Goal: Transaction & Acquisition: Book appointment/travel/reservation

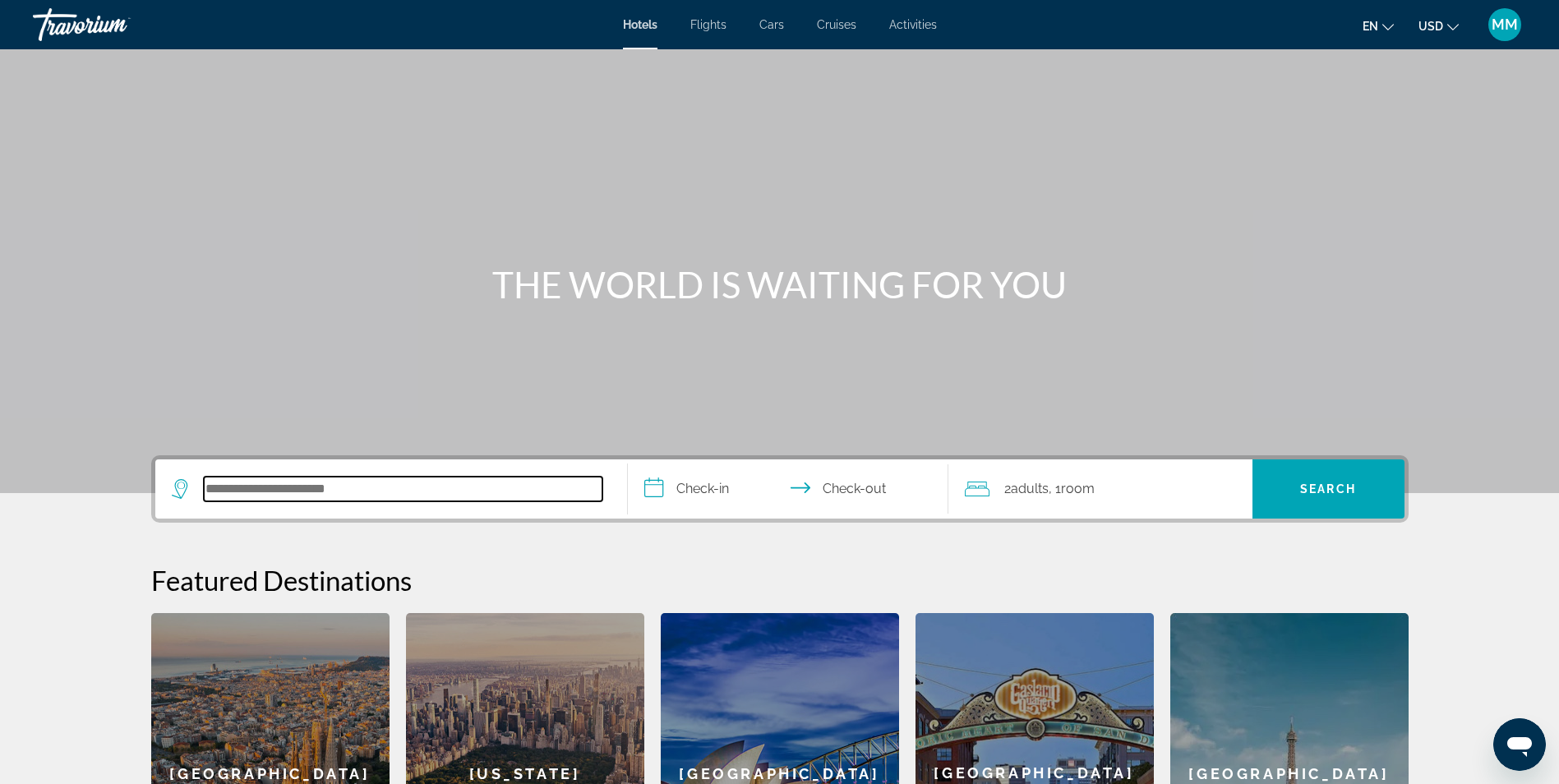
click at [270, 489] on input "Search hotel destination" at bounding box center [403, 489] width 398 height 25
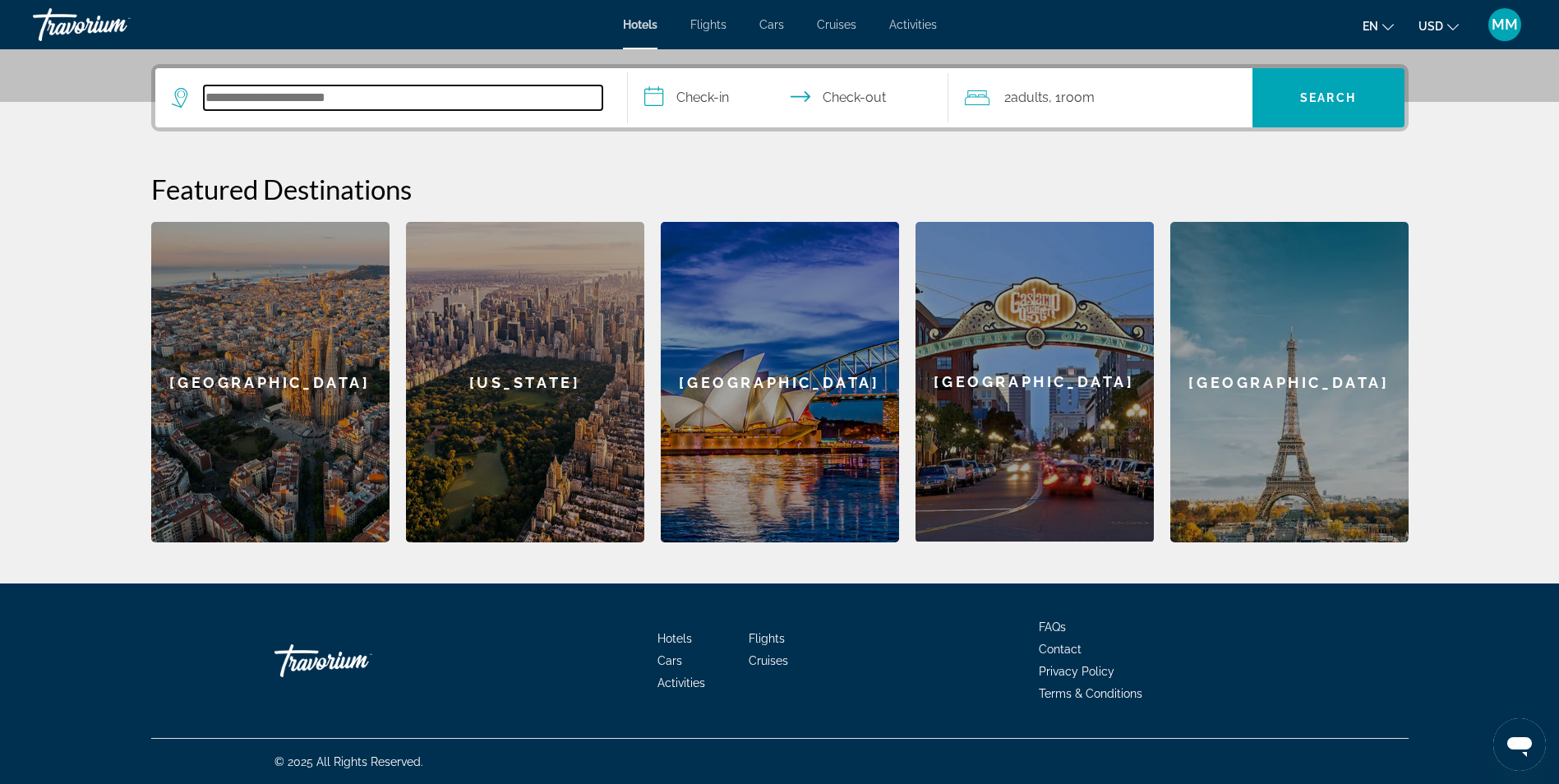
scroll to position [392, 0]
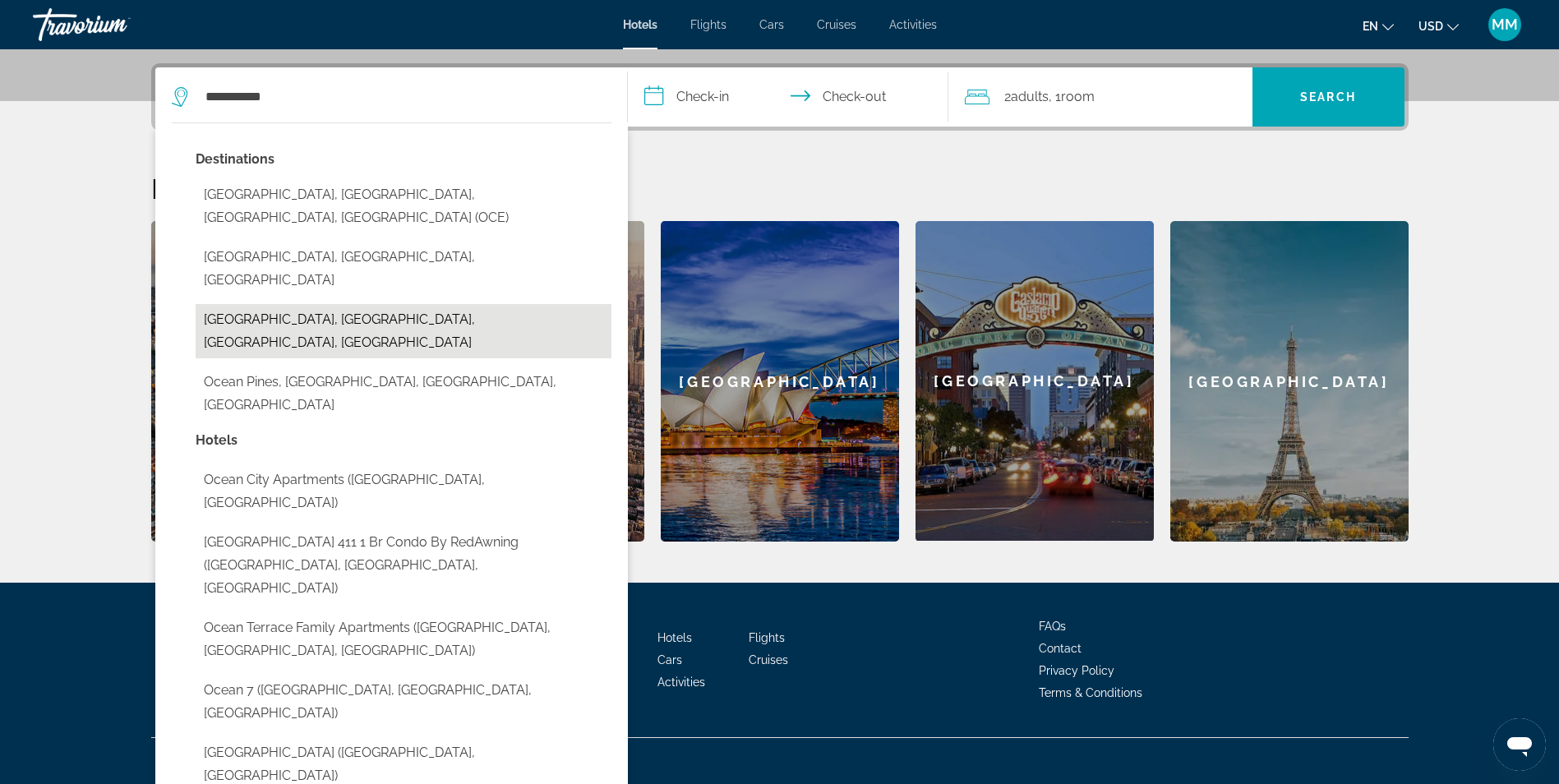
click at [378, 304] on button "[GEOGRAPHIC_DATA], [GEOGRAPHIC_DATA], [GEOGRAPHIC_DATA], [GEOGRAPHIC_DATA]" at bounding box center [403, 330] width 416 height 54
type input "**********"
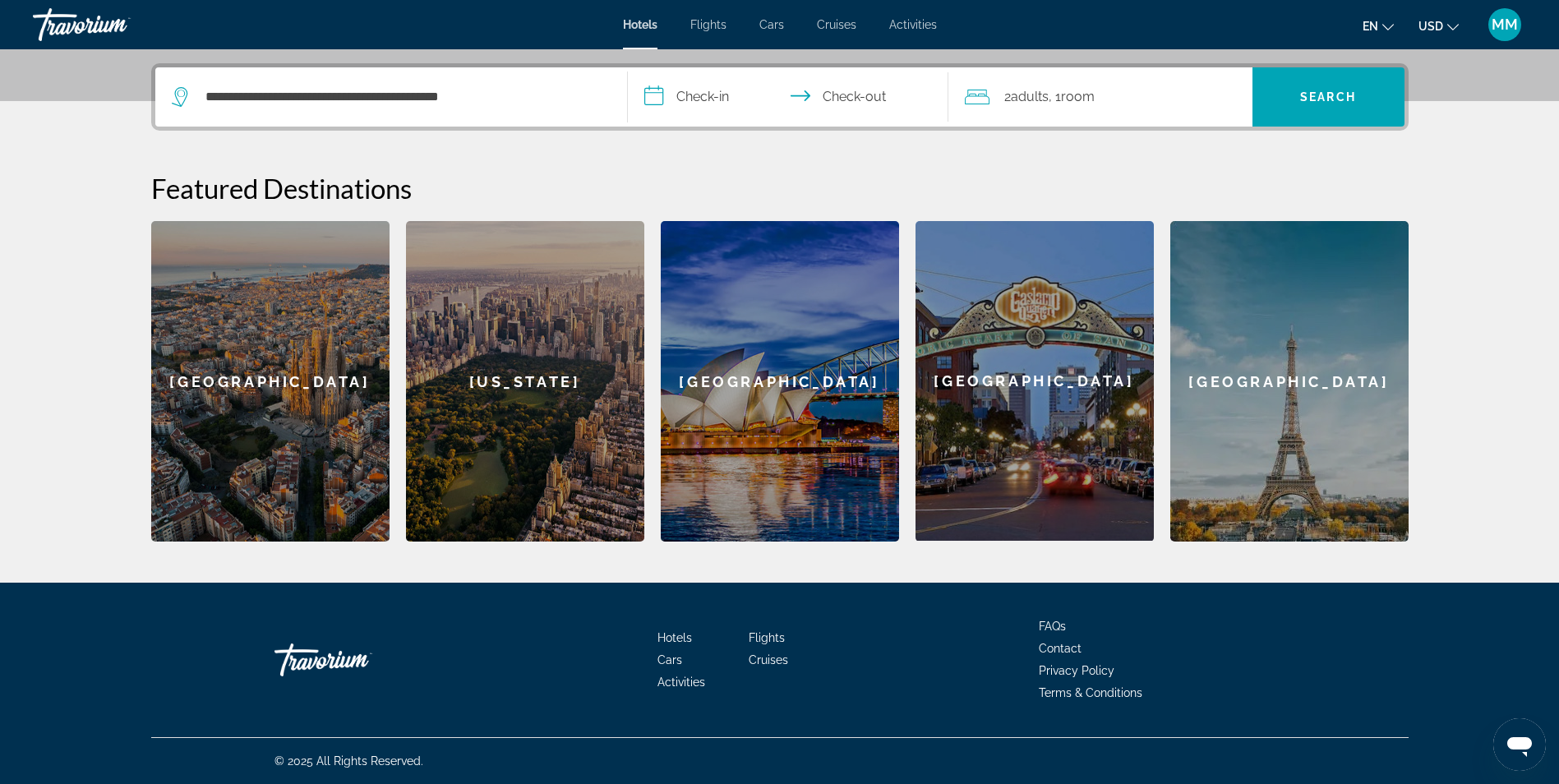
click at [680, 91] on input "**********" at bounding box center [791, 99] width 327 height 64
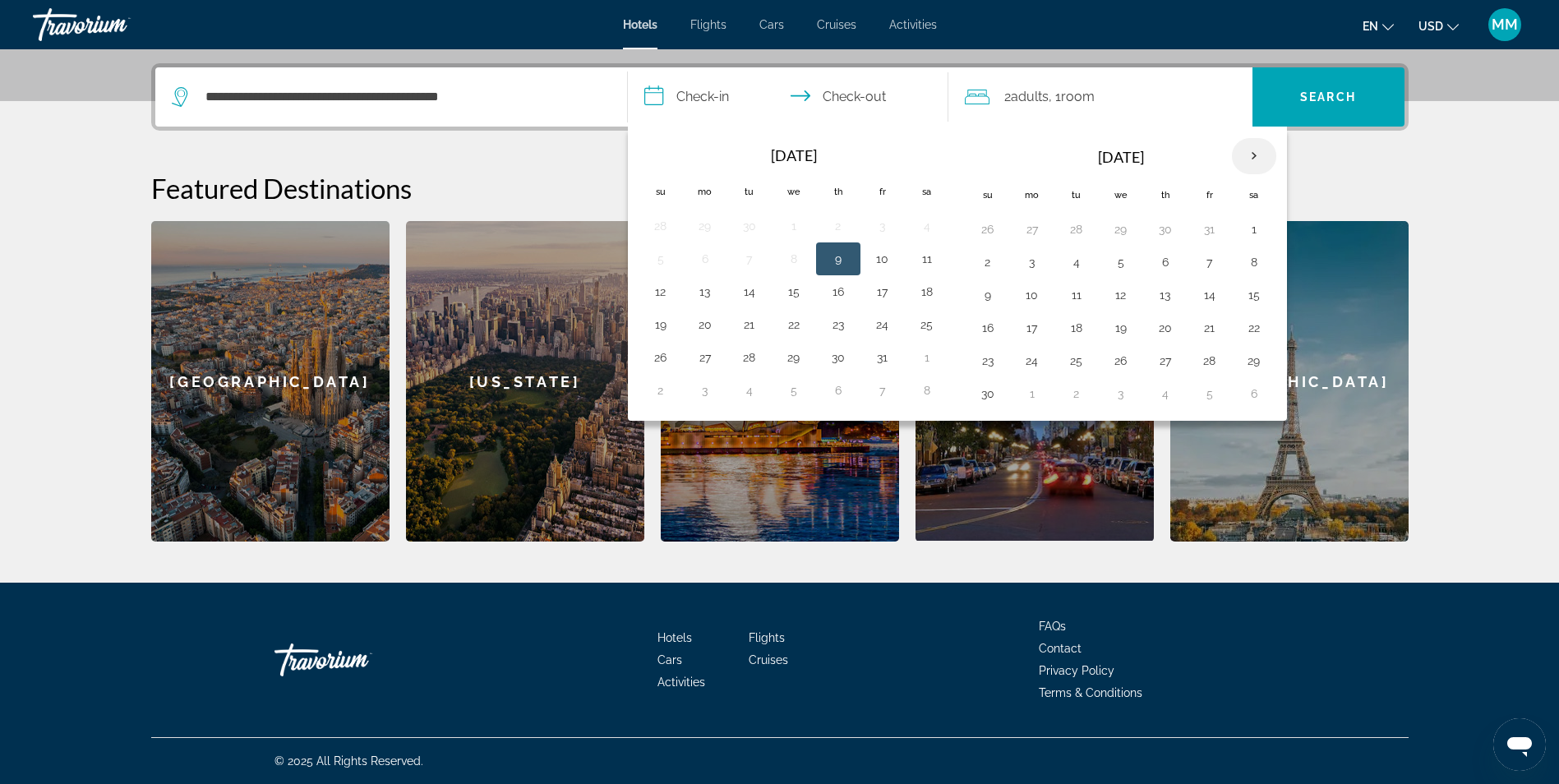
click at [1258, 152] on th "Next month" at bounding box center [1254, 156] width 44 height 37
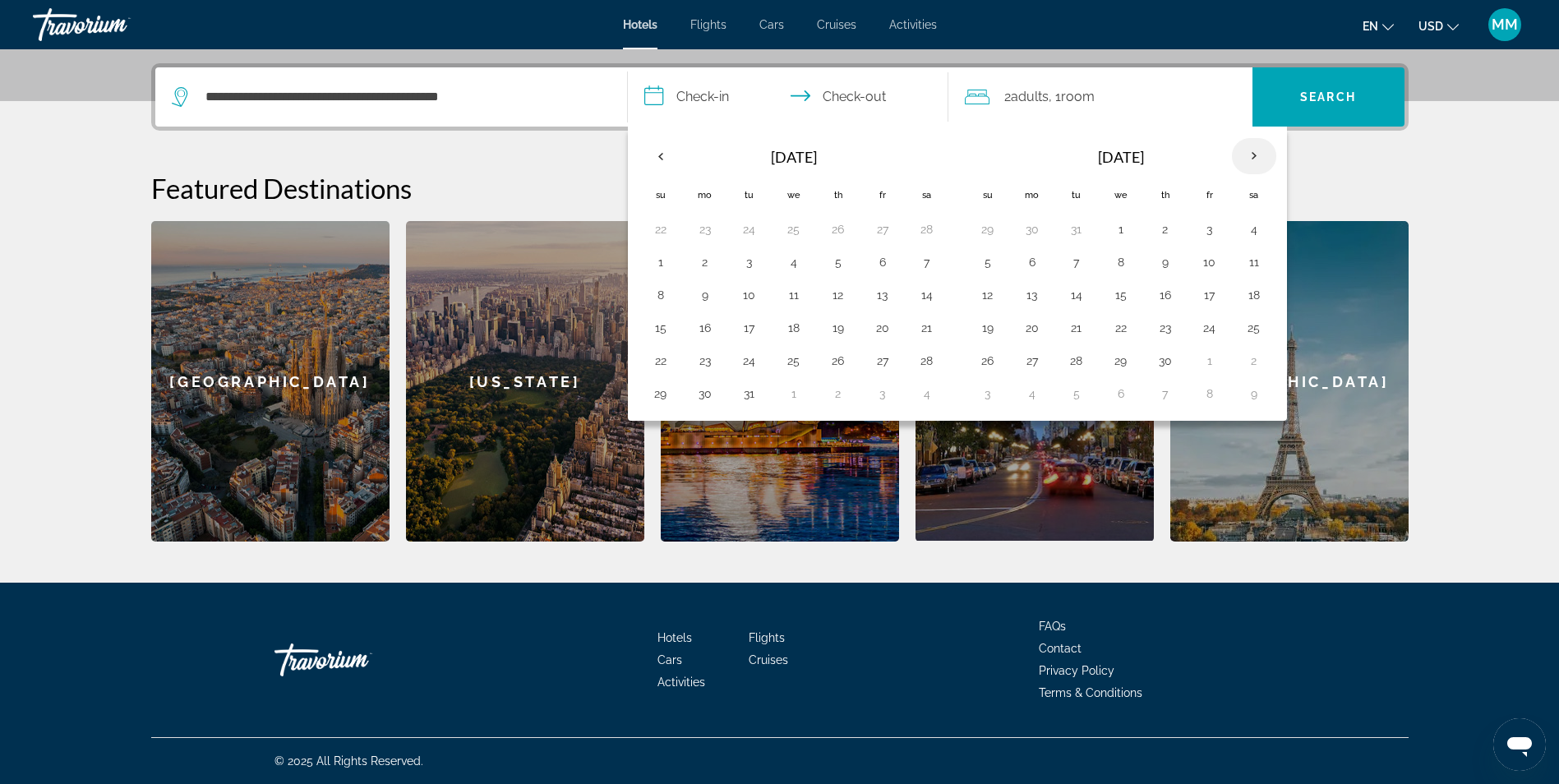
click at [1258, 152] on th "Next month" at bounding box center [1254, 156] width 44 height 37
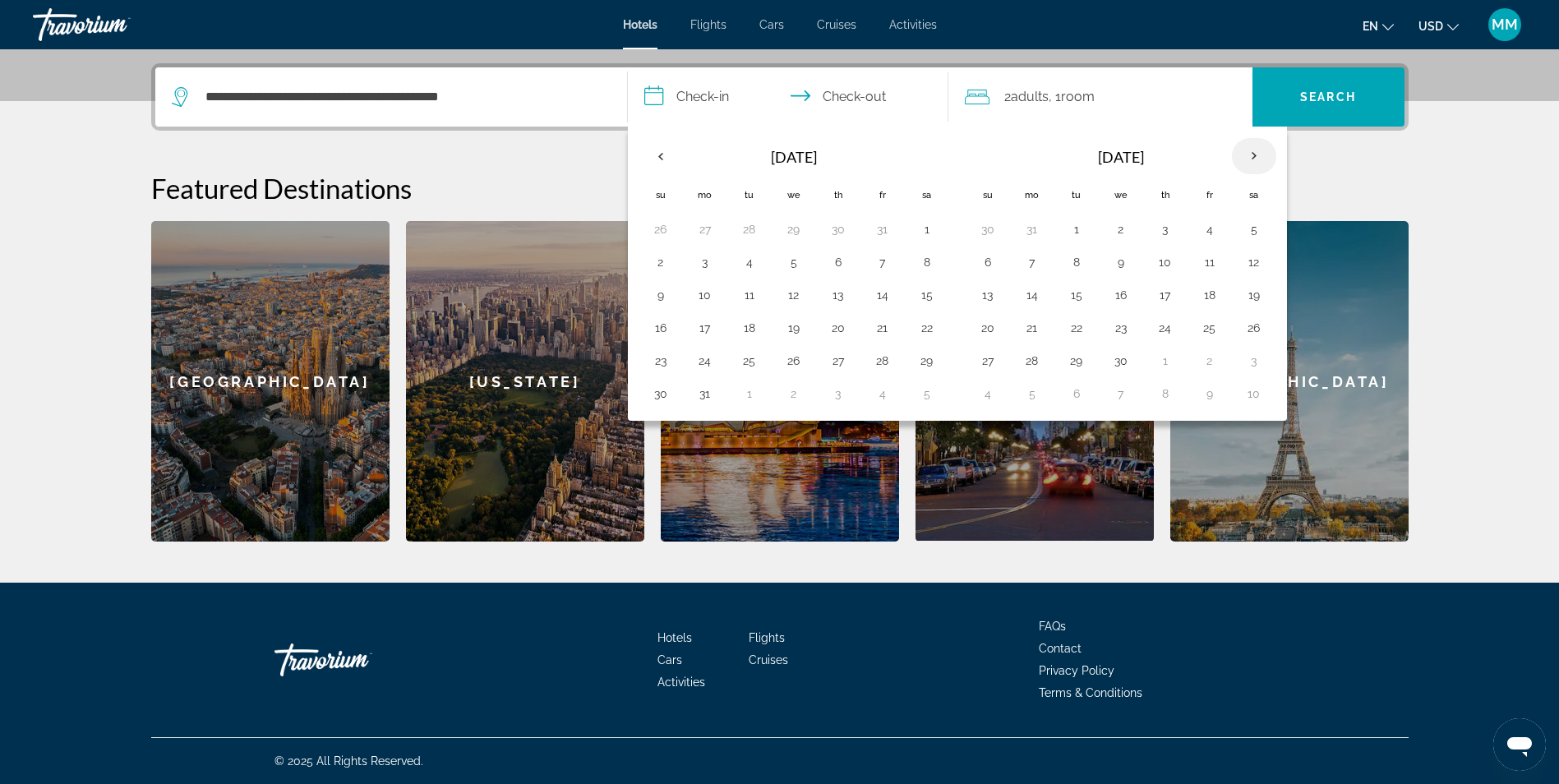
click at [1258, 152] on th "Next month" at bounding box center [1254, 156] width 44 height 37
click at [655, 293] on button "13" at bounding box center [661, 295] width 27 height 23
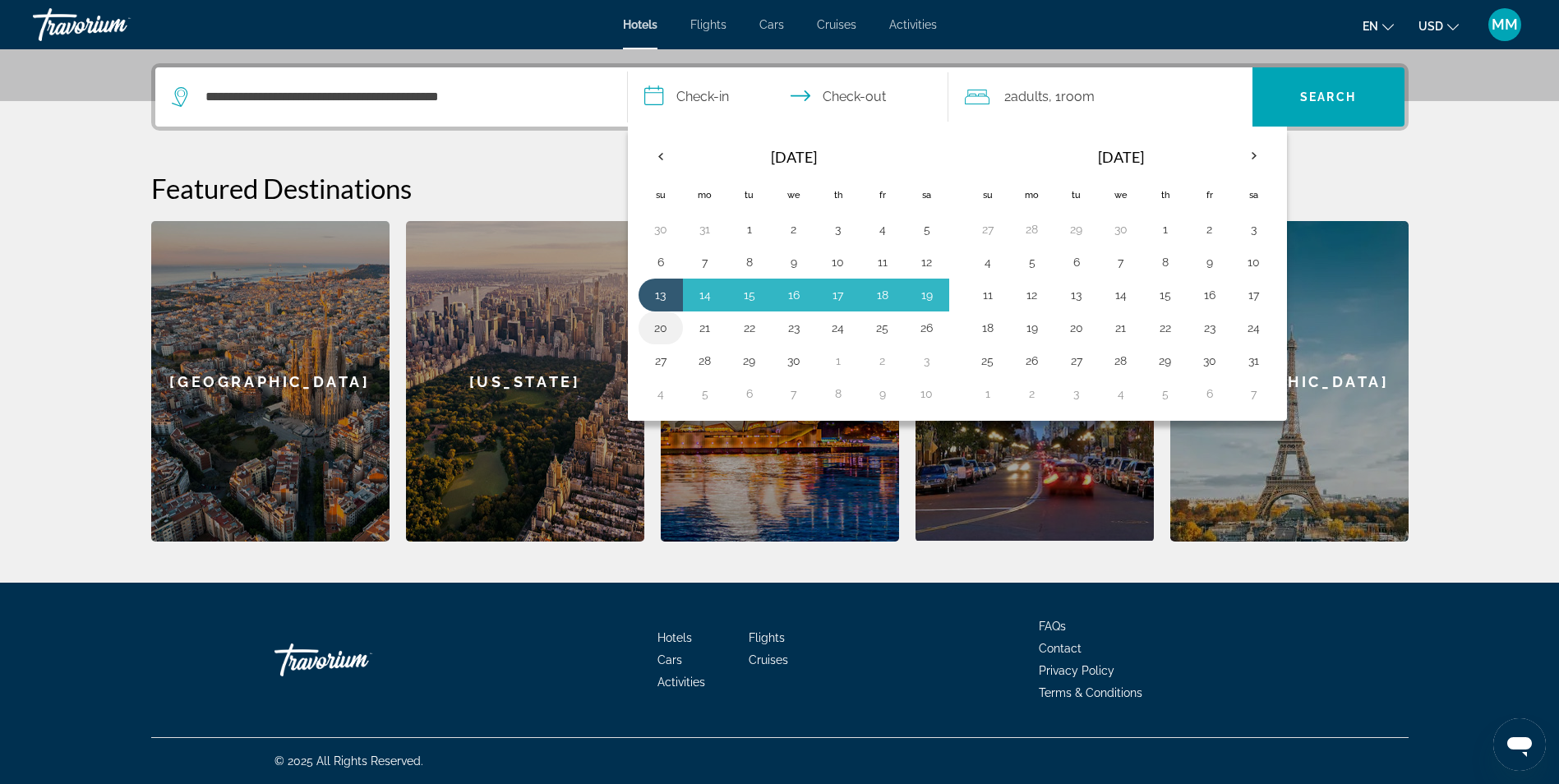
click at [659, 327] on button "20" at bounding box center [661, 328] width 27 height 23
type input "**********"
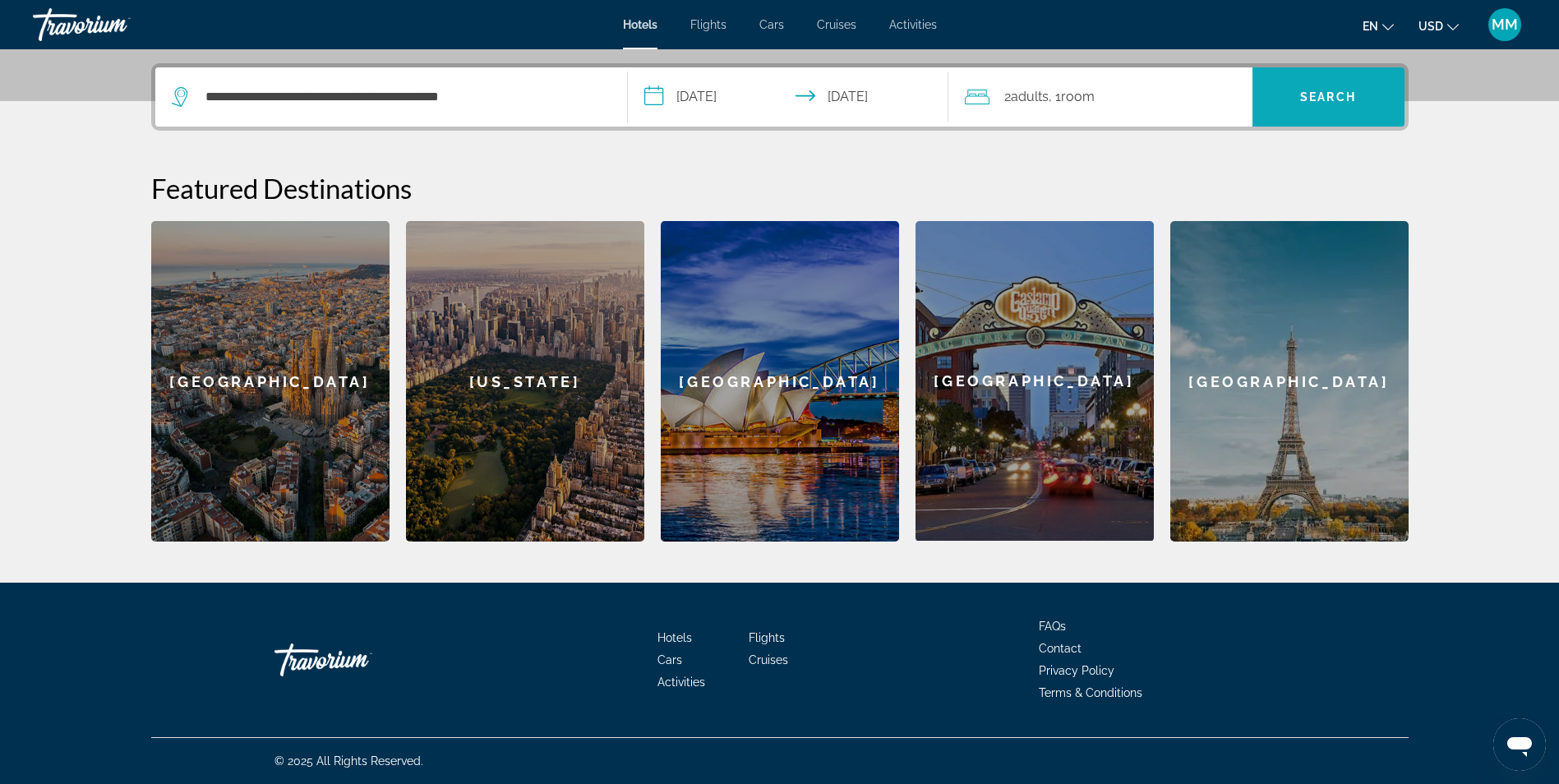
click at [1304, 100] on span "Search" at bounding box center [1327, 97] width 56 height 13
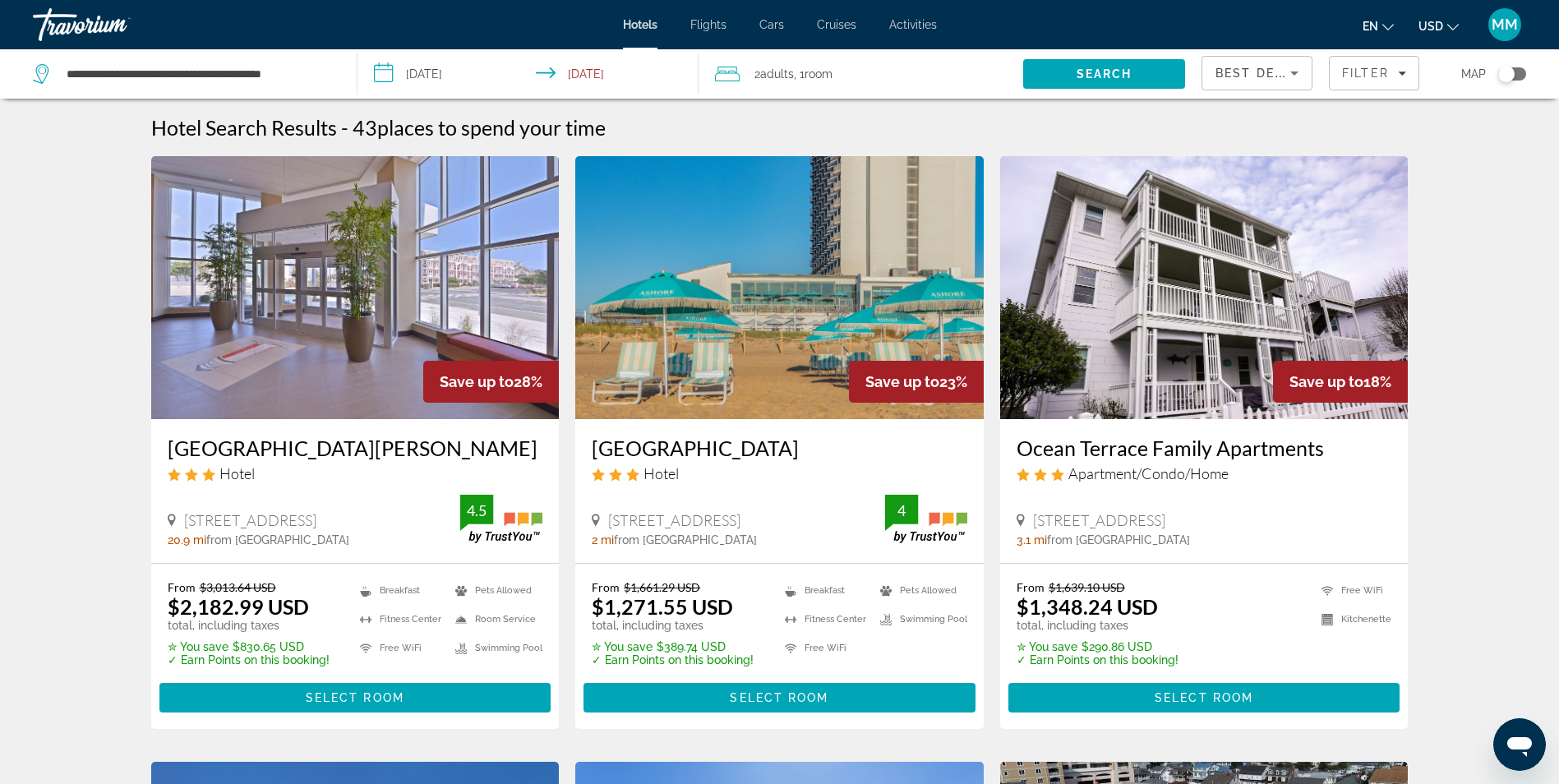
click at [771, 282] on img "Main content" at bounding box center [780, 287] width 408 height 263
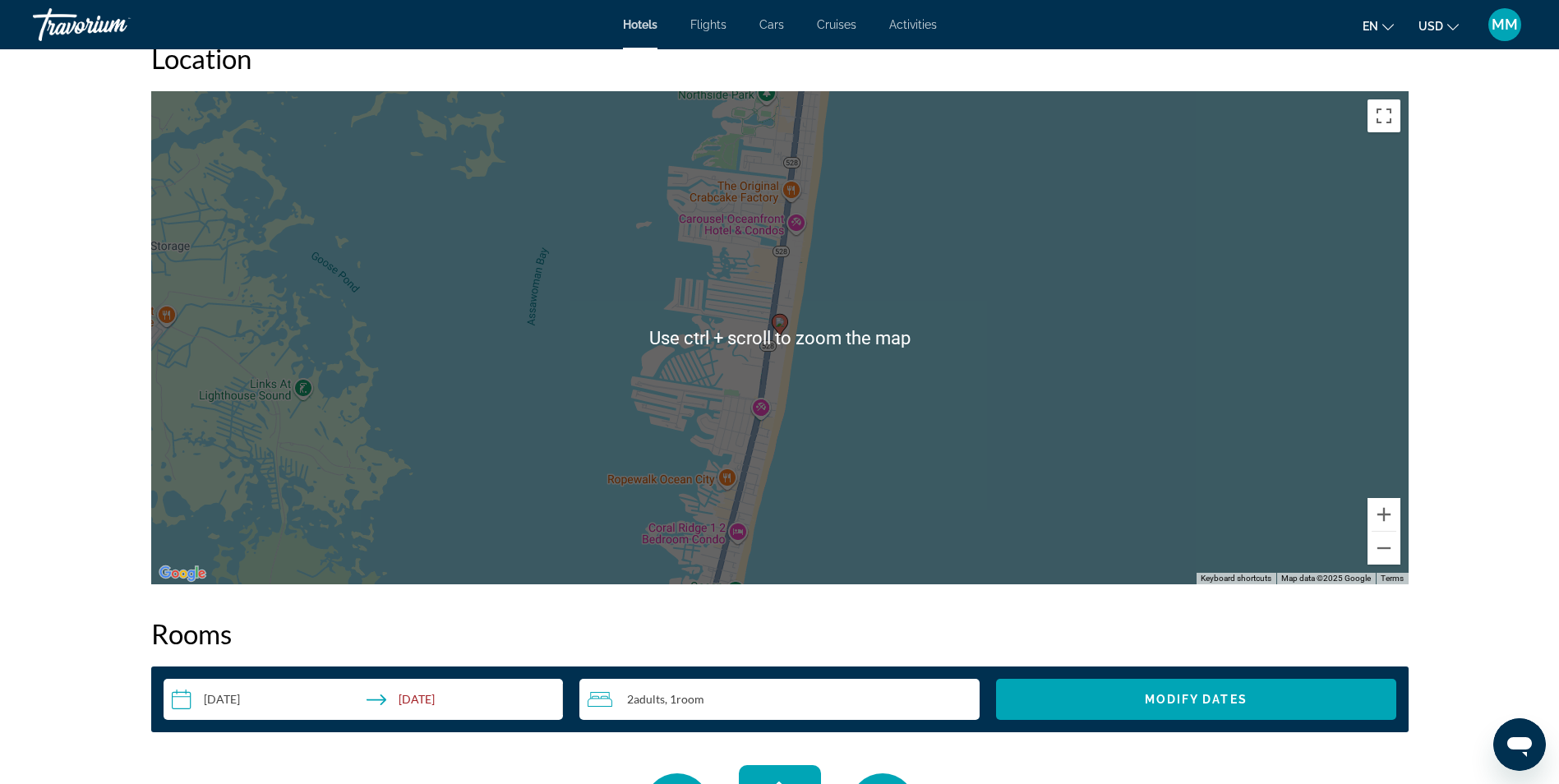
scroll to position [1478, 0]
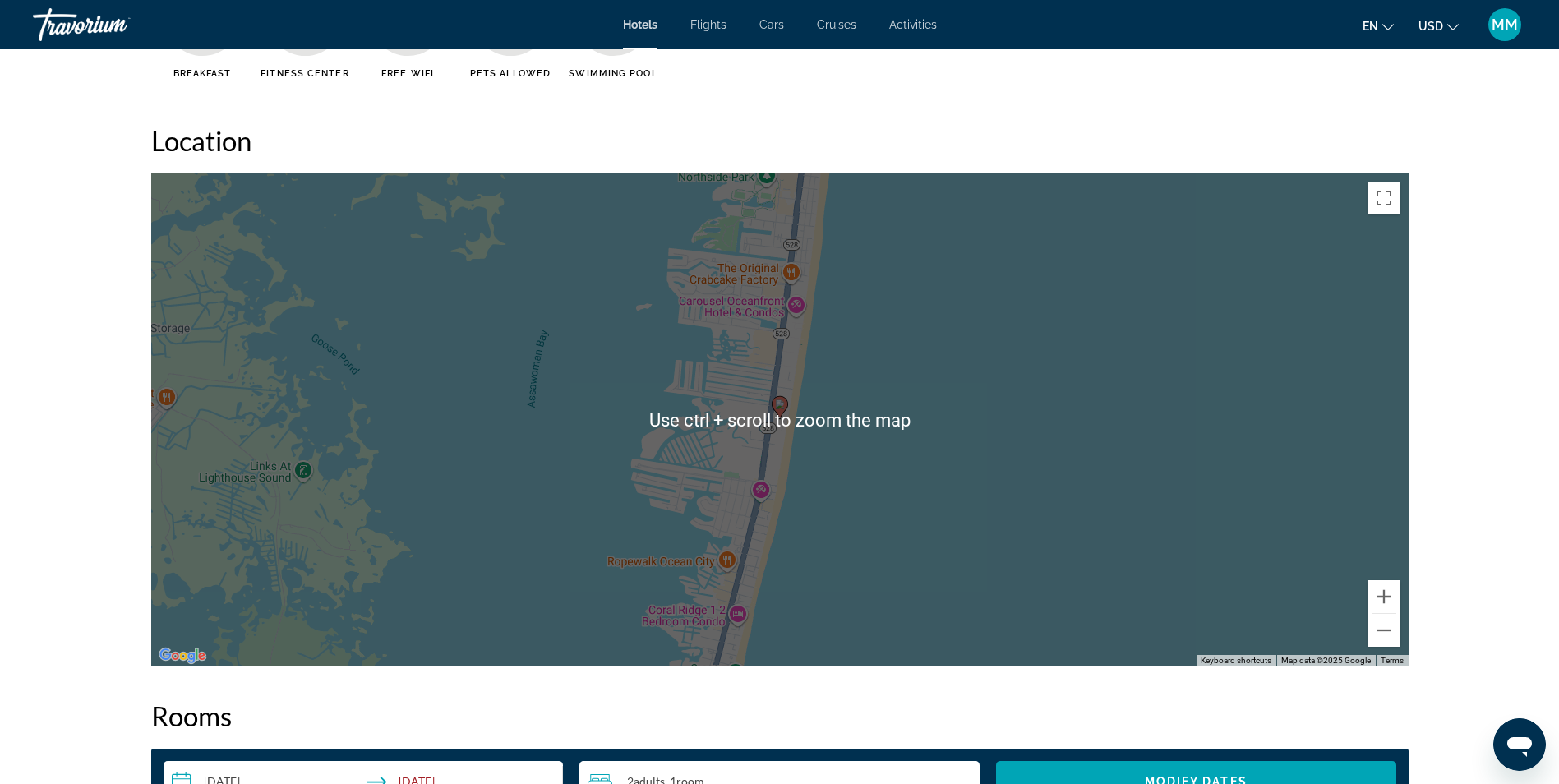
click at [915, 410] on div "To activate drag with keyboard, press Alt + Enter. Once in keyboard drag state,…" at bounding box center [780, 420] width 1258 height 493
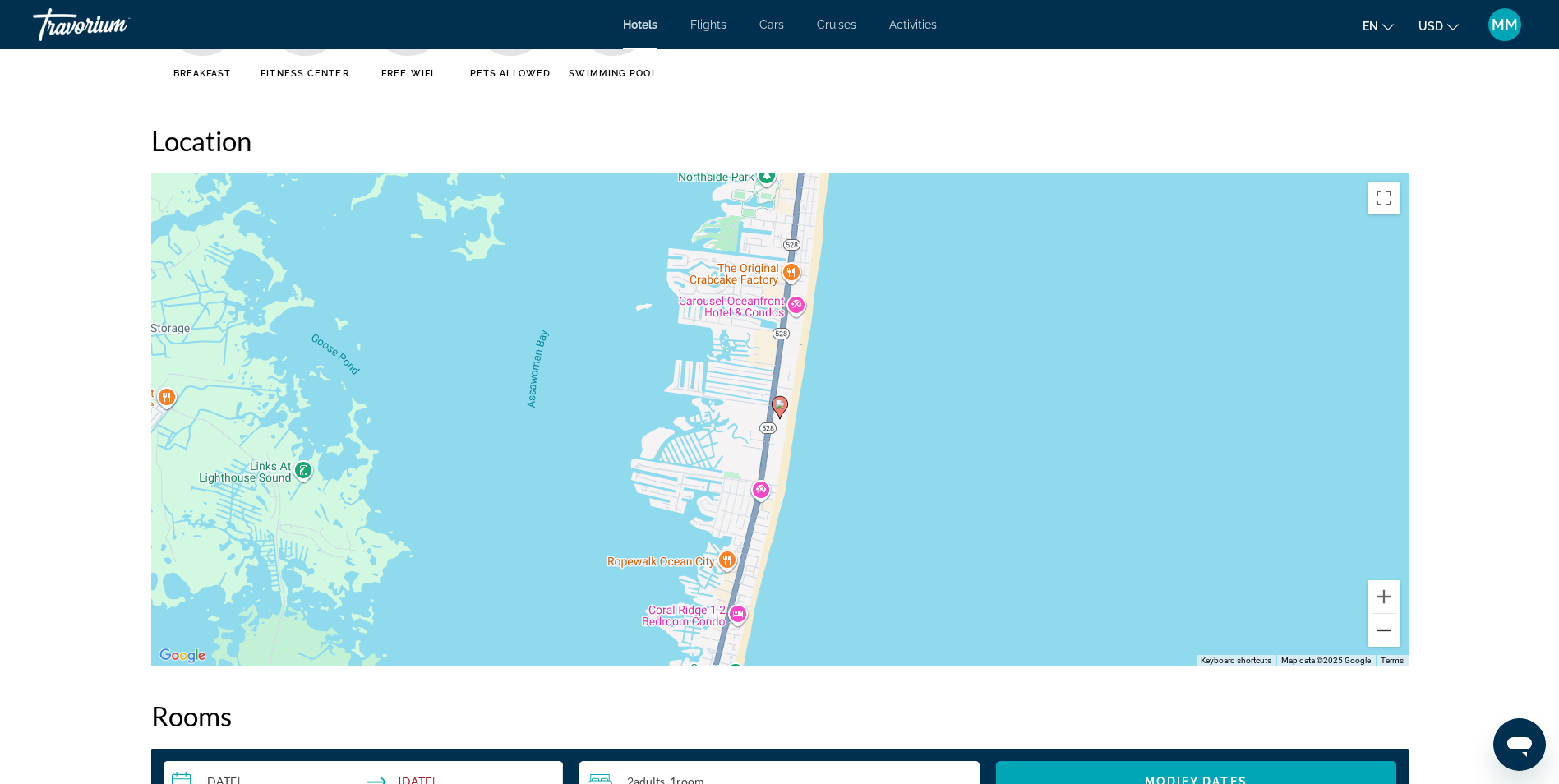
click at [1381, 620] on button "Zoom out" at bounding box center [1385, 631] width 33 height 33
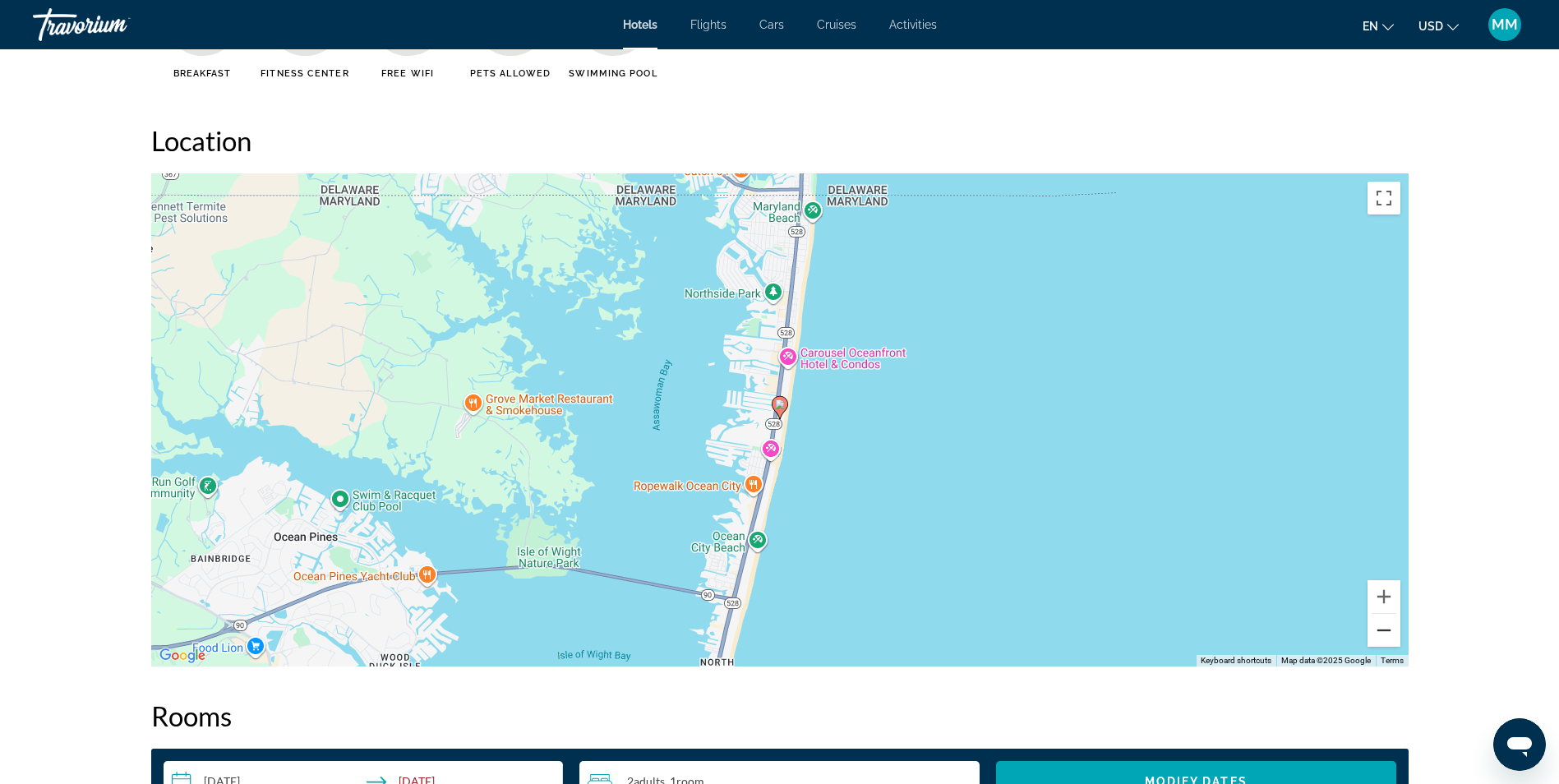
click at [1381, 620] on button "Zoom out" at bounding box center [1385, 631] width 33 height 33
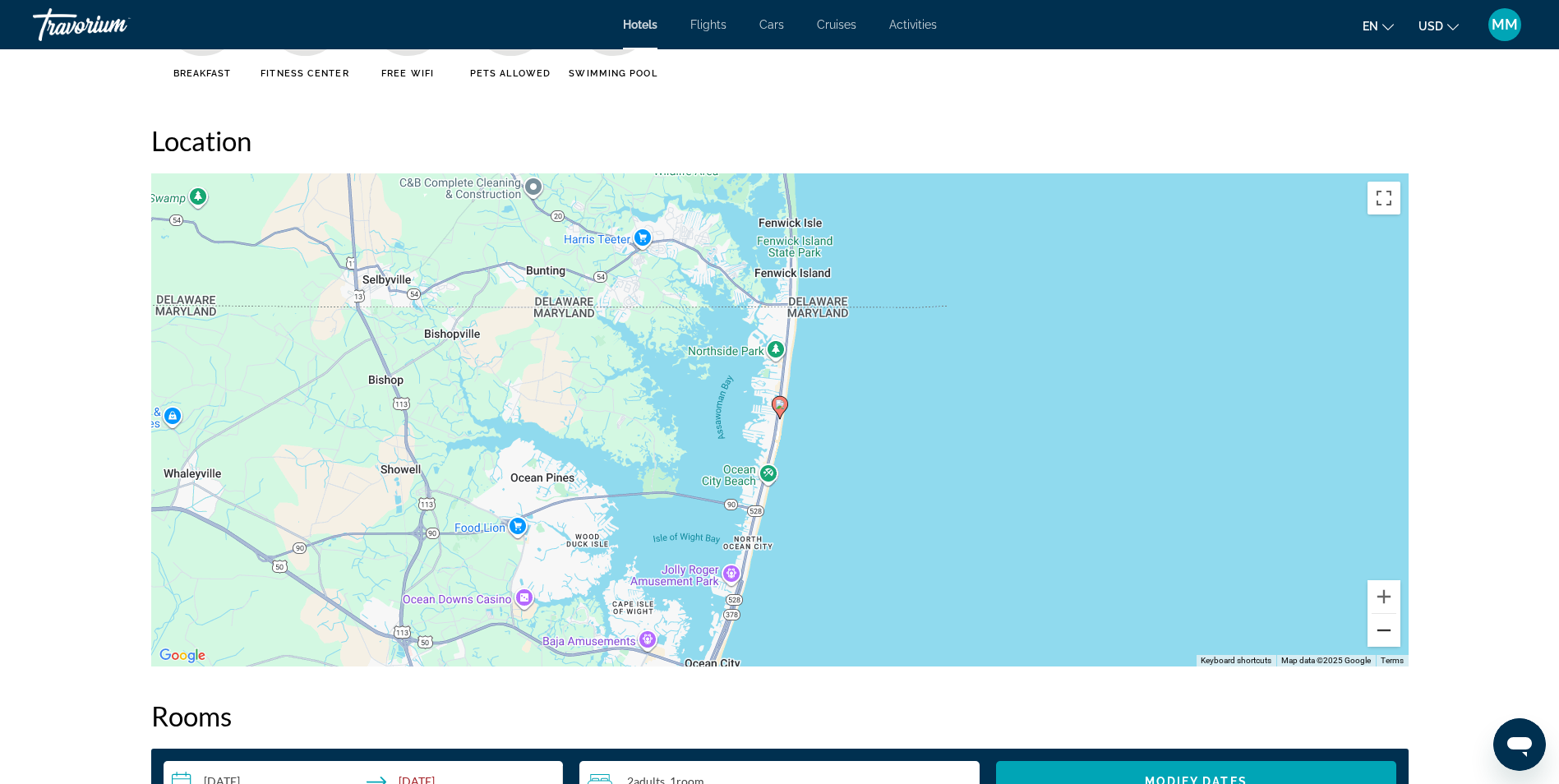
click at [1381, 620] on button "Zoom out" at bounding box center [1385, 631] width 33 height 33
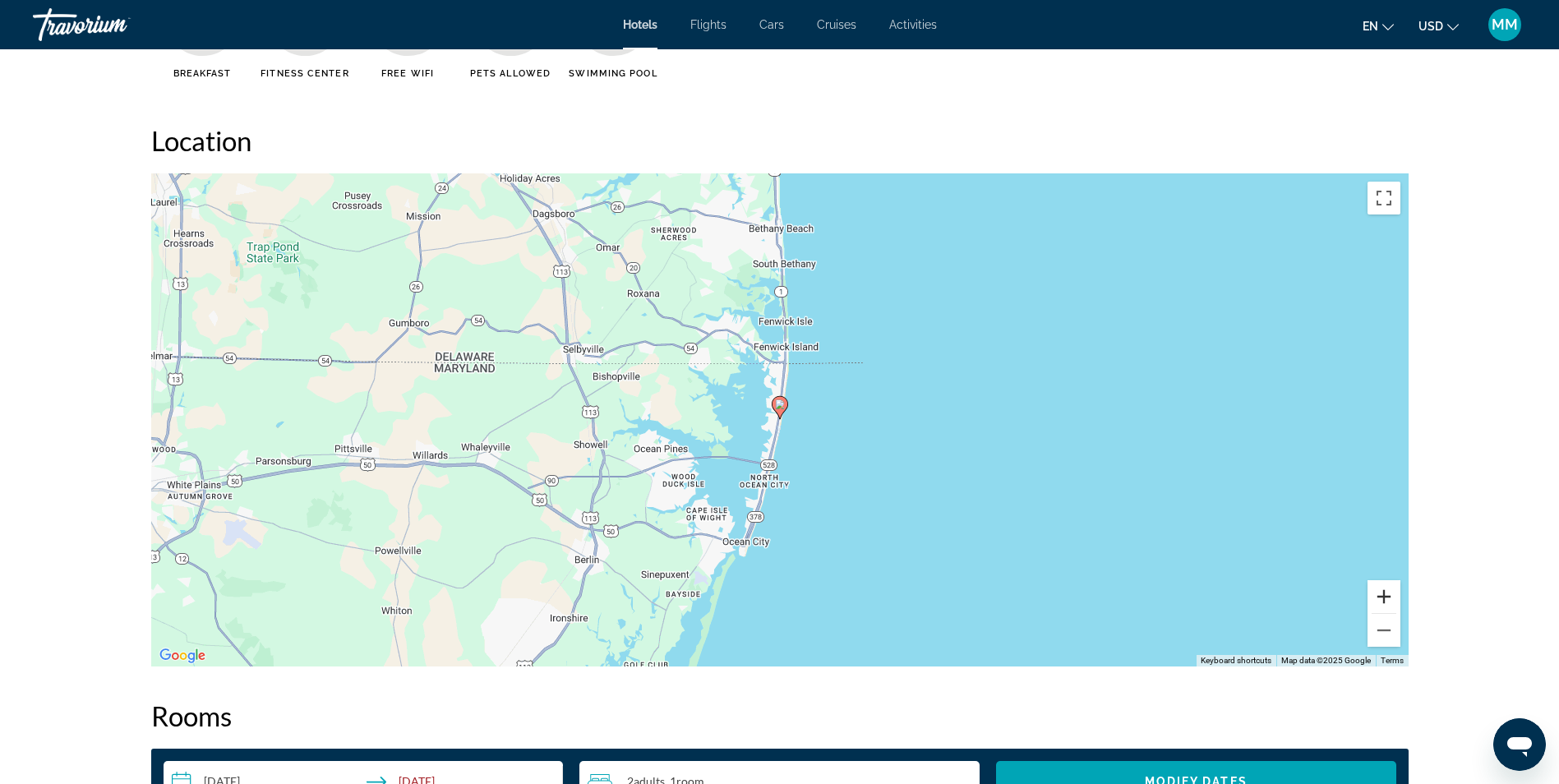
click at [1383, 590] on button "Zoom in" at bounding box center [1385, 597] width 33 height 33
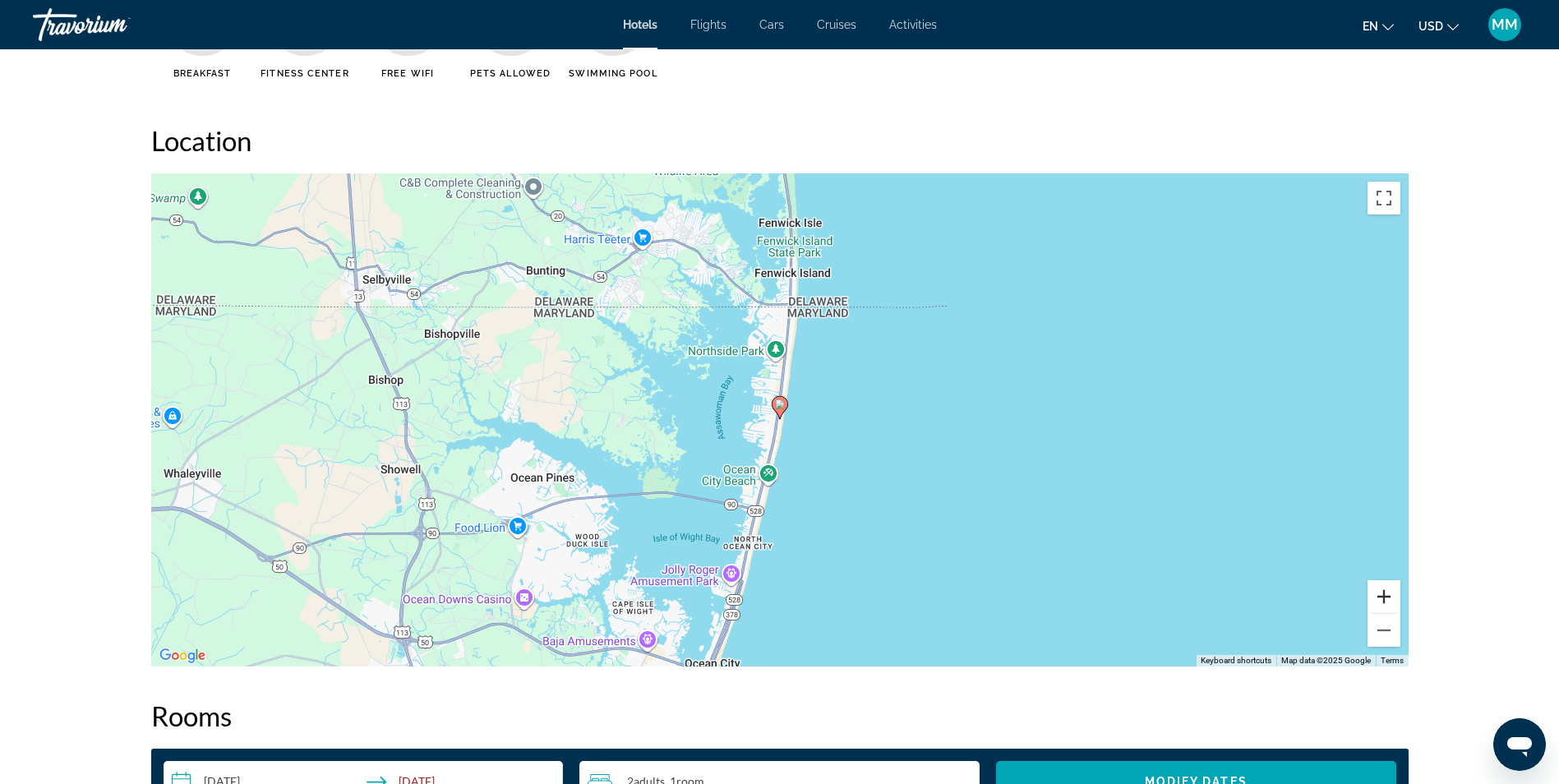
click at [1383, 590] on button "Zoom in" at bounding box center [1385, 597] width 33 height 33
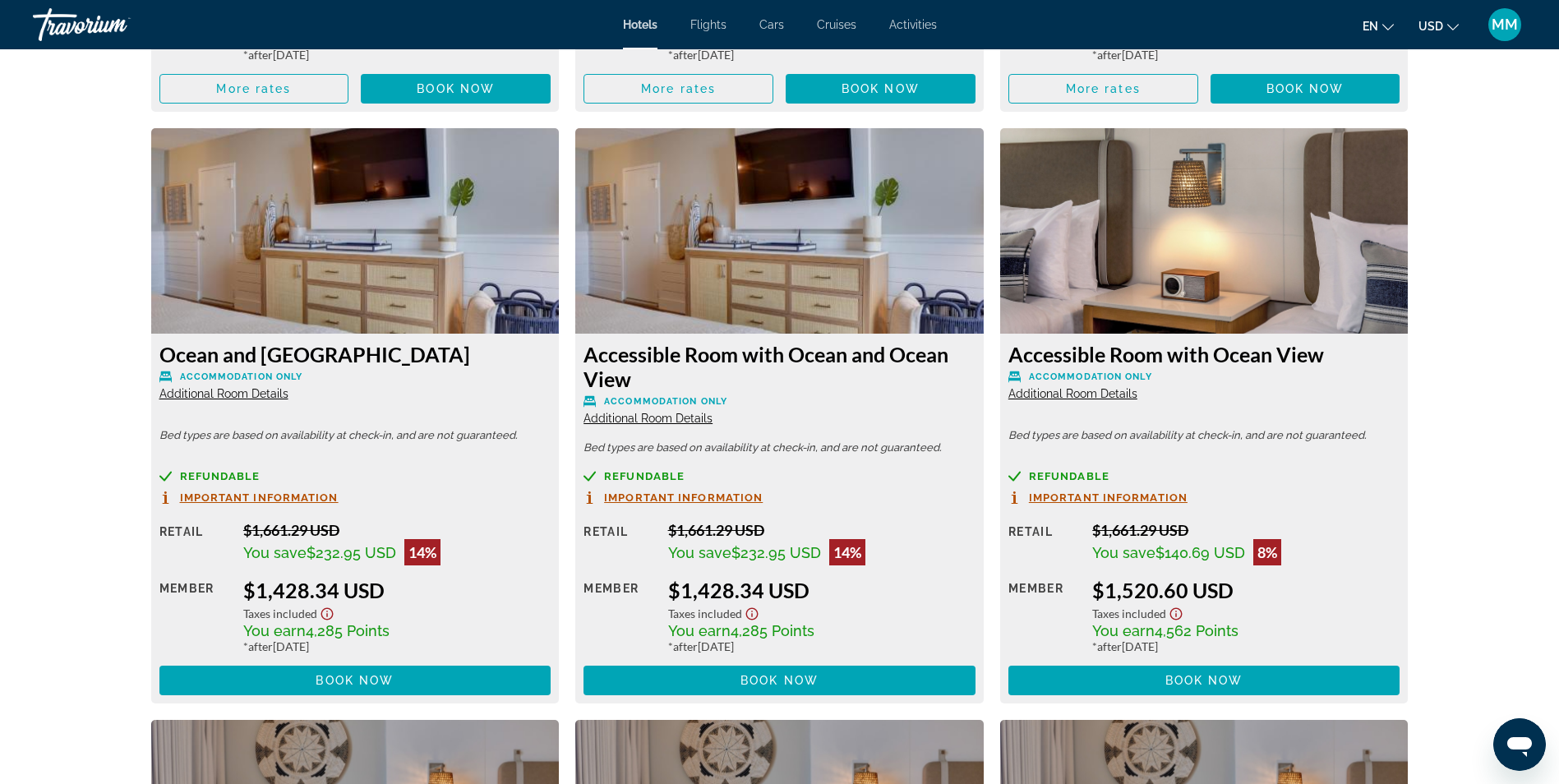
scroll to position [4028, 0]
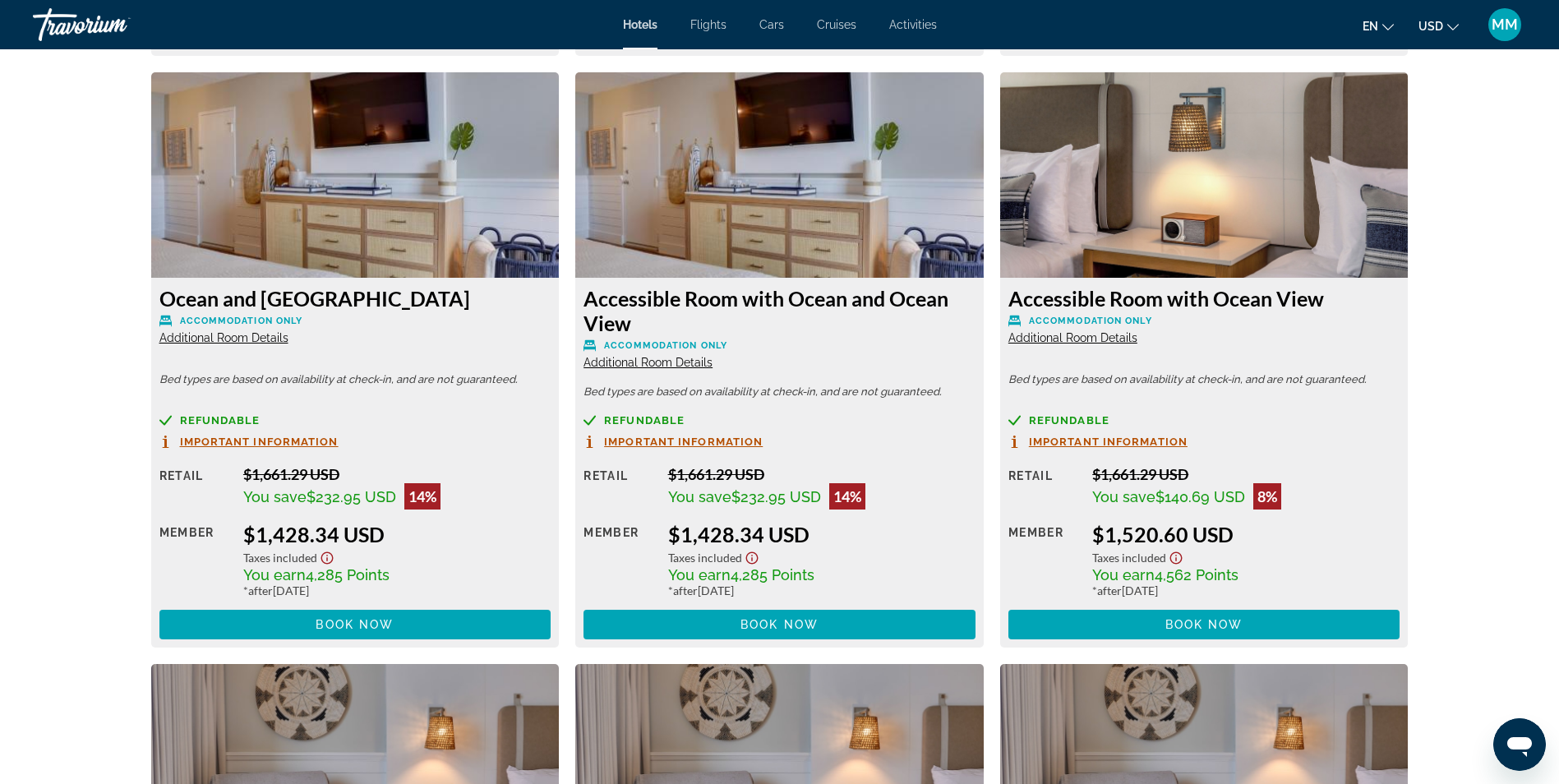
click at [244, 339] on span "Additional Room Details" at bounding box center [223, 338] width 129 height 13
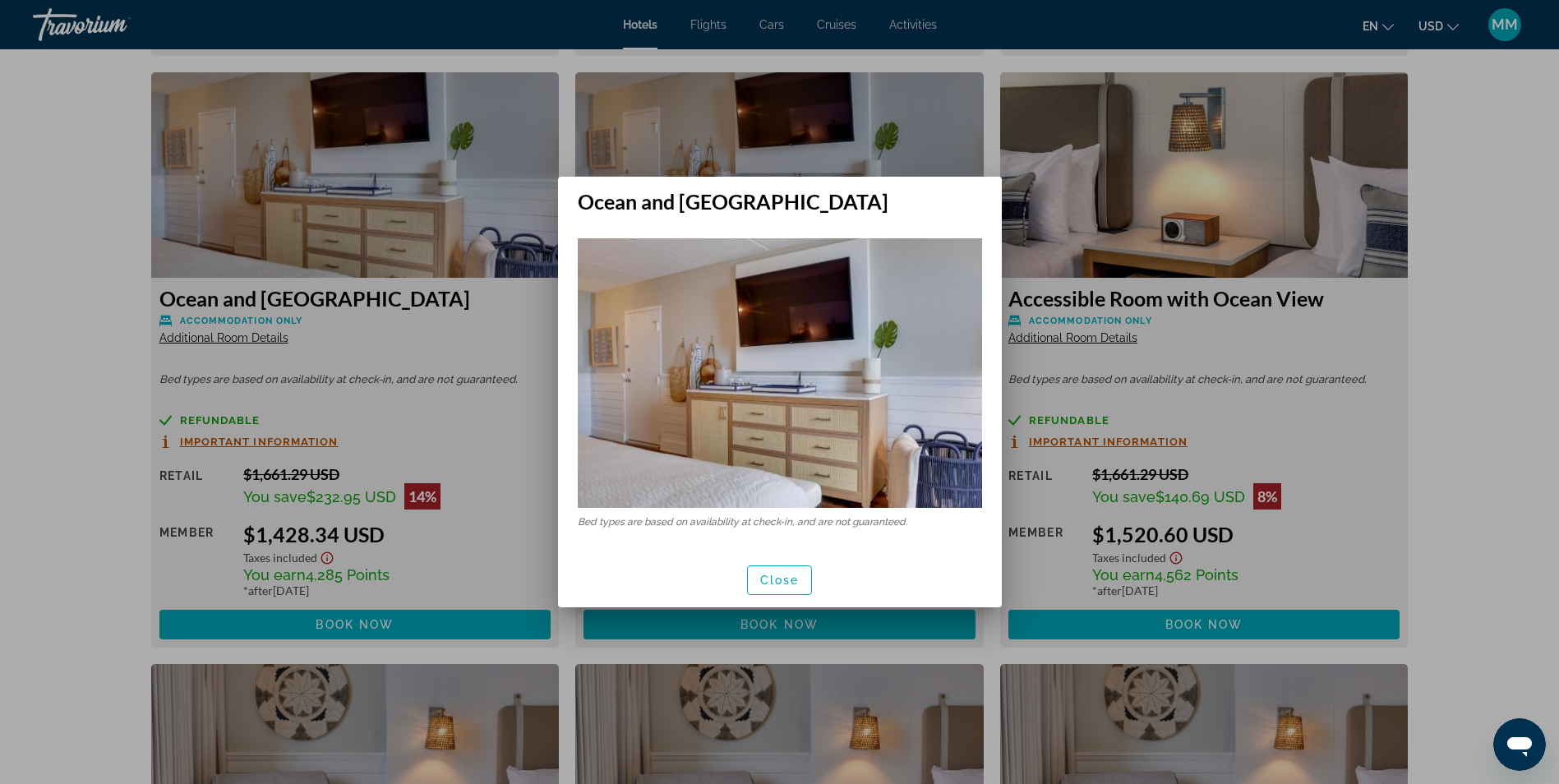
scroll to position [0, 0]
click at [1417, 445] on div at bounding box center [780, 392] width 1559 height 784
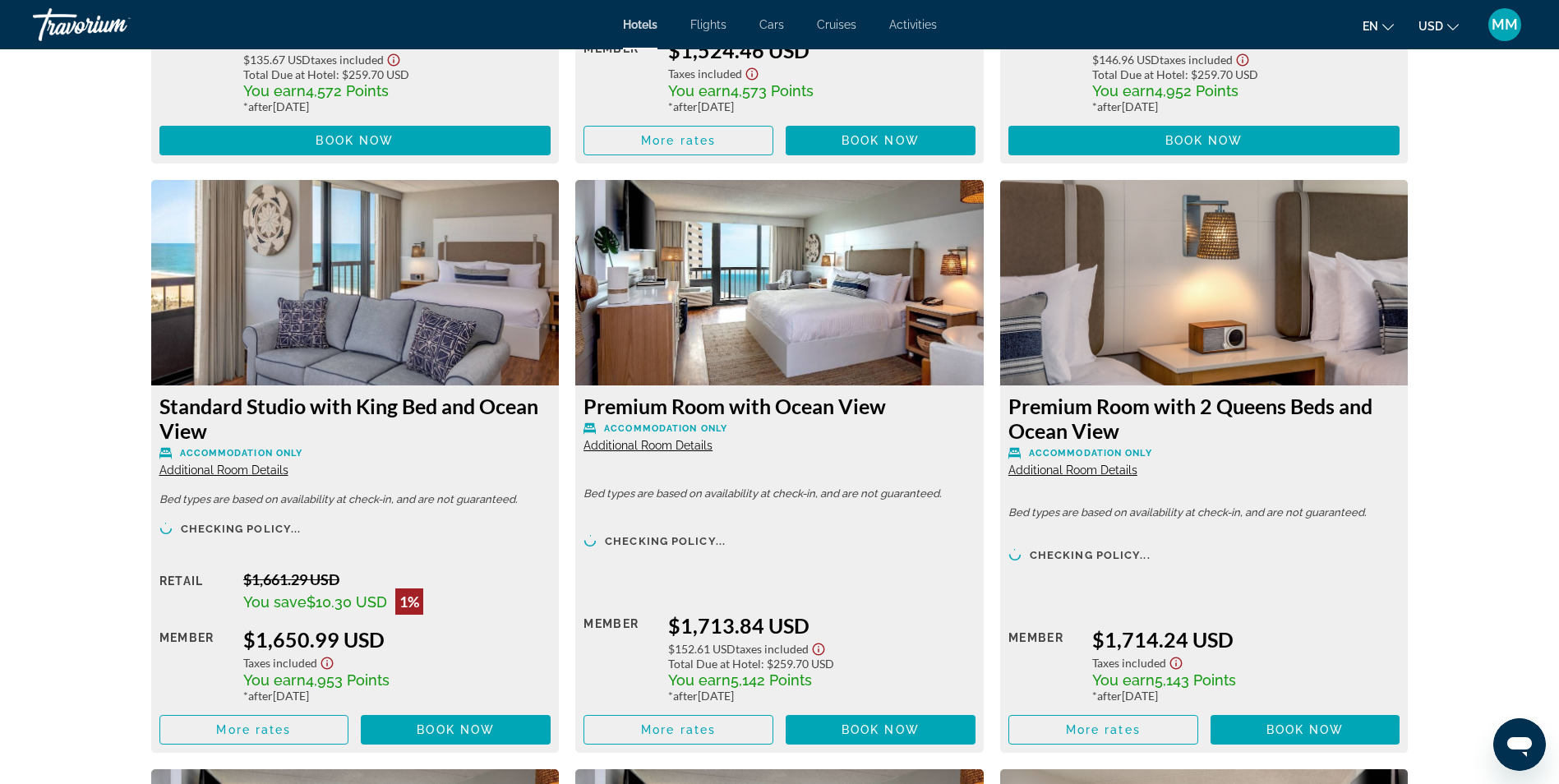
scroll to position [5096, 0]
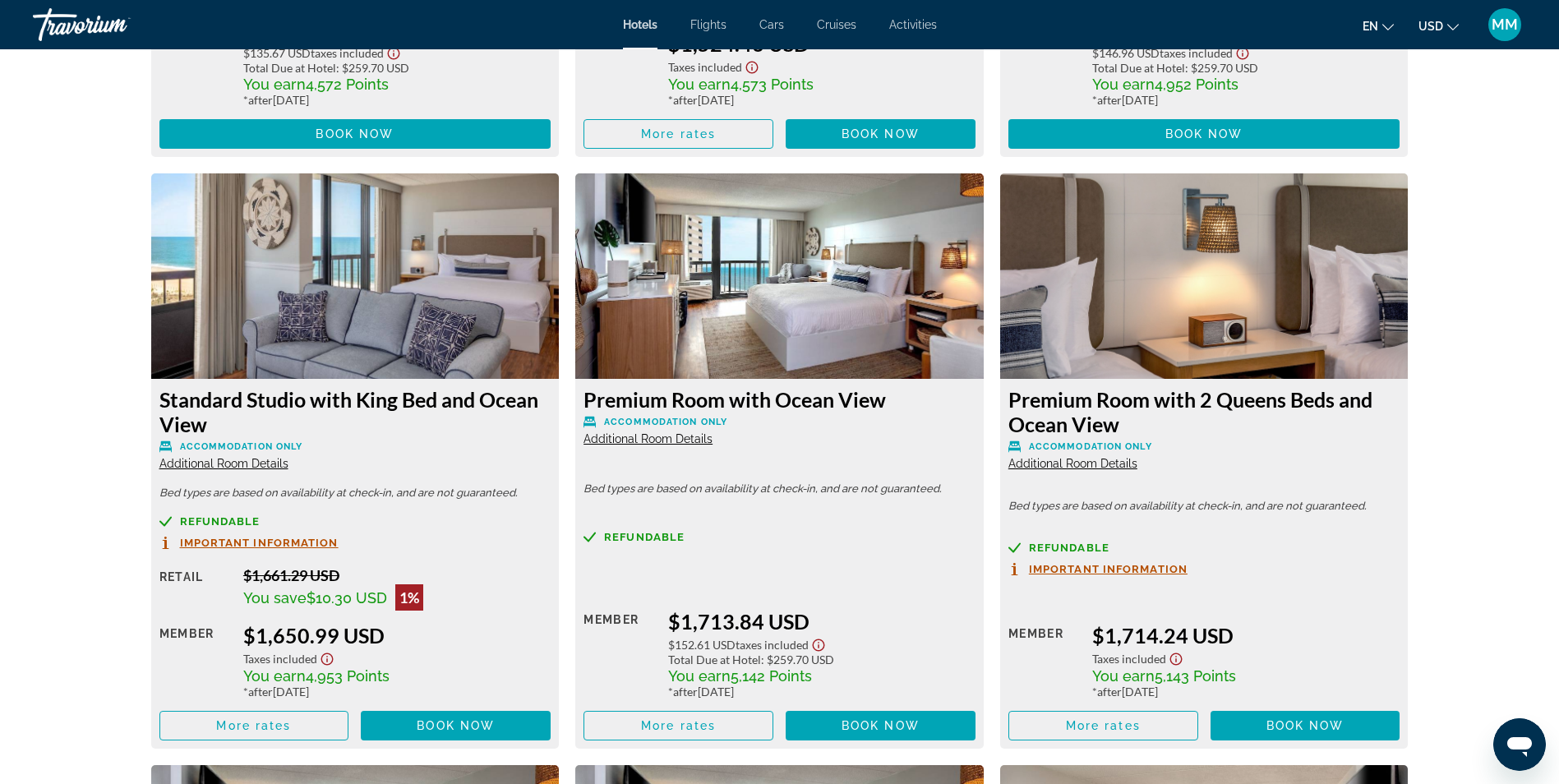
click at [247, 465] on span "Additional Room Details" at bounding box center [223, 464] width 129 height 13
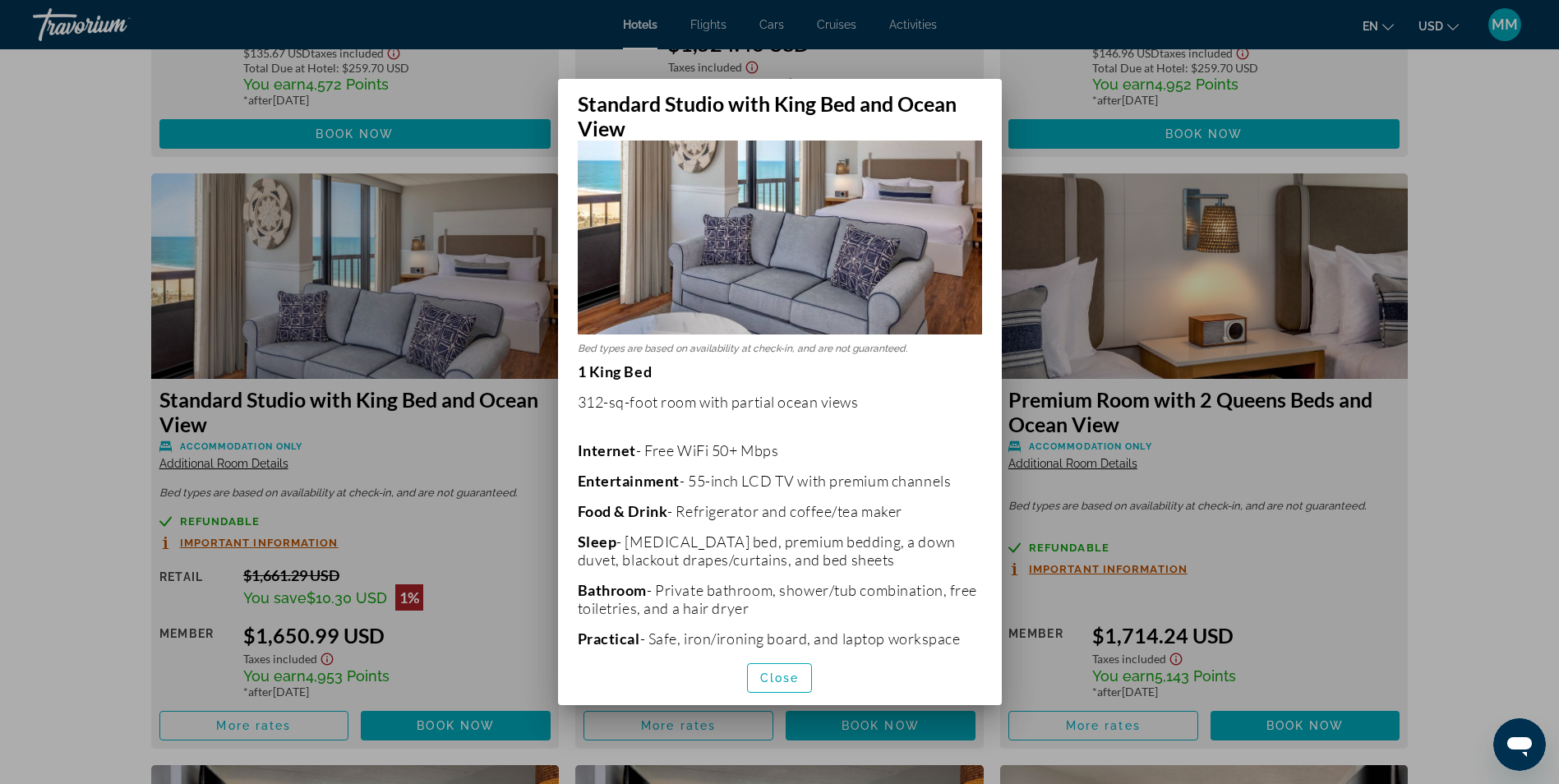
scroll to position [306, 0]
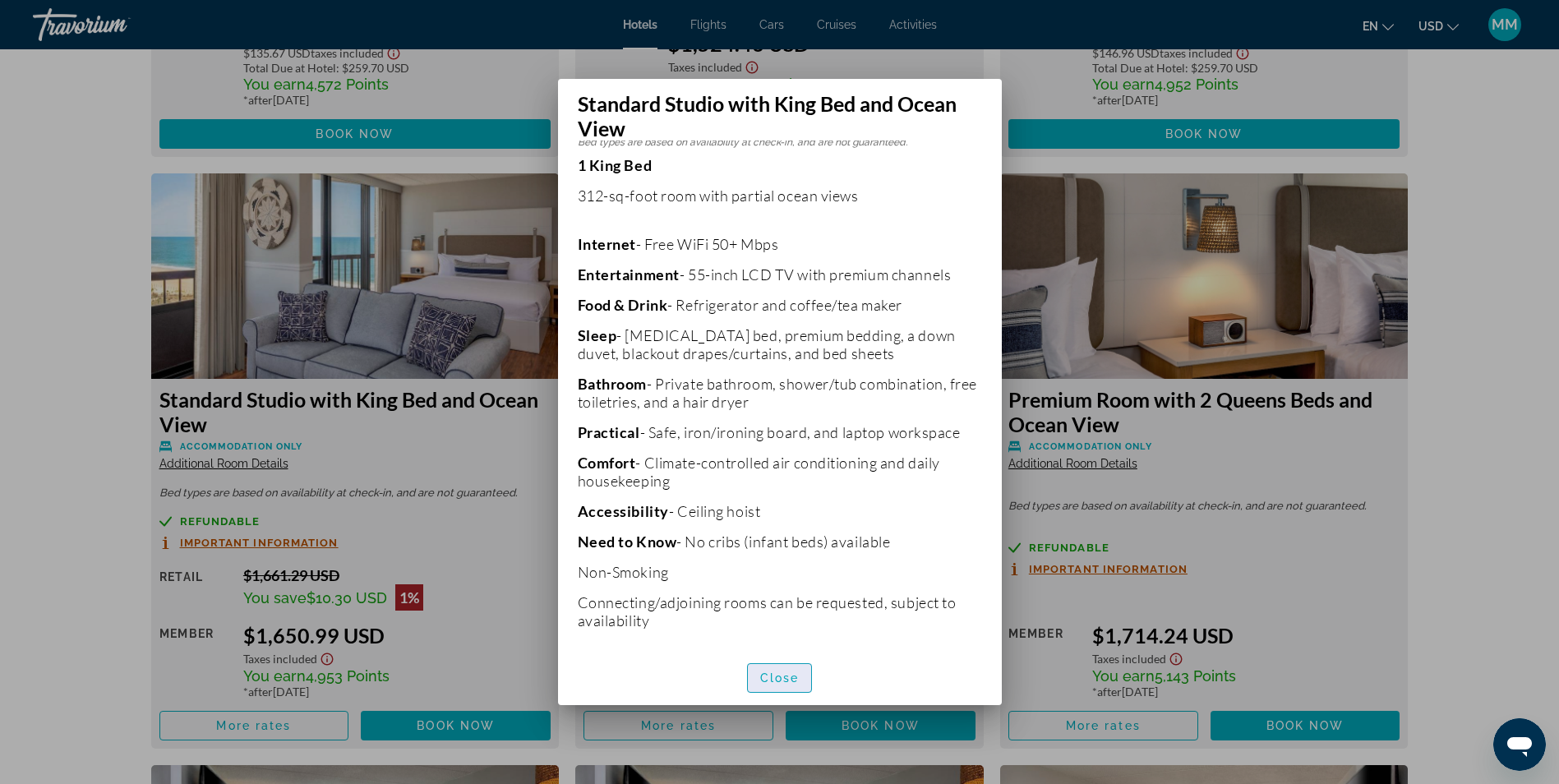
click at [778, 675] on span "Close" at bounding box center [780, 678] width 40 height 13
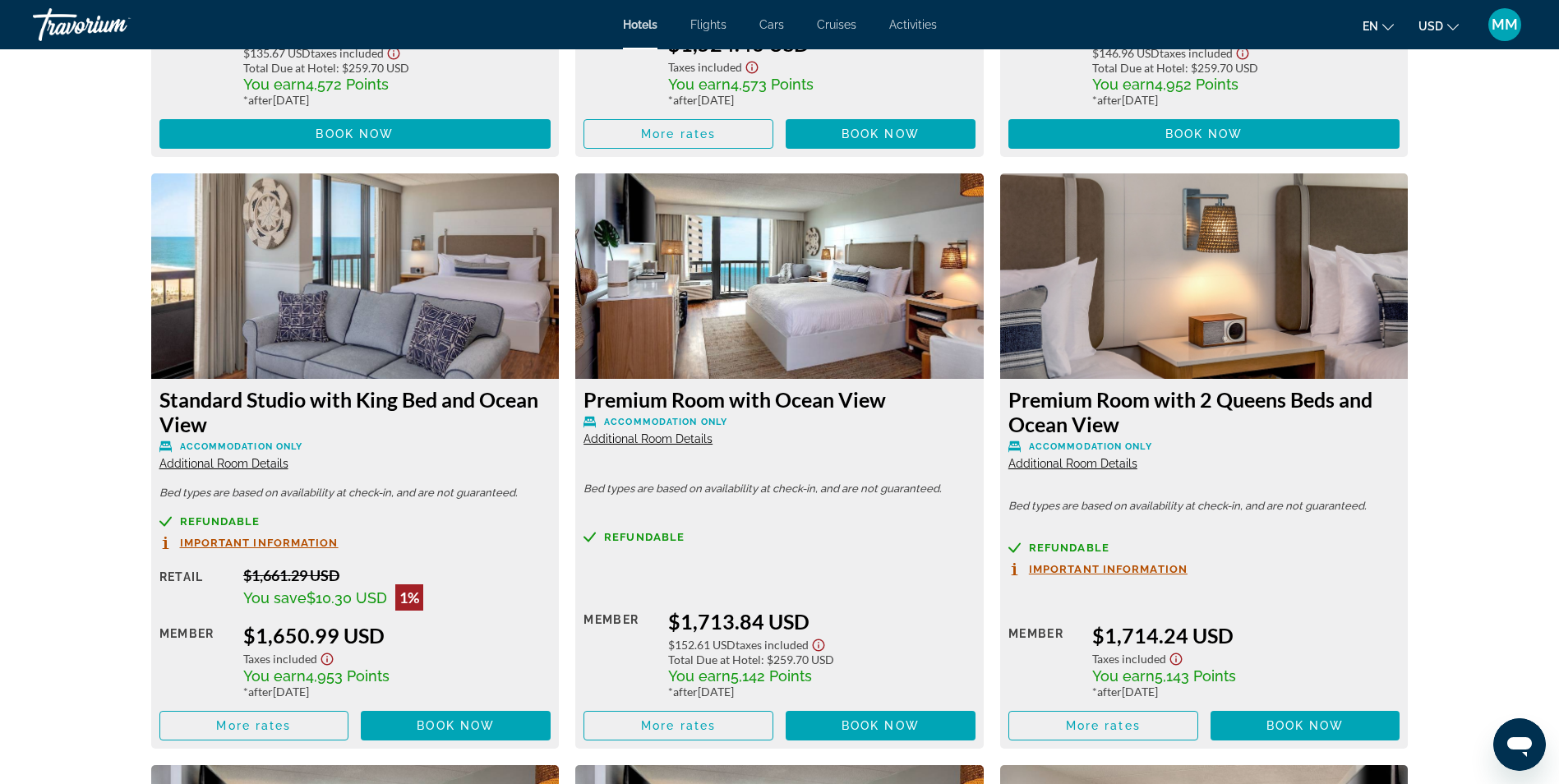
click at [459, 251] on img "Main content" at bounding box center [355, 276] width 408 height 206
click at [252, 455] on div "Standard Studio with King Bed and Ocean View Accommodation Only Additional Room…" at bounding box center [355, 428] width 392 height 84
click at [248, 460] on span "Additional Room Details" at bounding box center [223, 464] width 129 height 13
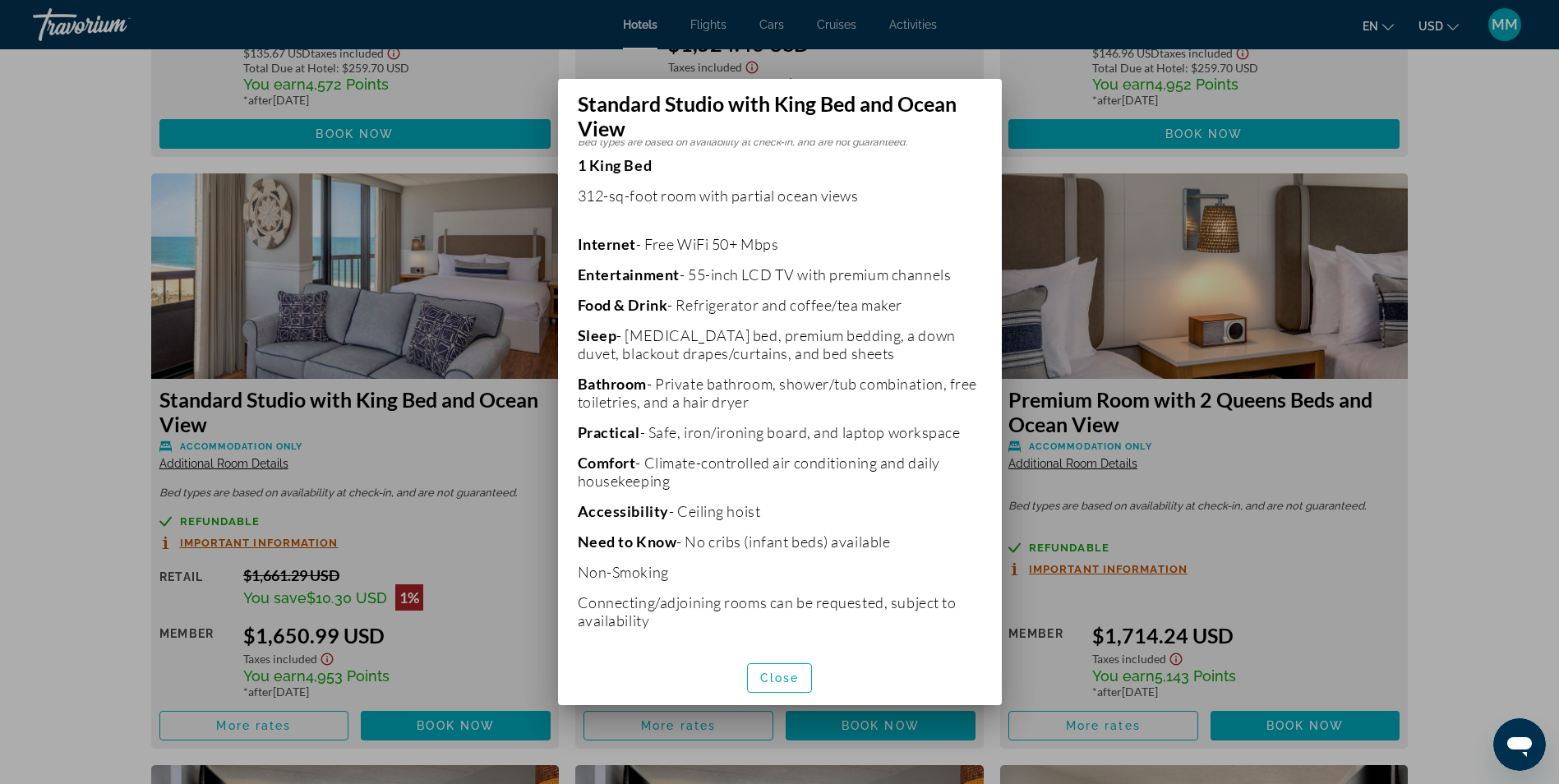
scroll to position [0, 0]
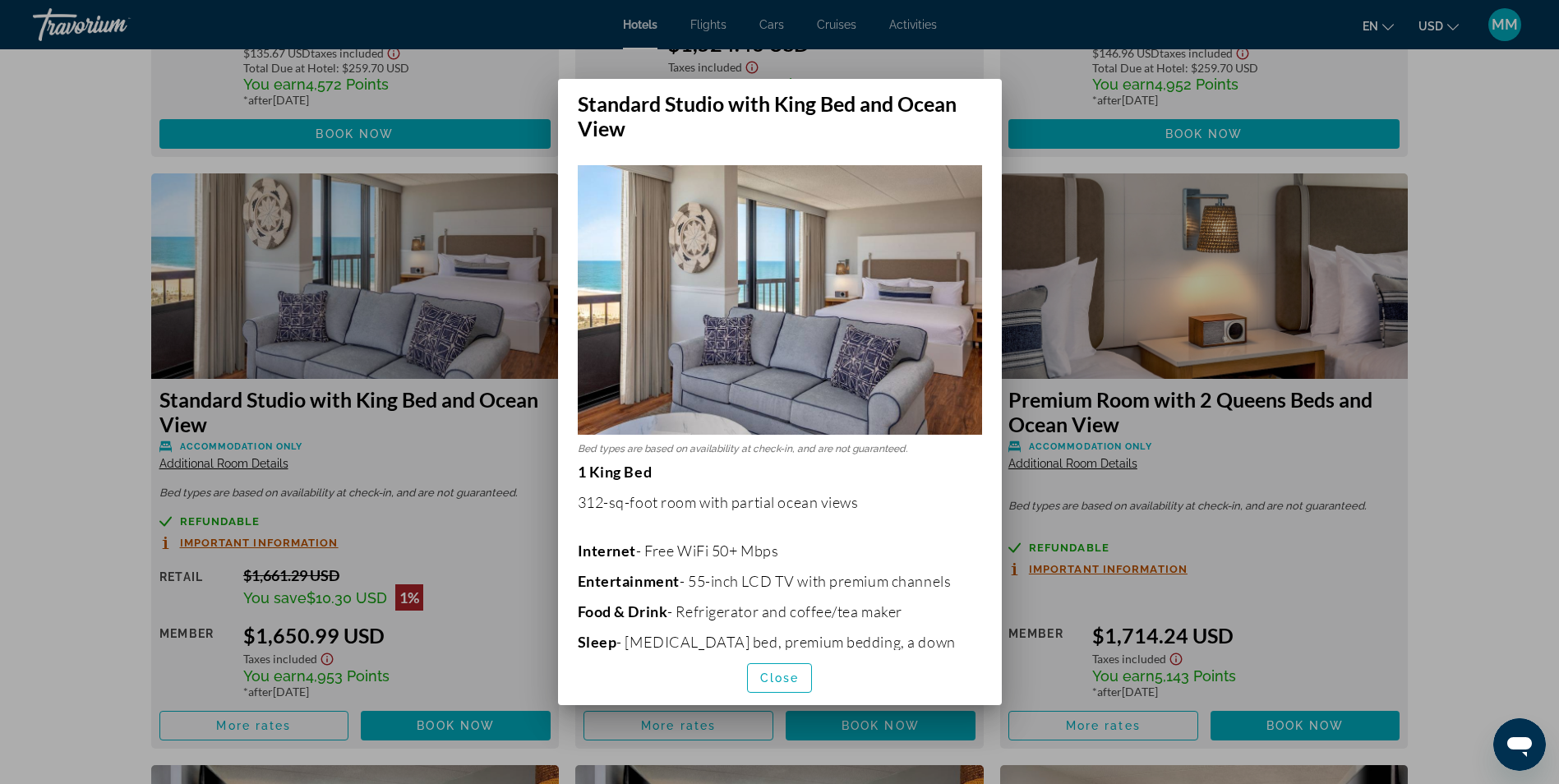
click at [435, 452] on div at bounding box center [780, 392] width 1559 height 784
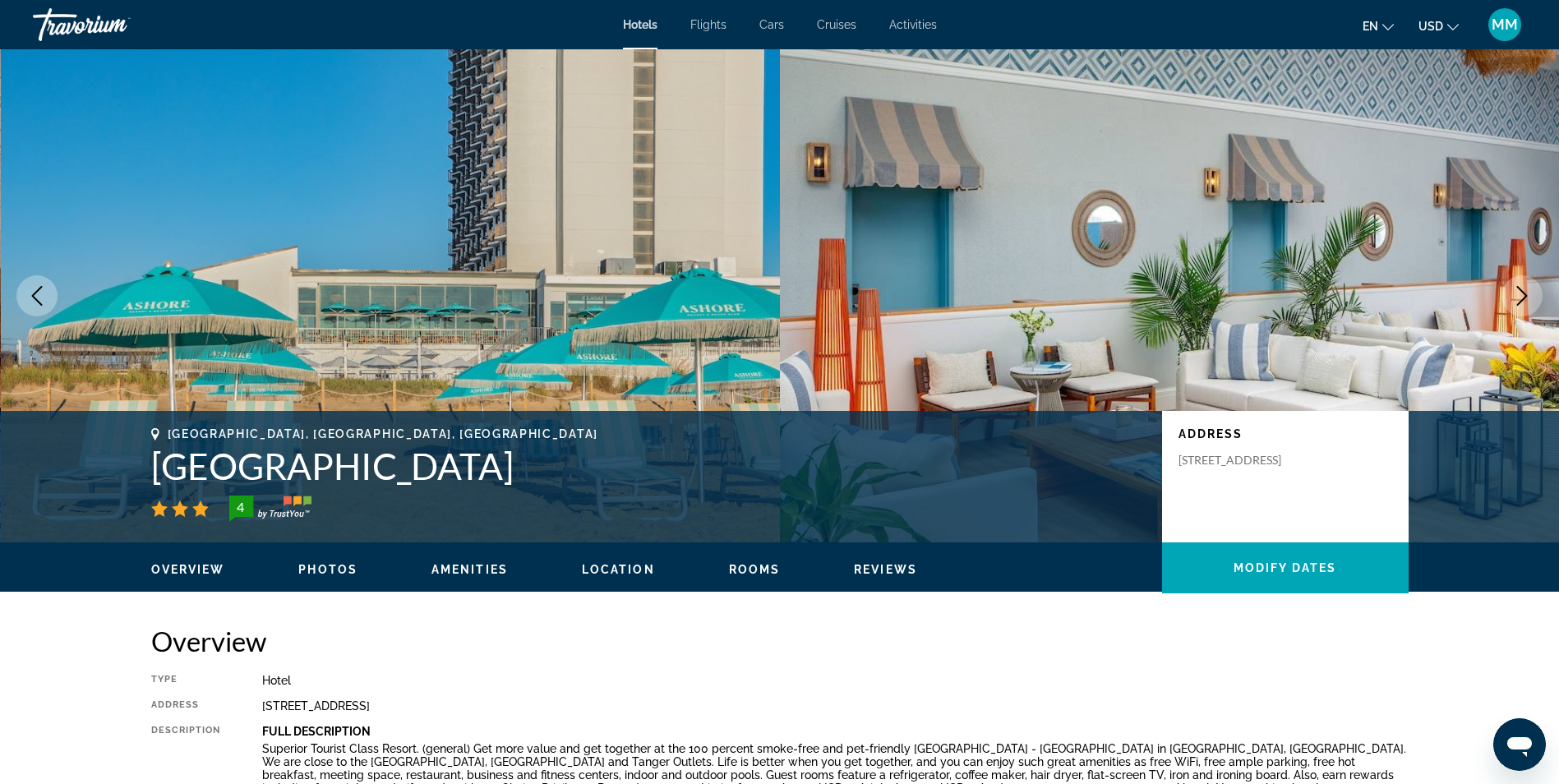
scroll to position [5096, 0]
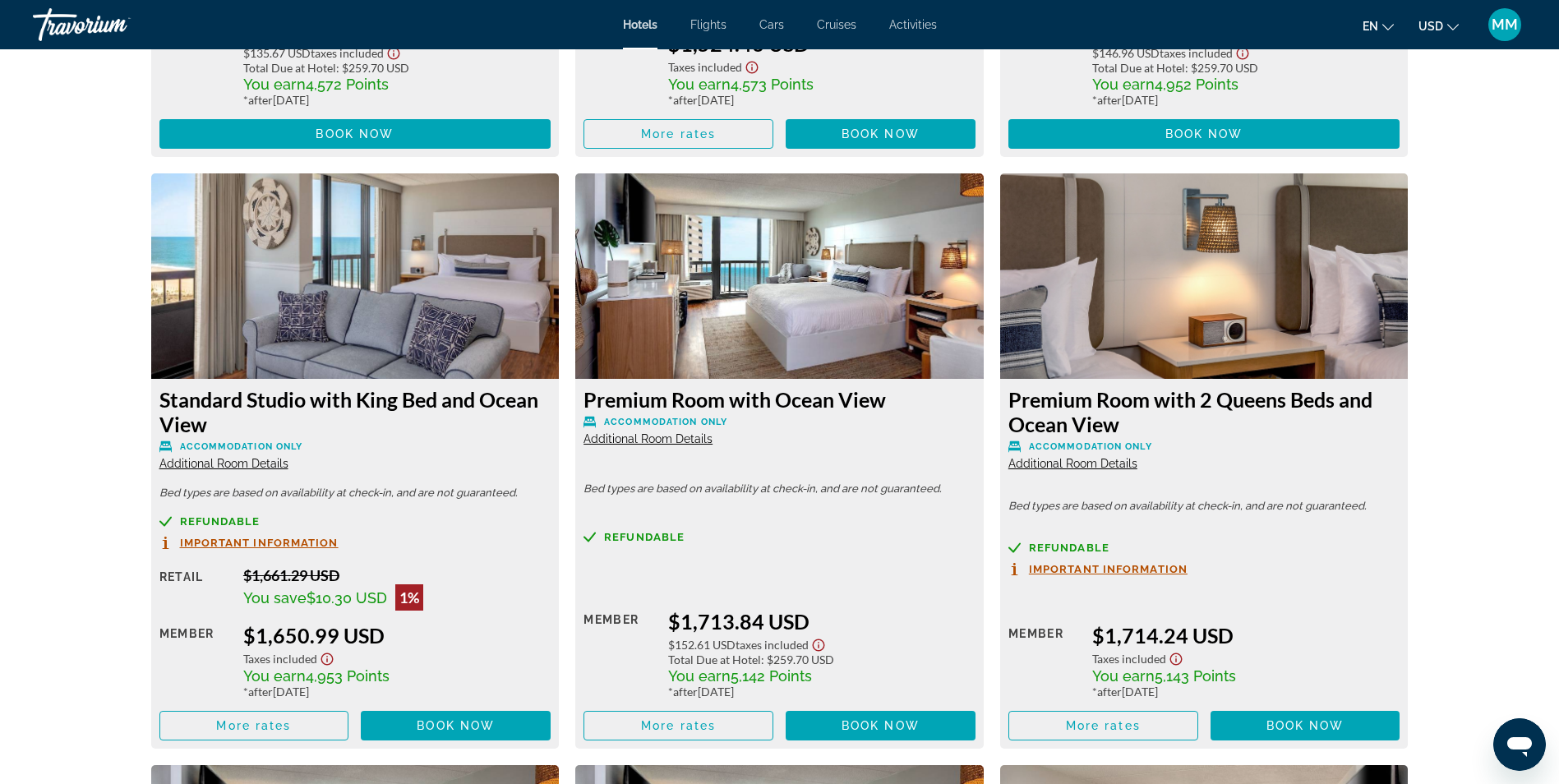
click at [635, 455] on div "Premium Room with Ocean View Accommodation Only Additional Room Details Bed typ…" at bounding box center [780, 563] width 408 height 370
click at [646, 443] on span "Additional Room Details" at bounding box center [648, 439] width 129 height 13
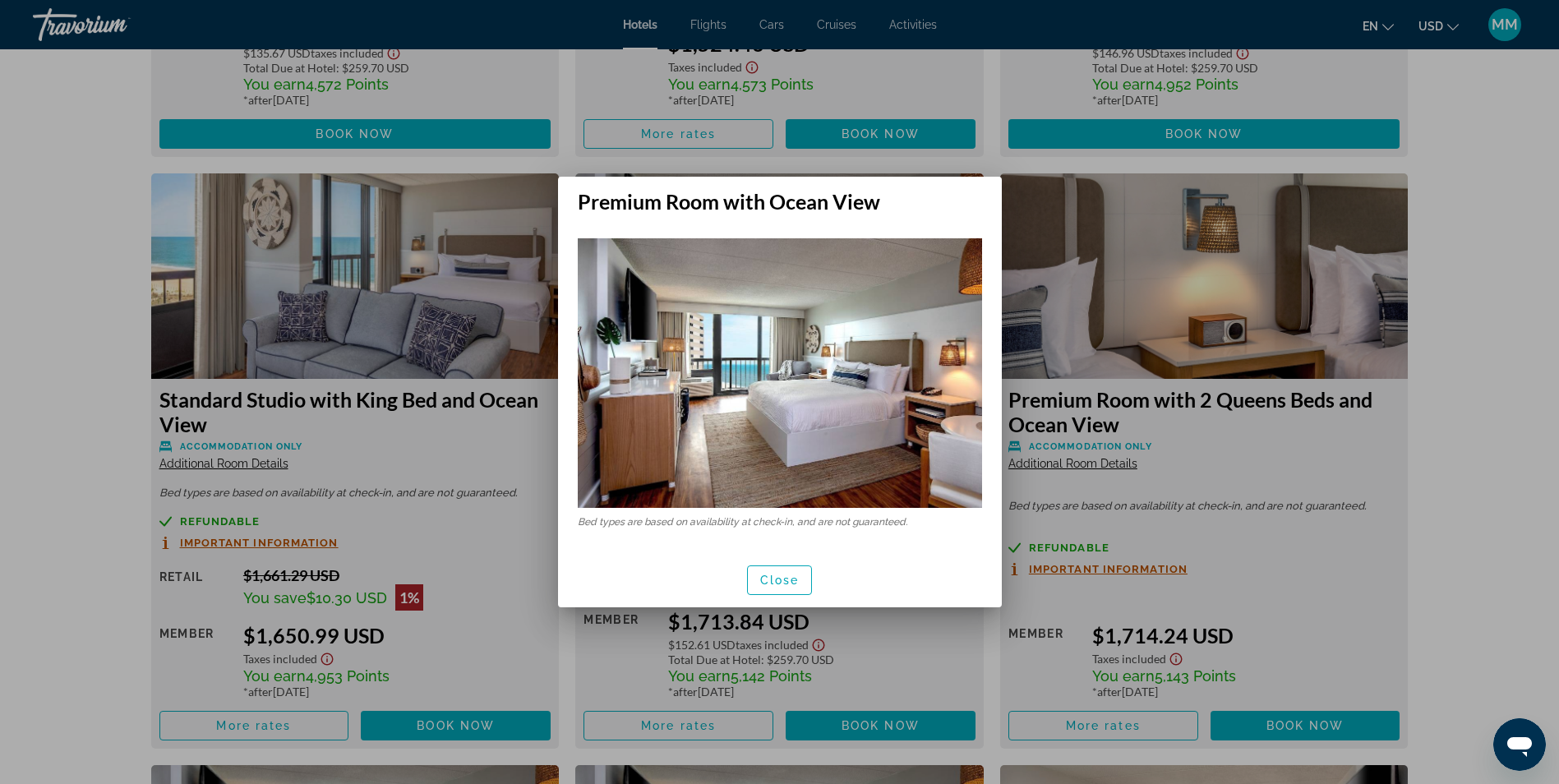
scroll to position [0, 0]
click at [772, 573] on span "Close" at bounding box center [780, 580] width 40 height 13
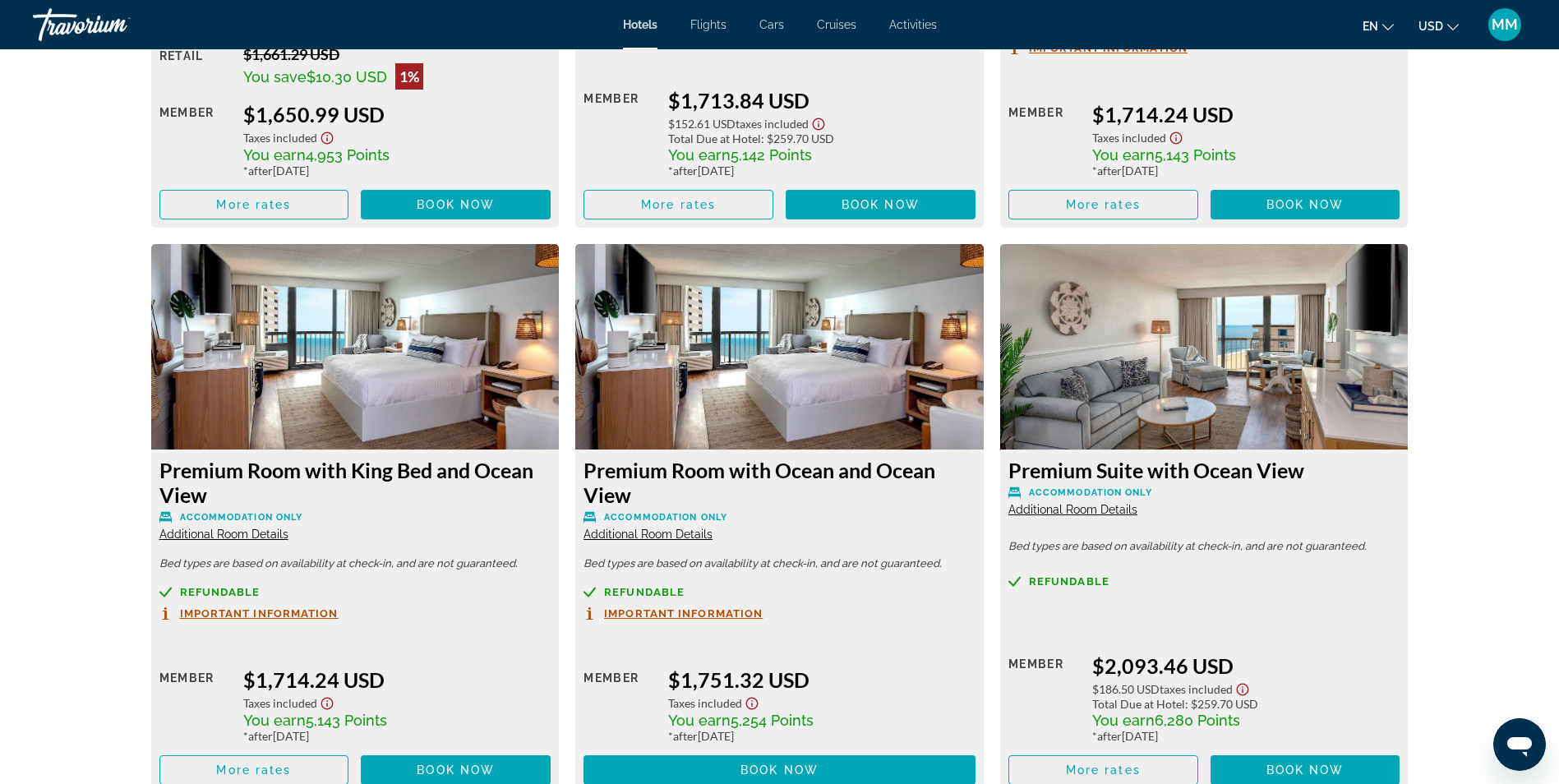
scroll to position [5671, 0]
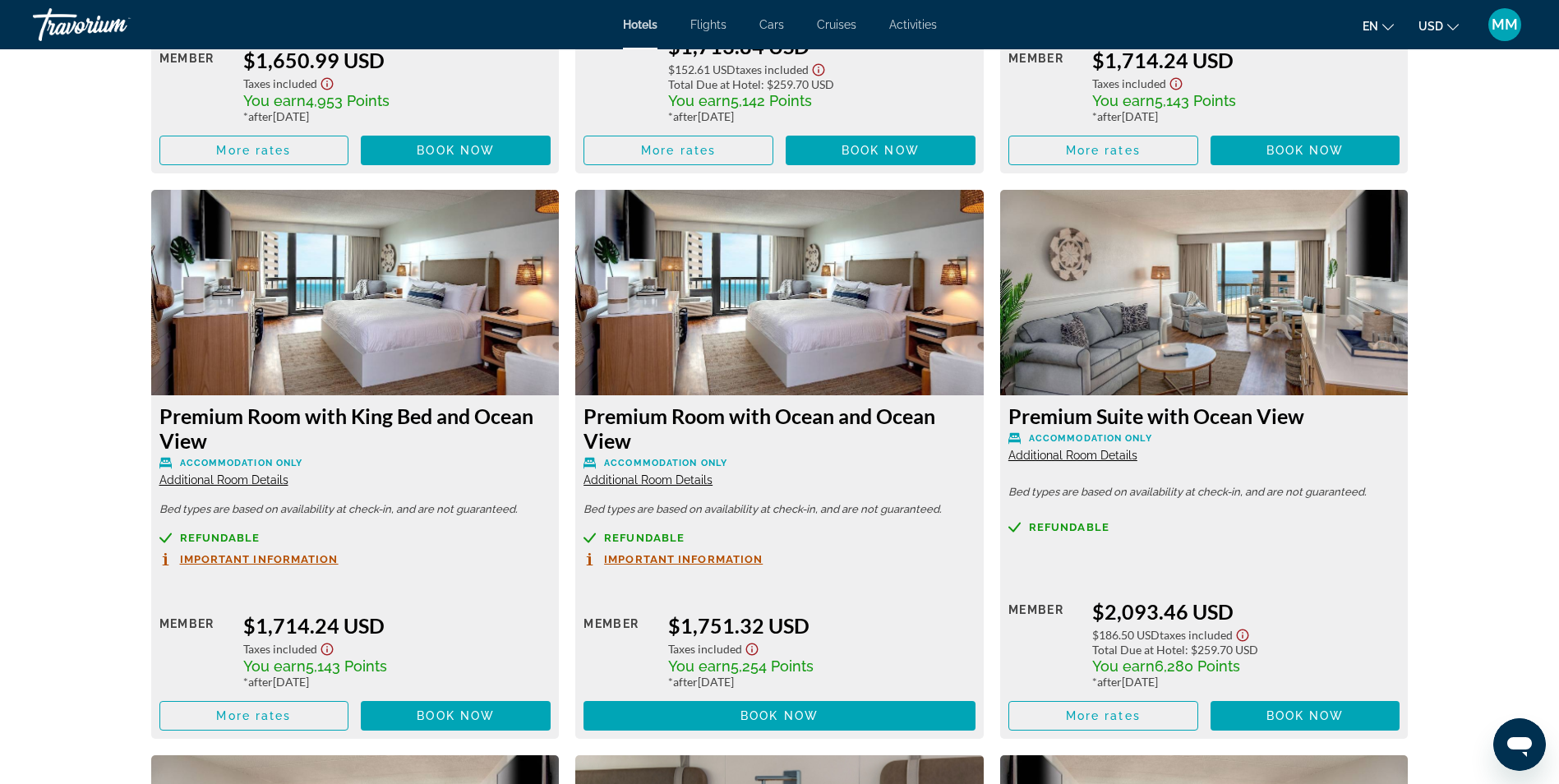
click at [1220, 358] on img "Main content" at bounding box center [1205, 293] width 408 height 206
click at [1063, 455] on span "Additional Room Details" at bounding box center [1073, 455] width 129 height 13
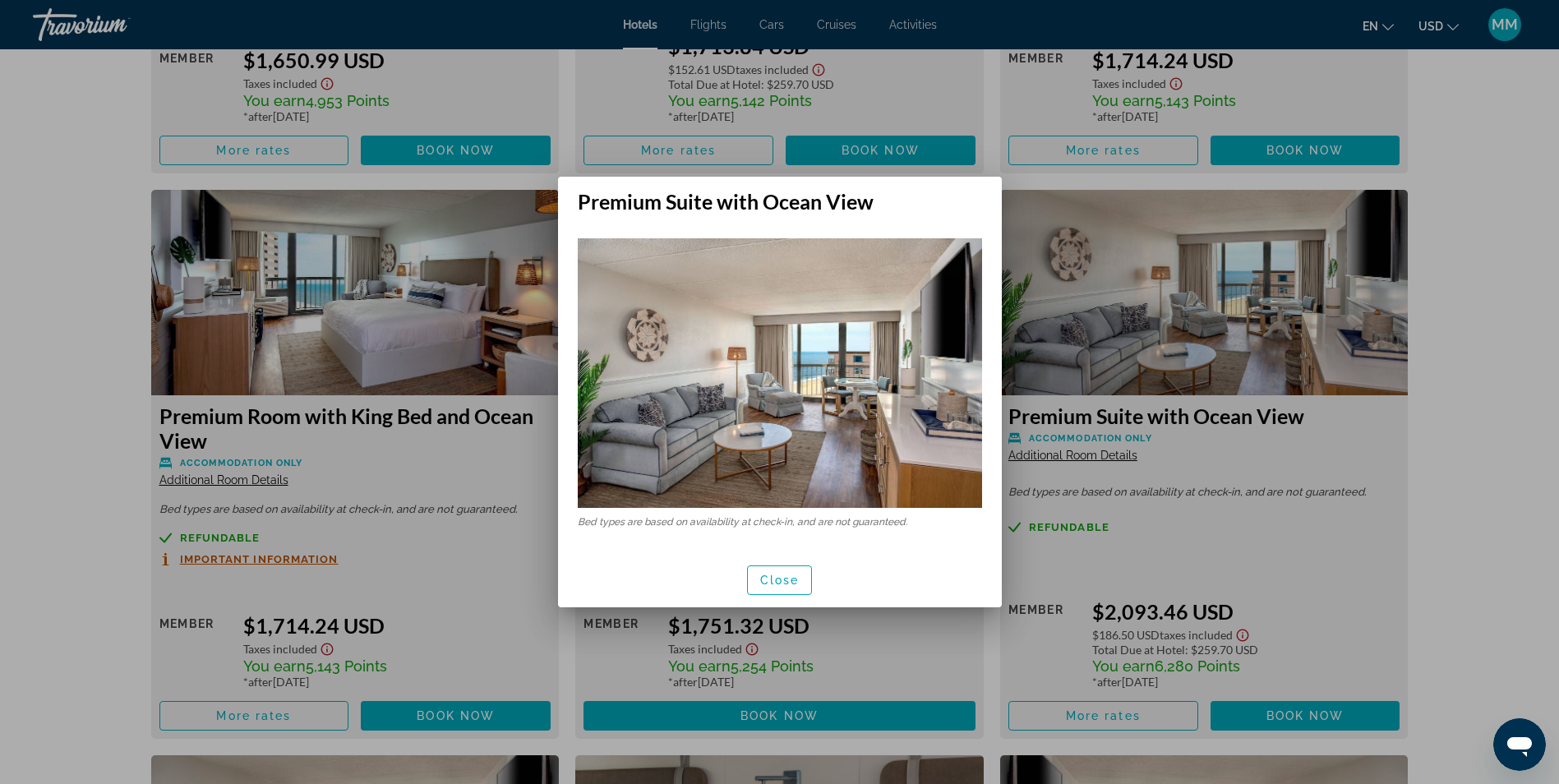
click at [1166, 398] on div at bounding box center [780, 392] width 1559 height 784
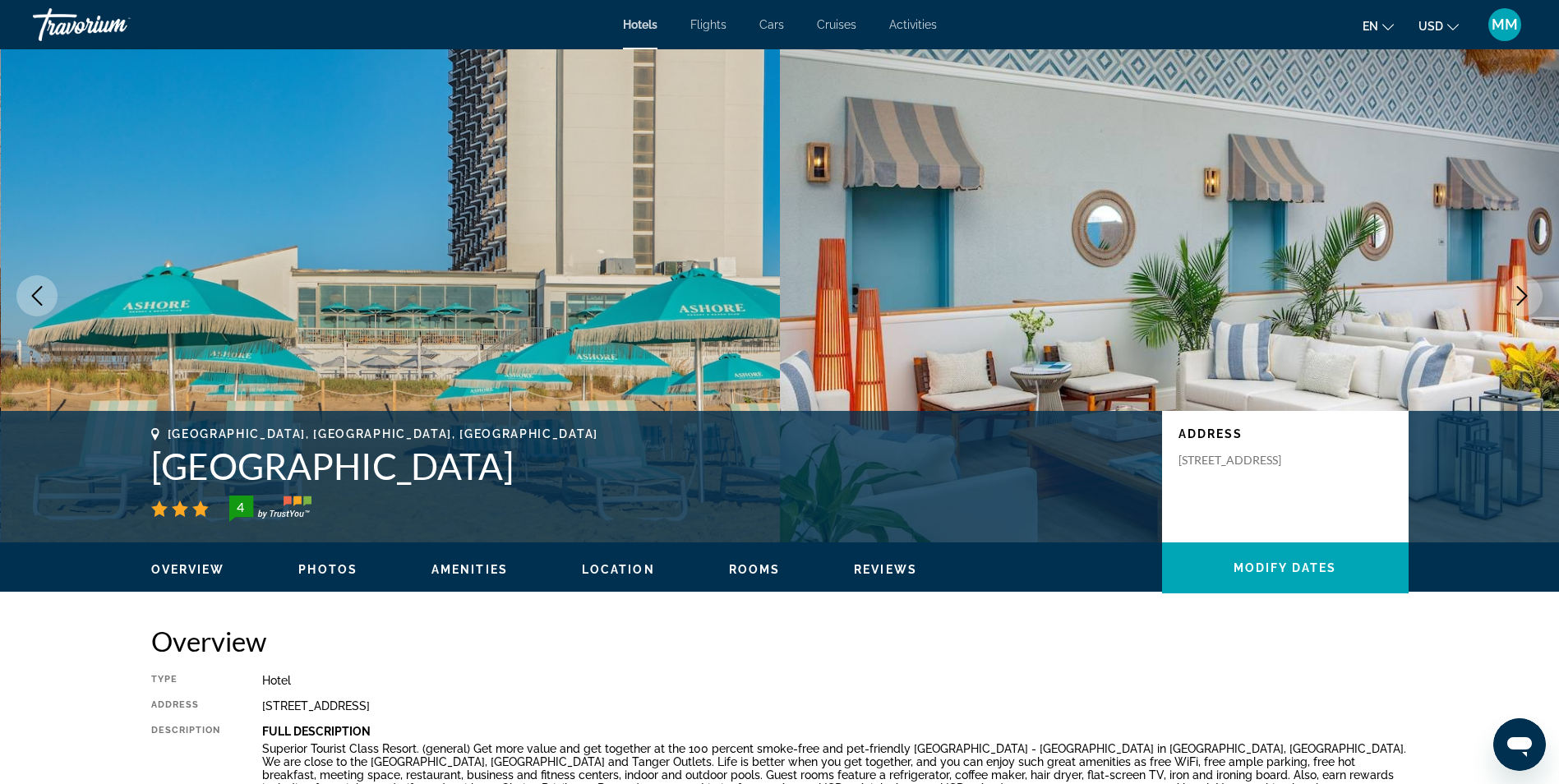
click at [327, 567] on span "Photos" at bounding box center [327, 569] width 59 height 13
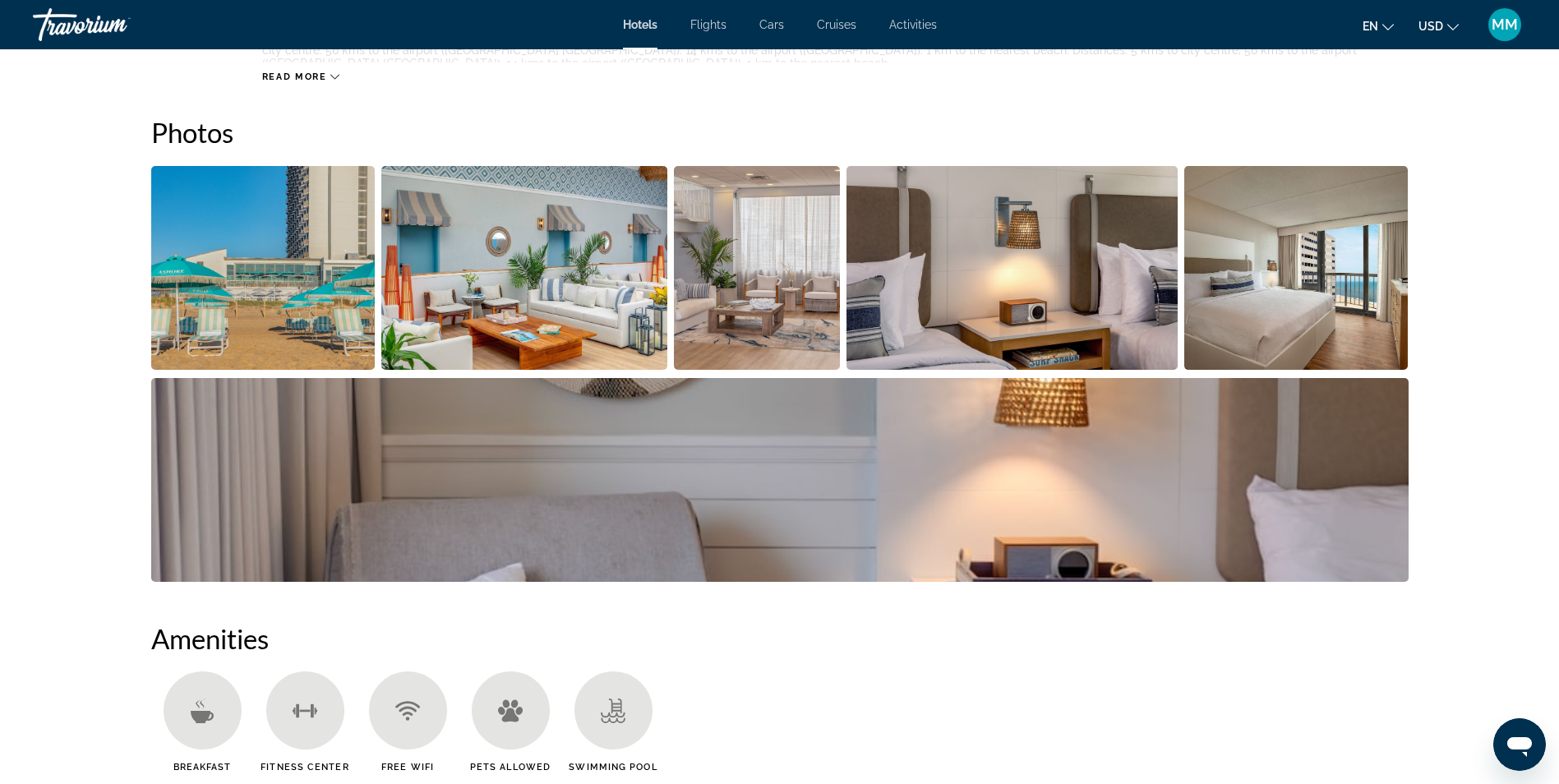
scroll to position [802, 0]
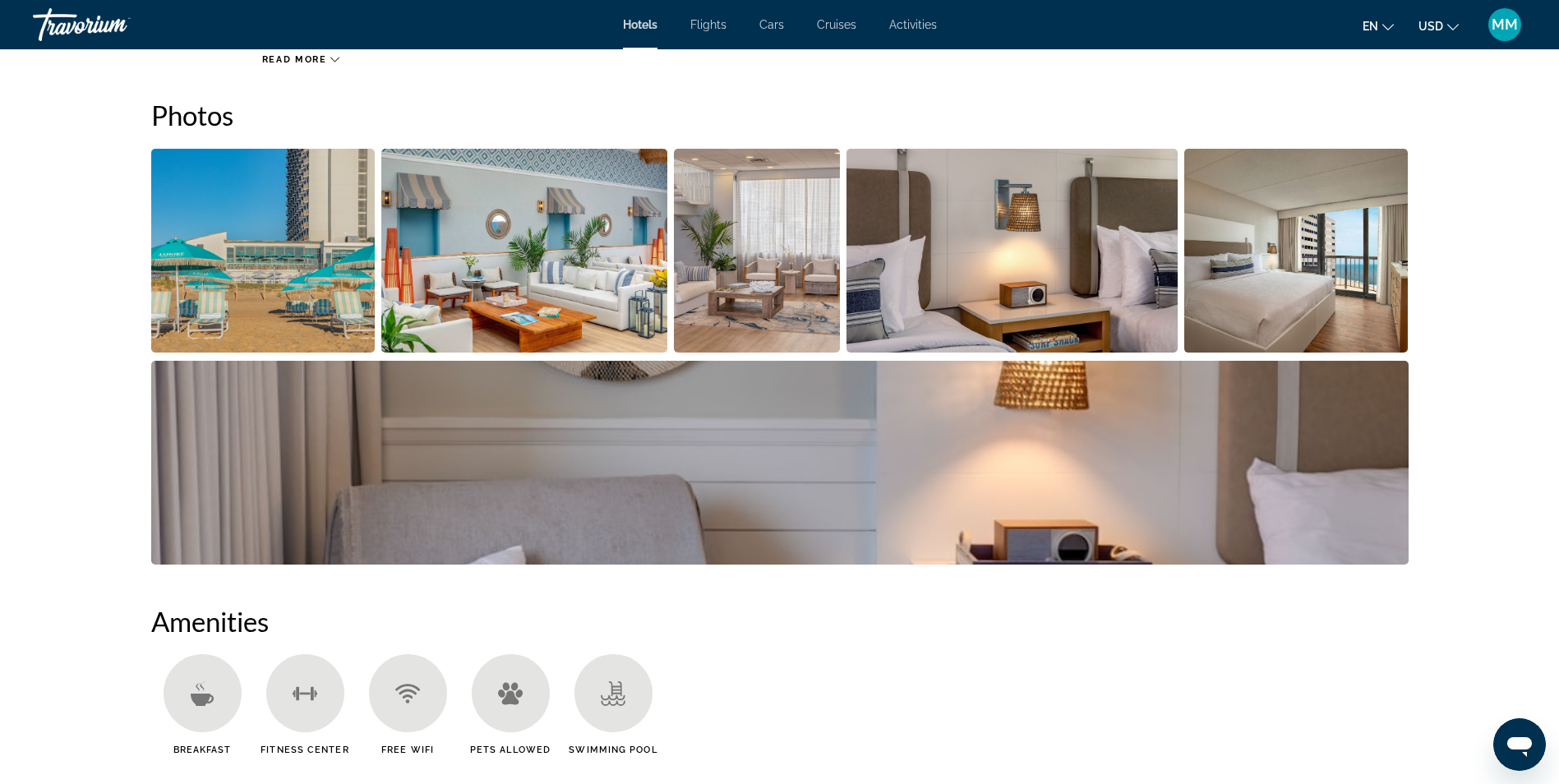
click at [308, 289] on img "Open full-screen image slider" at bounding box center [263, 251] width 224 height 204
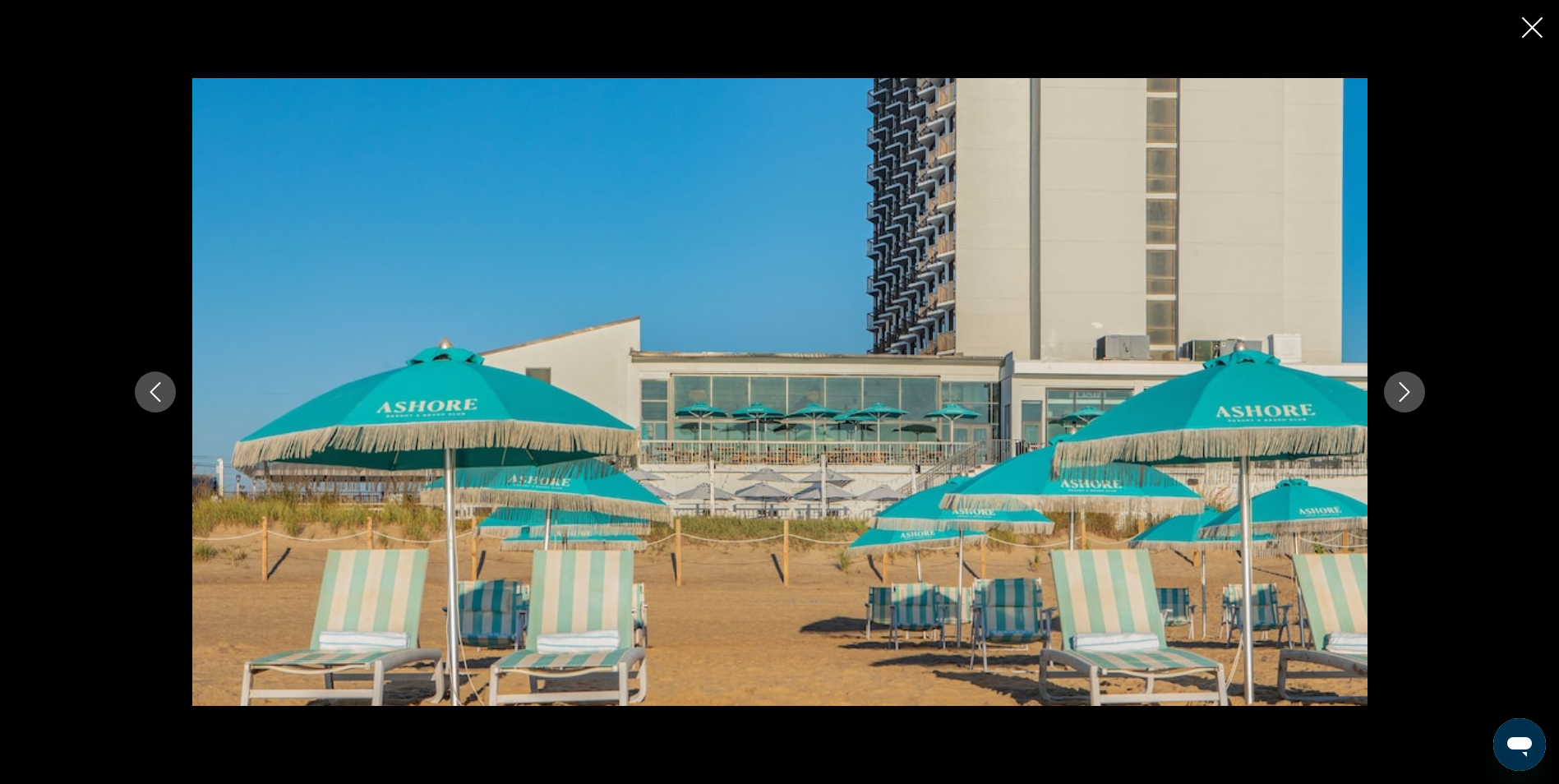
click at [1415, 388] on button "Next image" at bounding box center [1405, 392] width 42 height 41
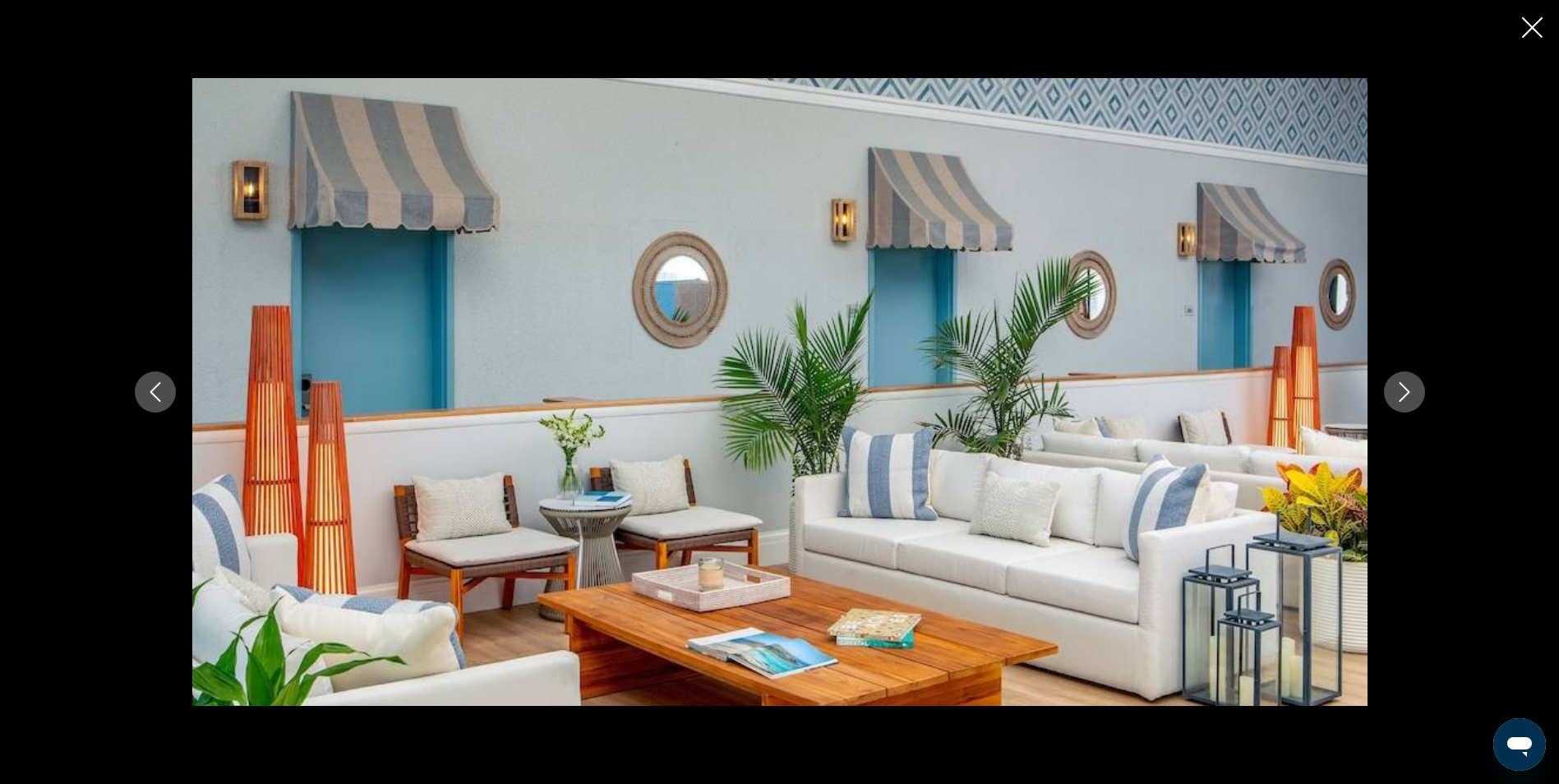
click at [1415, 388] on button "Next image" at bounding box center [1405, 392] width 42 height 41
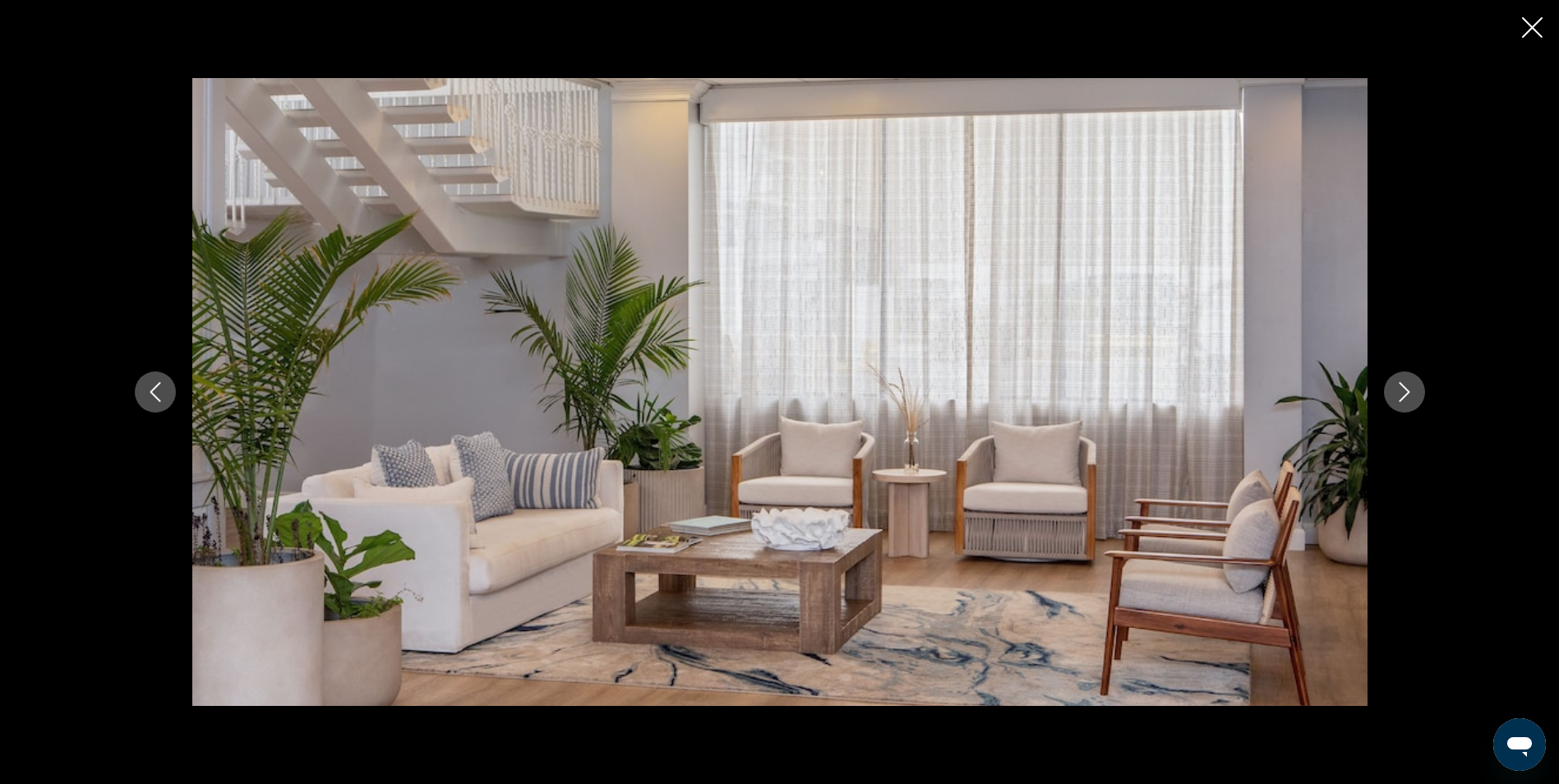
click at [1415, 388] on button "Next image" at bounding box center [1405, 392] width 42 height 41
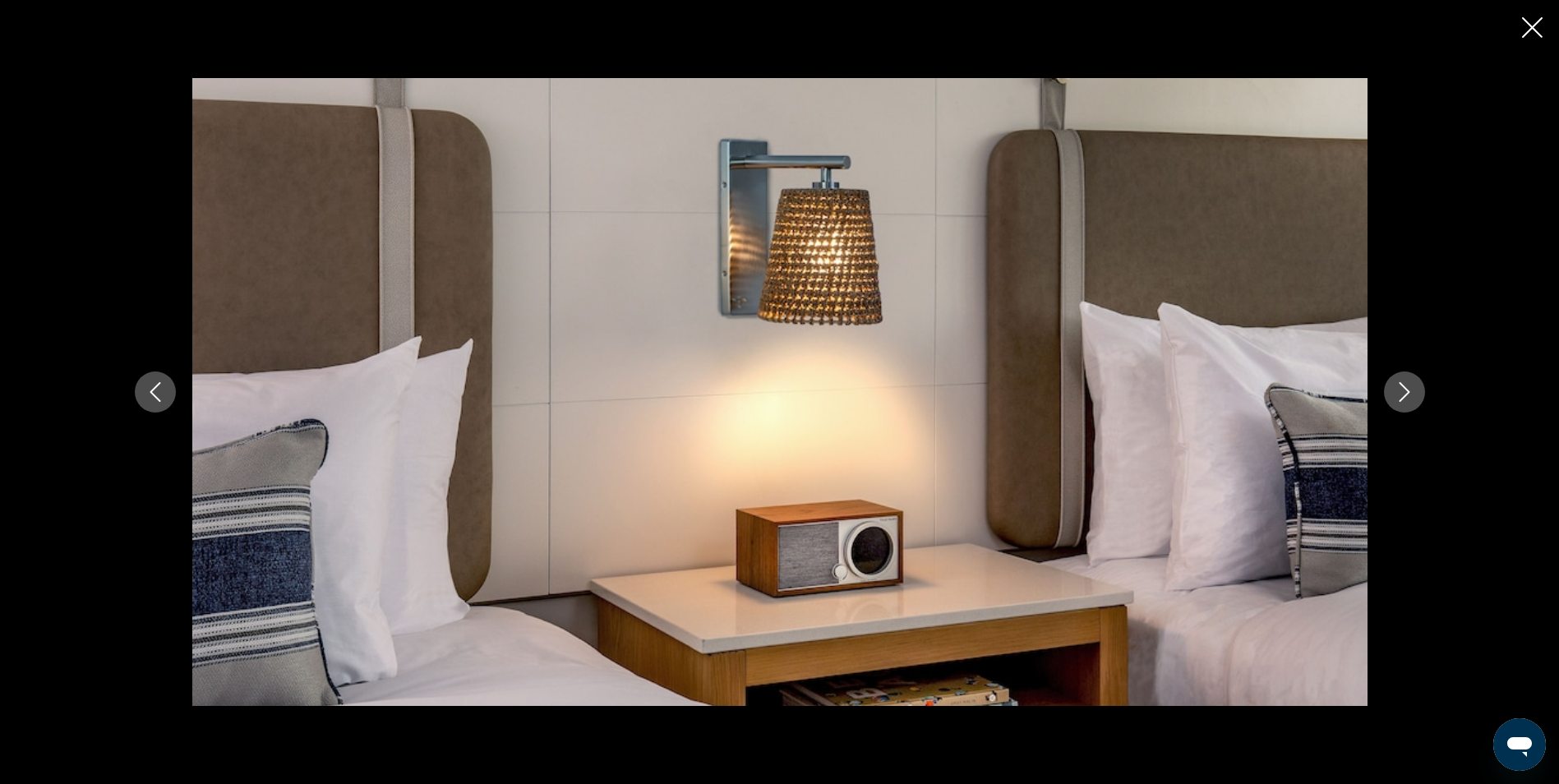
click at [1415, 388] on button "Next image" at bounding box center [1405, 392] width 42 height 41
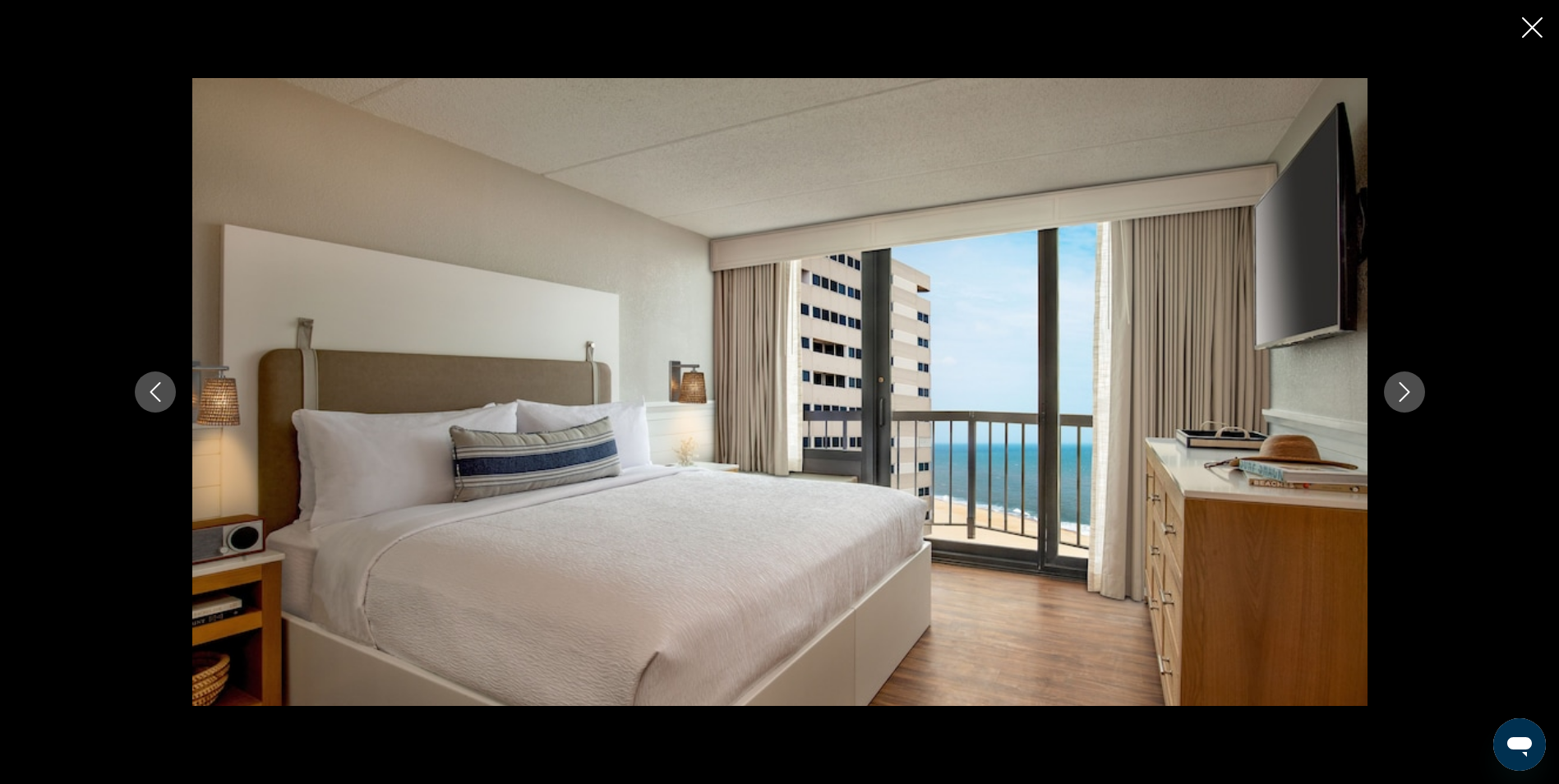
click at [1415, 388] on button "Next image" at bounding box center [1405, 392] width 42 height 41
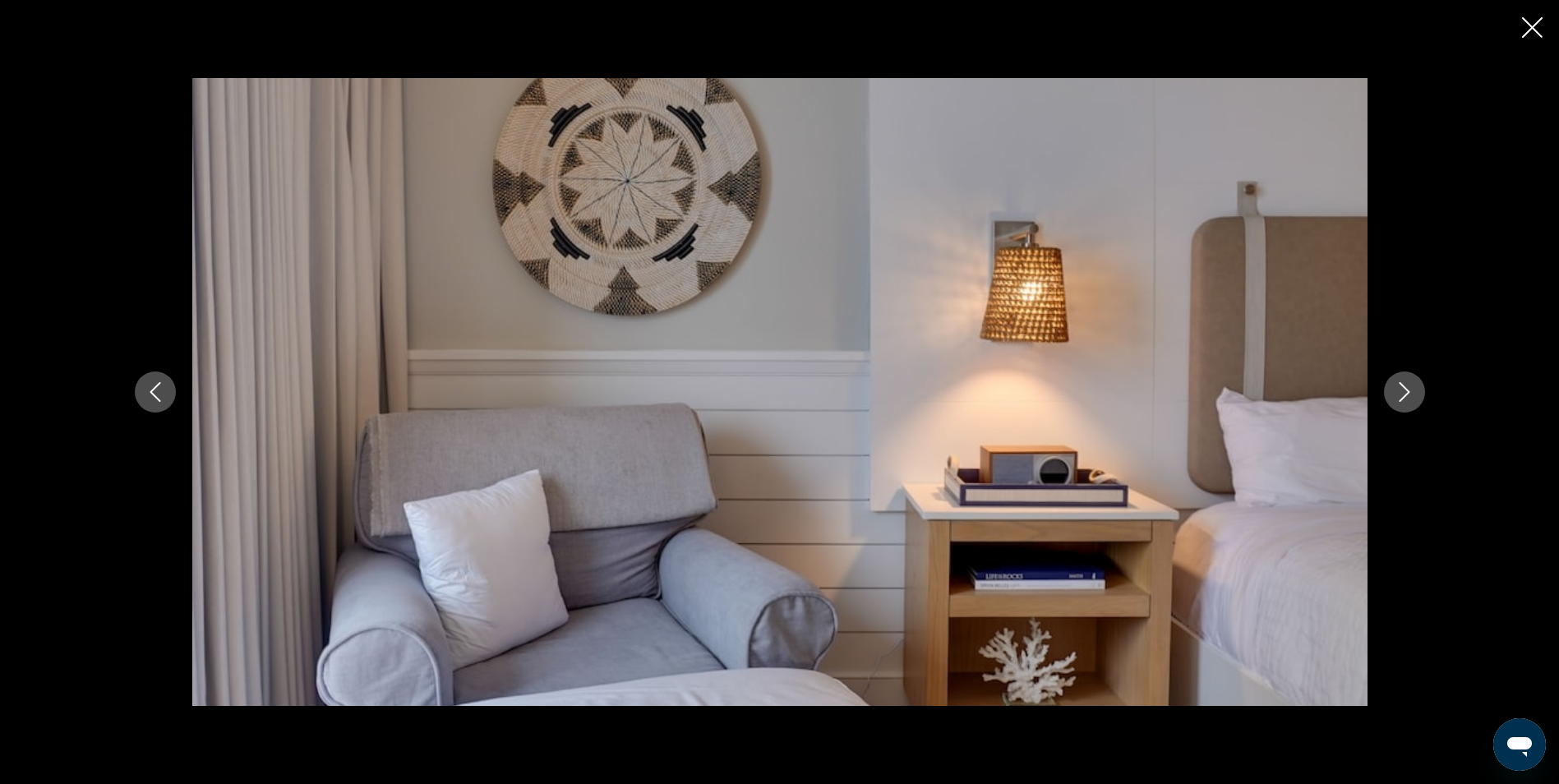
click at [1415, 388] on button "Next image" at bounding box center [1405, 392] width 42 height 41
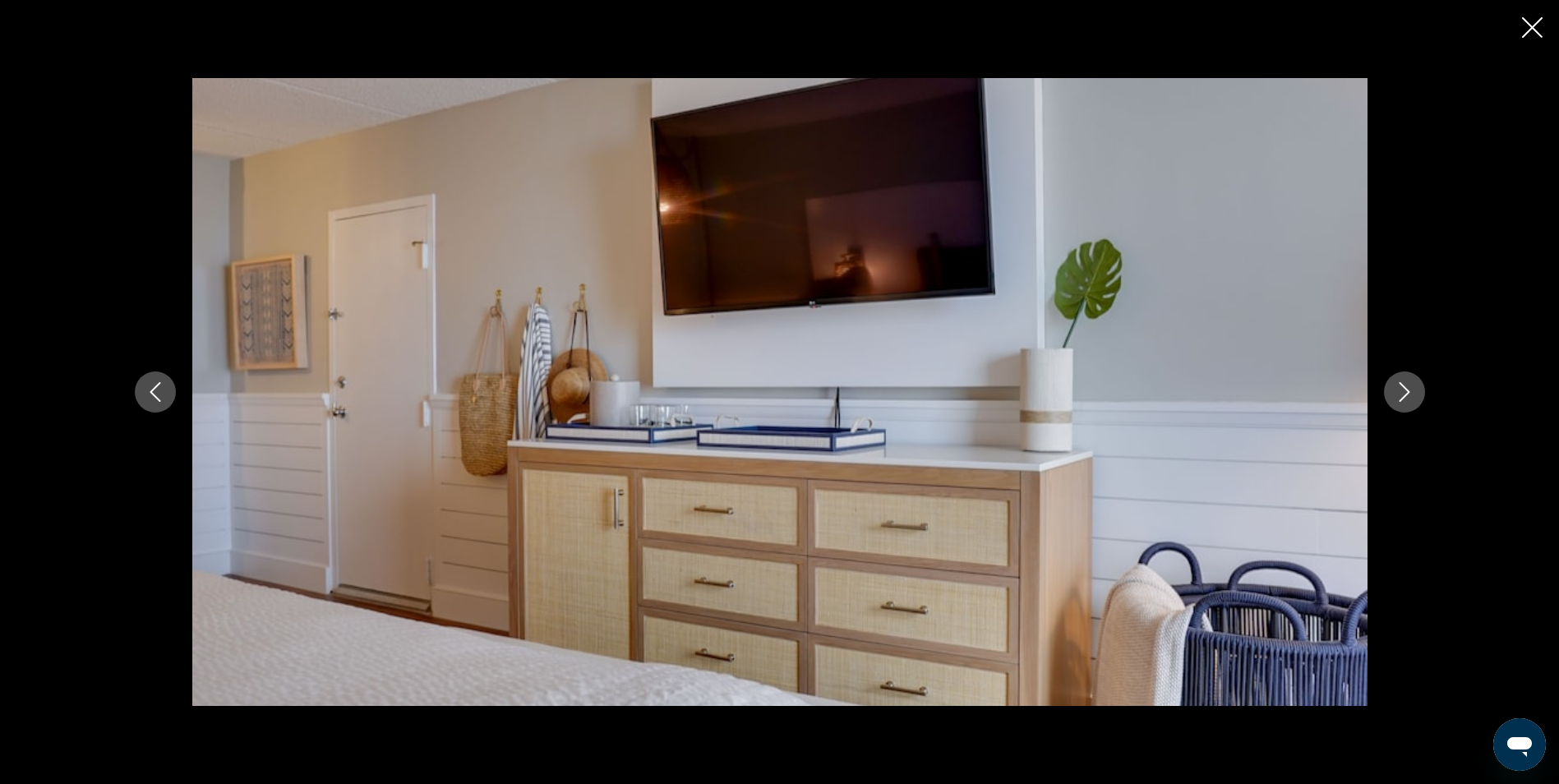
click at [1415, 388] on button "Next image" at bounding box center [1405, 392] width 42 height 41
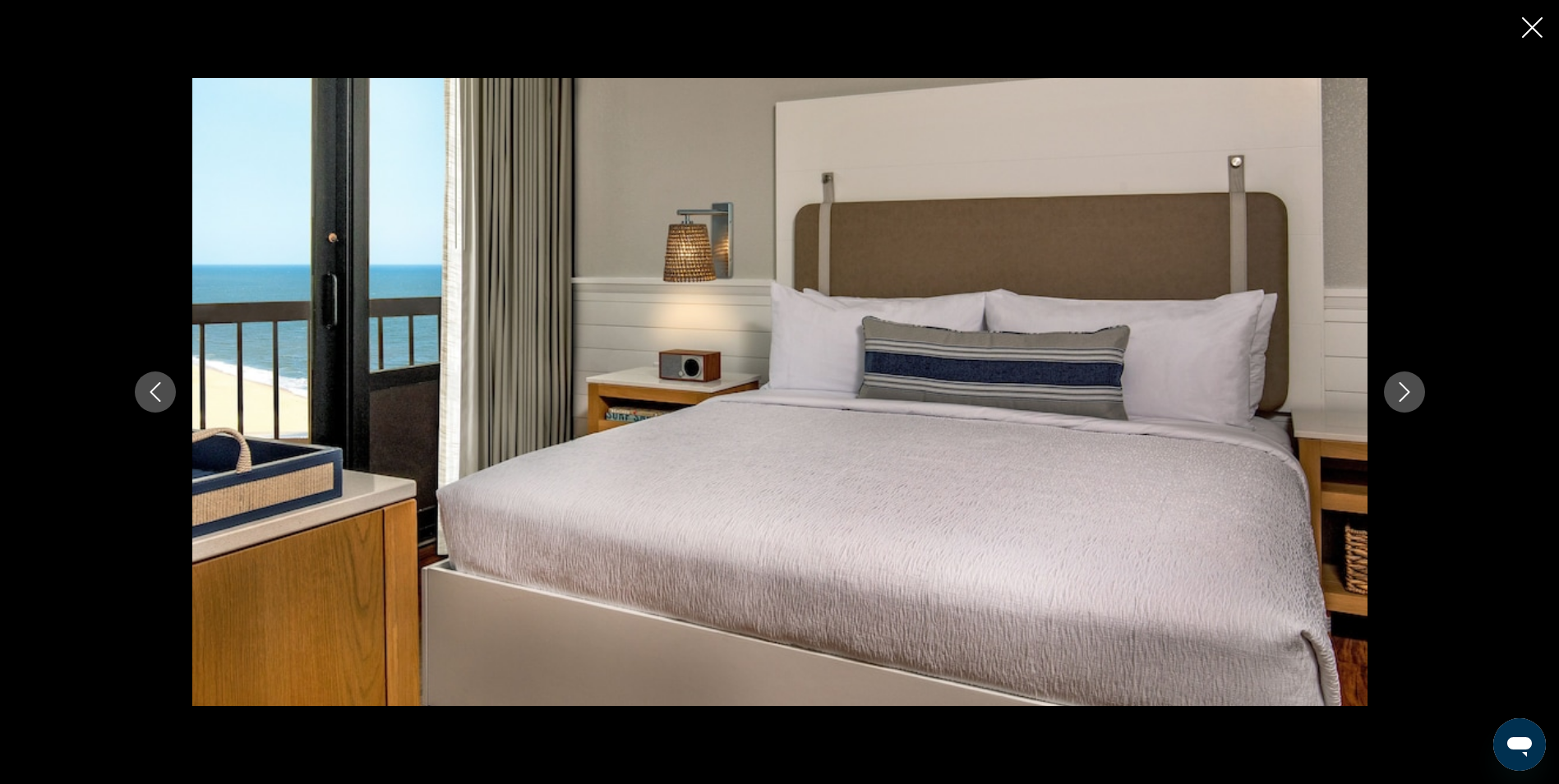
click at [1415, 388] on button "Next image" at bounding box center [1405, 392] width 42 height 41
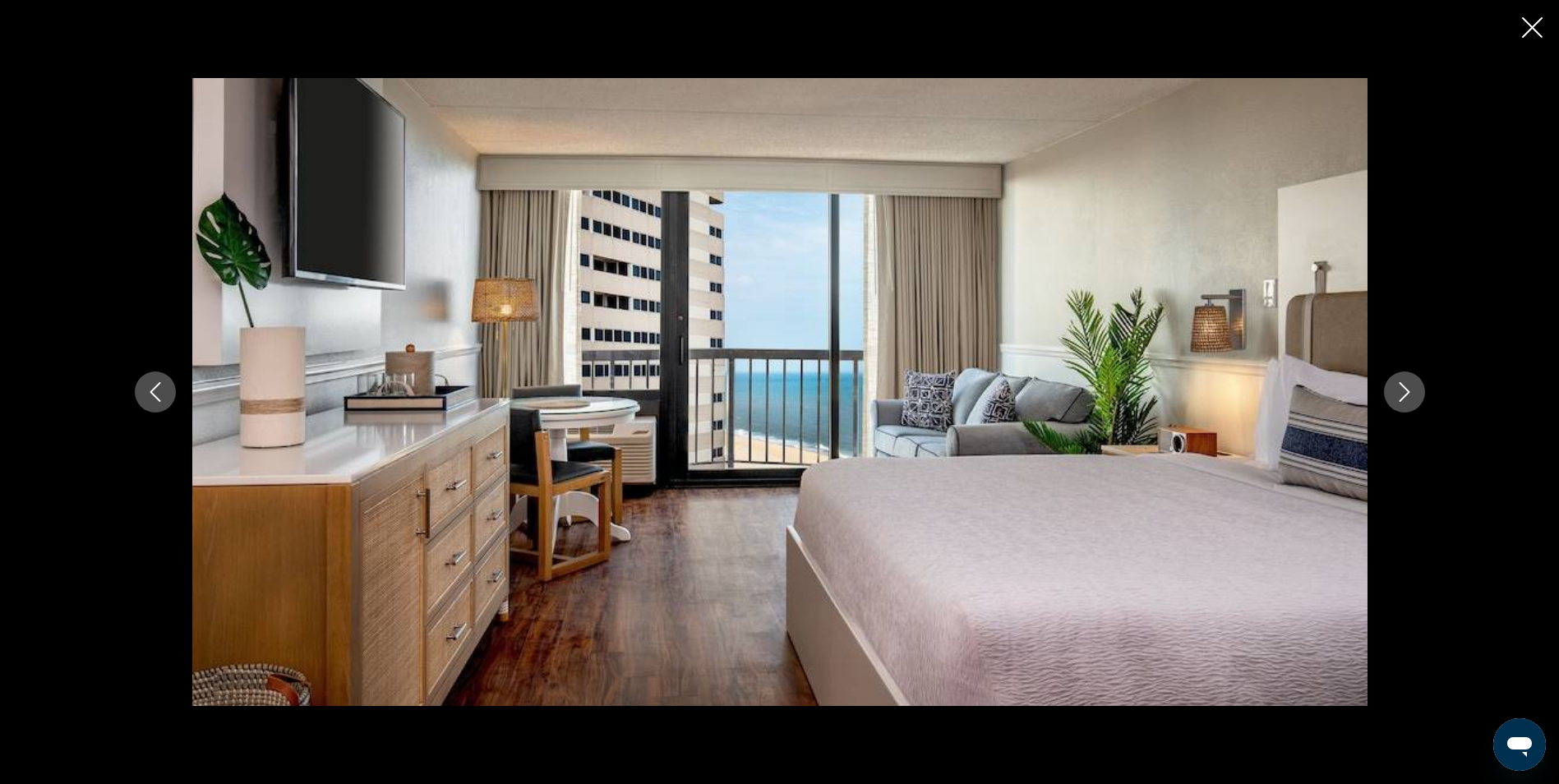
click at [1415, 388] on button "Next image" at bounding box center [1405, 392] width 42 height 41
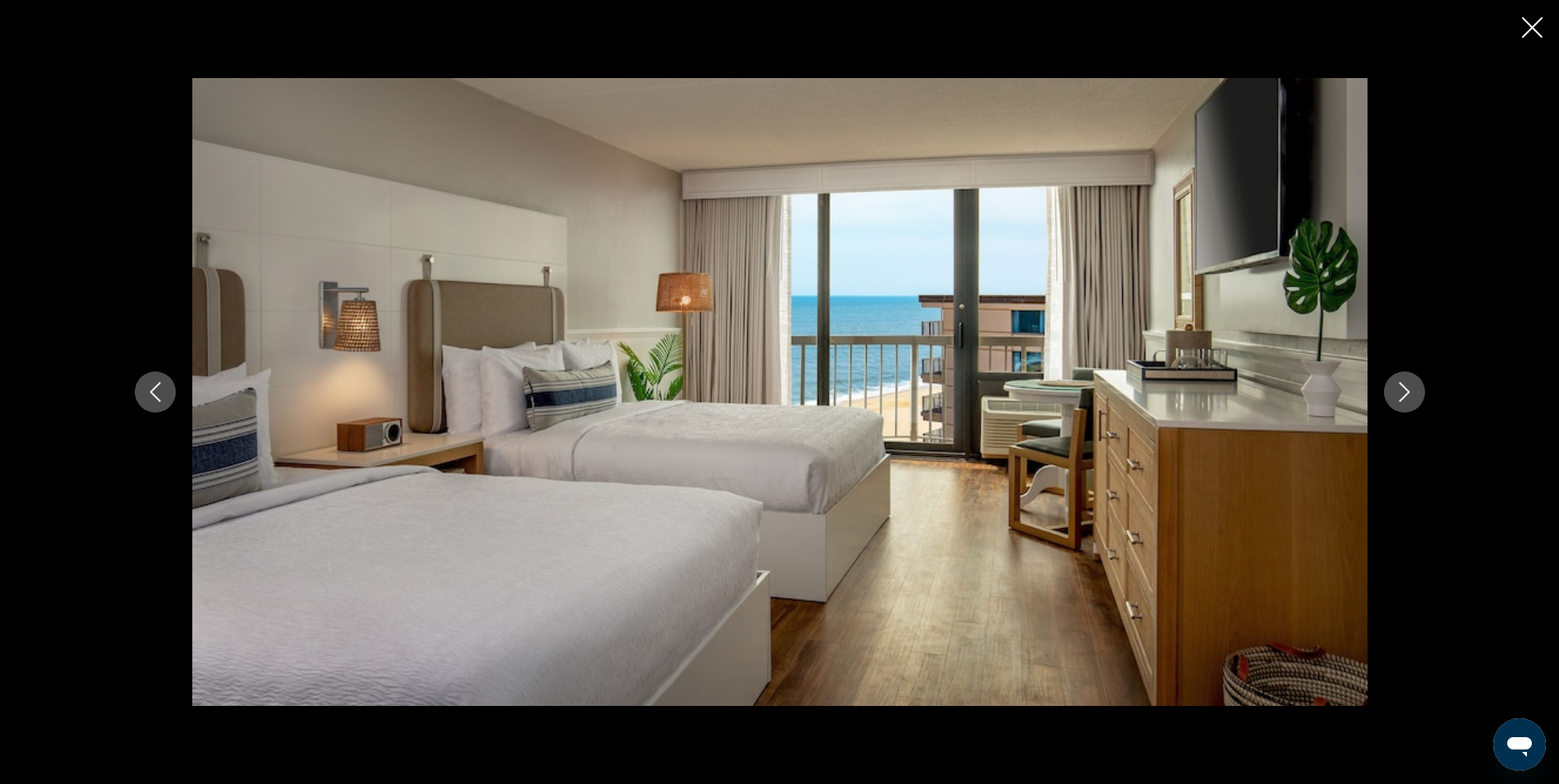
click at [1415, 388] on button "Next image" at bounding box center [1405, 392] width 42 height 41
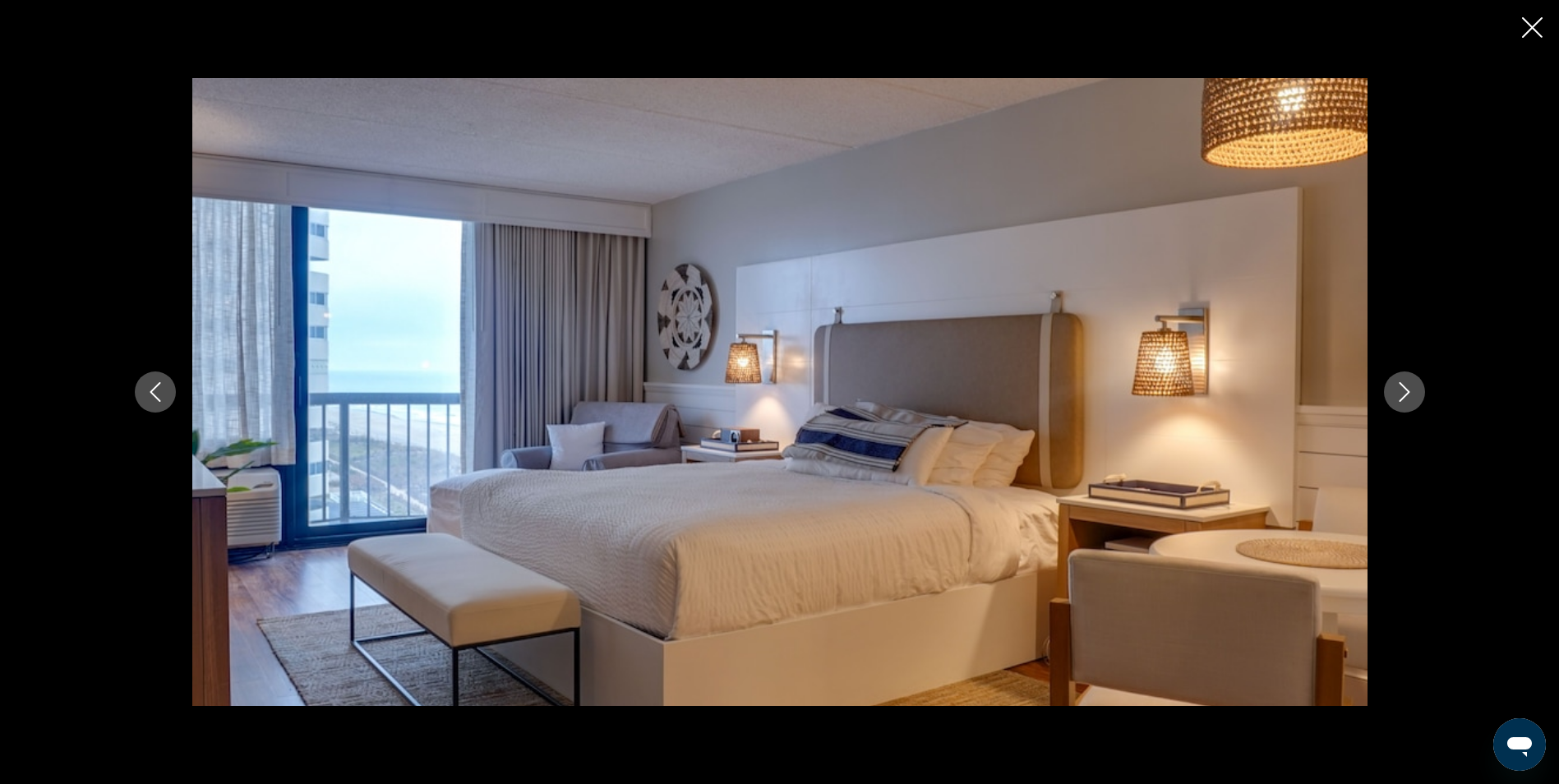
click at [1415, 388] on button "Next image" at bounding box center [1405, 392] width 42 height 41
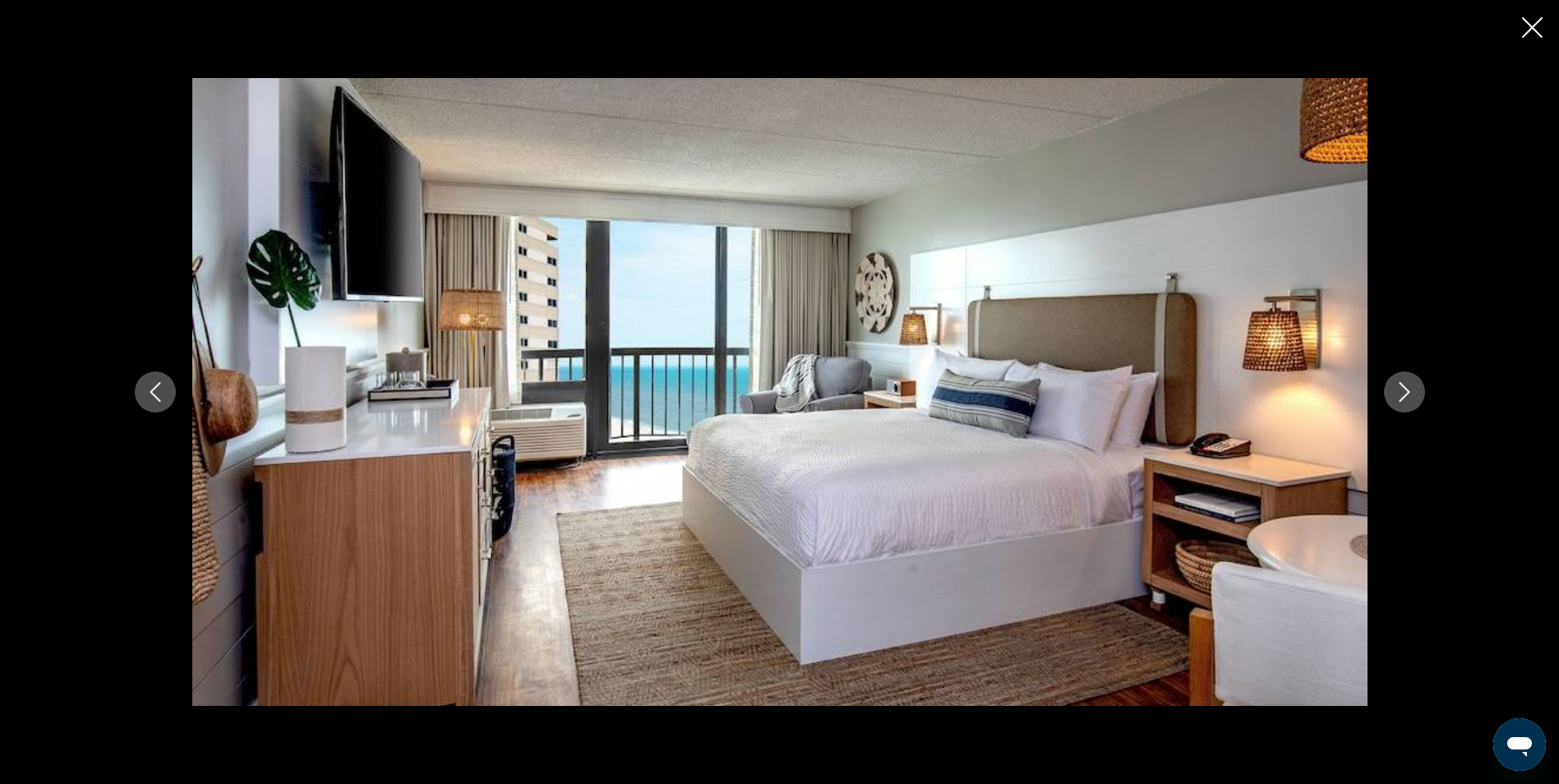
click at [1415, 388] on button "Next image" at bounding box center [1405, 392] width 42 height 41
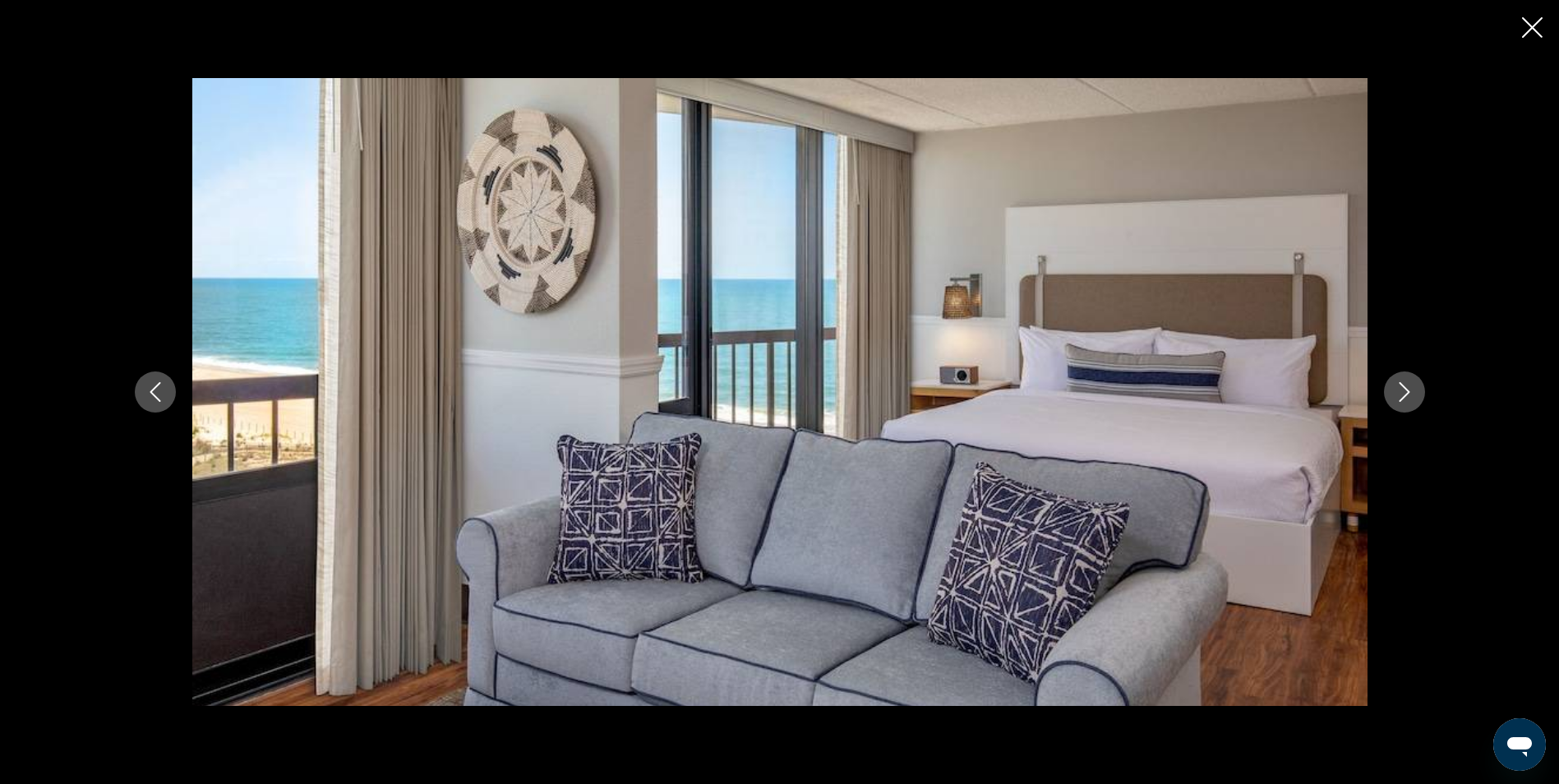
click at [1415, 388] on button "Next image" at bounding box center [1405, 392] width 42 height 41
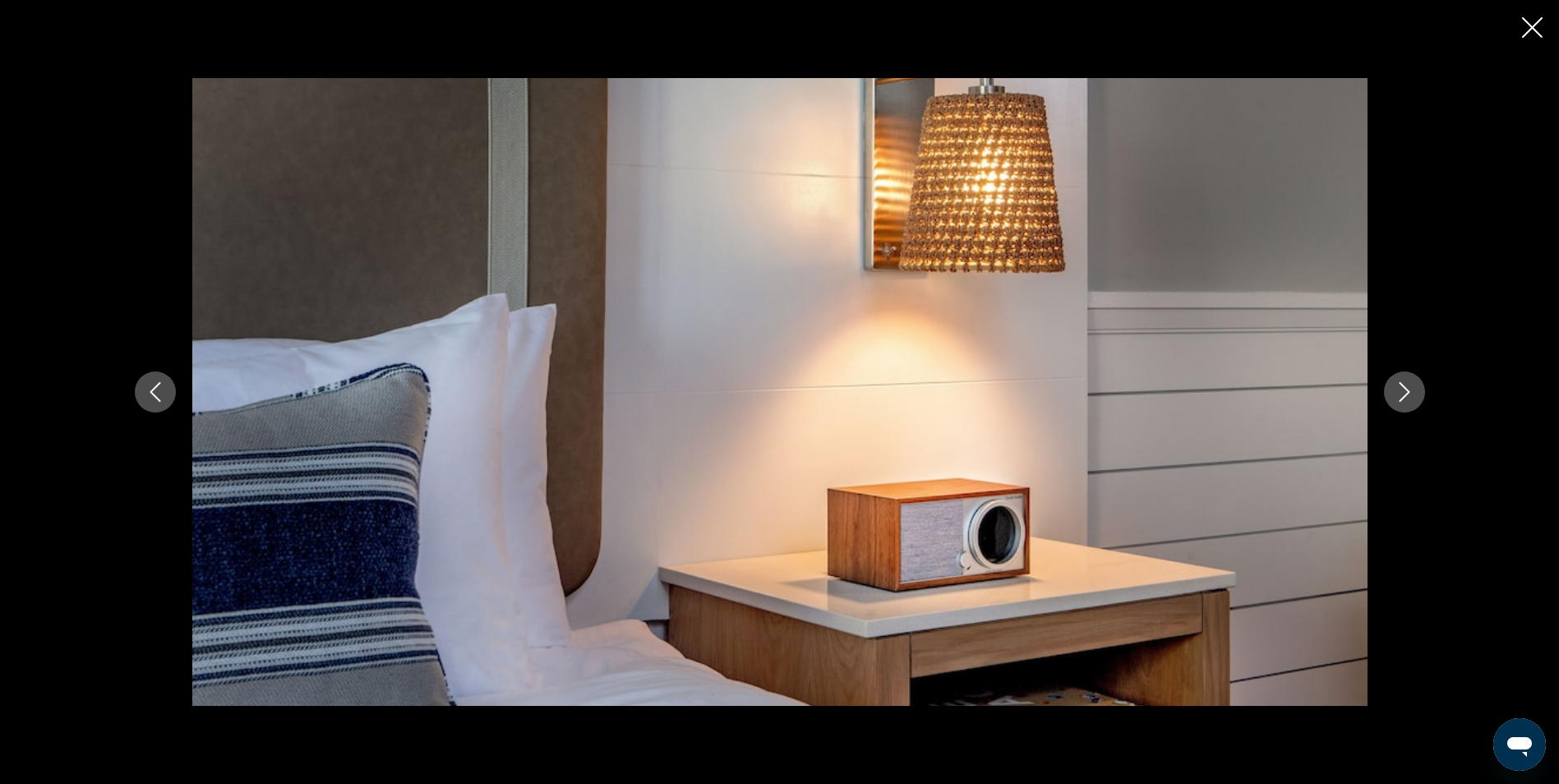
click at [1415, 388] on button "Next image" at bounding box center [1405, 392] width 42 height 41
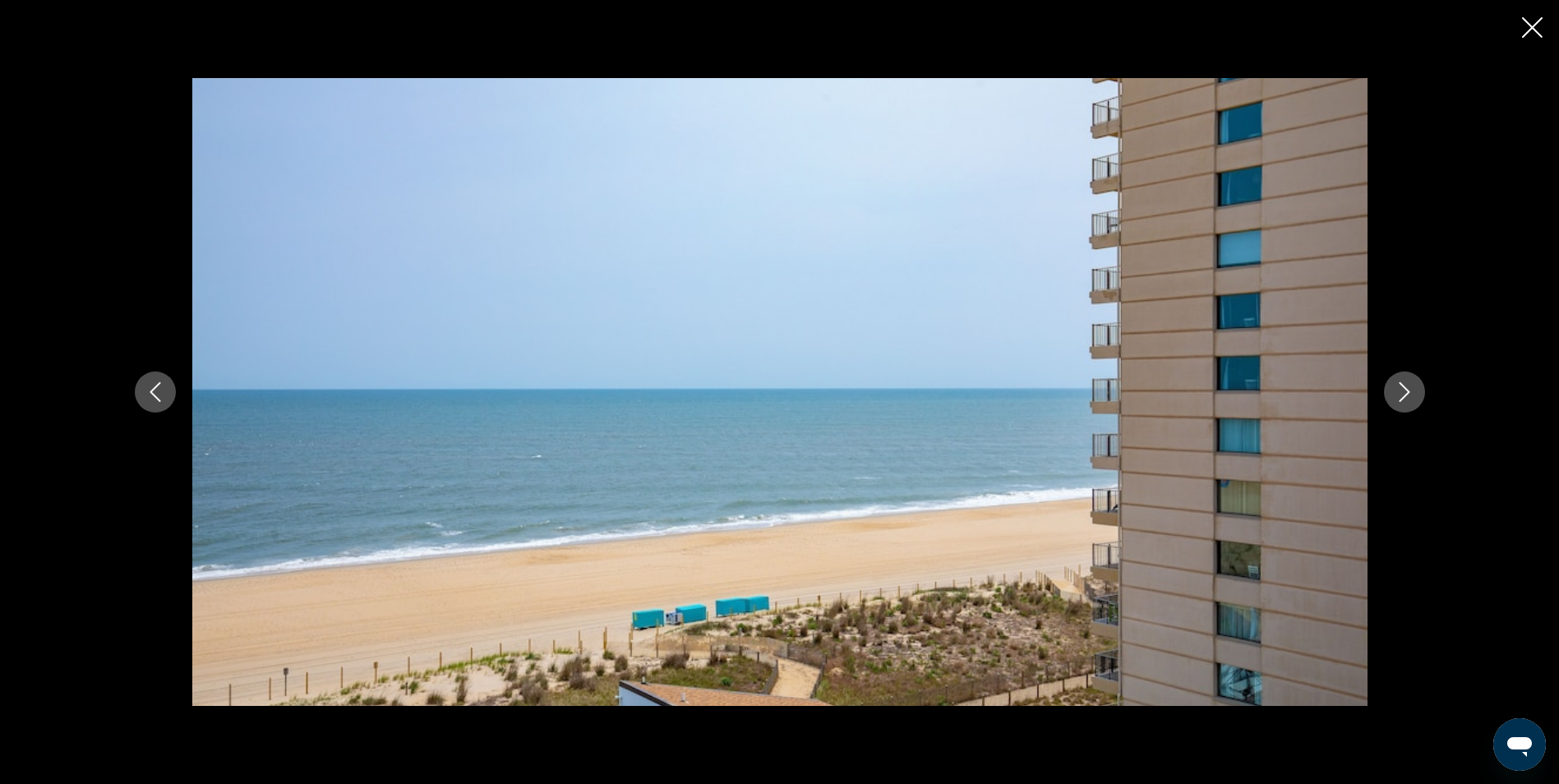
click at [1415, 388] on button "Next image" at bounding box center [1405, 392] width 42 height 41
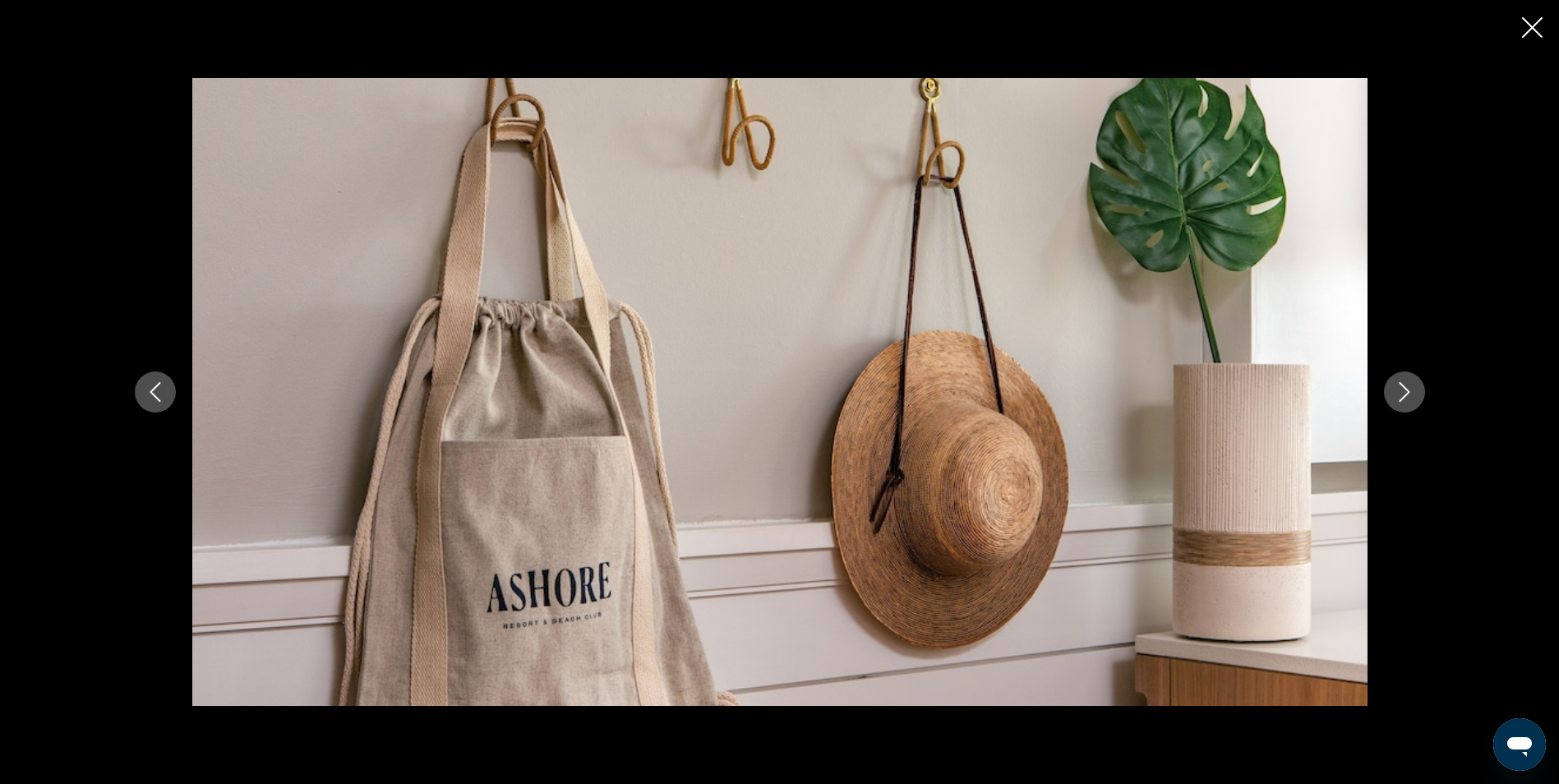
click at [1415, 388] on button "Next image" at bounding box center [1405, 392] width 42 height 41
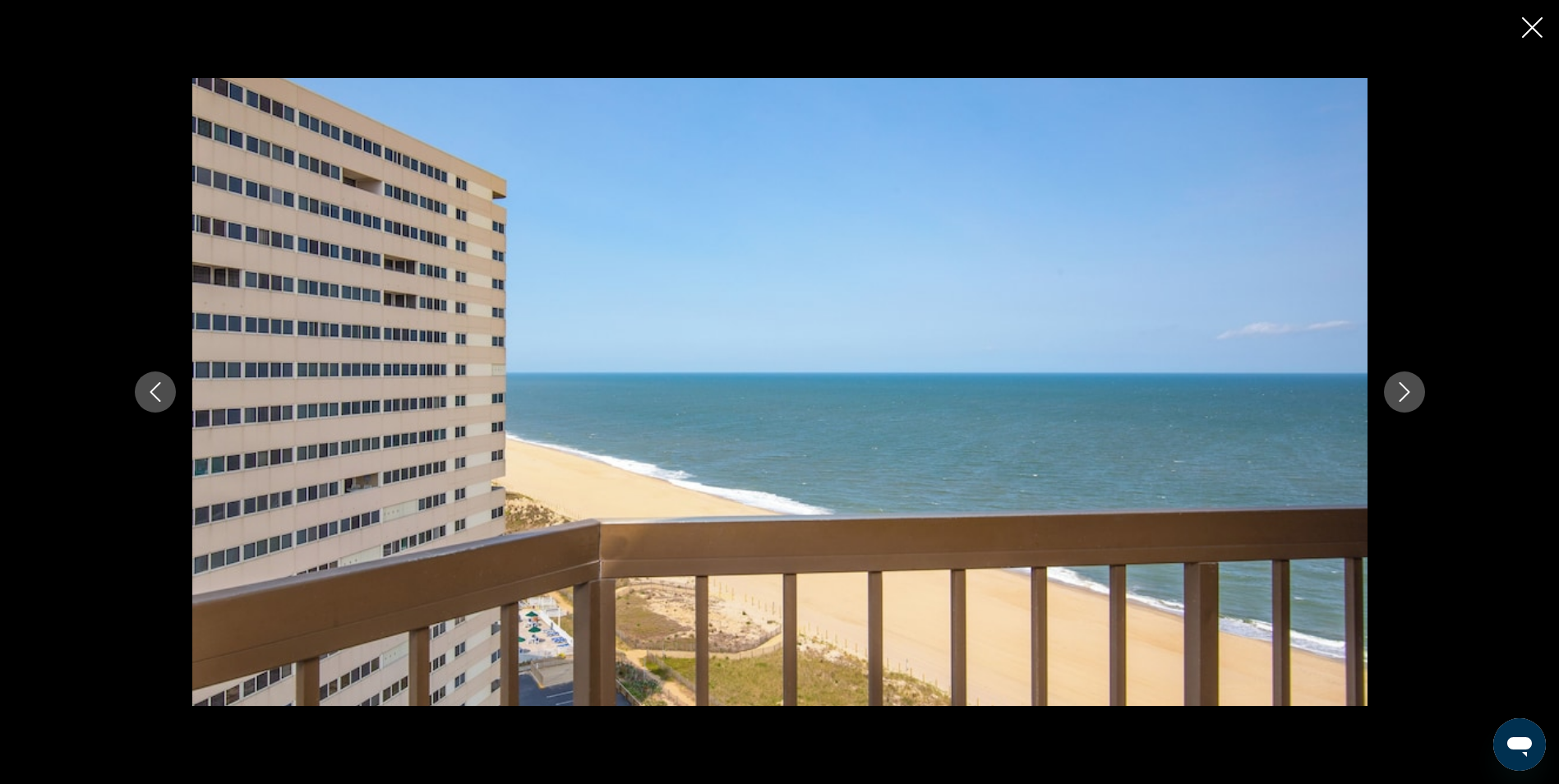
click at [1415, 388] on button "Next image" at bounding box center [1405, 392] width 42 height 41
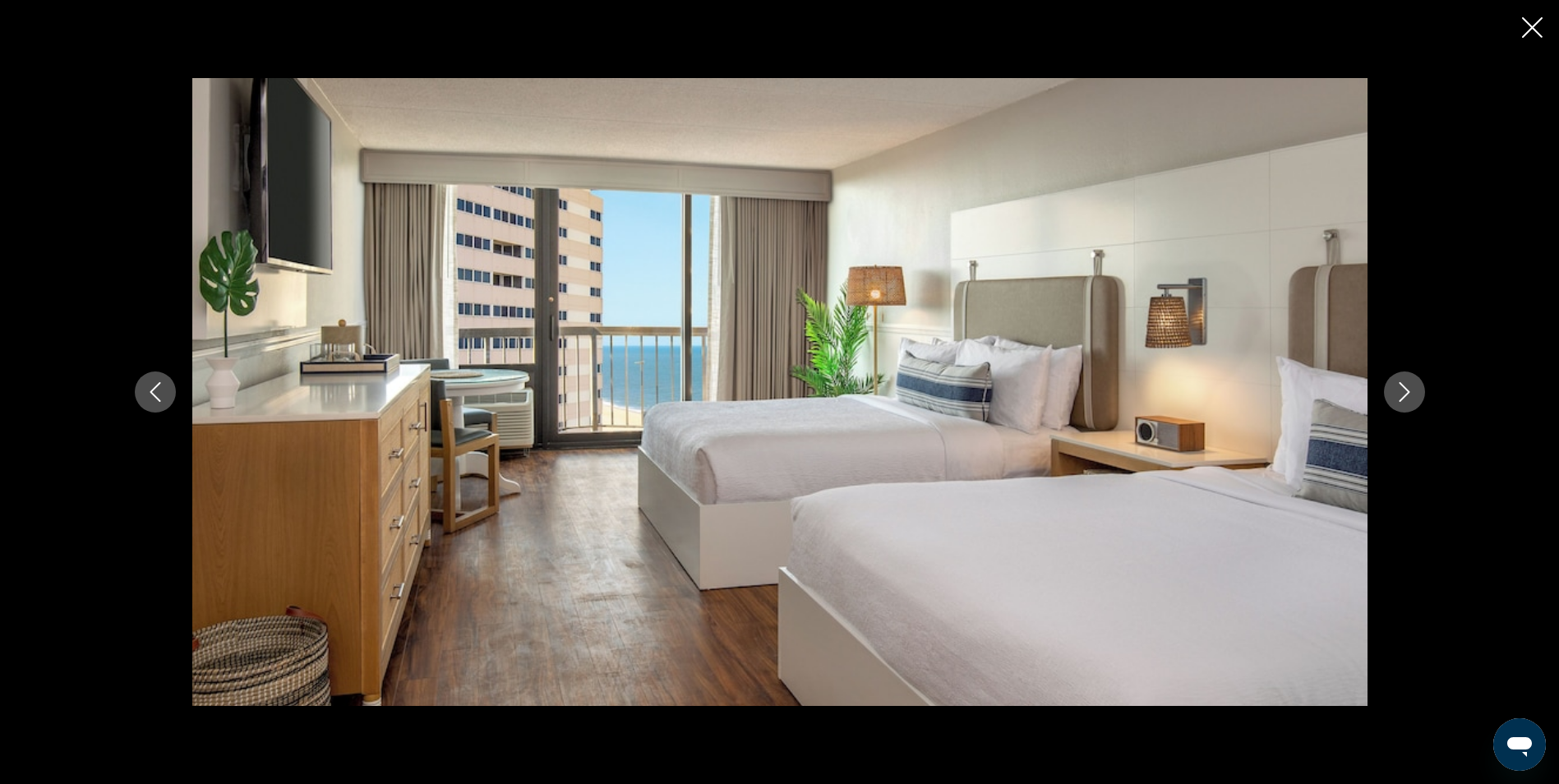
click at [1415, 388] on button "Next image" at bounding box center [1405, 392] width 42 height 41
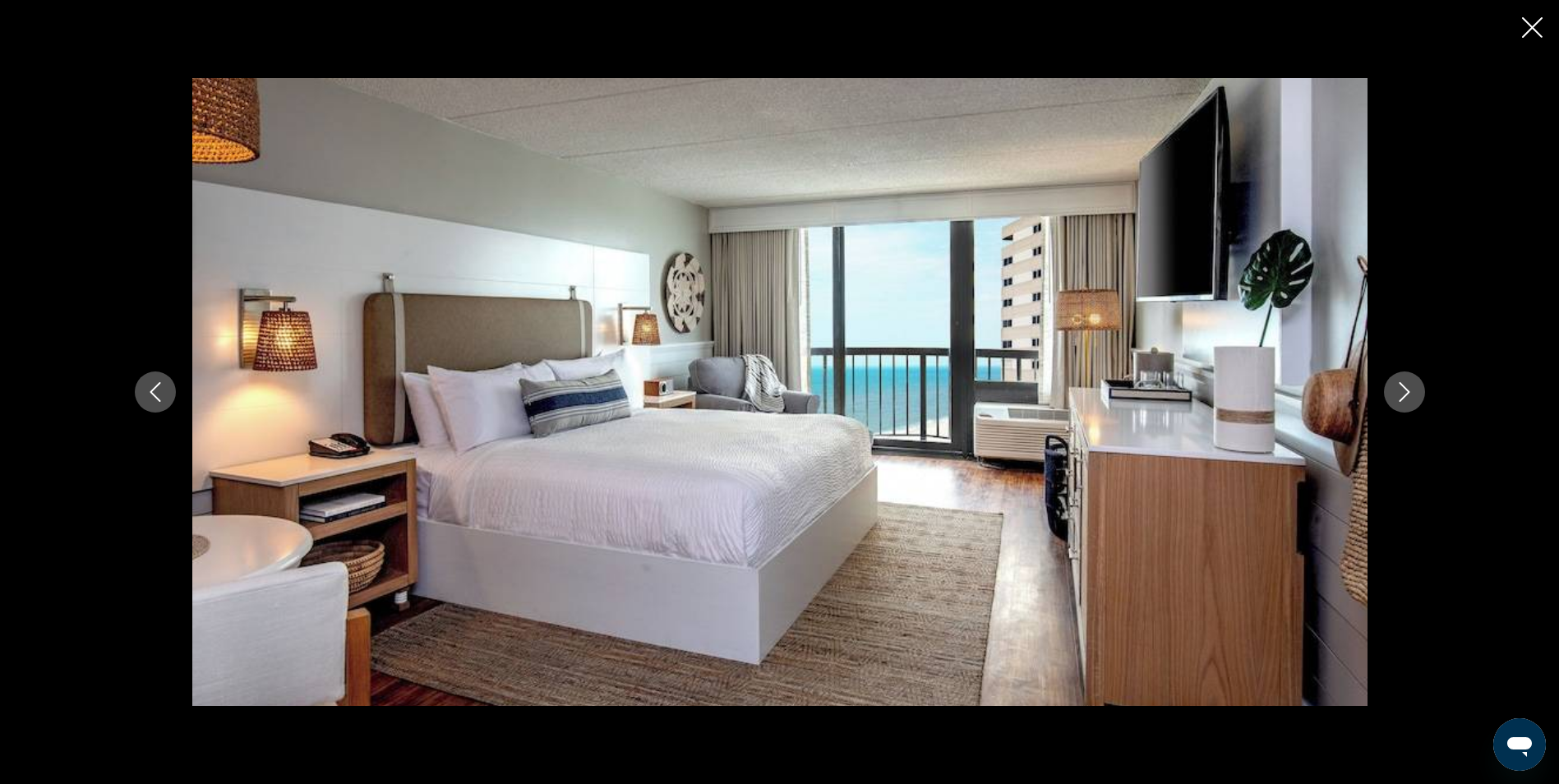
click at [1415, 388] on button "Next image" at bounding box center [1405, 392] width 42 height 41
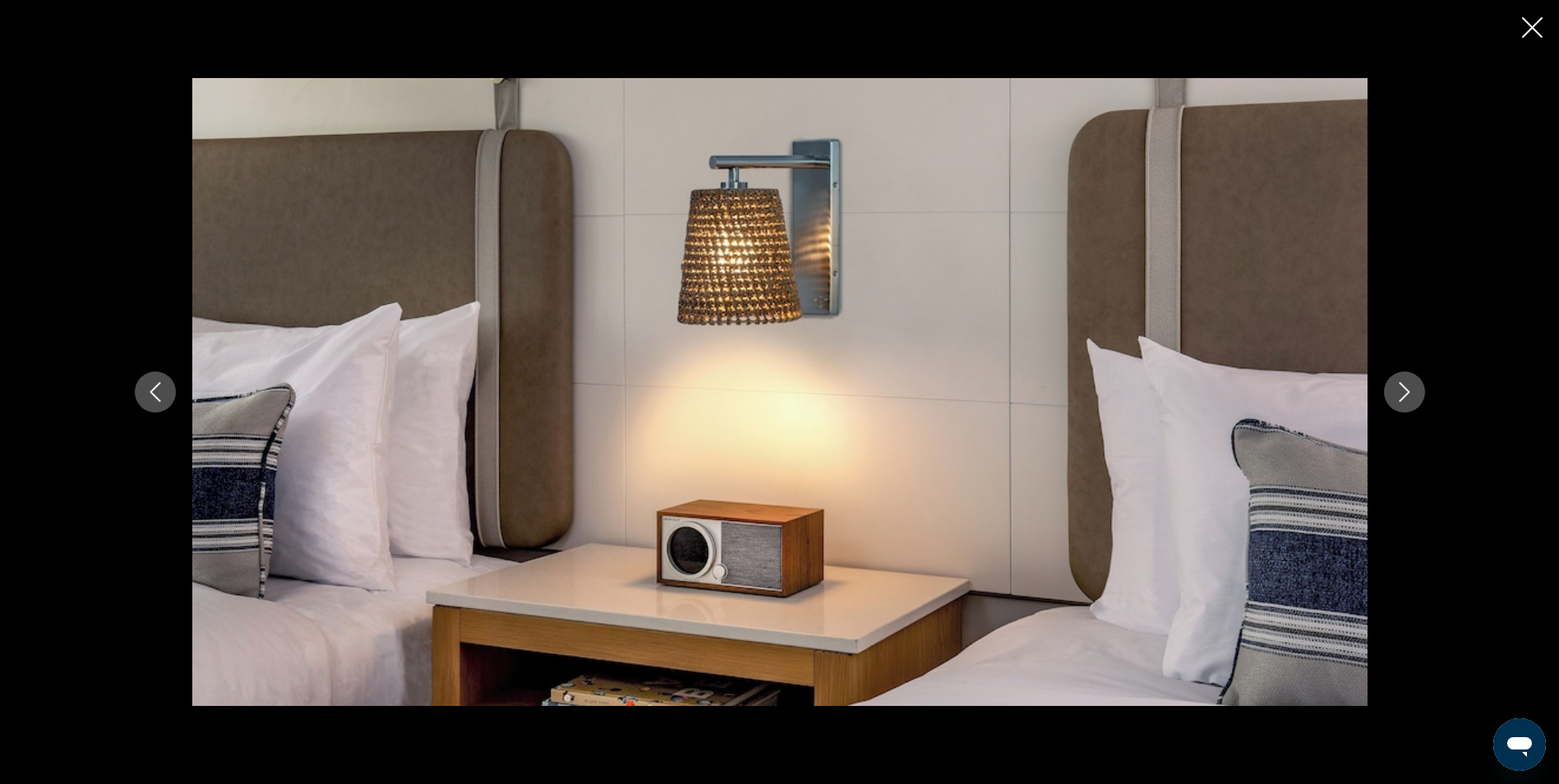
click at [1415, 388] on button "Next image" at bounding box center [1405, 392] width 42 height 41
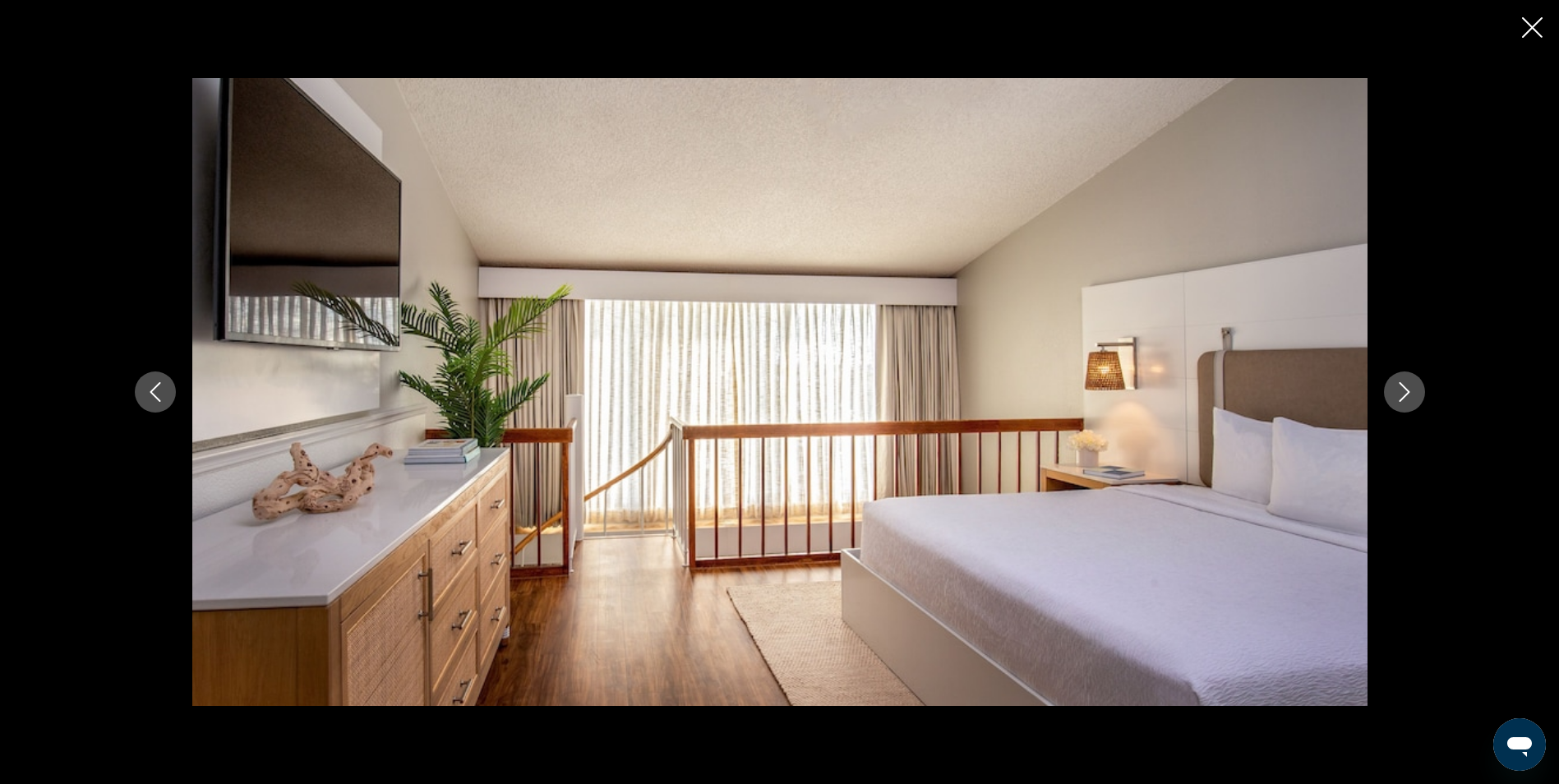
click at [1415, 388] on button "Next image" at bounding box center [1405, 392] width 42 height 41
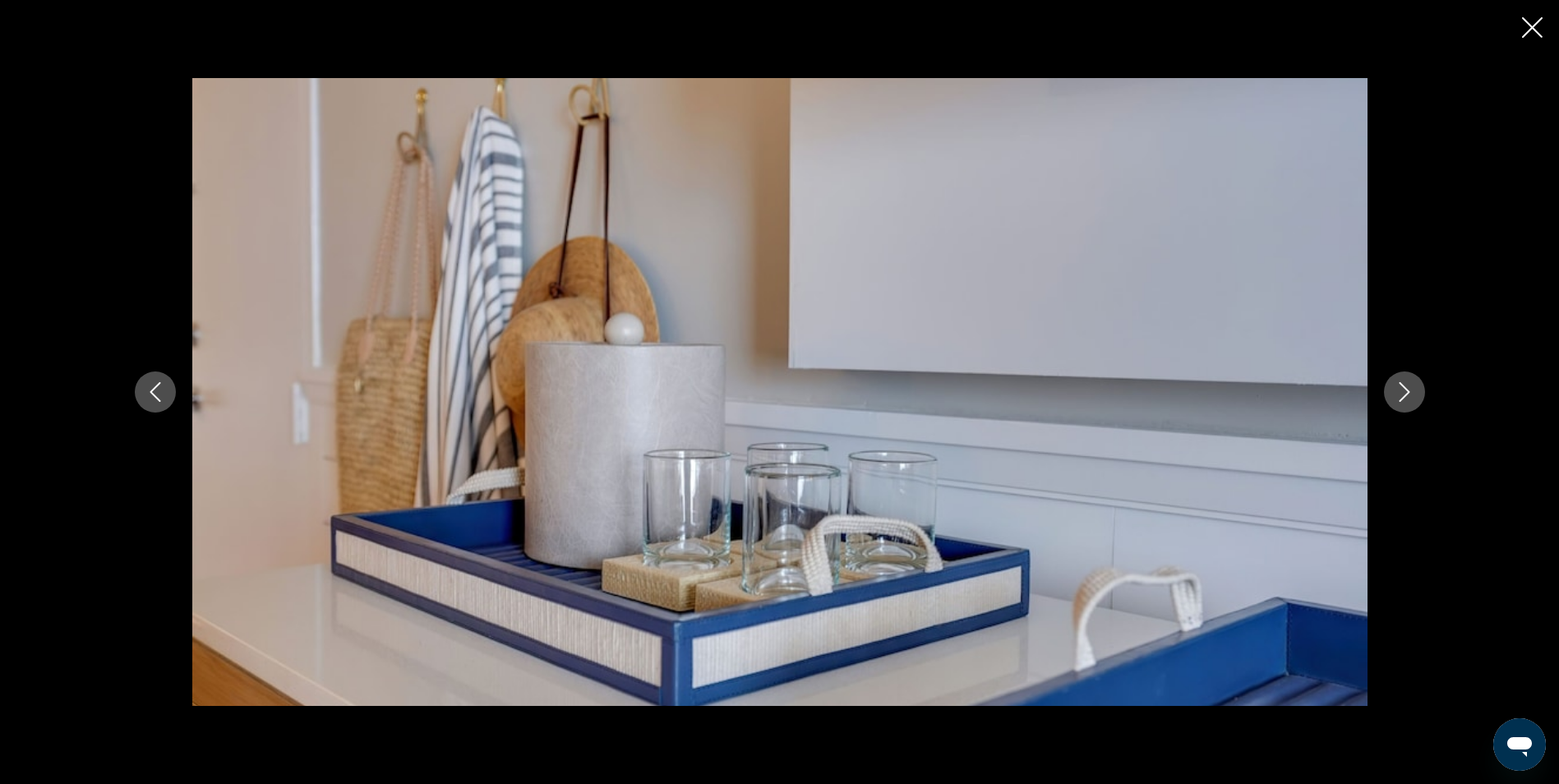
click at [1415, 388] on button "Next image" at bounding box center [1405, 392] width 42 height 41
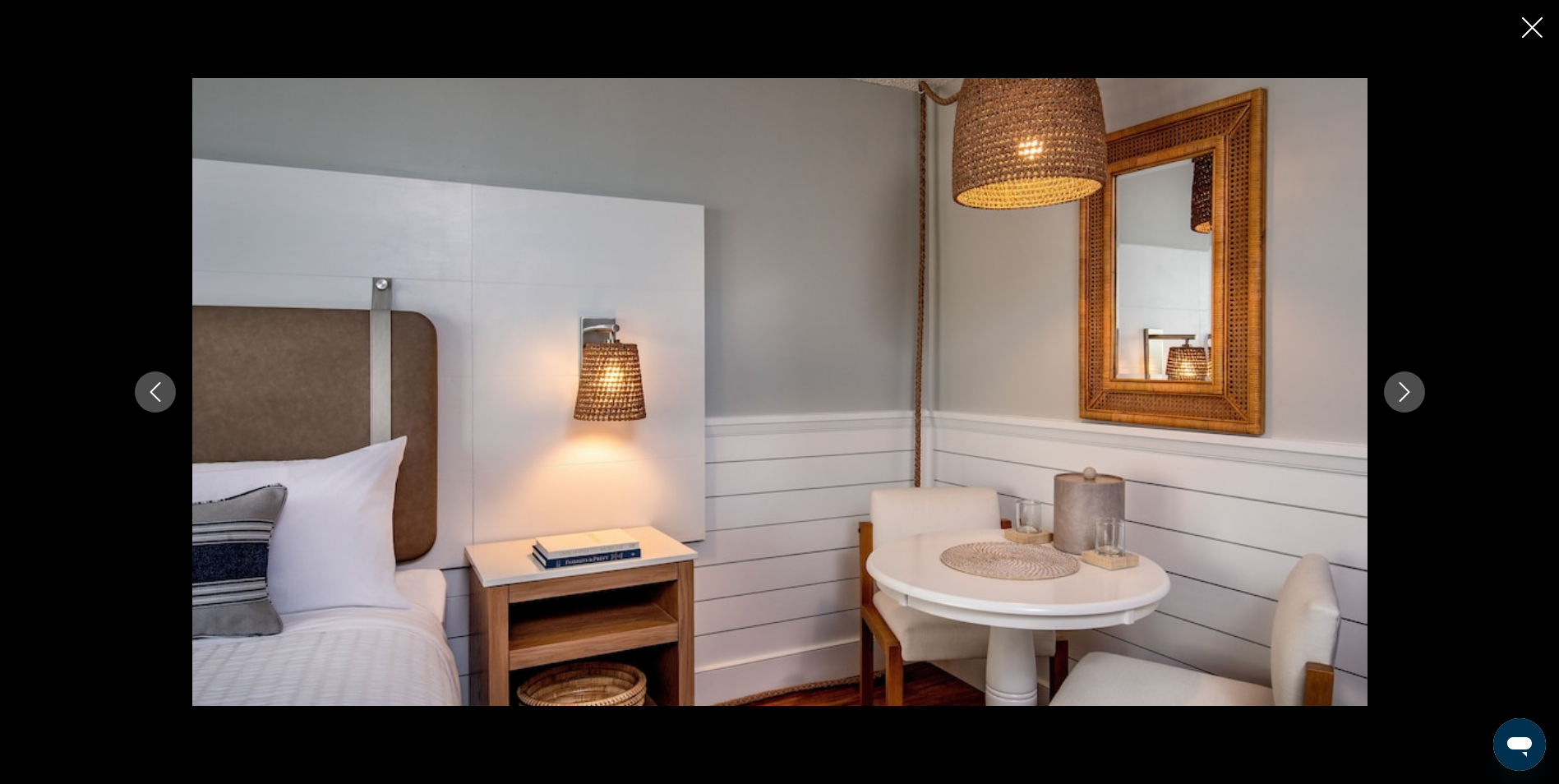
click at [1415, 388] on button "Next image" at bounding box center [1405, 392] width 42 height 41
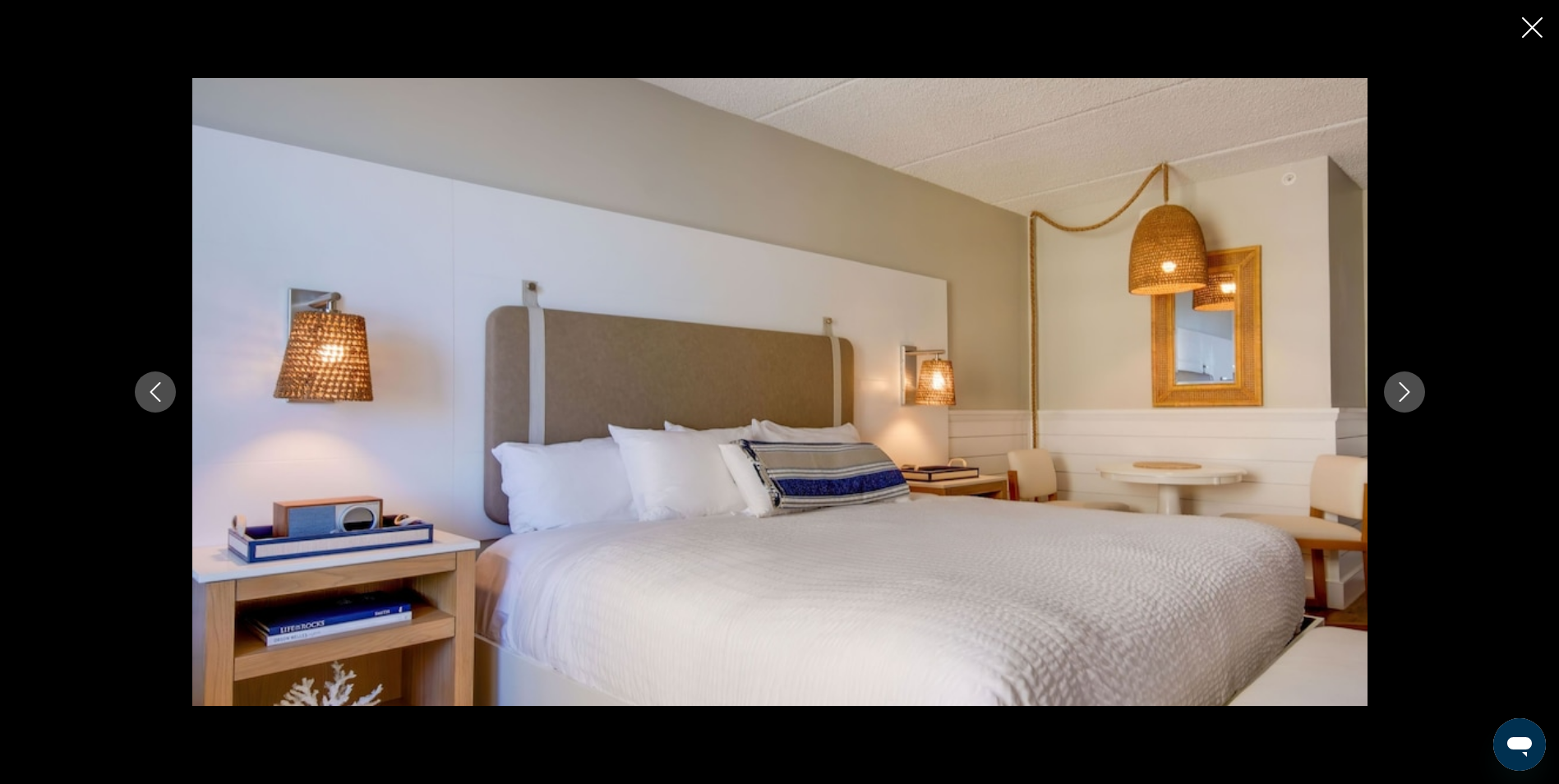
click at [1415, 388] on button "Next image" at bounding box center [1405, 392] width 42 height 41
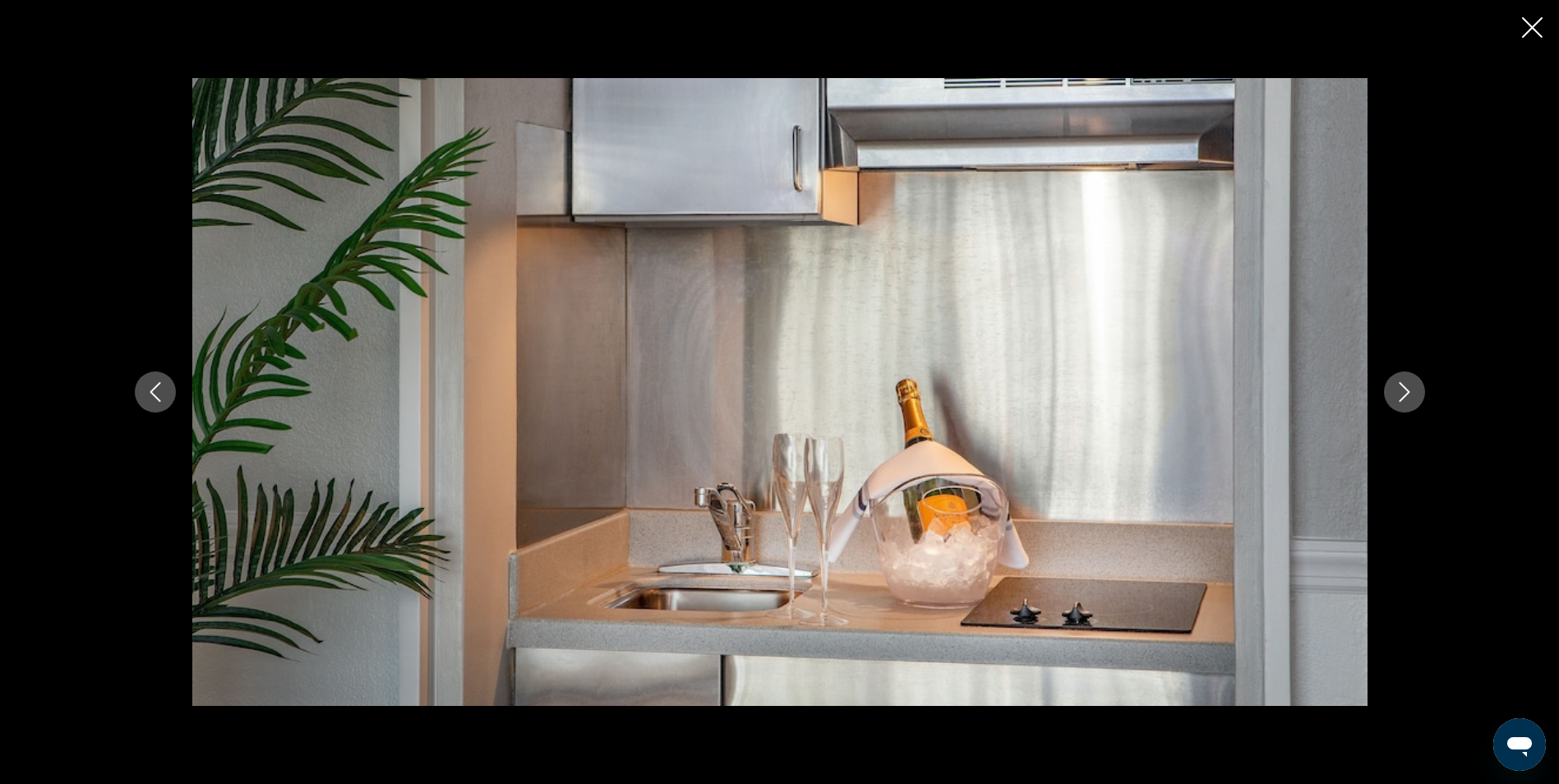
click at [1415, 388] on button "Next image" at bounding box center [1405, 392] width 42 height 41
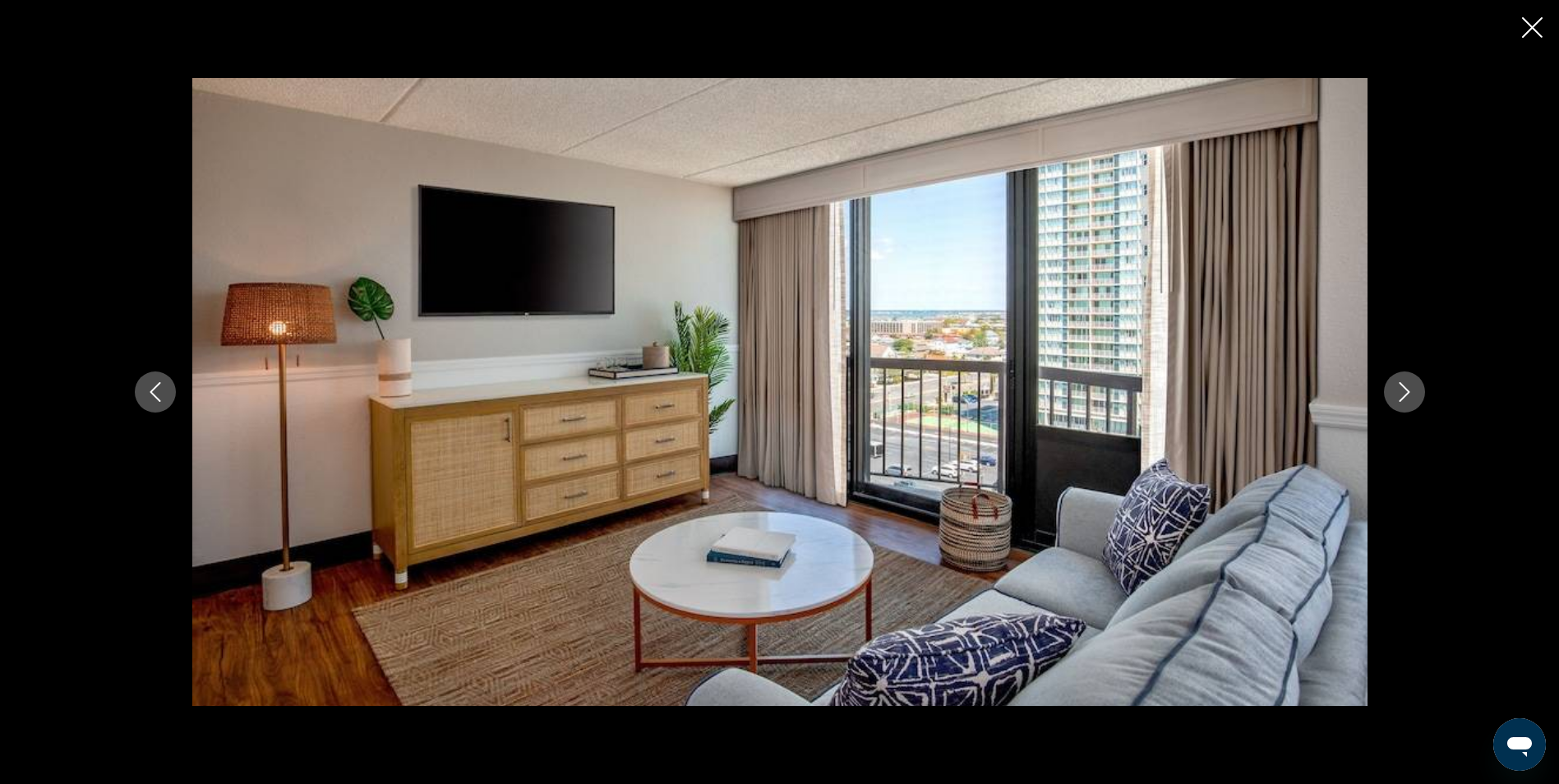
click at [1415, 388] on button "Next image" at bounding box center [1405, 392] width 42 height 41
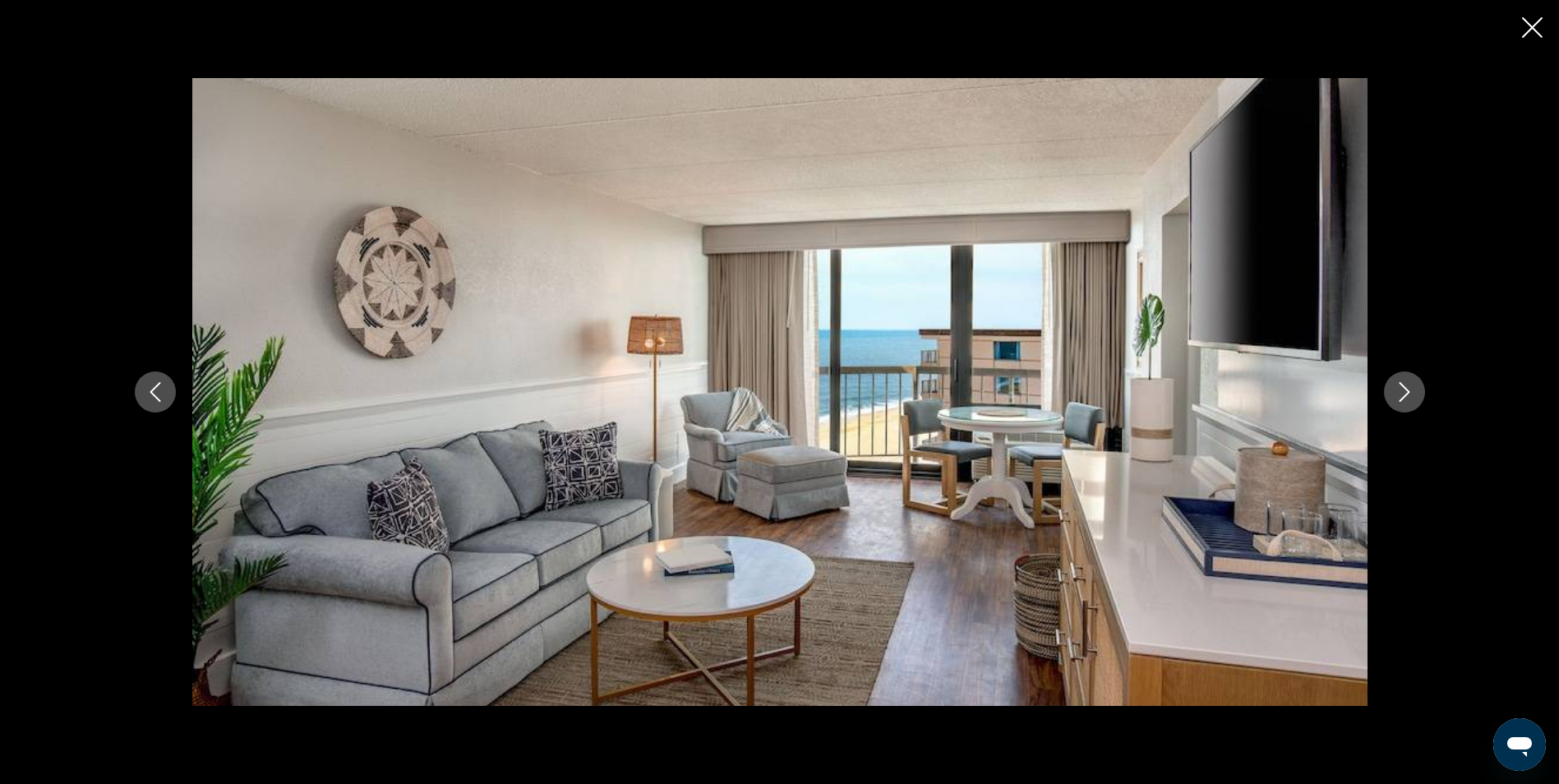
click at [1415, 388] on button "Next image" at bounding box center [1405, 392] width 42 height 41
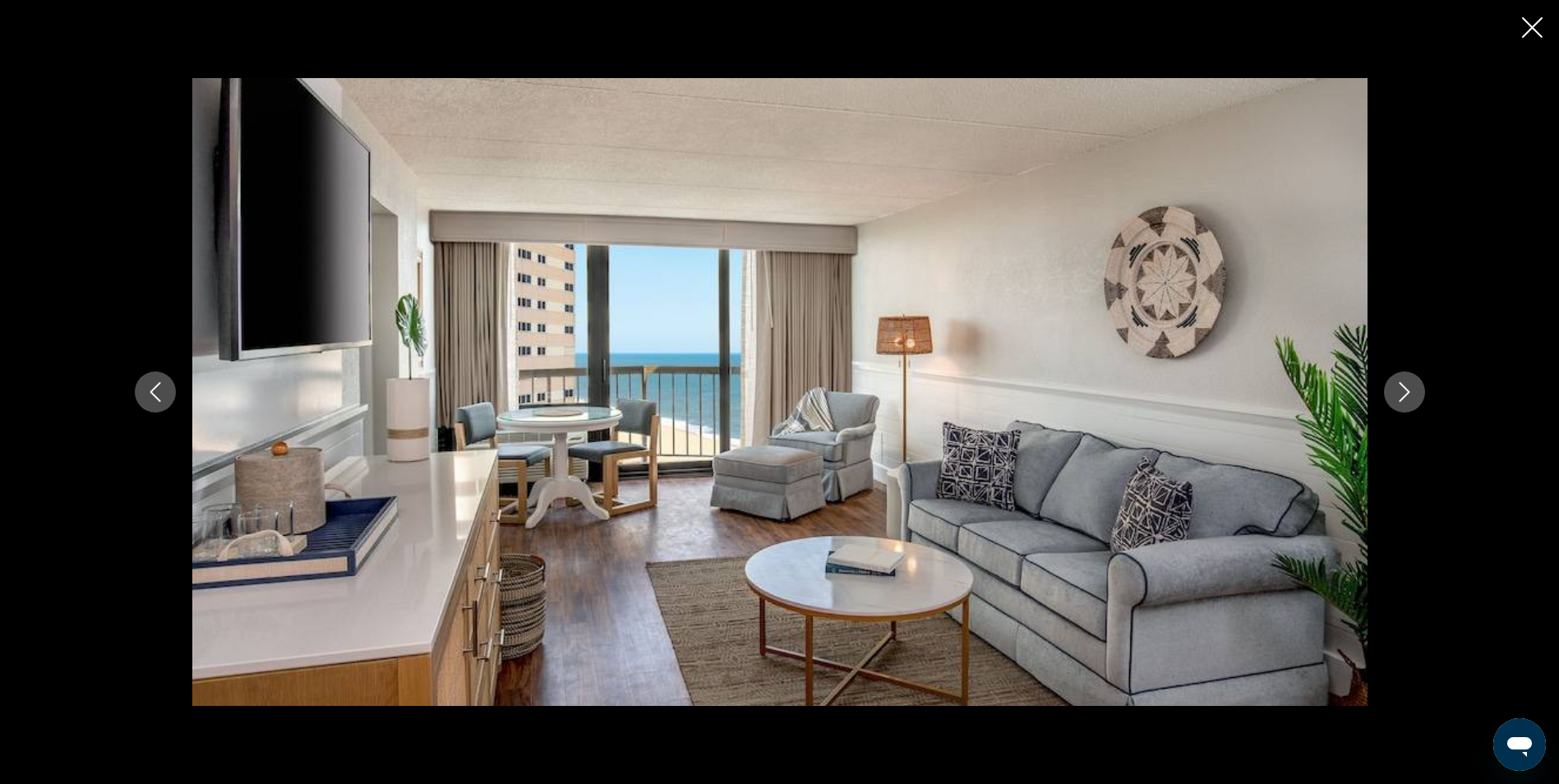
click at [1415, 388] on button "Next image" at bounding box center [1405, 392] width 42 height 41
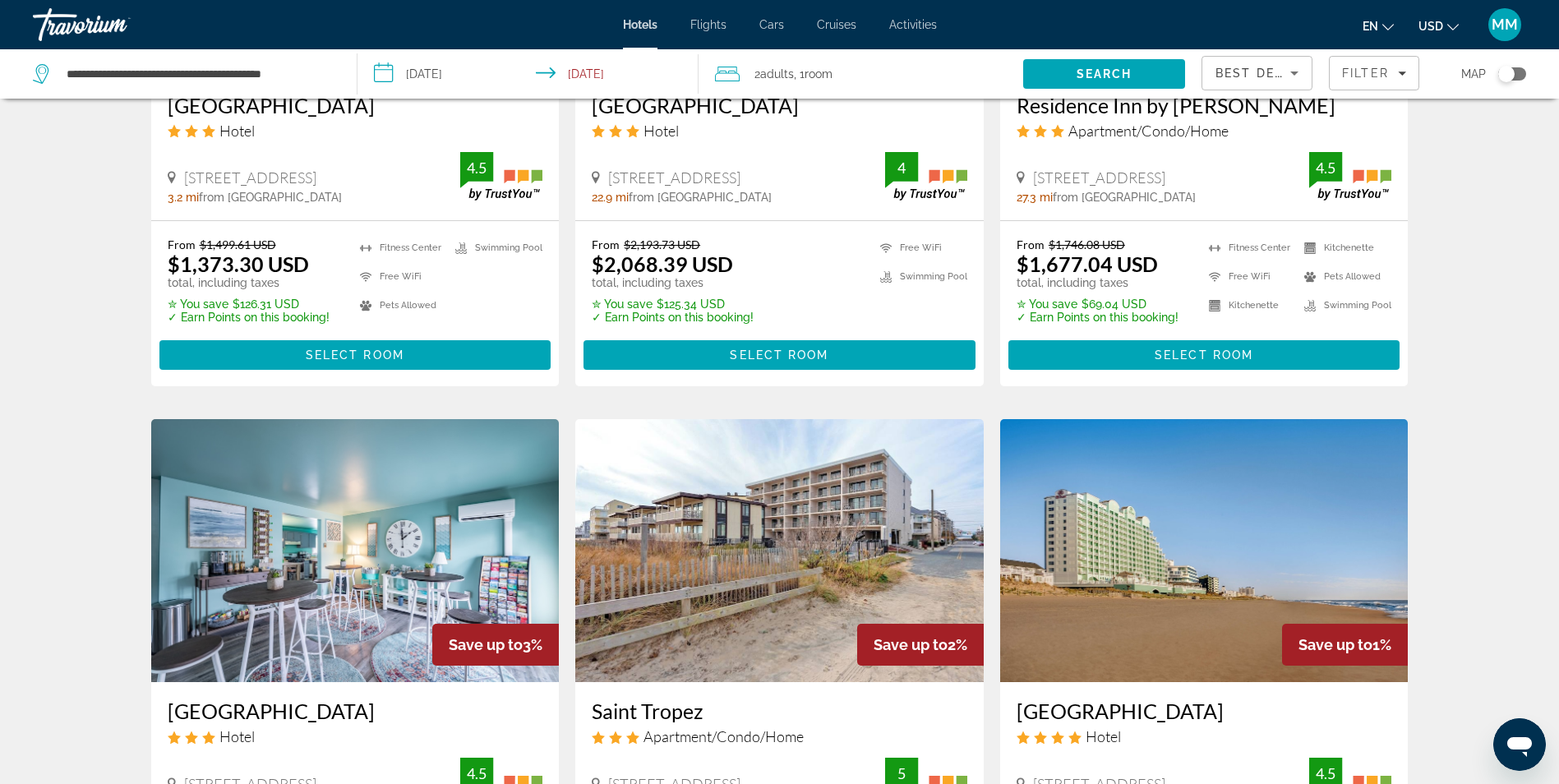
scroll to position [1643, 0]
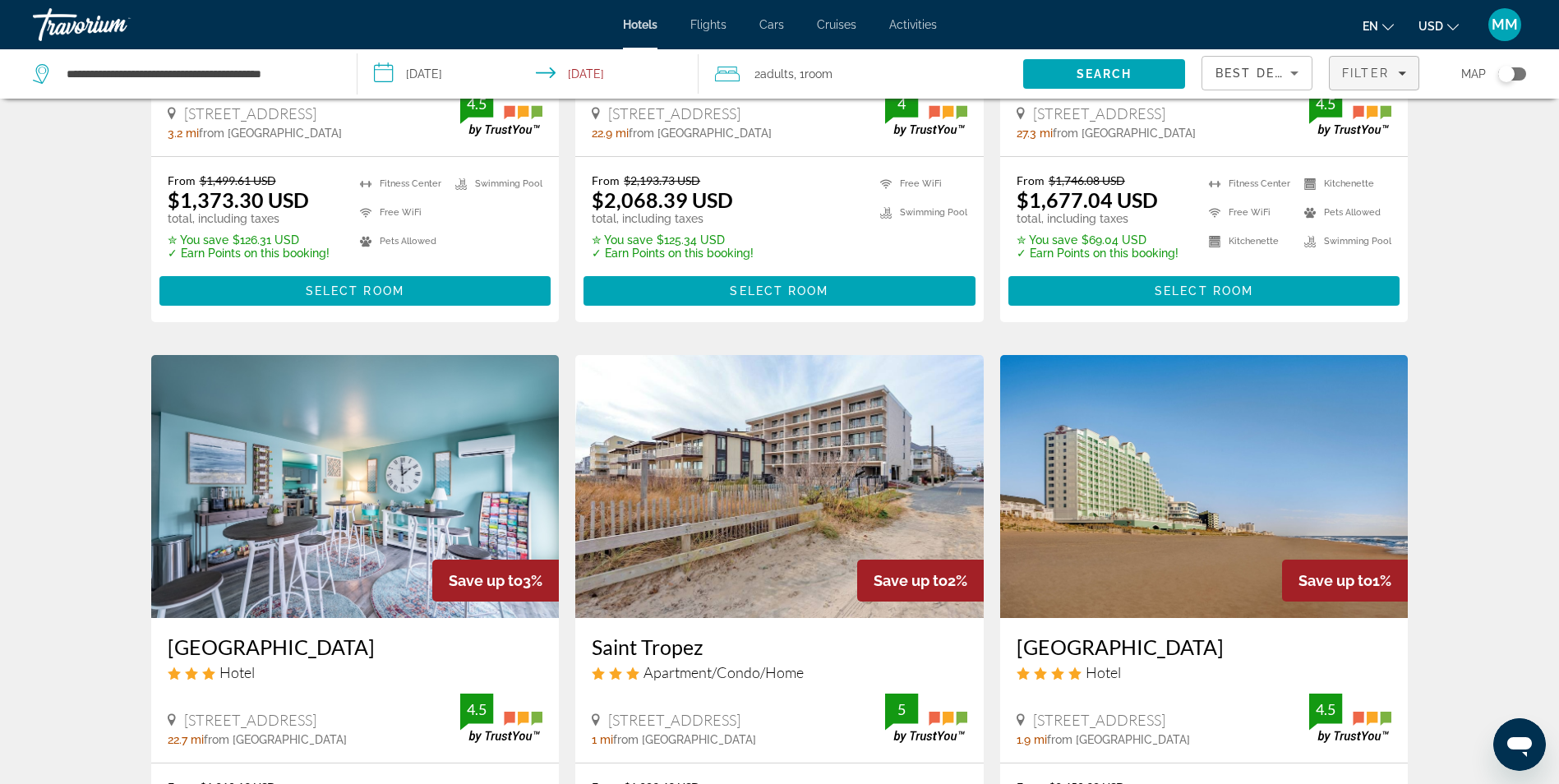
click at [1407, 79] on span "Filters" at bounding box center [1374, 73] width 89 height 40
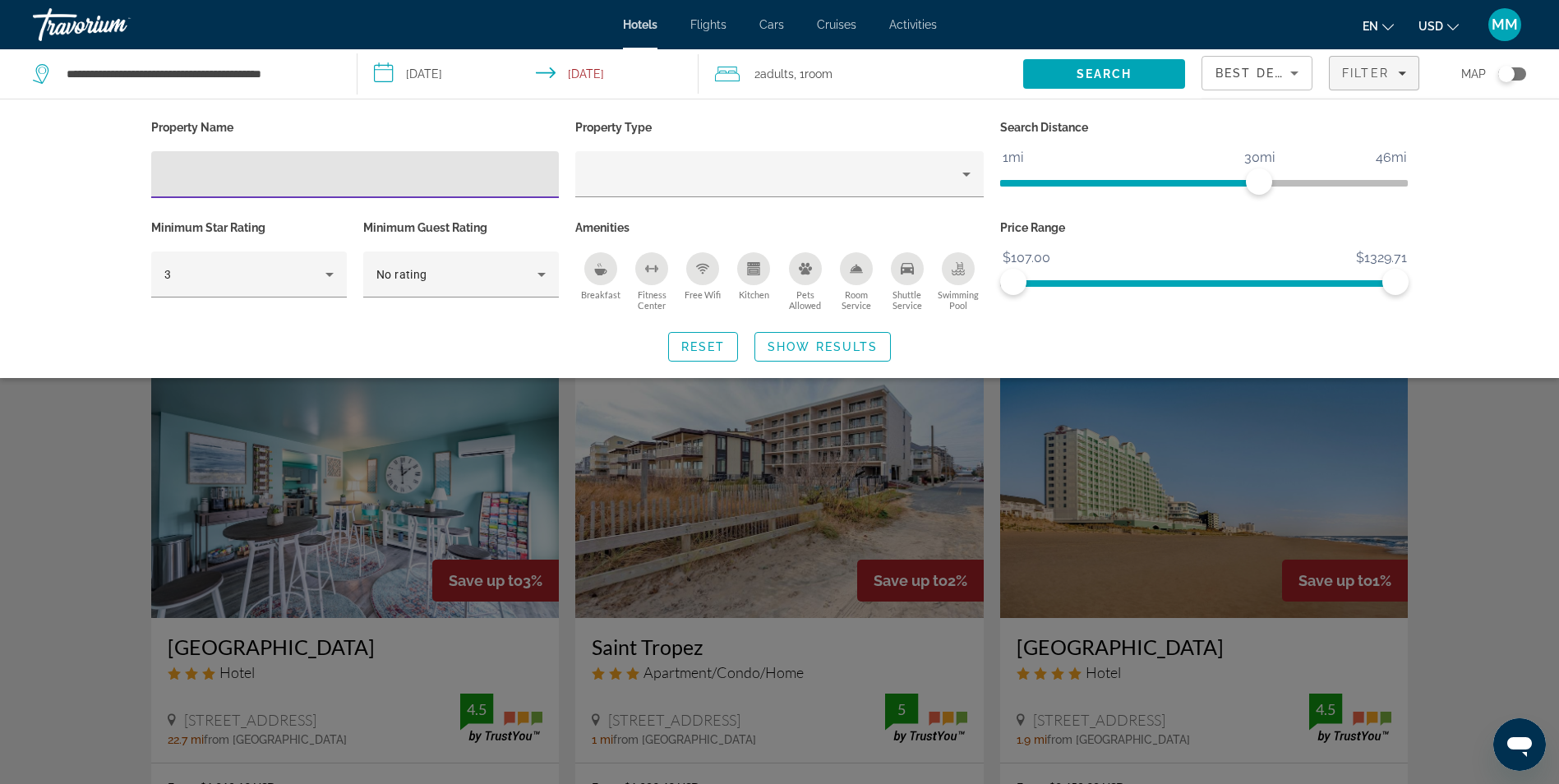
click at [761, 261] on div "Kitchen" at bounding box center [754, 269] width 33 height 33
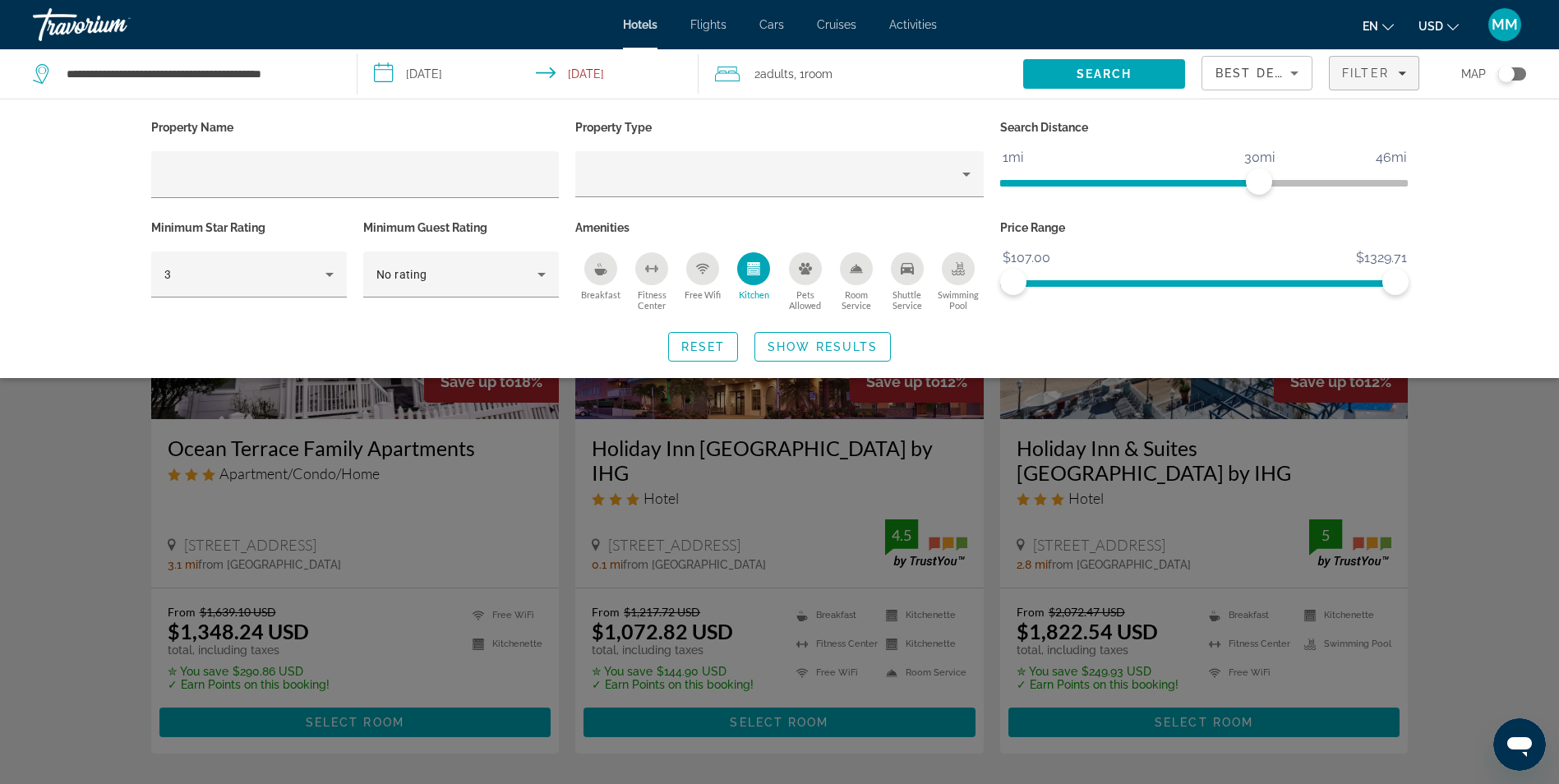
click at [809, 275] on div "Pets Allowed" at bounding box center [806, 269] width 33 height 33
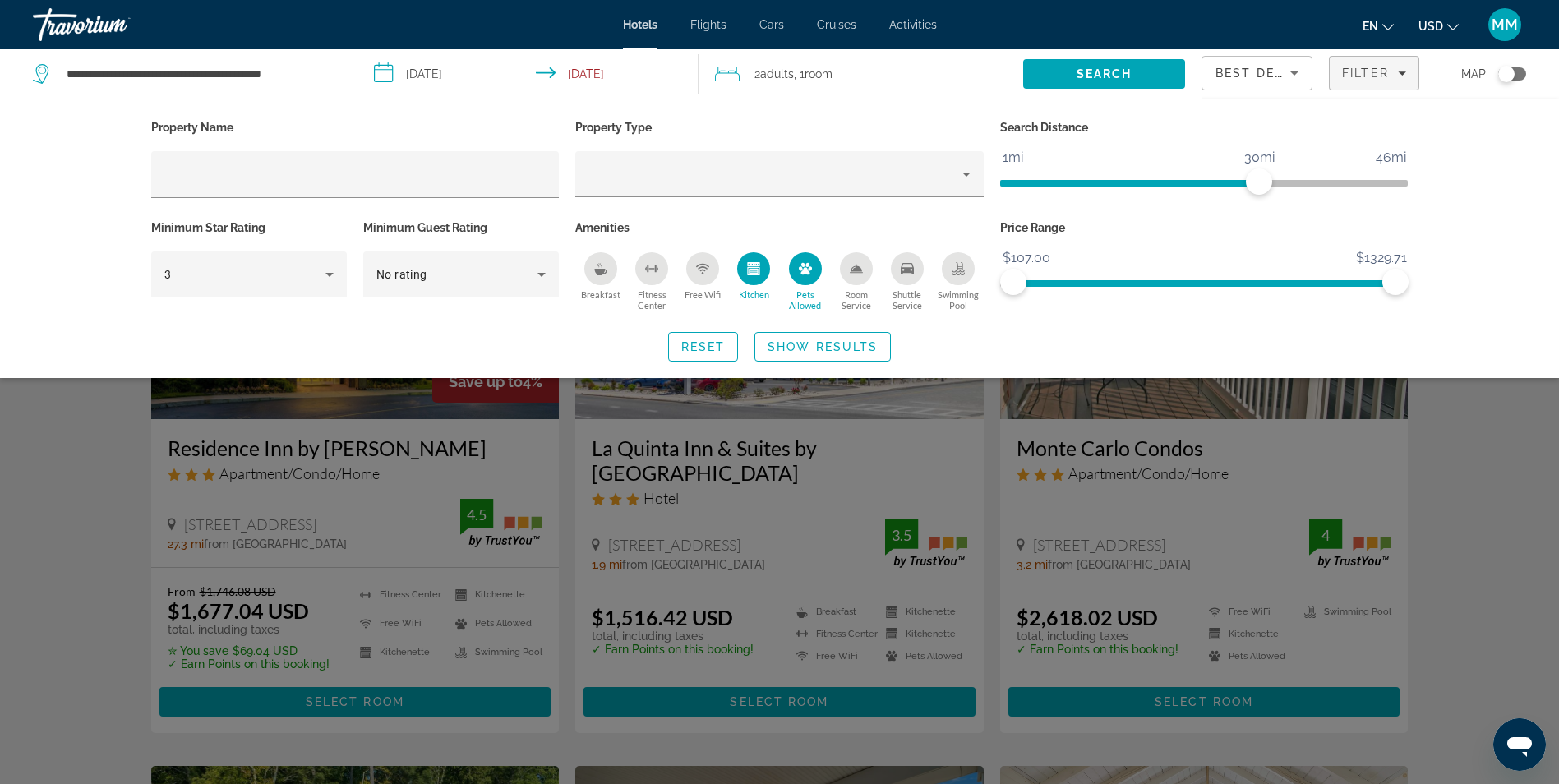
click at [704, 265] on icon "Free Wifi" at bounding box center [703, 269] width 13 height 13
click at [320, 275] on icon "Hotel Filters" at bounding box center [330, 275] width 20 height 20
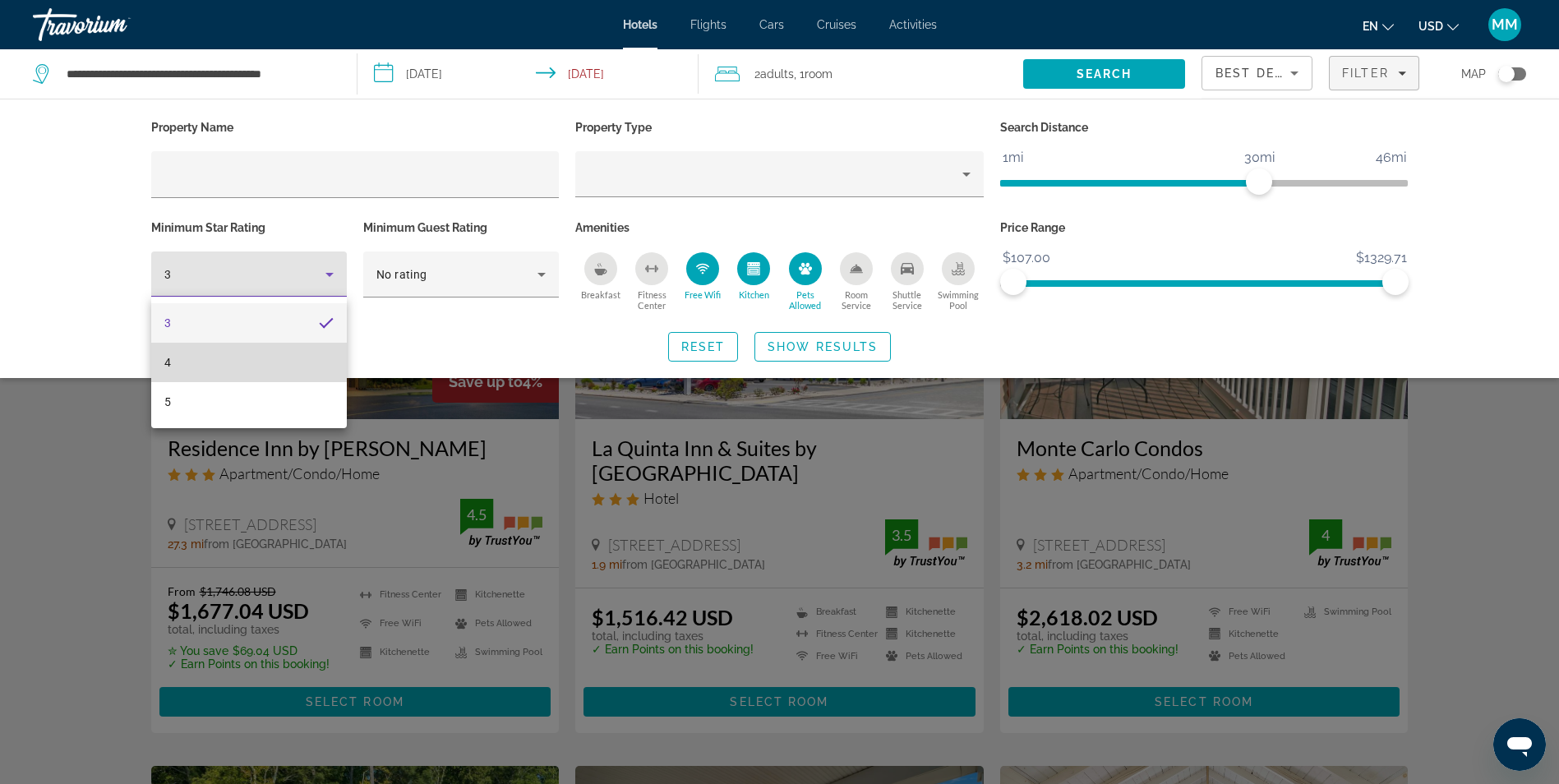
click at [204, 361] on mat-option "4" at bounding box center [249, 363] width 196 height 40
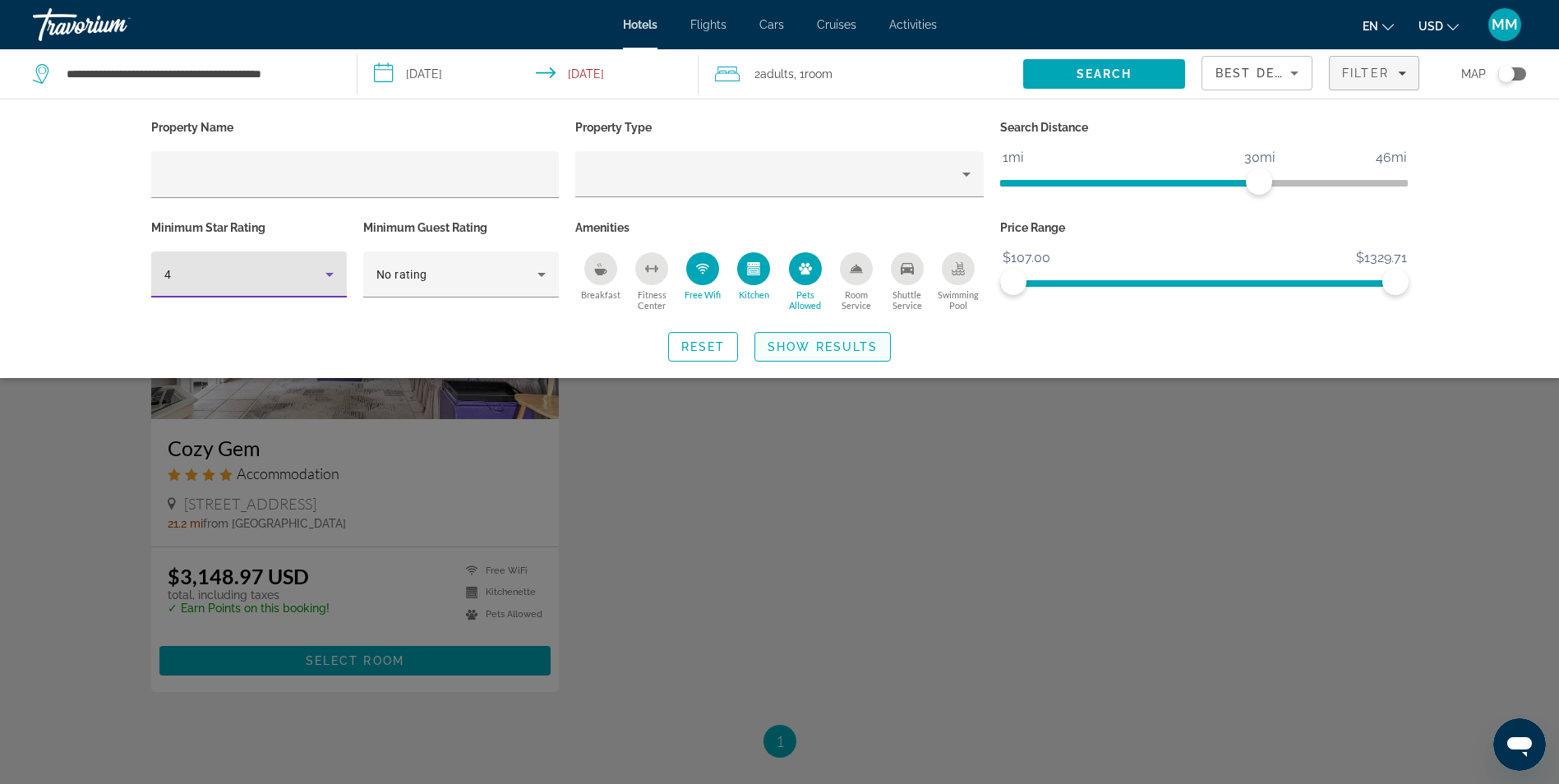
click at [775, 349] on span "Show Results" at bounding box center [823, 347] width 110 height 13
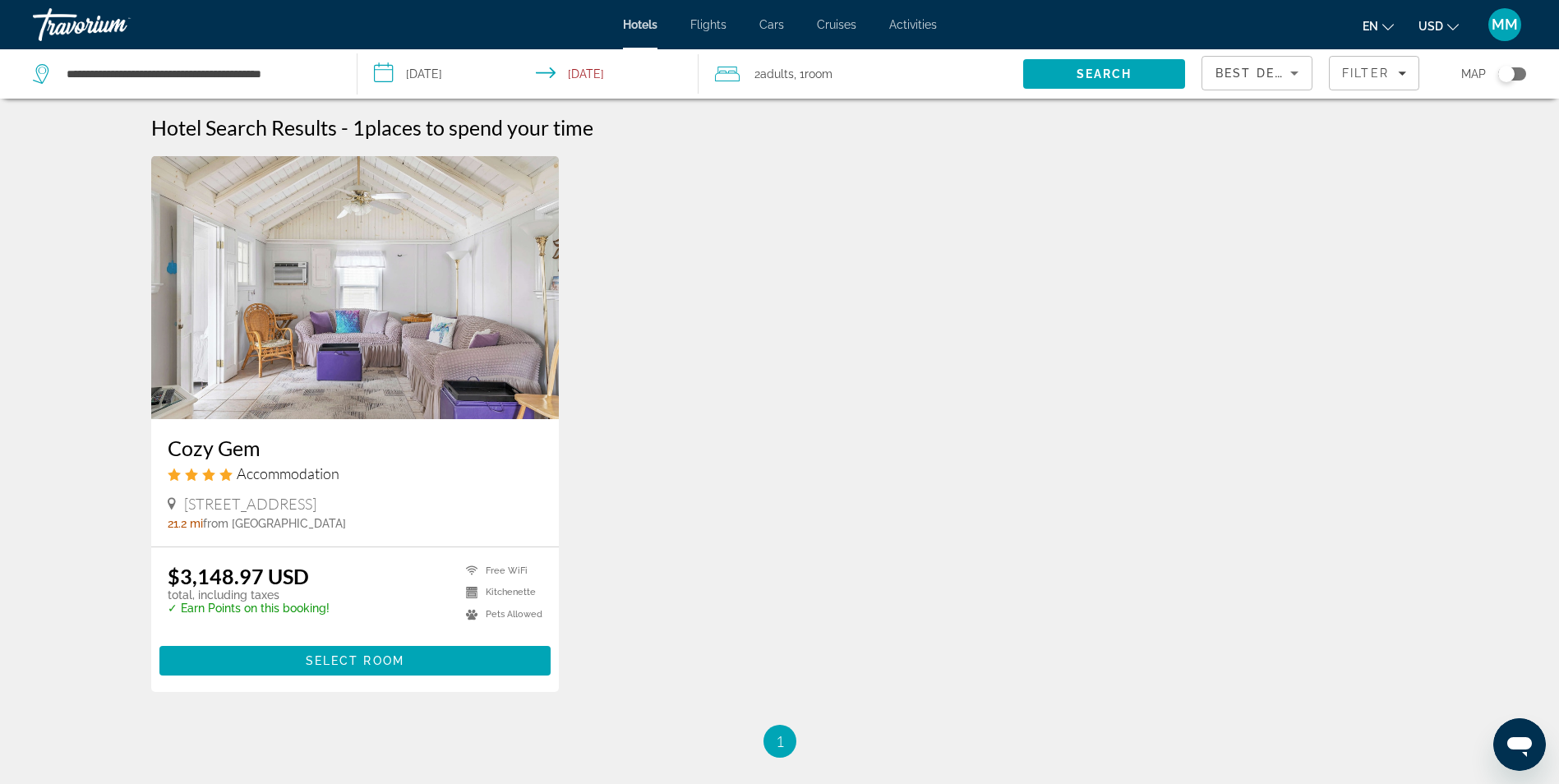
click at [317, 332] on img "Main content" at bounding box center [355, 287] width 408 height 263
click at [1366, 82] on span "Filters" at bounding box center [1374, 73] width 89 height 40
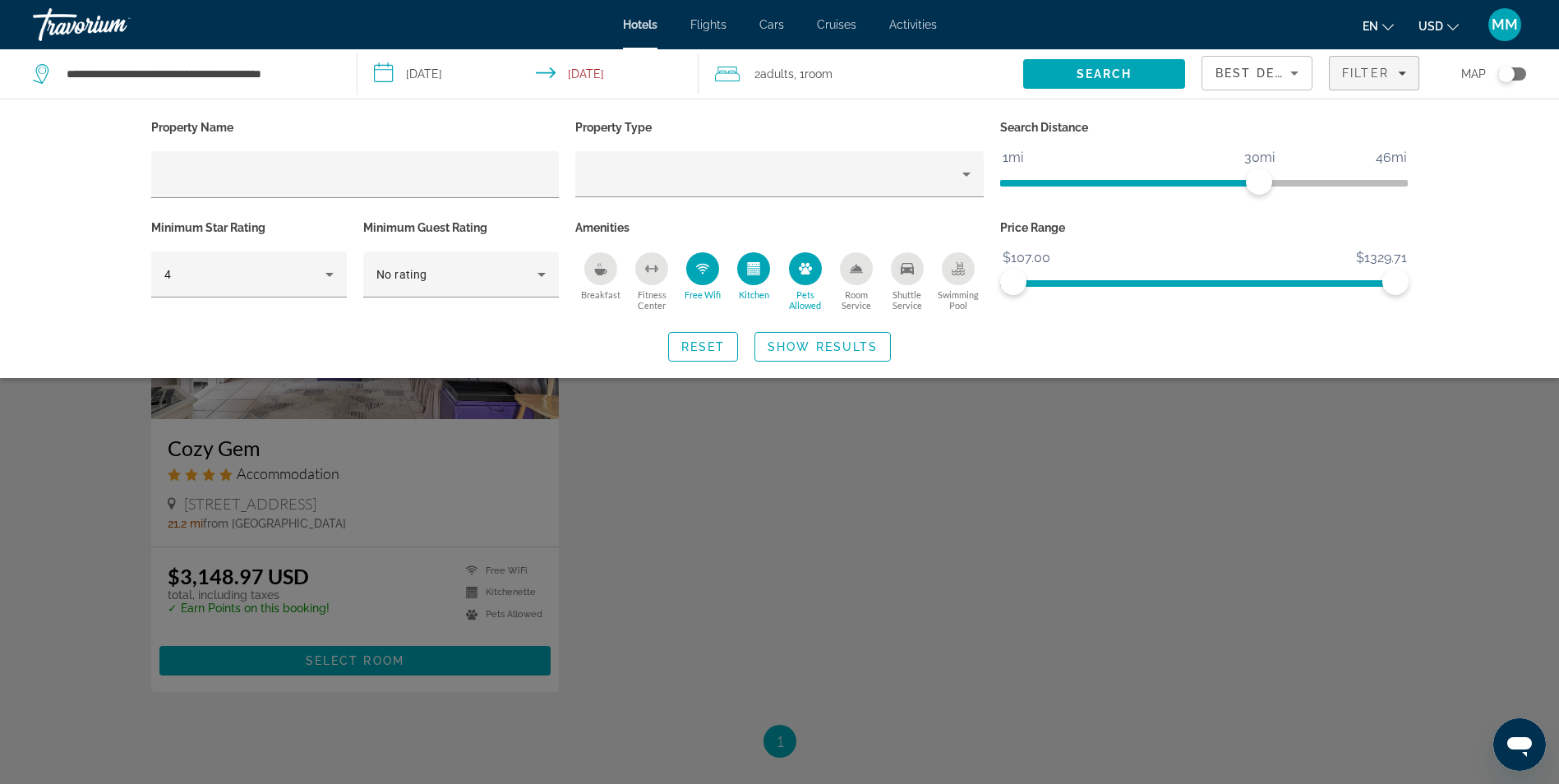
click at [792, 267] on div "Pets Allowed" at bounding box center [806, 269] width 33 height 33
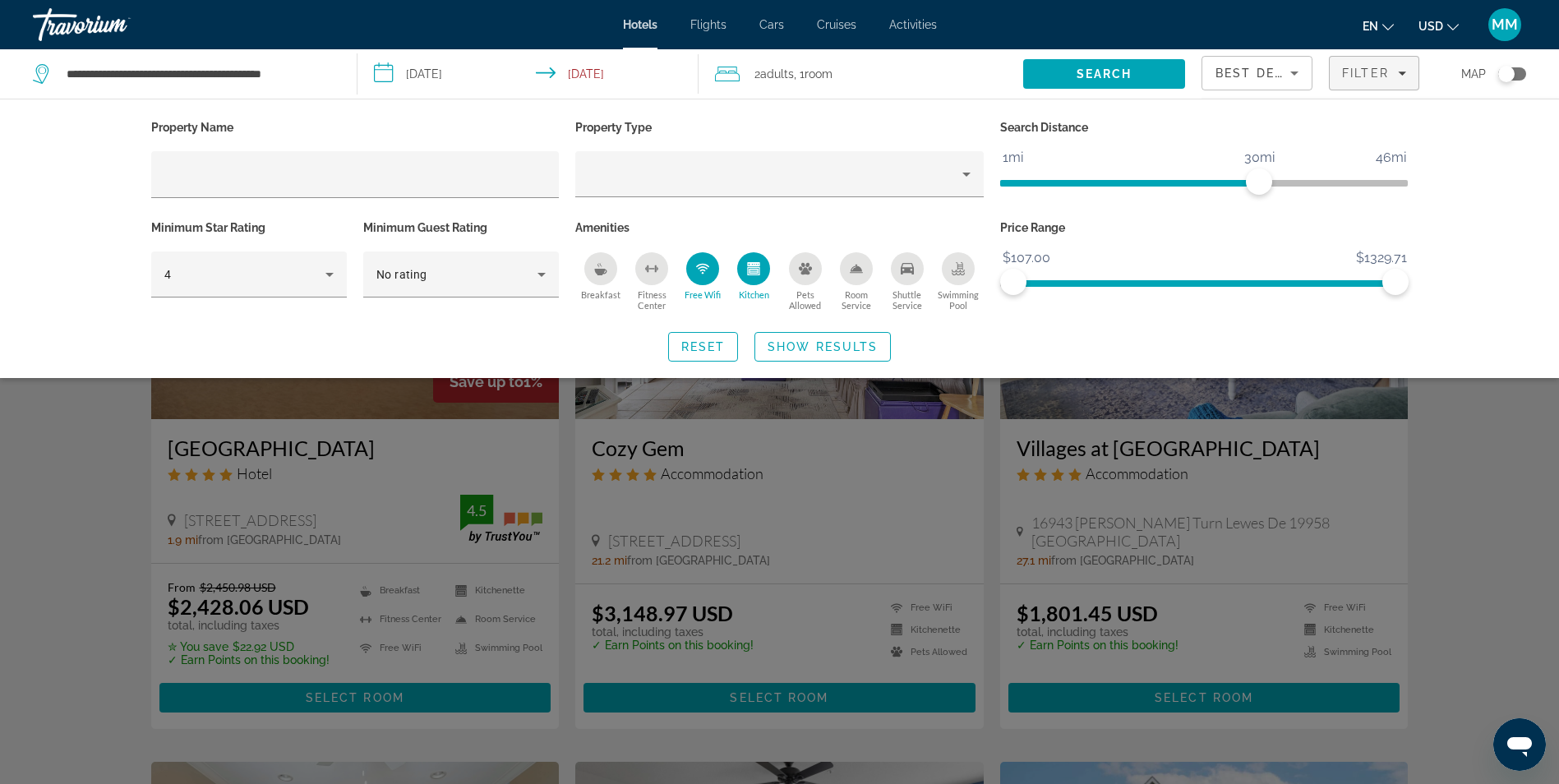
click at [113, 406] on div "Search widget" at bounding box center [780, 515] width 1559 height 538
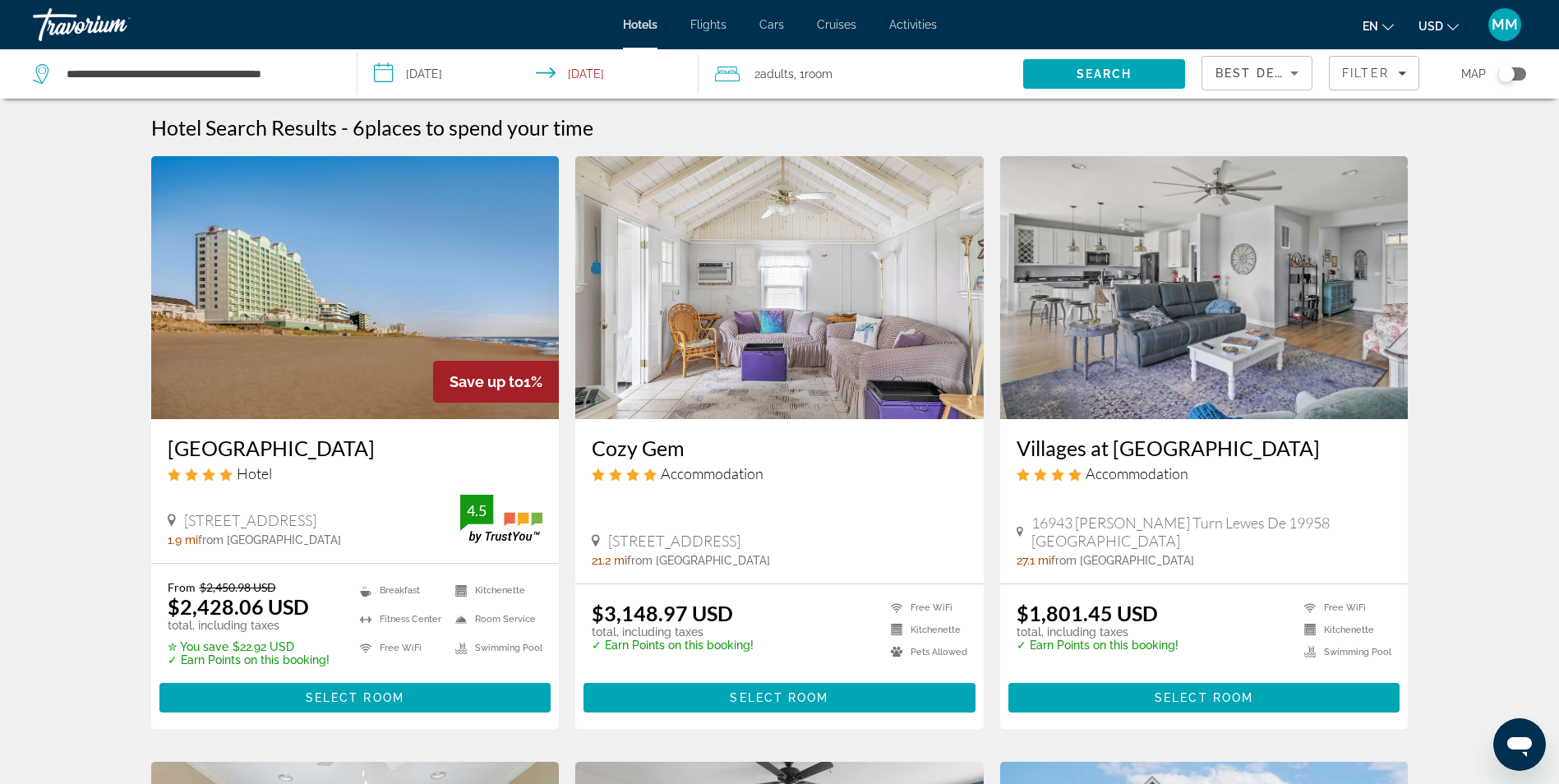
click at [1211, 377] on img "Main content" at bounding box center [1205, 287] width 408 height 263
click at [1352, 74] on span "Filter" at bounding box center [1366, 73] width 46 height 13
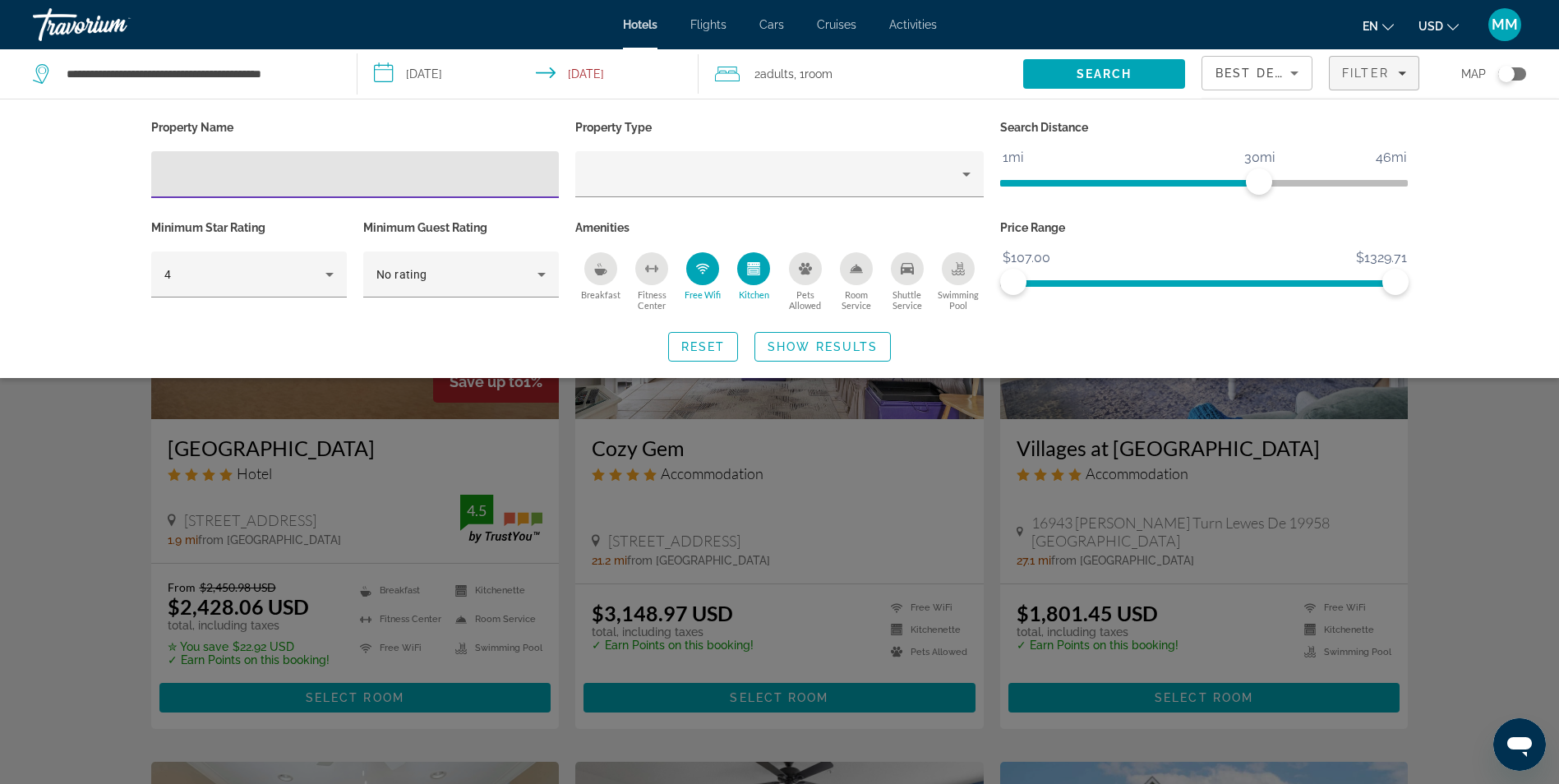
click at [948, 278] on div "Swimming Pool" at bounding box center [959, 269] width 33 height 33
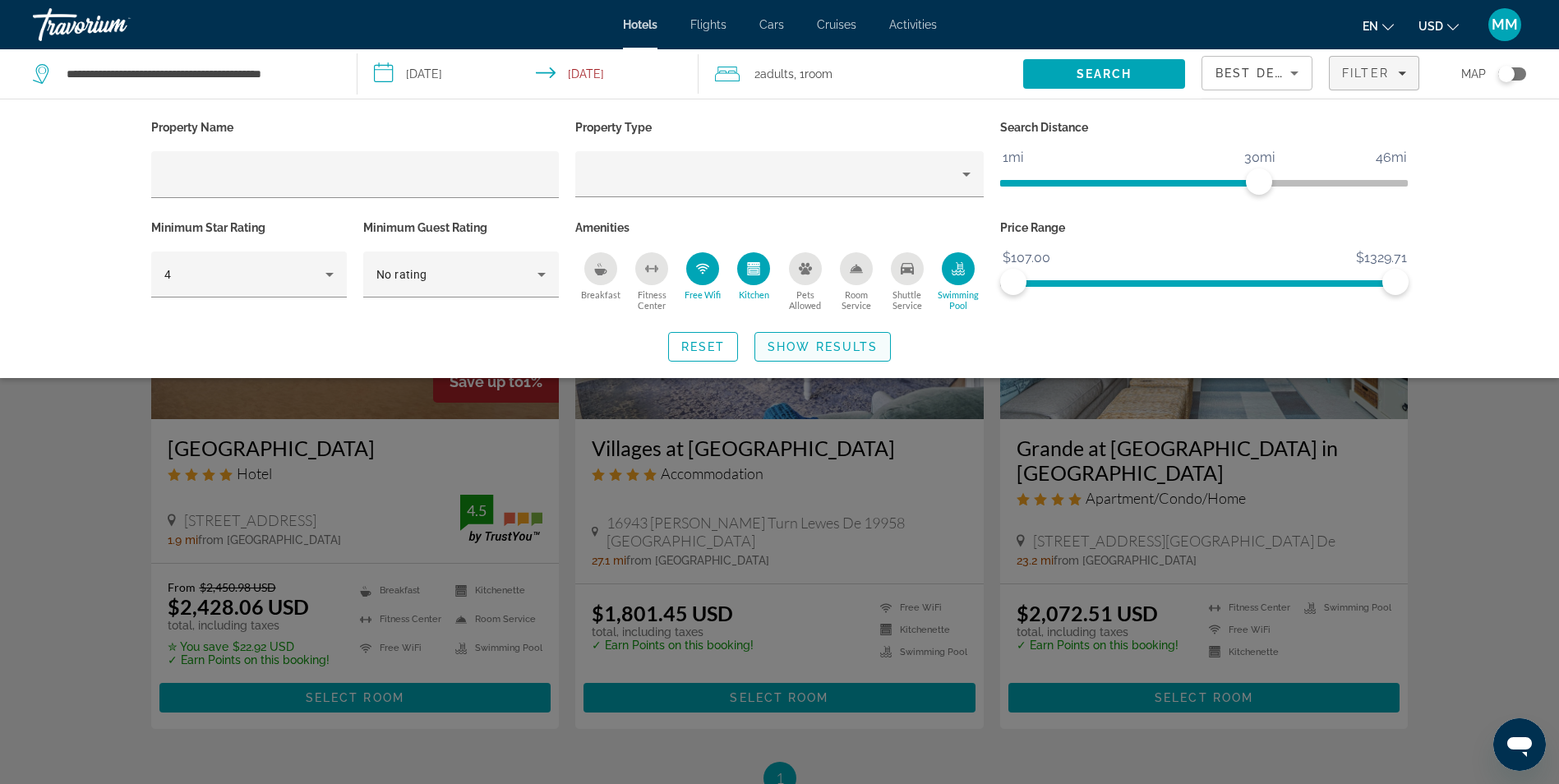
click at [833, 353] on span "Search widget" at bounding box center [823, 347] width 134 height 40
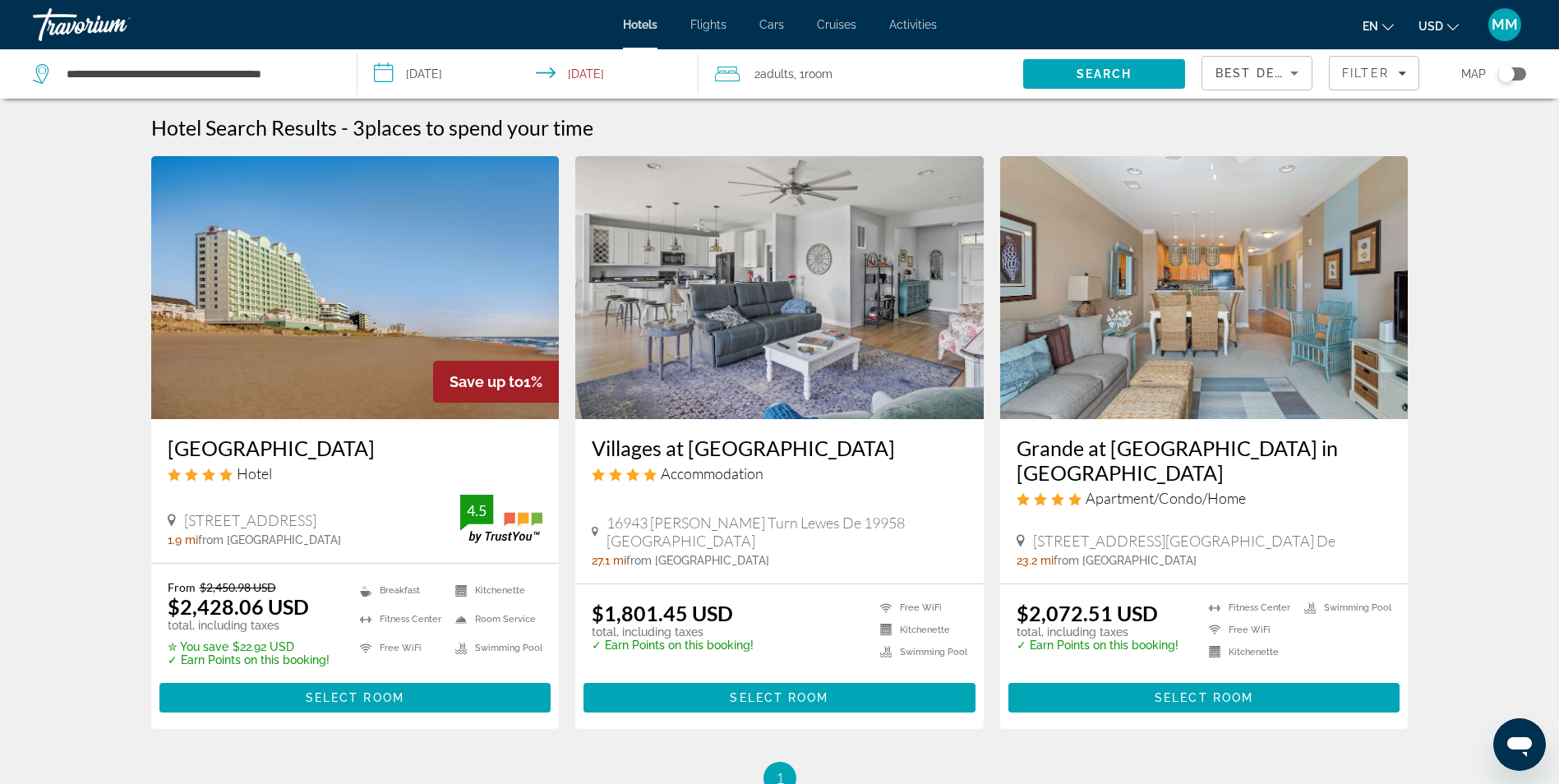
click at [286, 339] on img "Main content" at bounding box center [355, 287] width 408 height 263
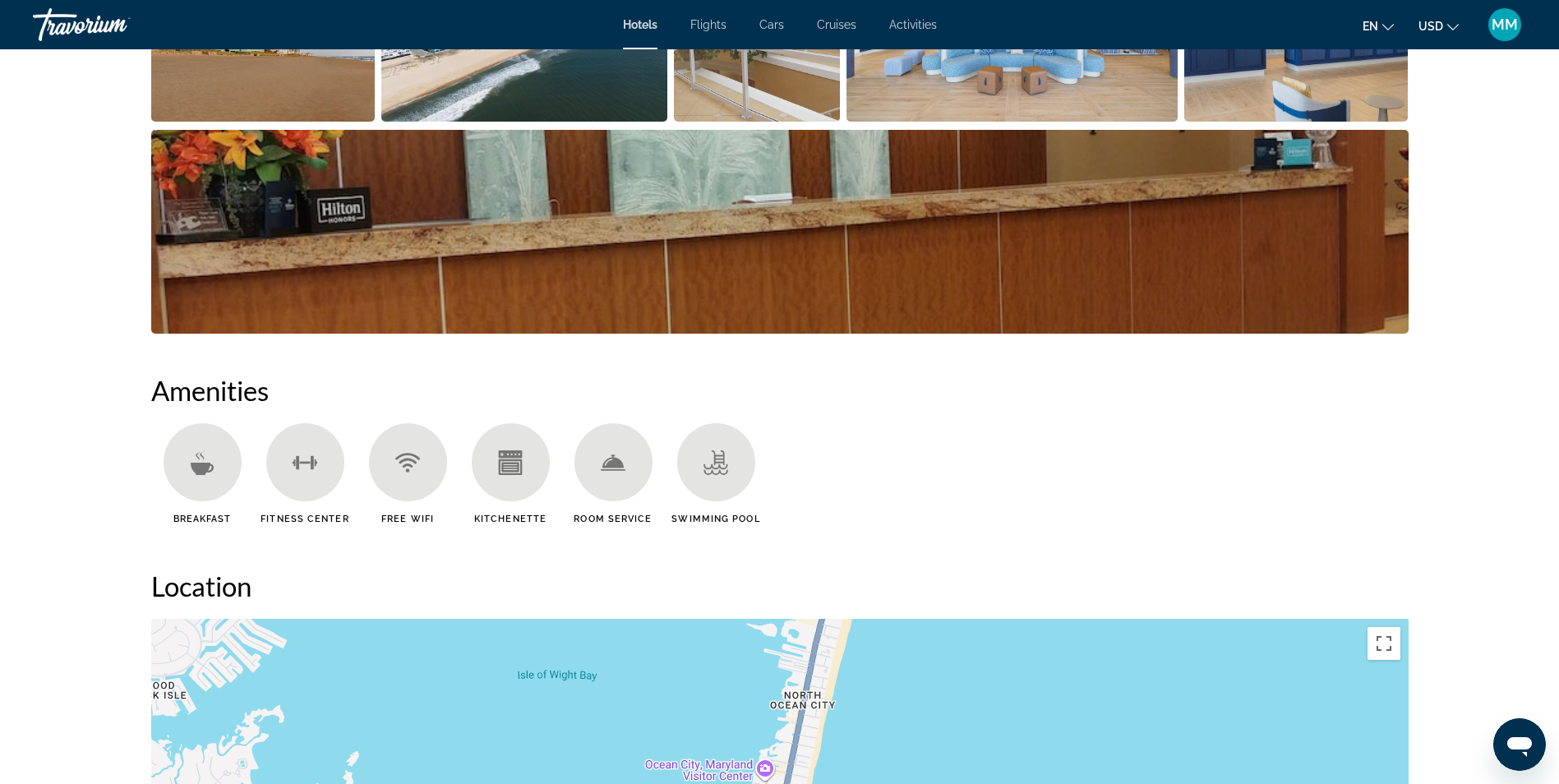
scroll to position [779, 0]
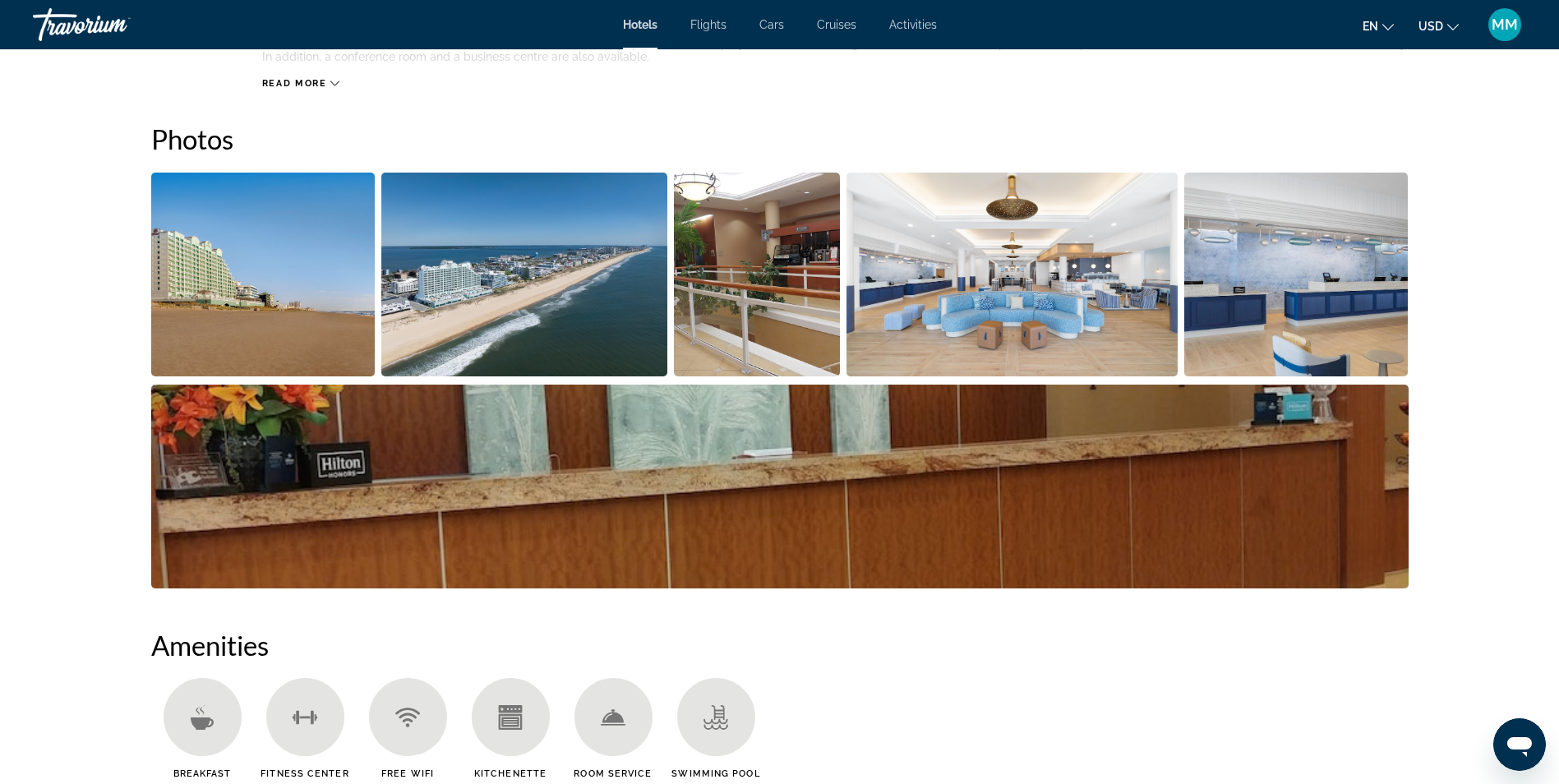
click at [247, 244] on img "Open full-screen image slider" at bounding box center [263, 275] width 224 height 204
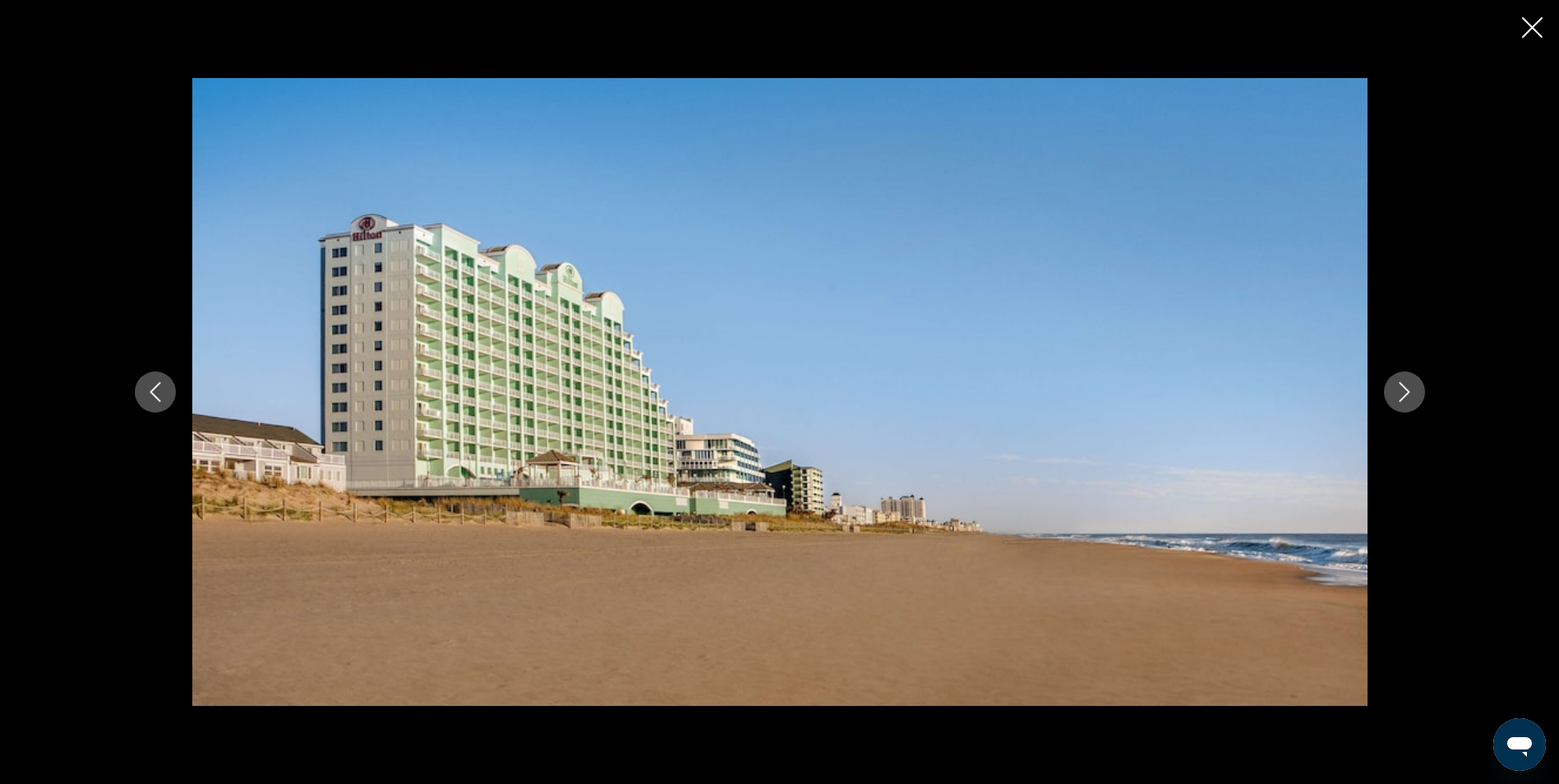
click at [1412, 392] on icon "Next image" at bounding box center [1405, 392] width 20 height 20
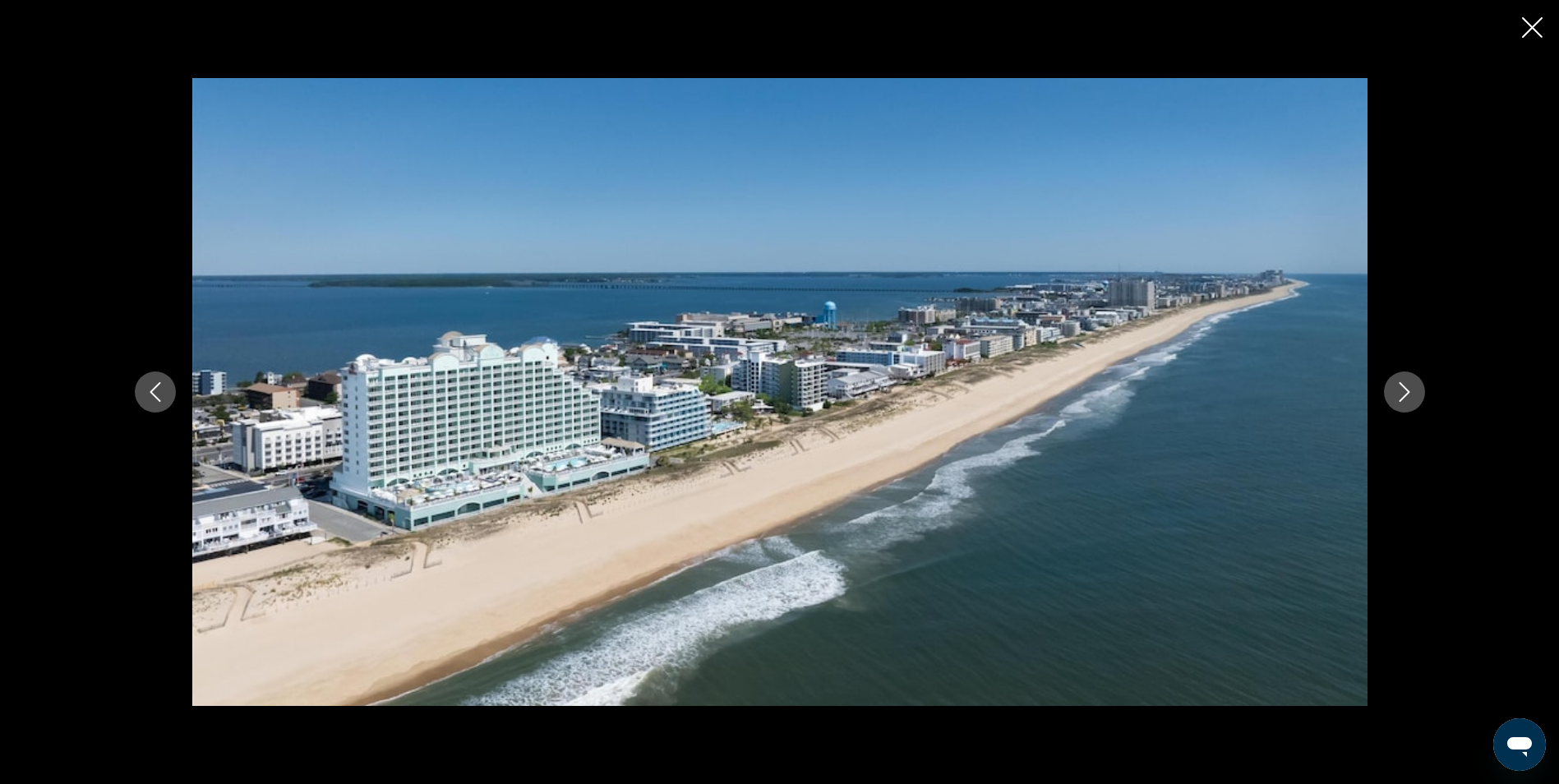
click at [1412, 392] on icon "Next image" at bounding box center [1405, 392] width 20 height 20
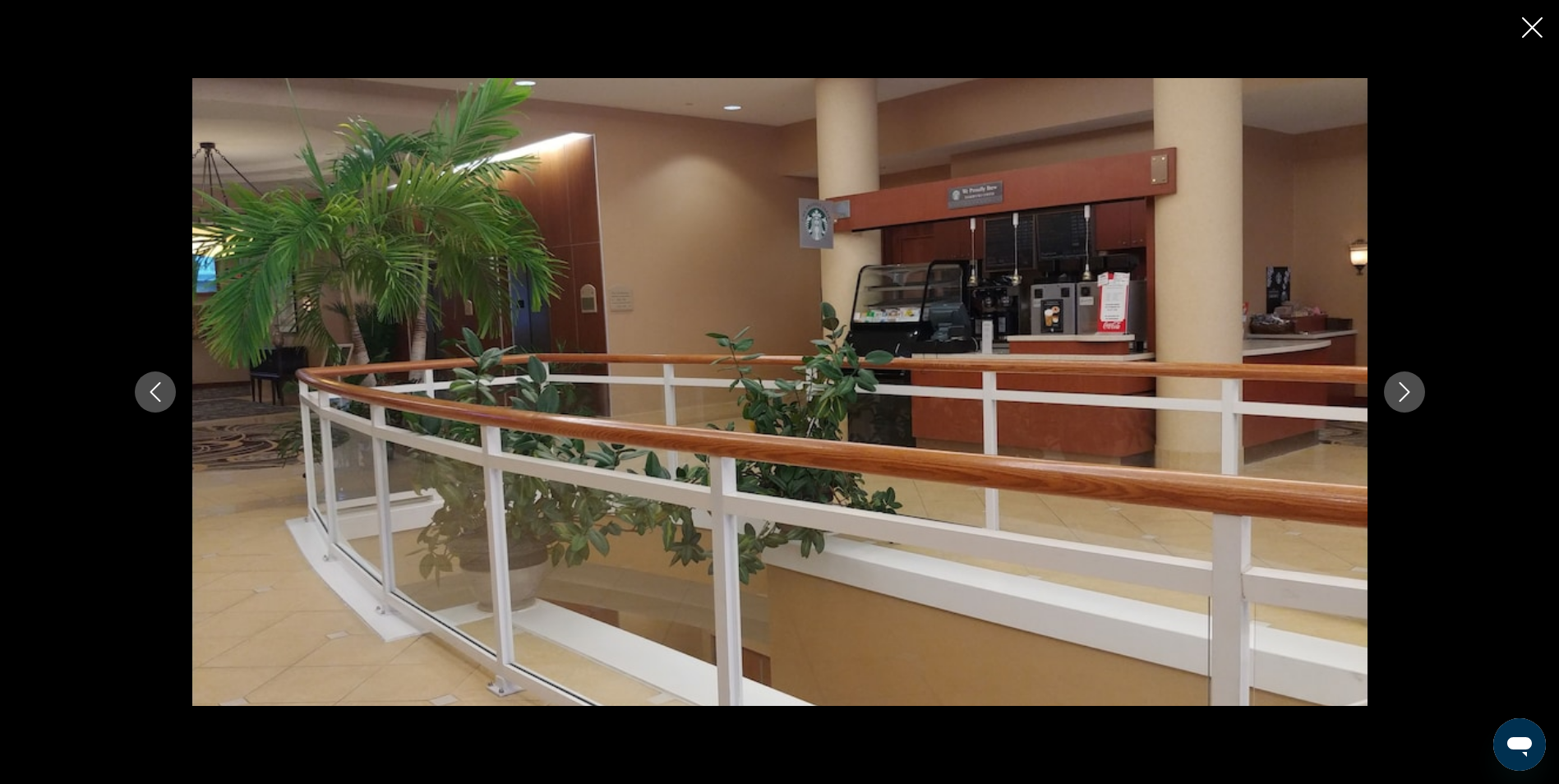
click at [1412, 392] on icon "Next image" at bounding box center [1405, 392] width 20 height 20
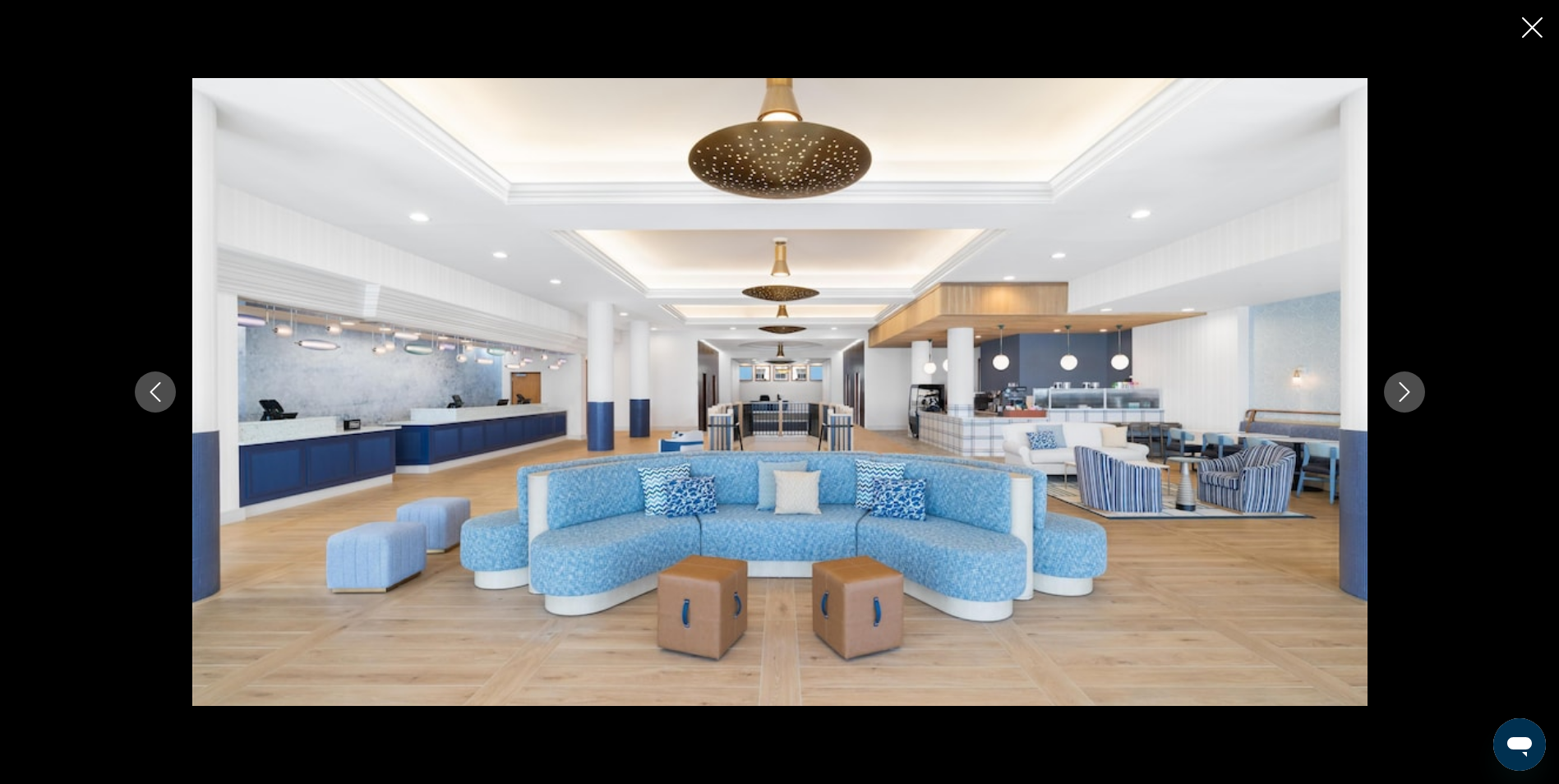
click at [1412, 392] on icon "Next image" at bounding box center [1405, 392] width 20 height 20
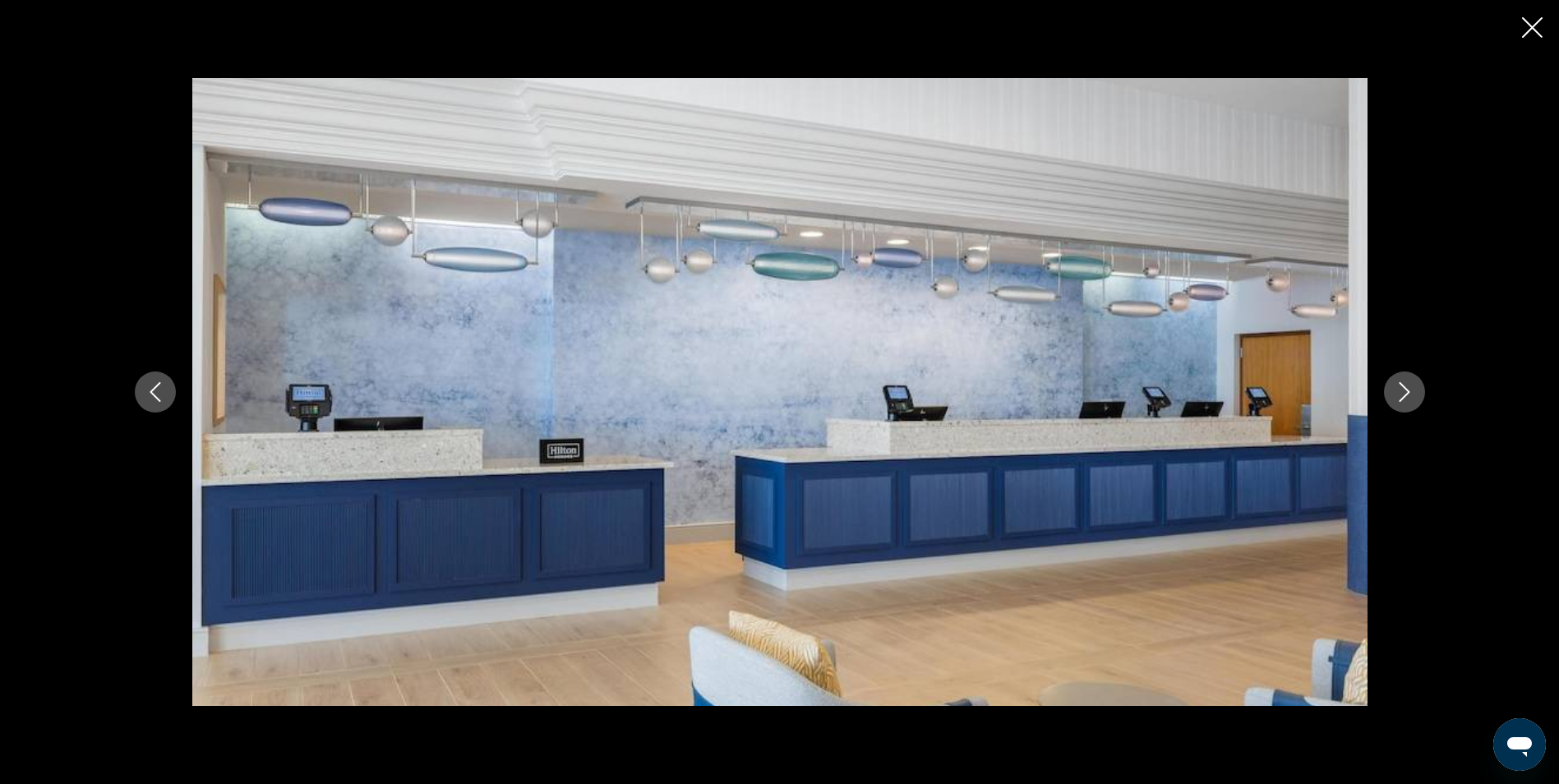
click at [1412, 392] on icon "Next image" at bounding box center [1405, 392] width 20 height 20
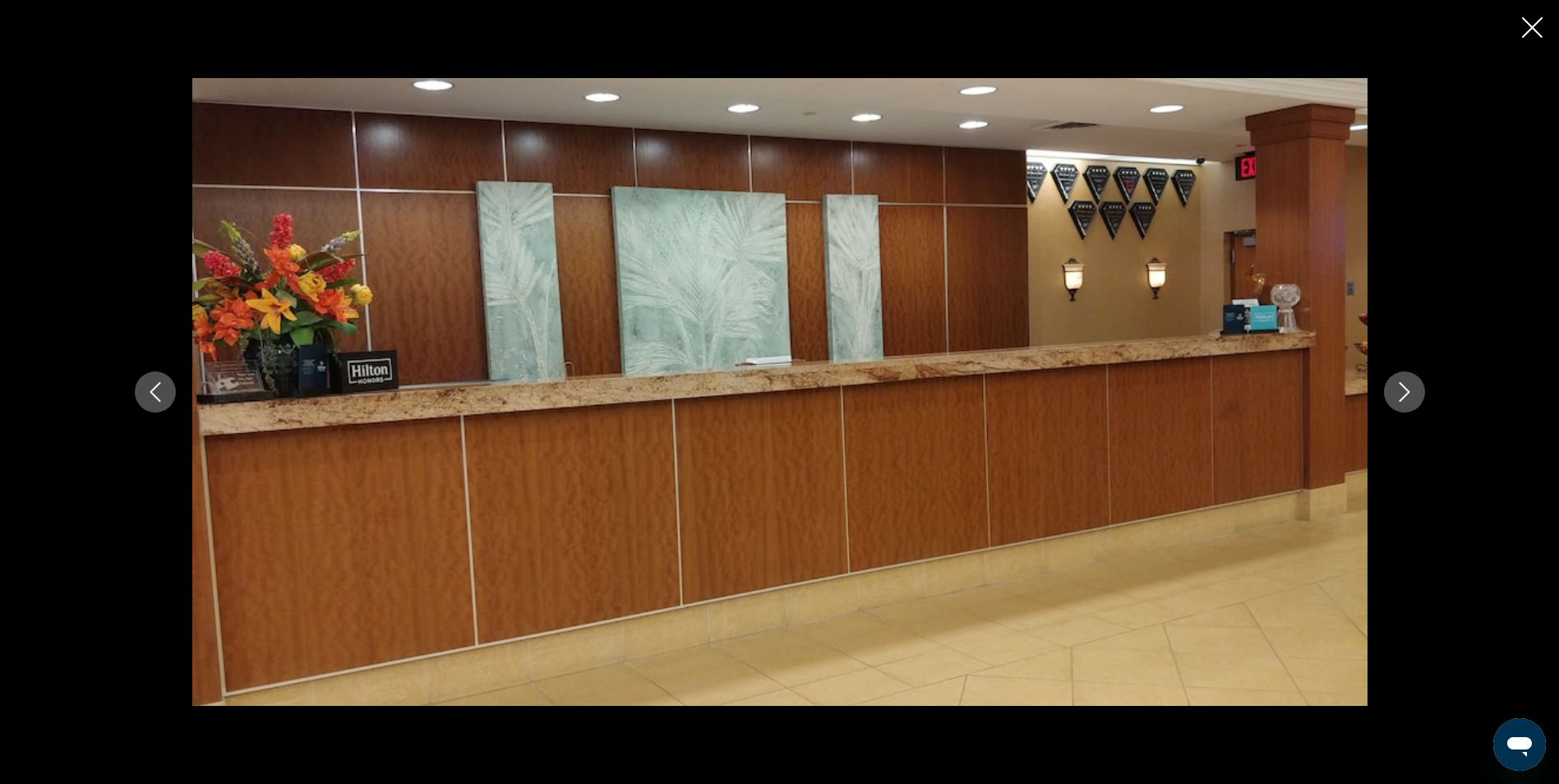
click at [1412, 392] on icon "Next image" at bounding box center [1405, 392] width 20 height 20
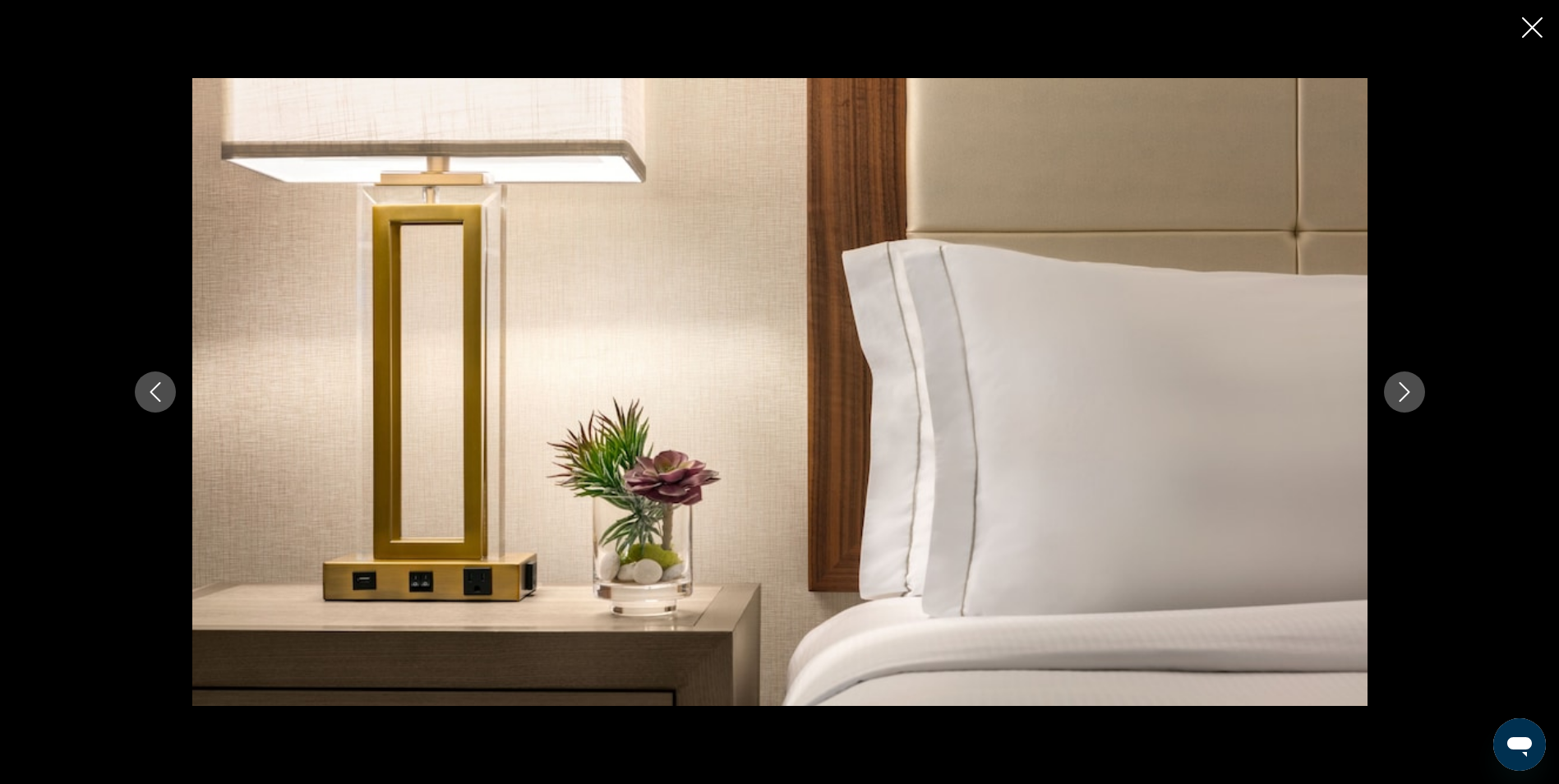
click at [1412, 392] on icon "Next image" at bounding box center [1405, 392] width 20 height 20
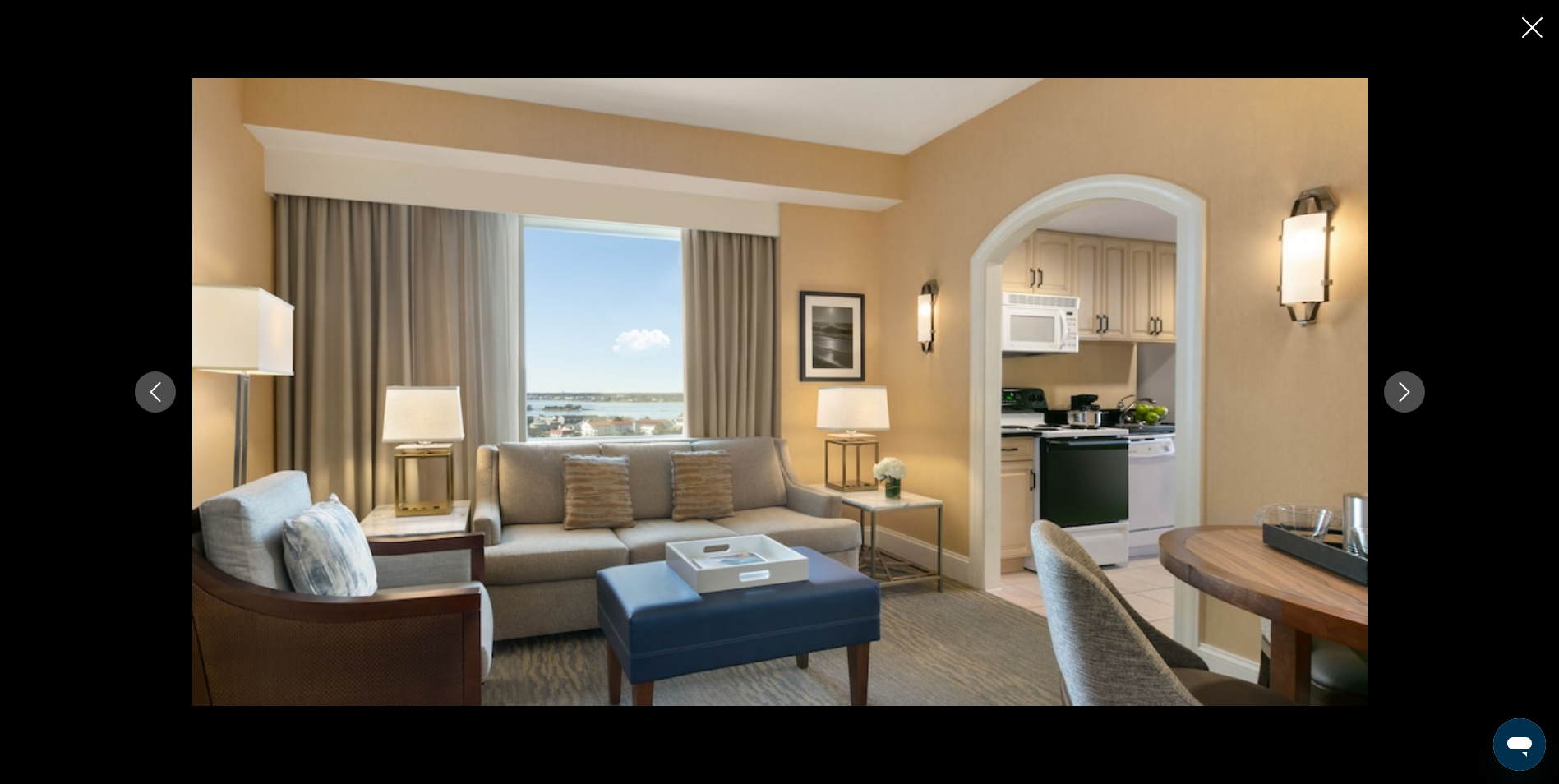
click at [1412, 392] on icon "Next image" at bounding box center [1405, 392] width 20 height 20
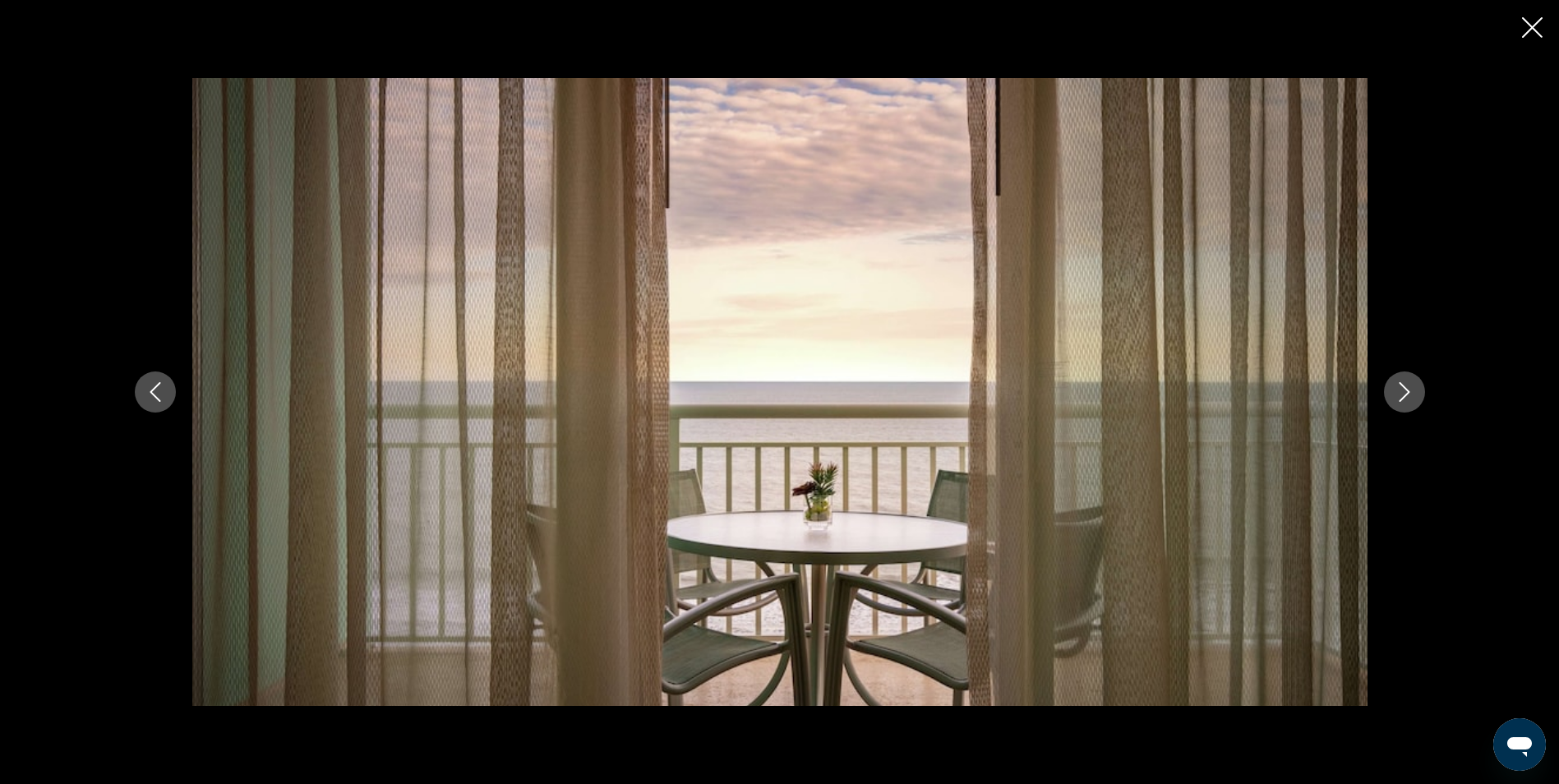
click at [175, 386] on div "prev next" at bounding box center [780, 391] width 1323 height 626
click at [166, 385] on button "Previous image" at bounding box center [155, 392] width 42 height 41
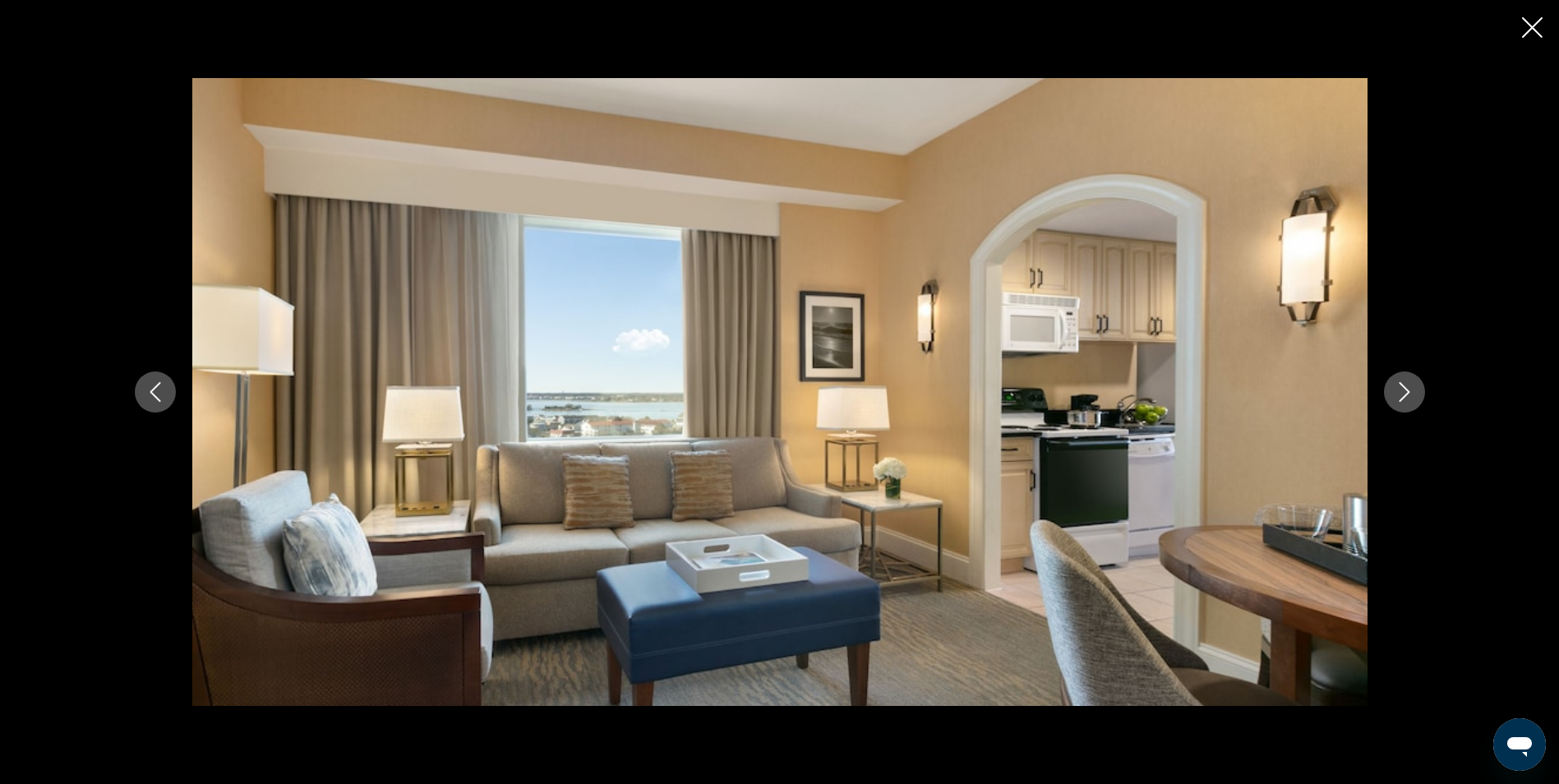
click at [1420, 390] on button "Next image" at bounding box center [1405, 392] width 42 height 41
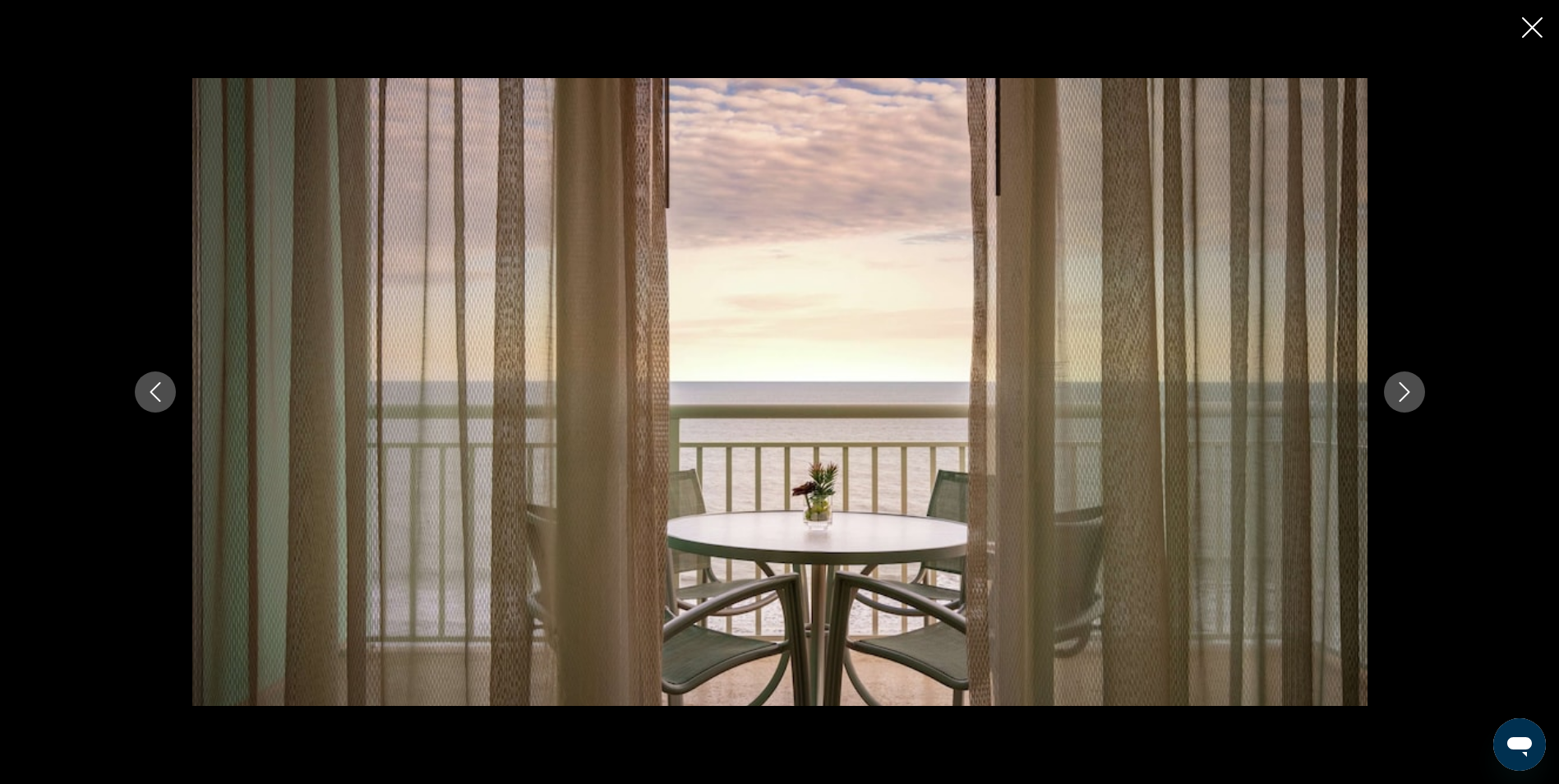
click at [1420, 390] on button "Next image" at bounding box center [1405, 392] width 42 height 41
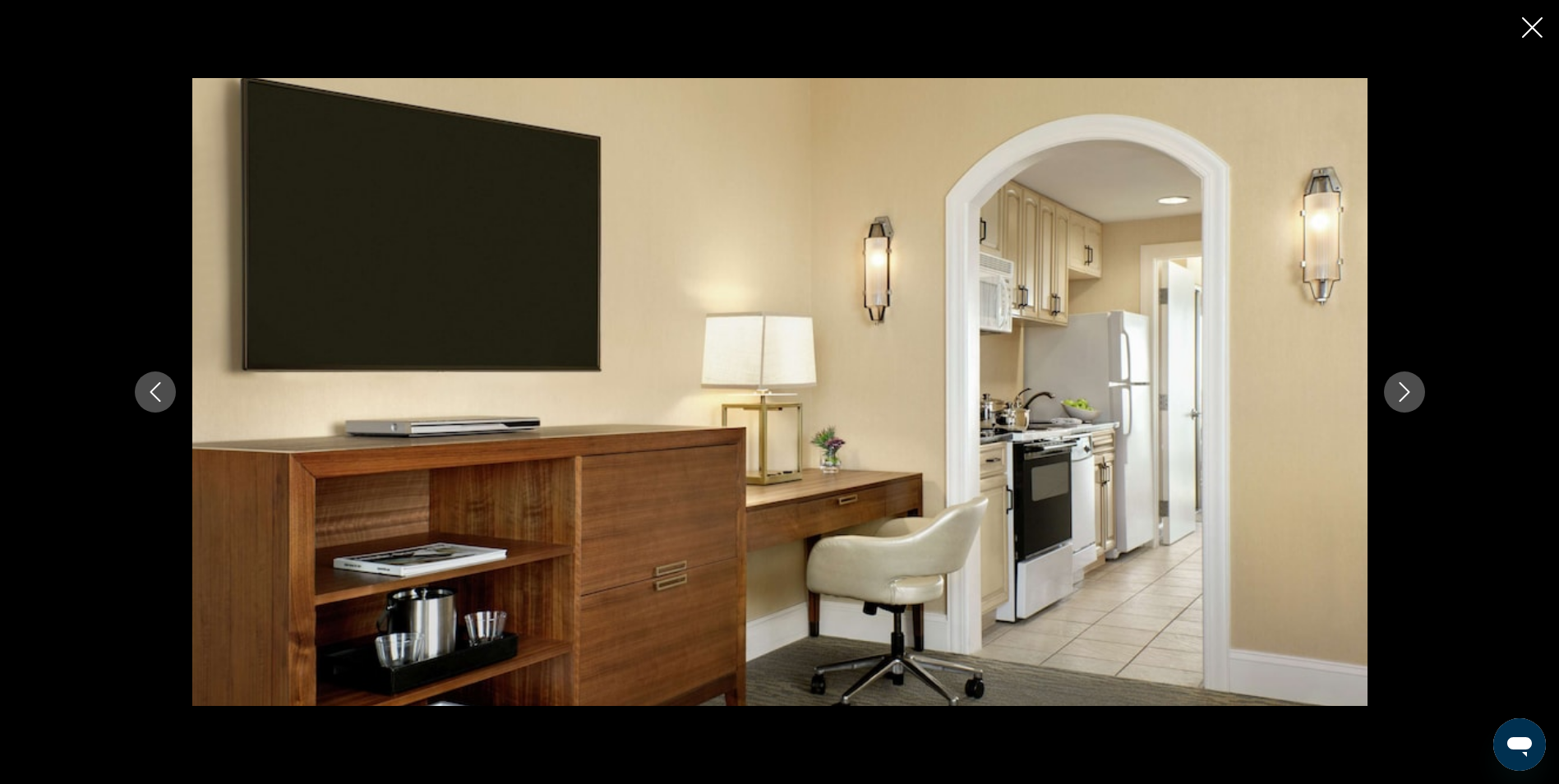
click at [1420, 390] on button "Next image" at bounding box center [1405, 392] width 42 height 41
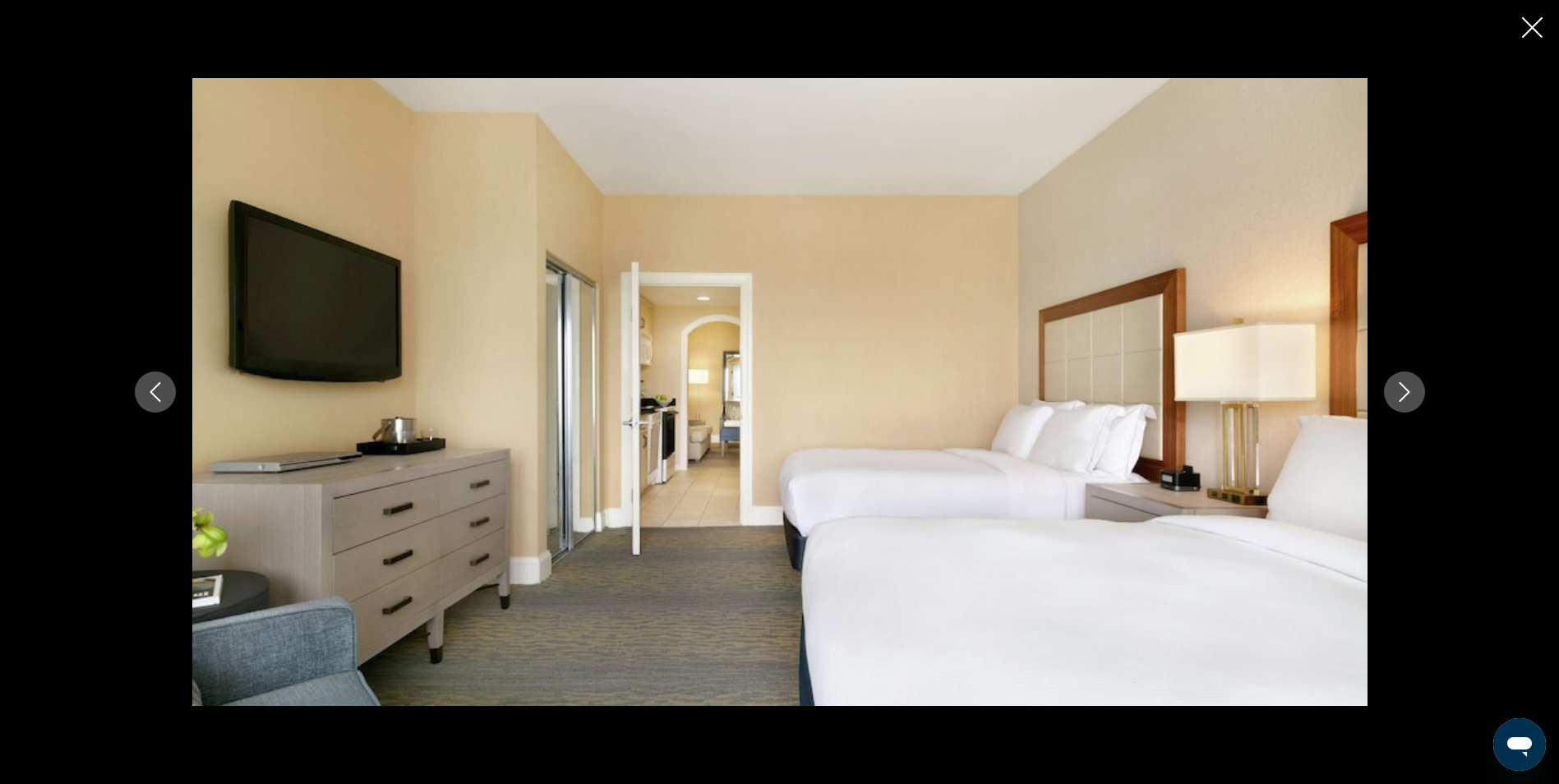
click at [1420, 390] on button "Next image" at bounding box center [1405, 392] width 42 height 41
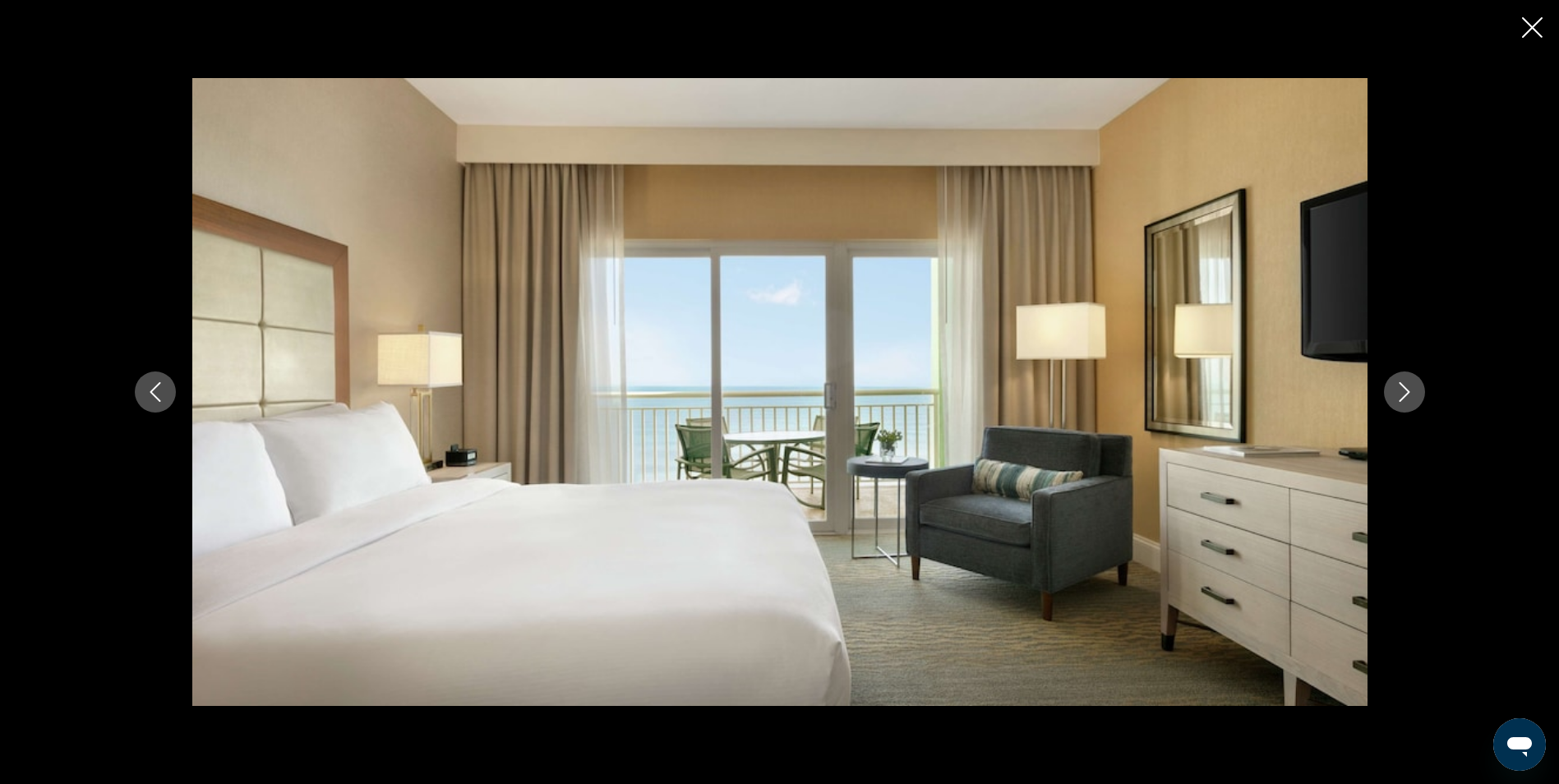
click at [1420, 390] on button "Next image" at bounding box center [1405, 392] width 42 height 41
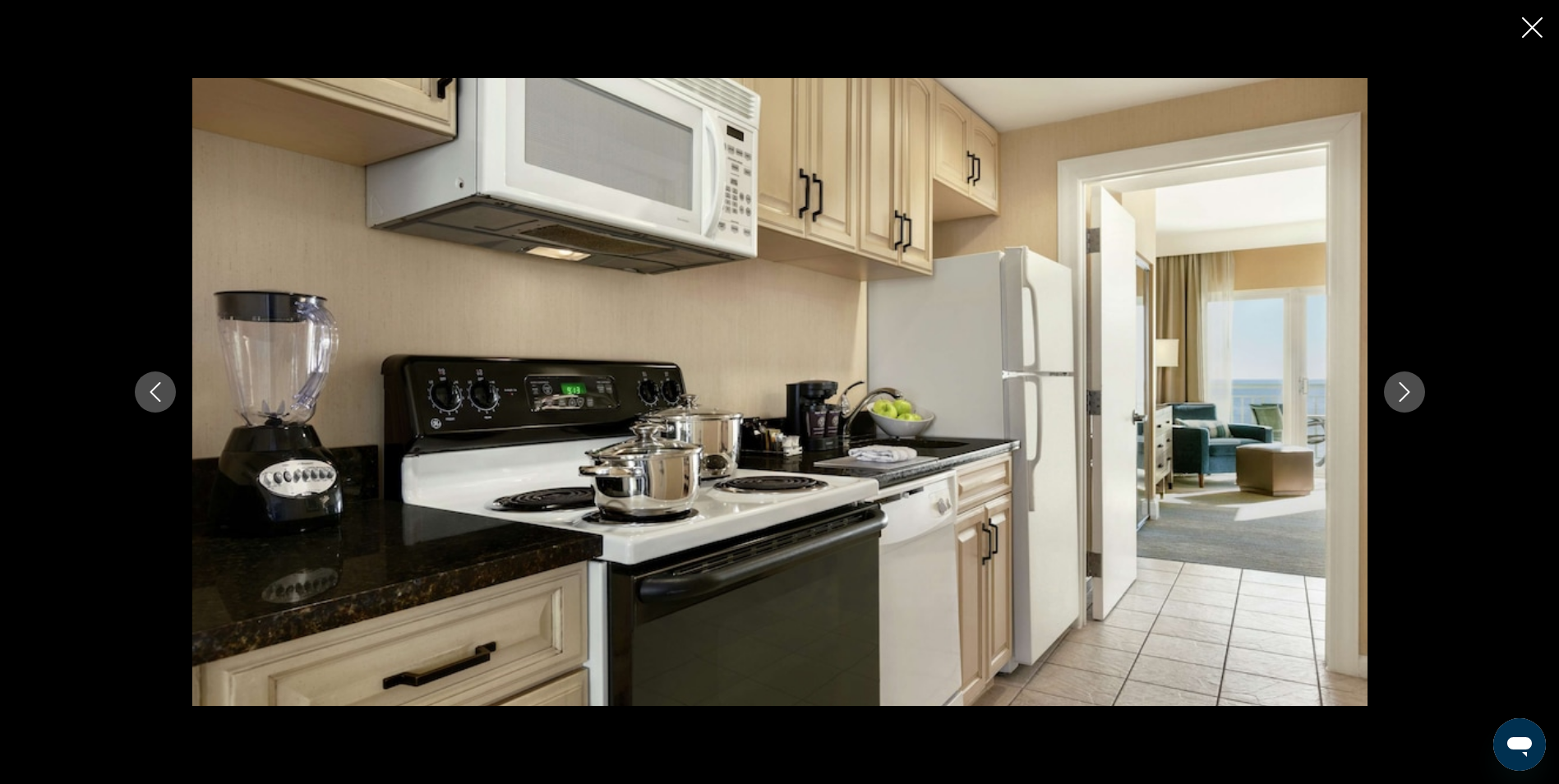
click at [1420, 390] on button "Next image" at bounding box center [1405, 392] width 42 height 41
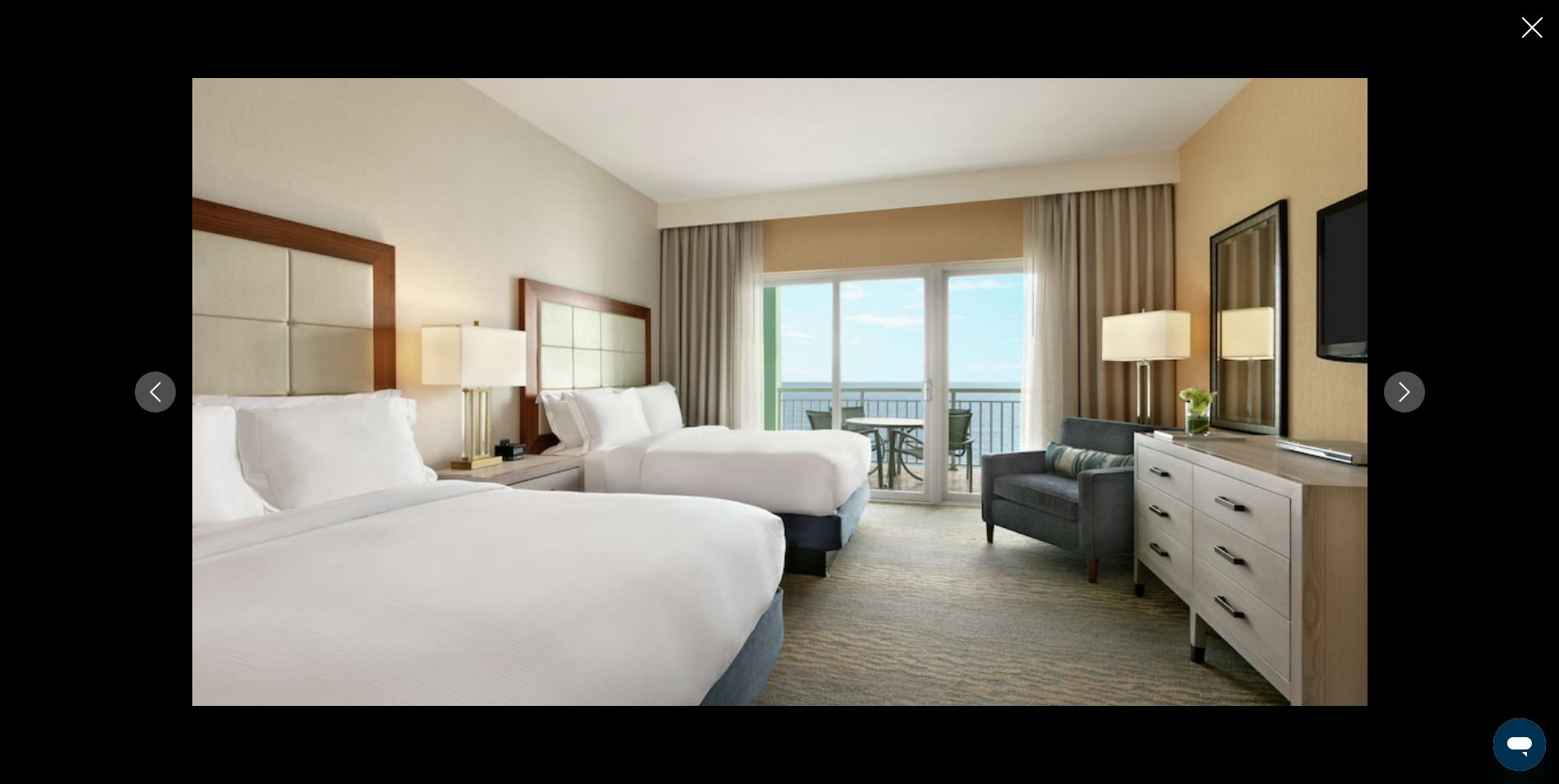
click at [1533, 32] on icon "Close slideshow" at bounding box center [1532, 27] width 21 height 21
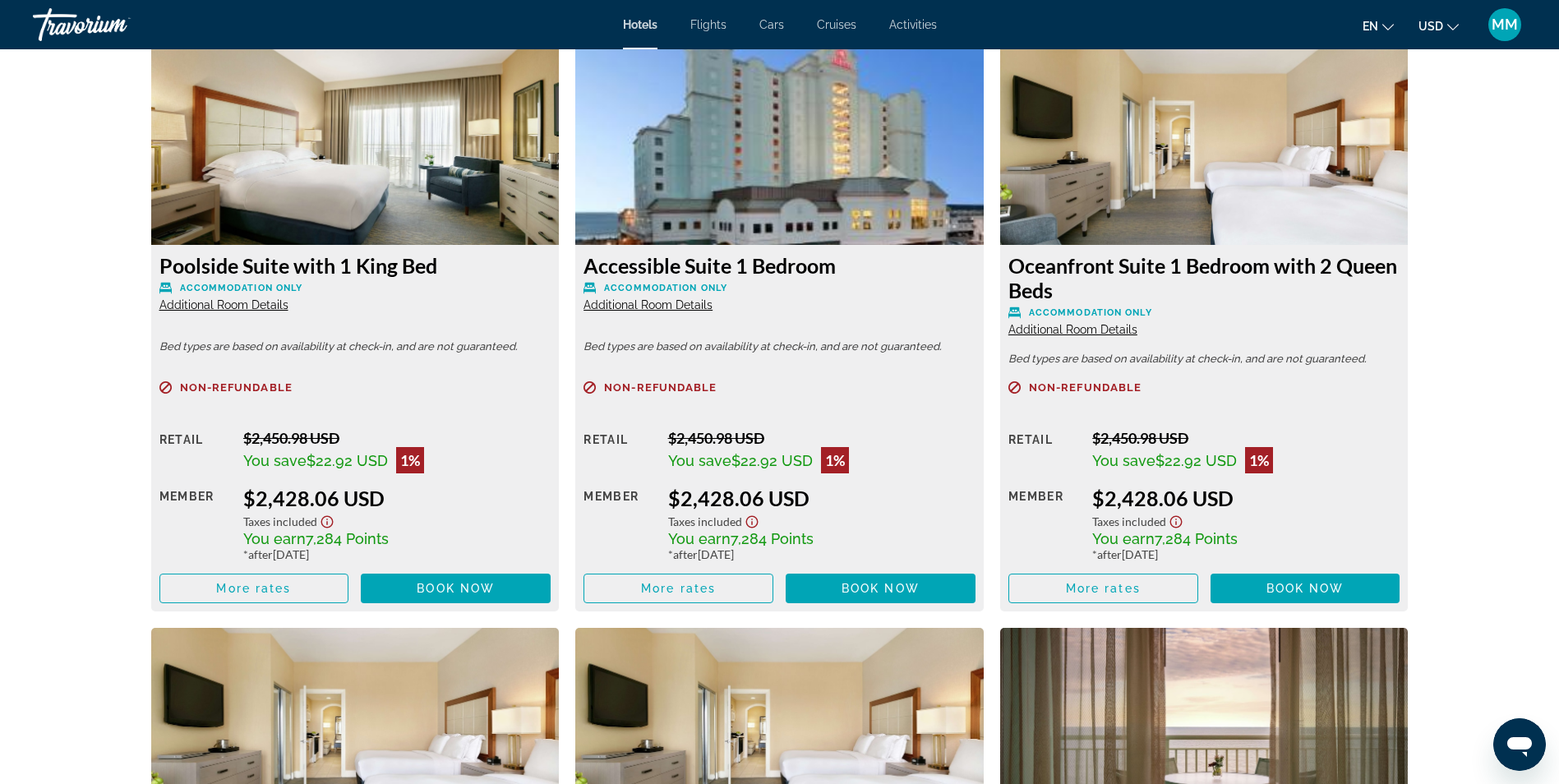
scroll to position [2257, 0]
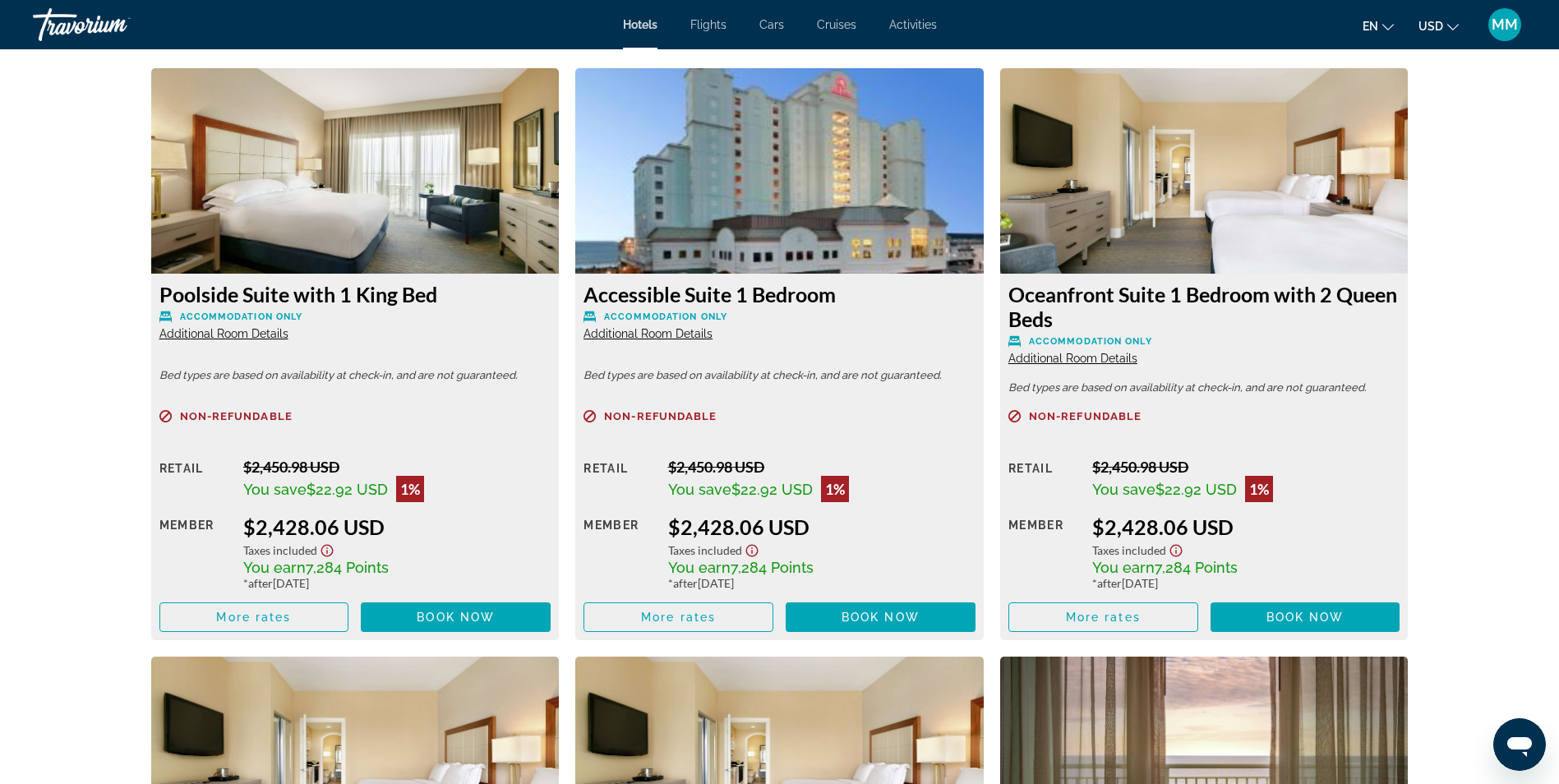
click at [193, 331] on span "Additional Room Details" at bounding box center [223, 334] width 129 height 13
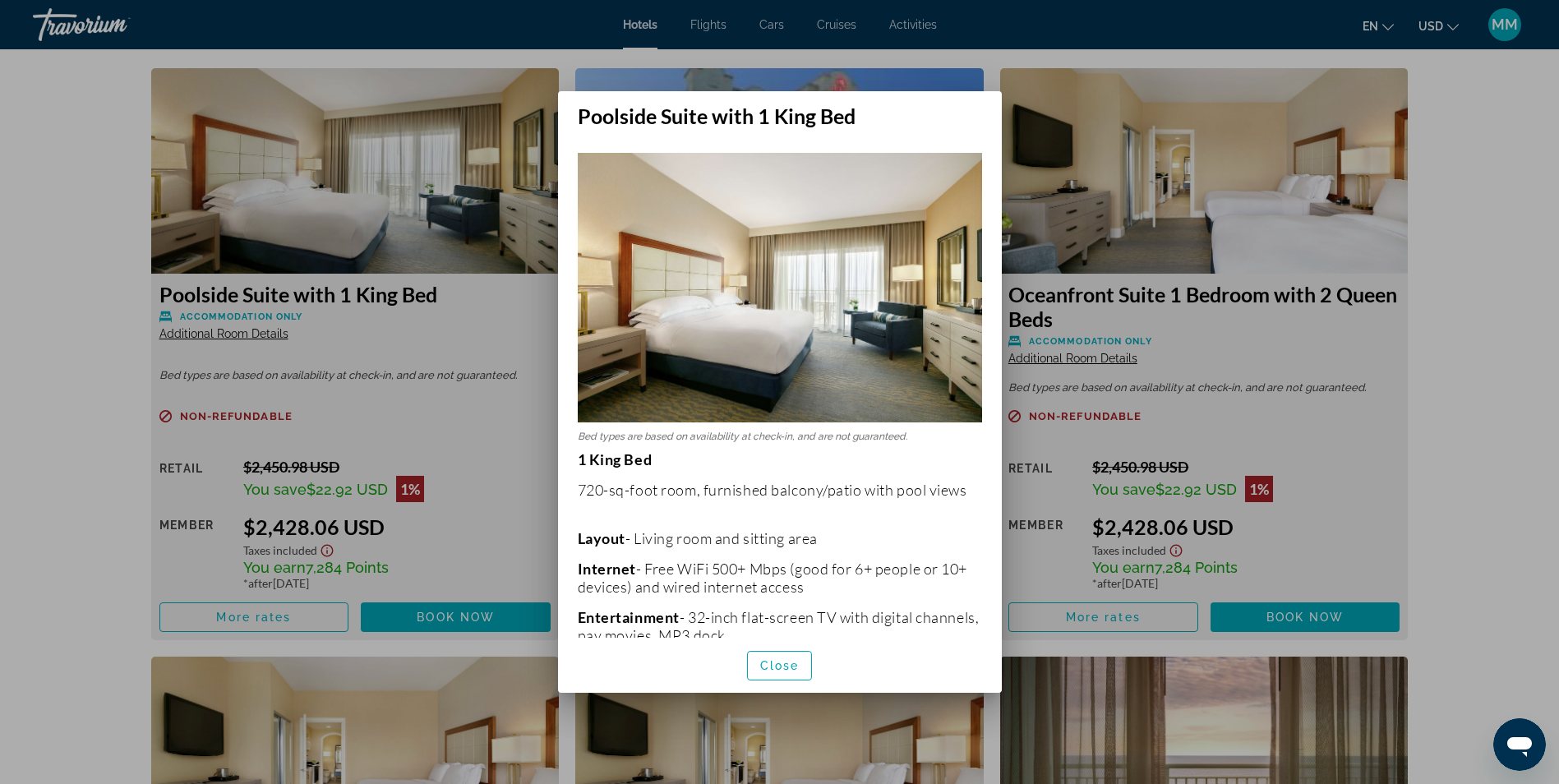
scroll to position [0, 0]
click at [1331, 451] on div at bounding box center [780, 392] width 1559 height 784
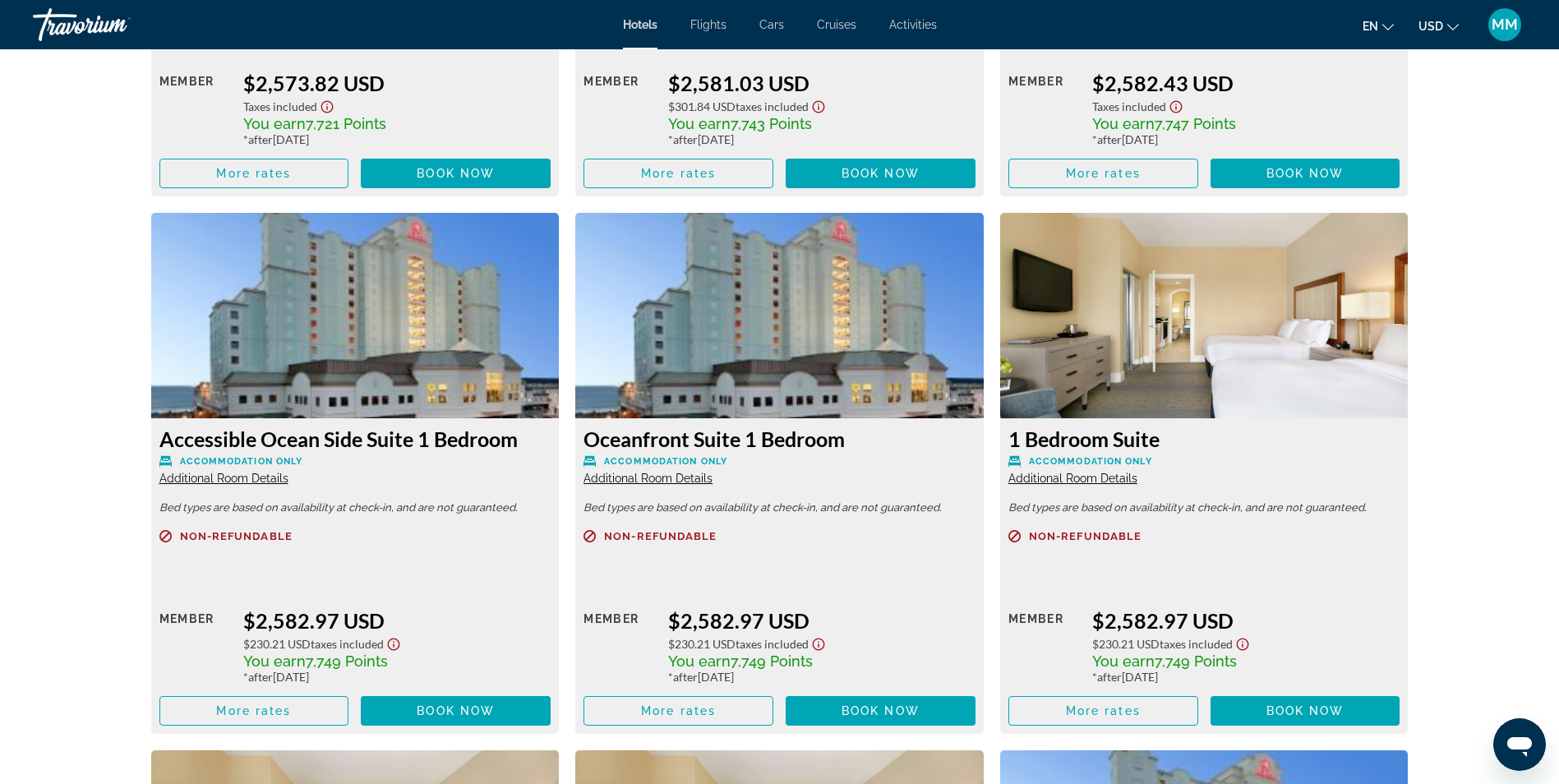
scroll to position [4971, 0]
click at [1124, 373] on img "Main content" at bounding box center [1205, 315] width 408 height 206
click at [1122, 480] on span "Additional Room Details" at bounding box center [1073, 478] width 129 height 13
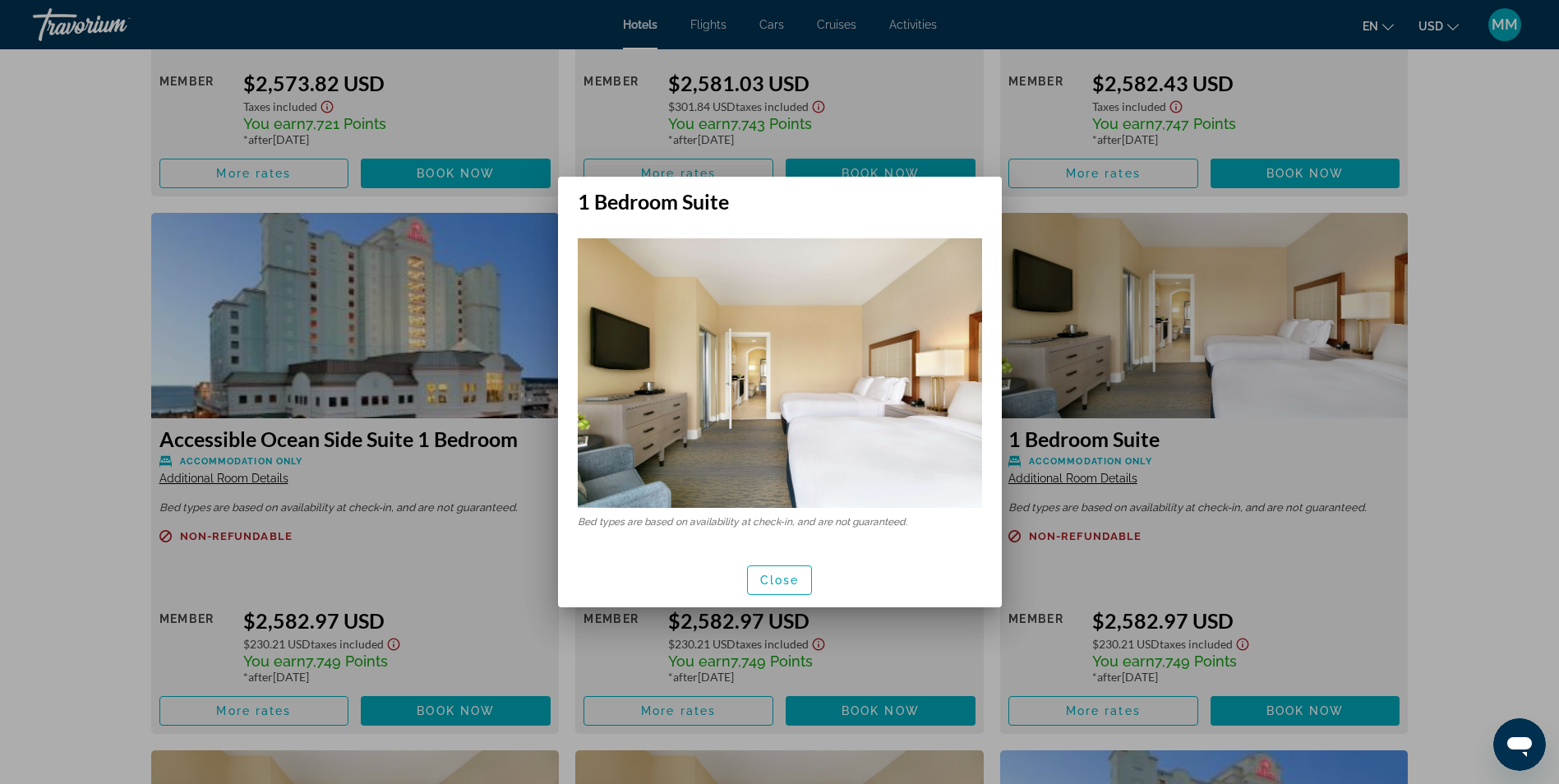
click at [1131, 478] on div at bounding box center [780, 392] width 1559 height 784
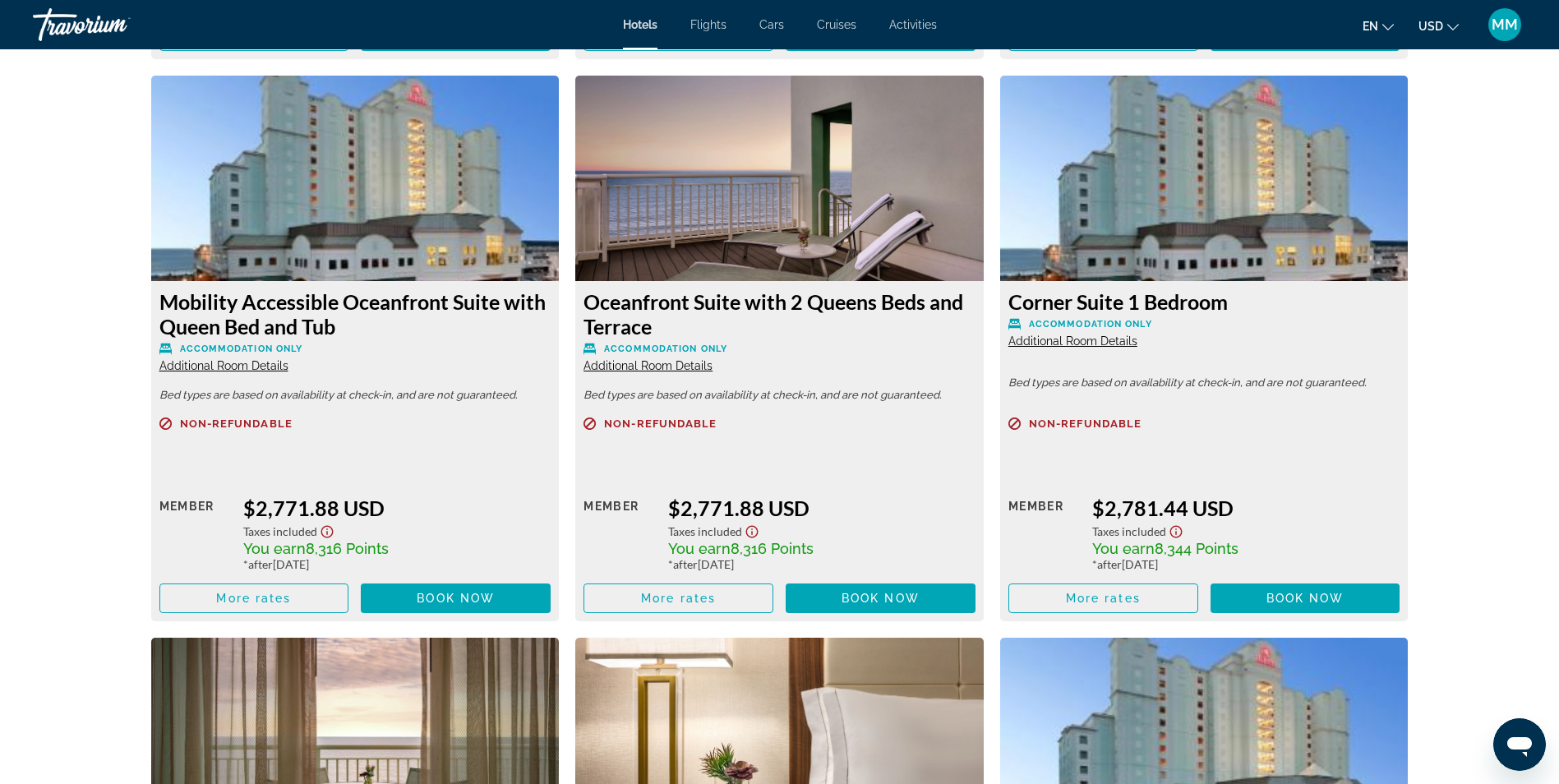
scroll to position [6203, 0]
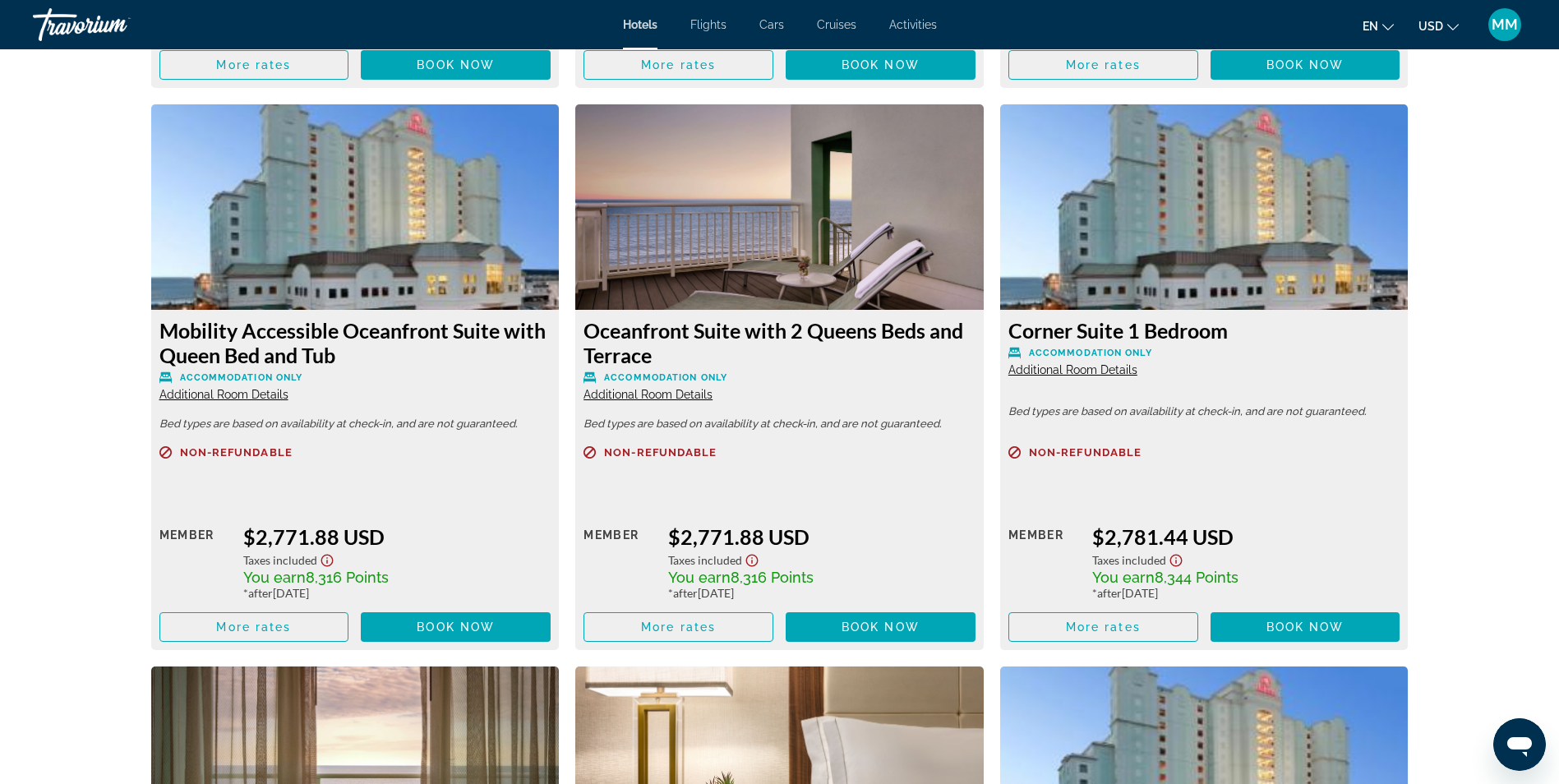
click at [611, 397] on span "Additional Room Details" at bounding box center [648, 394] width 129 height 13
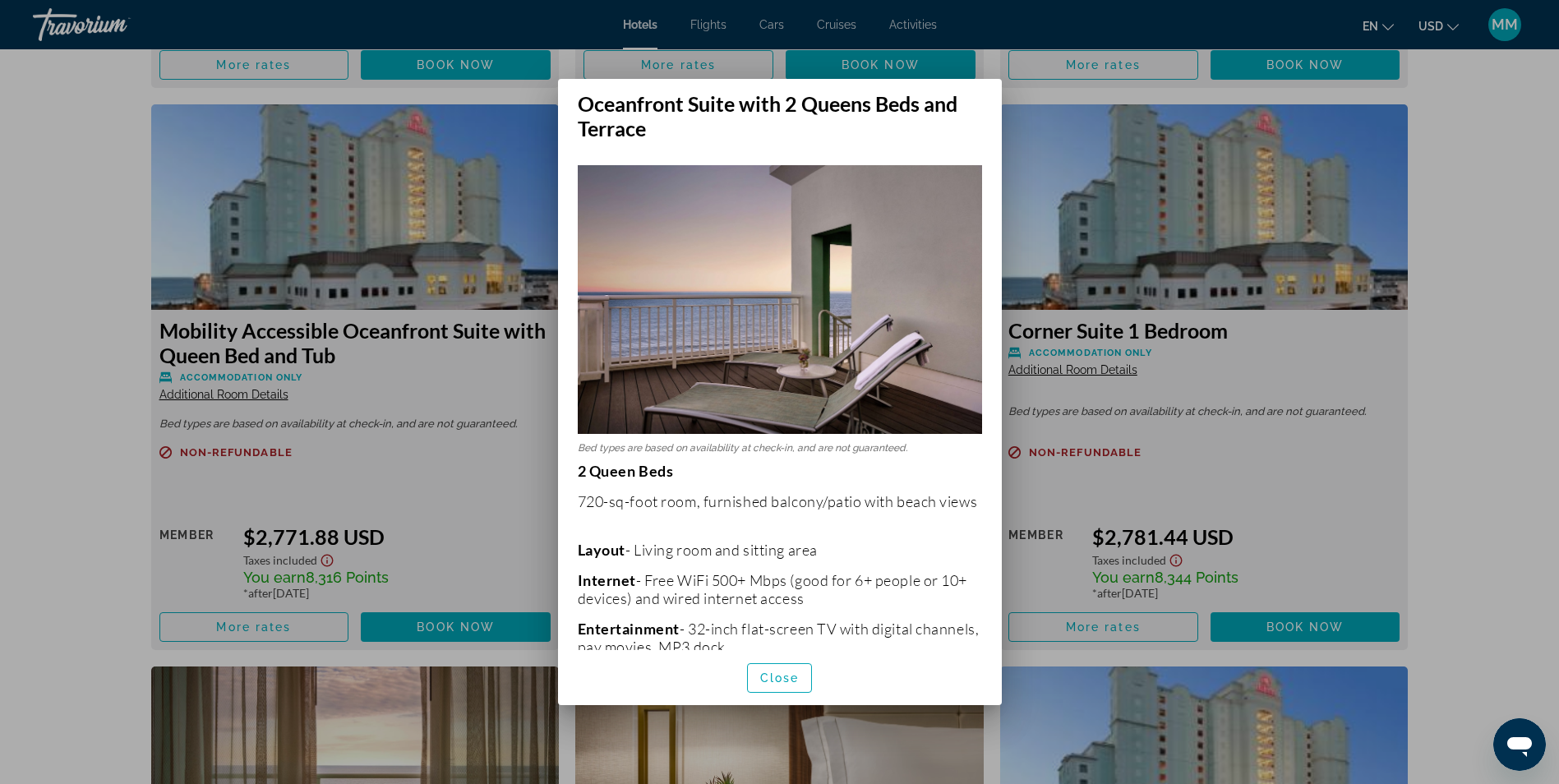
click at [1451, 413] on div at bounding box center [780, 392] width 1559 height 784
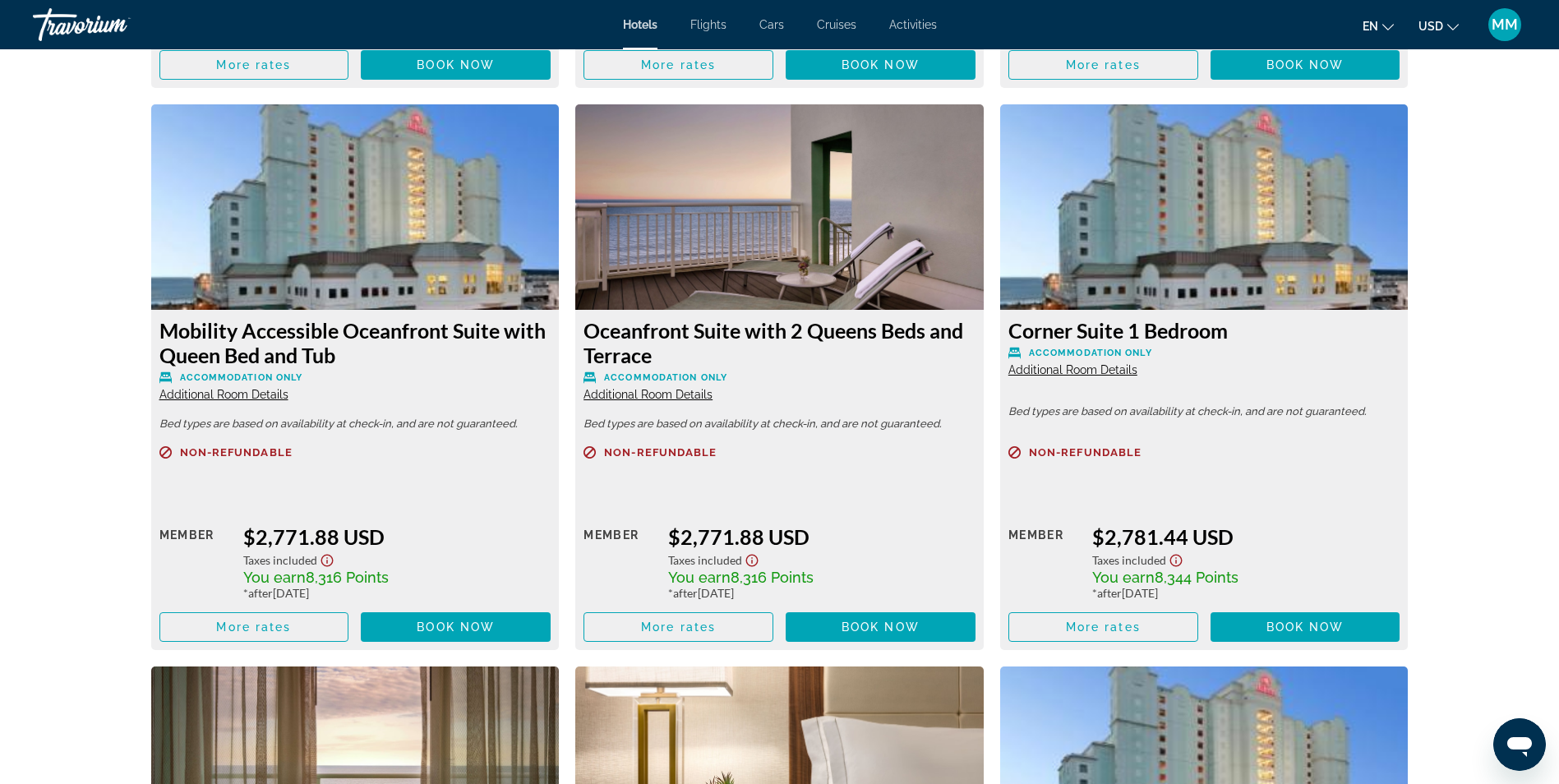
click at [1121, 285] on img "Main content" at bounding box center [1205, 207] width 408 height 206
click at [1058, 368] on span "Additional Room Details" at bounding box center [1073, 370] width 129 height 13
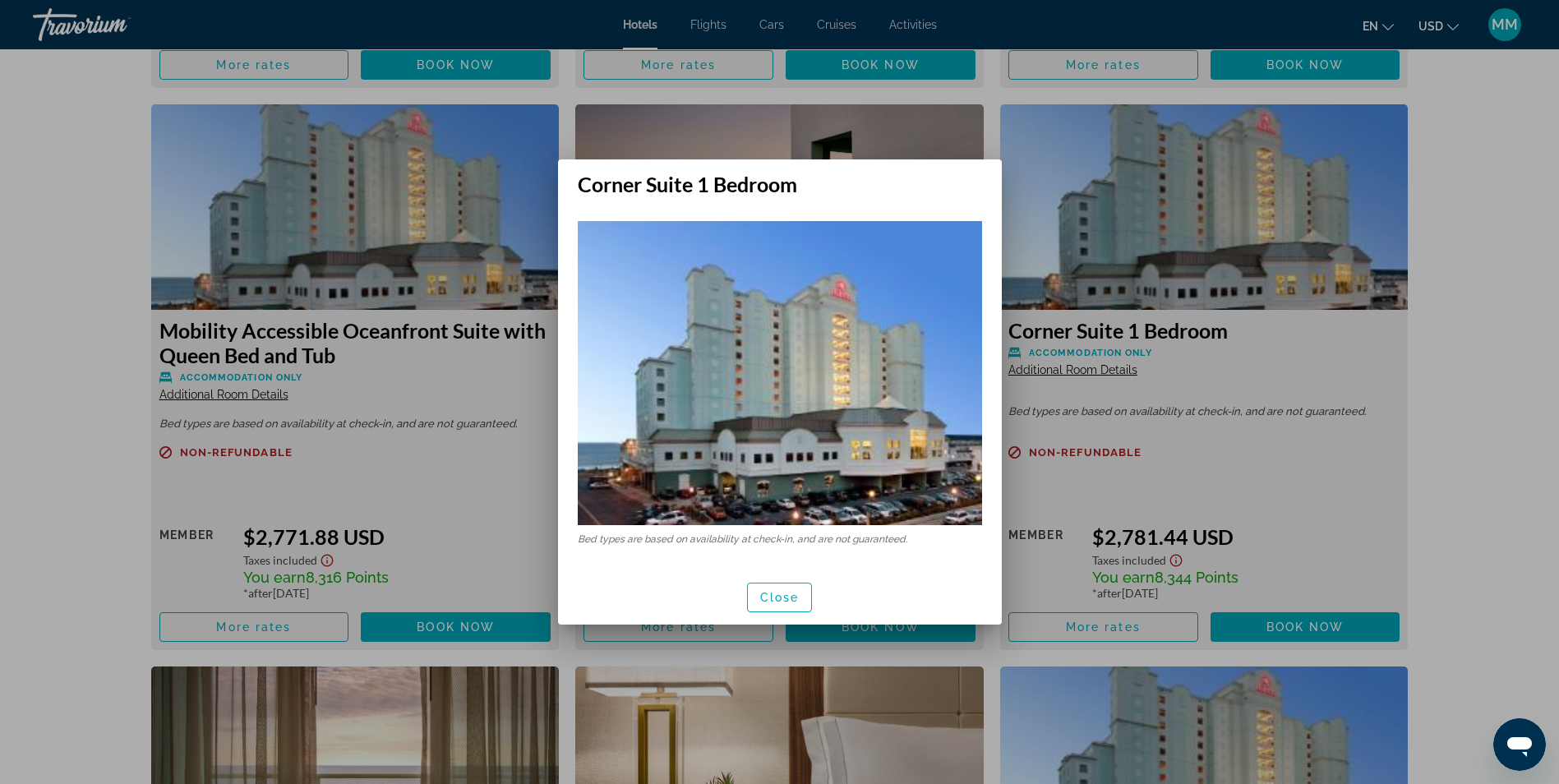
click at [1288, 372] on div at bounding box center [780, 392] width 1559 height 784
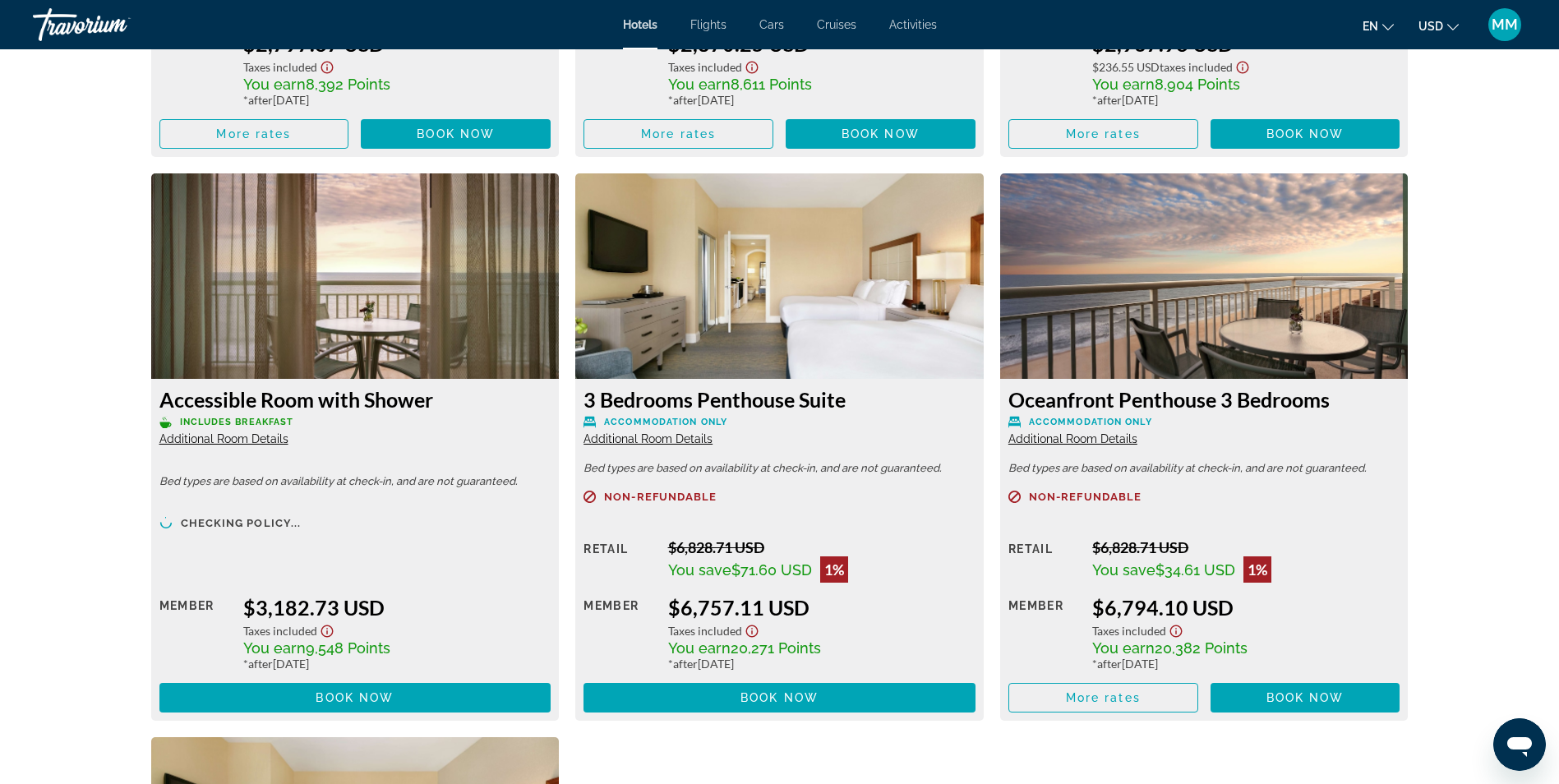
scroll to position [7353, 0]
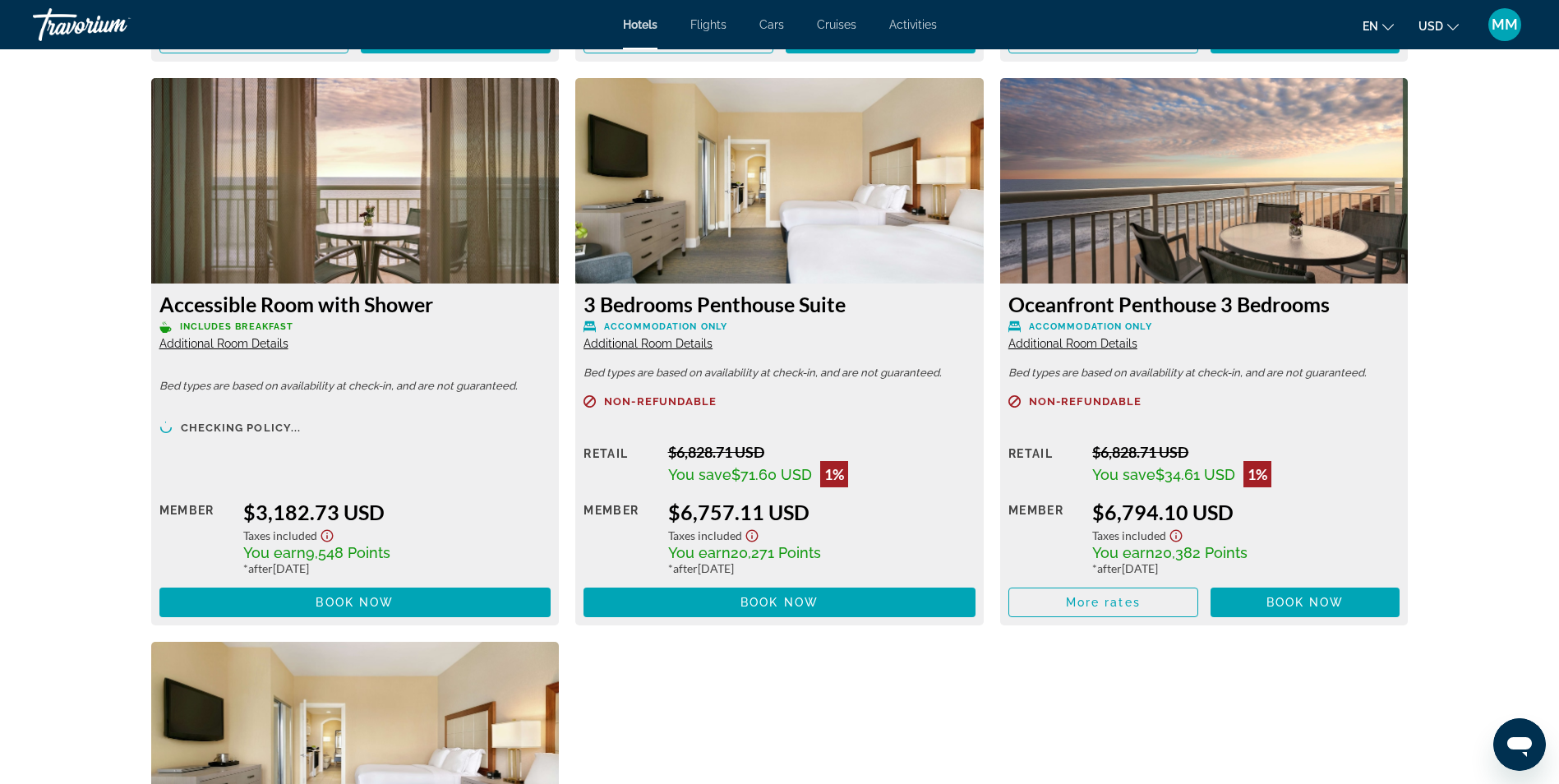
click at [1048, 342] on span "Additional Room Details" at bounding box center [1073, 343] width 129 height 13
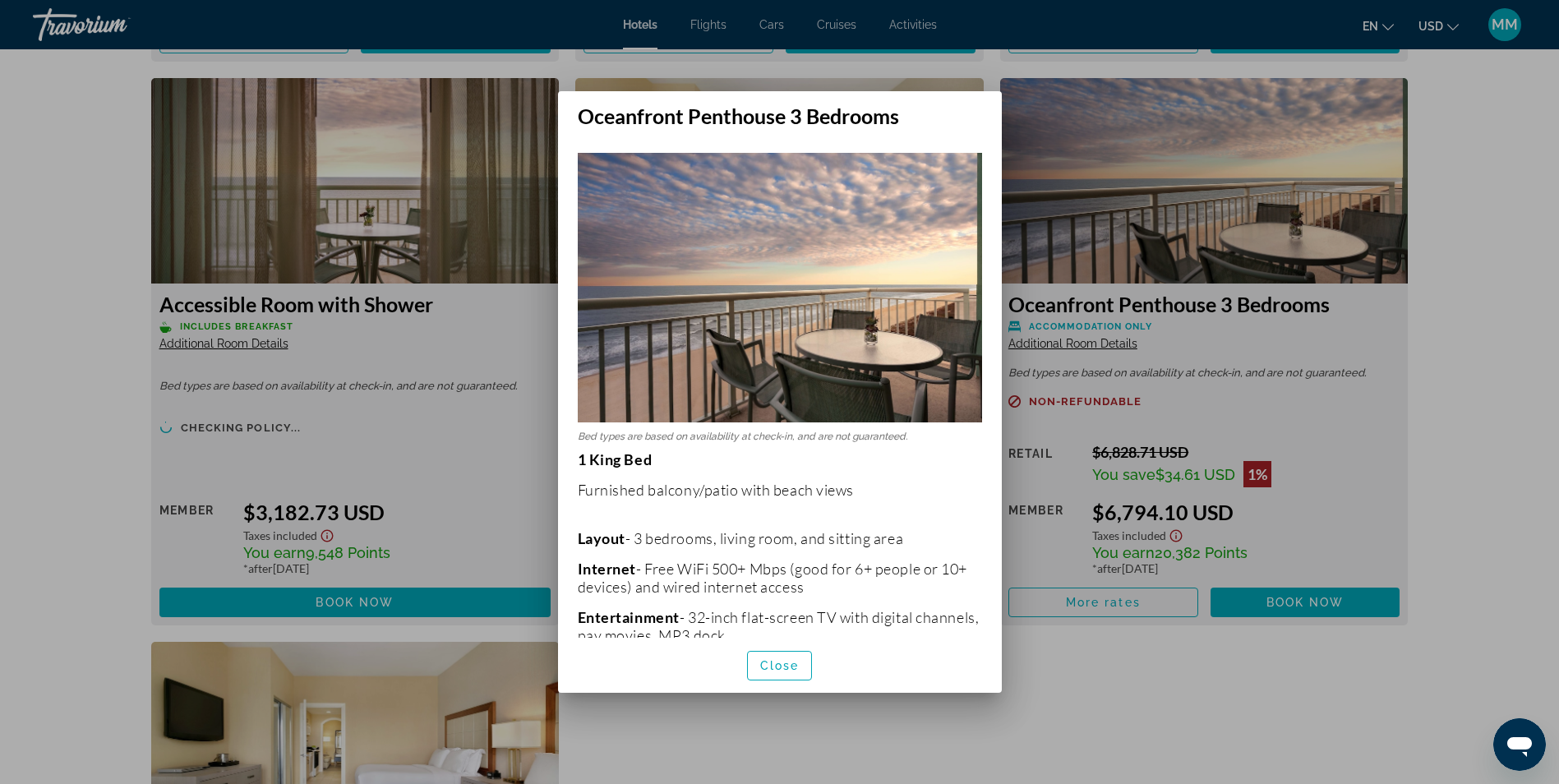
scroll to position [0, 0]
click at [1394, 348] on div at bounding box center [780, 392] width 1559 height 784
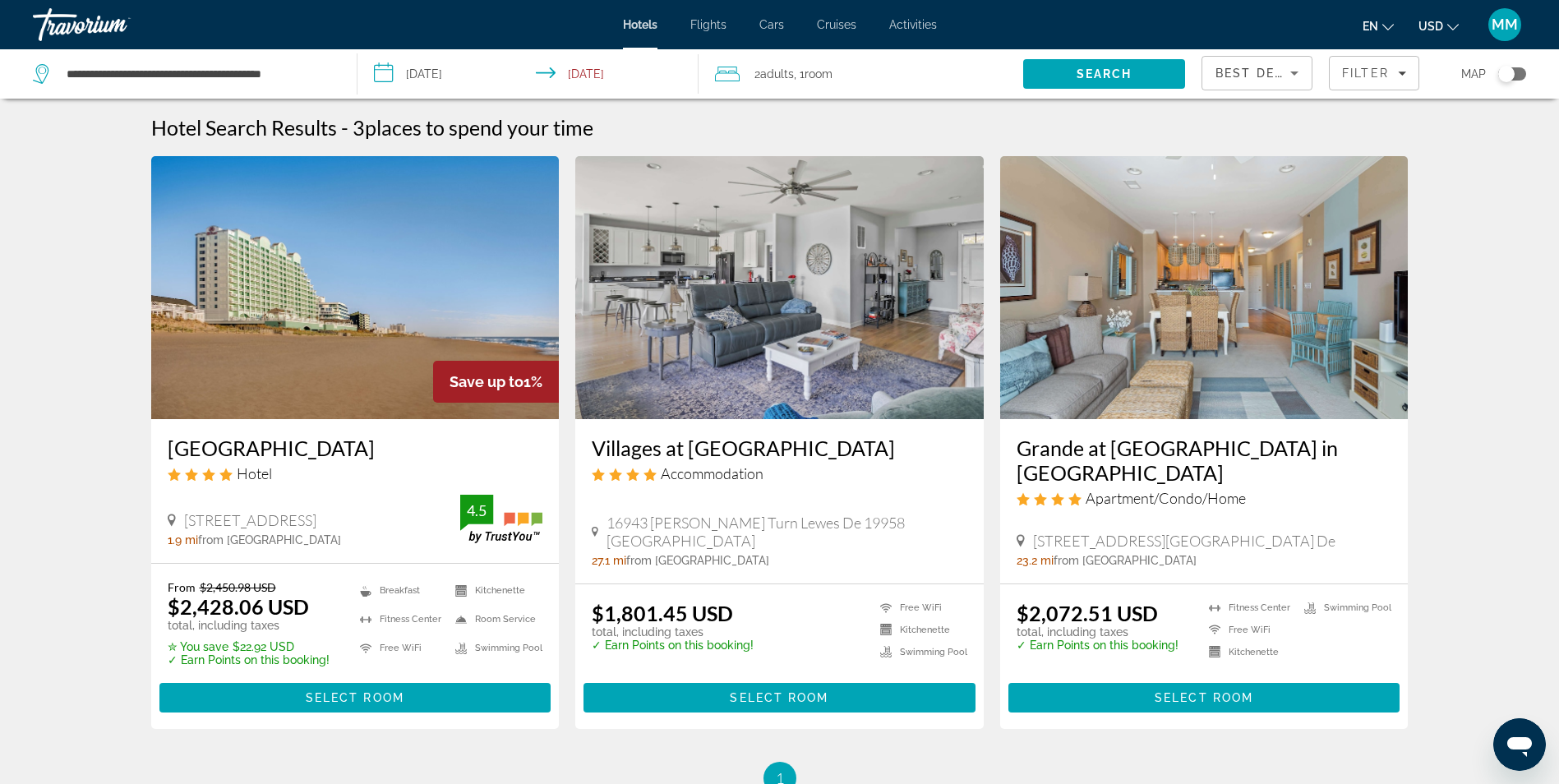
click at [1246, 327] on img "Main content" at bounding box center [1205, 287] width 408 height 263
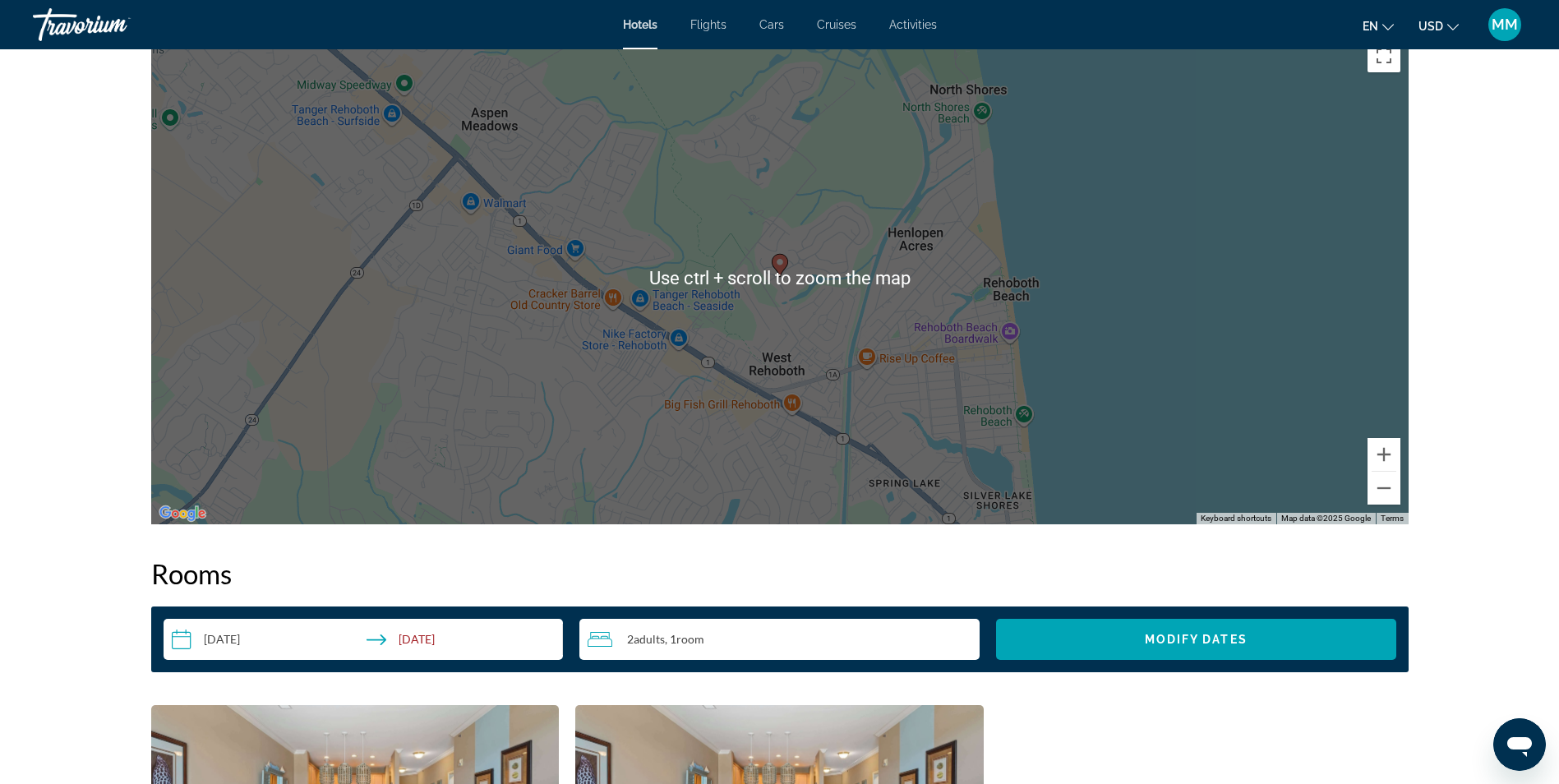
scroll to position [1725, 0]
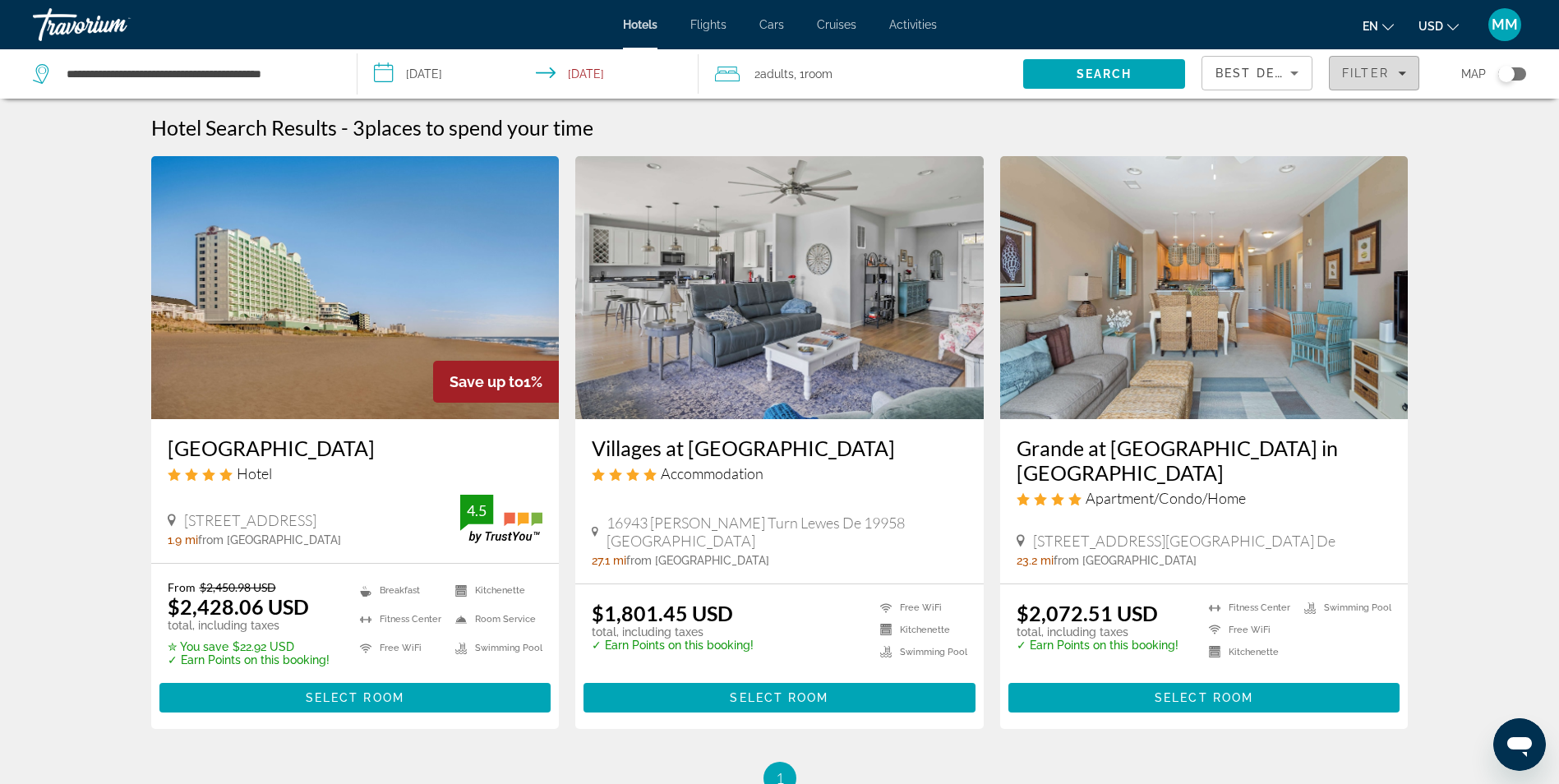
click at [1382, 79] on span "Filter" at bounding box center [1366, 73] width 46 height 13
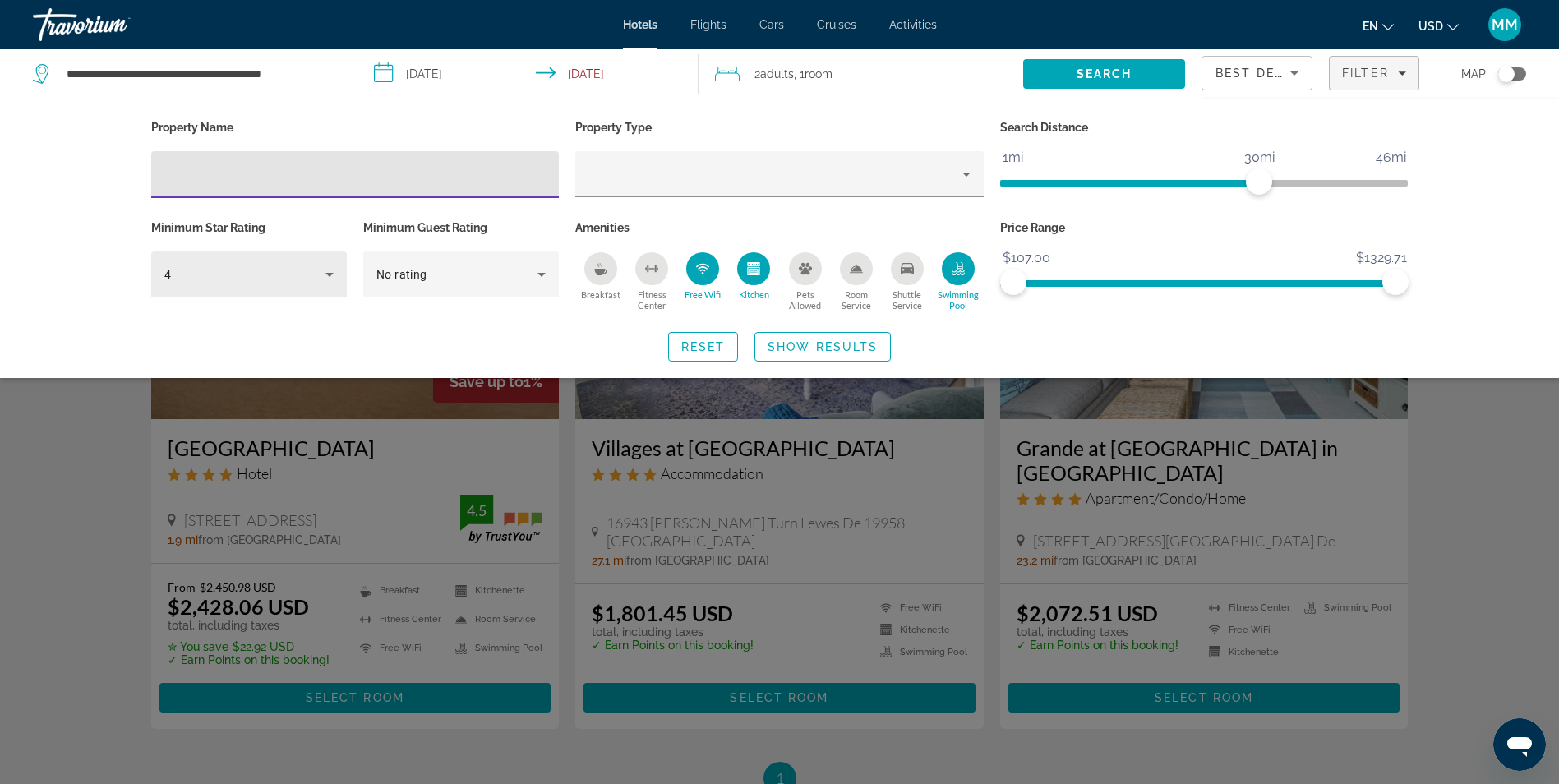
click at [327, 275] on icon "Hotel Filters" at bounding box center [330, 275] width 20 height 20
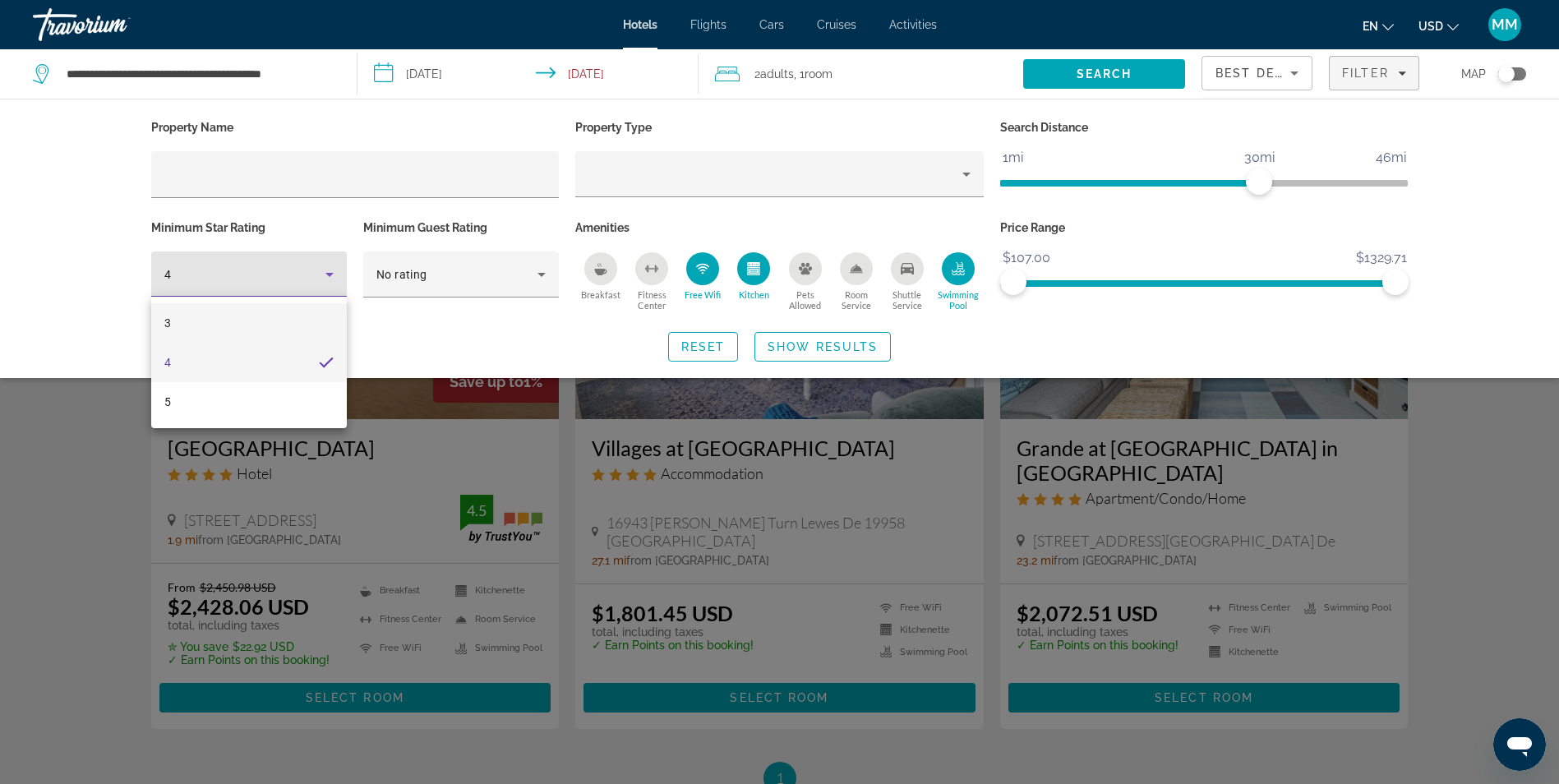
click at [259, 324] on mat-option "3" at bounding box center [249, 323] width 196 height 40
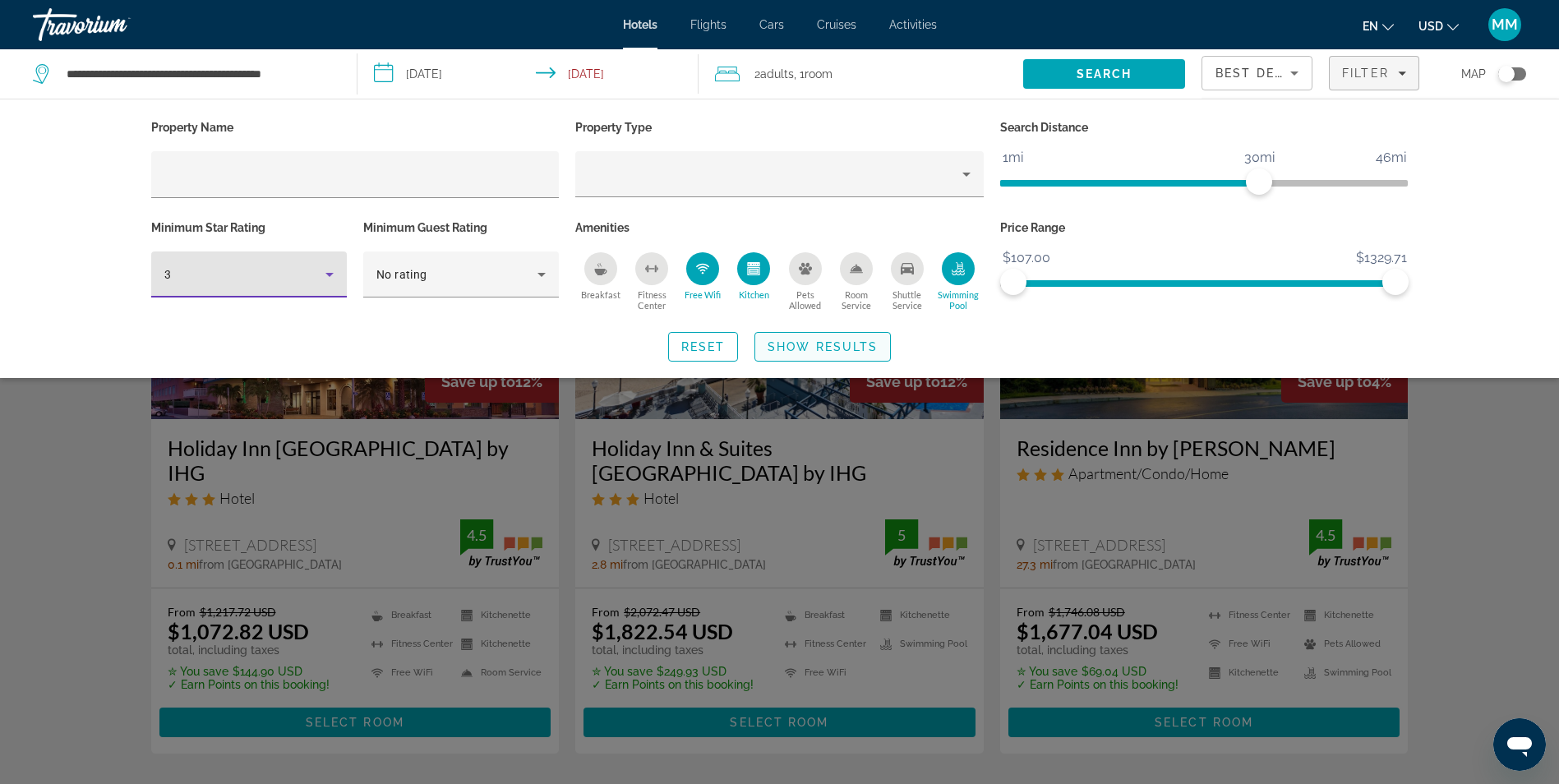
click at [837, 343] on span "Show Results" at bounding box center [823, 347] width 110 height 13
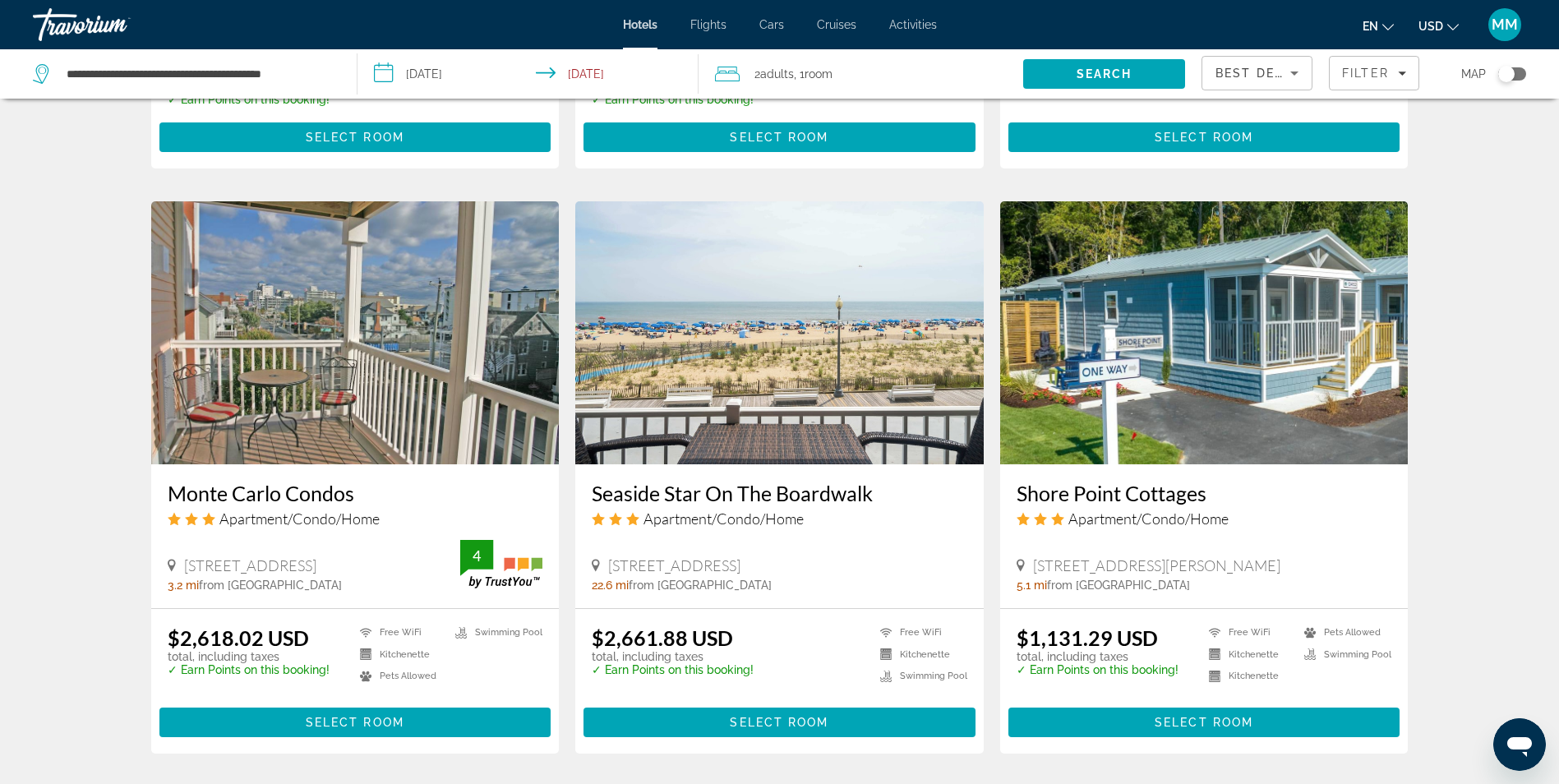
scroll to position [1232, 0]
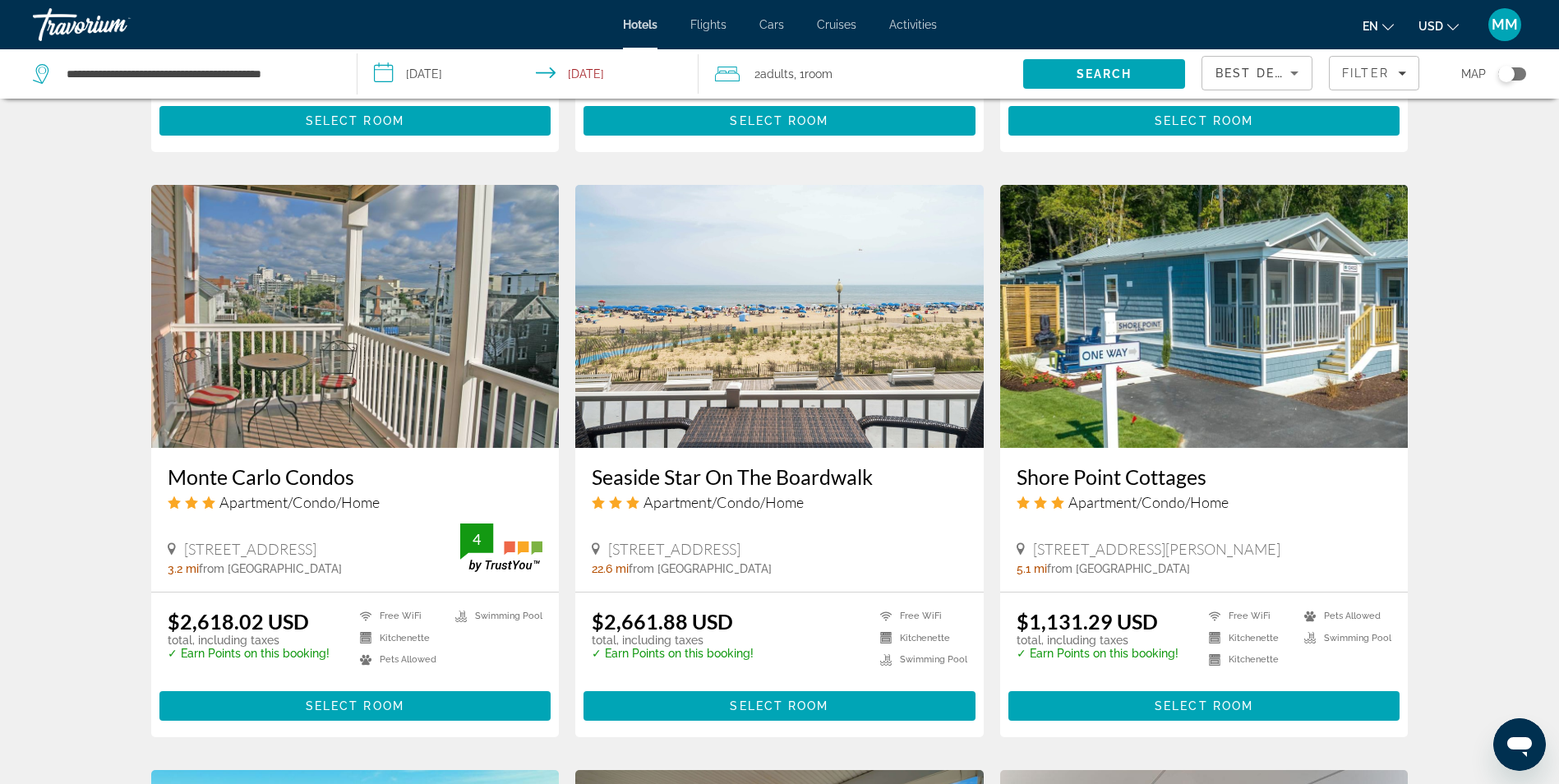
click at [751, 307] on img "Main content" at bounding box center [780, 316] width 408 height 263
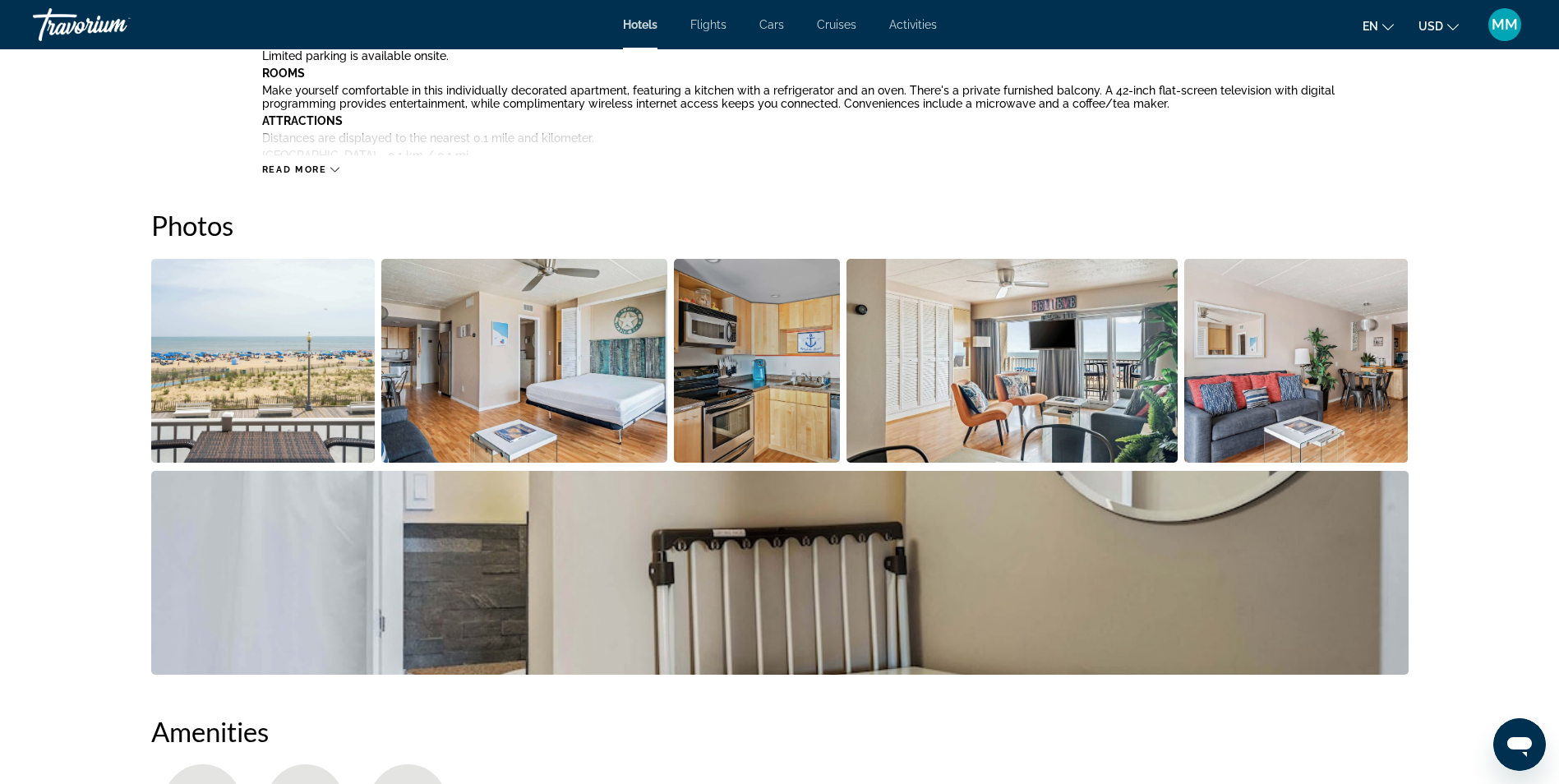
scroll to position [739, 0]
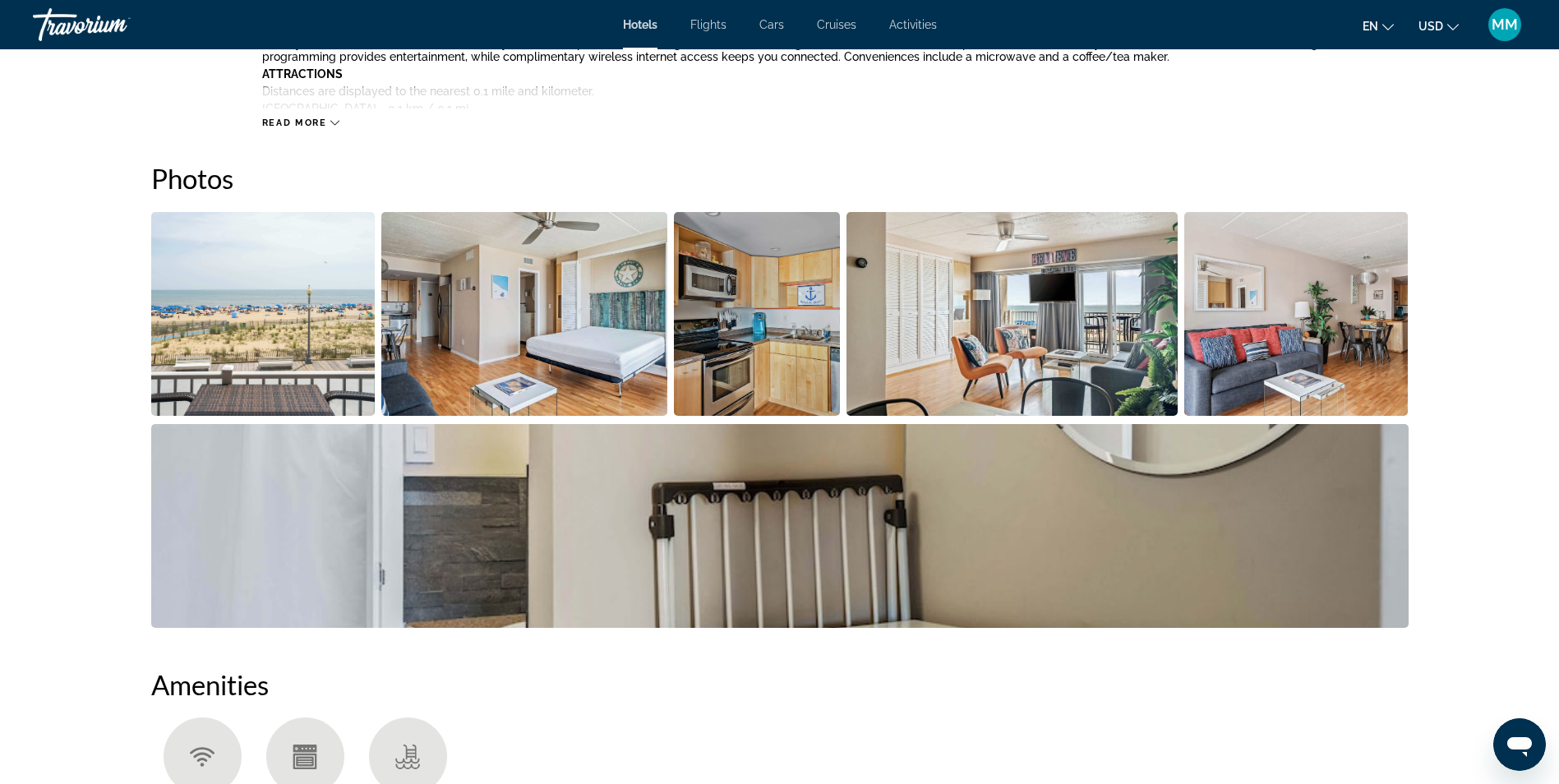
click at [301, 328] on img "Open full-screen image slider" at bounding box center [263, 314] width 224 height 204
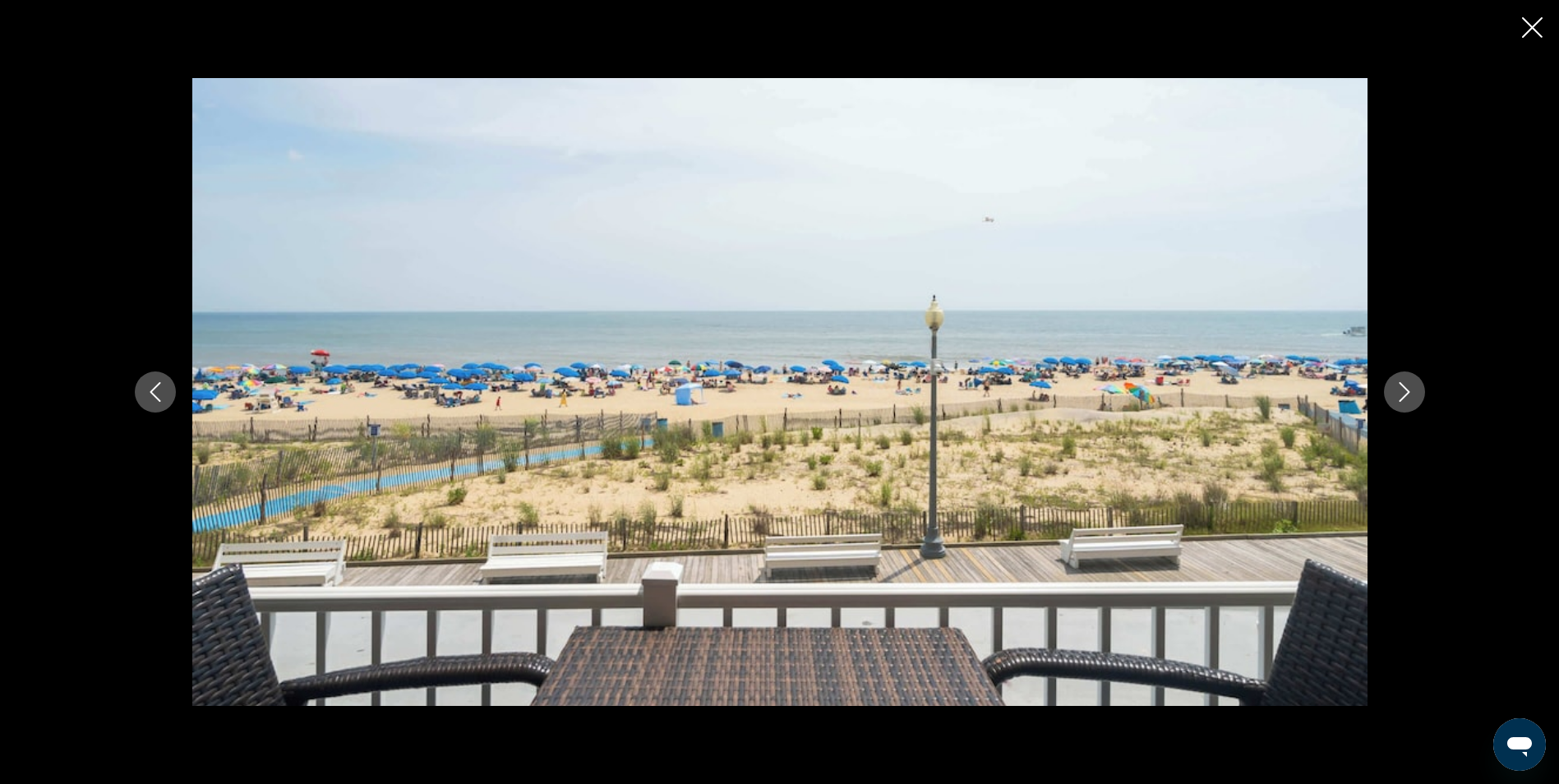
click at [1400, 401] on icon "Next image" at bounding box center [1404, 392] width 11 height 20
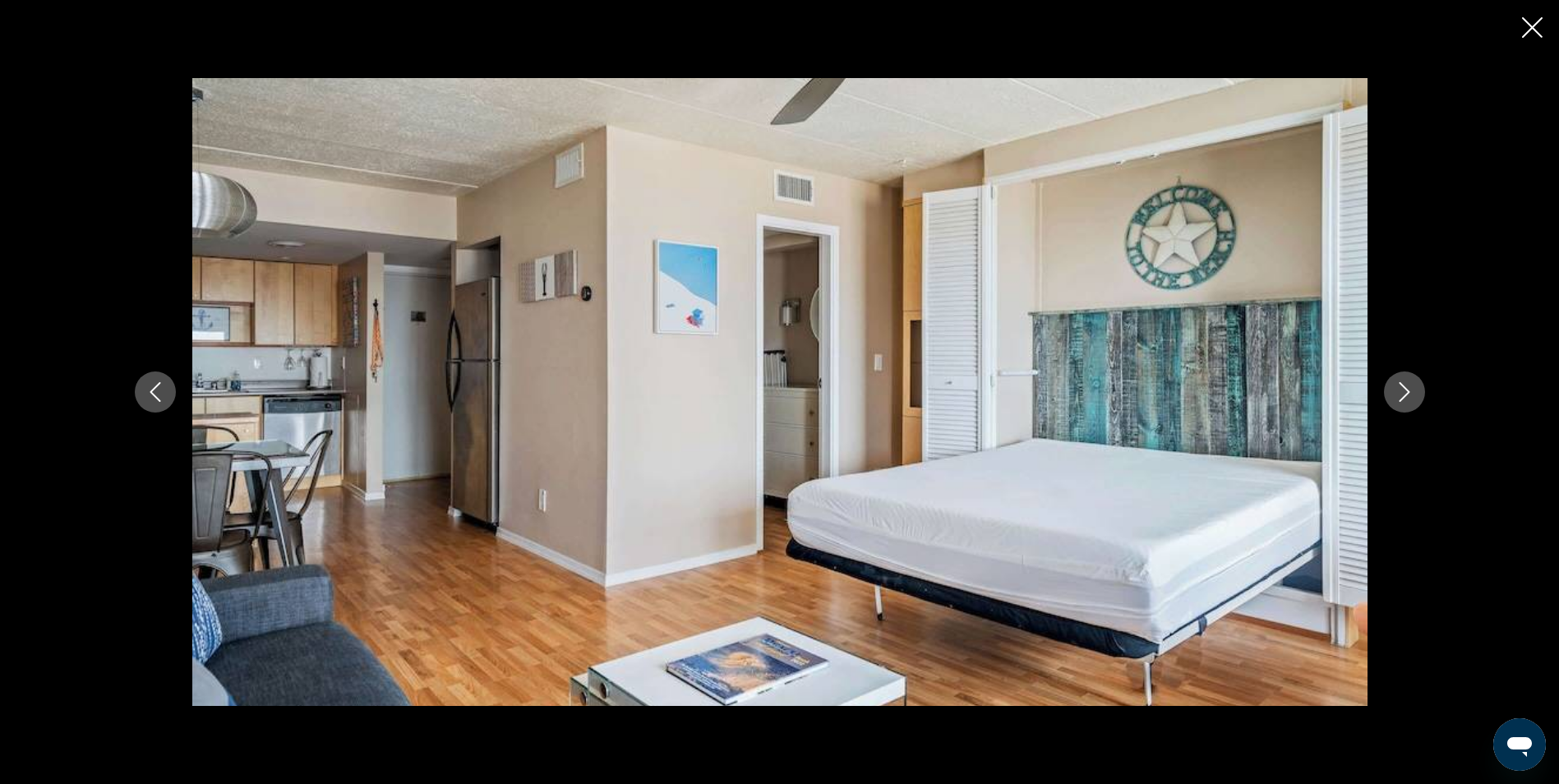
click at [1400, 401] on icon "Next image" at bounding box center [1404, 392] width 11 height 20
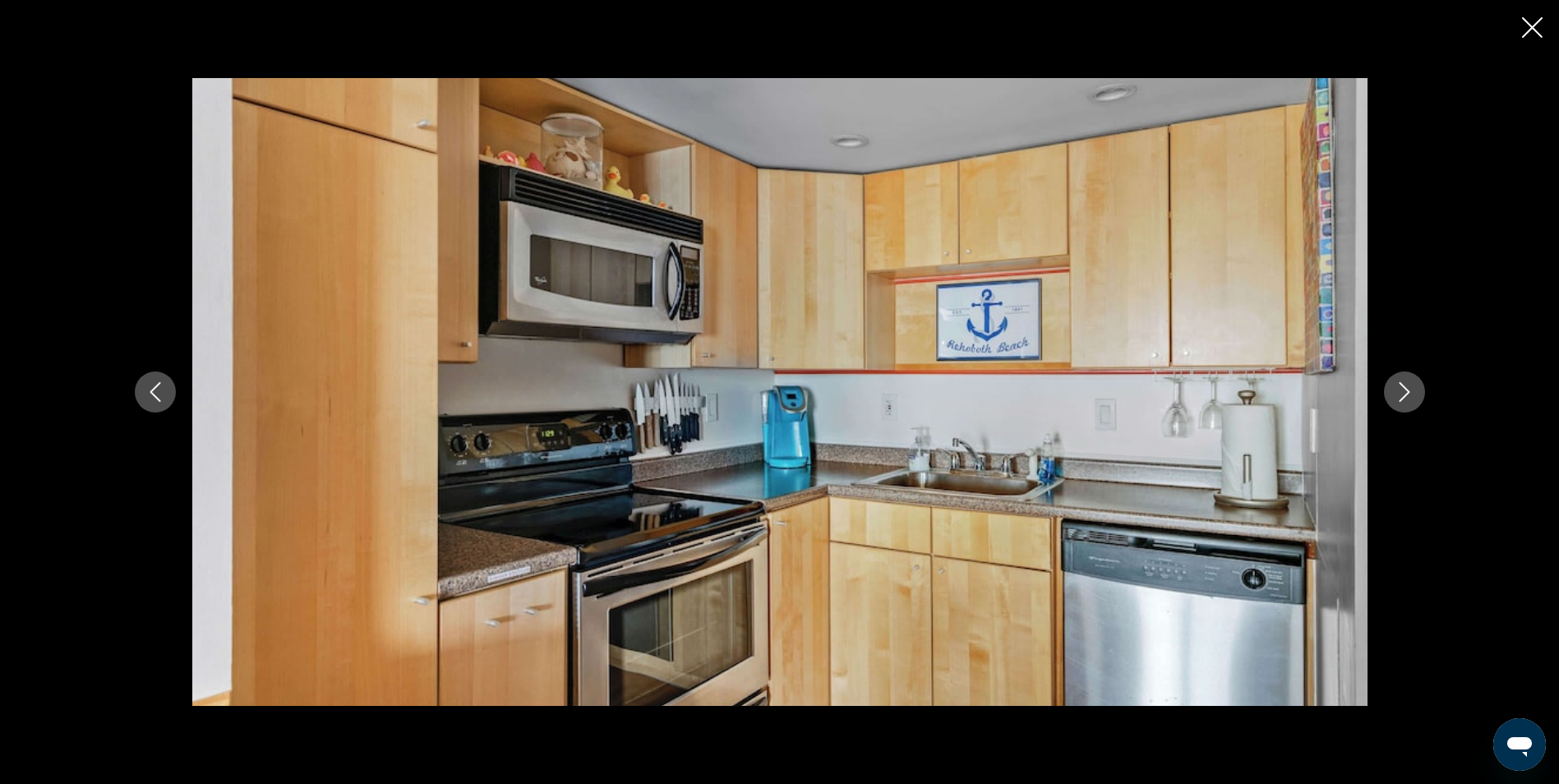
click at [1400, 401] on icon "Next image" at bounding box center [1404, 392] width 11 height 20
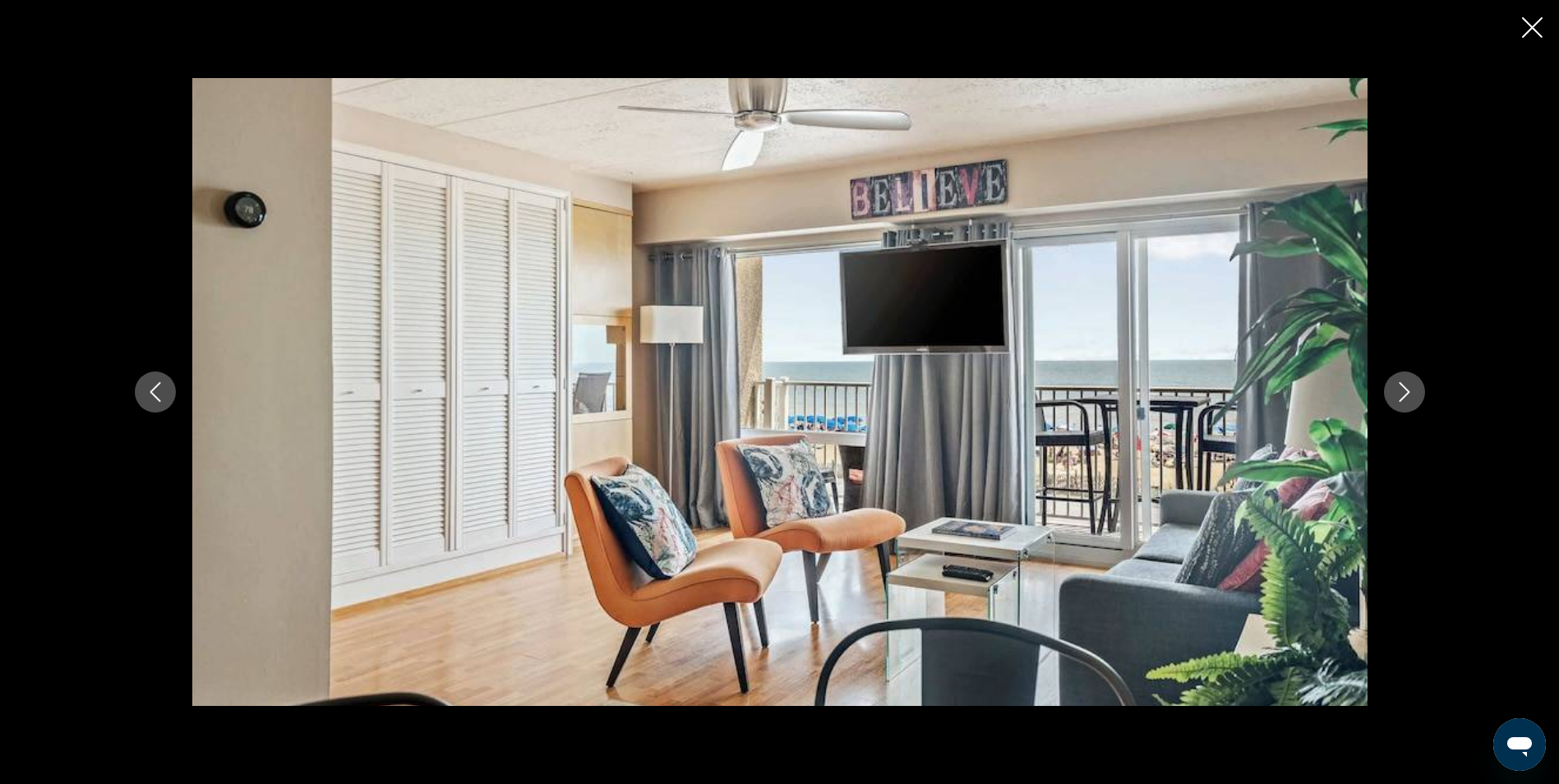
click at [1400, 401] on icon "Next image" at bounding box center [1404, 392] width 11 height 20
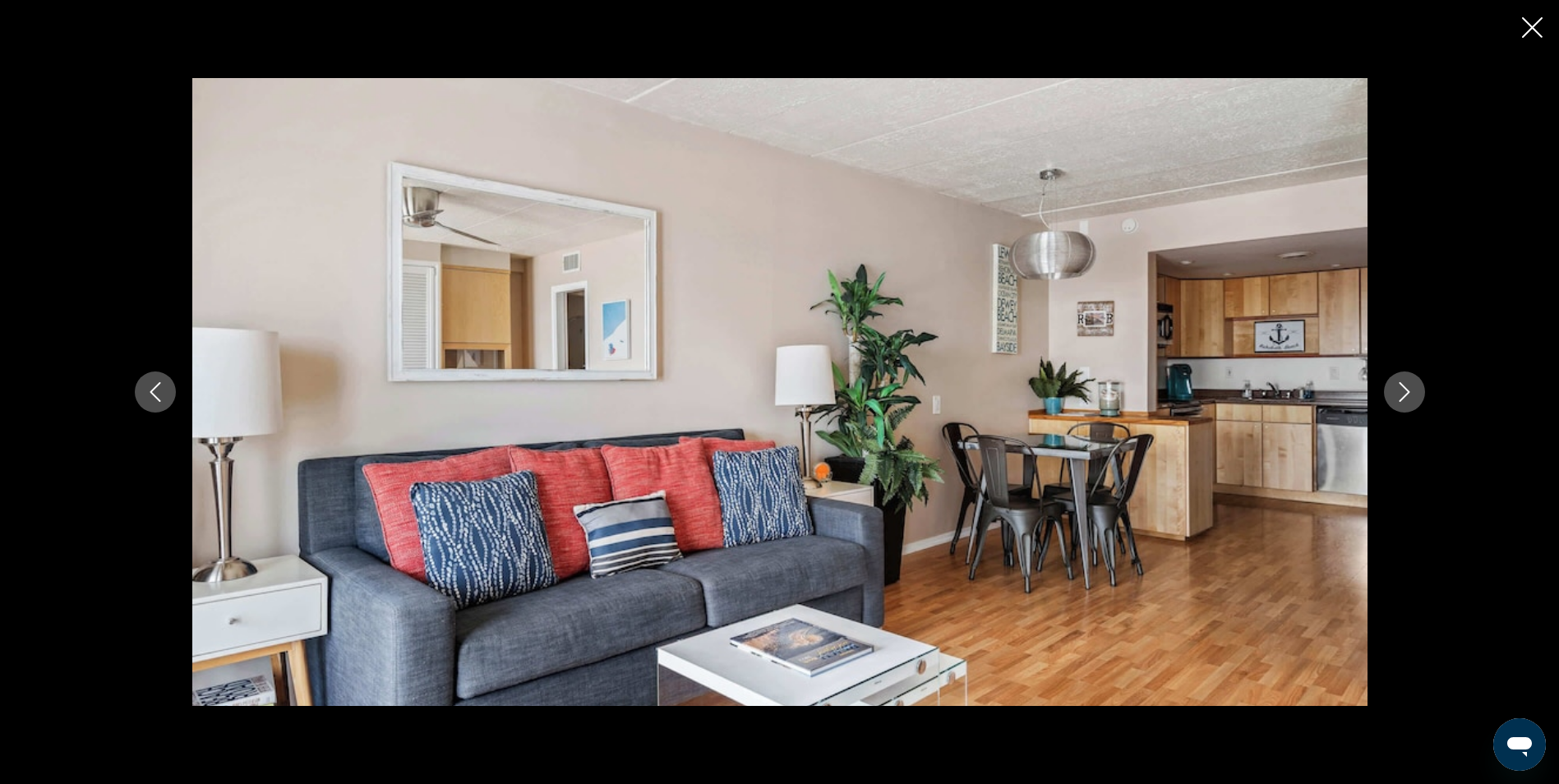
click at [1400, 401] on icon "Next image" at bounding box center [1404, 392] width 11 height 20
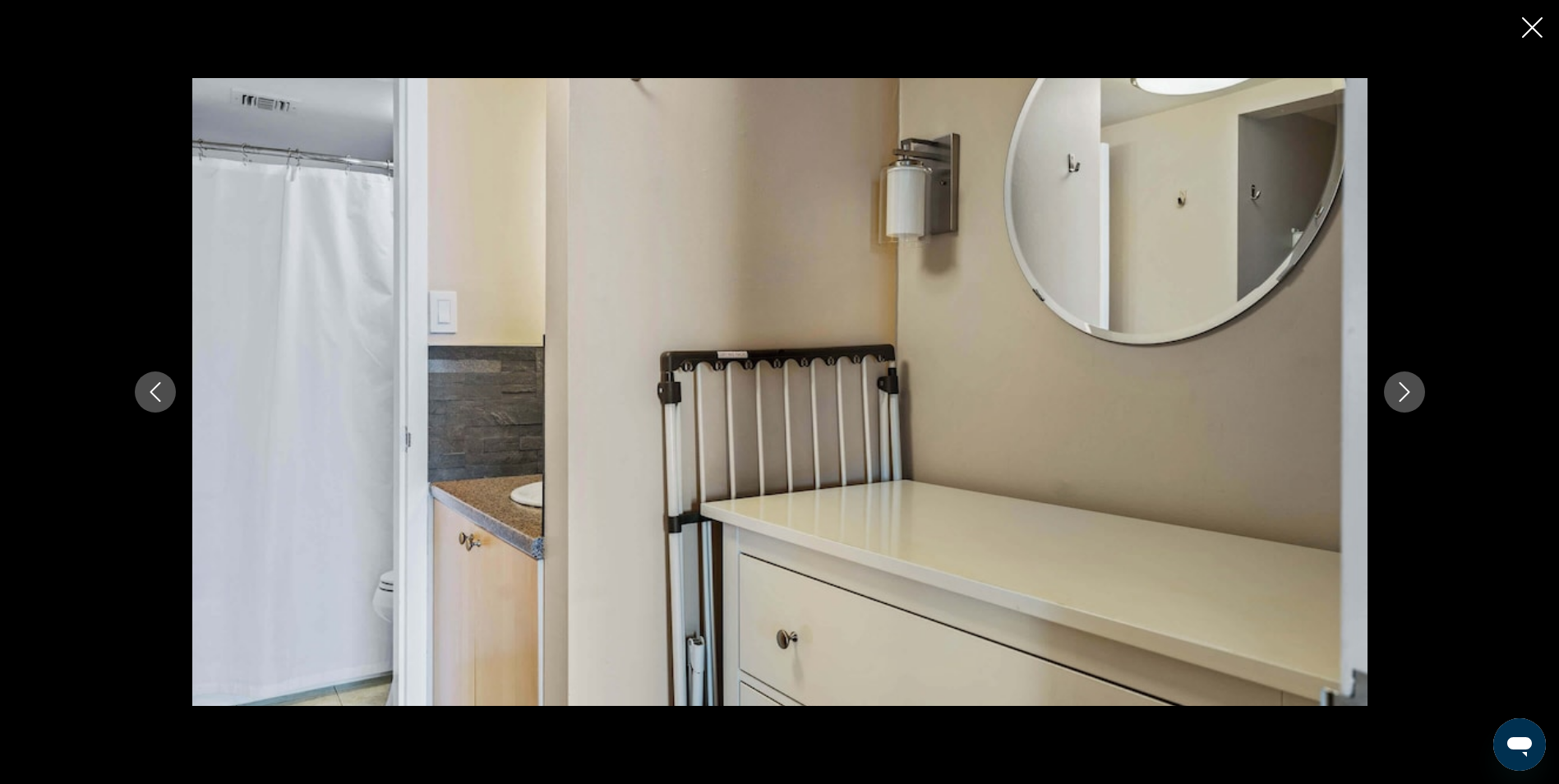
click at [1400, 401] on icon "Next image" at bounding box center [1404, 392] width 11 height 20
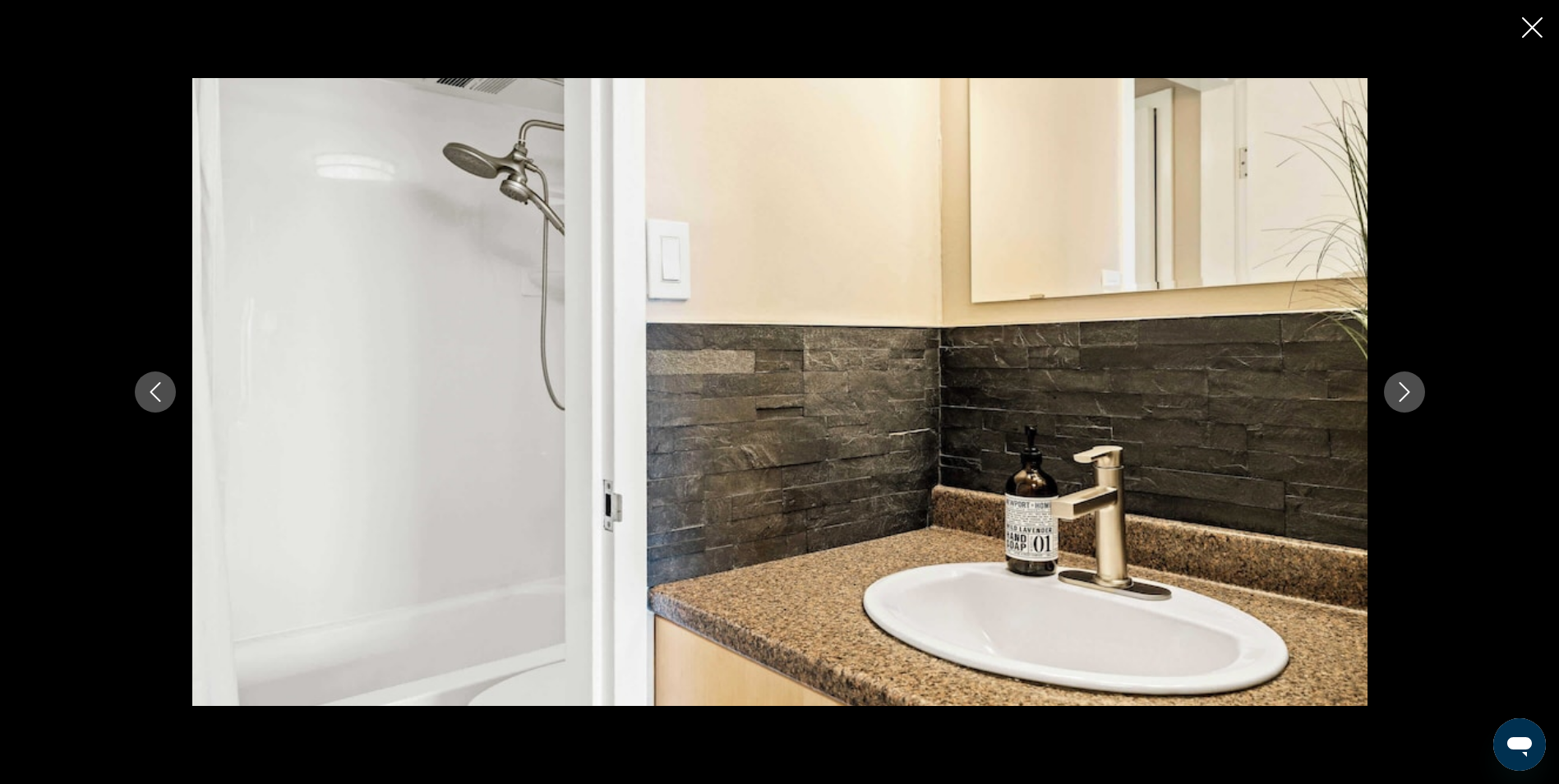
click at [1400, 401] on icon "Next image" at bounding box center [1404, 392] width 11 height 20
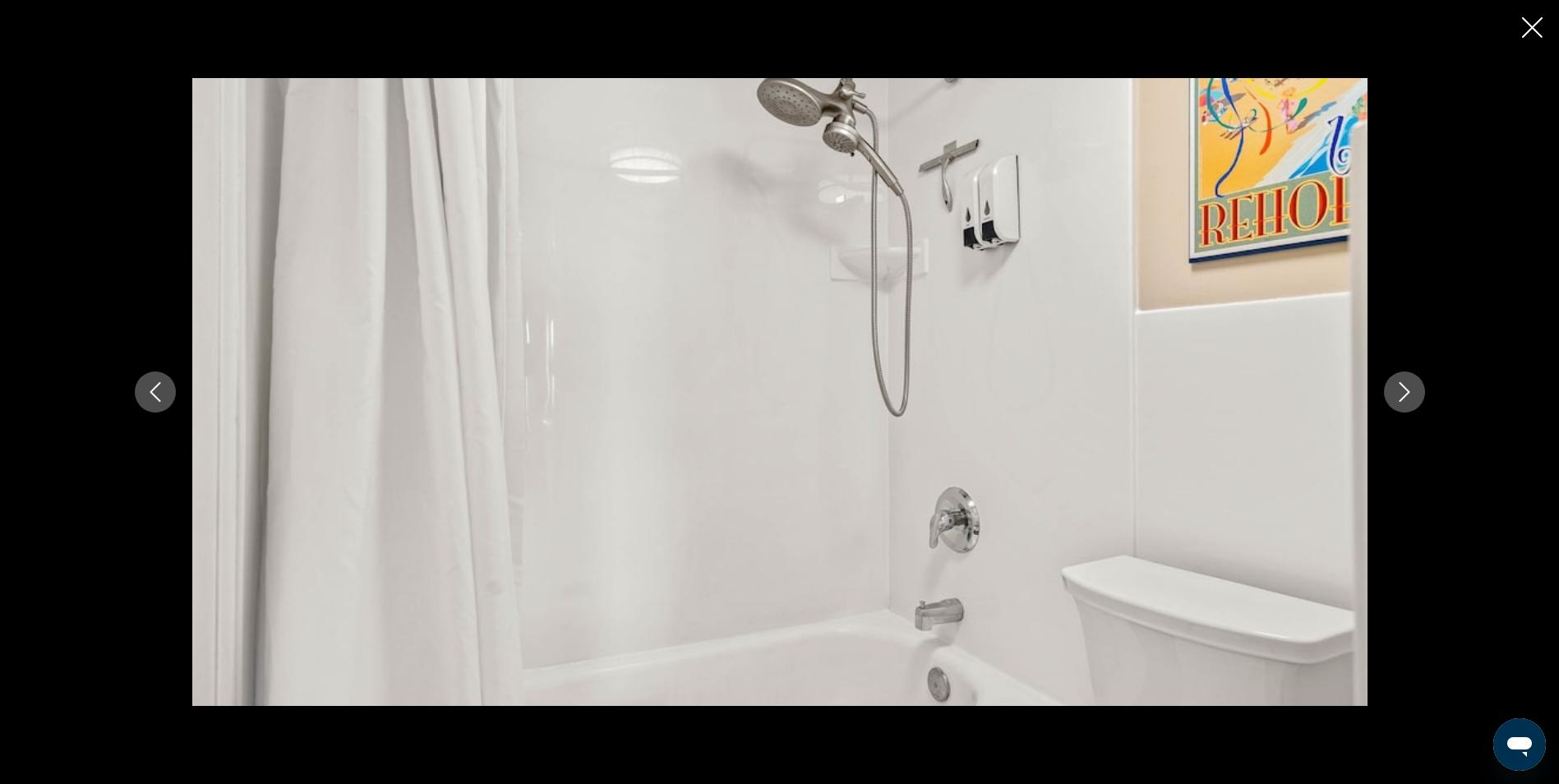
click at [1400, 401] on icon "Next image" at bounding box center [1404, 392] width 11 height 20
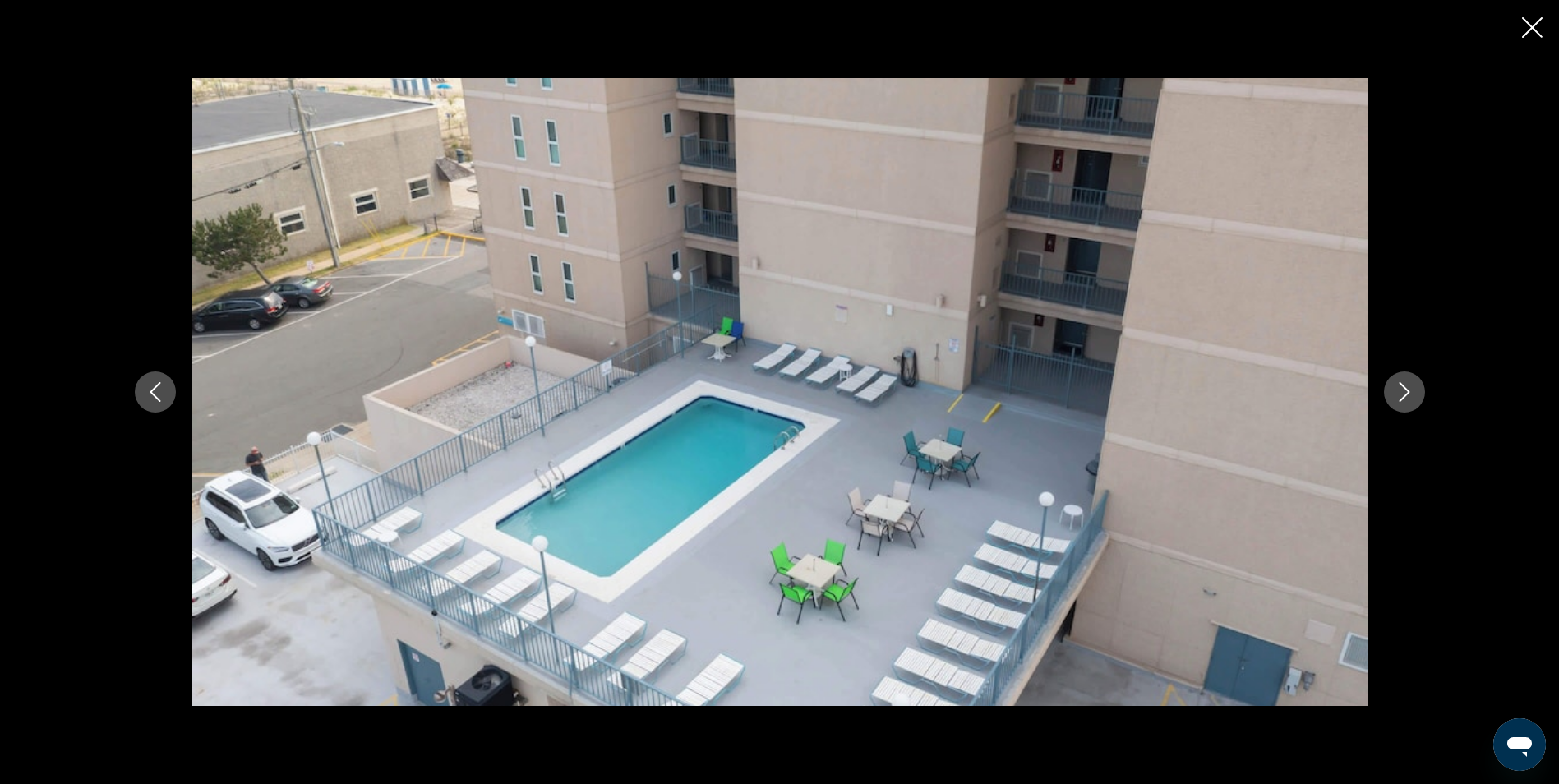
click at [1400, 401] on icon "Next image" at bounding box center [1404, 392] width 11 height 20
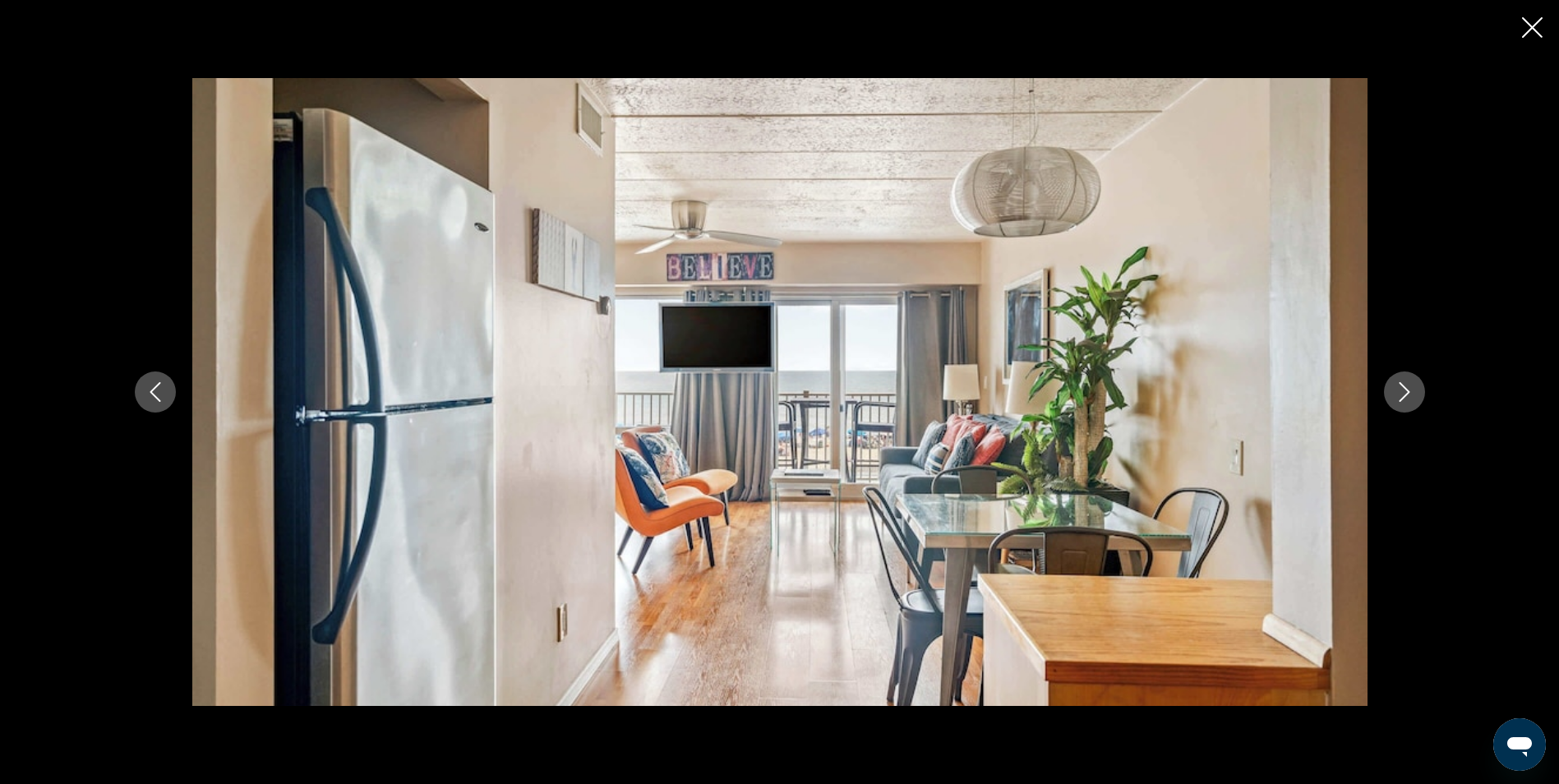
click at [1400, 401] on icon "Next image" at bounding box center [1404, 392] width 11 height 20
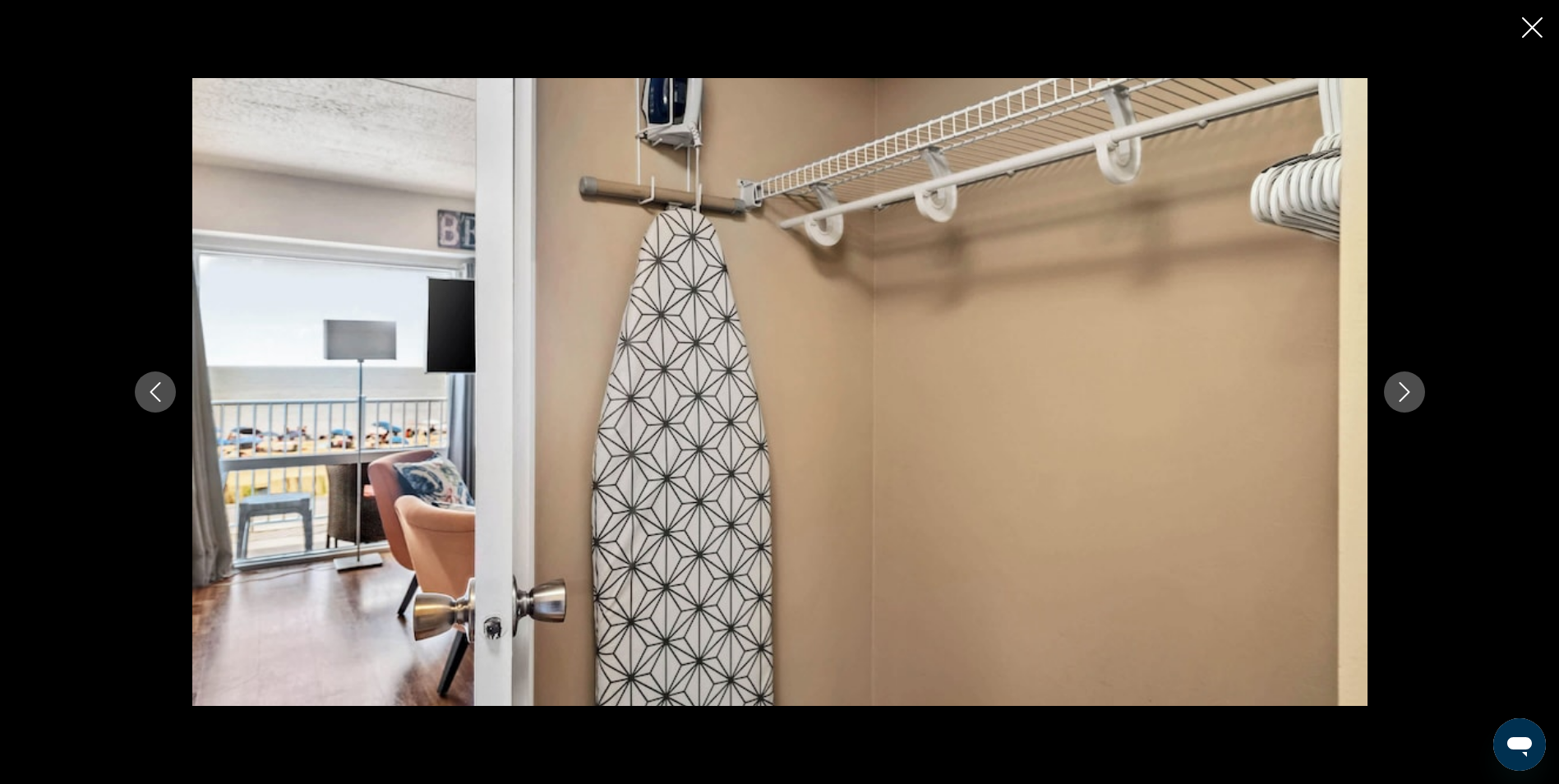
click at [1400, 401] on icon "Next image" at bounding box center [1404, 392] width 11 height 20
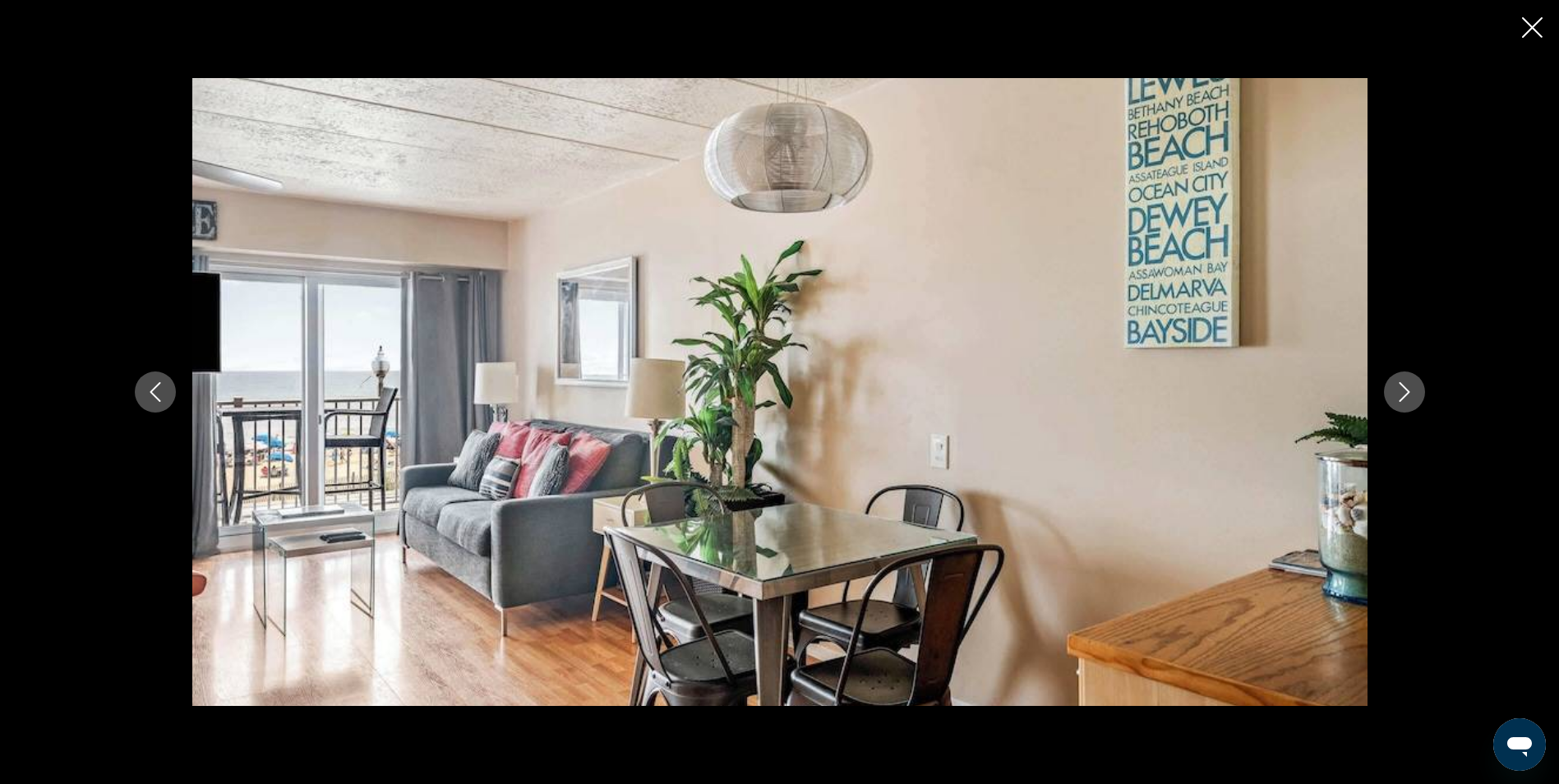
click at [1400, 401] on icon "Next image" at bounding box center [1404, 392] width 11 height 20
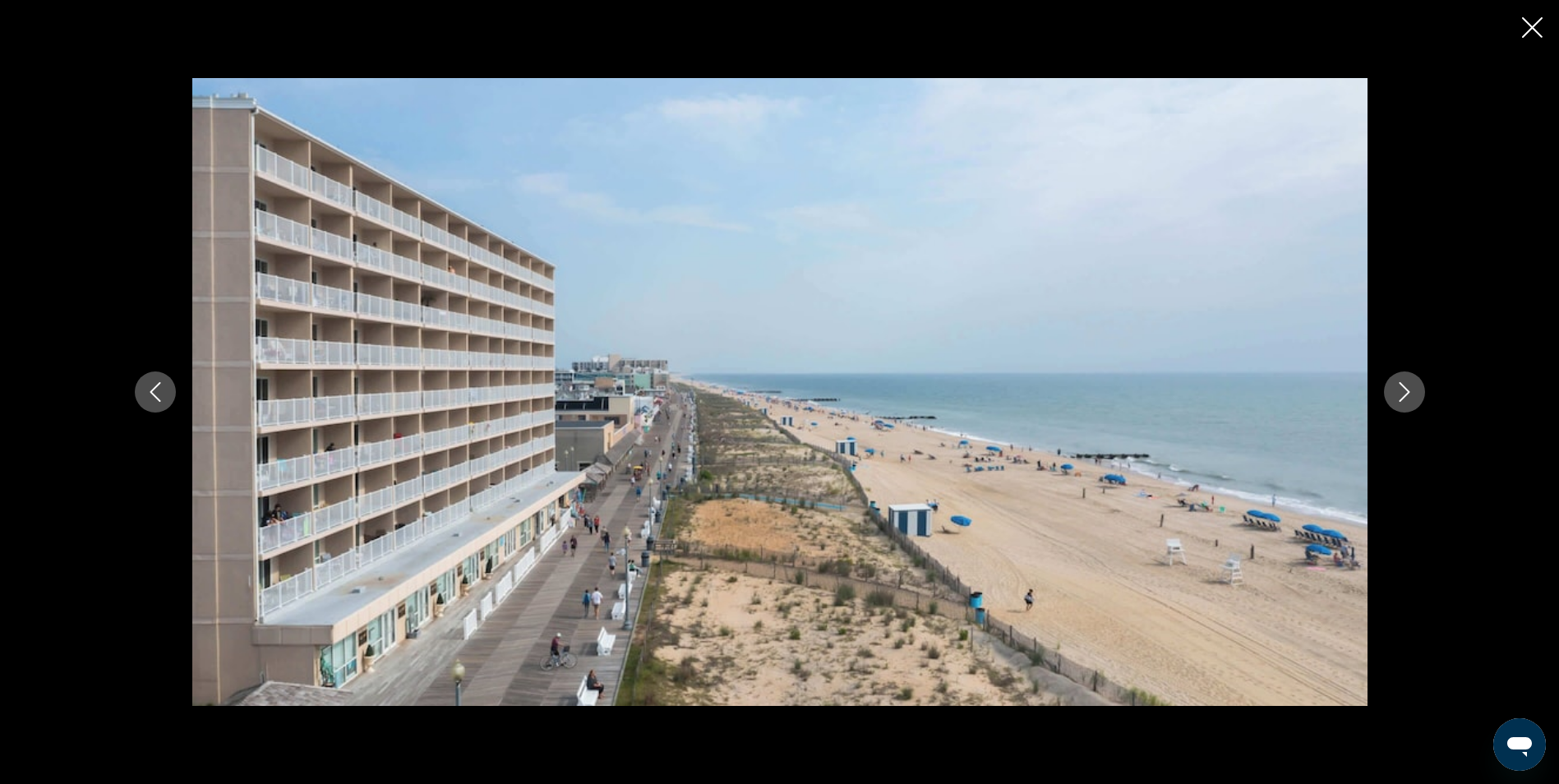
click at [1400, 401] on icon "Next image" at bounding box center [1404, 392] width 11 height 20
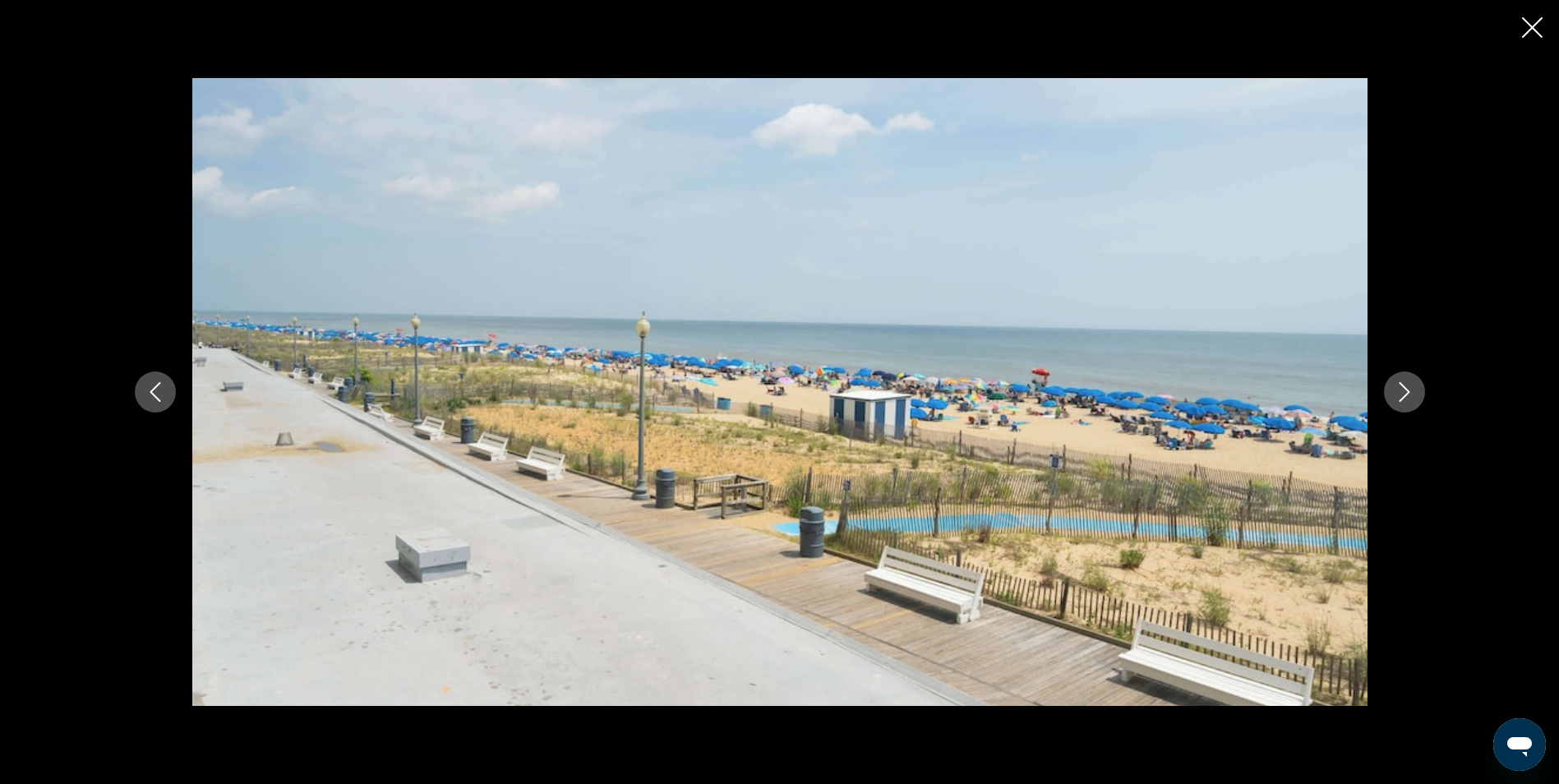
click at [1400, 401] on icon "Next image" at bounding box center [1404, 392] width 11 height 20
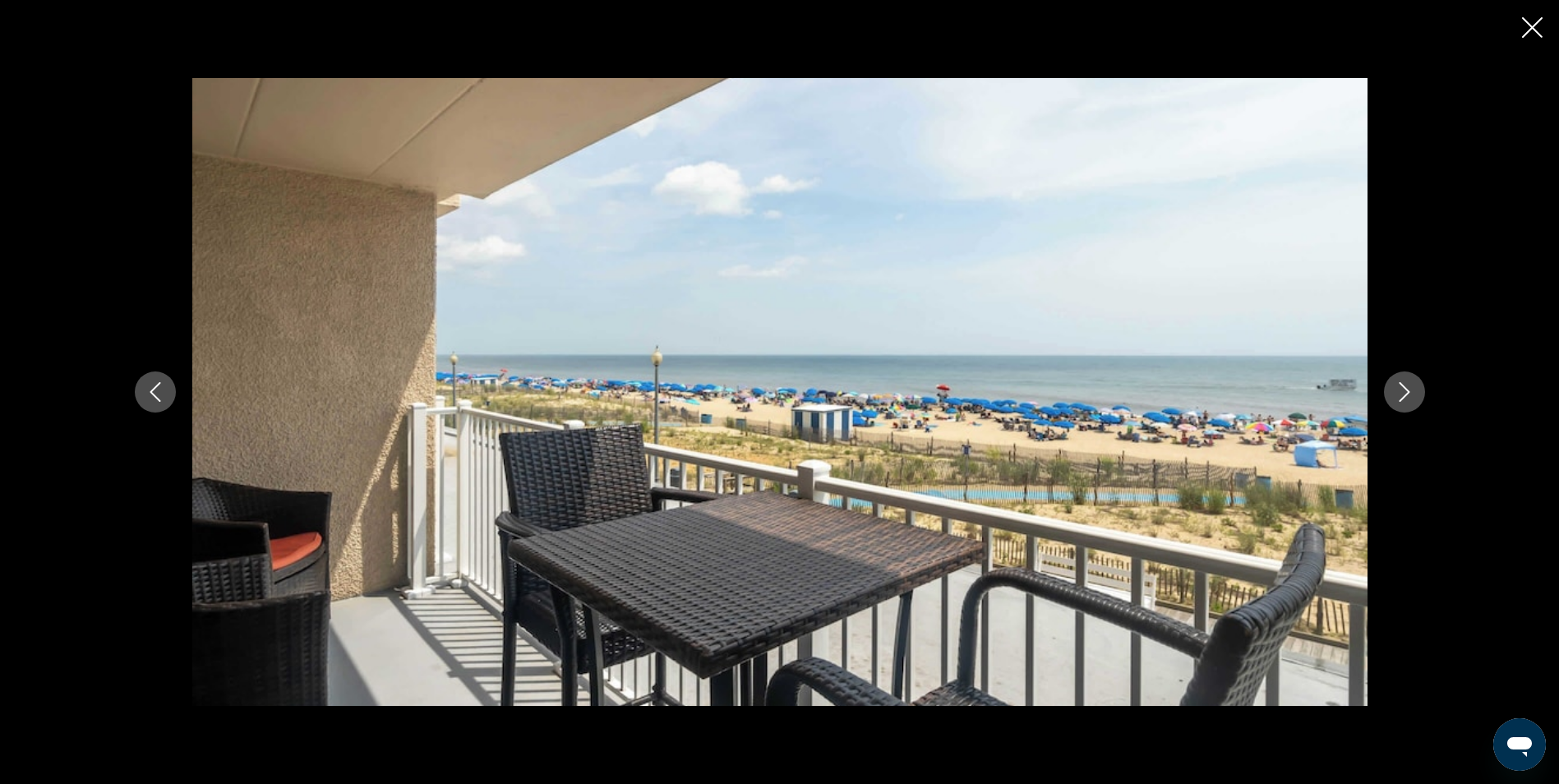
click at [1400, 401] on icon "Next image" at bounding box center [1404, 392] width 11 height 20
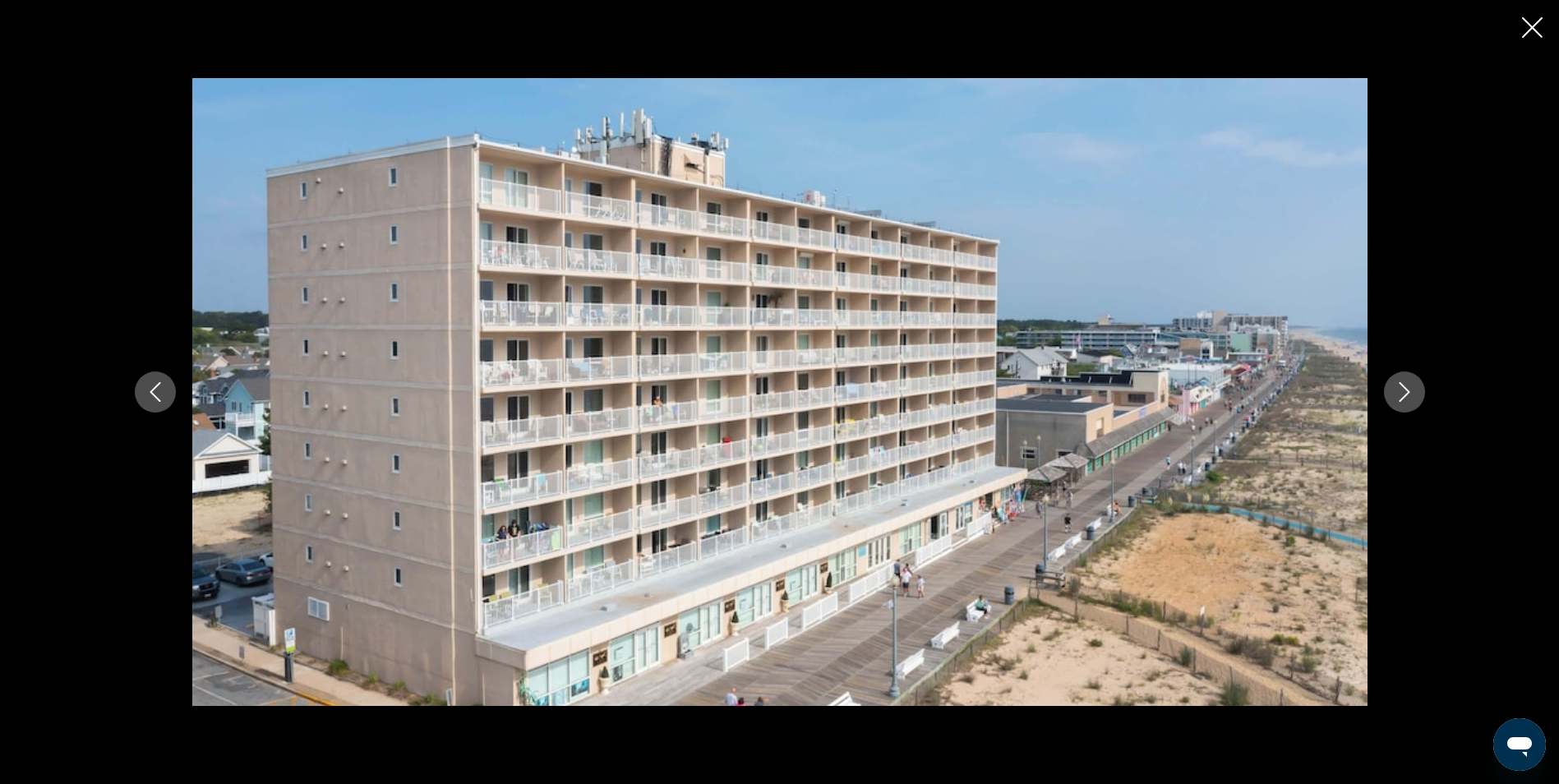
click at [1400, 401] on icon "Next image" at bounding box center [1404, 392] width 11 height 20
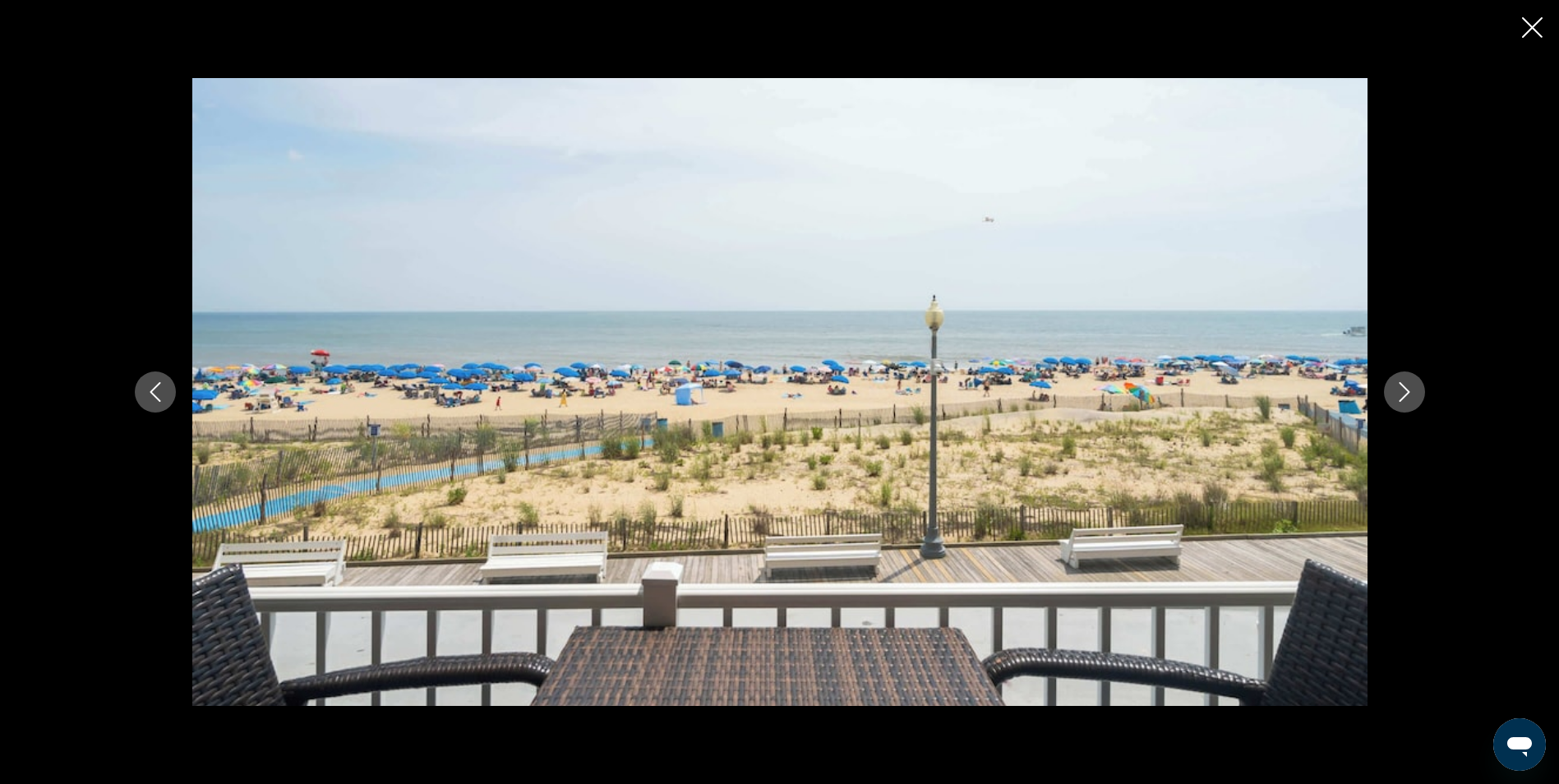
click at [1400, 401] on icon "Next image" at bounding box center [1404, 392] width 11 height 20
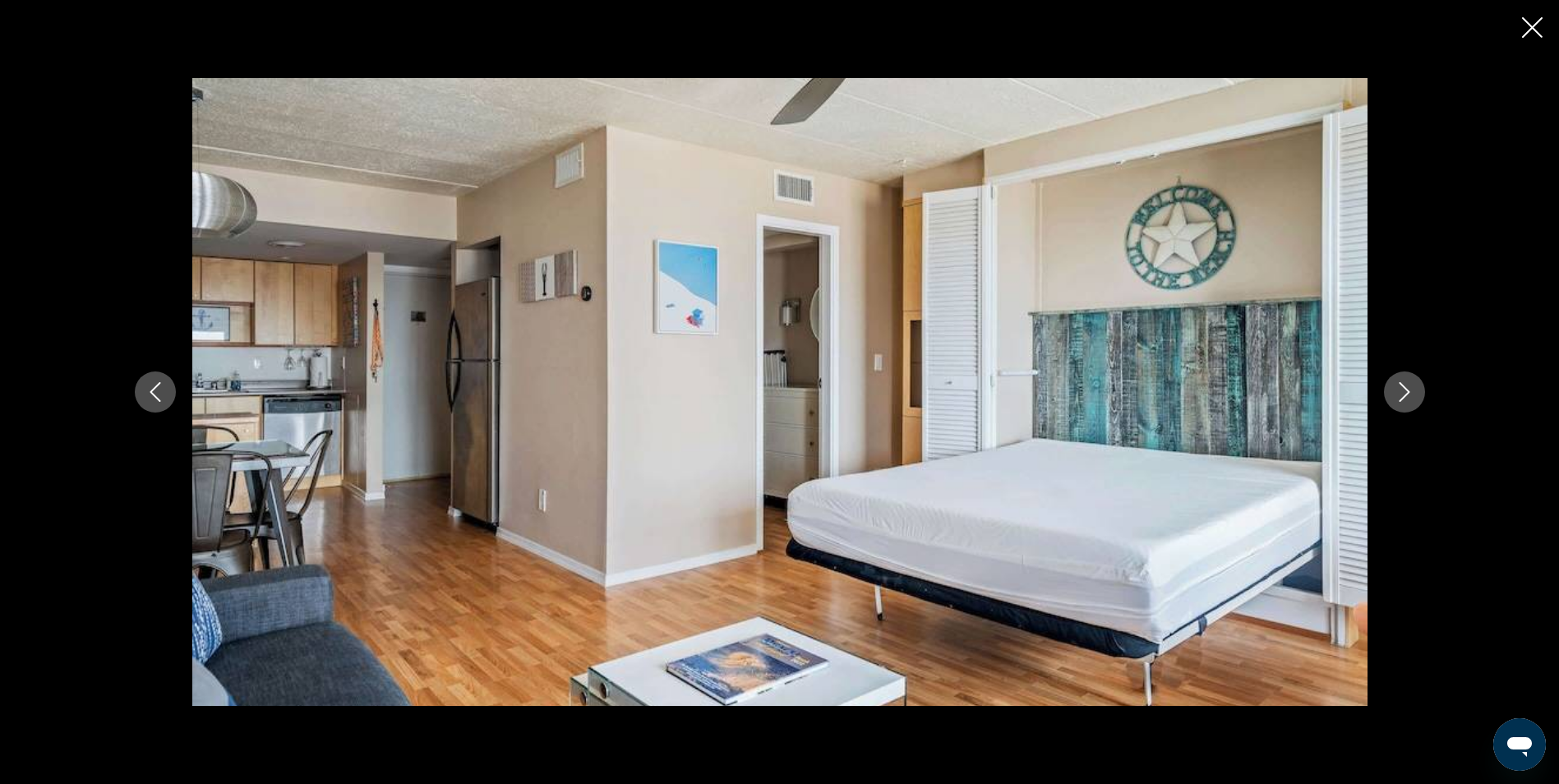
click at [1535, 30] on icon "Close slideshow" at bounding box center [1532, 27] width 21 height 21
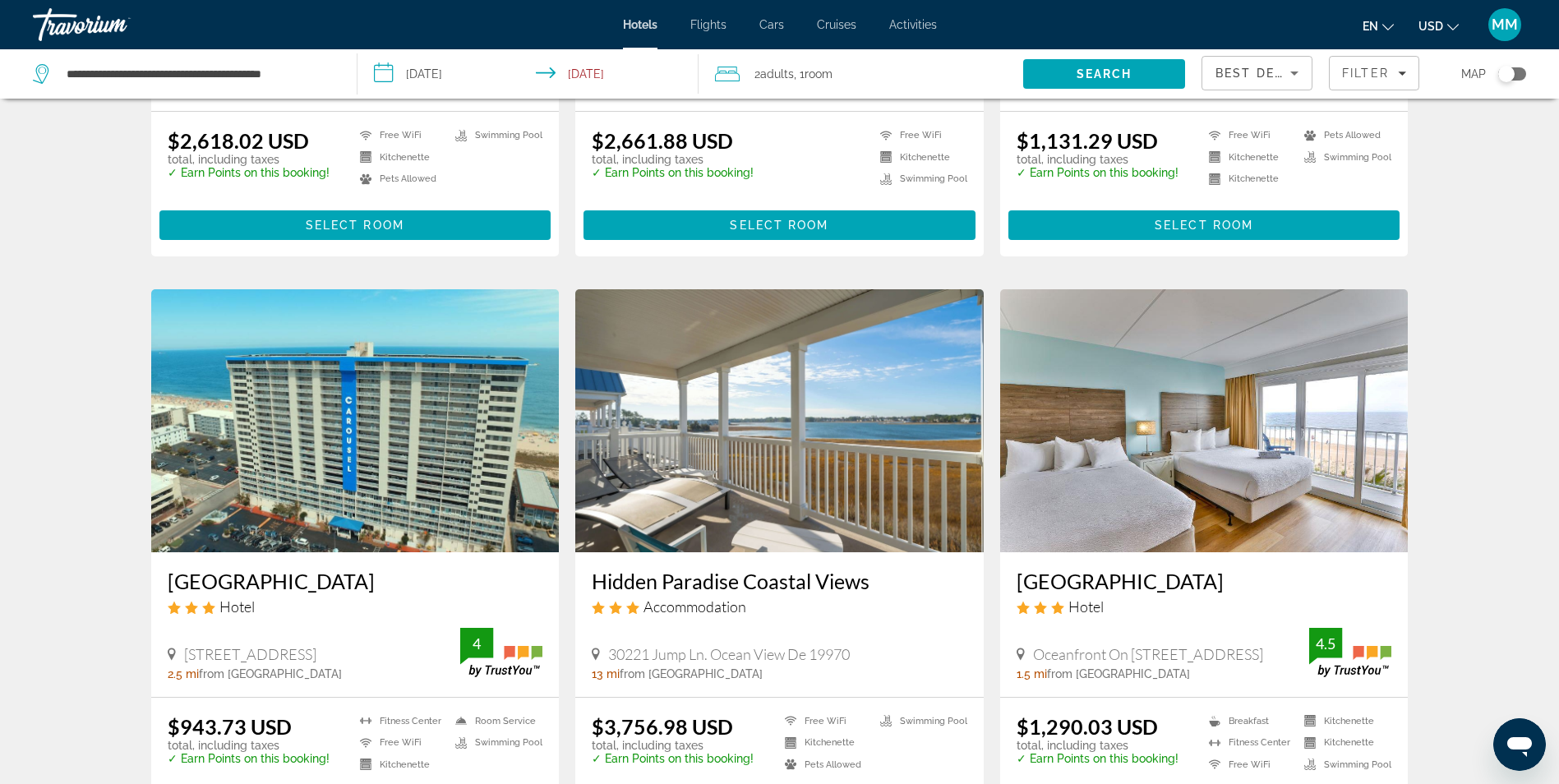
scroll to position [1807, 0]
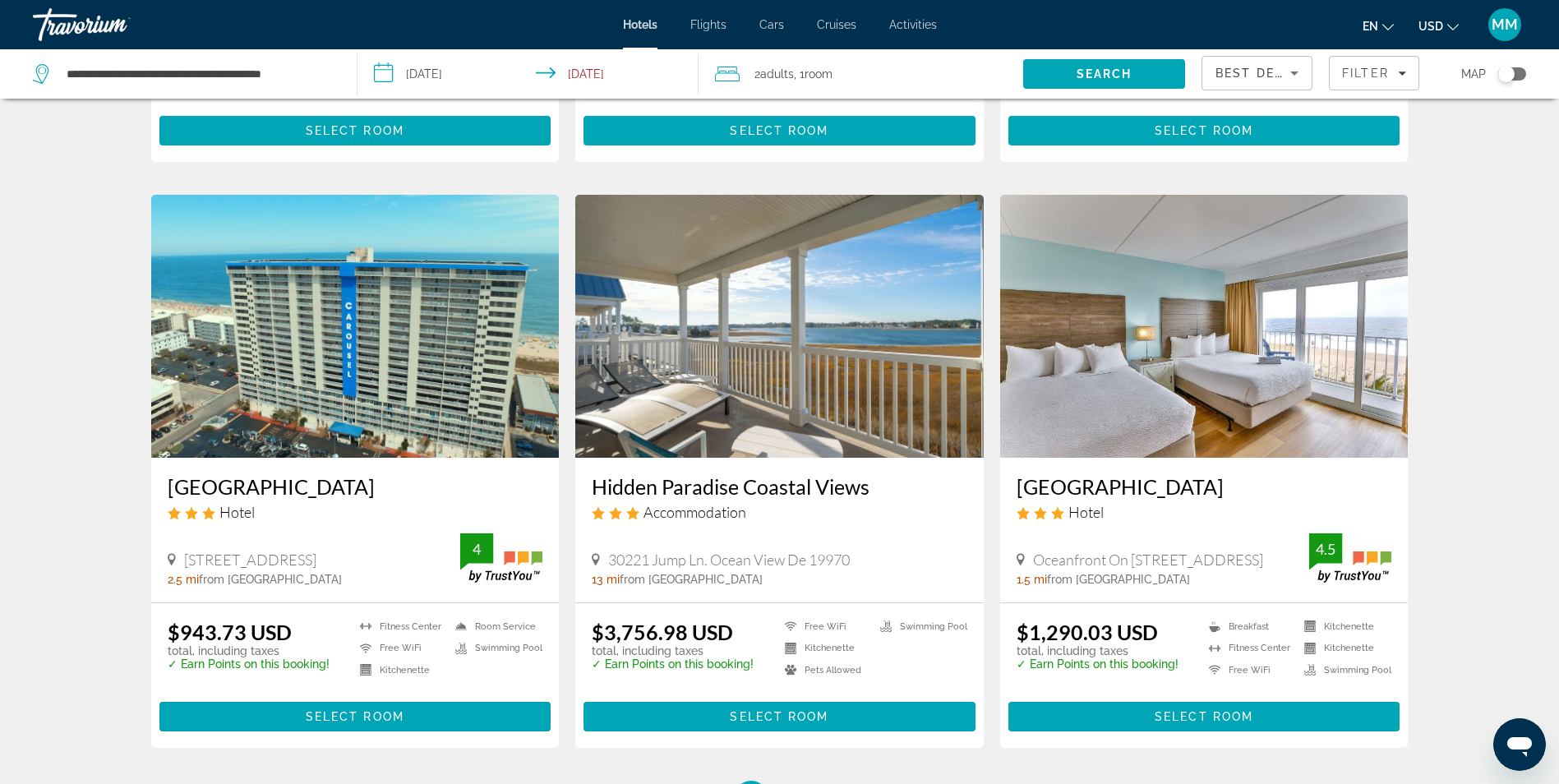
click at [1117, 338] on img "Main content" at bounding box center [1205, 326] width 408 height 263
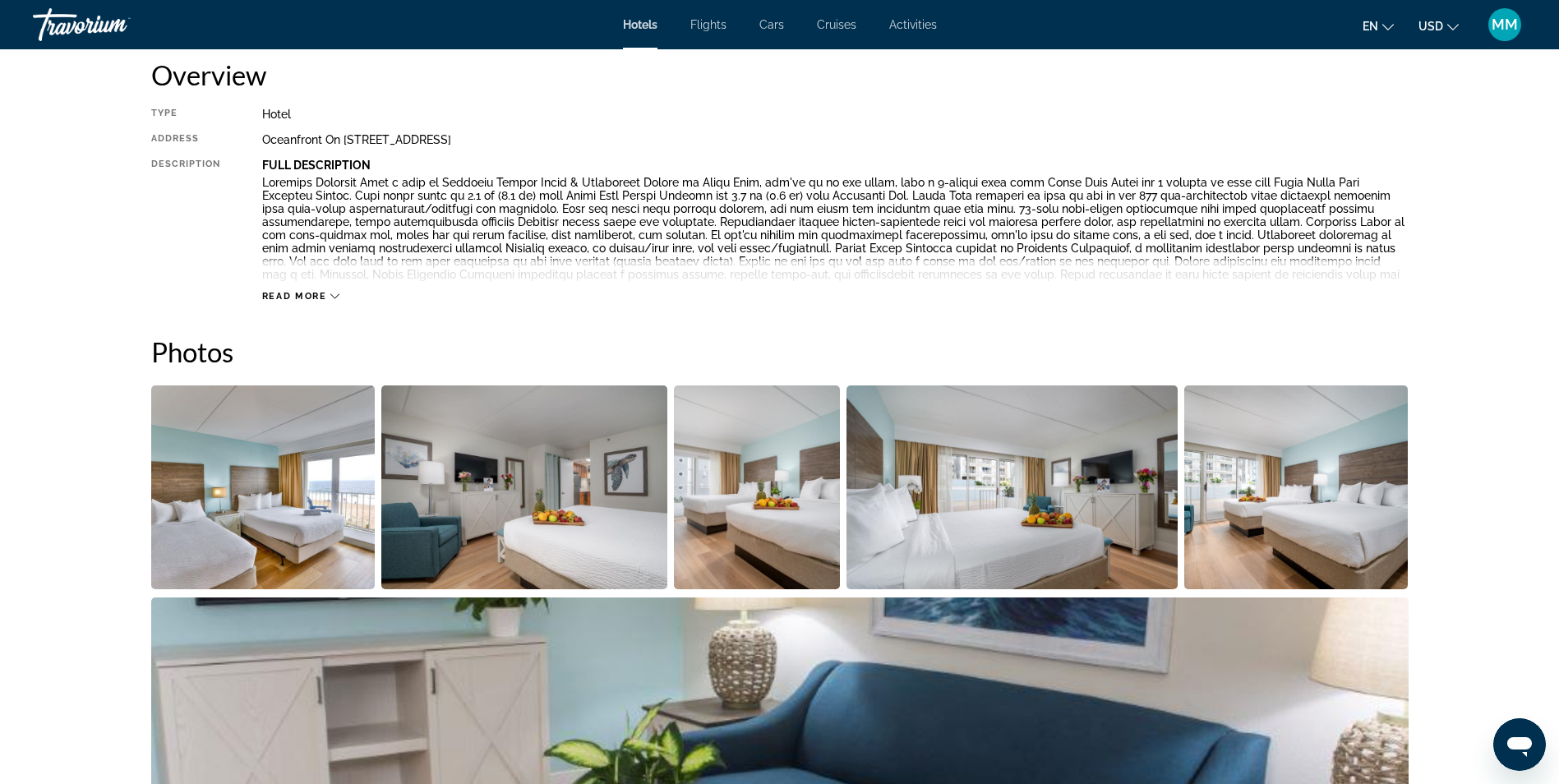
scroll to position [575, 0]
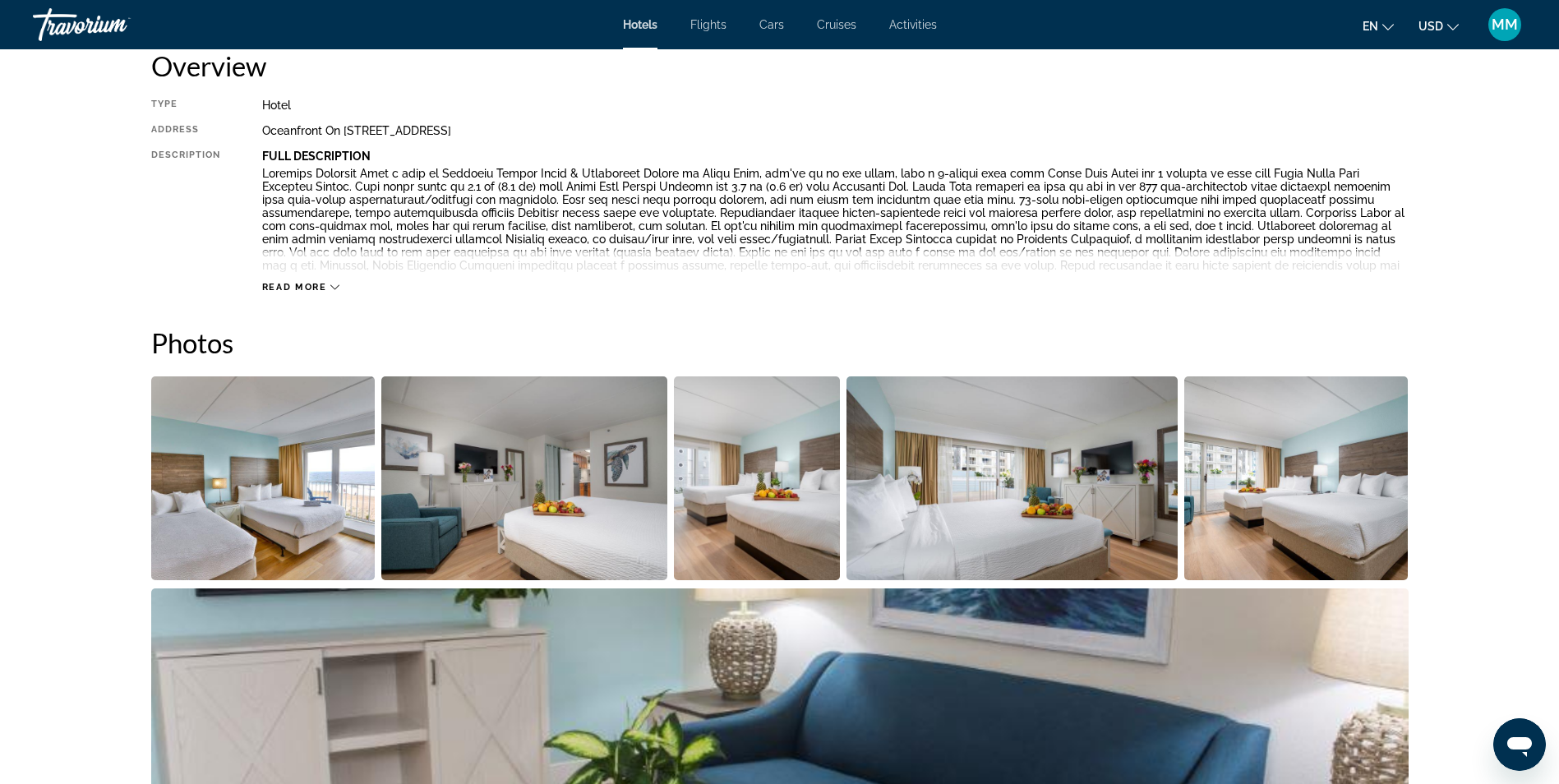
click at [284, 504] on img "Open full-screen image slider" at bounding box center [263, 478] width 224 height 204
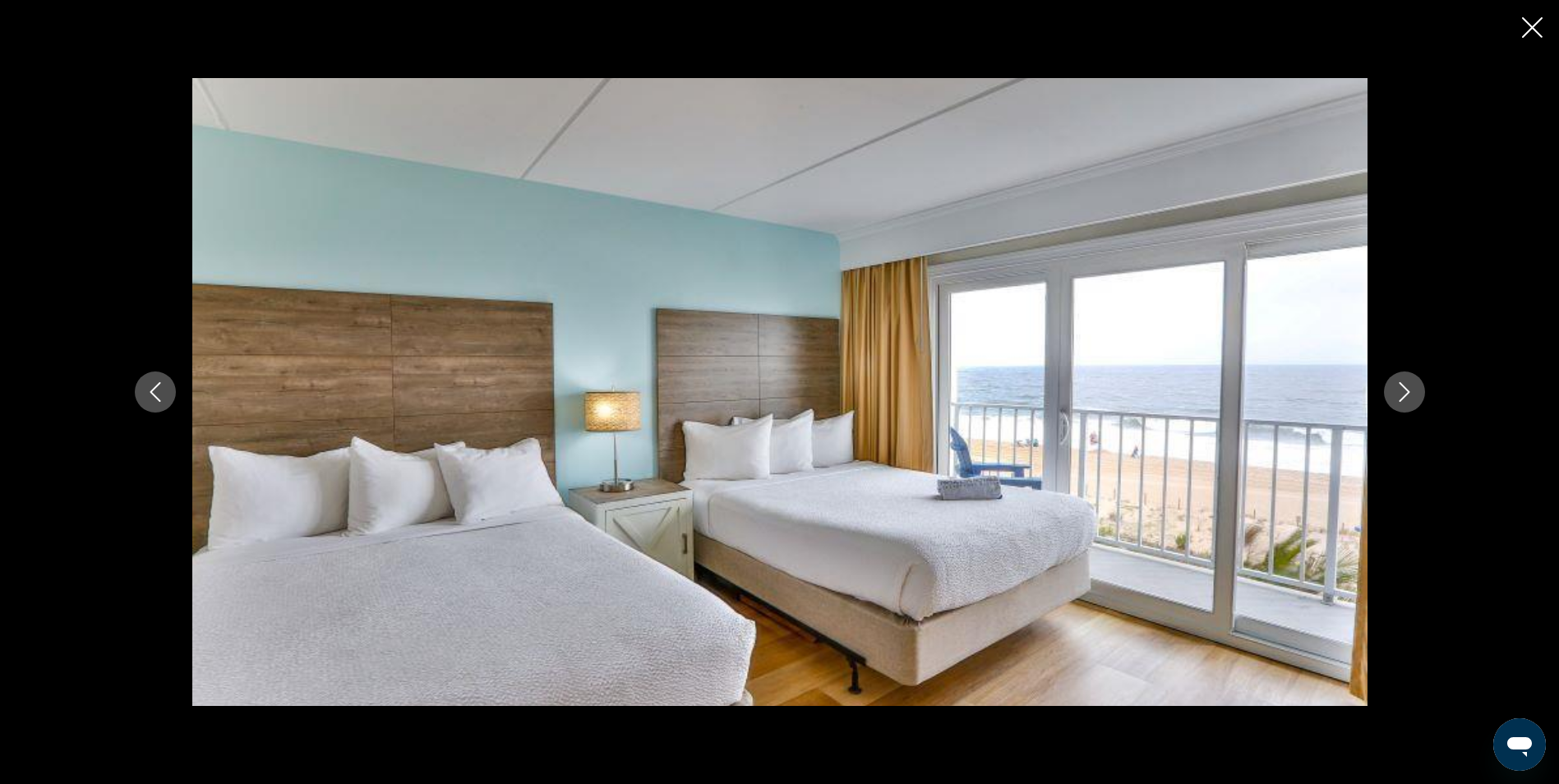
click at [1390, 395] on button "Next image" at bounding box center [1405, 392] width 42 height 41
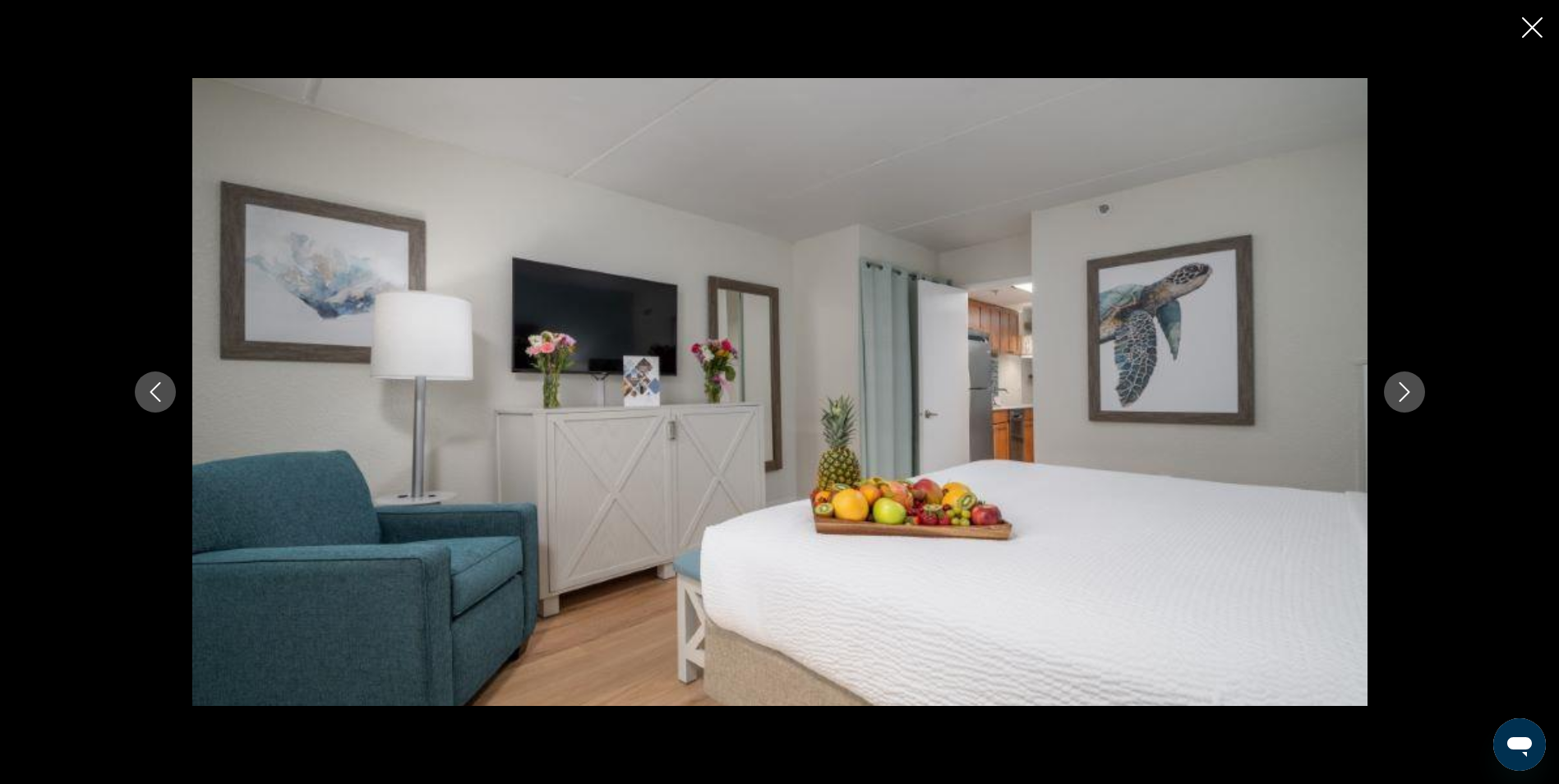
click at [1390, 395] on button "Next image" at bounding box center [1405, 392] width 42 height 41
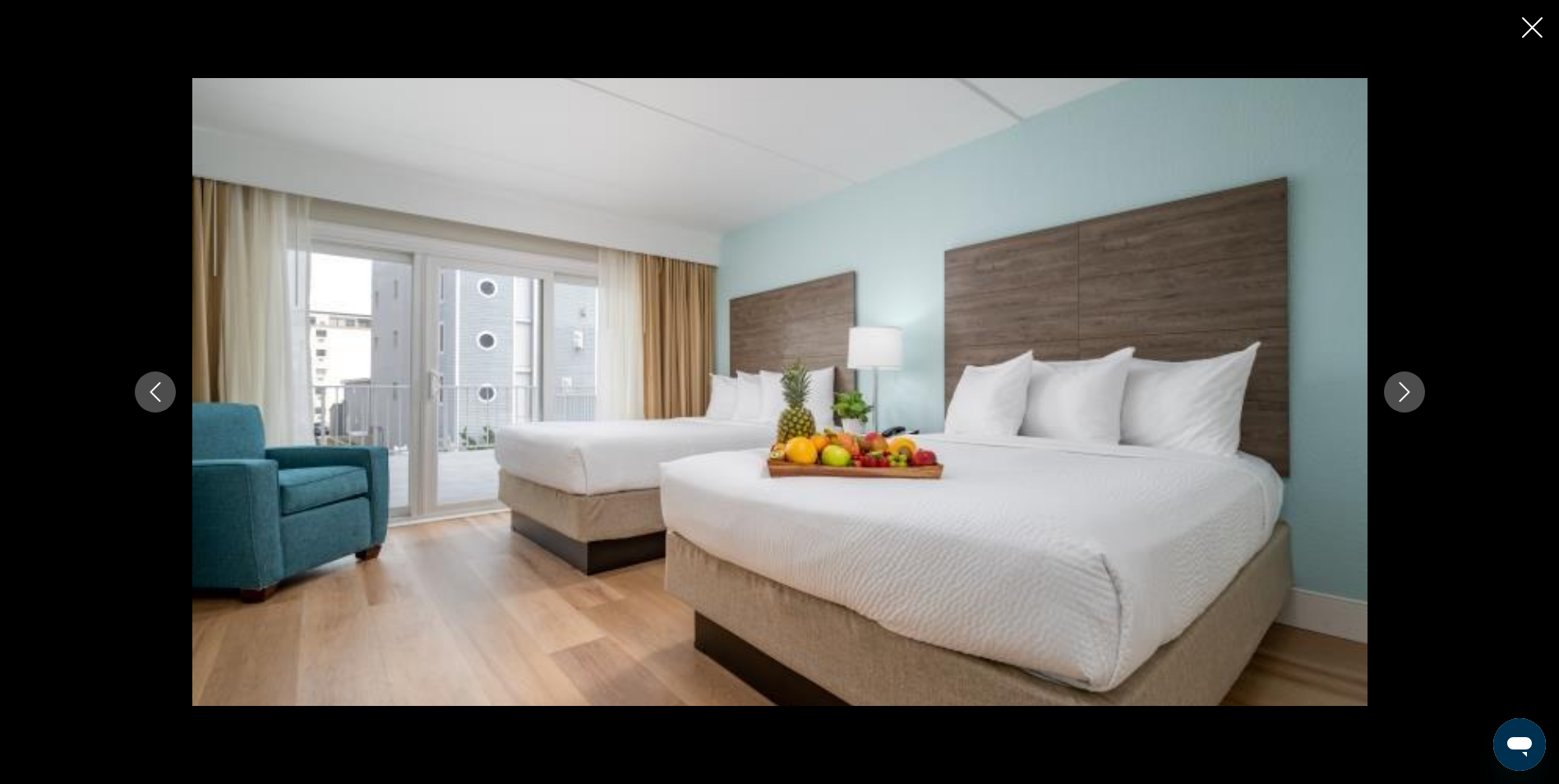
click at [1390, 395] on button "Next image" at bounding box center [1405, 392] width 42 height 41
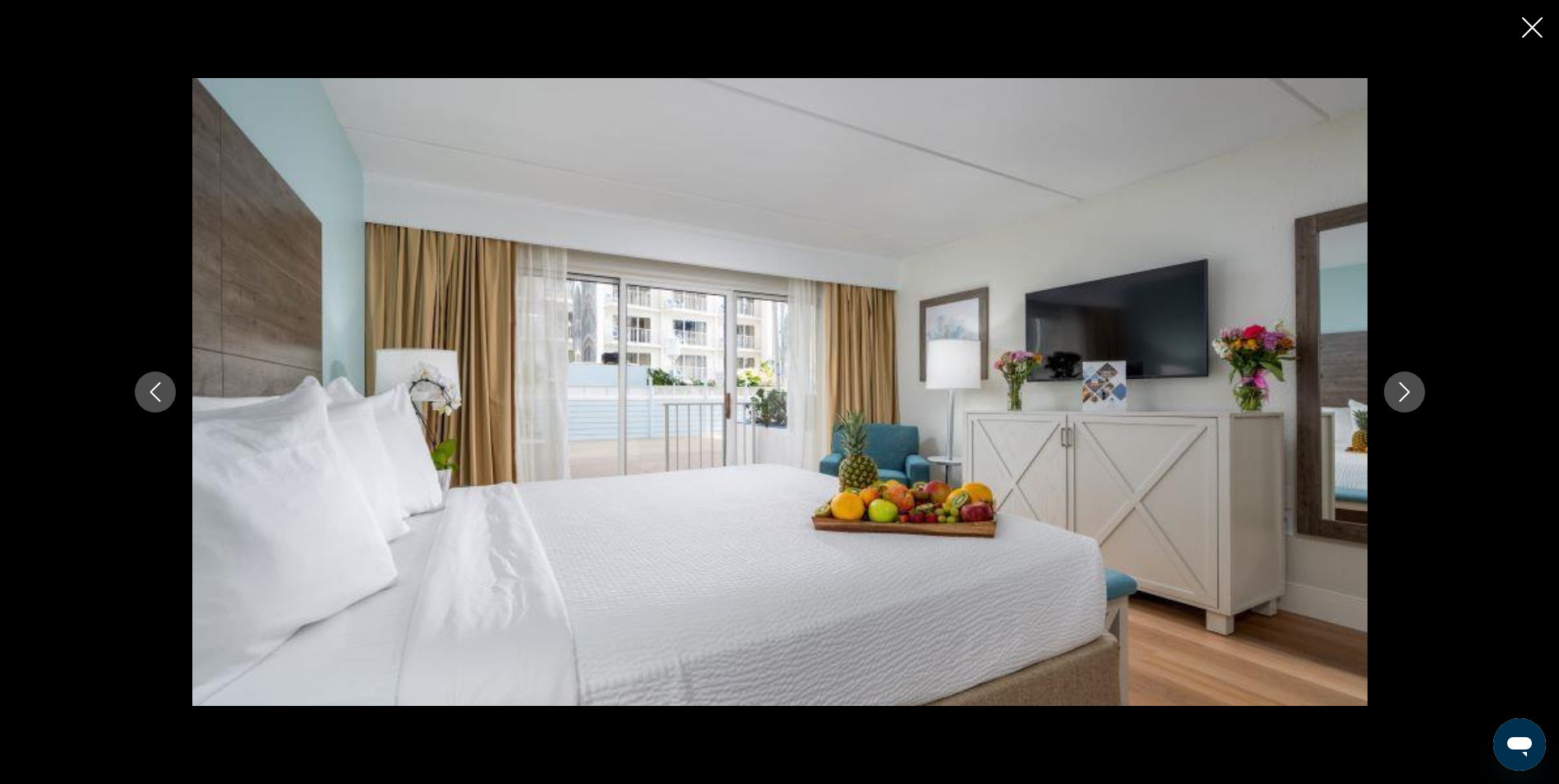
click at [1390, 395] on button "Next image" at bounding box center [1405, 392] width 42 height 41
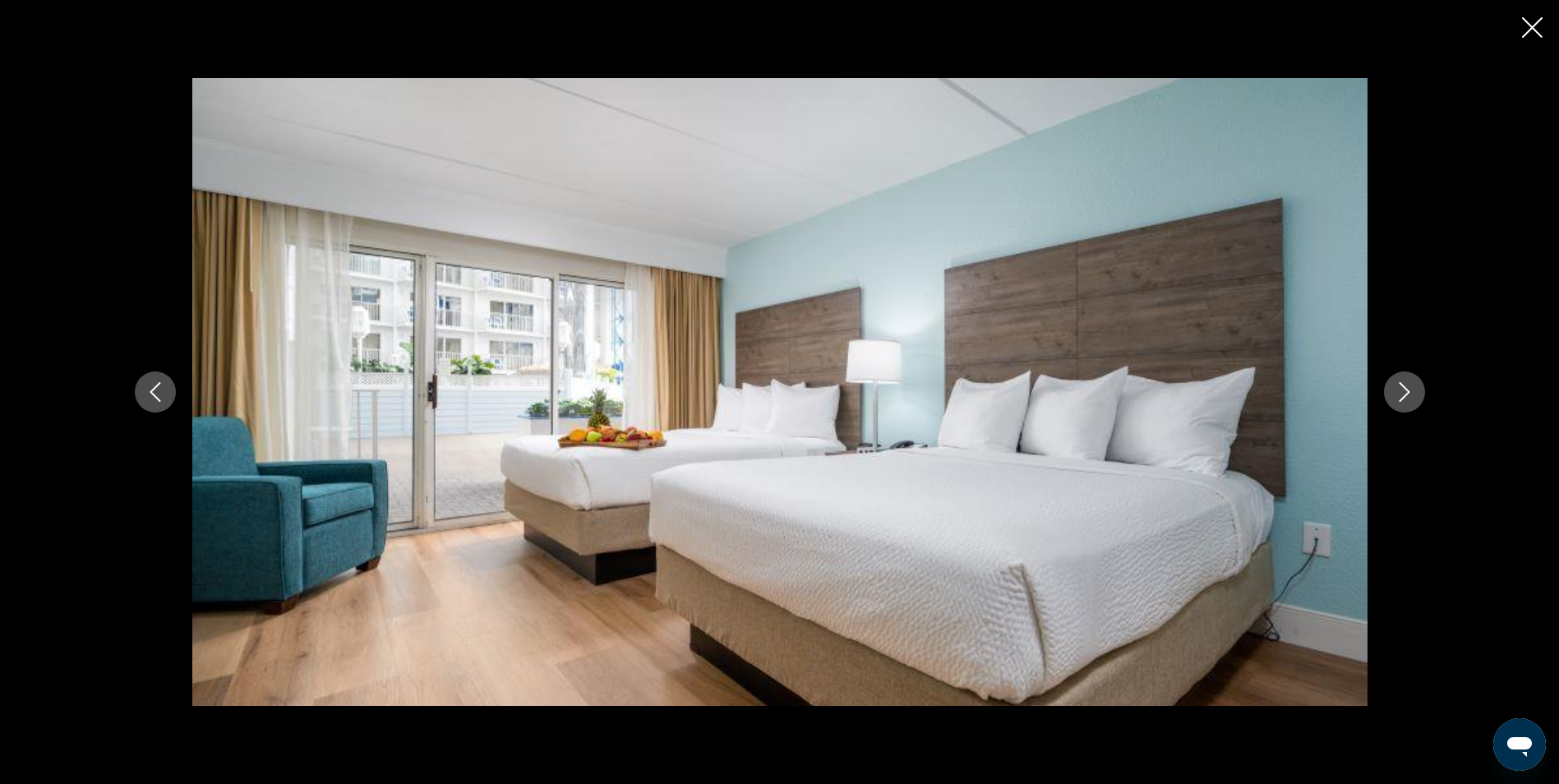
click at [1390, 395] on button "Next image" at bounding box center [1405, 392] width 42 height 41
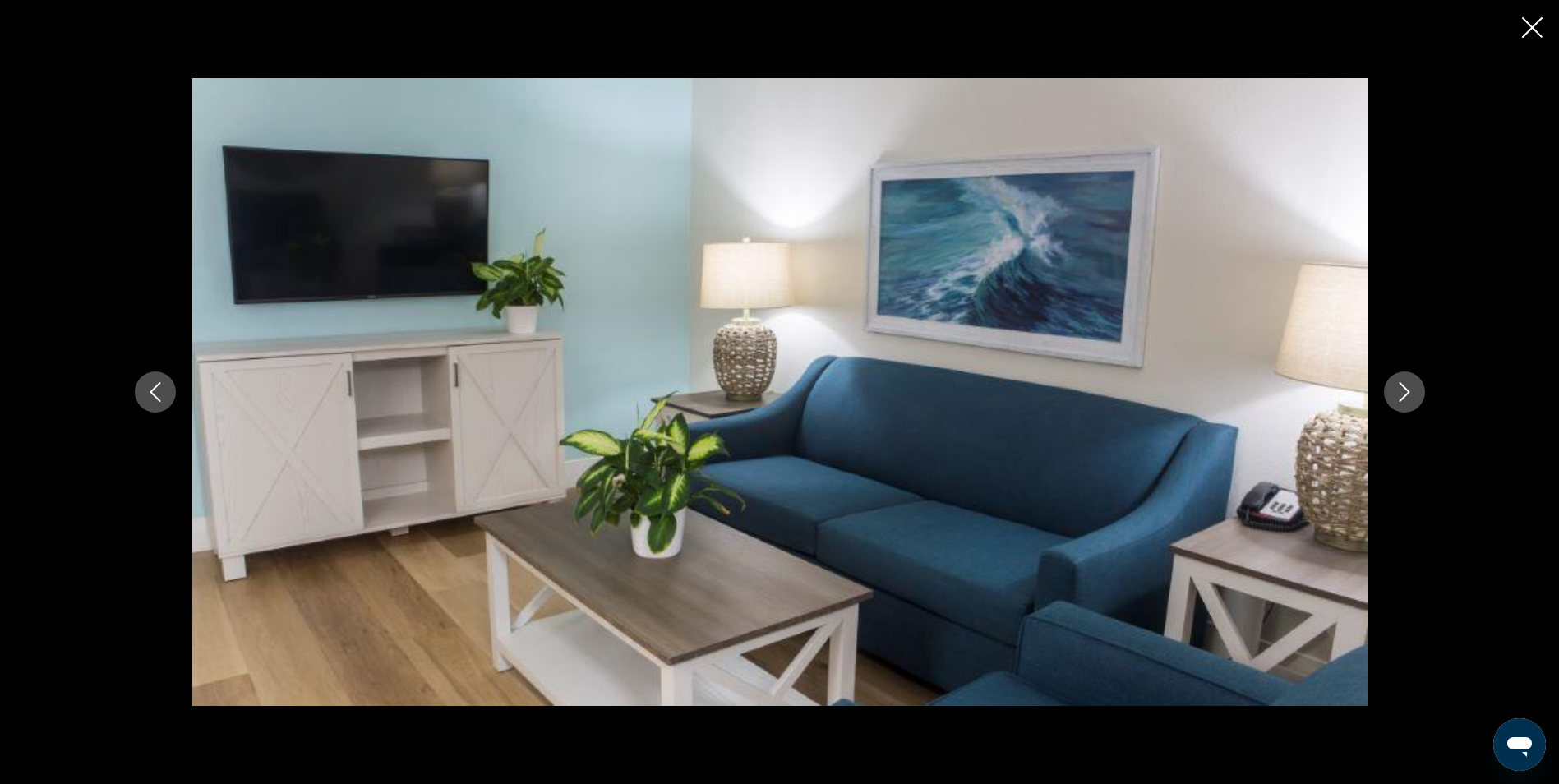
click at [1390, 395] on button "Next image" at bounding box center [1405, 392] width 42 height 41
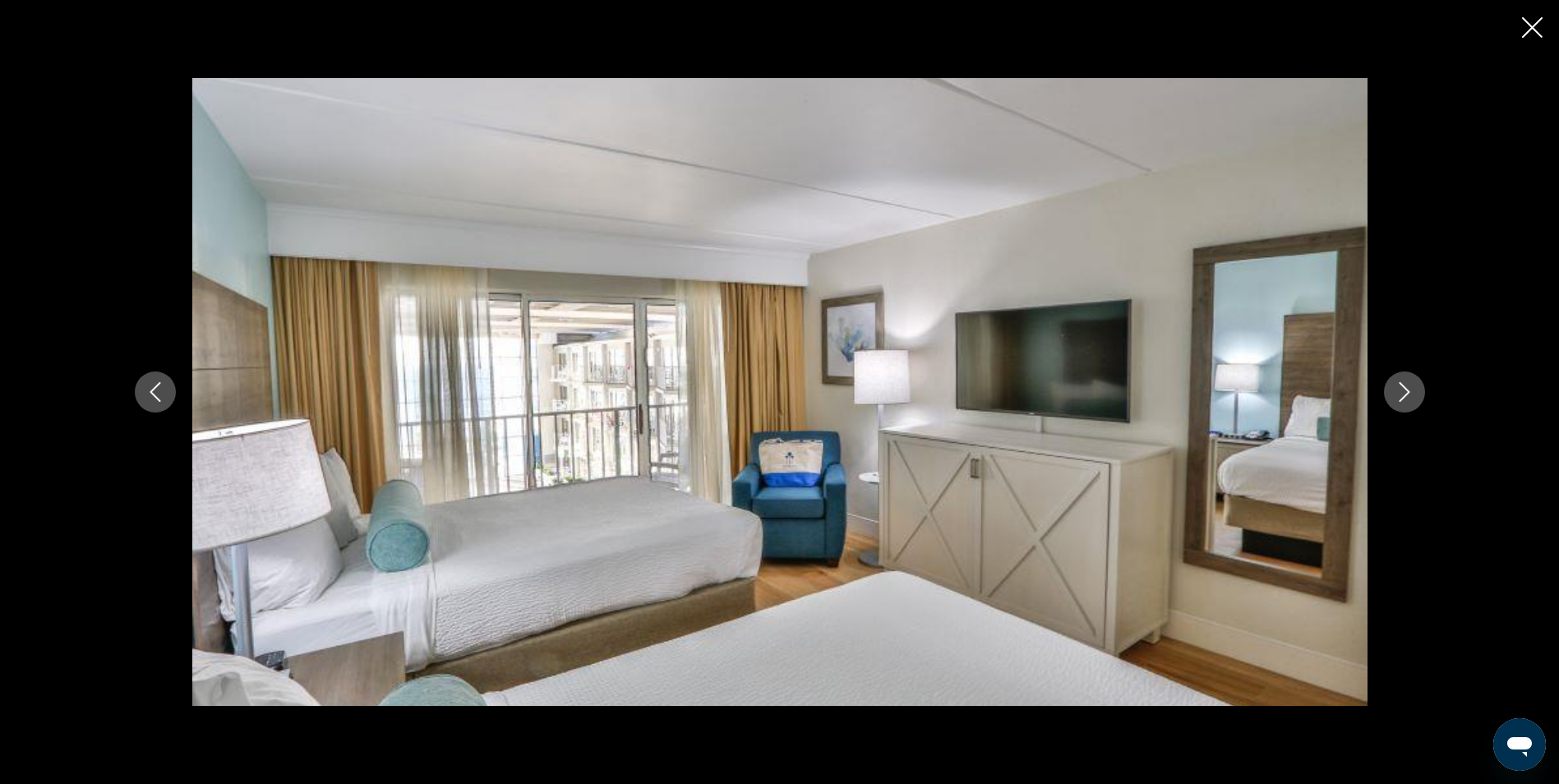
click at [1390, 395] on button "Next image" at bounding box center [1405, 392] width 42 height 41
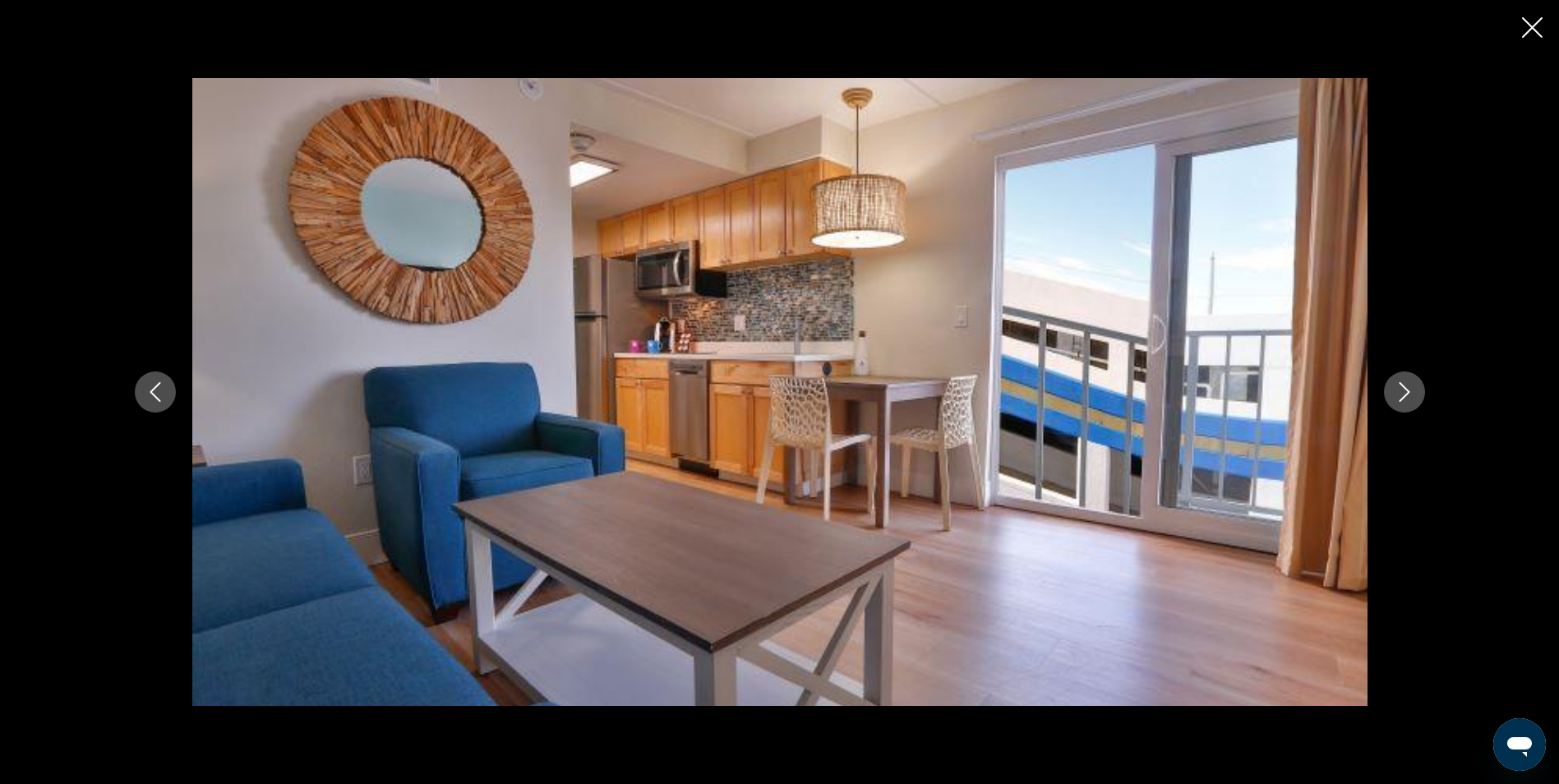
click at [1390, 395] on button "Next image" at bounding box center [1405, 392] width 42 height 41
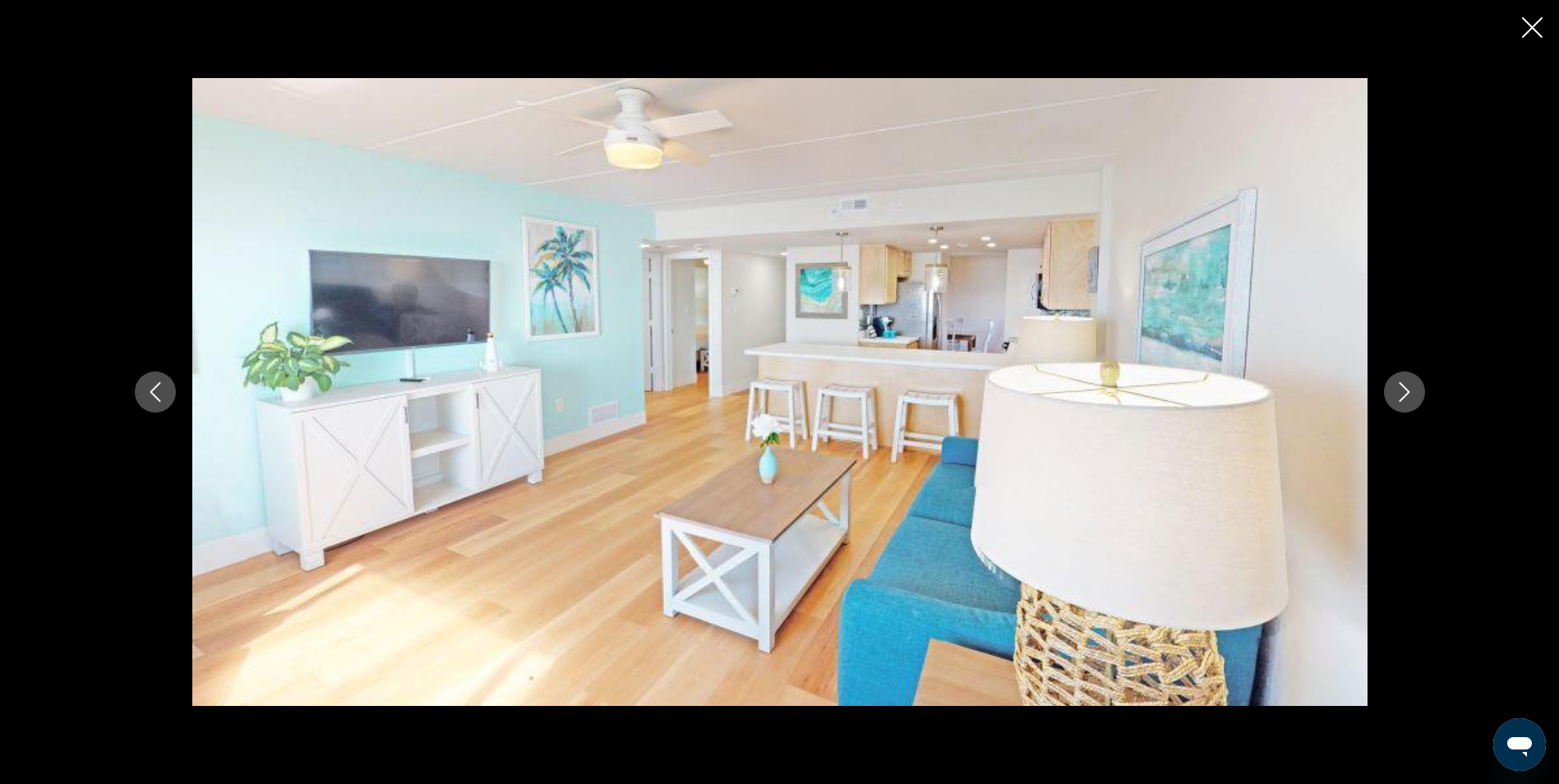
click at [1390, 395] on button "Next image" at bounding box center [1405, 392] width 42 height 41
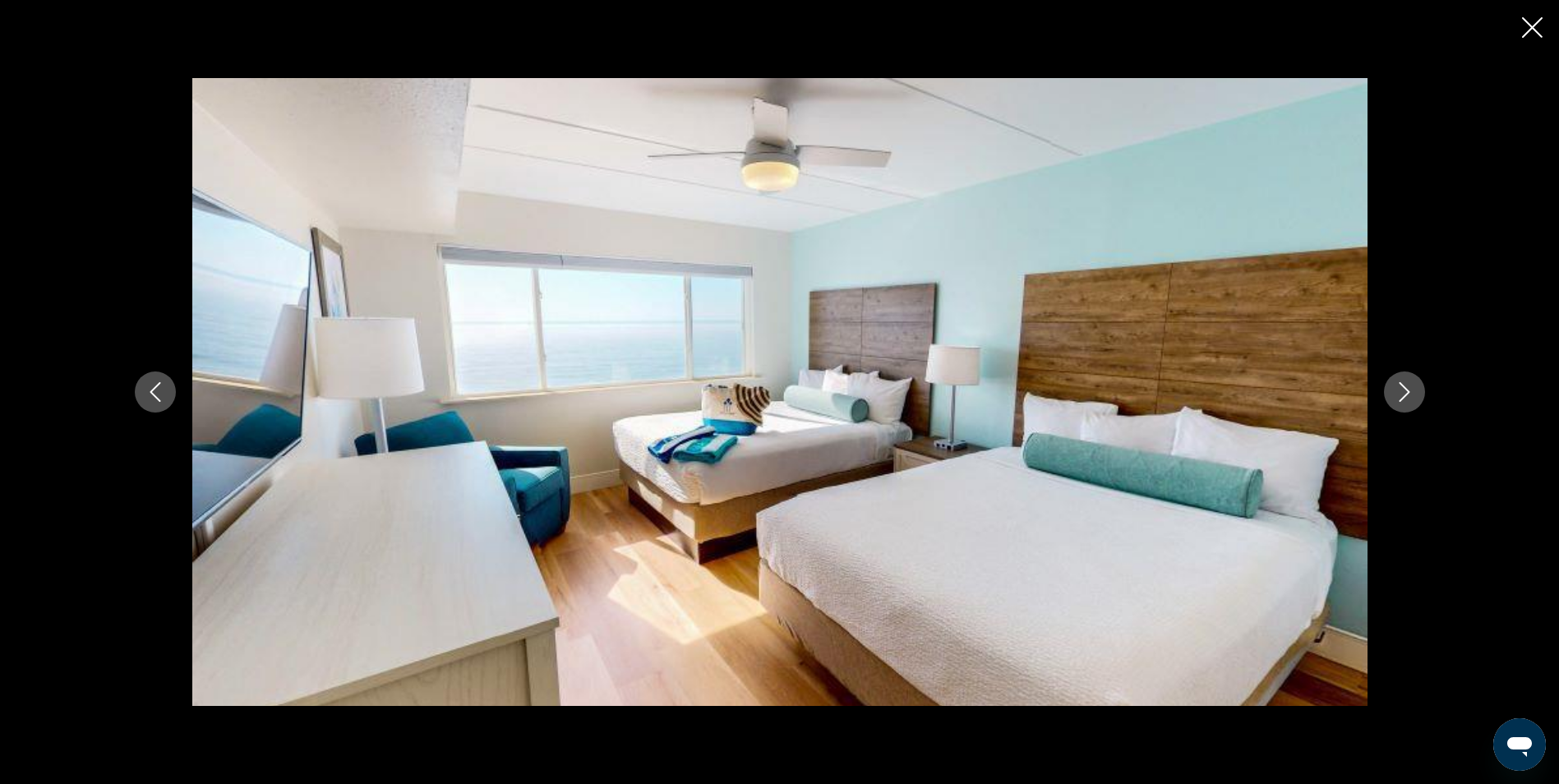
click at [1390, 395] on button "Next image" at bounding box center [1405, 392] width 42 height 41
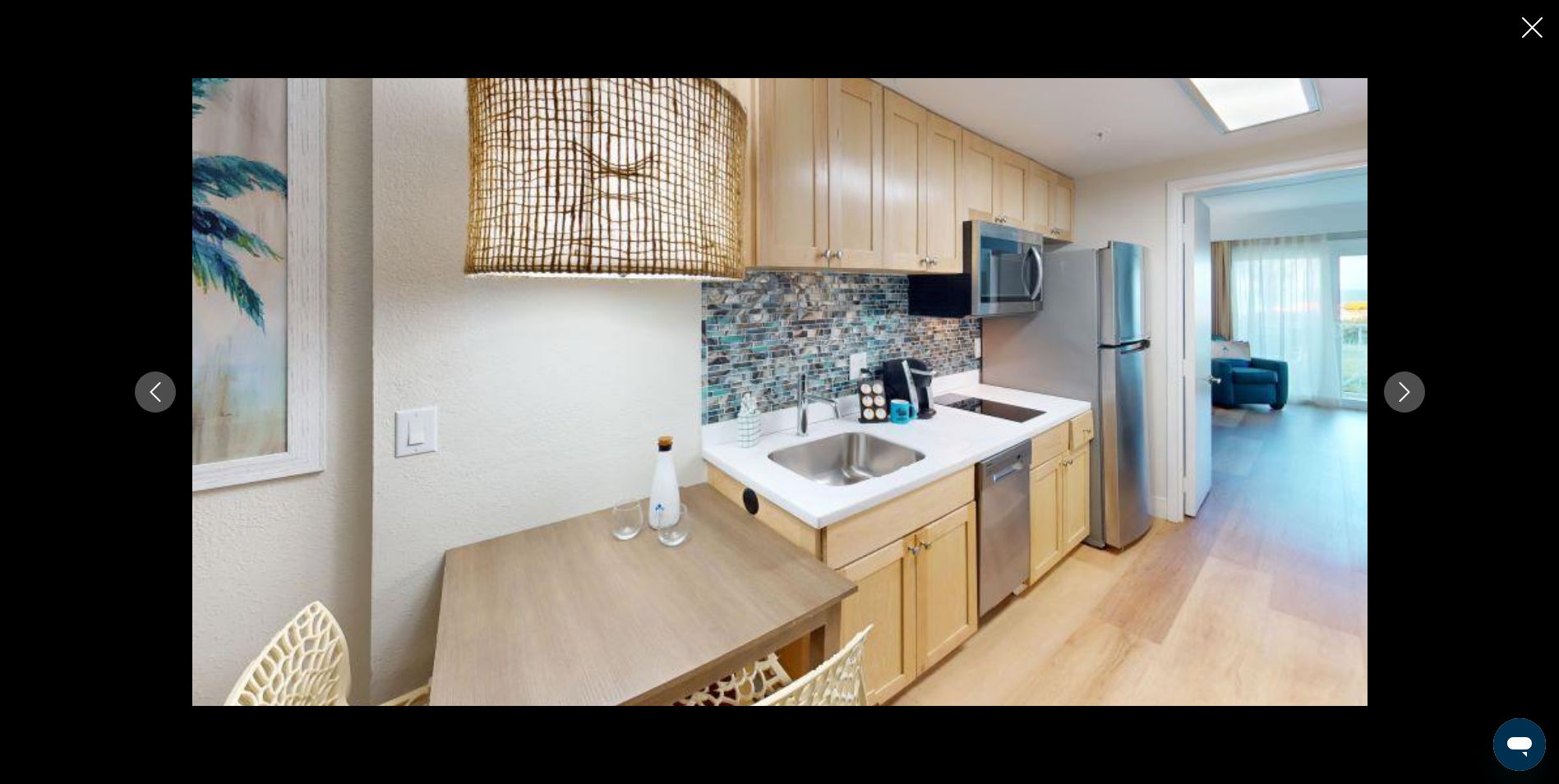
click at [1390, 395] on button "Next image" at bounding box center [1405, 392] width 42 height 41
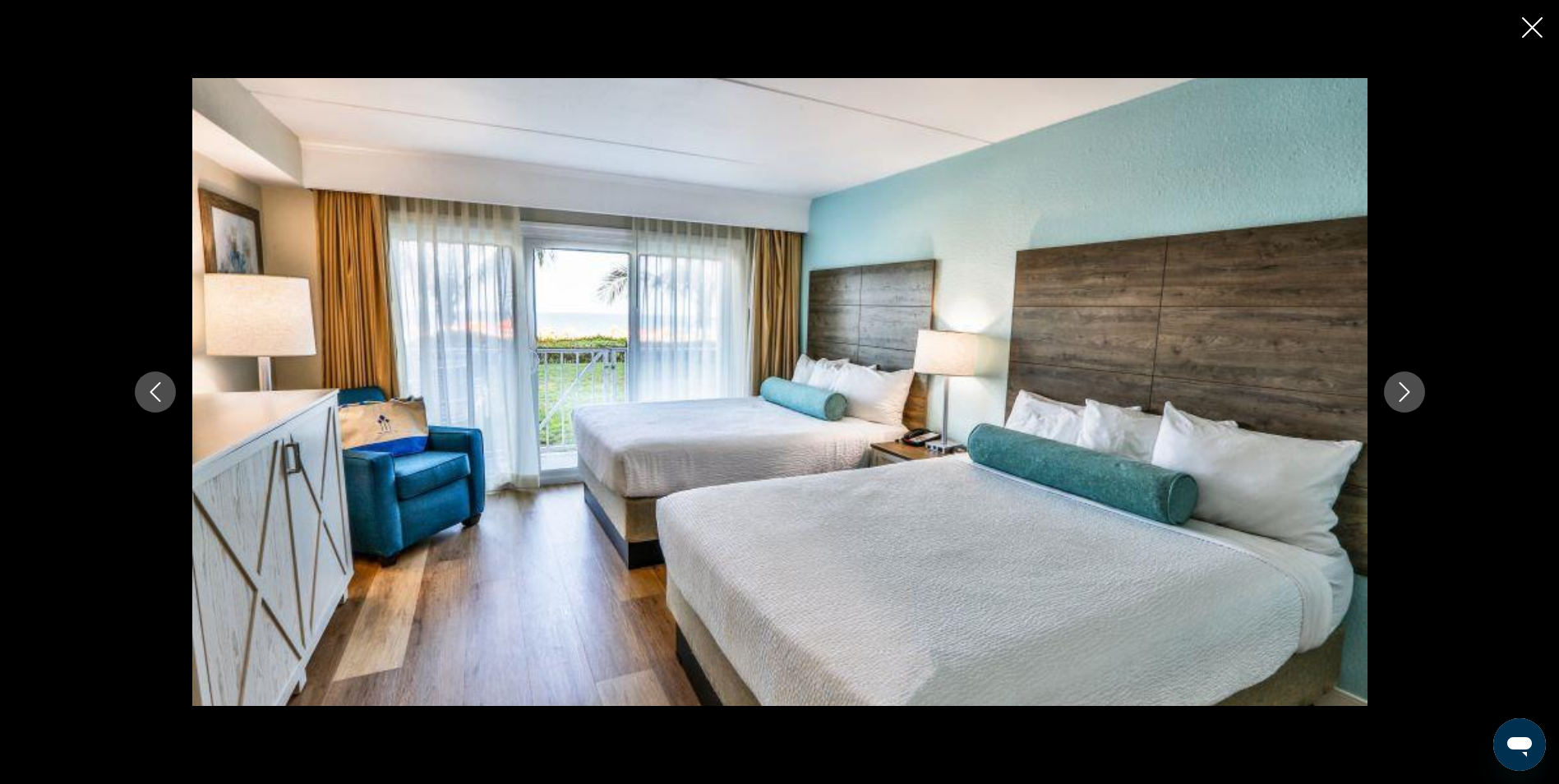
click at [1390, 395] on button "Next image" at bounding box center [1405, 392] width 42 height 41
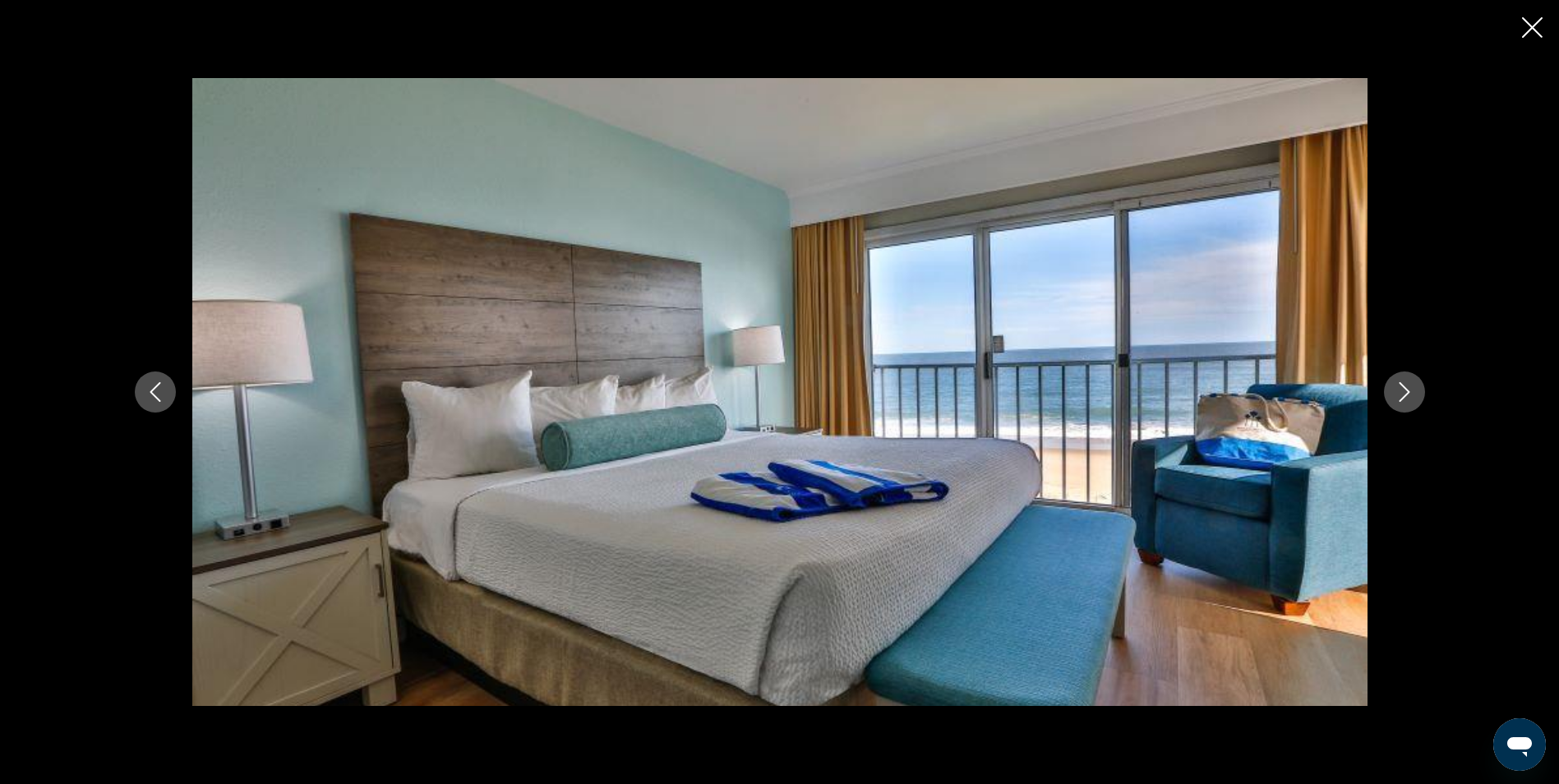
click at [1390, 395] on button "Next image" at bounding box center [1405, 392] width 42 height 41
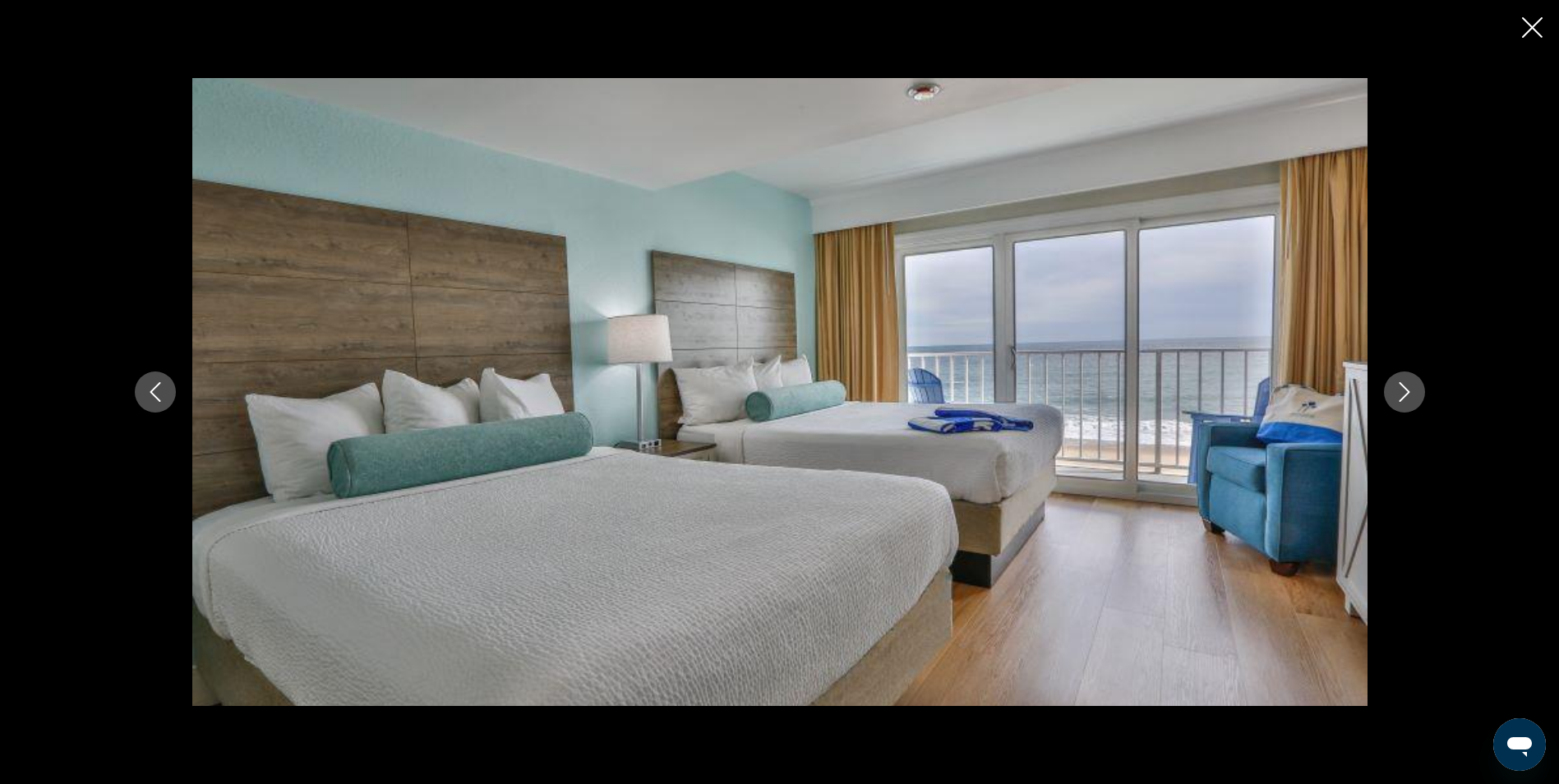
click at [1390, 395] on button "Next image" at bounding box center [1405, 392] width 42 height 41
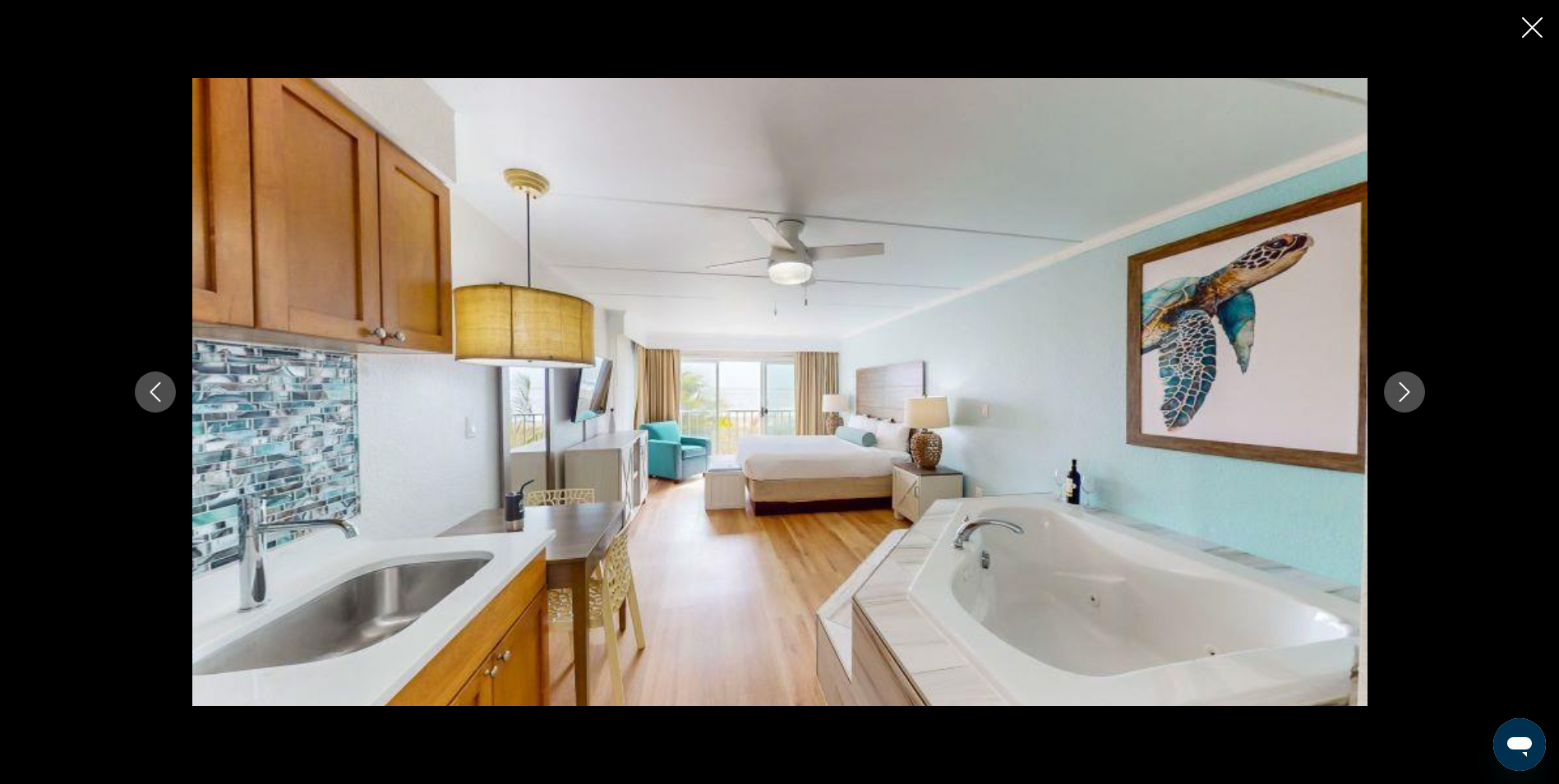
click at [1390, 395] on button "Next image" at bounding box center [1405, 392] width 42 height 41
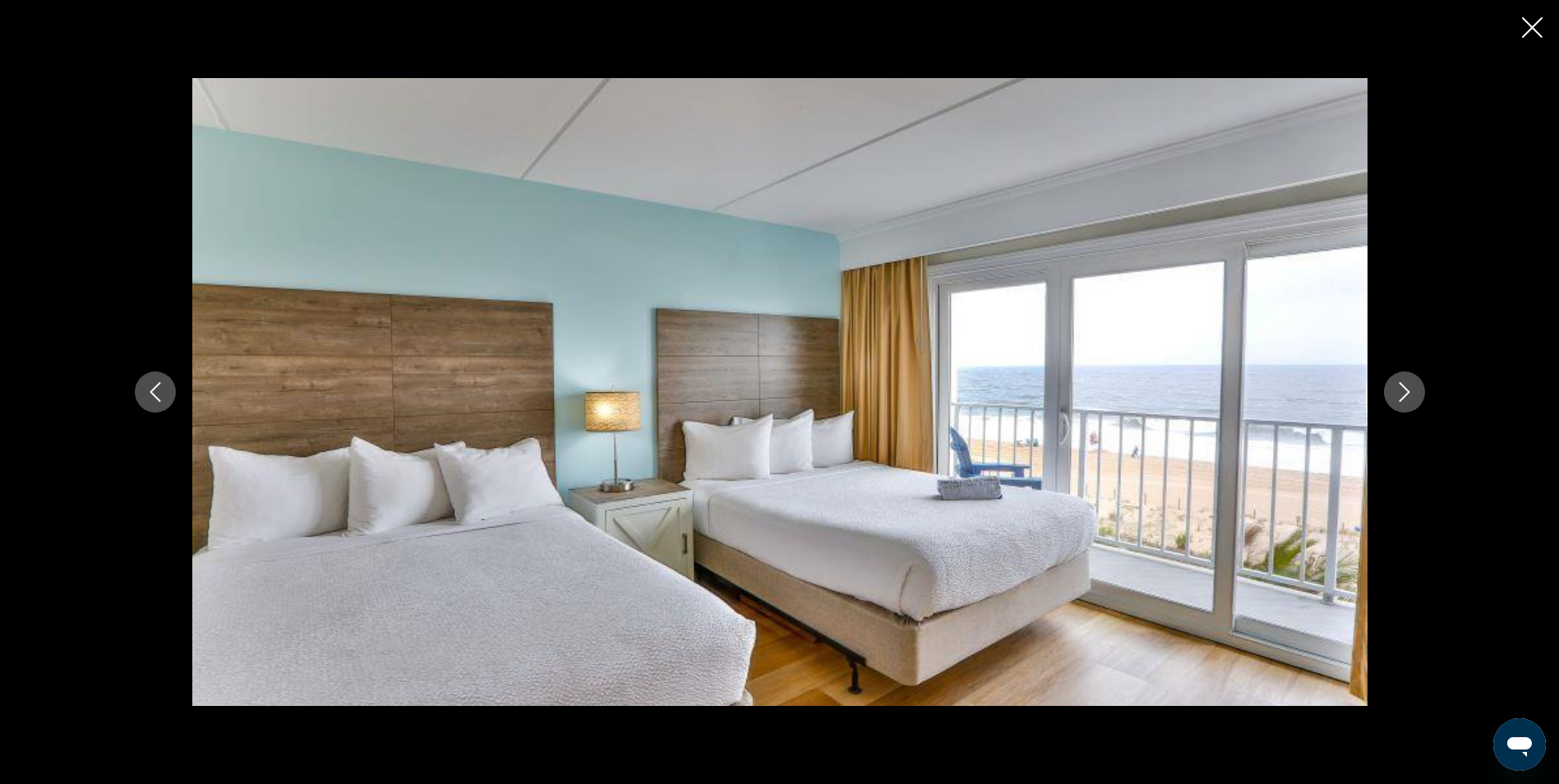
click at [1390, 395] on button "Next image" at bounding box center [1405, 392] width 42 height 41
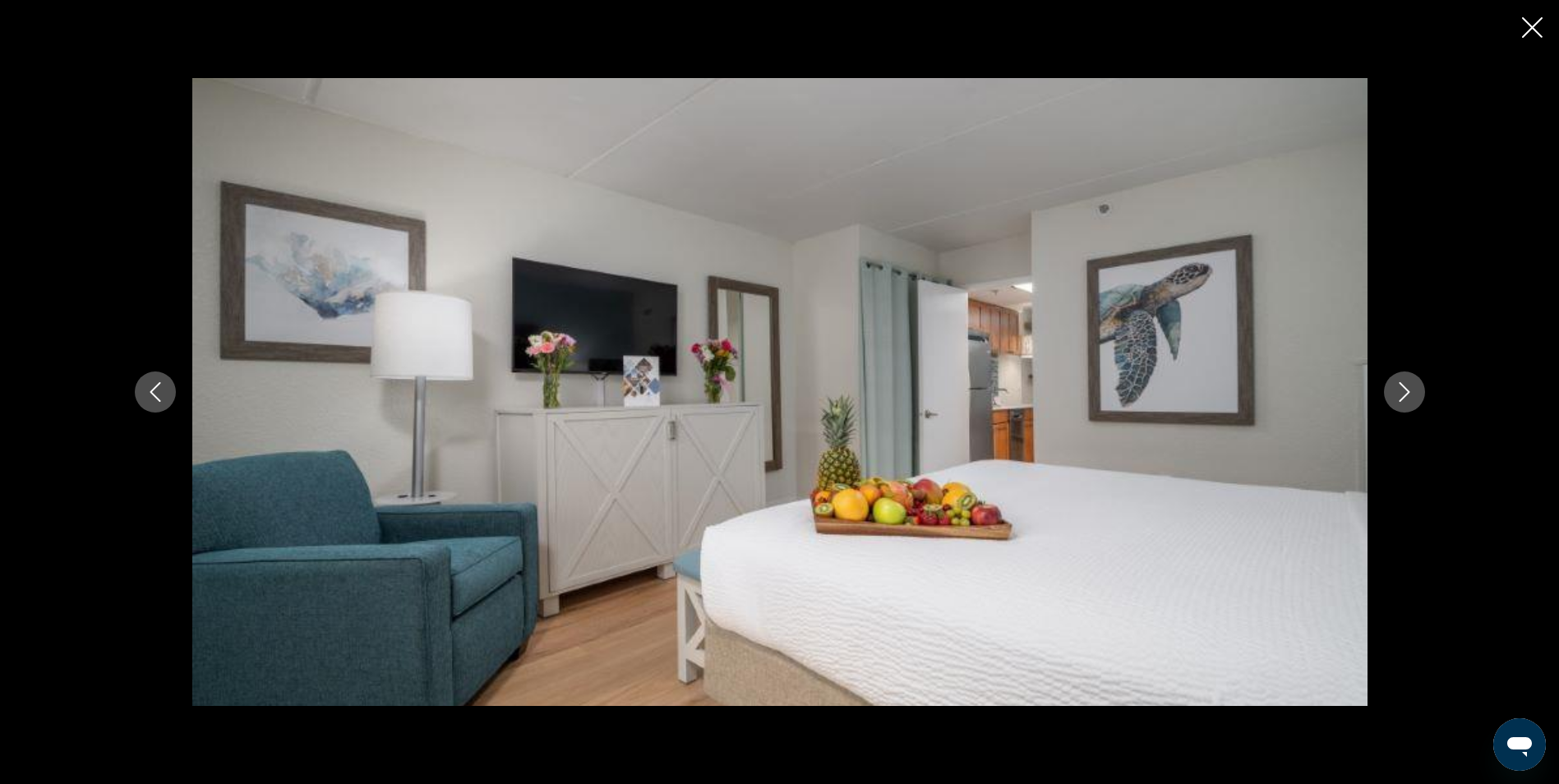
click at [1390, 395] on button "Next image" at bounding box center [1405, 392] width 42 height 41
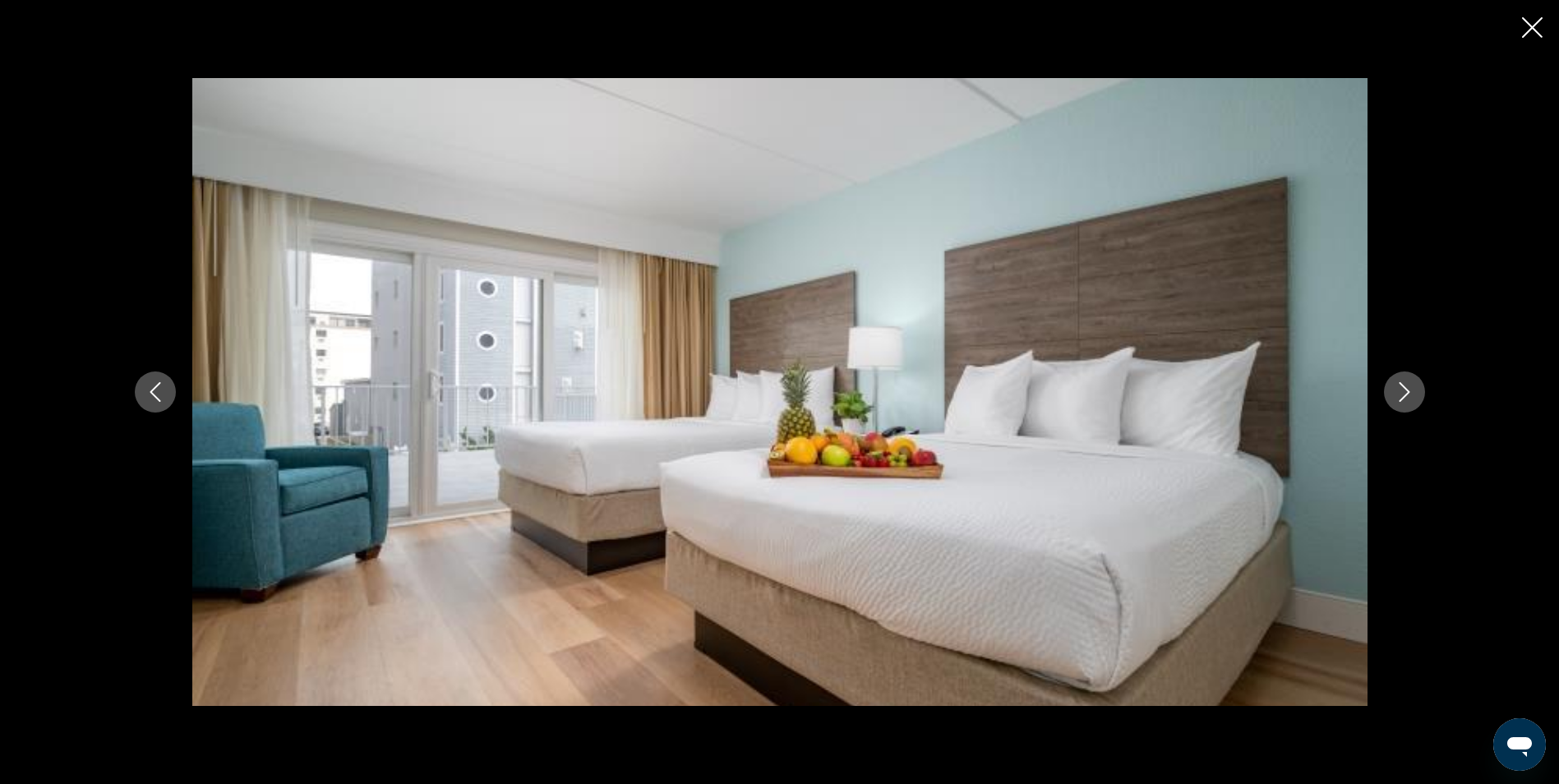
click at [1390, 395] on button "Next image" at bounding box center [1405, 392] width 42 height 41
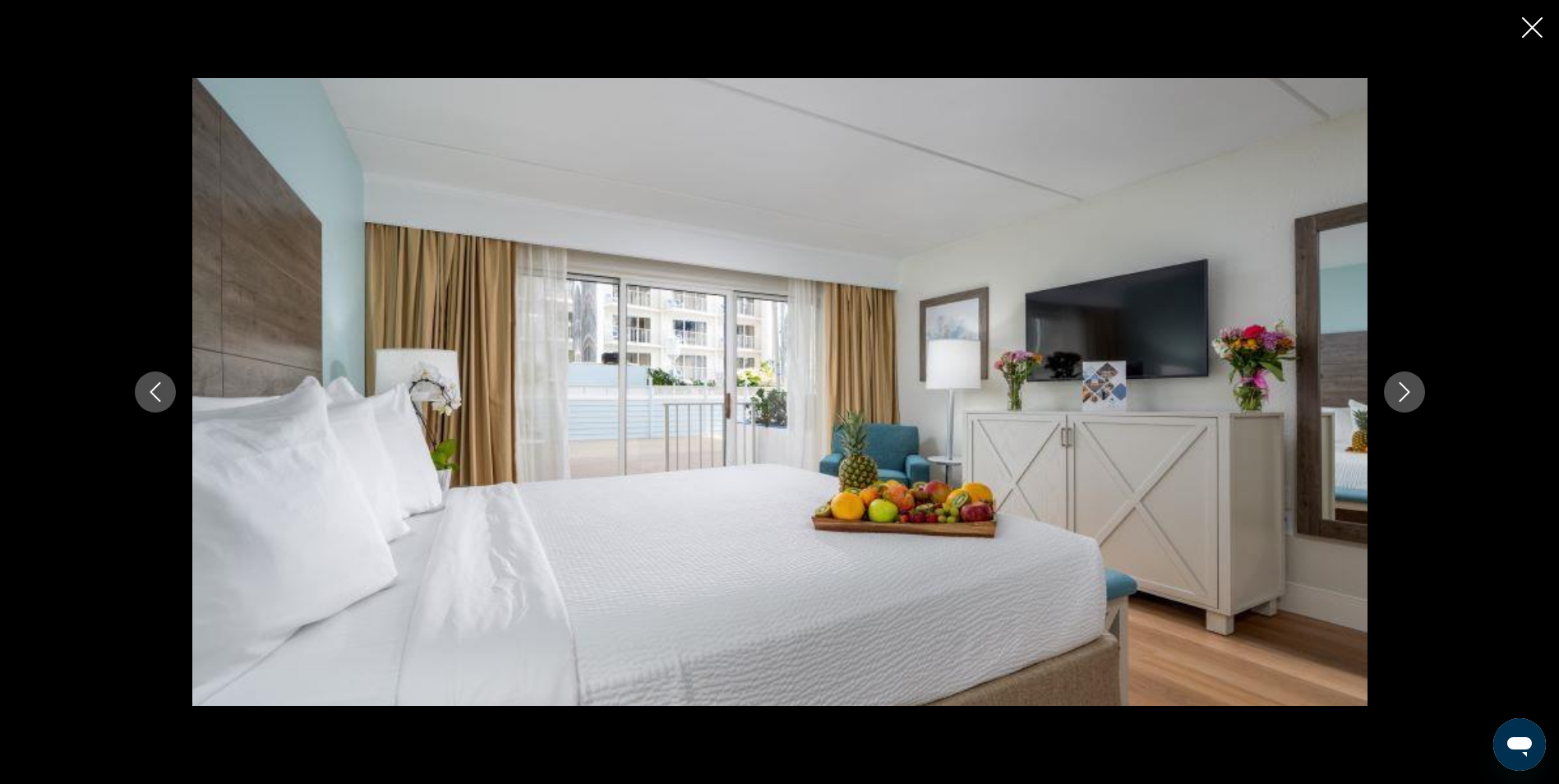
click at [1390, 395] on button "Next image" at bounding box center [1405, 392] width 42 height 41
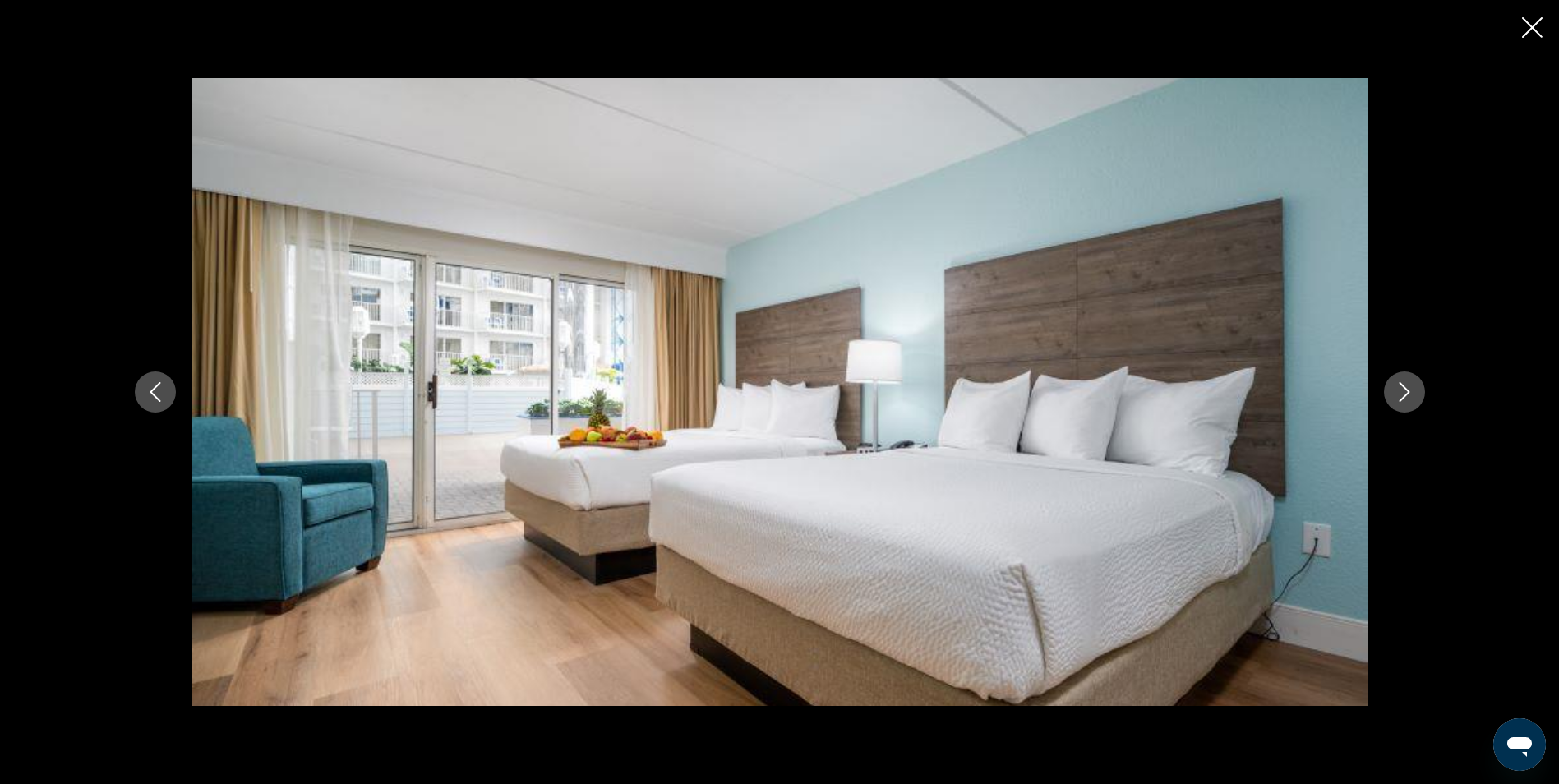
click at [1390, 395] on button "Next image" at bounding box center [1405, 392] width 42 height 41
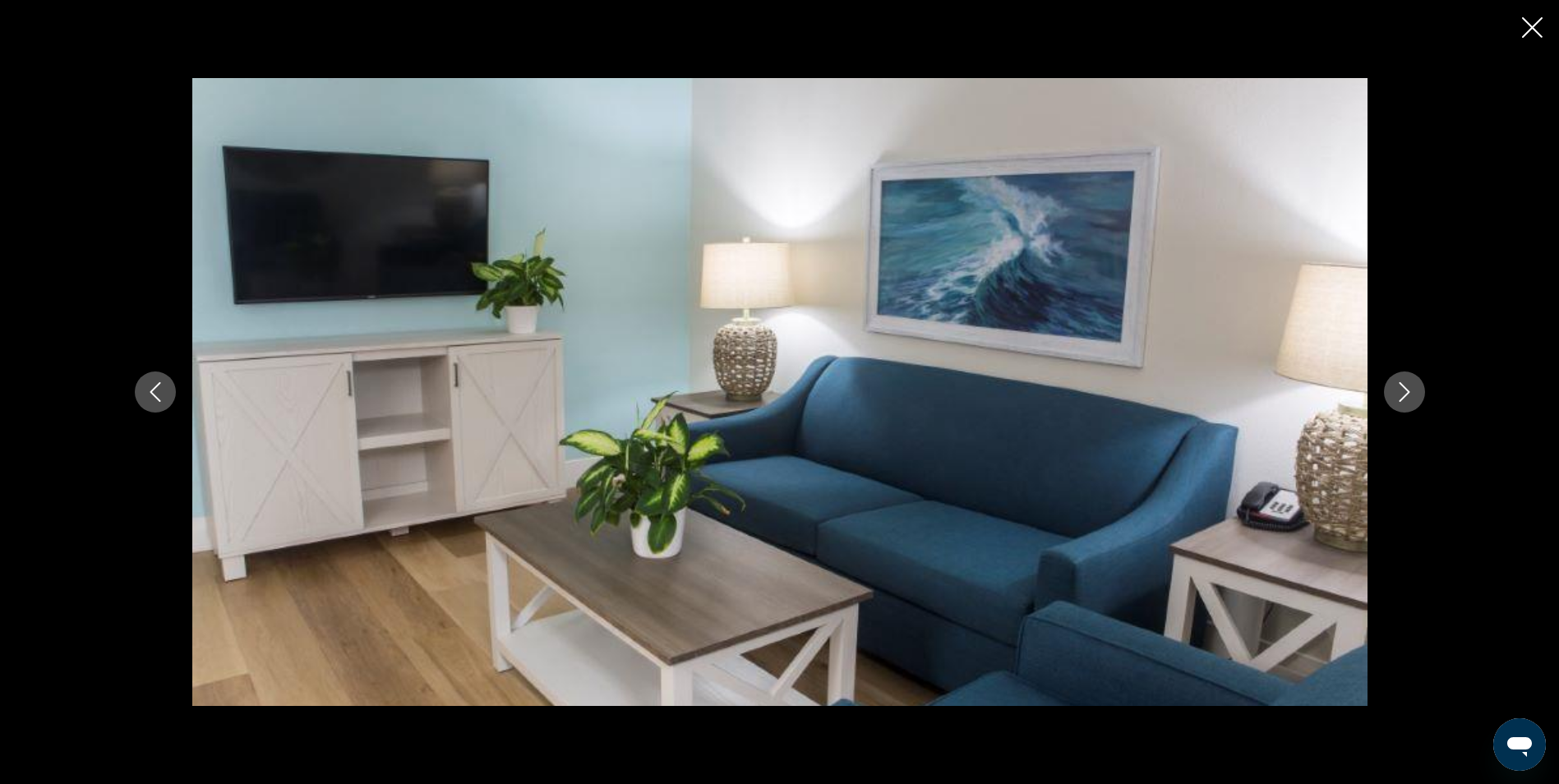
click at [1390, 395] on button "Next image" at bounding box center [1405, 392] width 42 height 41
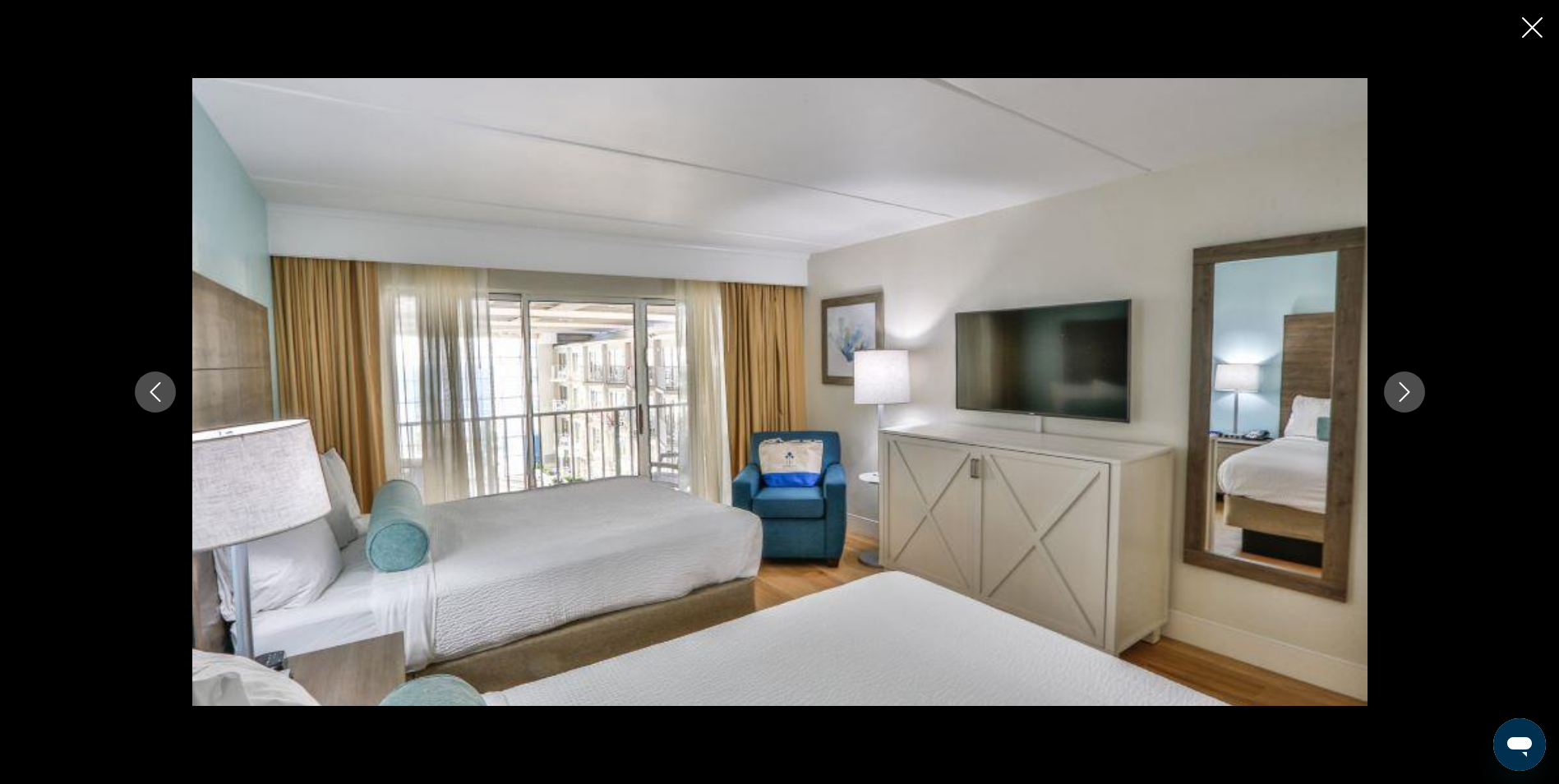
click at [1390, 395] on button "Next image" at bounding box center [1405, 392] width 42 height 41
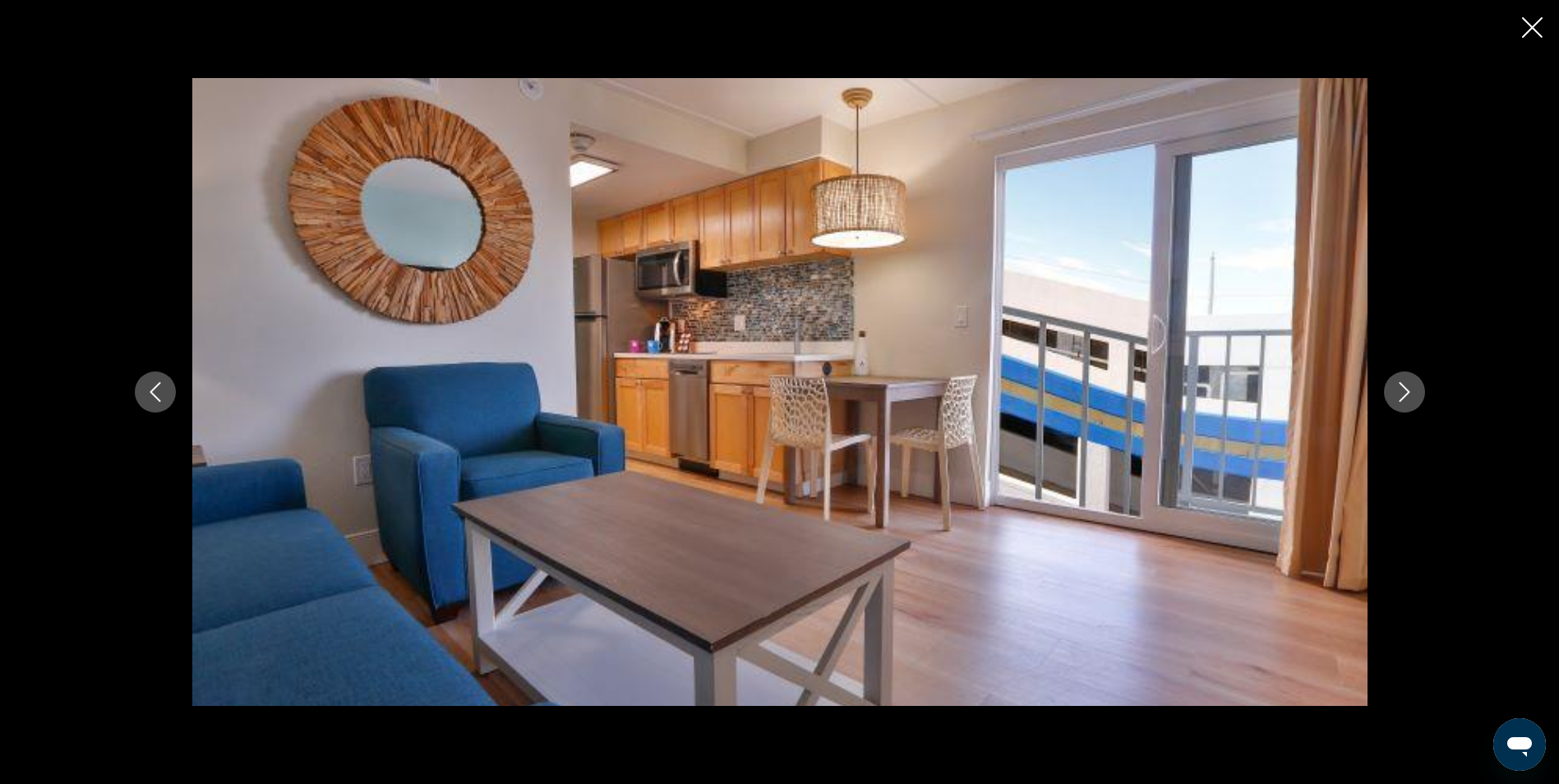
click at [1533, 34] on icon "Close slideshow" at bounding box center [1532, 27] width 21 height 21
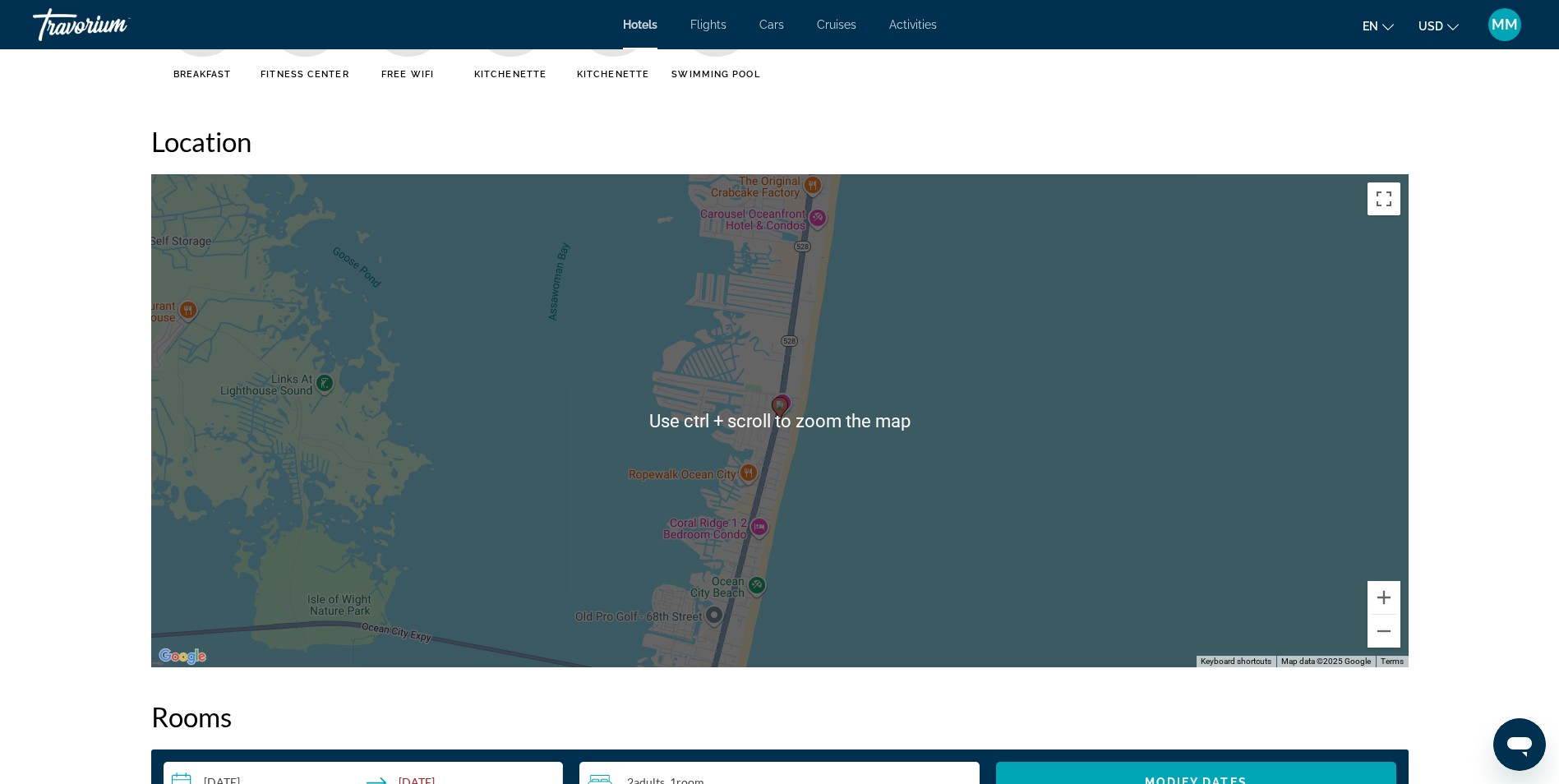
scroll to position [1478, 0]
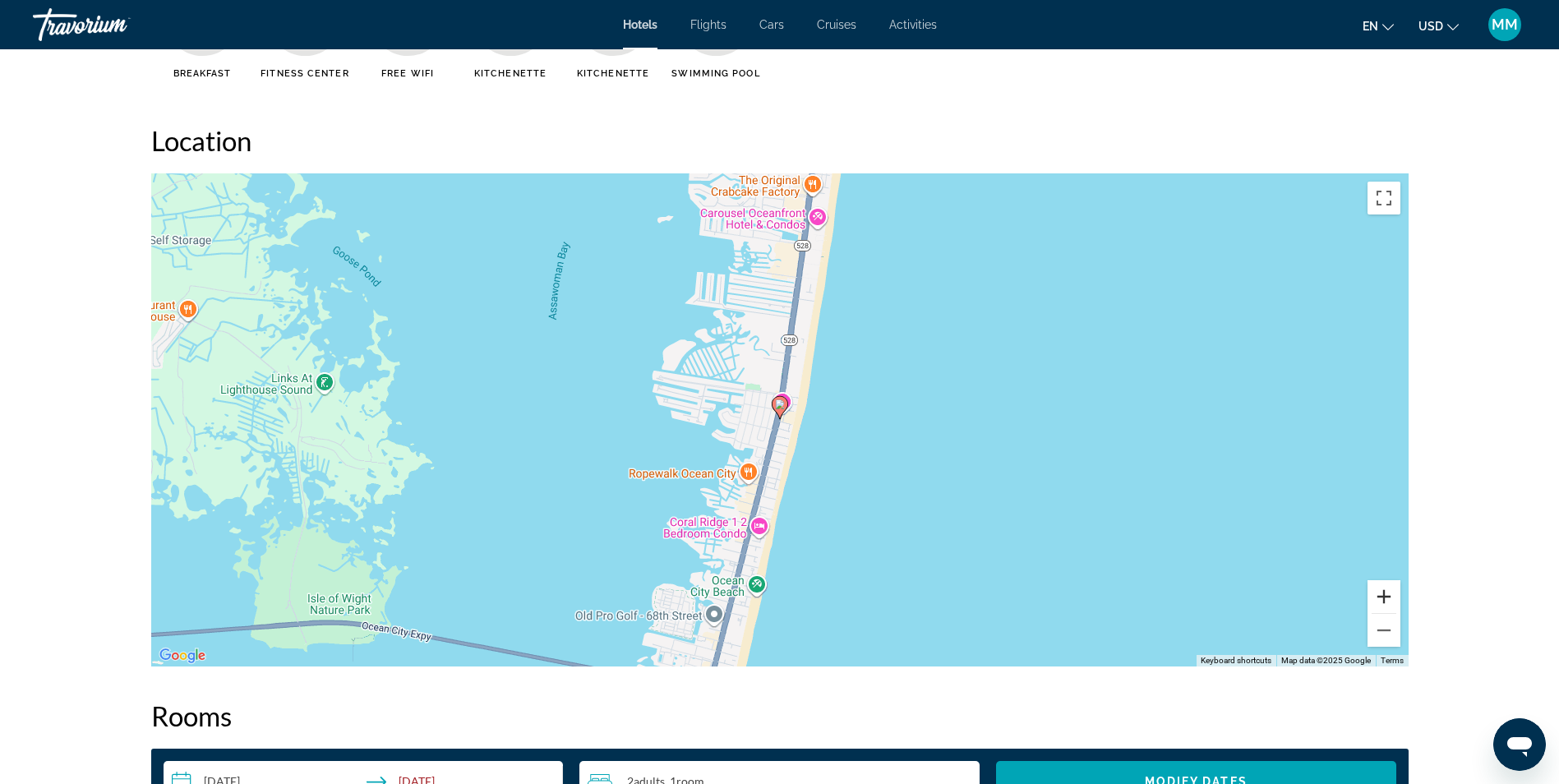
click at [1387, 597] on button "Zoom in" at bounding box center [1385, 597] width 33 height 33
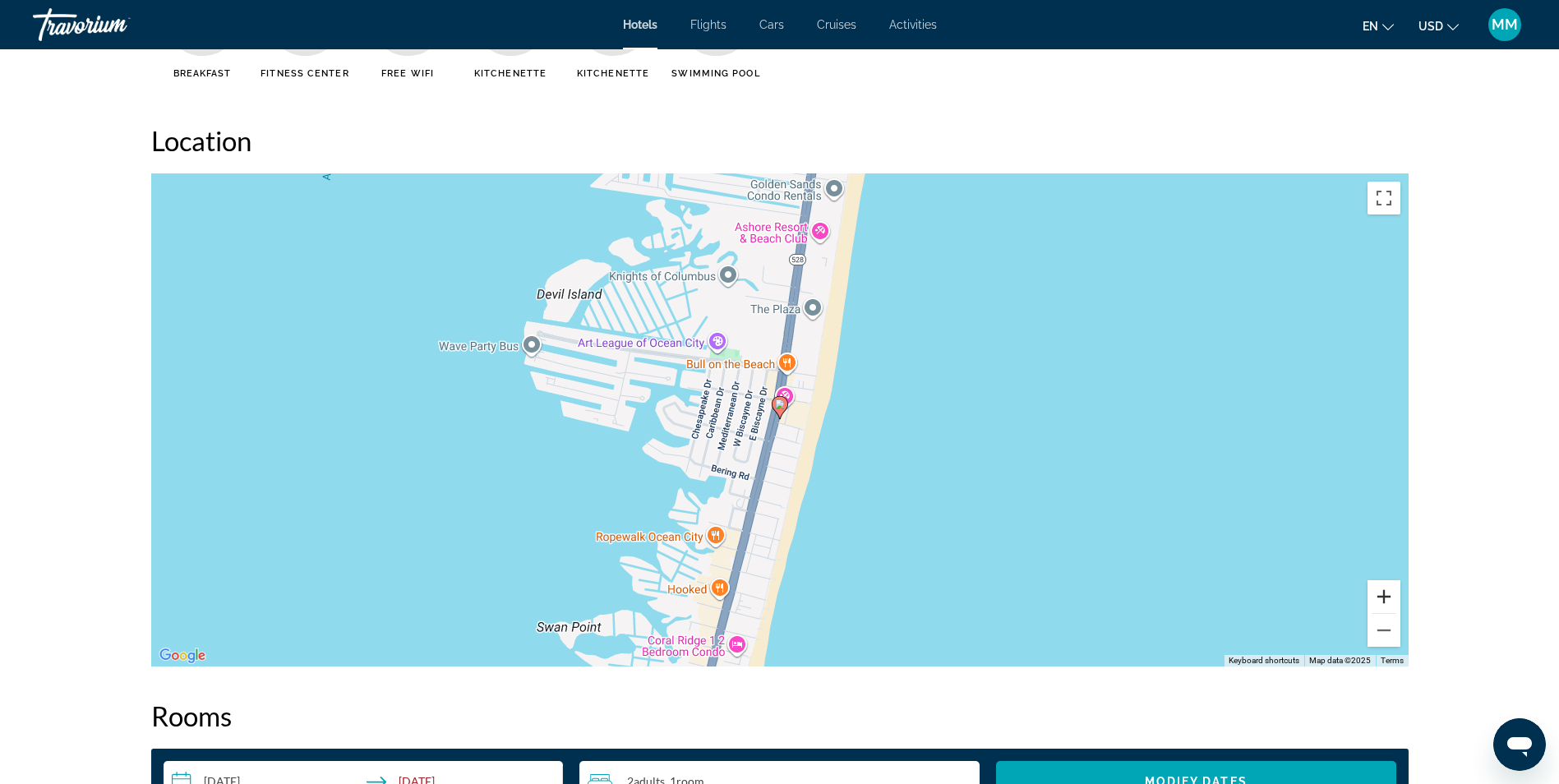
click at [1386, 595] on button "Zoom in" at bounding box center [1385, 597] width 33 height 33
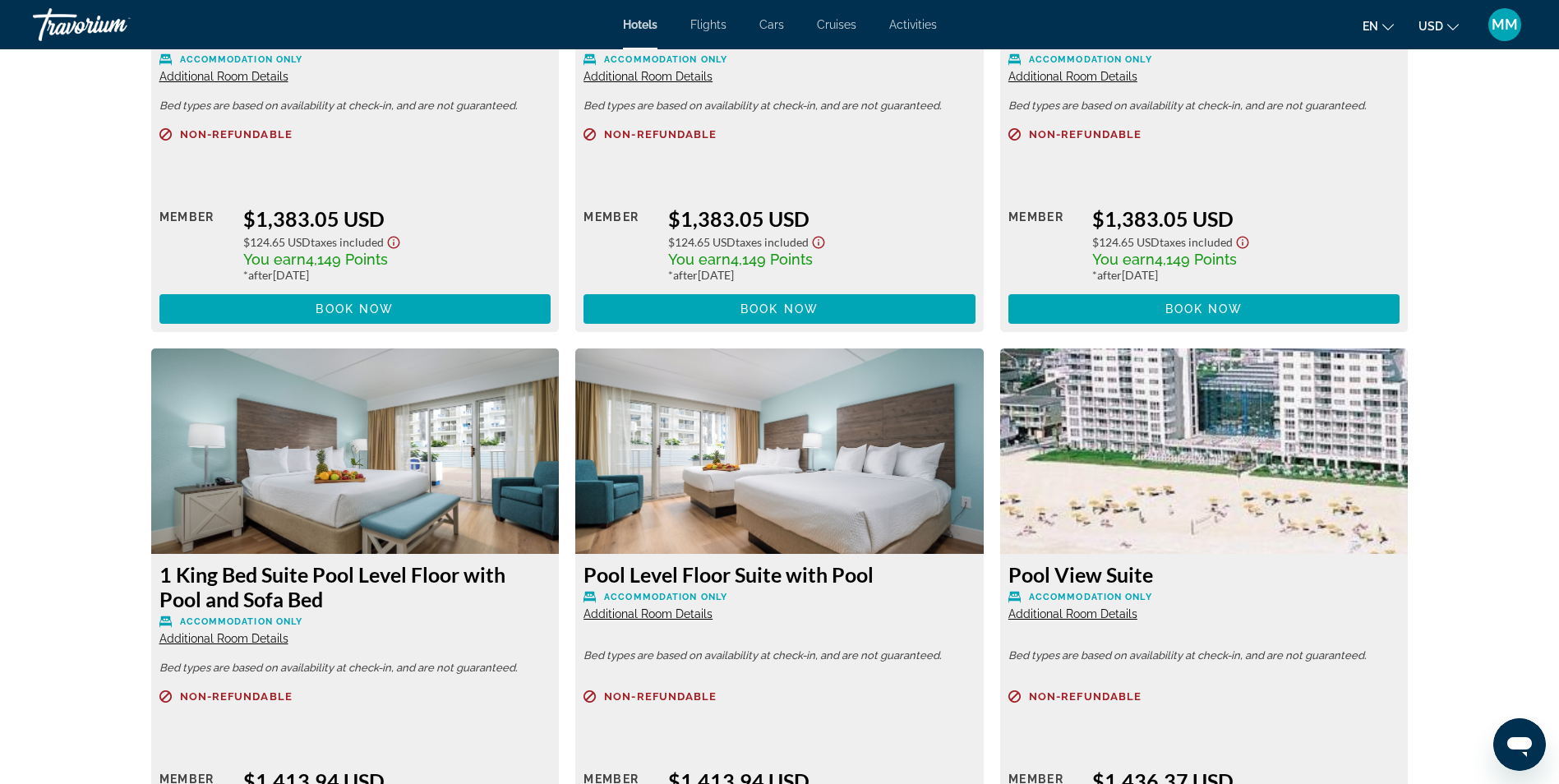
scroll to position [3615, 0]
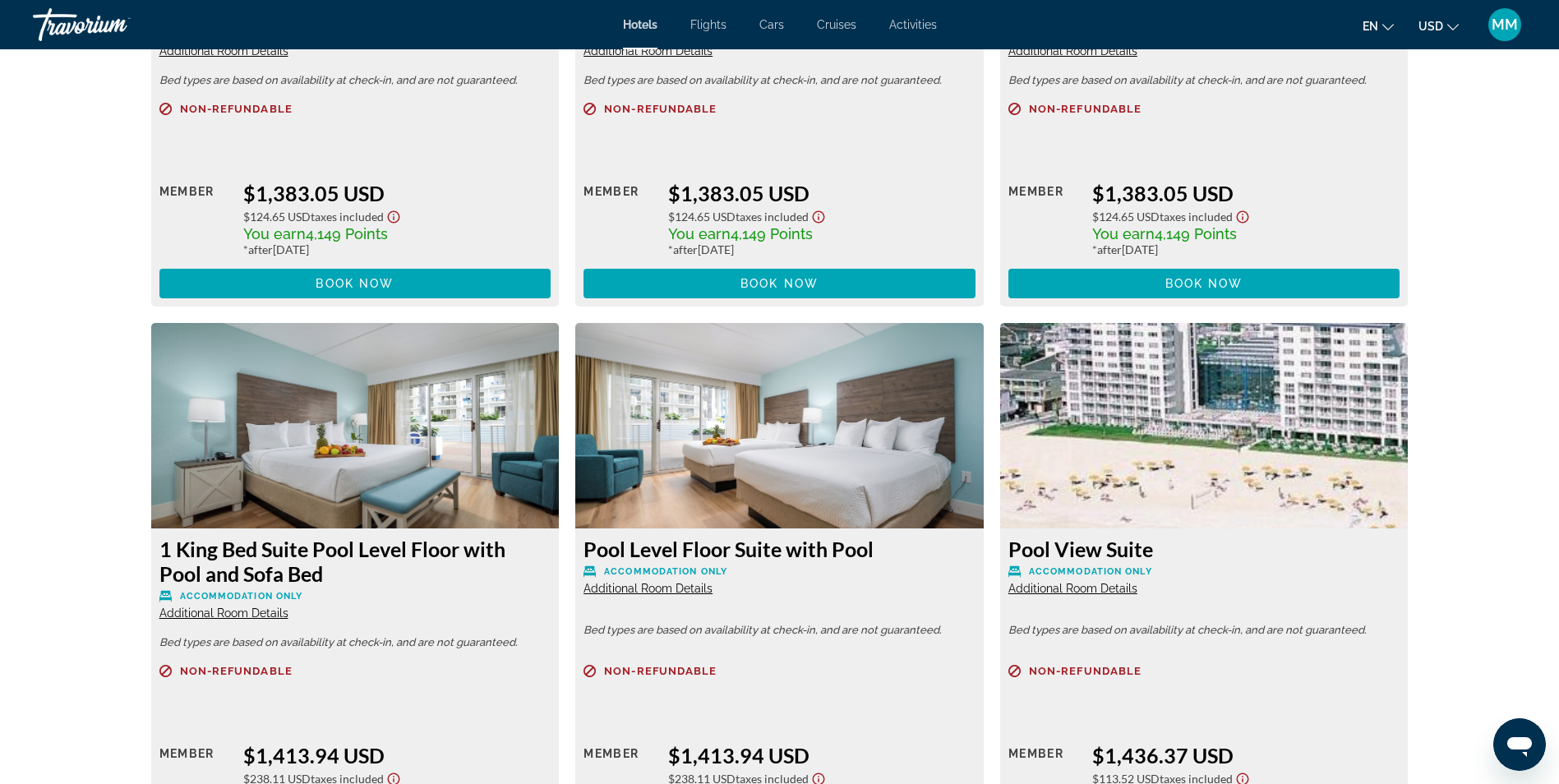
click at [667, 582] on span "Additional Room Details" at bounding box center [648, 588] width 129 height 13
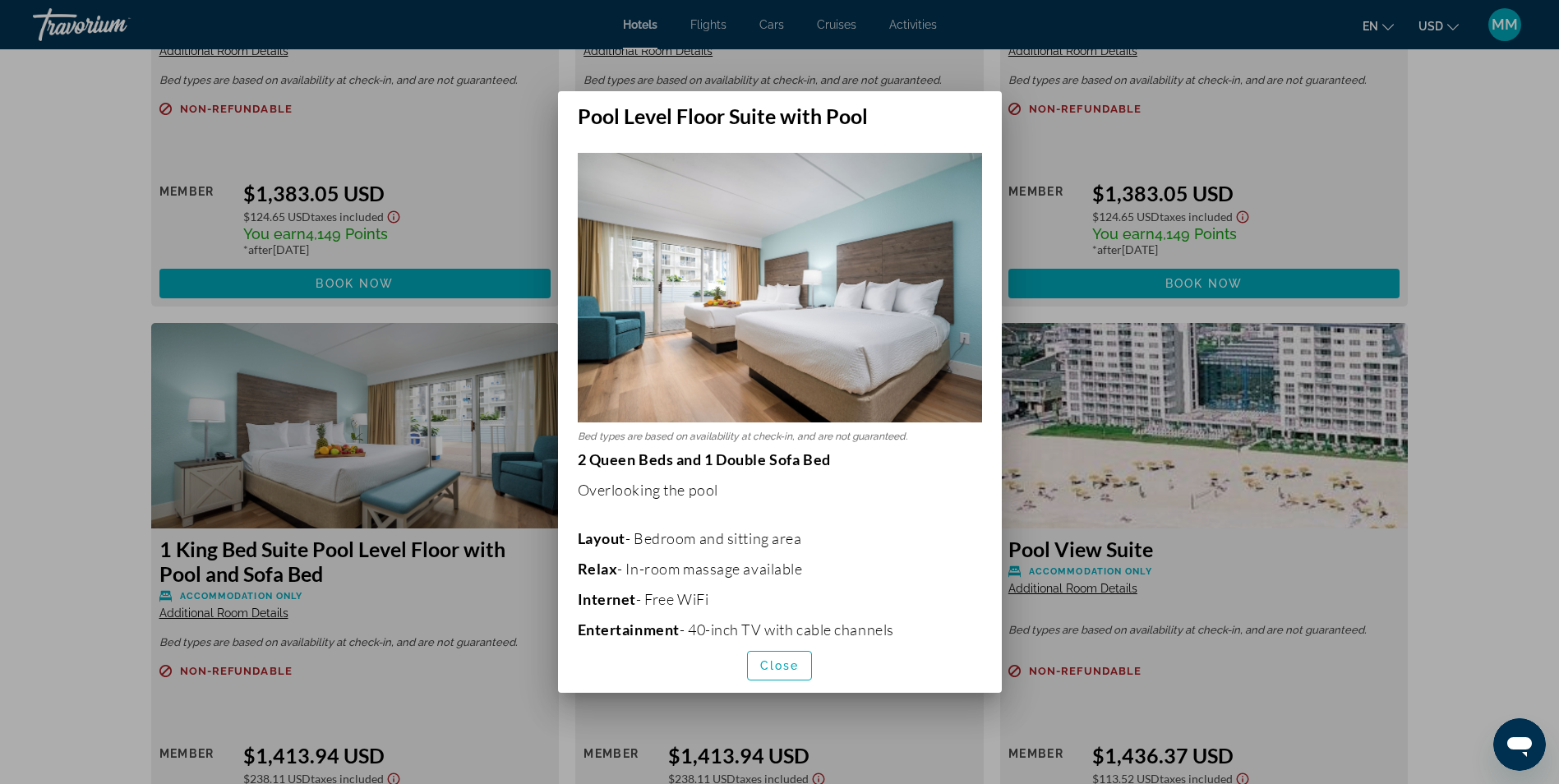
click at [1403, 545] on div at bounding box center [780, 392] width 1559 height 784
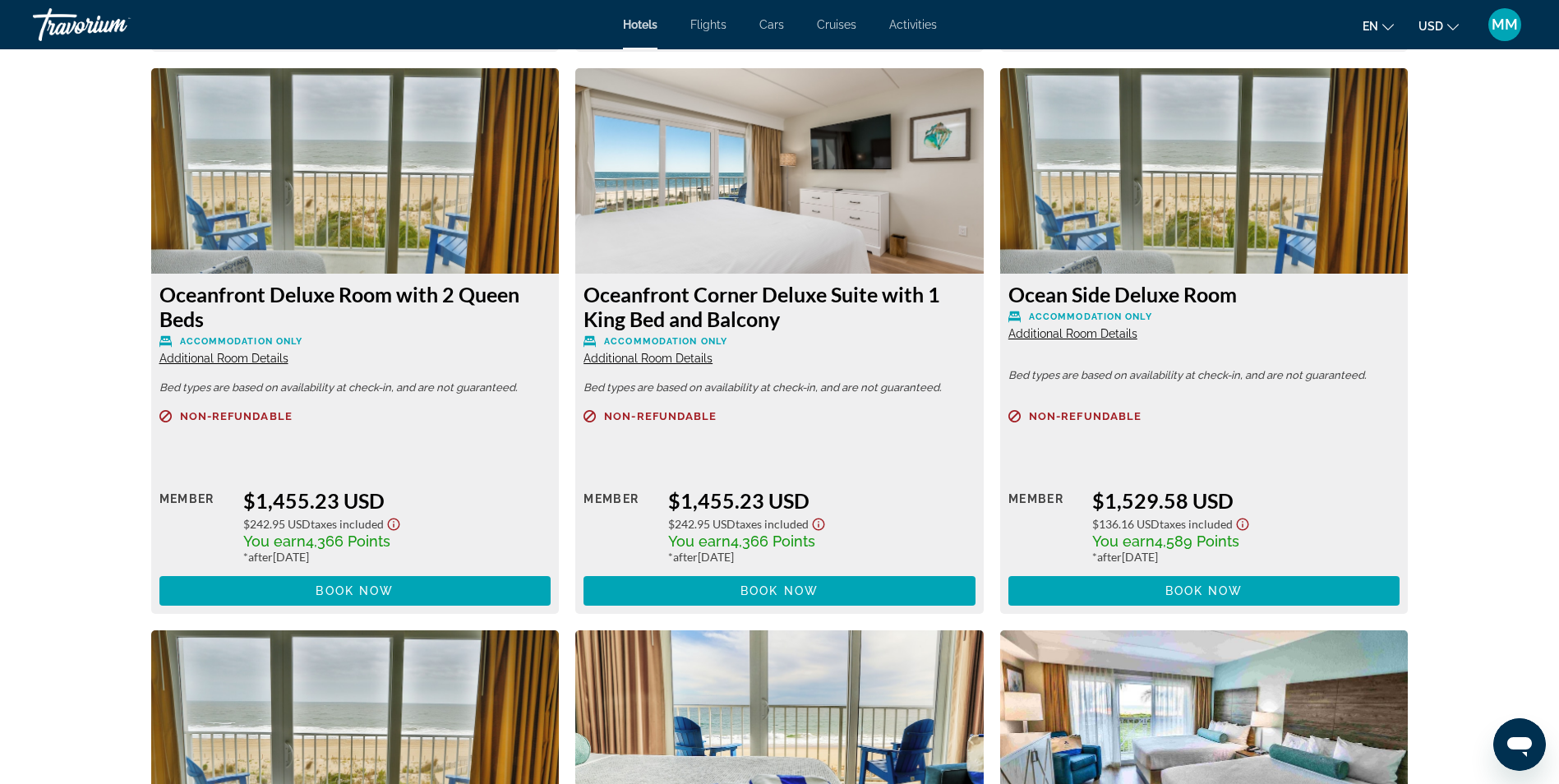
scroll to position [4436, 0]
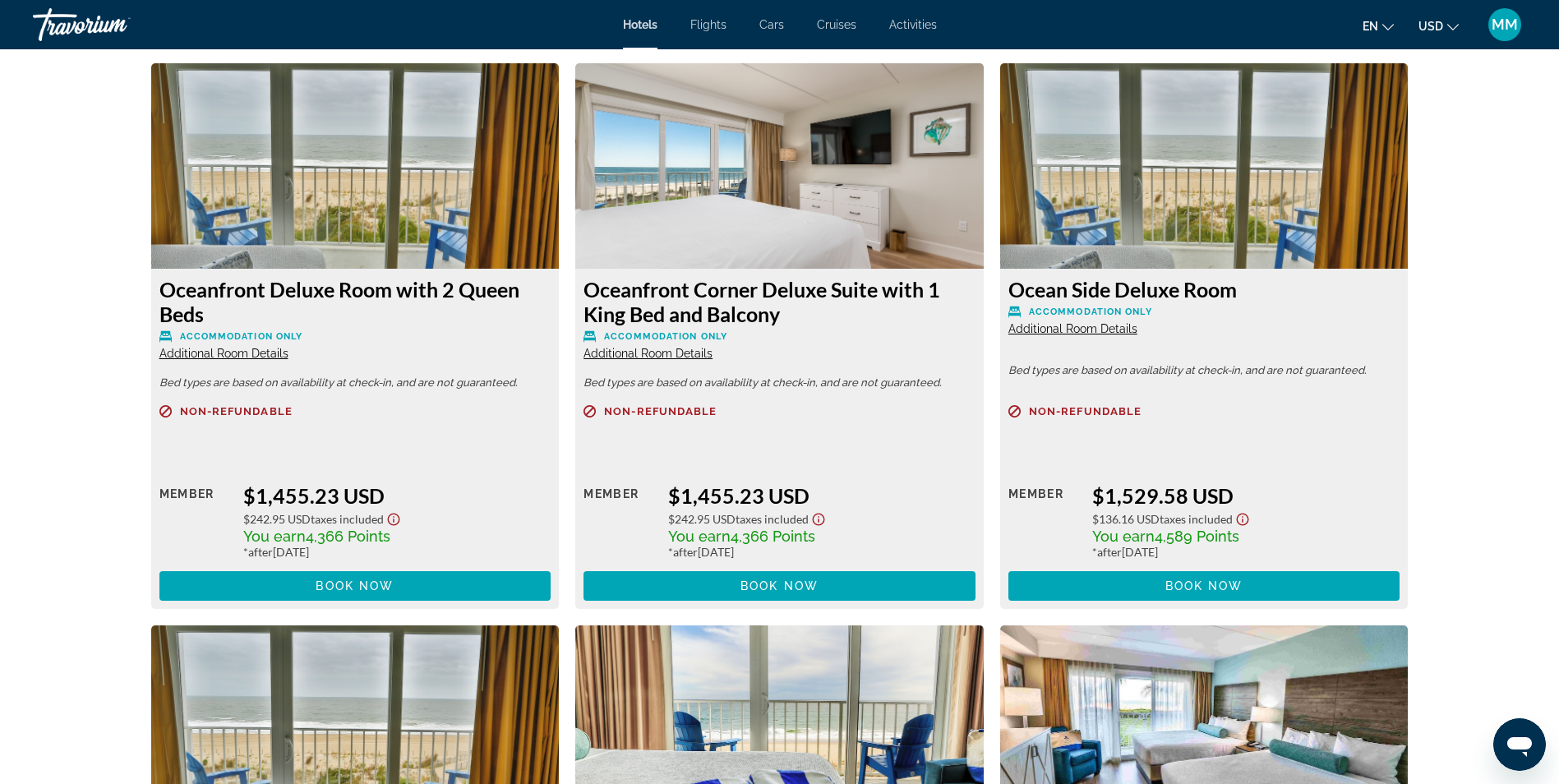
click at [645, 355] on span "Additional Room Details" at bounding box center [648, 353] width 129 height 13
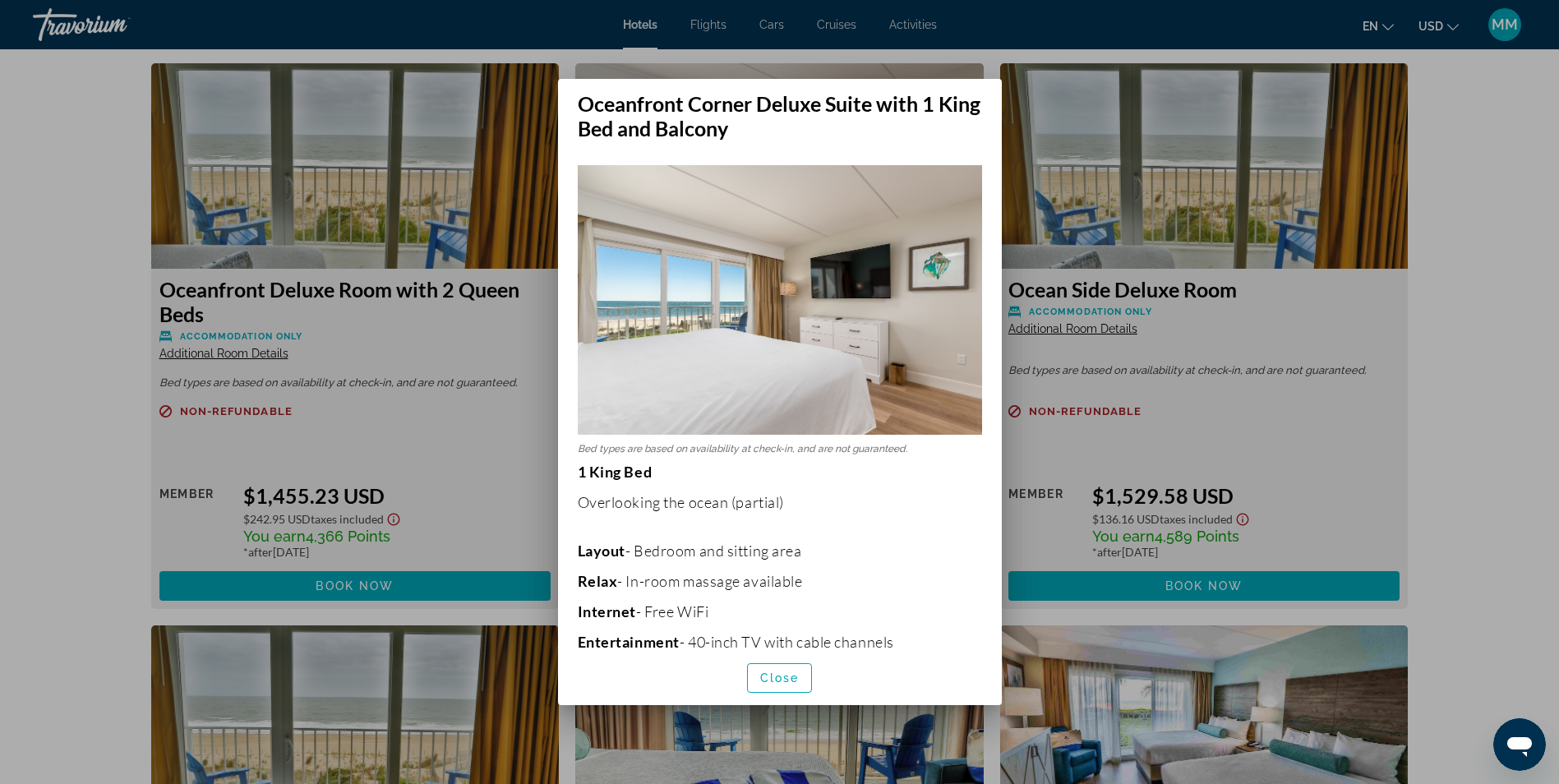
scroll to position [0, 0]
click at [1351, 408] on div at bounding box center [780, 392] width 1559 height 784
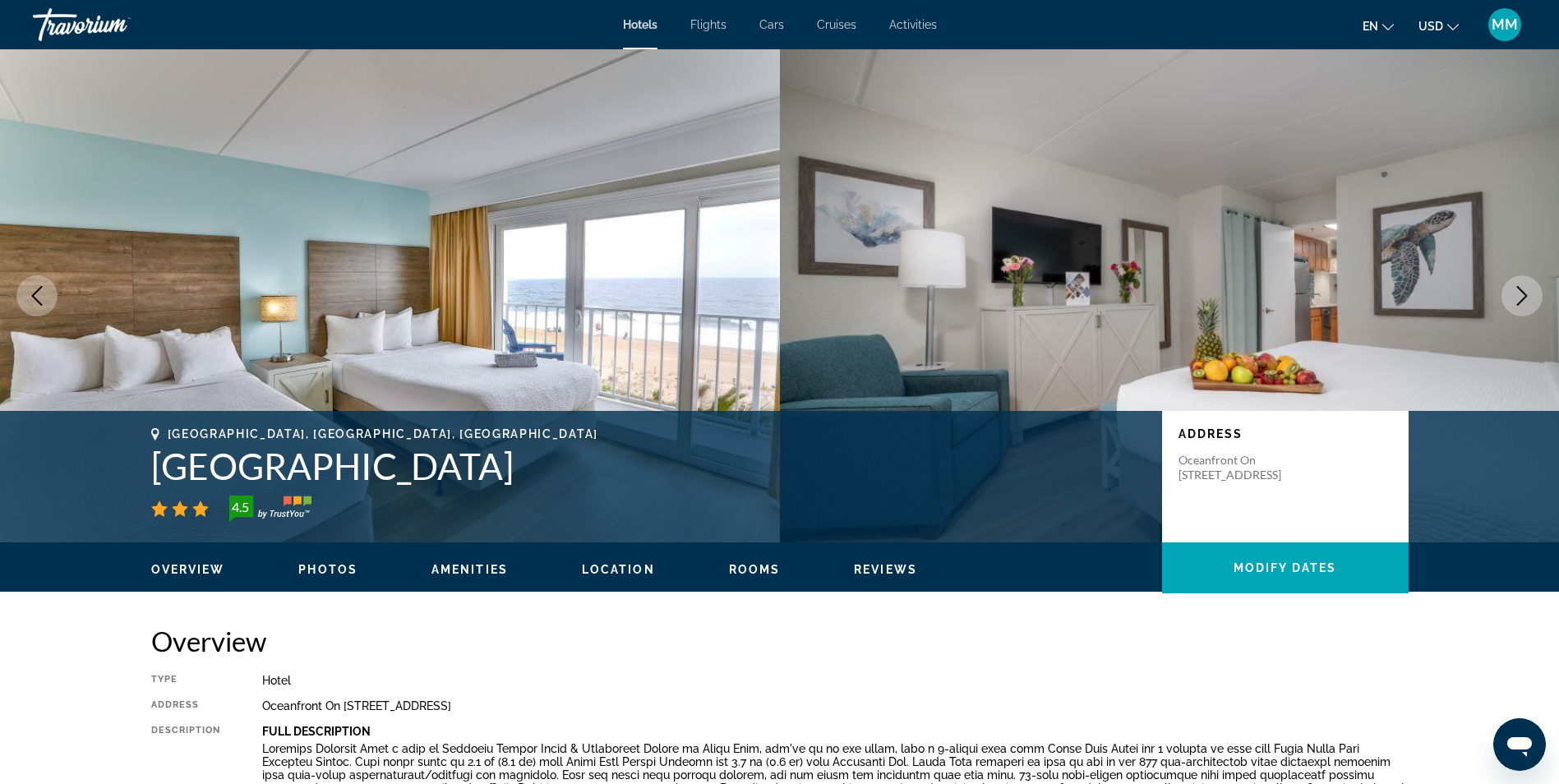
scroll to position [4436, 0]
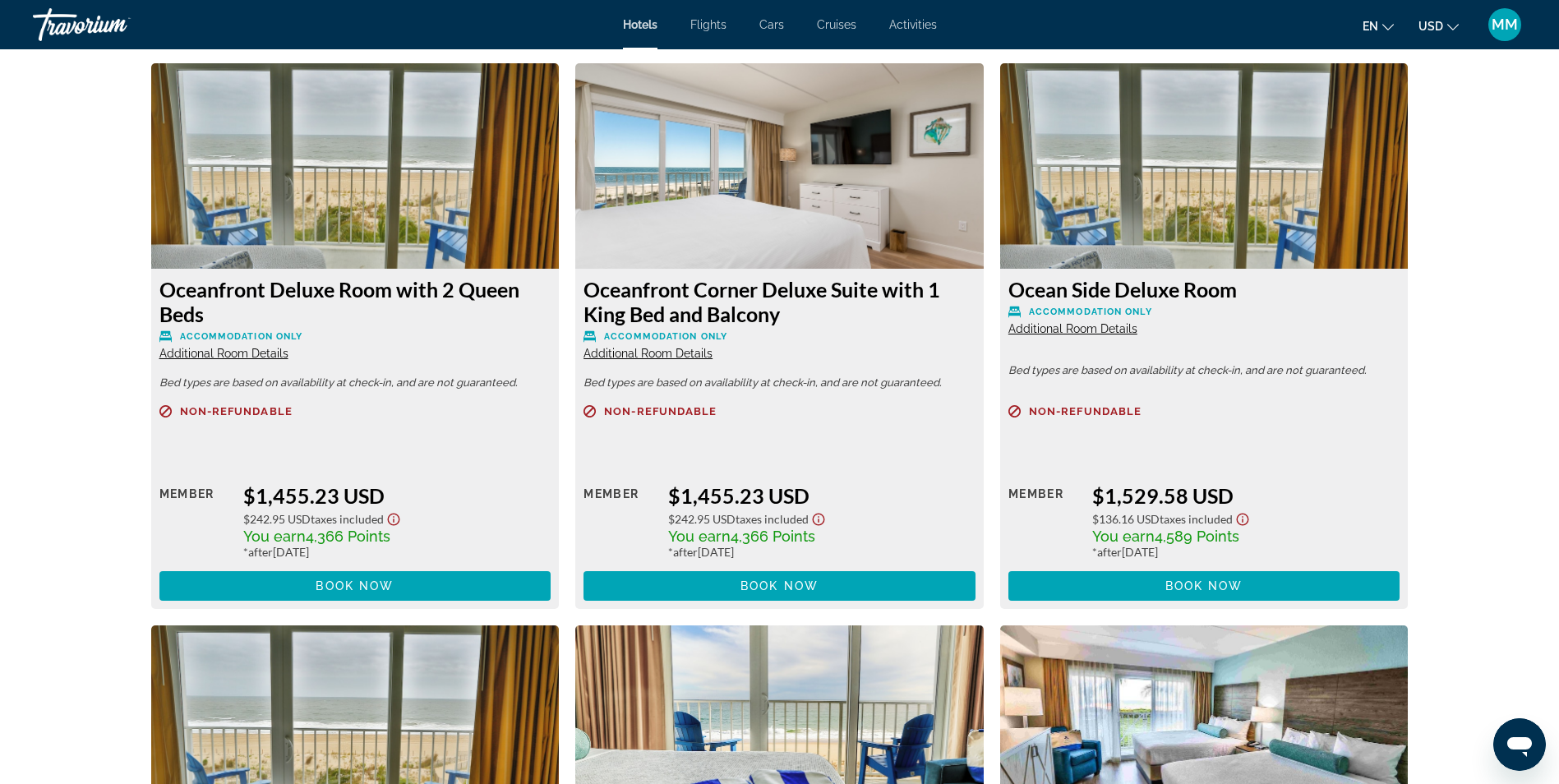
click at [1020, 331] on span "Additional Room Details" at bounding box center [1073, 329] width 129 height 13
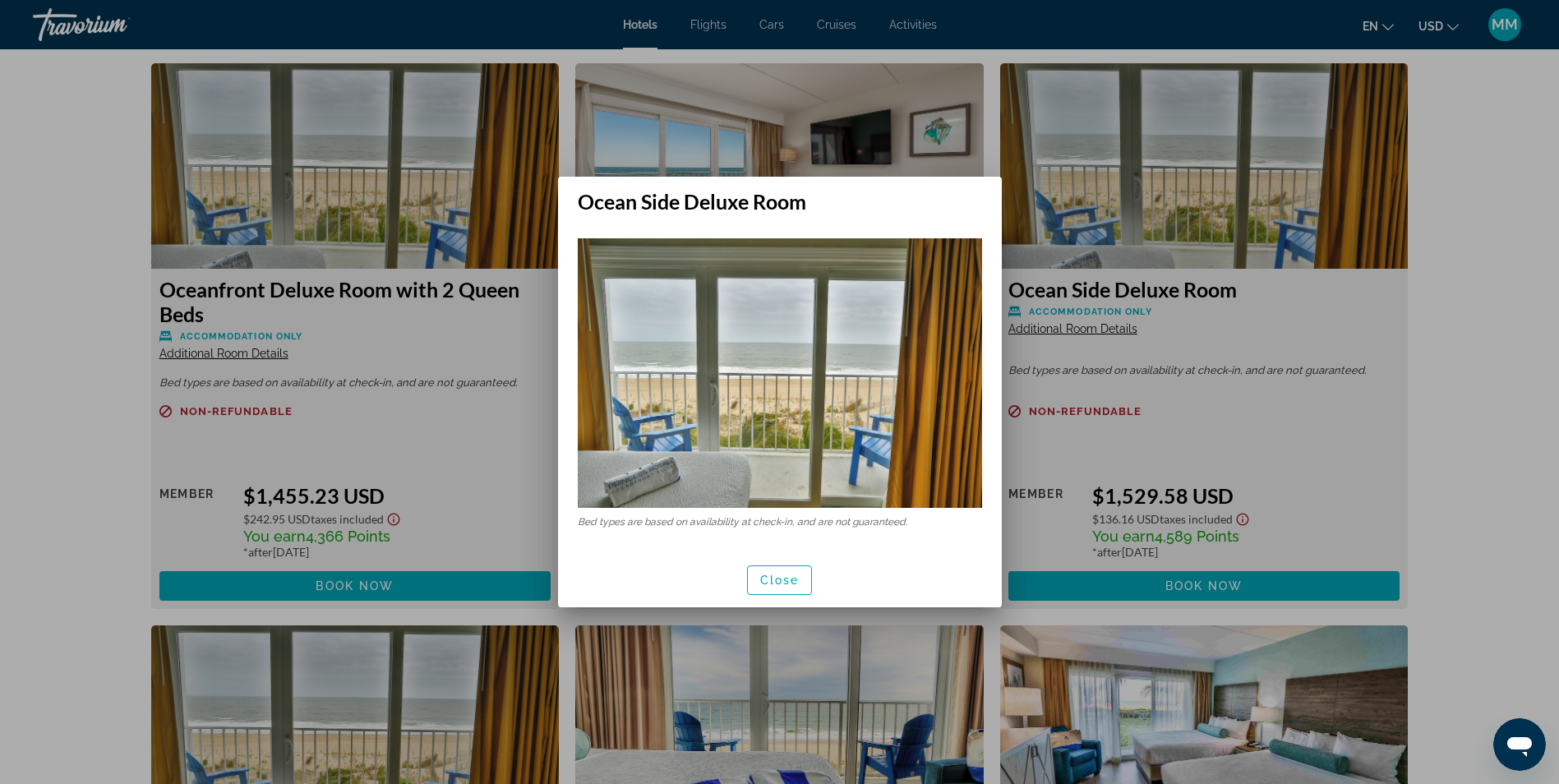
click at [1351, 393] on div at bounding box center [780, 392] width 1559 height 784
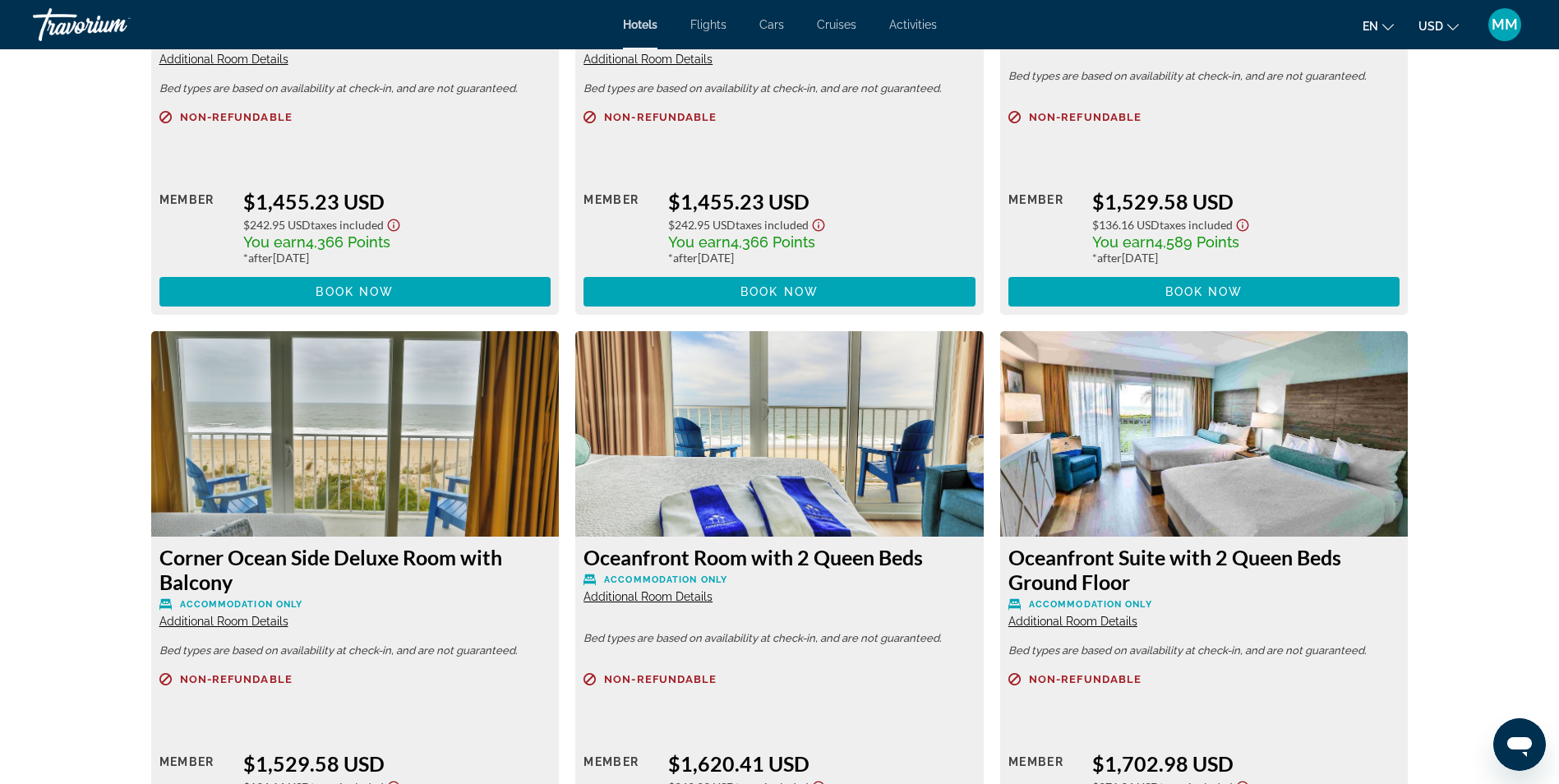
scroll to position [4847, 0]
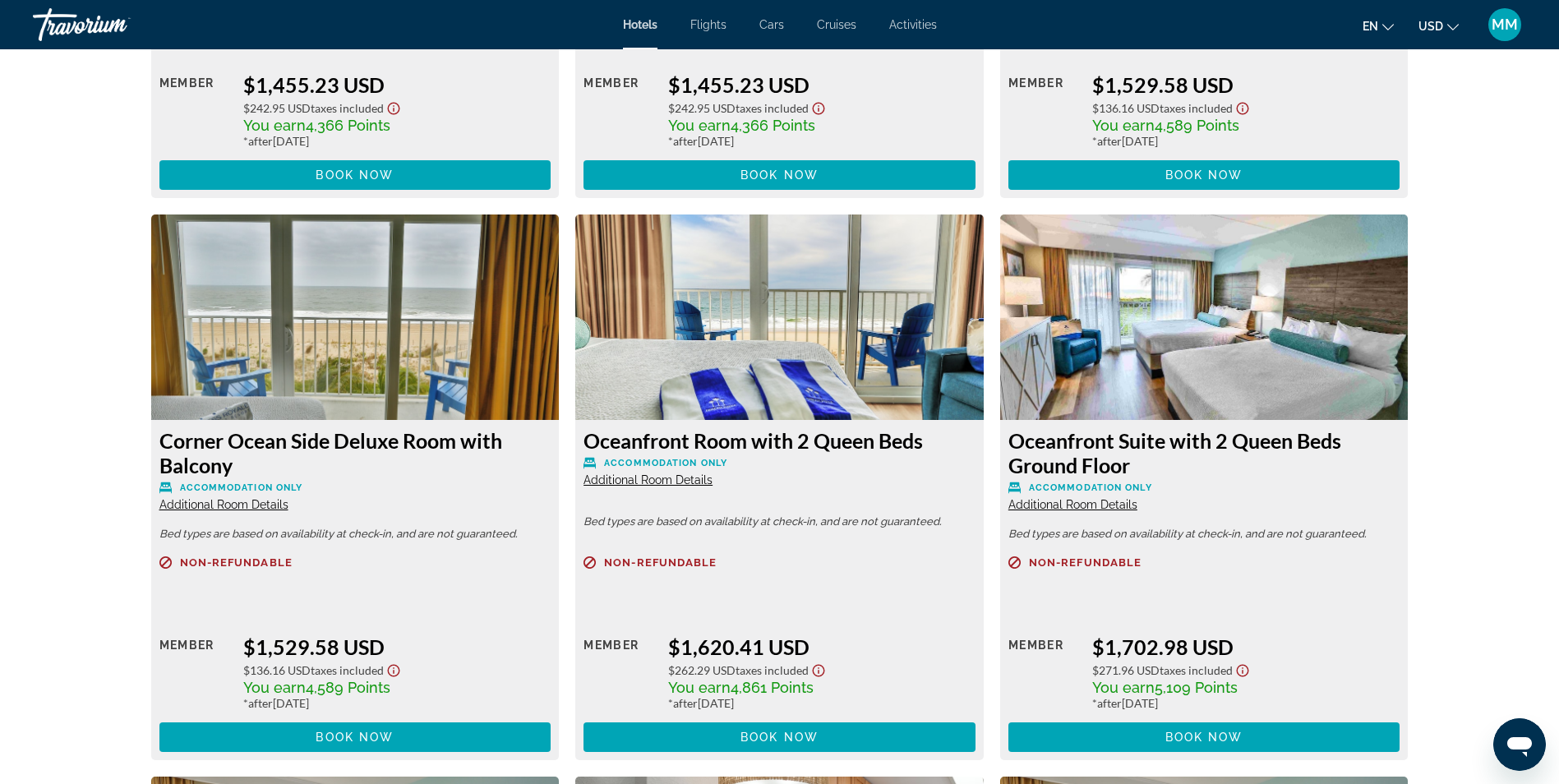
click at [224, 507] on span "Additional Room Details" at bounding box center [223, 504] width 129 height 13
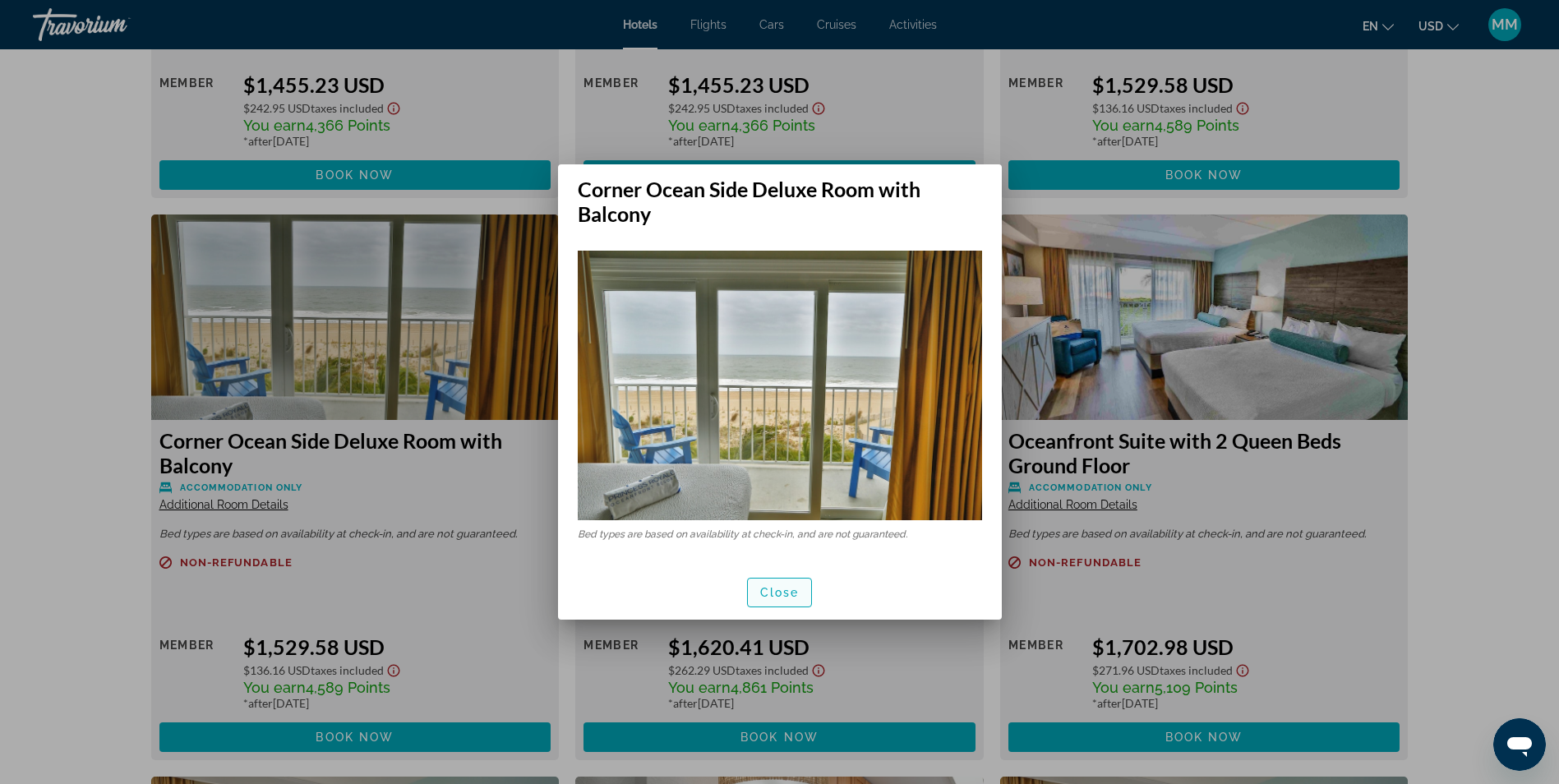
click at [772, 587] on span "Close" at bounding box center [780, 592] width 40 height 13
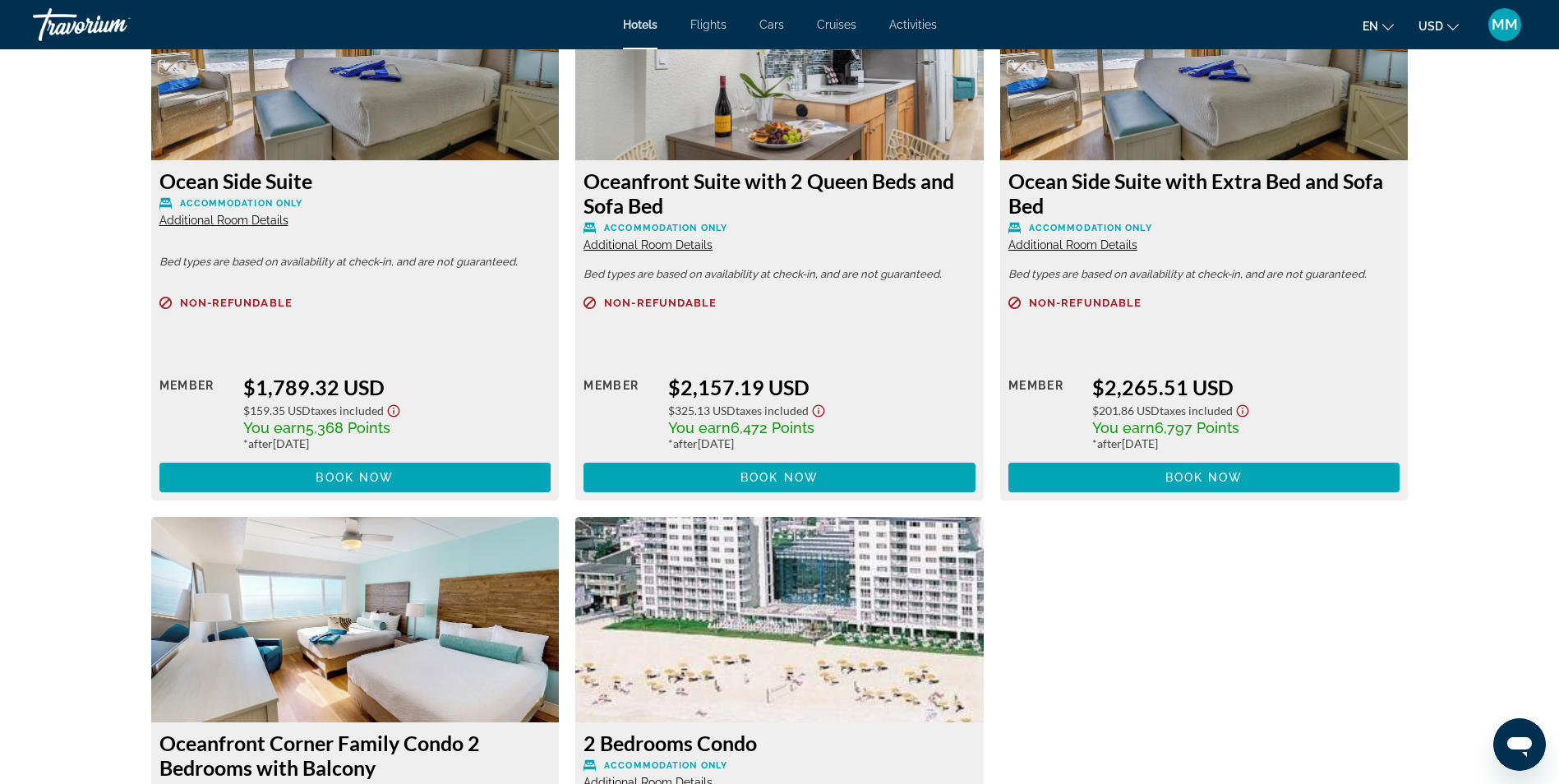
scroll to position [5586, 0]
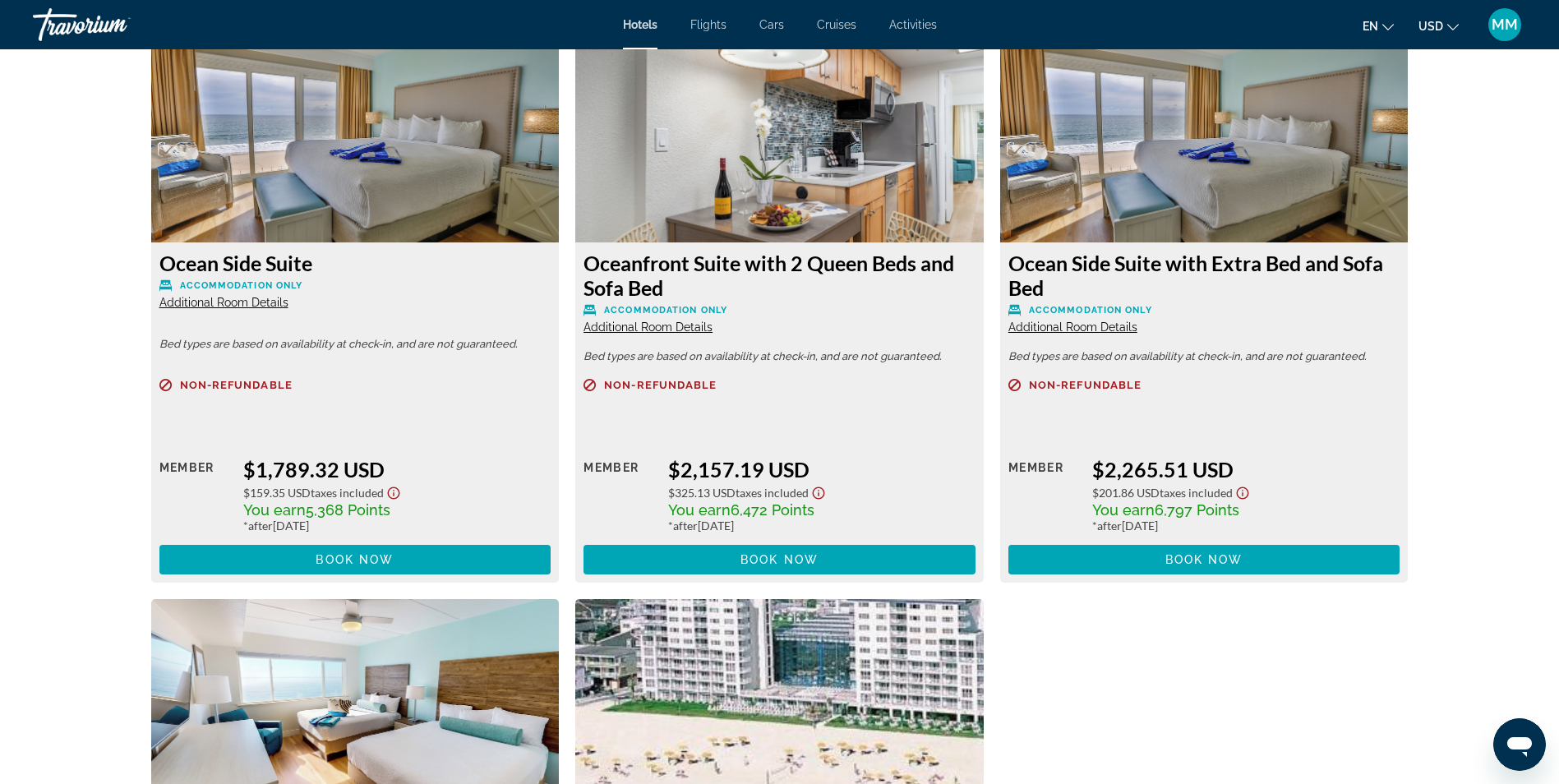
click at [693, 324] on span "Additional Room Details" at bounding box center [648, 327] width 129 height 13
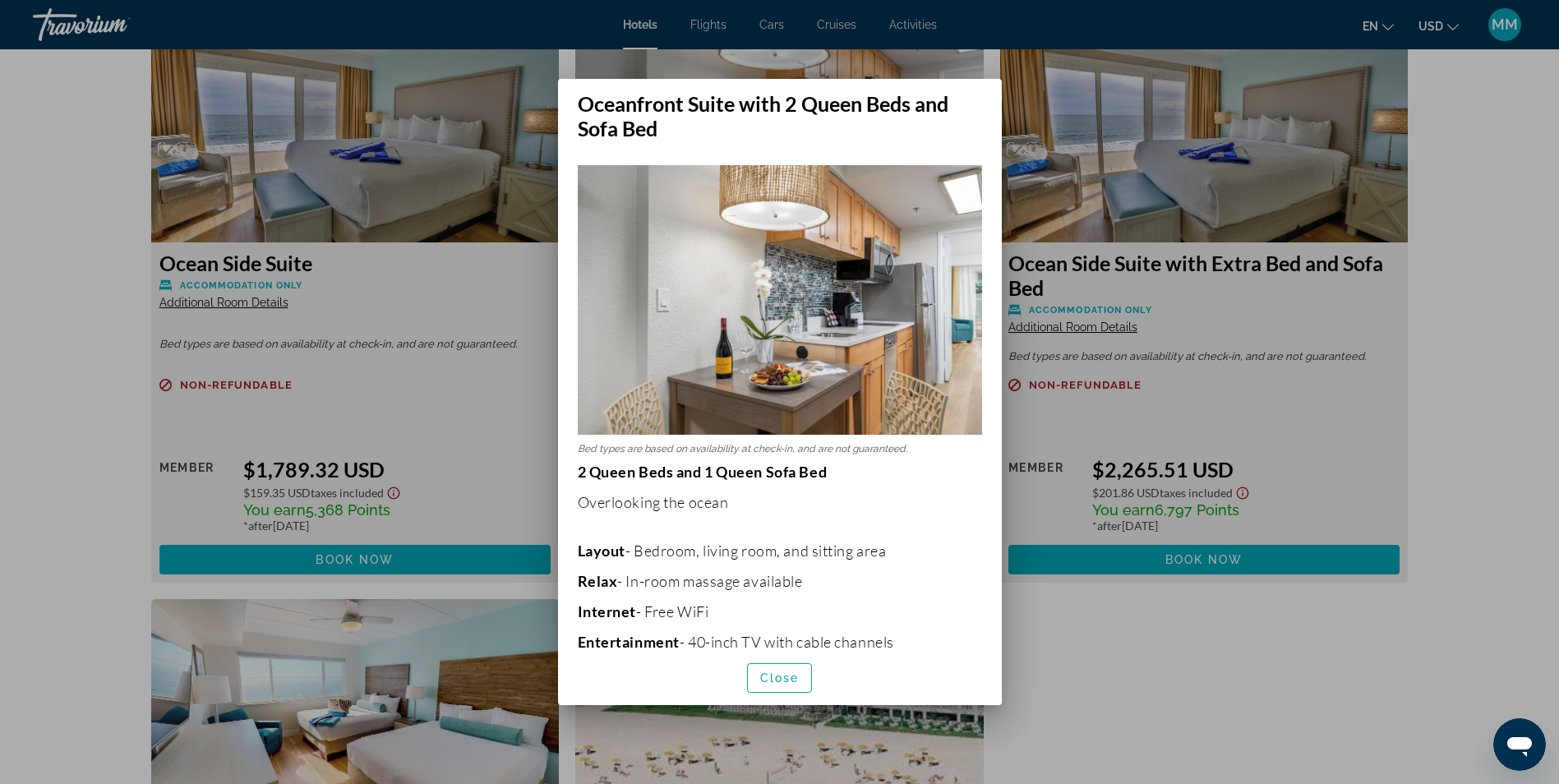
click at [1473, 420] on div at bounding box center [780, 392] width 1559 height 784
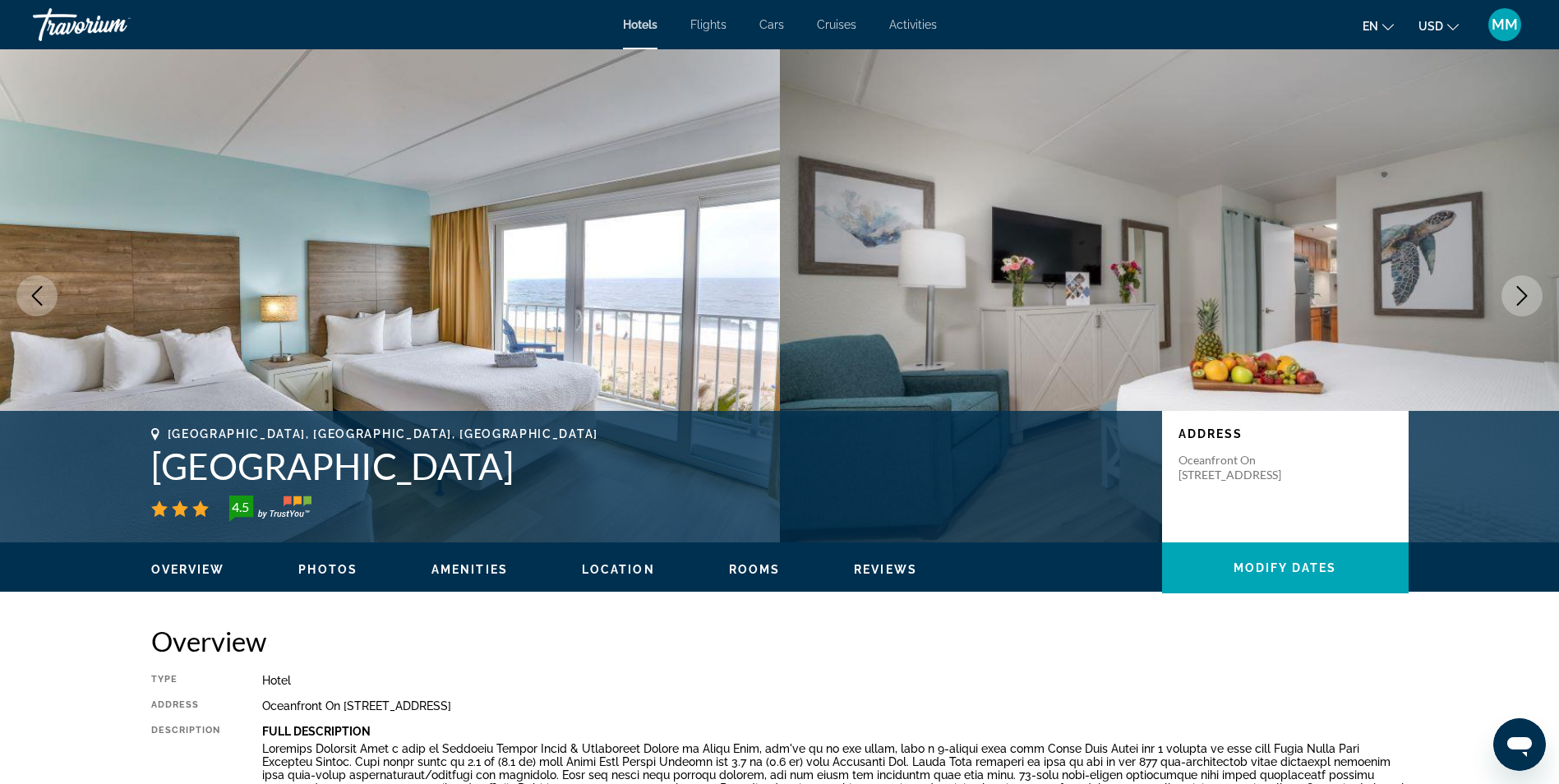
scroll to position [5586, 0]
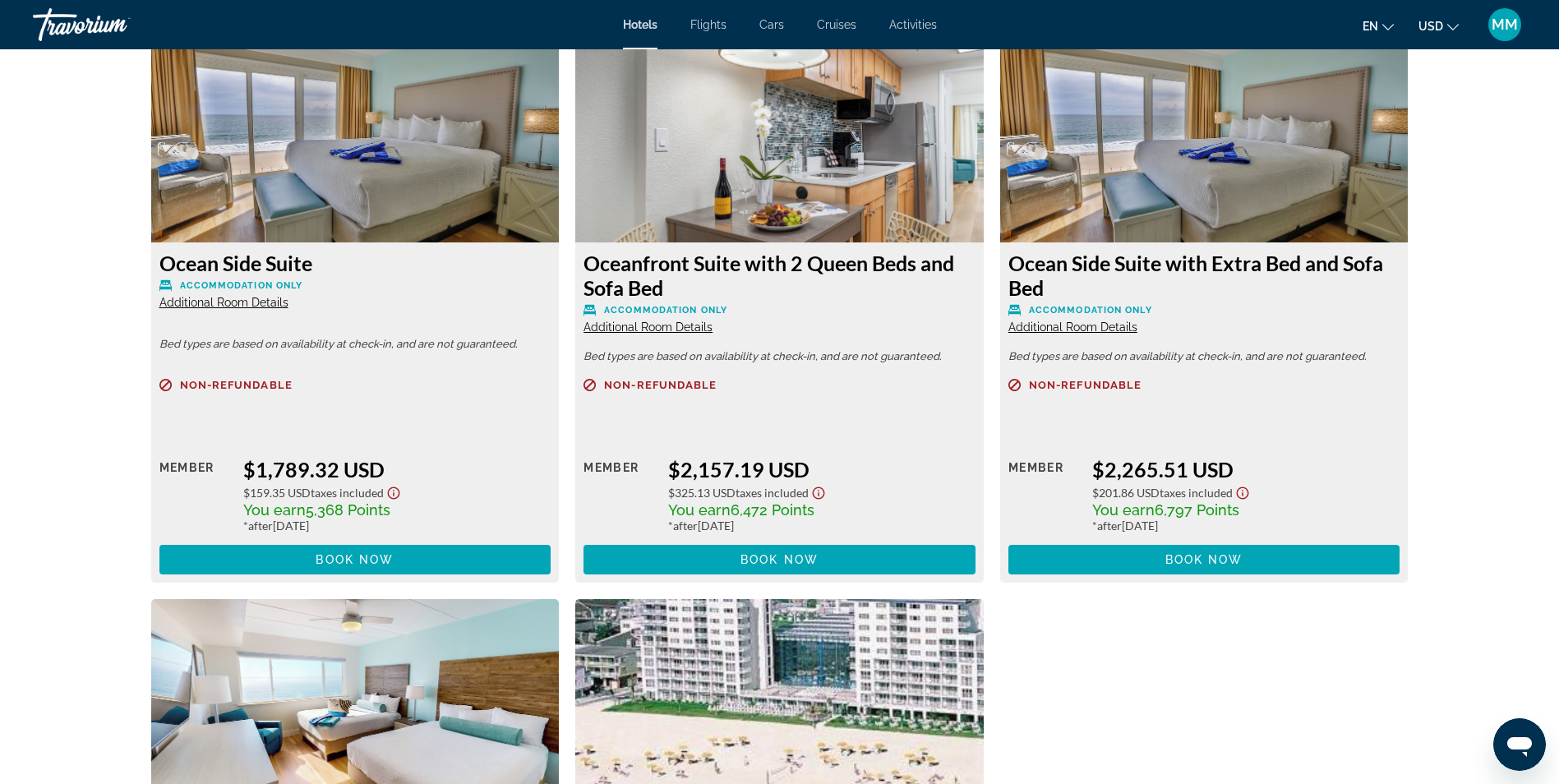
click at [246, 300] on span "Additional Room Details" at bounding box center [223, 302] width 129 height 13
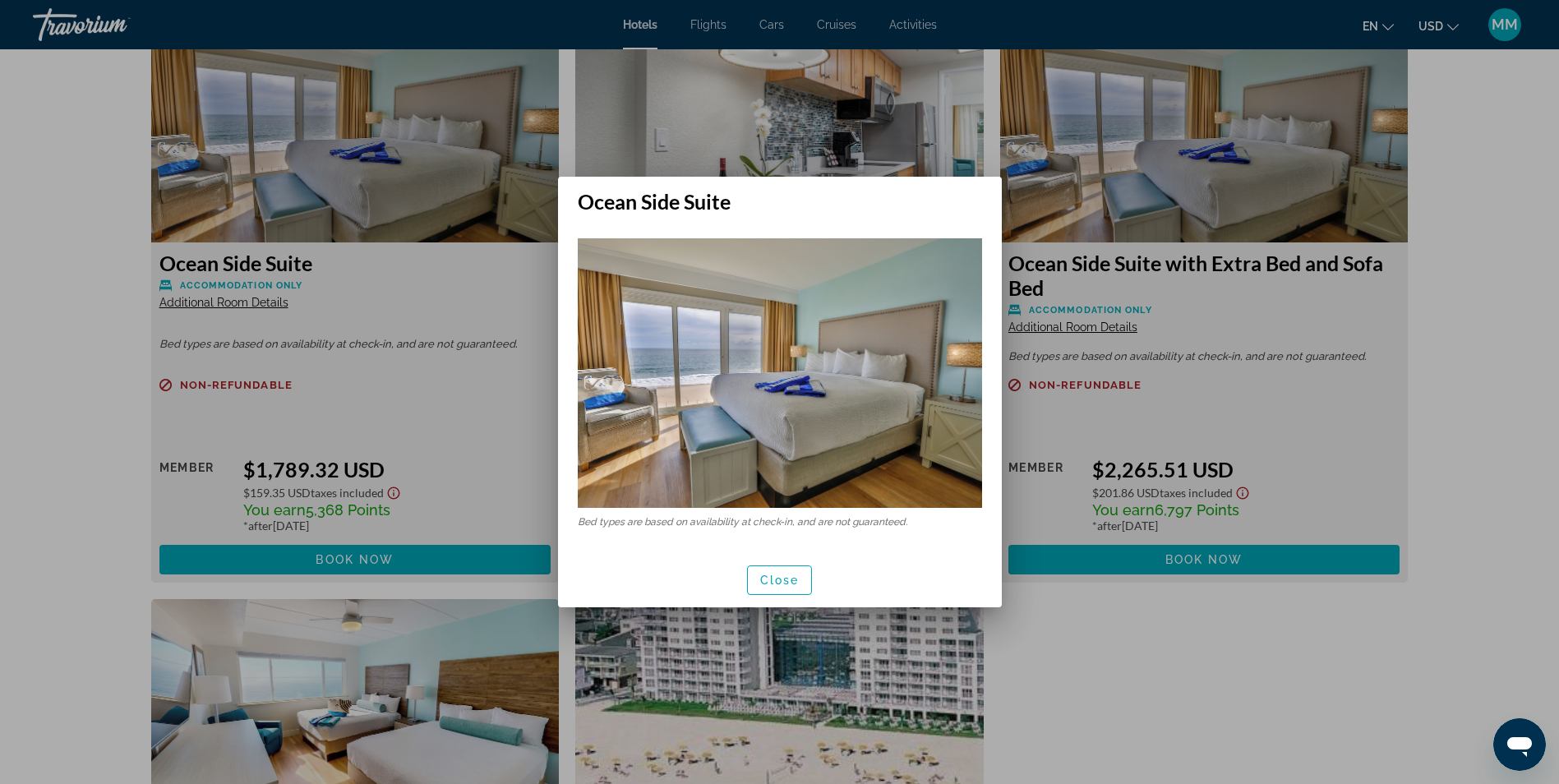
click at [1368, 385] on div at bounding box center [780, 392] width 1559 height 784
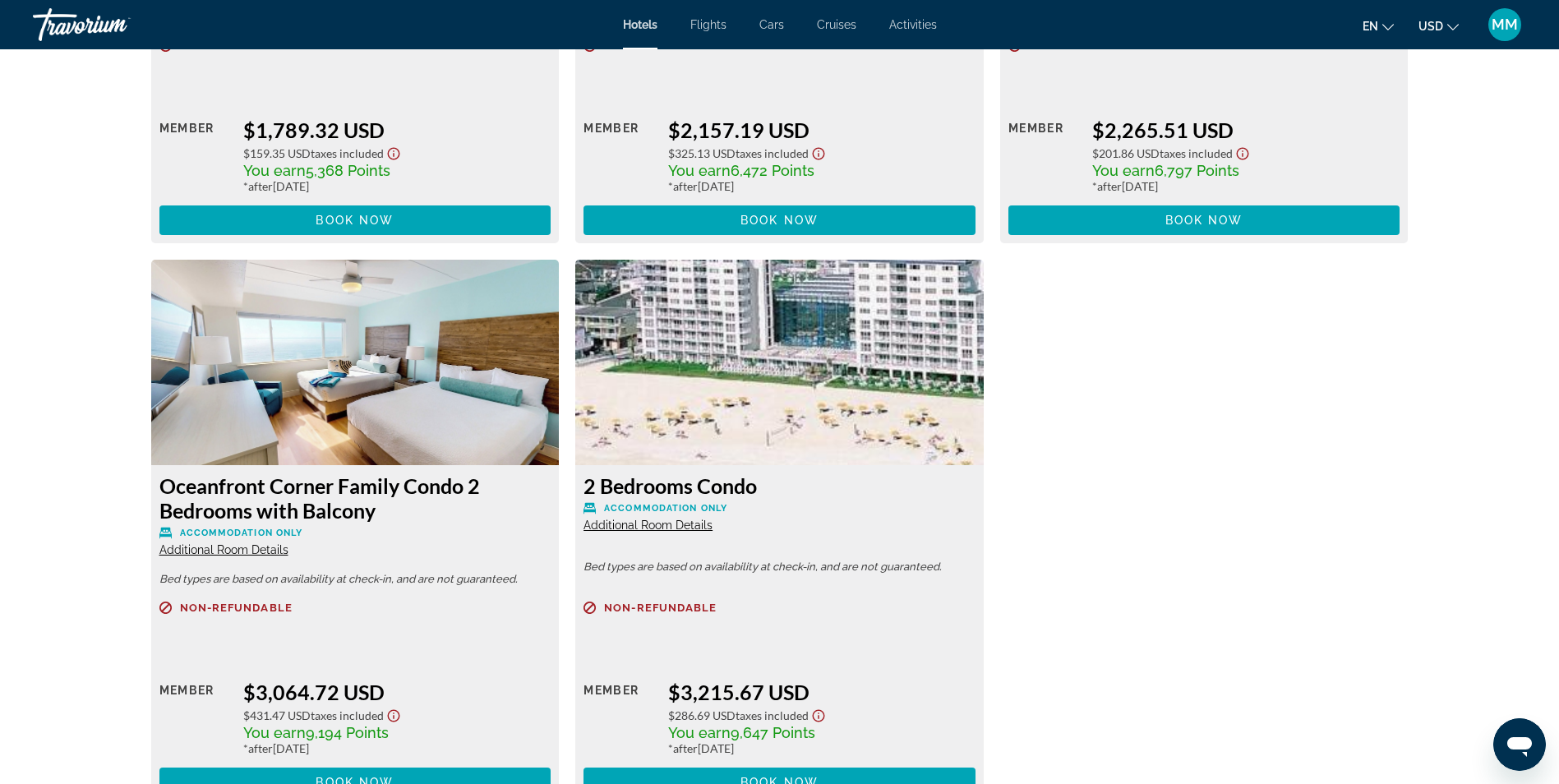
scroll to position [5997, 0]
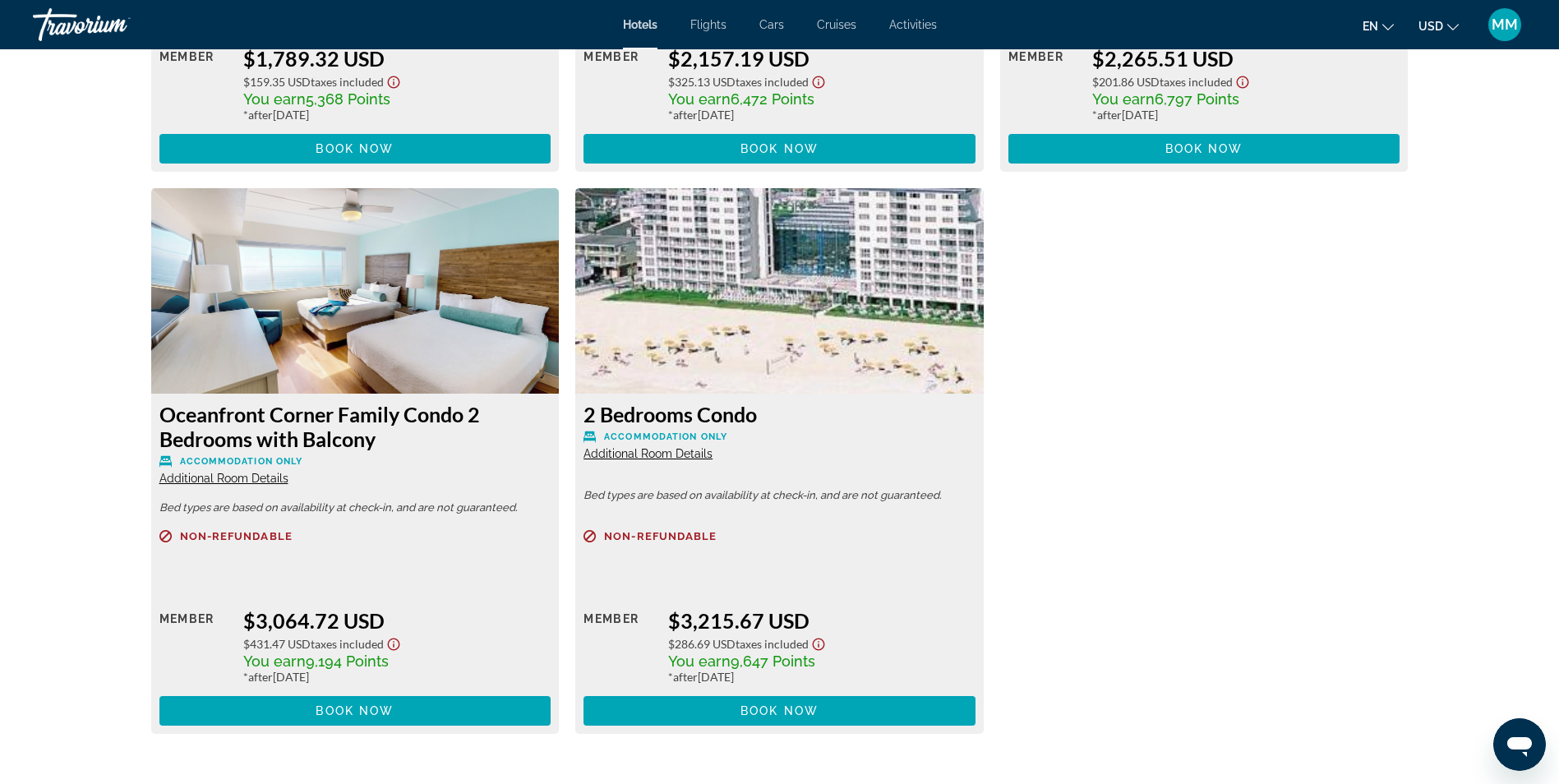
click at [244, 478] on span "Additional Room Details" at bounding box center [223, 478] width 129 height 13
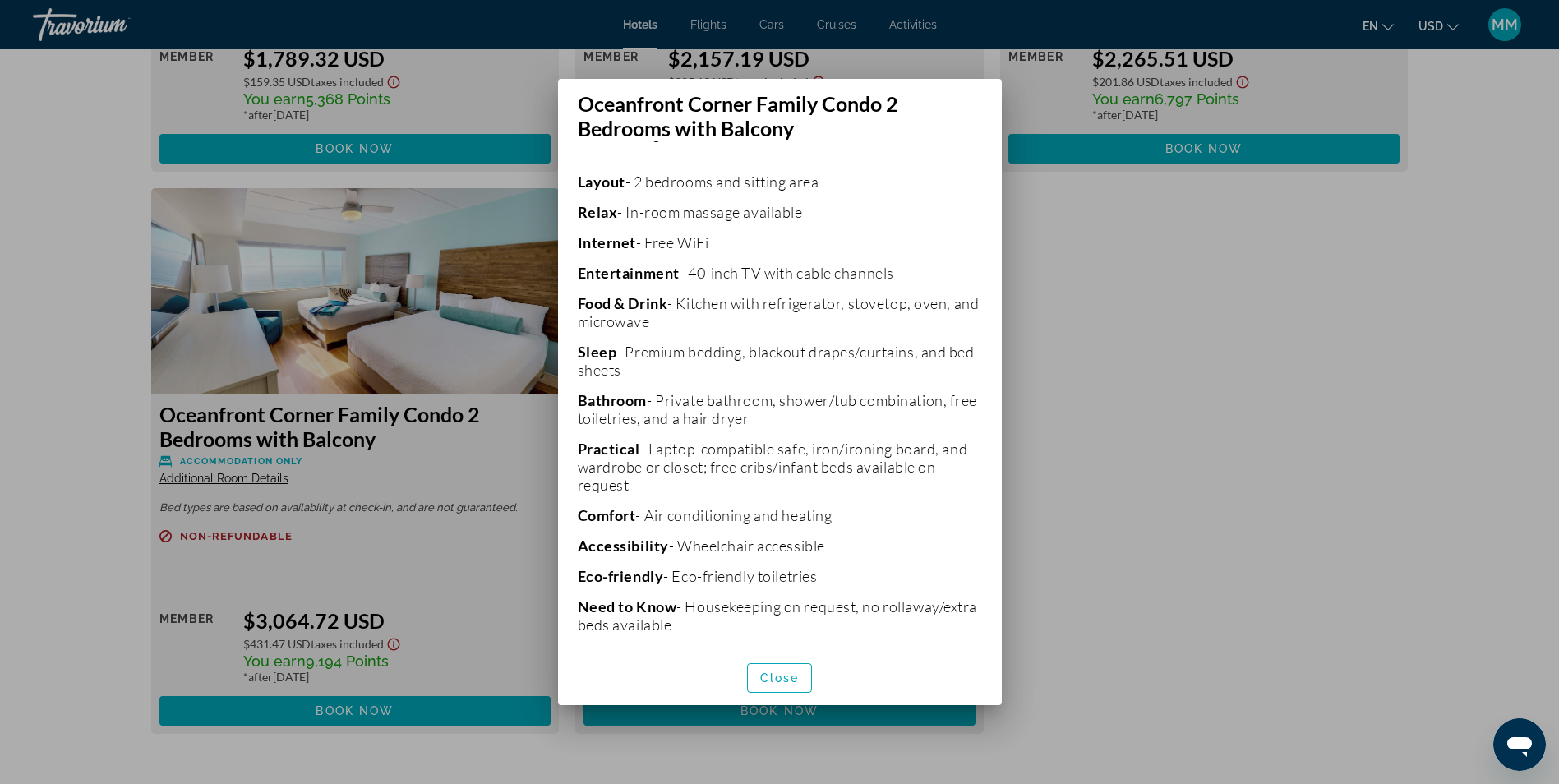
scroll to position [329, 0]
click at [1190, 421] on div at bounding box center [780, 392] width 1559 height 784
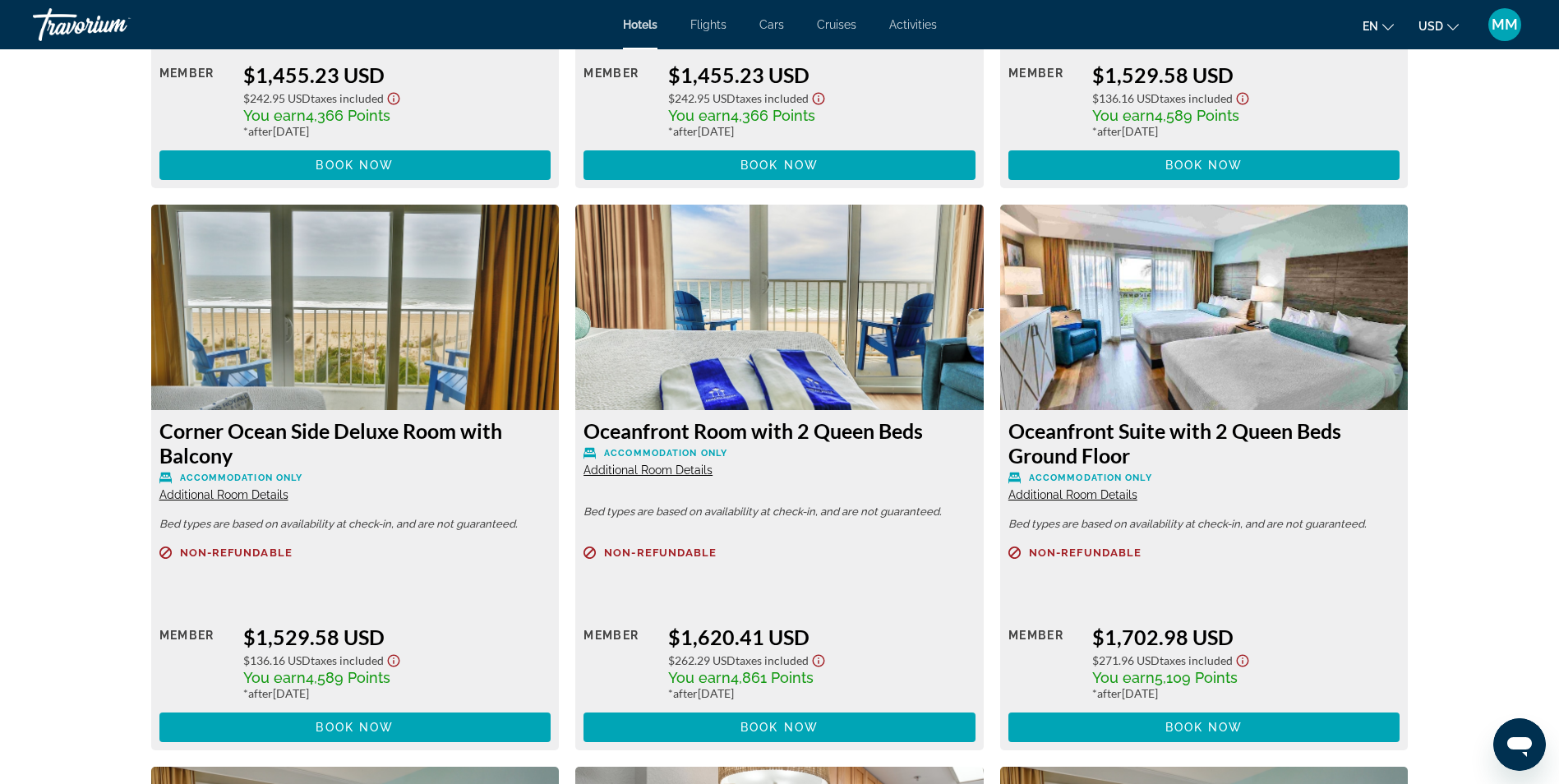
scroll to position [4847, 0]
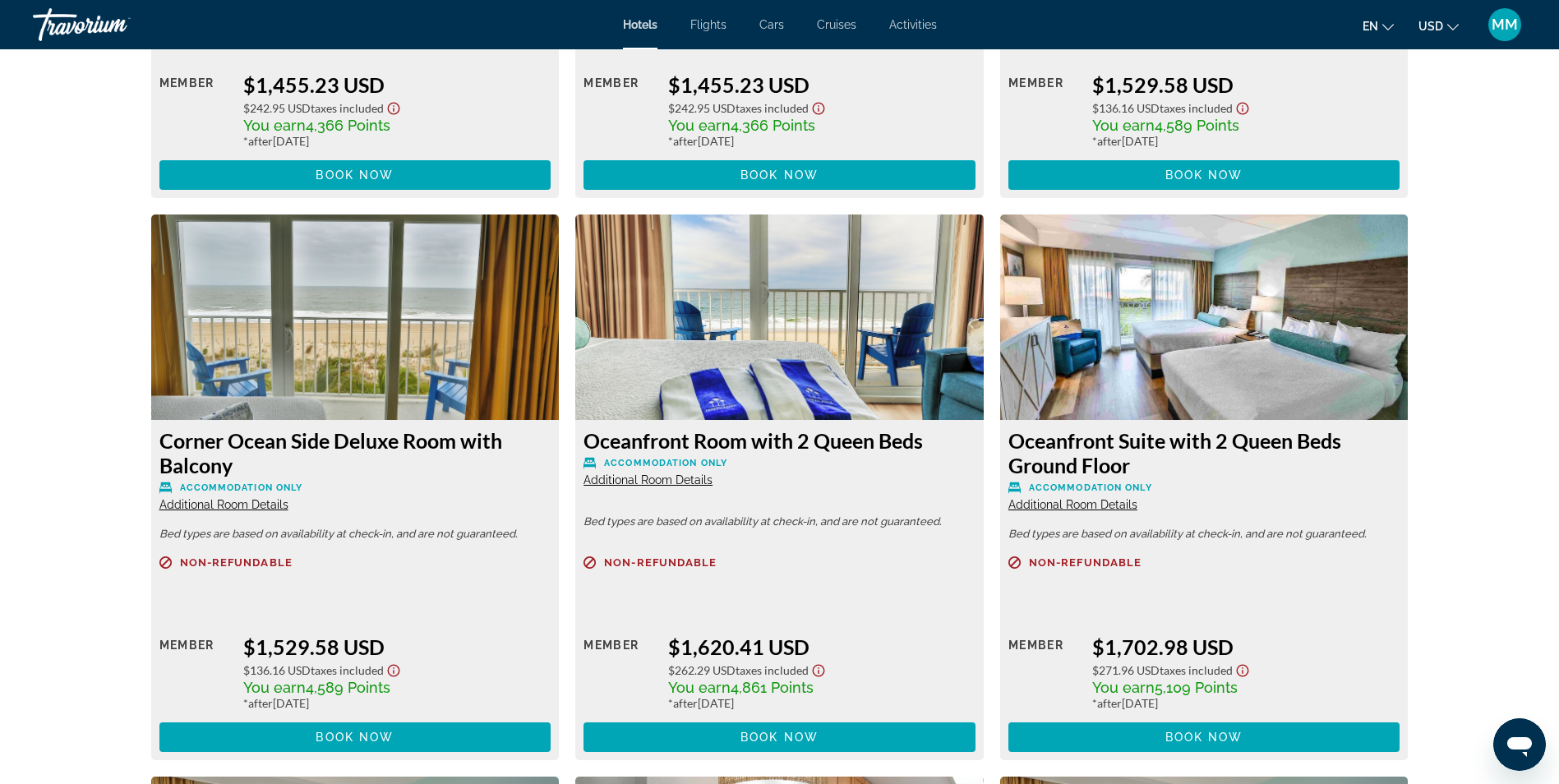
click at [1115, 500] on span "Additional Room Details" at bounding box center [1073, 504] width 129 height 13
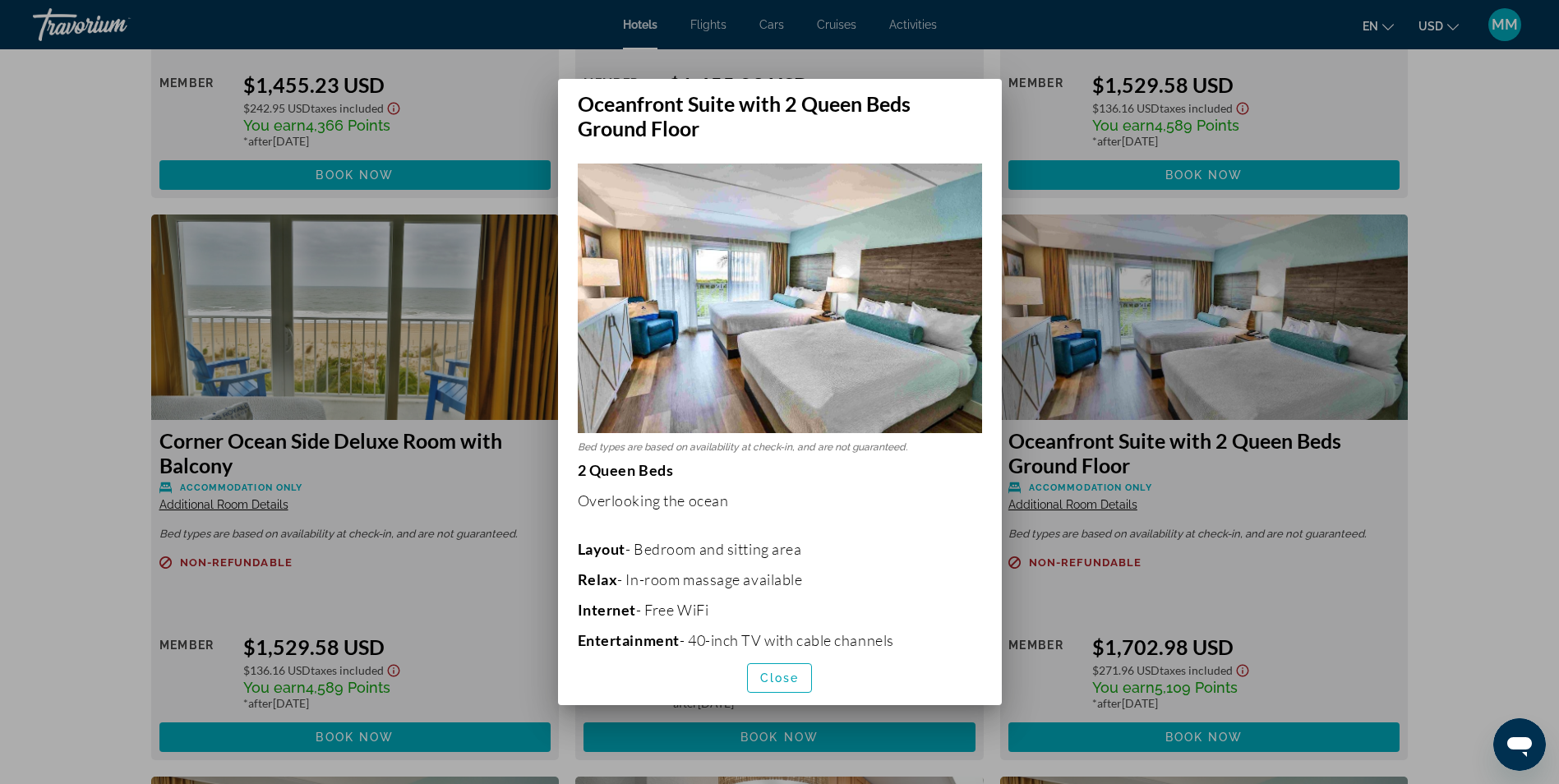
scroll to position [0, 0]
click at [1461, 376] on div at bounding box center [780, 392] width 1559 height 784
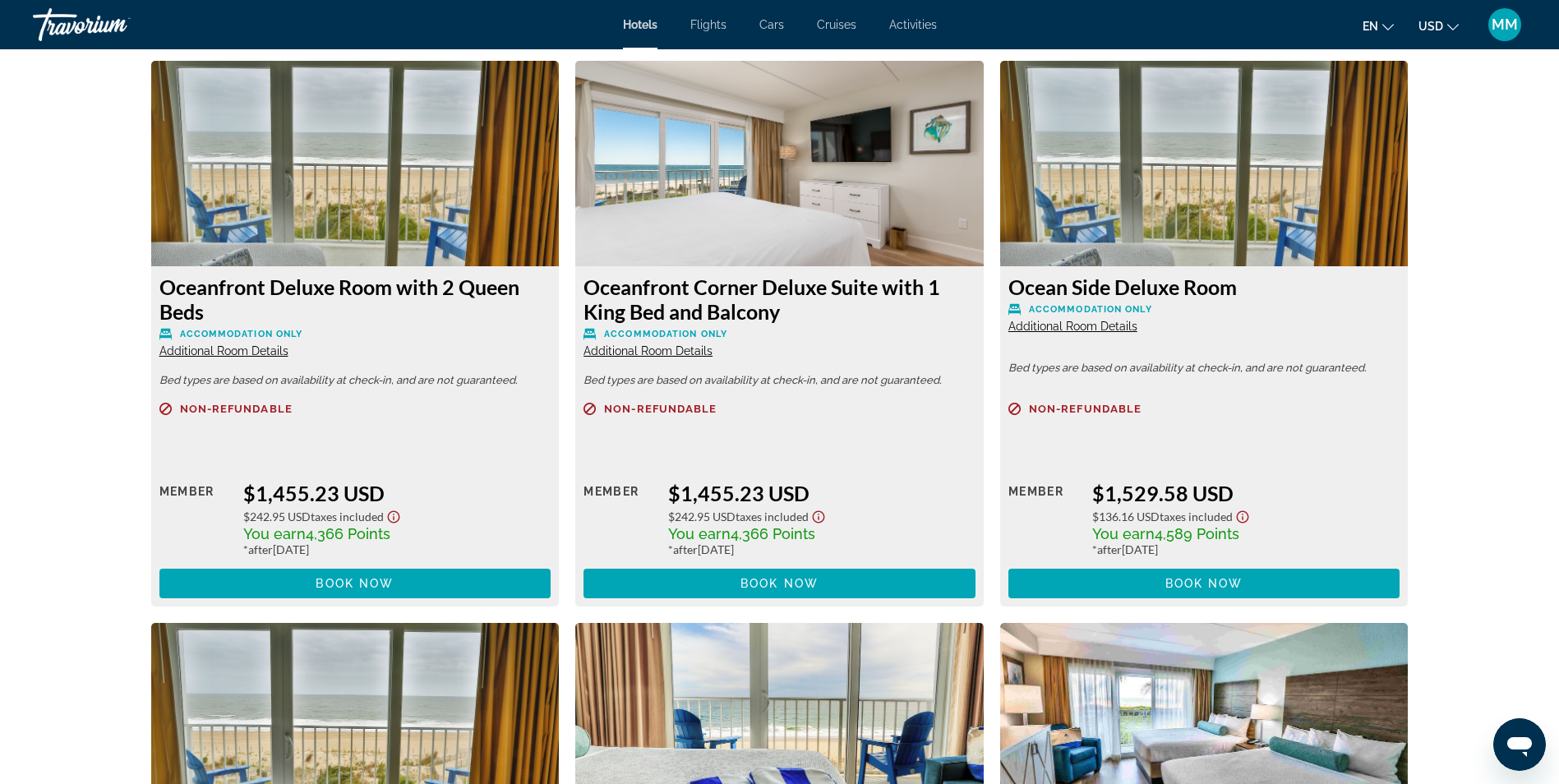
scroll to position [4436, 0]
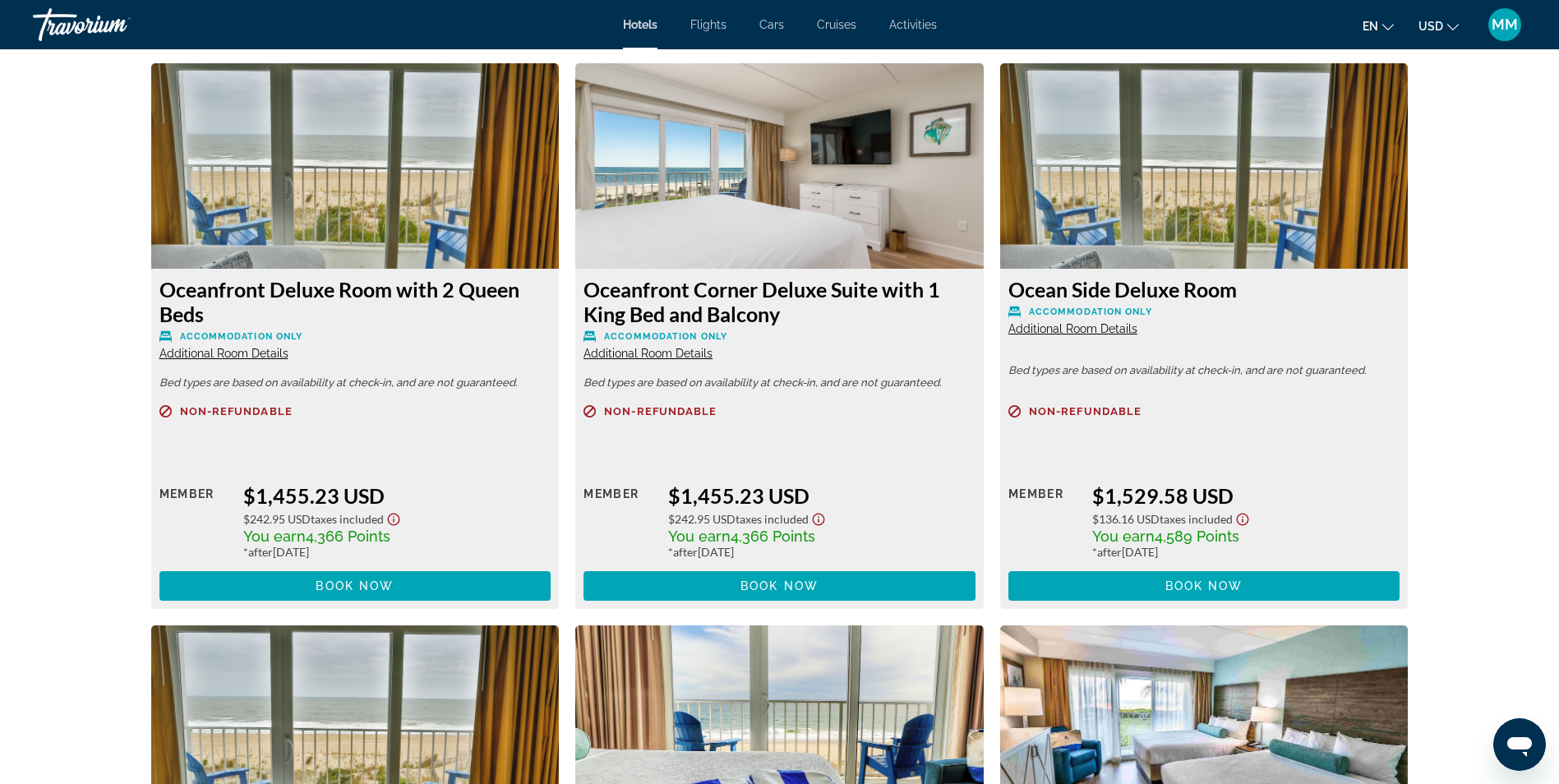
click at [641, 353] on span "Additional Room Details" at bounding box center [648, 353] width 129 height 13
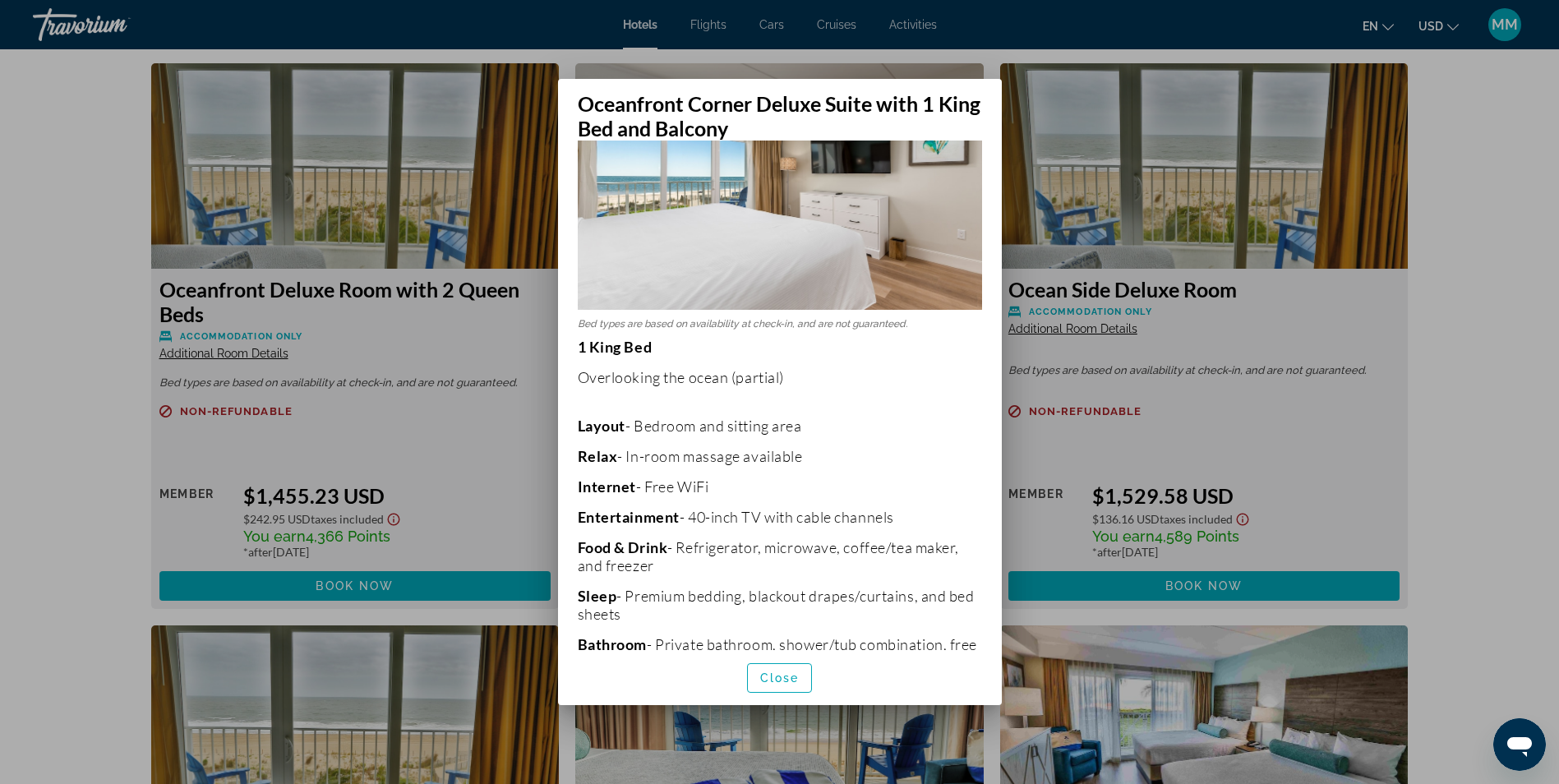
scroll to position [164, 0]
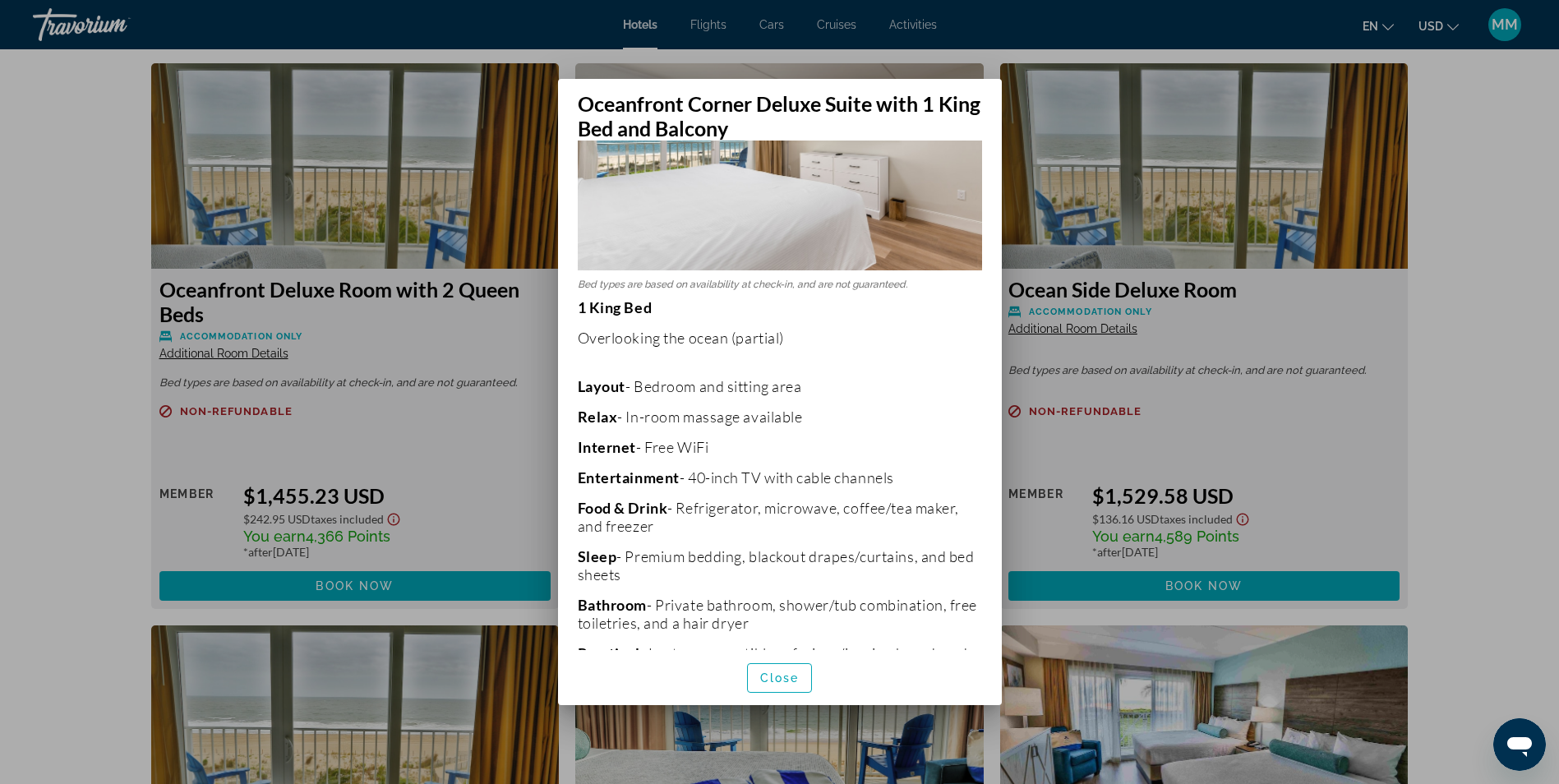
click at [1339, 465] on div at bounding box center [780, 392] width 1559 height 784
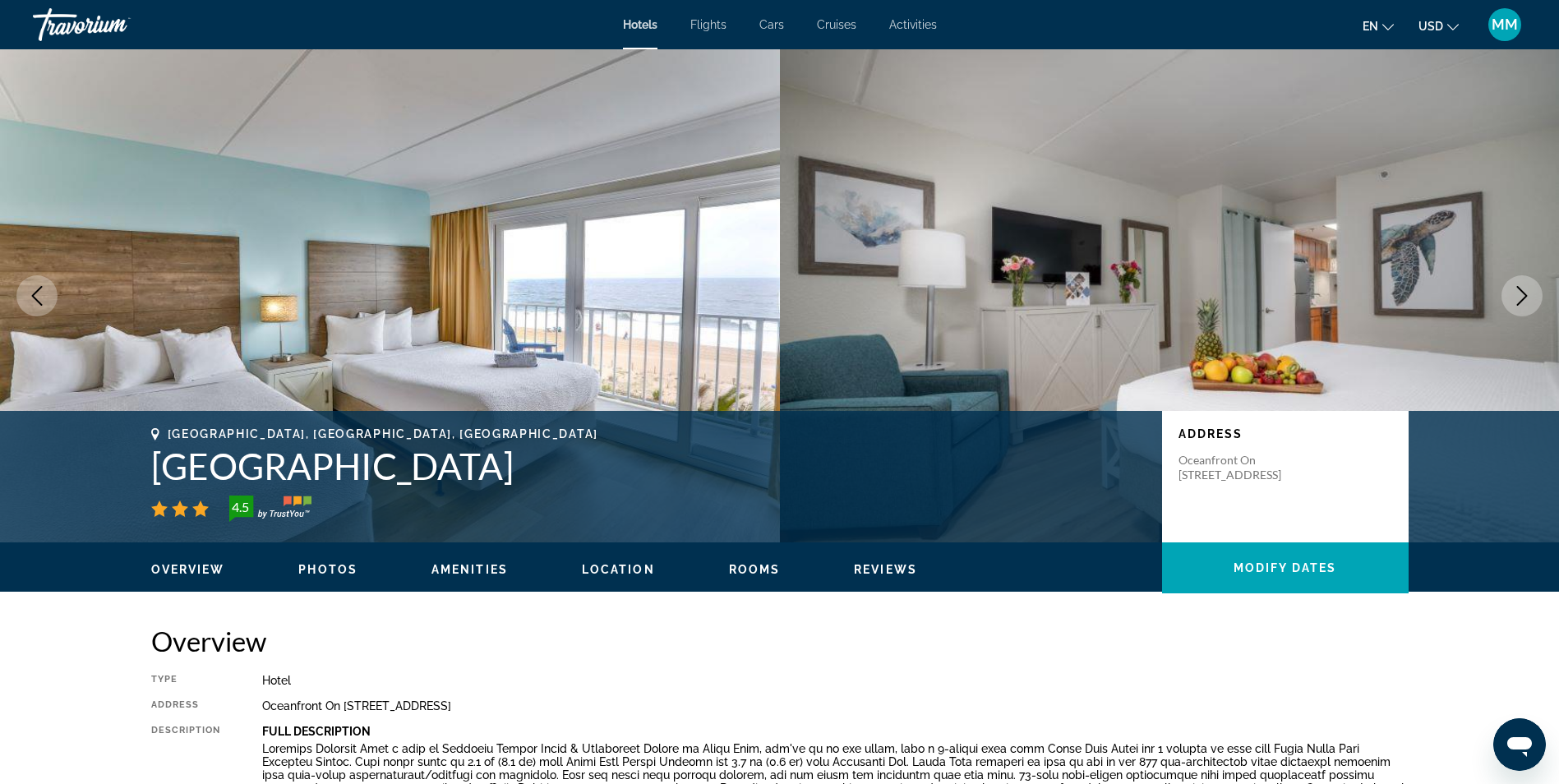
scroll to position [4436, 0]
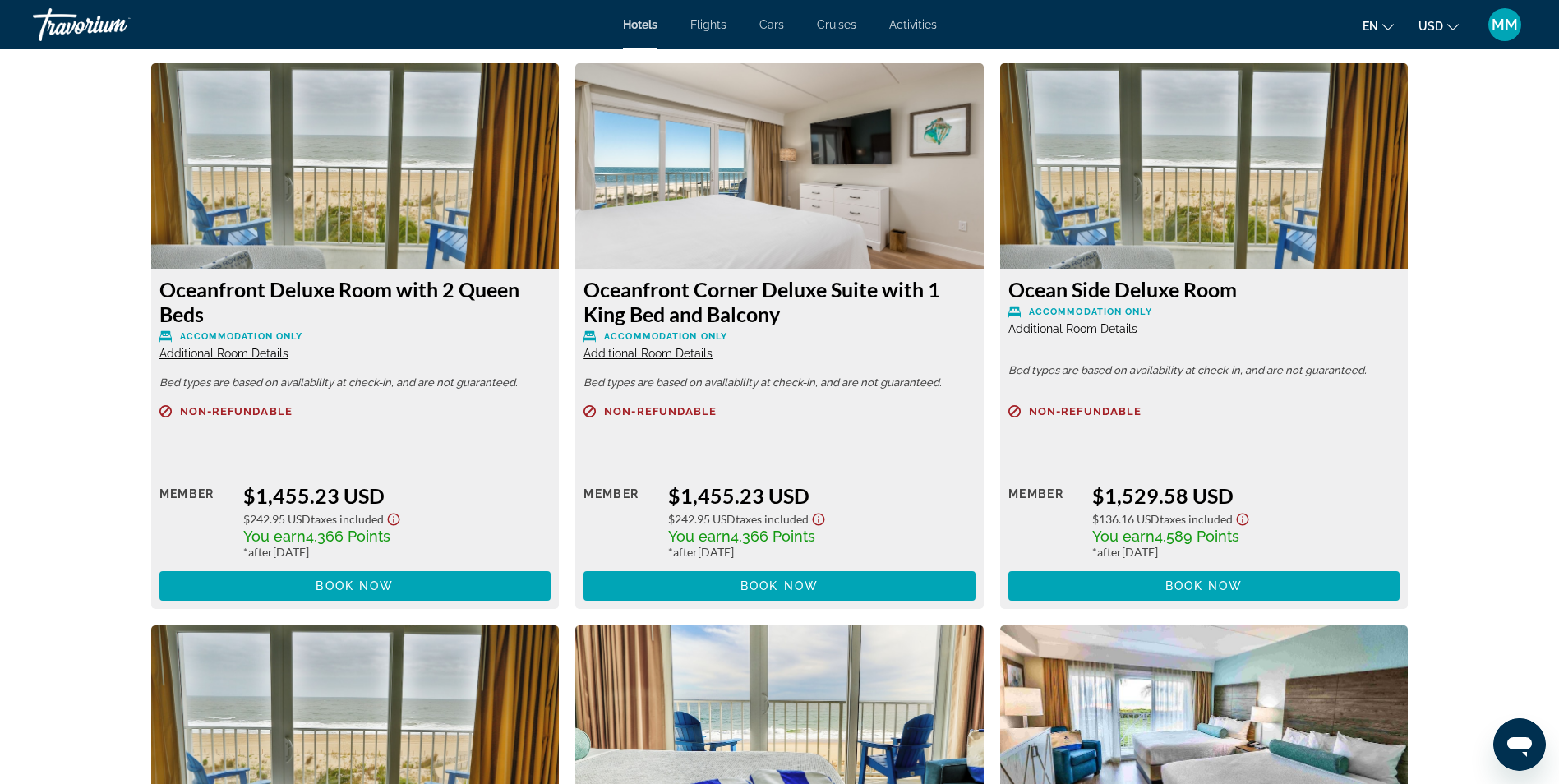
click at [1078, 328] on span "Additional Room Details" at bounding box center [1073, 329] width 129 height 13
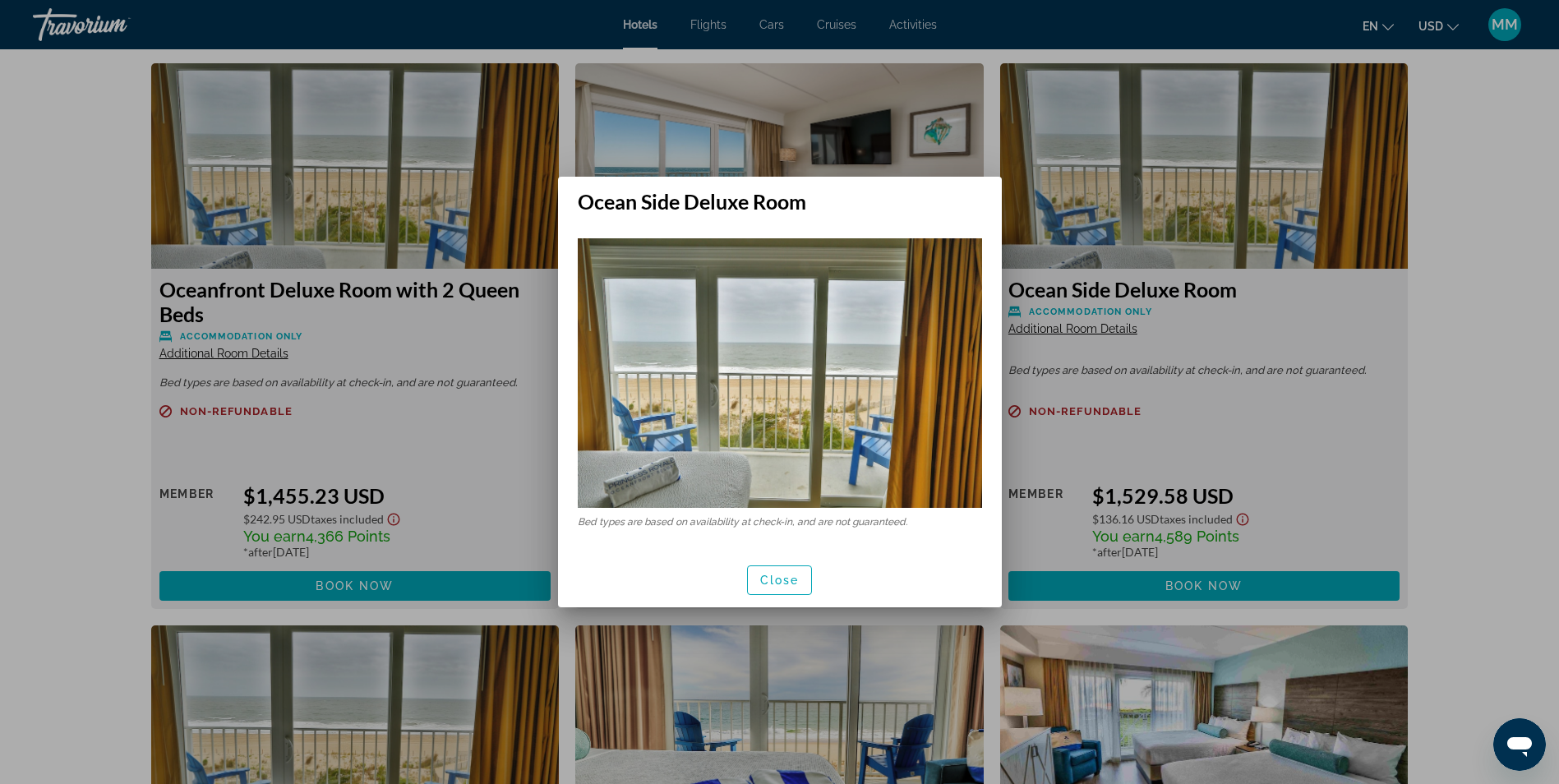
click at [1340, 397] on div at bounding box center [780, 392] width 1559 height 784
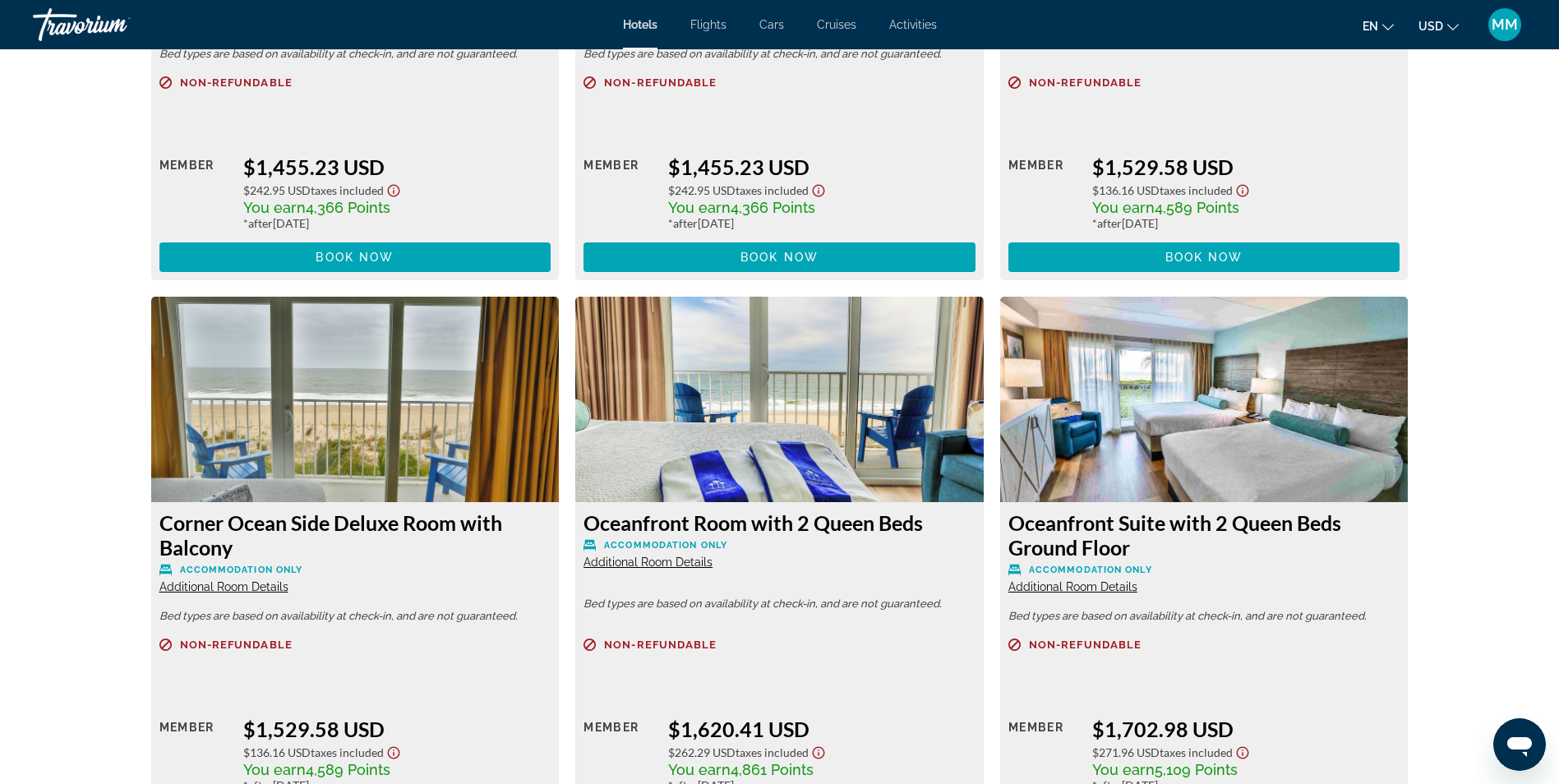
scroll to position [4436, 0]
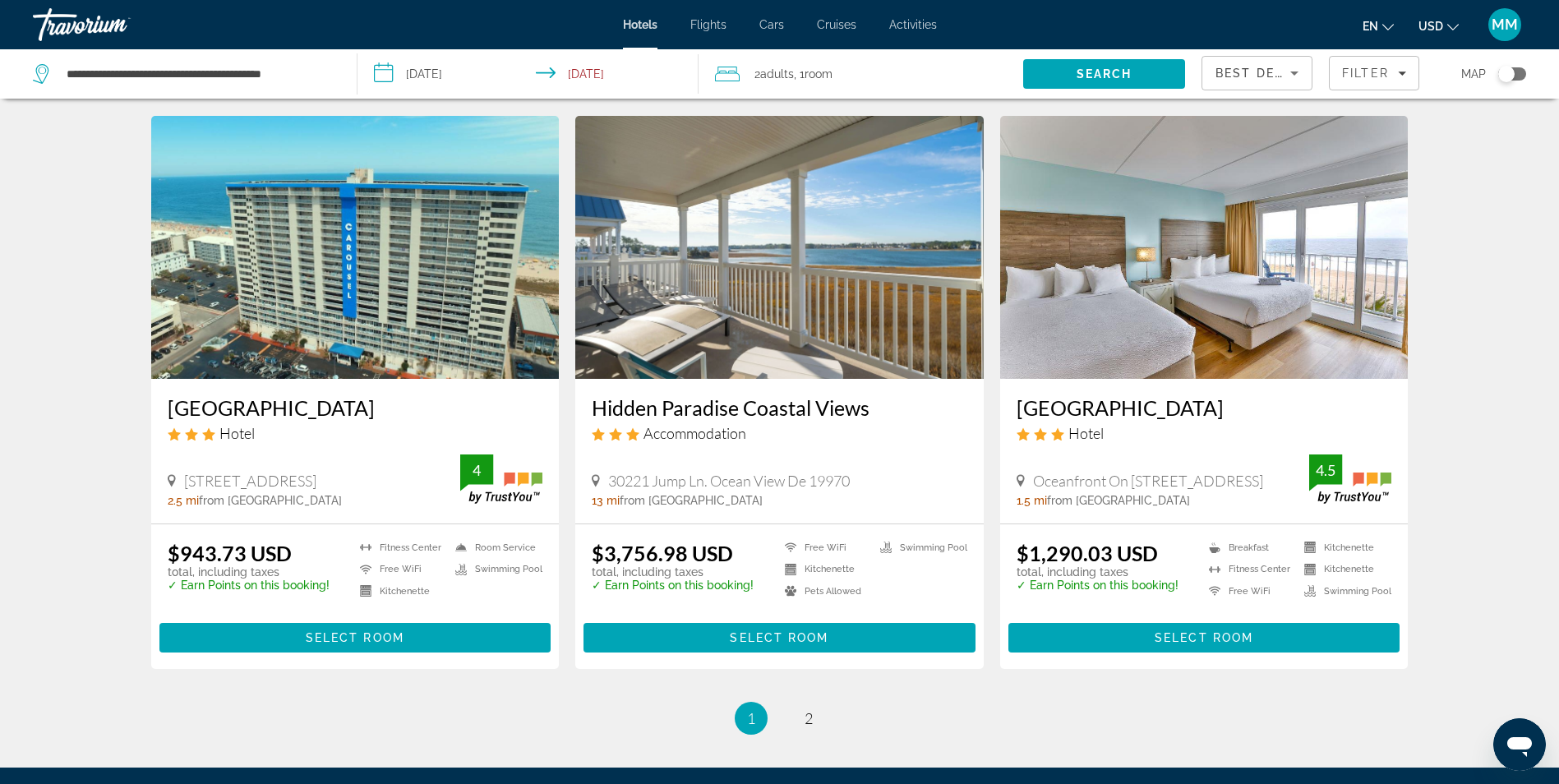
scroll to position [1882, 0]
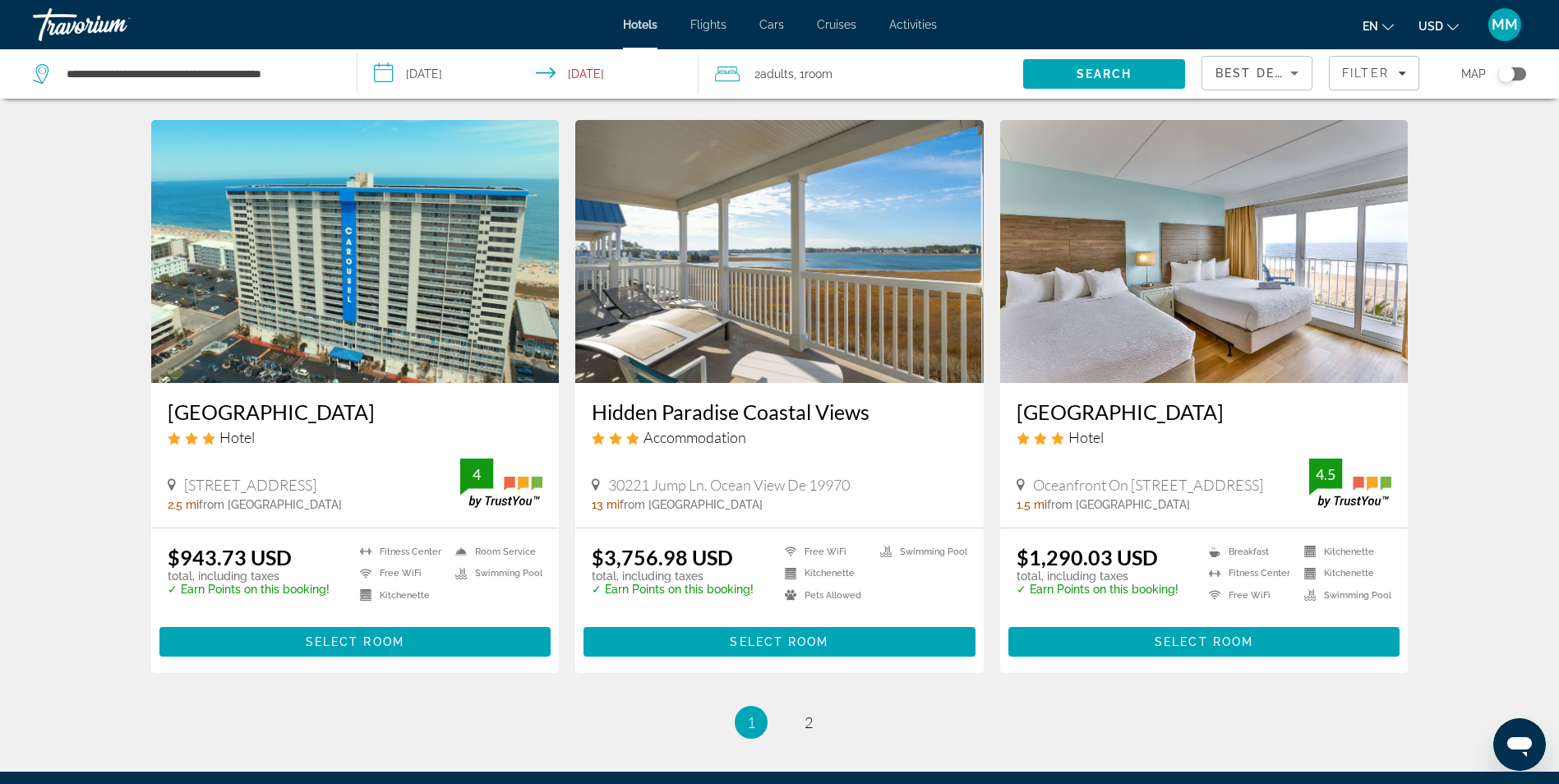
click at [297, 295] on img "Main content" at bounding box center [355, 251] width 408 height 263
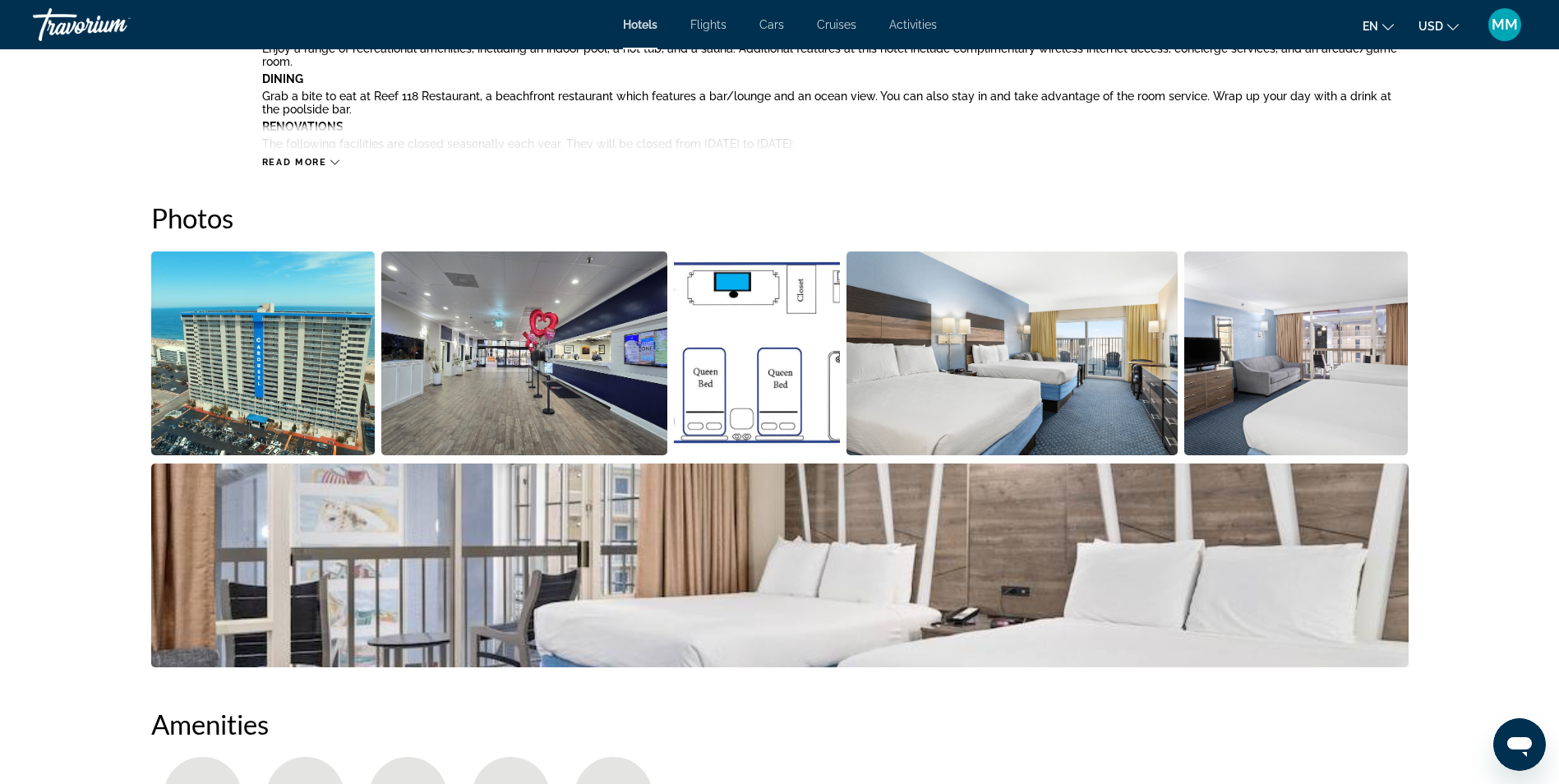
scroll to position [739, 0]
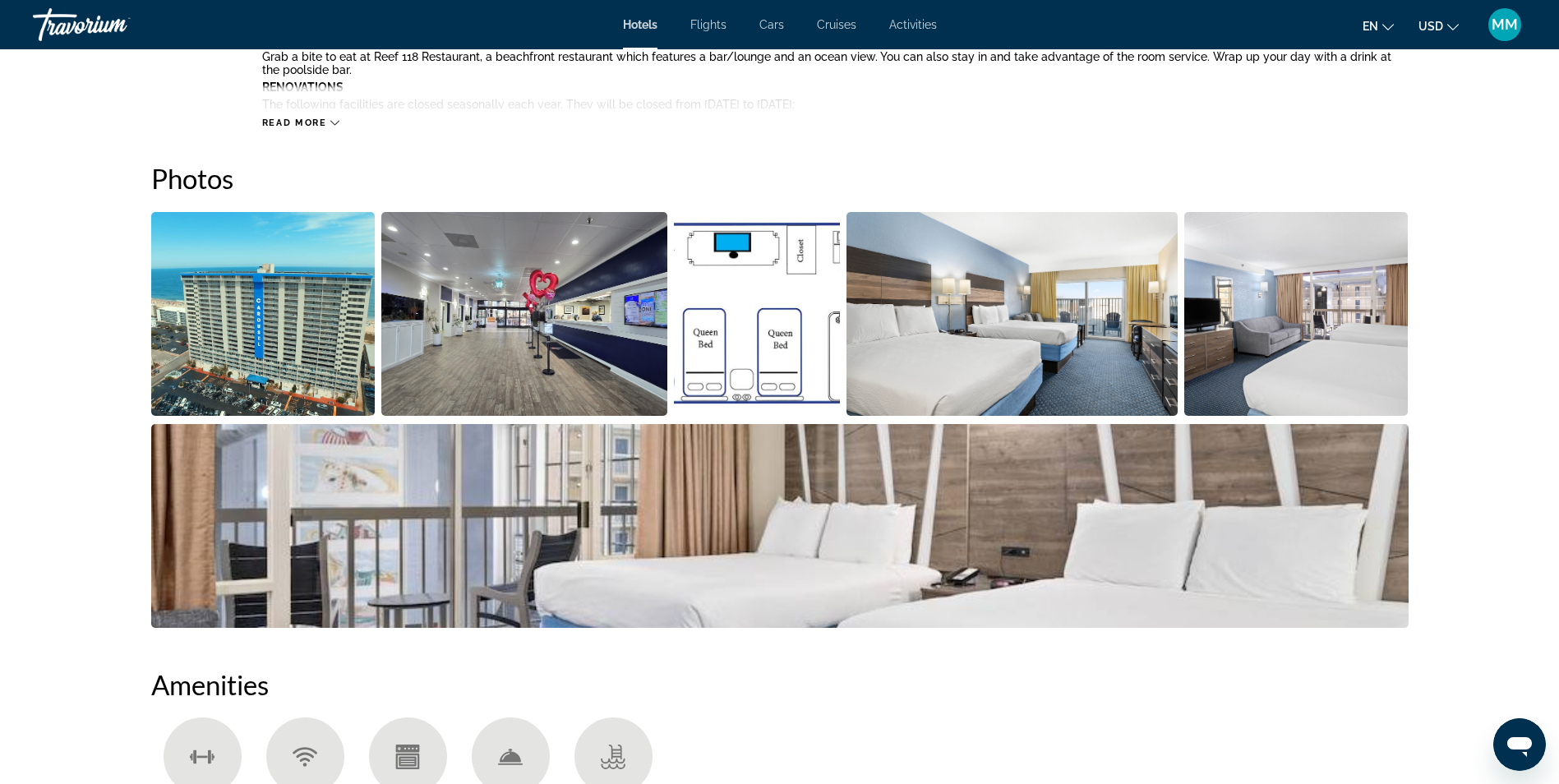
click at [255, 324] on img "Open full-screen image slider" at bounding box center [263, 314] width 224 height 204
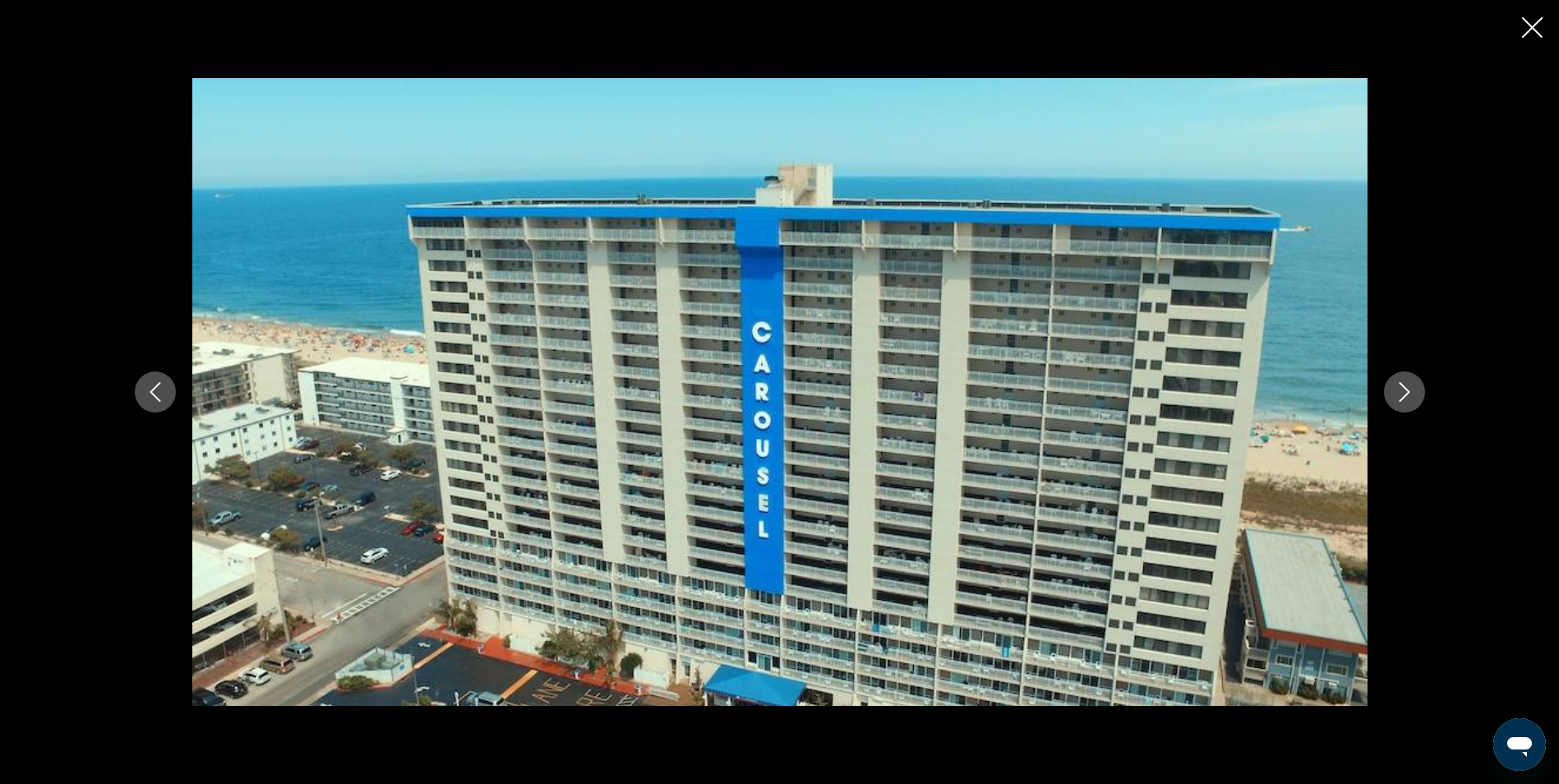
click at [1407, 387] on icon "Next image" at bounding box center [1405, 392] width 20 height 20
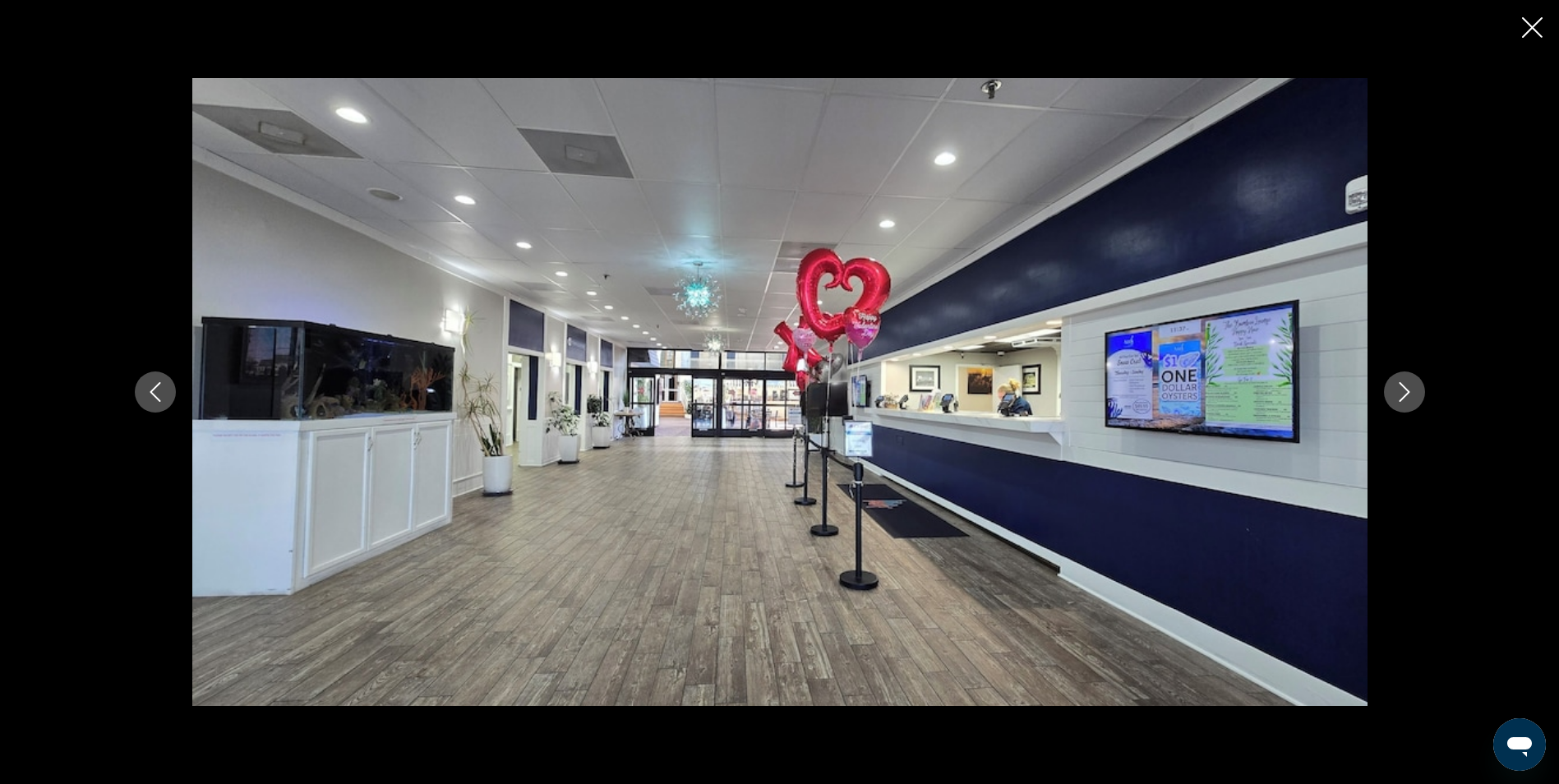
click at [1407, 387] on icon "Next image" at bounding box center [1405, 392] width 20 height 20
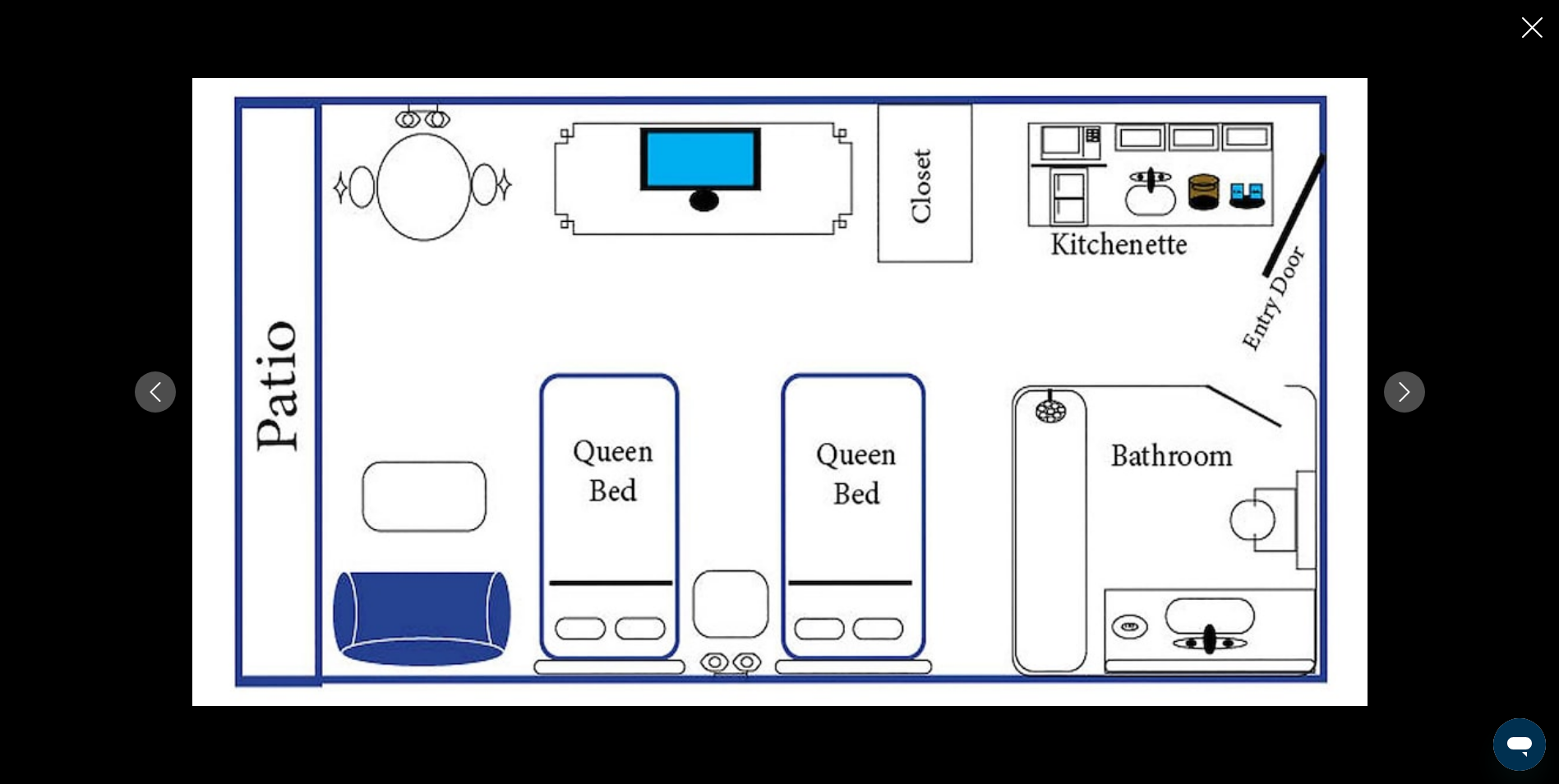
click at [1407, 387] on icon "Next image" at bounding box center [1405, 392] width 20 height 20
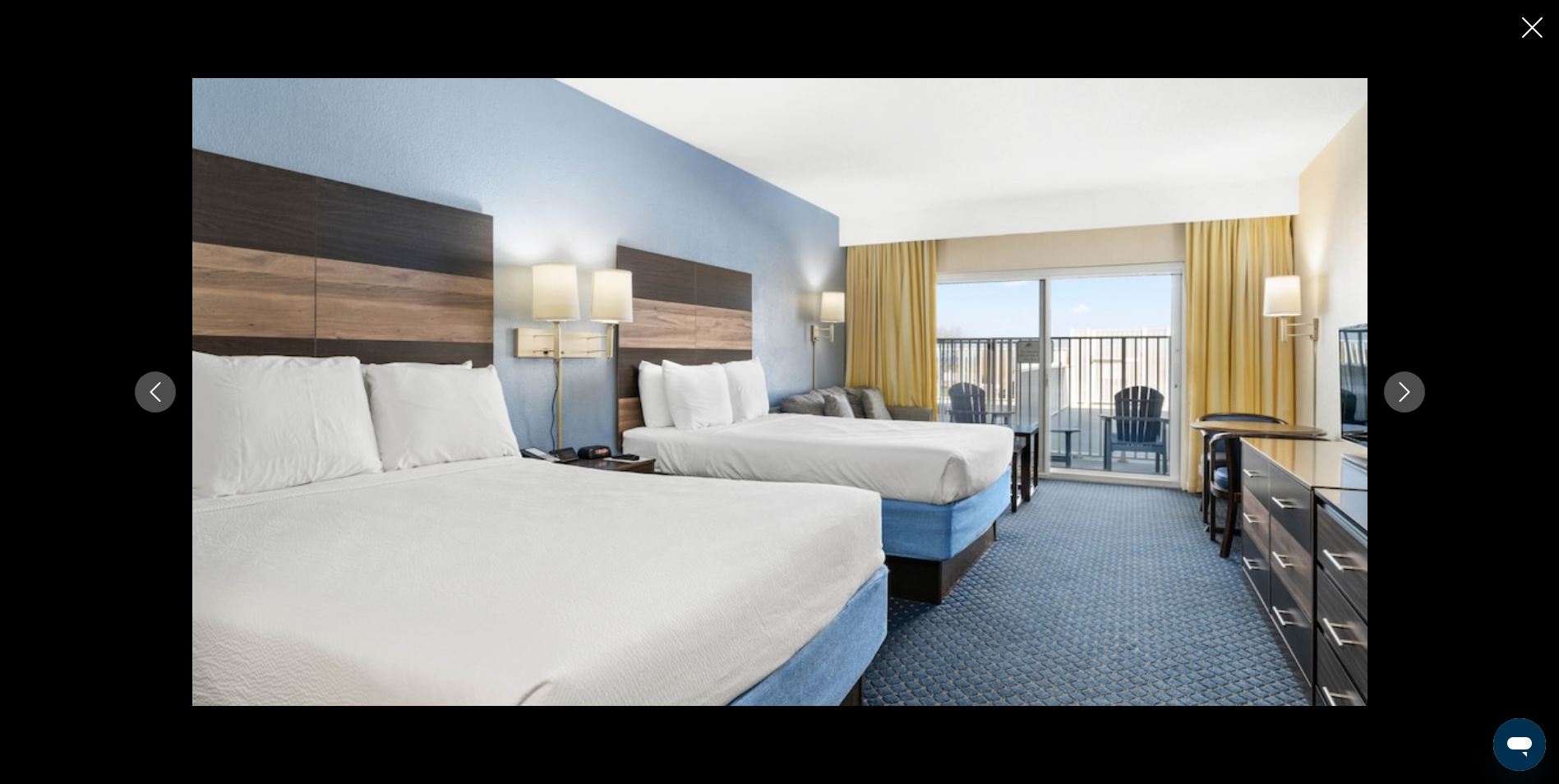
click at [1407, 387] on icon "Next image" at bounding box center [1405, 392] width 20 height 20
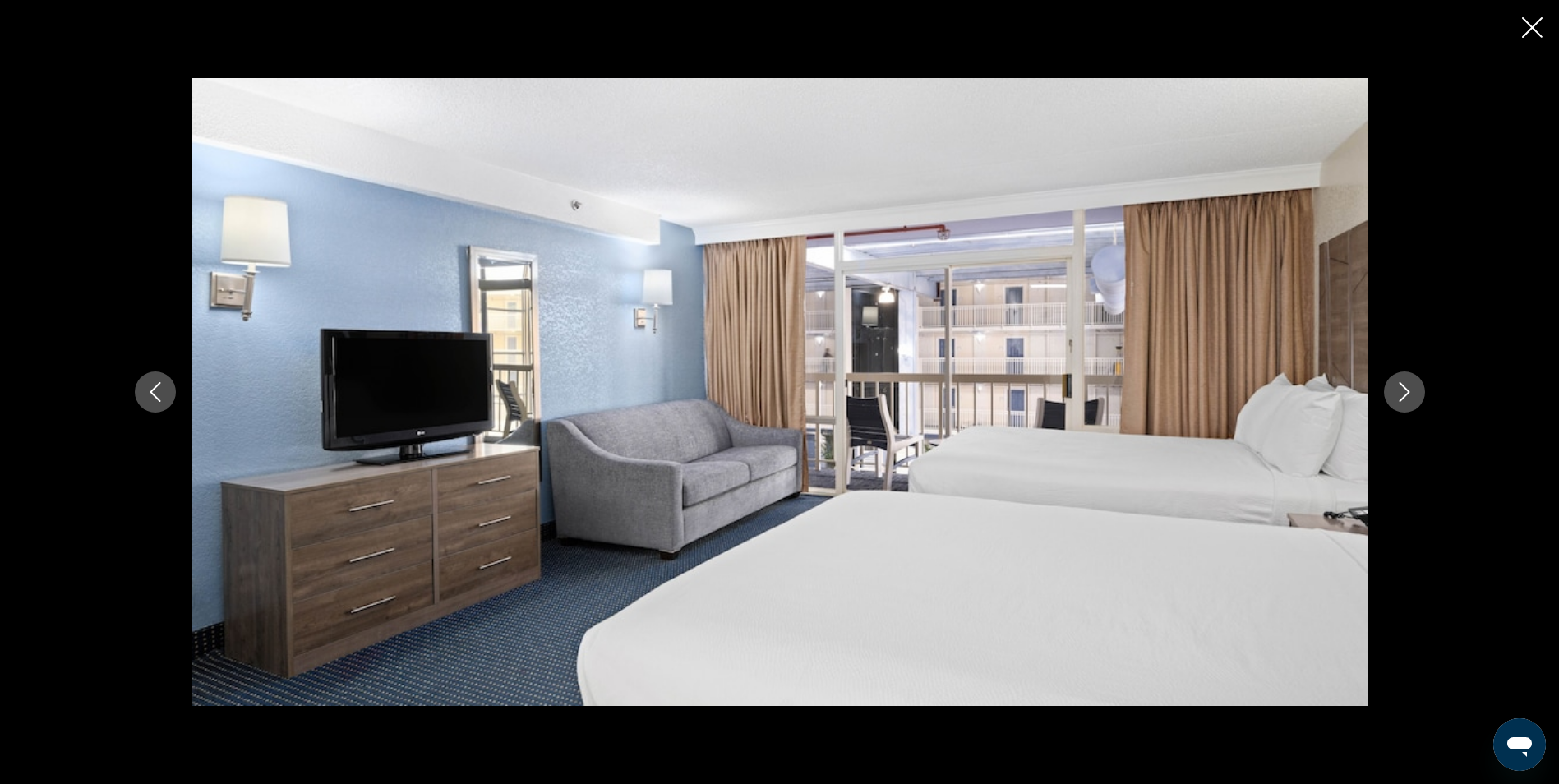
click at [1407, 387] on icon "Next image" at bounding box center [1405, 392] width 20 height 20
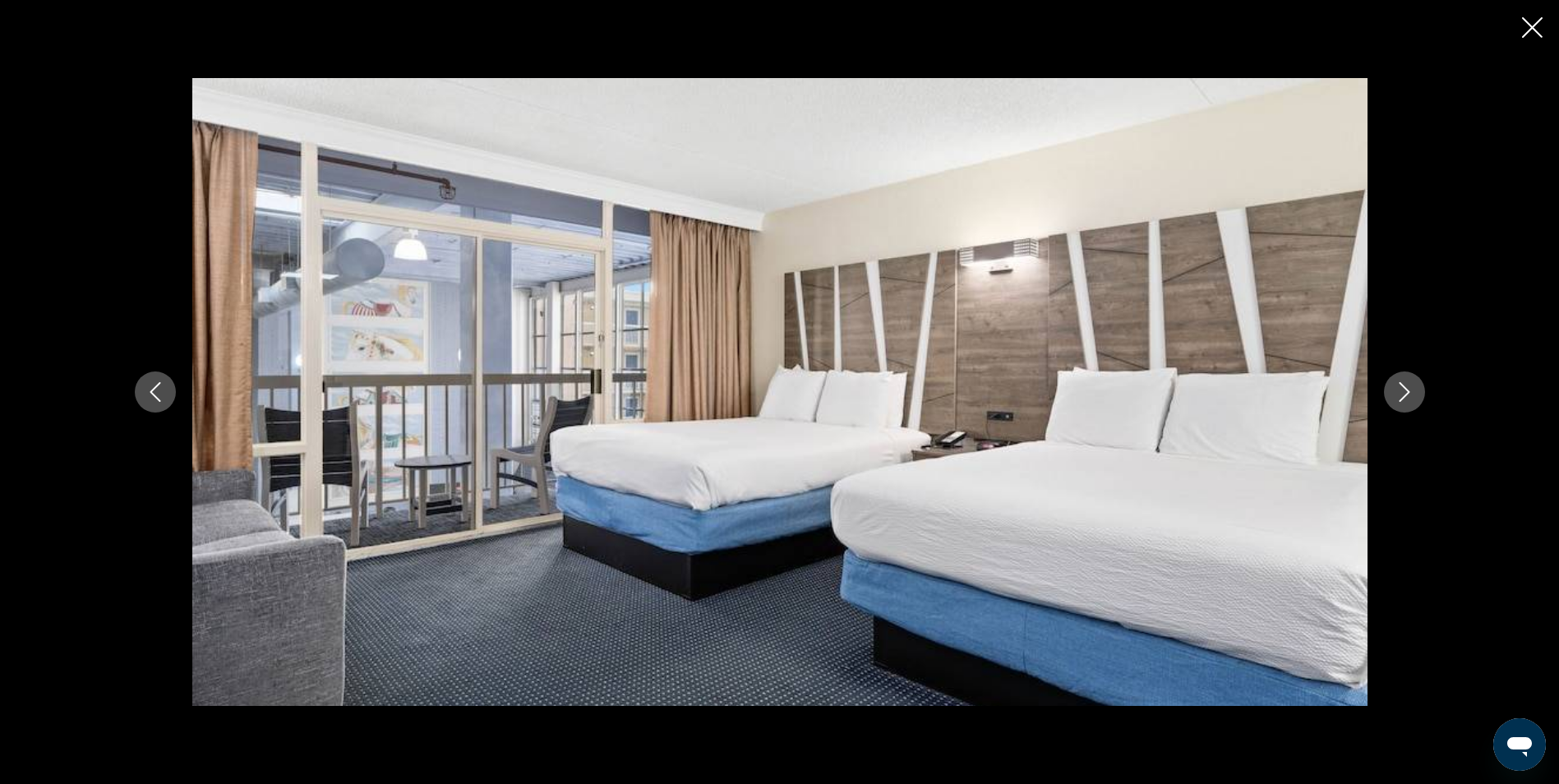
click at [1407, 387] on icon "Next image" at bounding box center [1405, 392] width 20 height 20
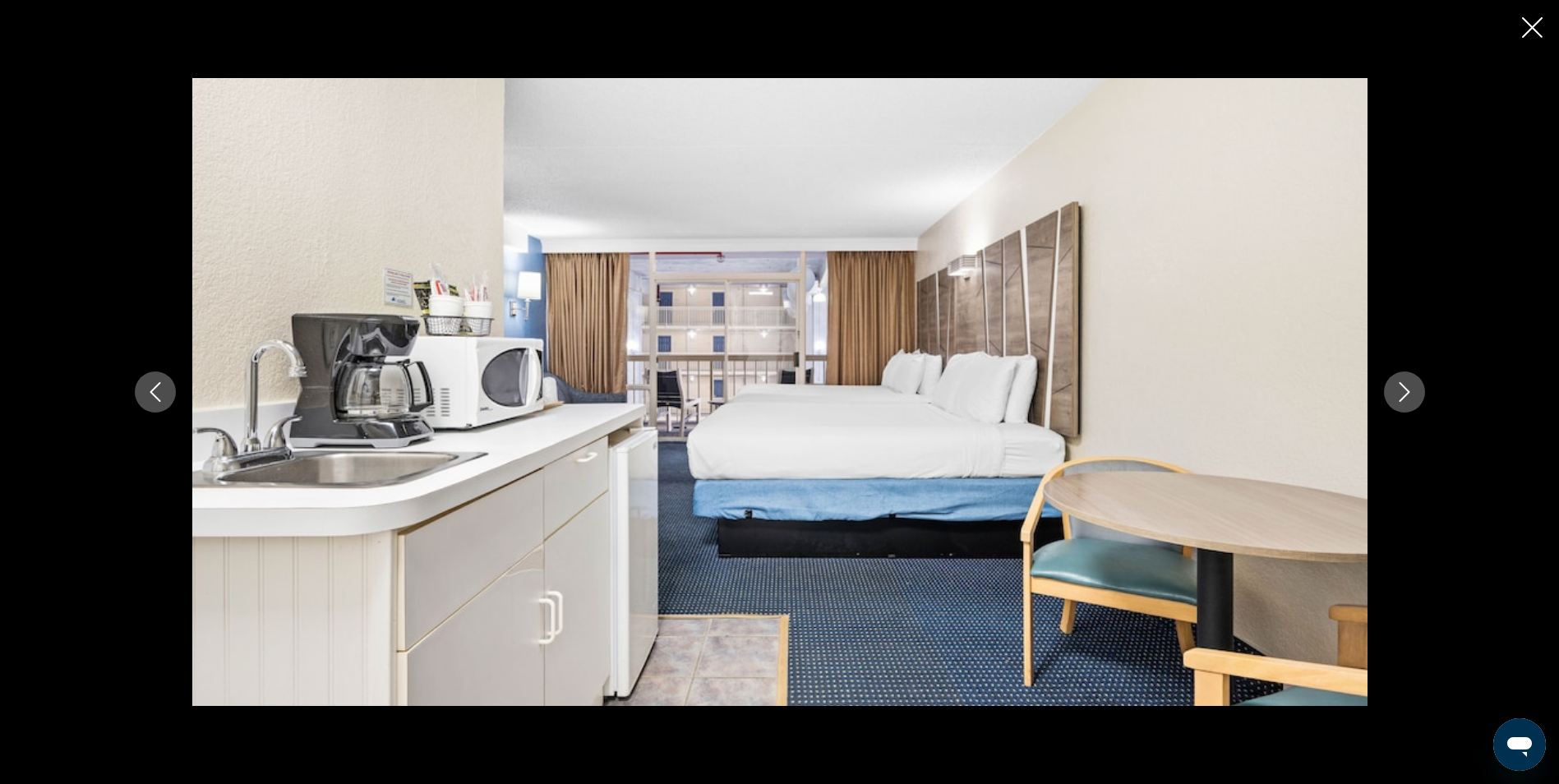
click at [1407, 387] on icon "Next image" at bounding box center [1405, 392] width 20 height 20
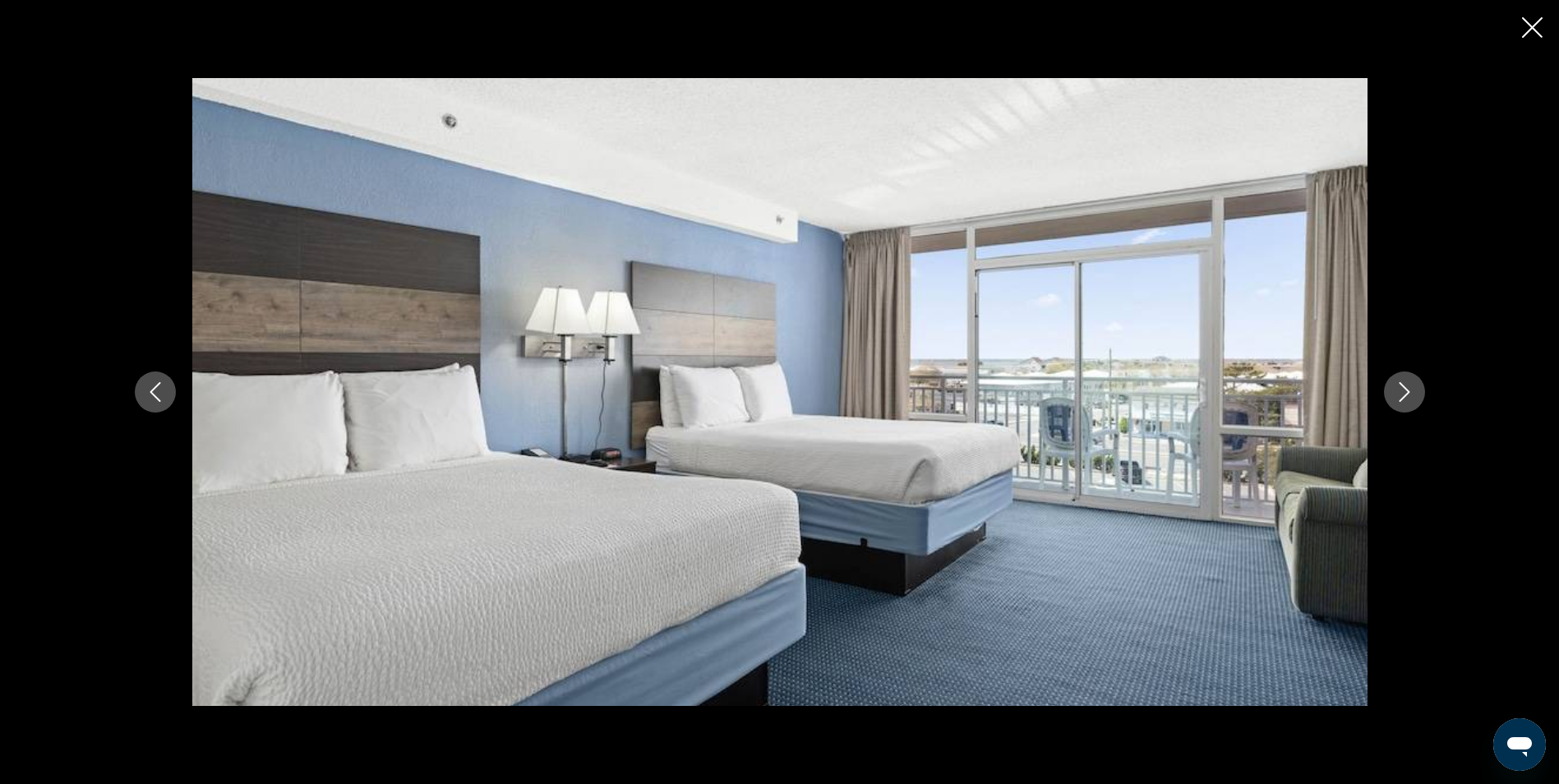
click at [1407, 387] on icon "Next image" at bounding box center [1405, 392] width 20 height 20
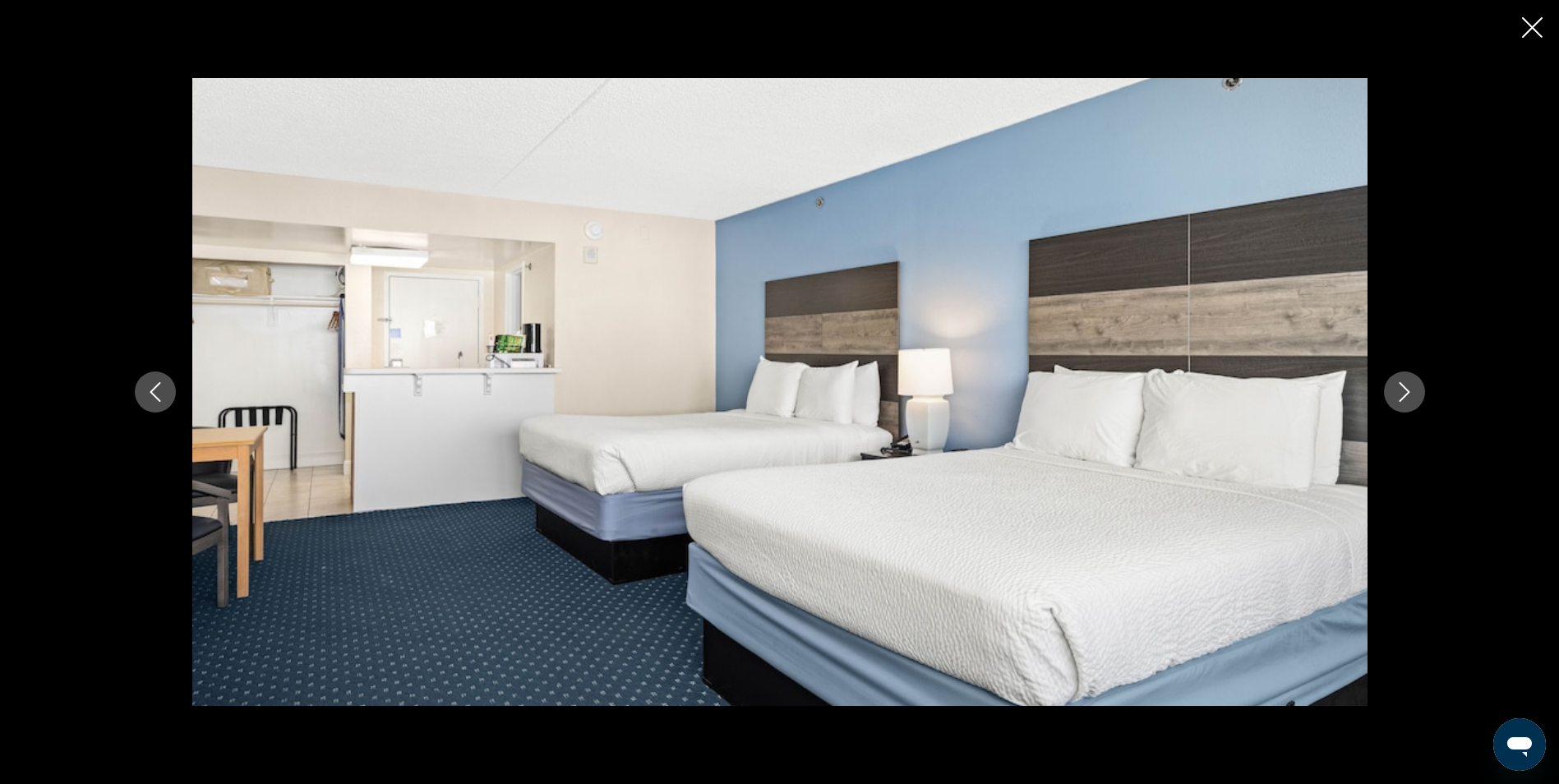
click at [1407, 387] on icon "Next image" at bounding box center [1405, 392] width 20 height 20
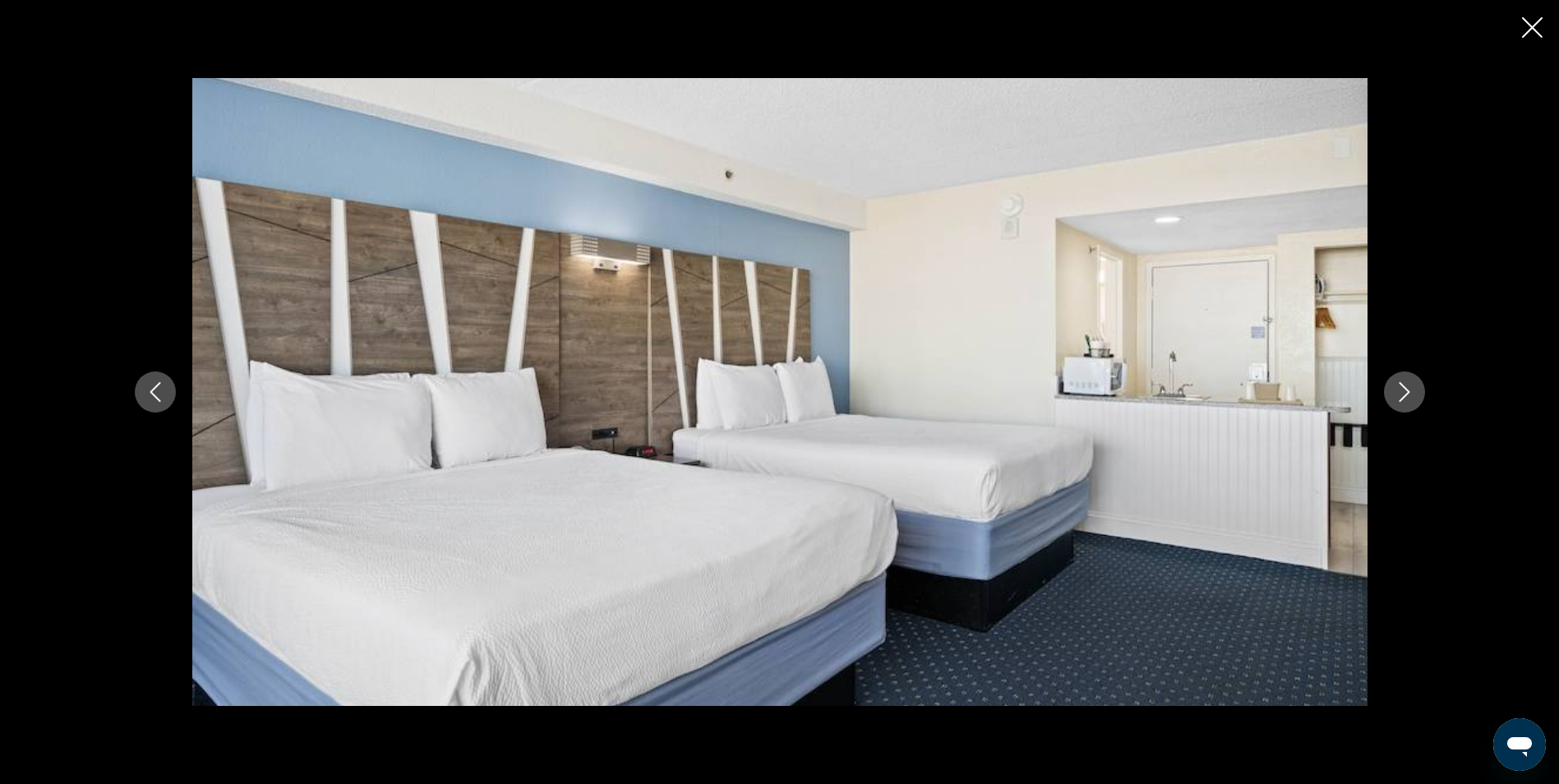
click at [1407, 387] on icon "Next image" at bounding box center [1405, 392] width 20 height 20
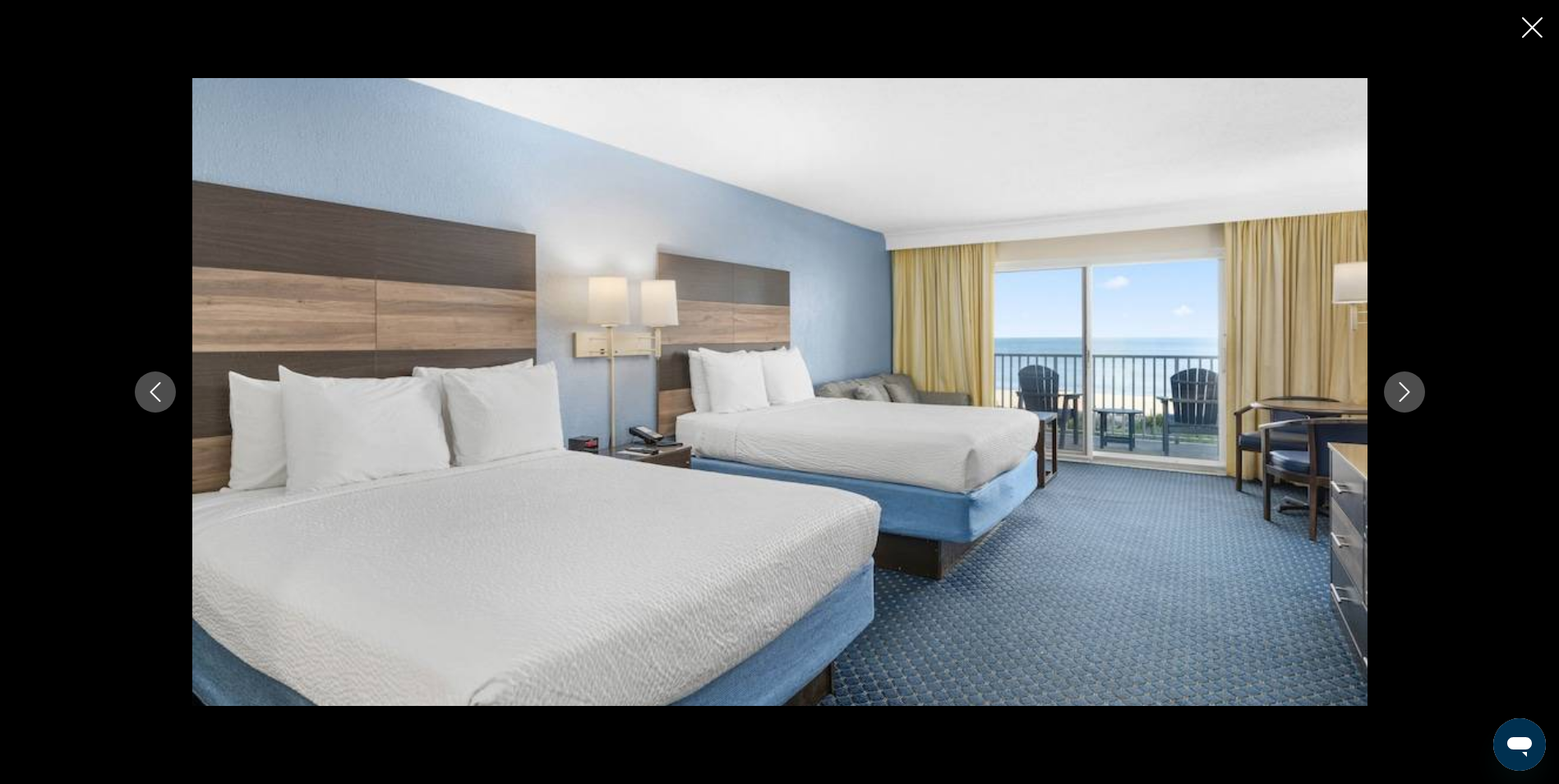
click at [1407, 387] on icon "Next image" at bounding box center [1405, 392] width 20 height 20
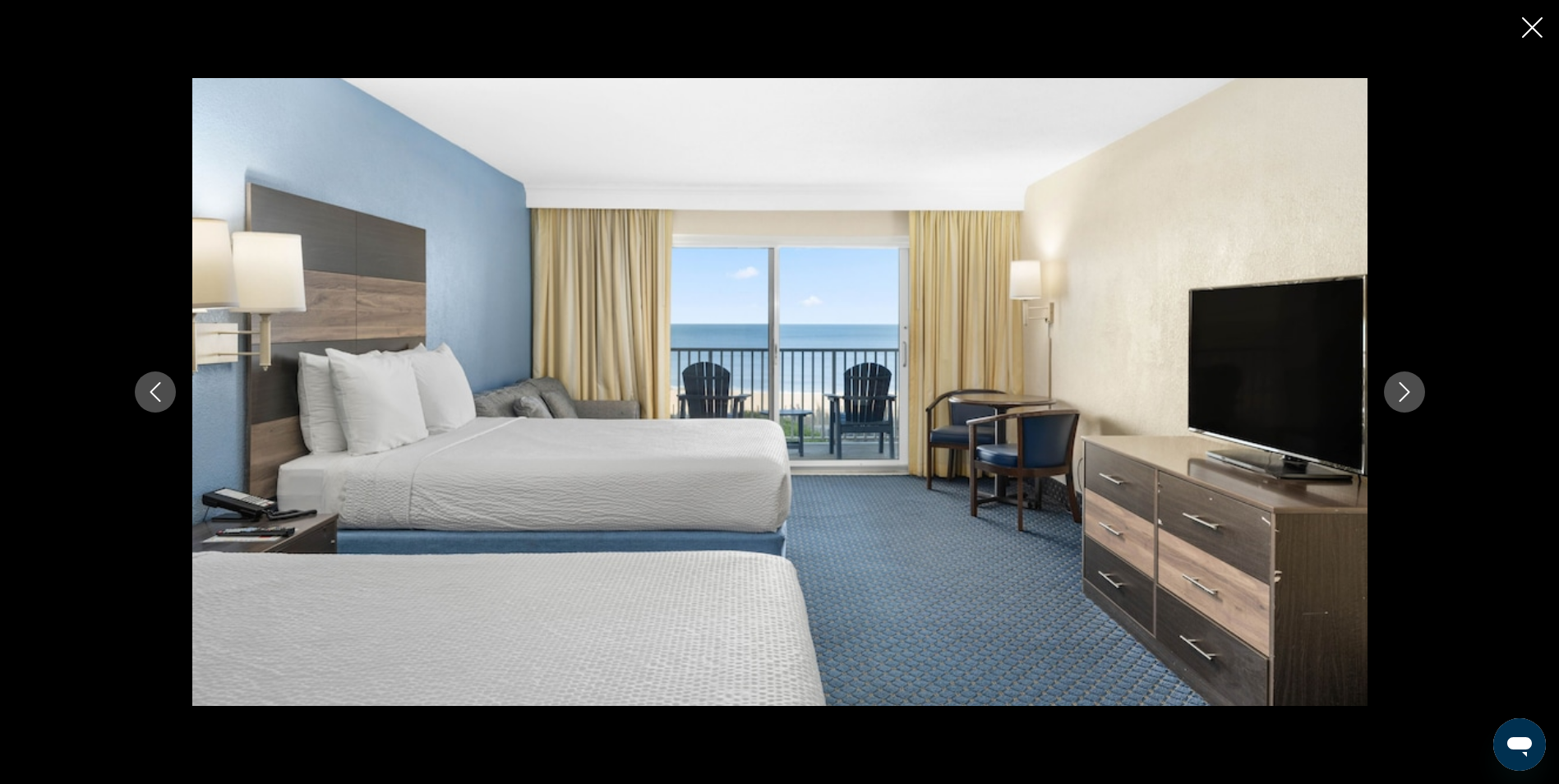
click at [1407, 387] on icon "Next image" at bounding box center [1405, 392] width 20 height 20
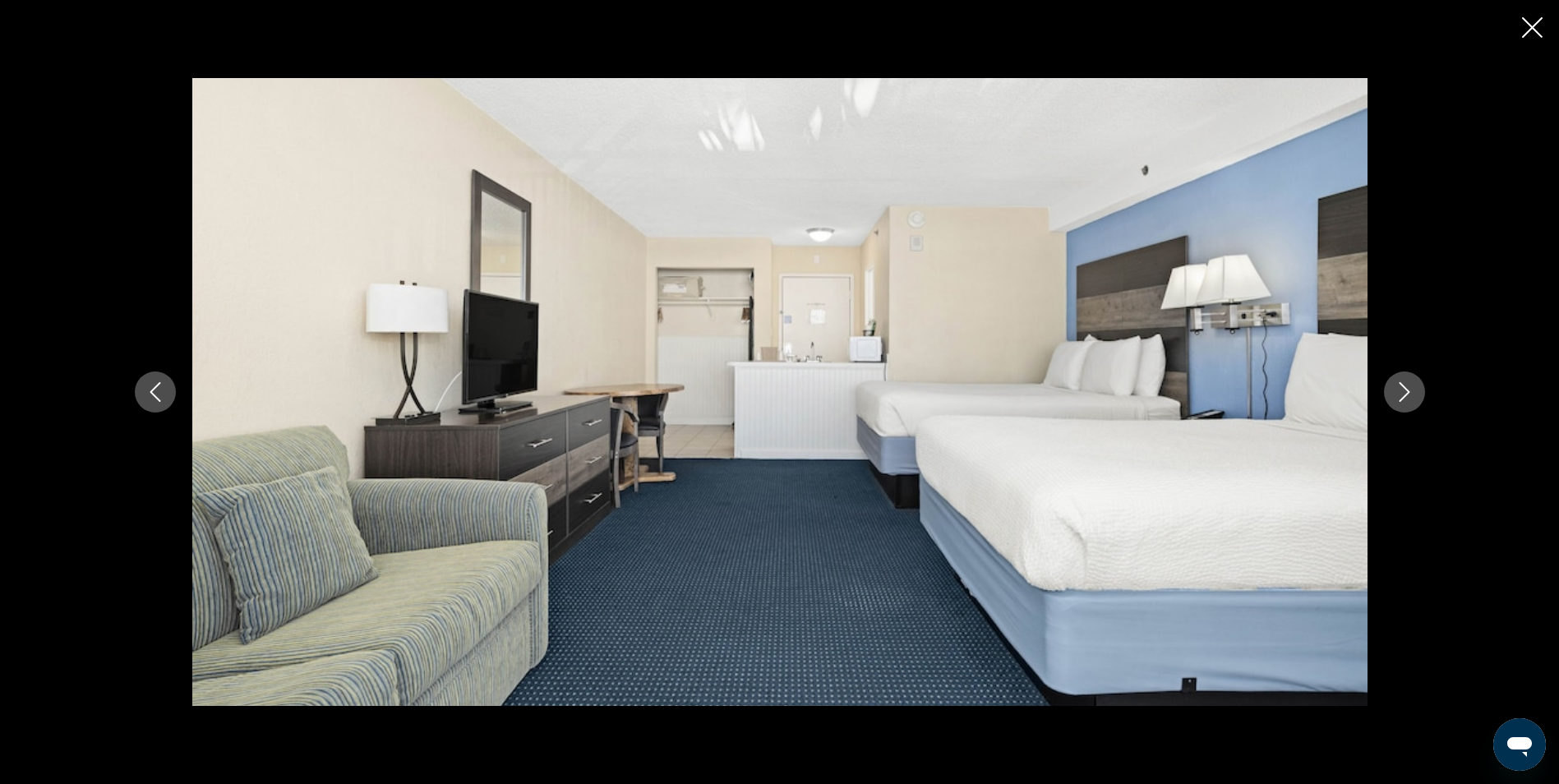
click at [1407, 387] on icon "Next image" at bounding box center [1405, 392] width 20 height 20
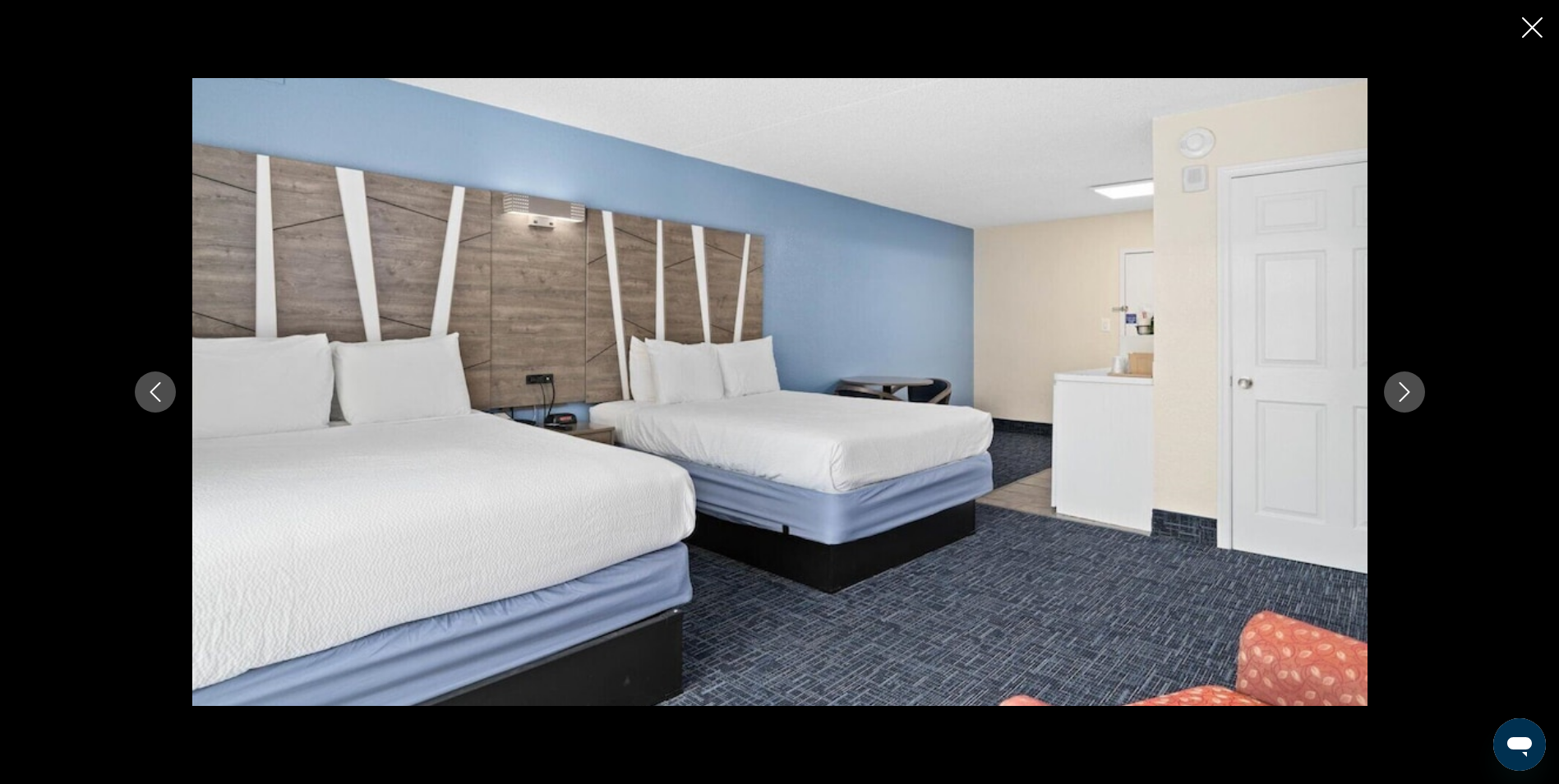
click at [1407, 387] on icon "Next image" at bounding box center [1405, 392] width 20 height 20
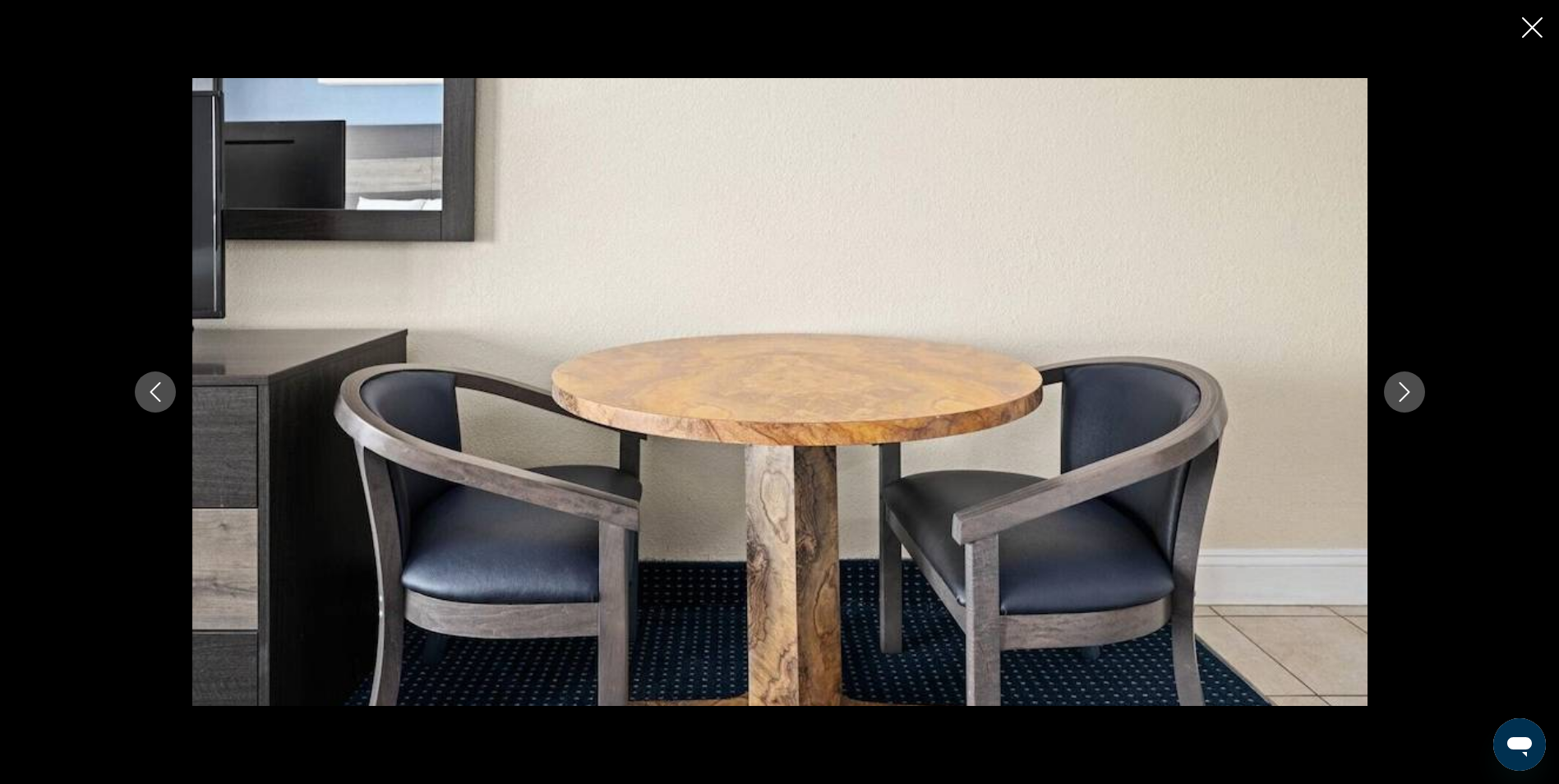
click at [1407, 387] on icon "Next image" at bounding box center [1405, 392] width 20 height 20
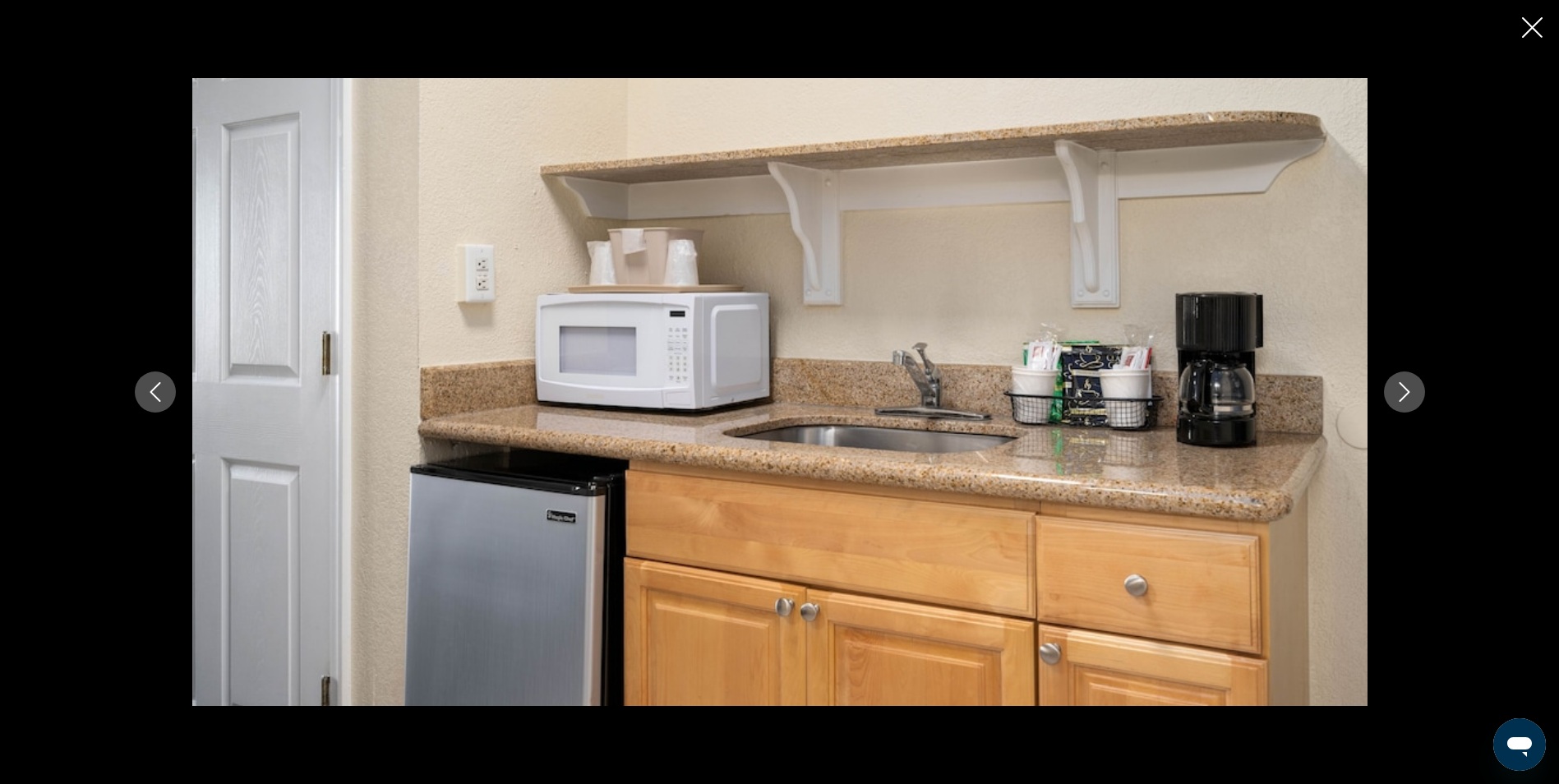
click at [1407, 387] on icon "Next image" at bounding box center [1405, 392] width 20 height 20
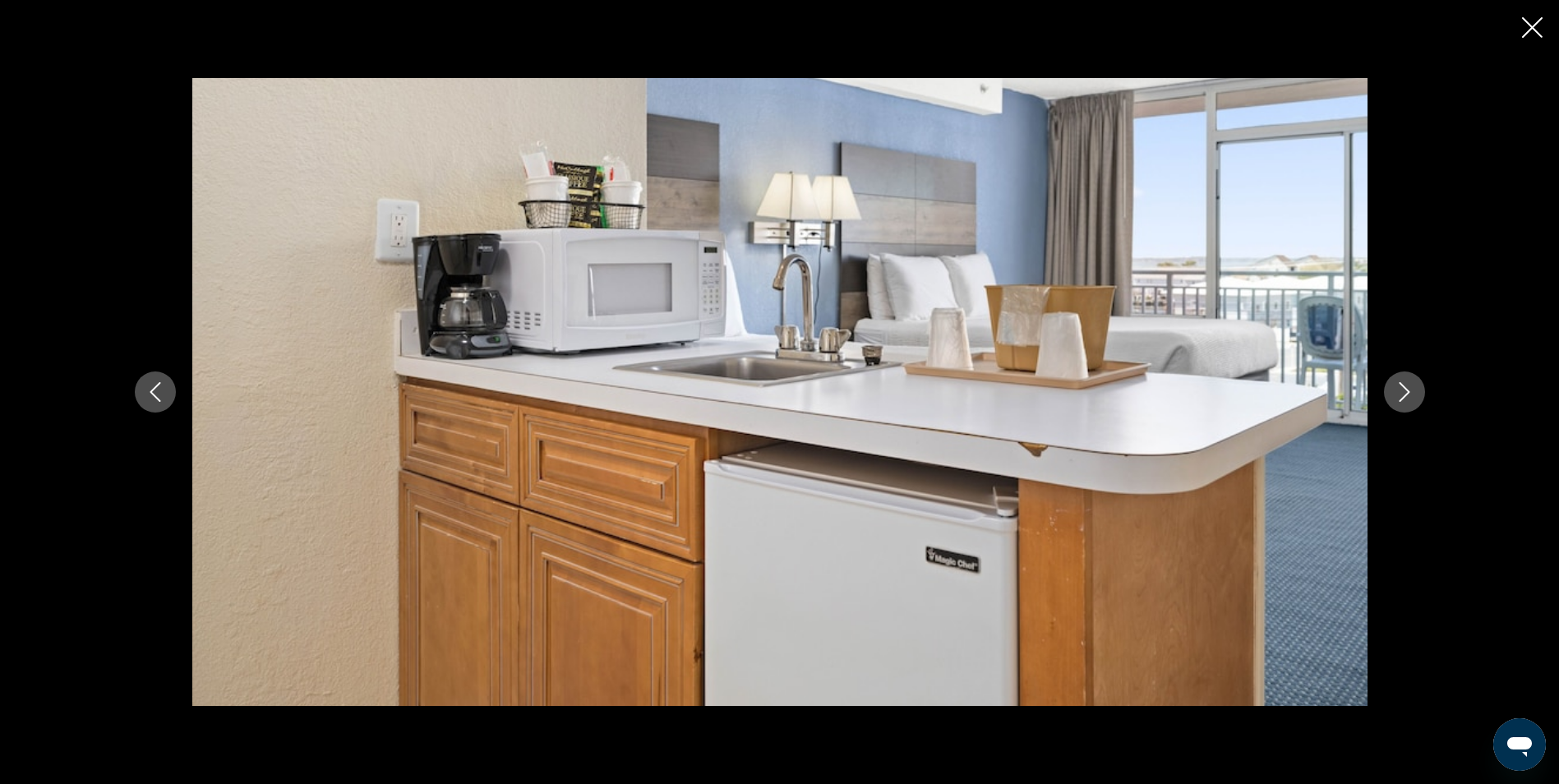
click at [1407, 387] on icon "Next image" at bounding box center [1405, 392] width 20 height 20
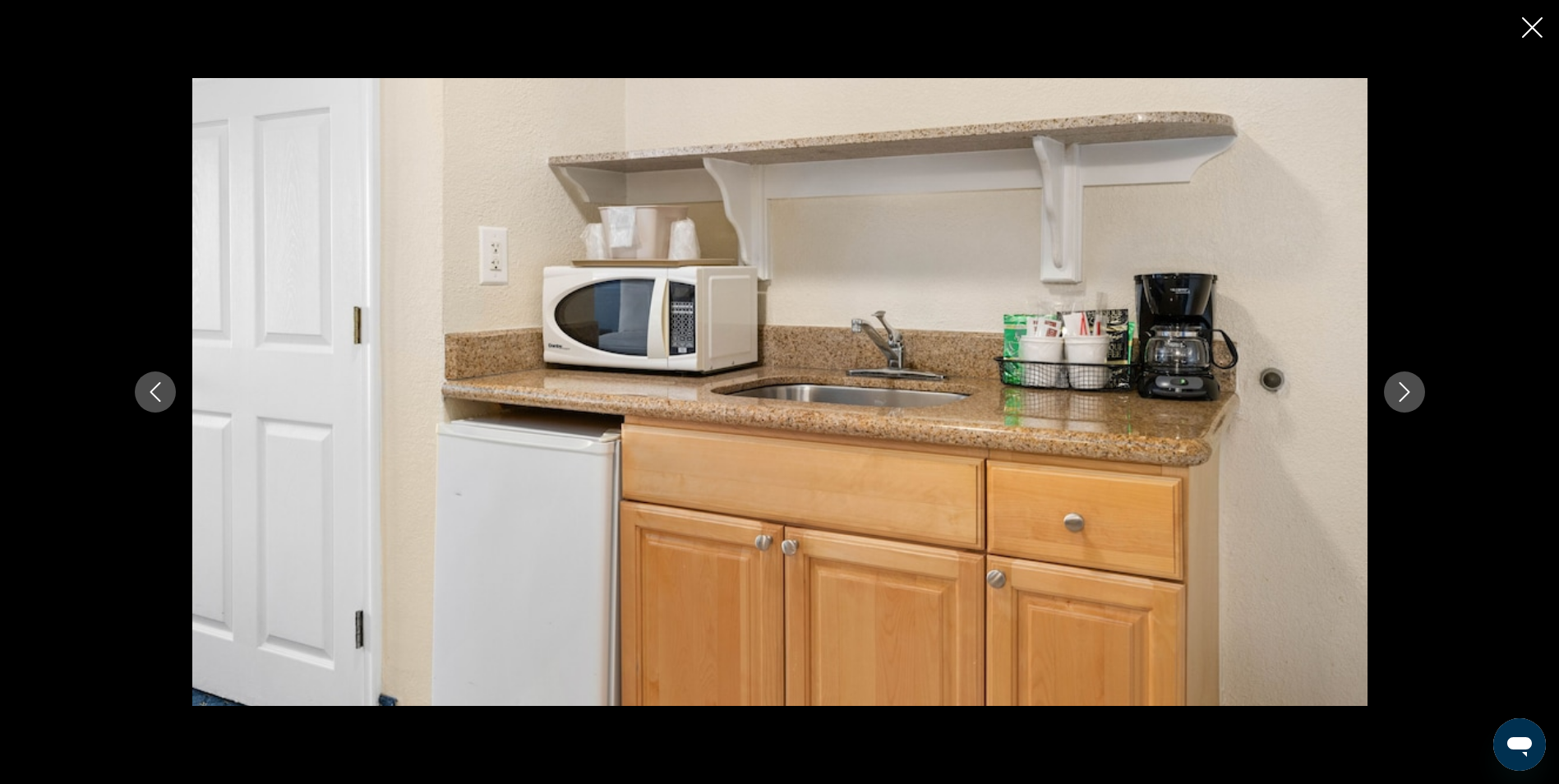
click at [1407, 387] on icon "Next image" at bounding box center [1405, 392] width 20 height 20
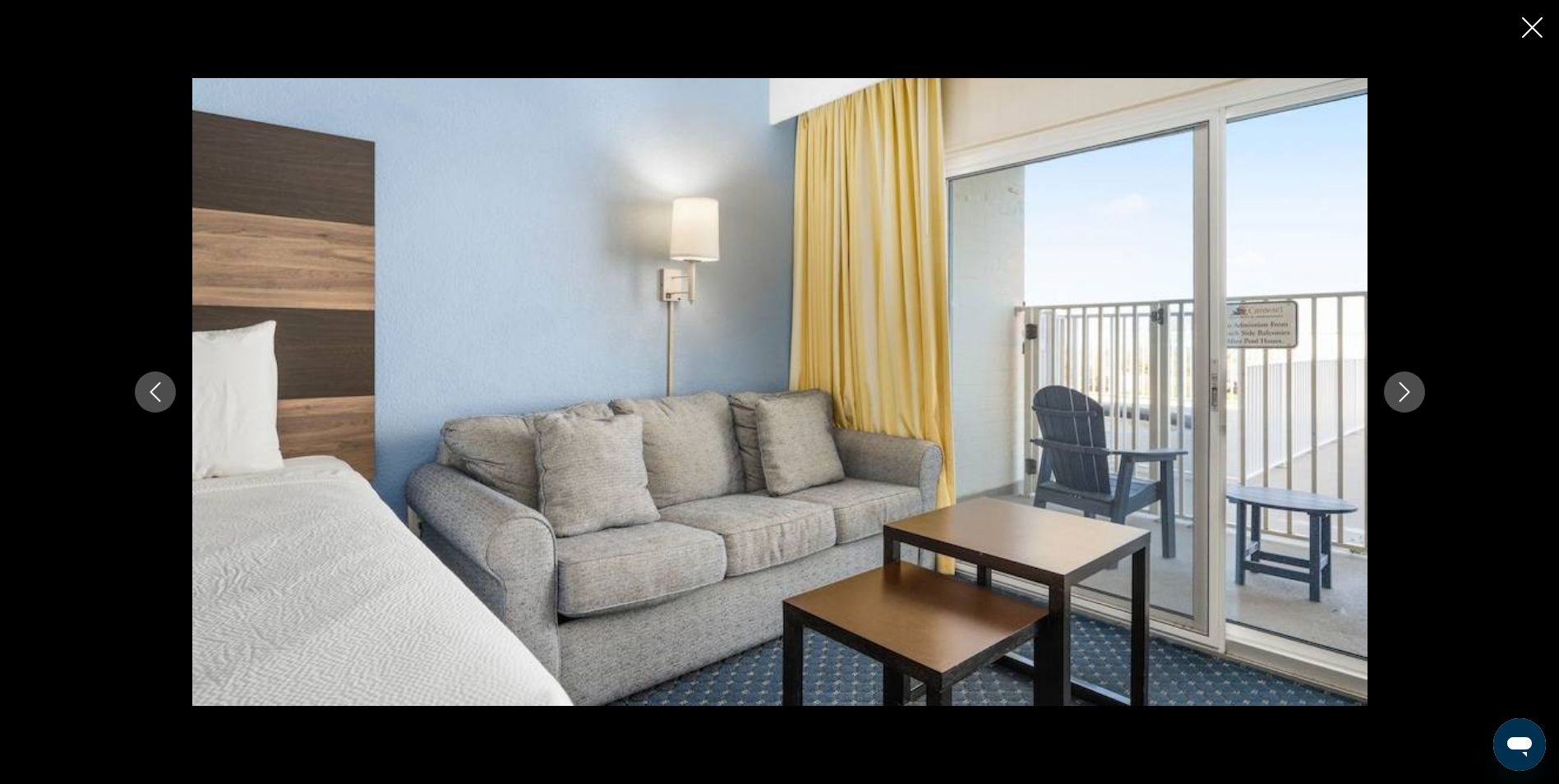
click at [1407, 387] on icon "Next image" at bounding box center [1405, 392] width 20 height 20
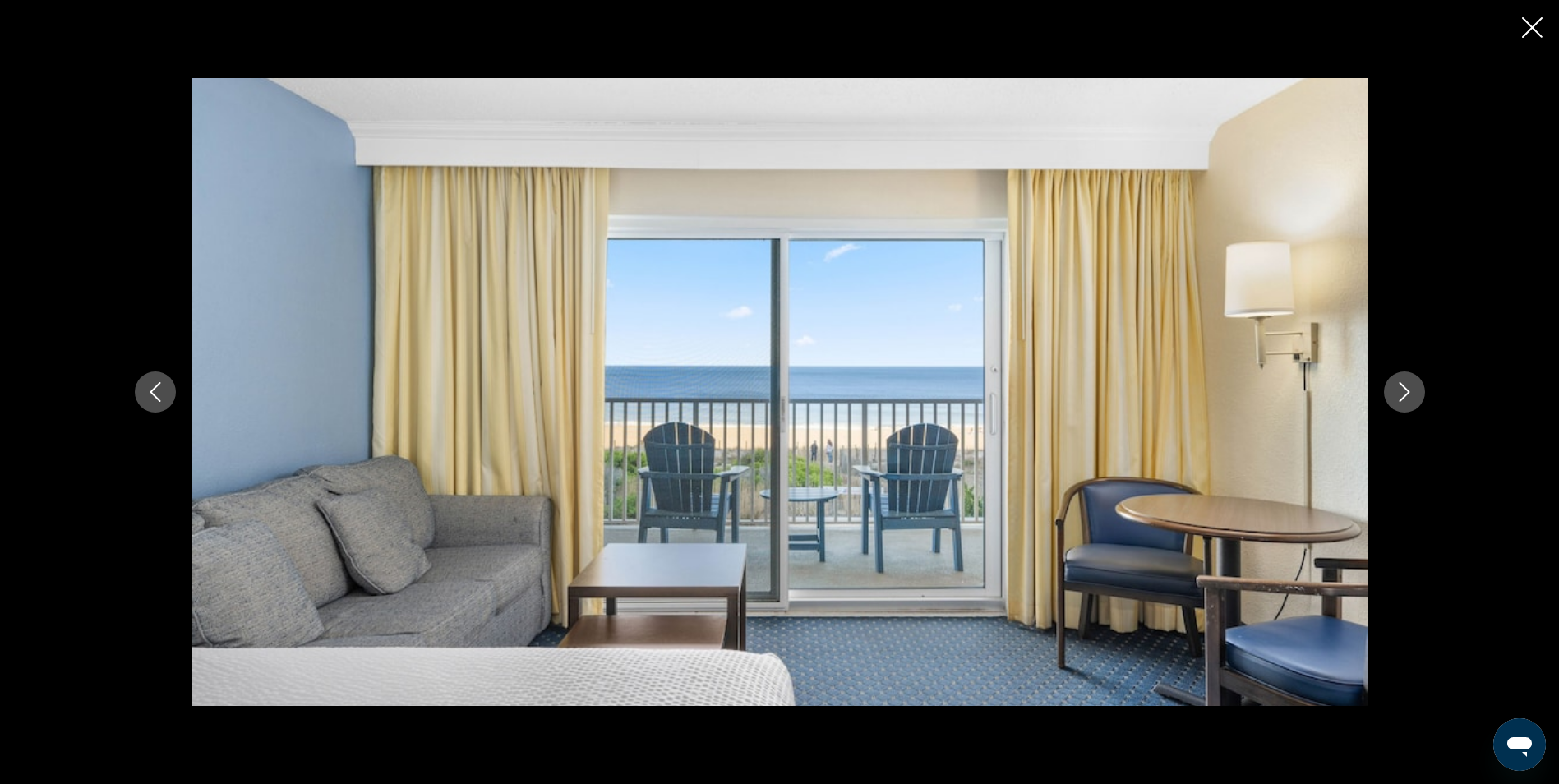
click at [1407, 387] on icon "Next image" at bounding box center [1405, 392] width 20 height 20
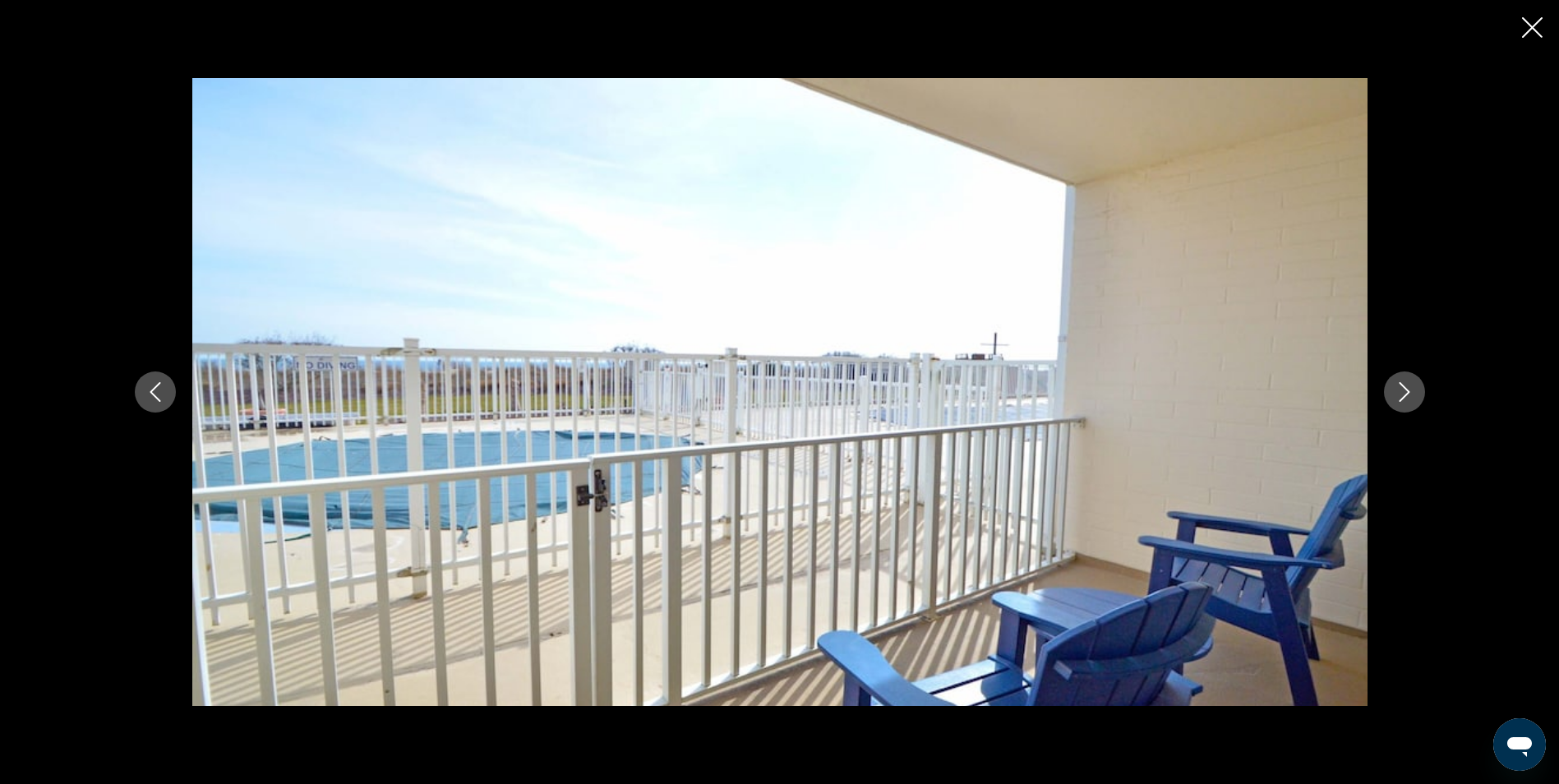
click at [1407, 387] on icon "Next image" at bounding box center [1405, 392] width 20 height 20
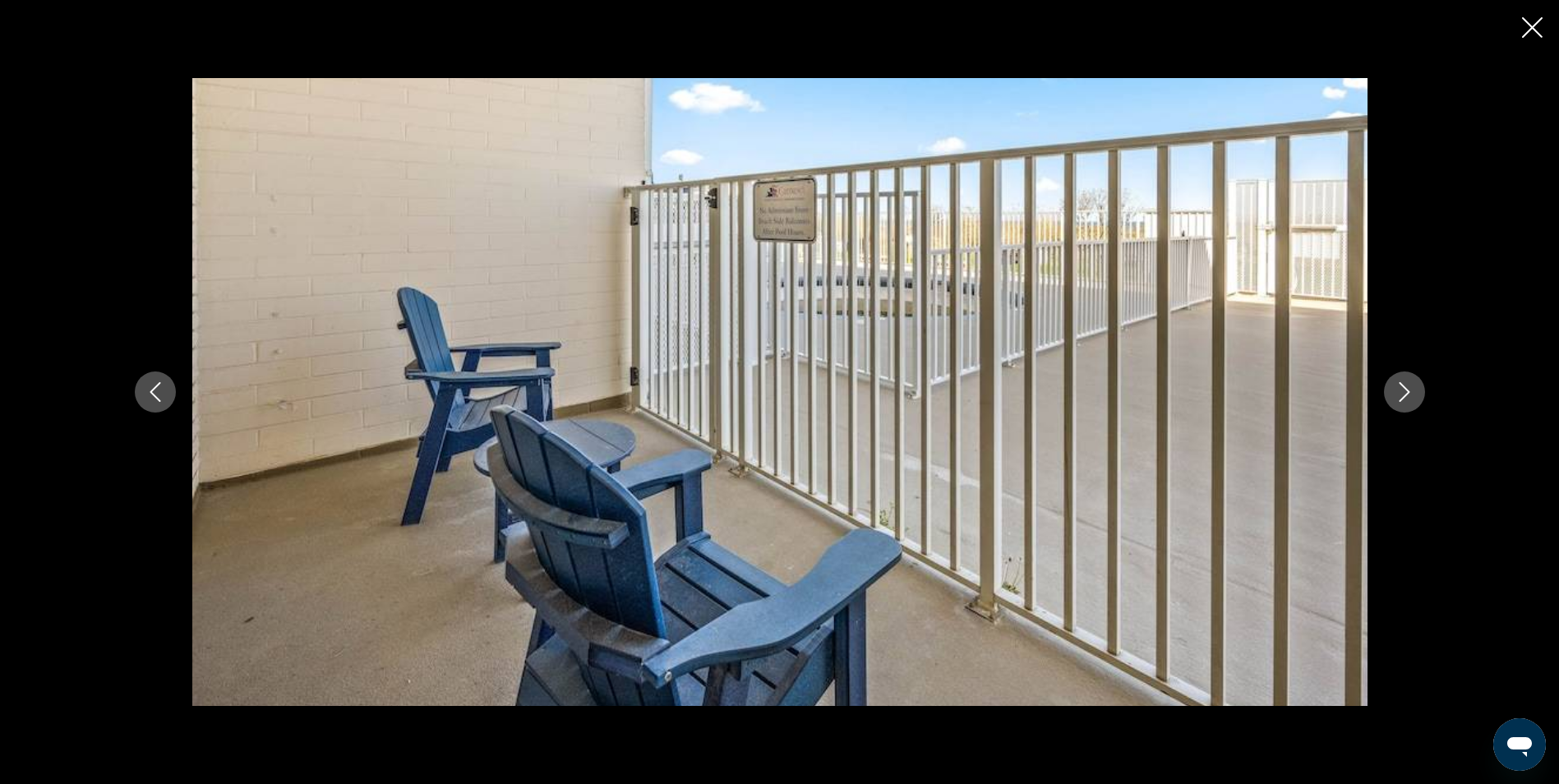
click at [1407, 387] on icon "Next image" at bounding box center [1405, 392] width 20 height 20
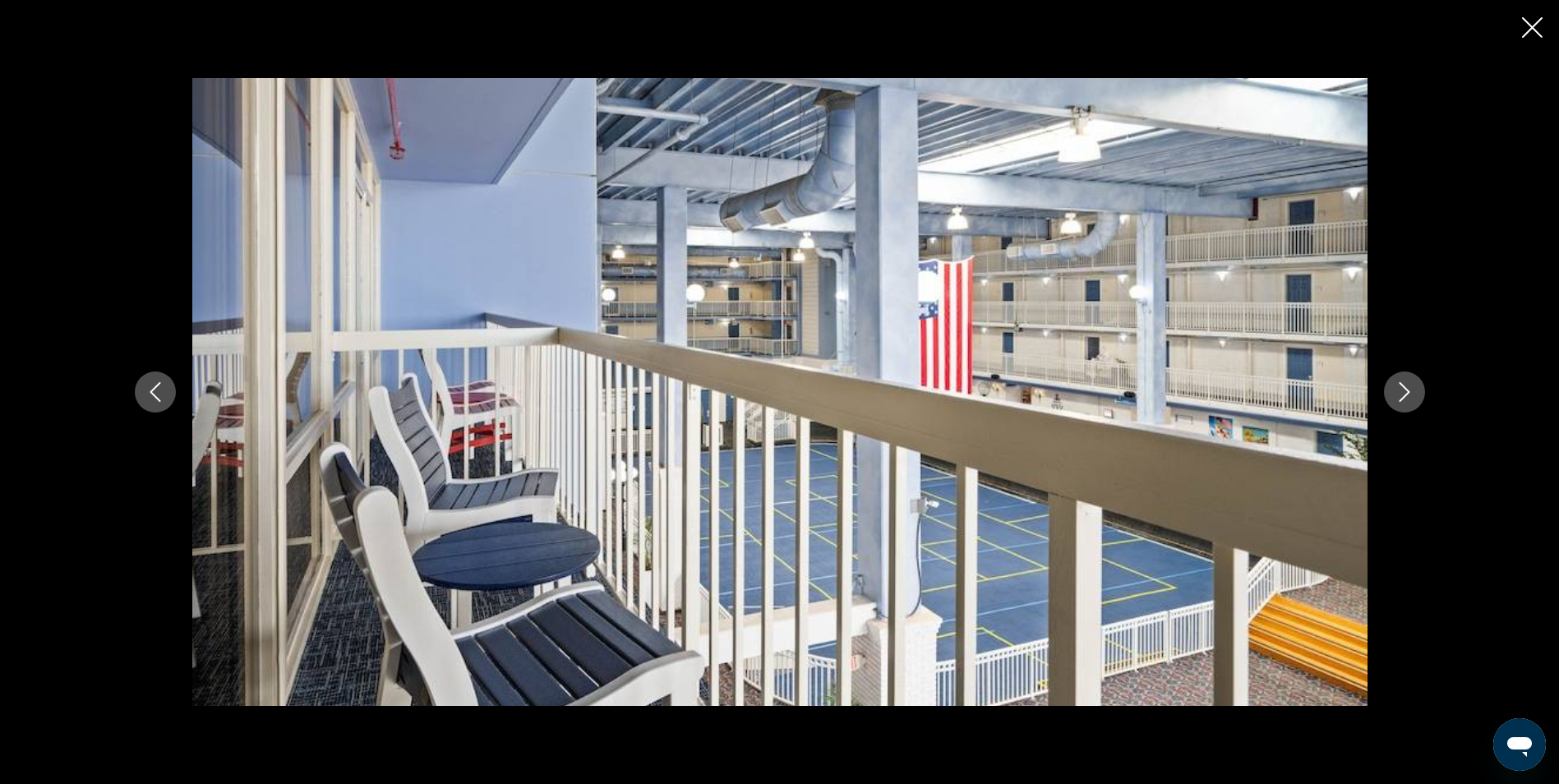
click at [1407, 387] on icon "Next image" at bounding box center [1405, 392] width 20 height 20
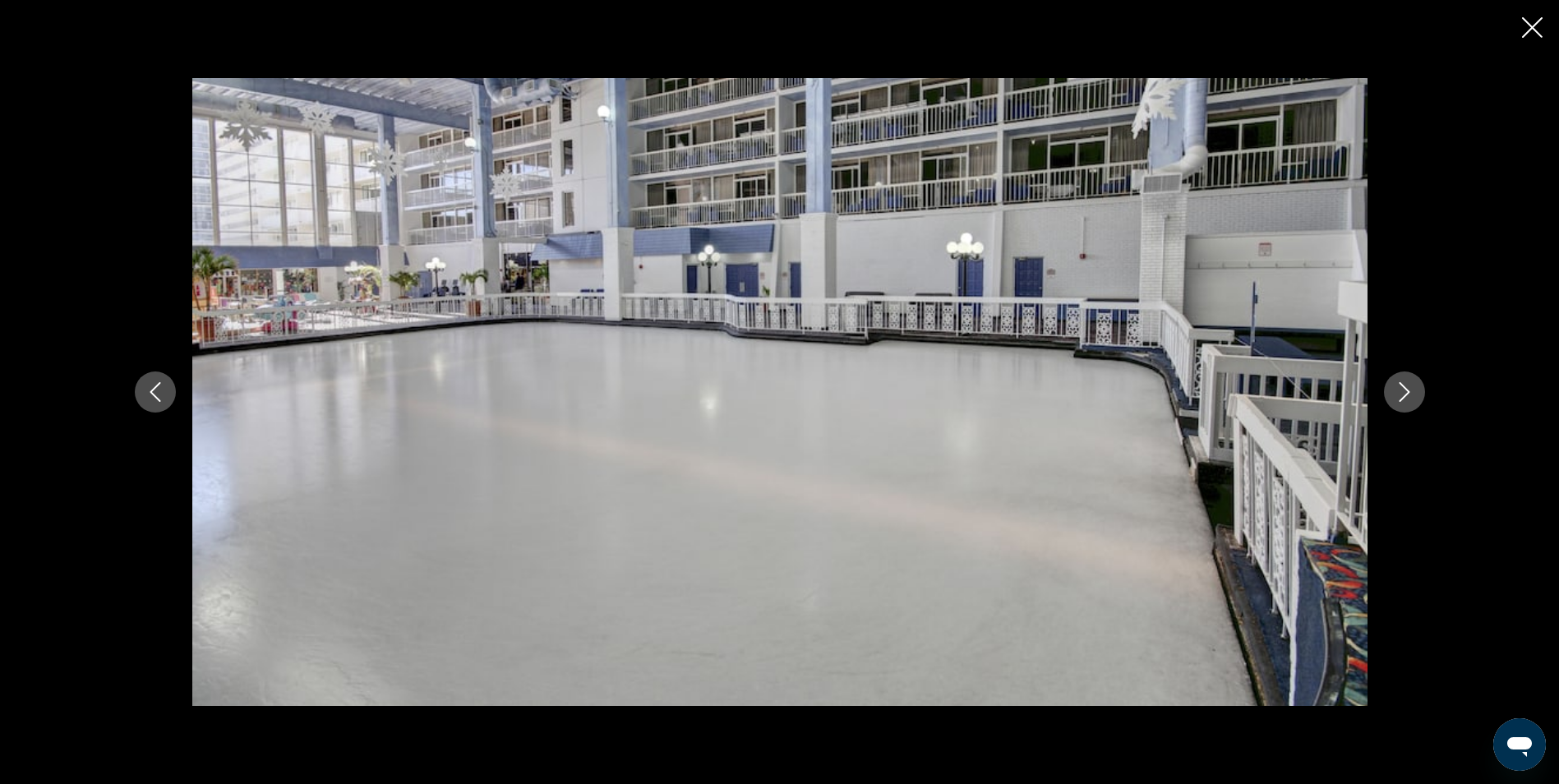
click at [1404, 364] on div "prev next" at bounding box center [780, 391] width 1323 height 626
click at [1402, 387] on icon "Next image" at bounding box center [1405, 392] width 20 height 20
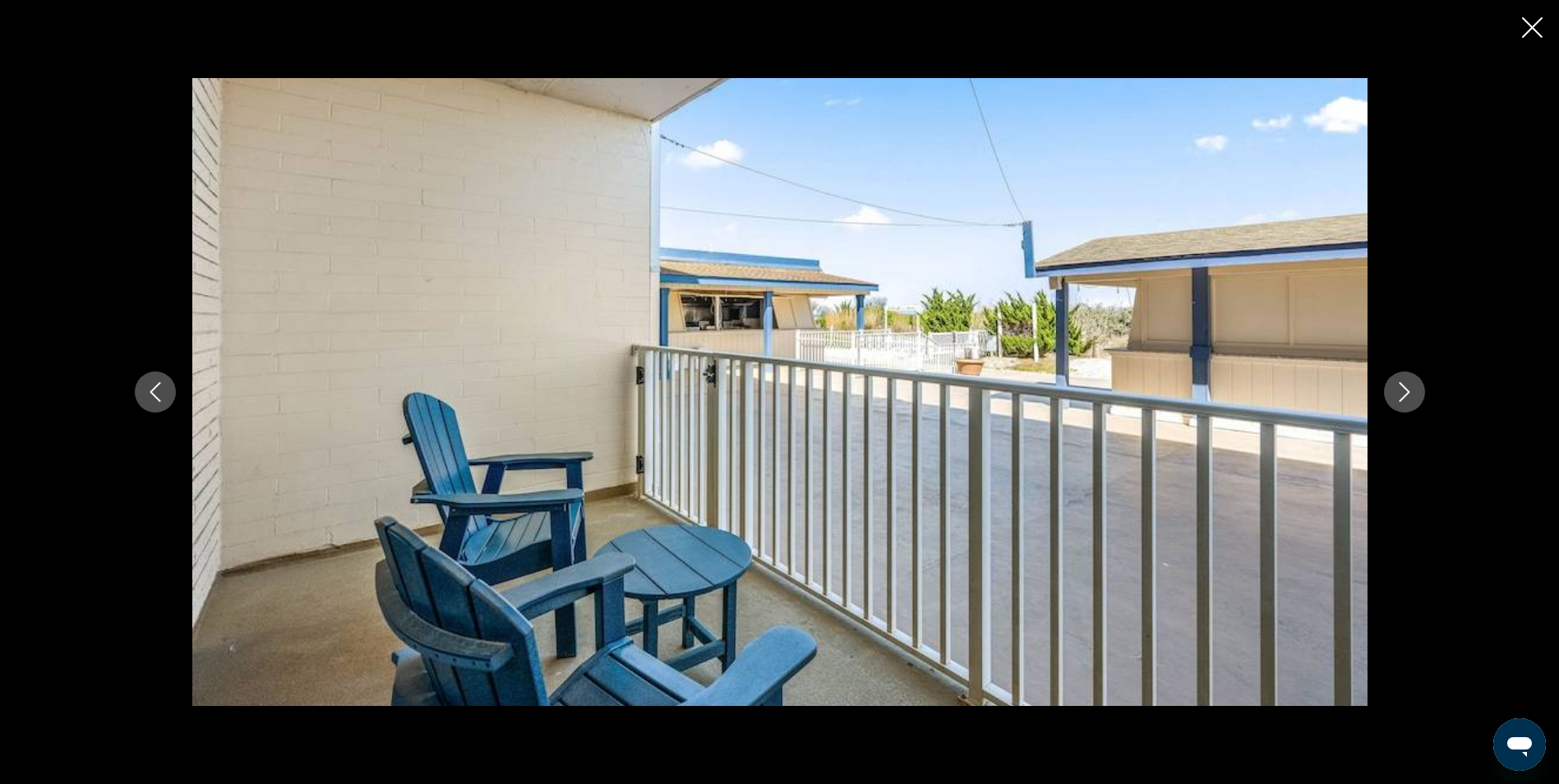
click at [1402, 387] on icon "Next image" at bounding box center [1405, 392] width 20 height 20
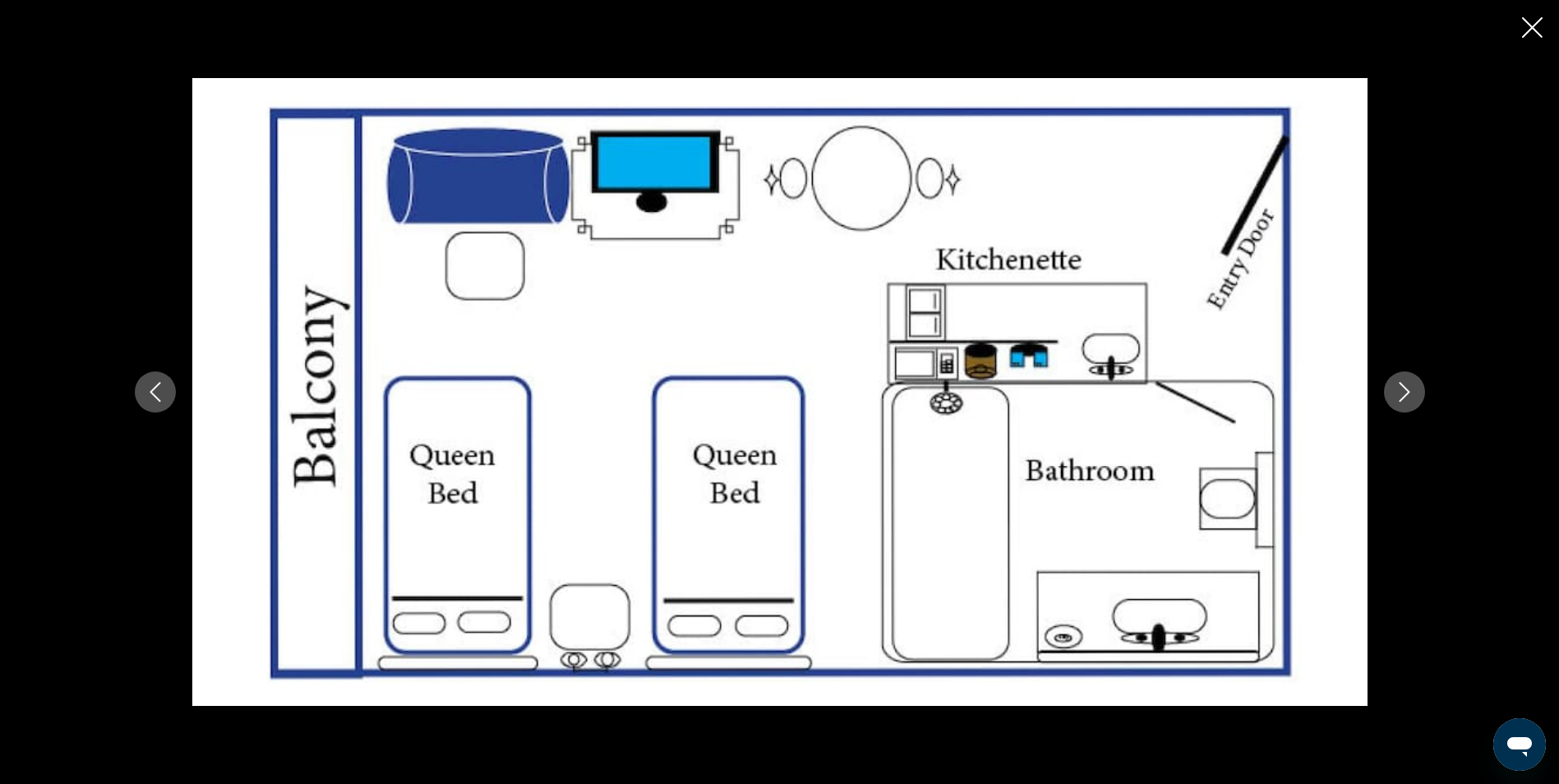
click at [1540, 32] on icon "Close slideshow" at bounding box center [1532, 27] width 21 height 21
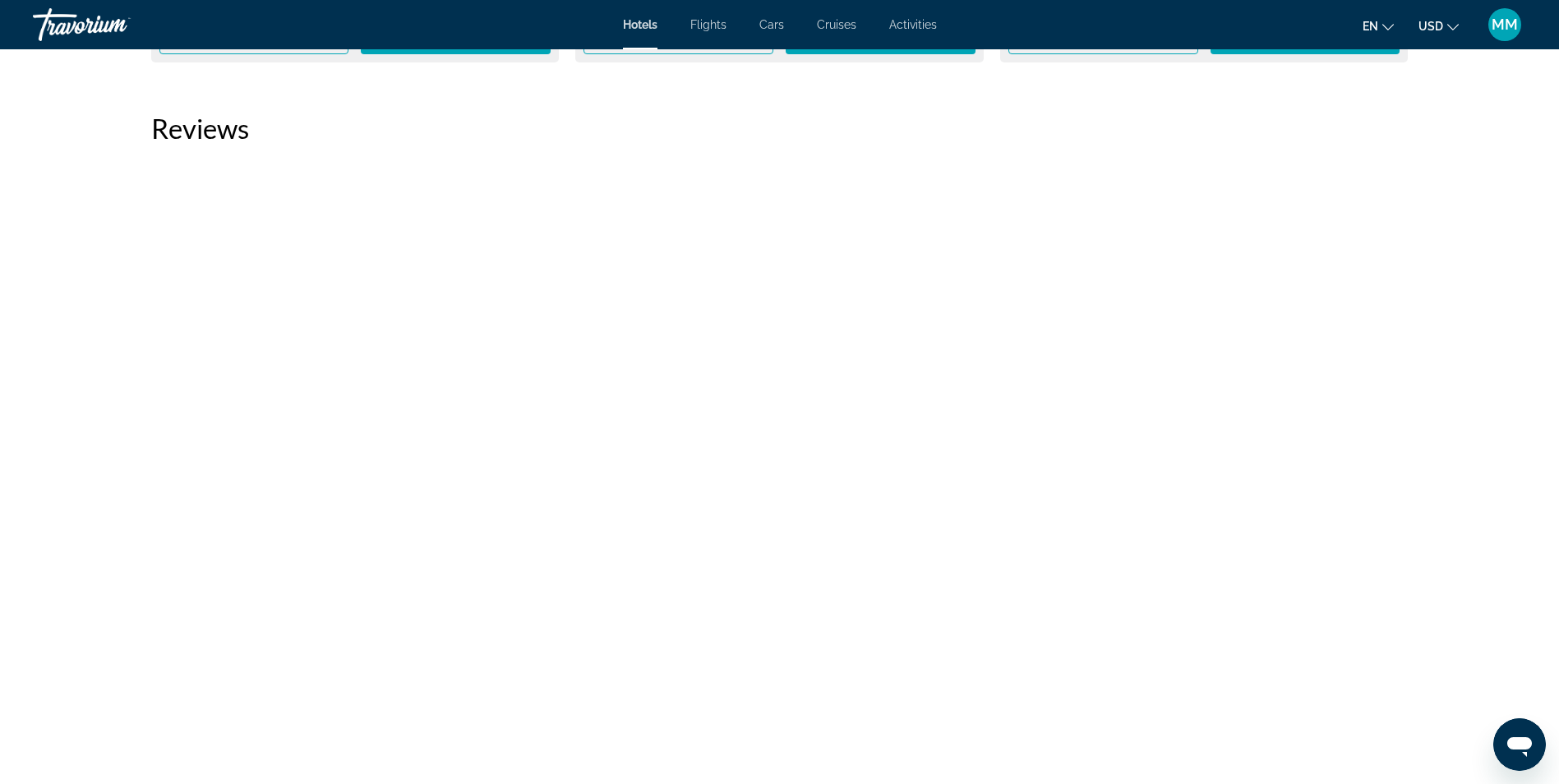
scroll to position [4025, 0]
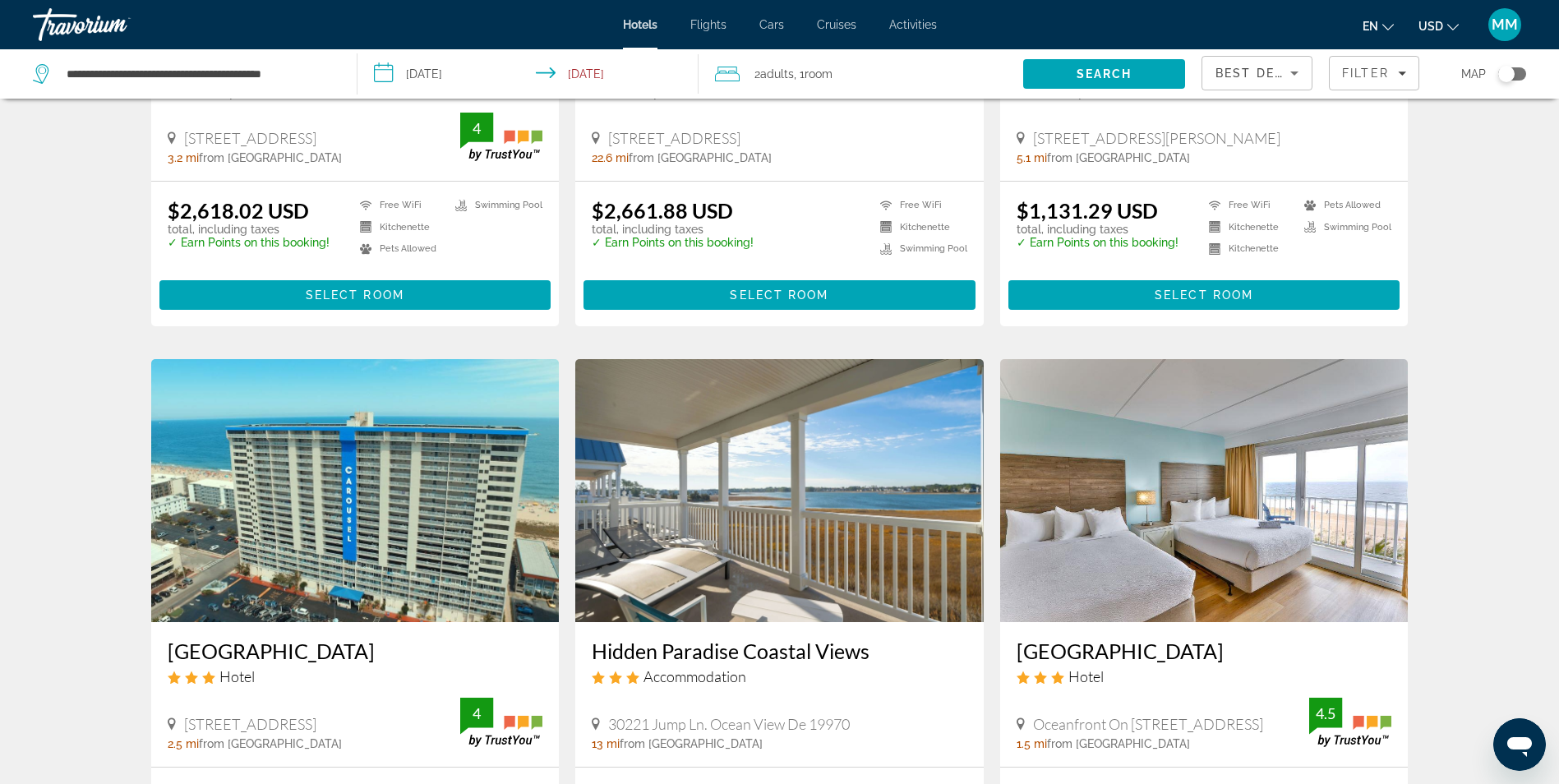
scroll to position [2047, 0]
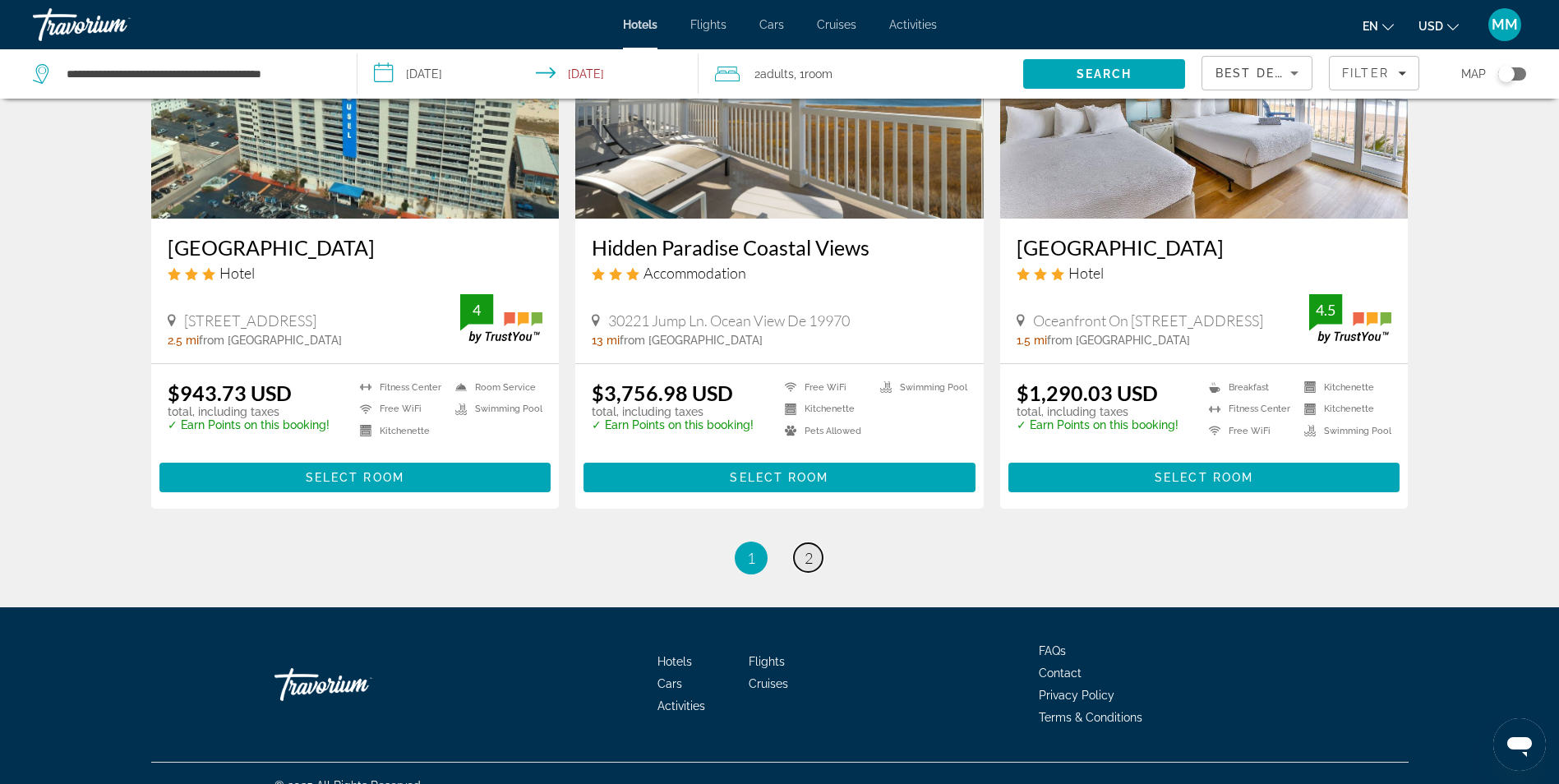
click at [804, 548] on span "2" at bounding box center [809, 558] width 8 height 18
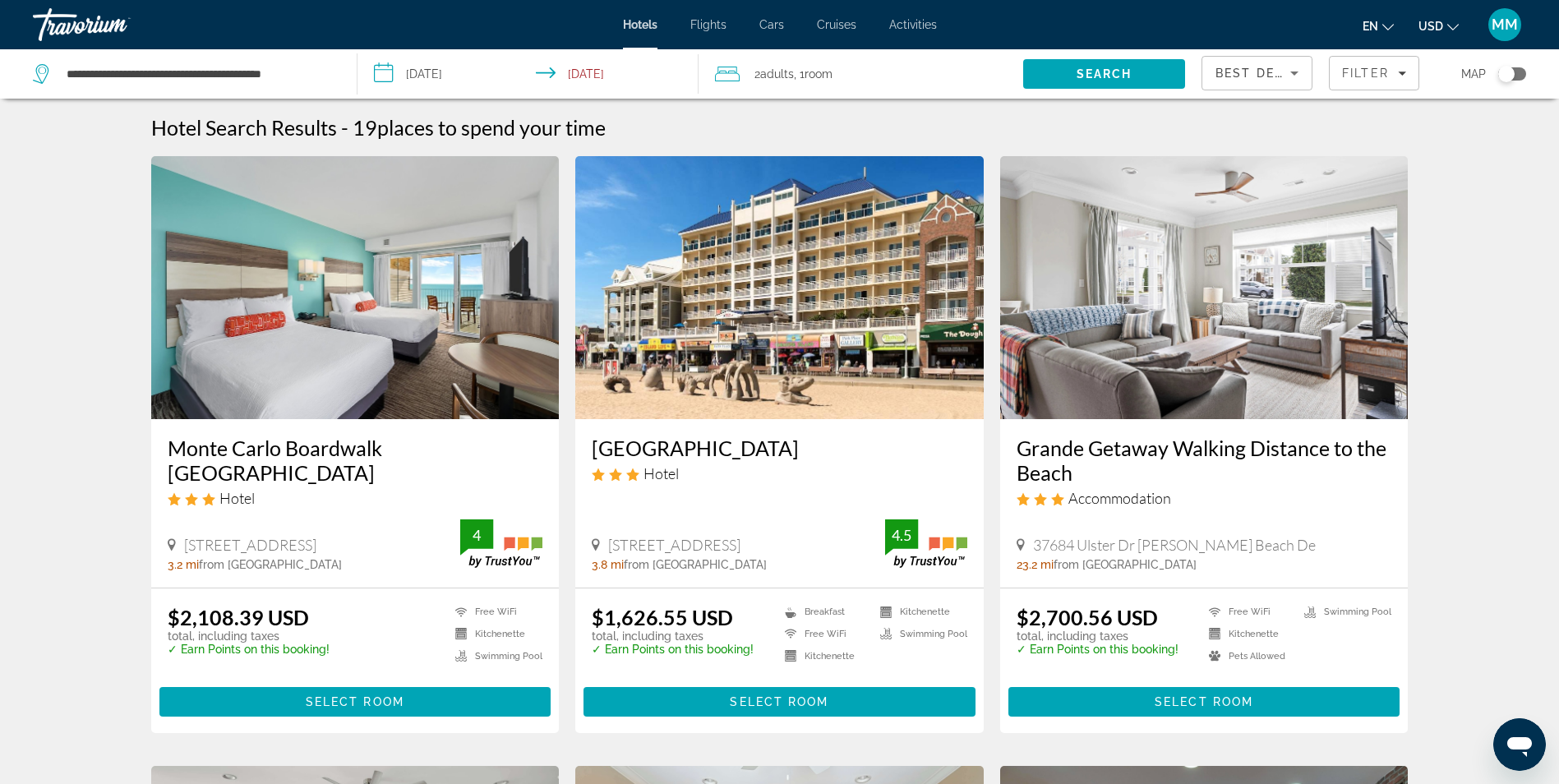
click at [784, 324] on img "Main content" at bounding box center [780, 287] width 408 height 263
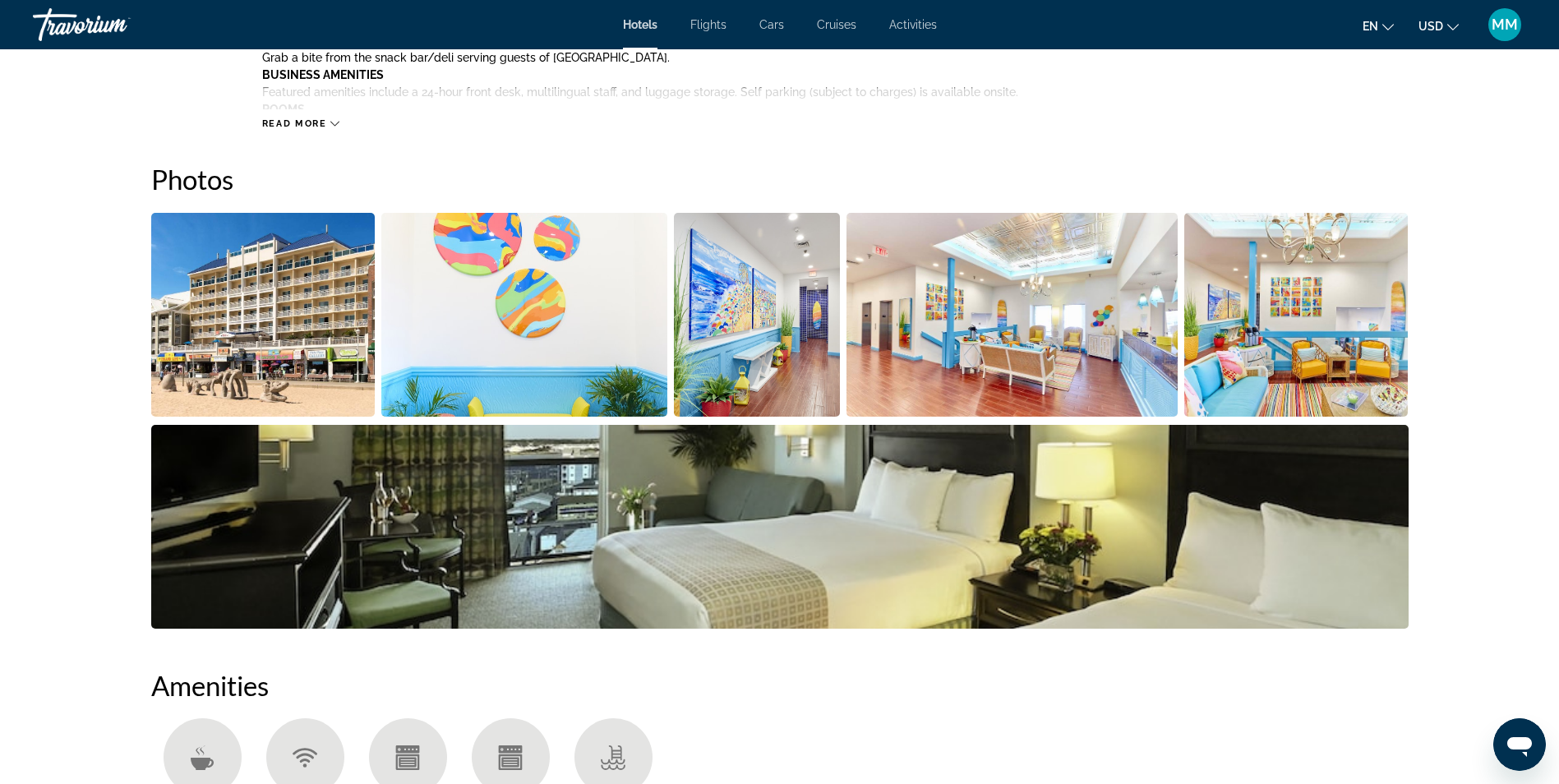
scroll to position [739, 0]
click at [273, 321] on img "Open full-screen image slider" at bounding box center [263, 314] width 224 height 204
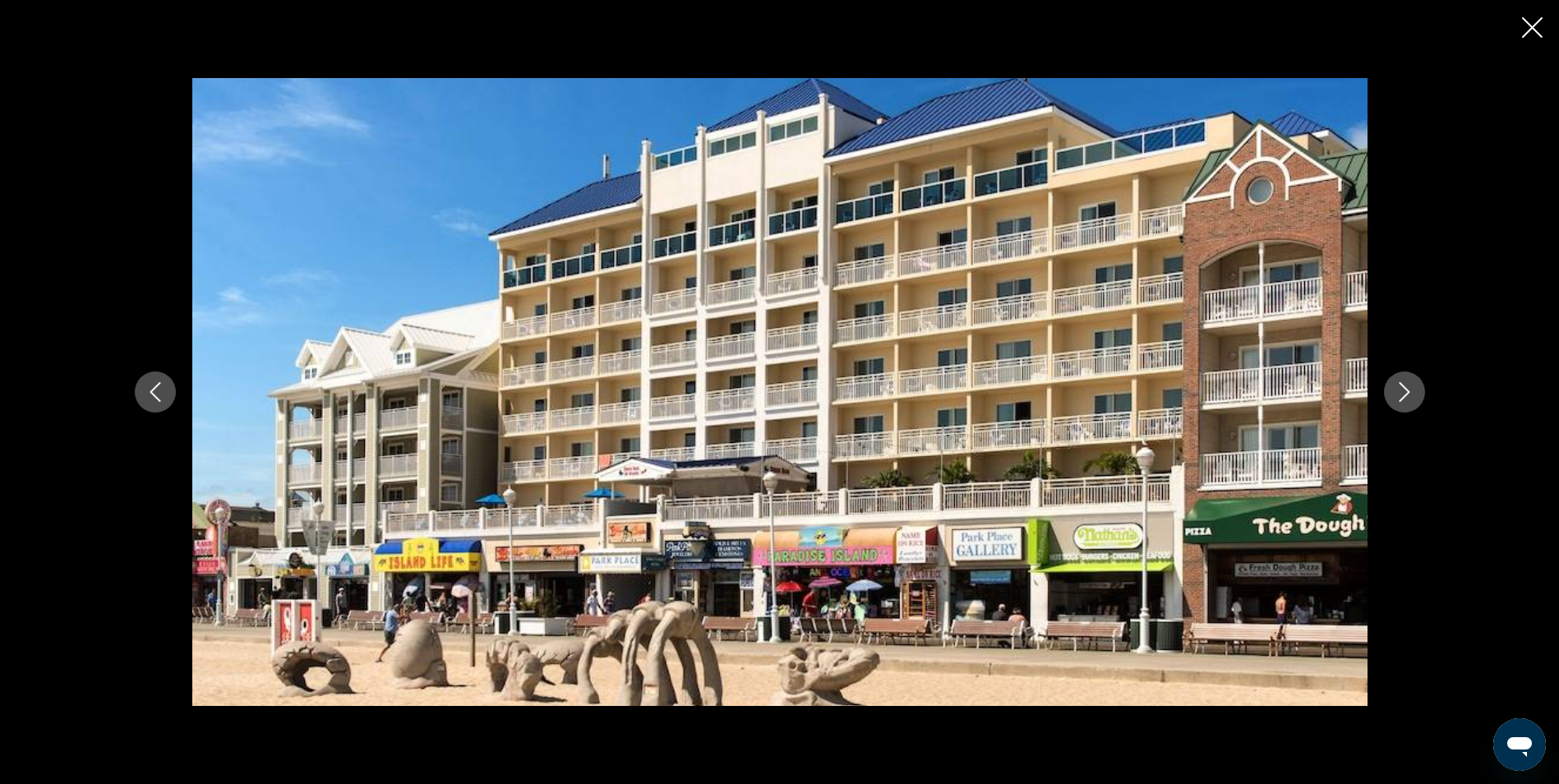
click at [1399, 383] on icon "Next image" at bounding box center [1405, 392] width 20 height 20
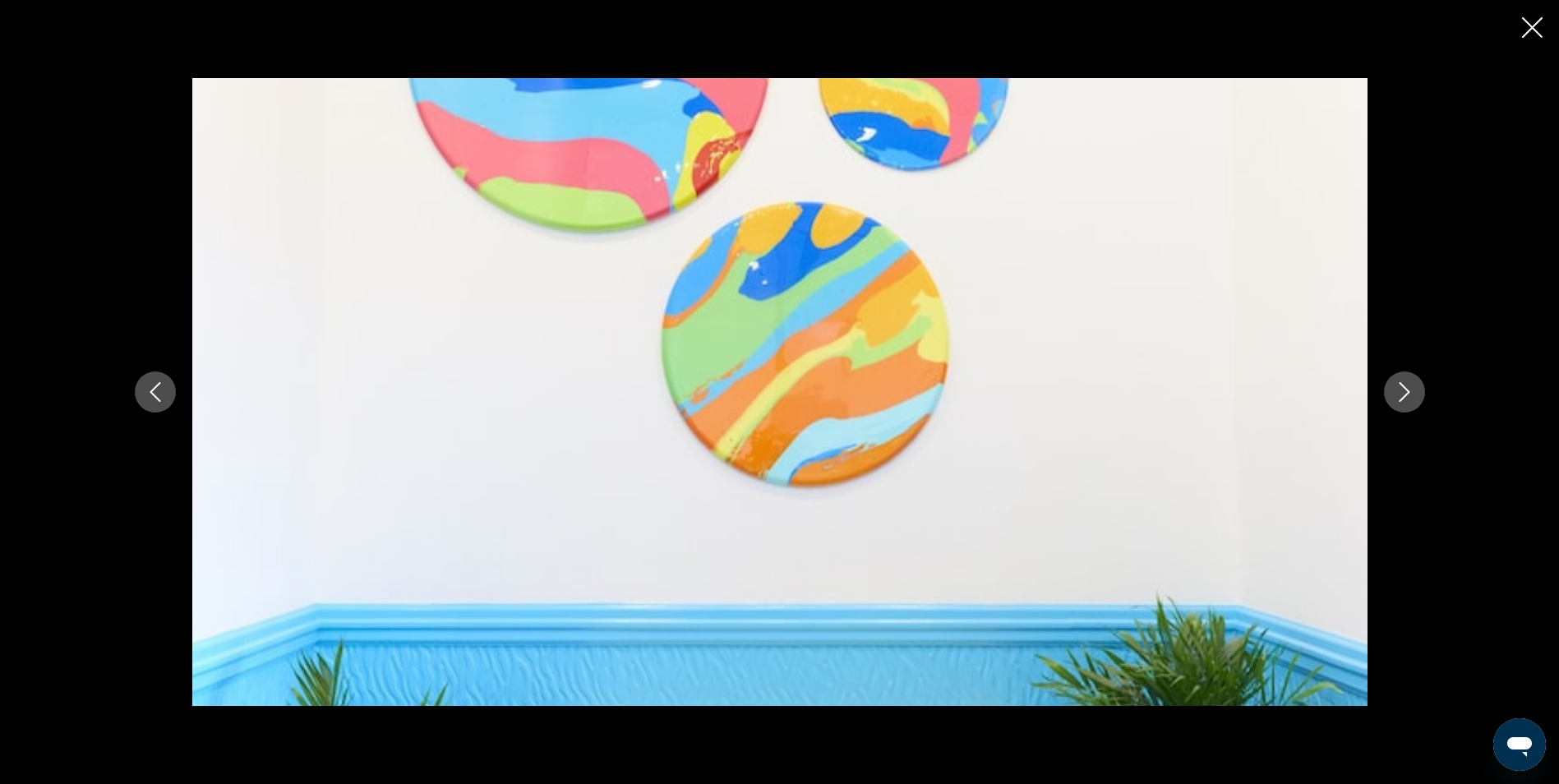
click at [1399, 383] on icon "Next image" at bounding box center [1405, 392] width 20 height 20
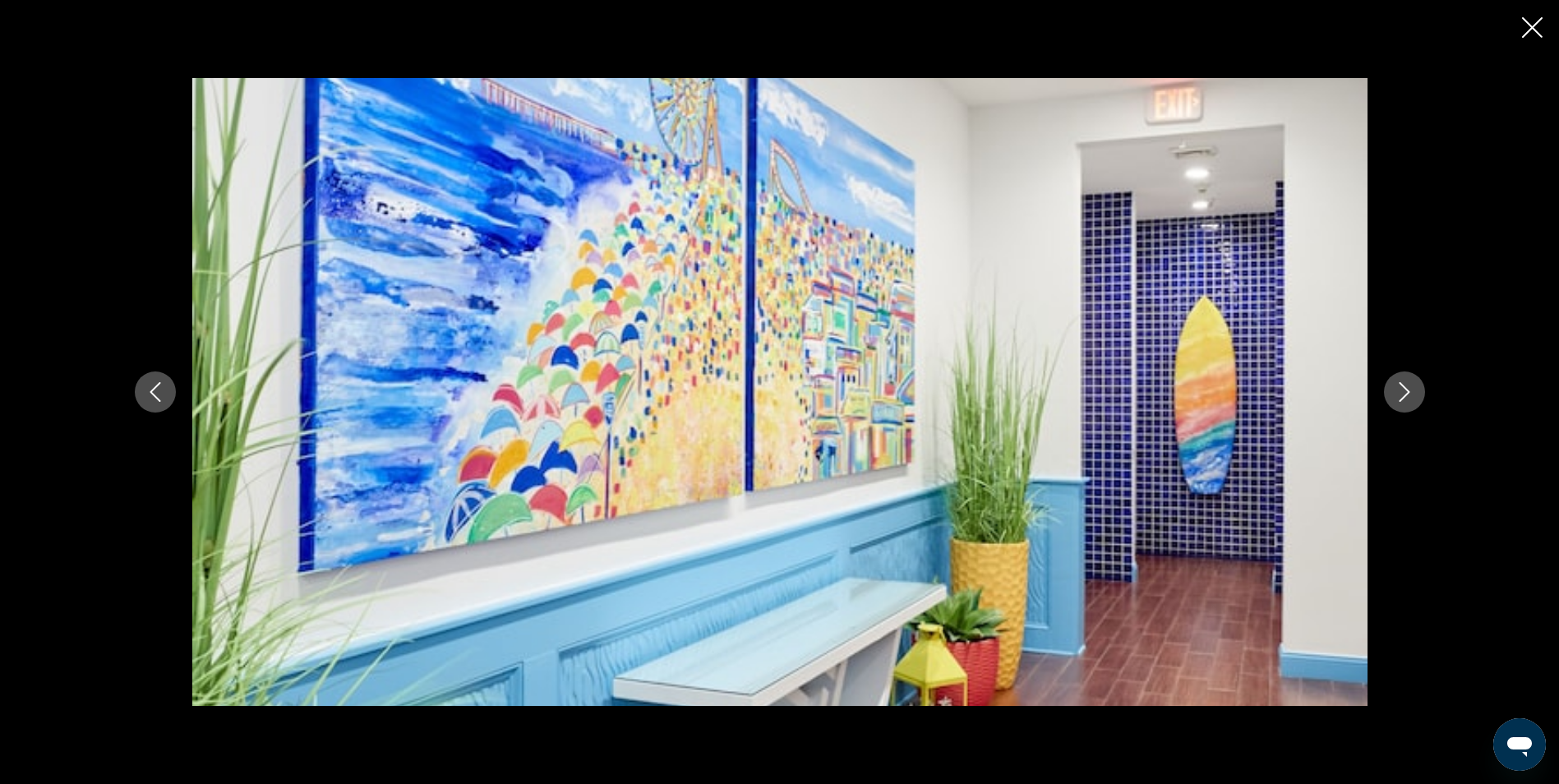
click at [1399, 383] on icon "Next image" at bounding box center [1405, 392] width 20 height 20
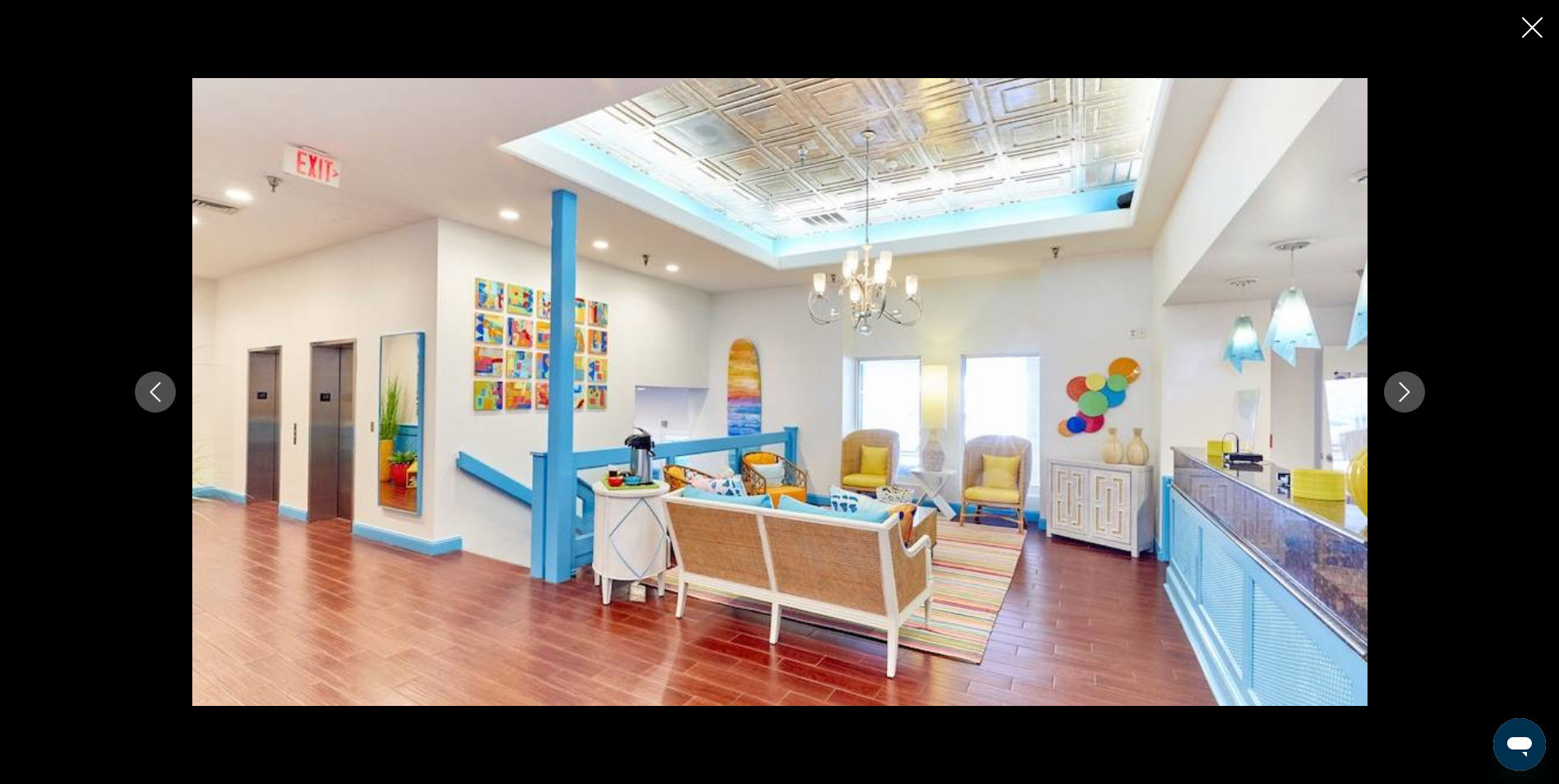
click at [1399, 383] on icon "Next image" at bounding box center [1405, 392] width 20 height 20
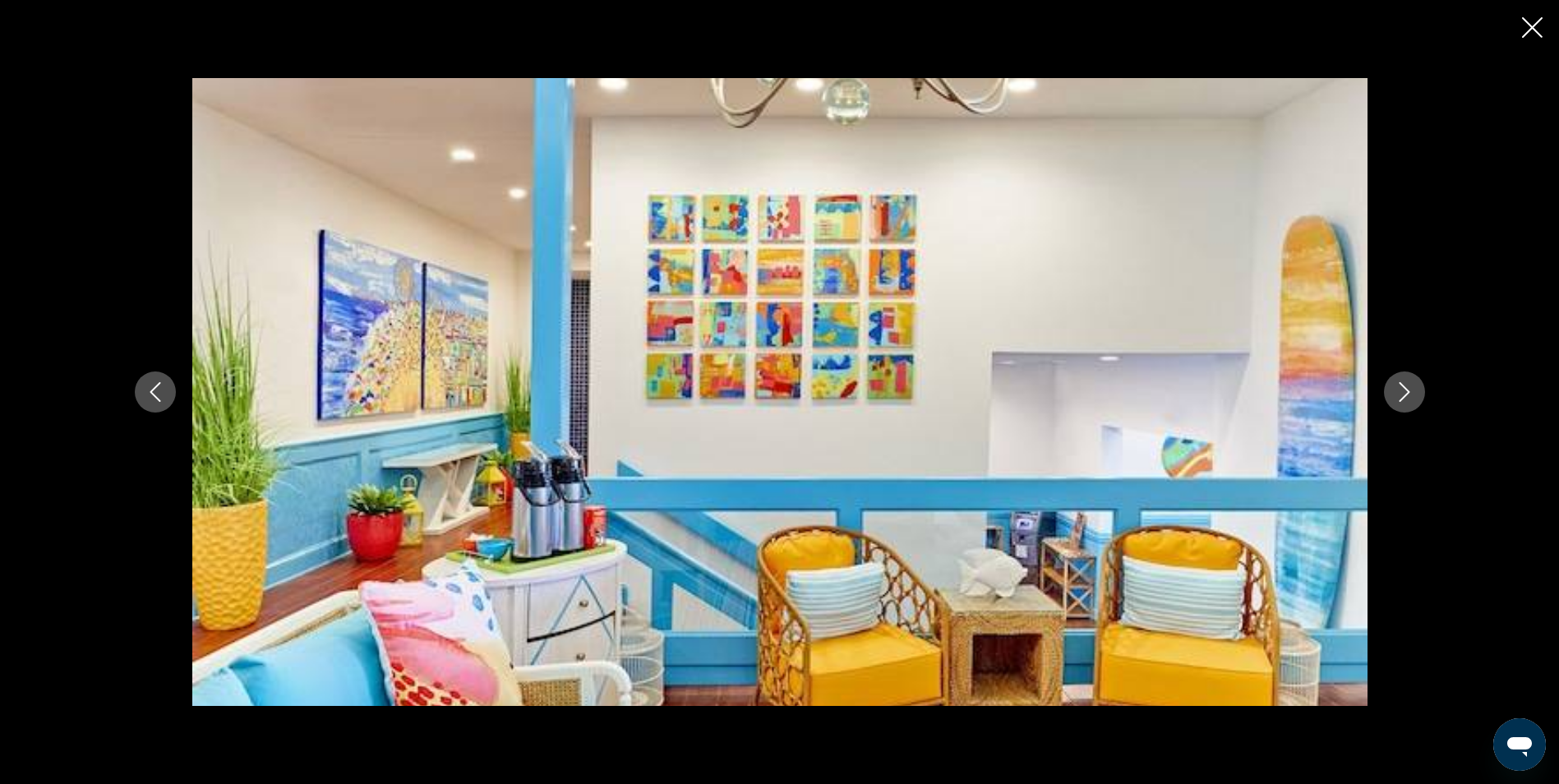
click at [1399, 383] on icon "Next image" at bounding box center [1405, 392] width 20 height 20
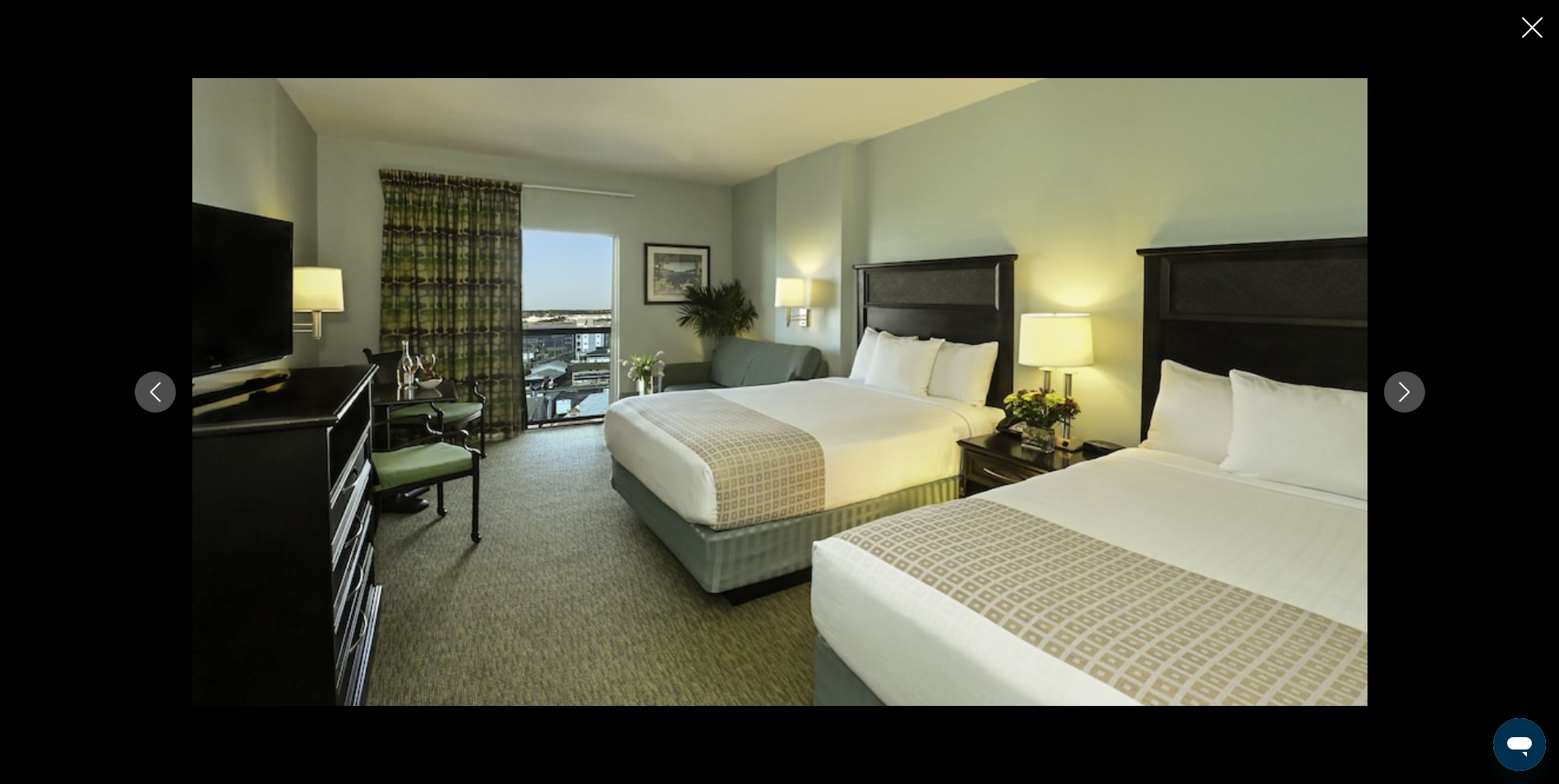
click at [1399, 383] on icon "Next image" at bounding box center [1405, 392] width 20 height 20
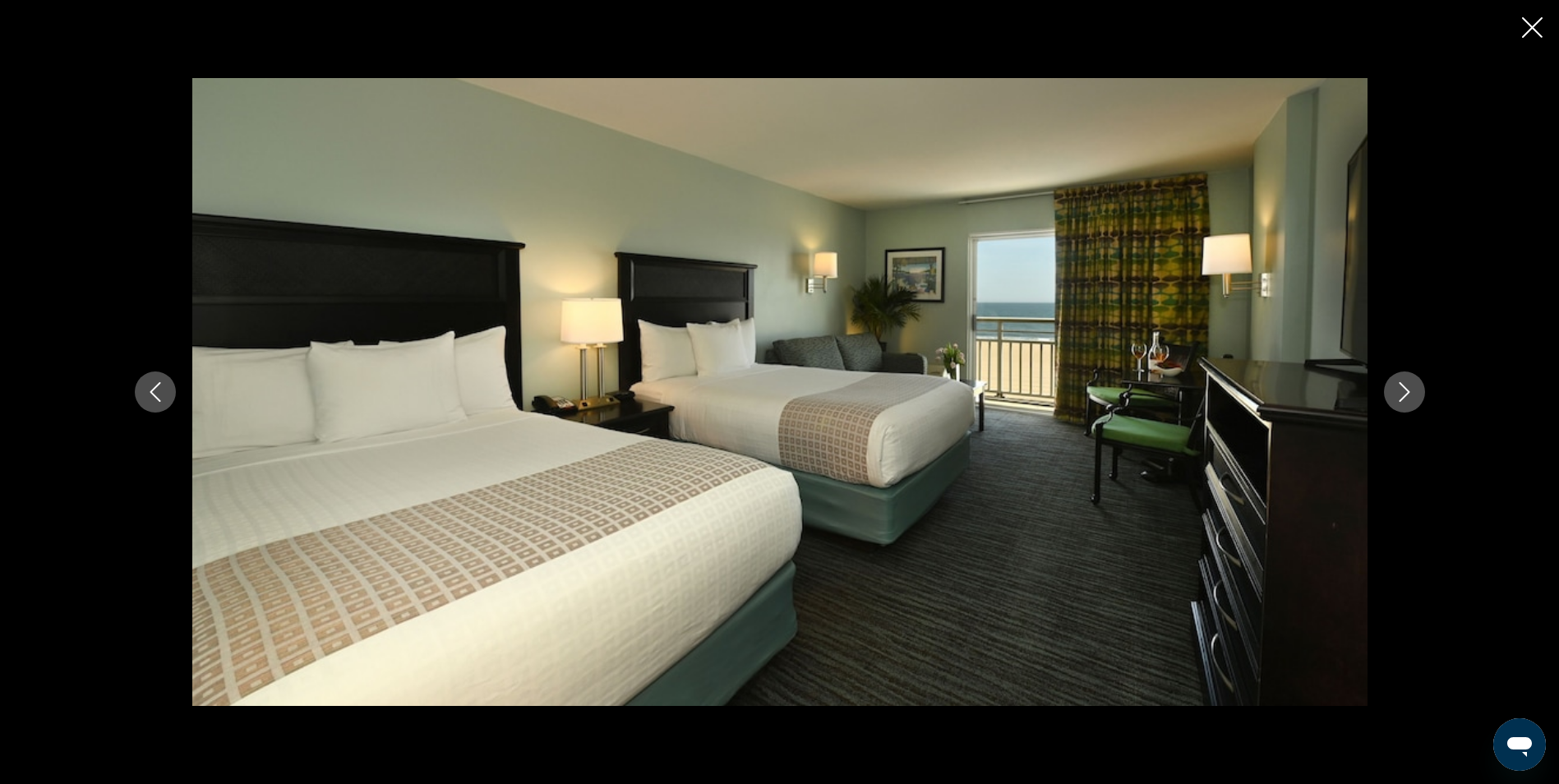
click at [1399, 383] on icon "Next image" at bounding box center [1405, 392] width 20 height 20
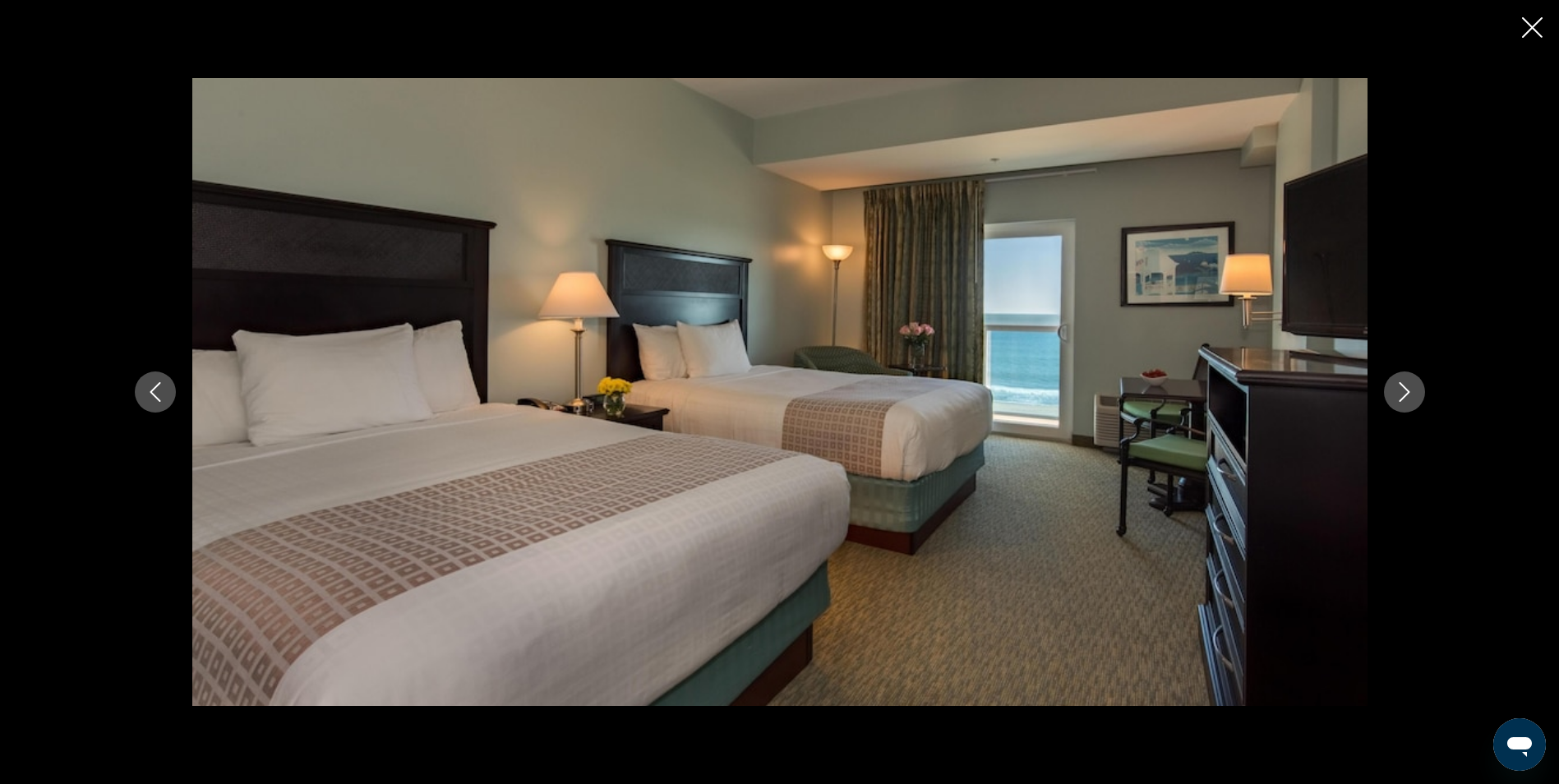
click at [1399, 383] on icon "Next image" at bounding box center [1405, 392] width 20 height 20
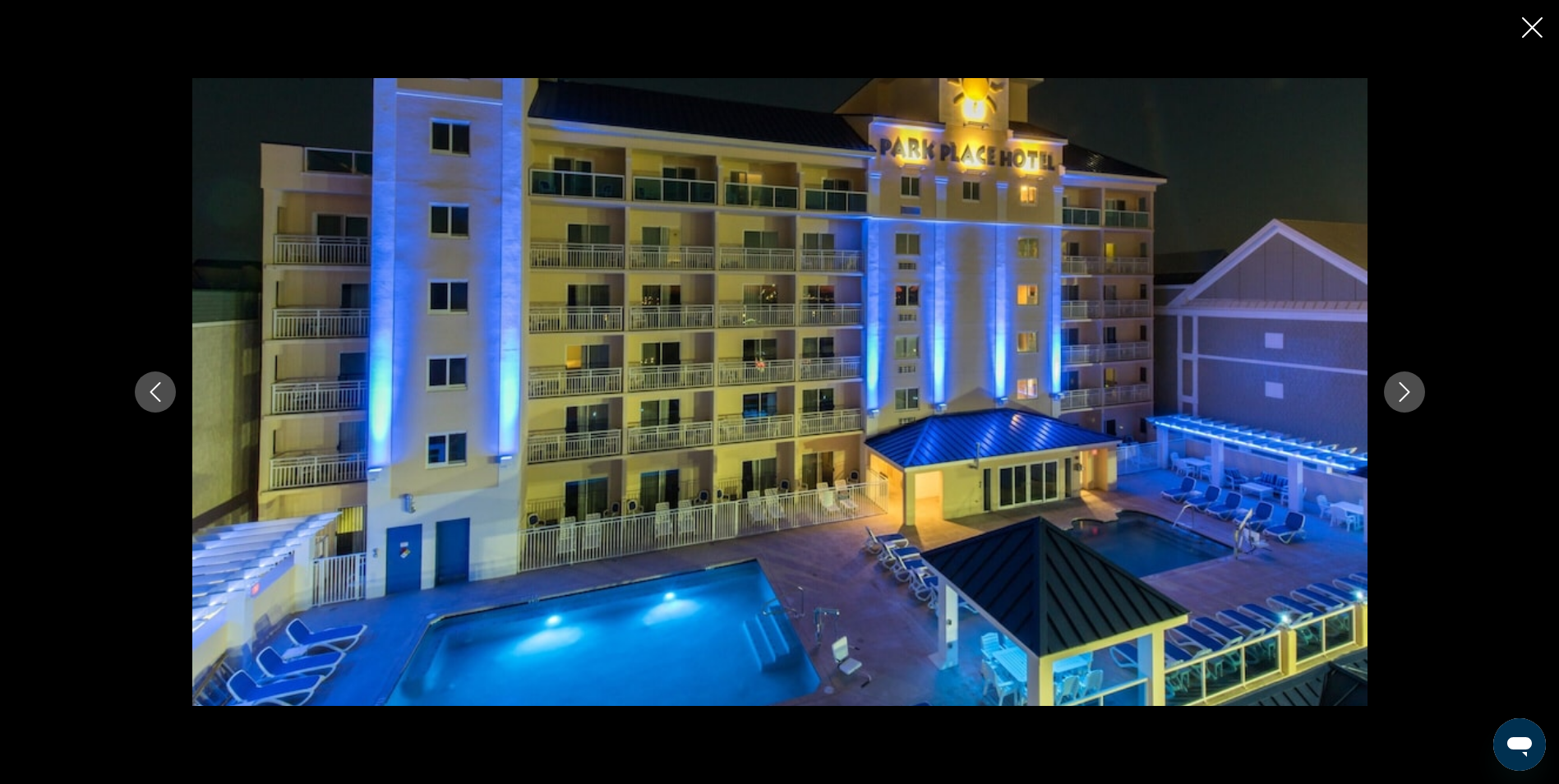
click at [1399, 383] on icon "Next image" at bounding box center [1405, 392] width 20 height 20
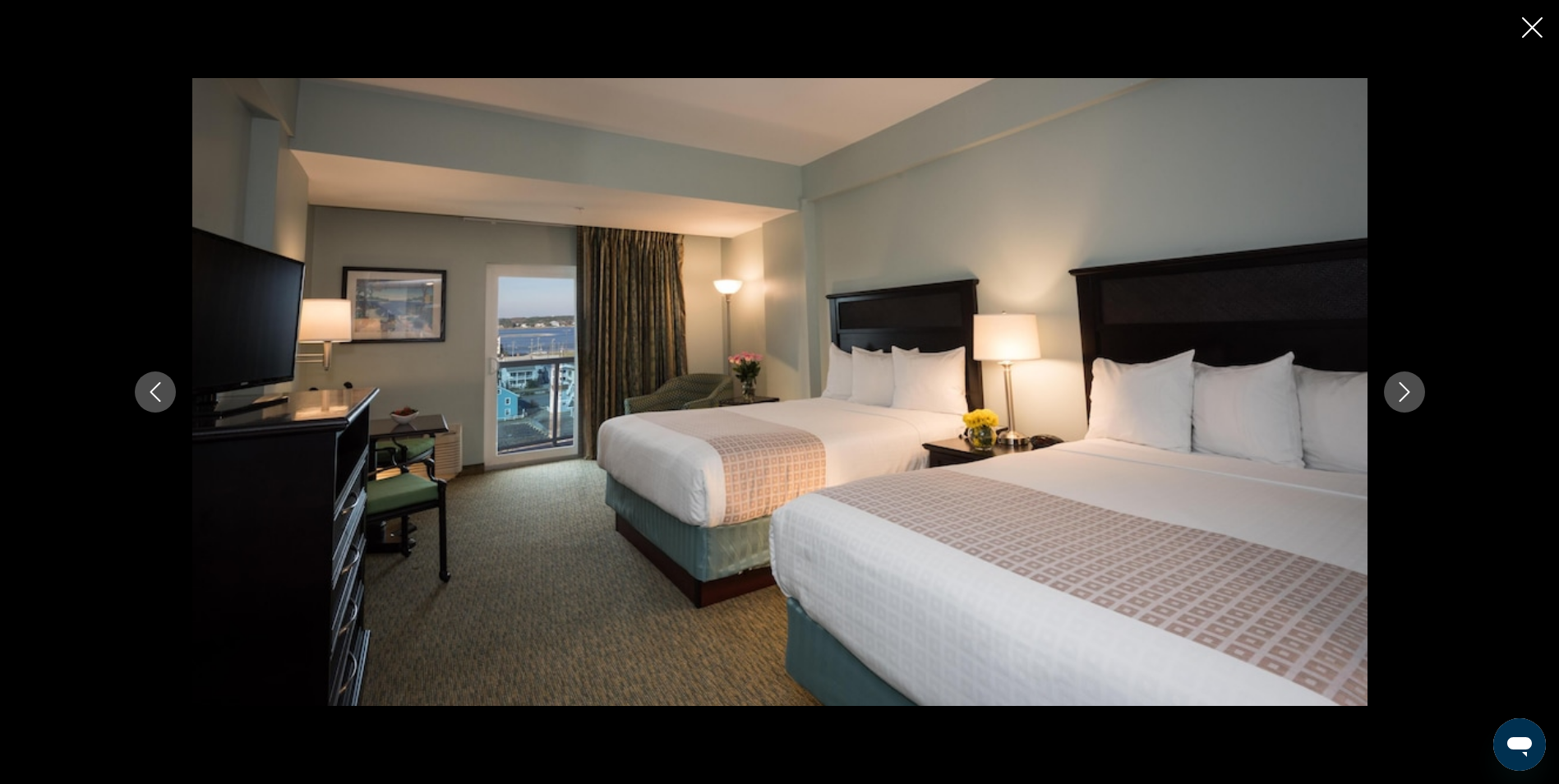
click at [1399, 383] on icon "Next image" at bounding box center [1405, 392] width 20 height 20
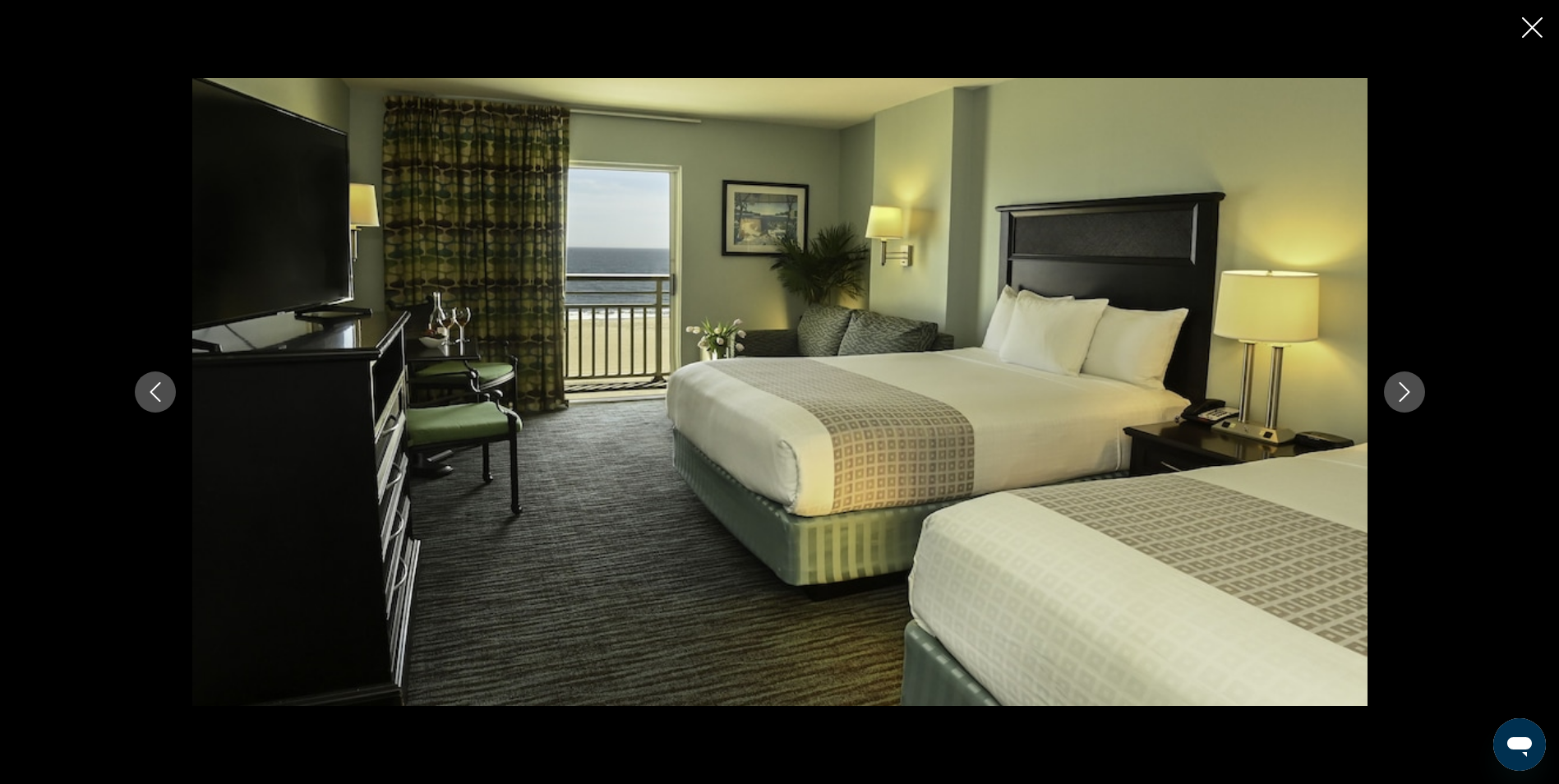
click at [1399, 383] on icon "Next image" at bounding box center [1405, 392] width 20 height 20
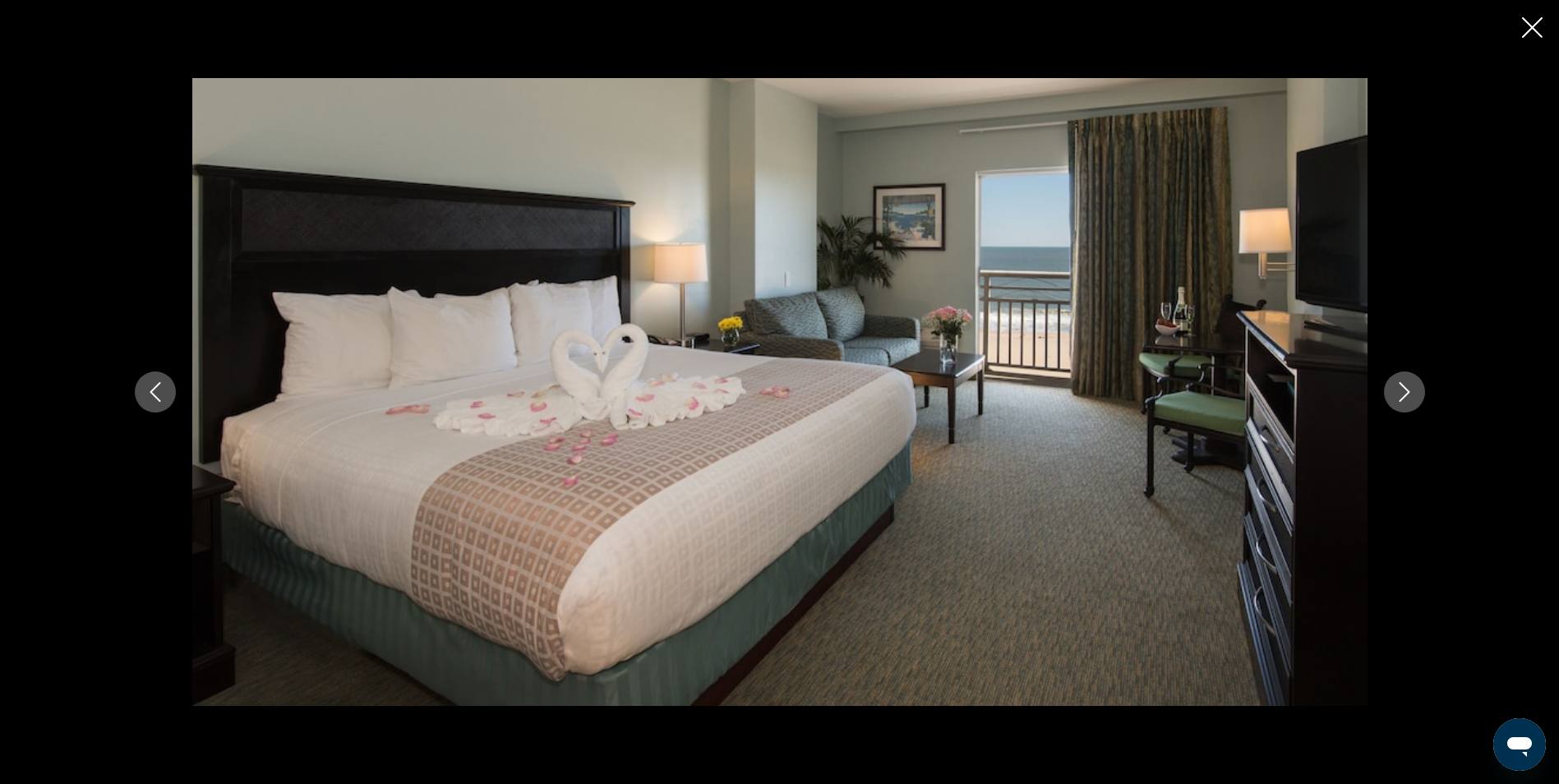
click at [1399, 383] on icon "Next image" at bounding box center [1405, 392] width 20 height 20
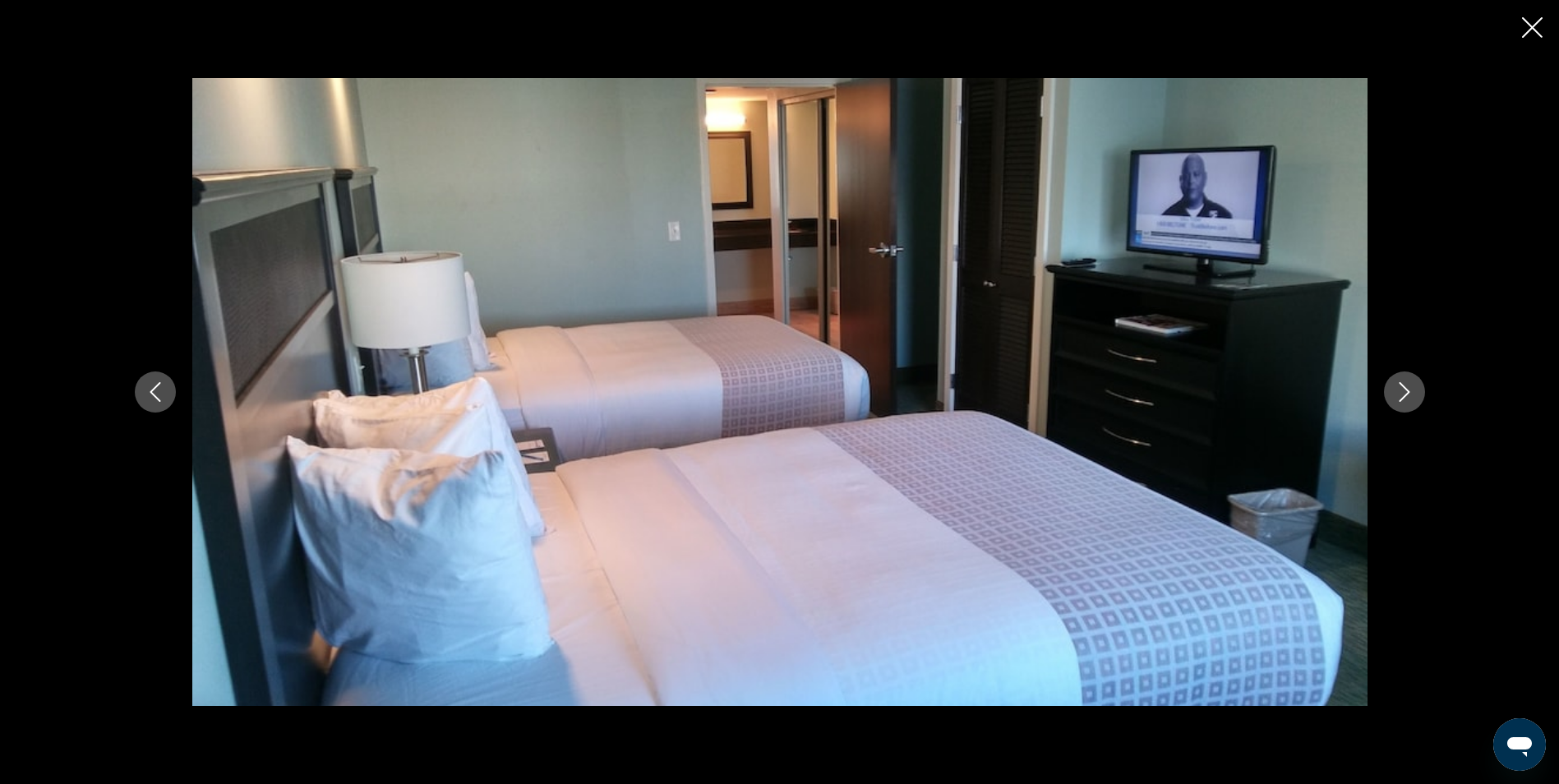
click at [1399, 383] on icon "Next image" at bounding box center [1405, 392] width 20 height 20
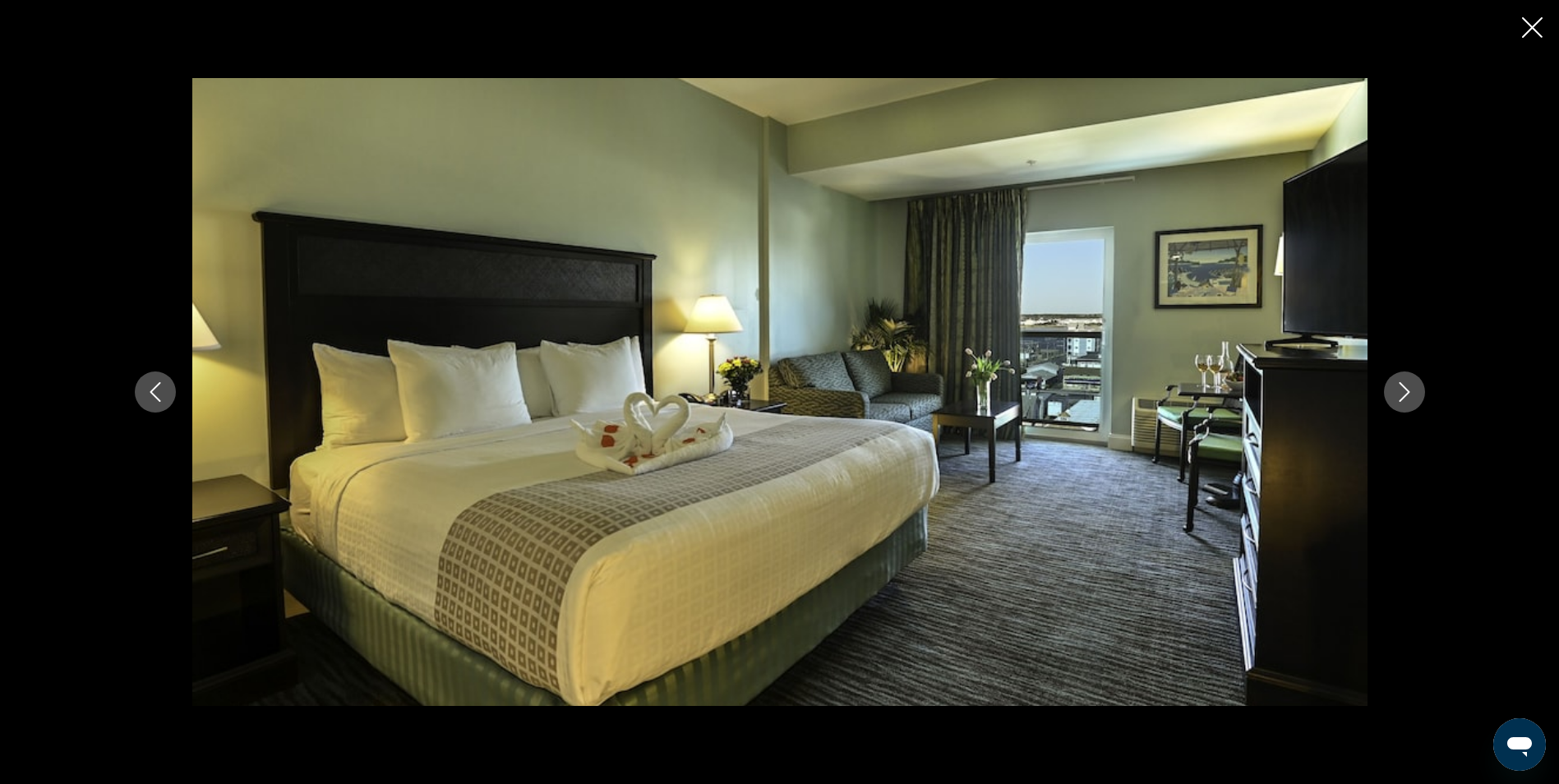
click at [1399, 383] on icon "Next image" at bounding box center [1405, 392] width 20 height 20
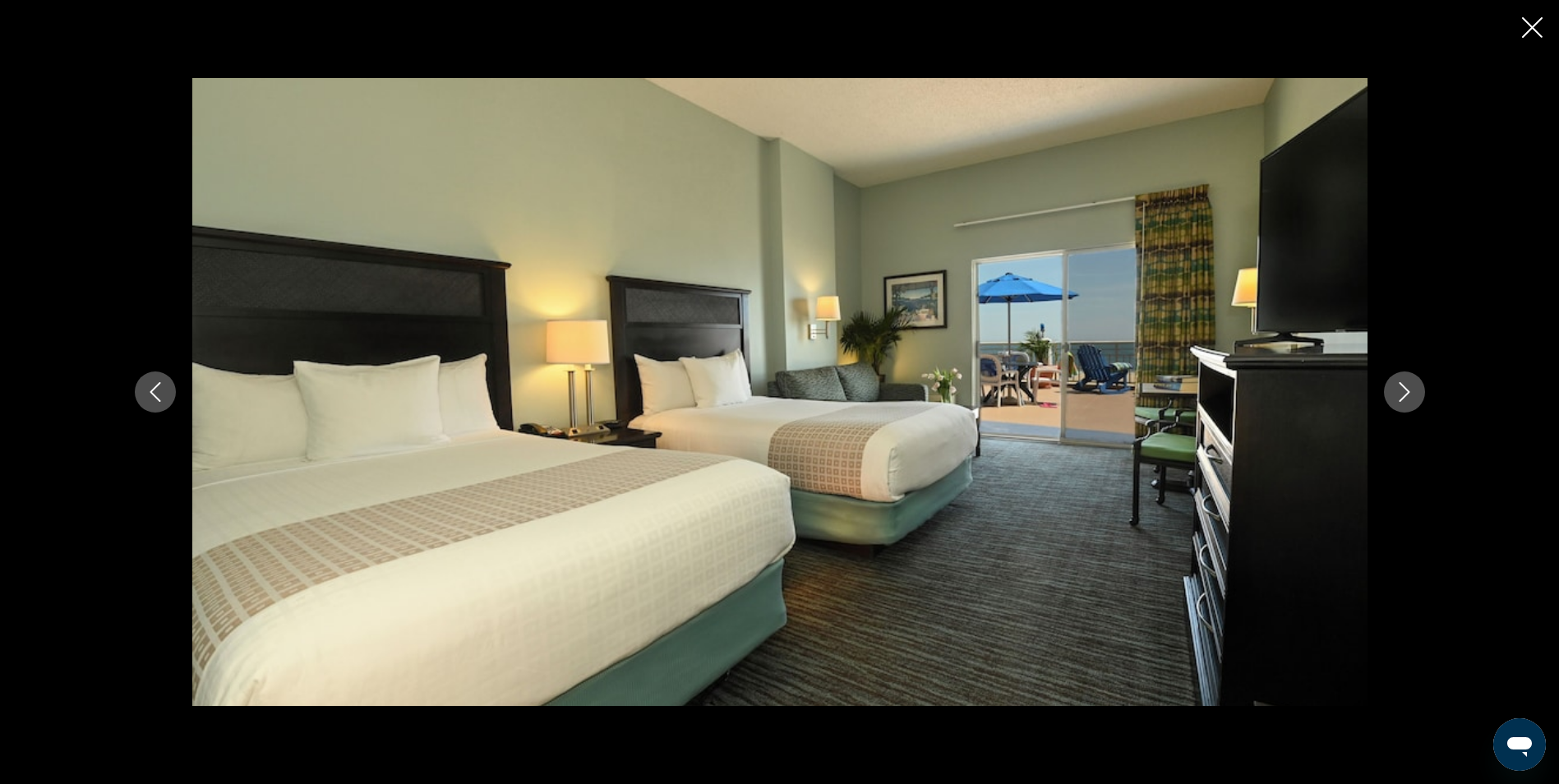
click at [1399, 383] on icon "Next image" at bounding box center [1405, 392] width 20 height 20
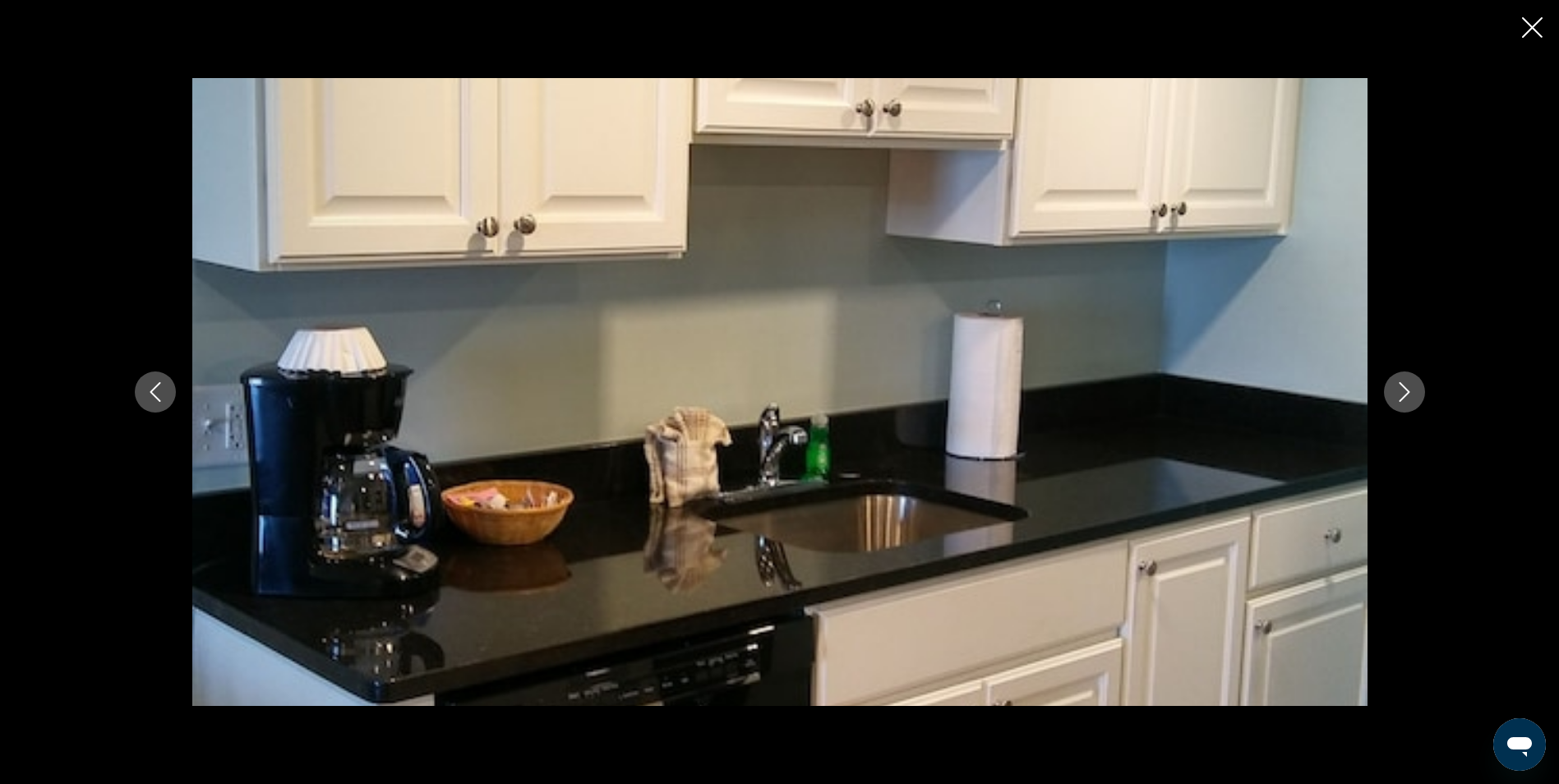
click at [1399, 383] on icon "Next image" at bounding box center [1405, 392] width 20 height 20
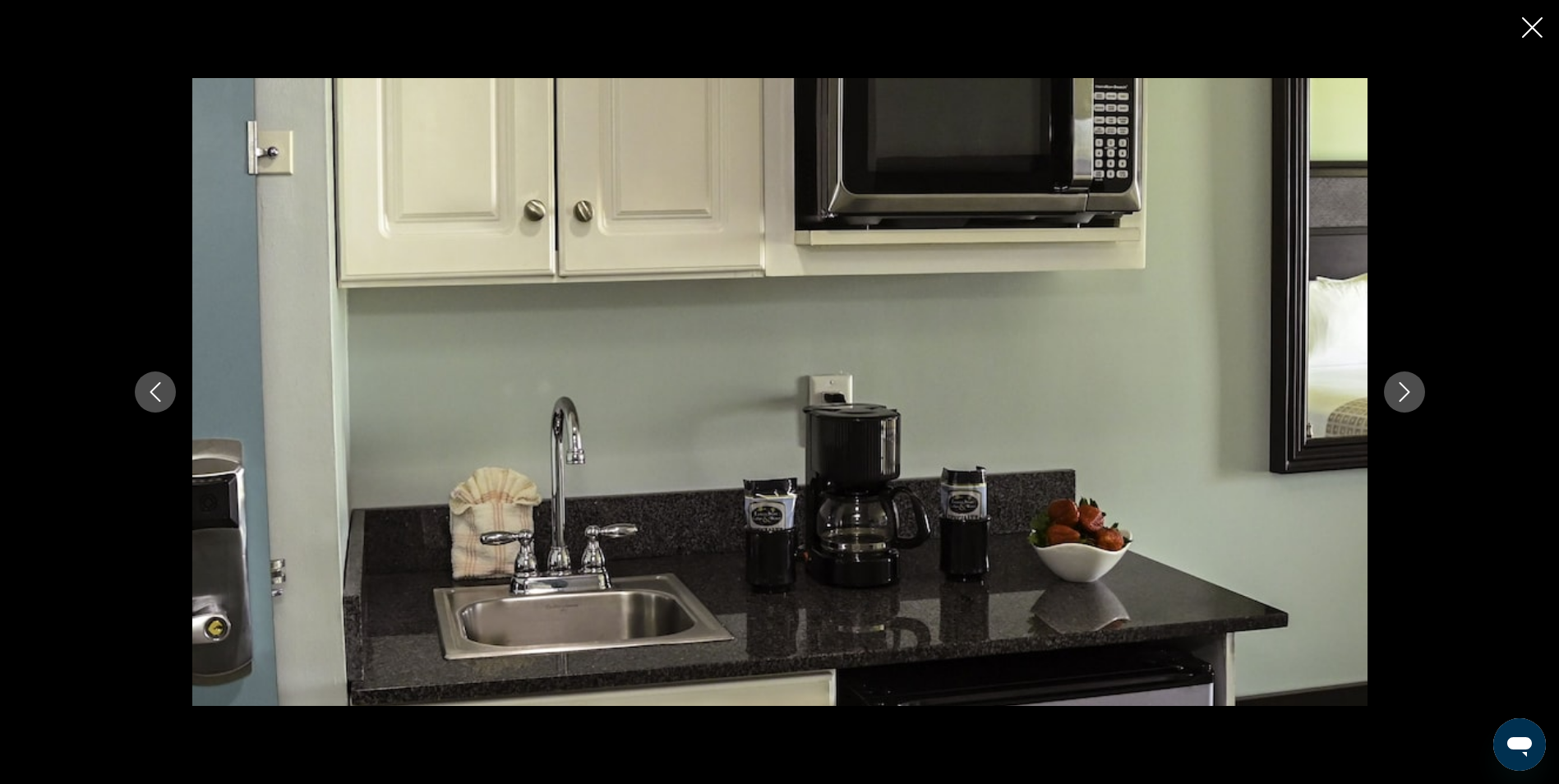
click at [1399, 383] on icon "Next image" at bounding box center [1405, 392] width 20 height 20
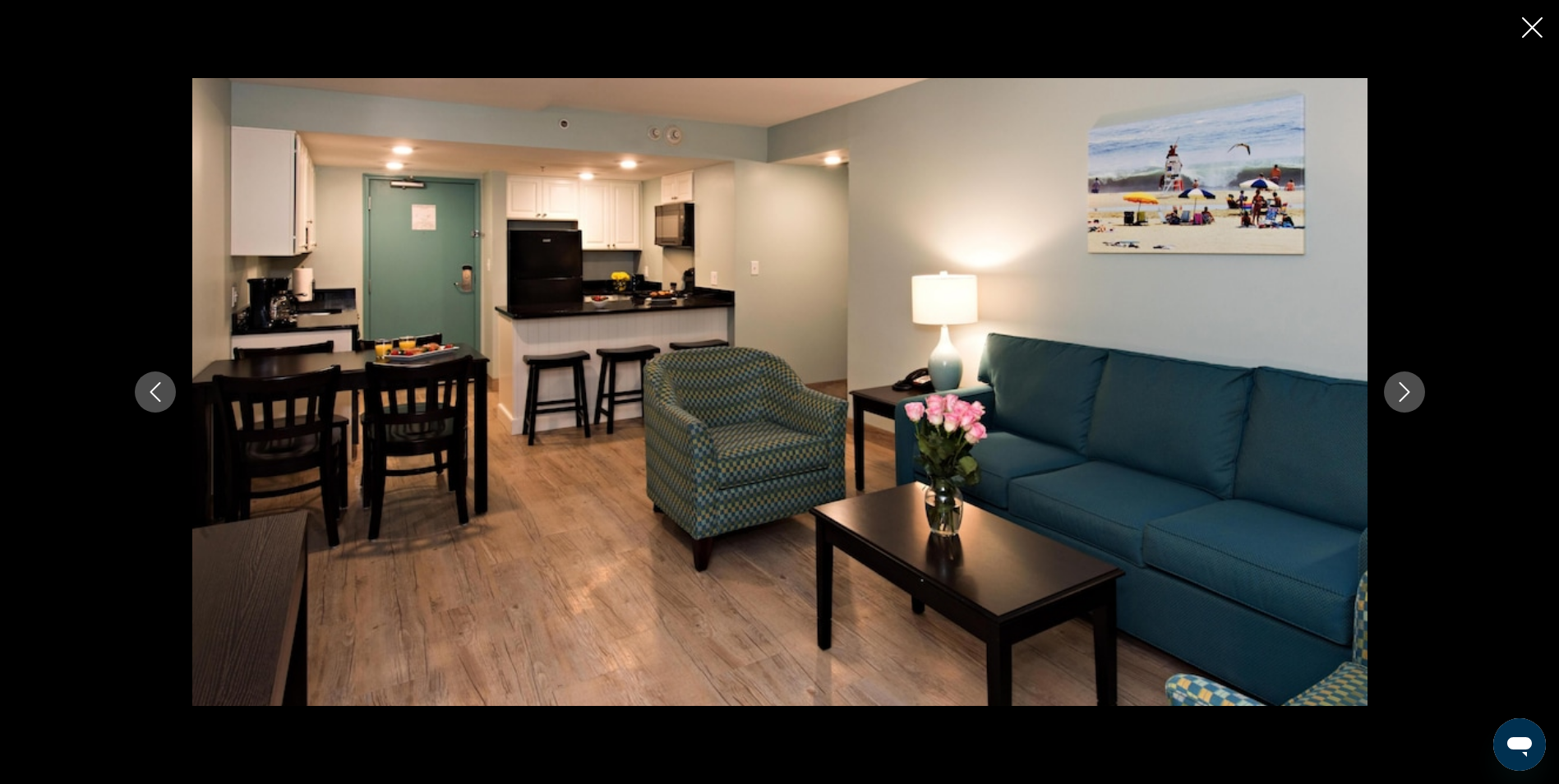
click at [1399, 383] on icon "Next image" at bounding box center [1405, 392] width 20 height 20
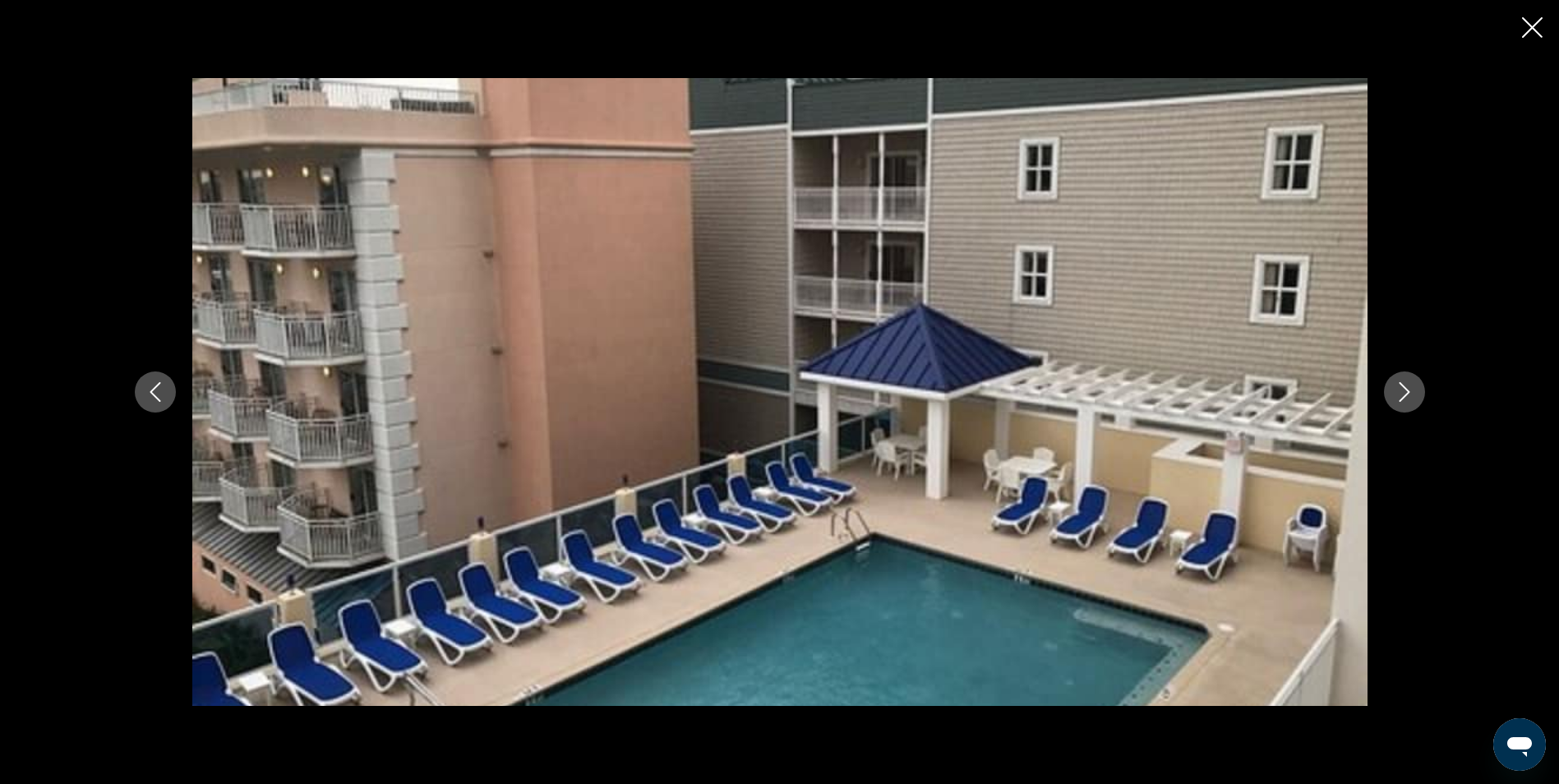
click at [1399, 383] on icon "Next image" at bounding box center [1405, 392] width 20 height 20
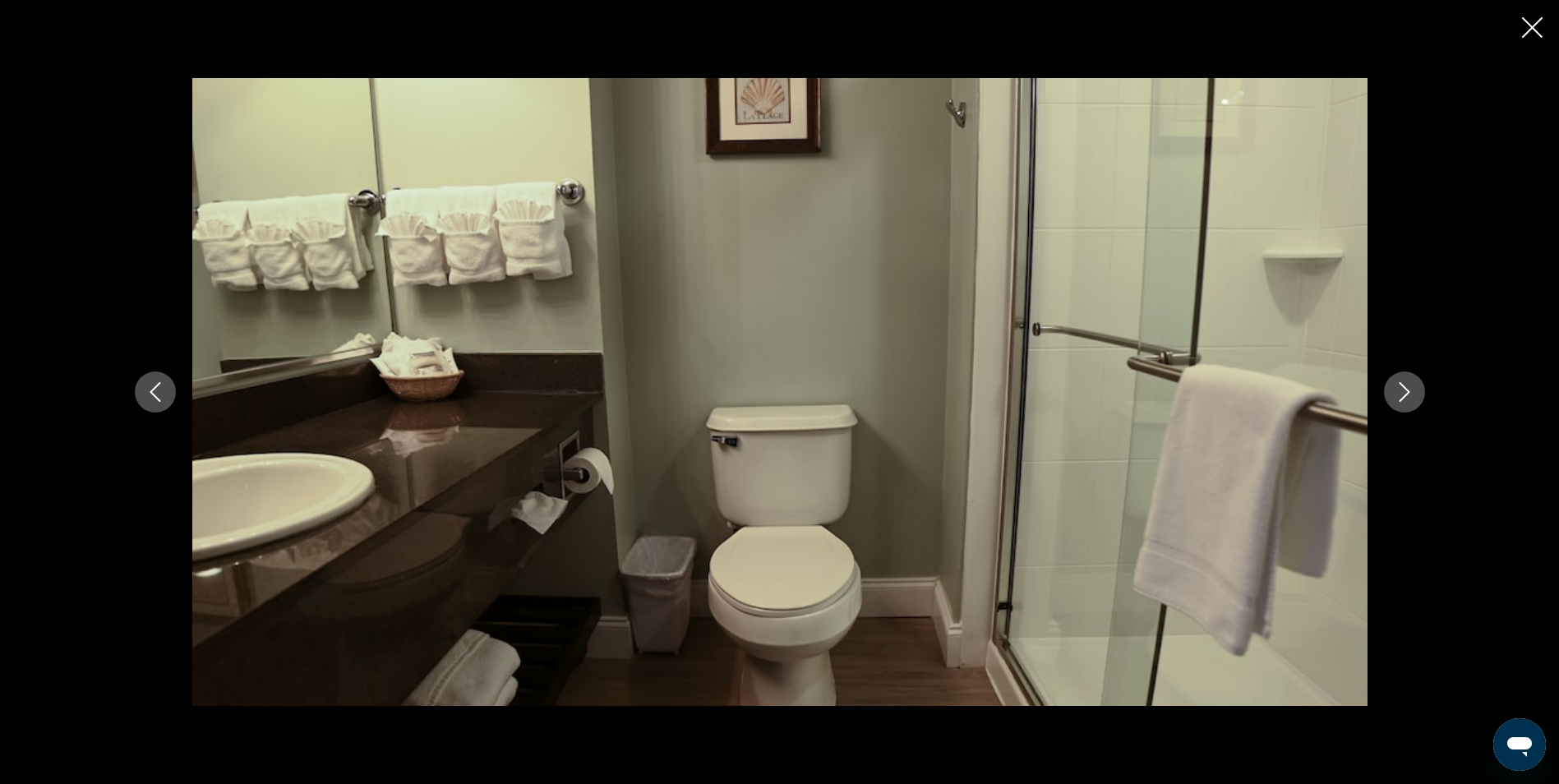
click at [1399, 383] on icon "Next image" at bounding box center [1405, 392] width 20 height 20
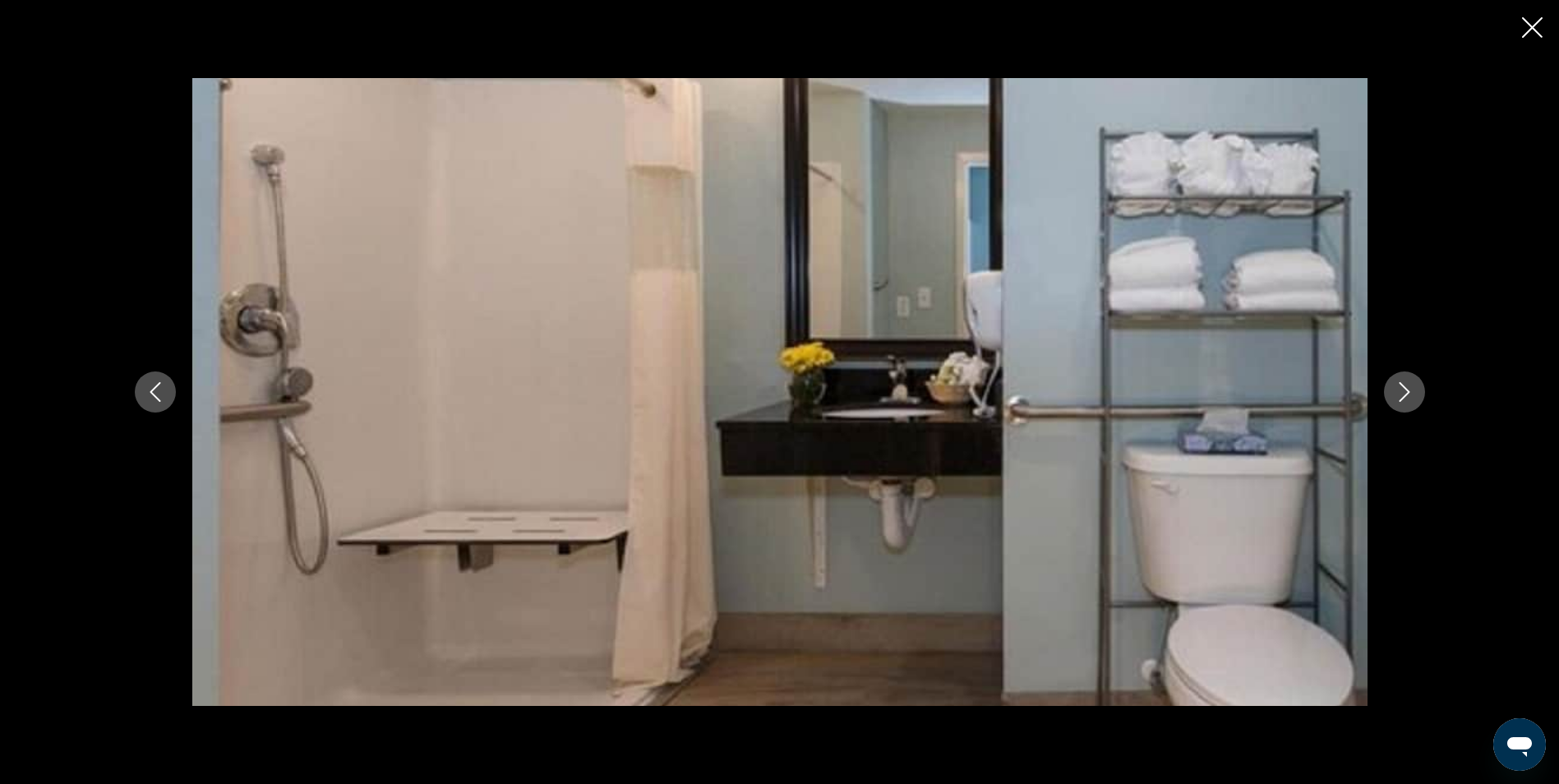
click at [1399, 383] on icon "Next image" at bounding box center [1405, 392] width 20 height 20
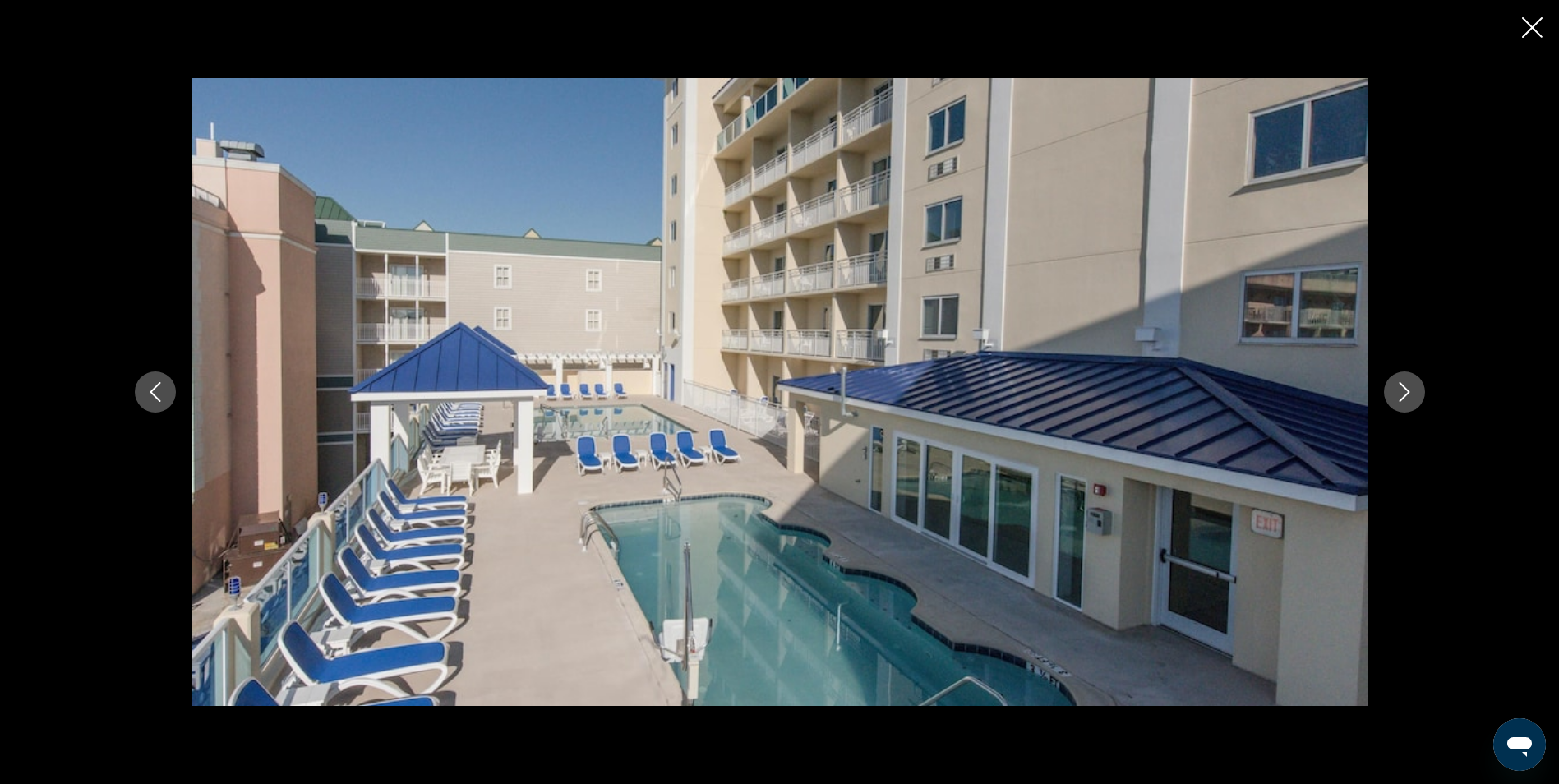
click at [1399, 383] on icon "Next image" at bounding box center [1405, 392] width 20 height 20
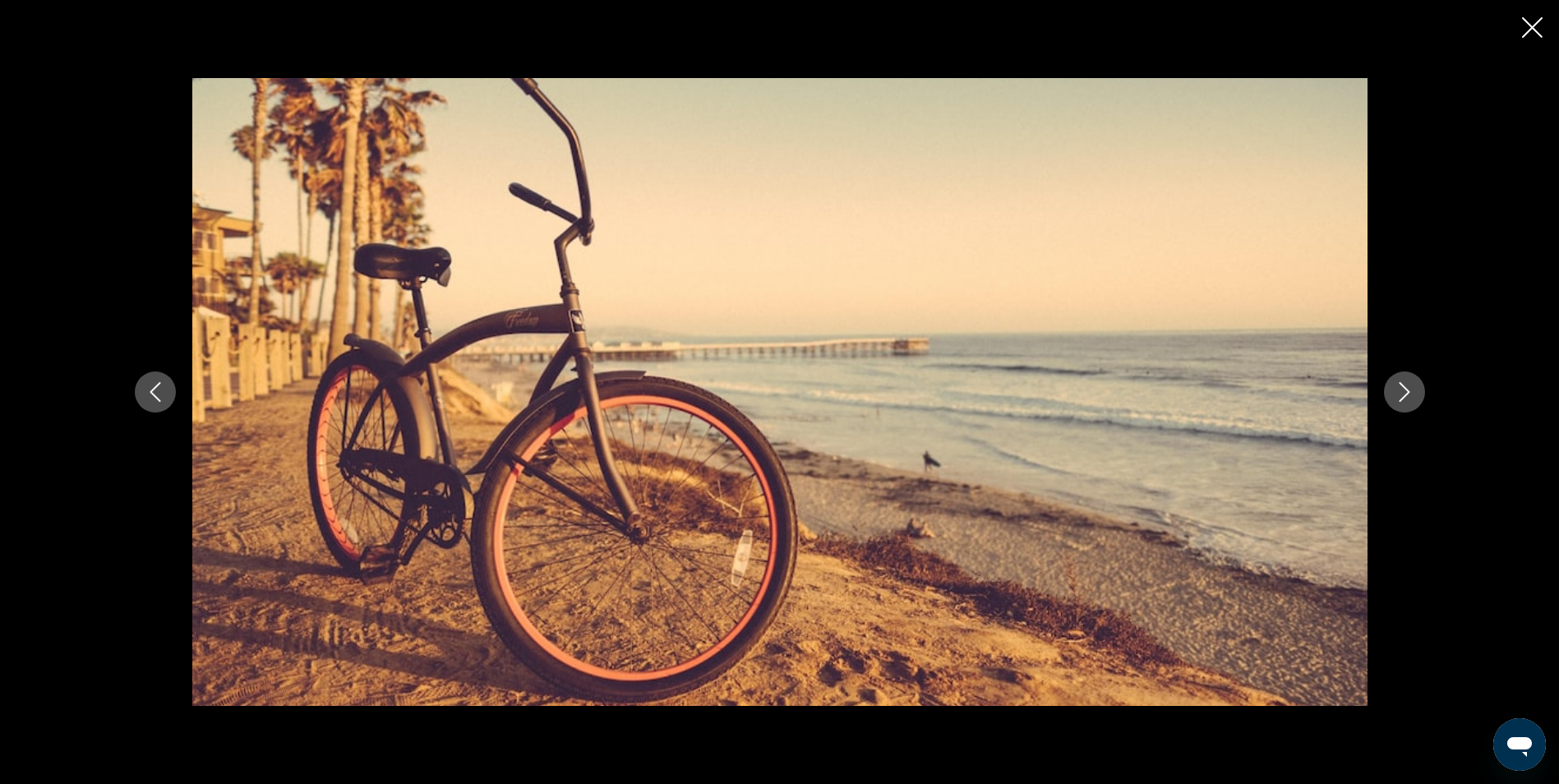
click at [1399, 383] on icon "Next image" at bounding box center [1405, 392] width 20 height 20
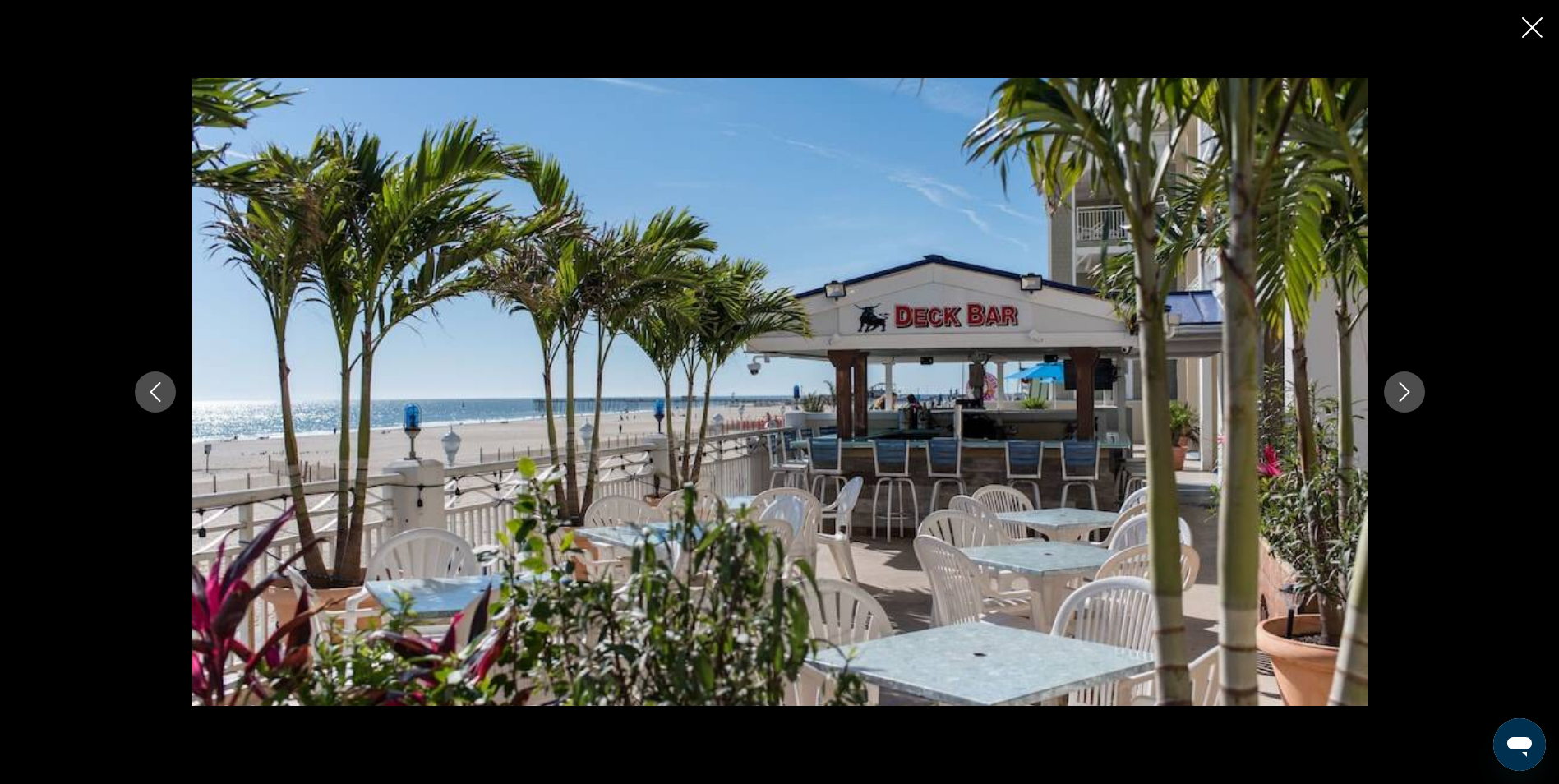
click at [1399, 383] on icon "Next image" at bounding box center [1405, 392] width 20 height 20
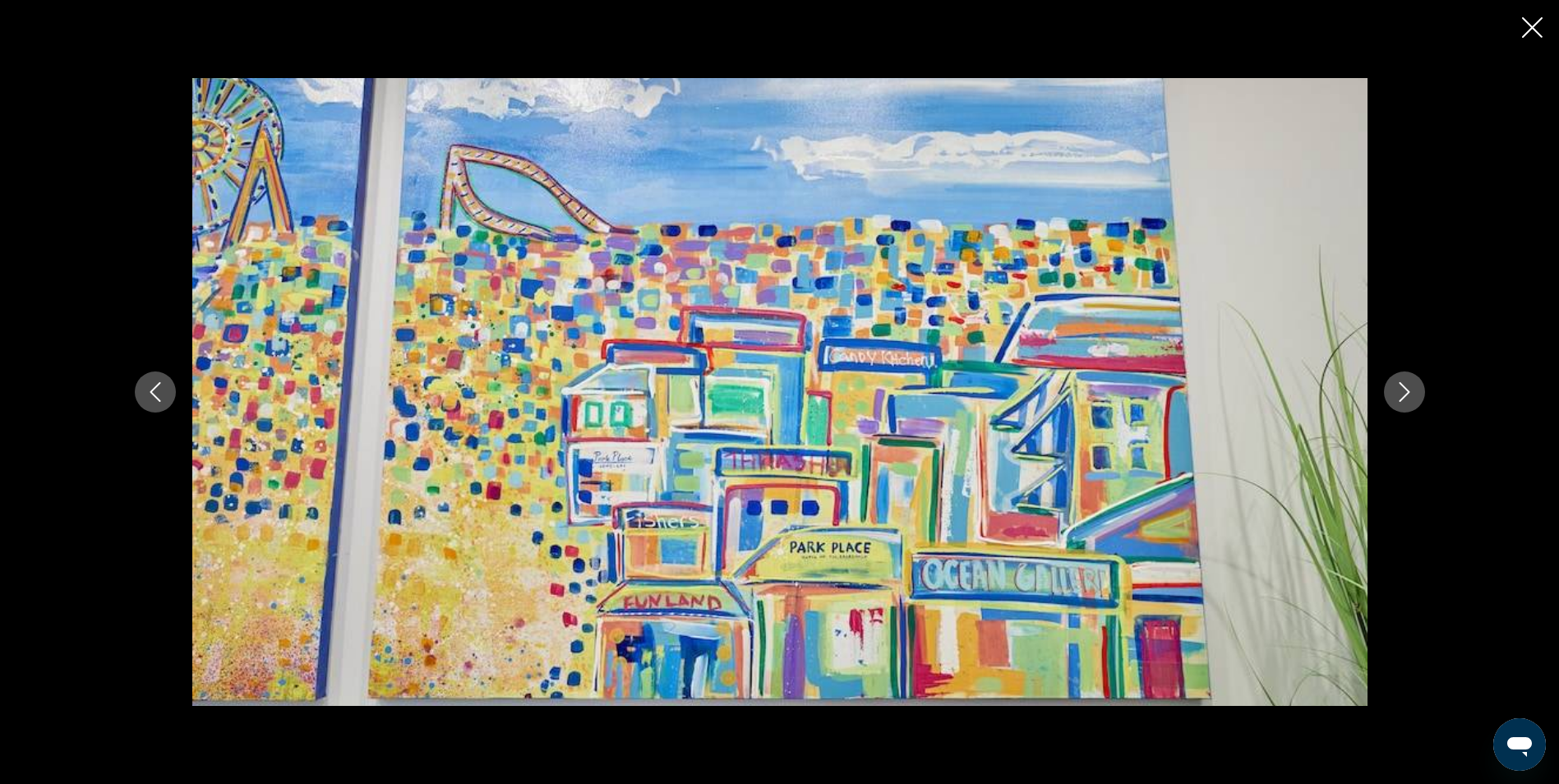
click at [1399, 383] on icon "Next image" at bounding box center [1405, 392] width 20 height 20
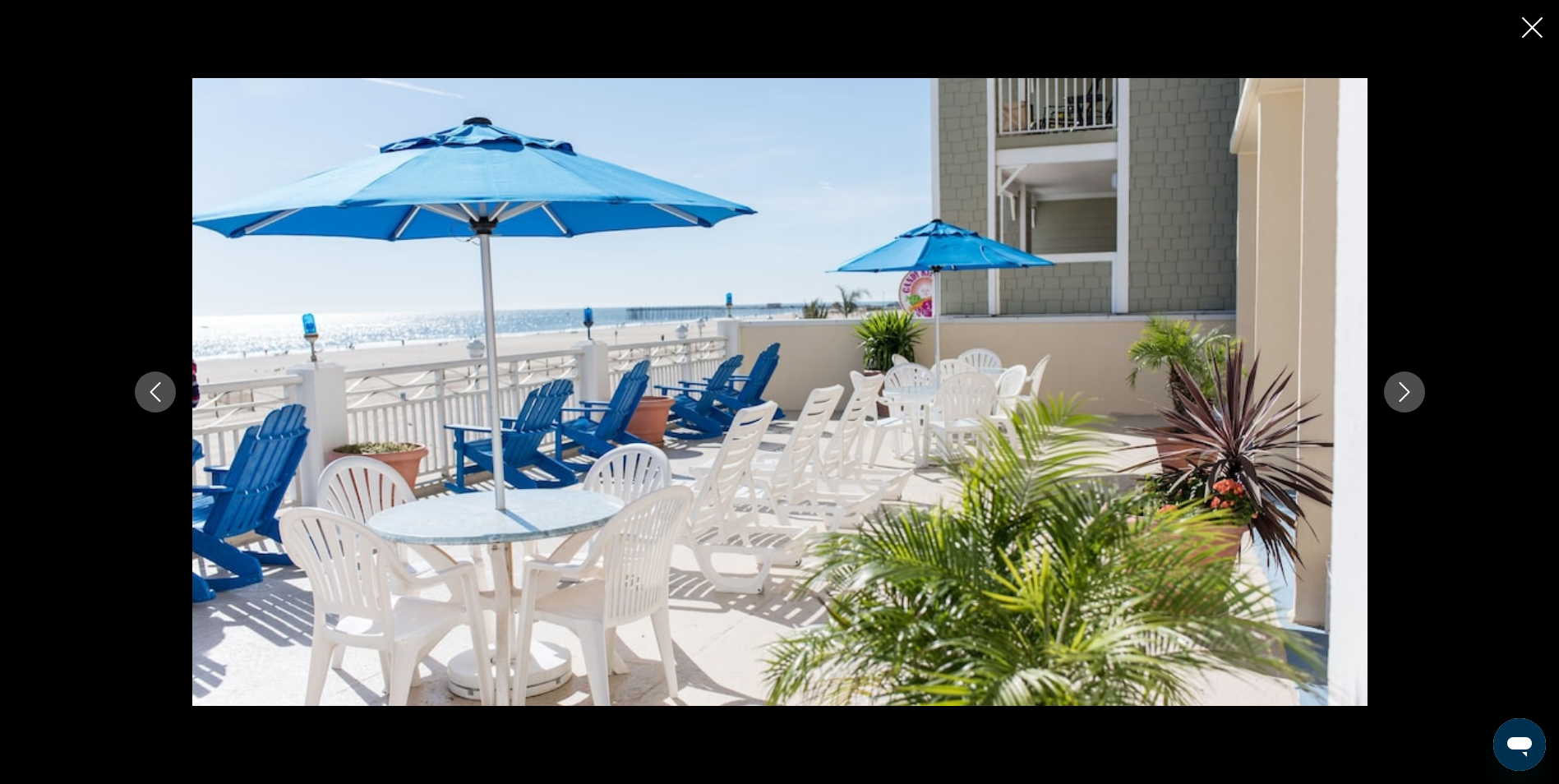
click at [1399, 383] on icon "Next image" at bounding box center [1405, 392] width 20 height 20
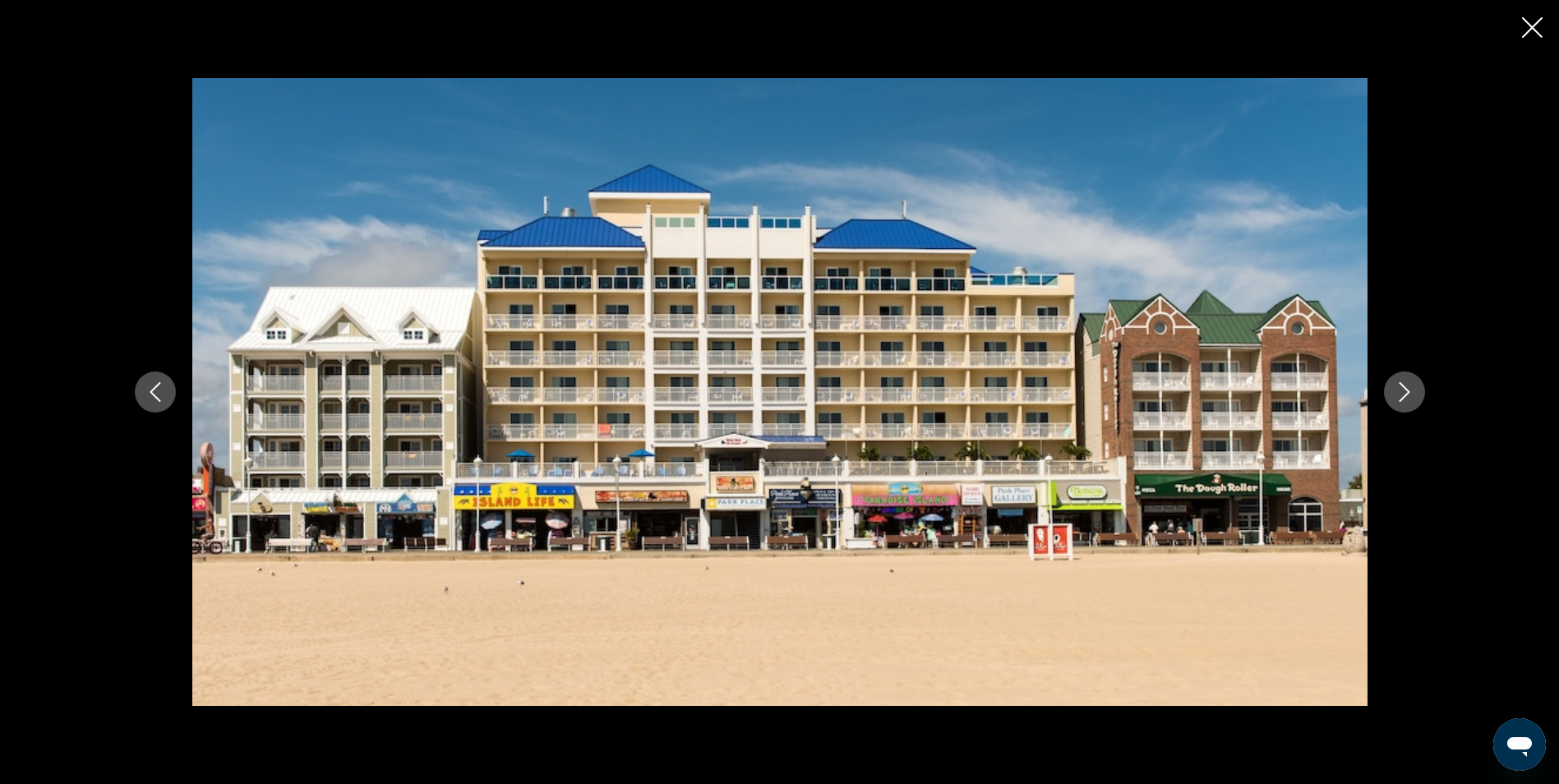
click at [1399, 383] on icon "Next image" at bounding box center [1405, 392] width 20 height 20
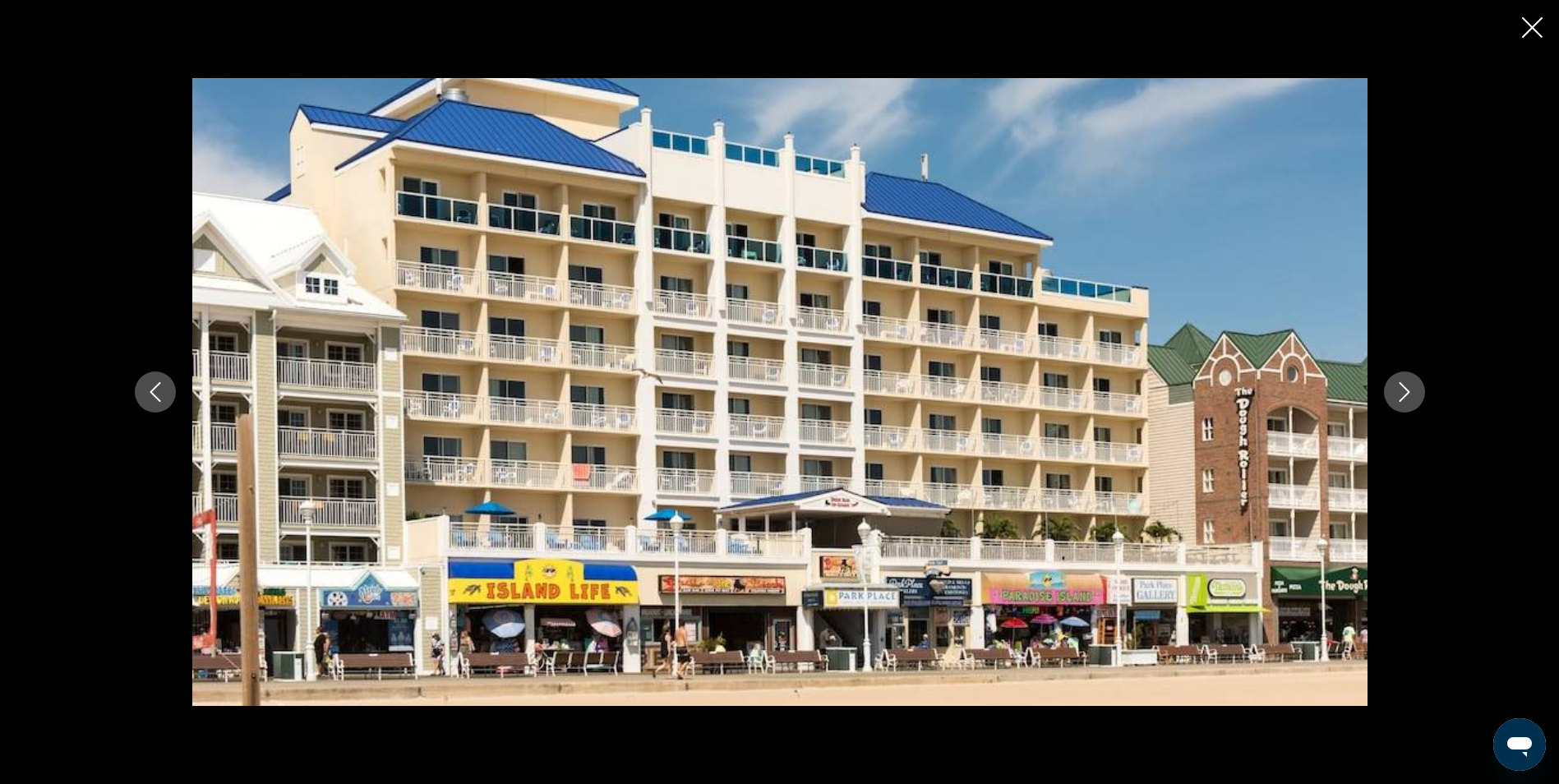
click at [1399, 383] on icon "Next image" at bounding box center [1405, 392] width 20 height 20
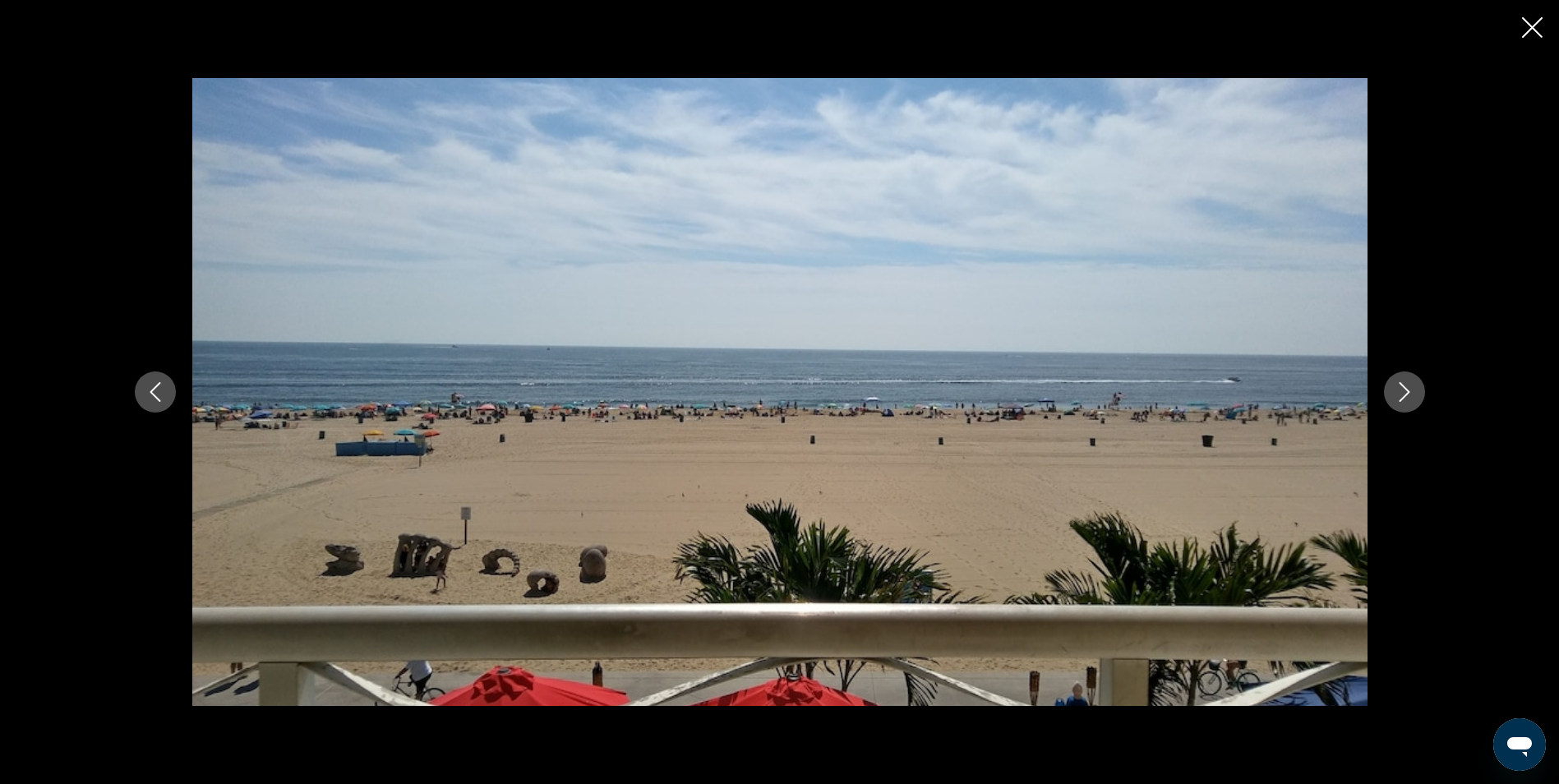
click at [1543, 19] on div "prev next" at bounding box center [780, 392] width 1559 height 784
click at [1540, 12] on div "prev next" at bounding box center [780, 392] width 1559 height 784
click at [1534, 17] on icon "Close slideshow" at bounding box center [1532, 27] width 21 height 21
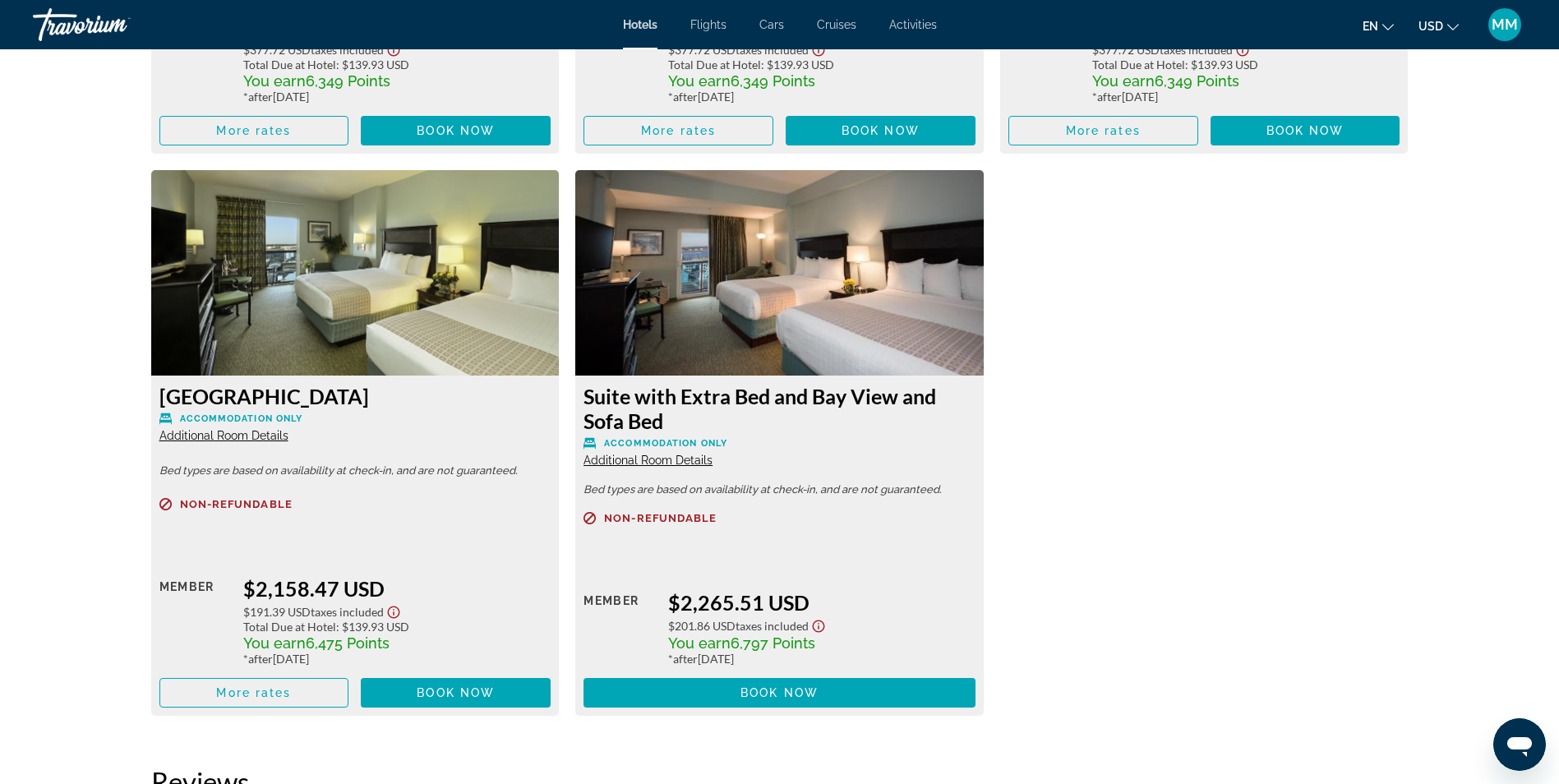
scroll to position [6161, 0]
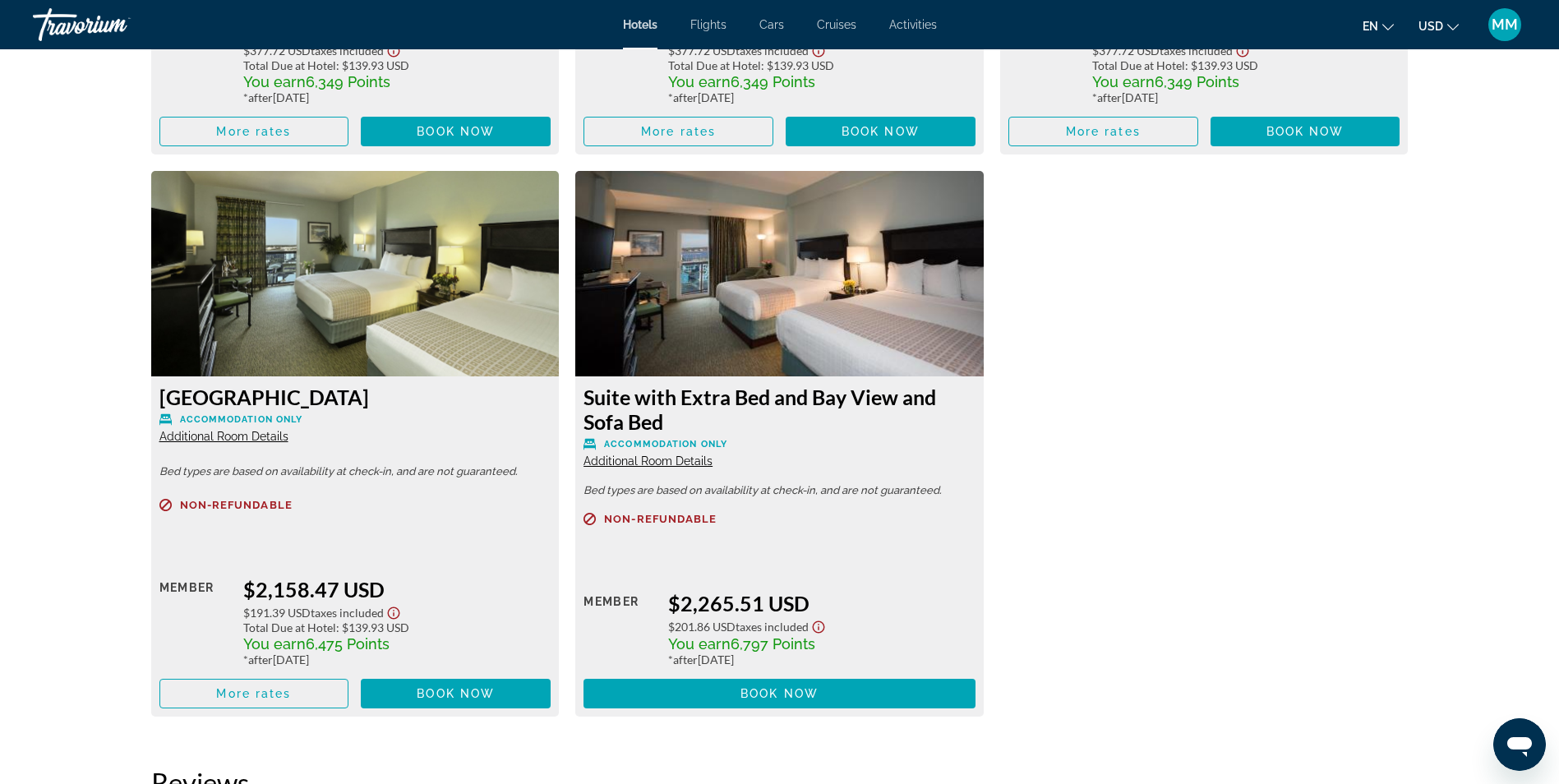
click at [237, 436] on span "Additional Room Details" at bounding box center [223, 436] width 129 height 13
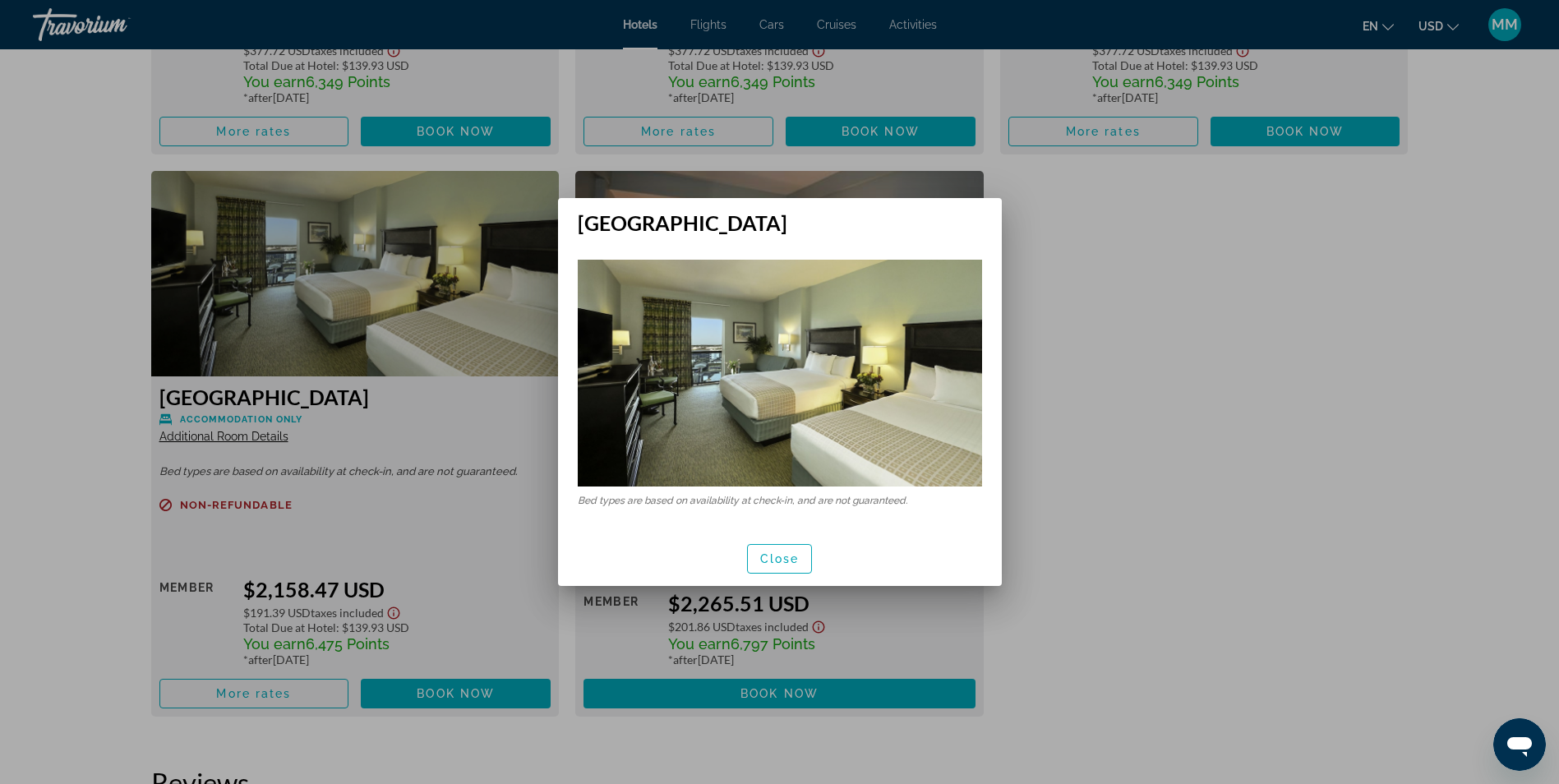
click at [1024, 406] on div at bounding box center [780, 392] width 1559 height 784
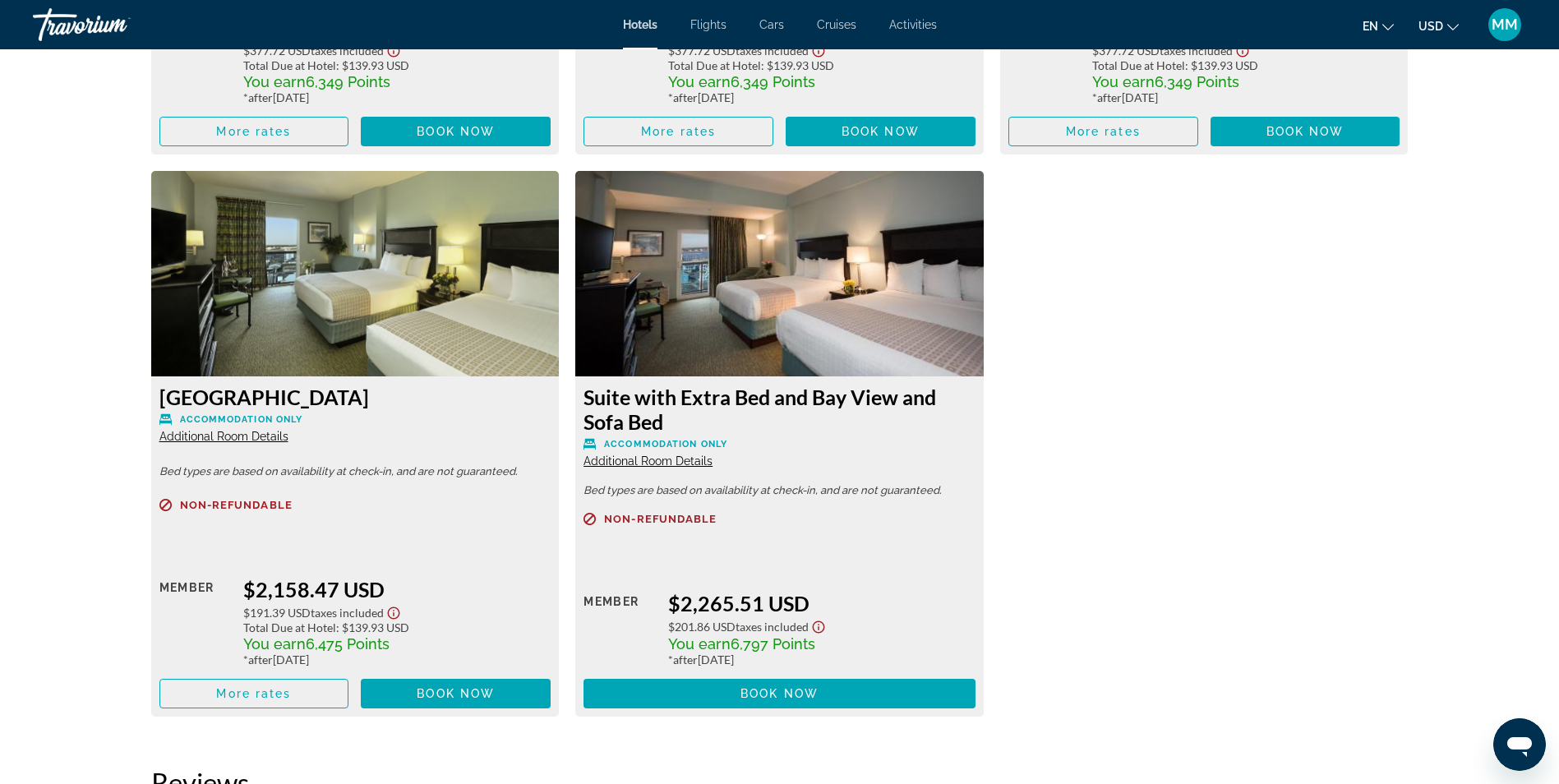
click at [627, 462] on span "Additional Room Details" at bounding box center [648, 461] width 129 height 13
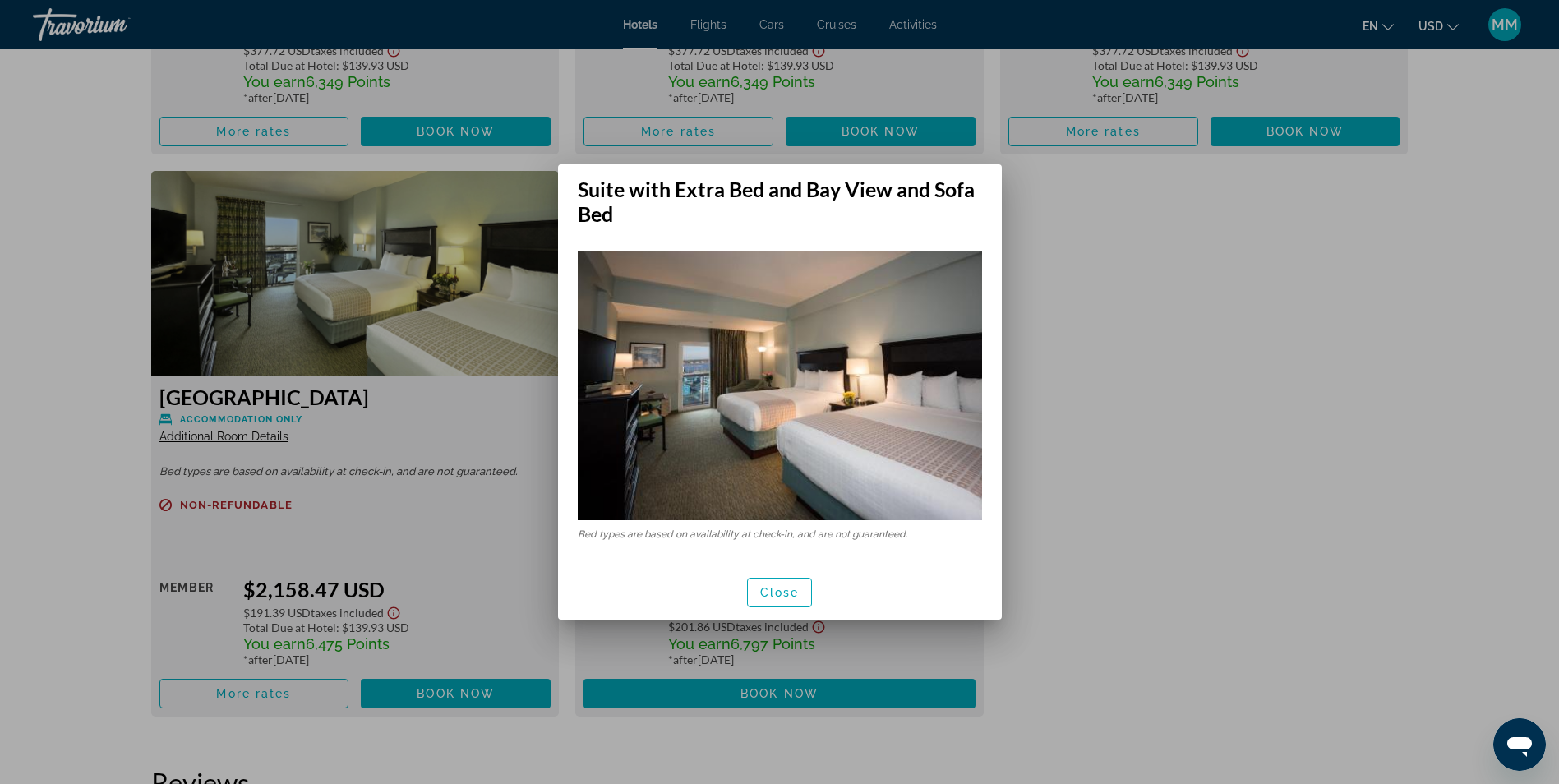
click at [1021, 419] on div at bounding box center [780, 392] width 1559 height 784
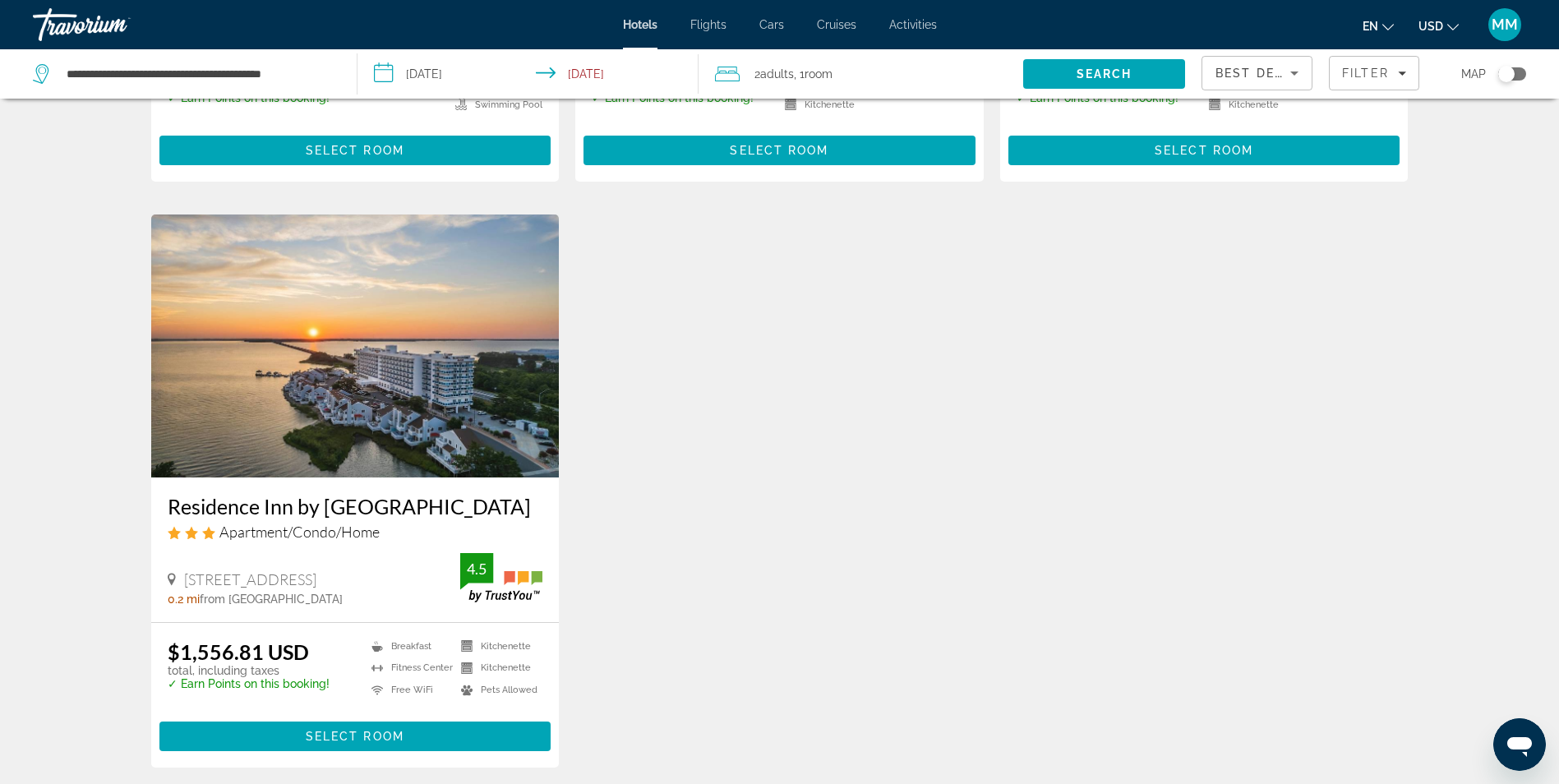
scroll to position [1150, 0]
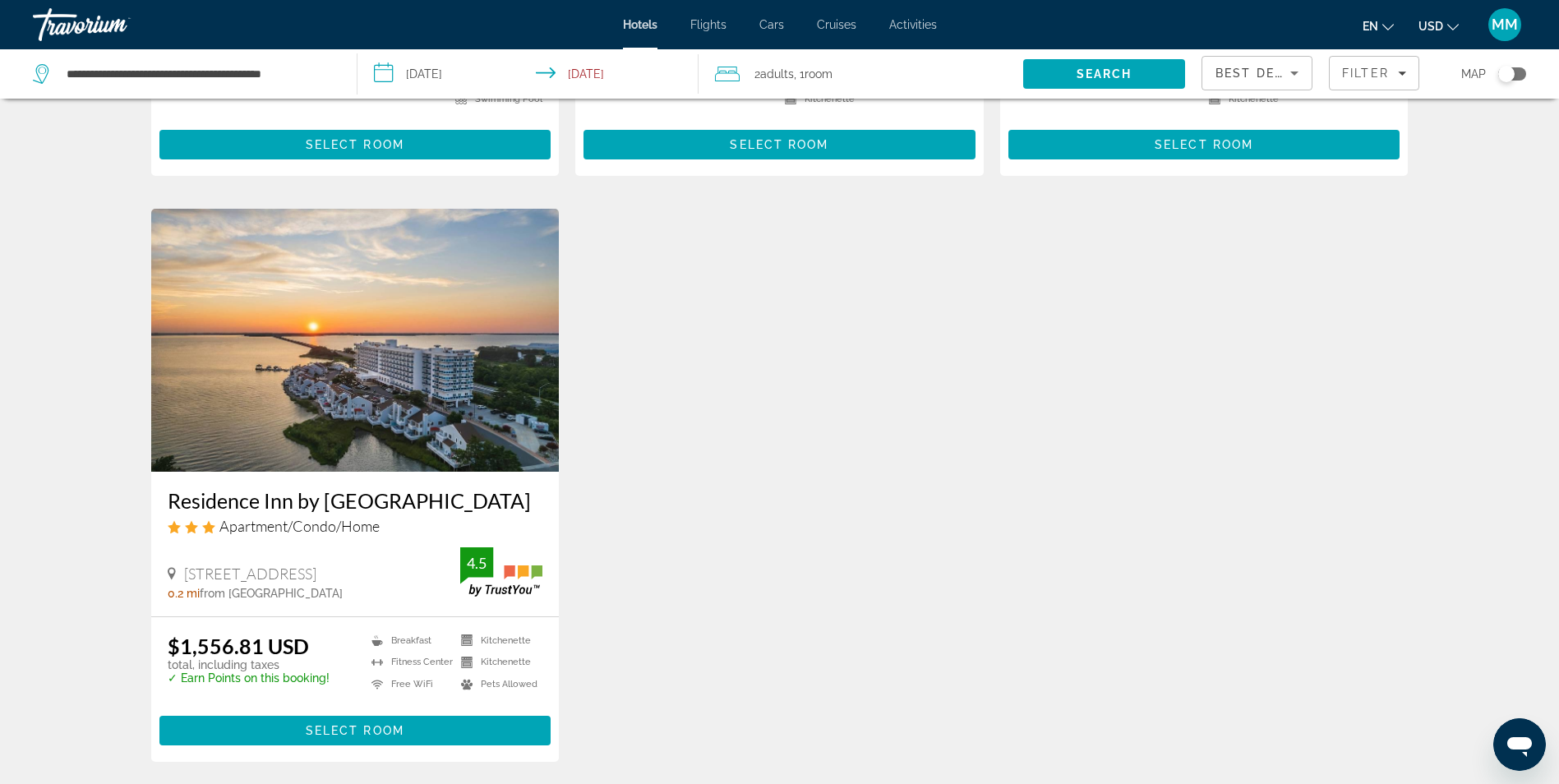
click at [347, 361] on img "Main content" at bounding box center [355, 340] width 408 height 263
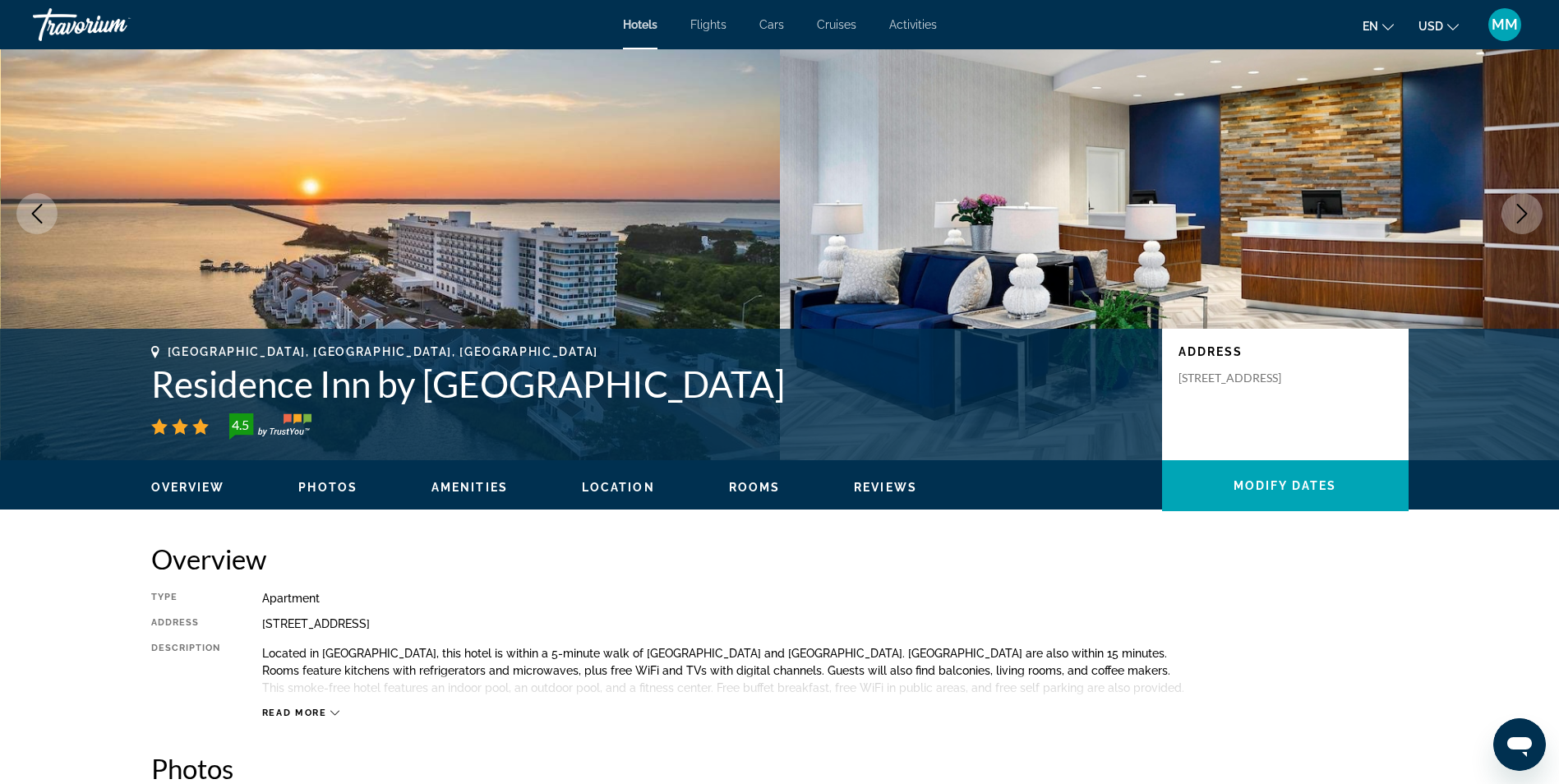
click at [320, 493] on span "Photos" at bounding box center [327, 487] width 59 height 13
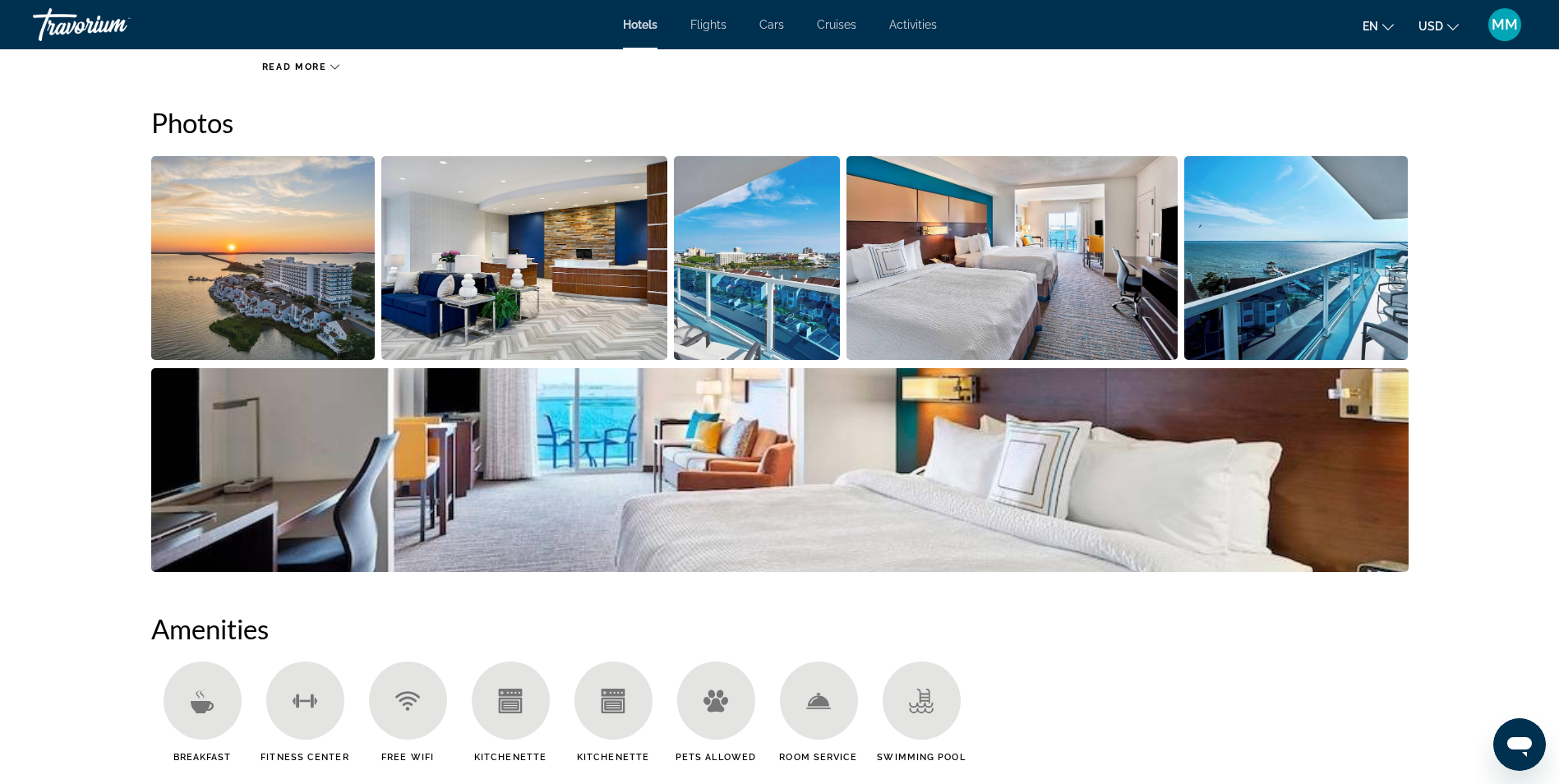
scroll to position [735, 0]
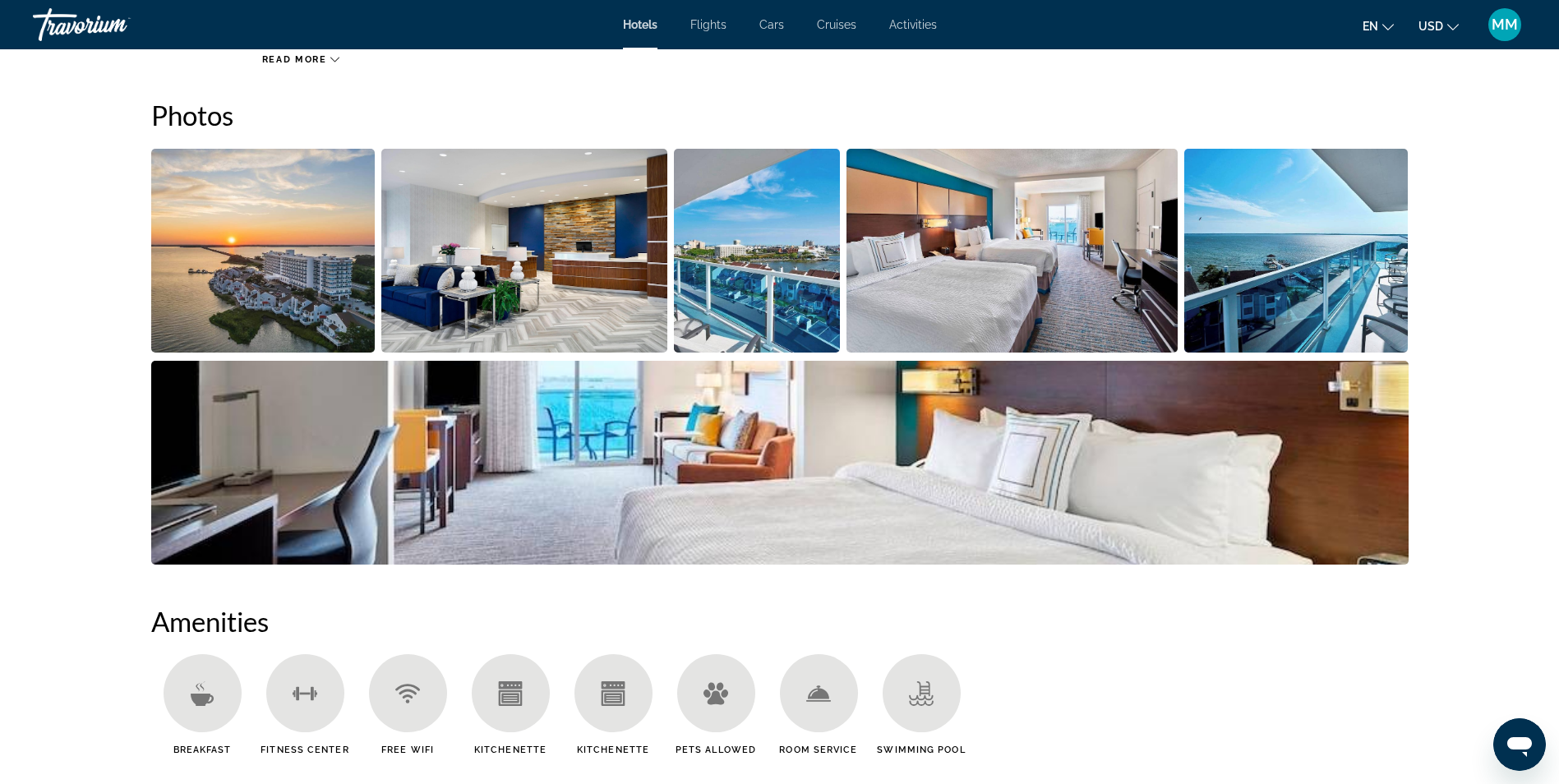
click at [300, 324] on img "Open full-screen image slider" at bounding box center [263, 251] width 224 height 204
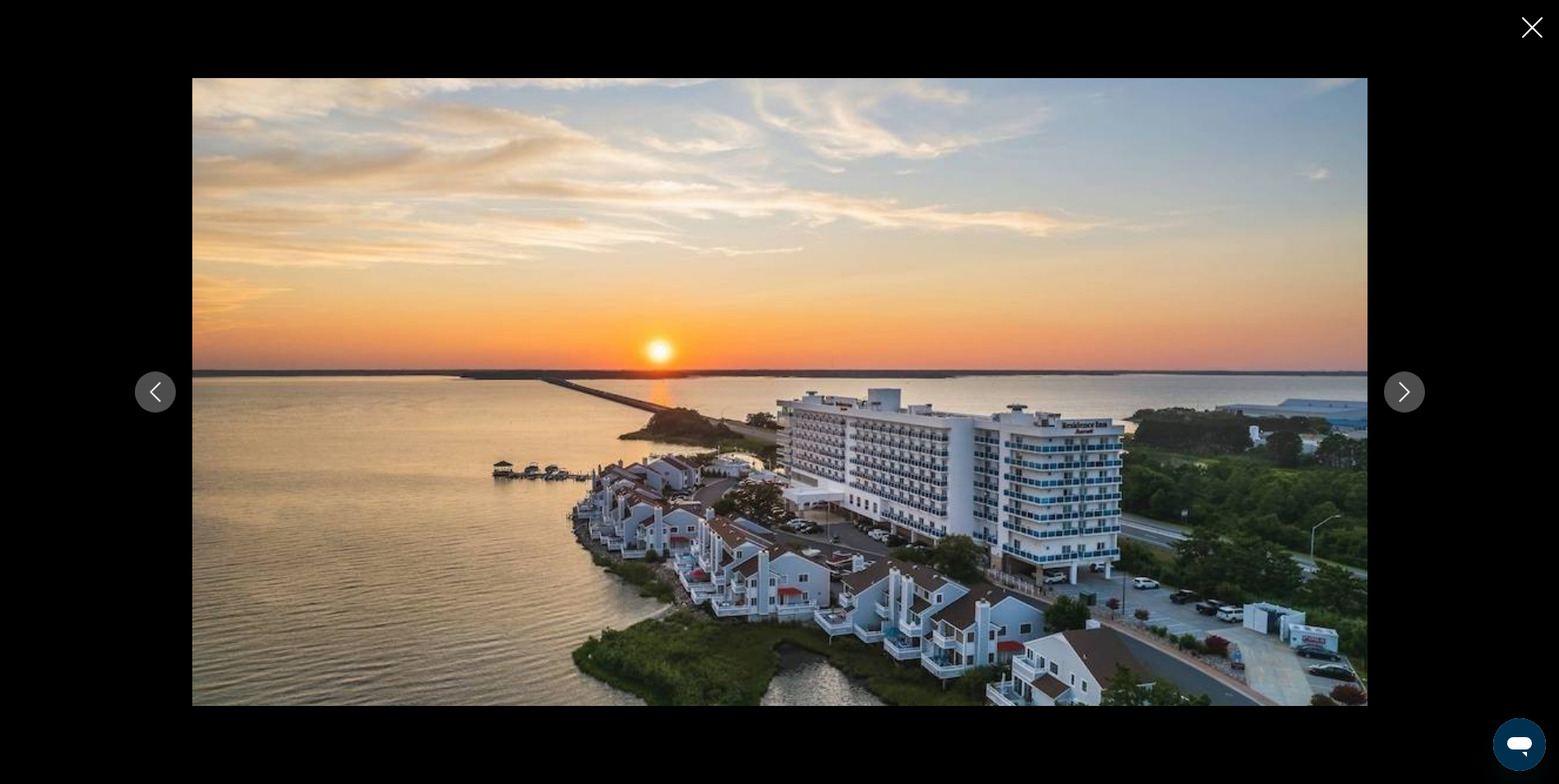
click at [1411, 387] on icon "Next image" at bounding box center [1405, 392] width 20 height 20
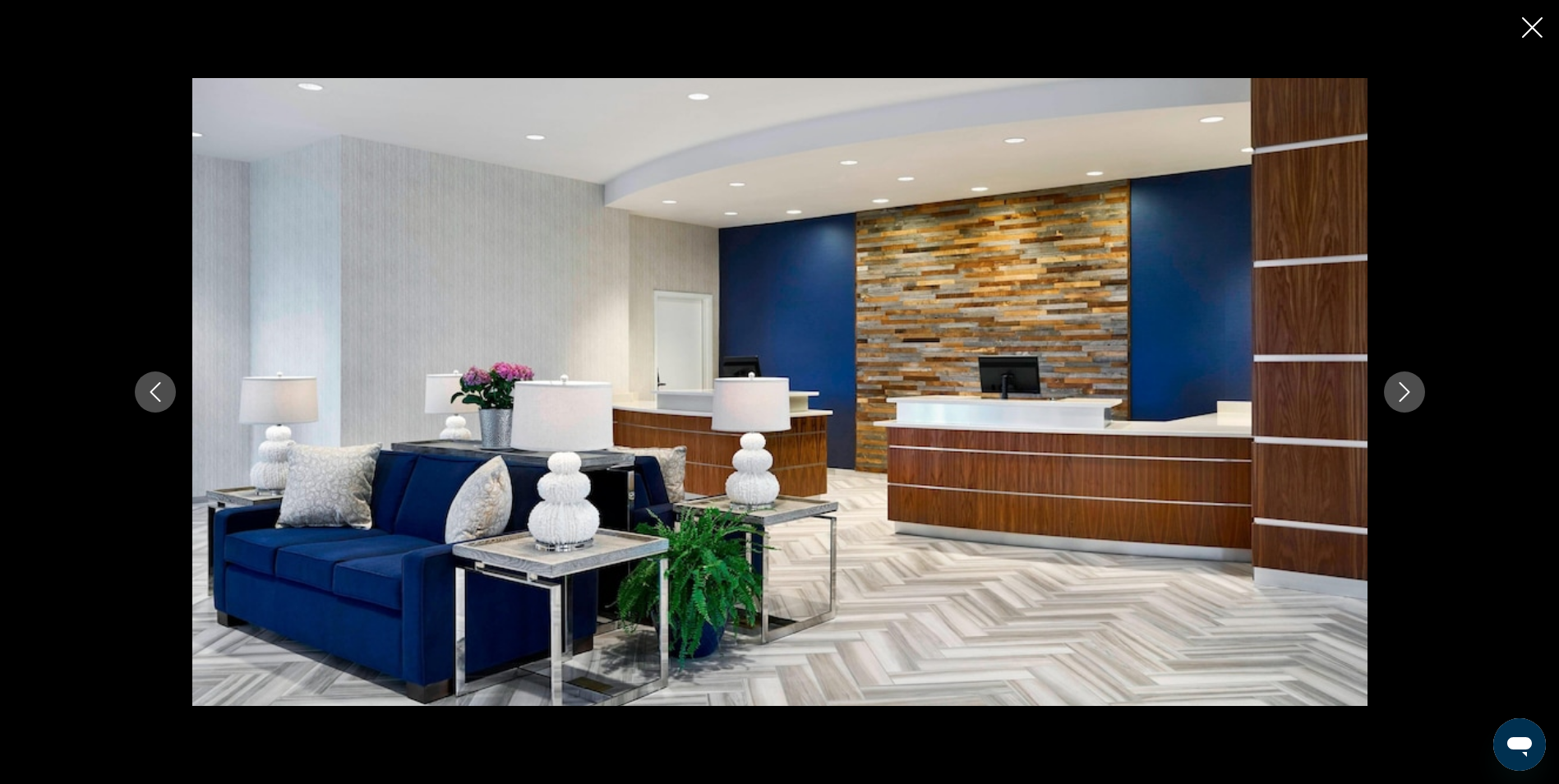
click at [1411, 387] on icon "Next image" at bounding box center [1405, 392] width 20 height 20
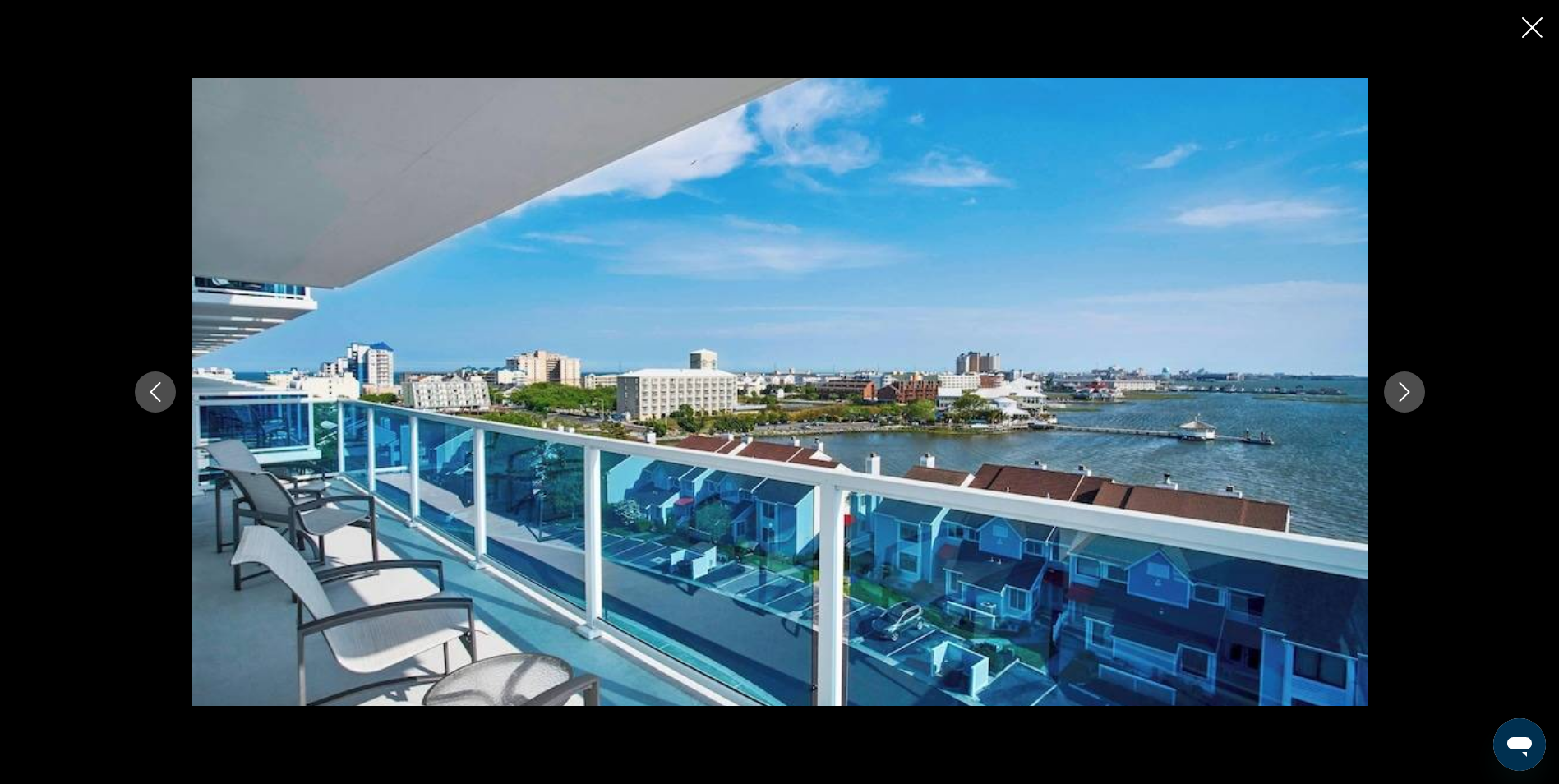
click at [1411, 387] on icon "Next image" at bounding box center [1405, 392] width 20 height 20
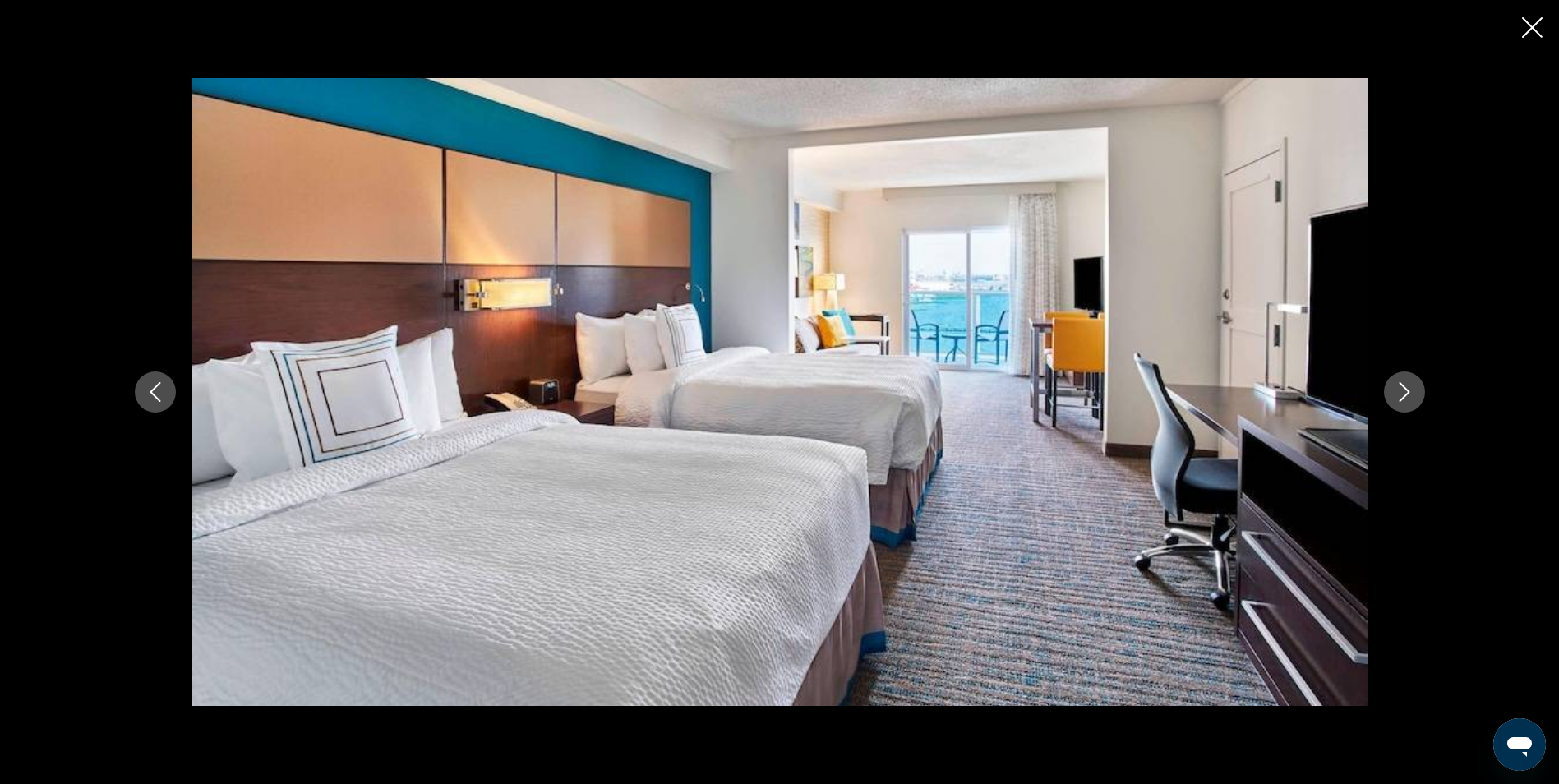
click at [1411, 387] on icon "Next image" at bounding box center [1405, 392] width 20 height 20
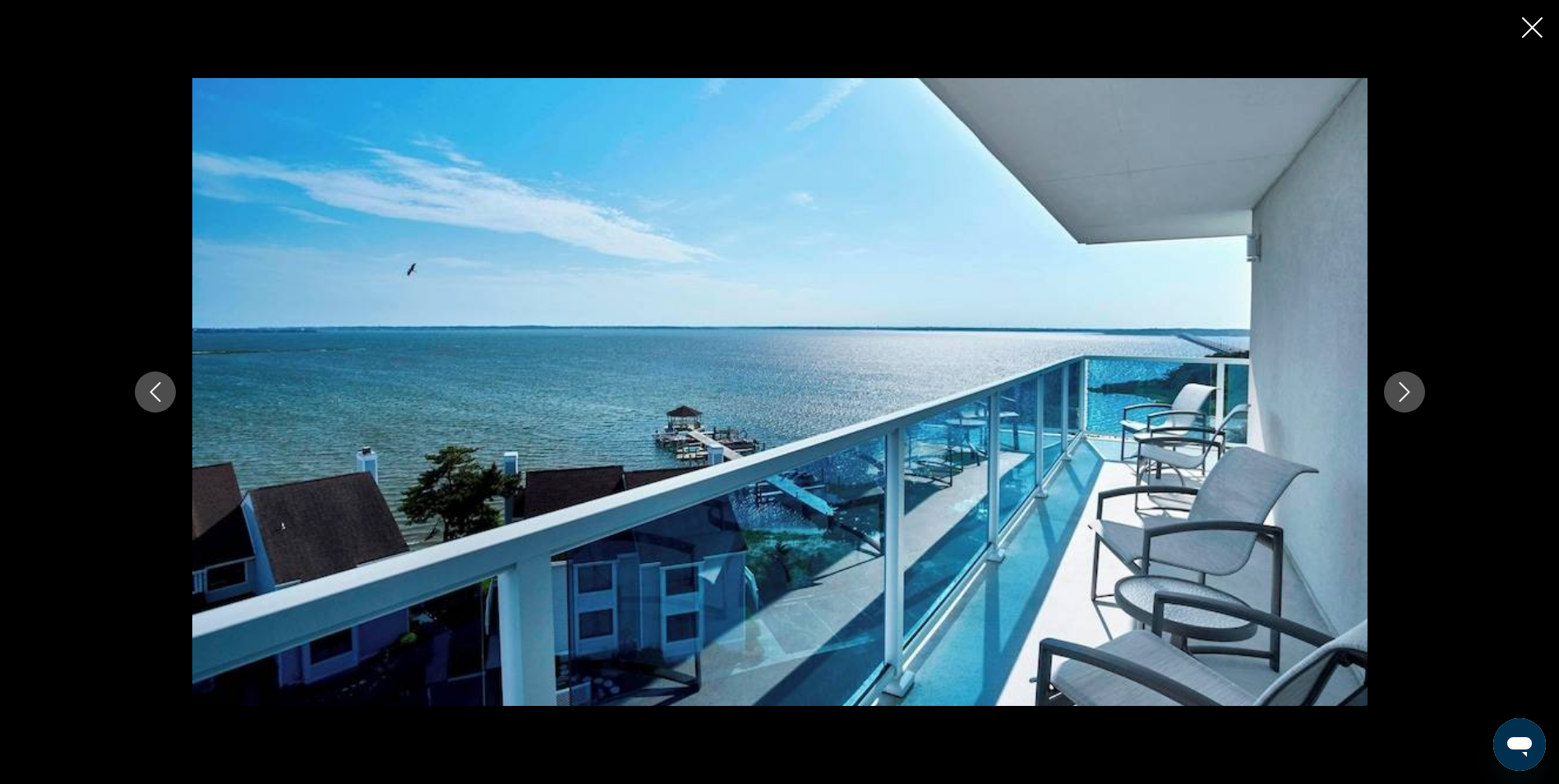
click at [1411, 387] on icon "Next image" at bounding box center [1405, 392] width 20 height 20
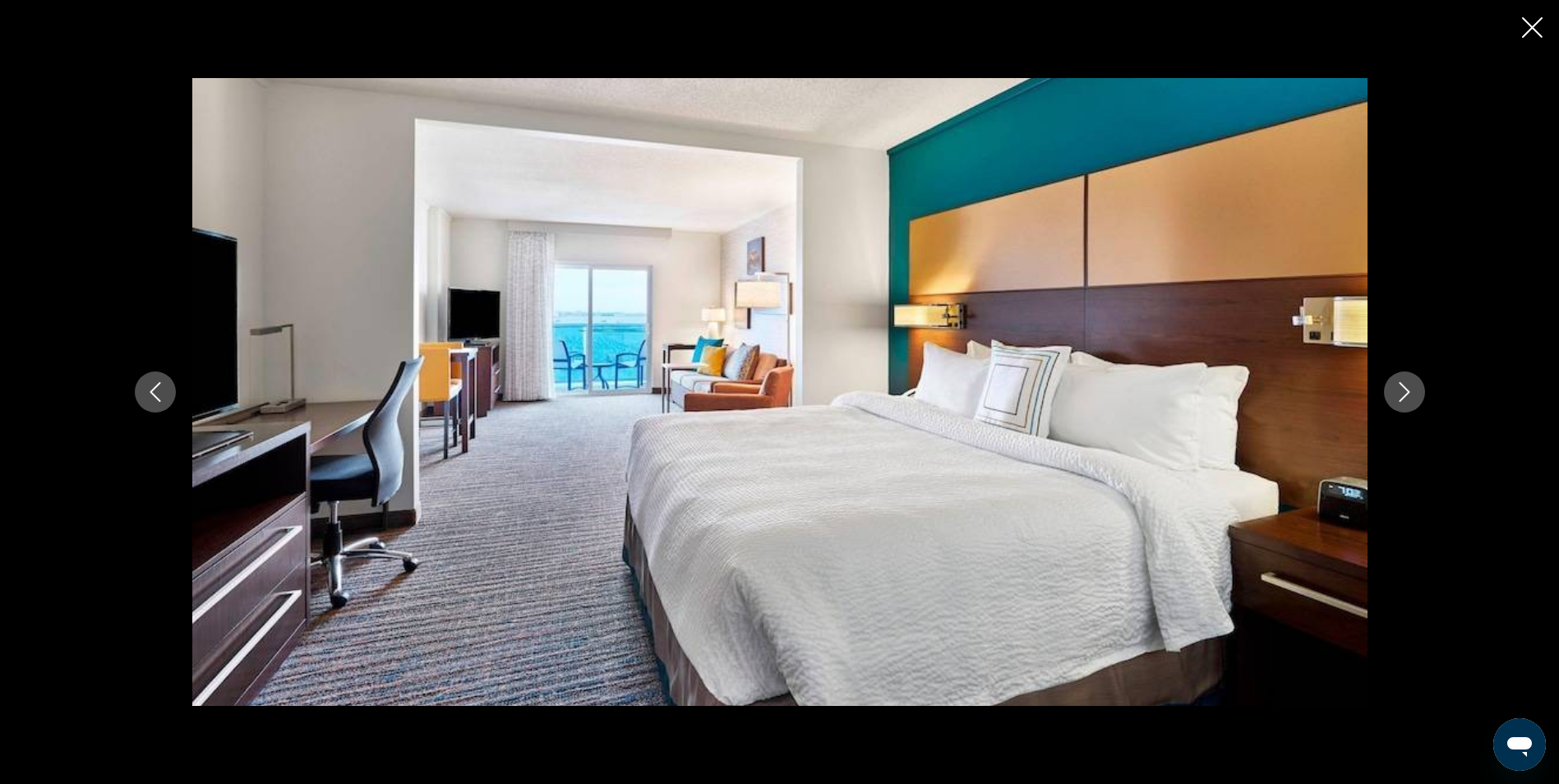
click at [1411, 387] on icon "Next image" at bounding box center [1405, 392] width 20 height 20
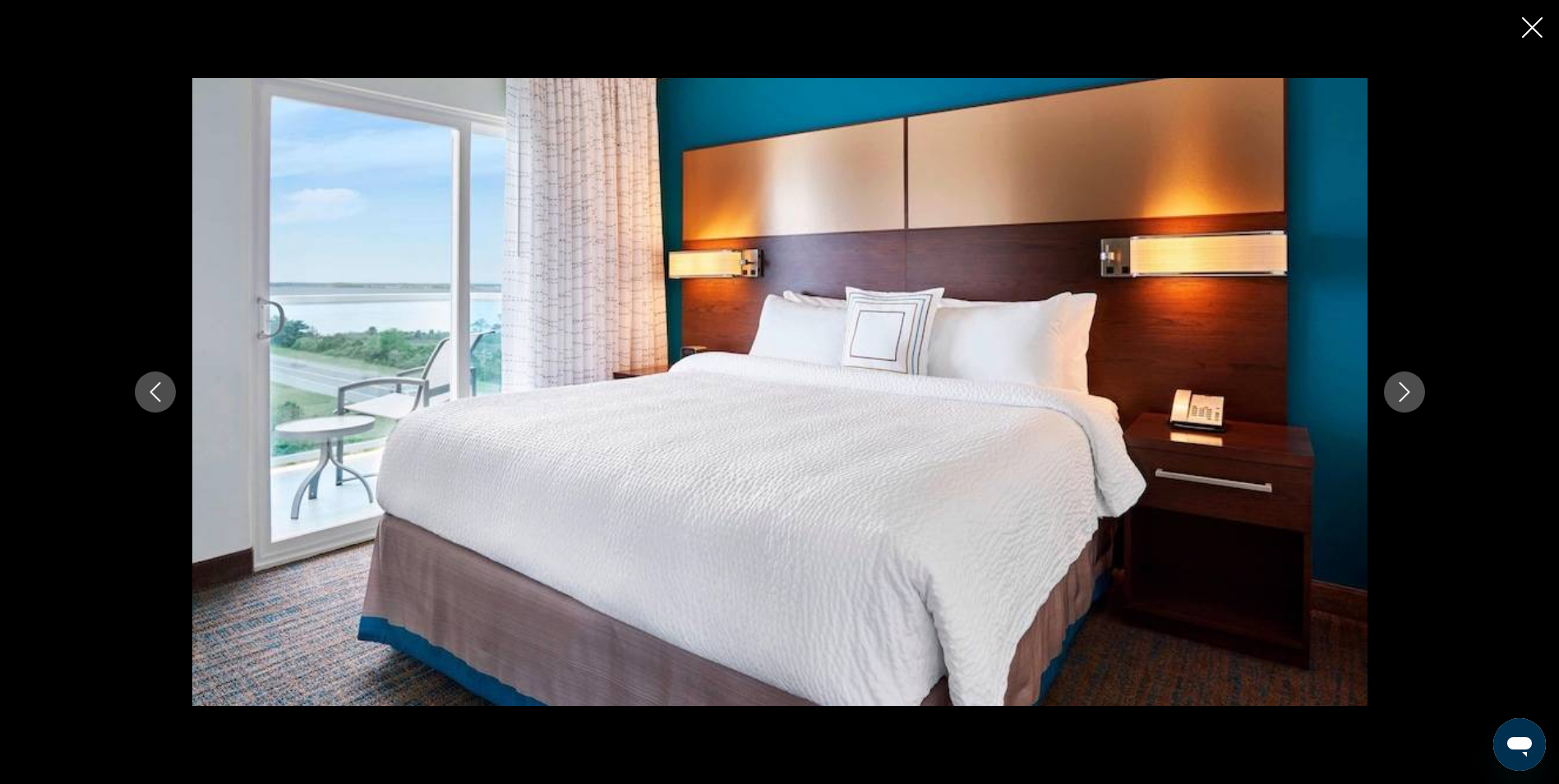
click at [1411, 387] on icon "Next image" at bounding box center [1405, 392] width 20 height 20
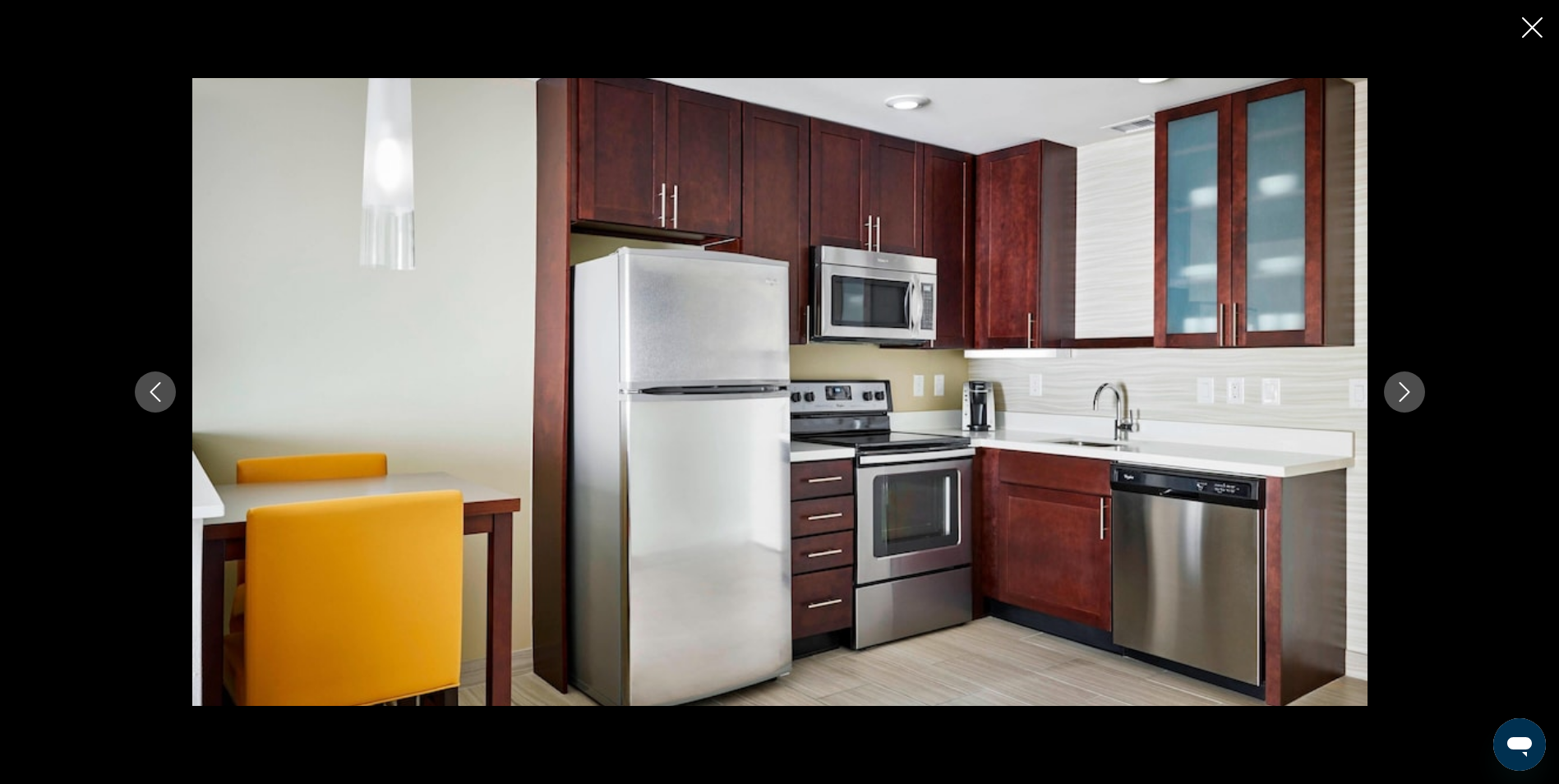
click at [1411, 387] on icon "Next image" at bounding box center [1405, 392] width 20 height 20
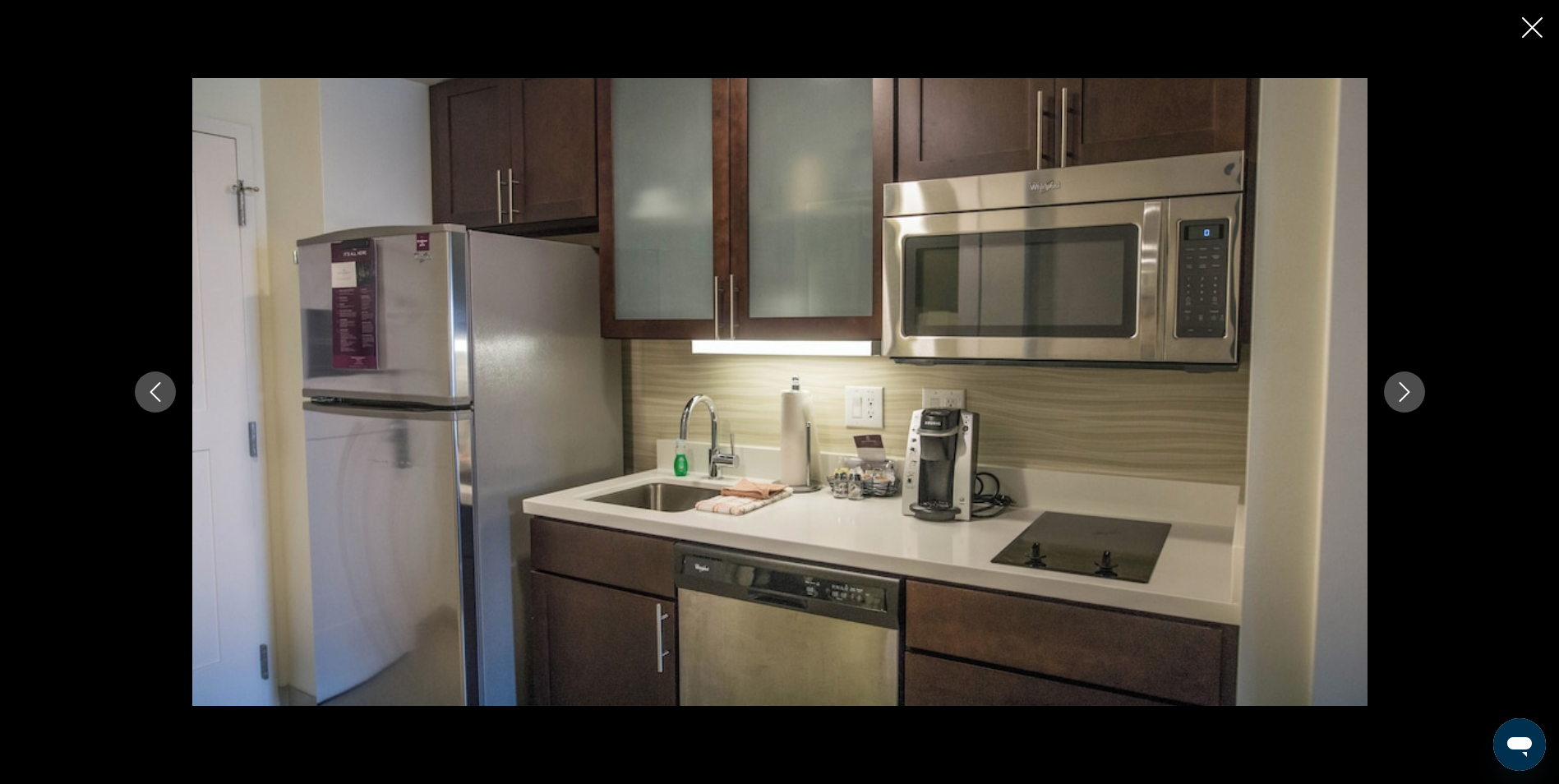
click at [1411, 387] on icon "Next image" at bounding box center [1405, 392] width 20 height 20
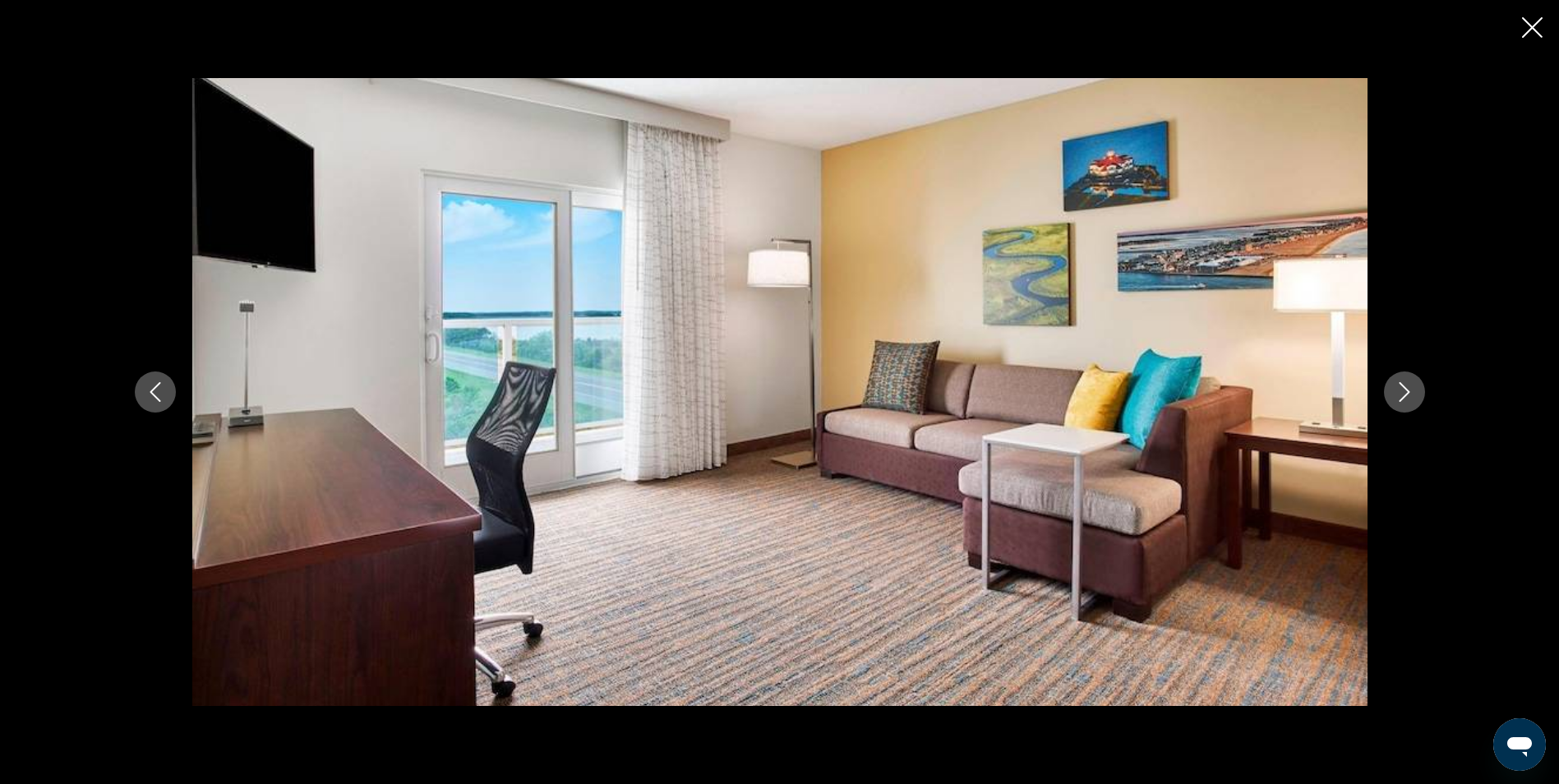
click at [1411, 387] on icon "Next image" at bounding box center [1405, 392] width 20 height 20
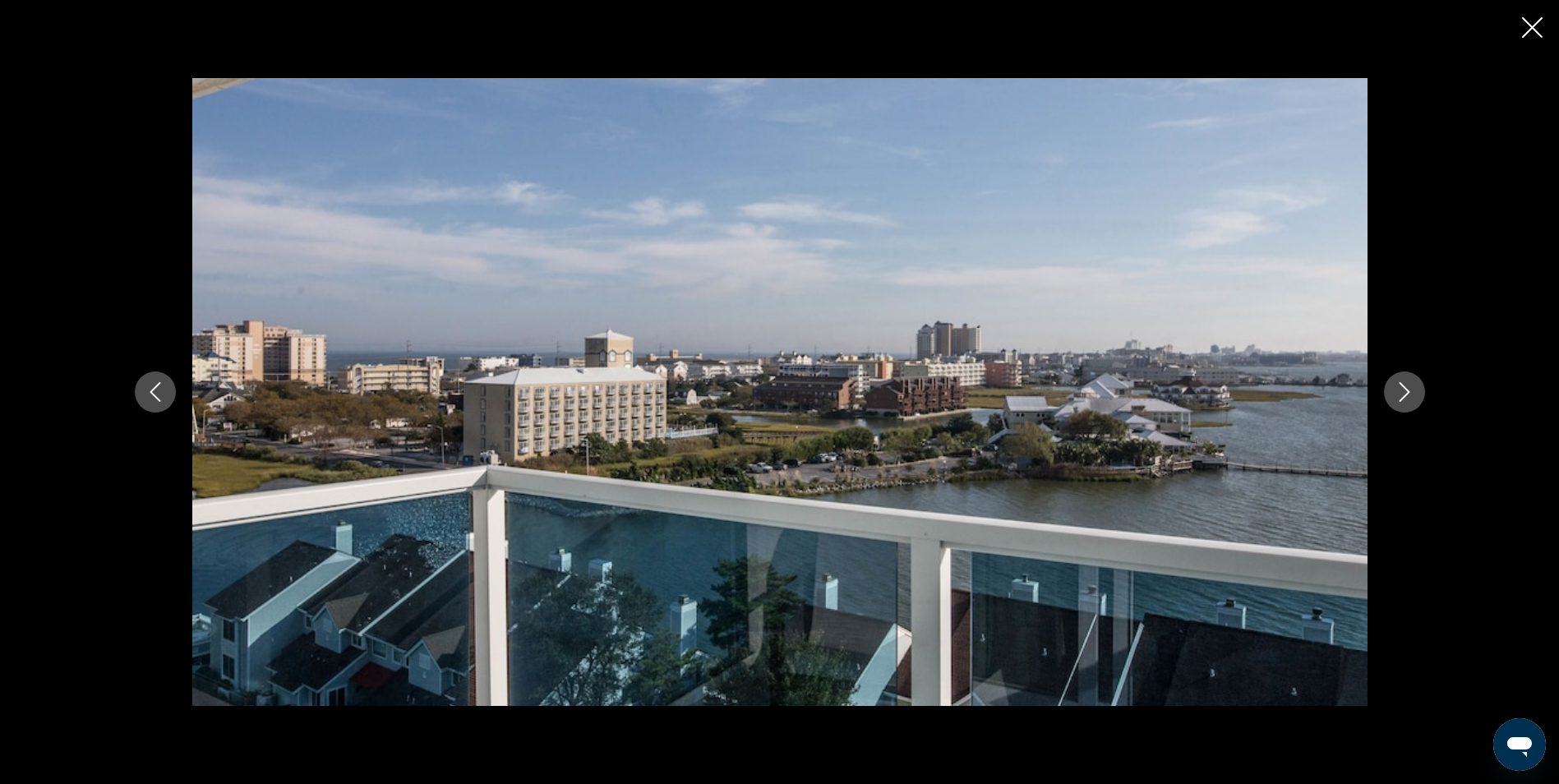
drag, startPoint x: 1411, startPoint y: 387, endPoint x: 1420, endPoint y: 395, distance: 12.0
click at [1420, 395] on button "Next image" at bounding box center [1405, 392] width 42 height 41
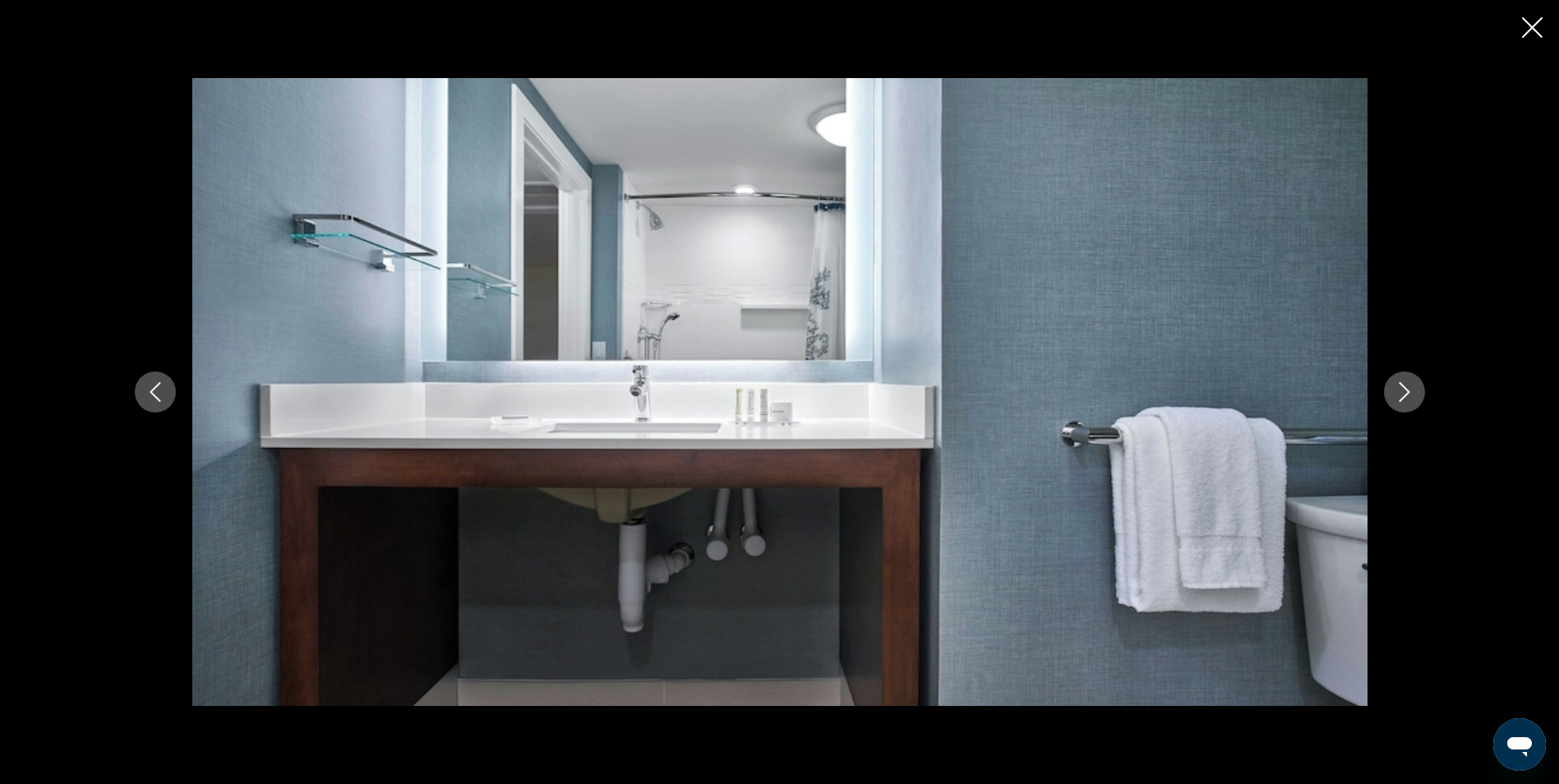
click at [1396, 386] on icon "Next image" at bounding box center [1405, 392] width 20 height 20
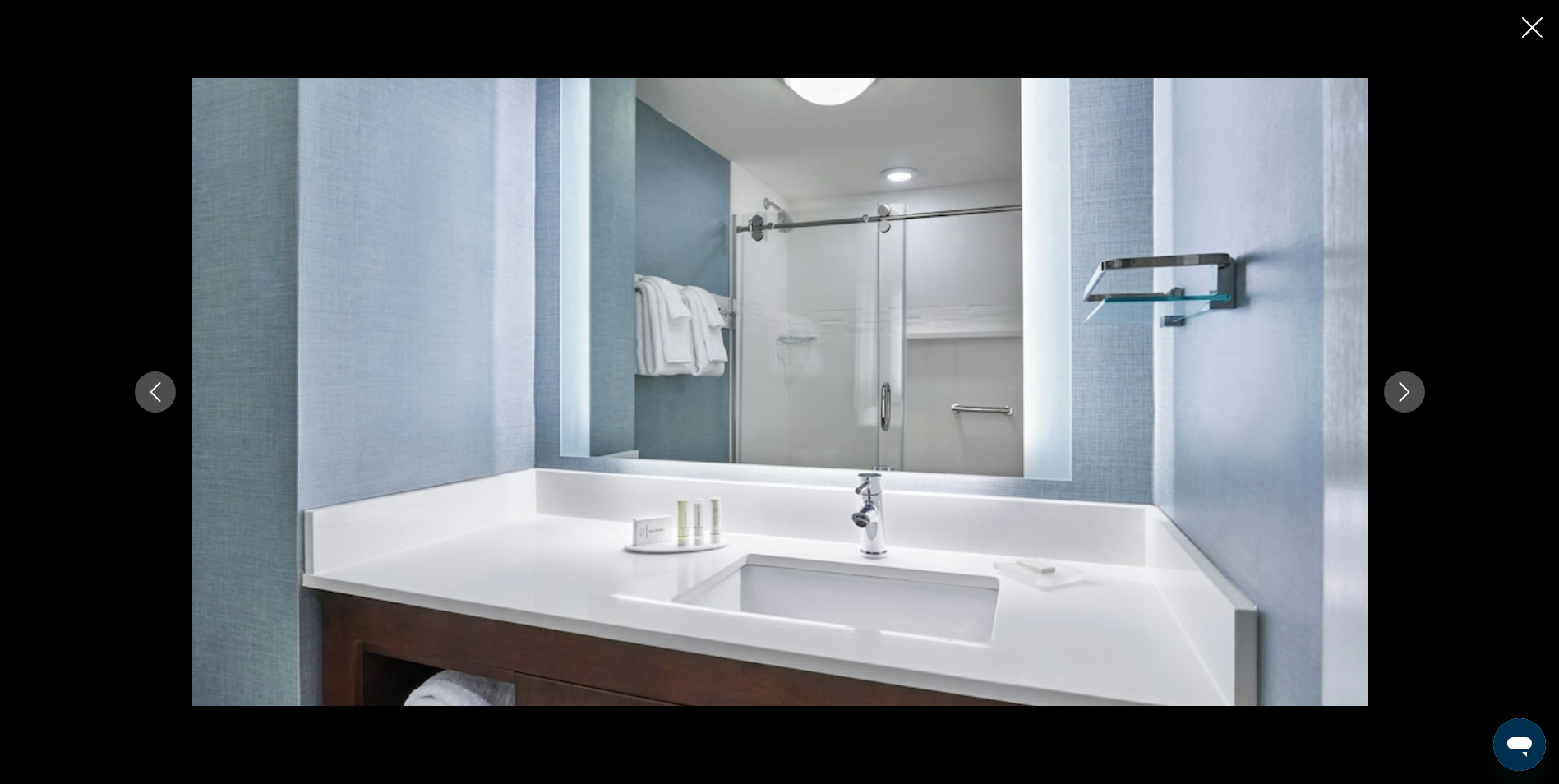
click at [1396, 386] on icon "Next image" at bounding box center [1405, 392] width 20 height 20
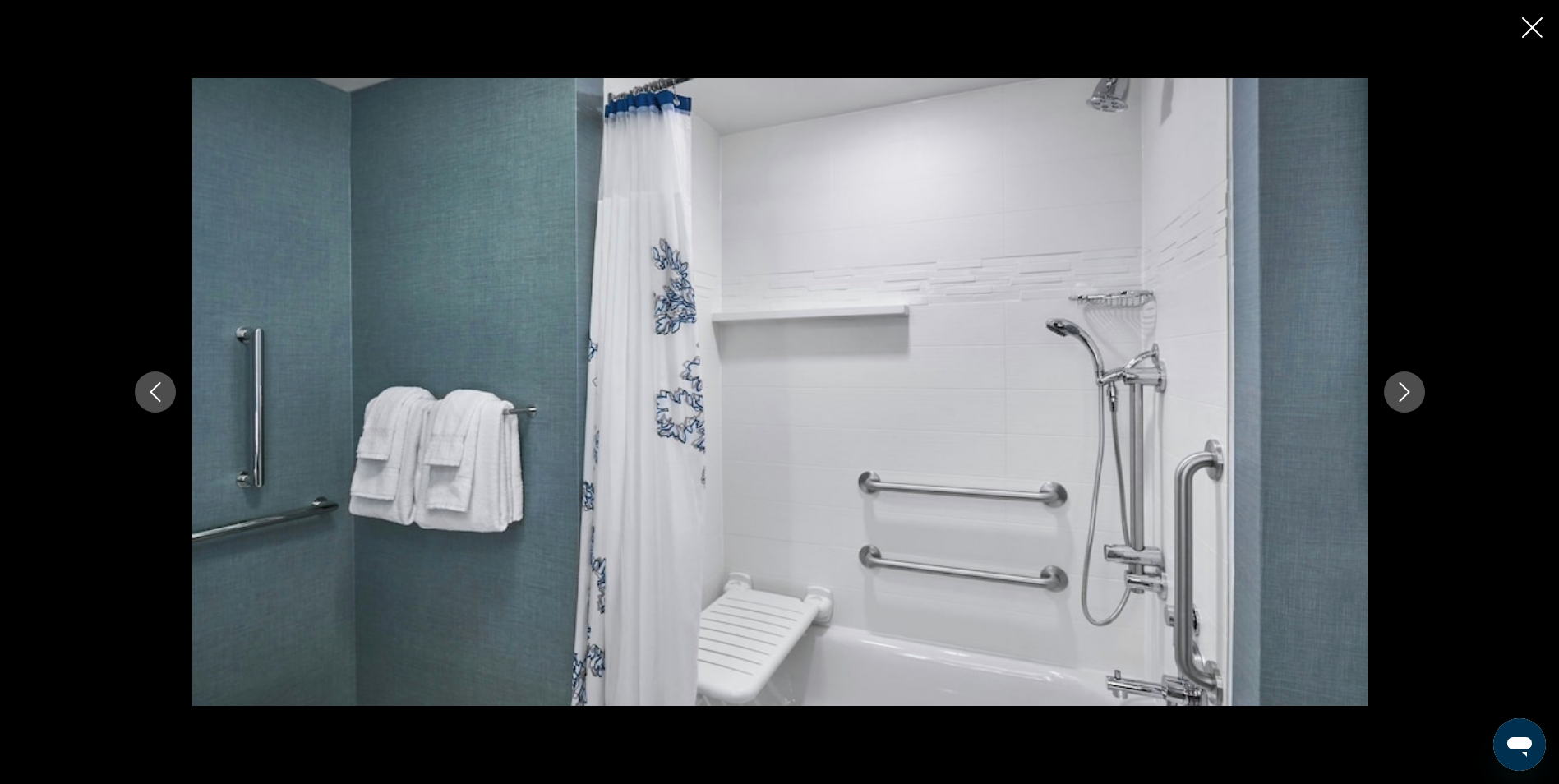
click at [1396, 386] on icon "Next image" at bounding box center [1405, 392] width 20 height 20
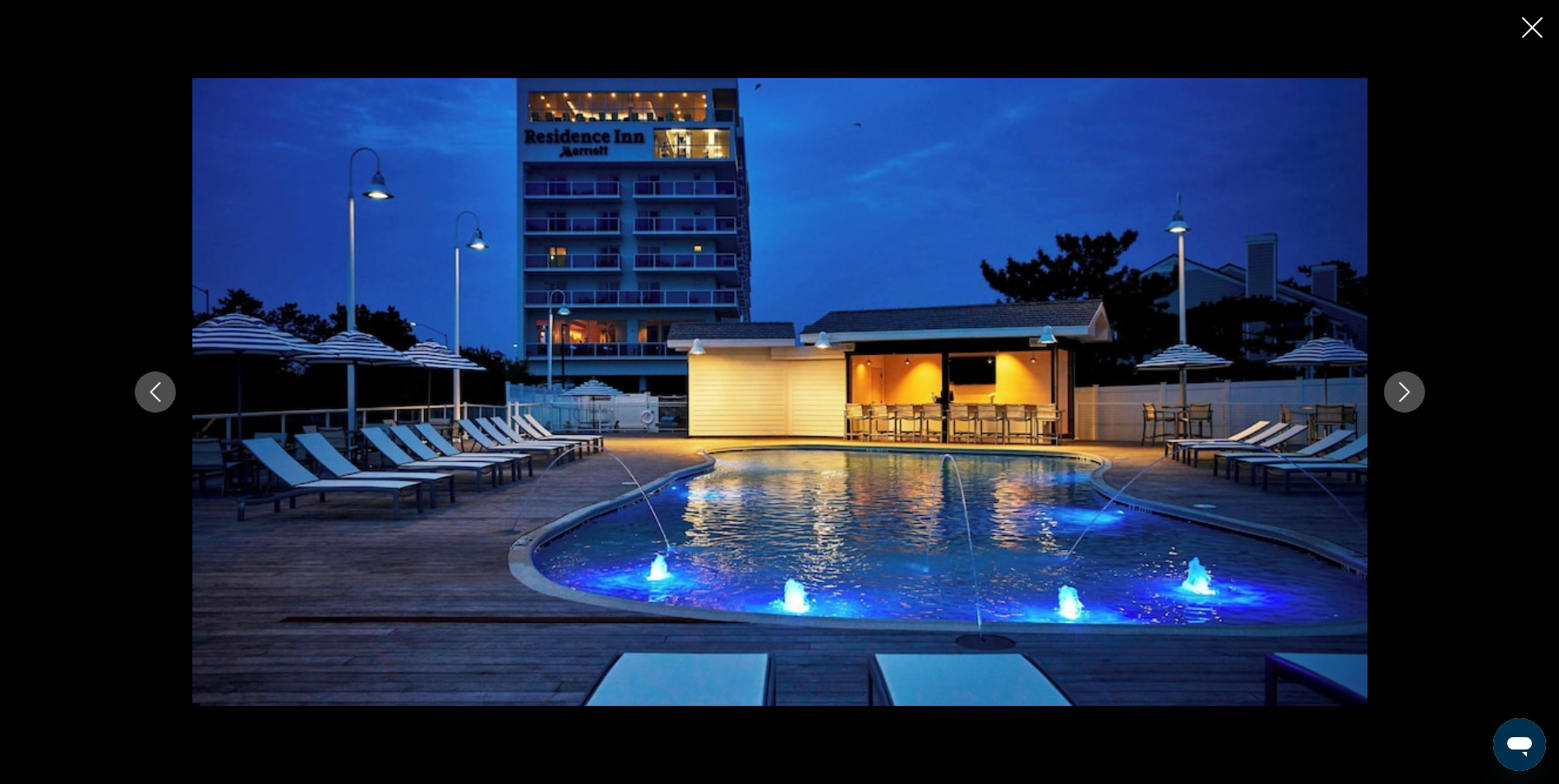
click at [1396, 386] on icon "Next image" at bounding box center [1405, 392] width 20 height 20
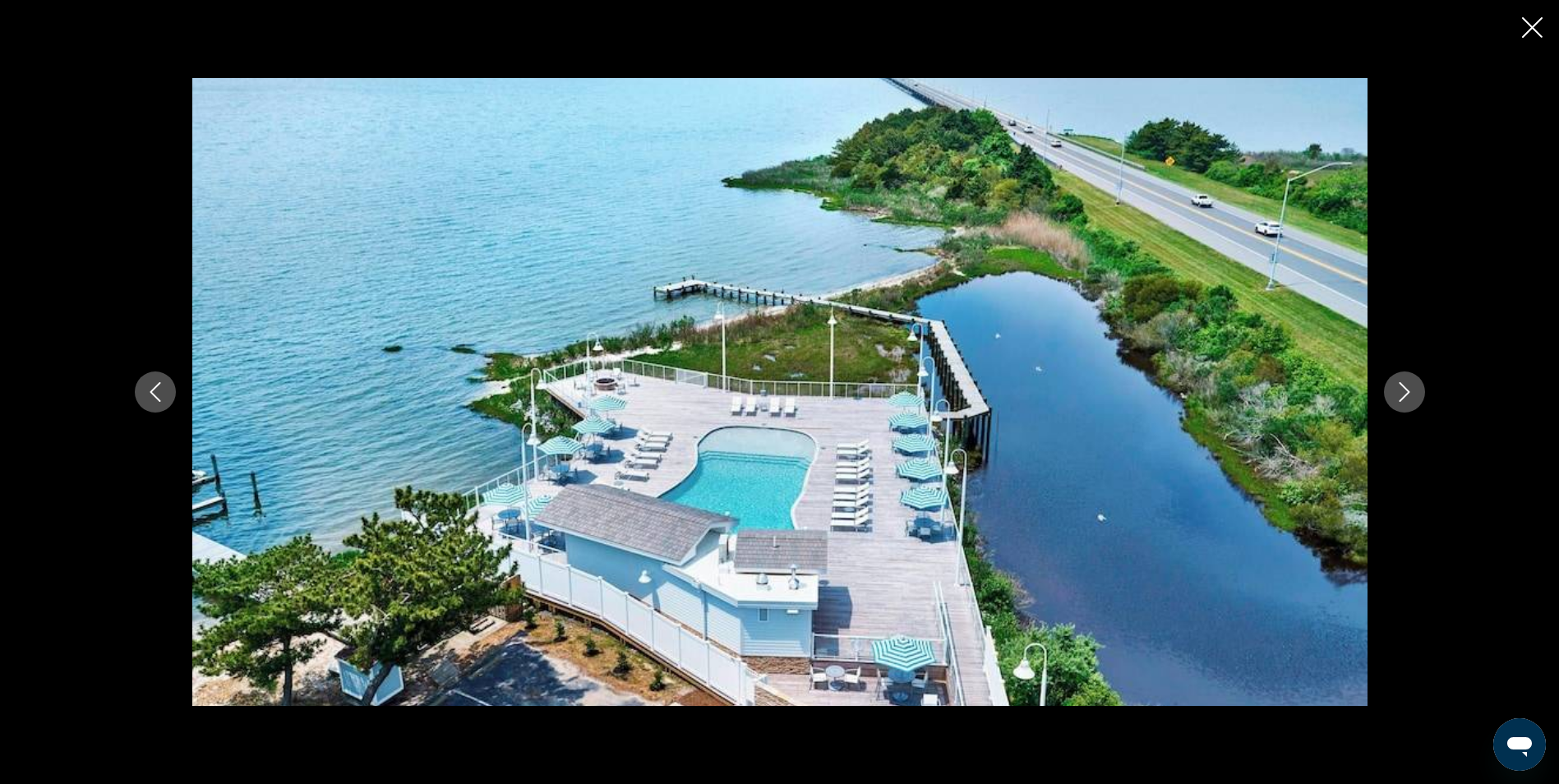
click at [1396, 386] on icon "Next image" at bounding box center [1405, 392] width 20 height 20
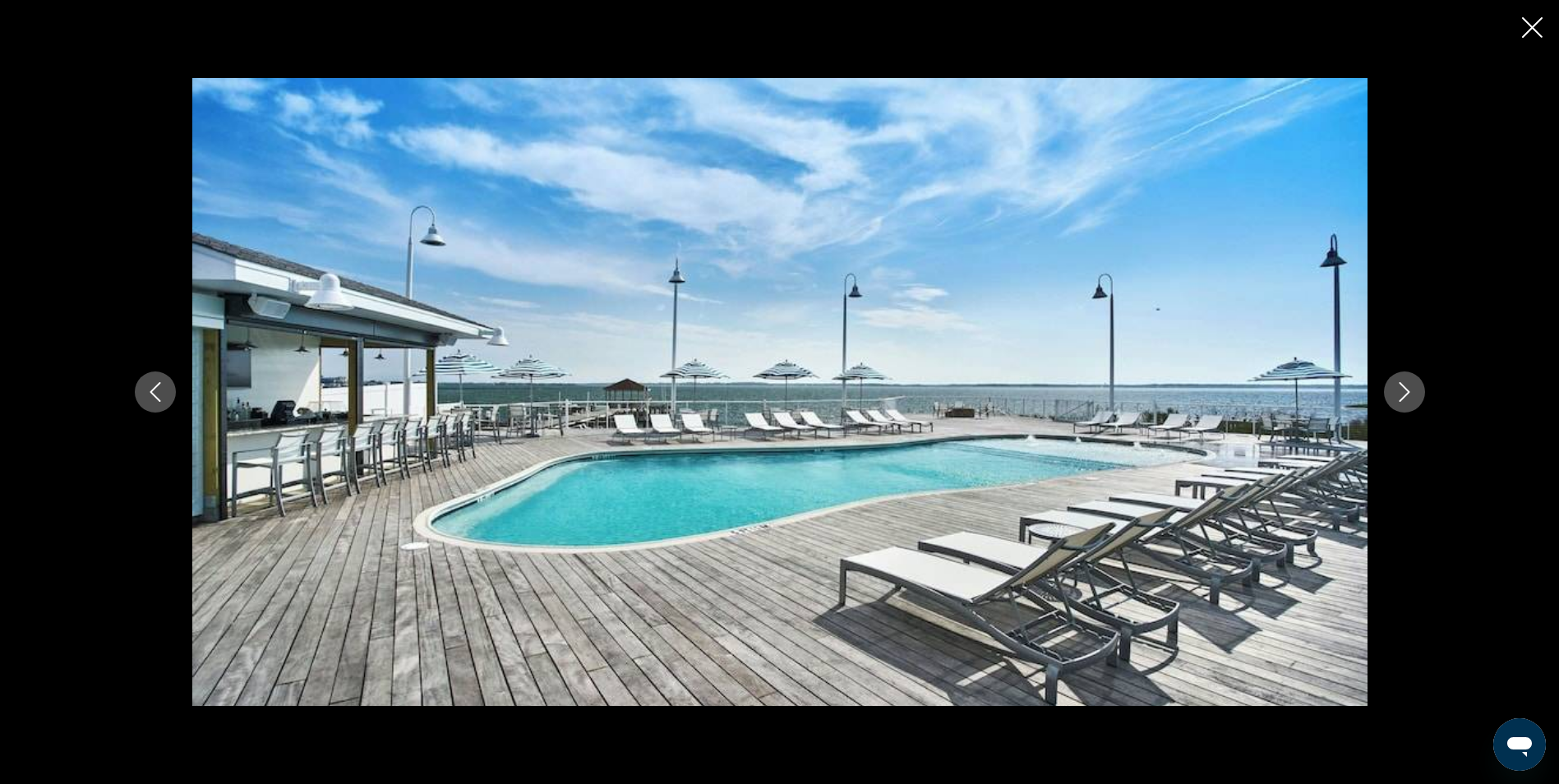
click at [1396, 386] on icon "Next image" at bounding box center [1405, 392] width 20 height 20
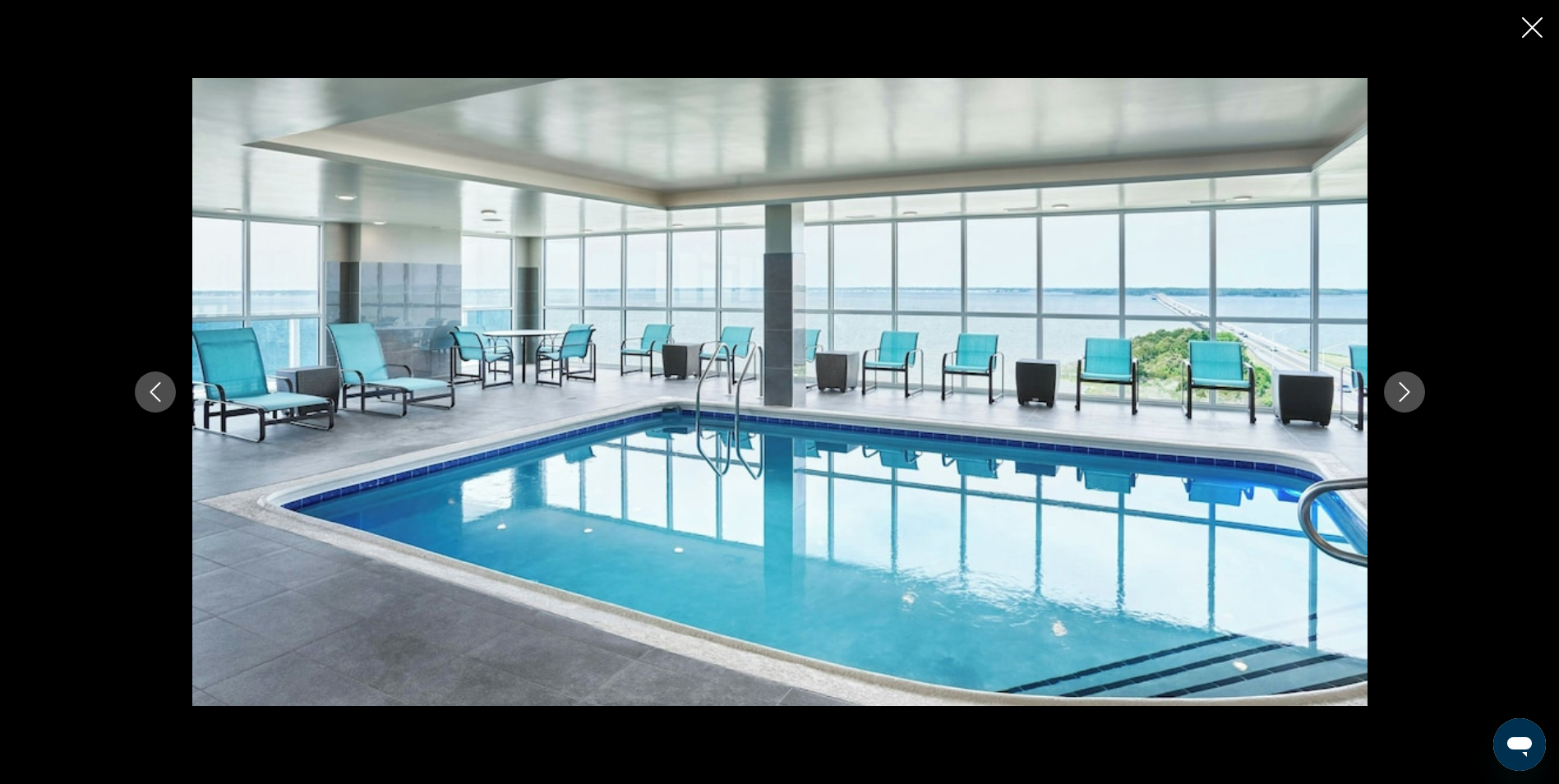
click at [1396, 386] on icon "Next image" at bounding box center [1405, 392] width 20 height 20
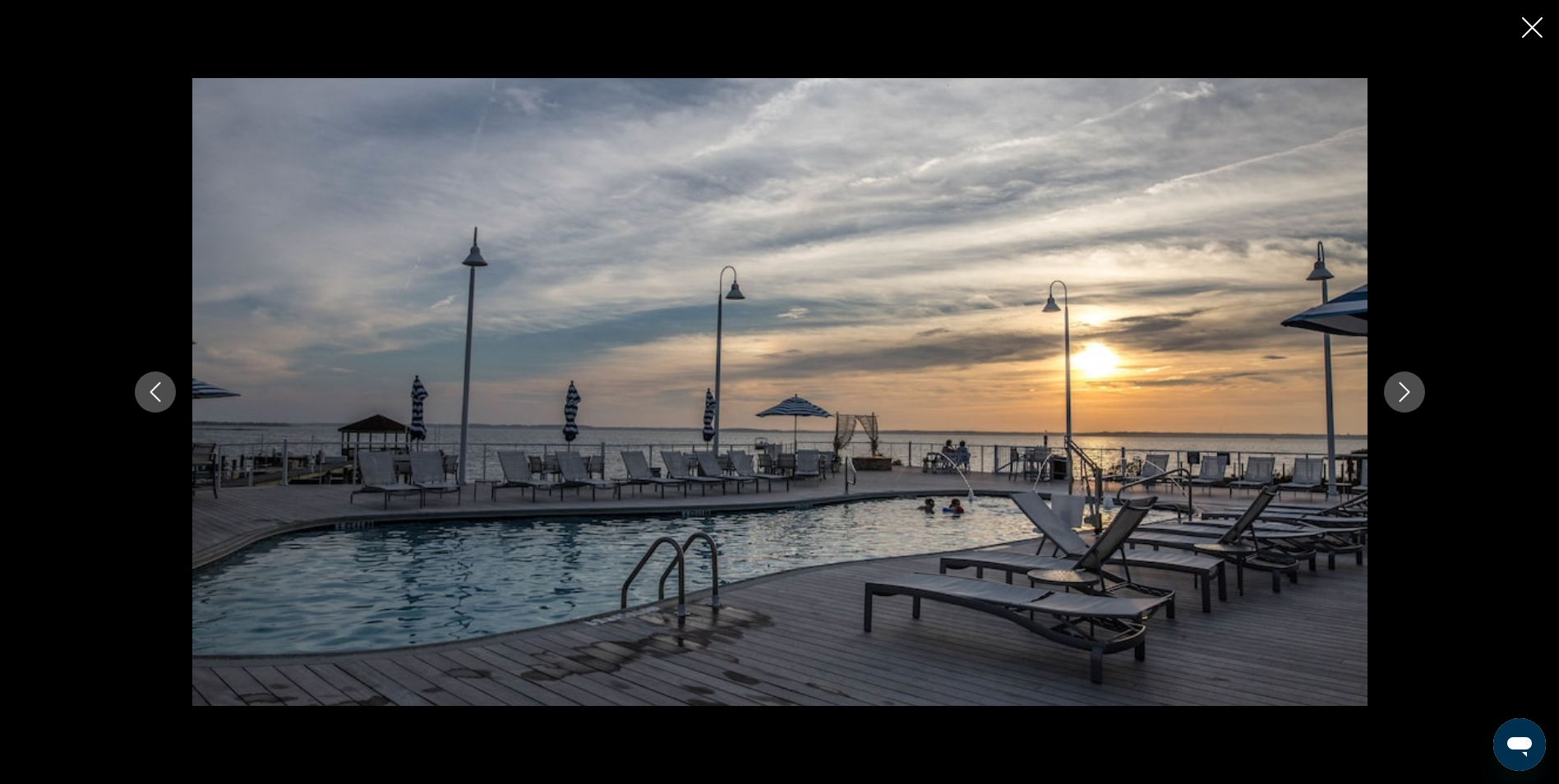
click at [1396, 386] on icon "Next image" at bounding box center [1405, 392] width 20 height 20
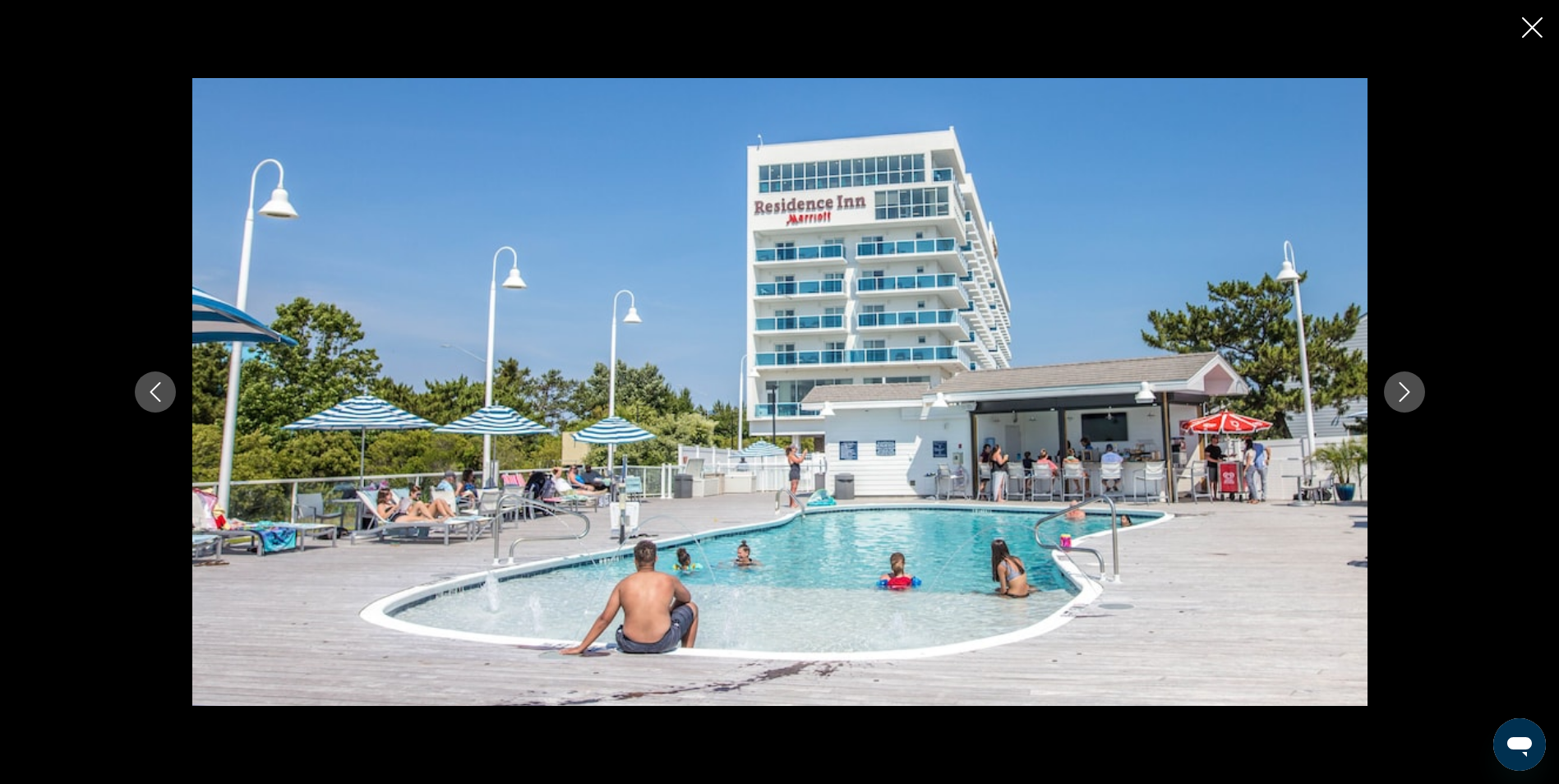
click at [1396, 386] on icon "Next image" at bounding box center [1405, 392] width 20 height 20
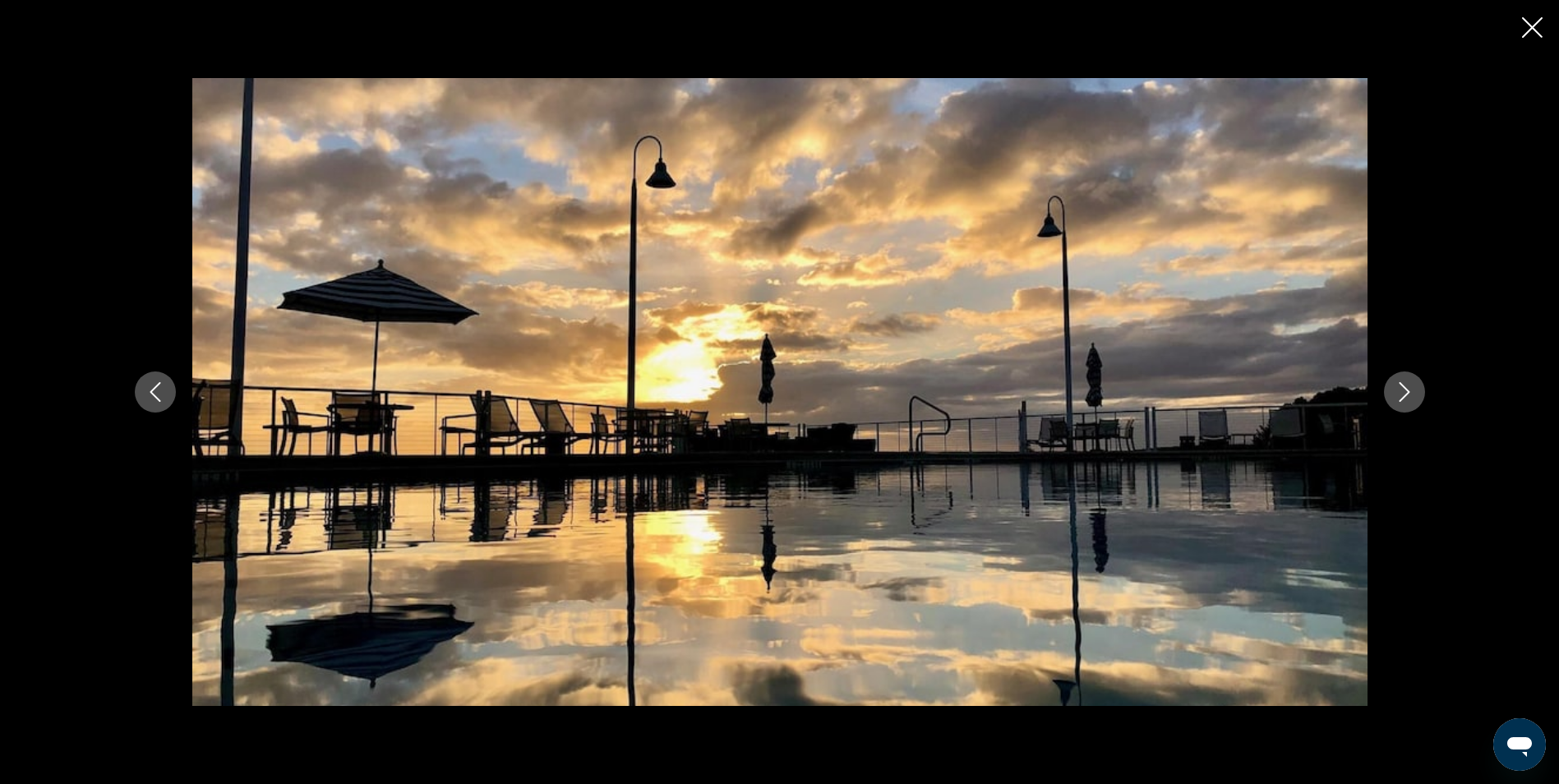
click at [1396, 386] on icon "Next image" at bounding box center [1405, 392] width 20 height 20
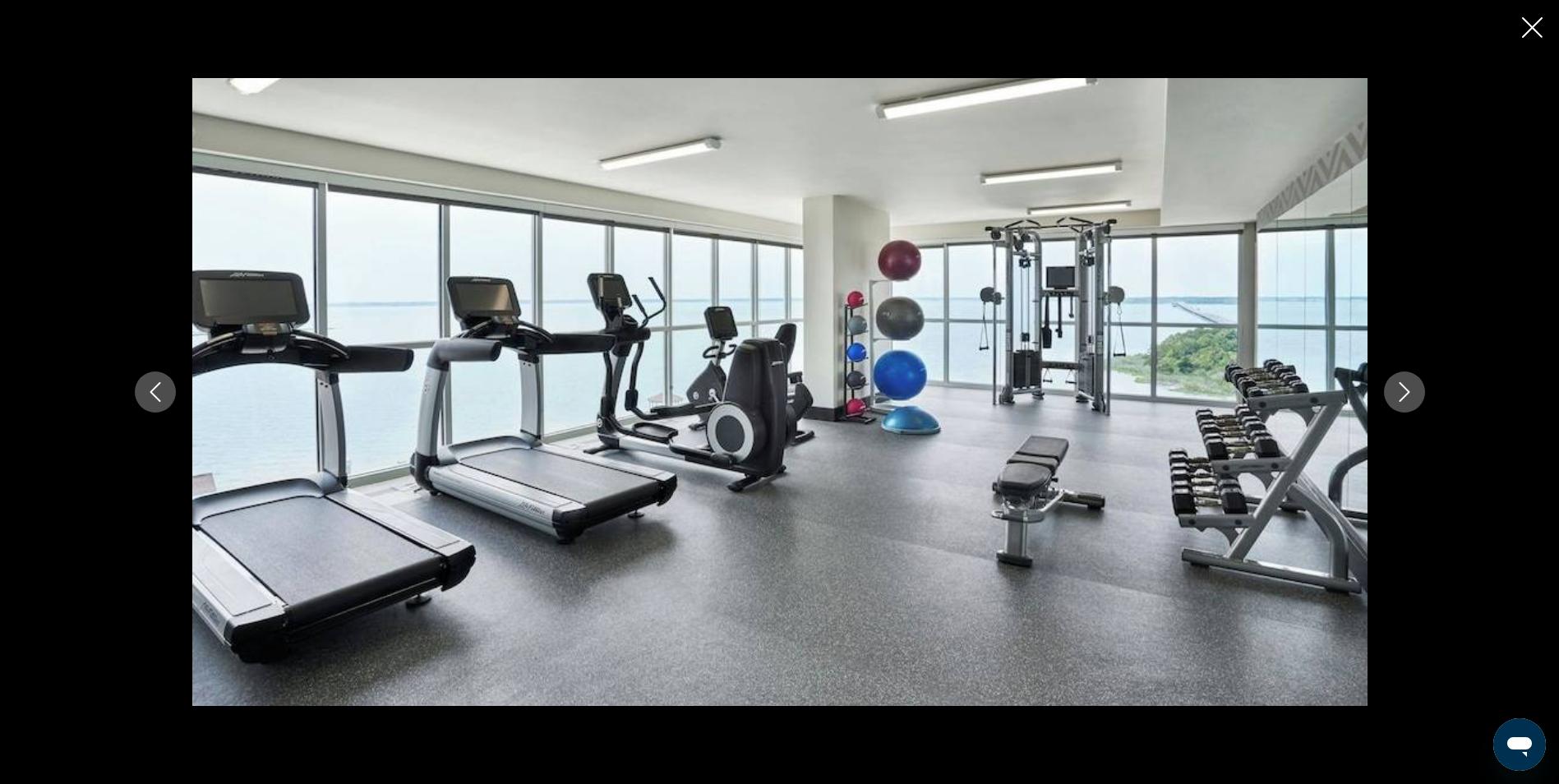
click at [1396, 386] on icon "Next image" at bounding box center [1405, 392] width 20 height 20
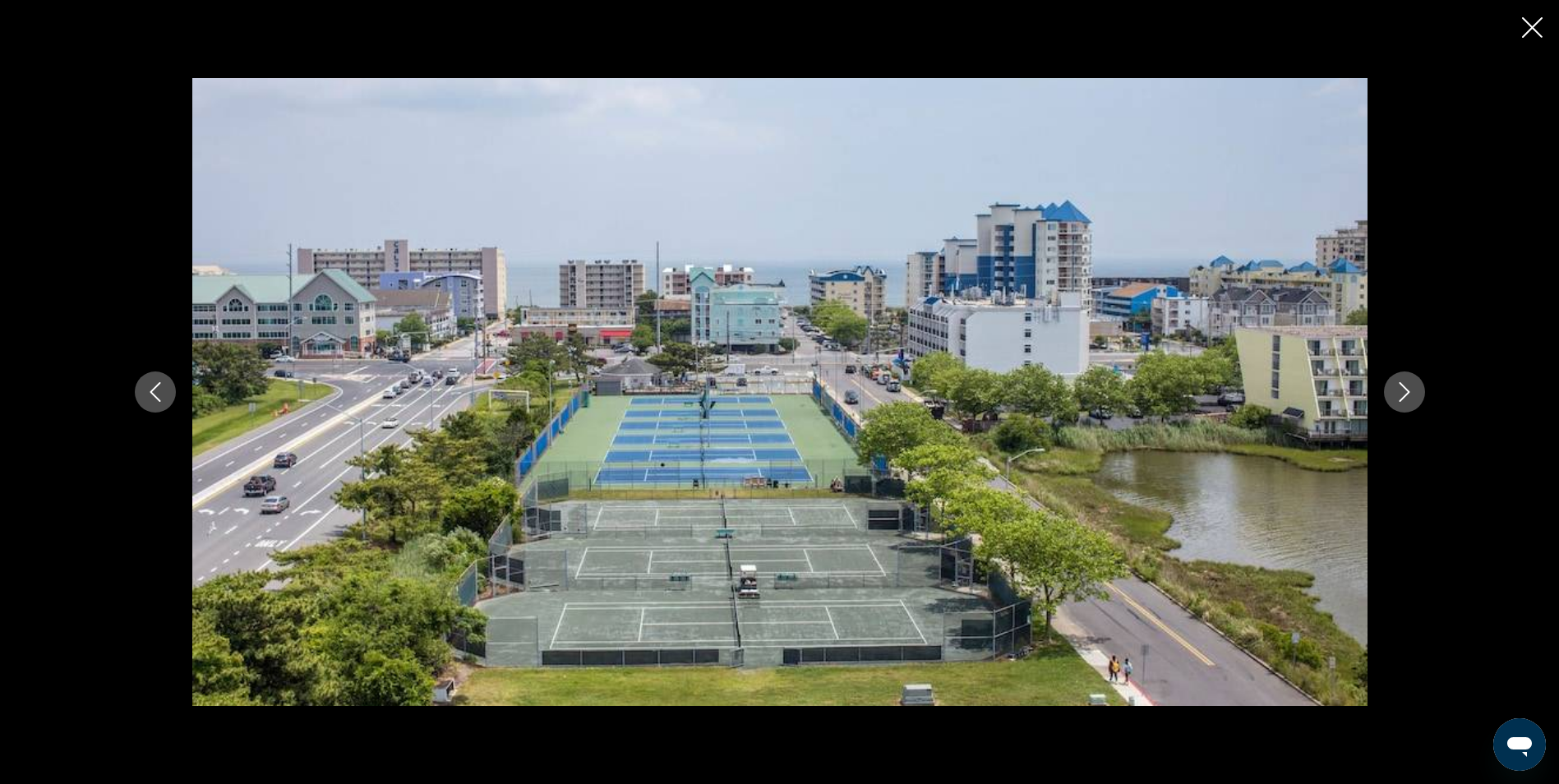
click at [1396, 386] on icon "Next image" at bounding box center [1405, 392] width 20 height 20
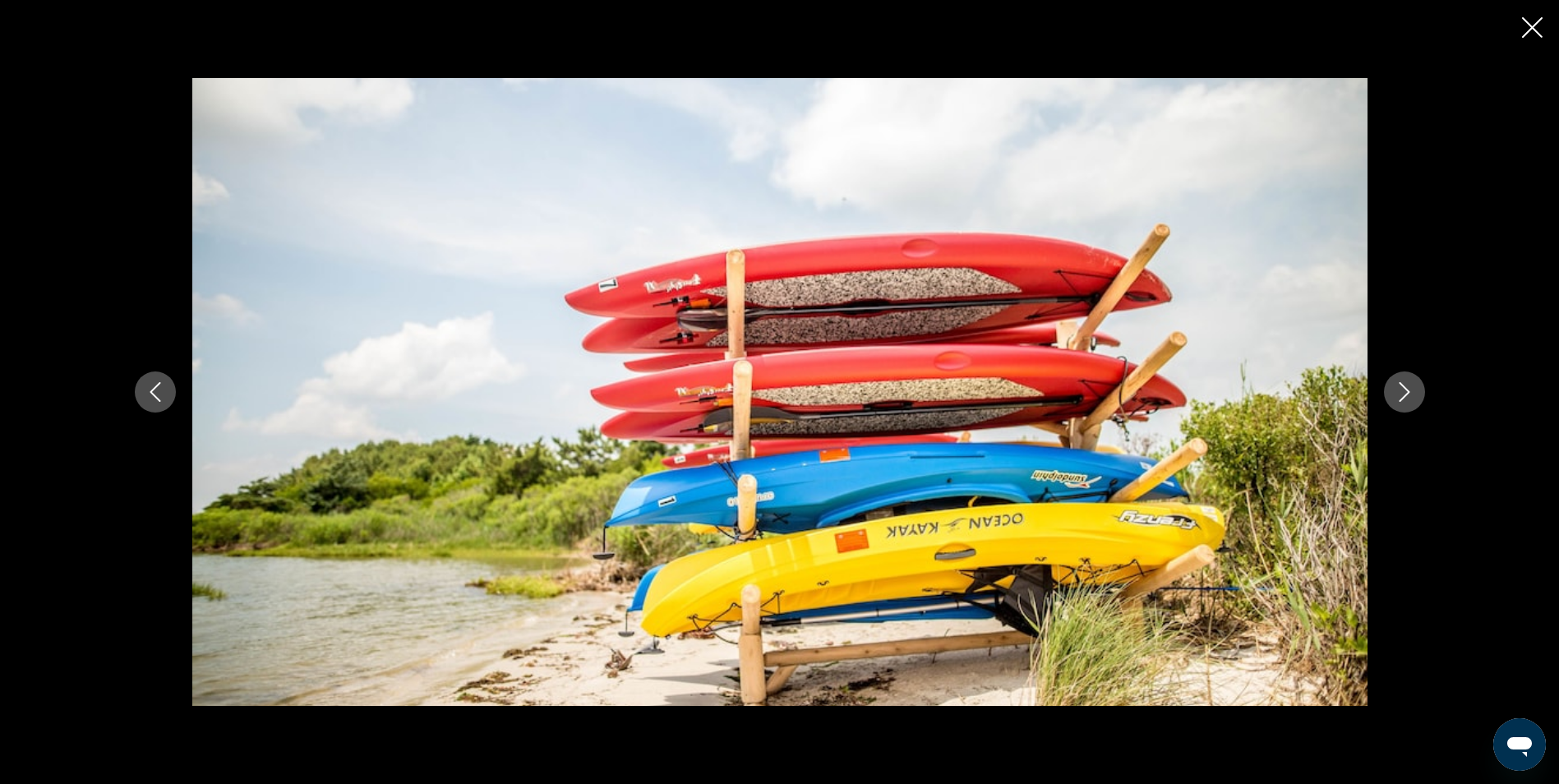
click at [1396, 386] on icon "Next image" at bounding box center [1405, 392] width 20 height 20
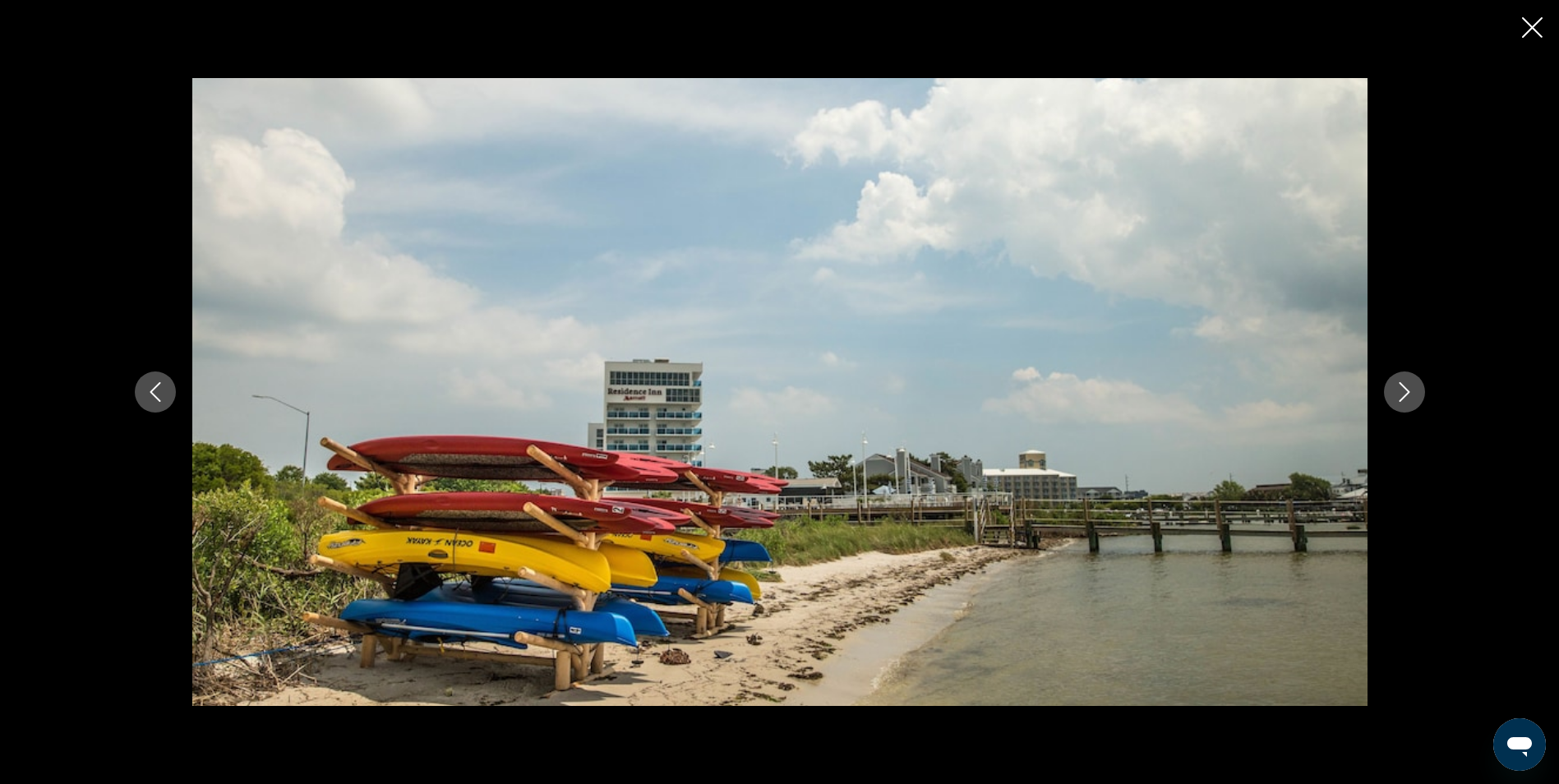
click at [1396, 386] on icon "Next image" at bounding box center [1405, 392] width 20 height 20
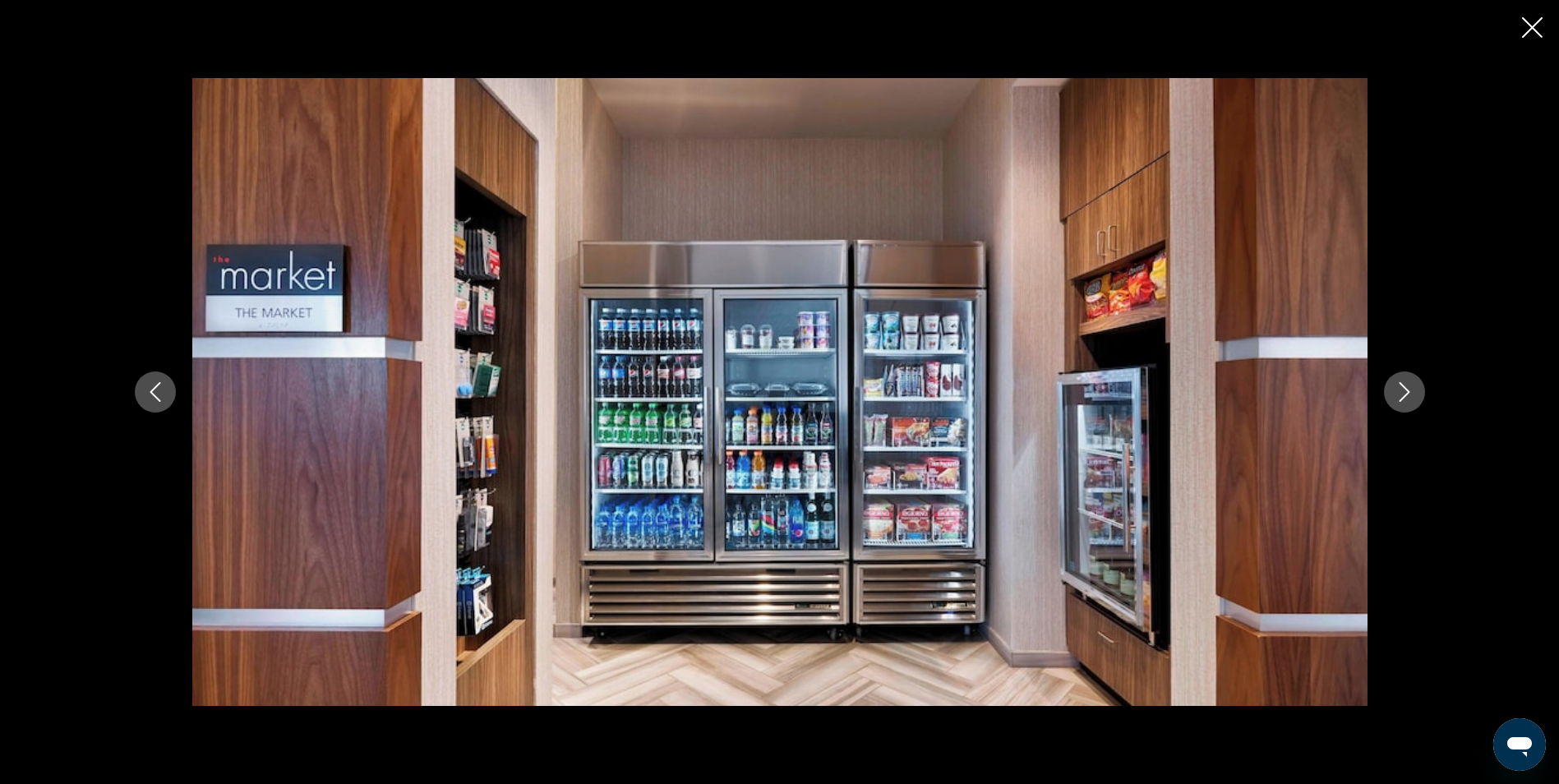
click at [1396, 386] on icon "Next image" at bounding box center [1405, 392] width 20 height 20
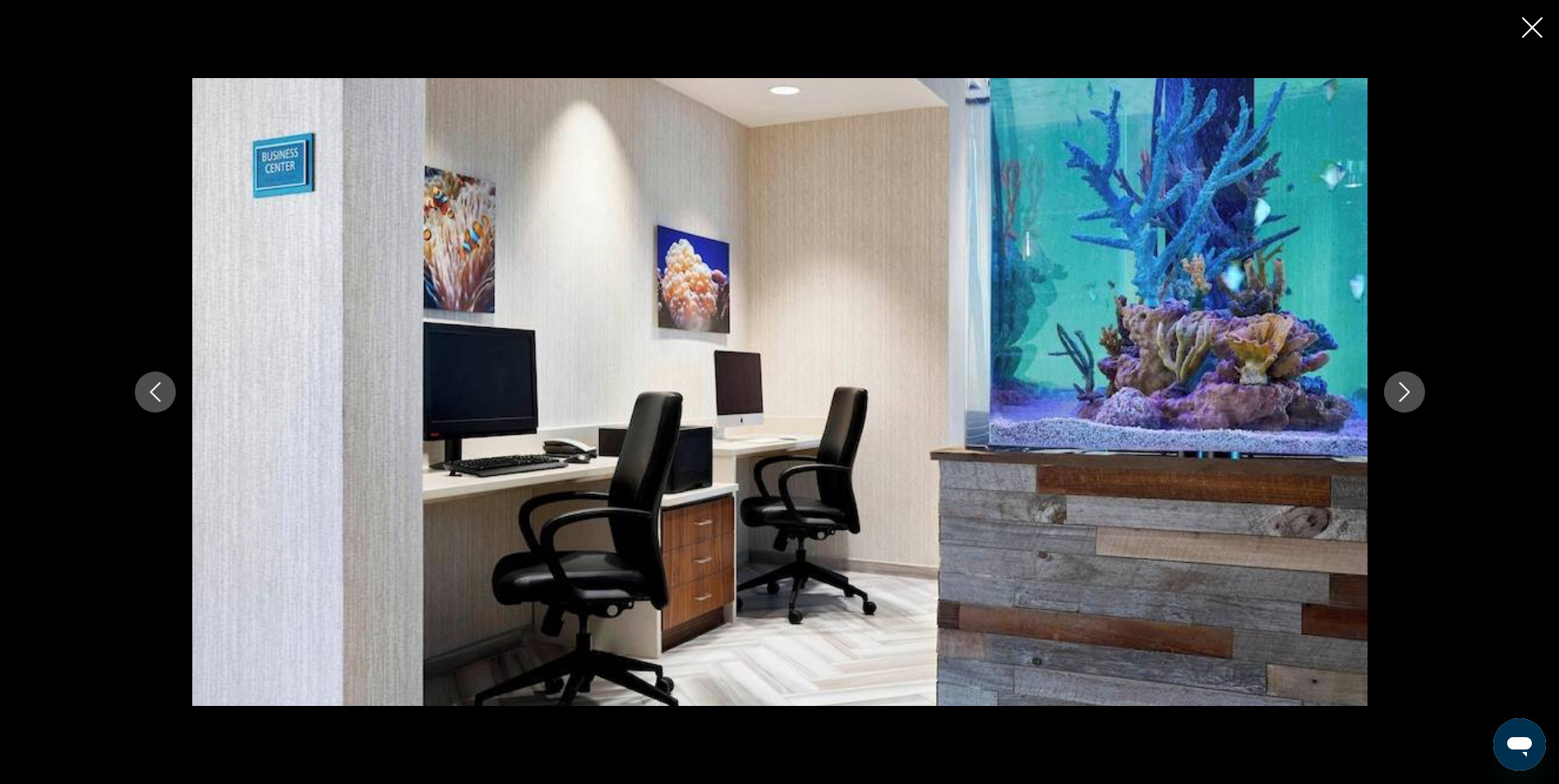
click at [1396, 386] on icon "Next image" at bounding box center [1405, 392] width 20 height 20
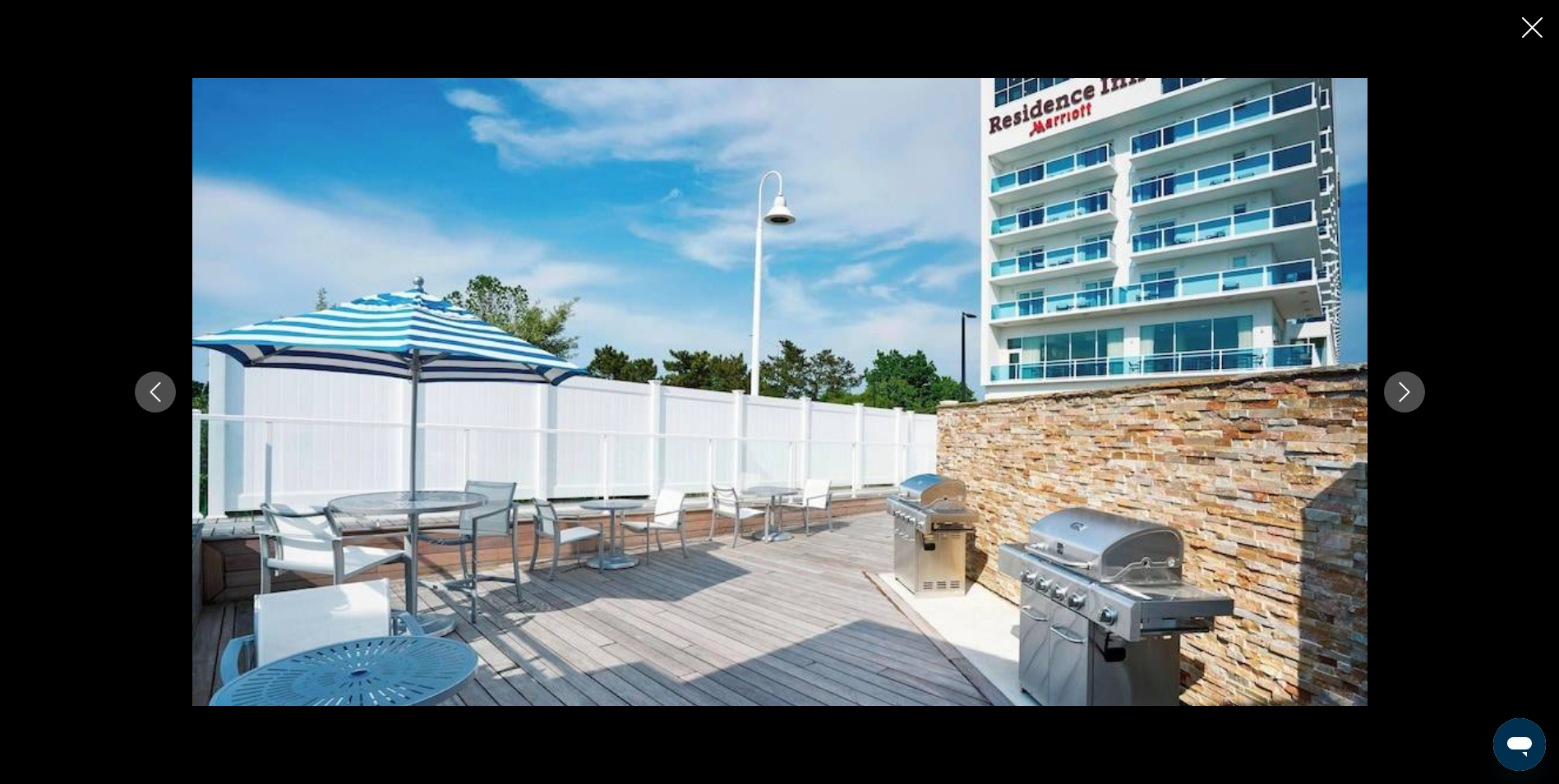
click at [1396, 386] on icon "Next image" at bounding box center [1405, 392] width 20 height 20
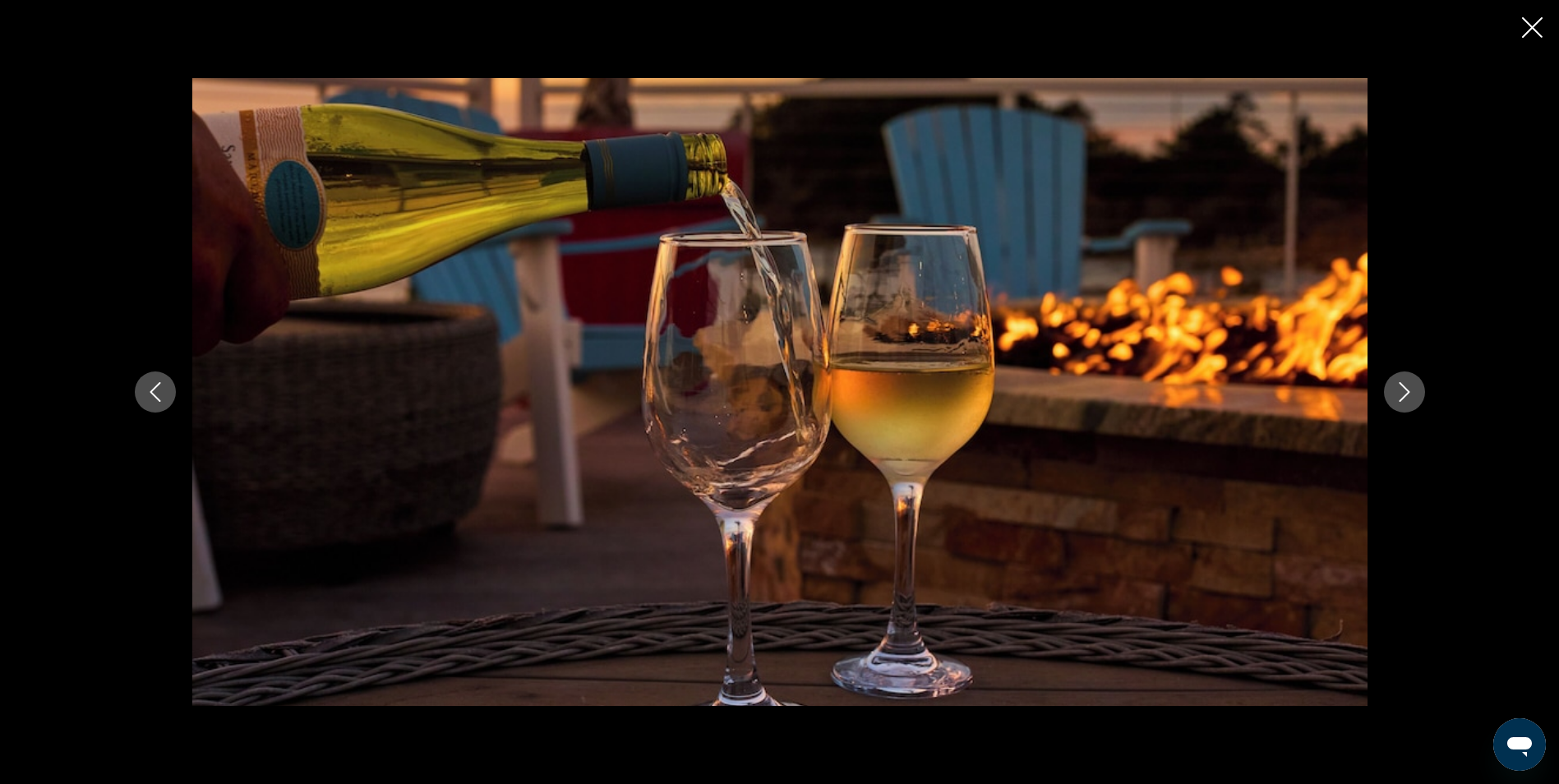
click at [1396, 386] on icon "Next image" at bounding box center [1405, 392] width 20 height 20
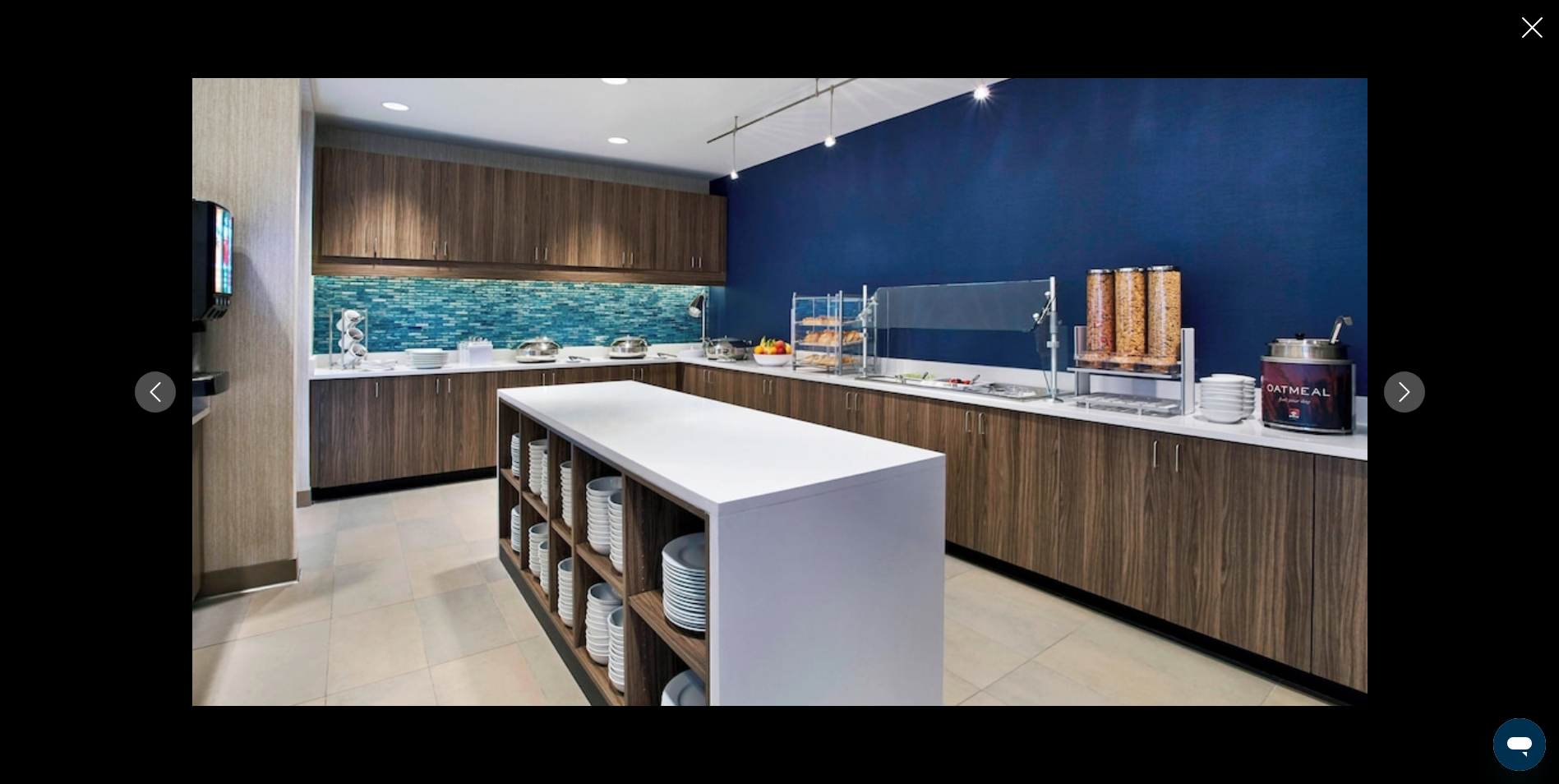
click at [1396, 386] on icon "Next image" at bounding box center [1405, 392] width 20 height 20
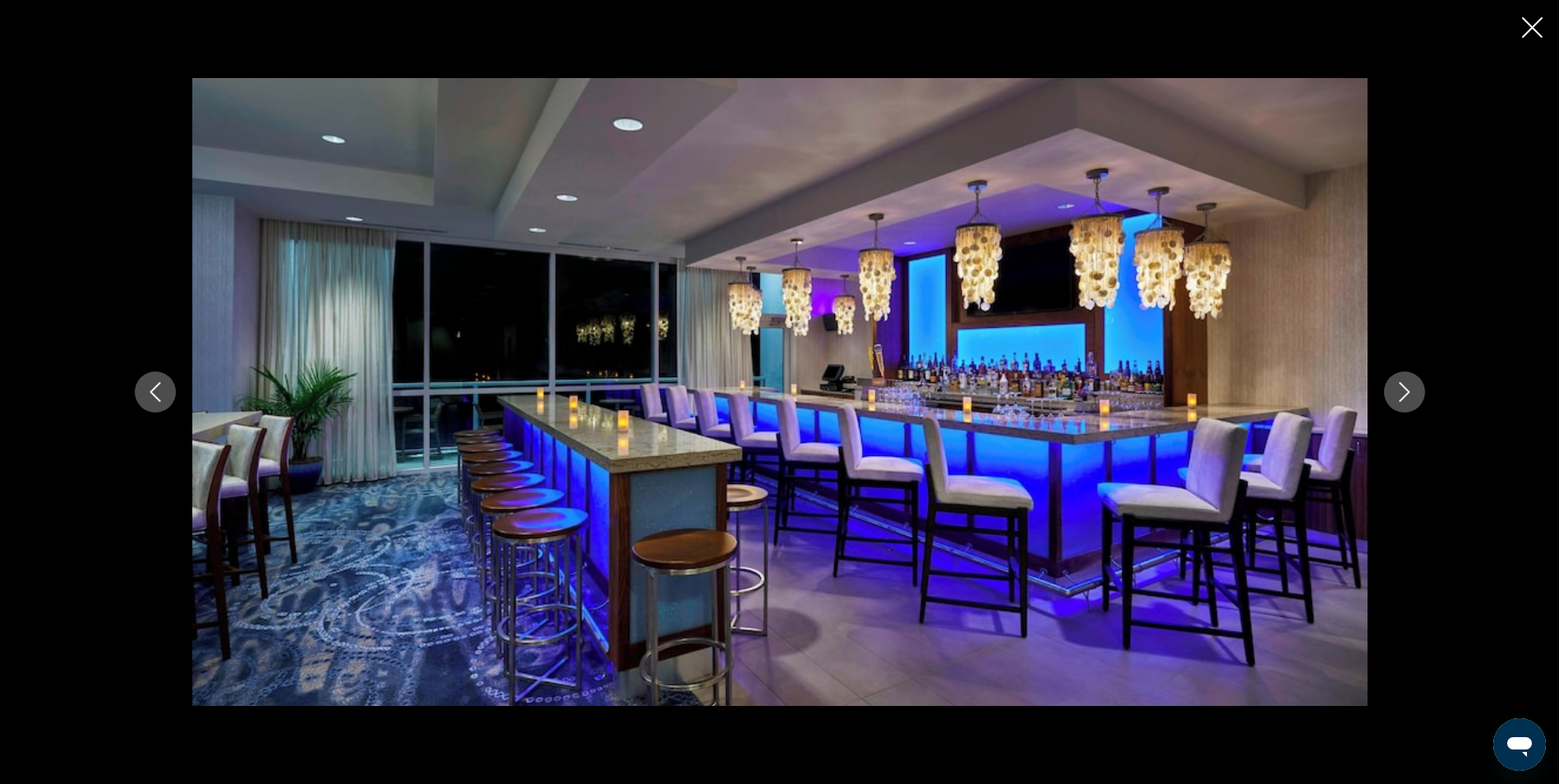
click at [1396, 386] on icon "Next image" at bounding box center [1405, 392] width 20 height 20
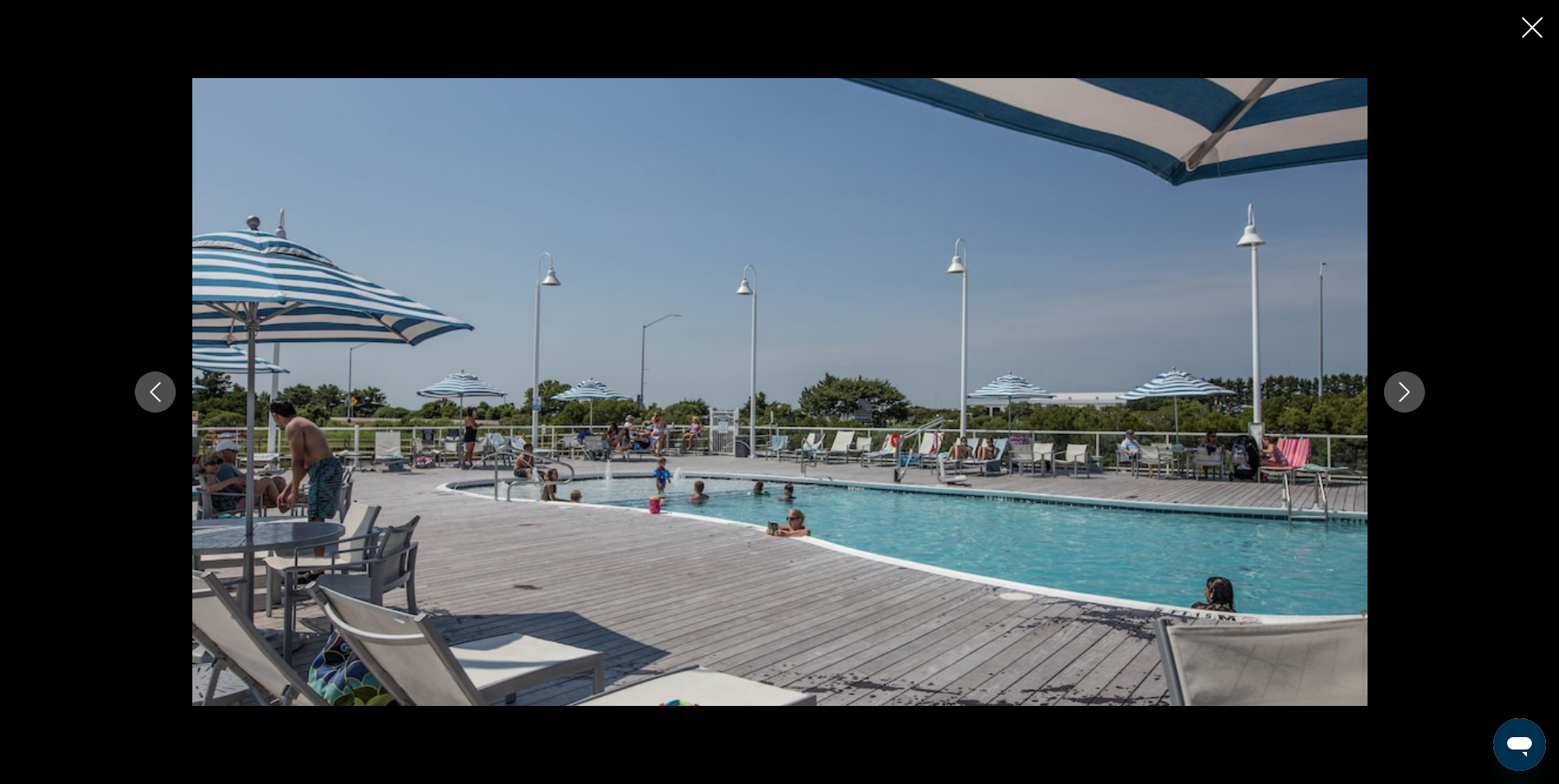
click at [1396, 386] on icon "Next image" at bounding box center [1405, 392] width 20 height 20
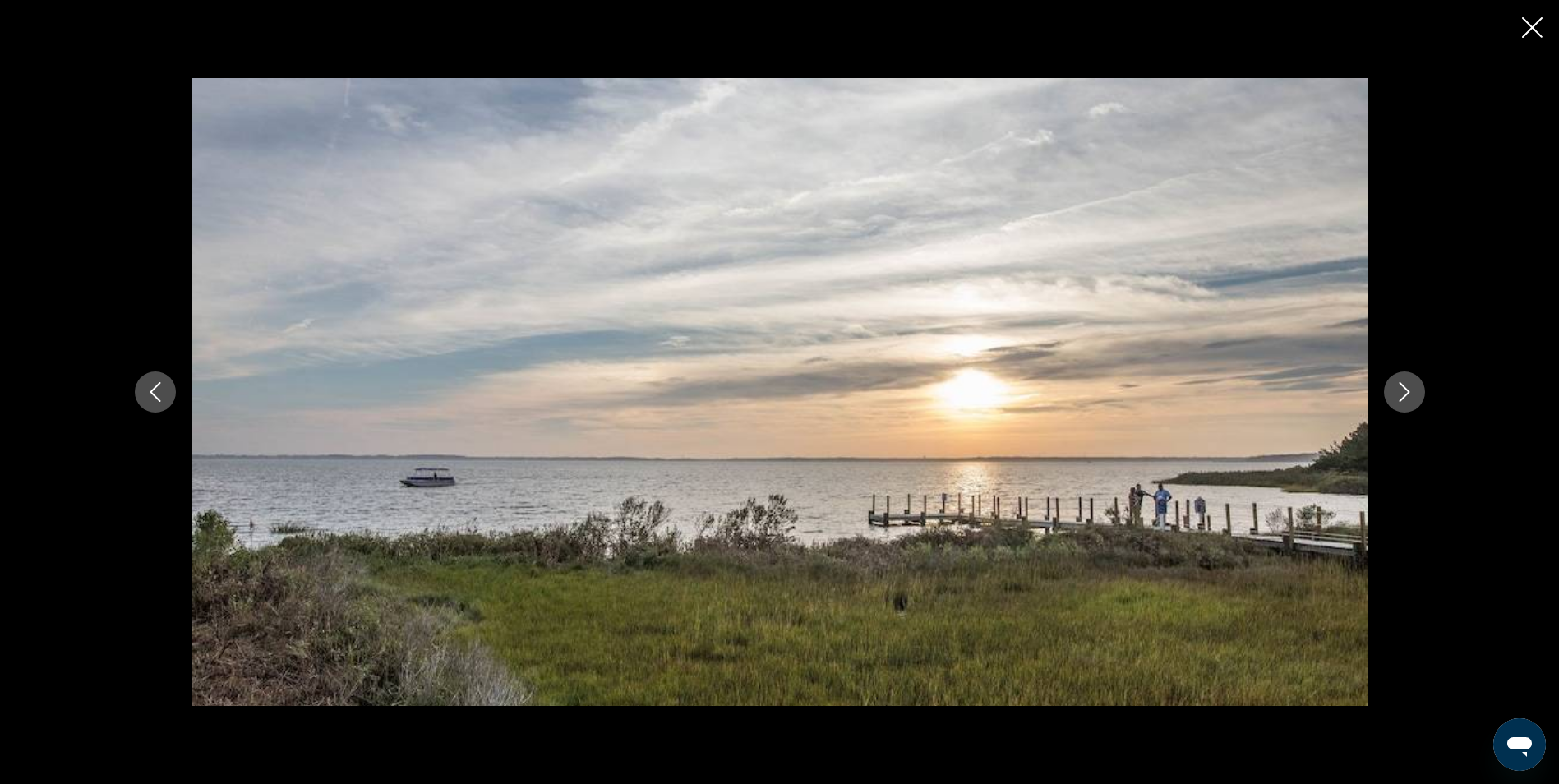
click at [1396, 386] on icon "Next image" at bounding box center [1405, 392] width 20 height 20
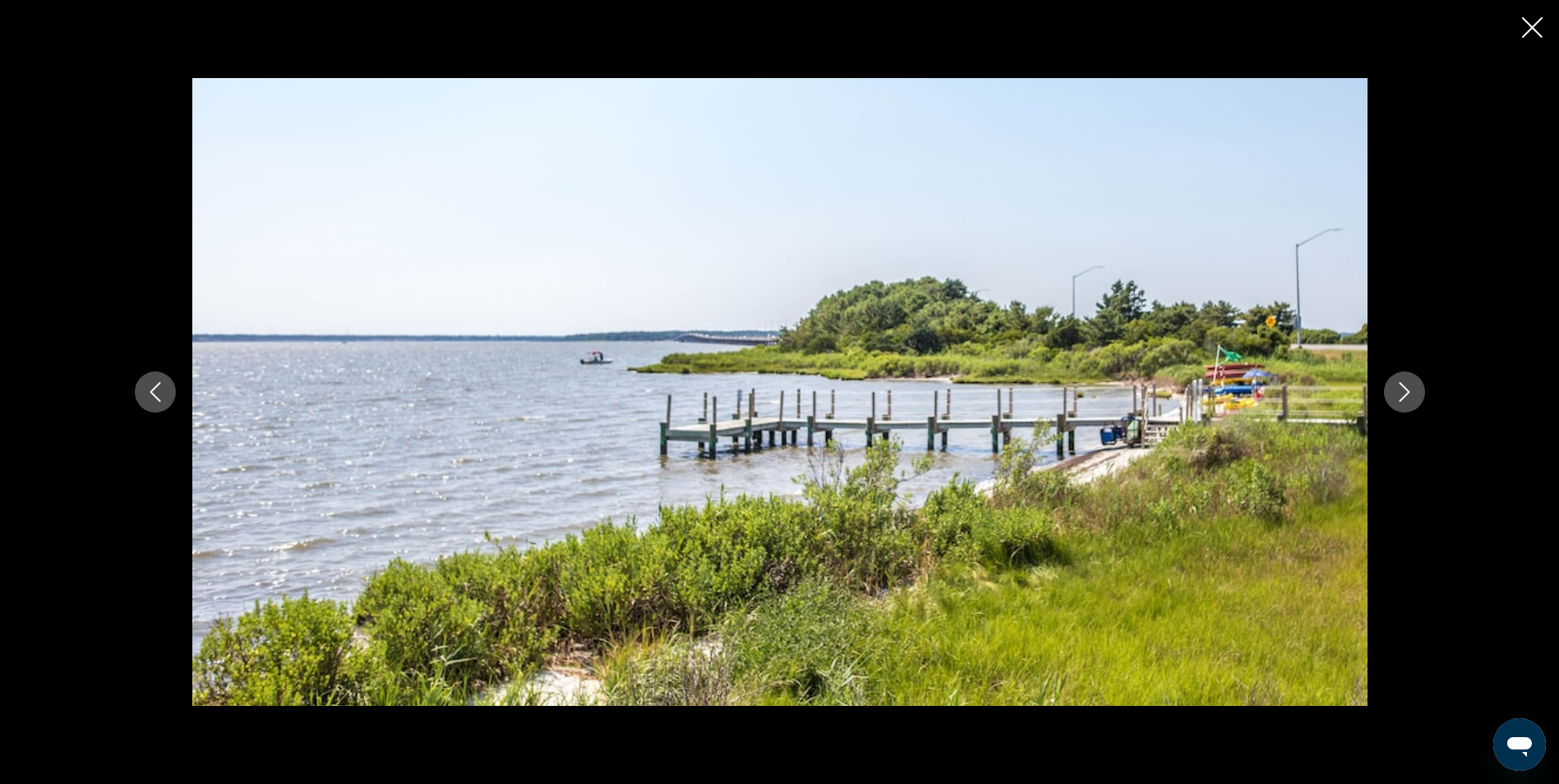
click at [1396, 386] on icon "Next image" at bounding box center [1405, 392] width 20 height 20
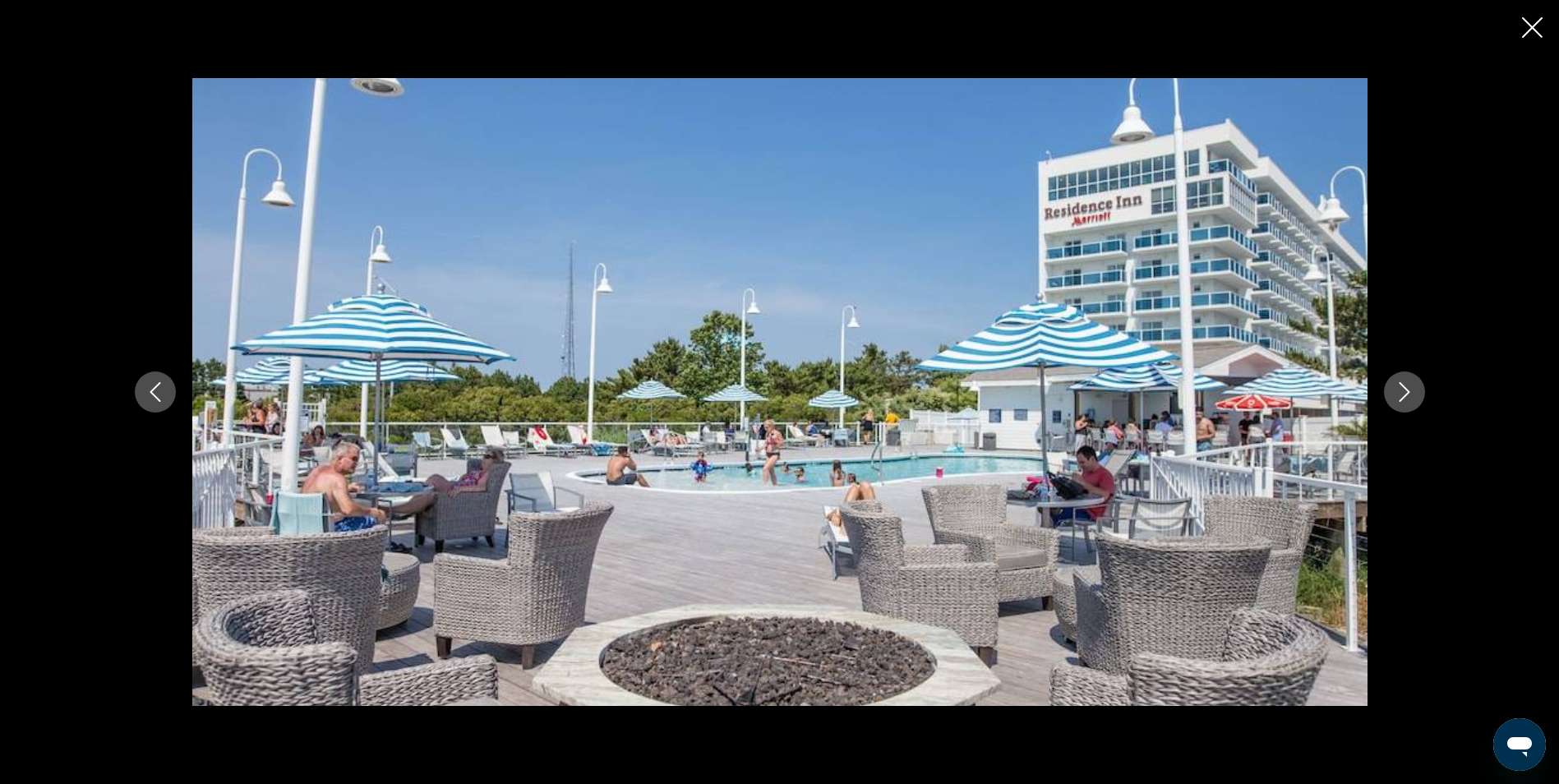
click at [1396, 386] on icon "Next image" at bounding box center [1405, 392] width 20 height 20
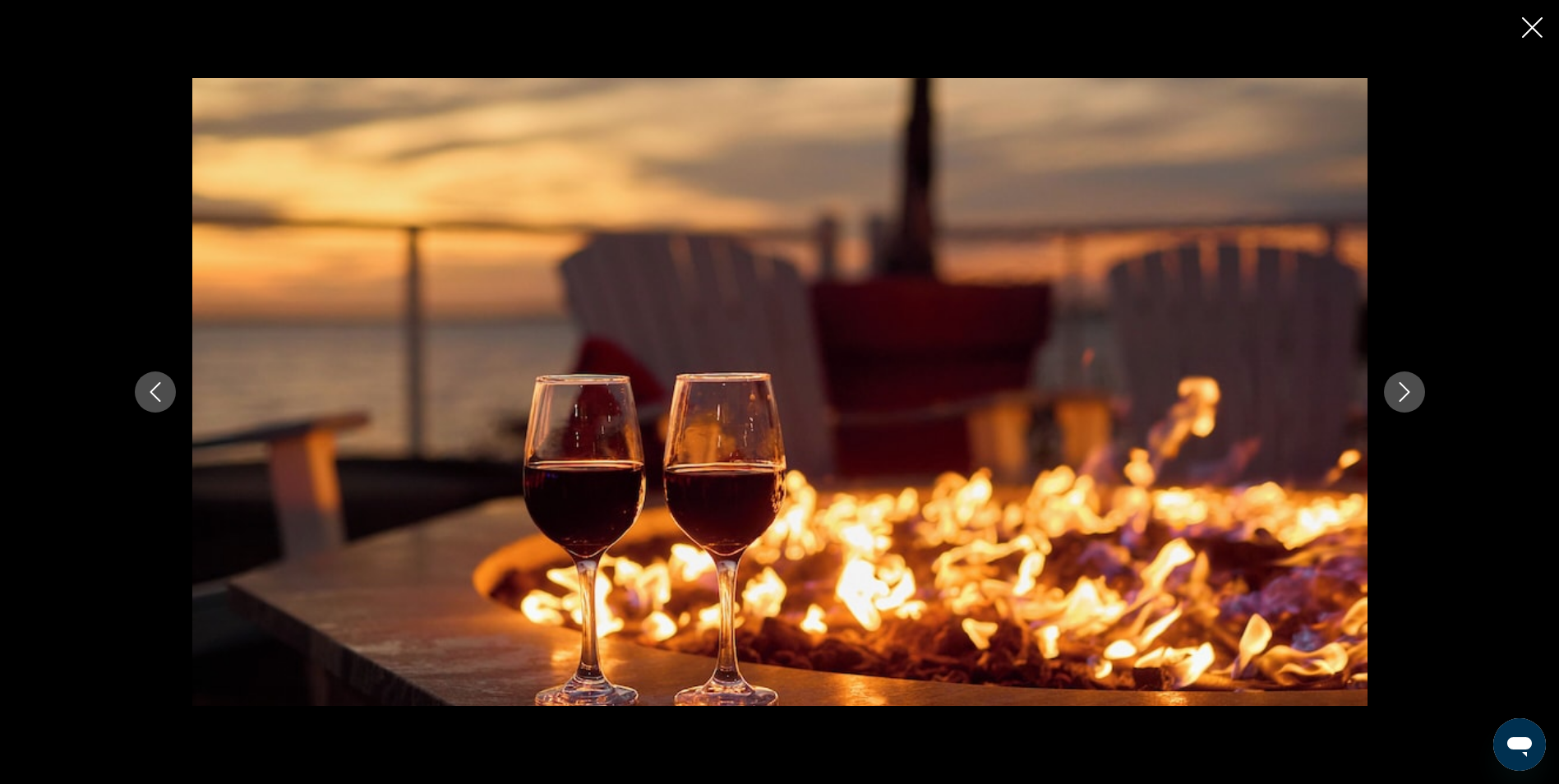
click at [1396, 386] on icon "Next image" at bounding box center [1405, 392] width 20 height 20
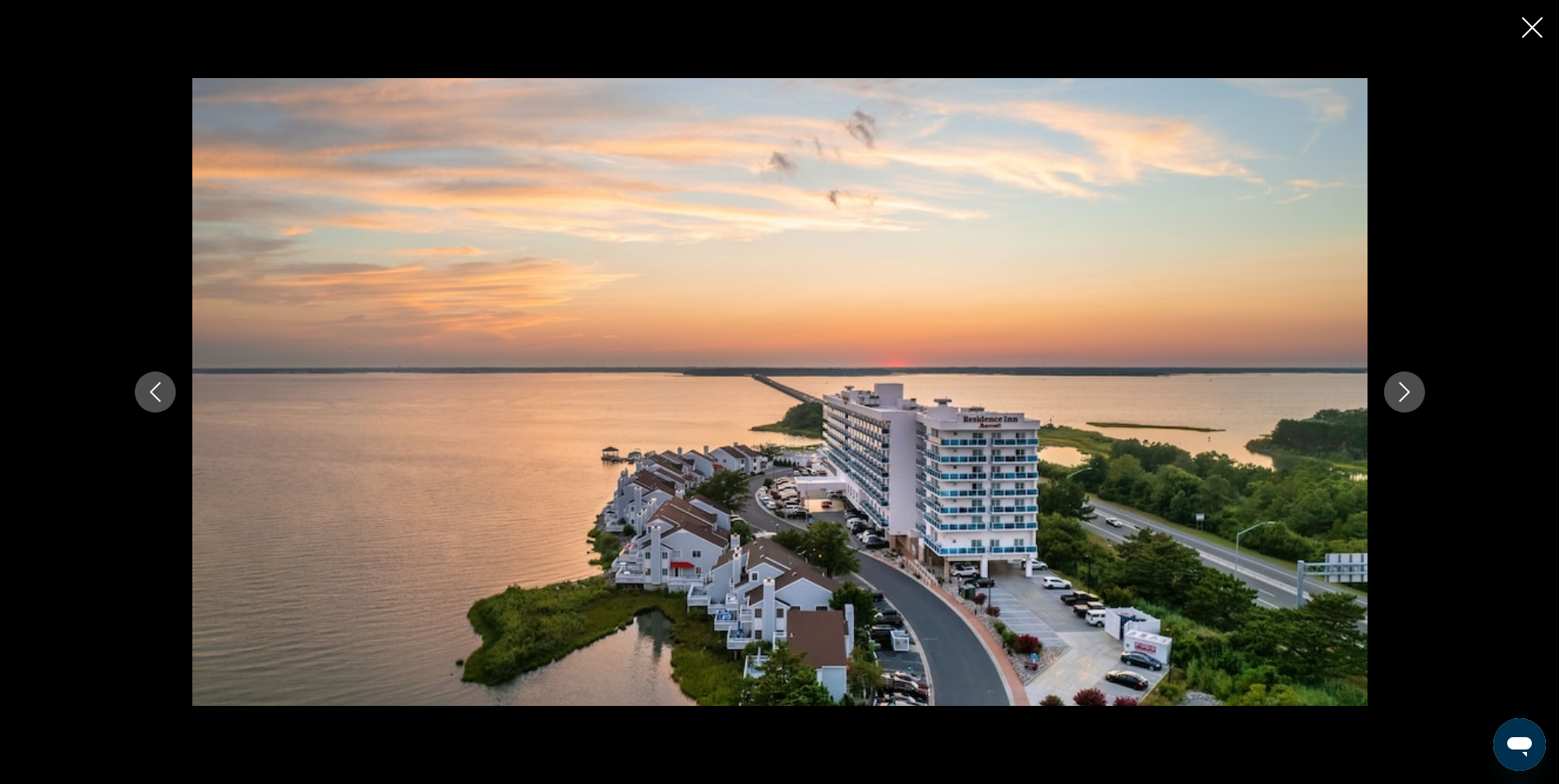
click at [1396, 386] on icon "Next image" at bounding box center [1405, 392] width 20 height 20
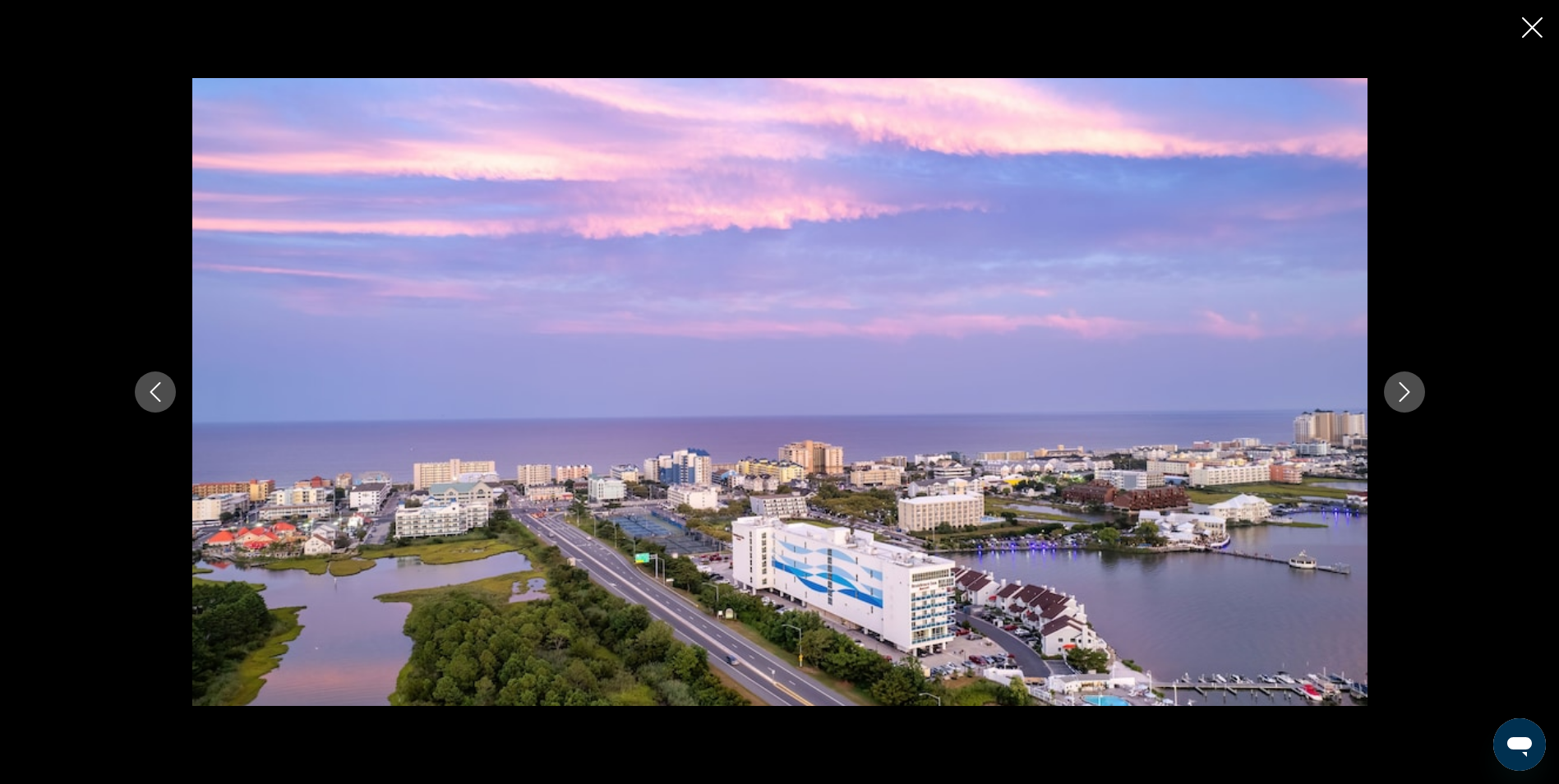
click at [1396, 386] on icon "Next image" at bounding box center [1405, 392] width 20 height 20
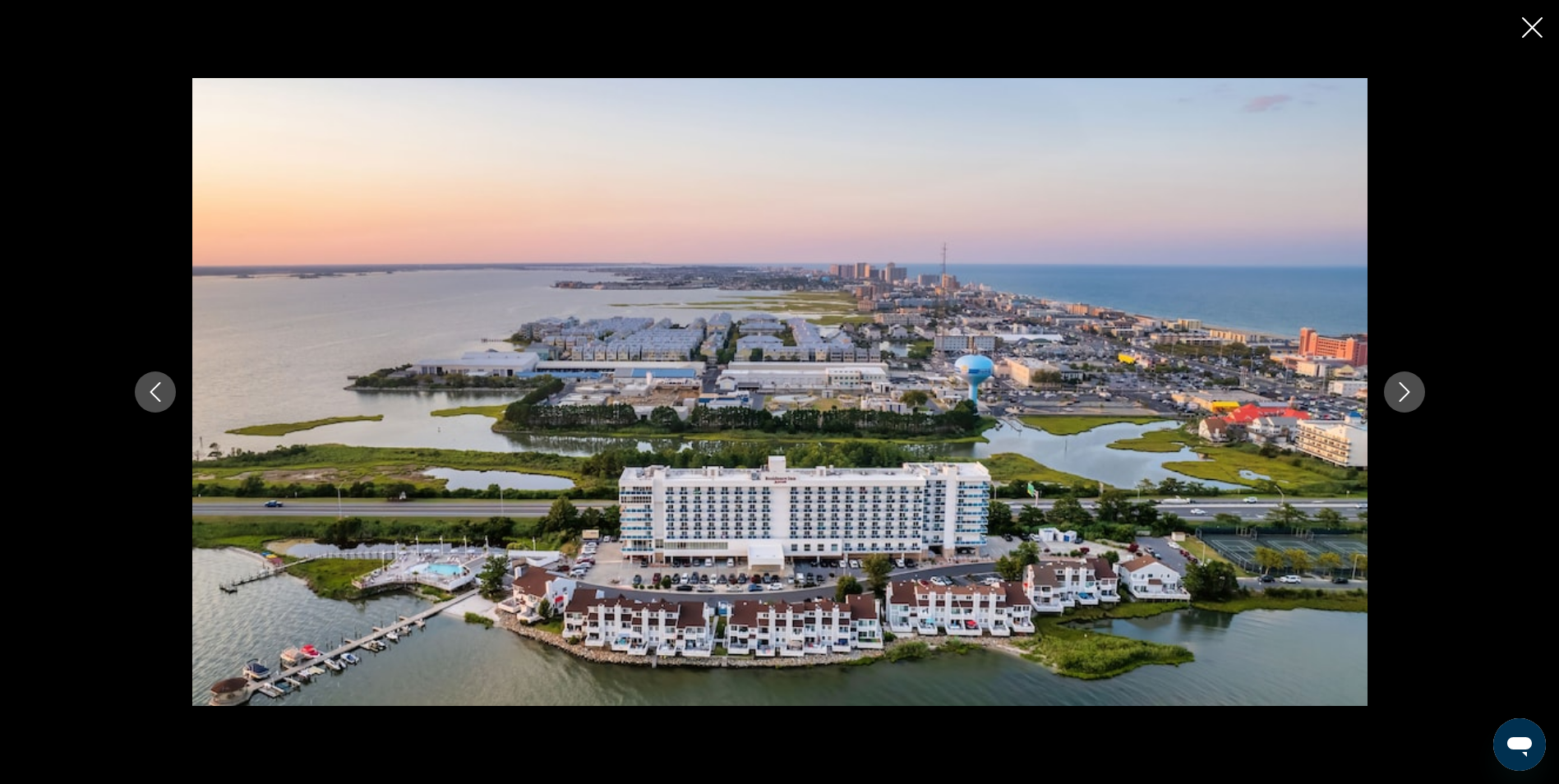
click at [1527, 28] on icon "Close slideshow" at bounding box center [1532, 27] width 21 height 21
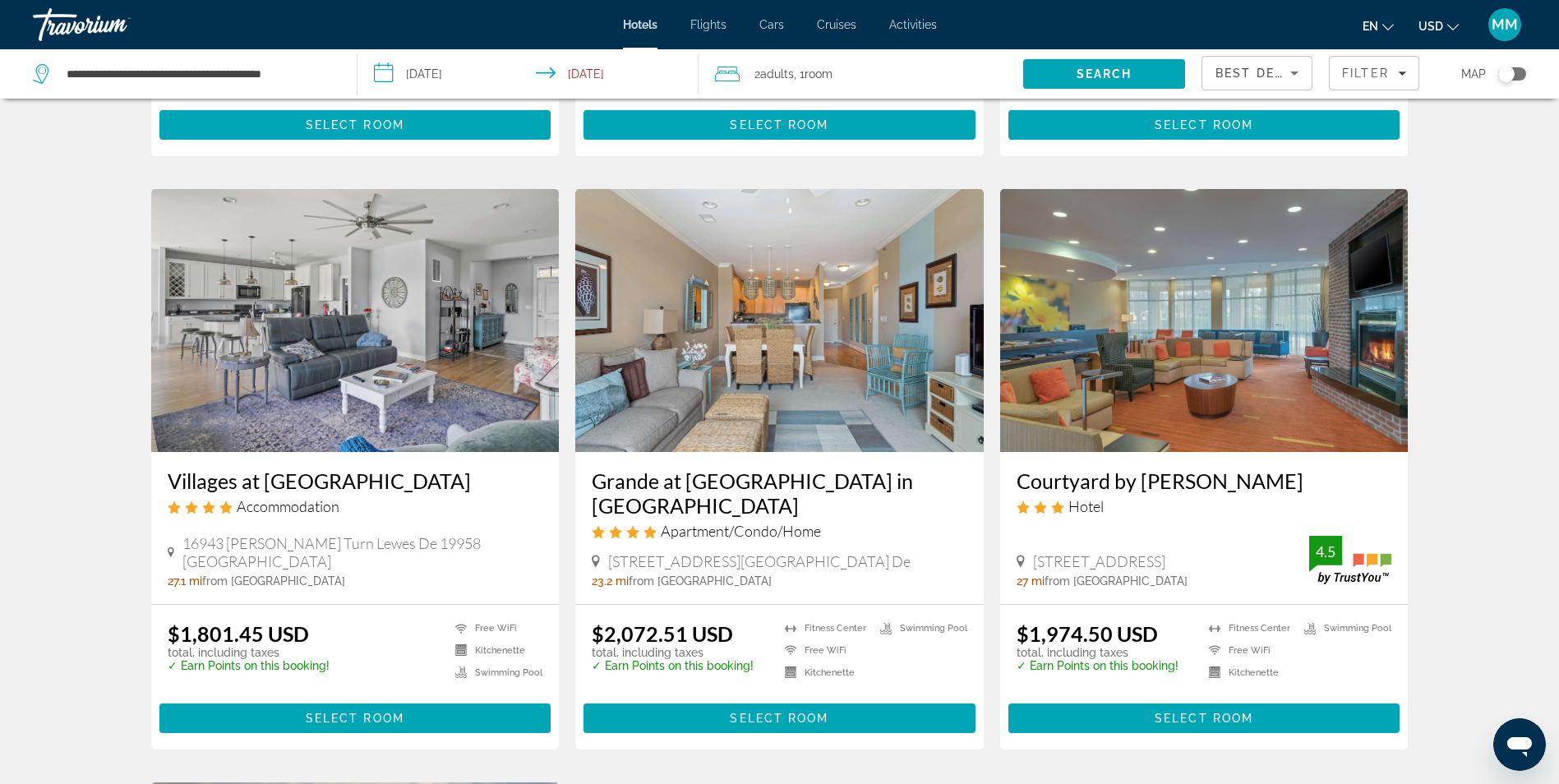
scroll to position [575, 0]
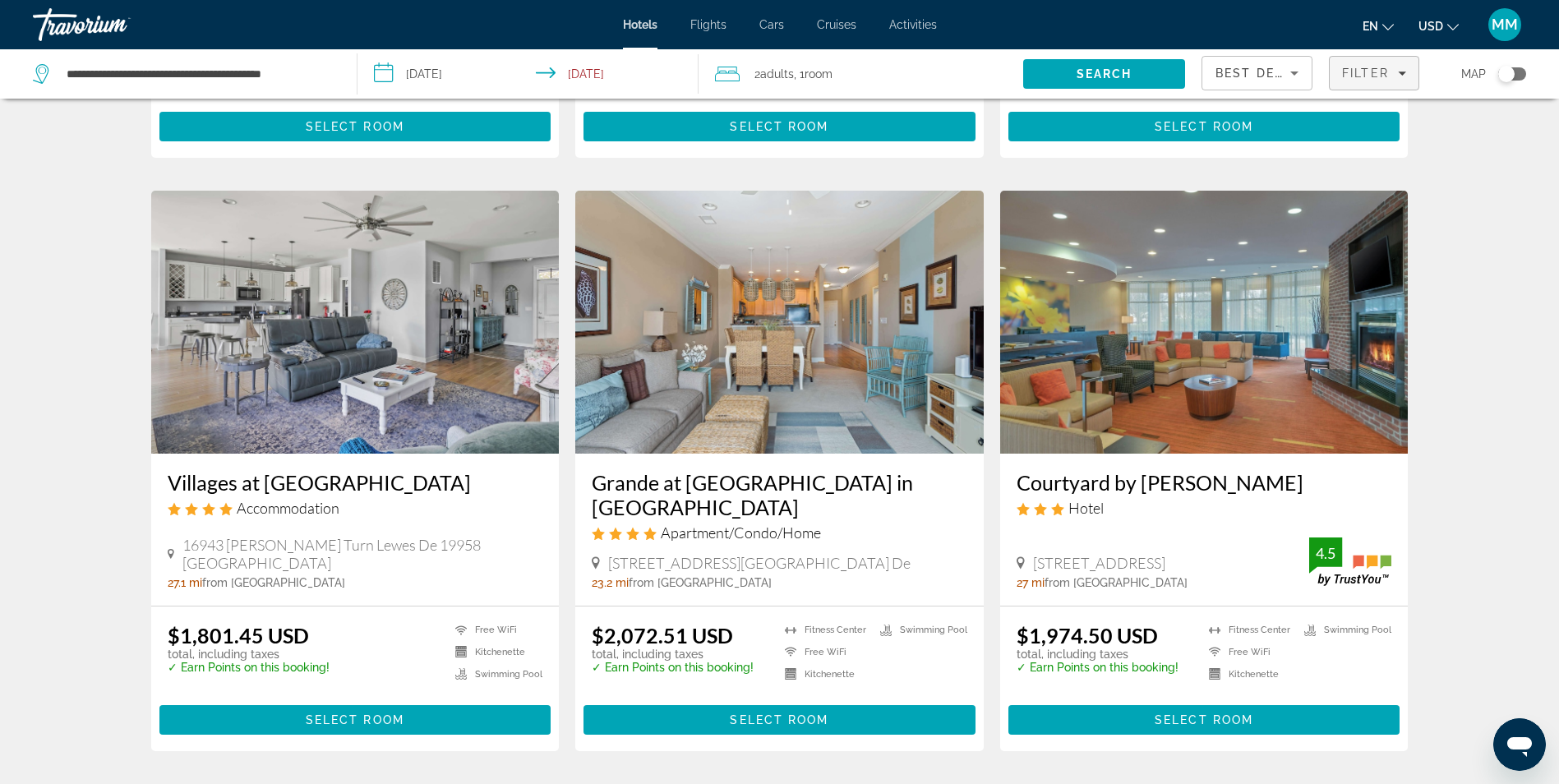
click at [1348, 77] on span "Filter" at bounding box center [1366, 73] width 46 height 13
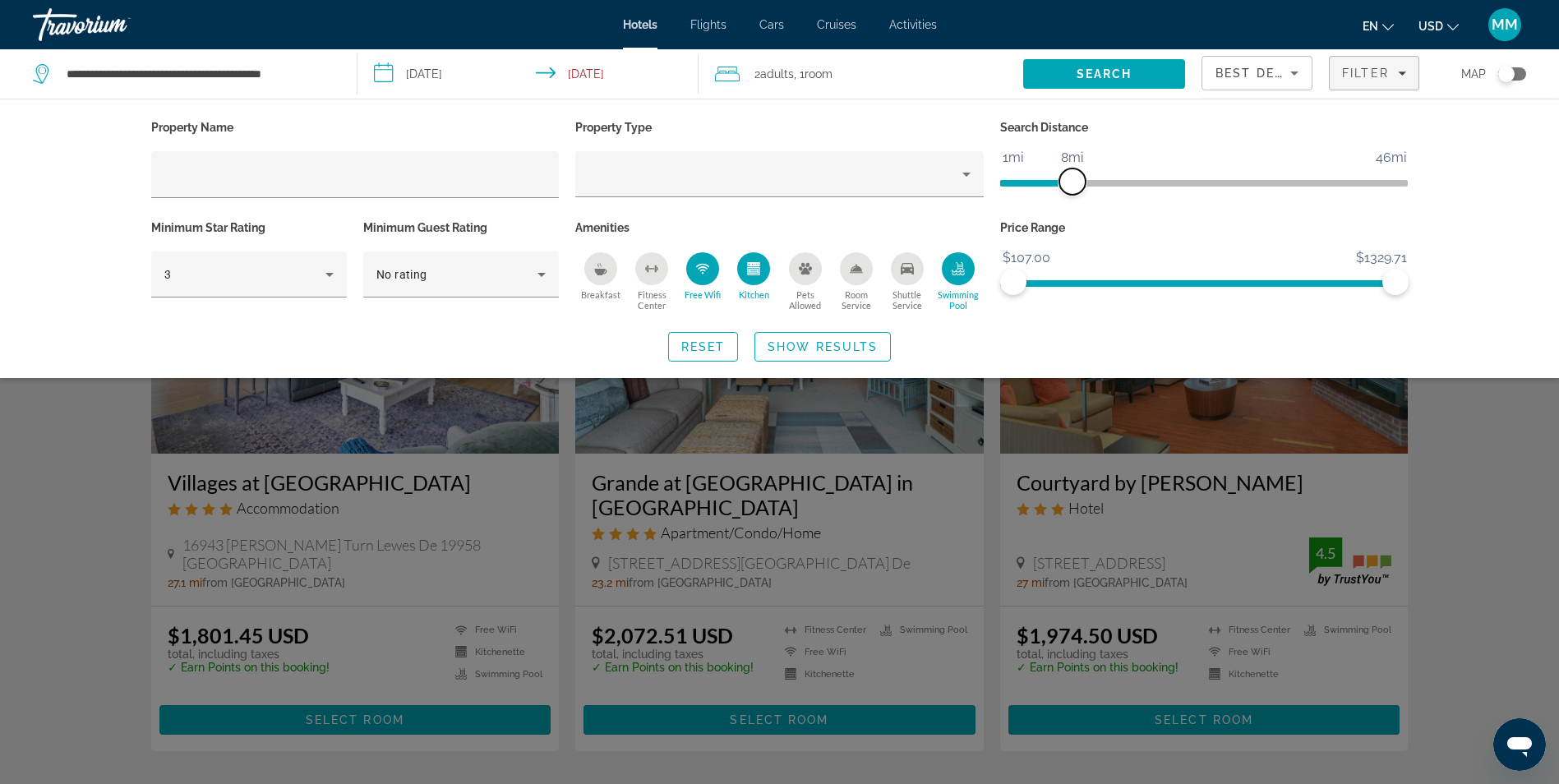
drag, startPoint x: 1254, startPoint y: 182, endPoint x: 1076, endPoint y: 177, distance: 178.1
click at [1076, 177] on span "ngx-slider" at bounding box center [1073, 182] width 27 height 27
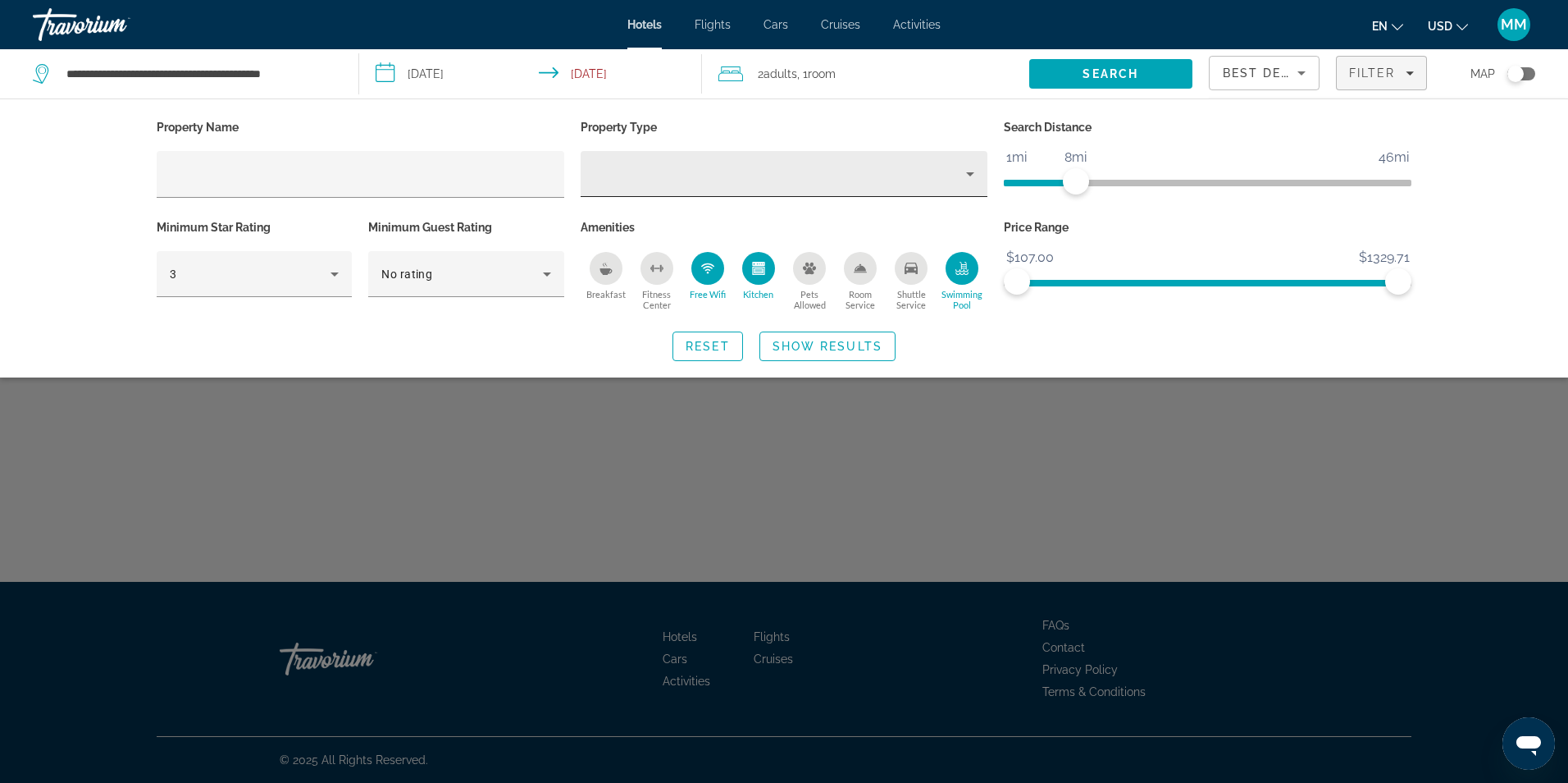
click at [961, 169] on icon "Property type" at bounding box center [970, 174] width 20 height 20
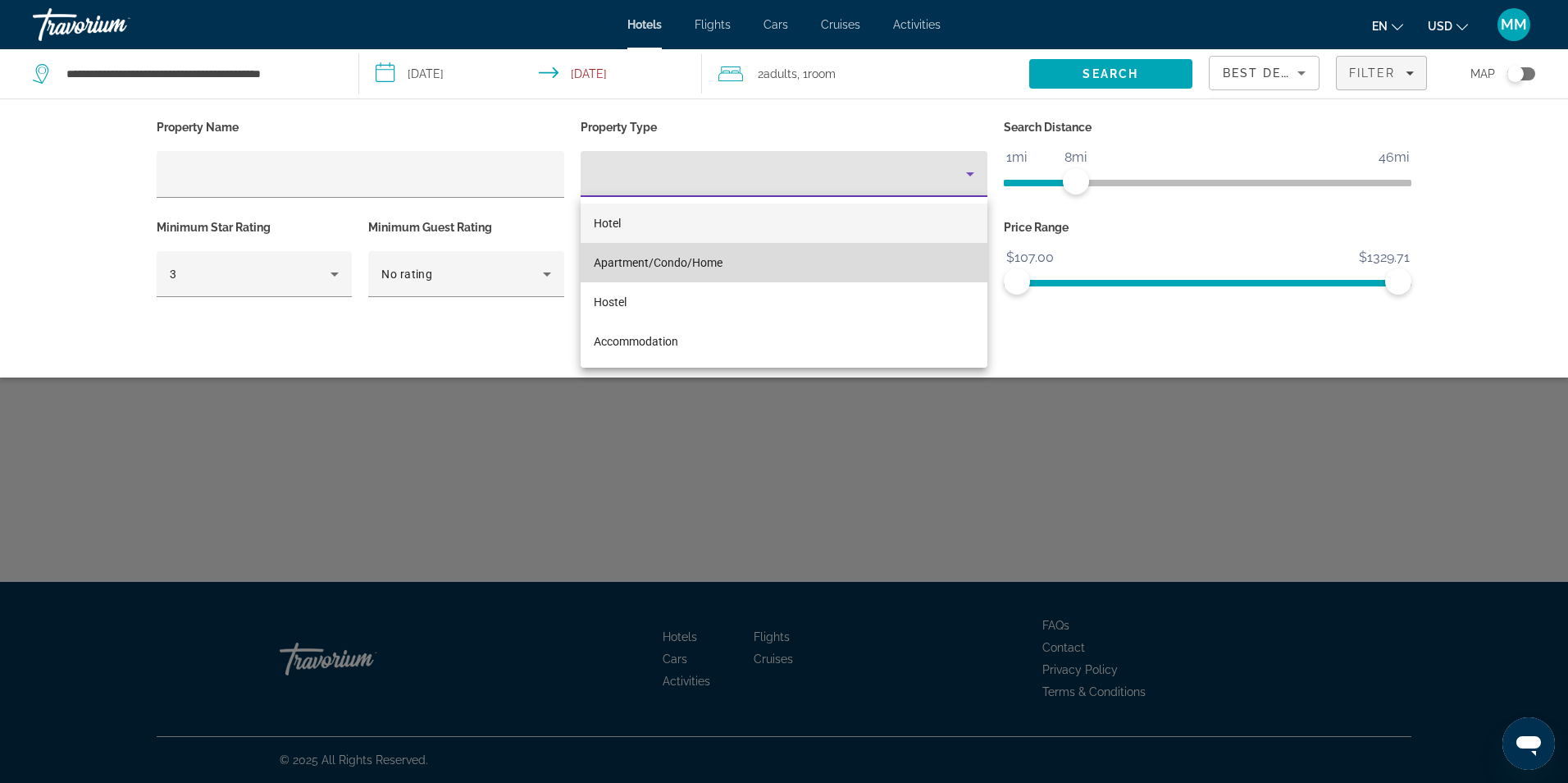
click at [714, 260] on span "Apartment/Condo/Home" at bounding box center [658, 263] width 128 height 13
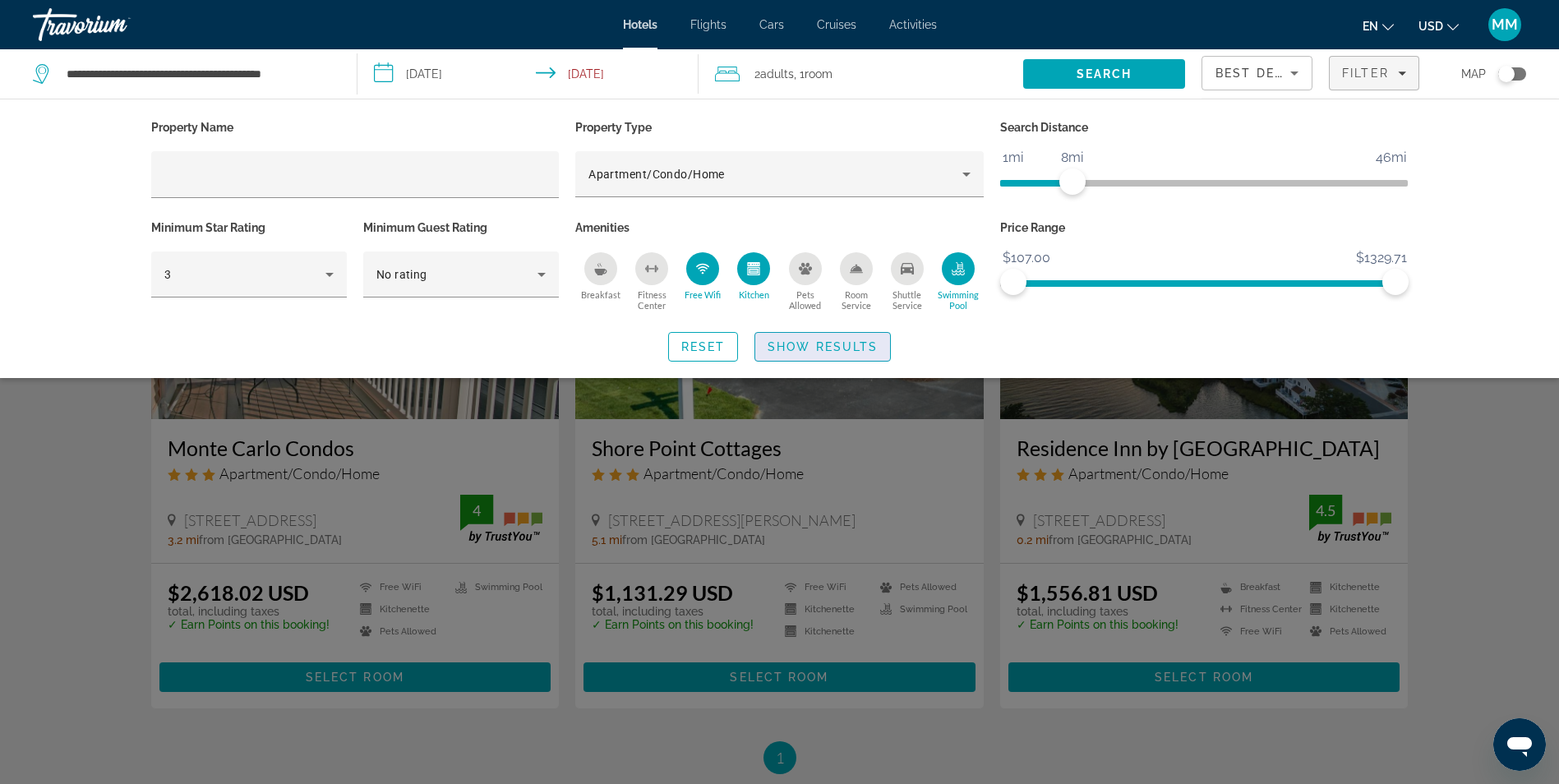
click at [798, 344] on span "Show Results" at bounding box center [823, 347] width 110 height 13
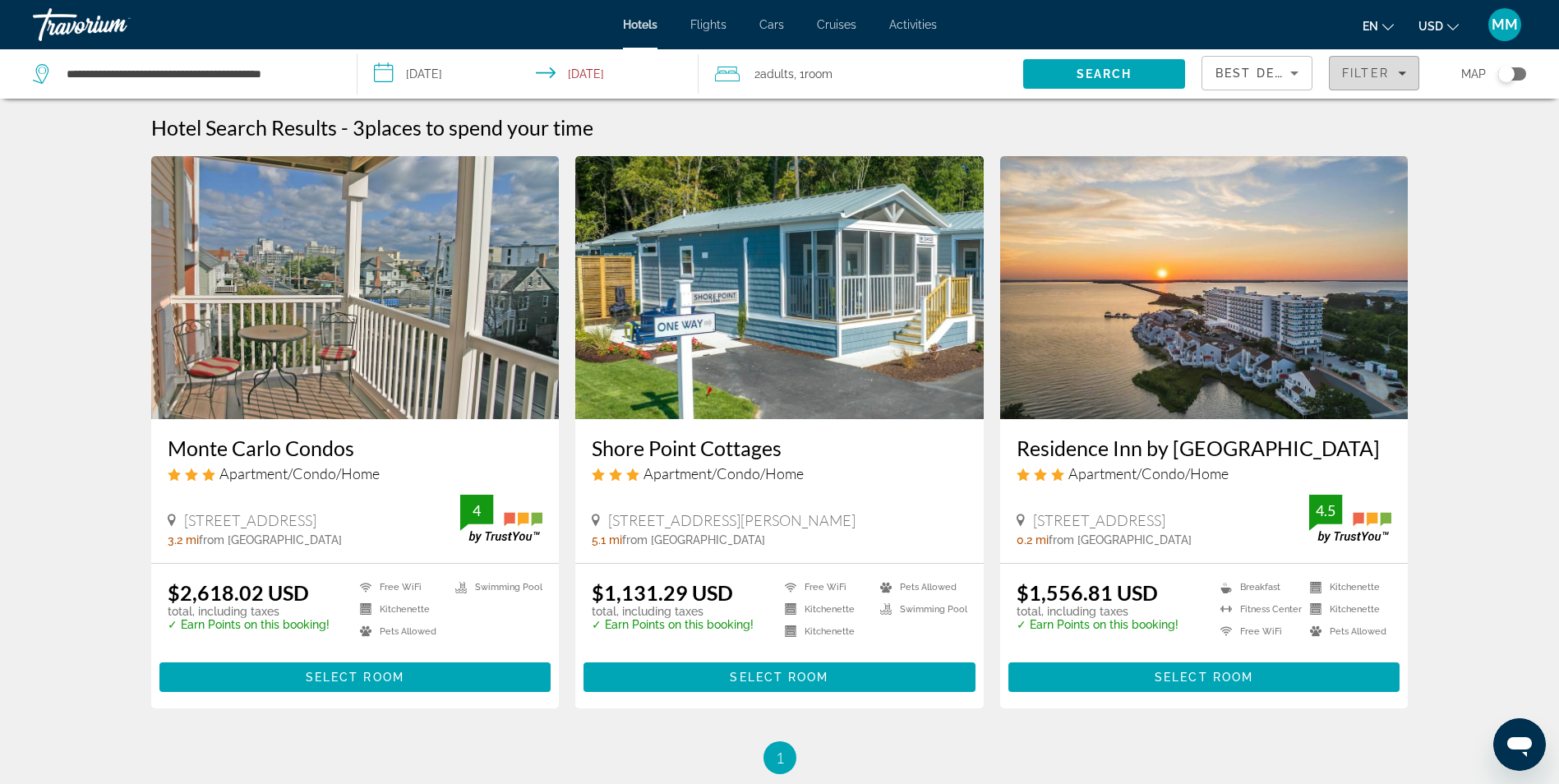
click at [1345, 75] on span "Filter" at bounding box center [1366, 73] width 46 height 13
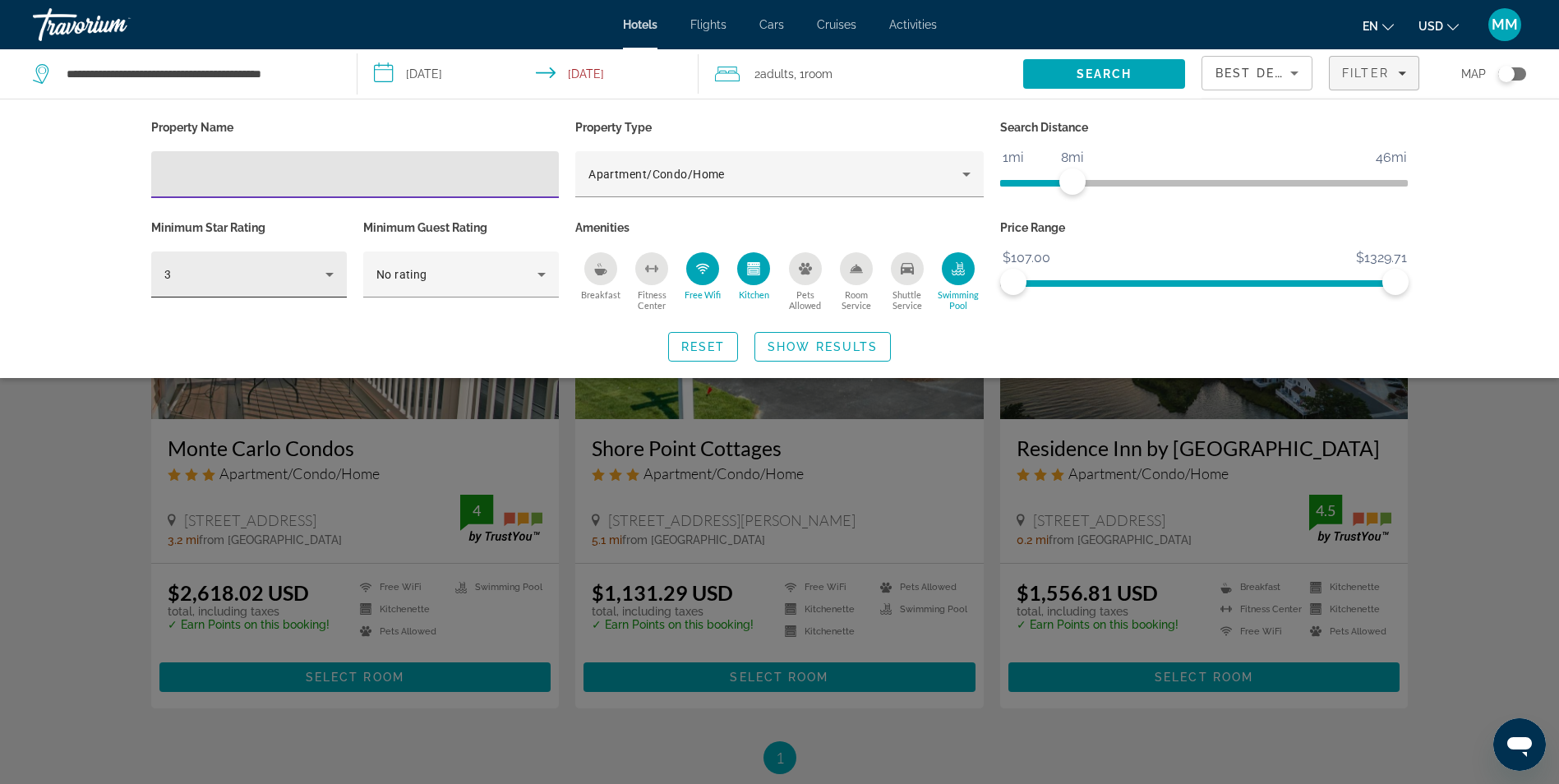
click at [309, 275] on div "3" at bounding box center [245, 275] width 161 height 20
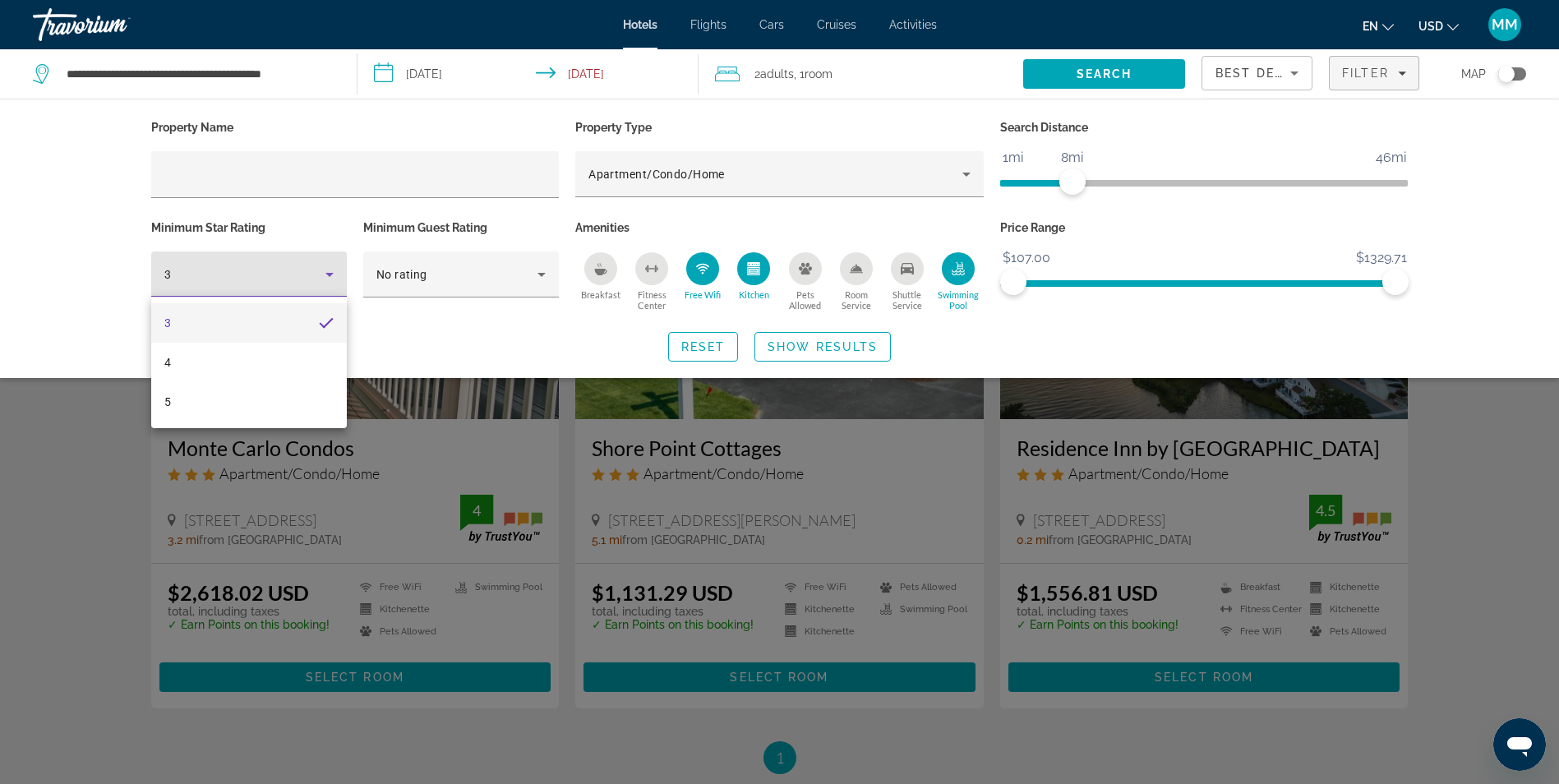
click at [270, 282] on div at bounding box center [780, 392] width 1559 height 784
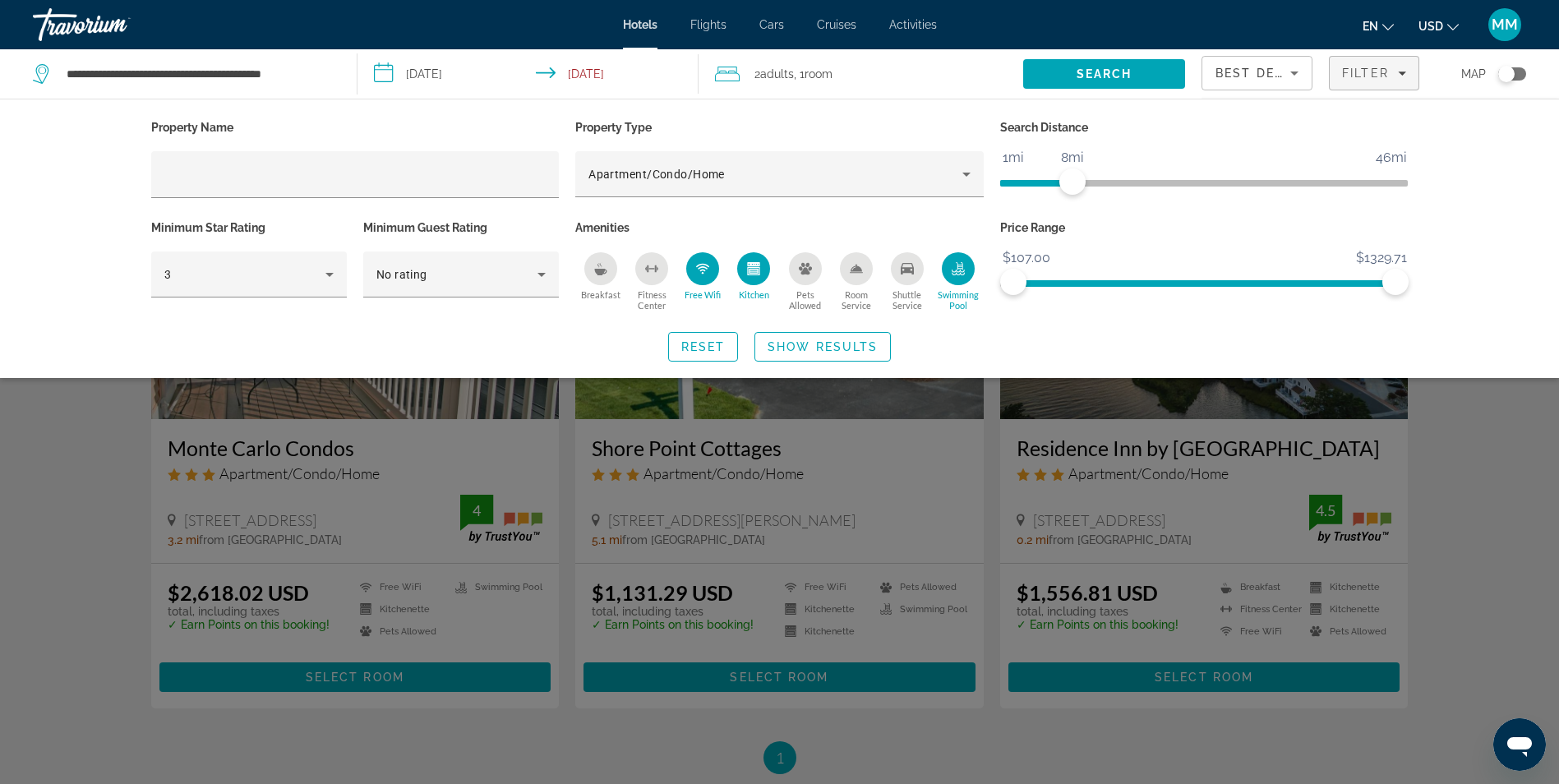
click at [270, 282] on div "3" at bounding box center [245, 275] width 161 height 20
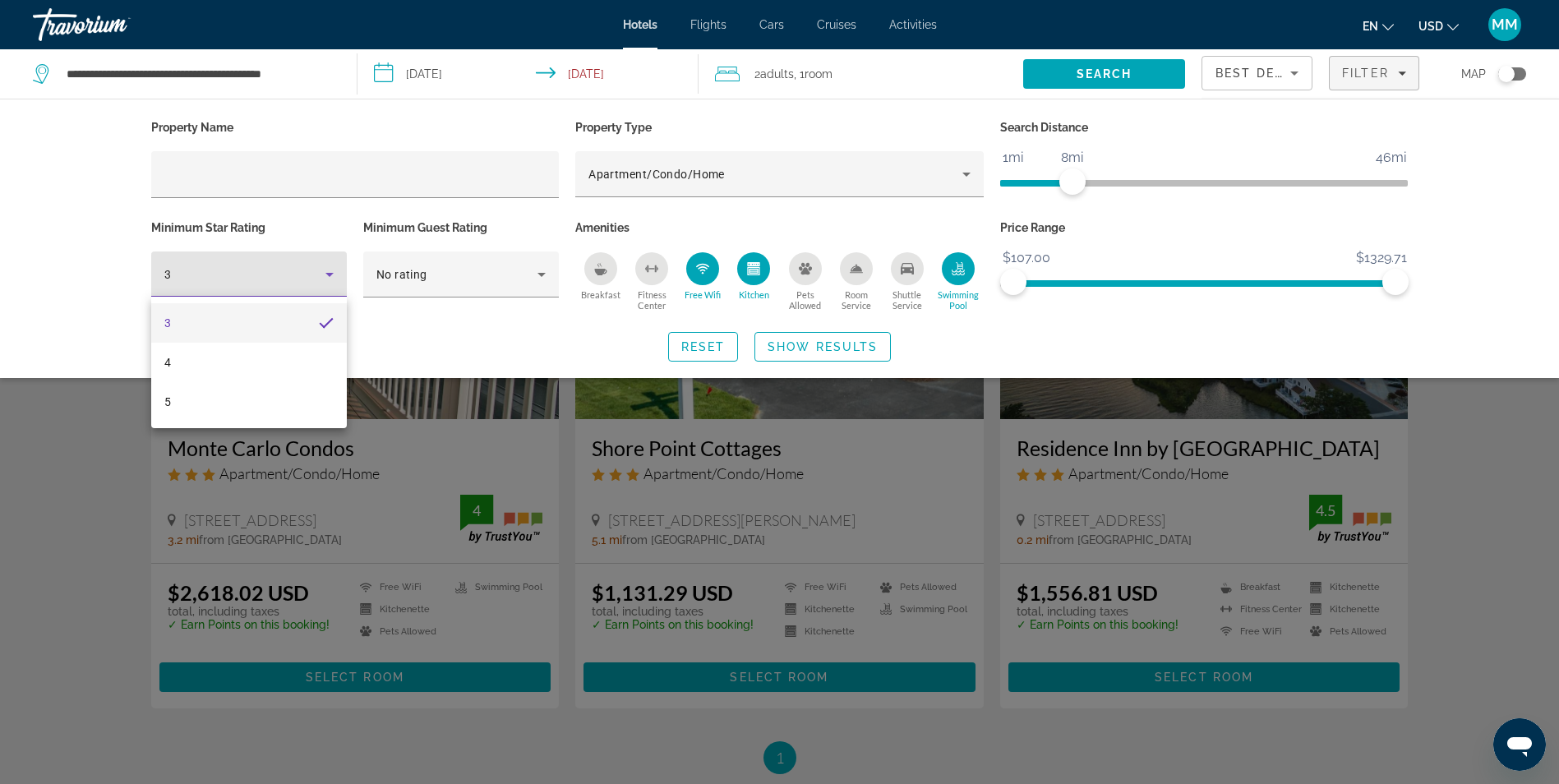
click at [261, 303] on mat-option "3" at bounding box center [249, 323] width 196 height 40
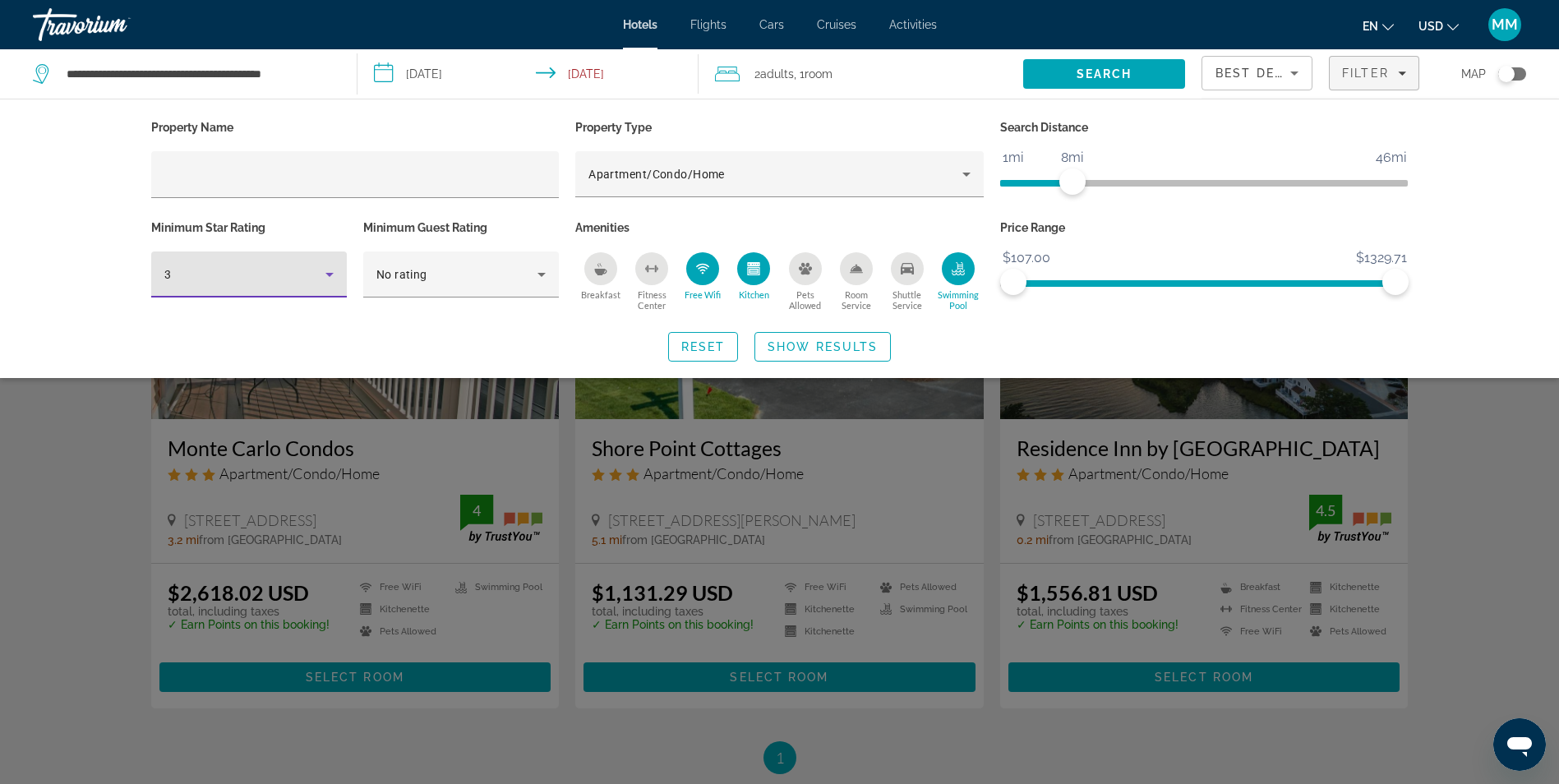
click at [282, 271] on div "3" at bounding box center [245, 275] width 161 height 20
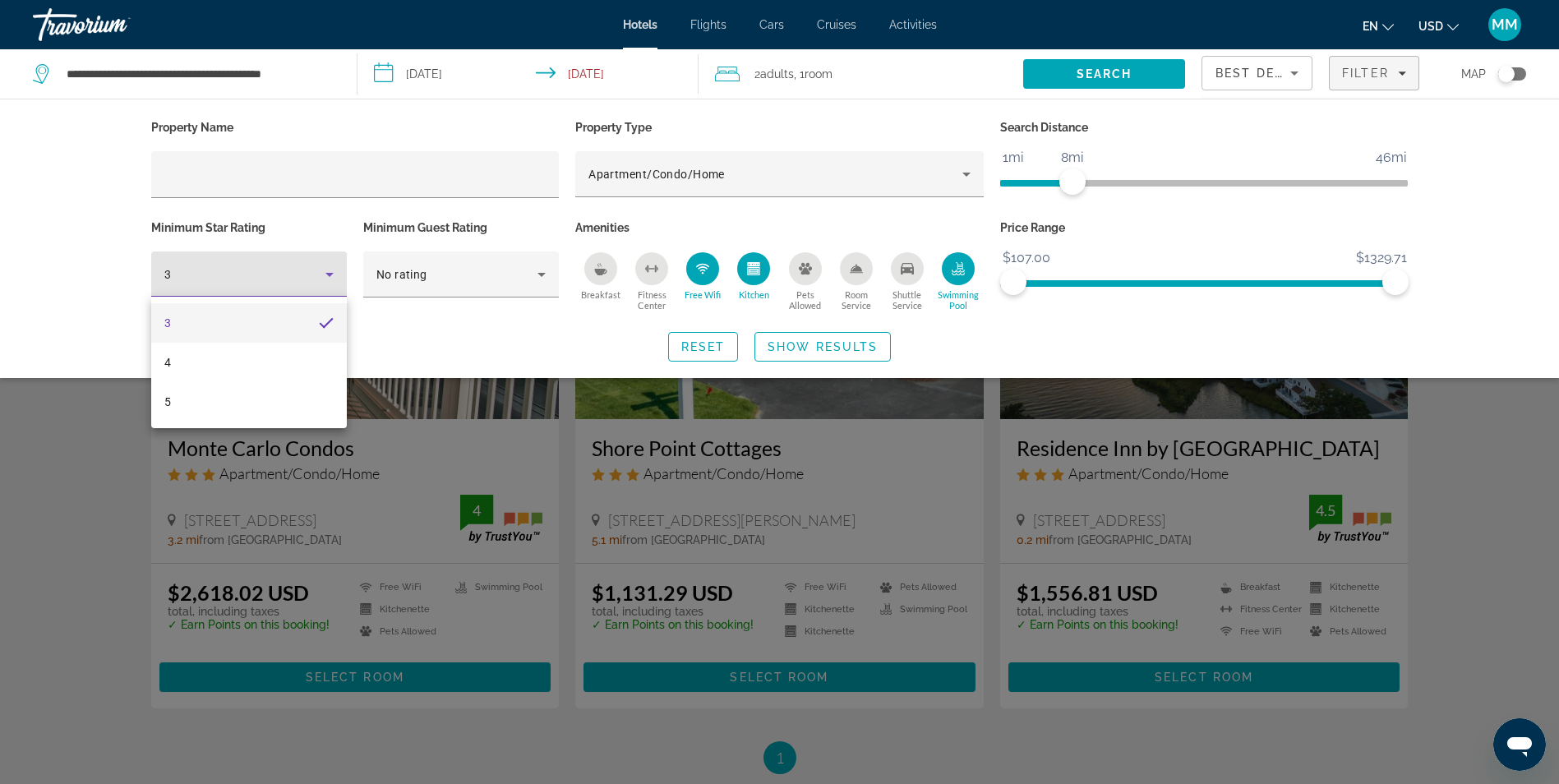
click at [418, 320] on div at bounding box center [780, 392] width 1559 height 784
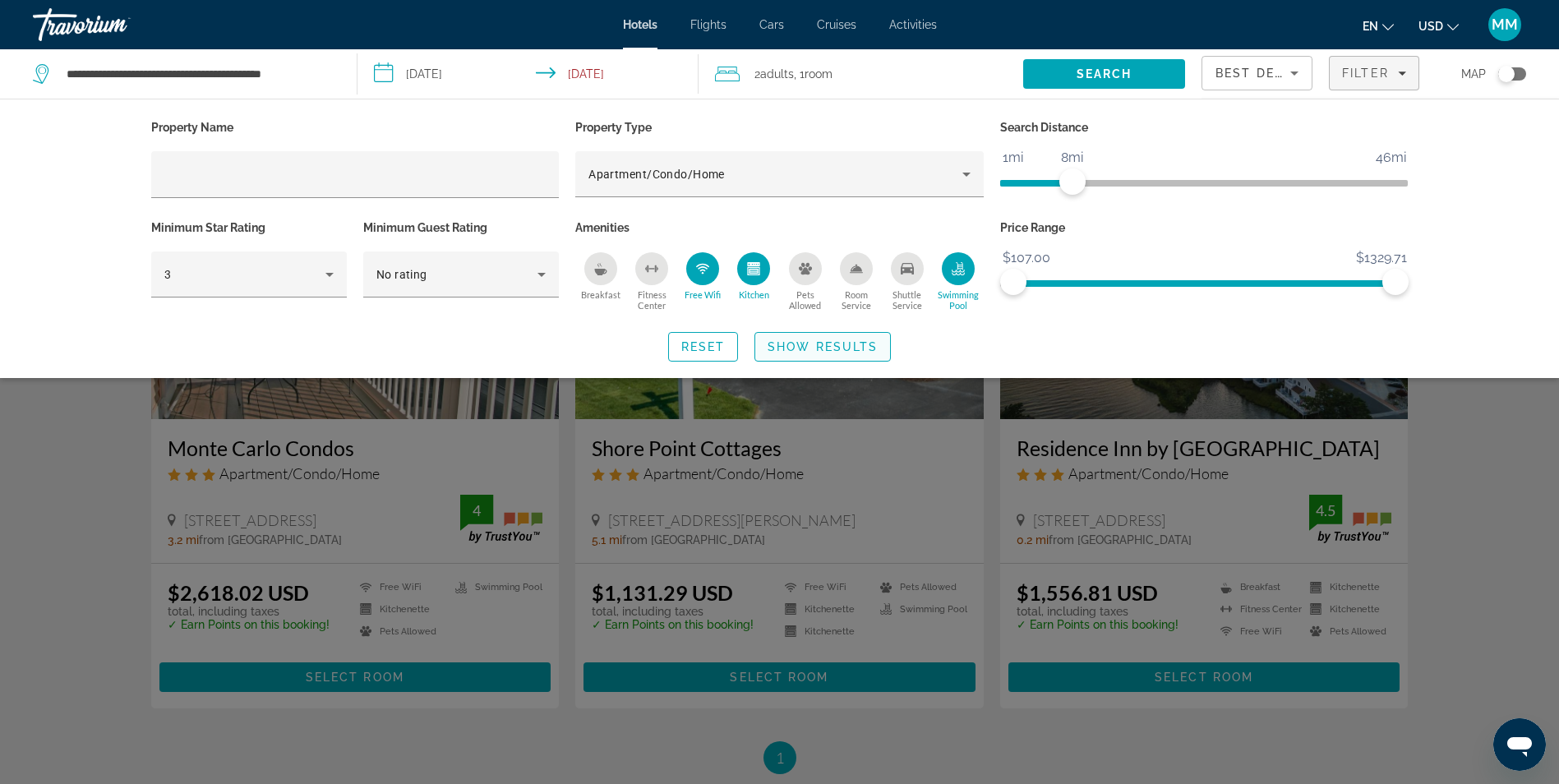
click at [790, 352] on span "Show Results" at bounding box center [823, 347] width 110 height 13
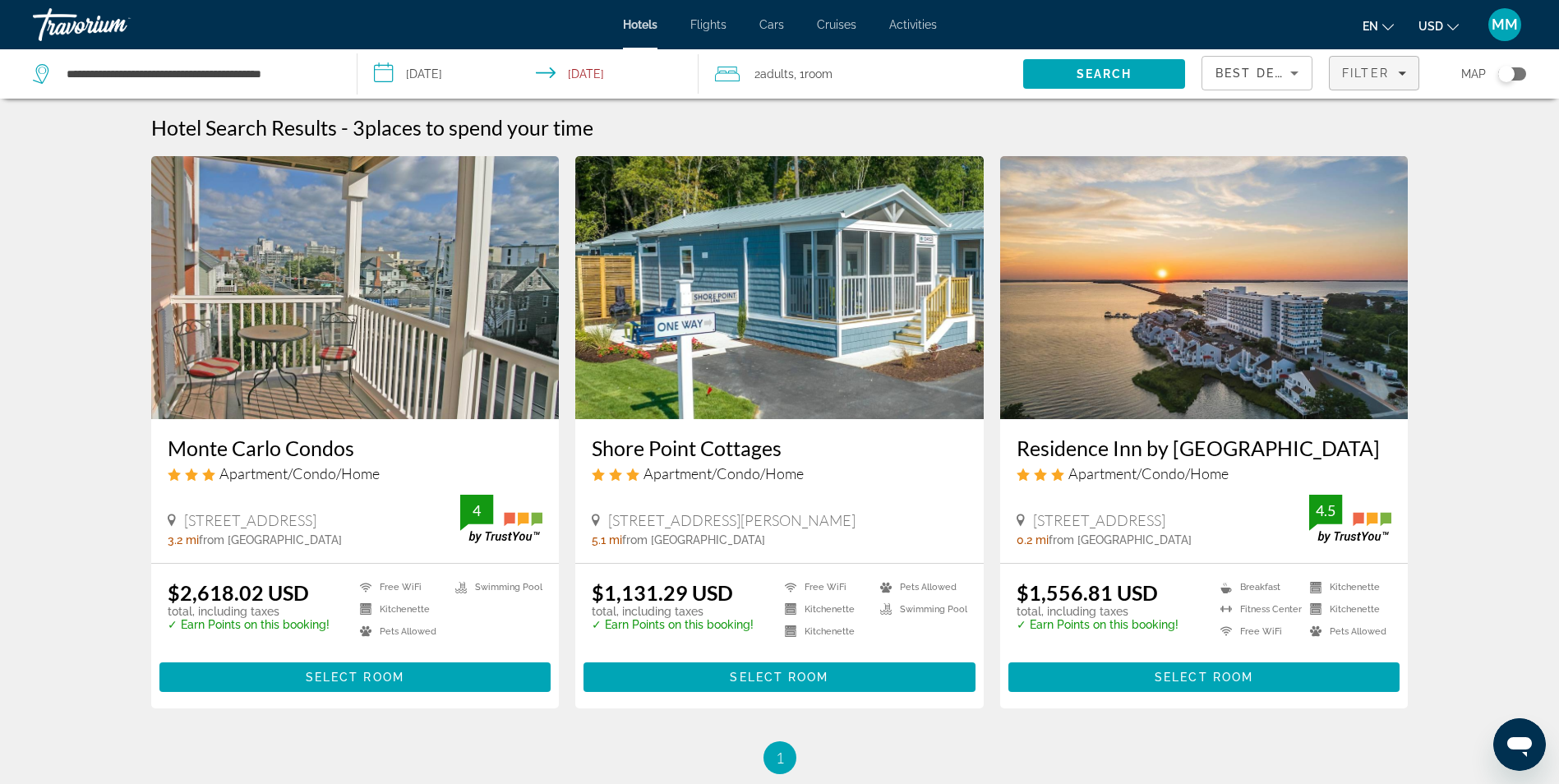
click at [1403, 74] on icon "Filters" at bounding box center [1402, 73] width 8 height 4
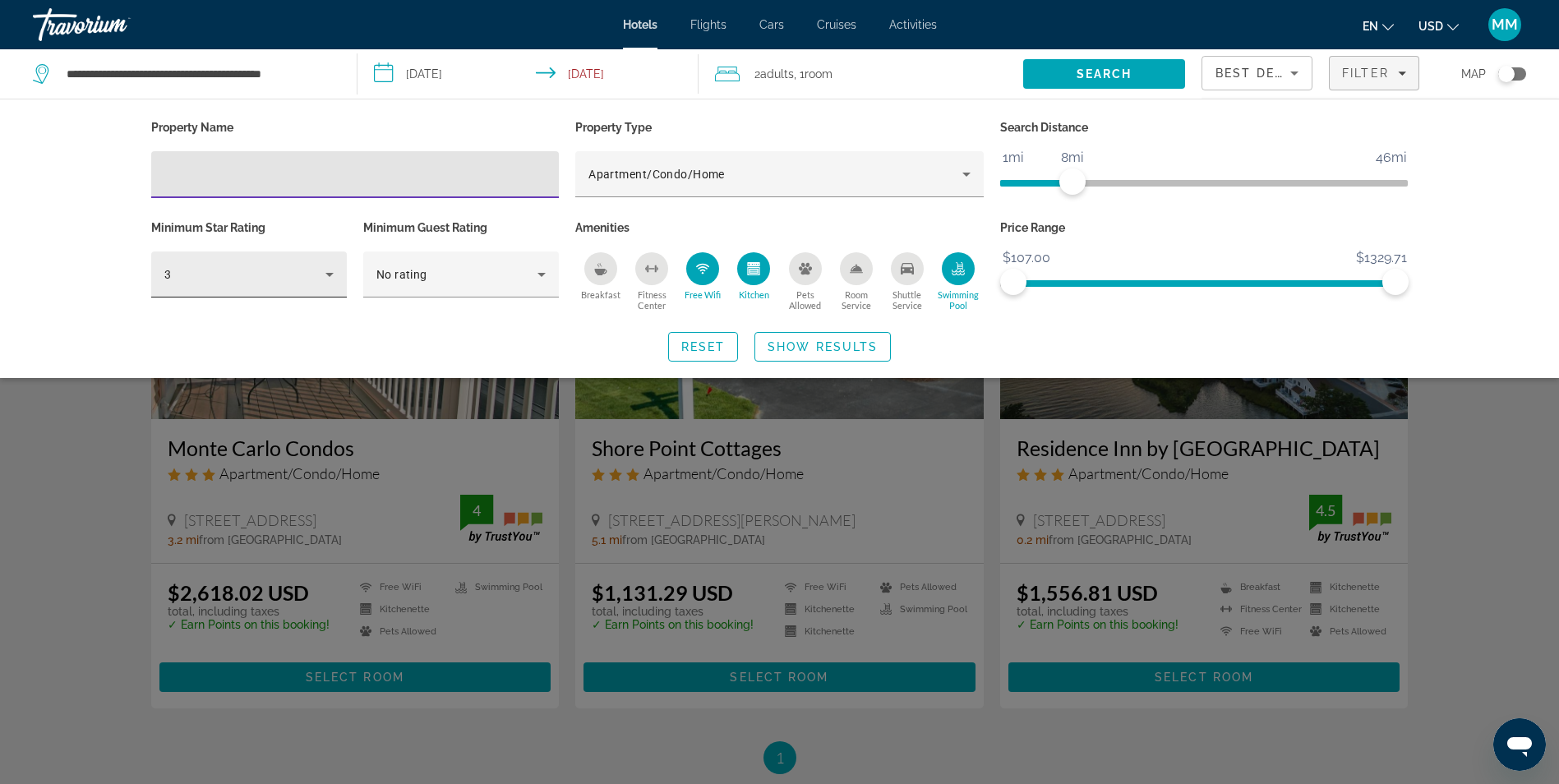
click at [334, 272] on icon "Hotel Filters" at bounding box center [330, 275] width 20 height 20
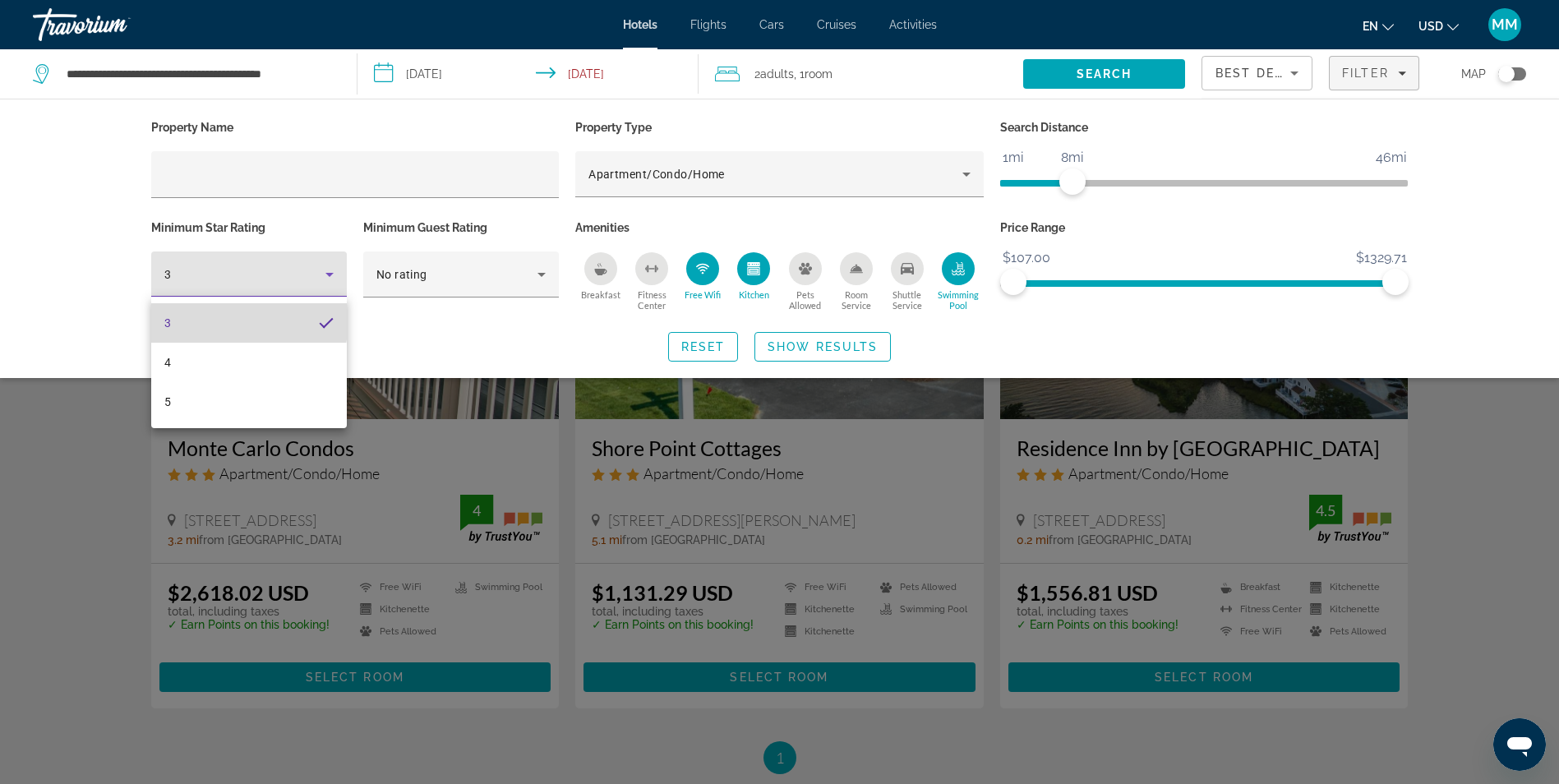
click at [178, 310] on mat-option "3" at bounding box center [249, 323] width 196 height 40
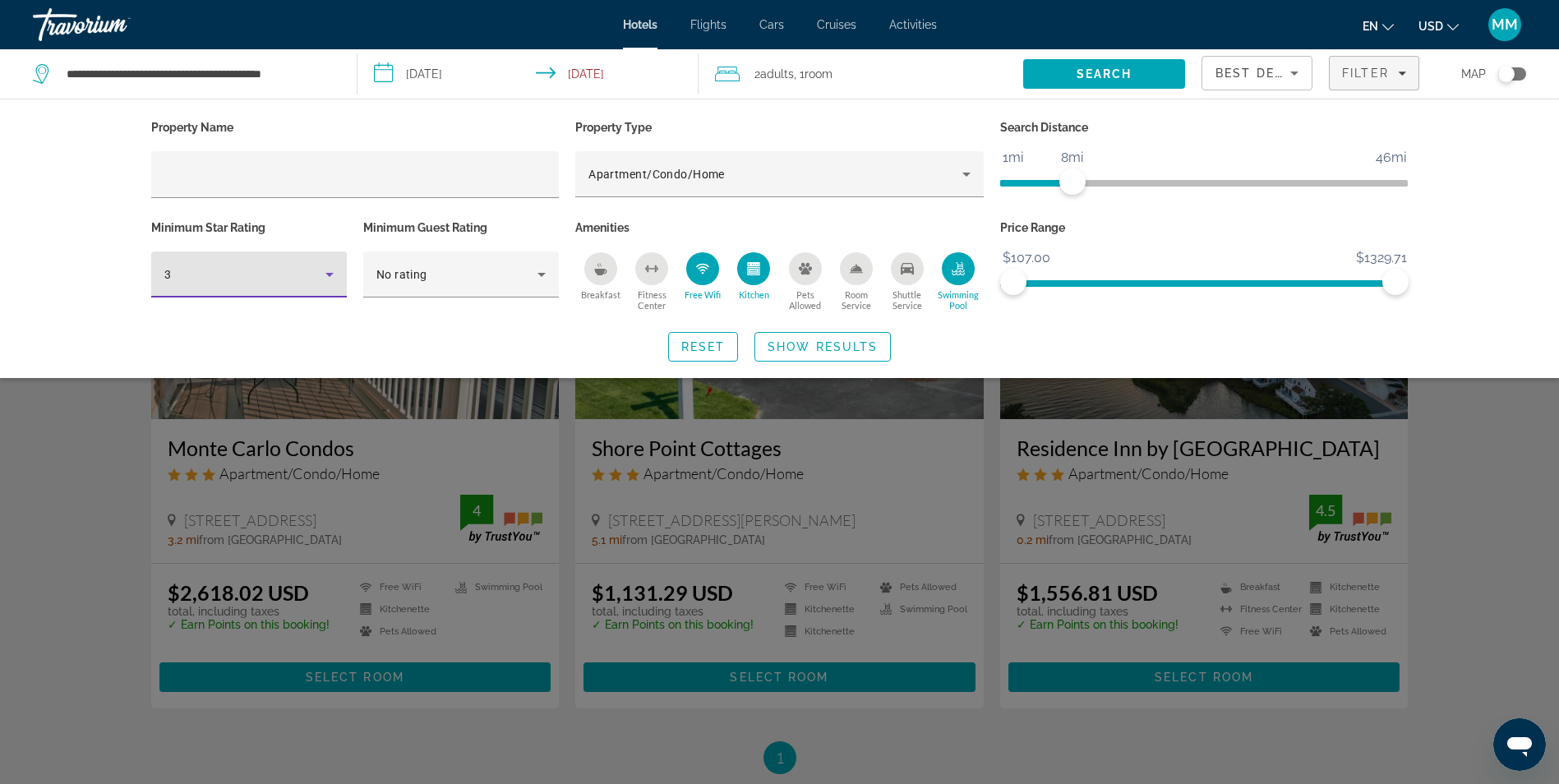
click at [178, 310] on div "Hotel Filters" at bounding box center [249, 306] width 196 height 18
click at [265, 274] on div "3" at bounding box center [245, 275] width 161 height 20
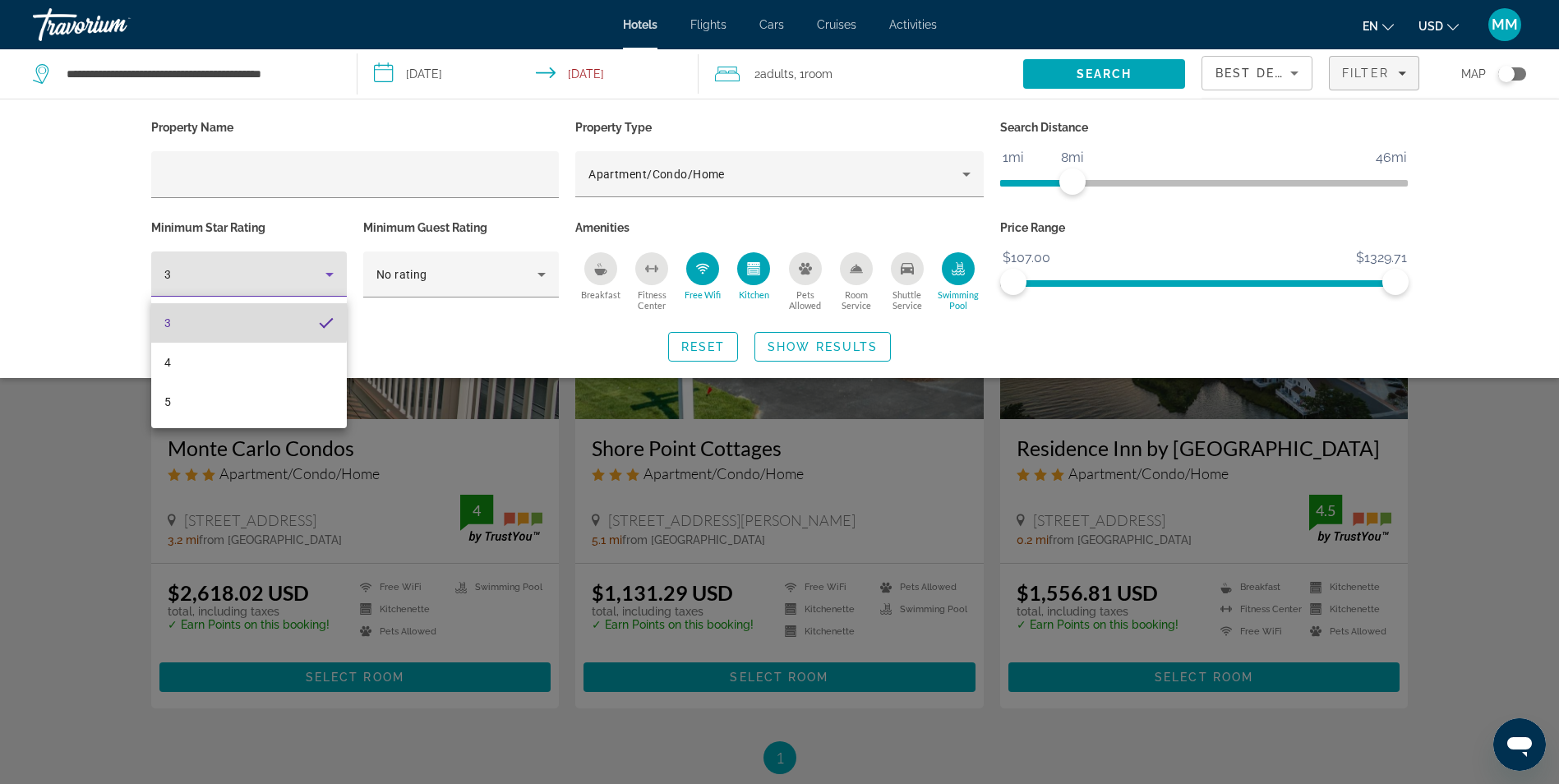
click at [223, 315] on mat-option "3" at bounding box center [249, 323] width 196 height 40
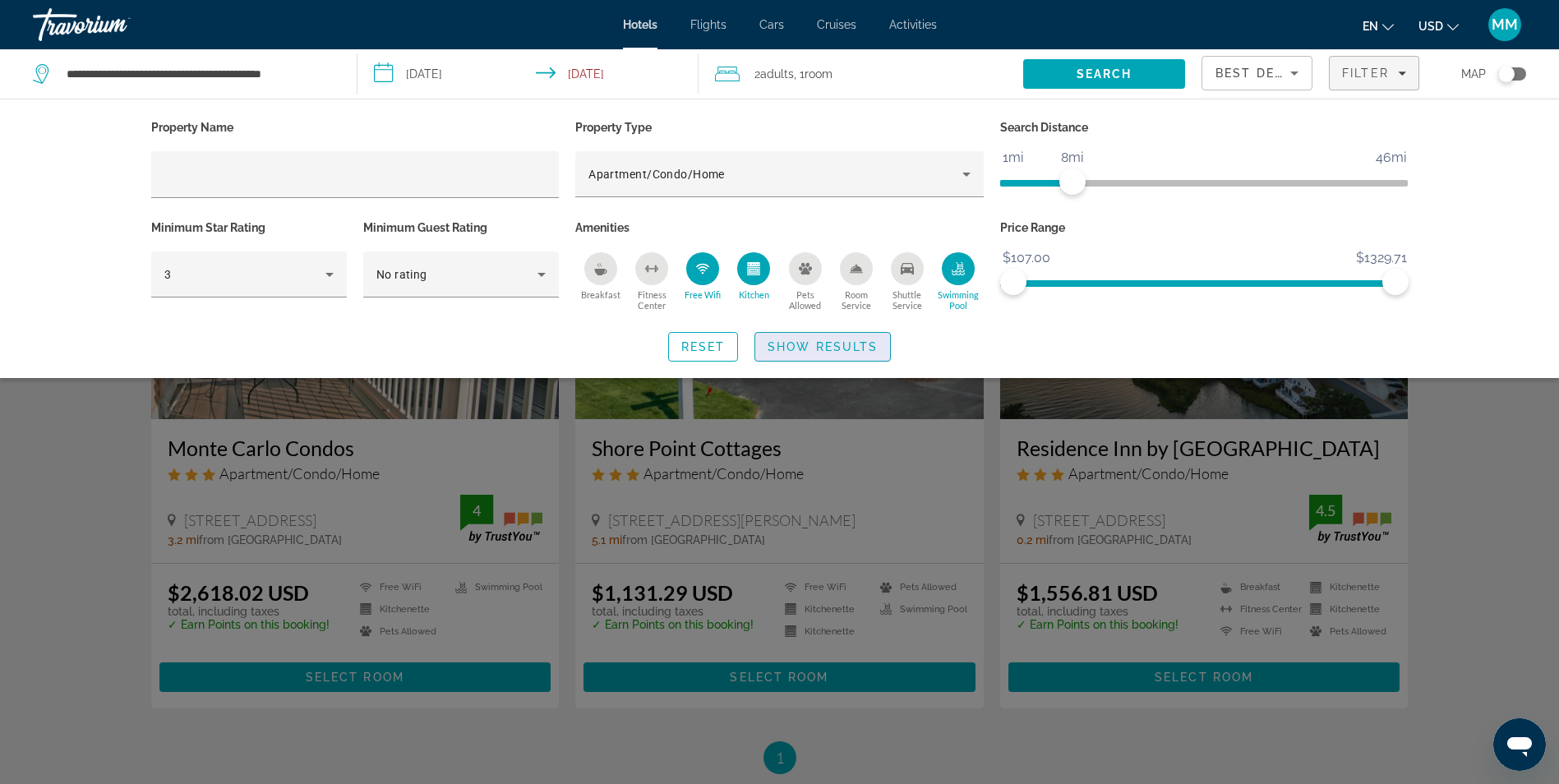
click at [860, 345] on span "Show Results" at bounding box center [823, 347] width 110 height 13
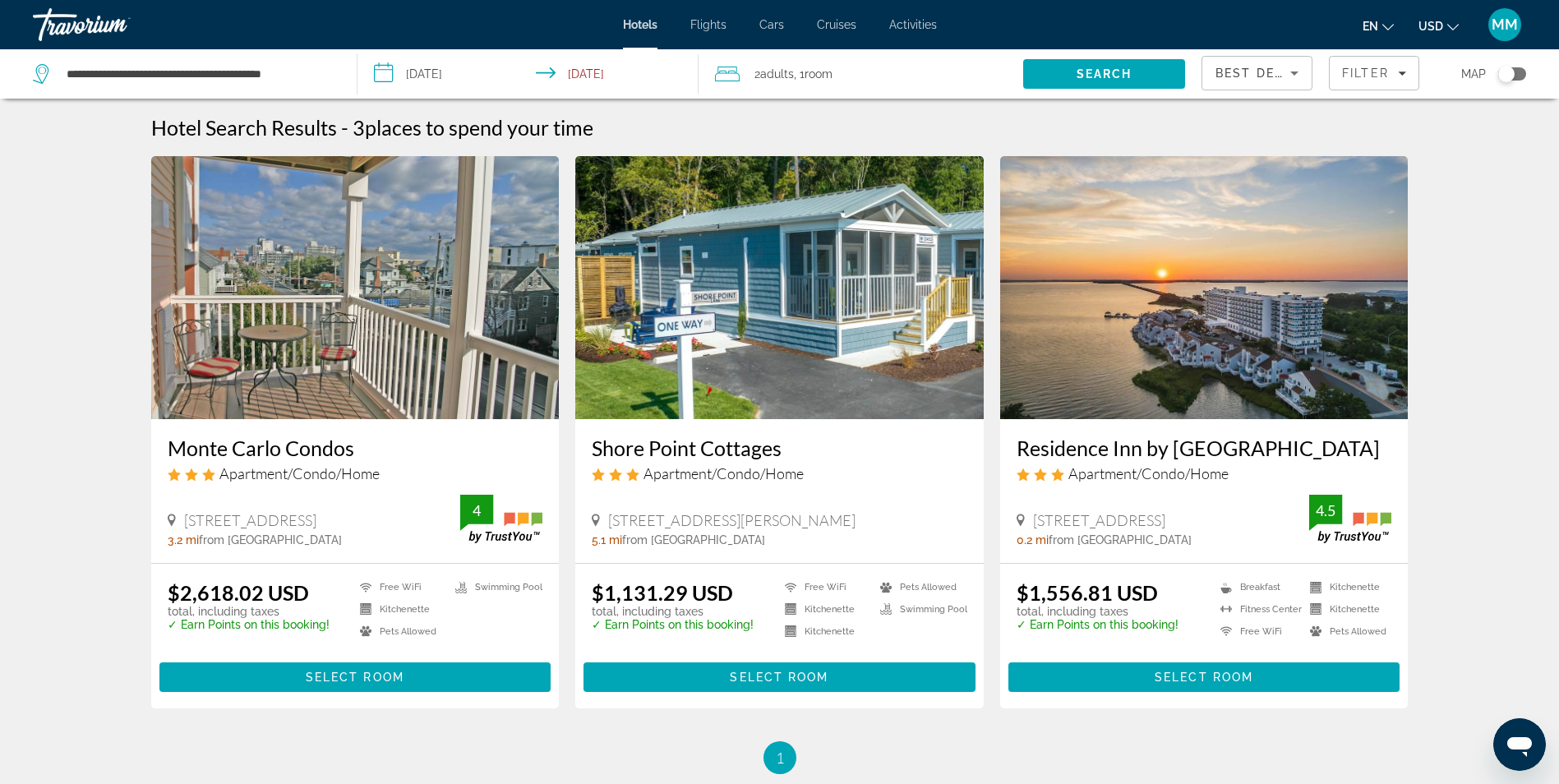
click at [765, 376] on img "Main content" at bounding box center [780, 287] width 408 height 263
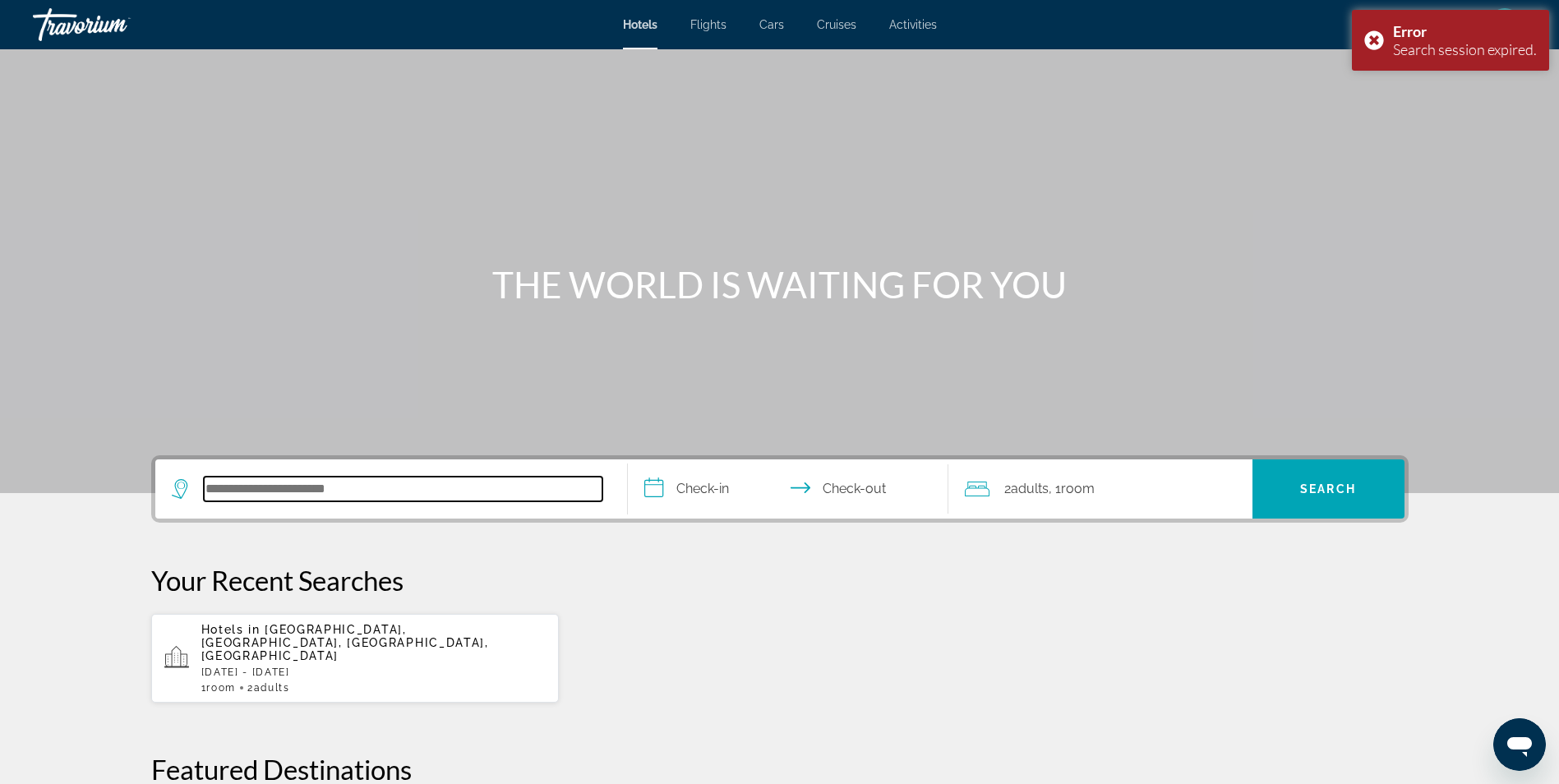
click at [297, 492] on input "Search hotel destination" at bounding box center [403, 489] width 398 height 25
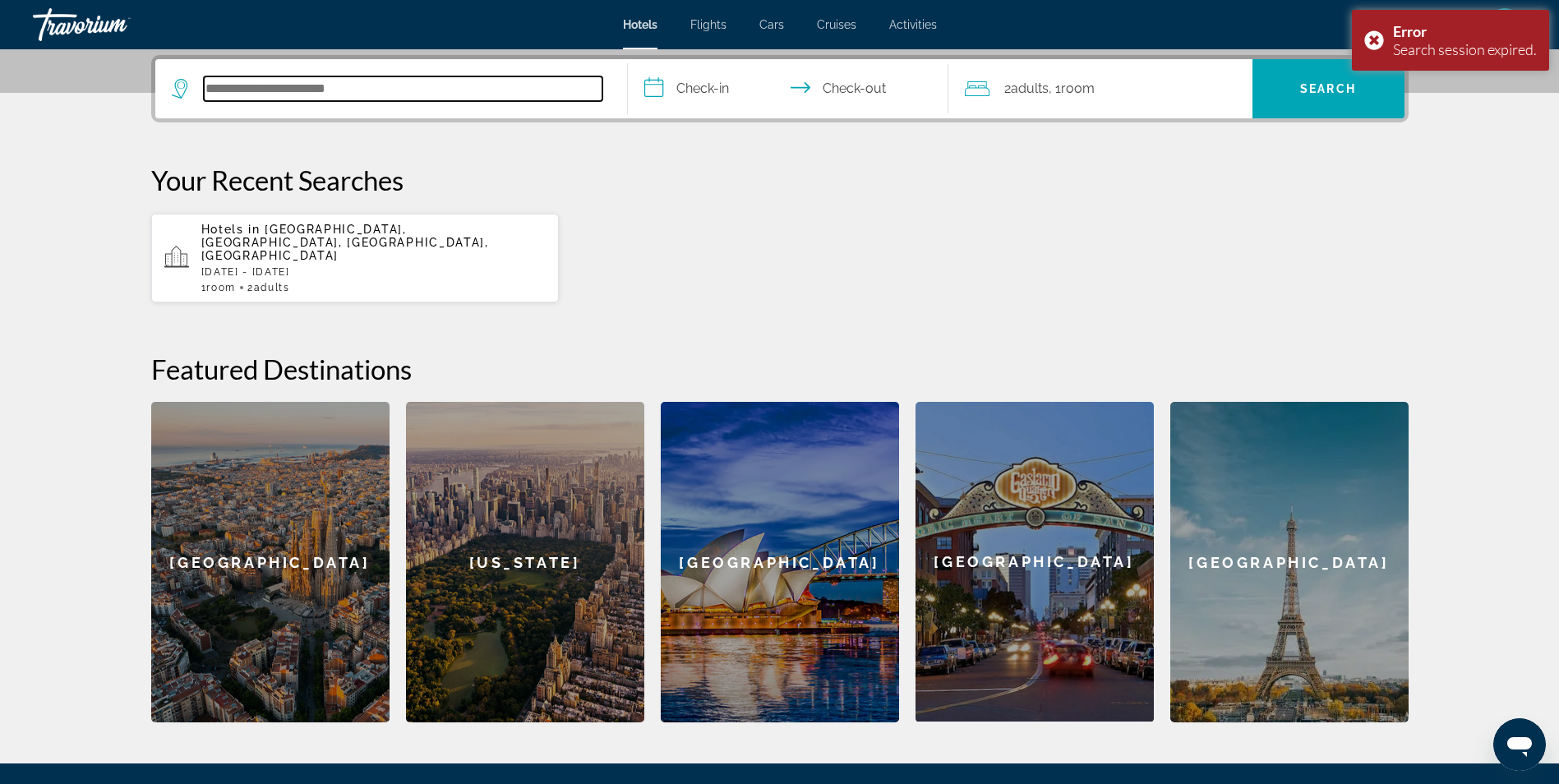
scroll to position [402, 0]
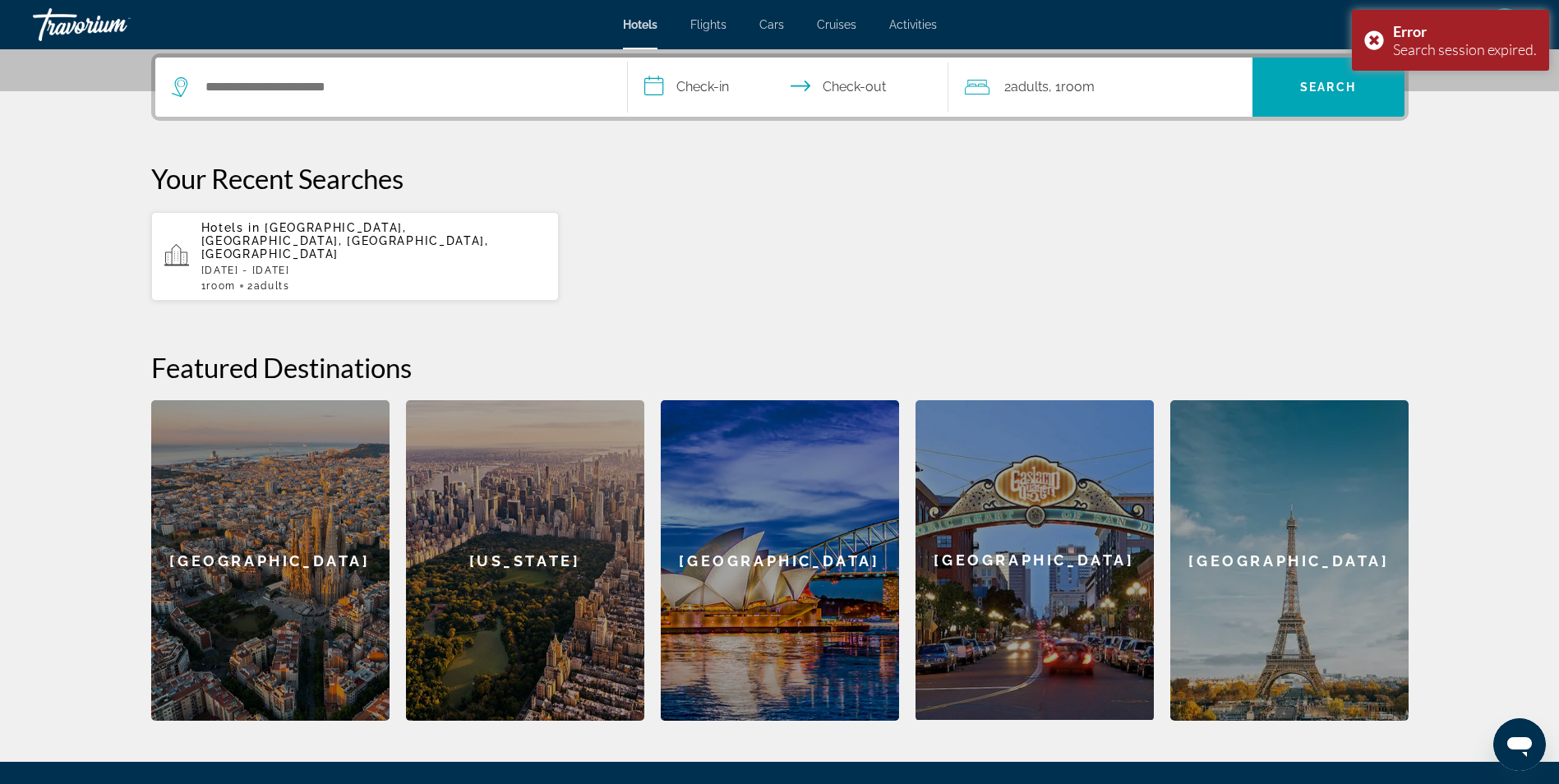
click at [269, 242] on p "Hotels in [GEOGRAPHIC_DATA], [GEOGRAPHIC_DATA], [GEOGRAPHIC_DATA], [GEOGRAPHIC_…" at bounding box center [374, 241] width 345 height 40
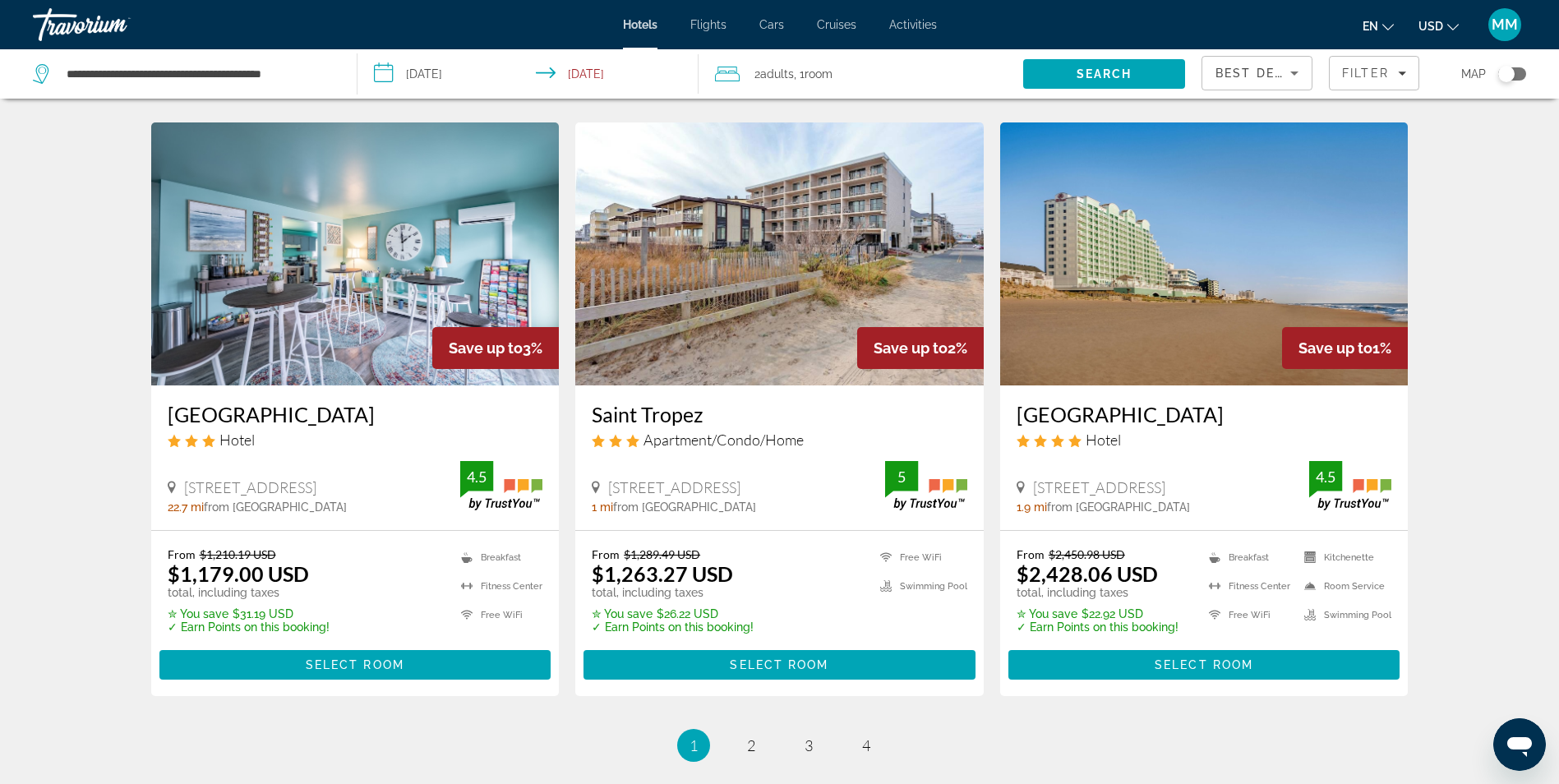
scroll to position [1889, 0]
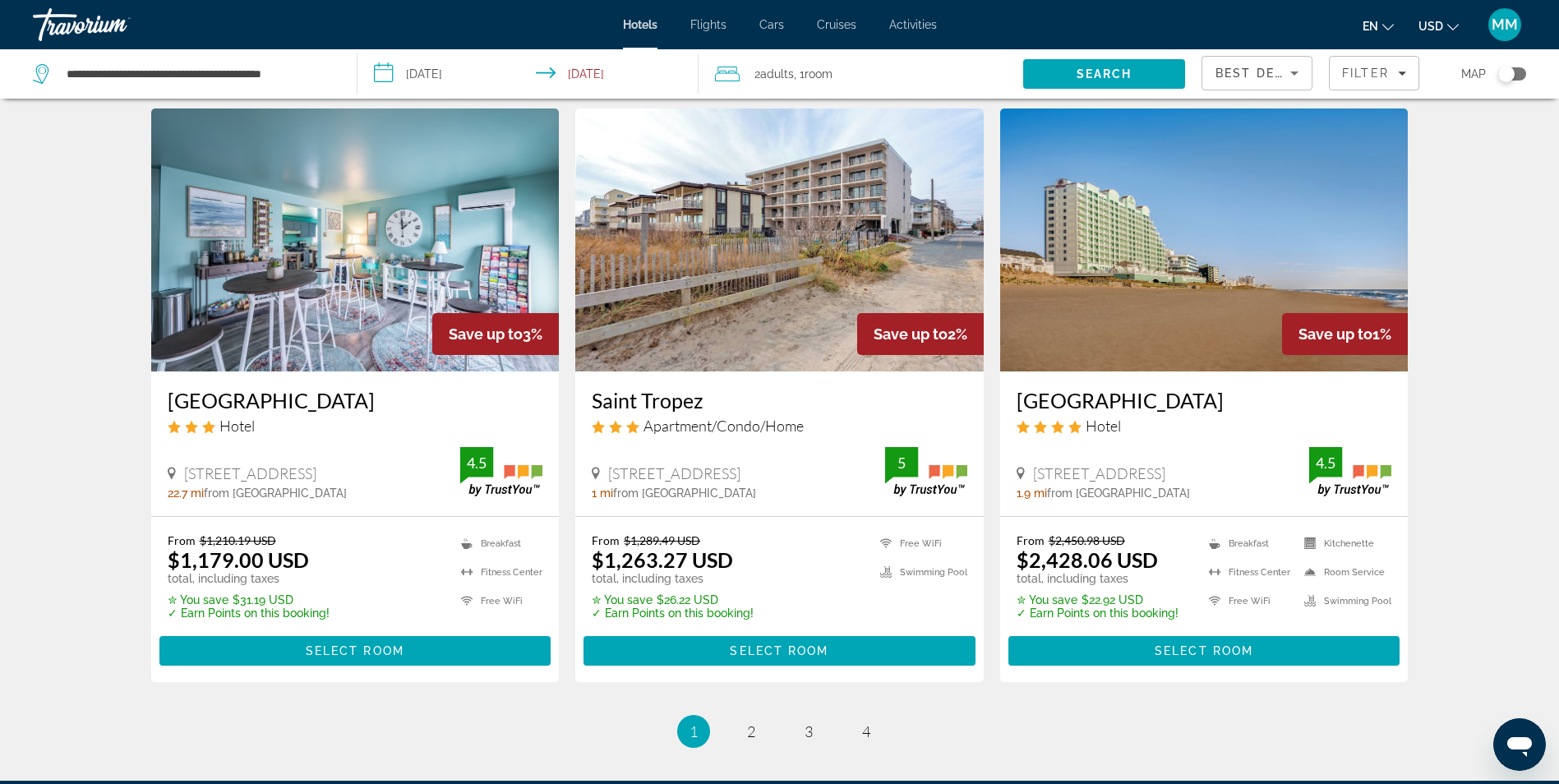
click at [772, 251] on img "Main content" at bounding box center [780, 240] width 408 height 263
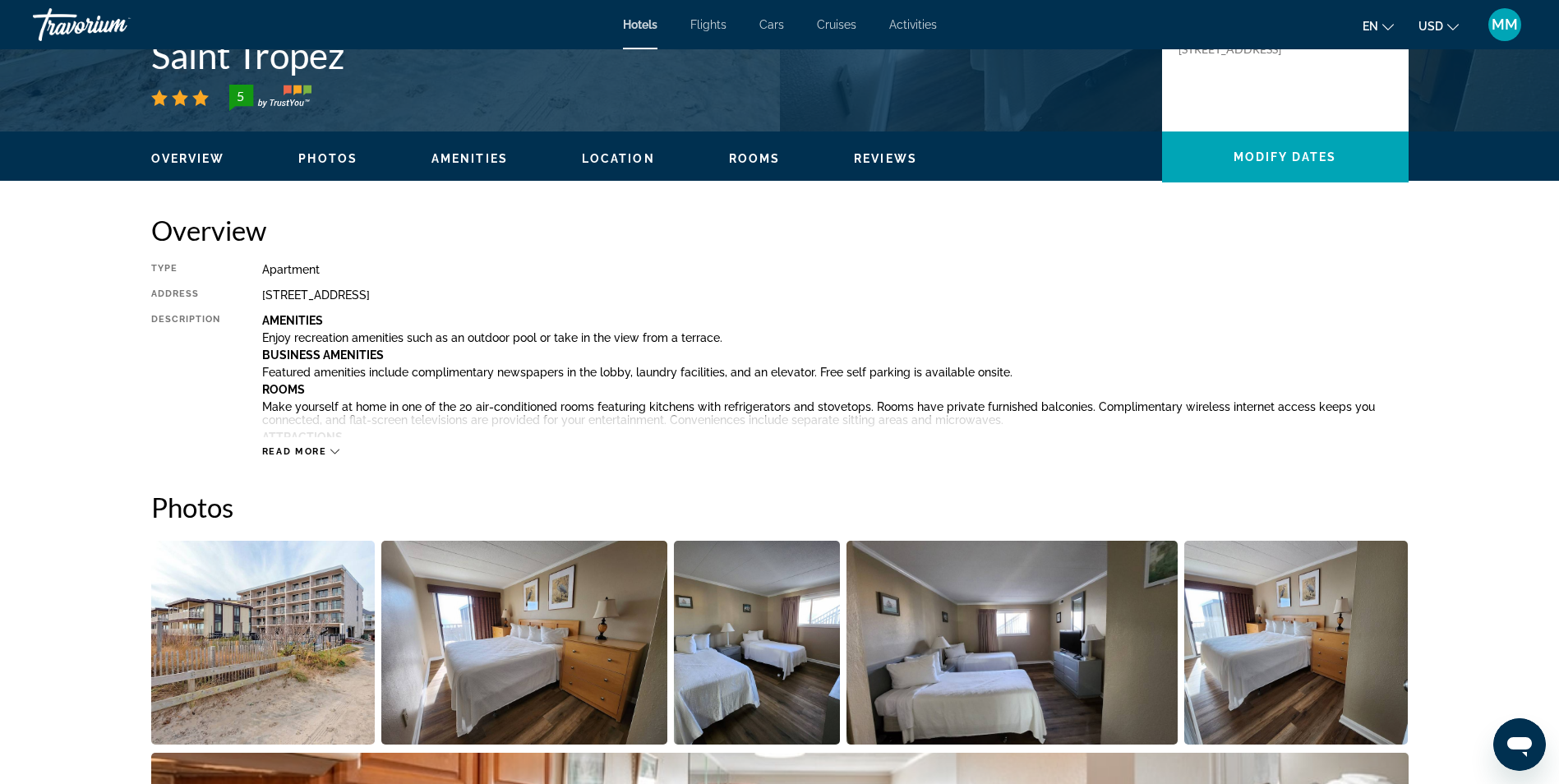
scroll to position [821, 0]
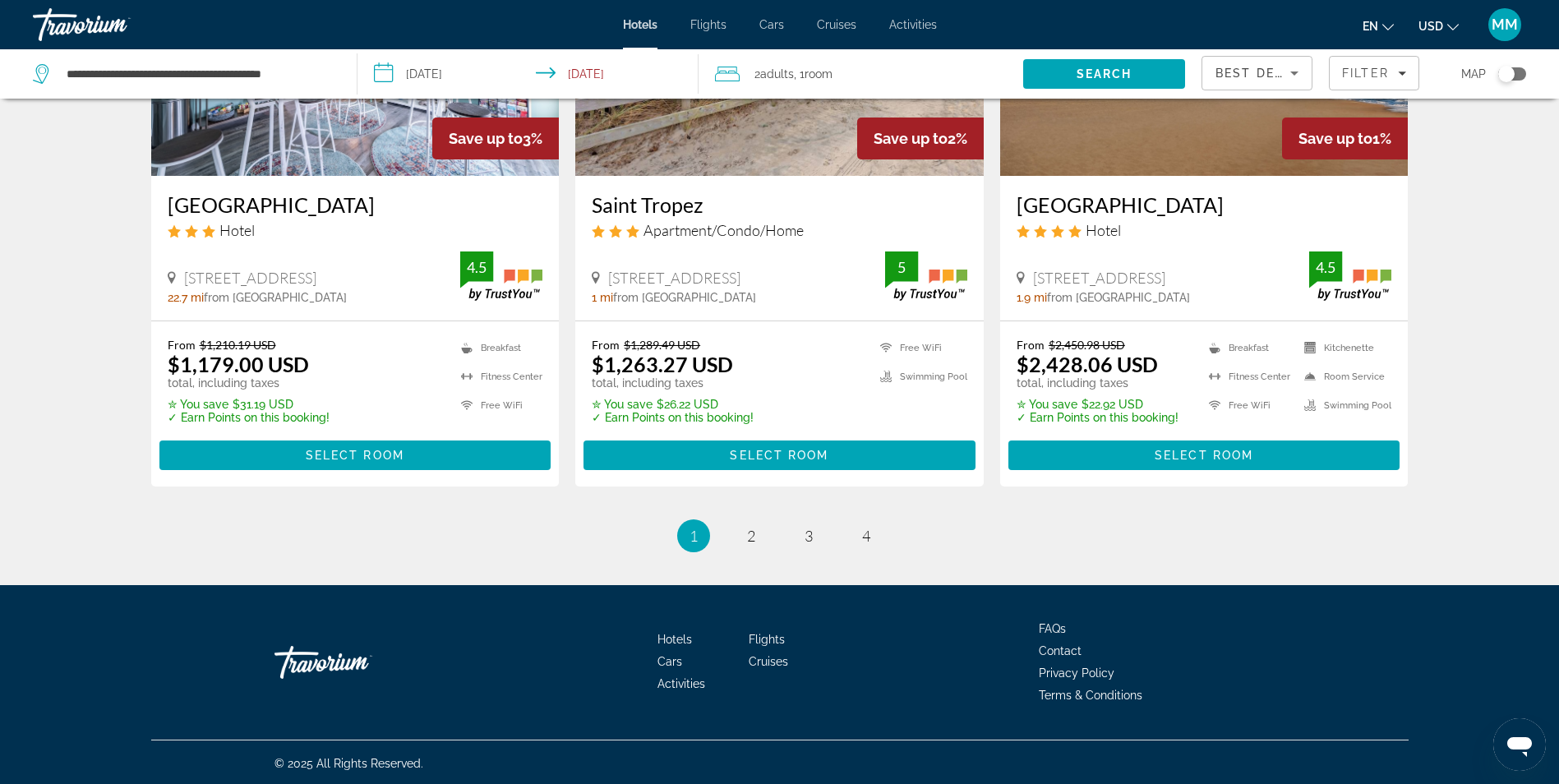
scroll to position [2087, 0]
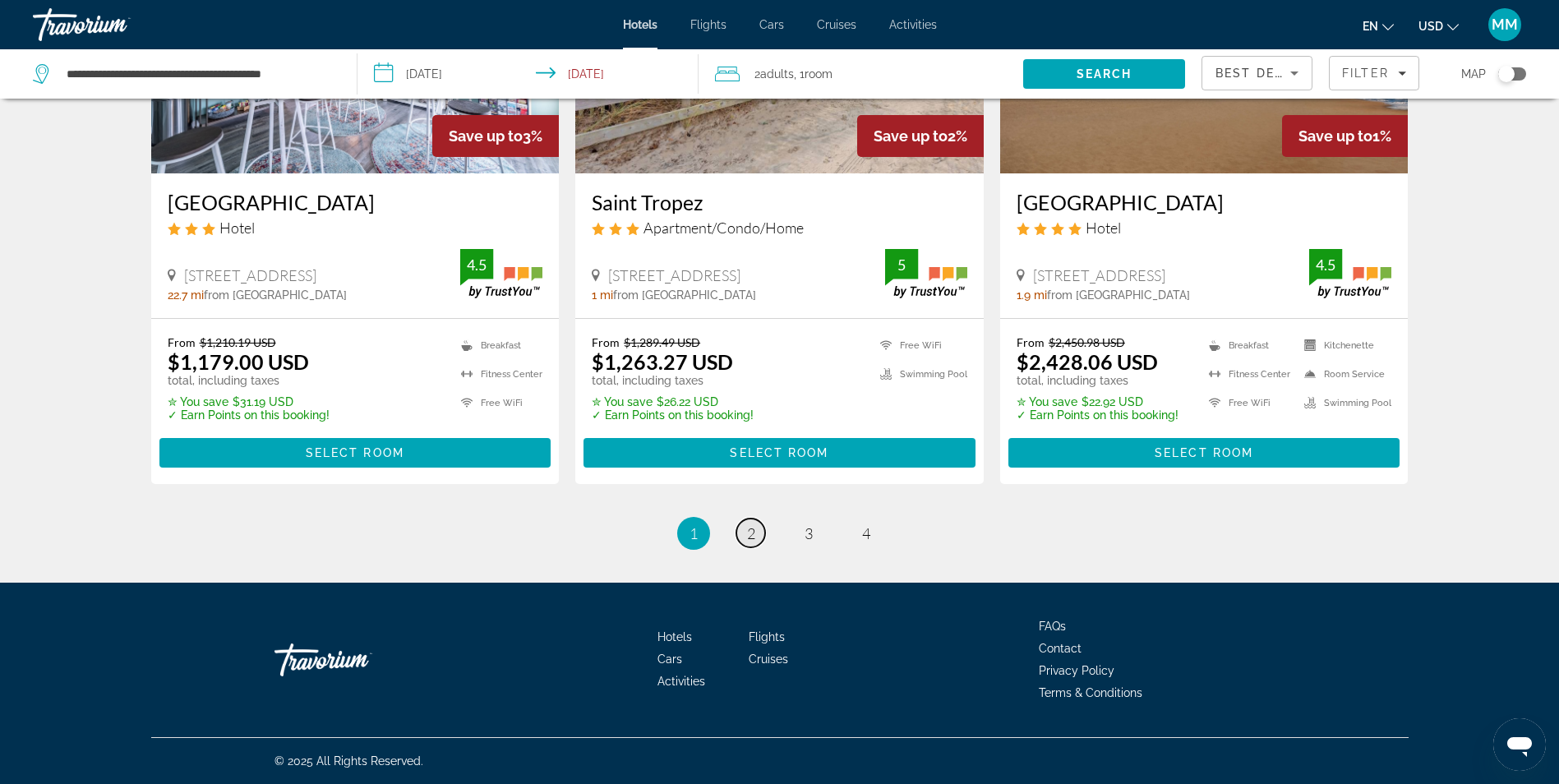
click at [745, 538] on link "page 2" at bounding box center [750, 533] width 29 height 29
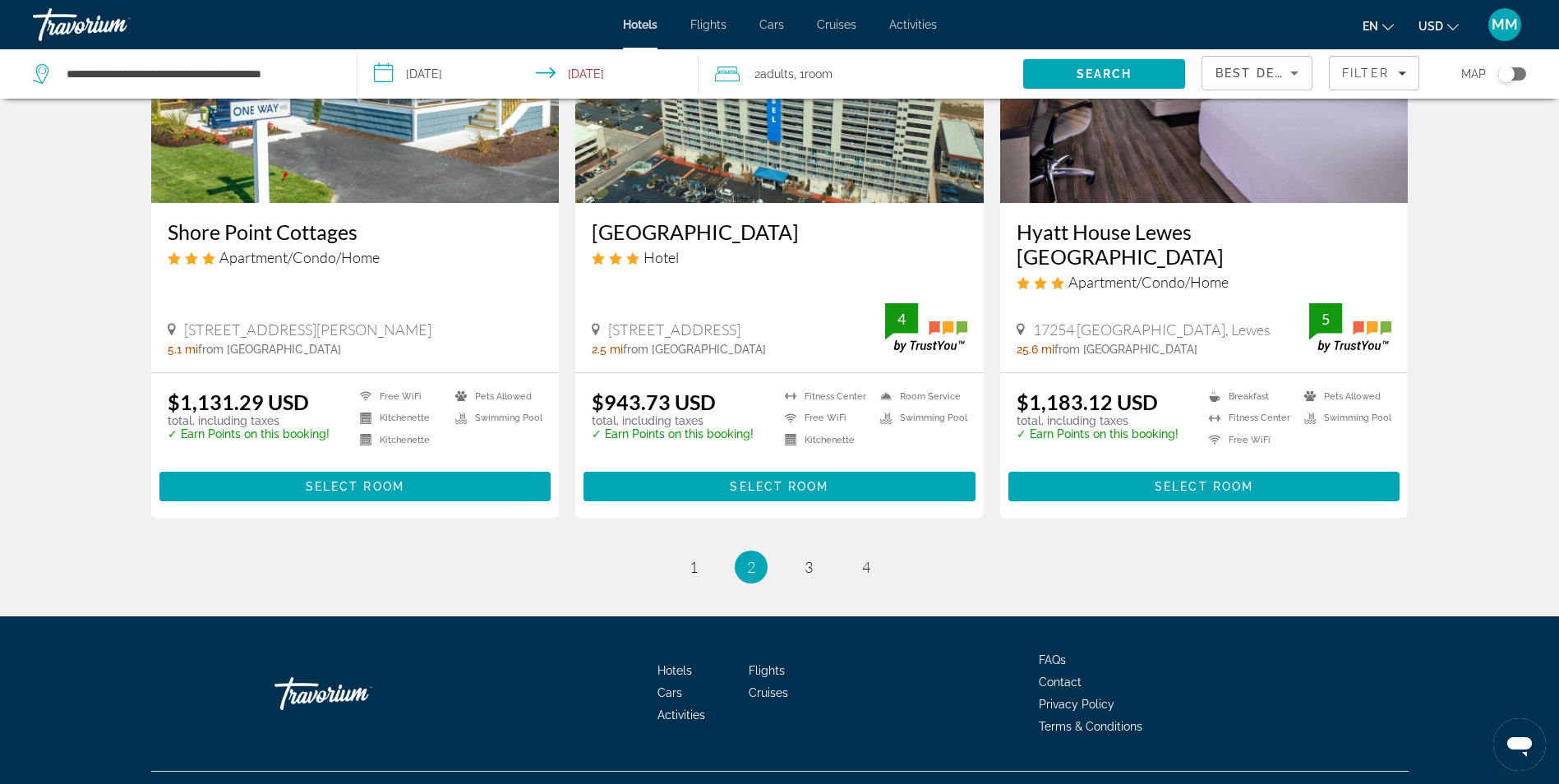
scroll to position [2050, 0]
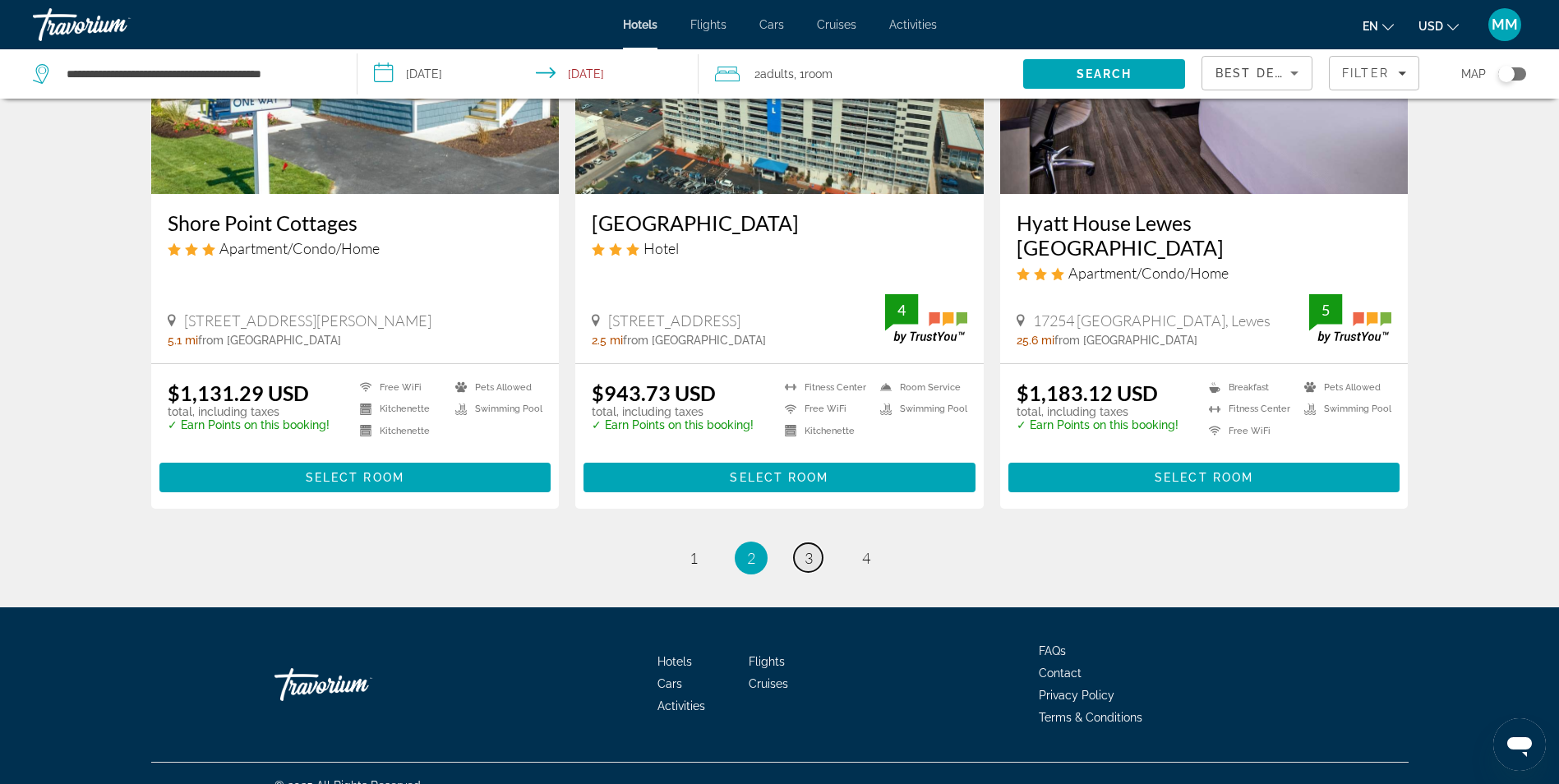
click at [814, 543] on link "page 3" at bounding box center [809, 558] width 29 height 29
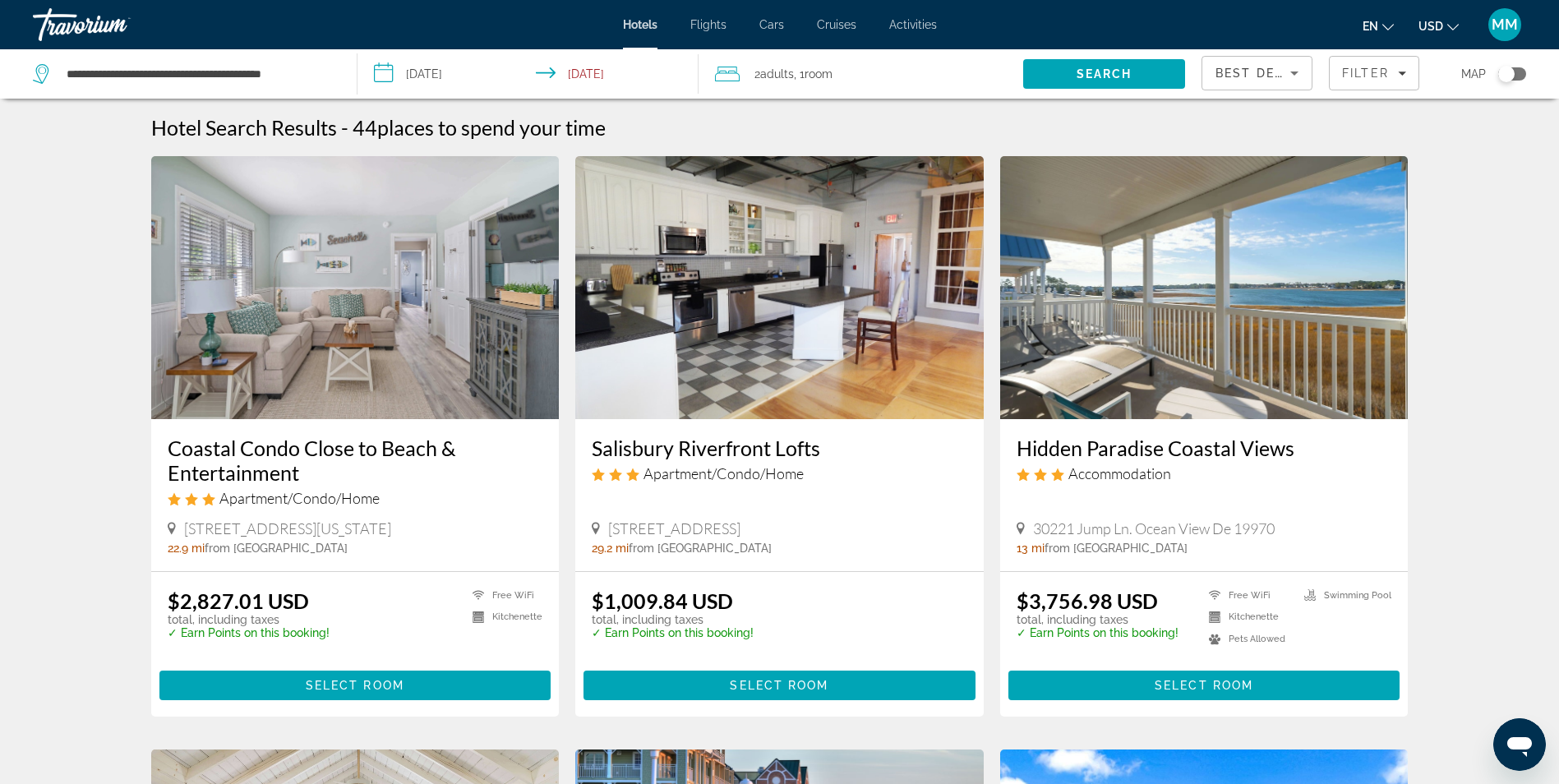
click at [447, 74] on input "**********" at bounding box center [531, 75] width 348 height 54
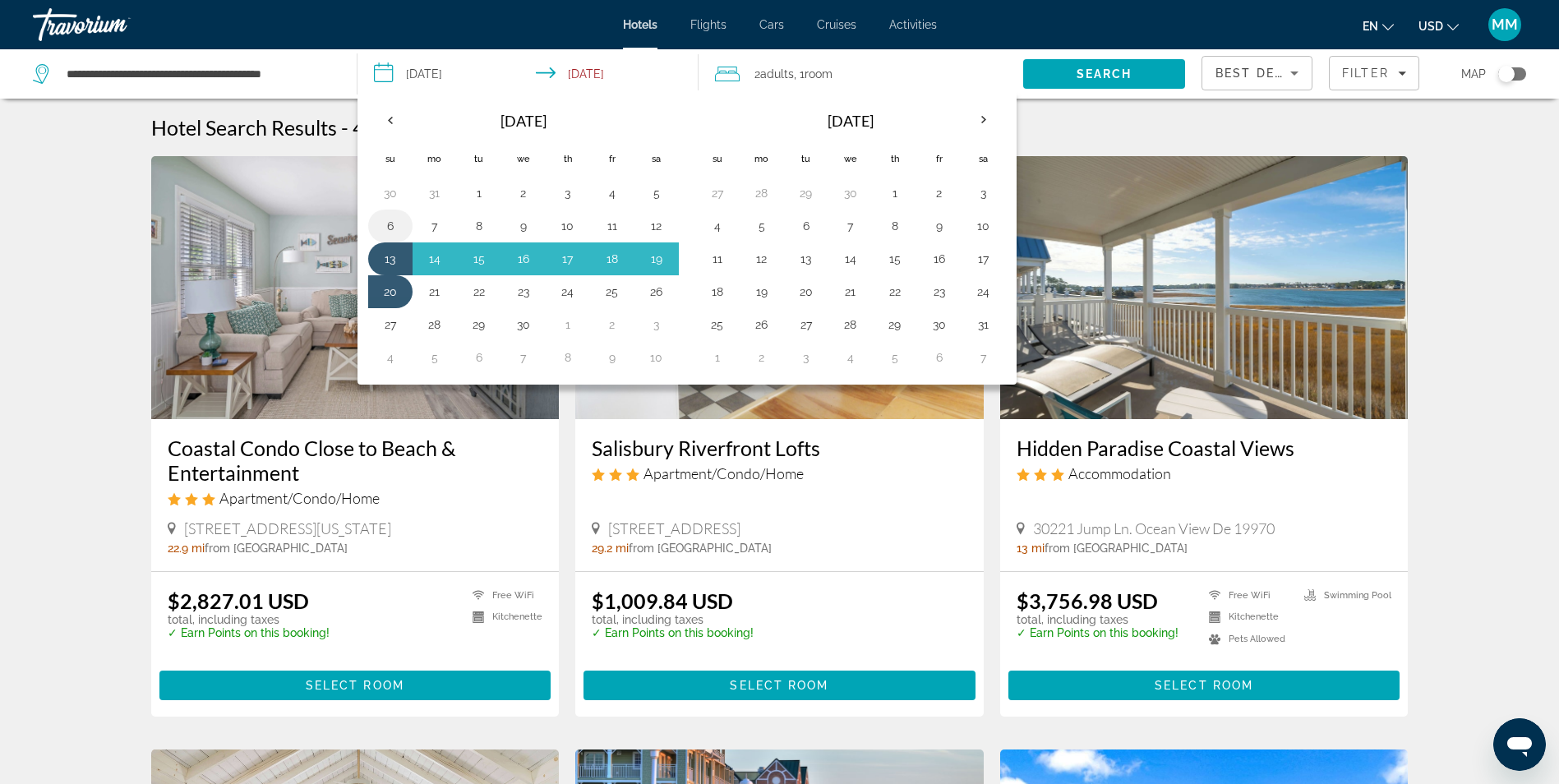
click at [386, 223] on button "6" at bounding box center [390, 226] width 27 height 23
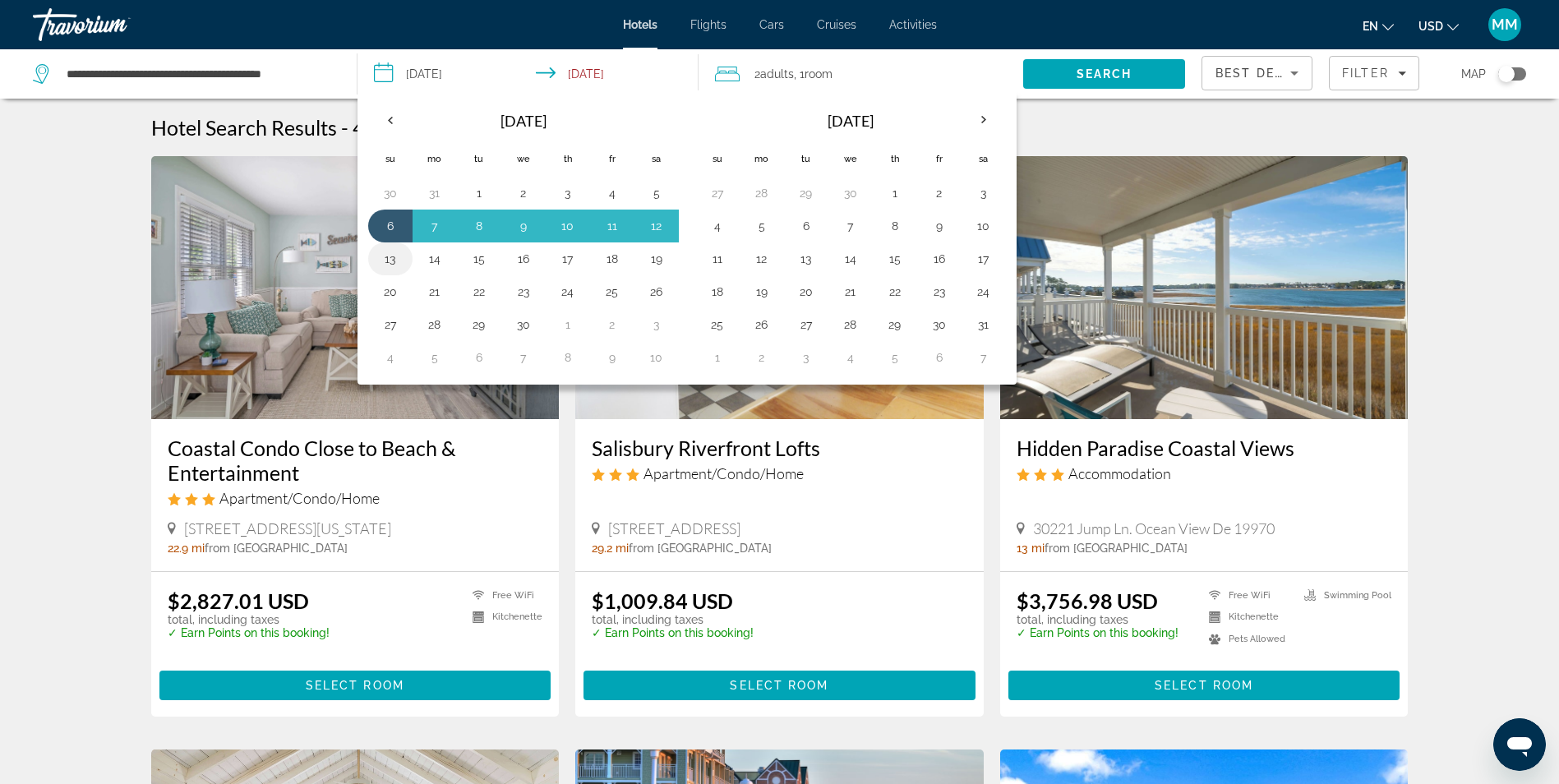
click at [389, 260] on button "13" at bounding box center [390, 259] width 27 height 23
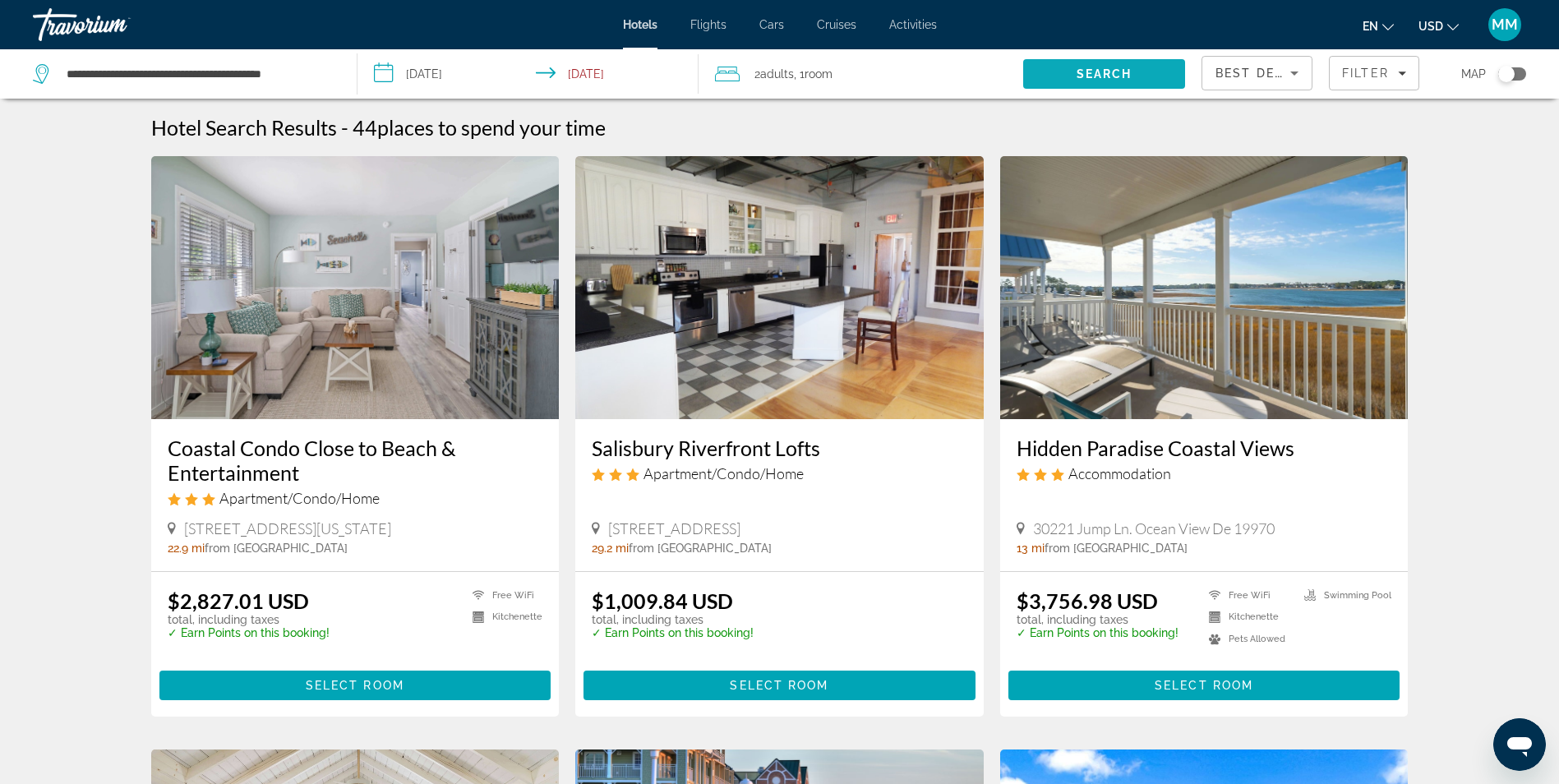
click at [1050, 66] on span "Search" at bounding box center [1104, 74] width 162 height 40
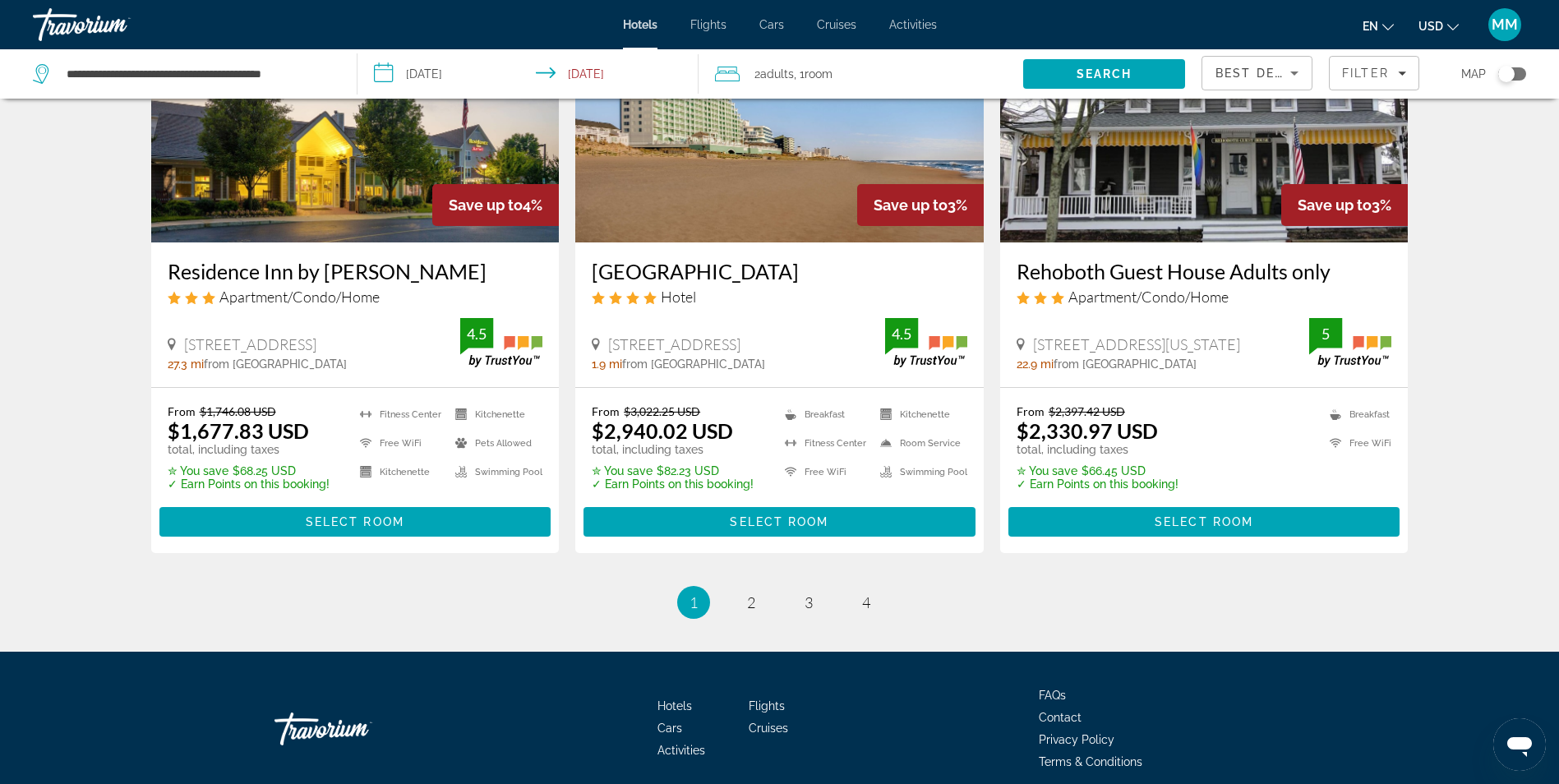
scroll to position [2087, 0]
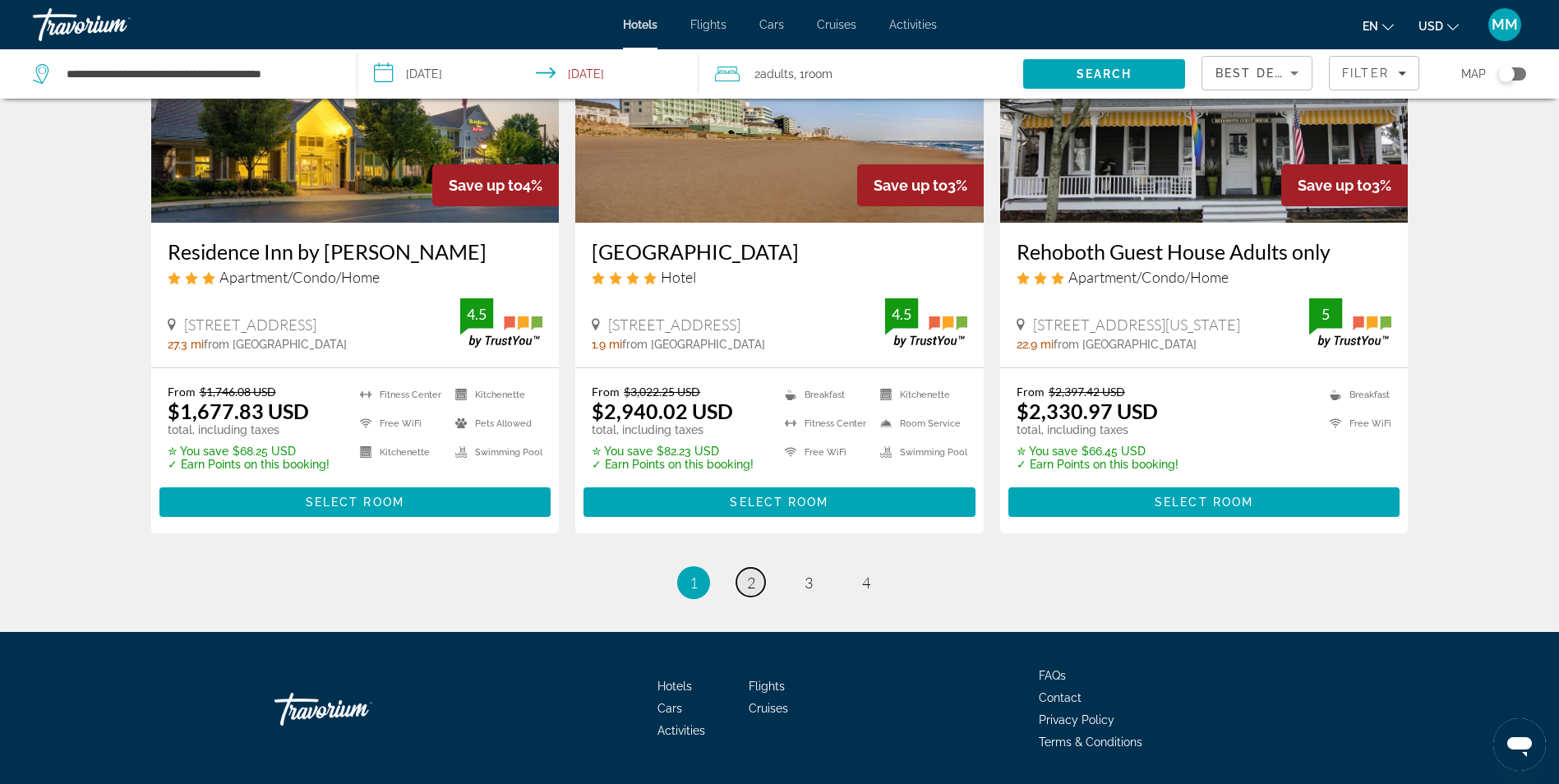
click at [757, 567] on link "page 2" at bounding box center [750, 582] width 29 height 29
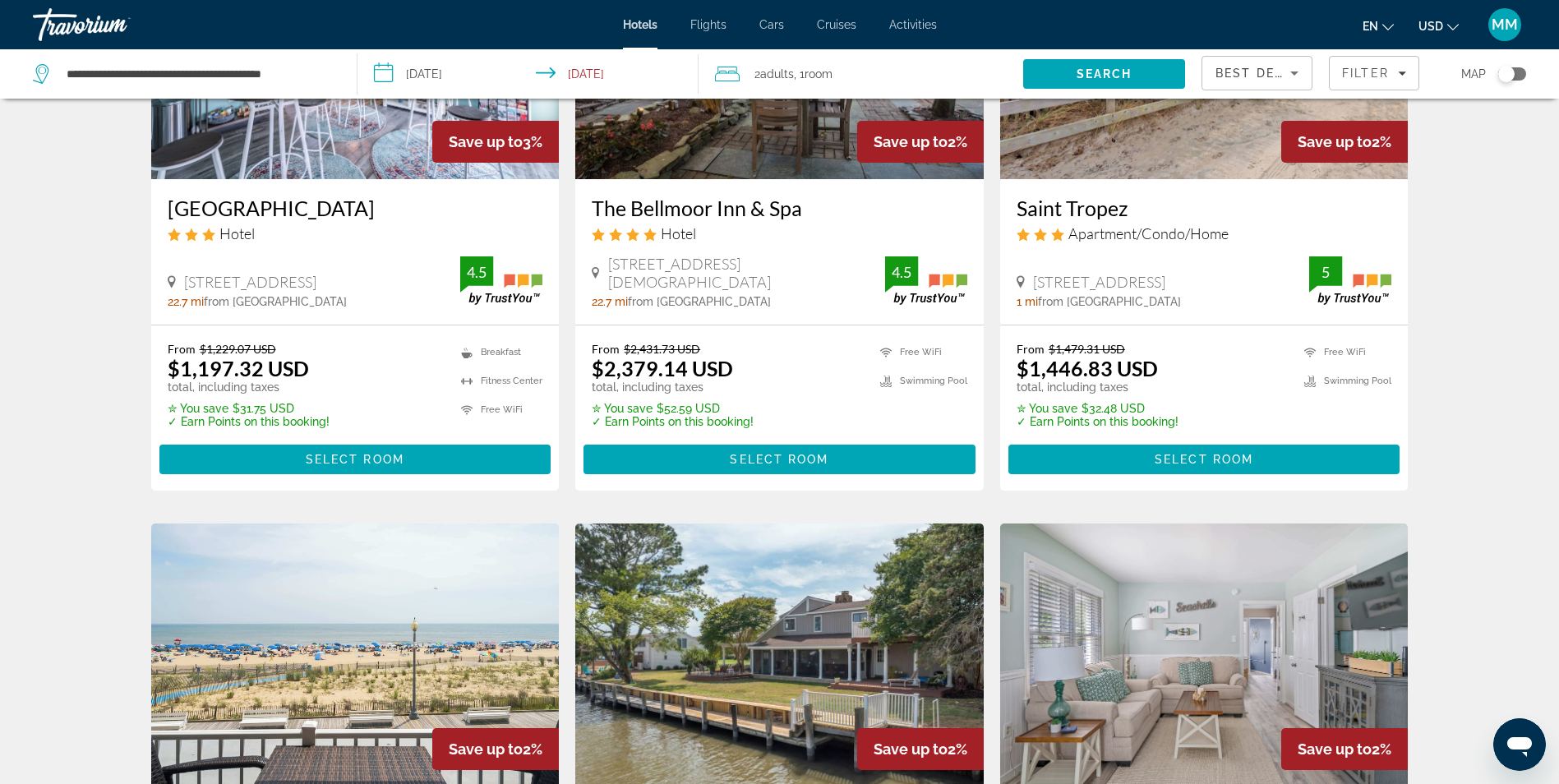
scroll to position [575, 0]
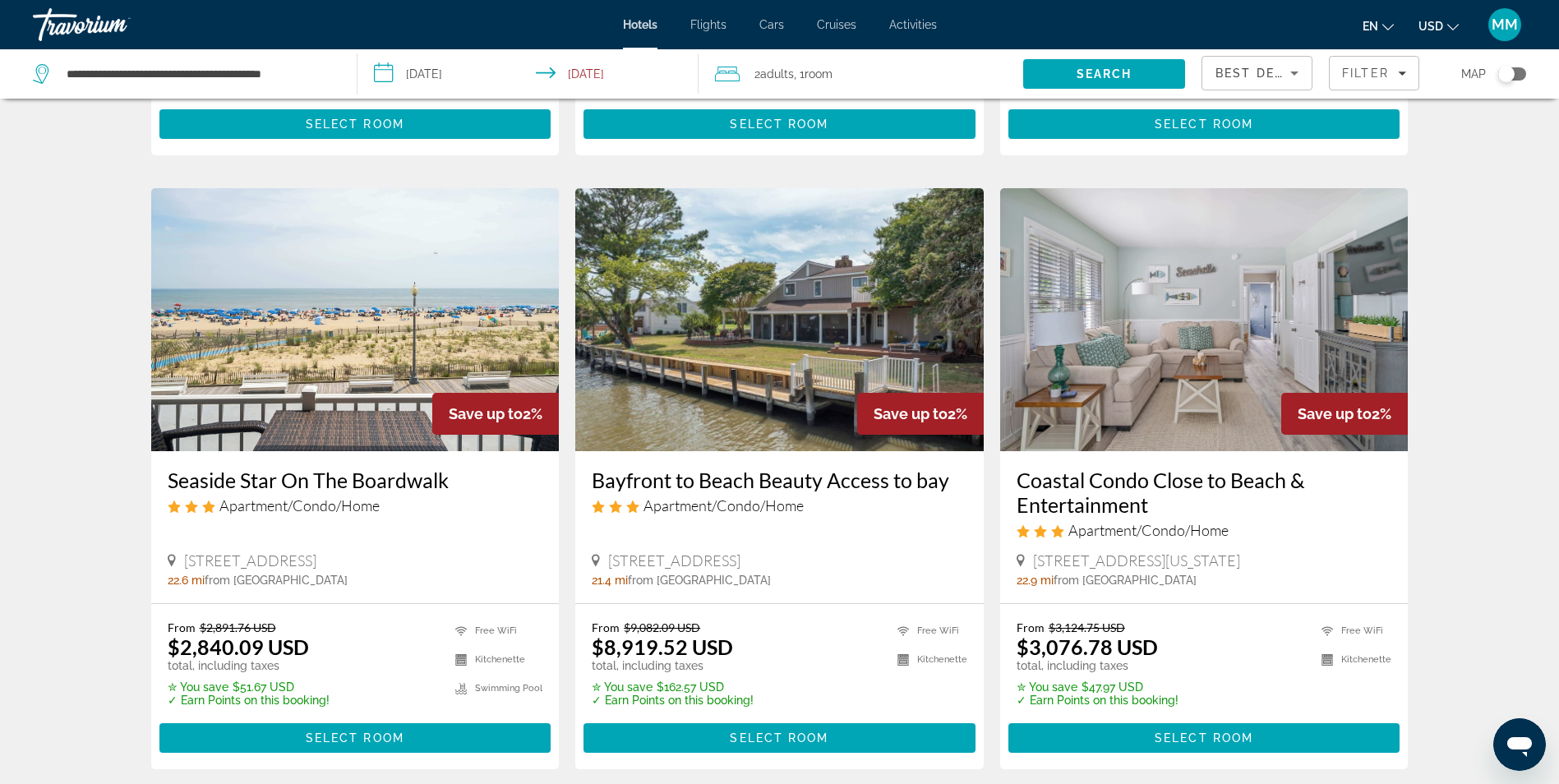
click at [572, 76] on input "**********" at bounding box center [531, 75] width 348 height 54
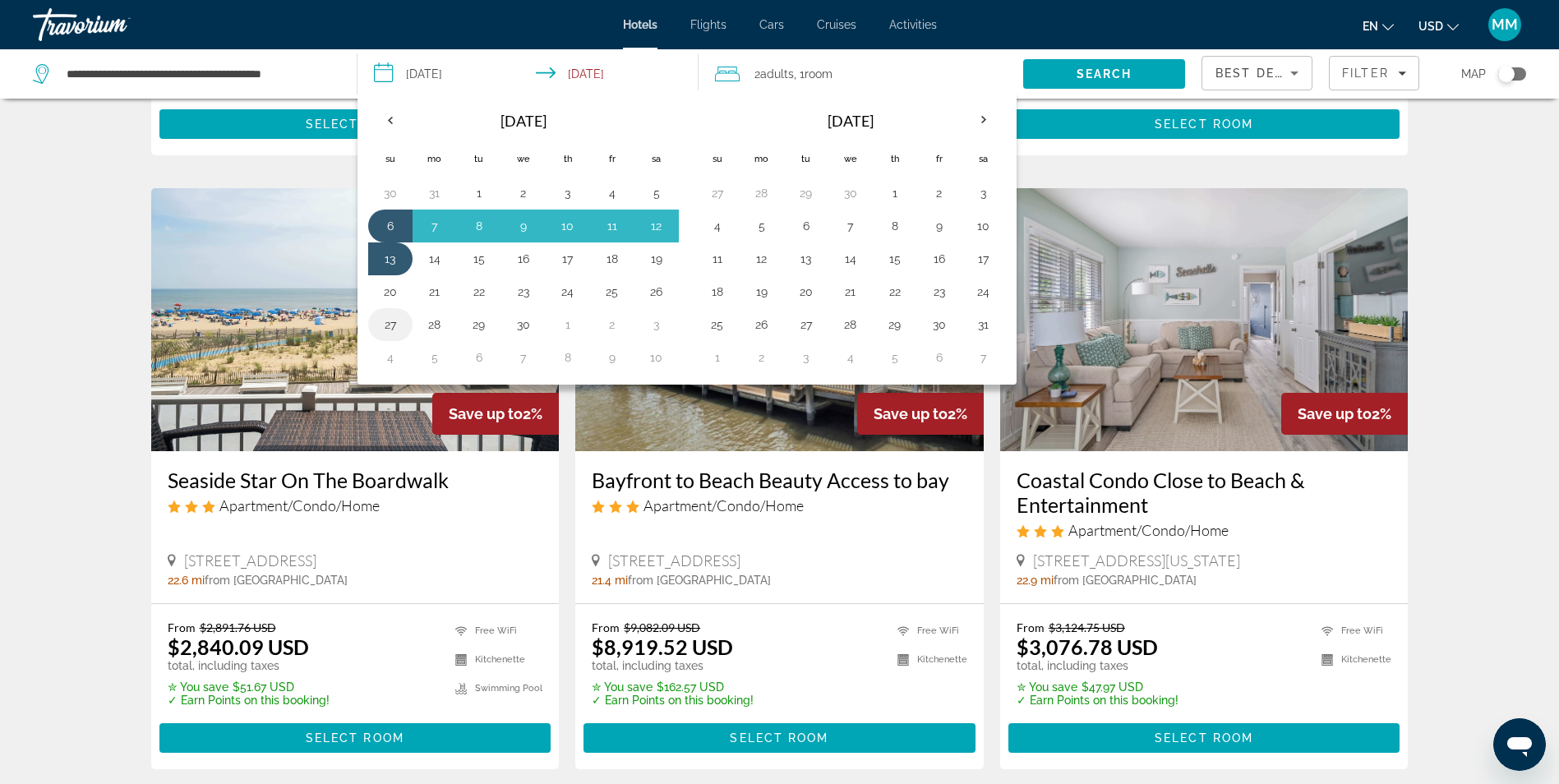
click at [387, 323] on button "27" at bounding box center [390, 324] width 27 height 23
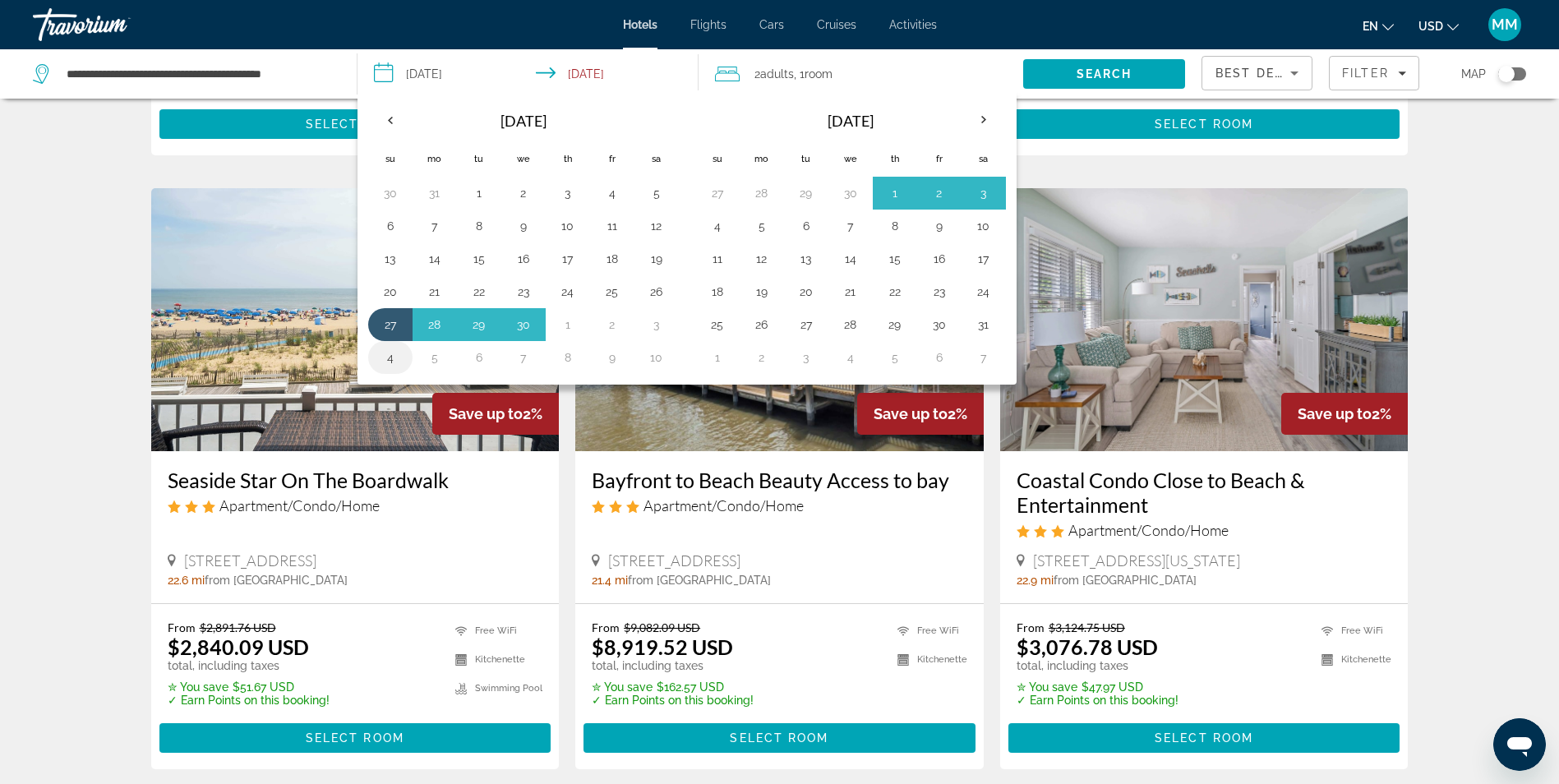
click at [383, 356] on button "4" at bounding box center [390, 358] width 27 height 23
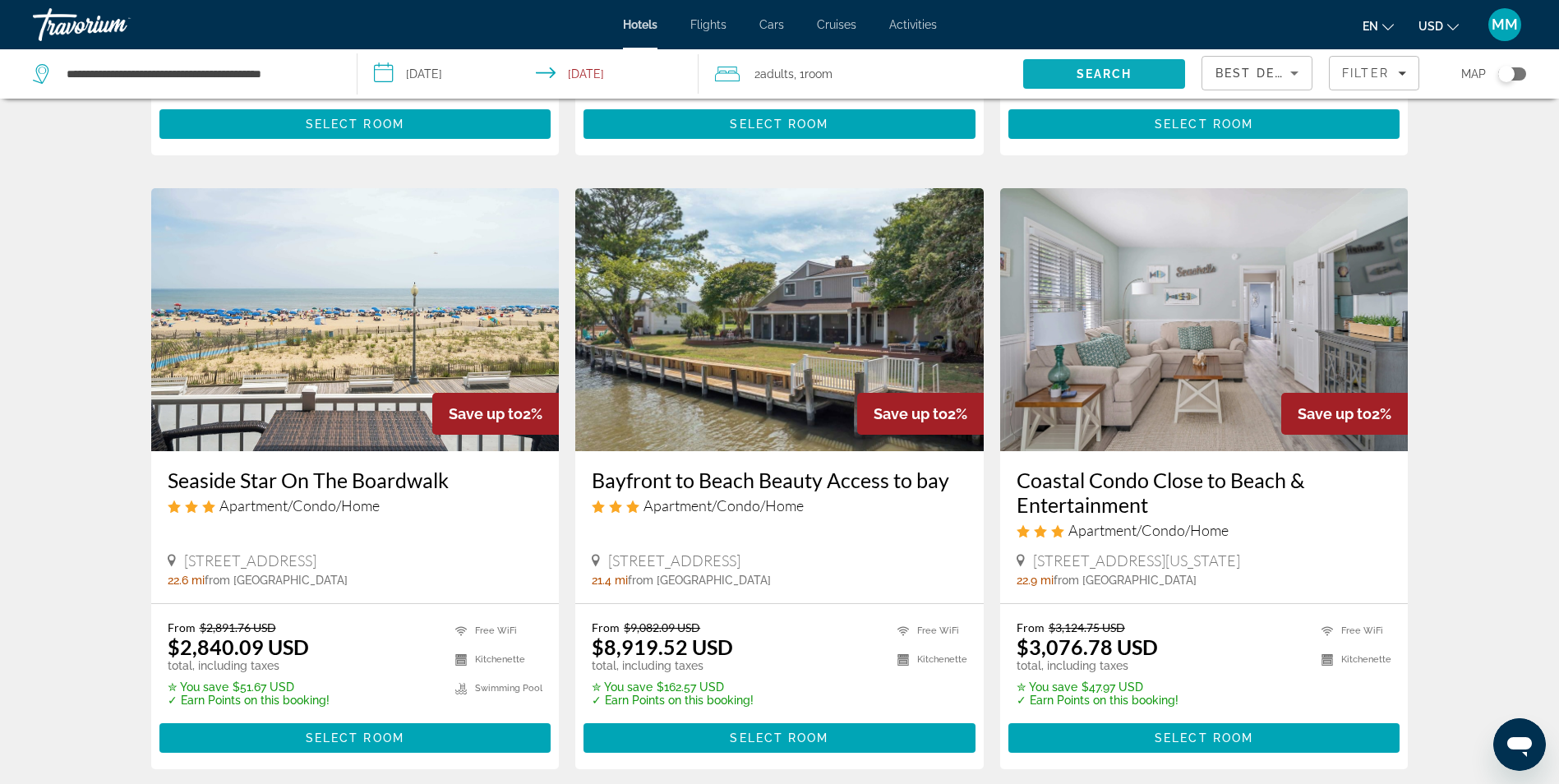
click at [1107, 69] on span "Search" at bounding box center [1104, 74] width 56 height 13
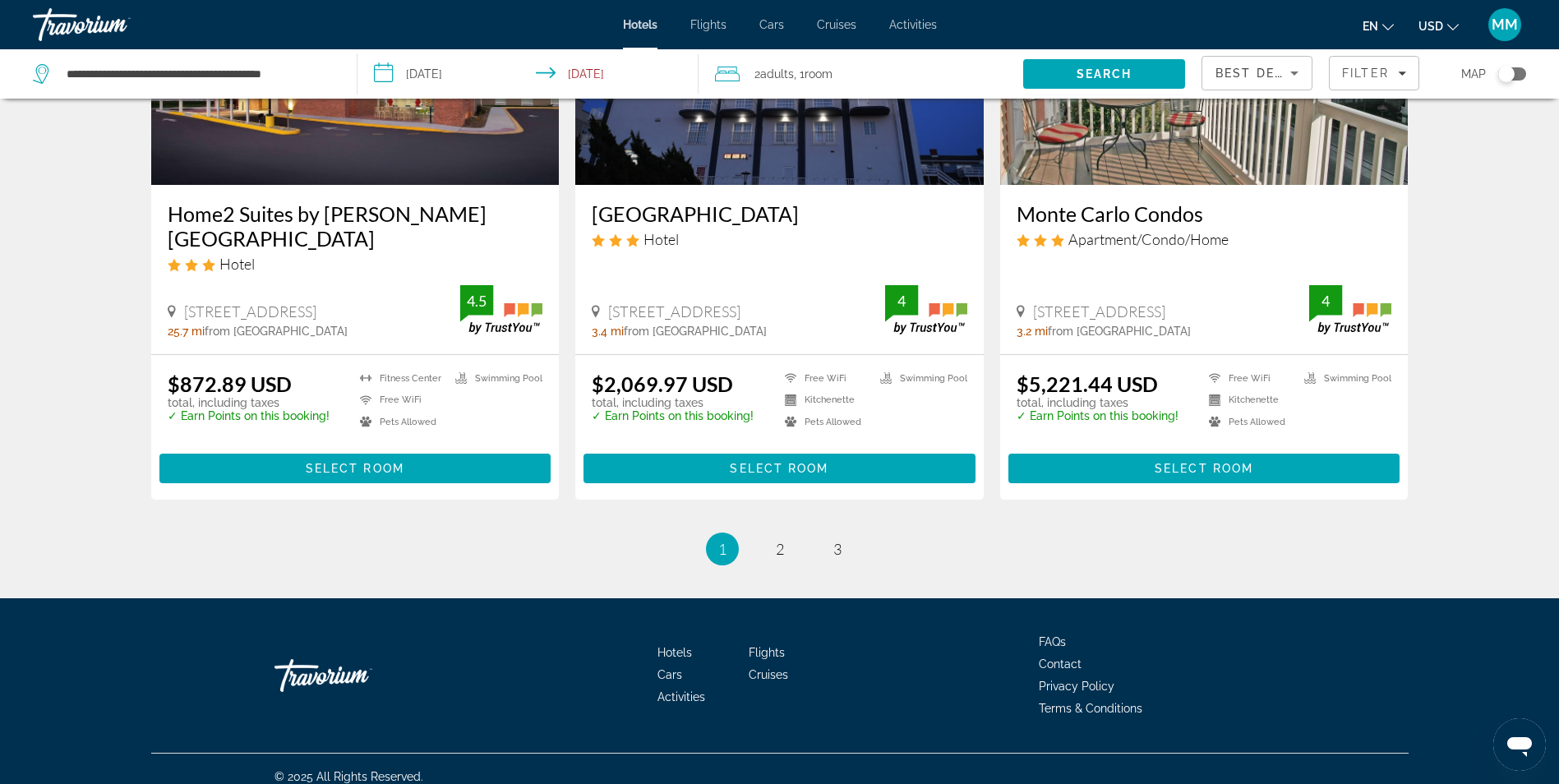
scroll to position [2091, 0]
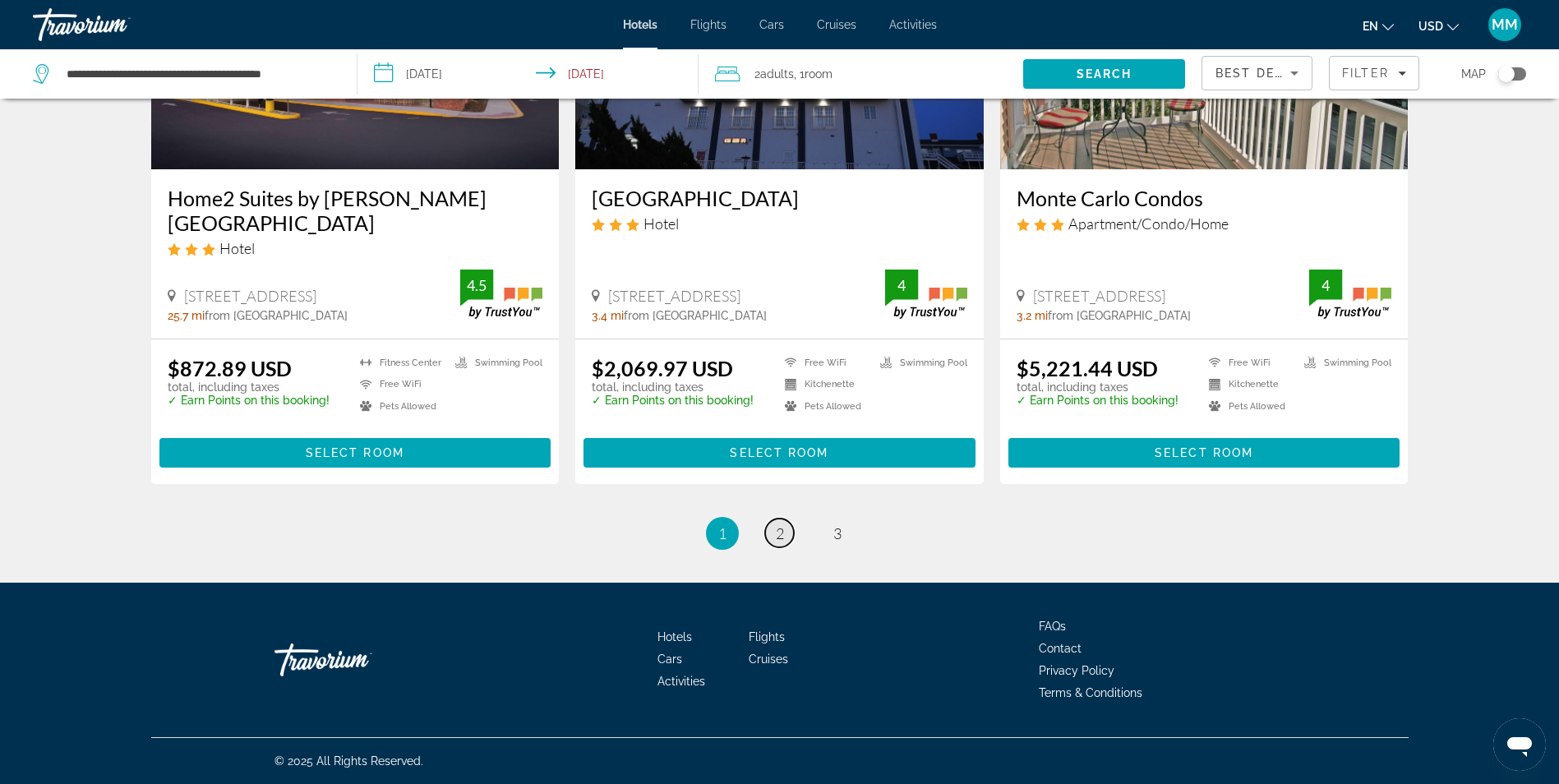
click at [776, 534] on span "2" at bounding box center [780, 533] width 8 height 18
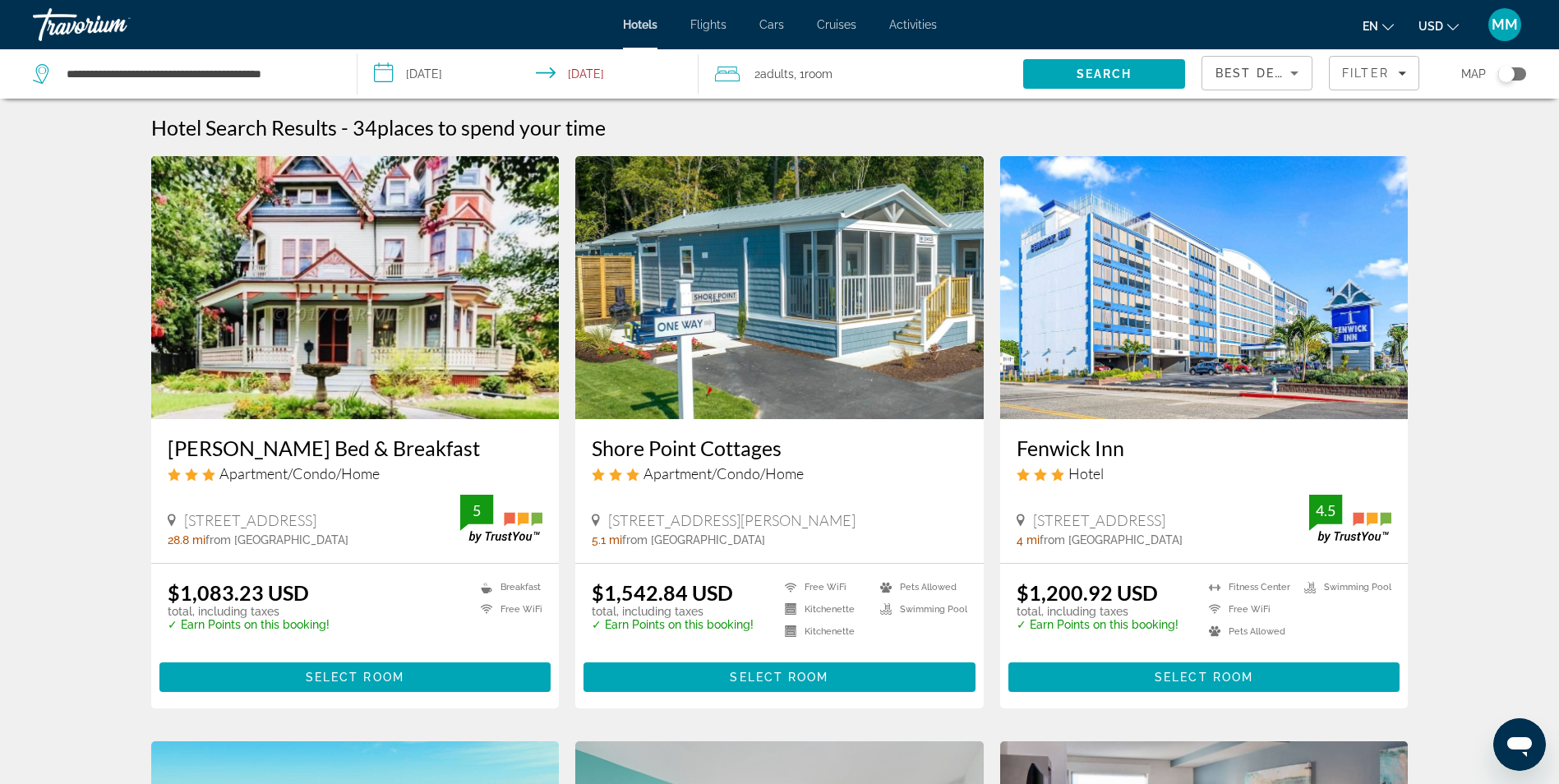
click at [458, 74] on input "**********" at bounding box center [531, 75] width 348 height 54
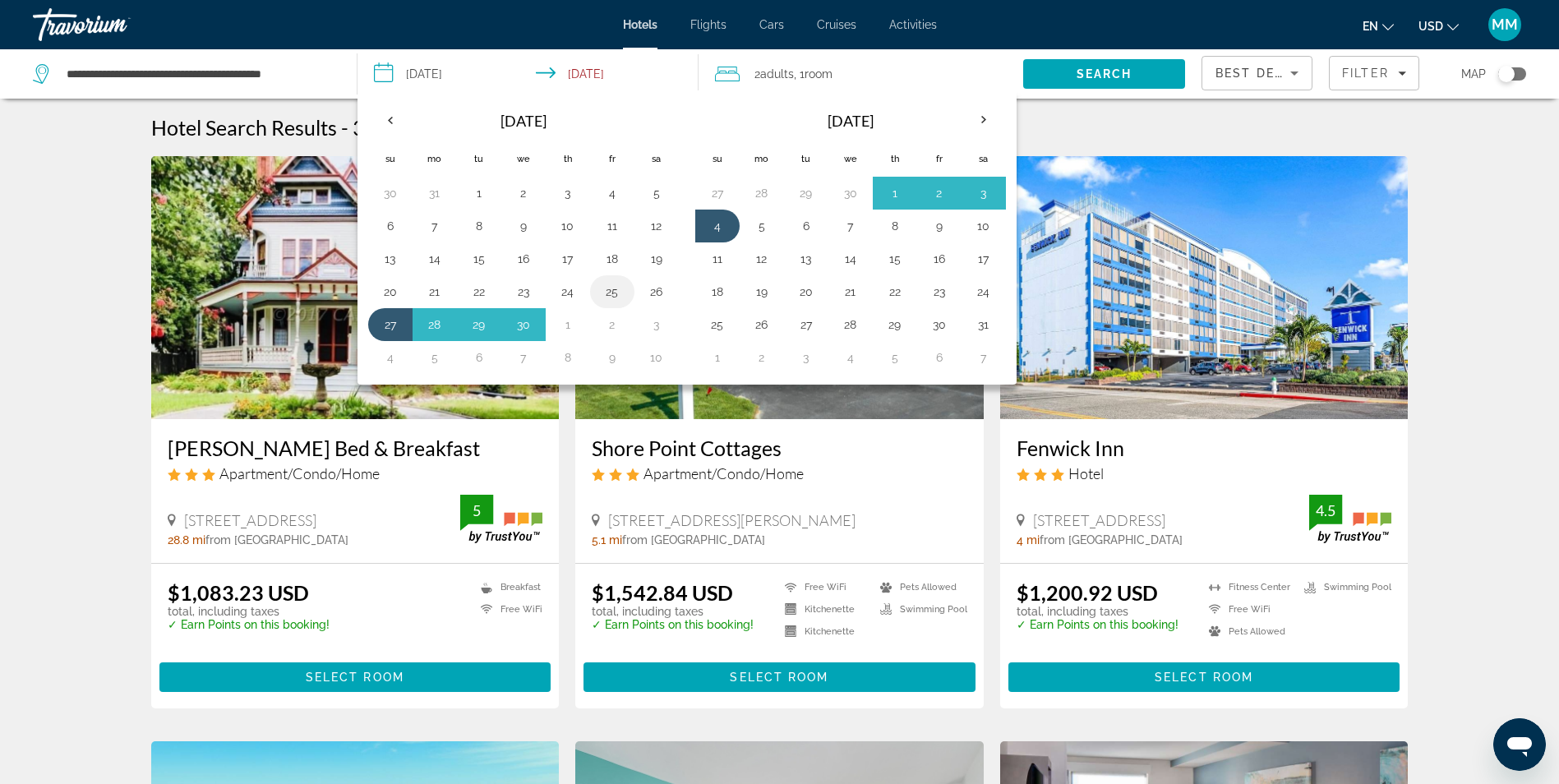
click at [609, 290] on button "25" at bounding box center [613, 292] width 27 height 23
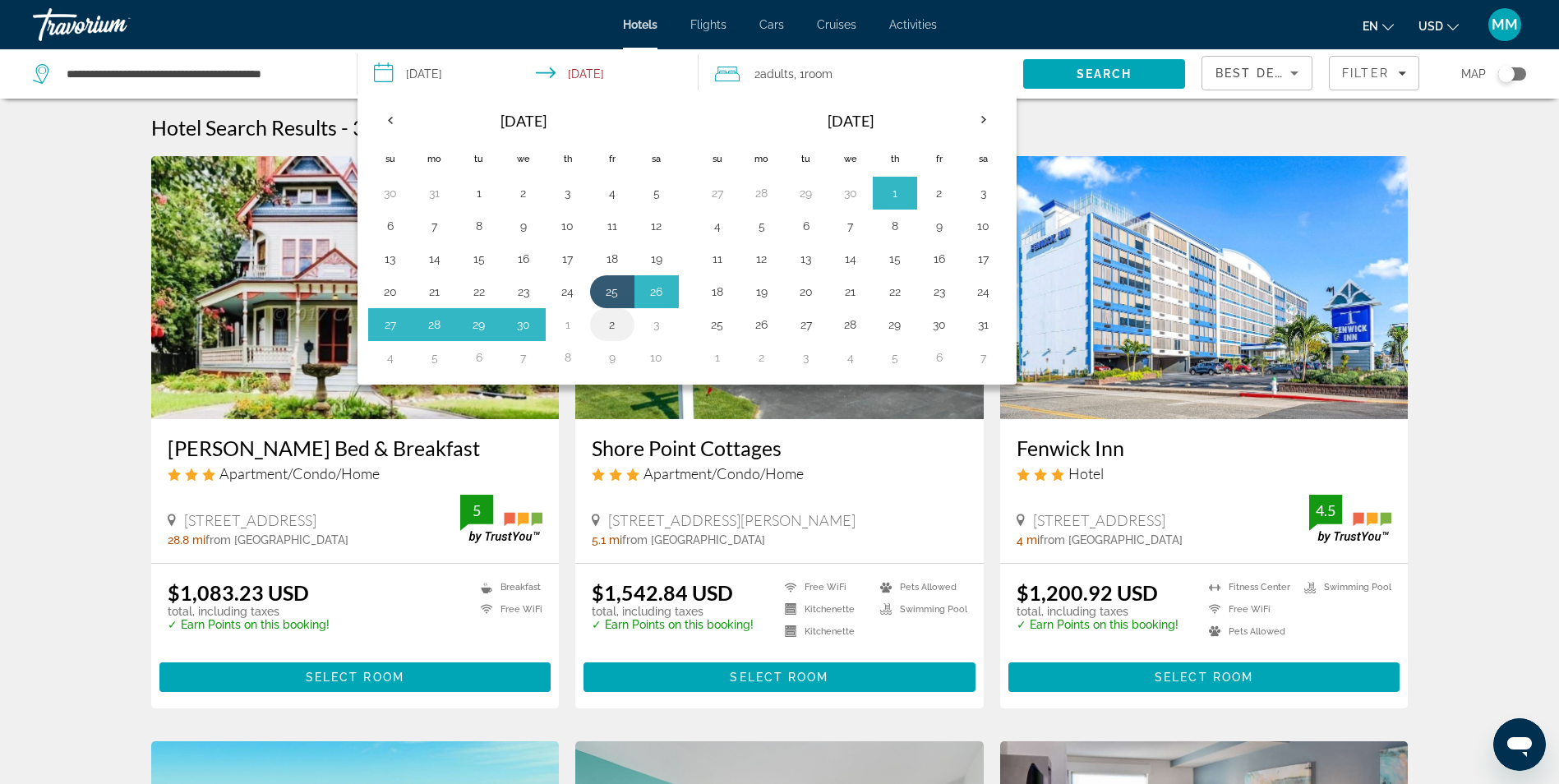
click at [609, 325] on button "2" at bounding box center [613, 324] width 27 height 23
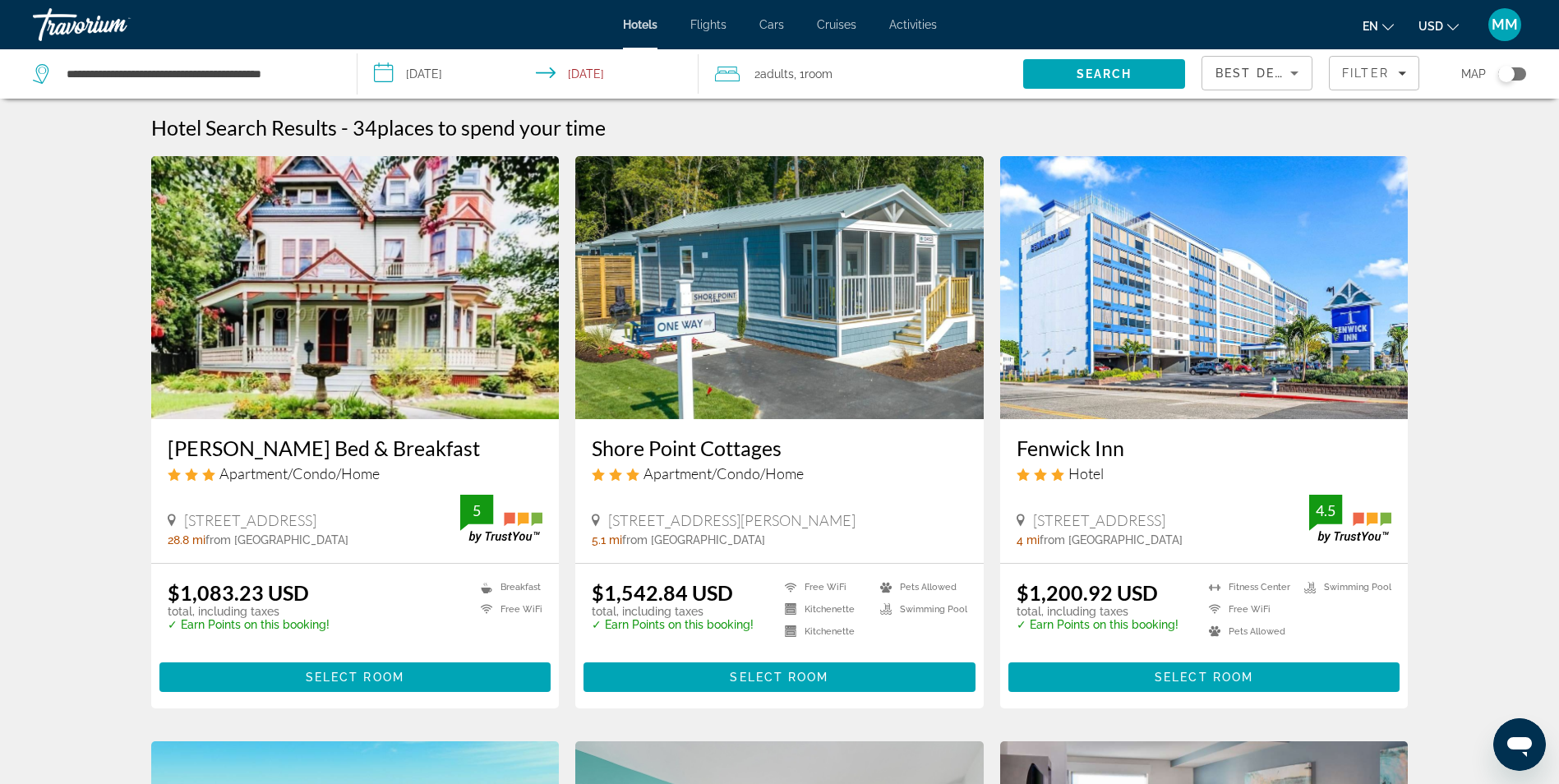
click at [469, 67] on input "**********" at bounding box center [531, 75] width 348 height 54
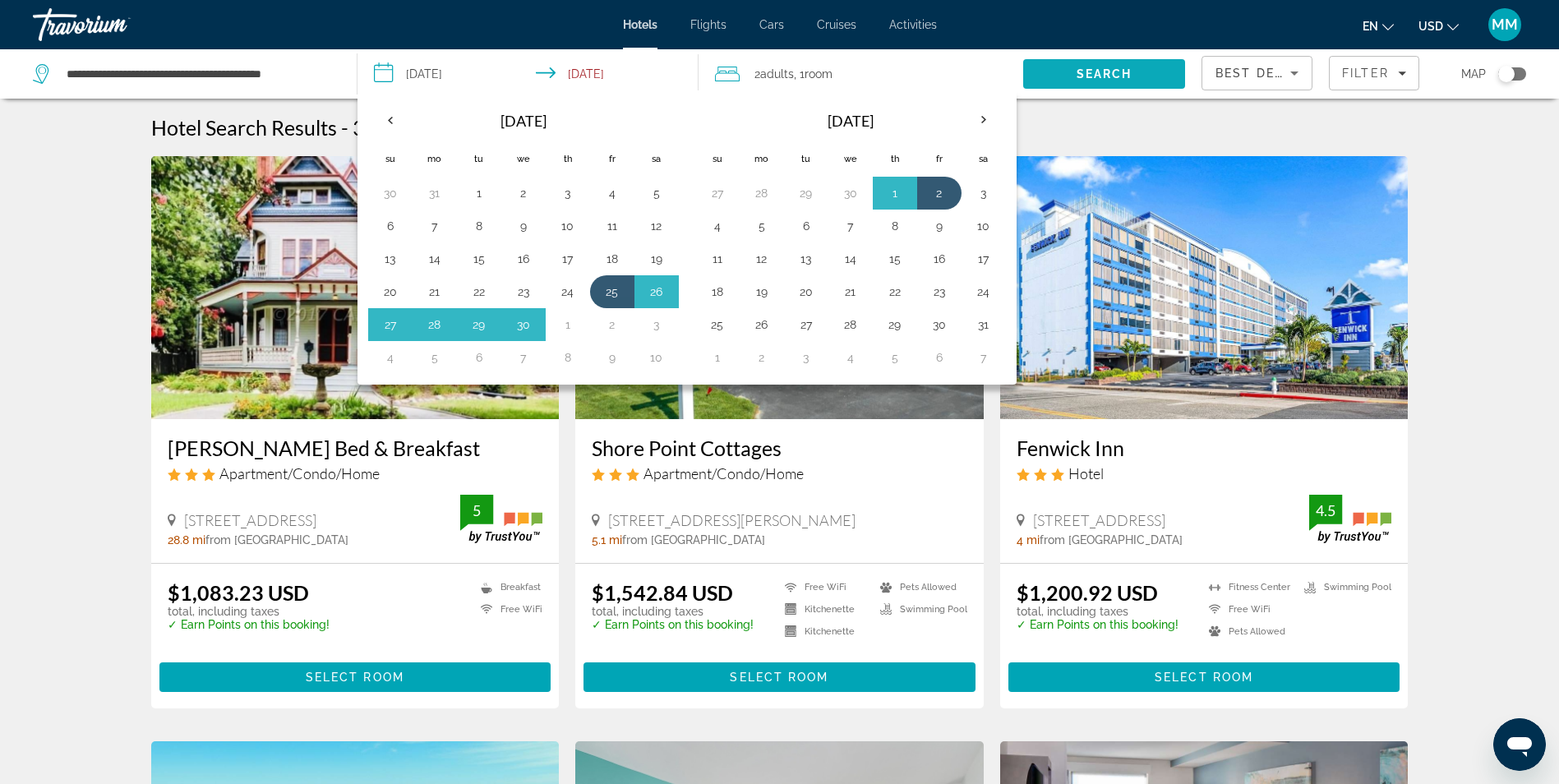
click at [1110, 64] on span "Search" at bounding box center [1104, 74] width 162 height 40
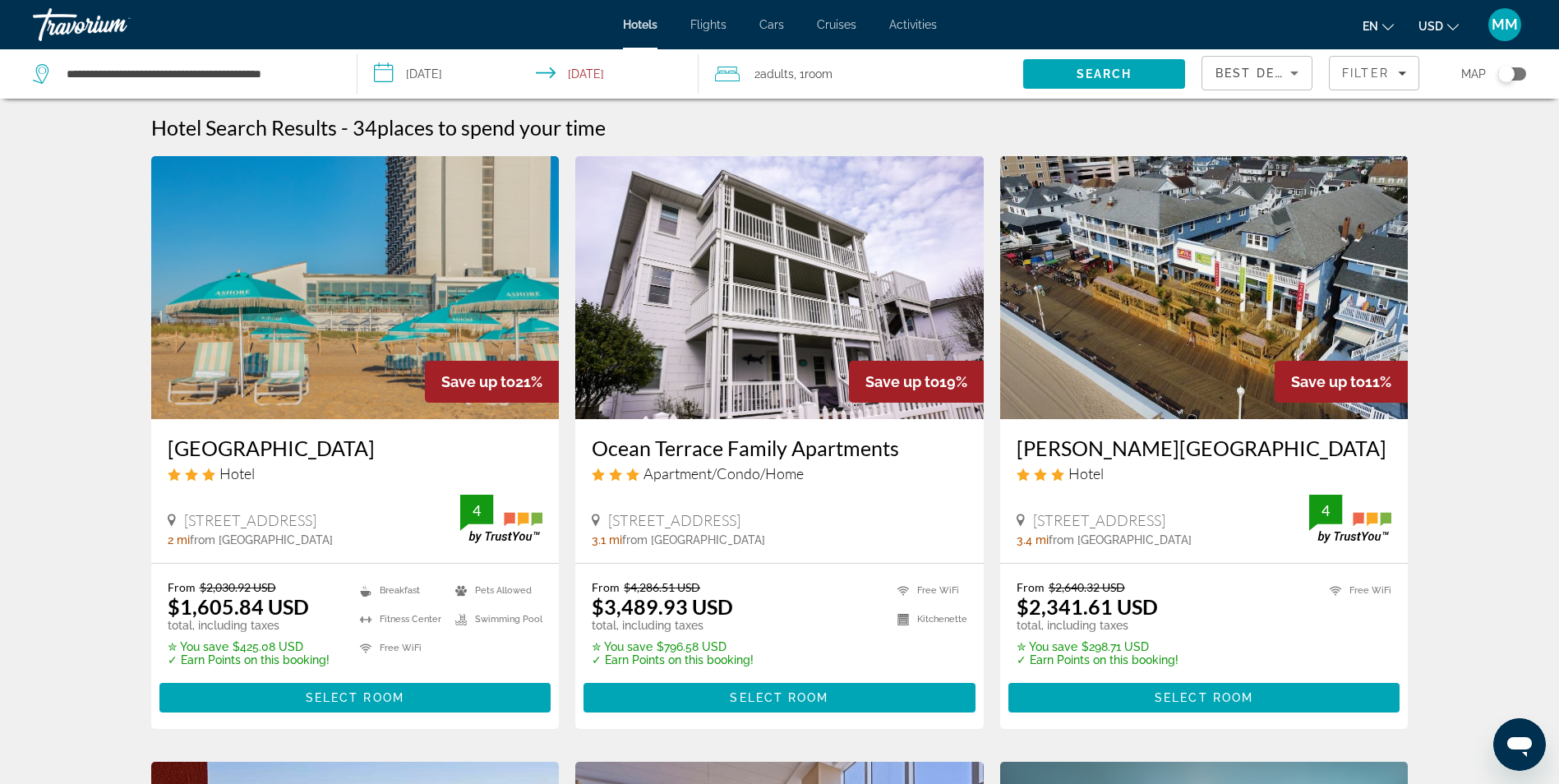
click at [440, 71] on input "**********" at bounding box center [531, 75] width 348 height 54
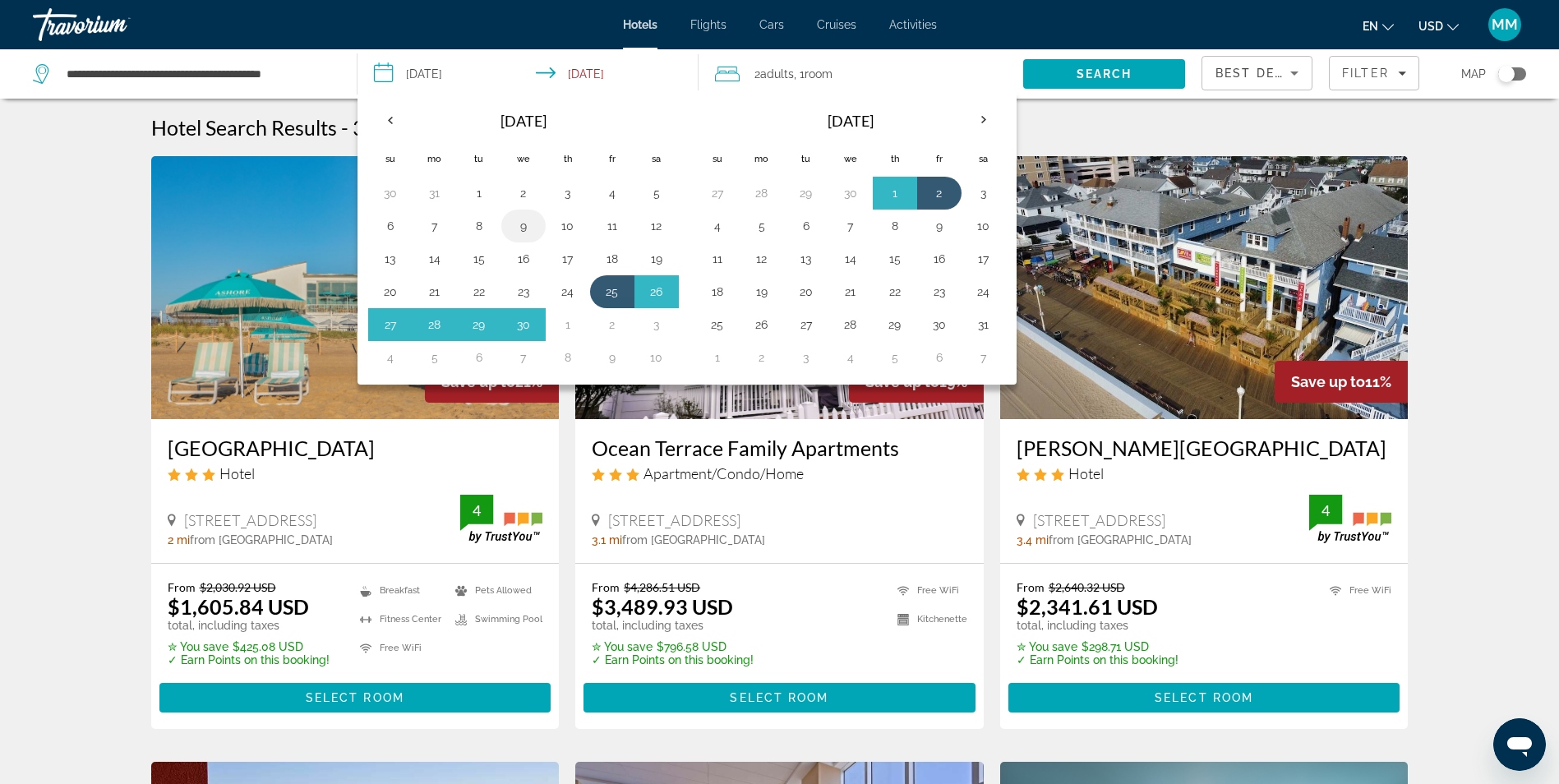
click at [520, 226] on button "9" at bounding box center [524, 226] width 27 height 23
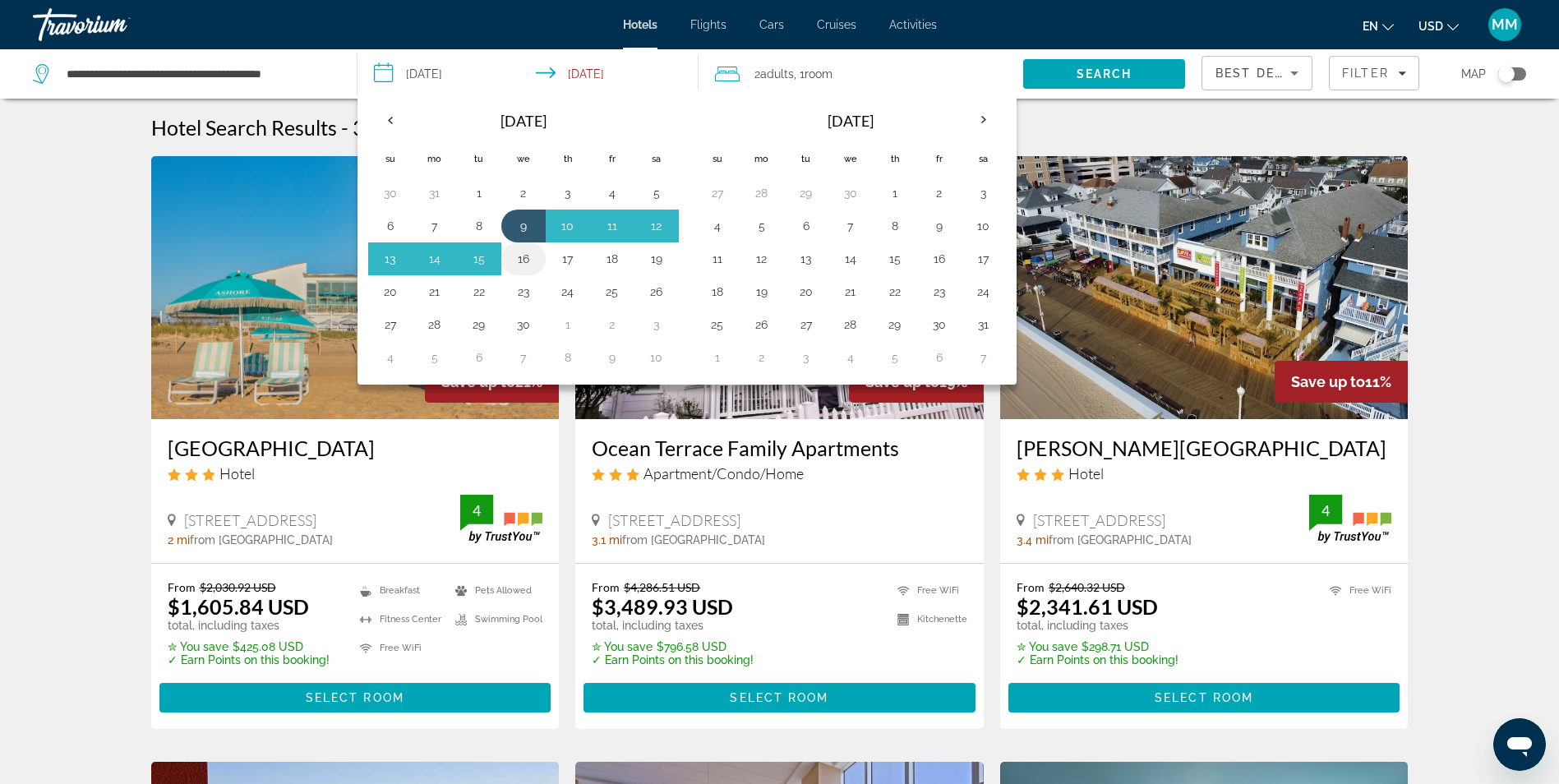
click at [523, 252] on button "16" at bounding box center [524, 259] width 27 height 23
type input "**********"
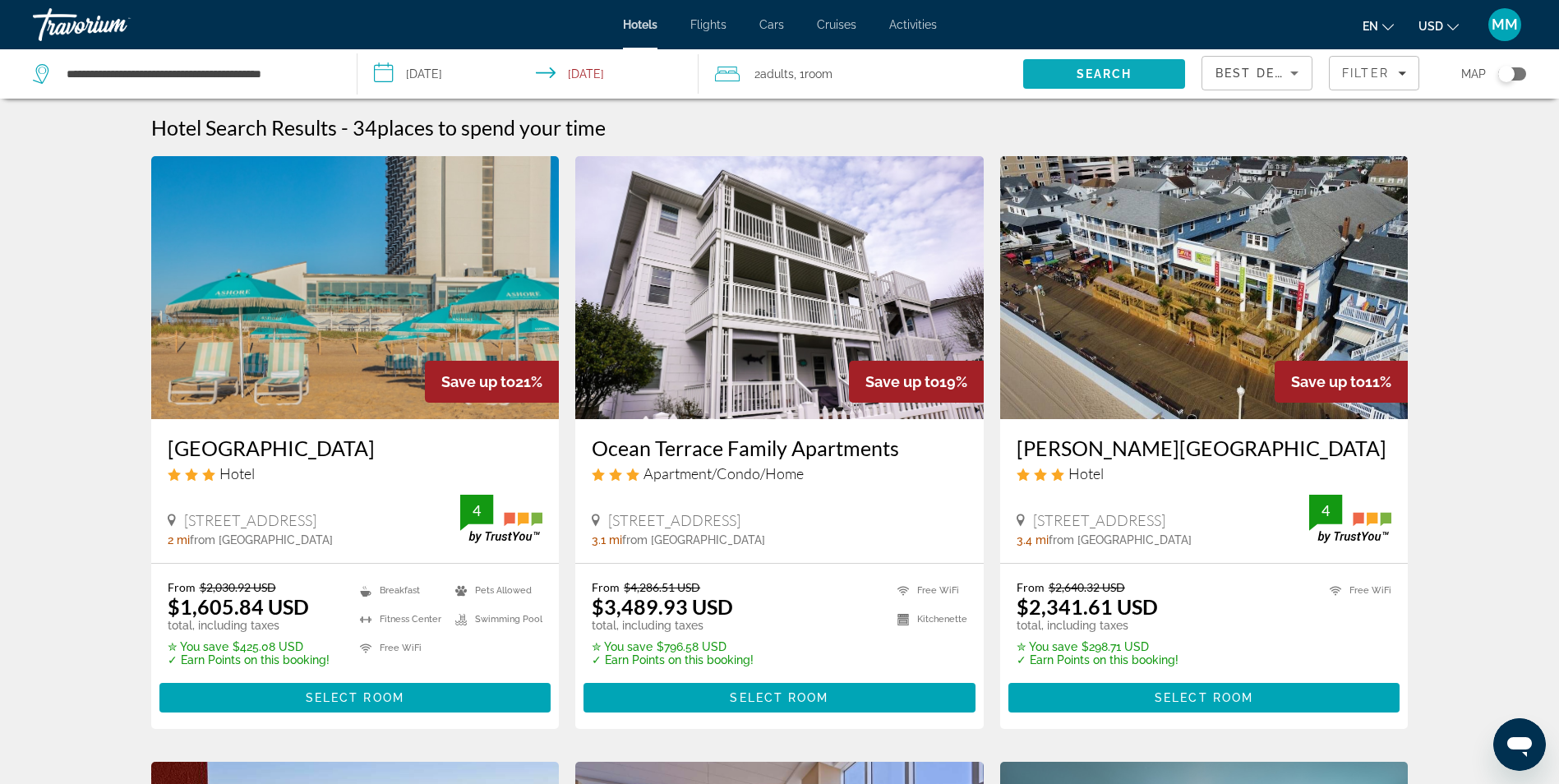
click at [1111, 72] on span "Search" at bounding box center [1104, 74] width 56 height 13
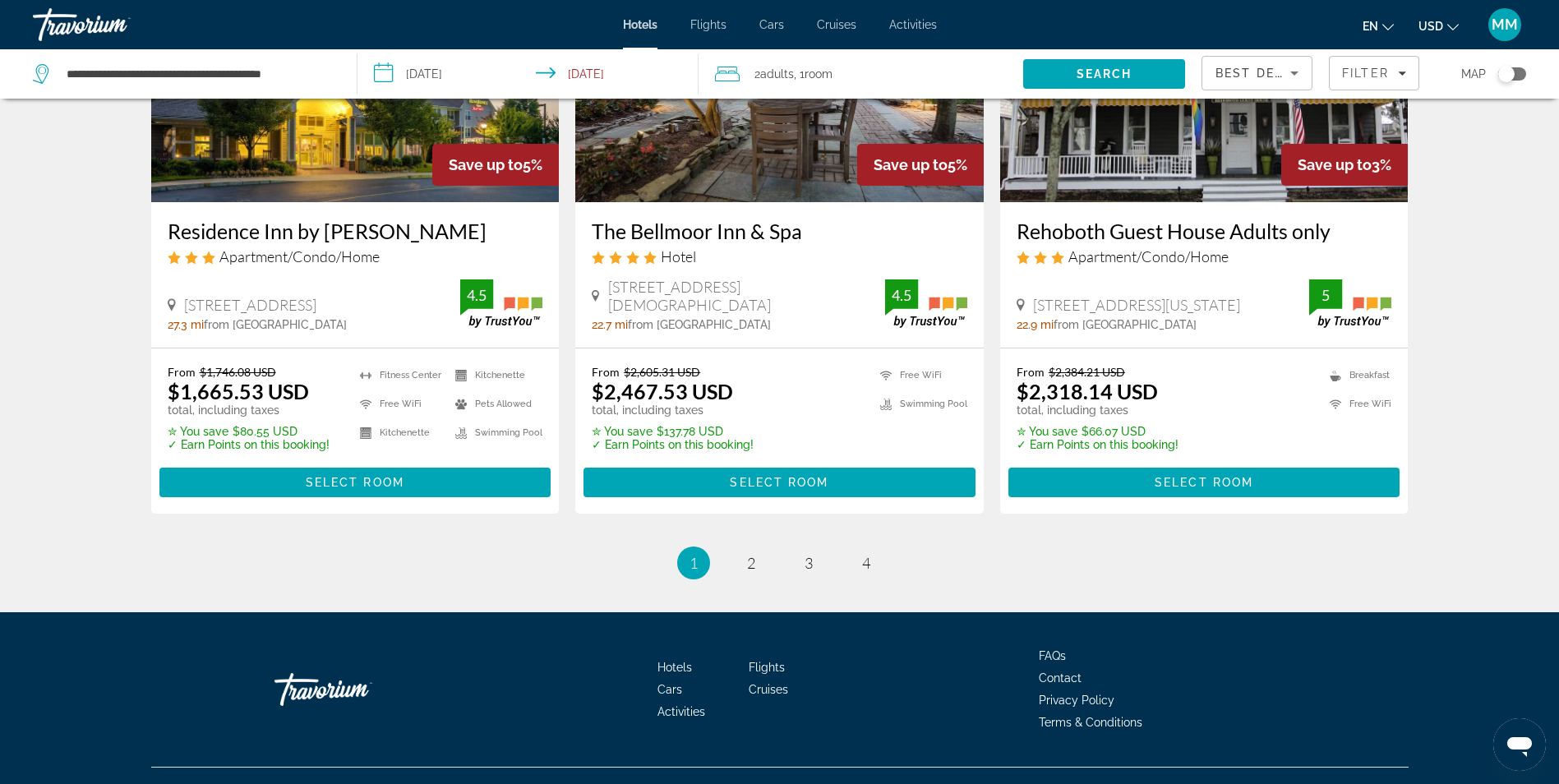
scroll to position [2087, 0]
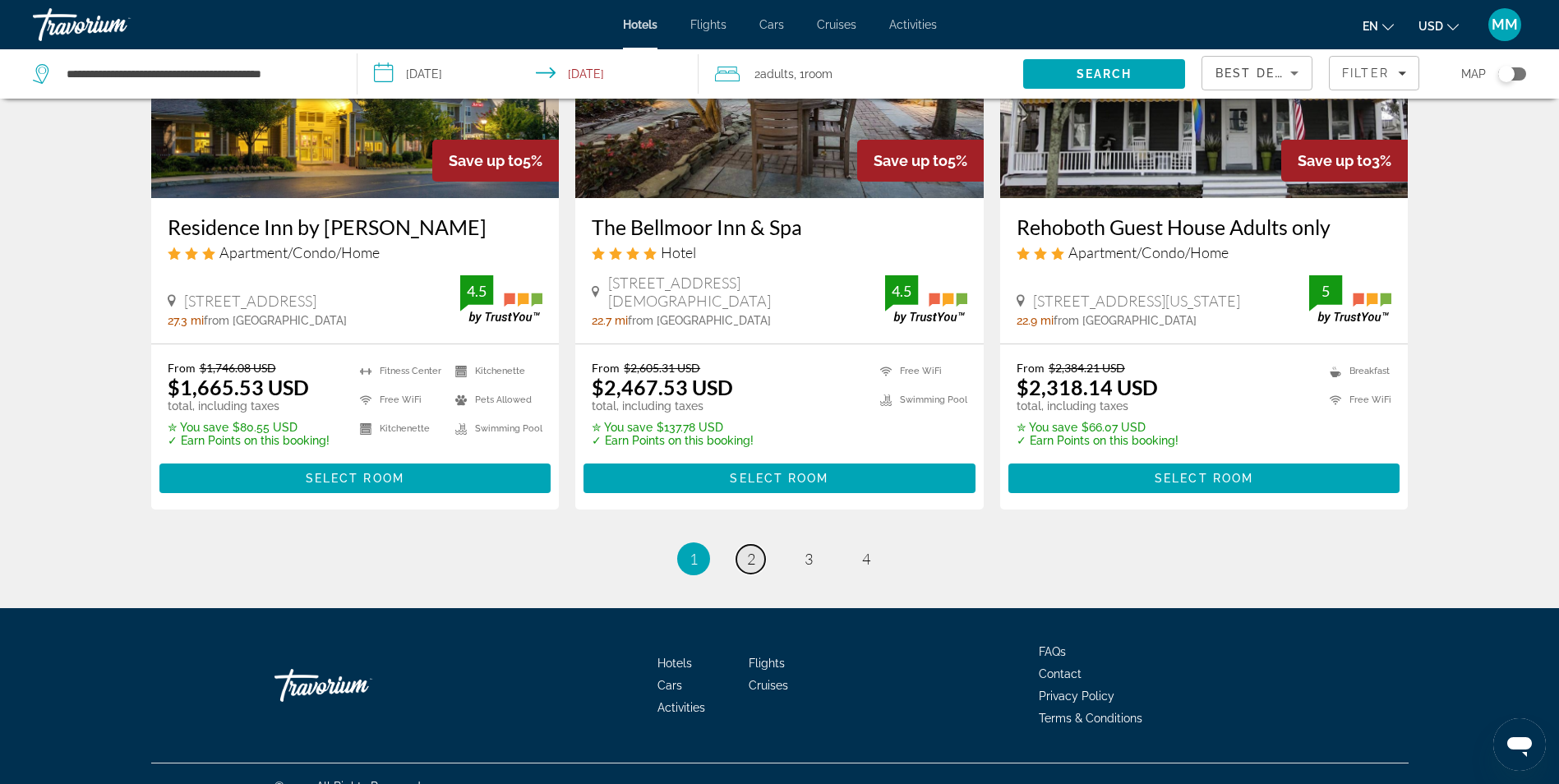
click at [752, 549] on span "2" at bounding box center [751, 558] width 8 height 18
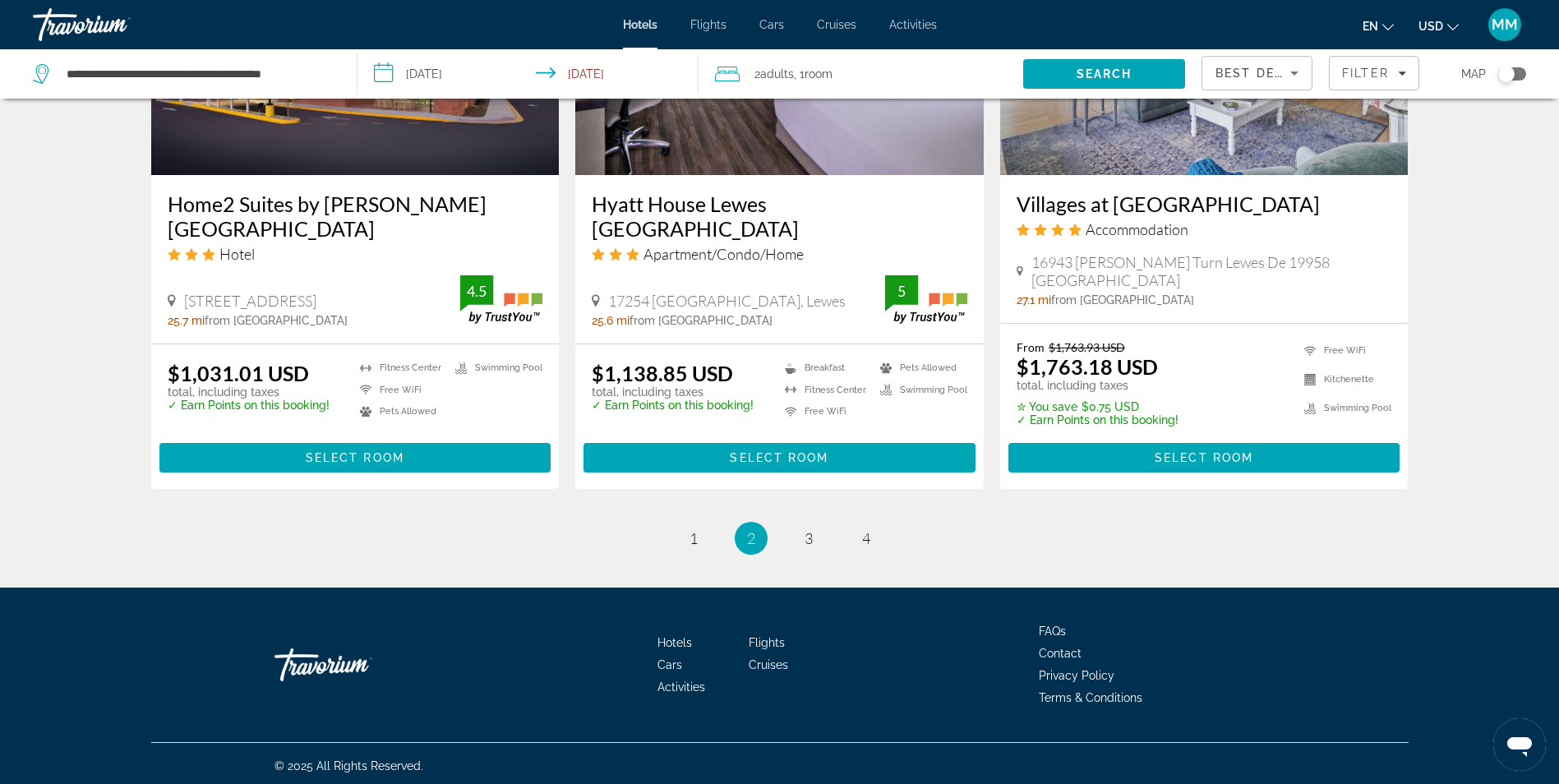
scroll to position [2099, 0]
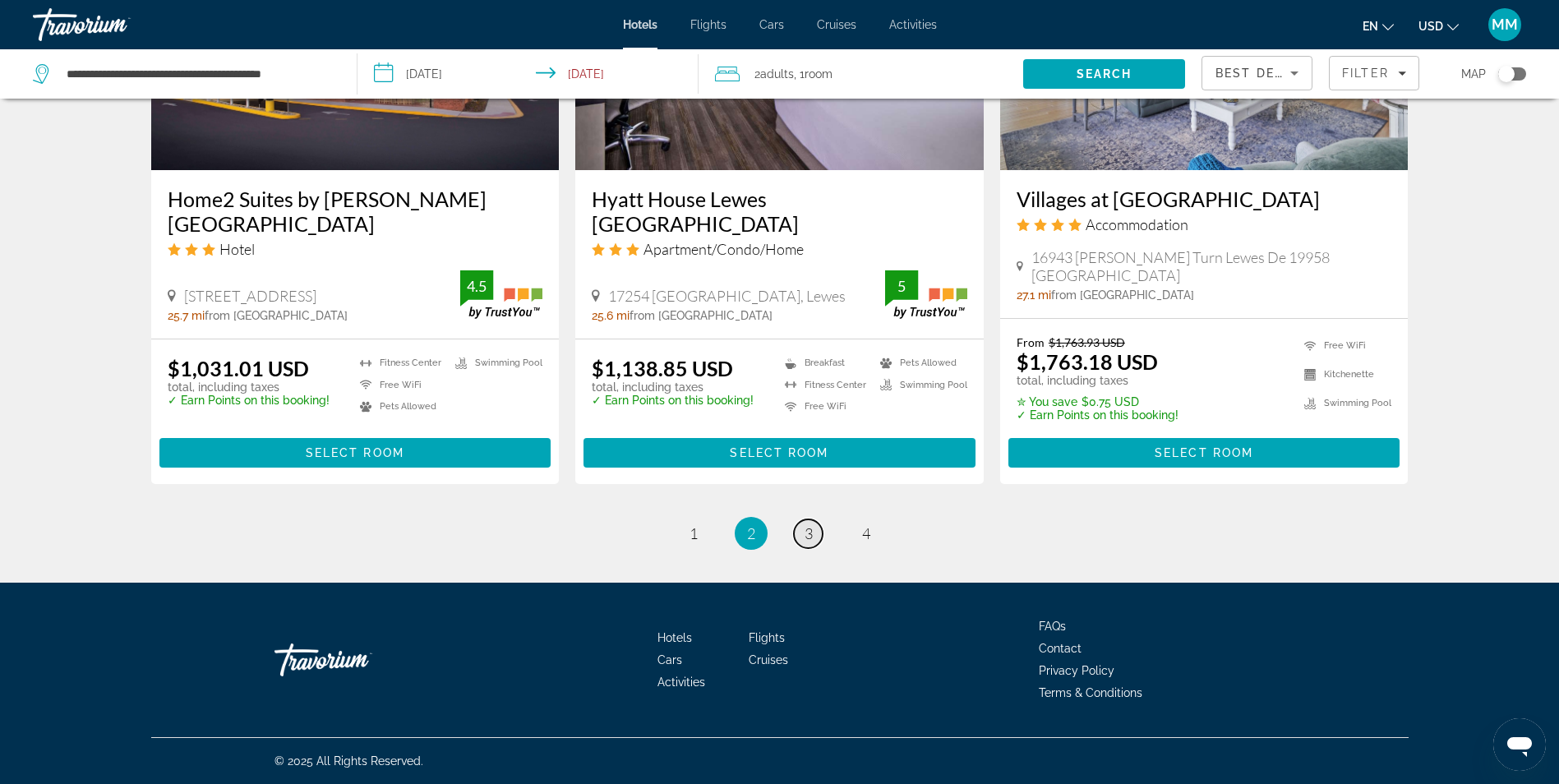
click at [805, 538] on span "3" at bounding box center [809, 533] width 8 height 18
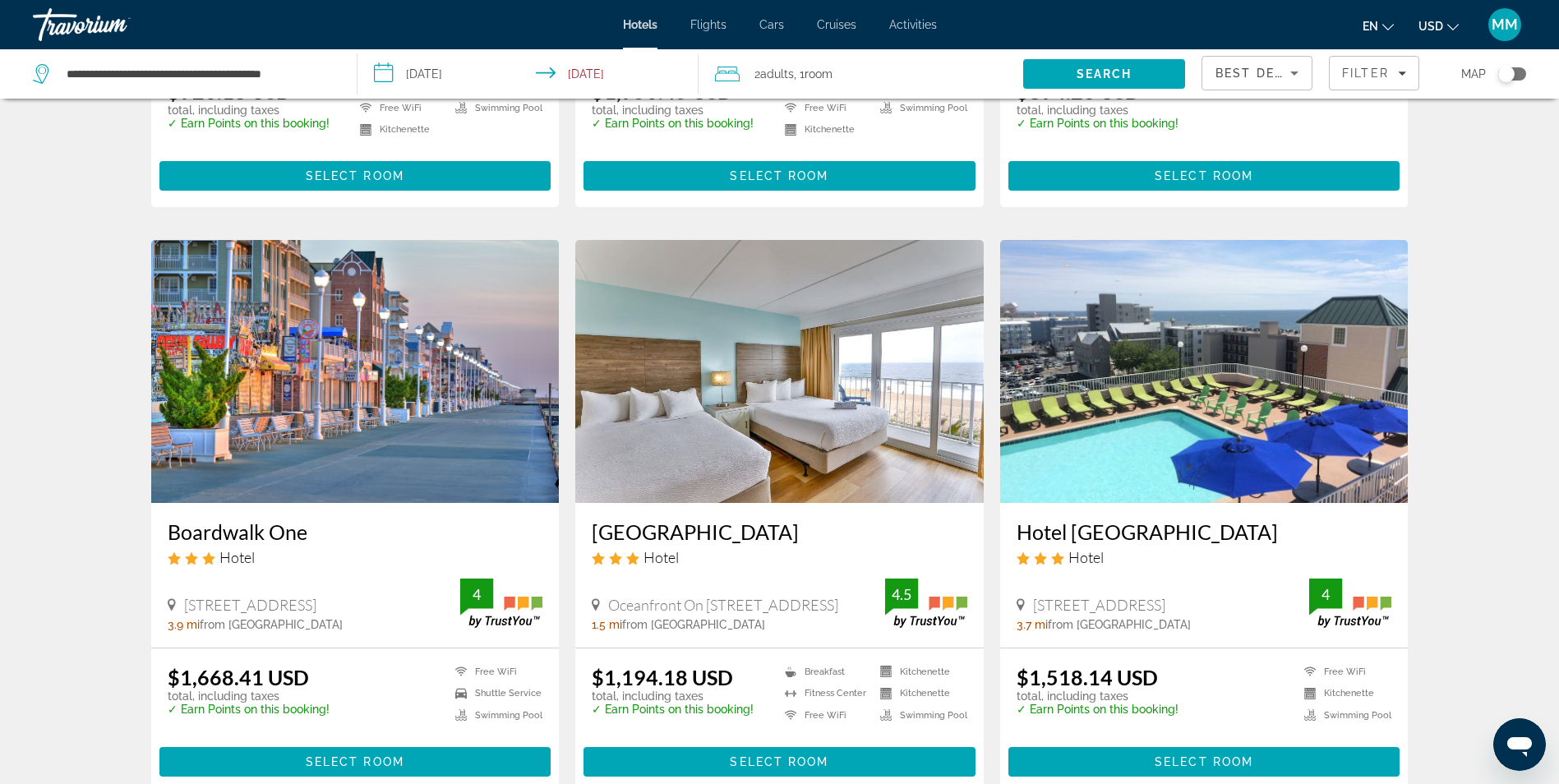
scroll to position [1725, 0]
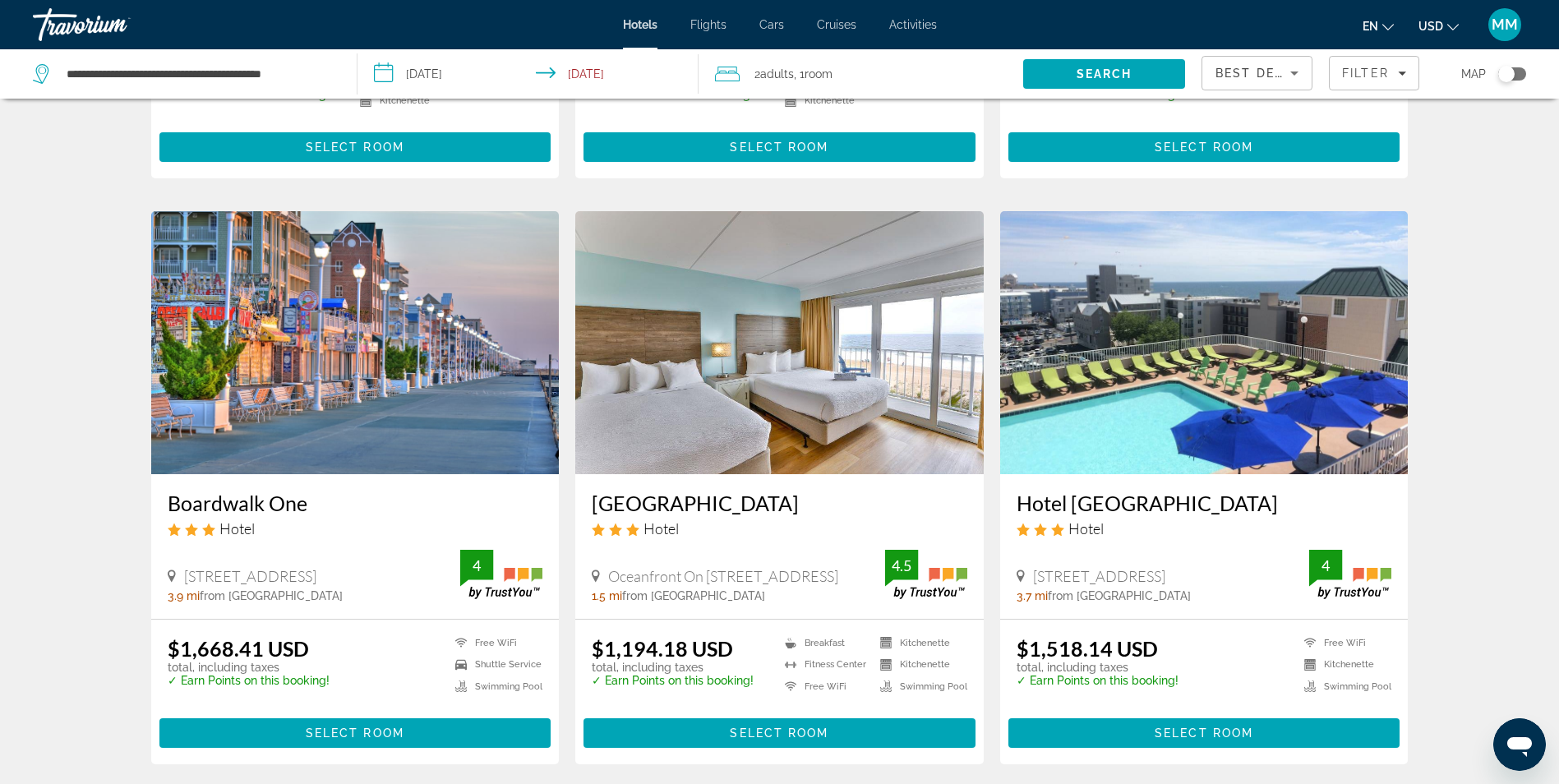
click at [310, 319] on img "Main content" at bounding box center [355, 342] width 408 height 263
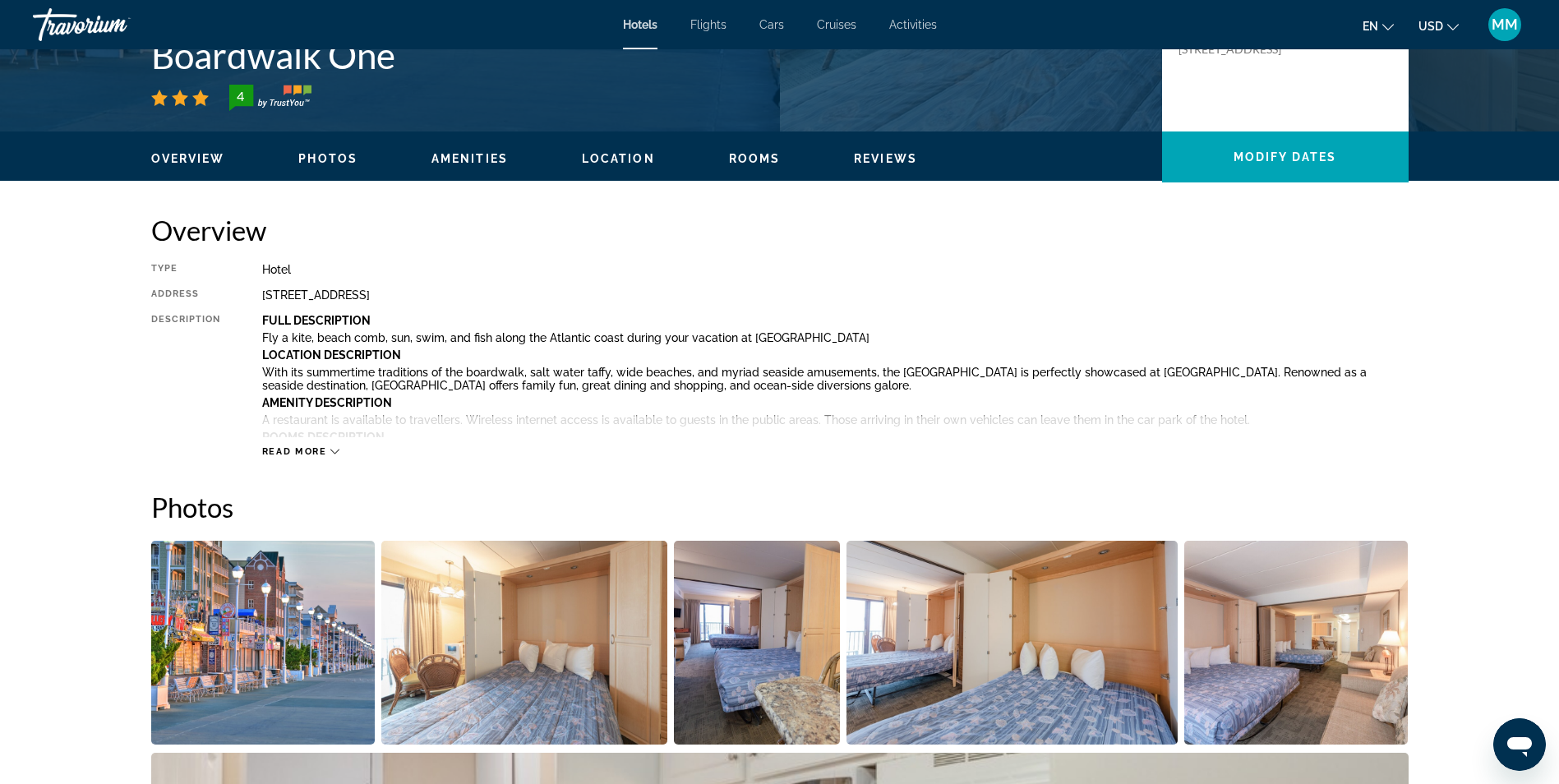
scroll to position [657, 0]
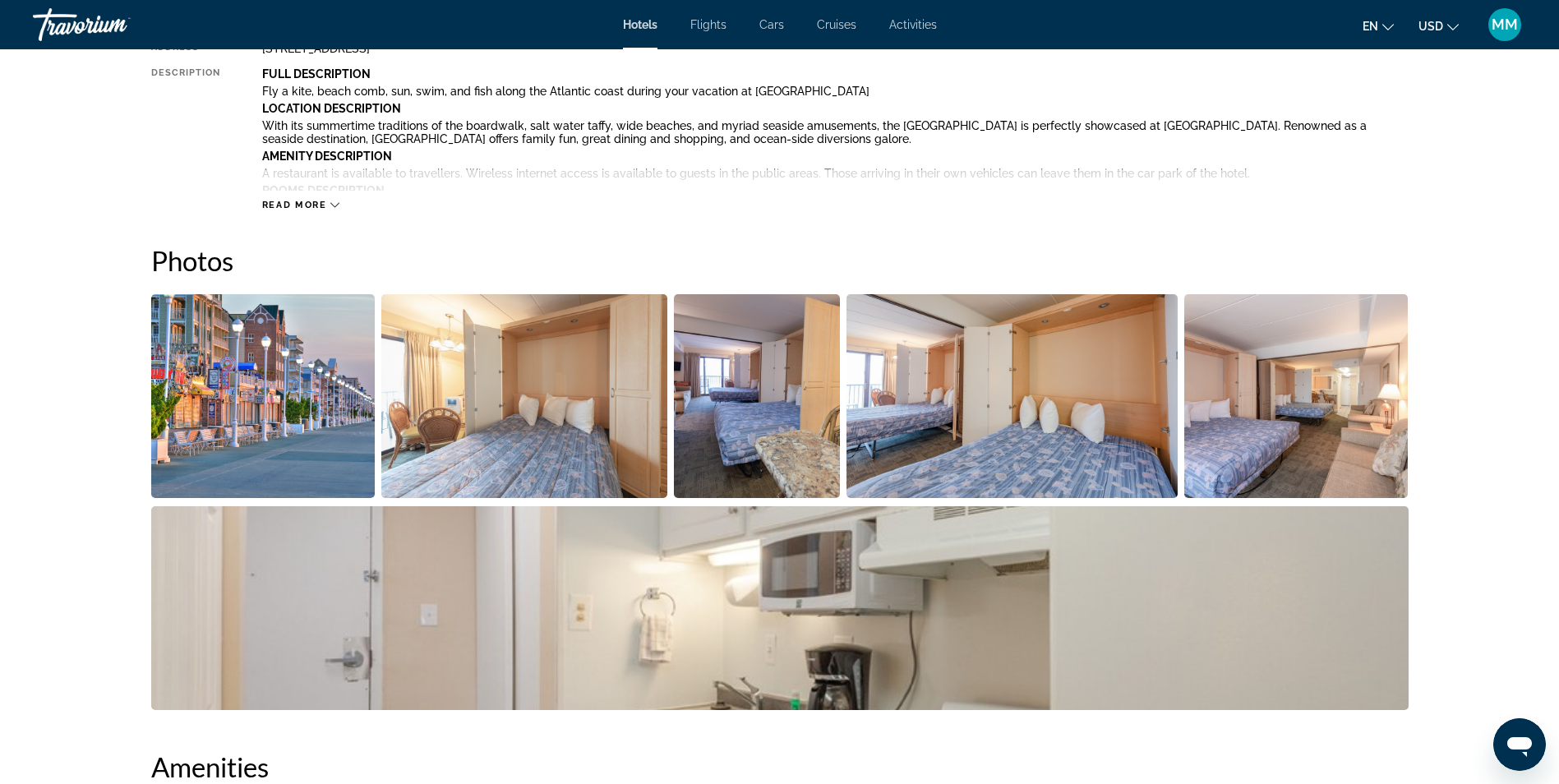
click at [221, 371] on img "Open full-screen image slider" at bounding box center [263, 396] width 224 height 204
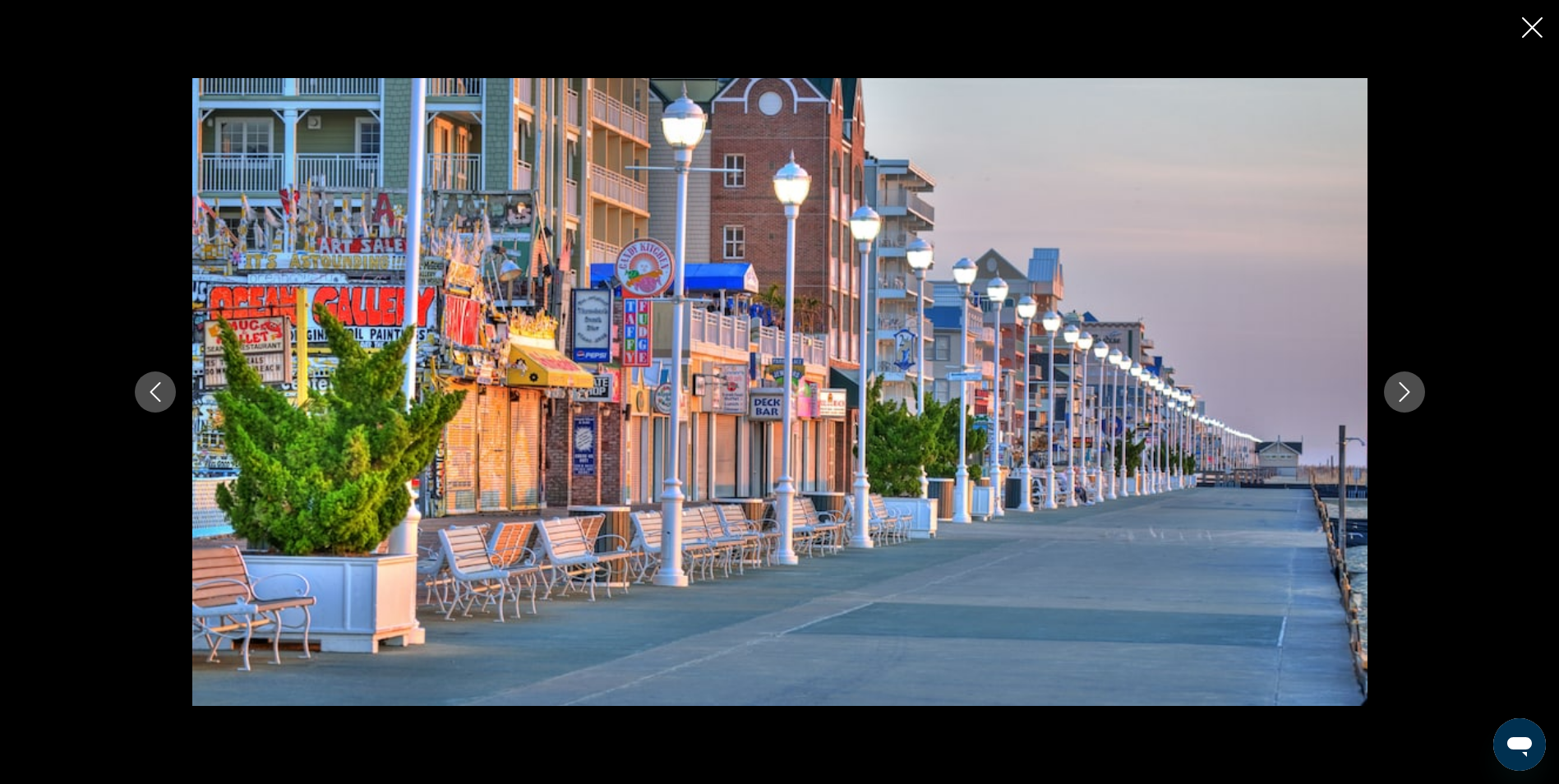
click at [1406, 404] on button "Next image" at bounding box center [1405, 392] width 42 height 41
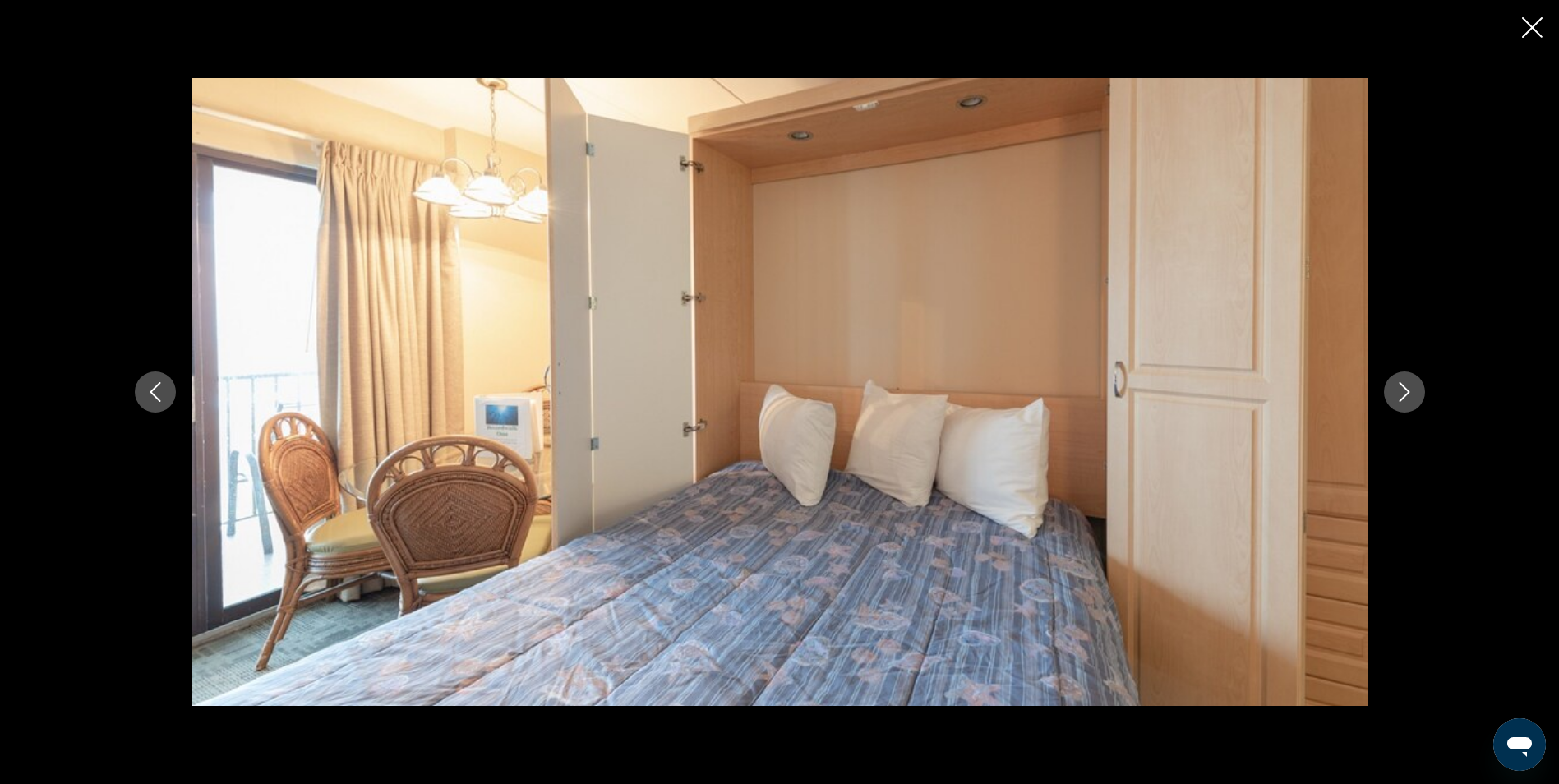
click at [1406, 404] on button "Next image" at bounding box center [1405, 392] width 42 height 41
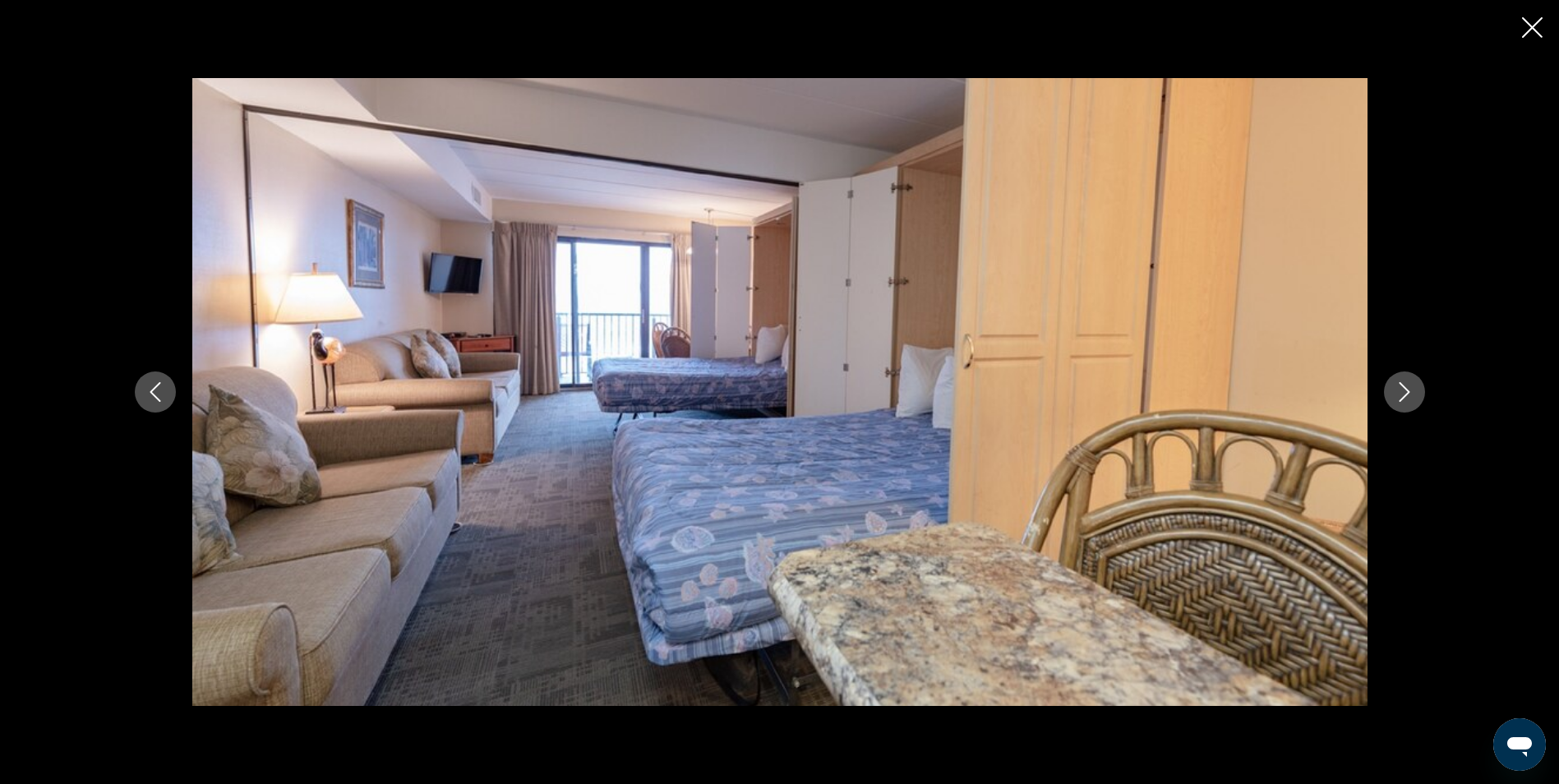
click at [1406, 404] on button "Next image" at bounding box center [1405, 392] width 42 height 41
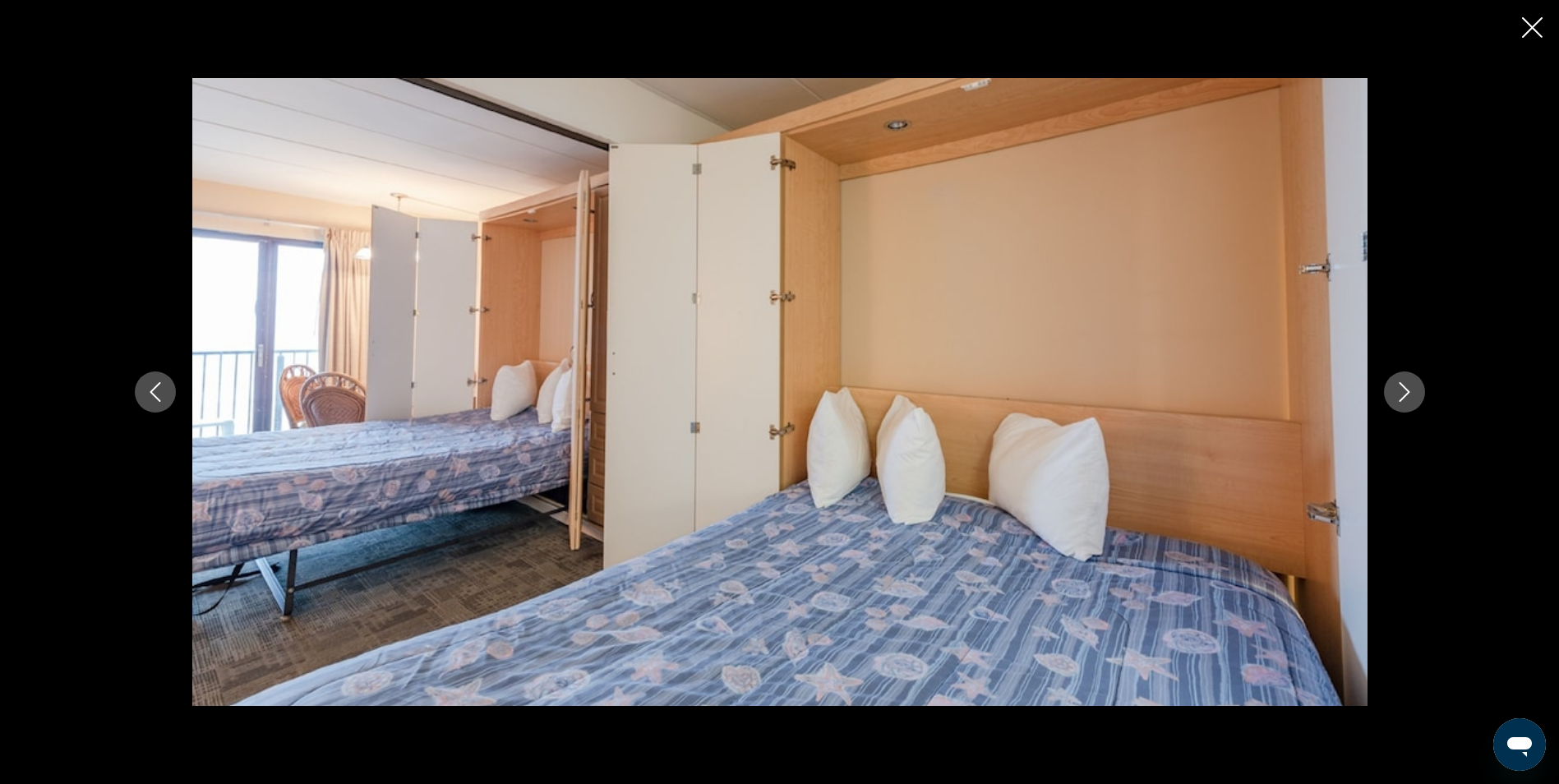
click at [1406, 404] on button "Next image" at bounding box center [1405, 392] width 42 height 41
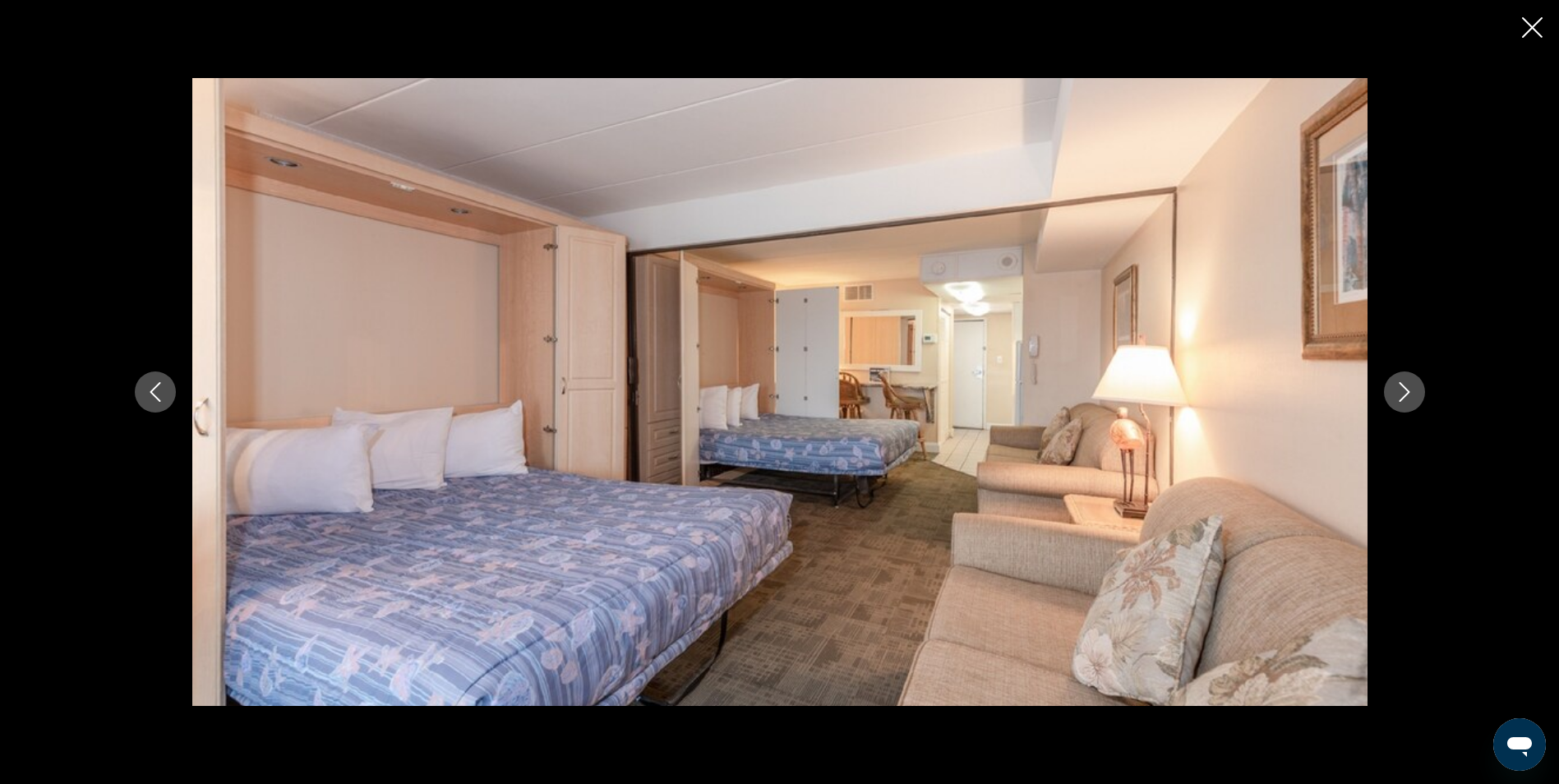
click at [1406, 404] on button "Next image" at bounding box center [1405, 392] width 42 height 41
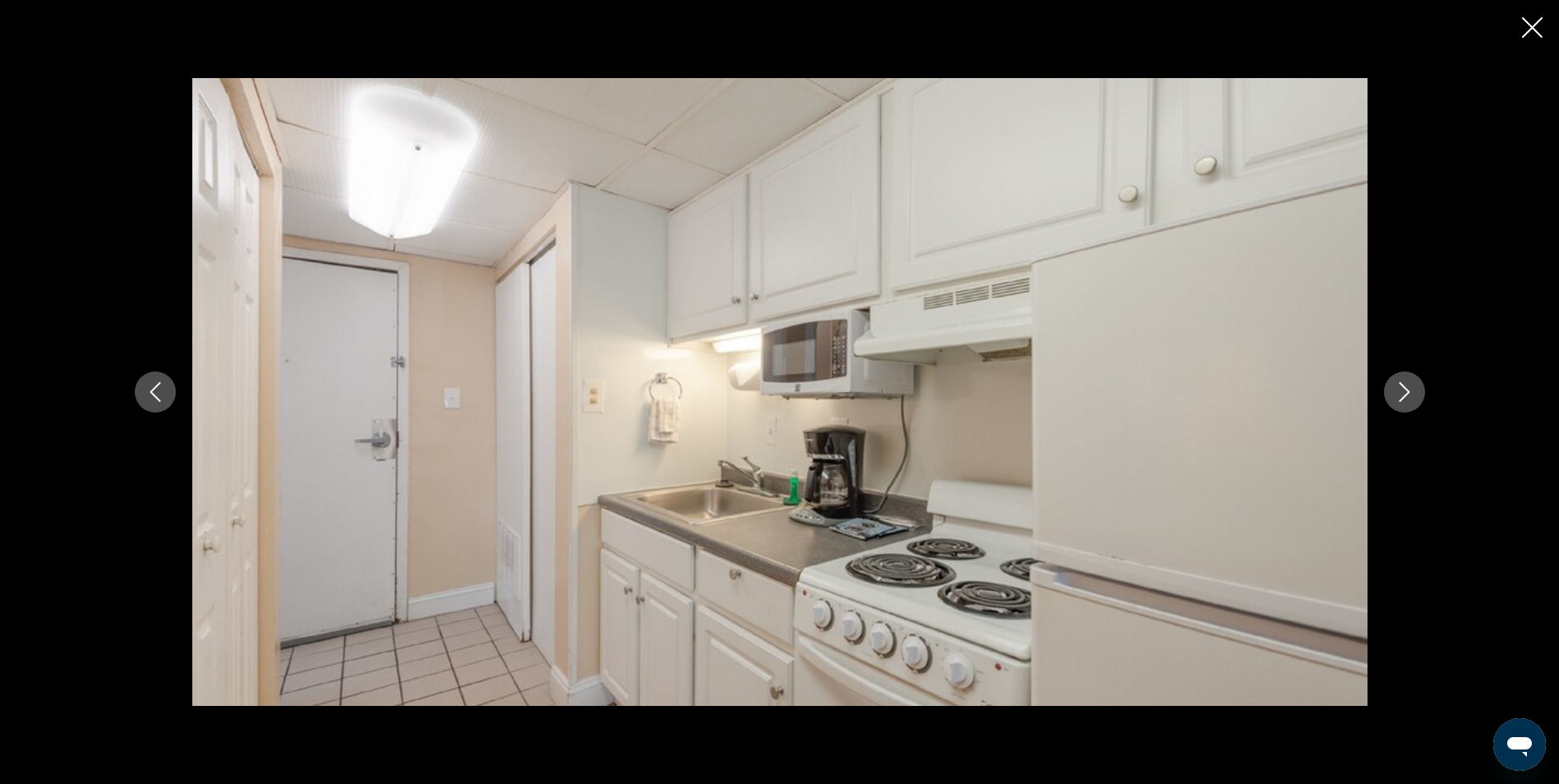
click at [1406, 404] on button "Next image" at bounding box center [1405, 392] width 42 height 41
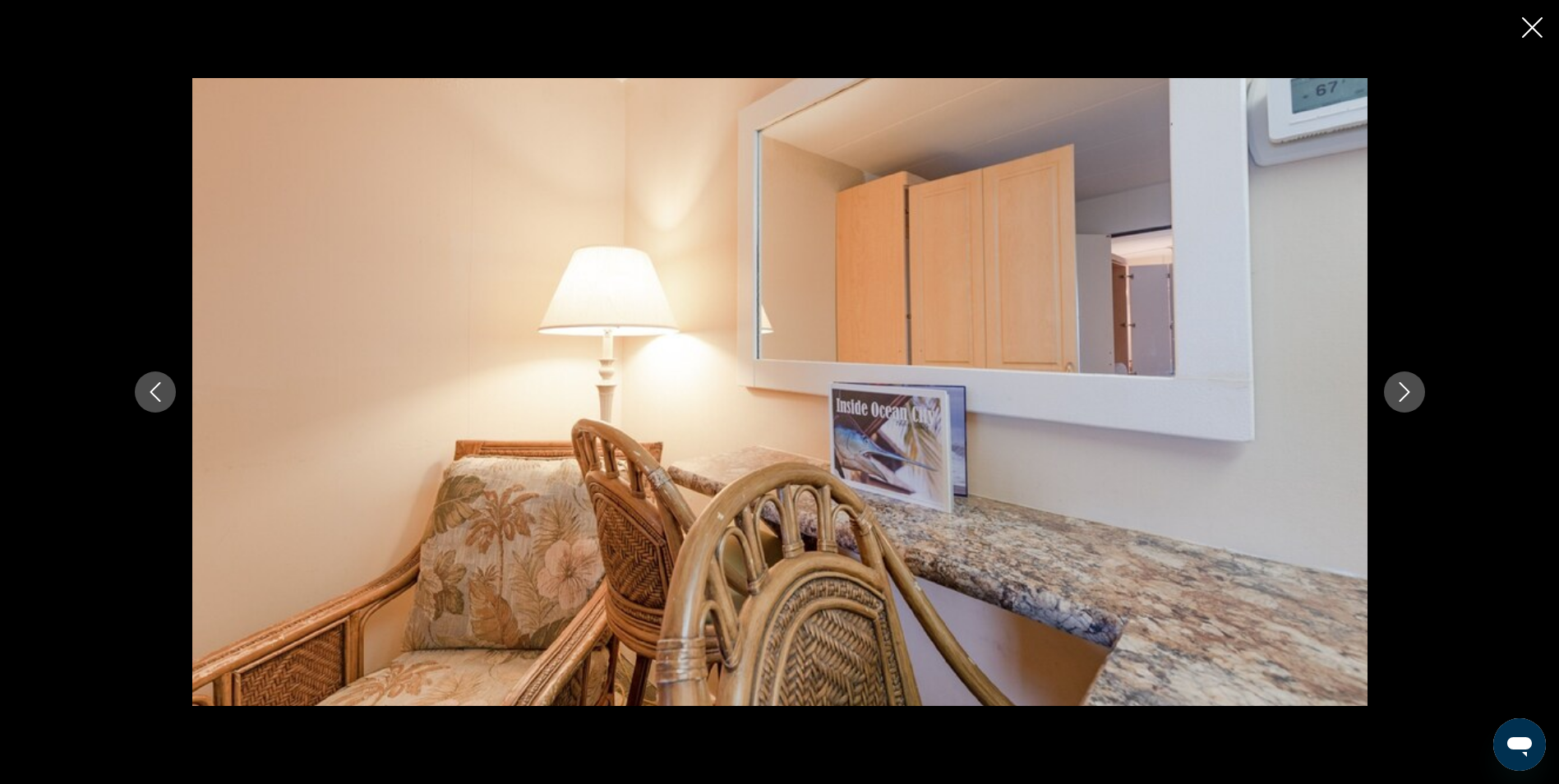
click at [1406, 404] on button "Next image" at bounding box center [1405, 392] width 42 height 41
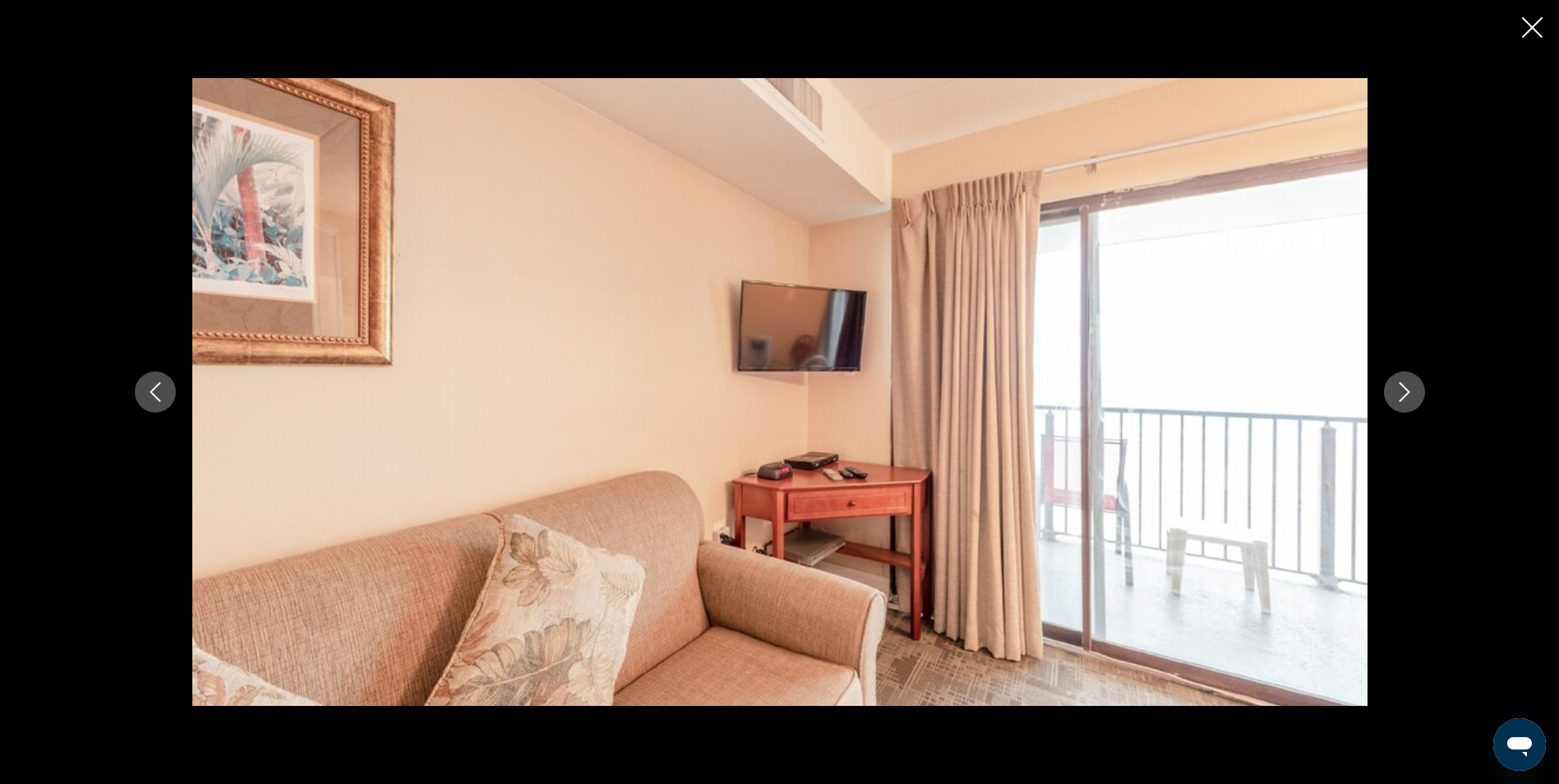
click at [1406, 404] on button "Next image" at bounding box center [1405, 392] width 42 height 41
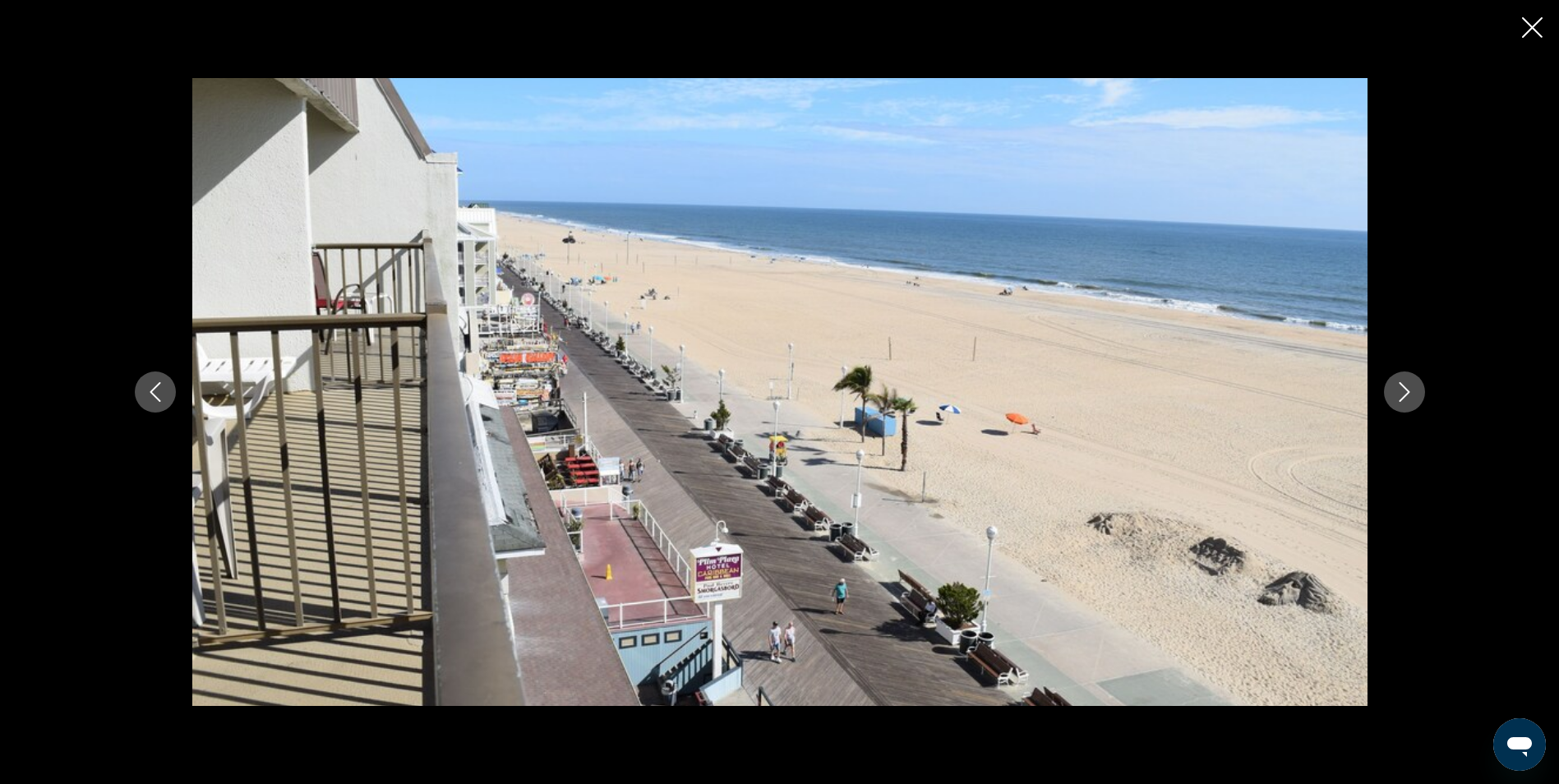
click at [1406, 404] on button "Next image" at bounding box center [1405, 392] width 42 height 41
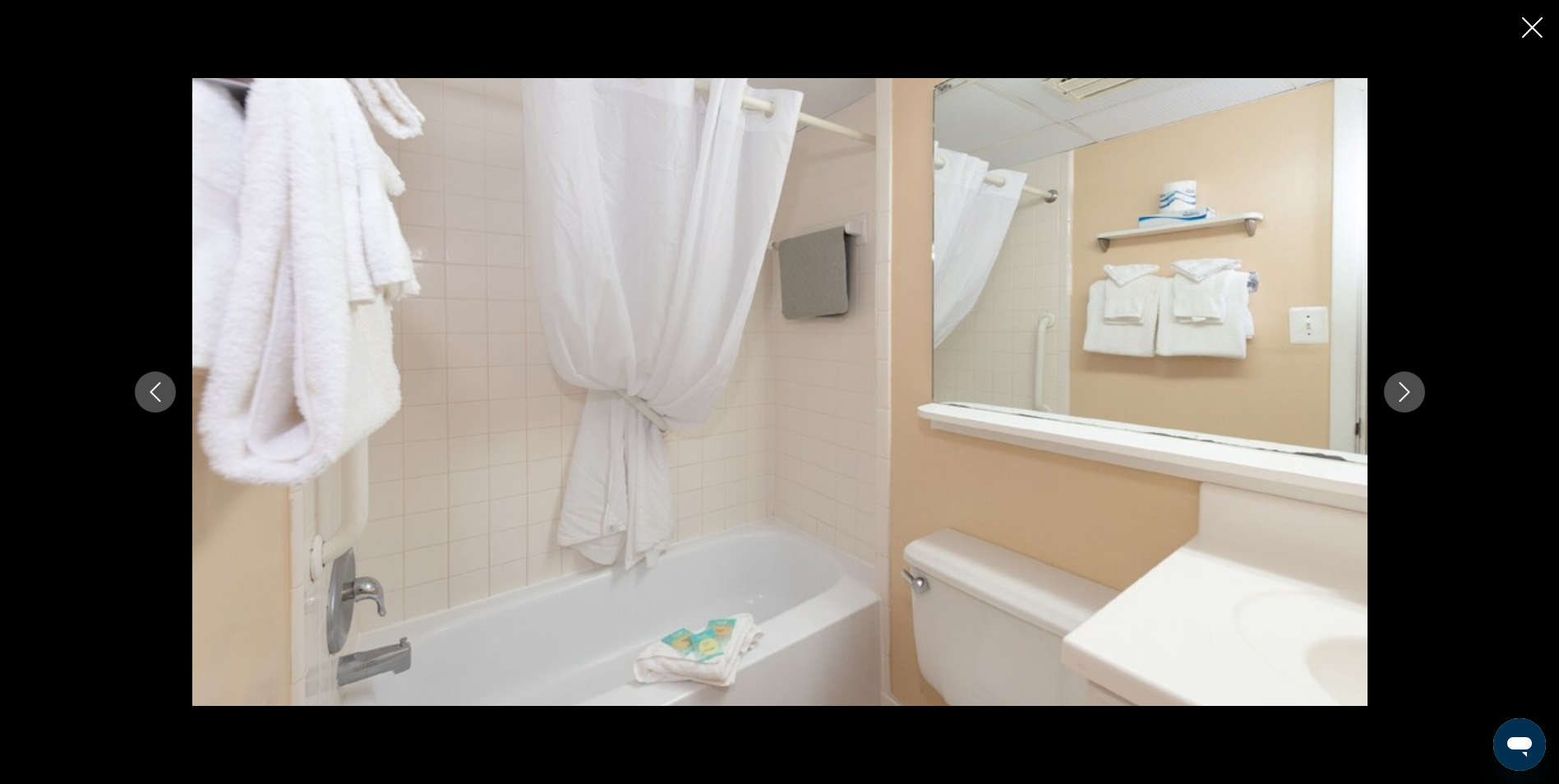
click at [1406, 404] on button "Next image" at bounding box center [1405, 392] width 42 height 41
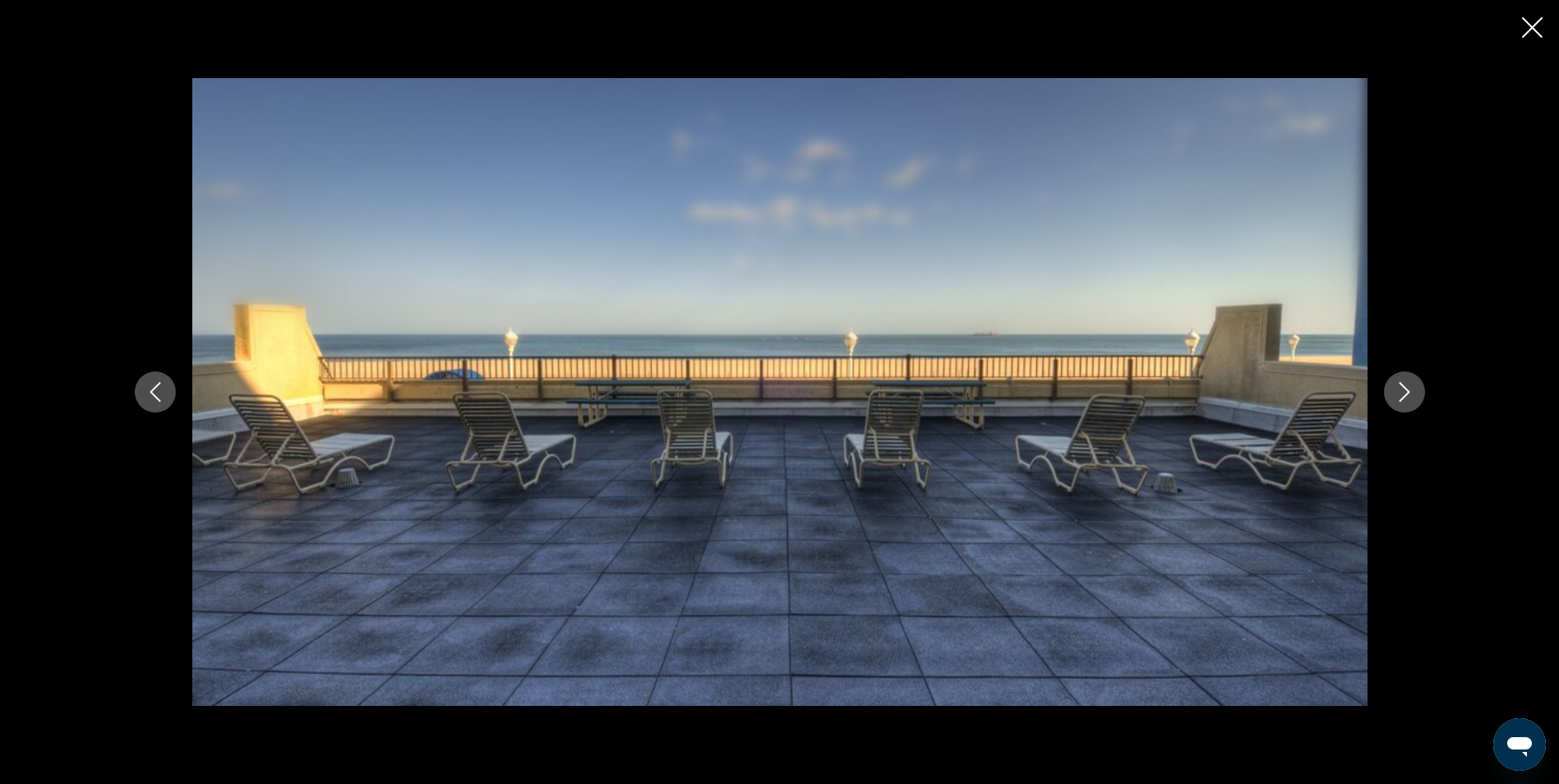
click at [1406, 404] on button "Next image" at bounding box center [1405, 392] width 42 height 41
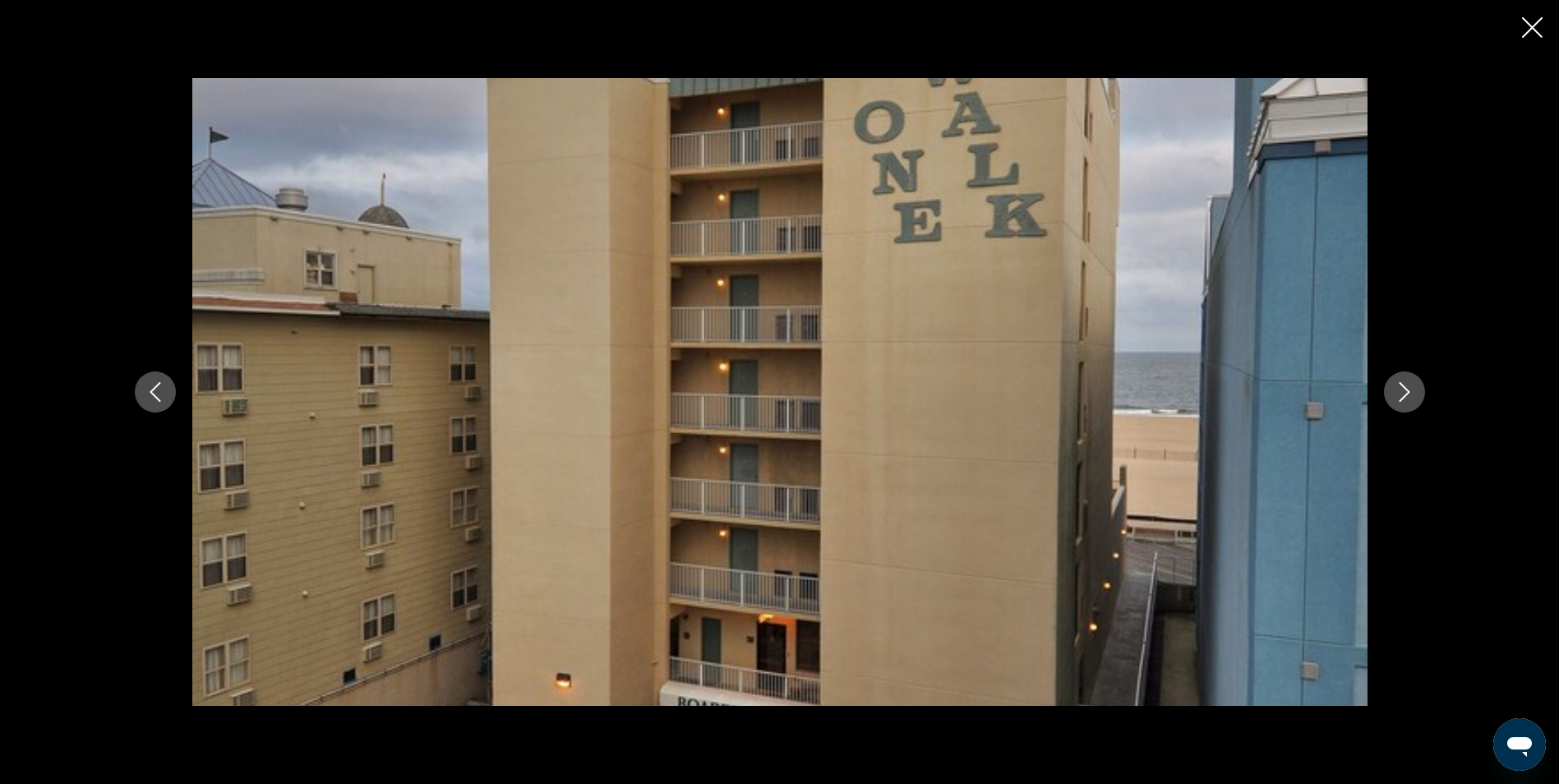
click at [1406, 404] on button "Next image" at bounding box center [1405, 392] width 42 height 41
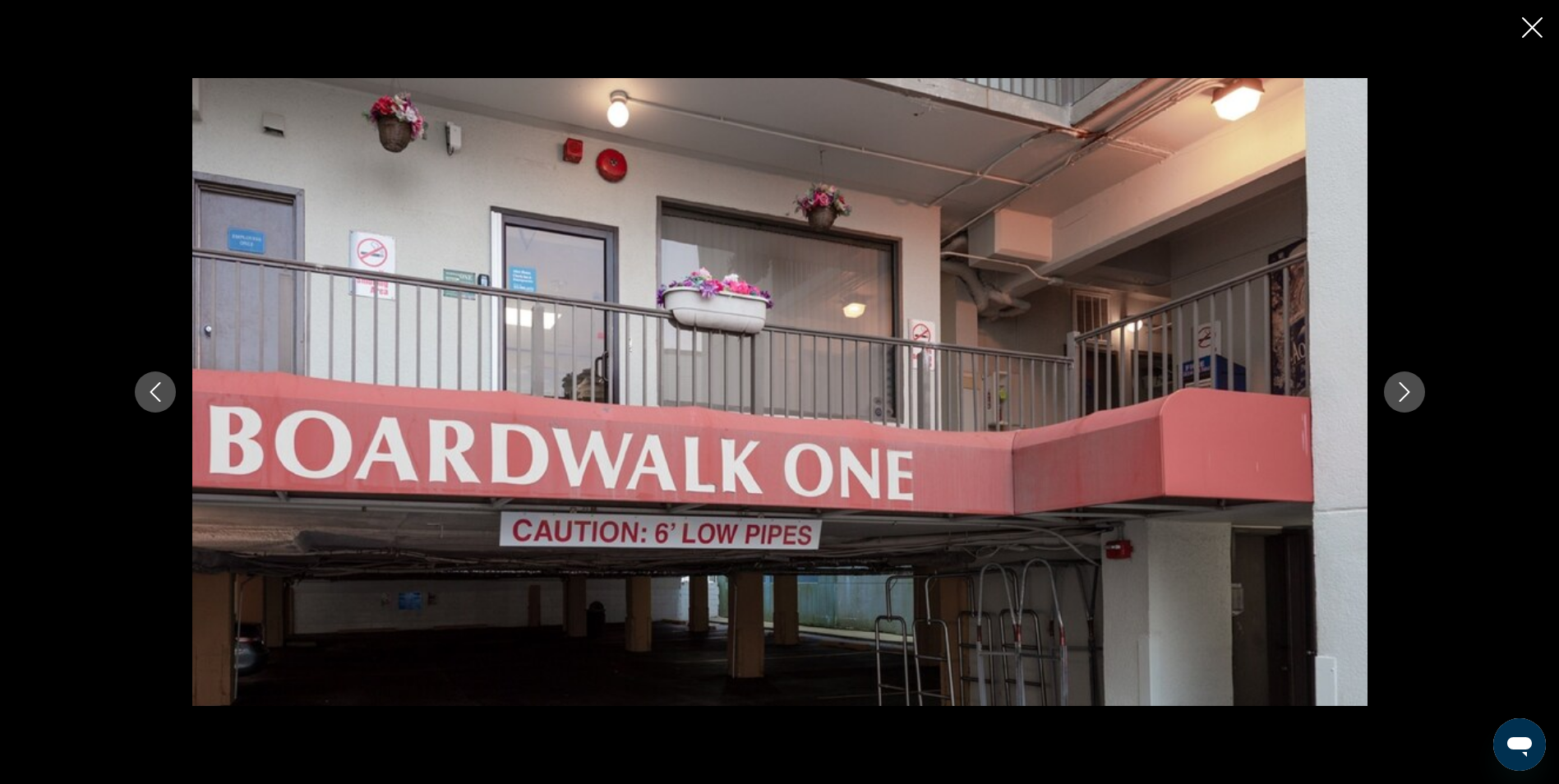
click at [1406, 404] on button "Next image" at bounding box center [1405, 392] width 42 height 41
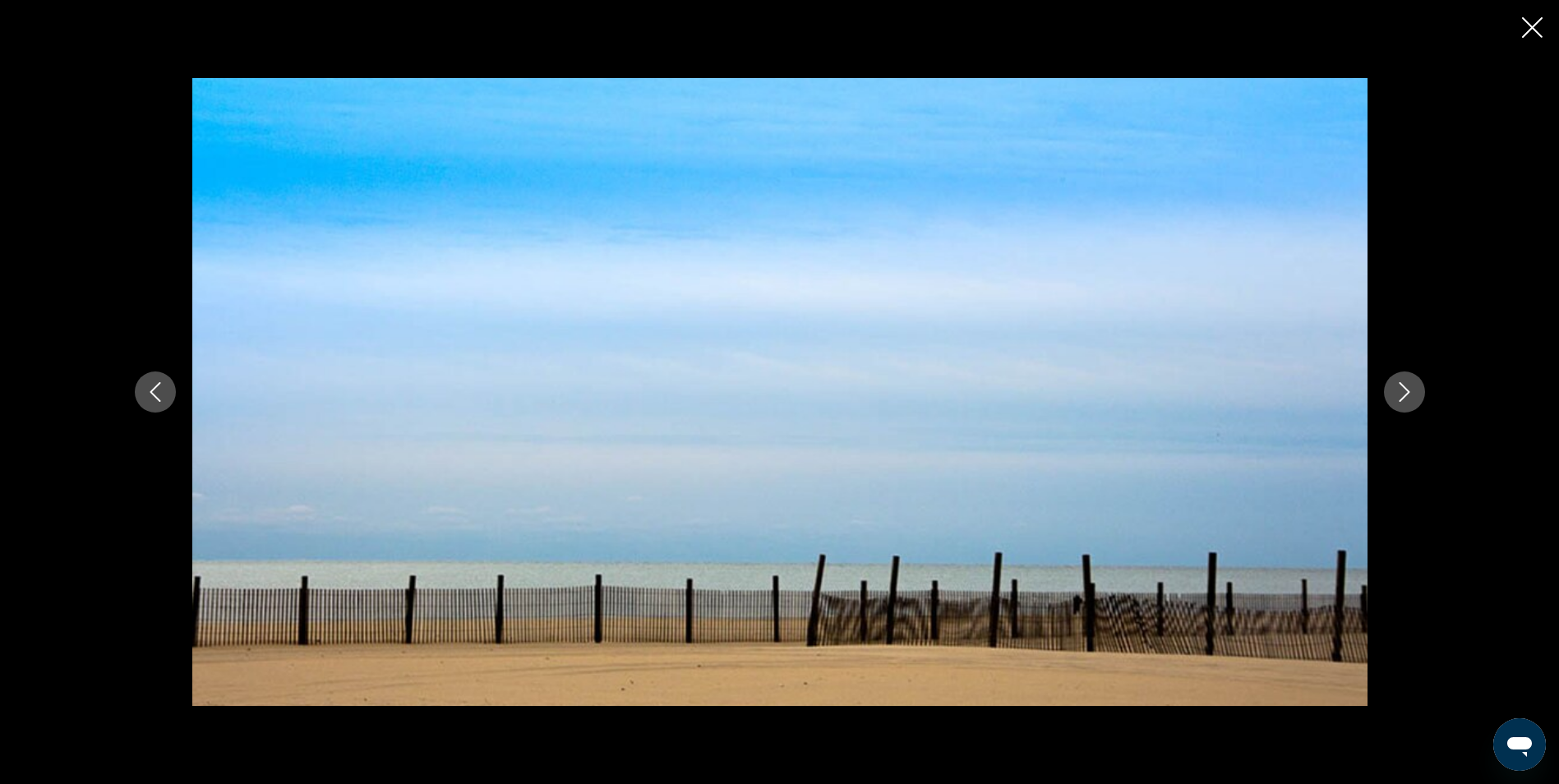
click at [1406, 404] on button "Next image" at bounding box center [1405, 392] width 42 height 41
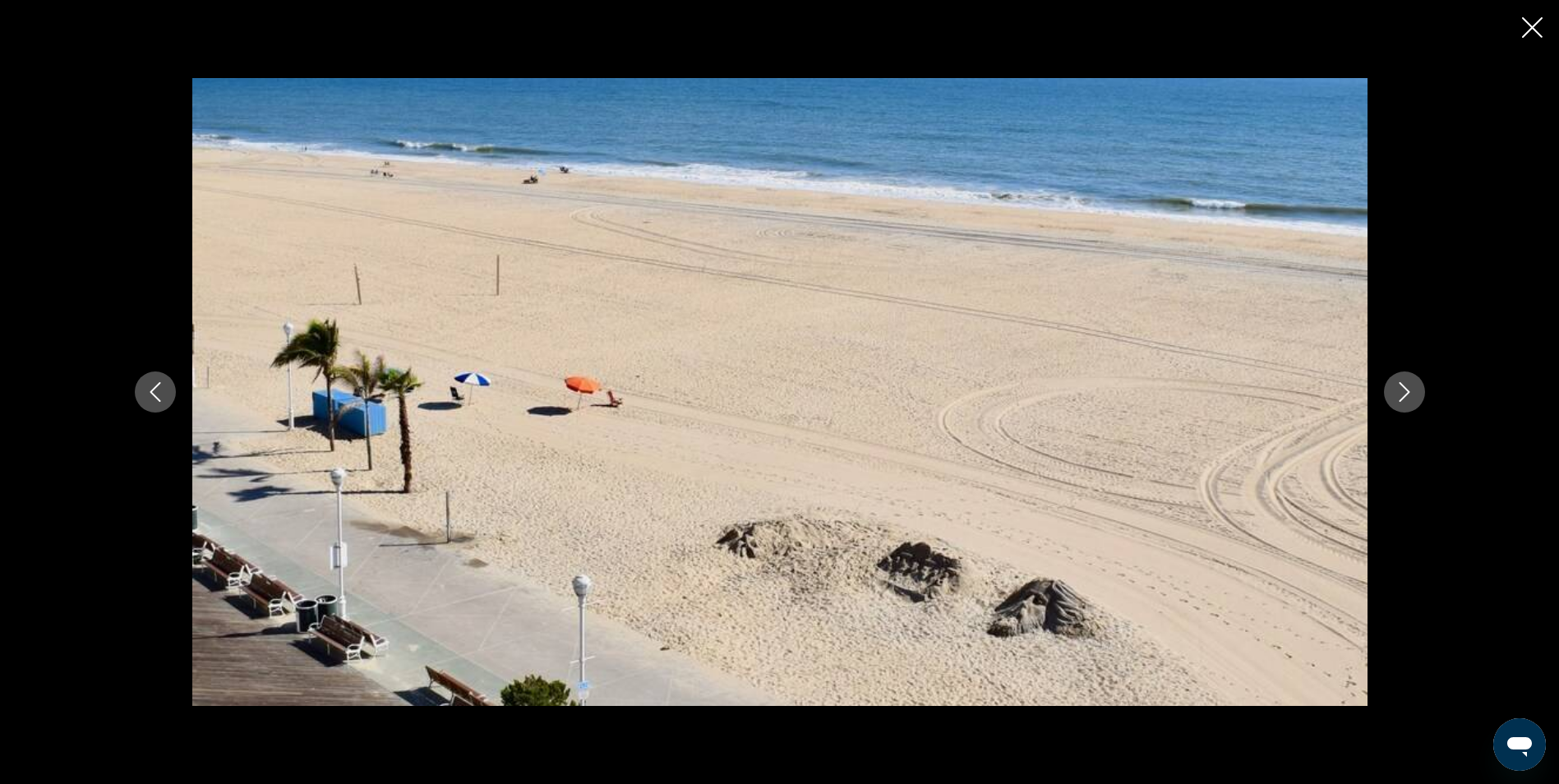
click at [1406, 404] on button "Next image" at bounding box center [1405, 392] width 42 height 41
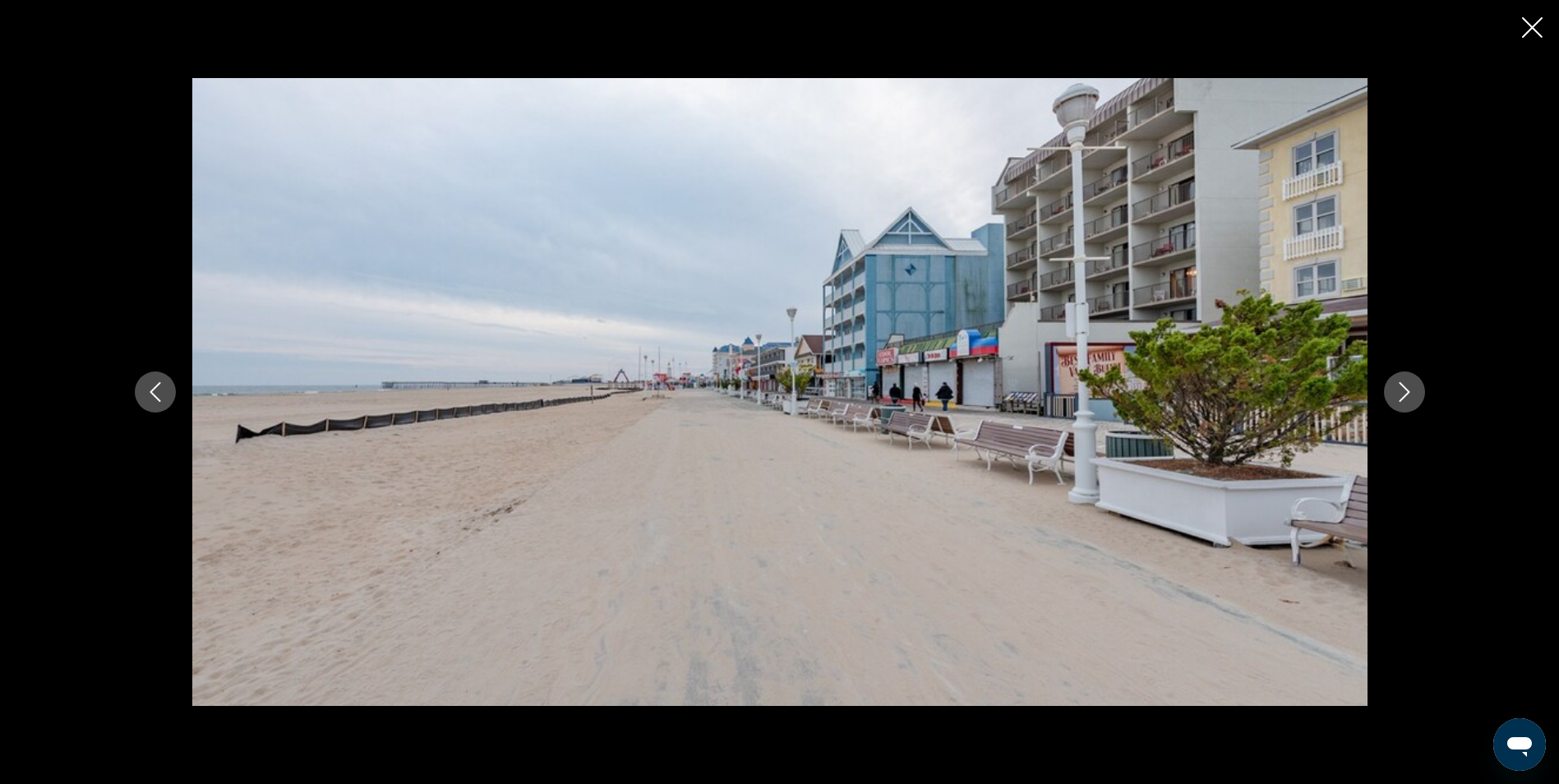
click at [1406, 404] on button "Next image" at bounding box center [1405, 392] width 42 height 41
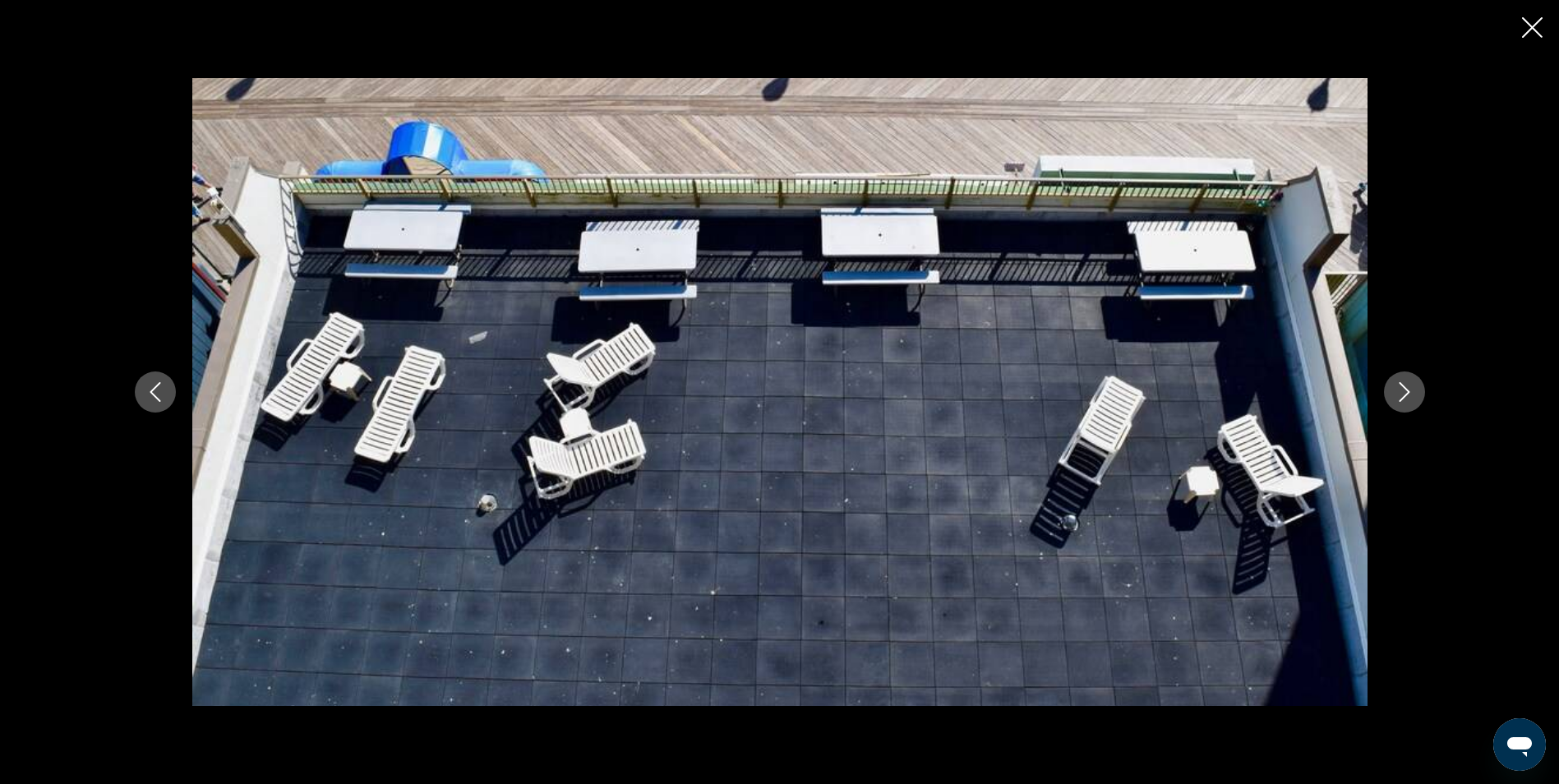
click at [1406, 404] on button "Next image" at bounding box center [1405, 392] width 42 height 41
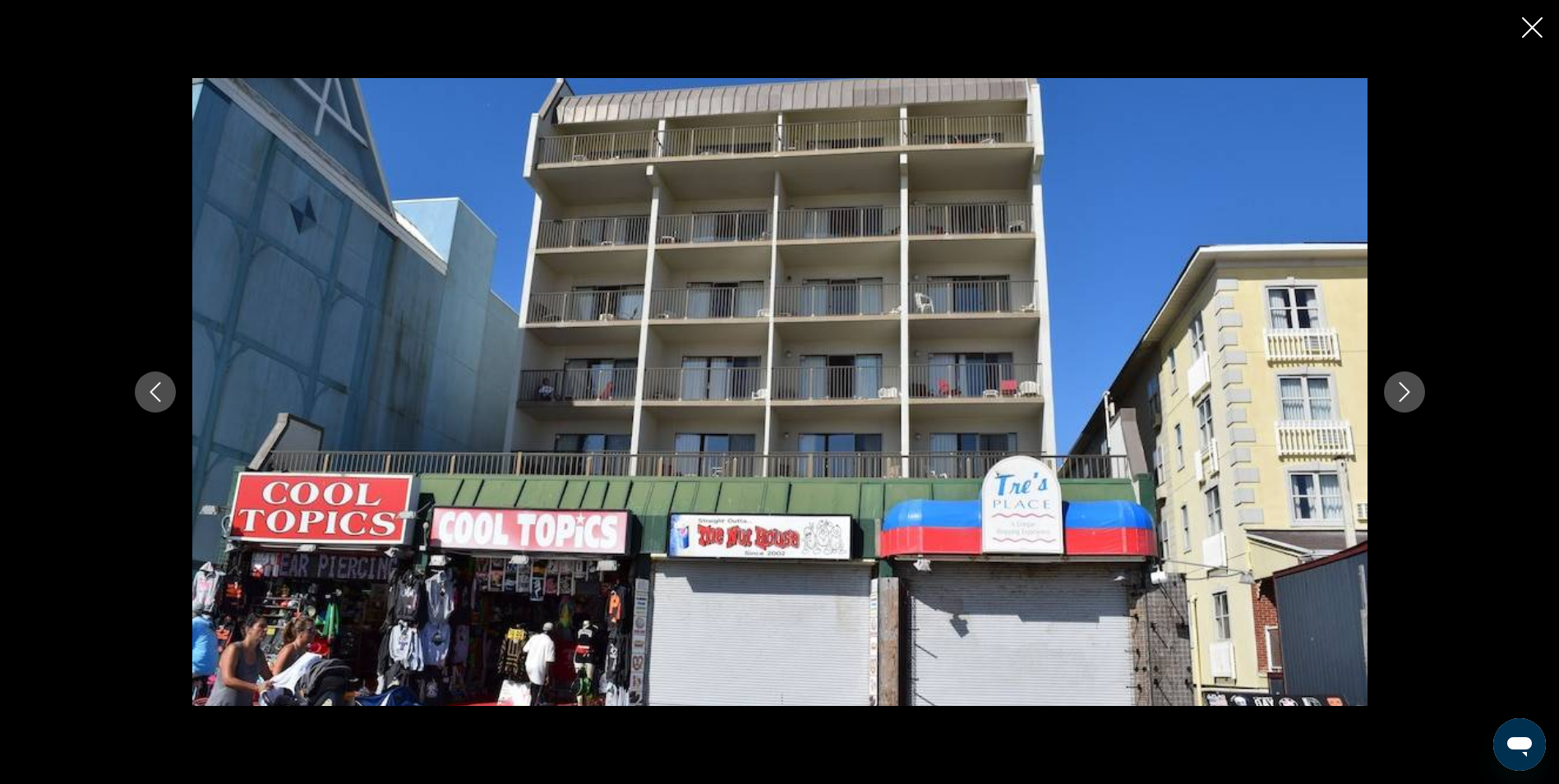
click at [1406, 404] on button "Next image" at bounding box center [1405, 392] width 42 height 41
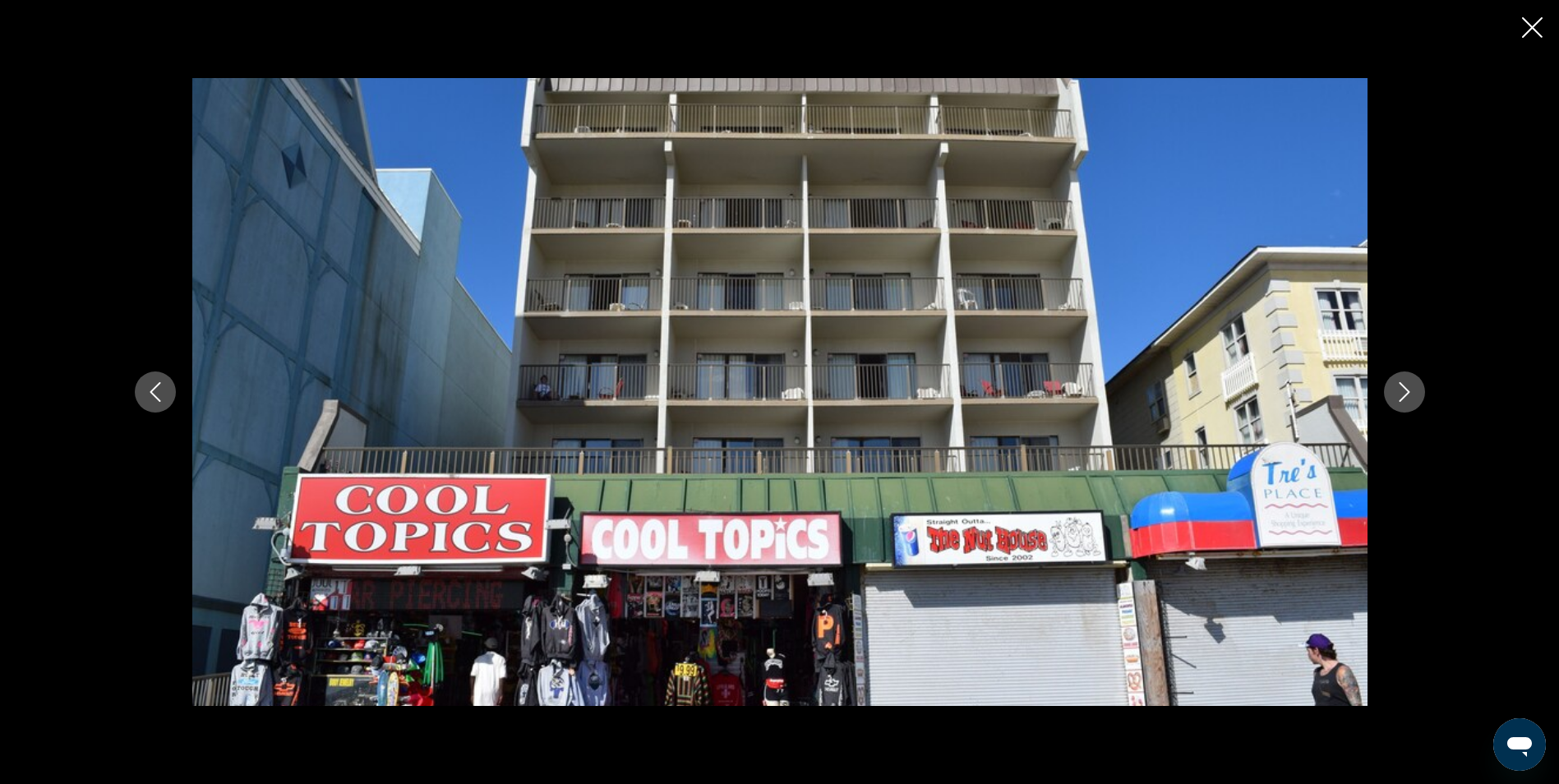
click at [1406, 404] on button "Next image" at bounding box center [1405, 392] width 42 height 41
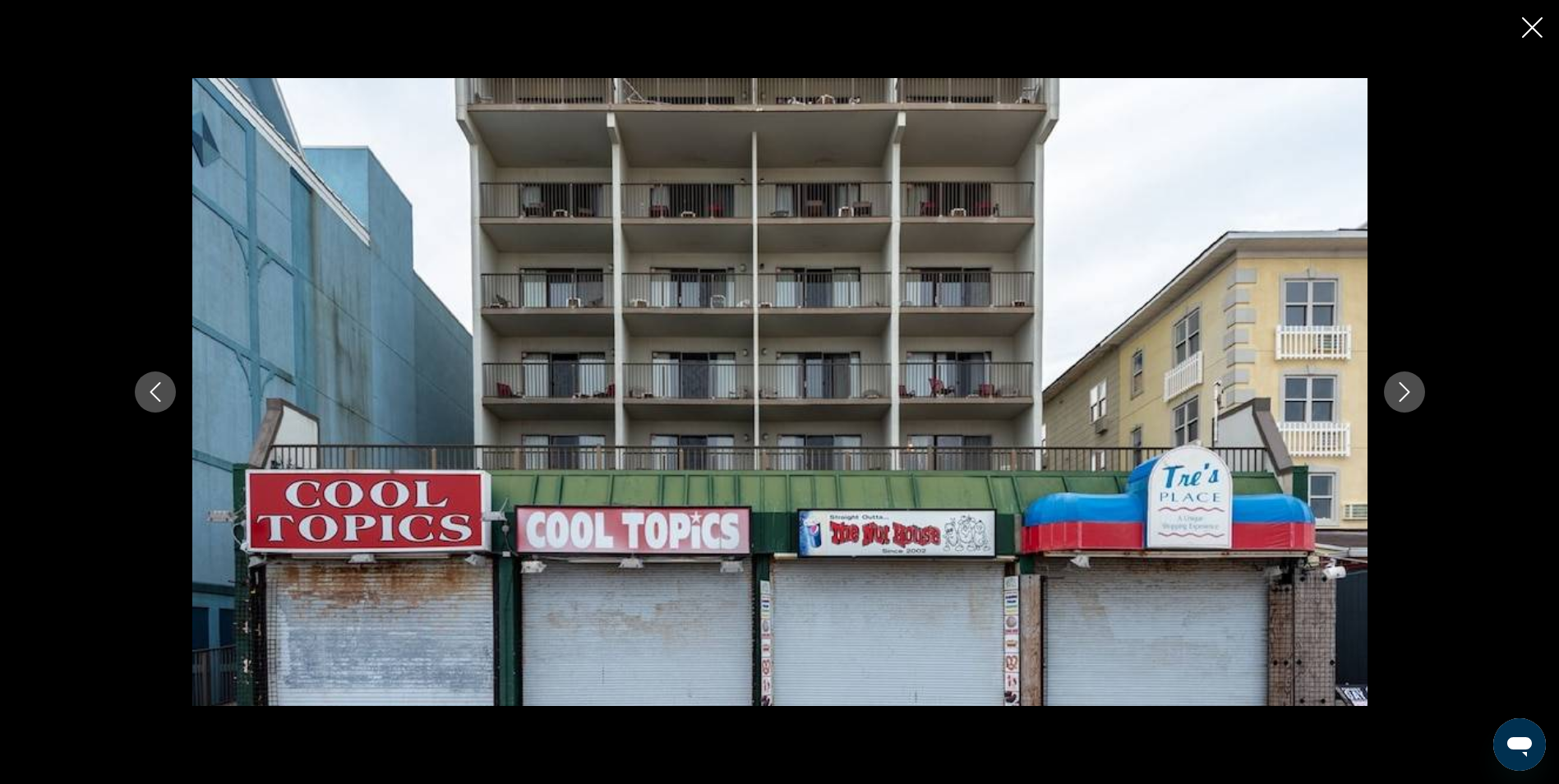
click at [1406, 404] on button "Next image" at bounding box center [1405, 392] width 42 height 41
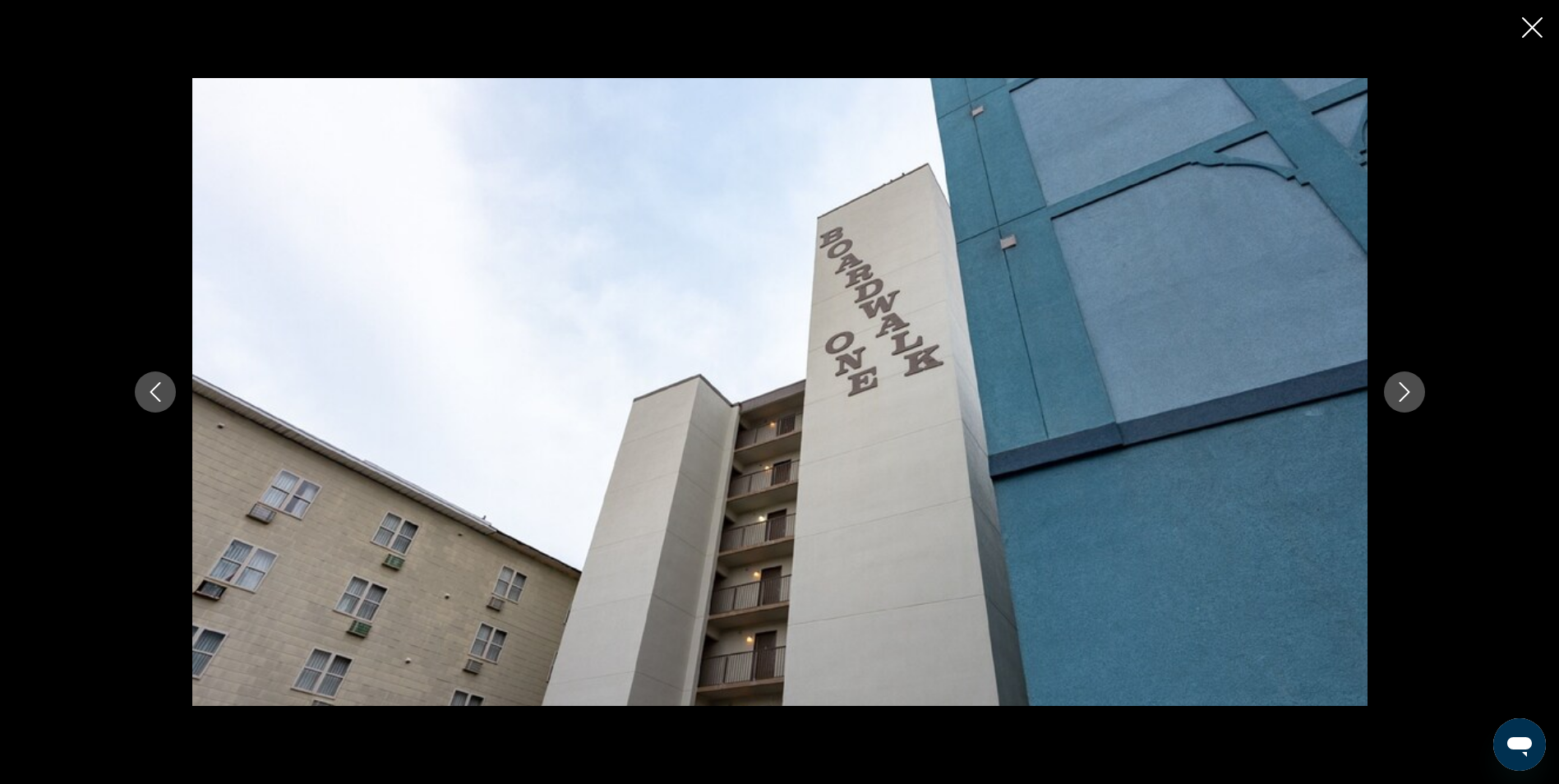
click at [1406, 404] on button "Next image" at bounding box center [1405, 392] width 42 height 41
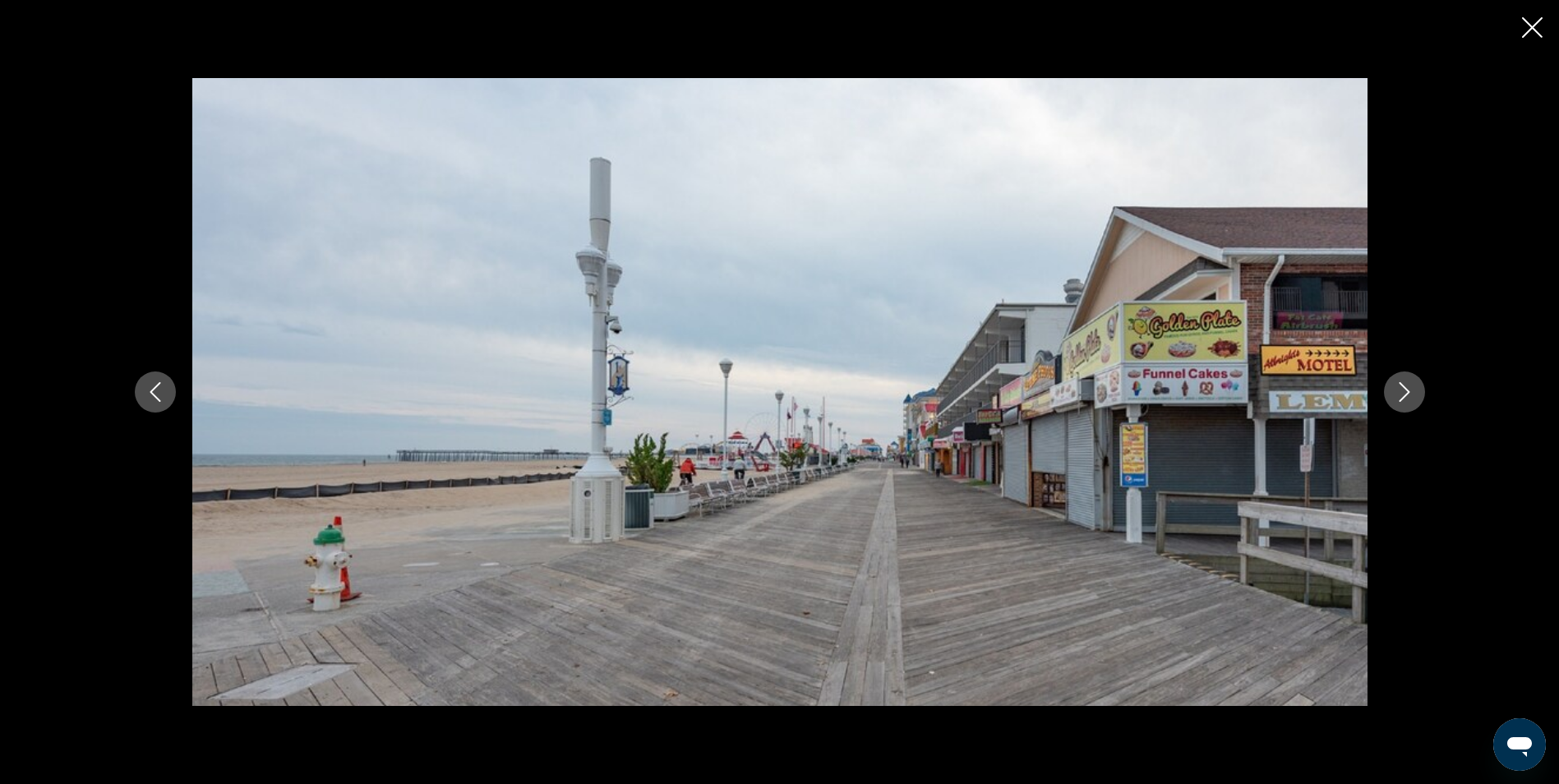
scroll to position [1314, 0]
click at [1382, 391] on div "prev next" at bounding box center [780, 391] width 1323 height 626
click at [1393, 407] on button "Next image" at bounding box center [1405, 392] width 42 height 41
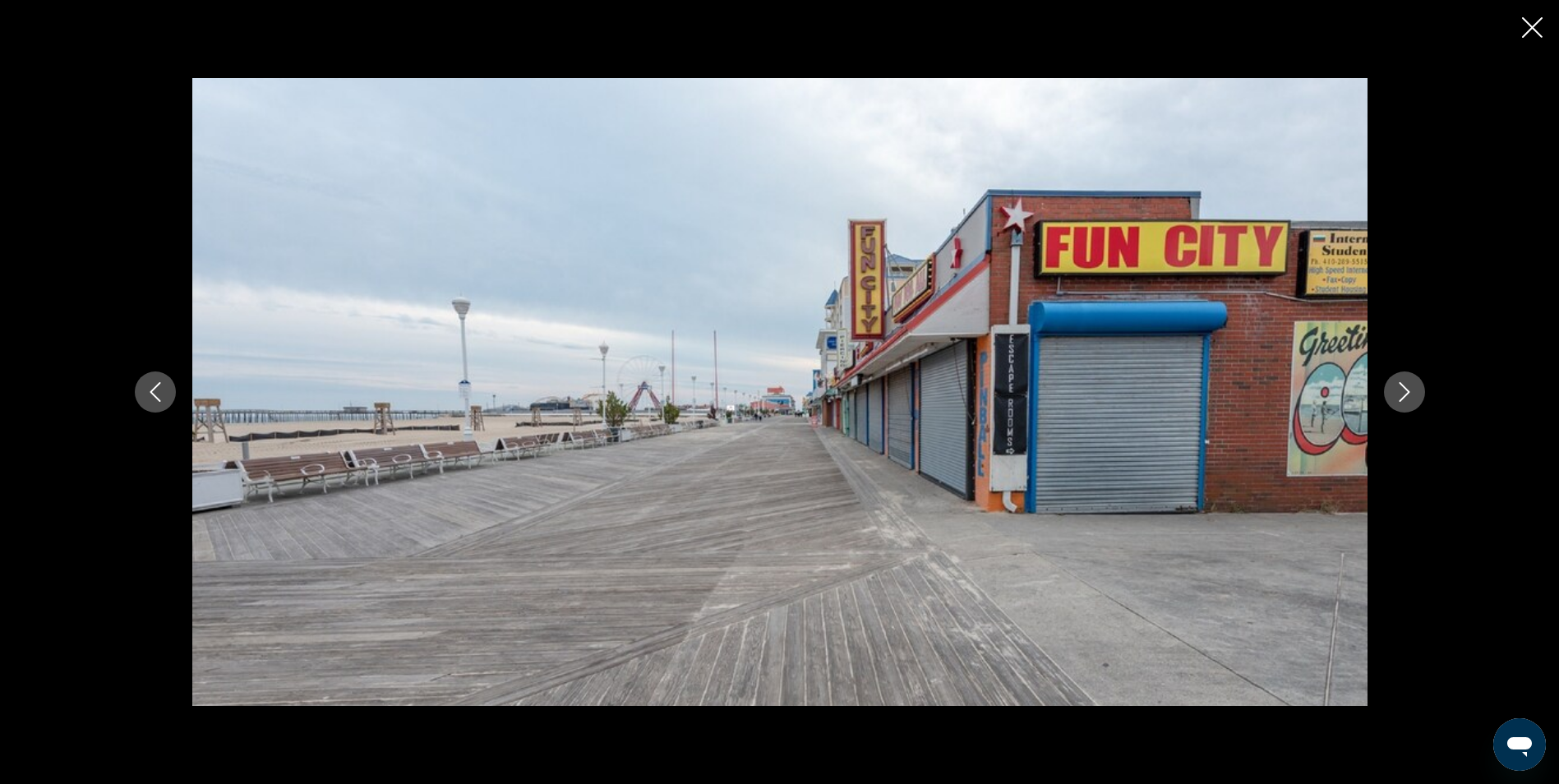
click at [1393, 407] on button "Next image" at bounding box center [1405, 392] width 42 height 41
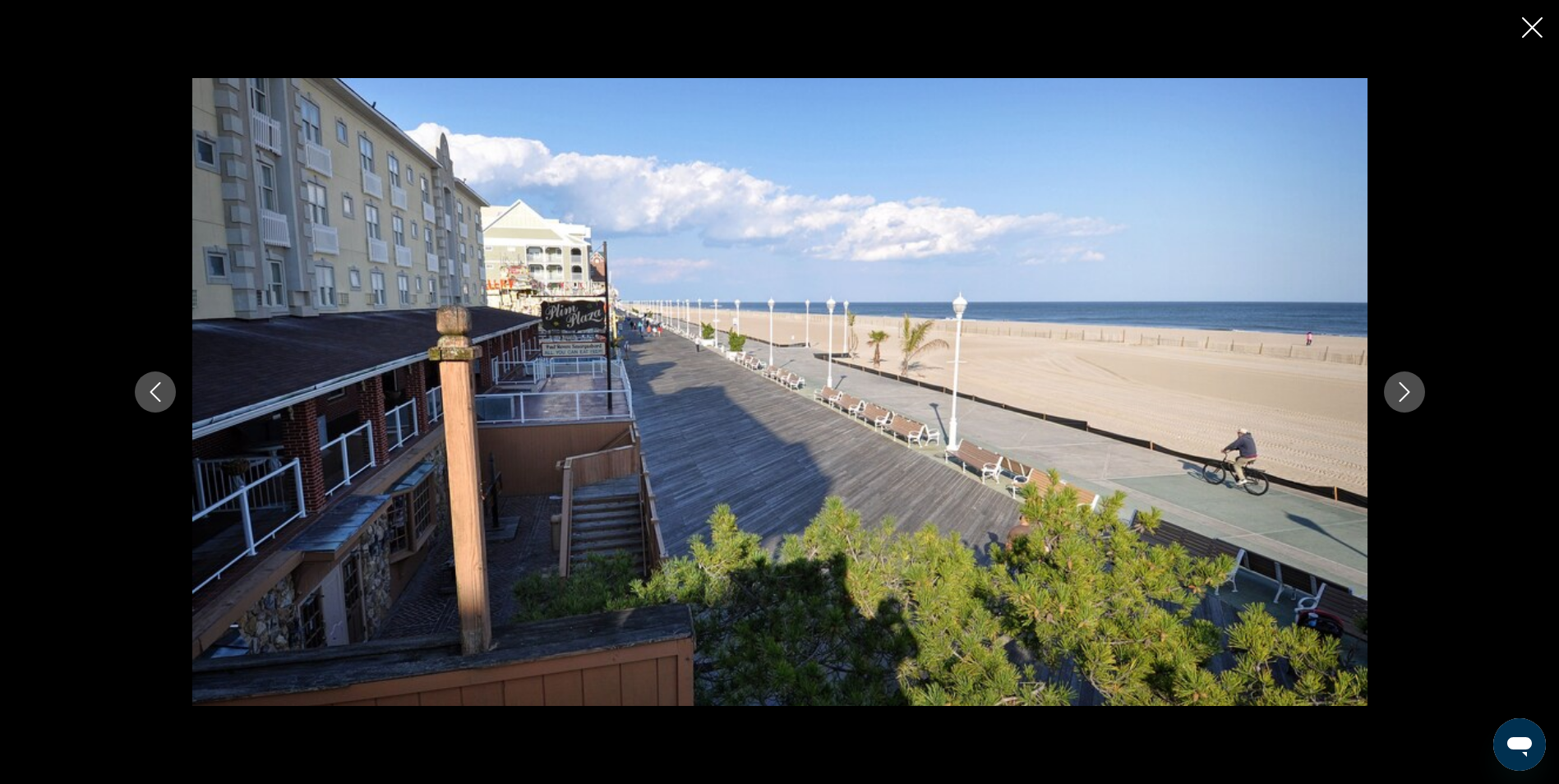
click at [1393, 407] on button "Next image" at bounding box center [1405, 392] width 42 height 41
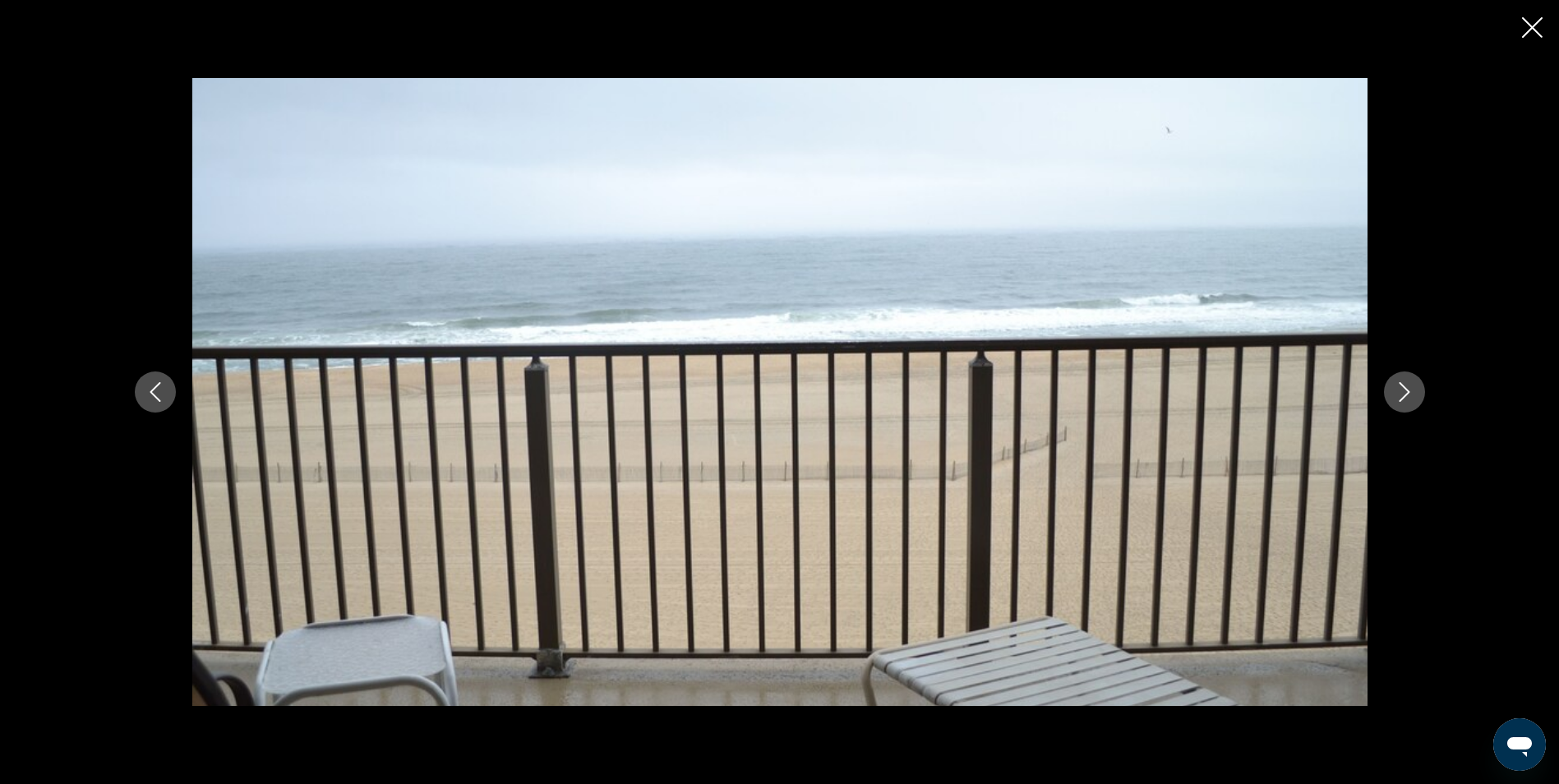
click at [1393, 407] on button "Next image" at bounding box center [1405, 392] width 42 height 41
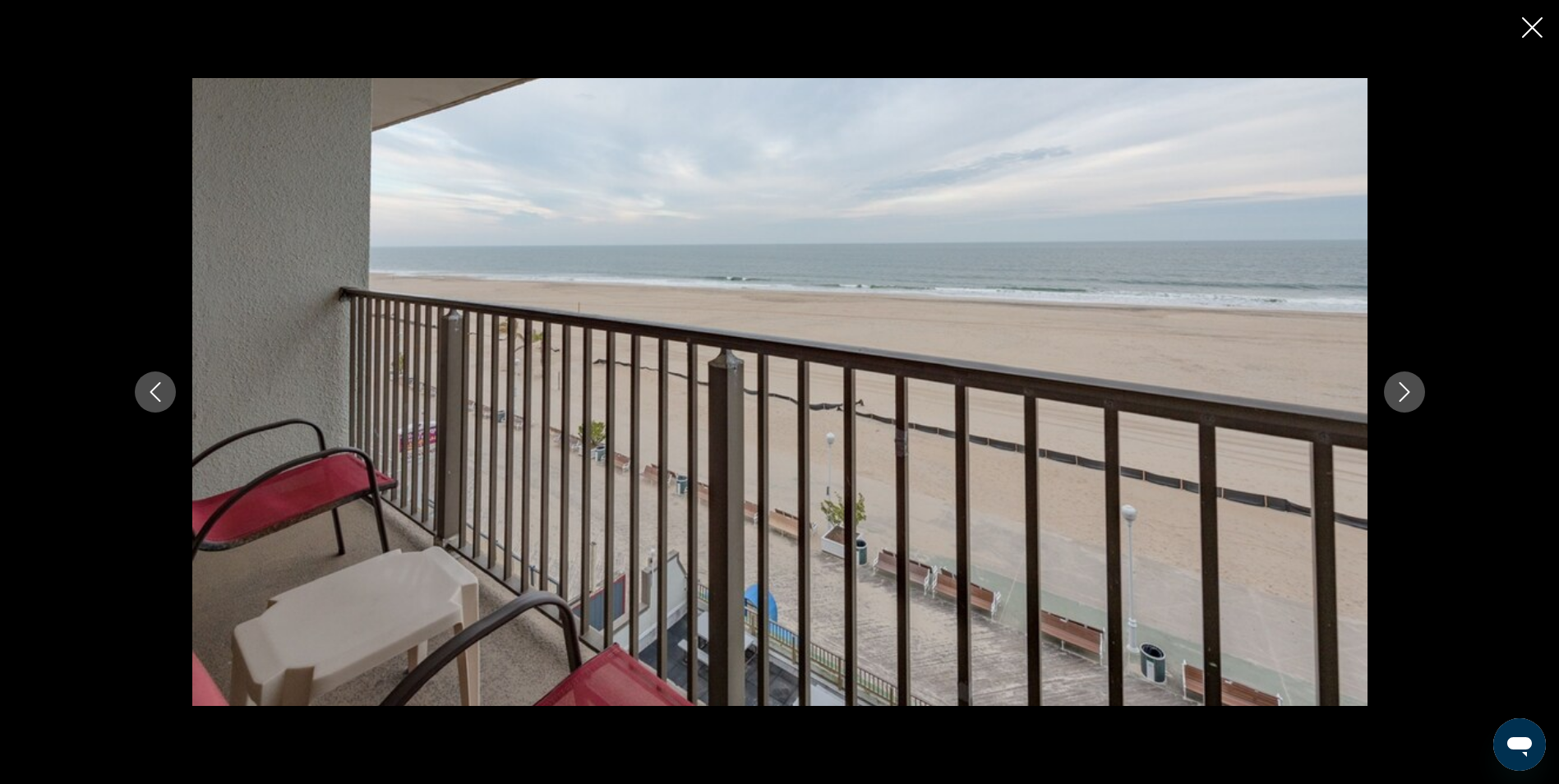
click at [1393, 407] on button "Next image" at bounding box center [1405, 392] width 42 height 41
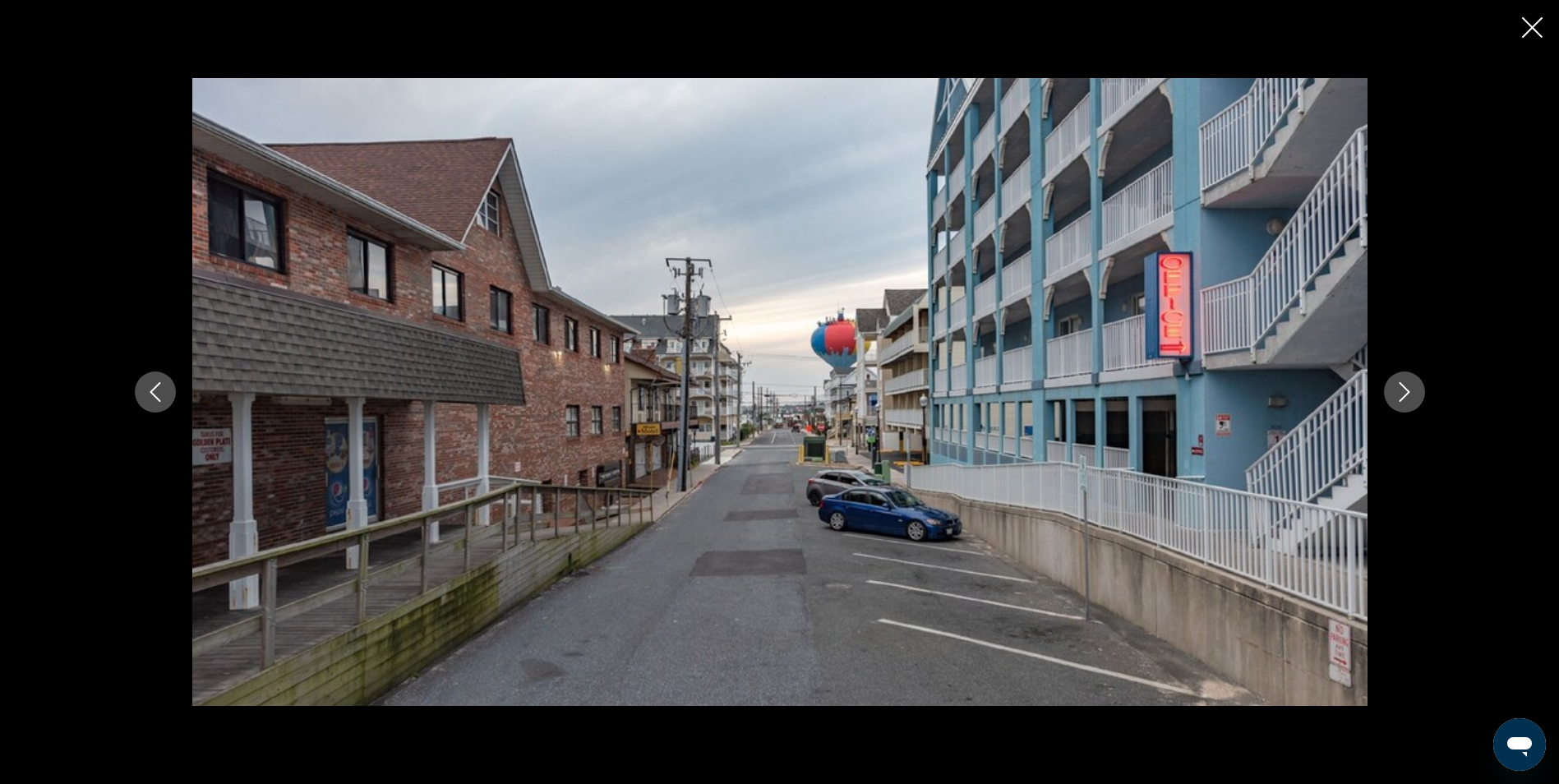
click at [1393, 407] on button "Next image" at bounding box center [1405, 392] width 42 height 41
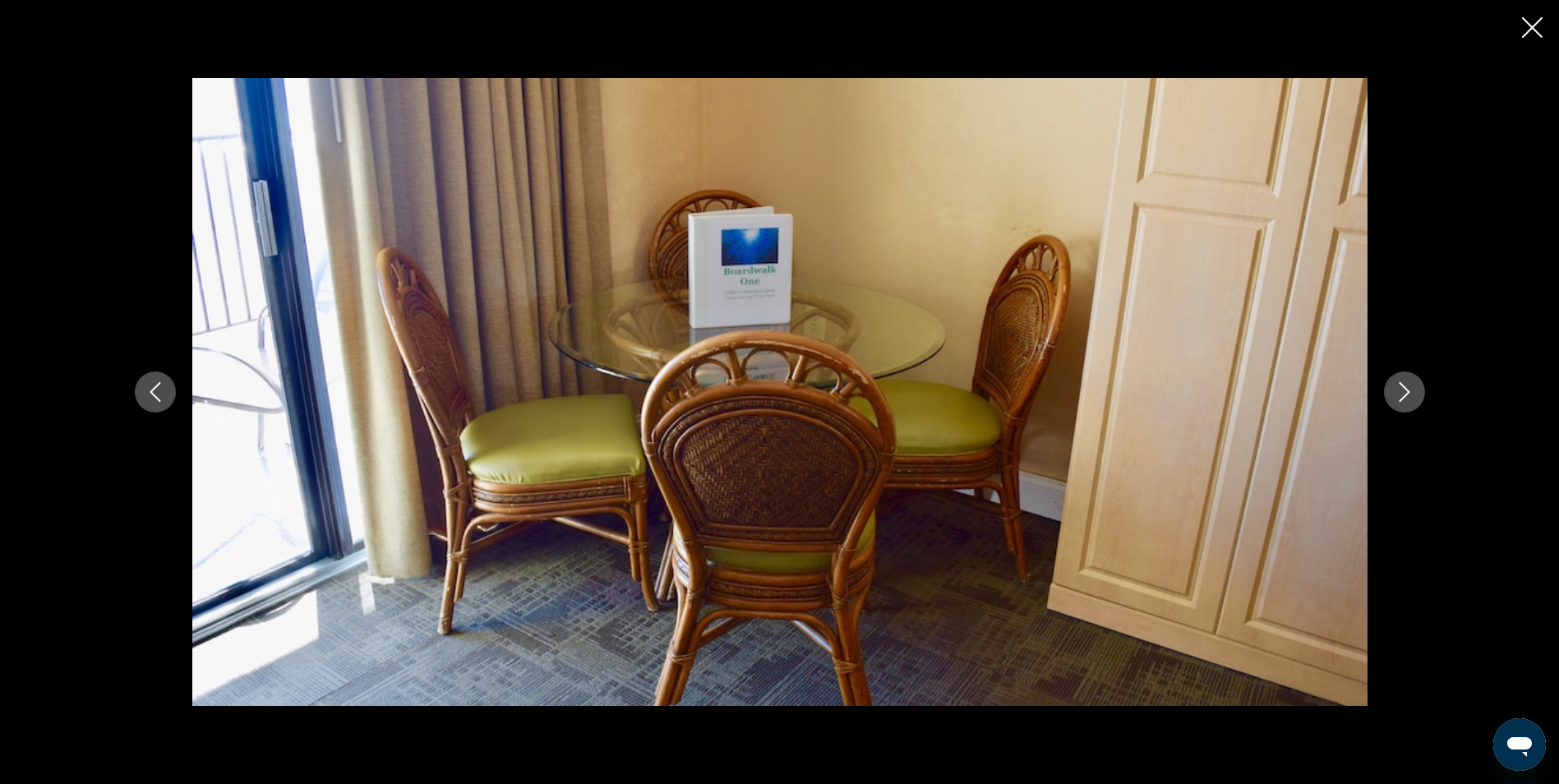
click at [1393, 407] on button "Next image" at bounding box center [1405, 392] width 42 height 41
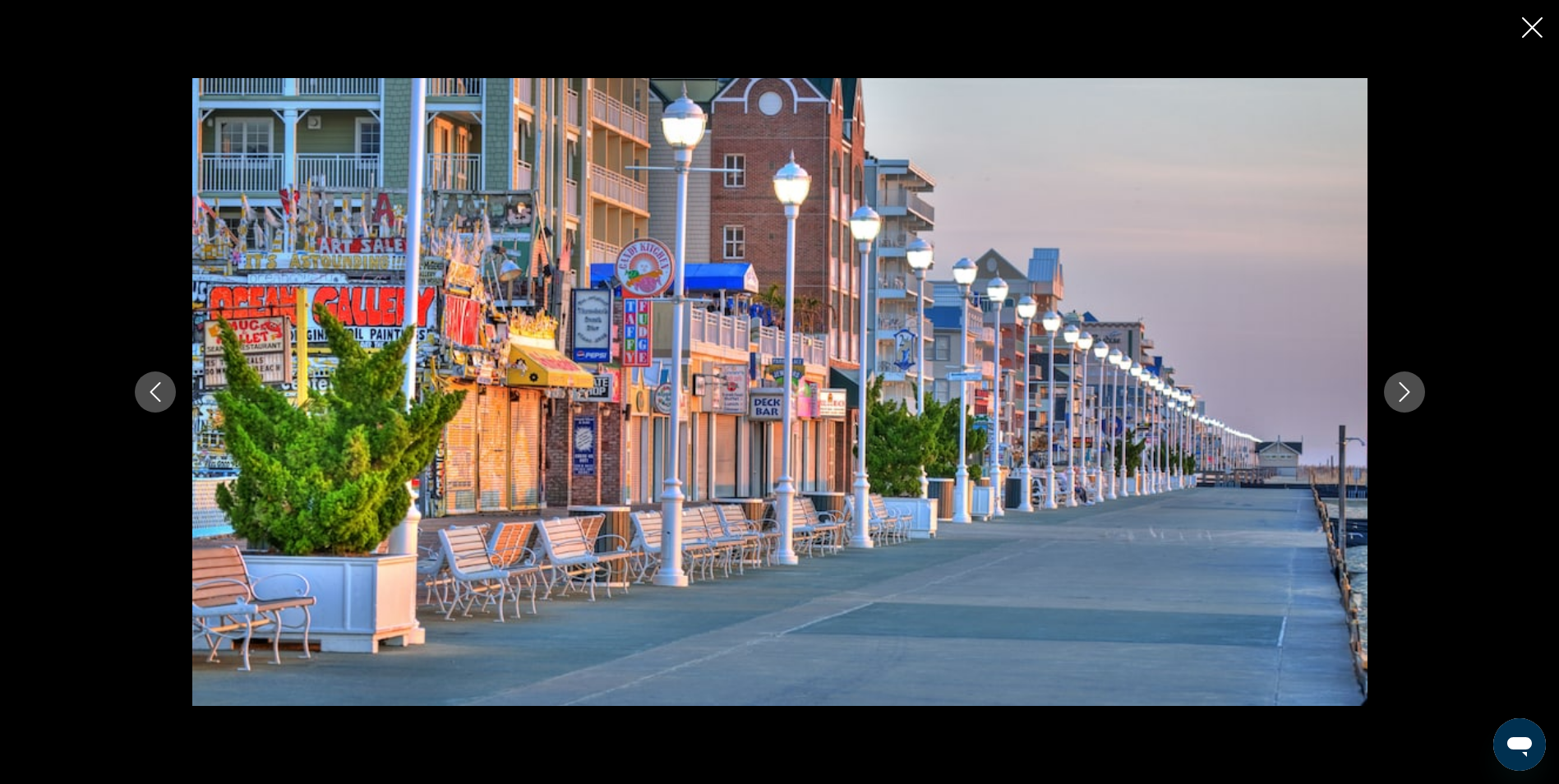
click at [1531, 27] on icon "Close slideshow" at bounding box center [1532, 27] width 21 height 21
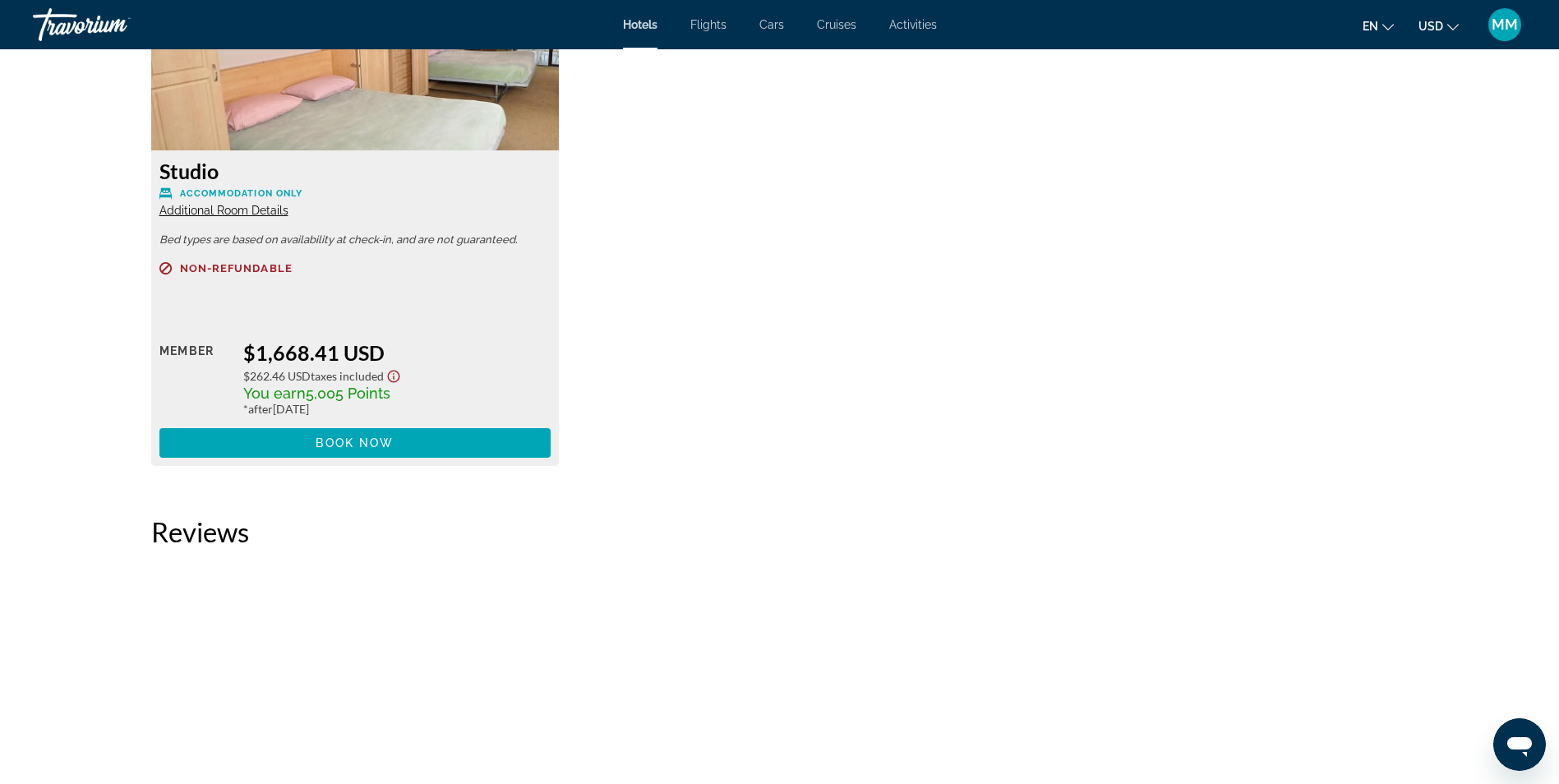
scroll to position [2382, 0]
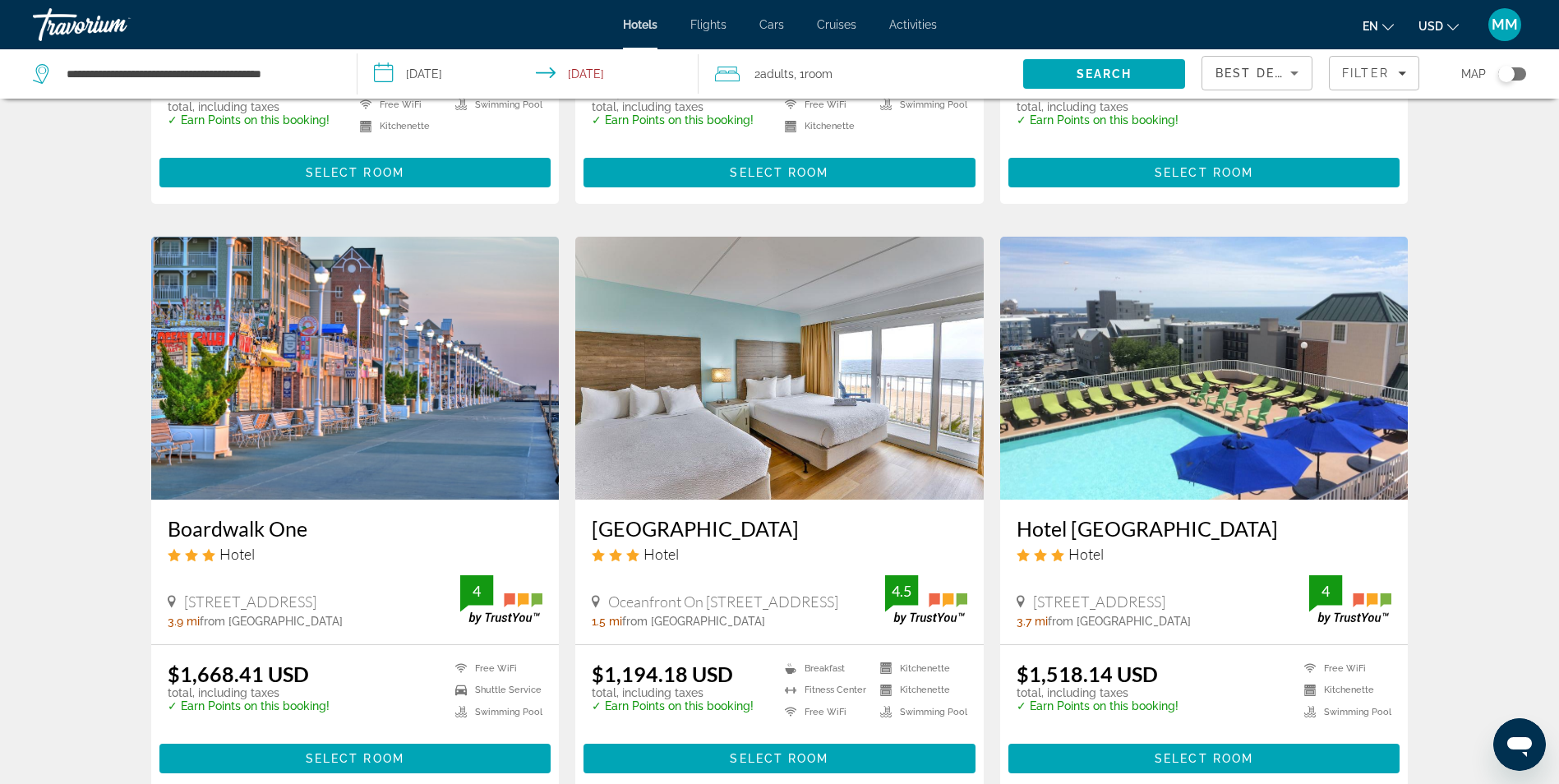
scroll to position [1889, 0]
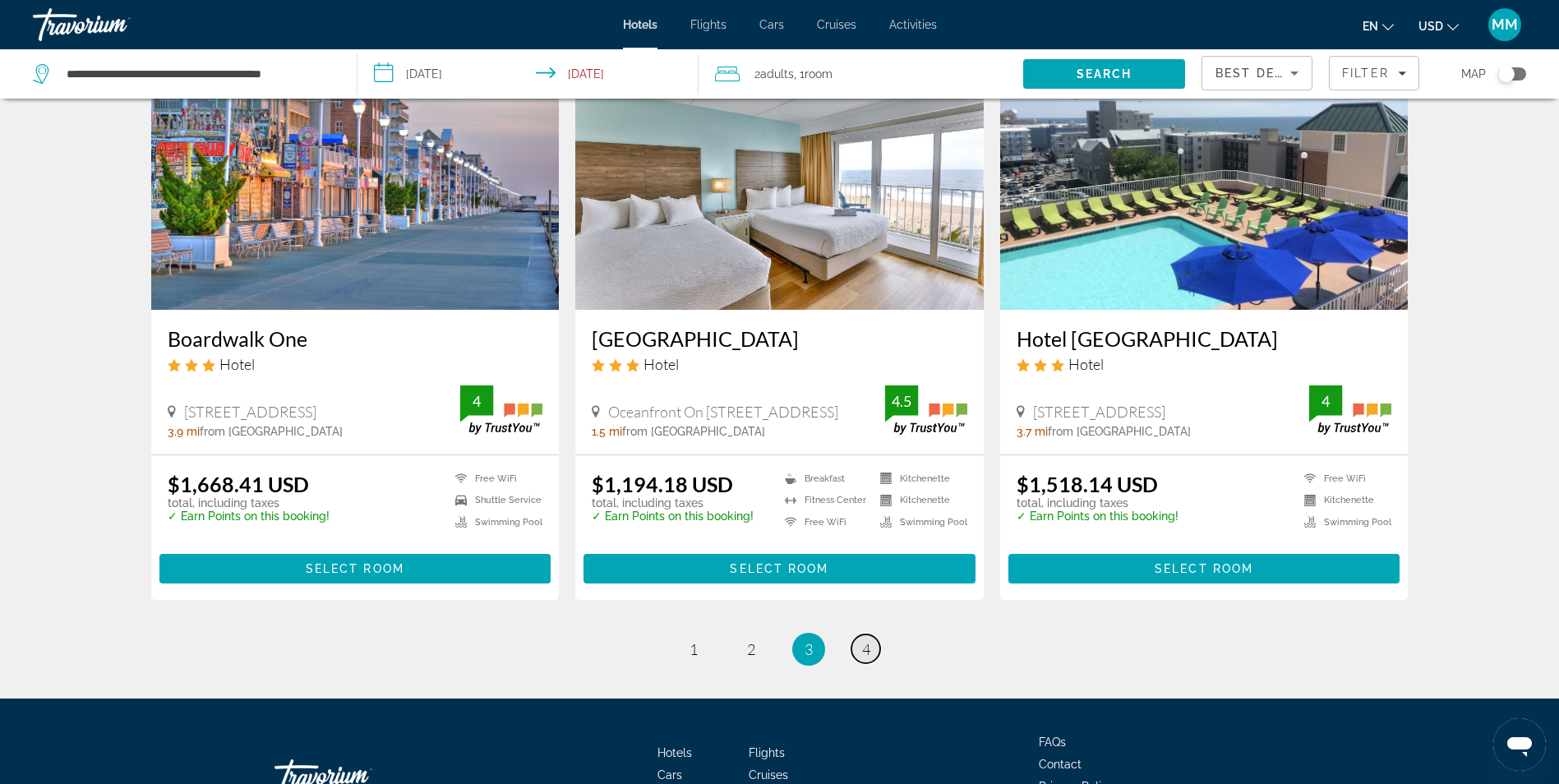
click at [872, 650] on link "page 4" at bounding box center [866, 648] width 29 height 29
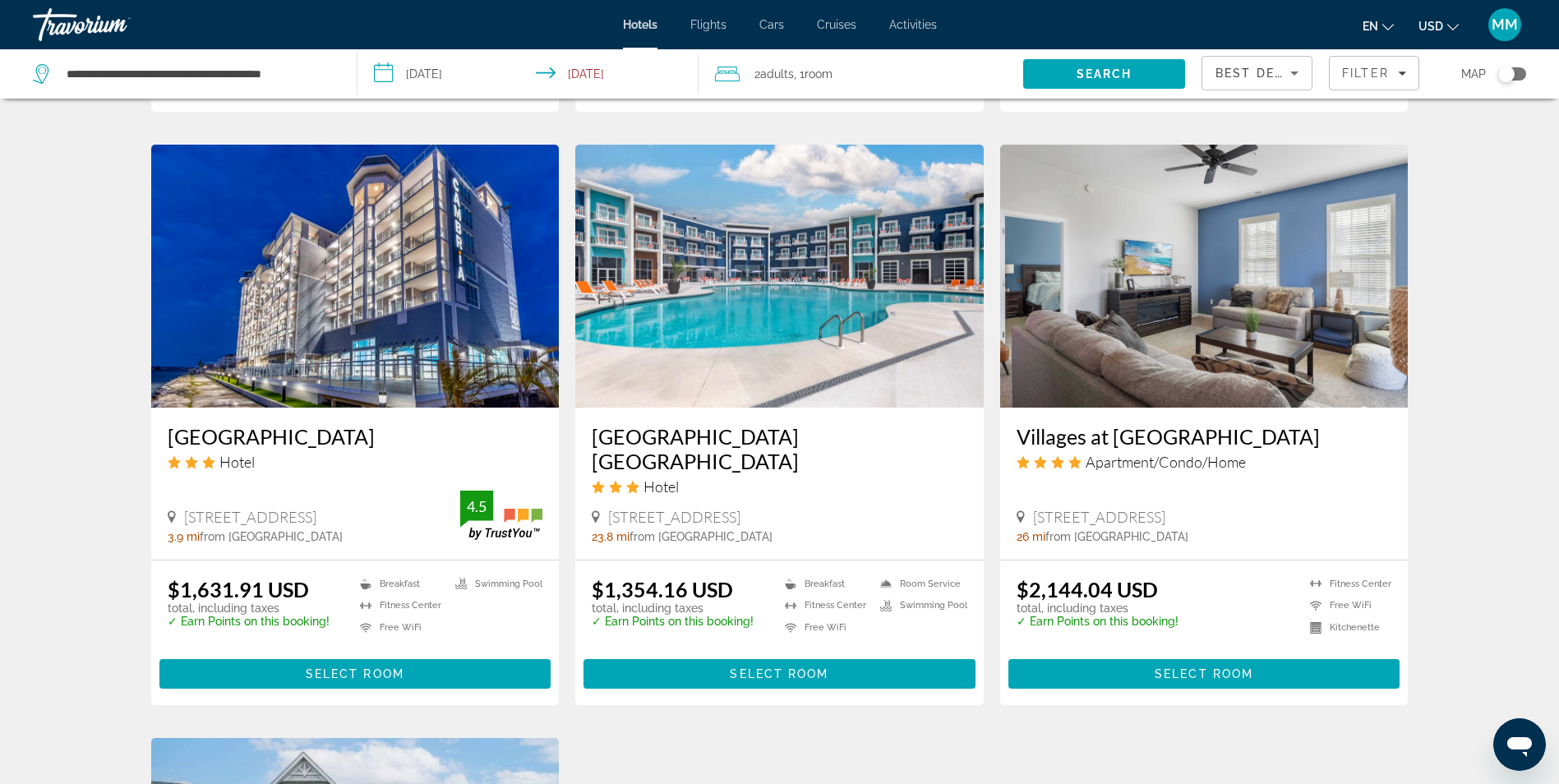
scroll to position [1232, 0]
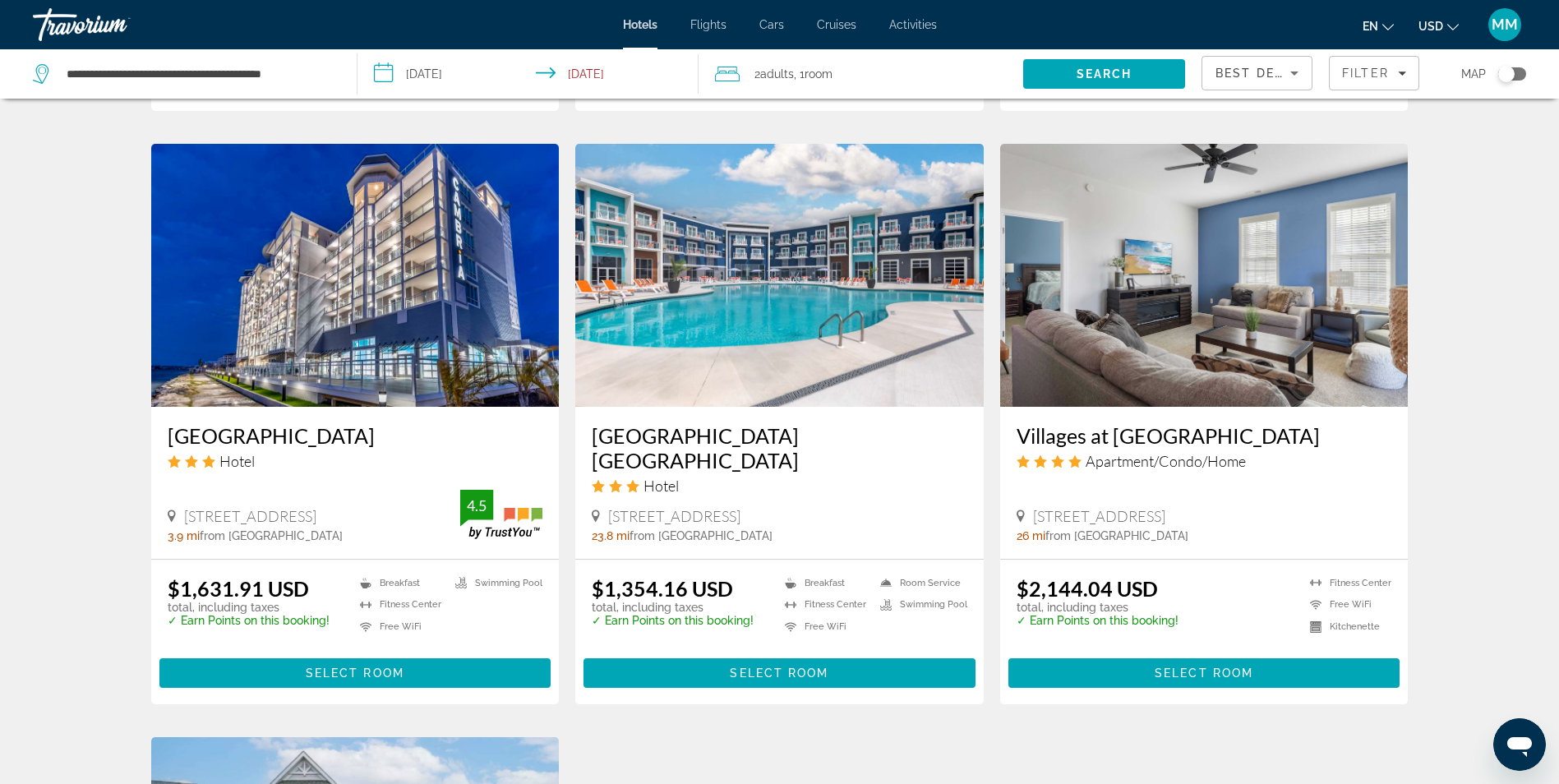
click at [257, 325] on img "Main content" at bounding box center [355, 275] width 408 height 263
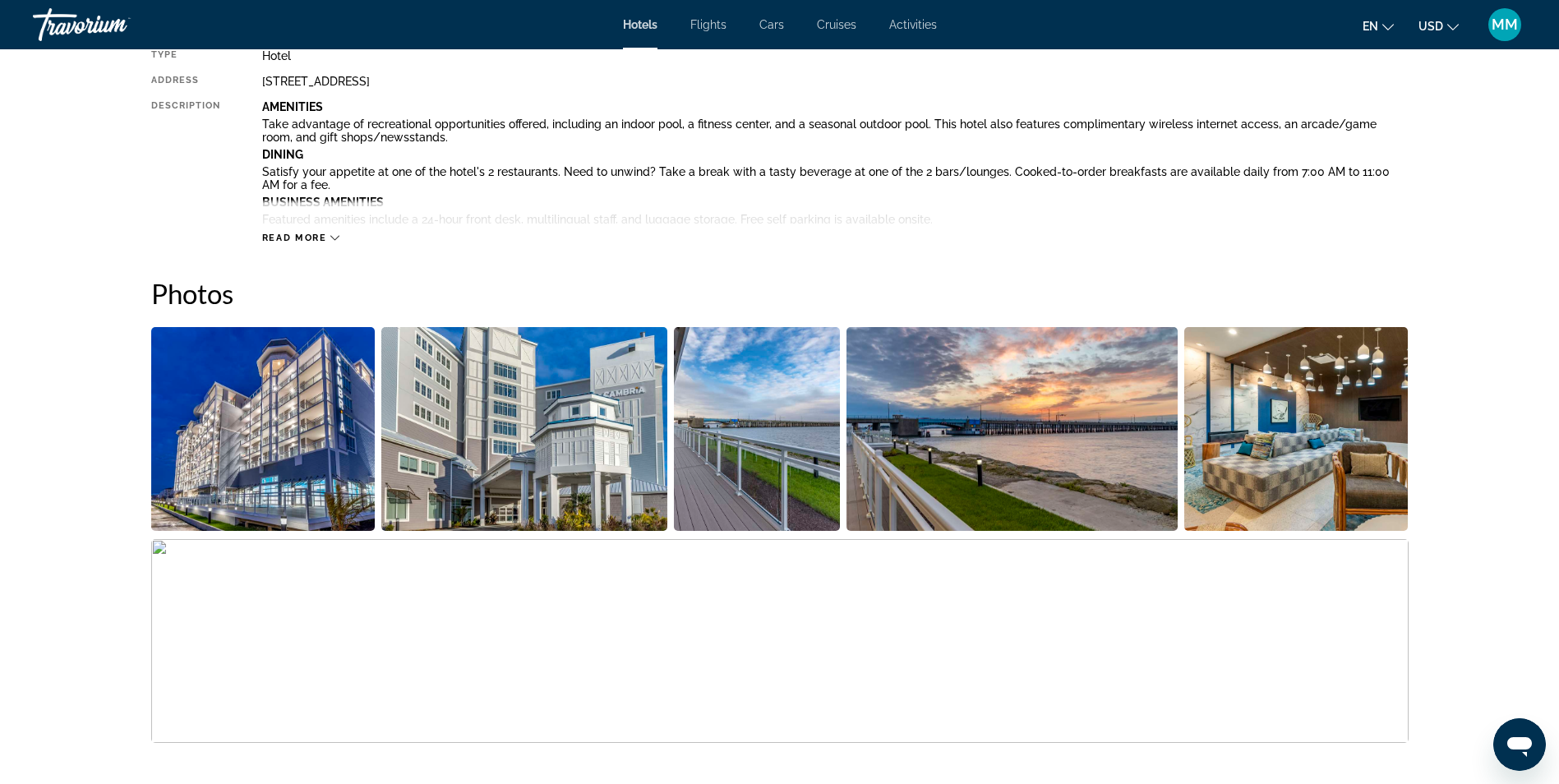
scroll to position [657, 0]
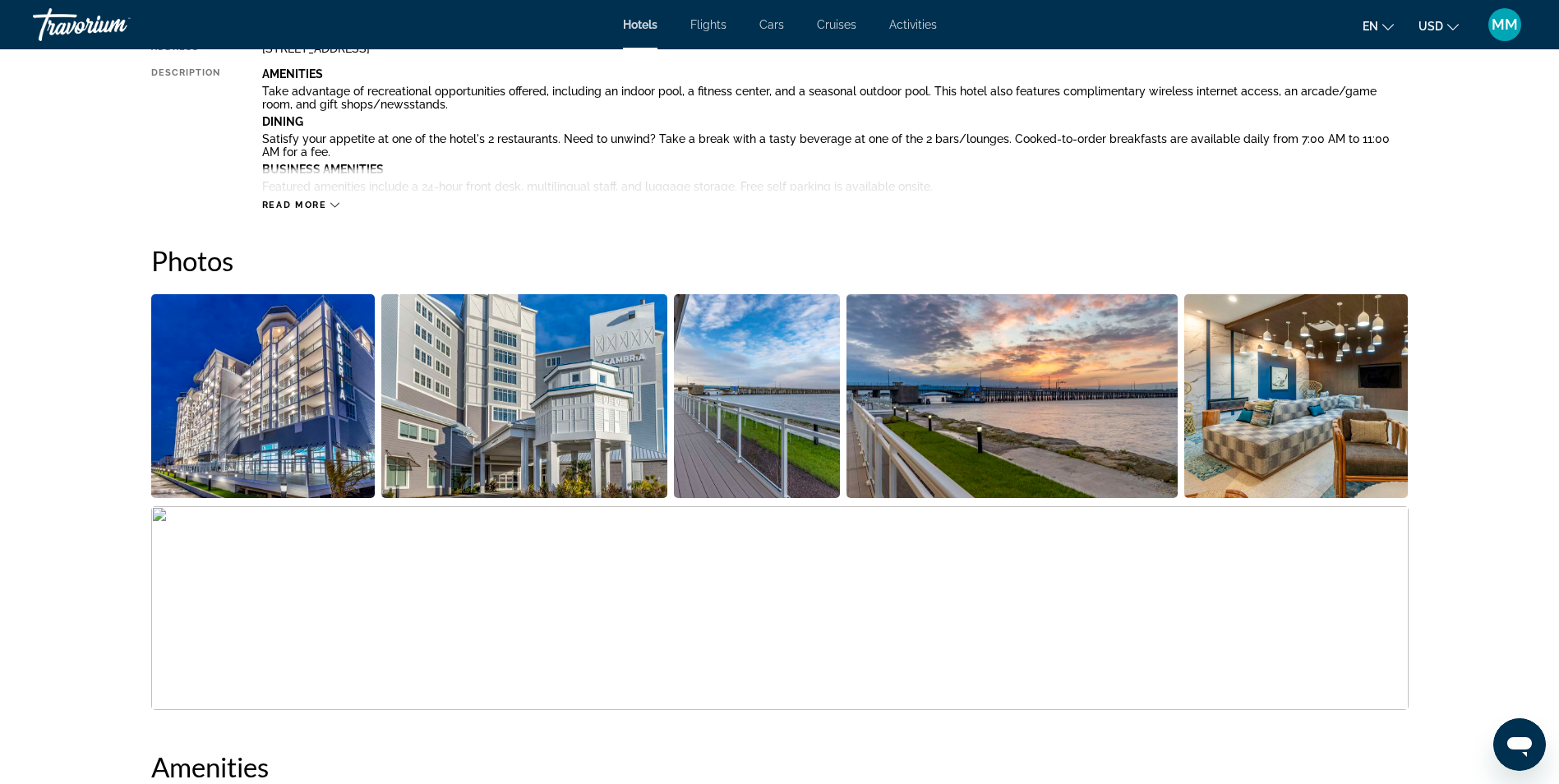
click at [306, 391] on img "Open full-screen image slider" at bounding box center [263, 396] width 224 height 204
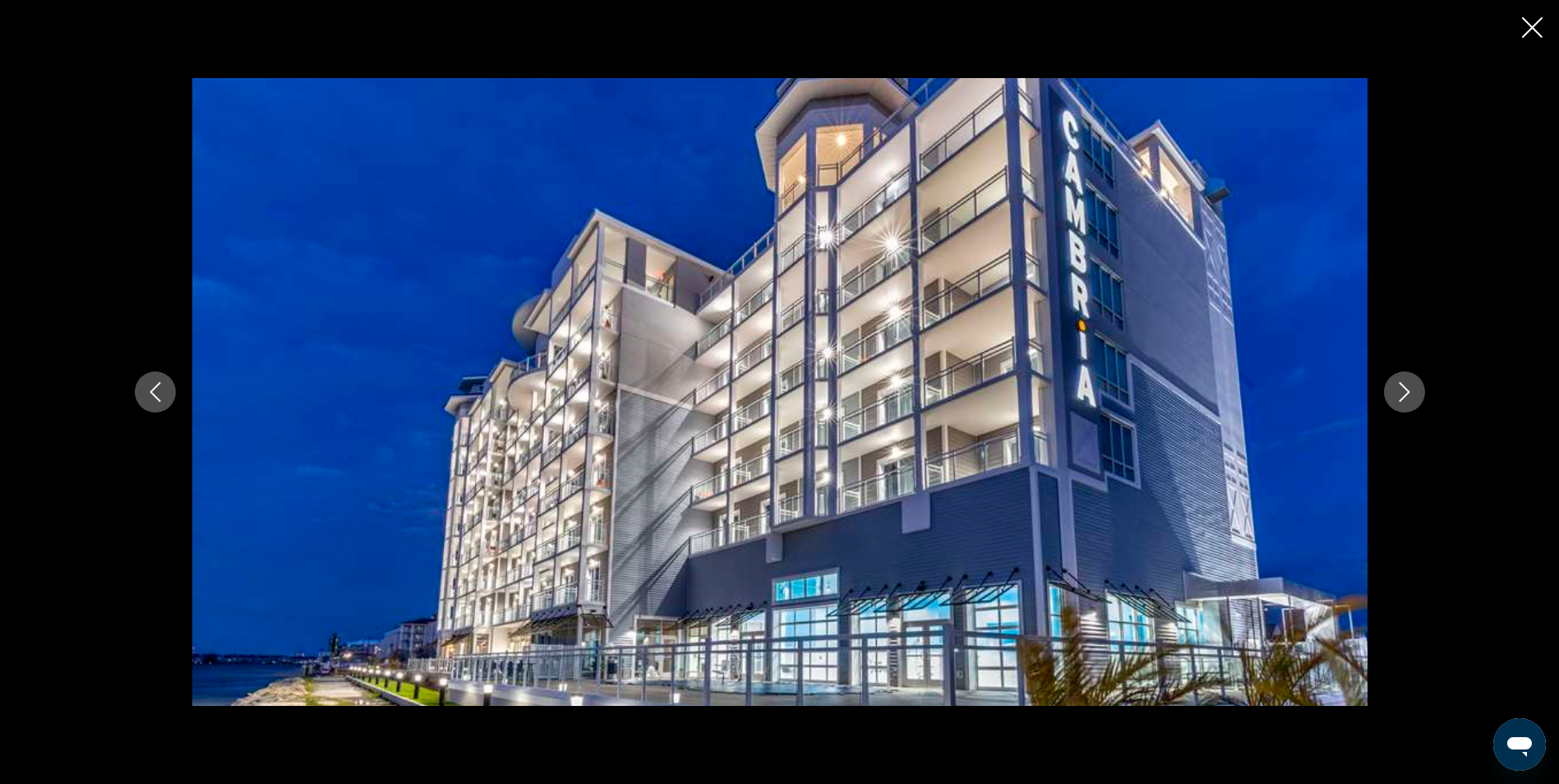
click at [1399, 397] on icon "Next image" at bounding box center [1405, 392] width 20 height 20
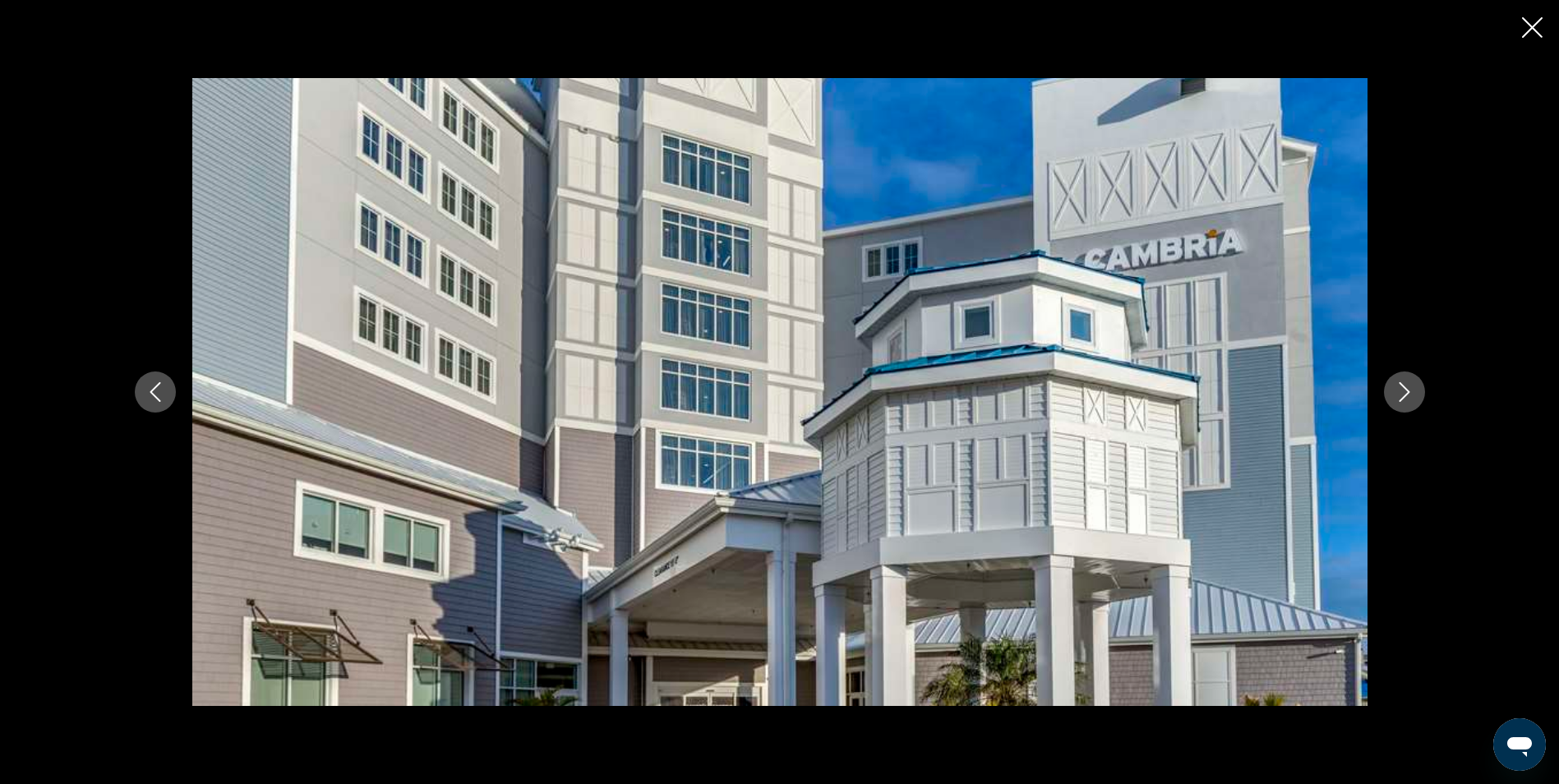
click at [1399, 397] on icon "Next image" at bounding box center [1405, 392] width 20 height 20
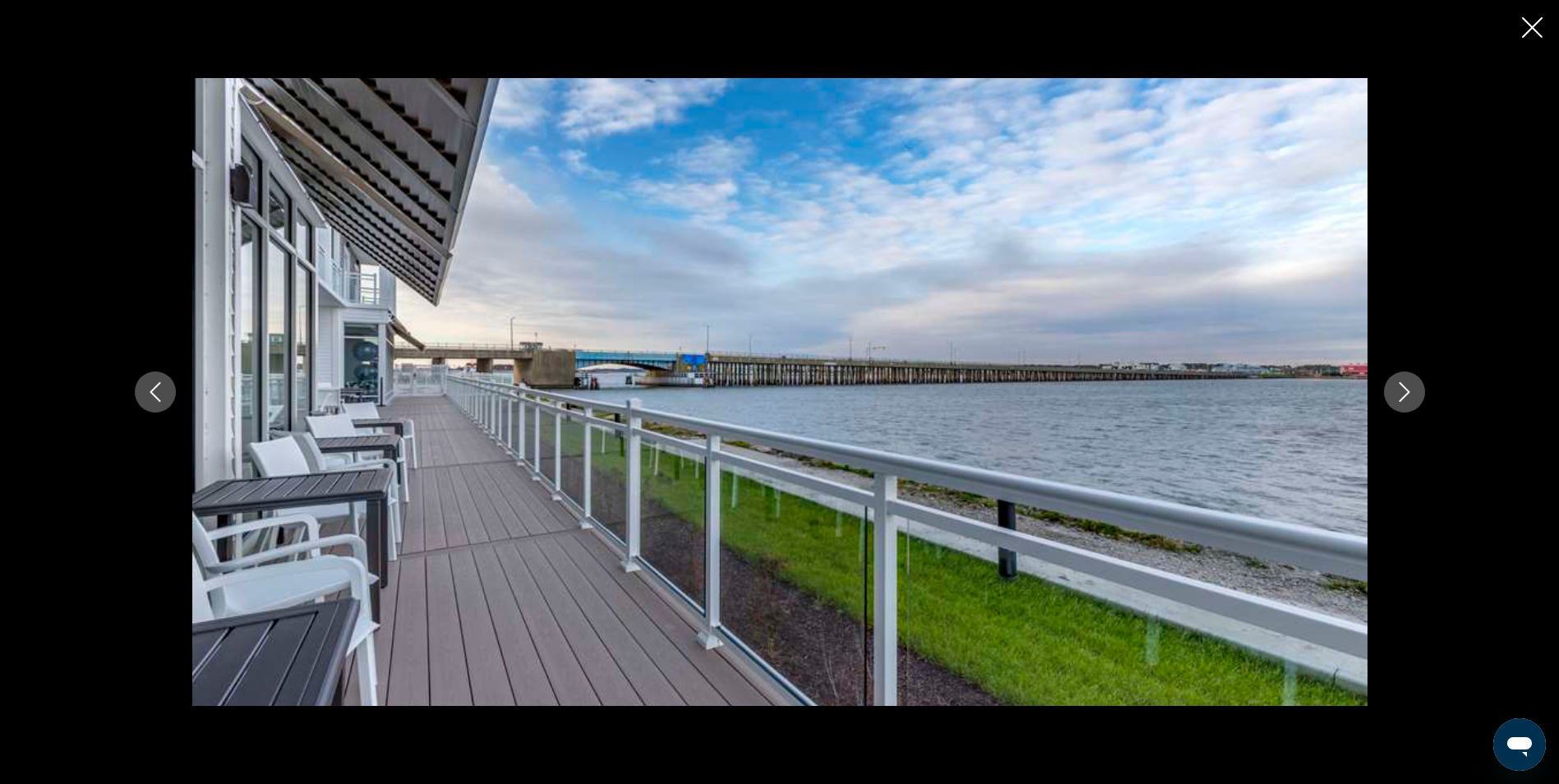
click at [1399, 397] on icon "Next image" at bounding box center [1405, 392] width 20 height 20
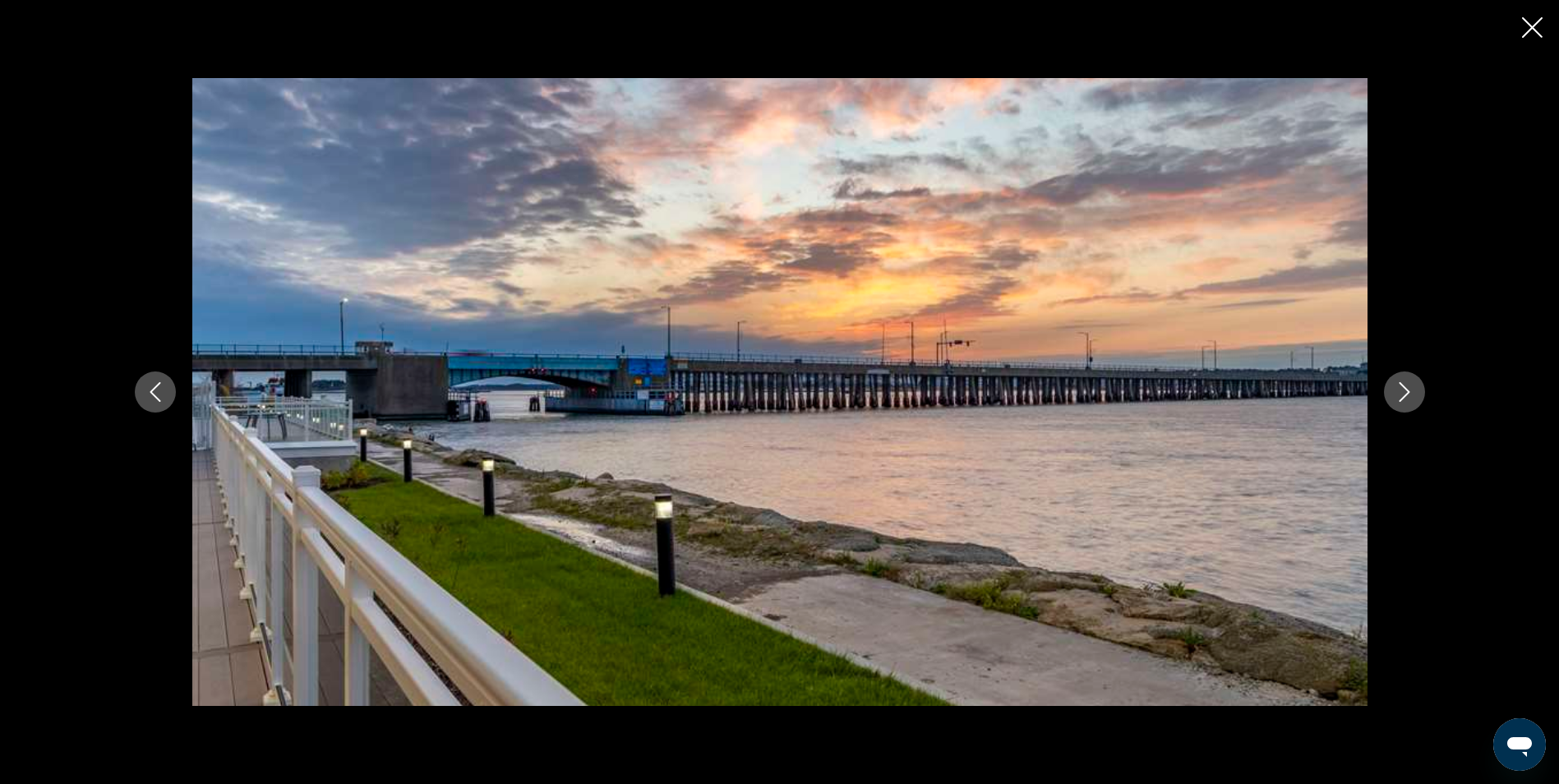
click at [1399, 397] on icon "Next image" at bounding box center [1405, 392] width 20 height 20
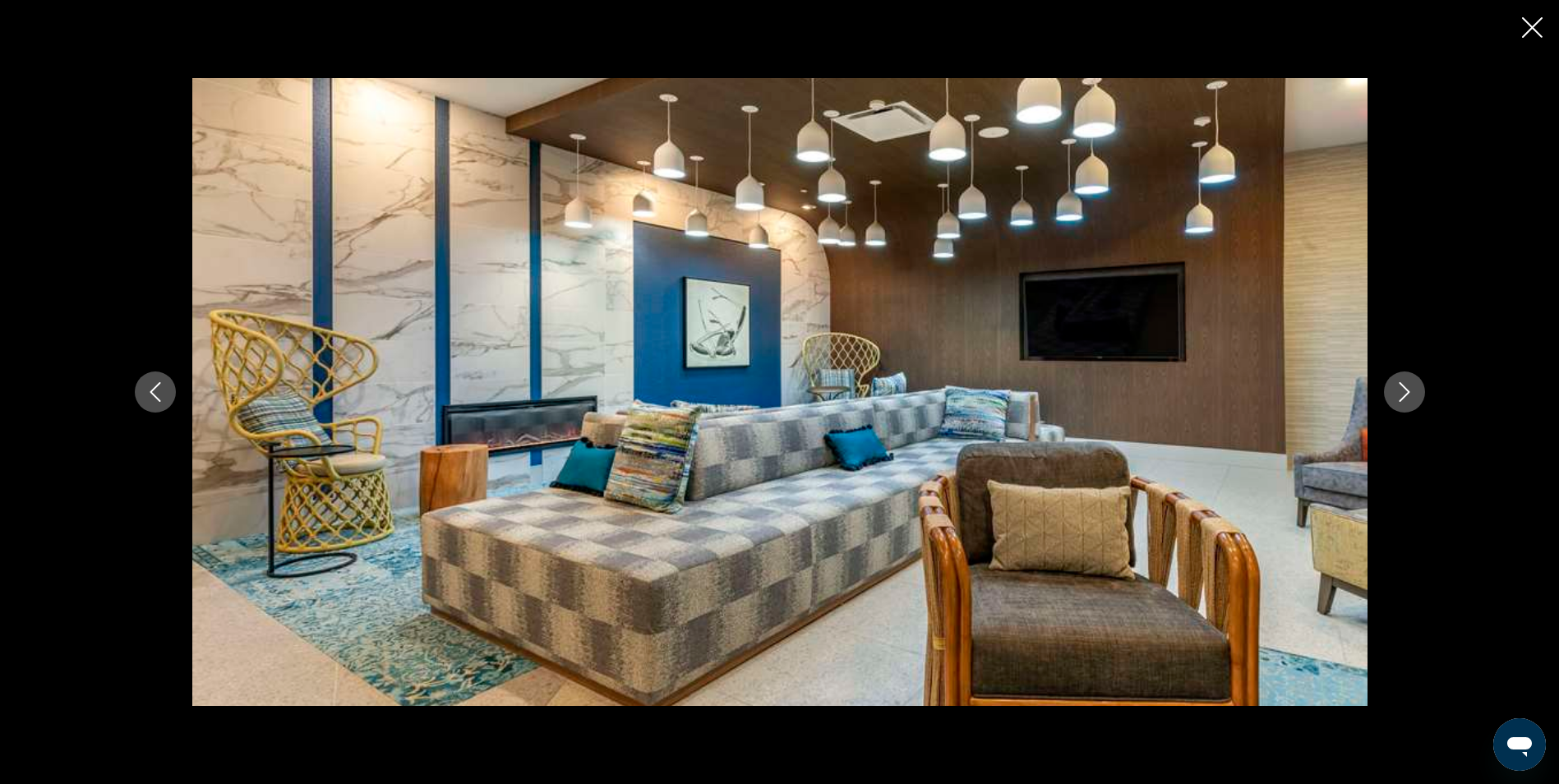
click at [1399, 397] on icon "Next image" at bounding box center [1405, 392] width 20 height 20
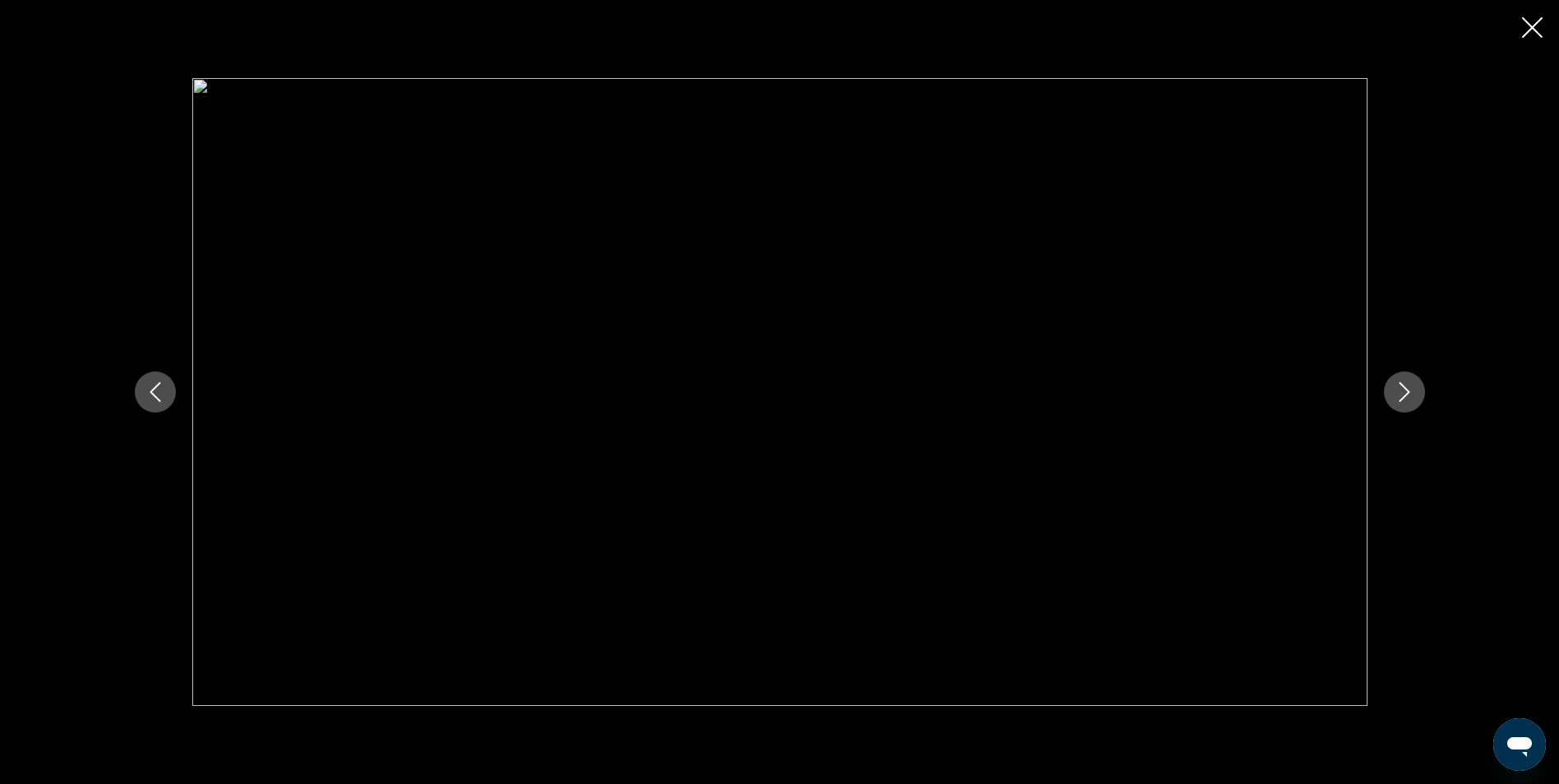
click at [1399, 397] on icon "Next image" at bounding box center [1405, 392] width 20 height 20
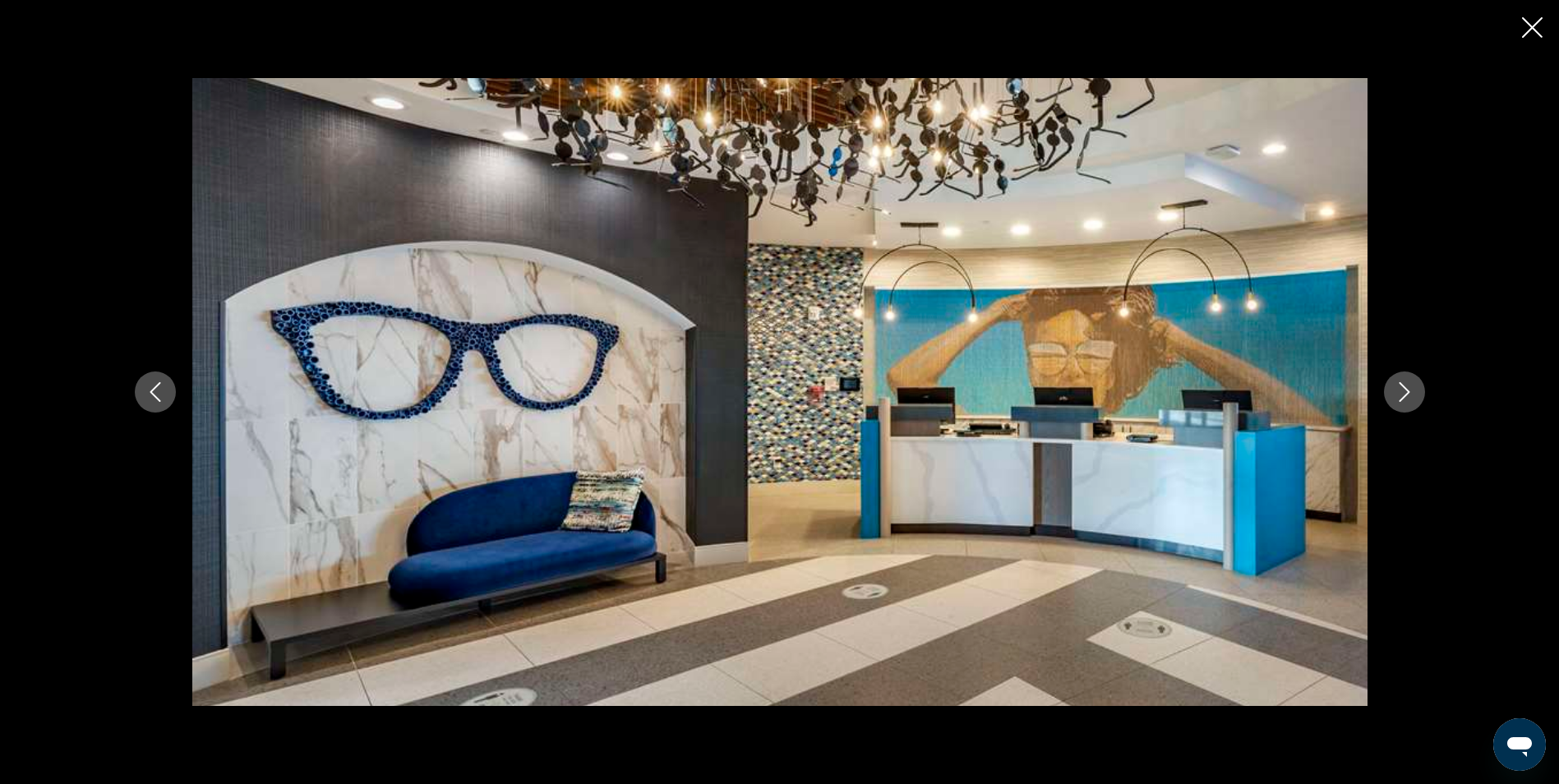
click at [1399, 397] on icon "Next image" at bounding box center [1405, 392] width 20 height 20
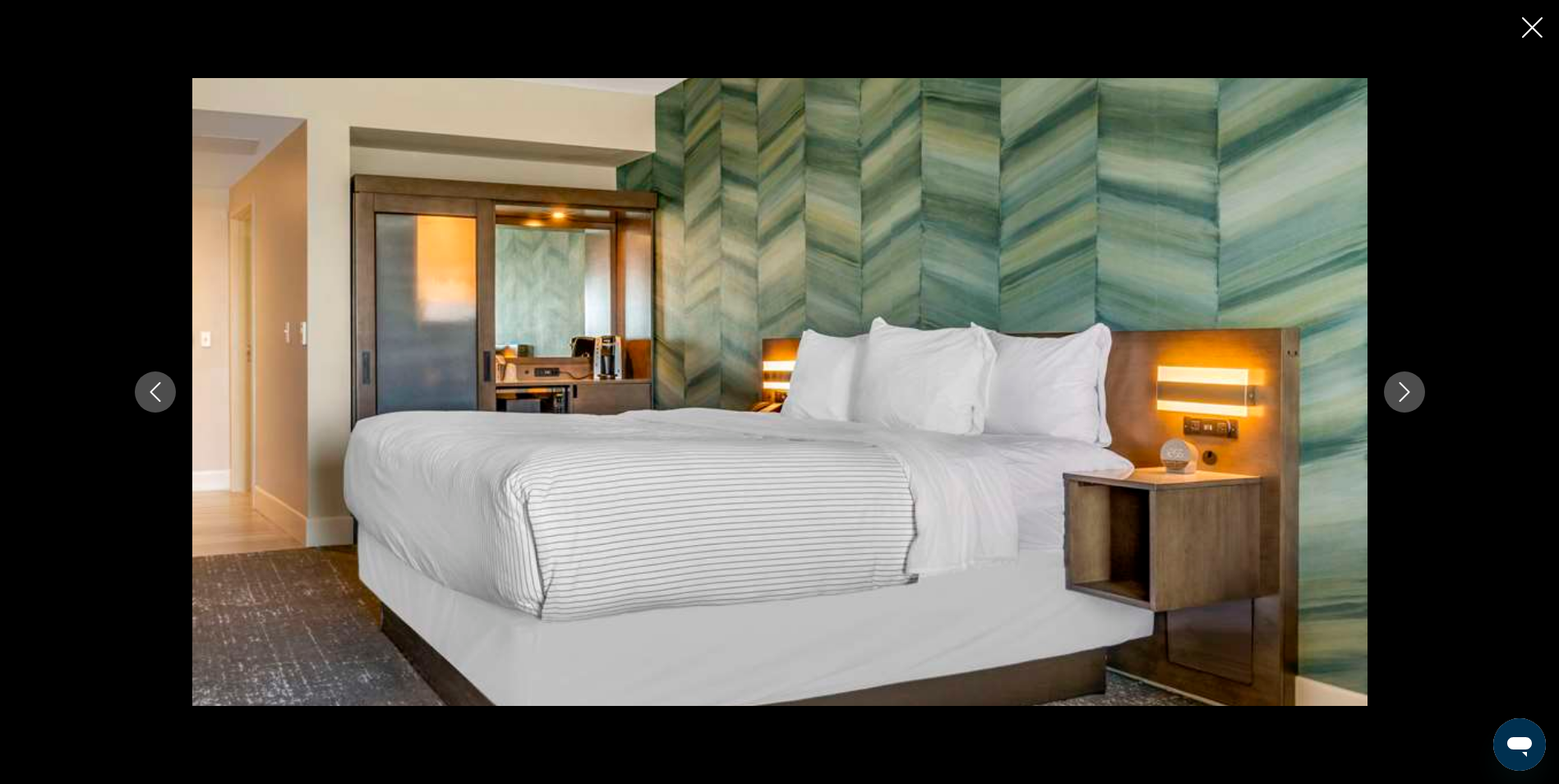
click at [1399, 397] on icon "Next image" at bounding box center [1405, 392] width 20 height 20
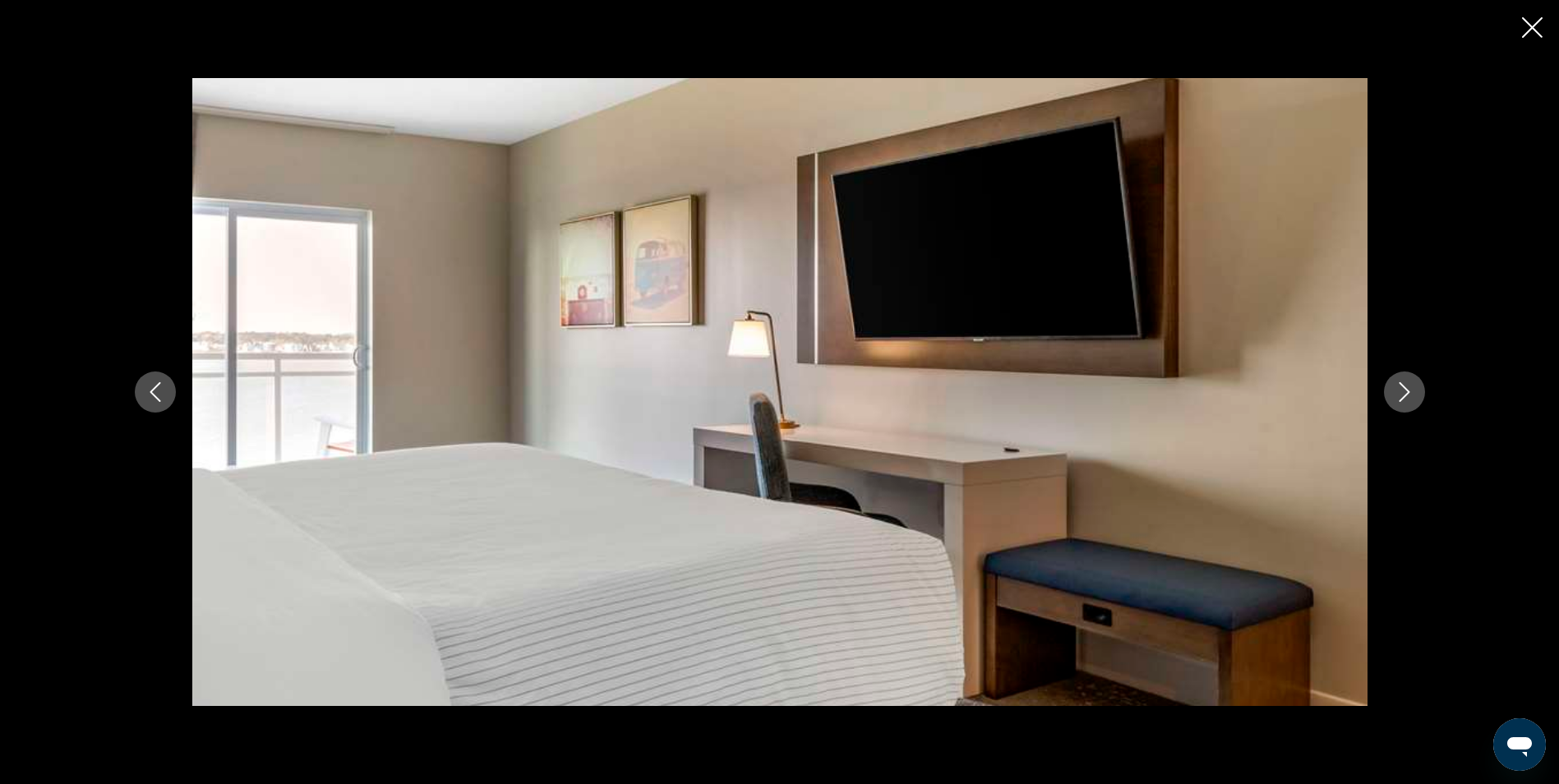
click at [1399, 397] on icon "Next image" at bounding box center [1405, 392] width 20 height 20
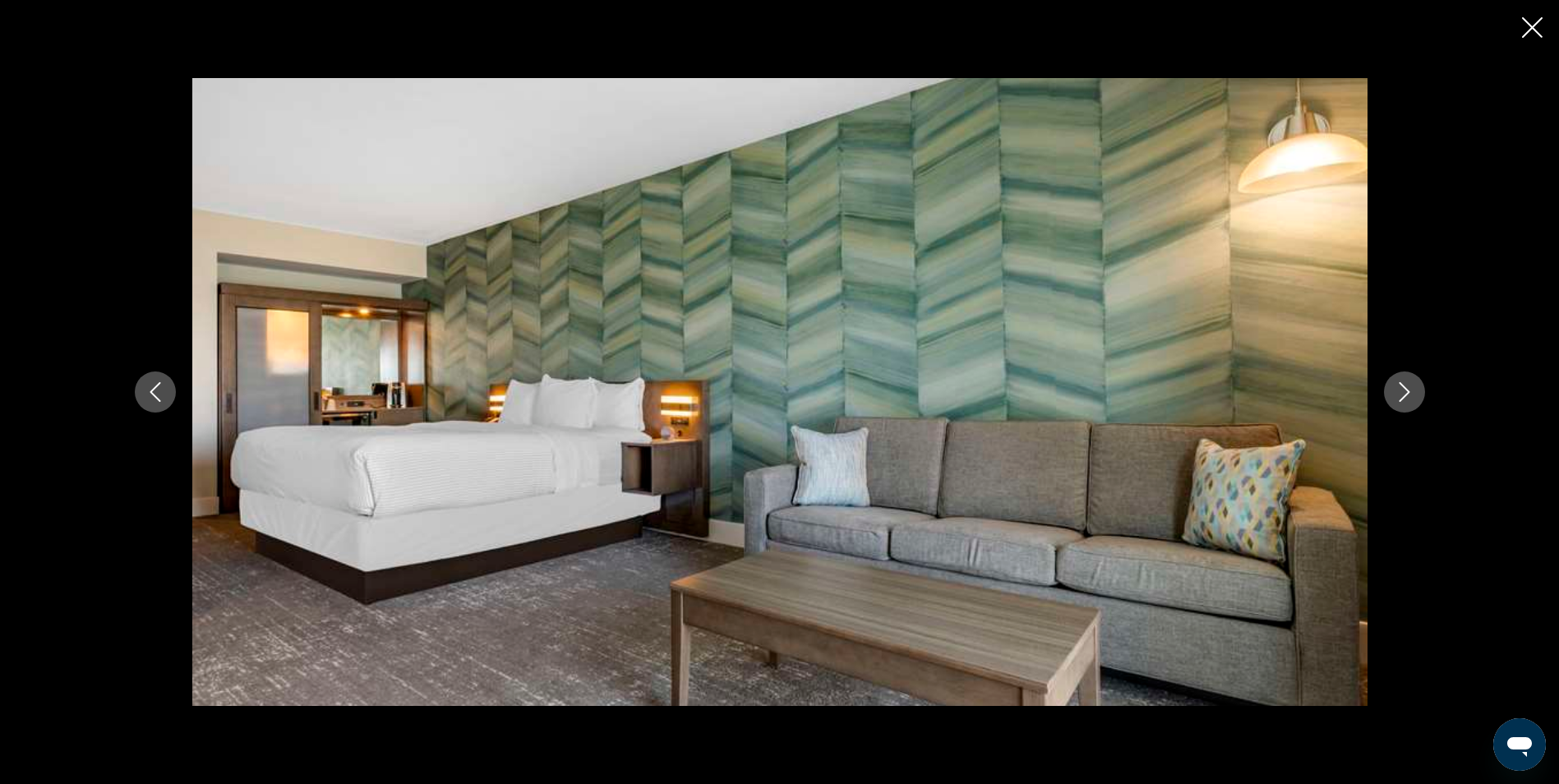
click at [1399, 397] on icon "Next image" at bounding box center [1405, 392] width 20 height 20
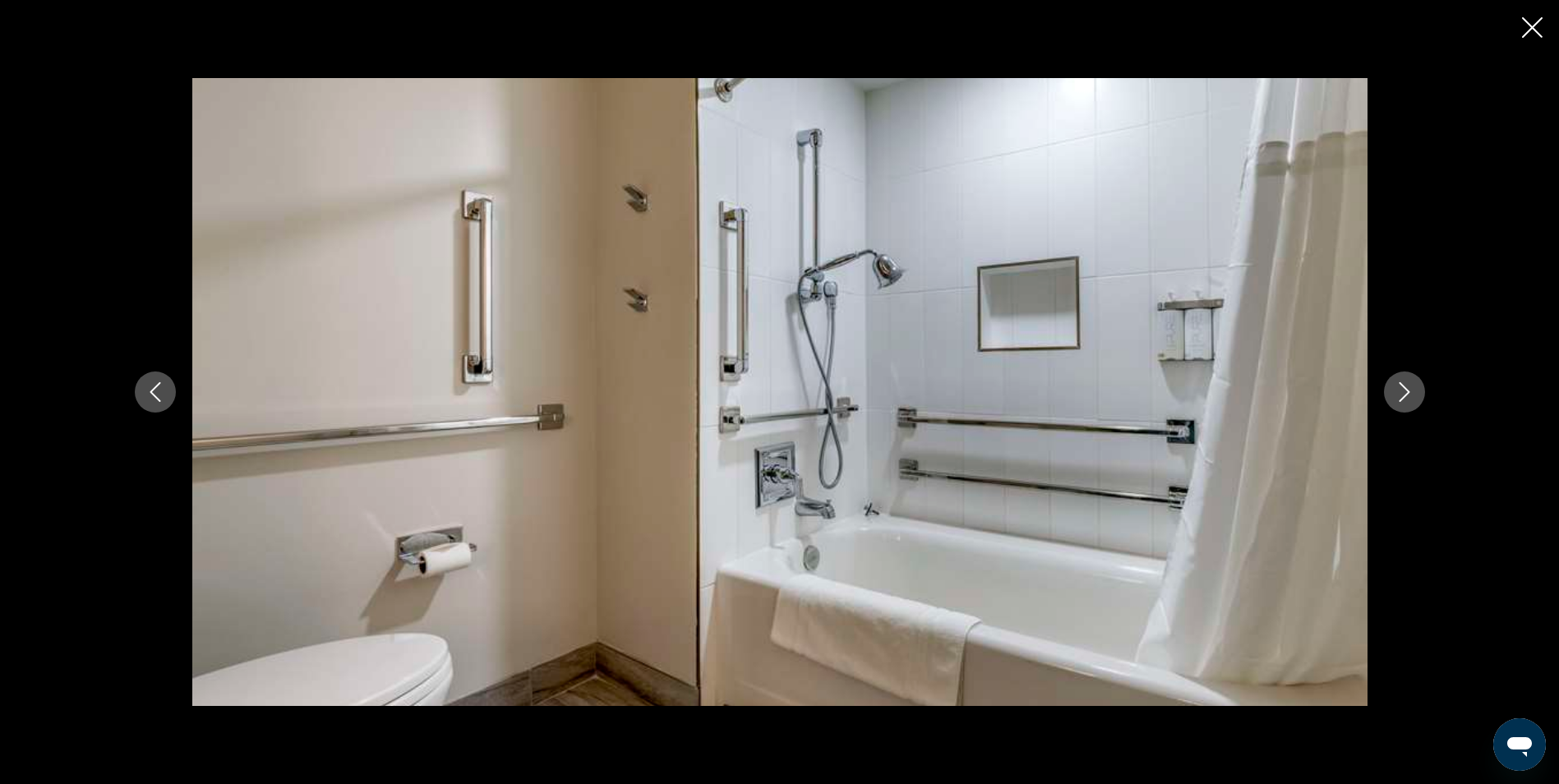
click at [1399, 397] on icon "Next image" at bounding box center [1405, 392] width 20 height 20
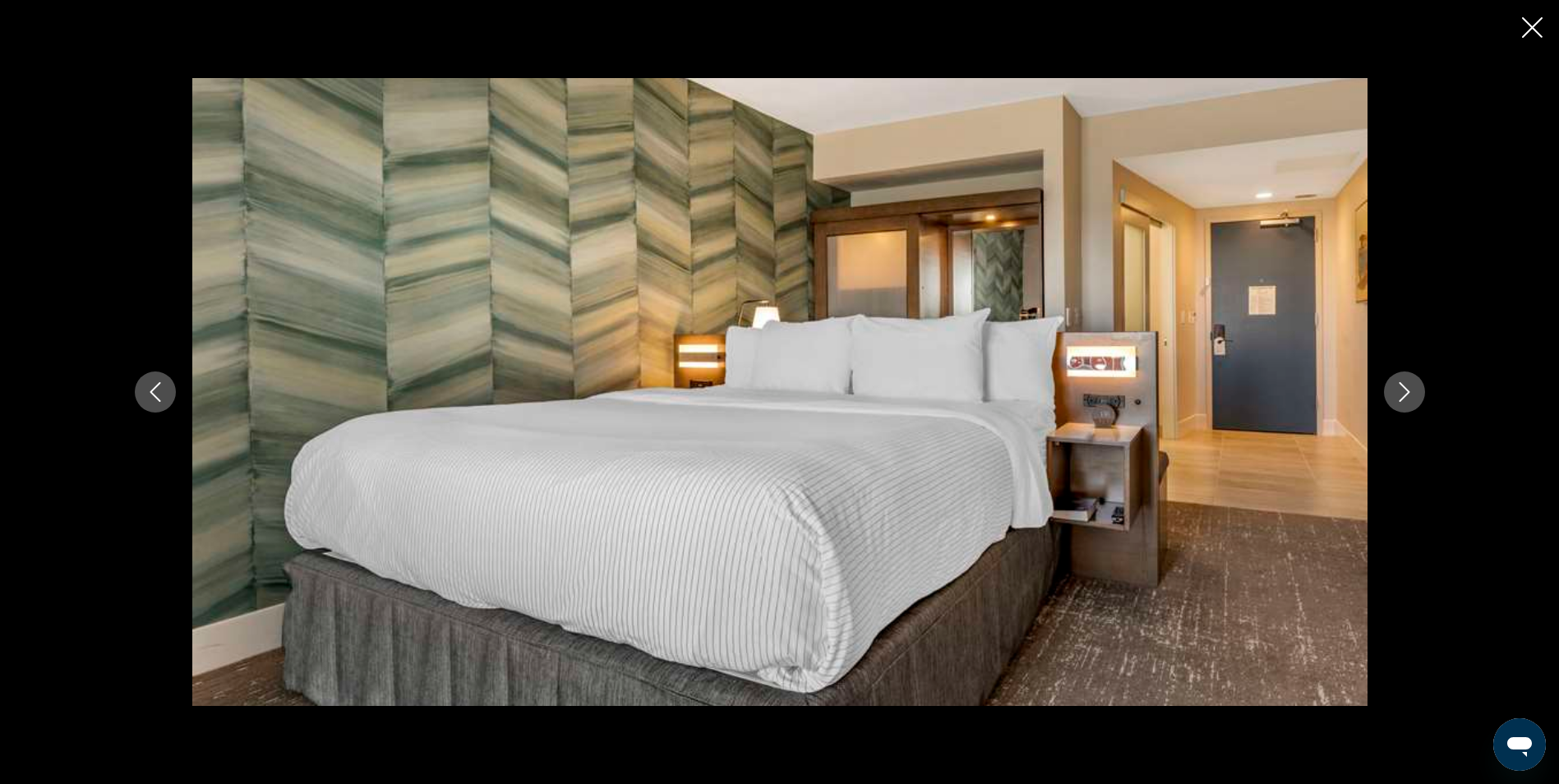
click at [1399, 397] on icon "Next image" at bounding box center [1405, 392] width 20 height 20
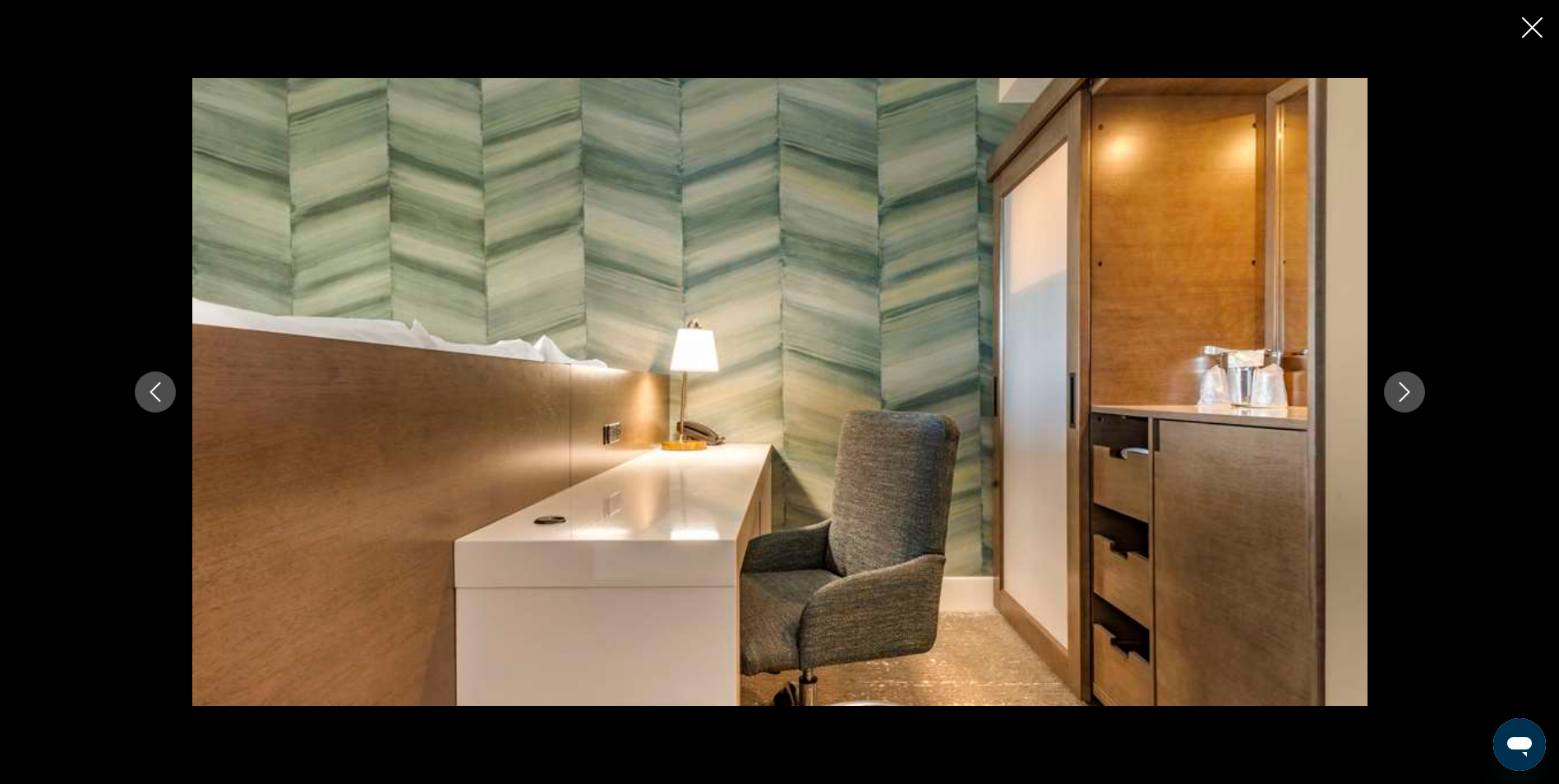
click at [1399, 397] on icon "Next image" at bounding box center [1405, 392] width 20 height 20
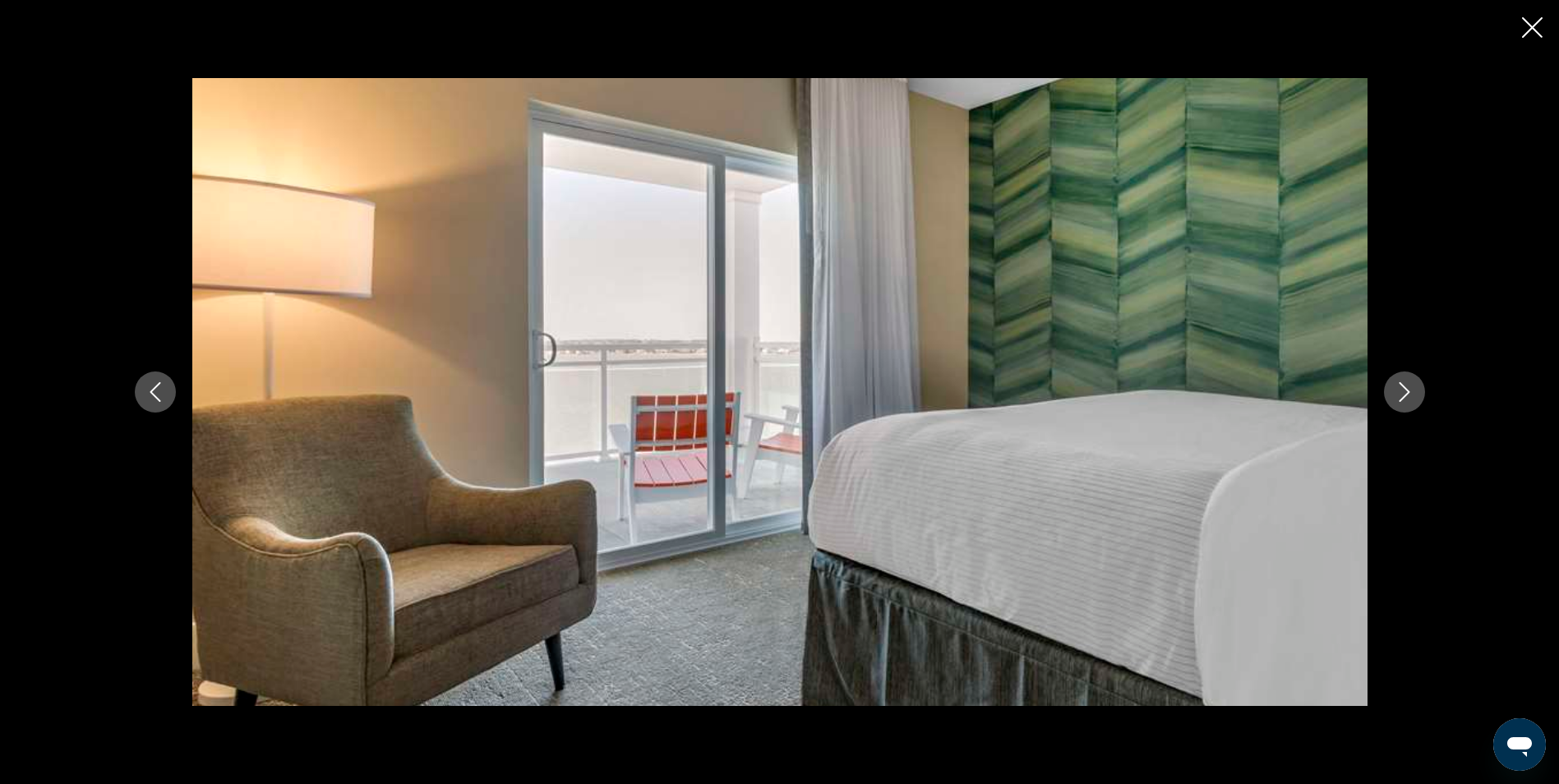
click at [1399, 397] on icon "Next image" at bounding box center [1405, 392] width 20 height 20
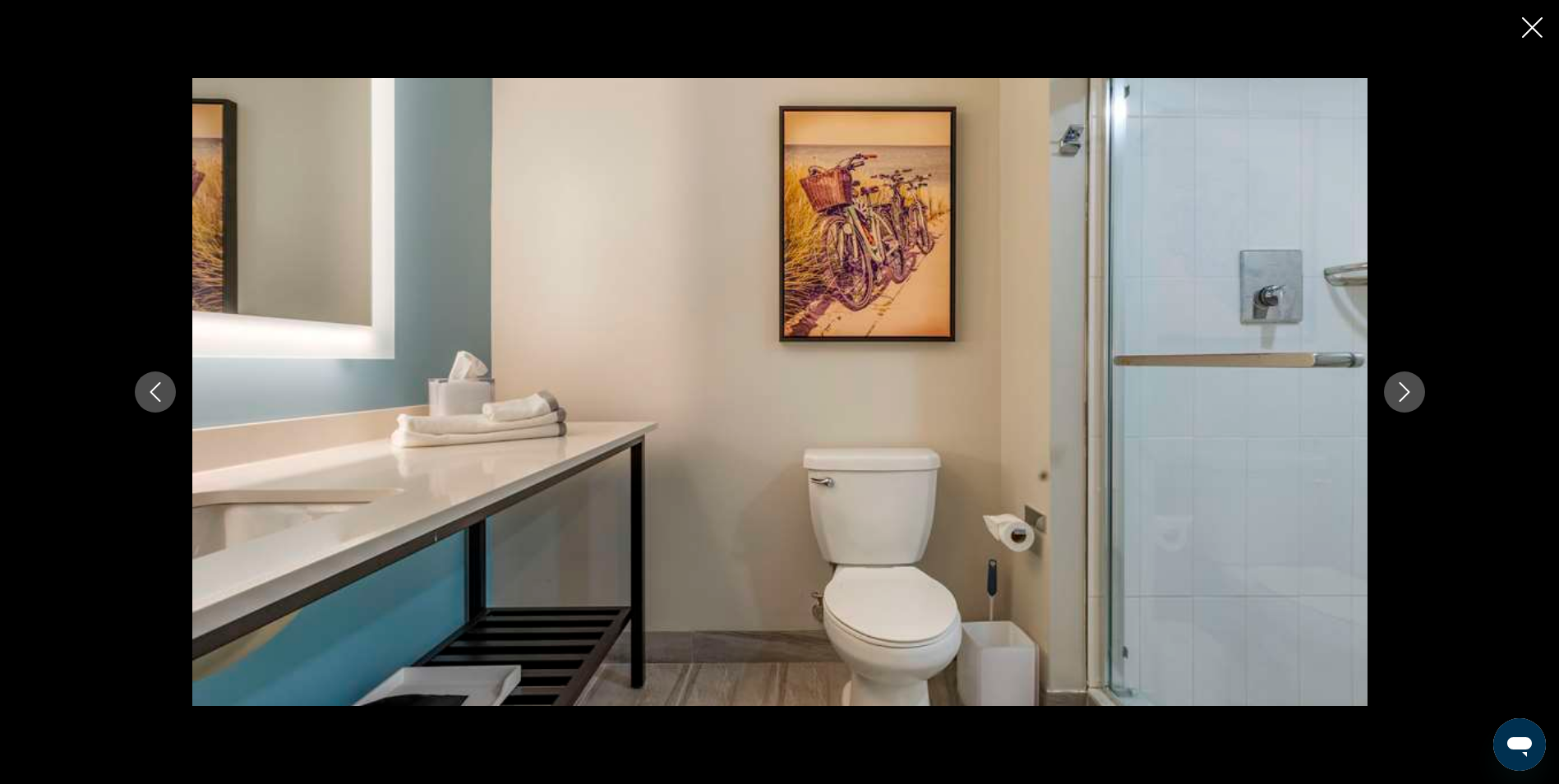
click at [1399, 397] on icon "Next image" at bounding box center [1405, 392] width 20 height 20
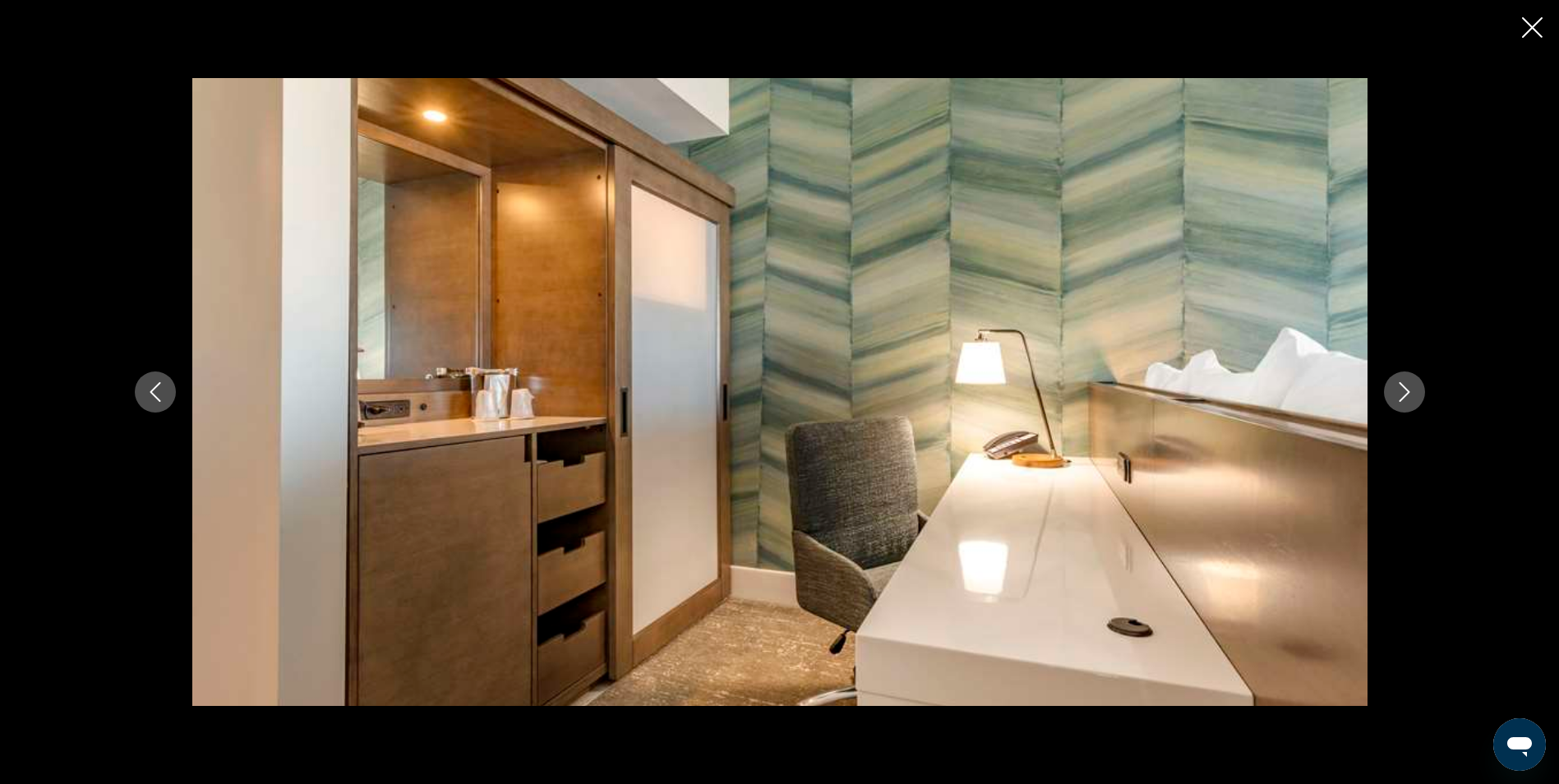
click at [1399, 397] on icon "Next image" at bounding box center [1405, 392] width 20 height 20
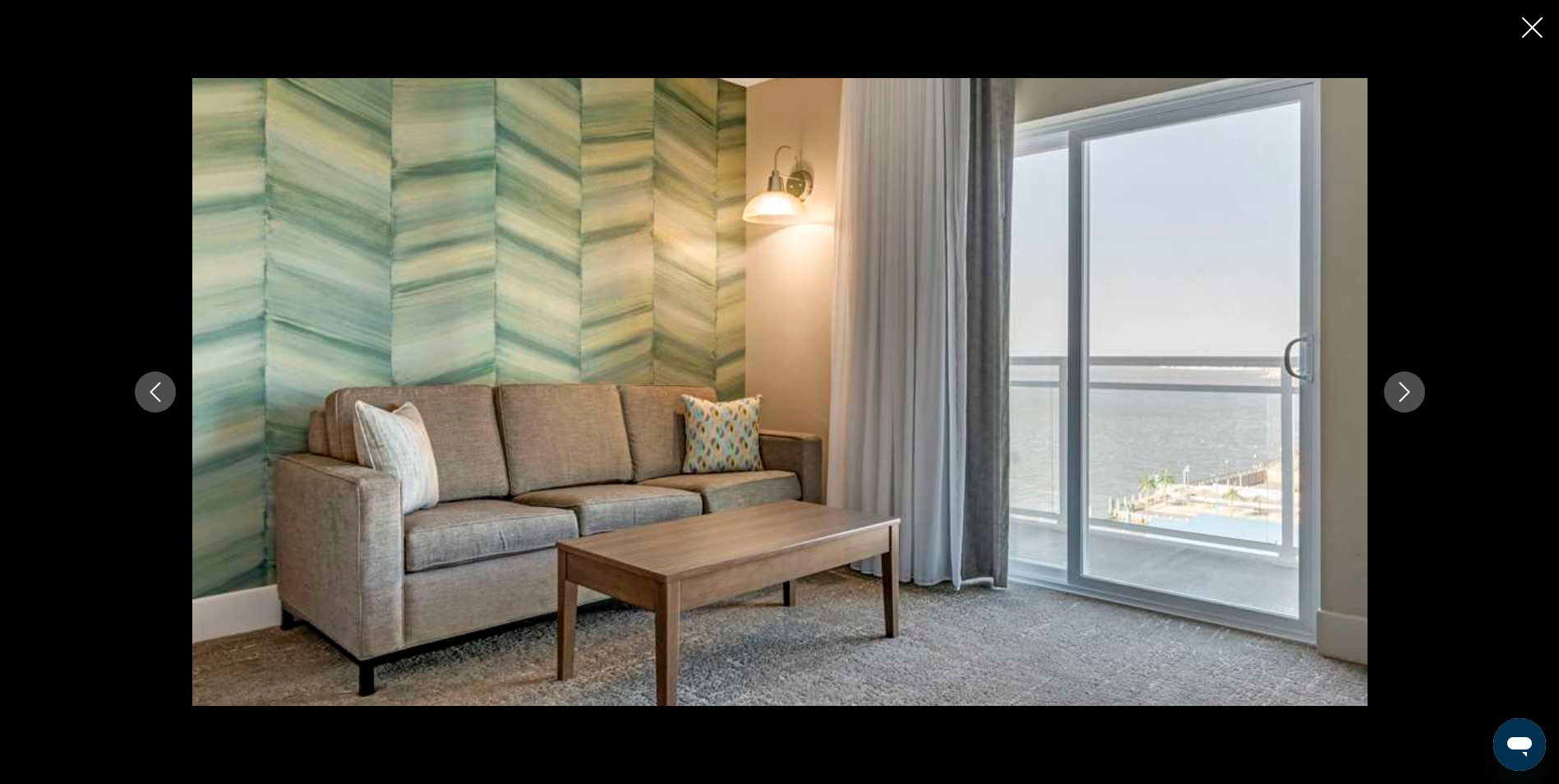
click at [1399, 397] on icon "Next image" at bounding box center [1405, 392] width 20 height 20
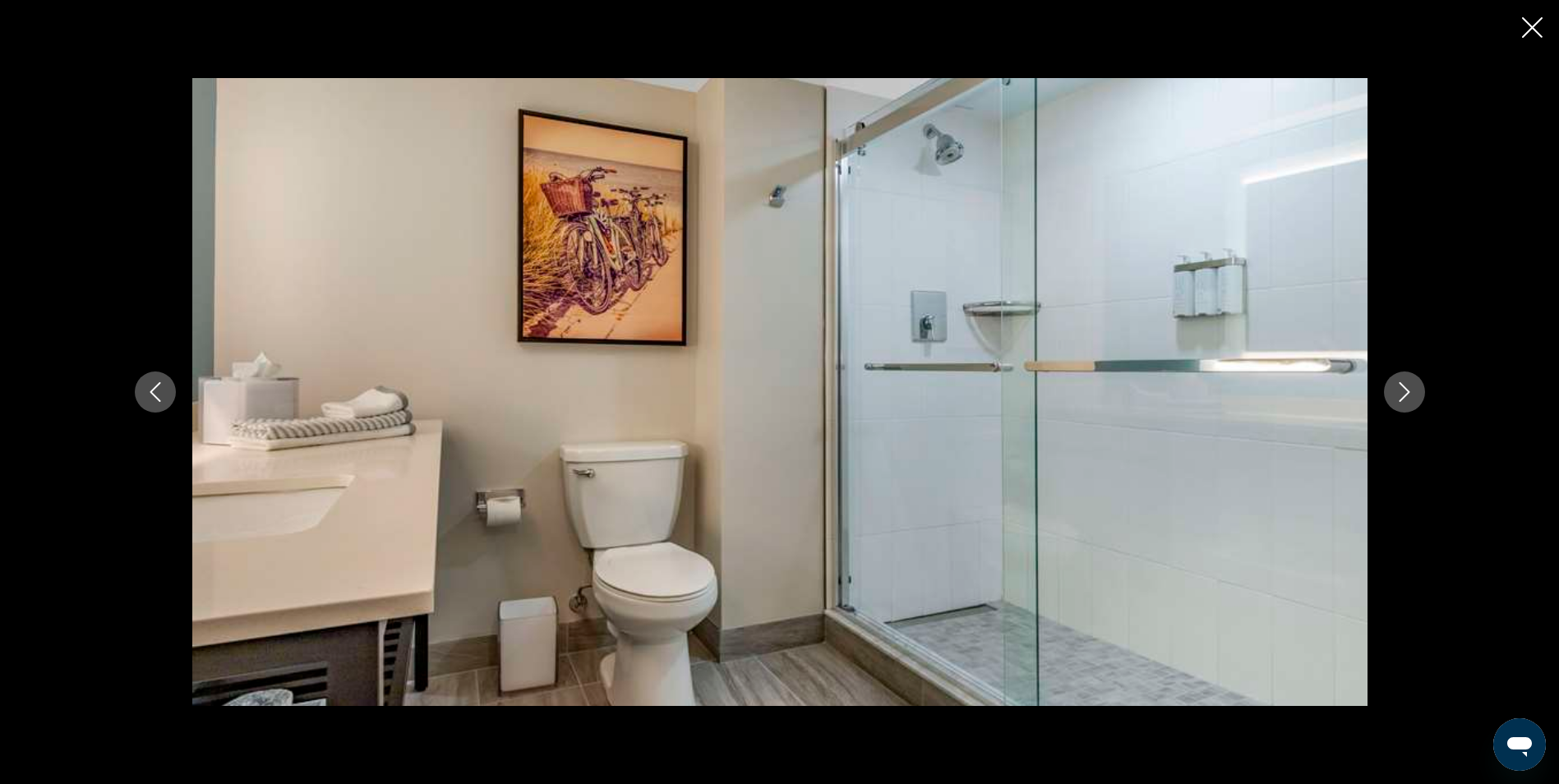
click at [1399, 397] on icon "Next image" at bounding box center [1405, 392] width 20 height 20
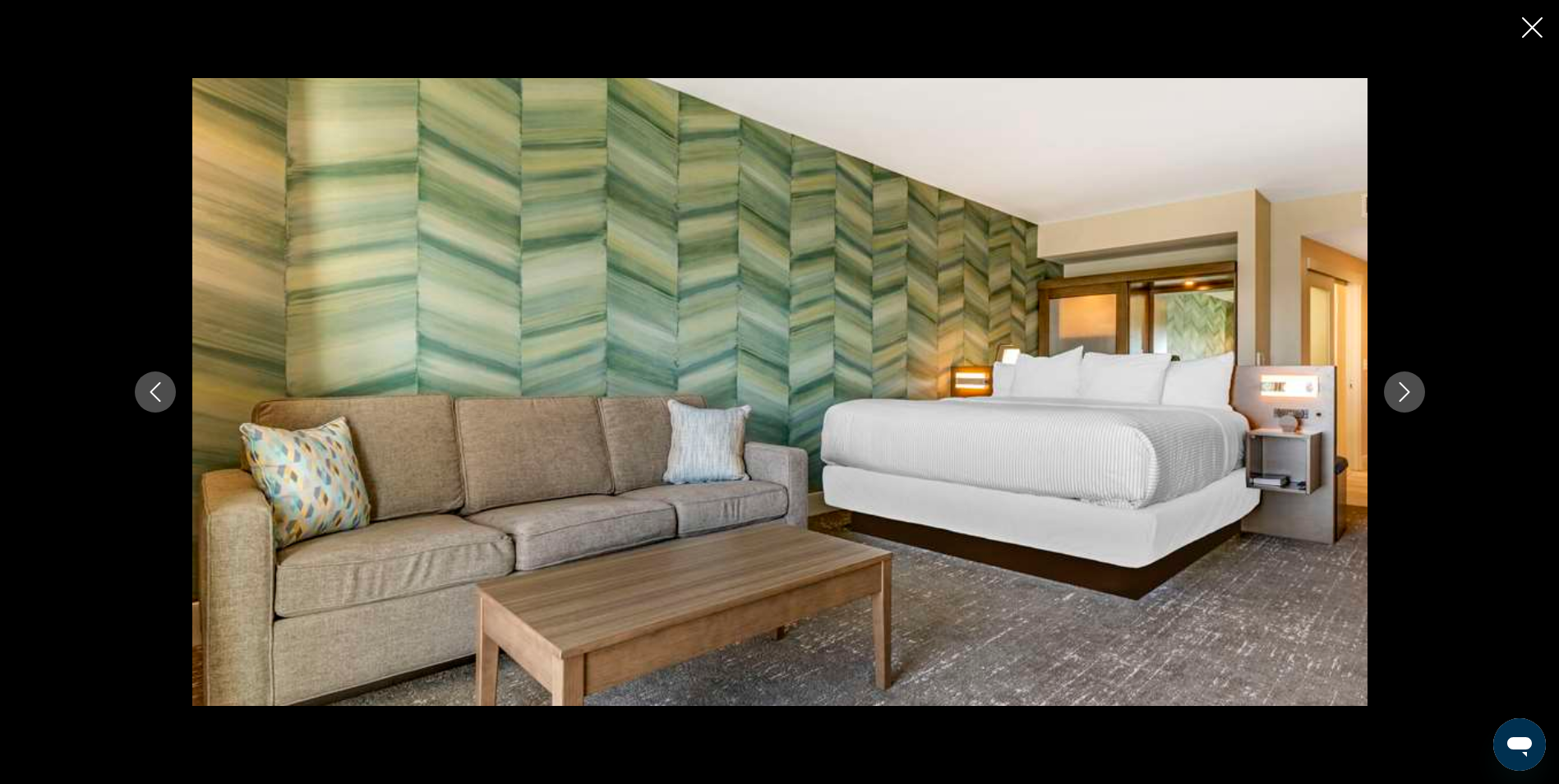
click at [1399, 397] on icon "Next image" at bounding box center [1405, 392] width 20 height 20
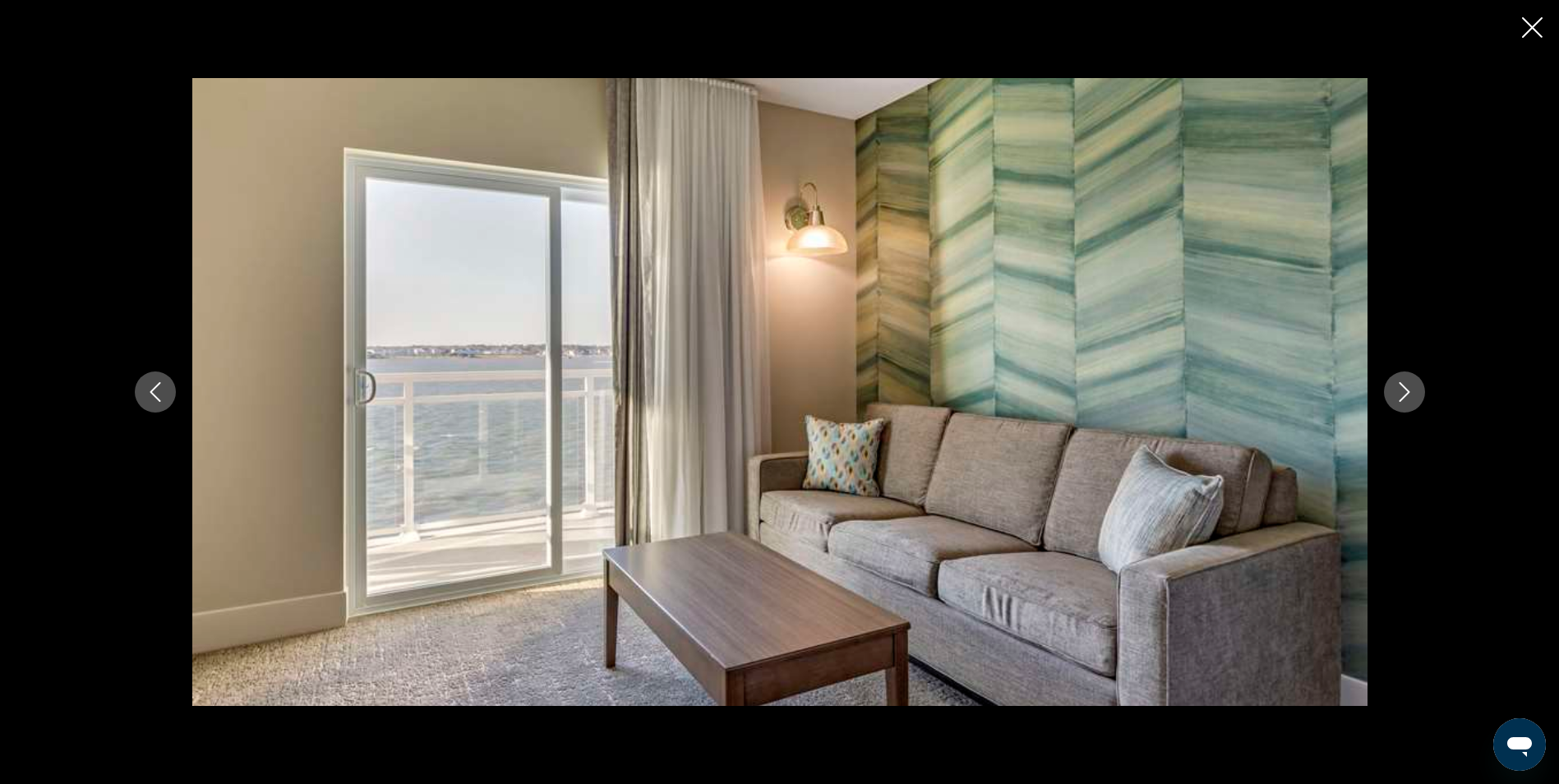
click at [1399, 397] on icon "Next image" at bounding box center [1405, 392] width 20 height 20
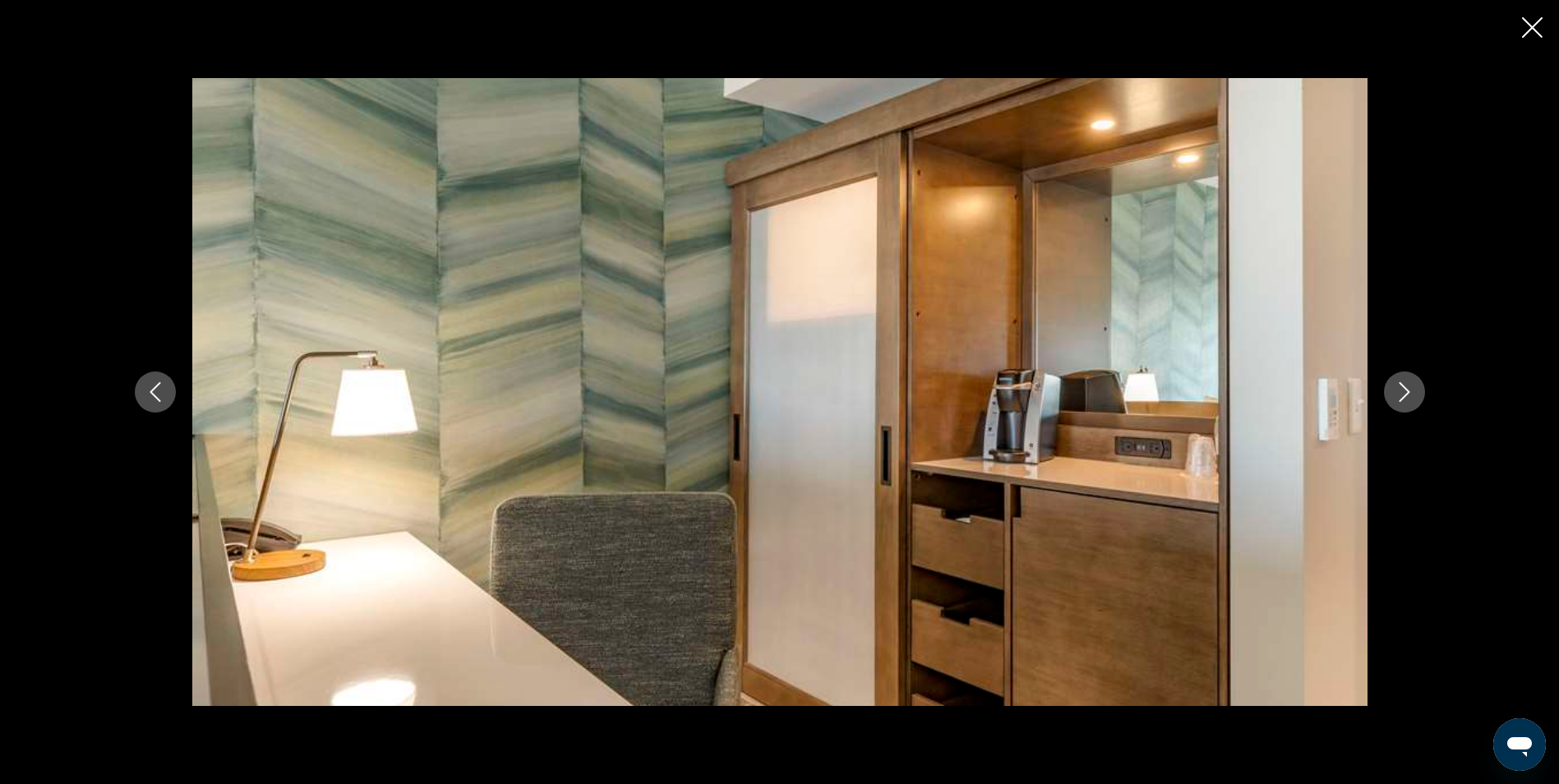
click at [1399, 397] on icon "Next image" at bounding box center [1405, 392] width 20 height 20
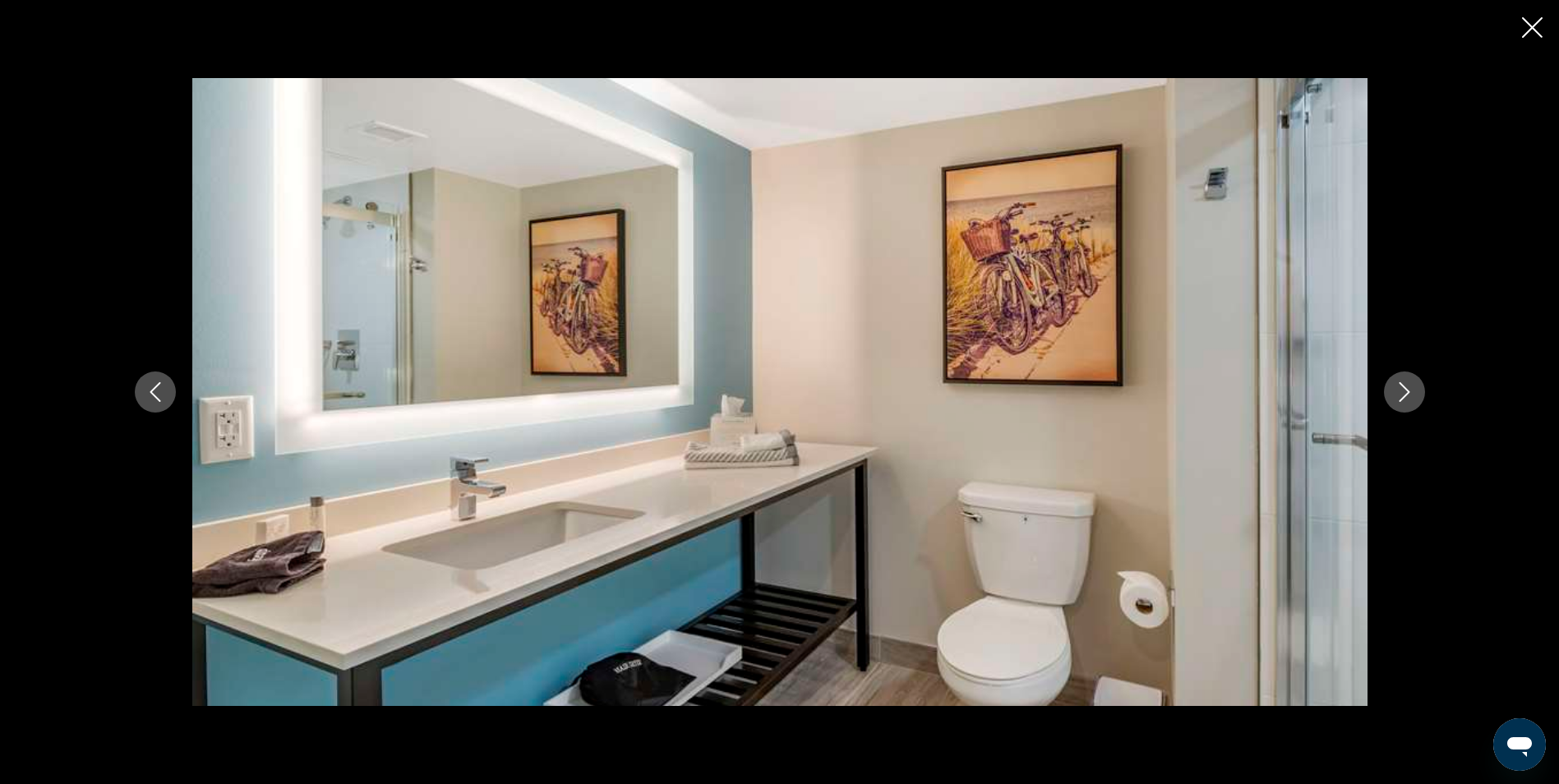
click at [1399, 397] on icon "Next image" at bounding box center [1405, 392] width 20 height 20
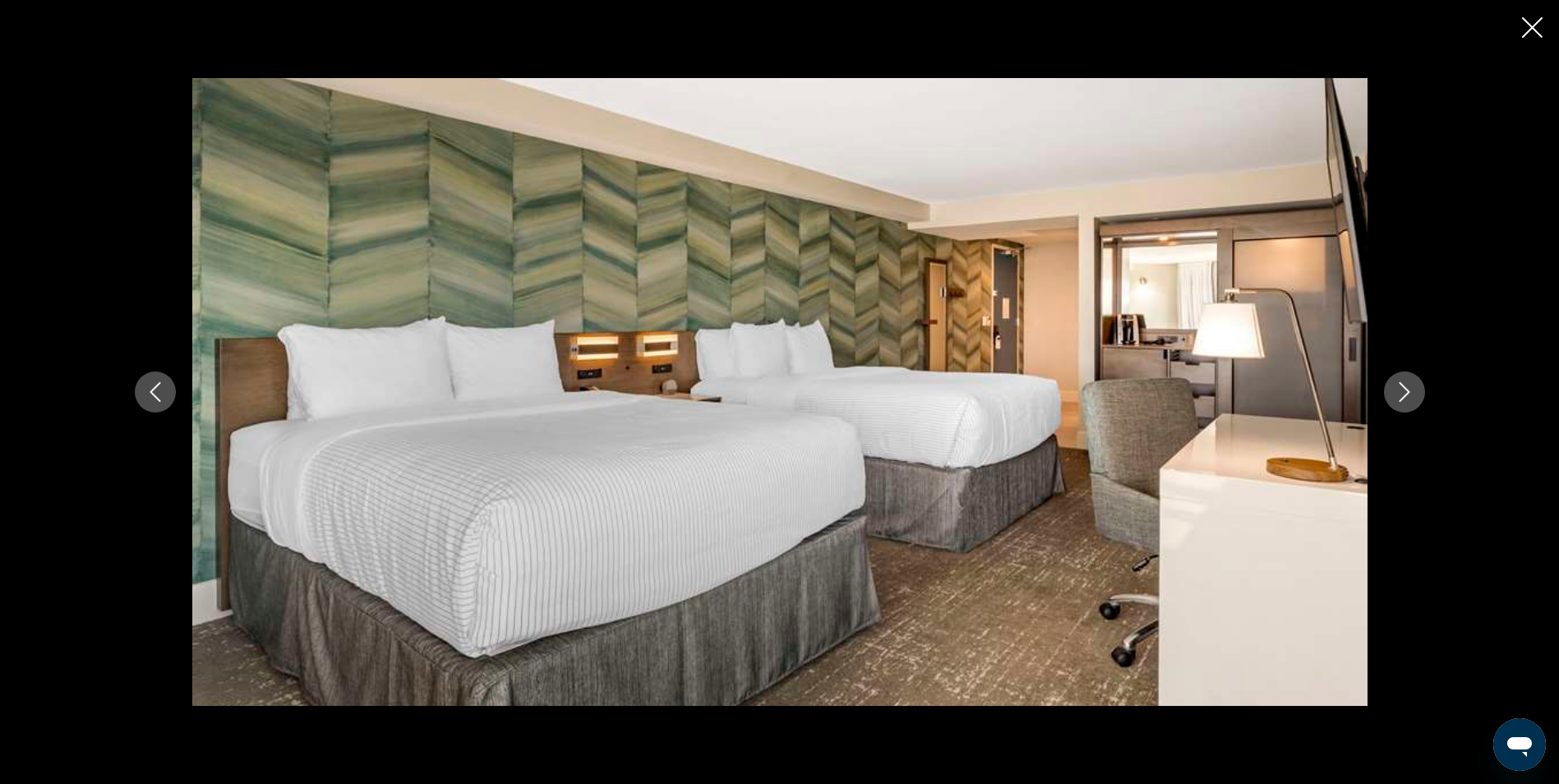
click at [1399, 397] on icon "Next image" at bounding box center [1405, 392] width 20 height 20
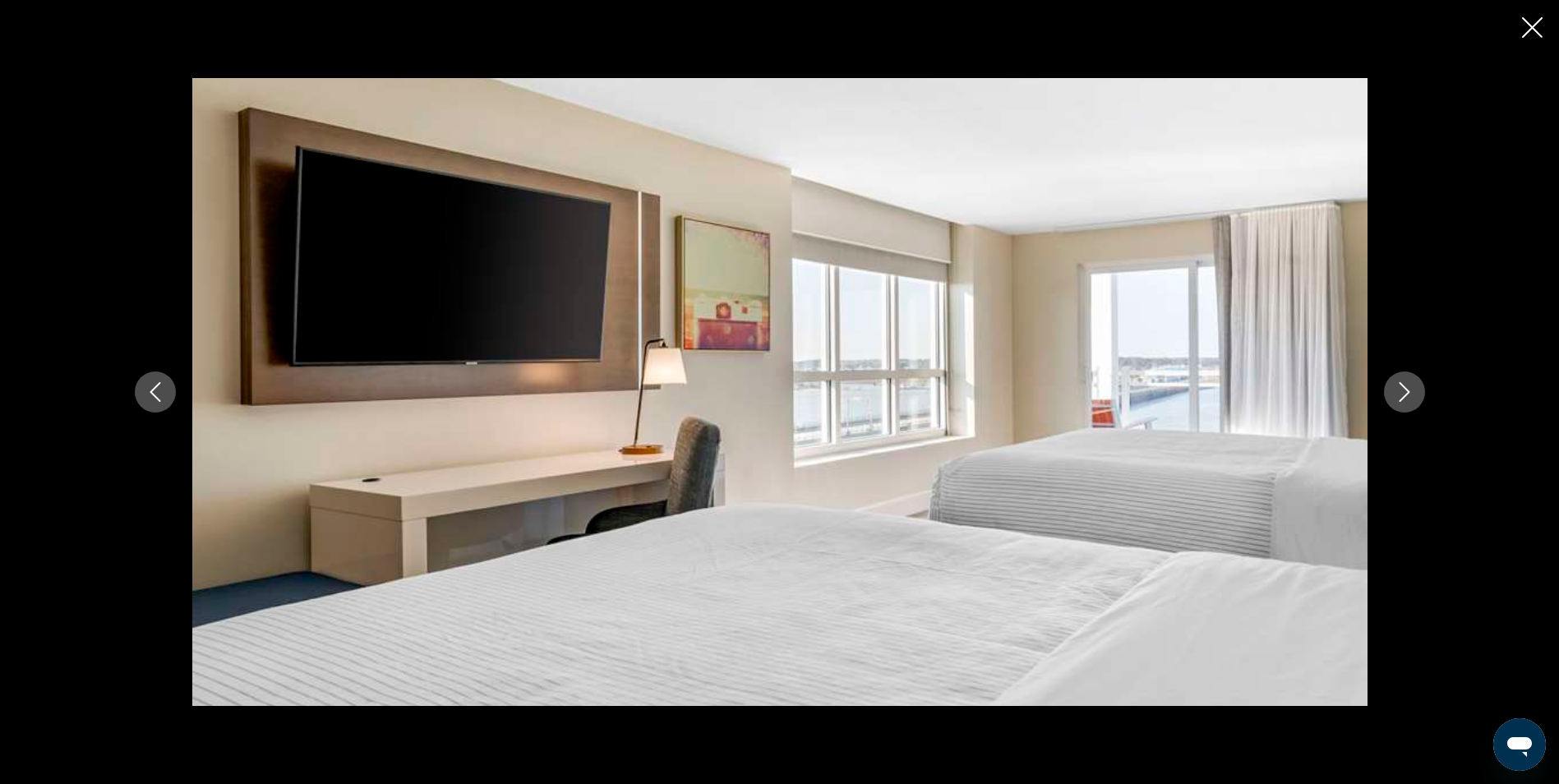
click at [1399, 397] on icon "Next image" at bounding box center [1405, 392] width 20 height 20
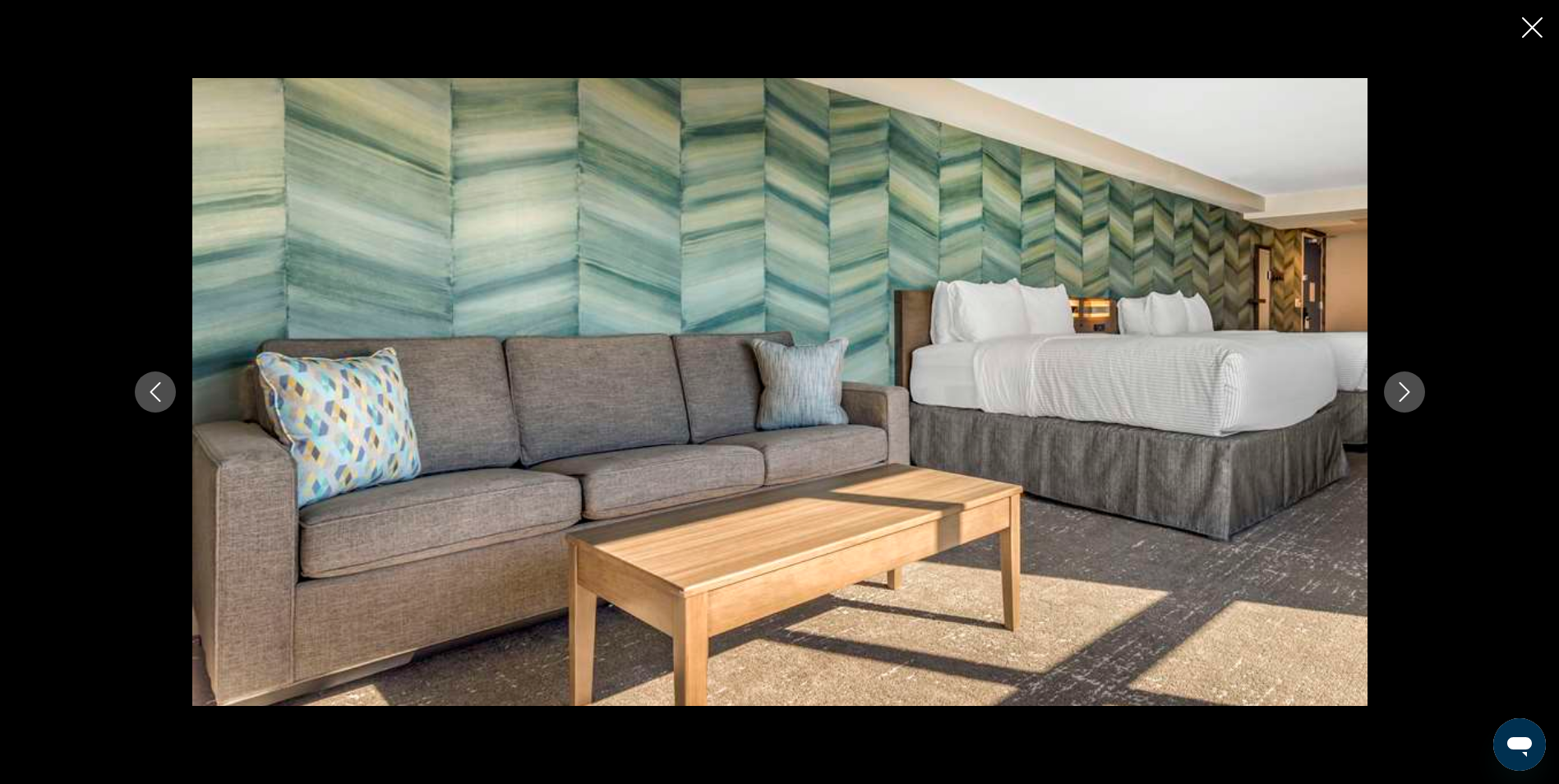
click at [1399, 397] on icon "Next image" at bounding box center [1405, 392] width 20 height 20
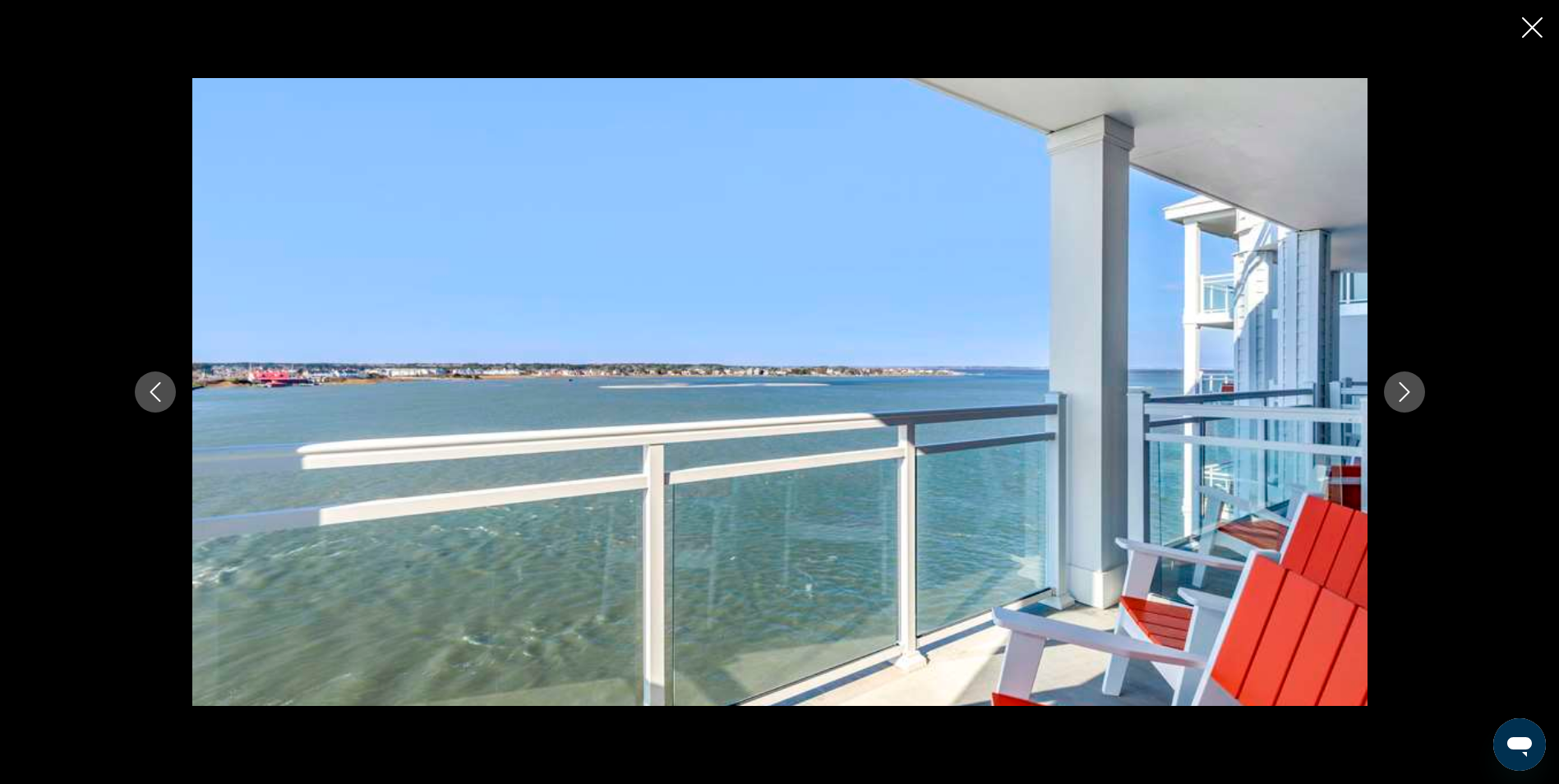
click at [1399, 397] on icon "Next image" at bounding box center [1405, 392] width 20 height 20
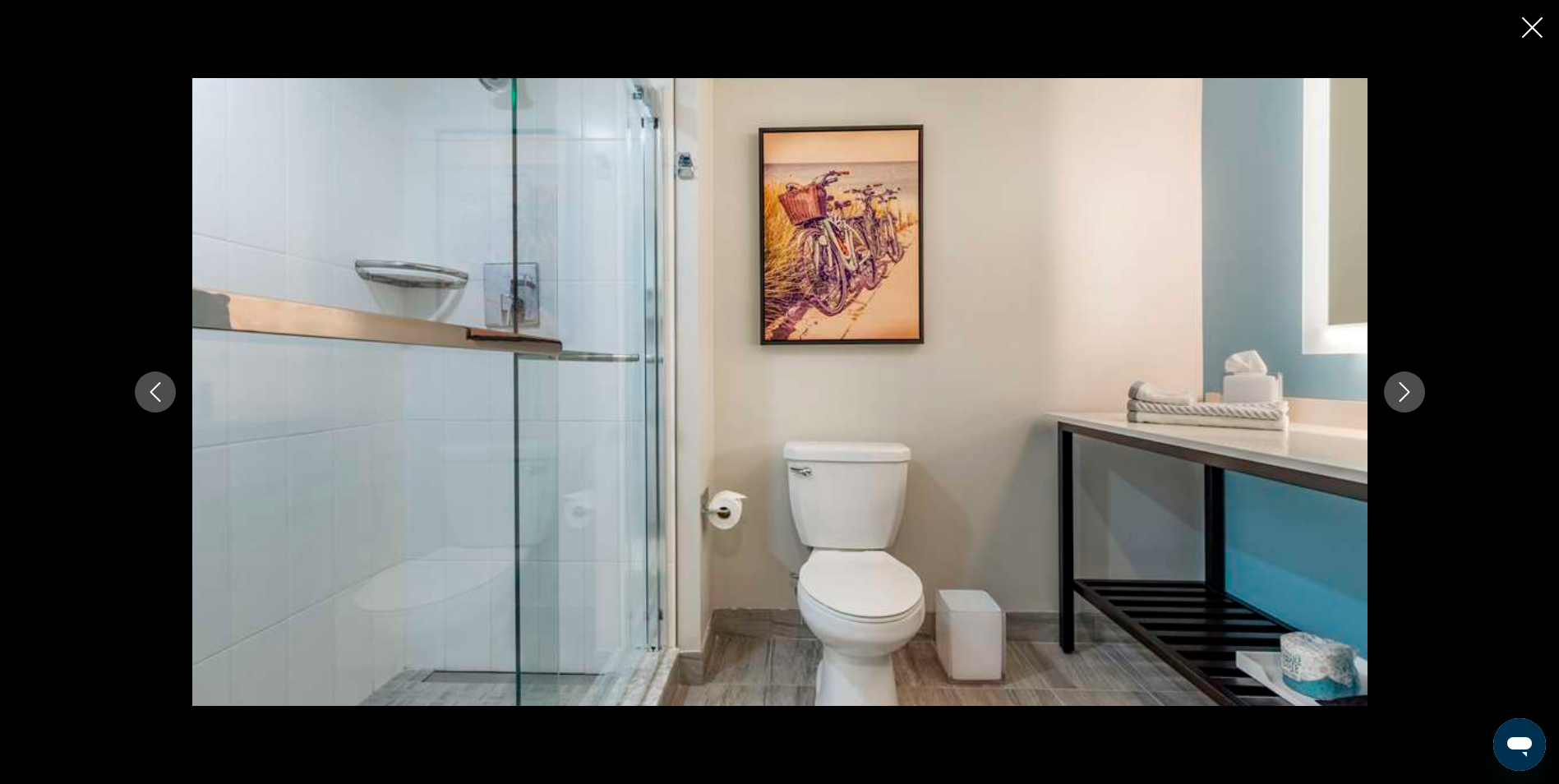
click at [1399, 397] on icon "Next image" at bounding box center [1405, 392] width 20 height 20
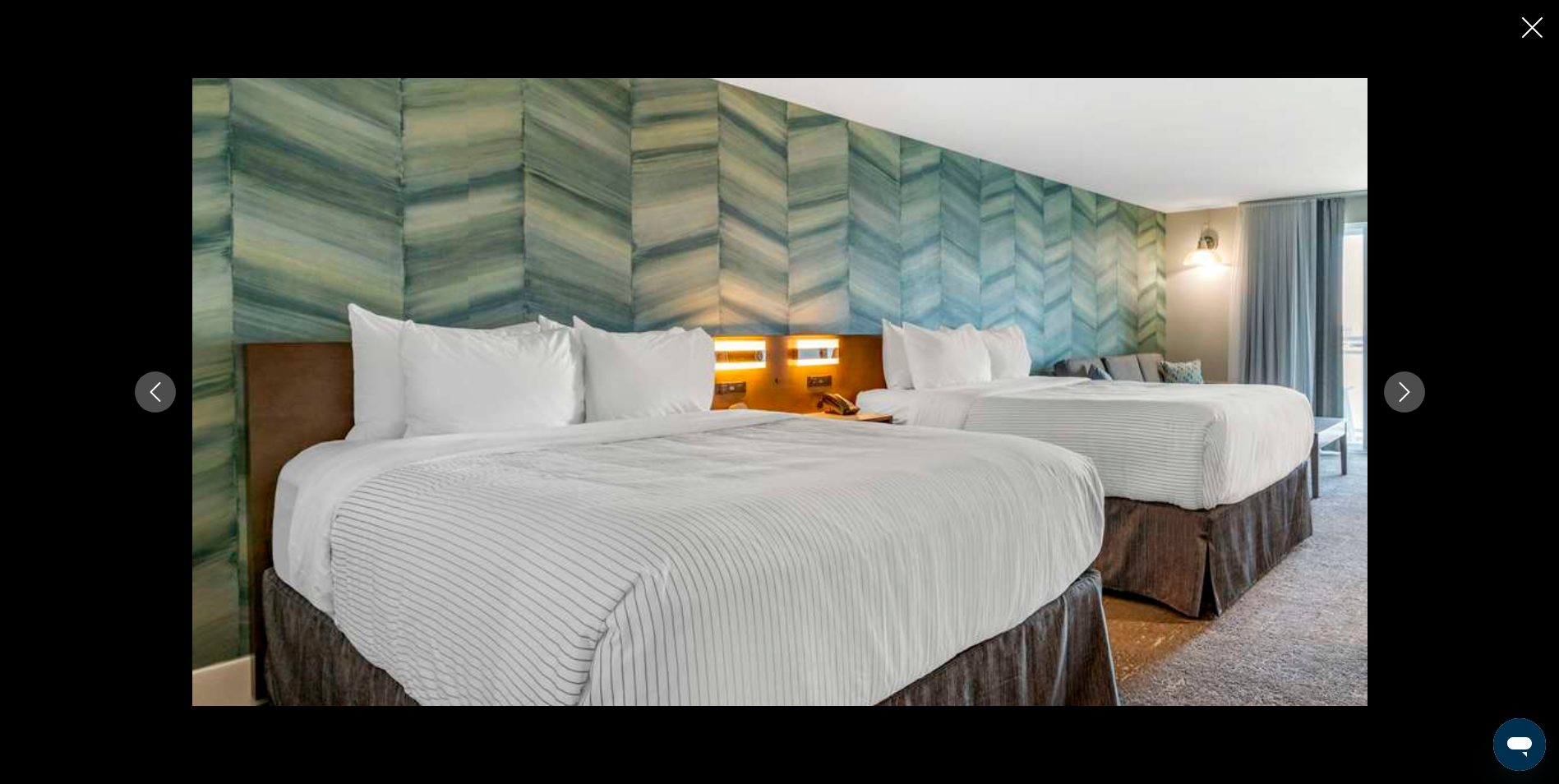
click at [1399, 397] on icon "Next image" at bounding box center [1405, 392] width 20 height 20
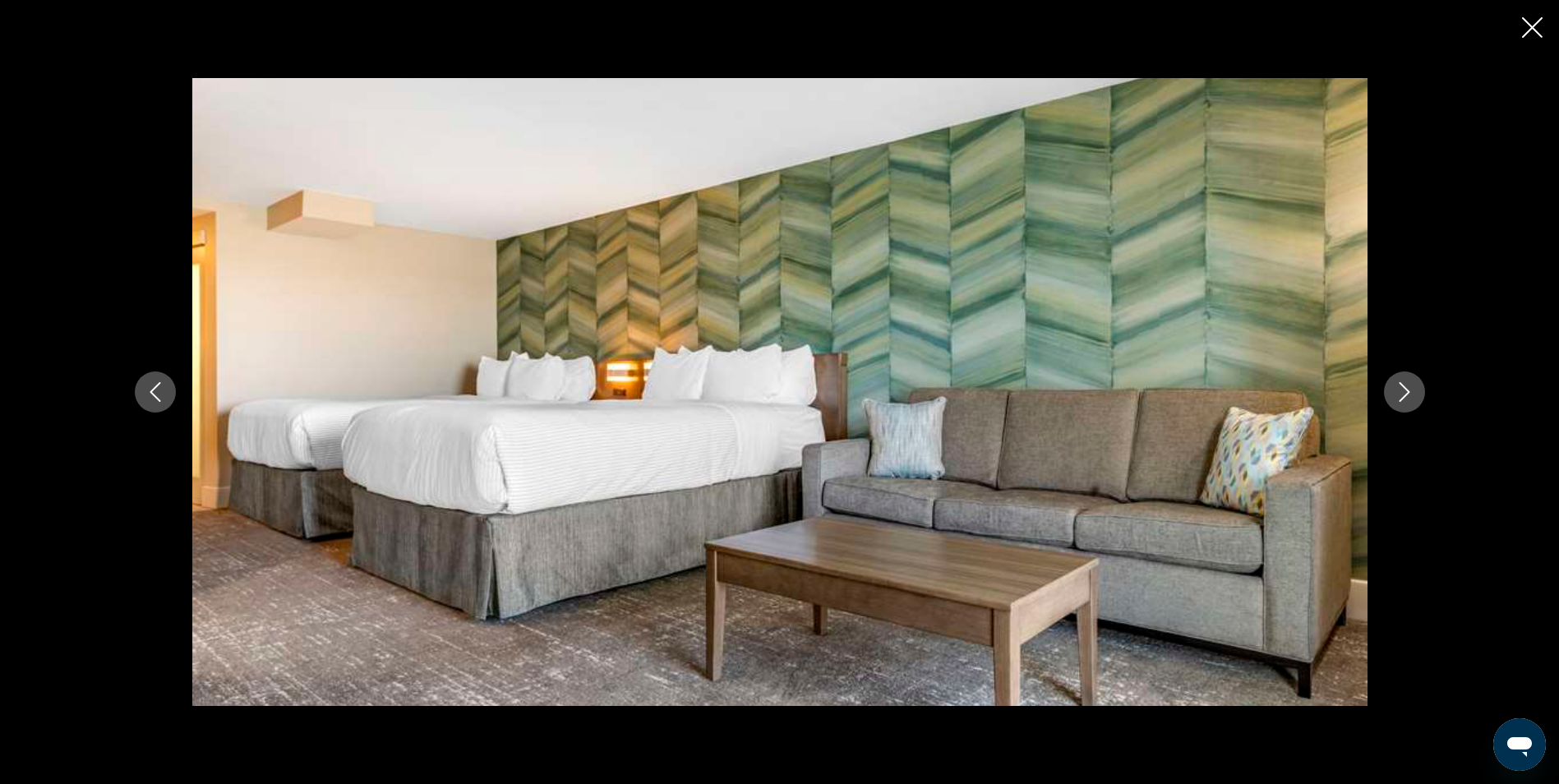
click at [1399, 397] on icon "Next image" at bounding box center [1405, 392] width 20 height 20
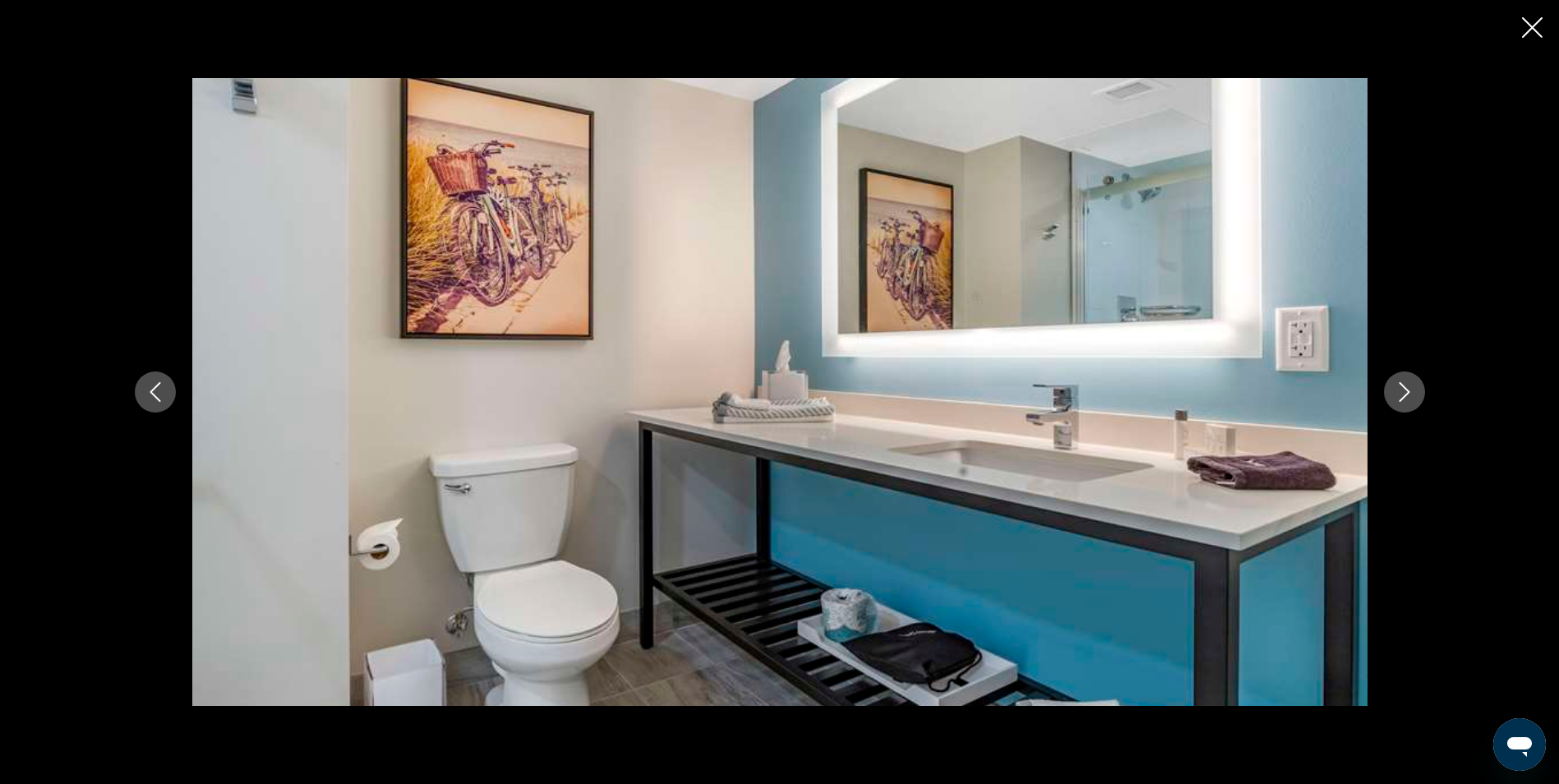
click at [1399, 397] on icon "Next image" at bounding box center [1405, 392] width 20 height 20
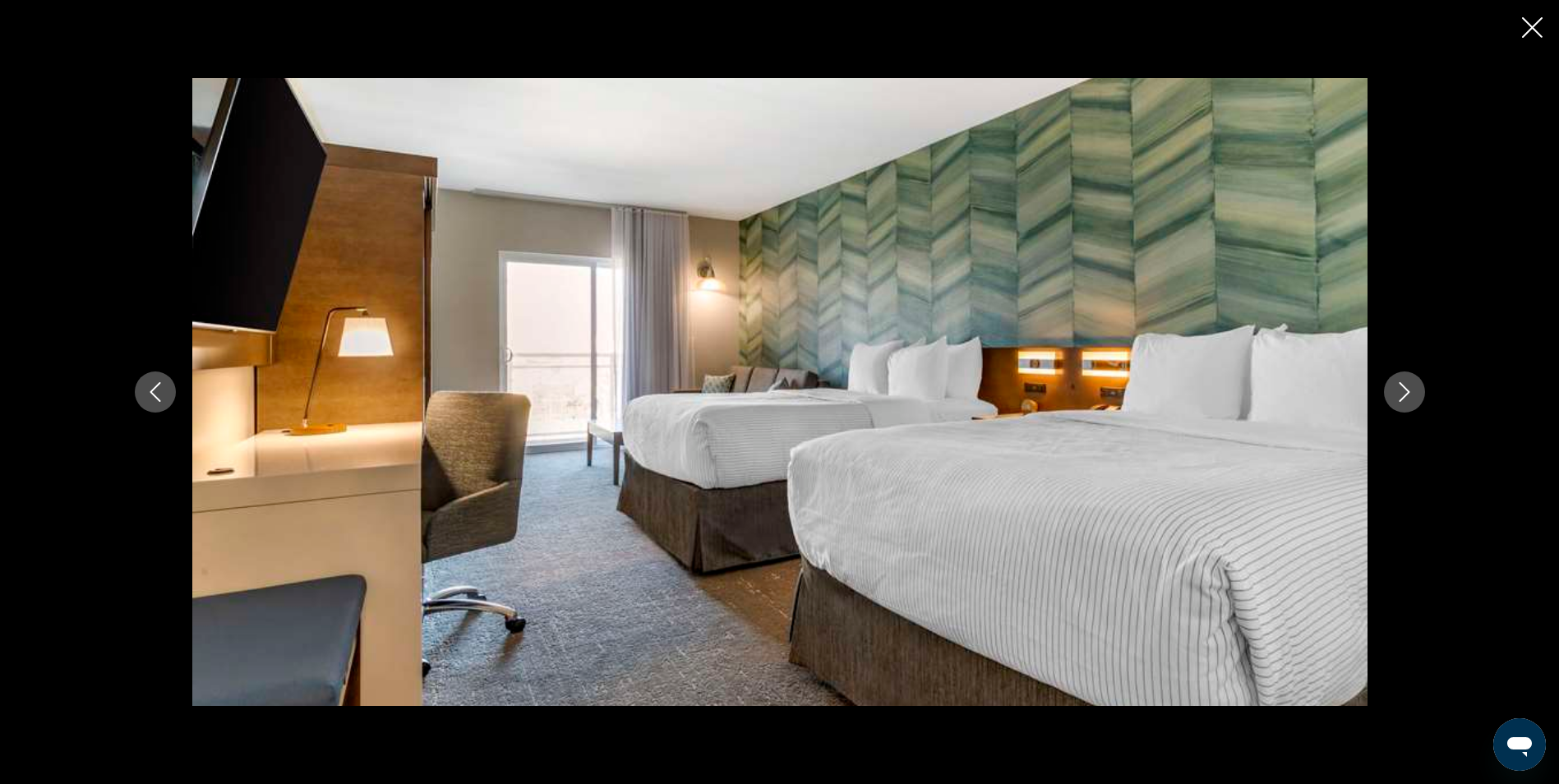
click at [1399, 397] on icon "Next image" at bounding box center [1405, 392] width 20 height 20
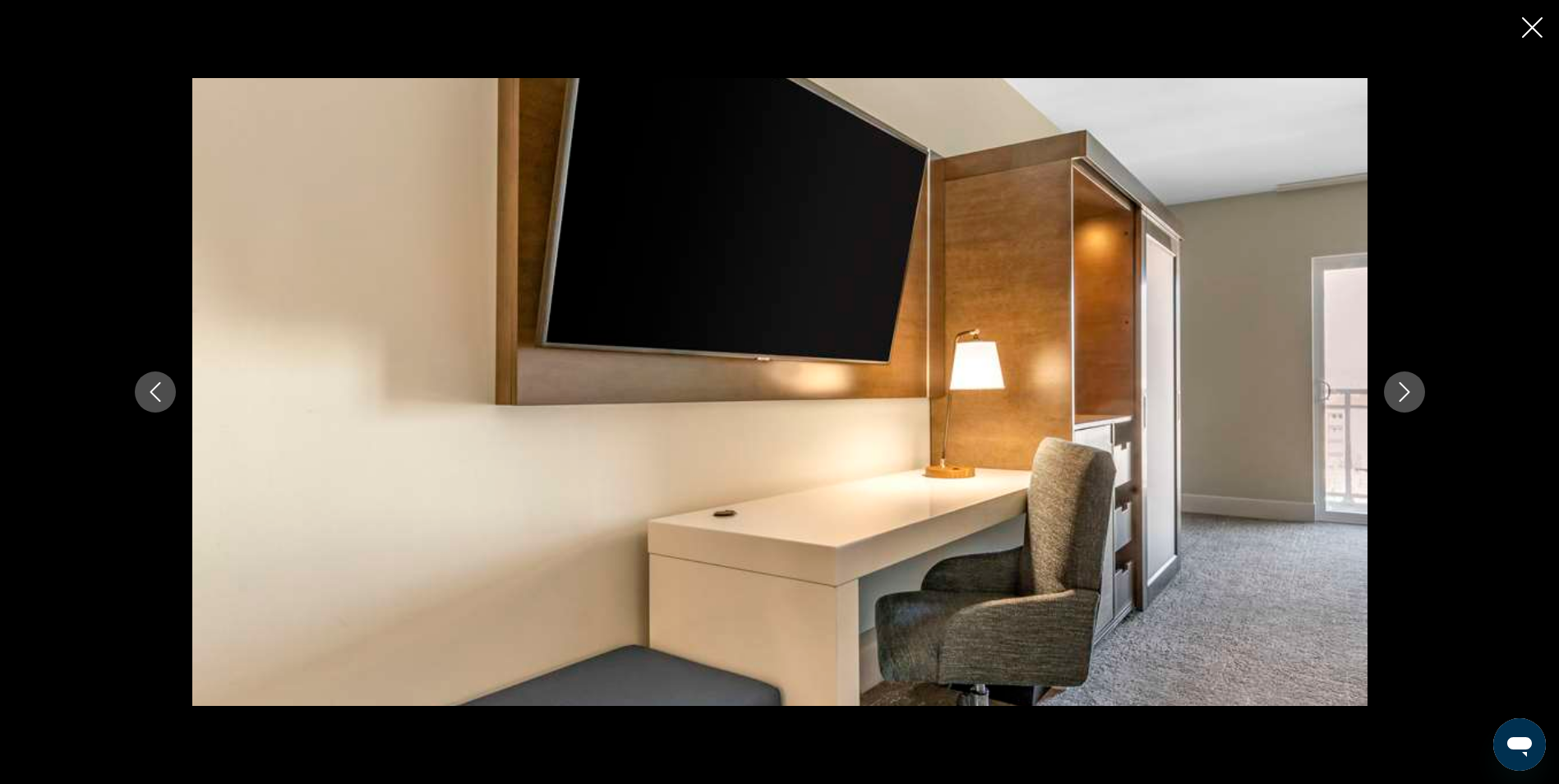
click at [1399, 397] on icon "Next image" at bounding box center [1405, 392] width 20 height 20
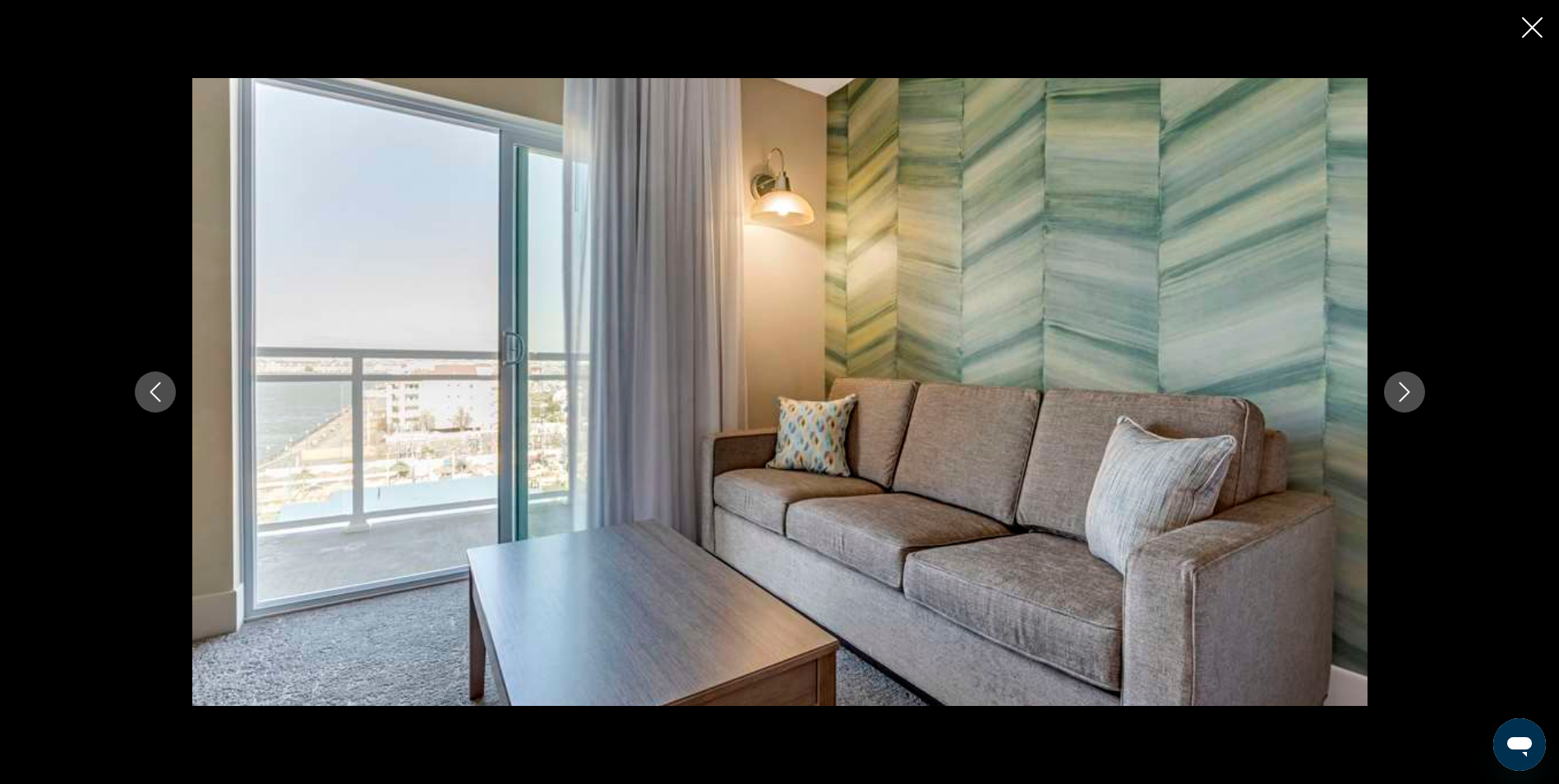
click at [1399, 397] on icon "Next image" at bounding box center [1405, 392] width 20 height 20
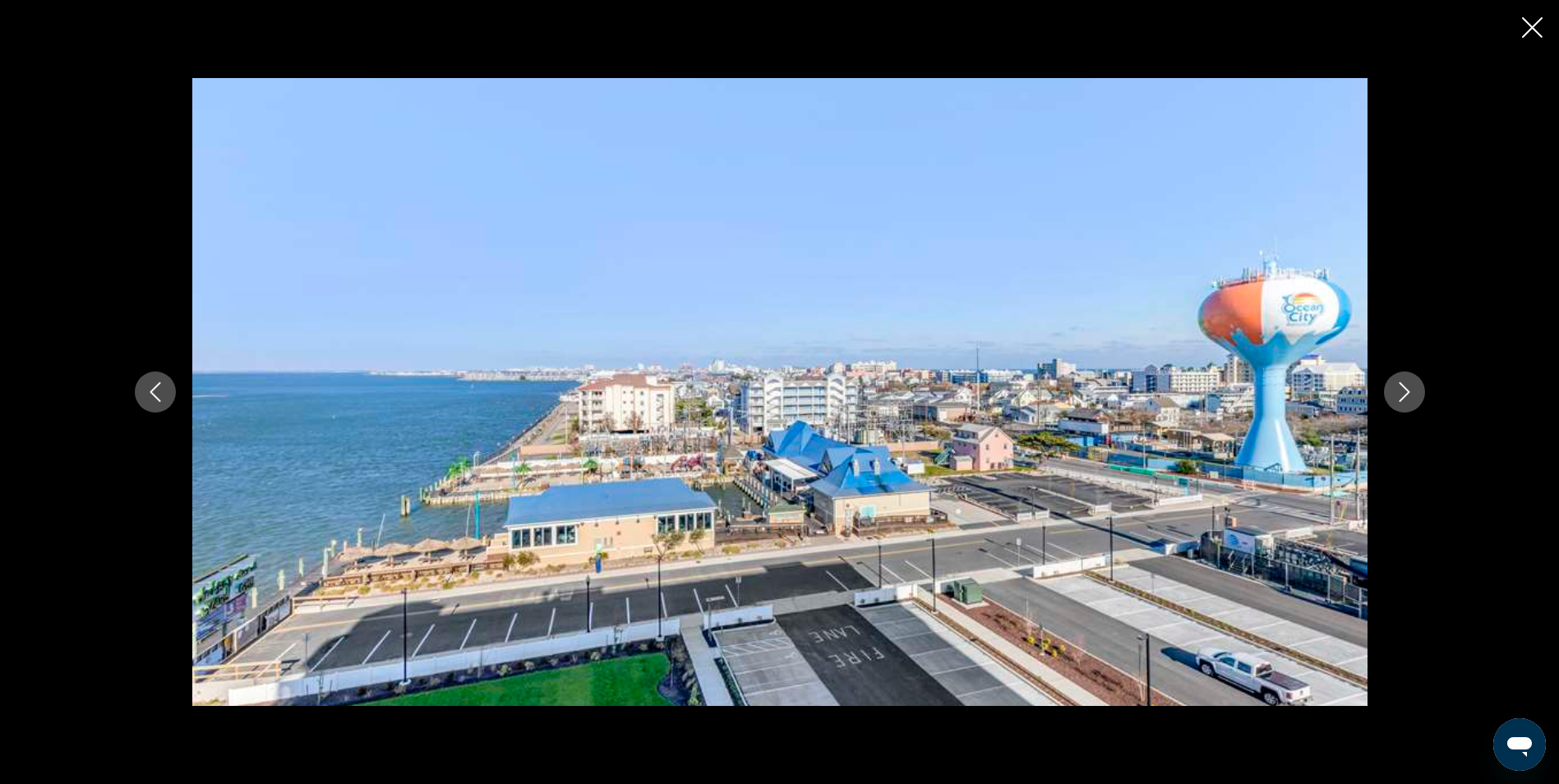
click at [1399, 397] on icon "Next image" at bounding box center [1405, 392] width 20 height 20
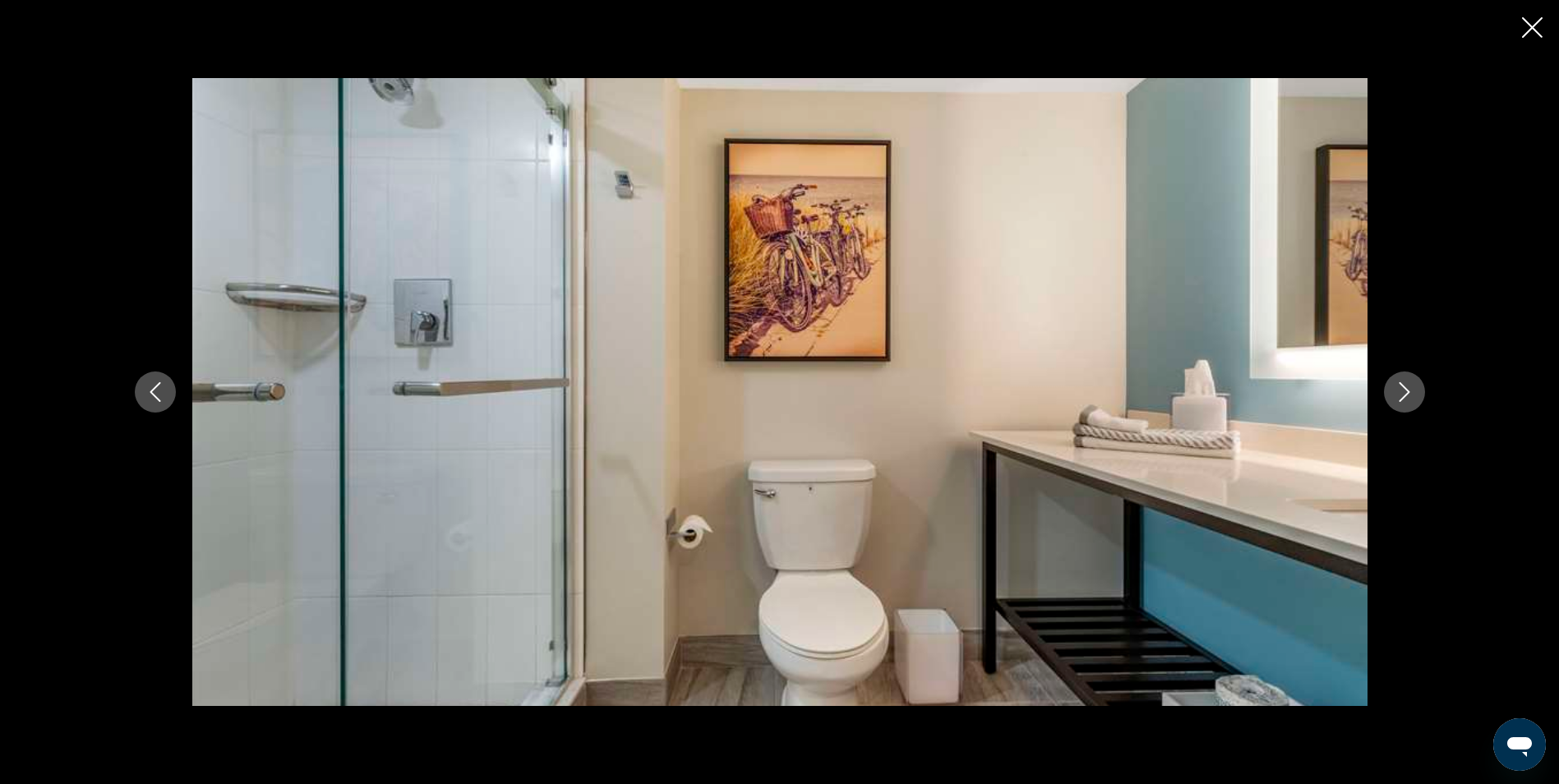
click at [1399, 397] on icon "Next image" at bounding box center [1405, 392] width 20 height 20
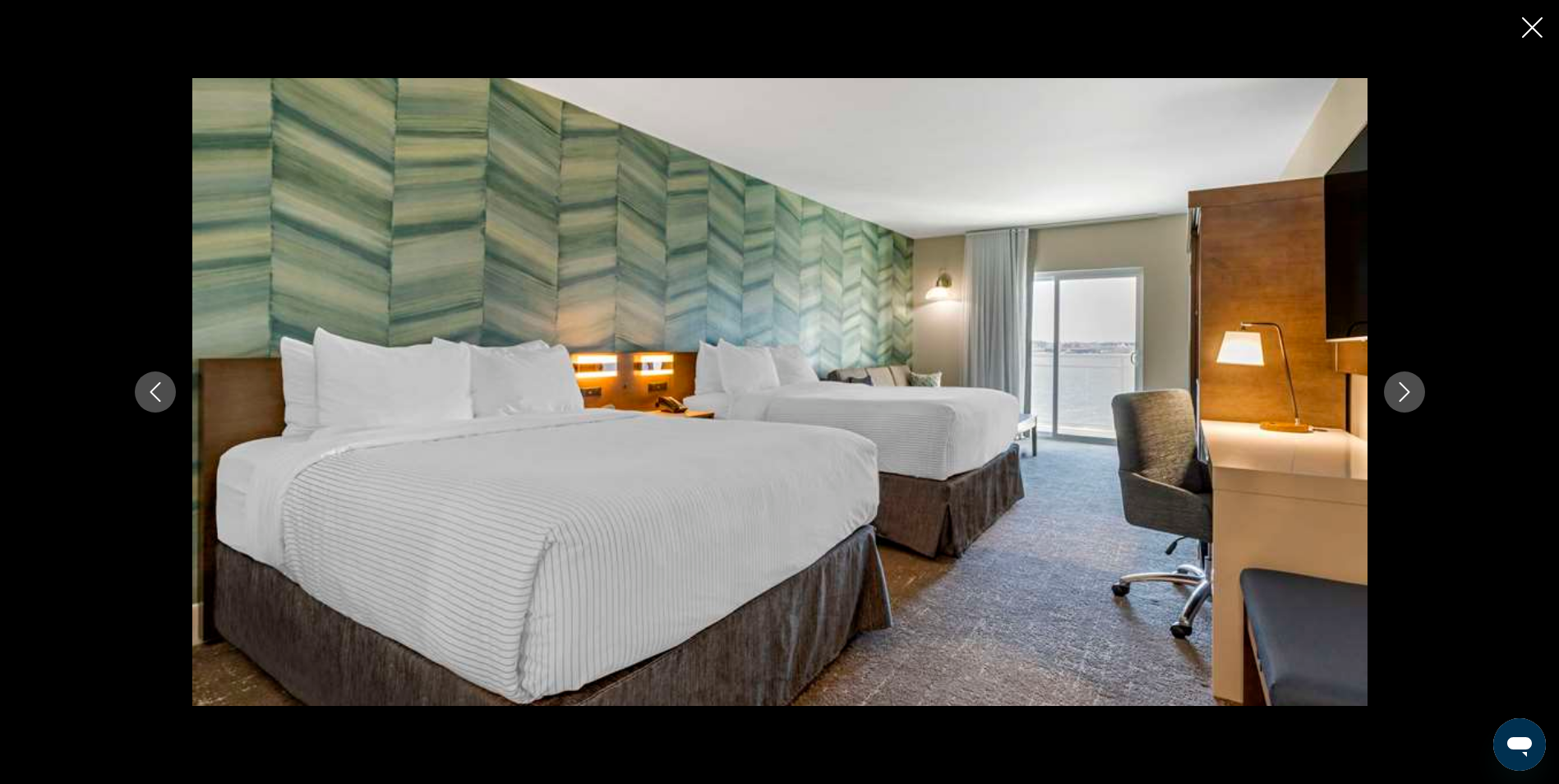
click at [1399, 397] on icon "Next image" at bounding box center [1405, 392] width 20 height 20
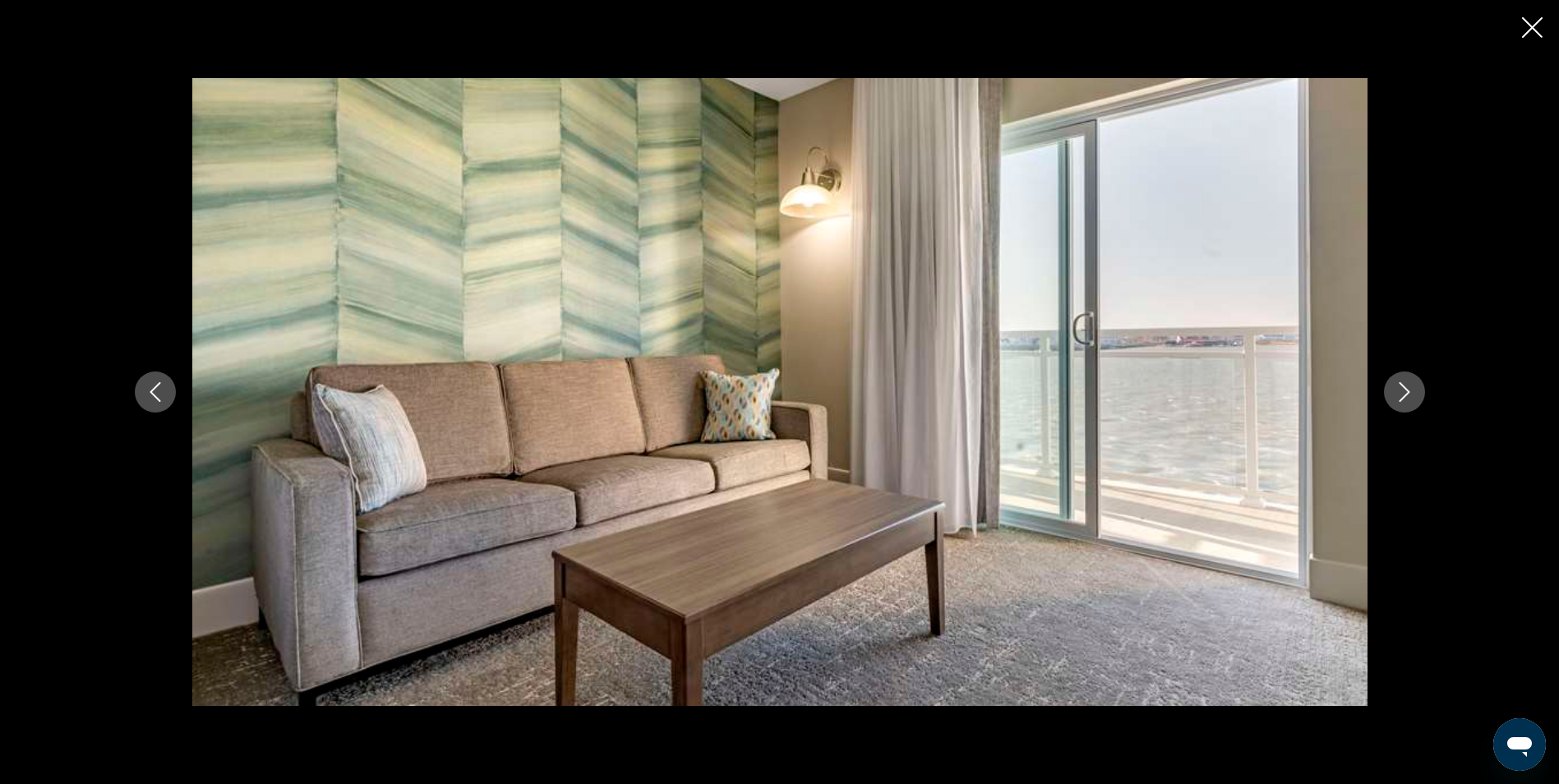
click at [1399, 397] on icon "Next image" at bounding box center [1405, 392] width 20 height 20
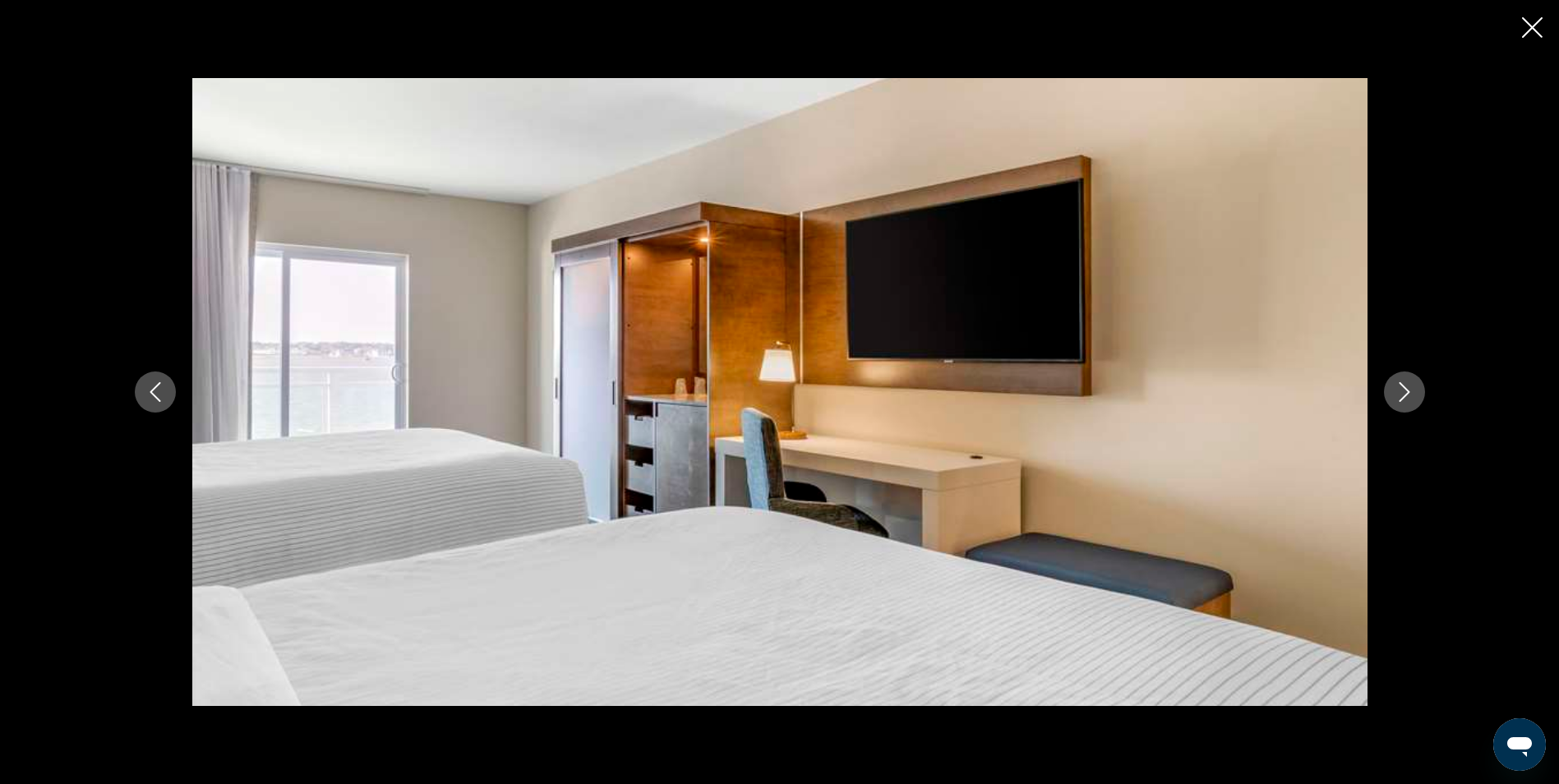
click at [1399, 397] on icon "Next image" at bounding box center [1405, 392] width 20 height 20
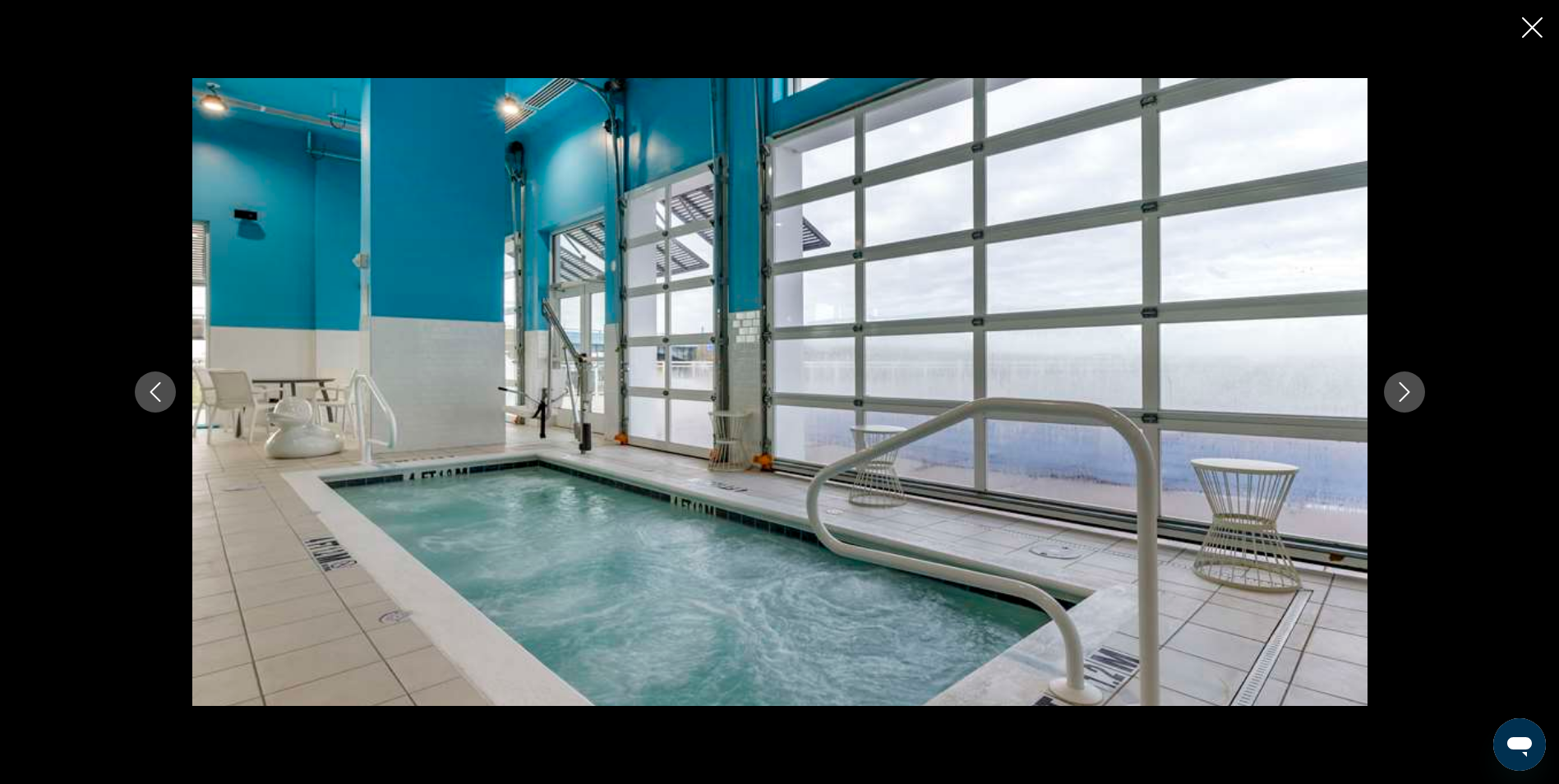
click at [1399, 397] on icon "Next image" at bounding box center [1405, 392] width 20 height 20
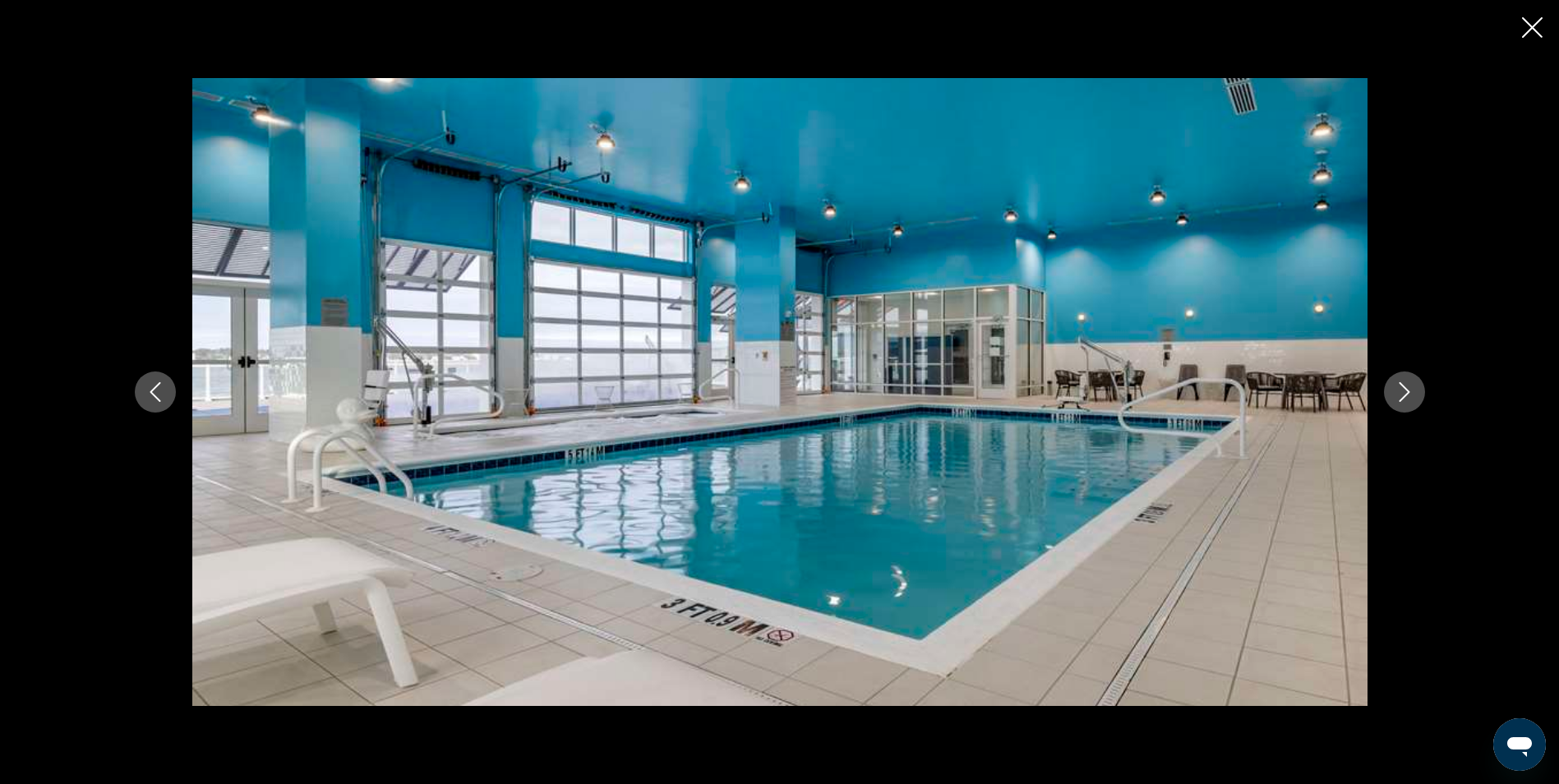
click at [1399, 397] on icon "Next image" at bounding box center [1405, 392] width 20 height 20
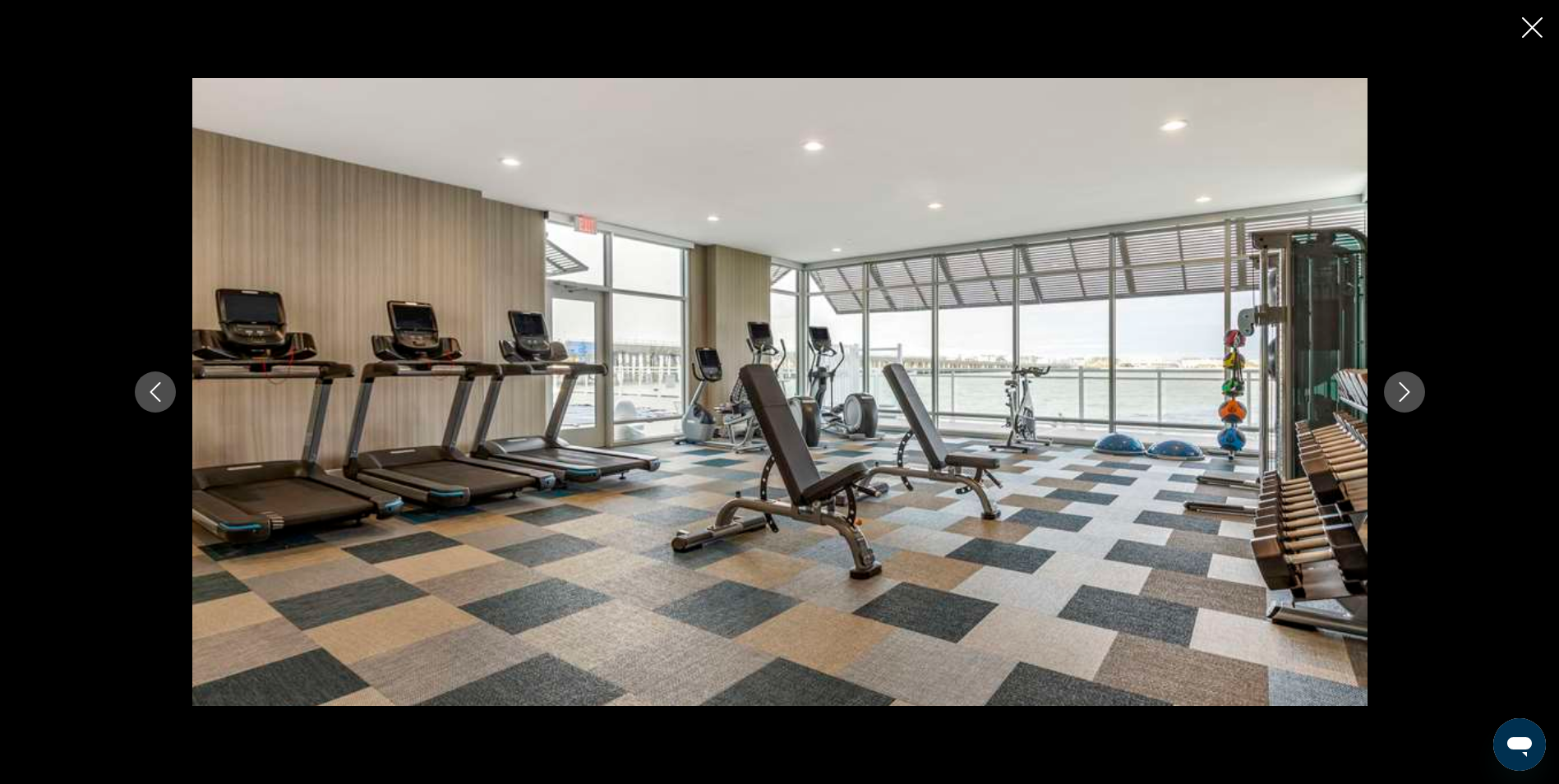
click at [1532, 37] on icon "Close slideshow" at bounding box center [1532, 27] width 21 height 21
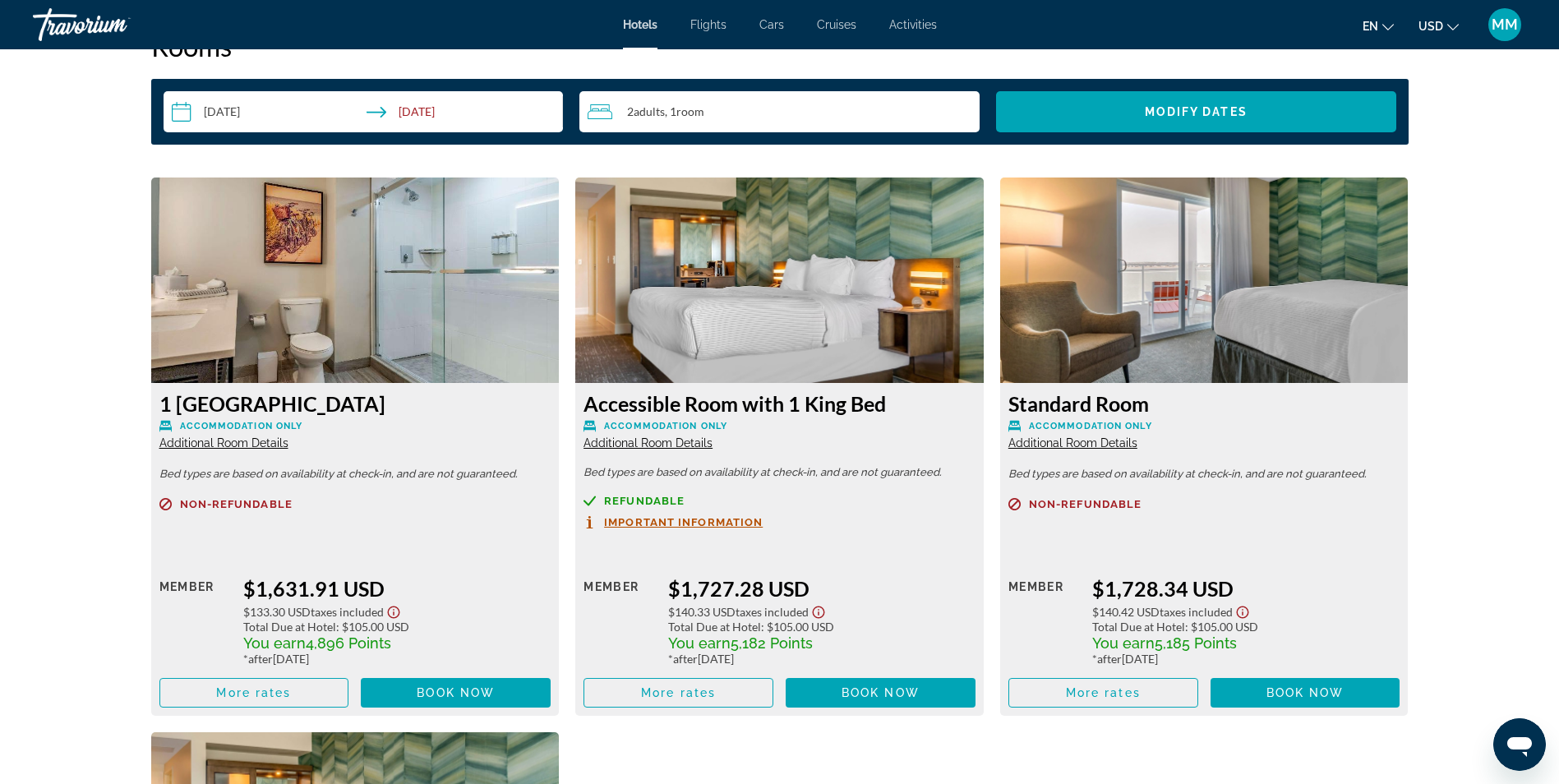
scroll to position [2135, 0]
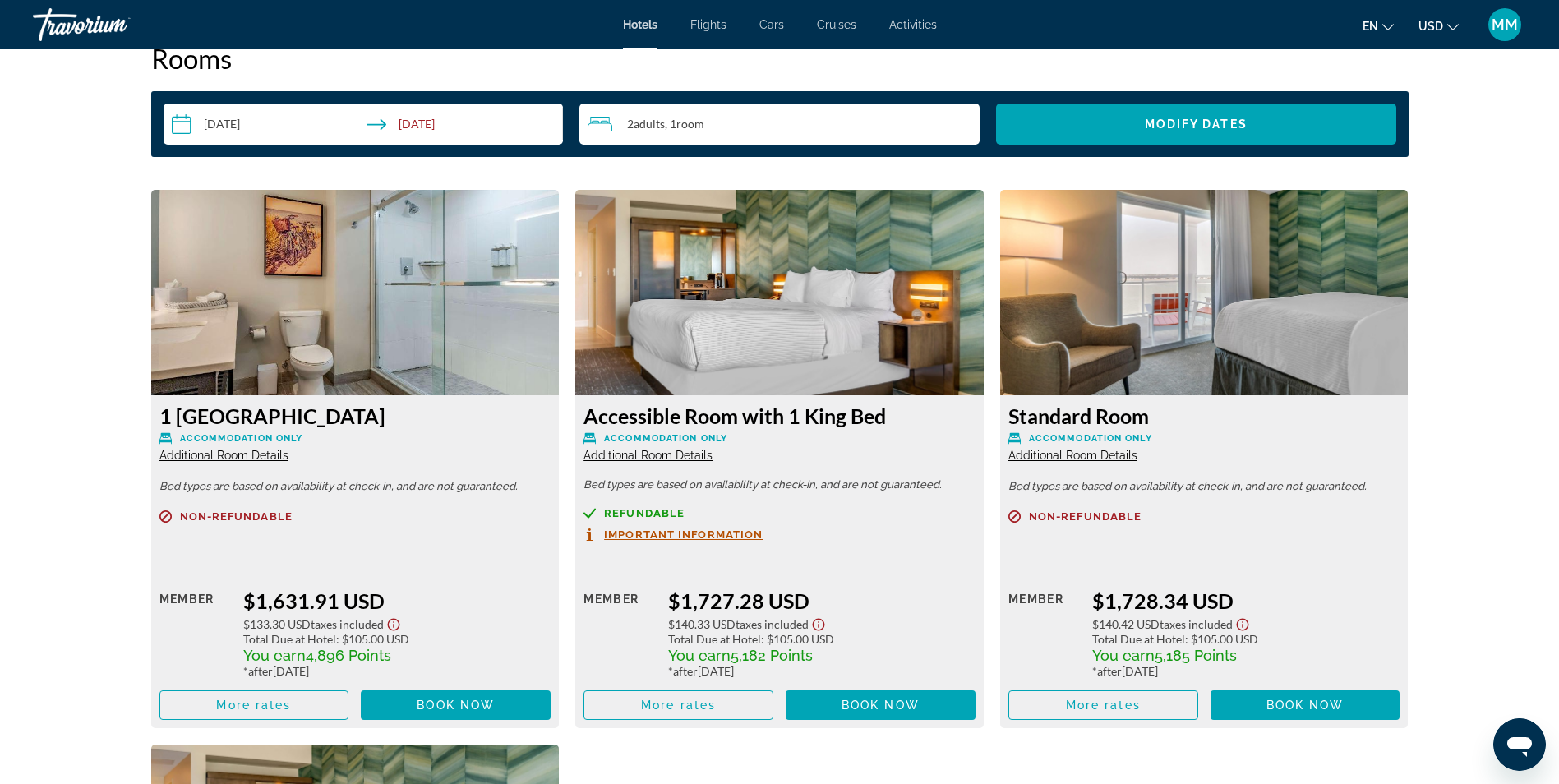
click at [227, 460] on span "Additional Room Details" at bounding box center [223, 455] width 129 height 13
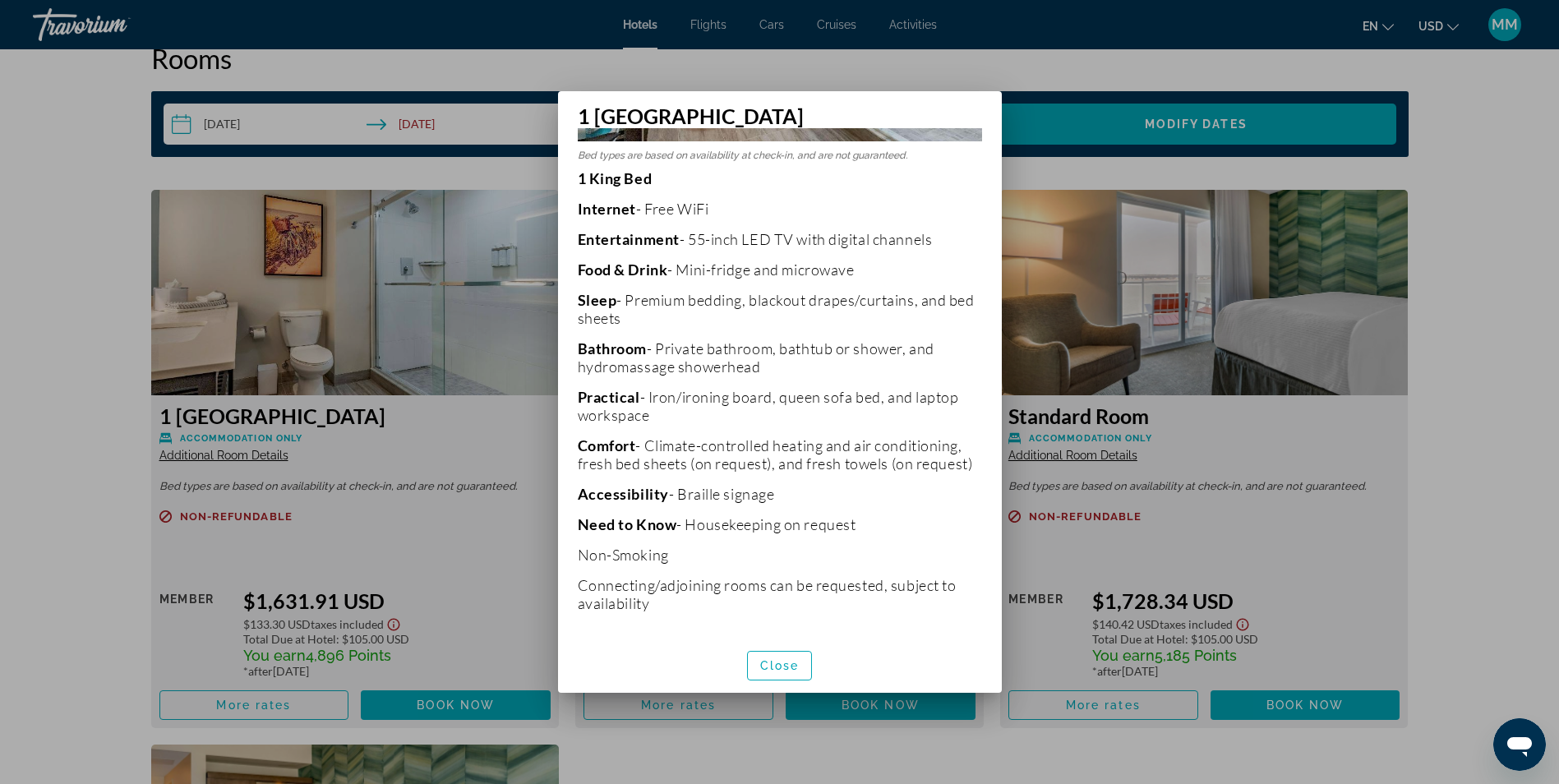
scroll to position [294, 0]
click at [1463, 471] on div at bounding box center [780, 392] width 1559 height 784
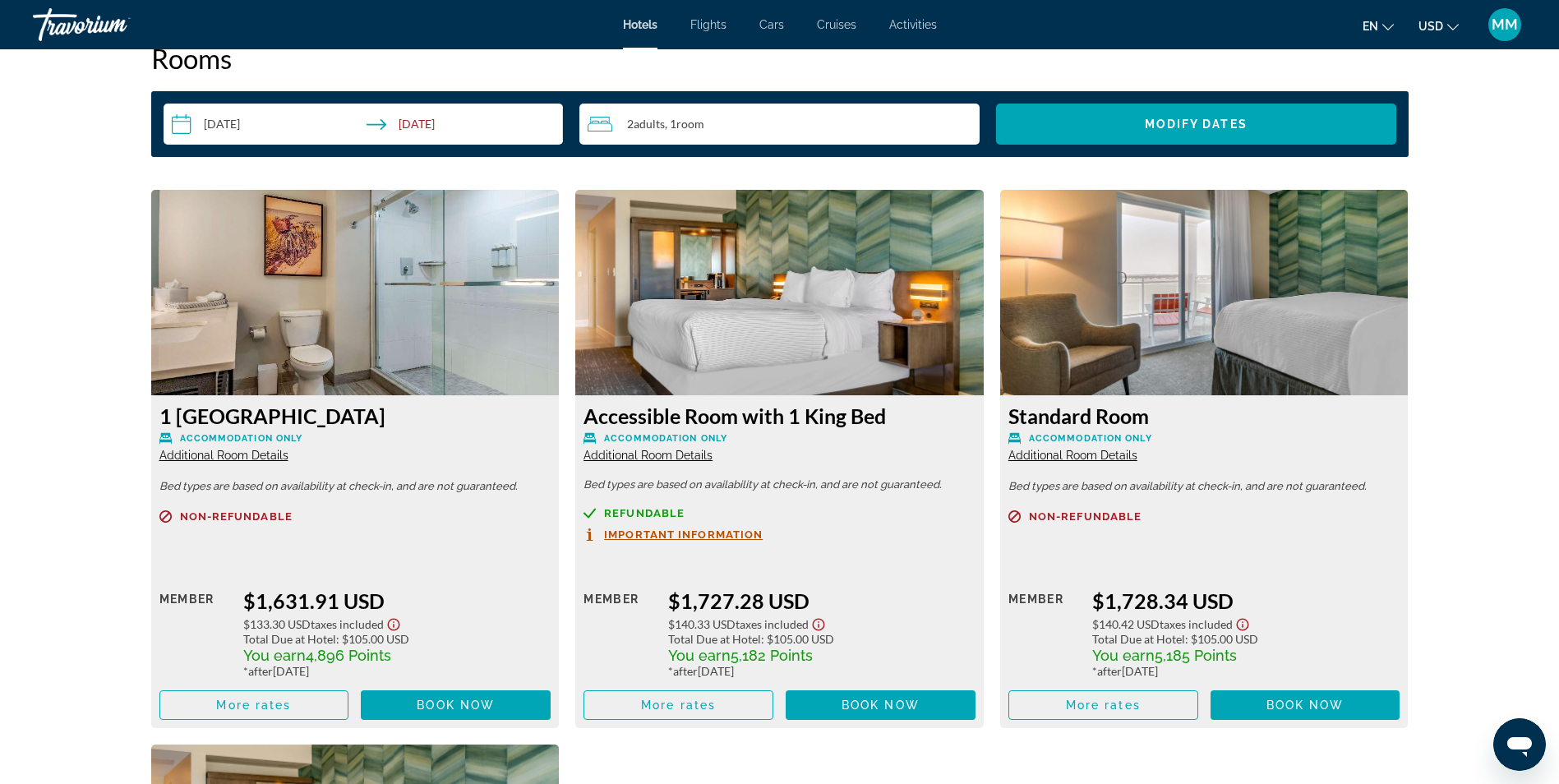
scroll to position [2135, 0]
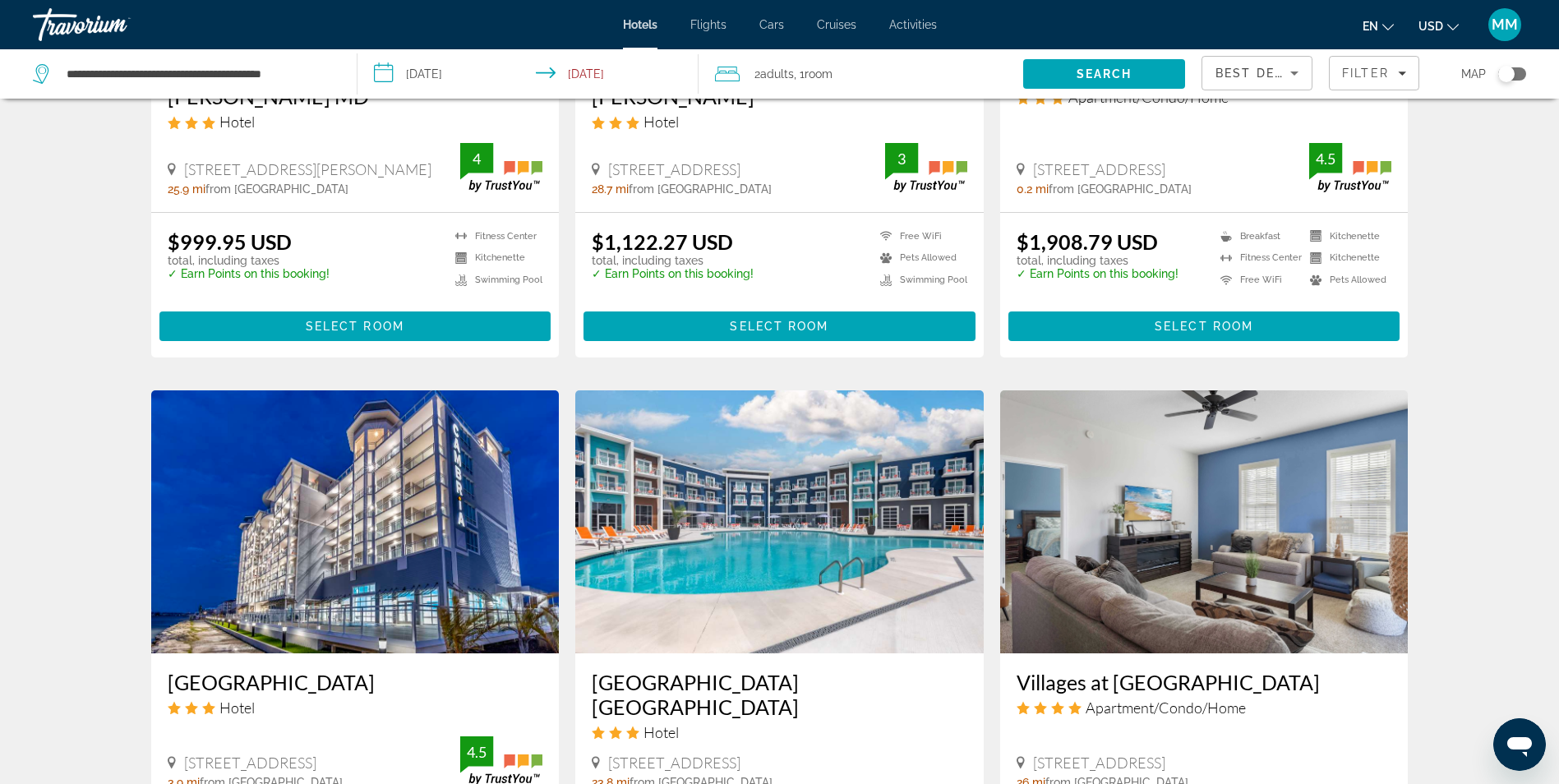
scroll to position [1068, 0]
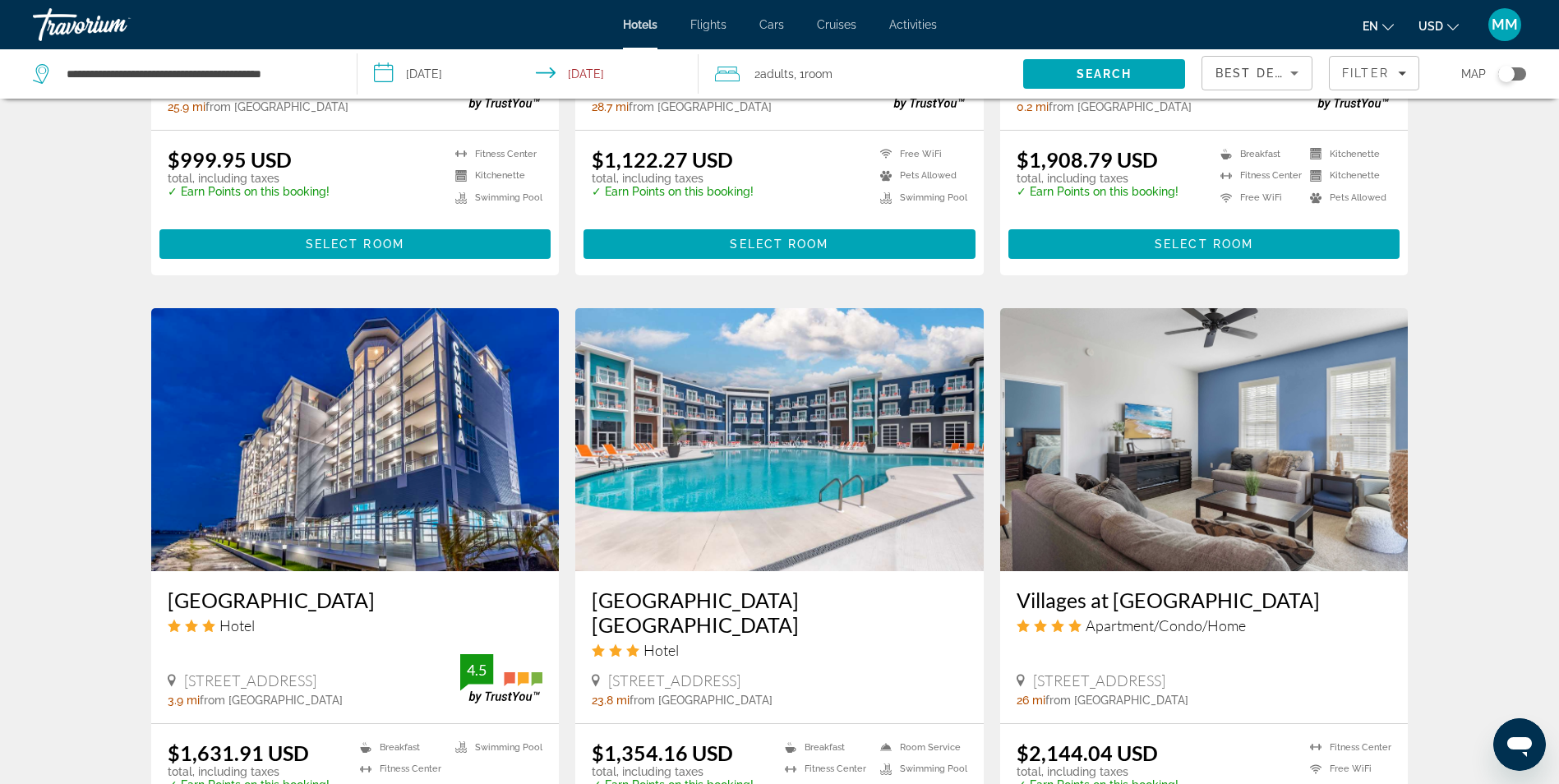
click at [791, 436] on img "Main content" at bounding box center [780, 439] width 408 height 263
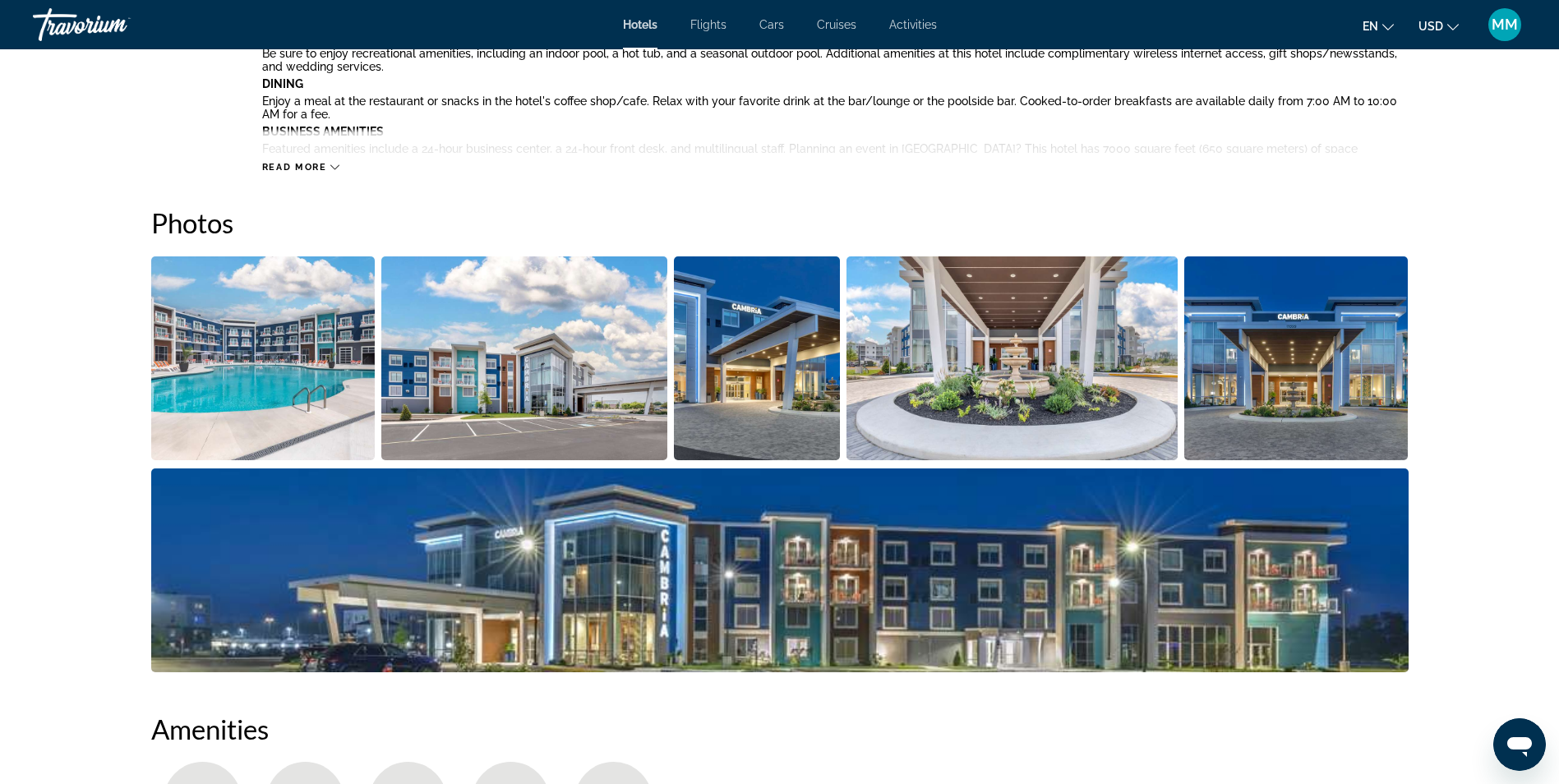
scroll to position [821, 0]
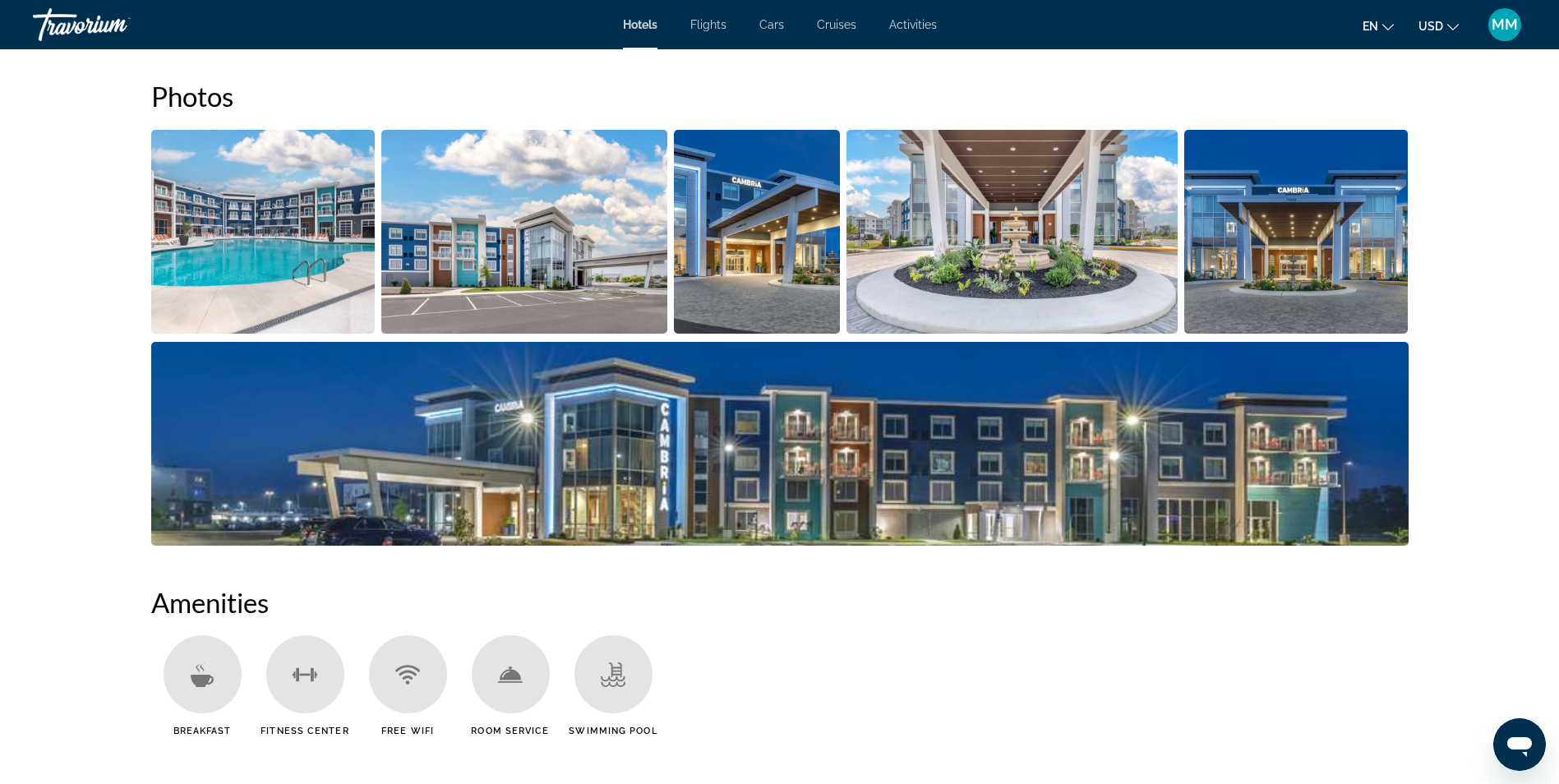
click at [295, 263] on img "Open full-screen image slider" at bounding box center [263, 231] width 224 height 204
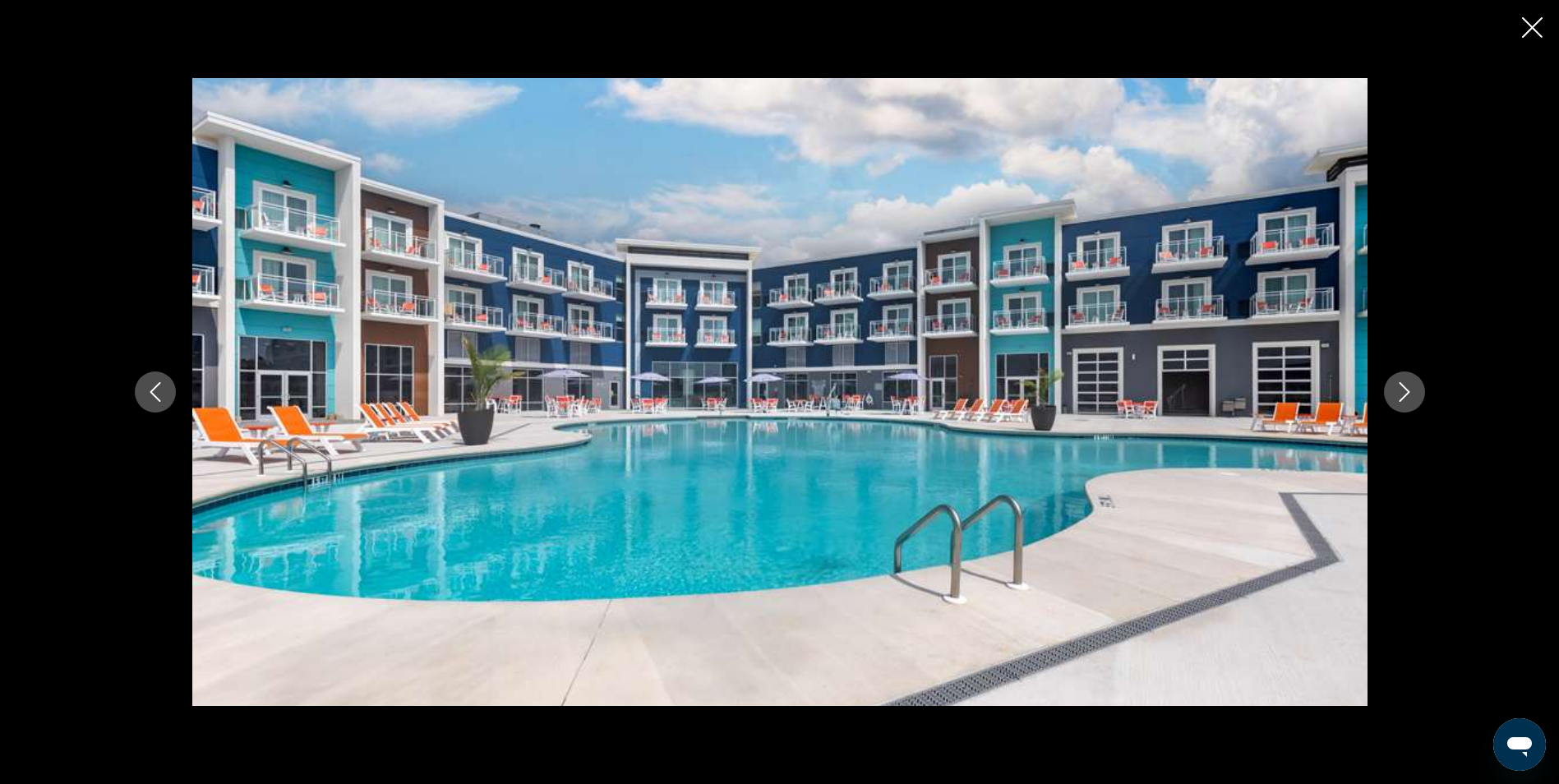
click at [1415, 390] on button "Next image" at bounding box center [1405, 392] width 42 height 41
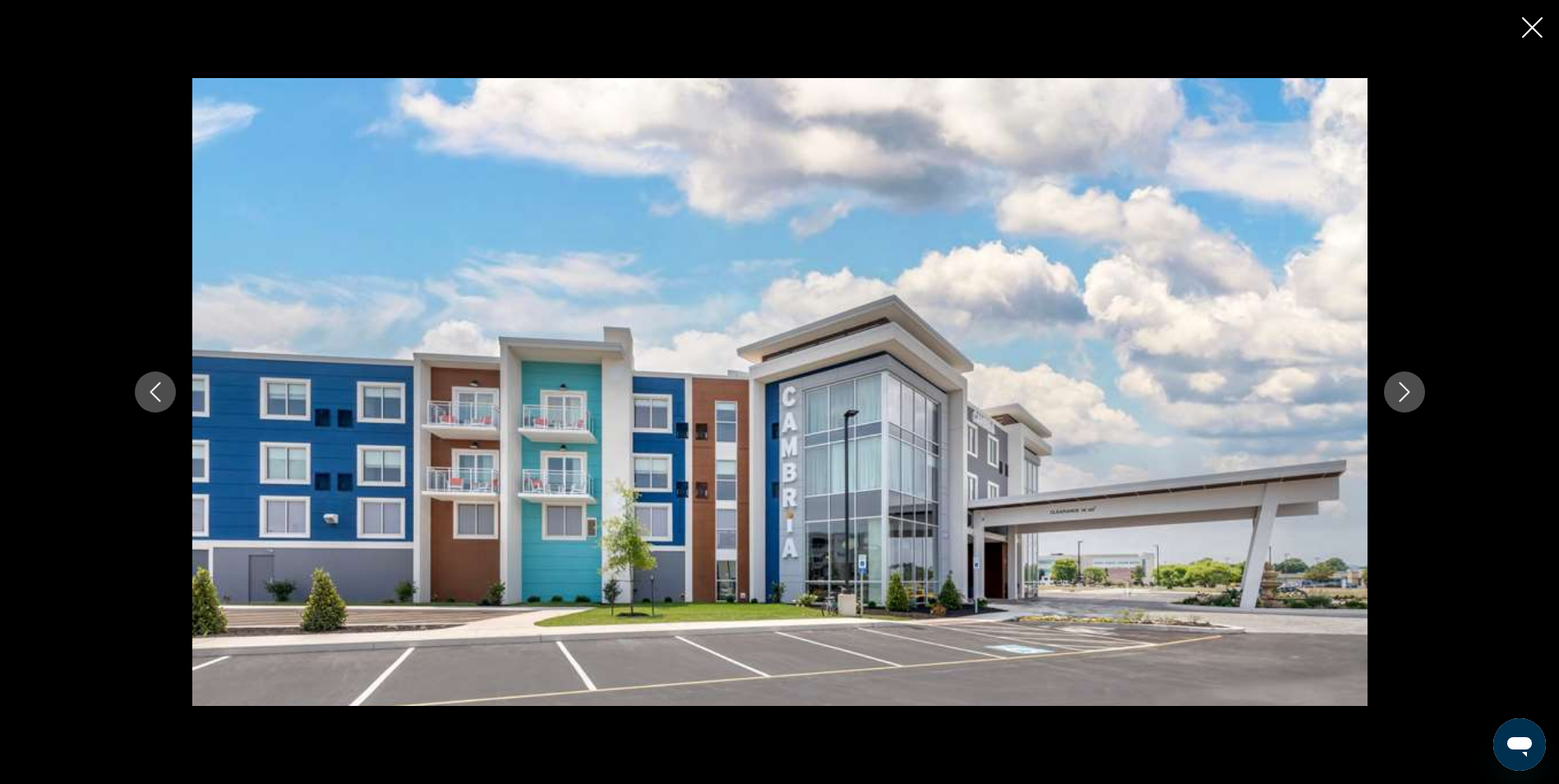
click at [1415, 390] on button "Next image" at bounding box center [1405, 392] width 42 height 41
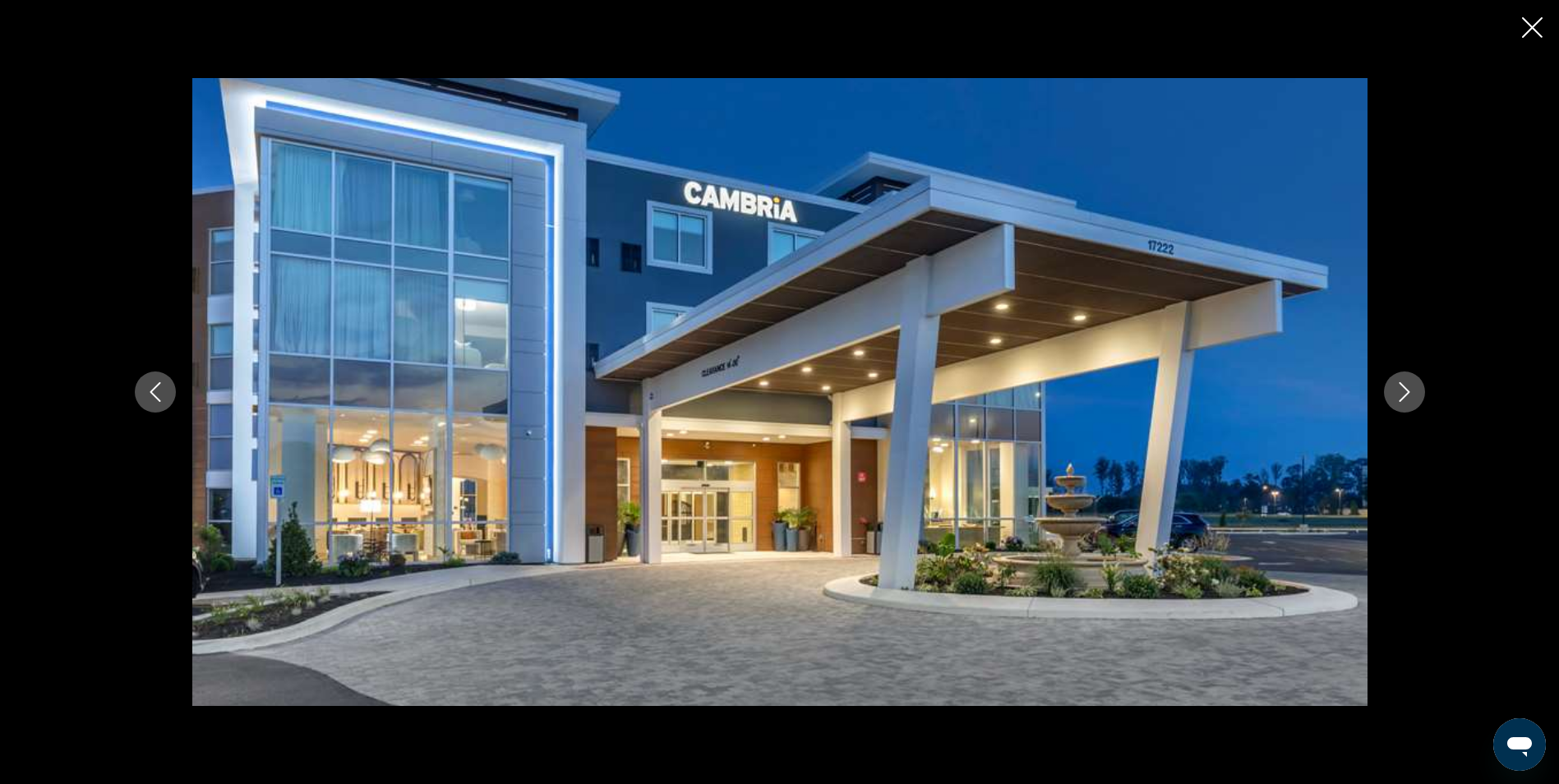
click at [1415, 390] on button "Next image" at bounding box center [1405, 392] width 42 height 41
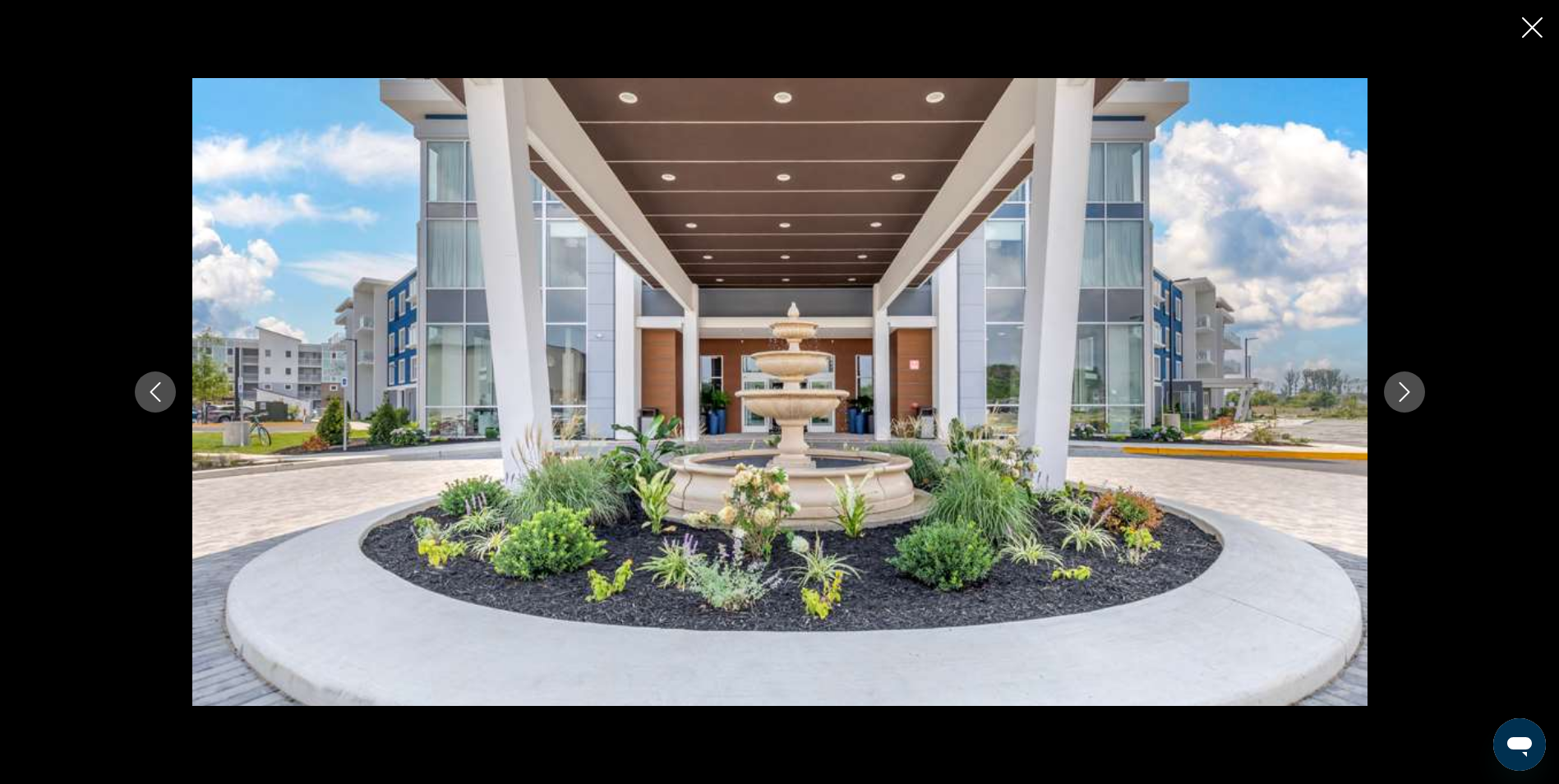
click at [1415, 390] on button "Next image" at bounding box center [1405, 392] width 42 height 41
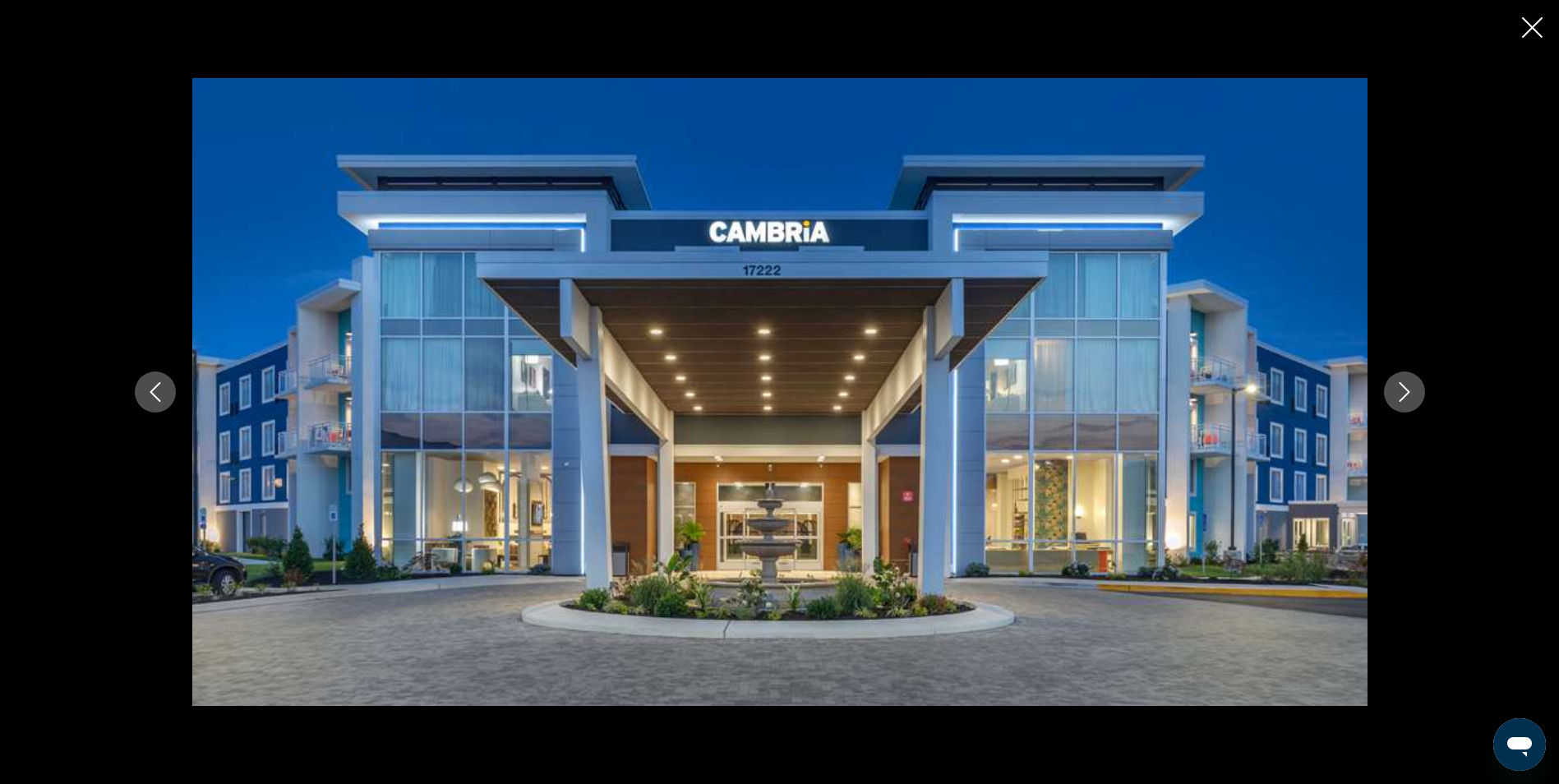
click at [1415, 390] on button "Next image" at bounding box center [1405, 392] width 42 height 41
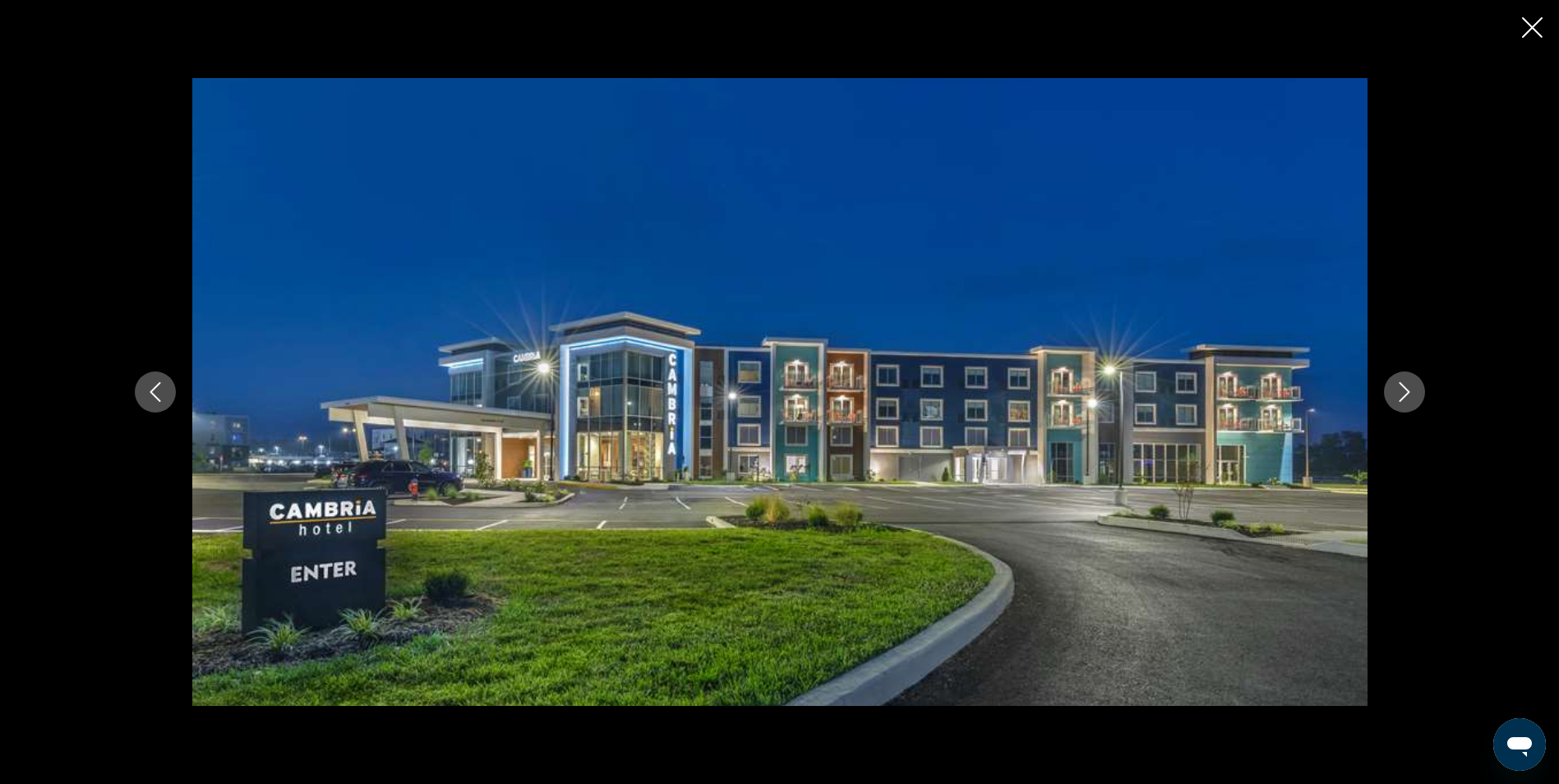
click at [1415, 390] on button "Next image" at bounding box center [1405, 392] width 42 height 41
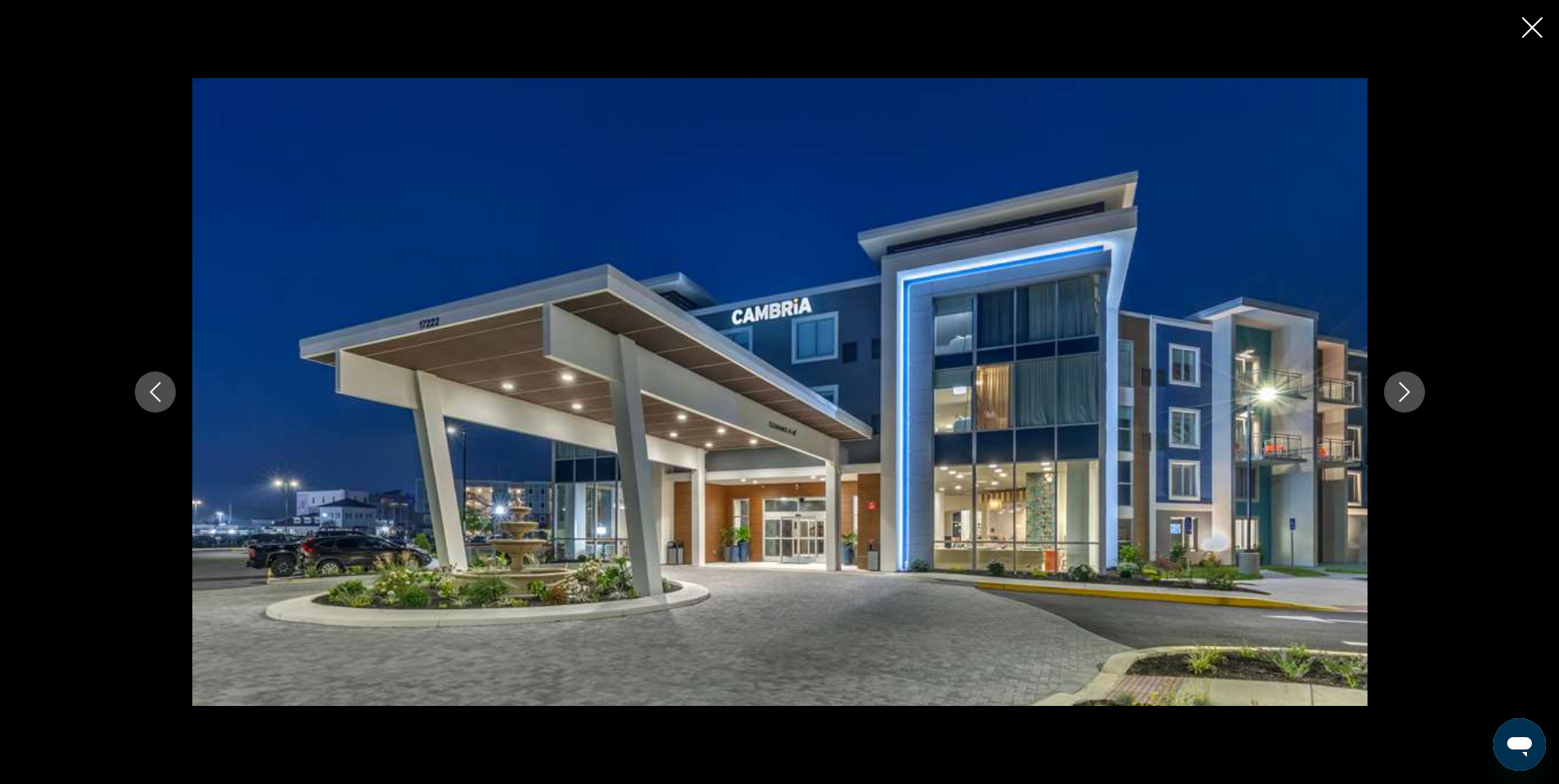
click at [1415, 390] on button "Next image" at bounding box center [1405, 392] width 42 height 41
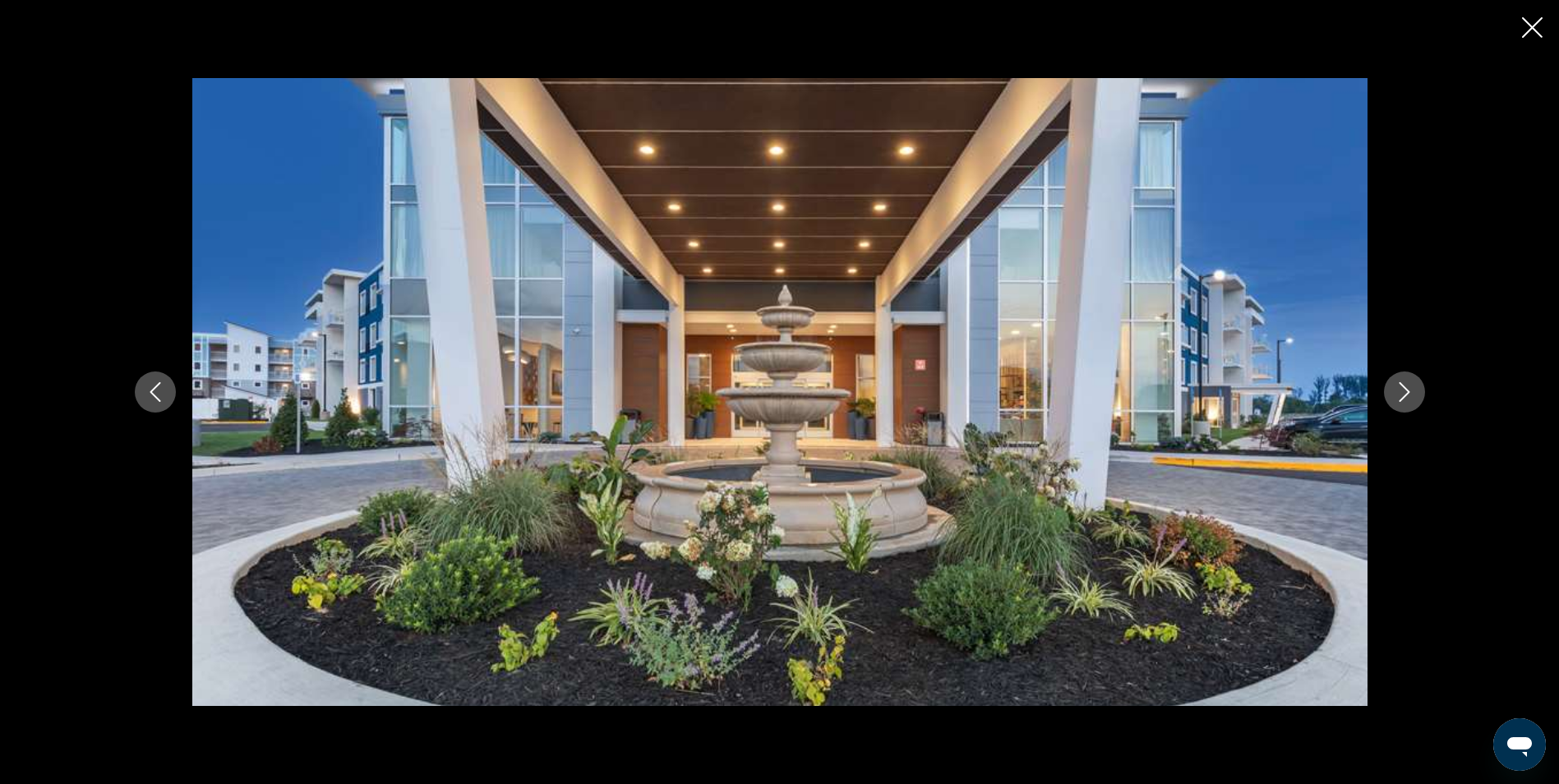
click at [1415, 390] on button "Next image" at bounding box center [1405, 392] width 42 height 41
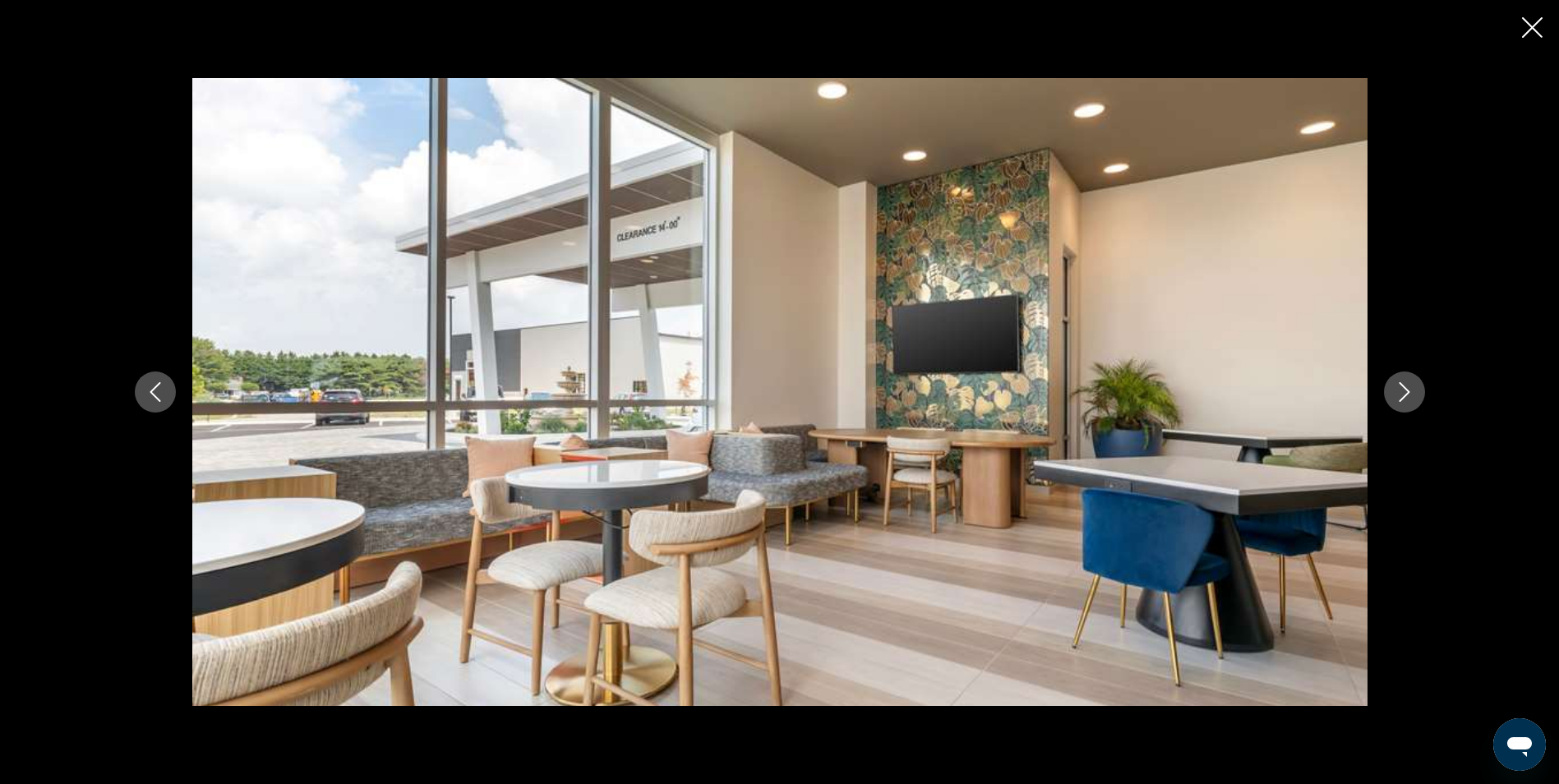
click at [1415, 390] on button "Next image" at bounding box center [1405, 392] width 42 height 41
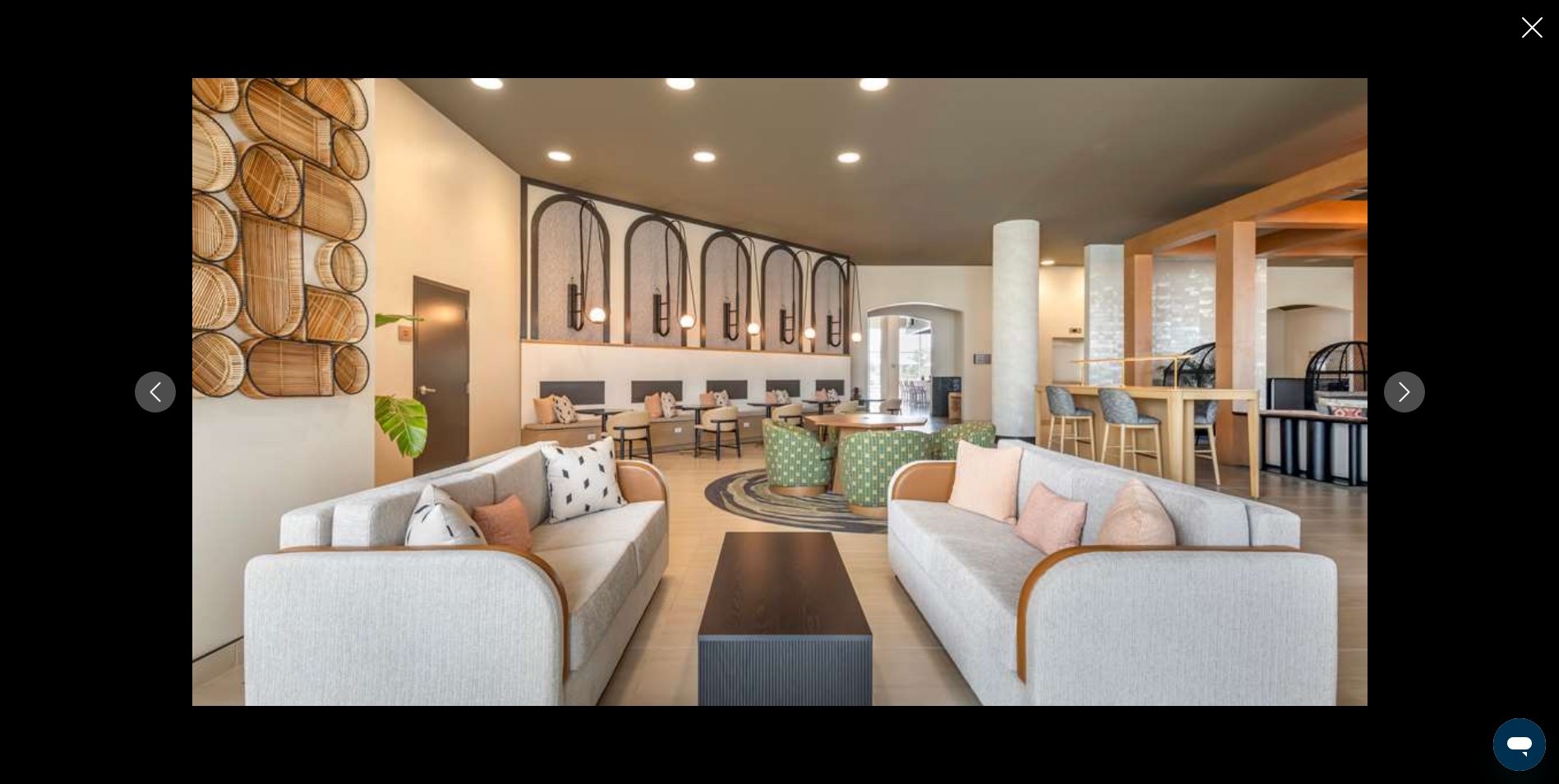
click at [1415, 390] on button "Next image" at bounding box center [1405, 392] width 42 height 41
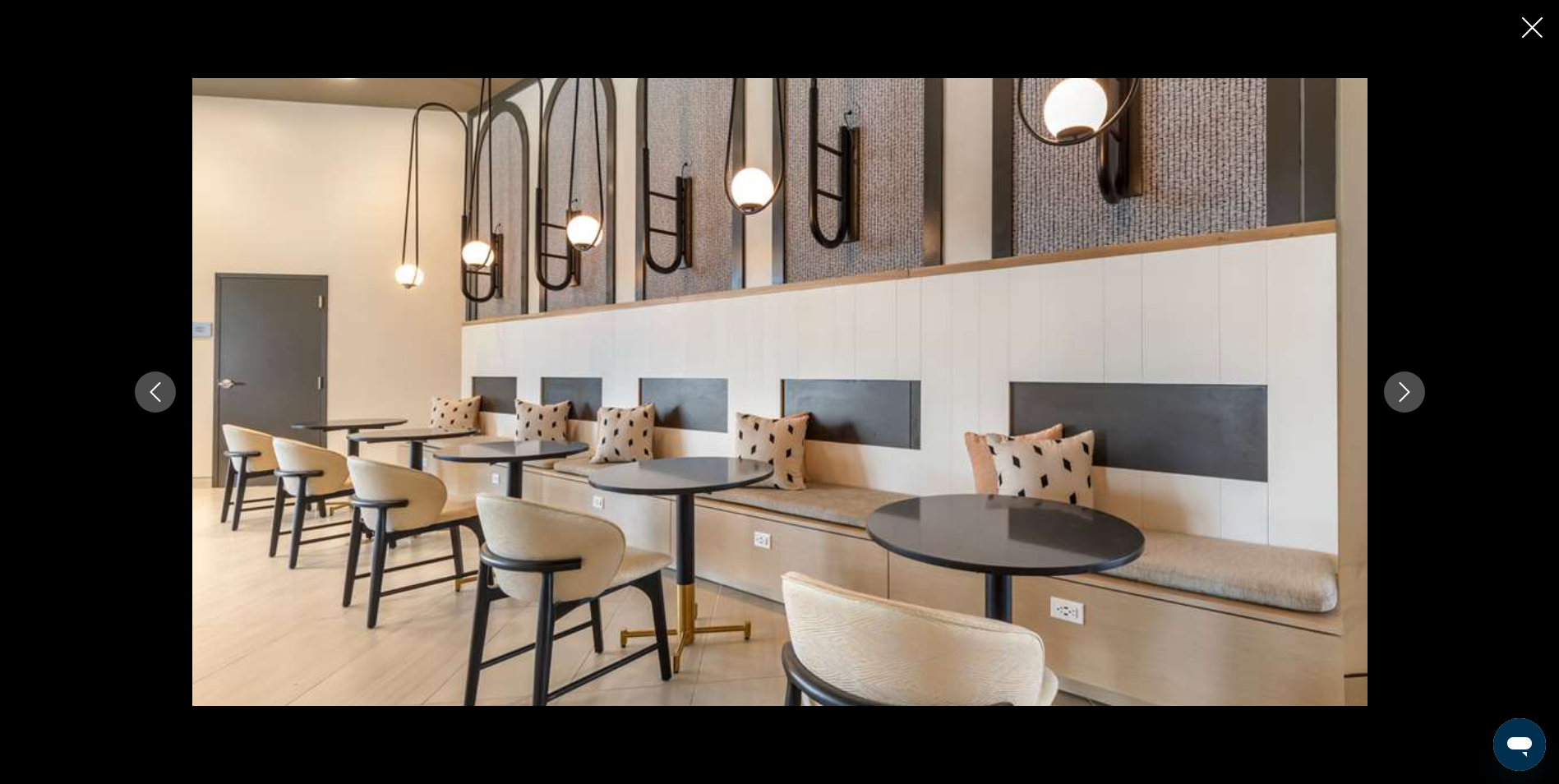
click at [1415, 390] on button "Next image" at bounding box center [1405, 392] width 42 height 41
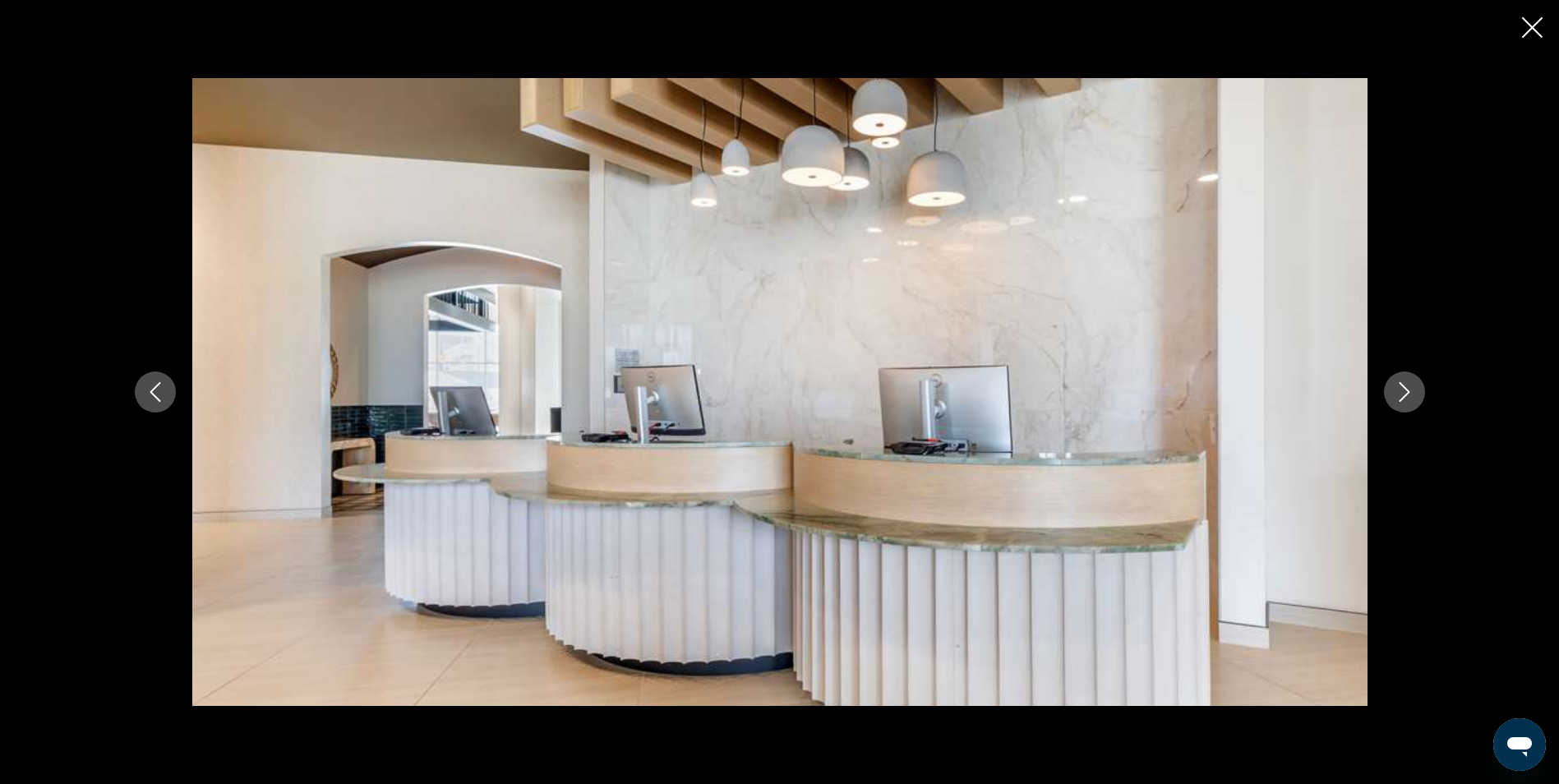
click at [1415, 390] on button "Next image" at bounding box center [1405, 392] width 42 height 41
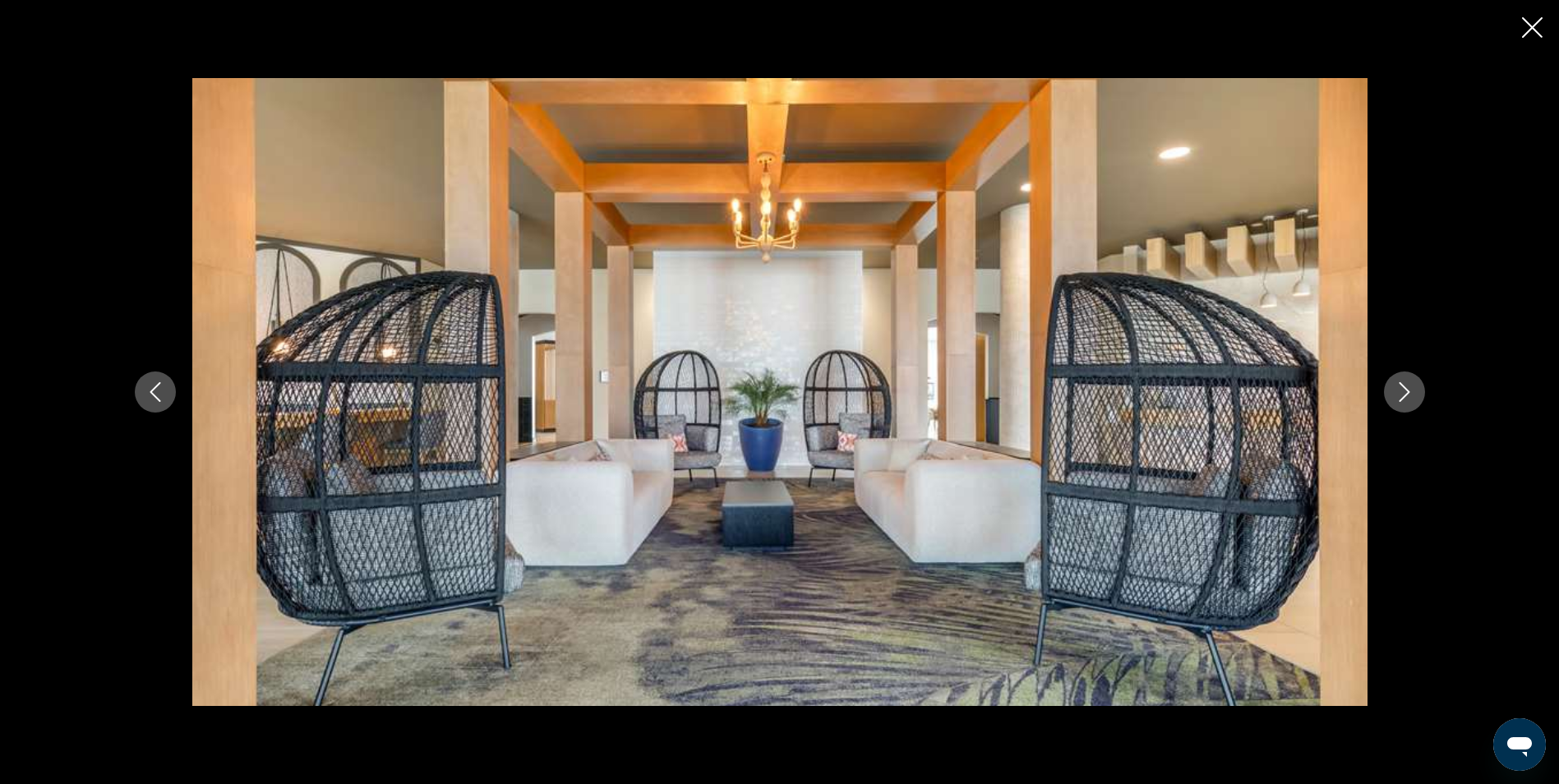
click at [1415, 390] on button "Next image" at bounding box center [1405, 392] width 42 height 41
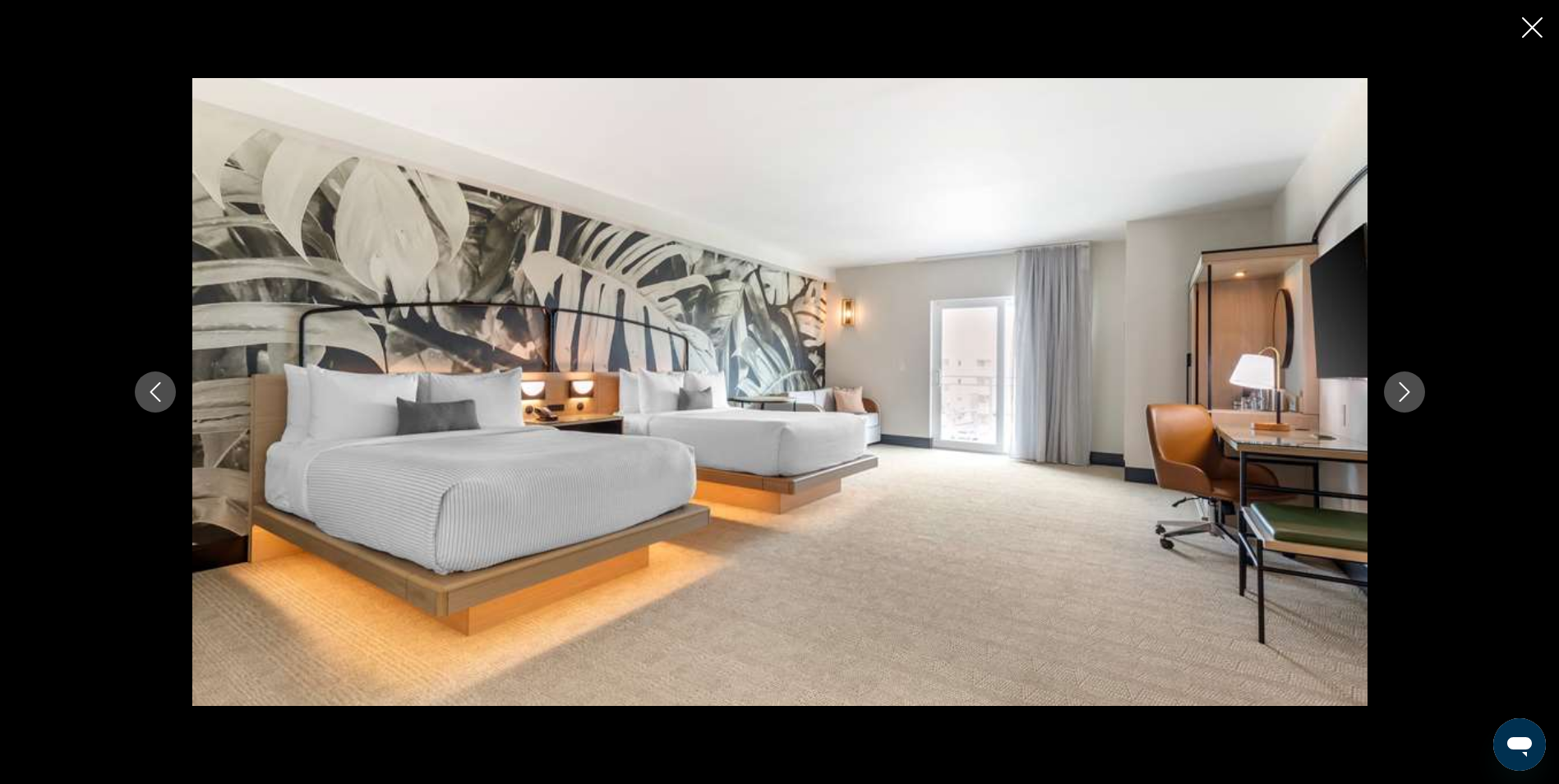
click at [1415, 390] on button "Next image" at bounding box center [1405, 392] width 42 height 41
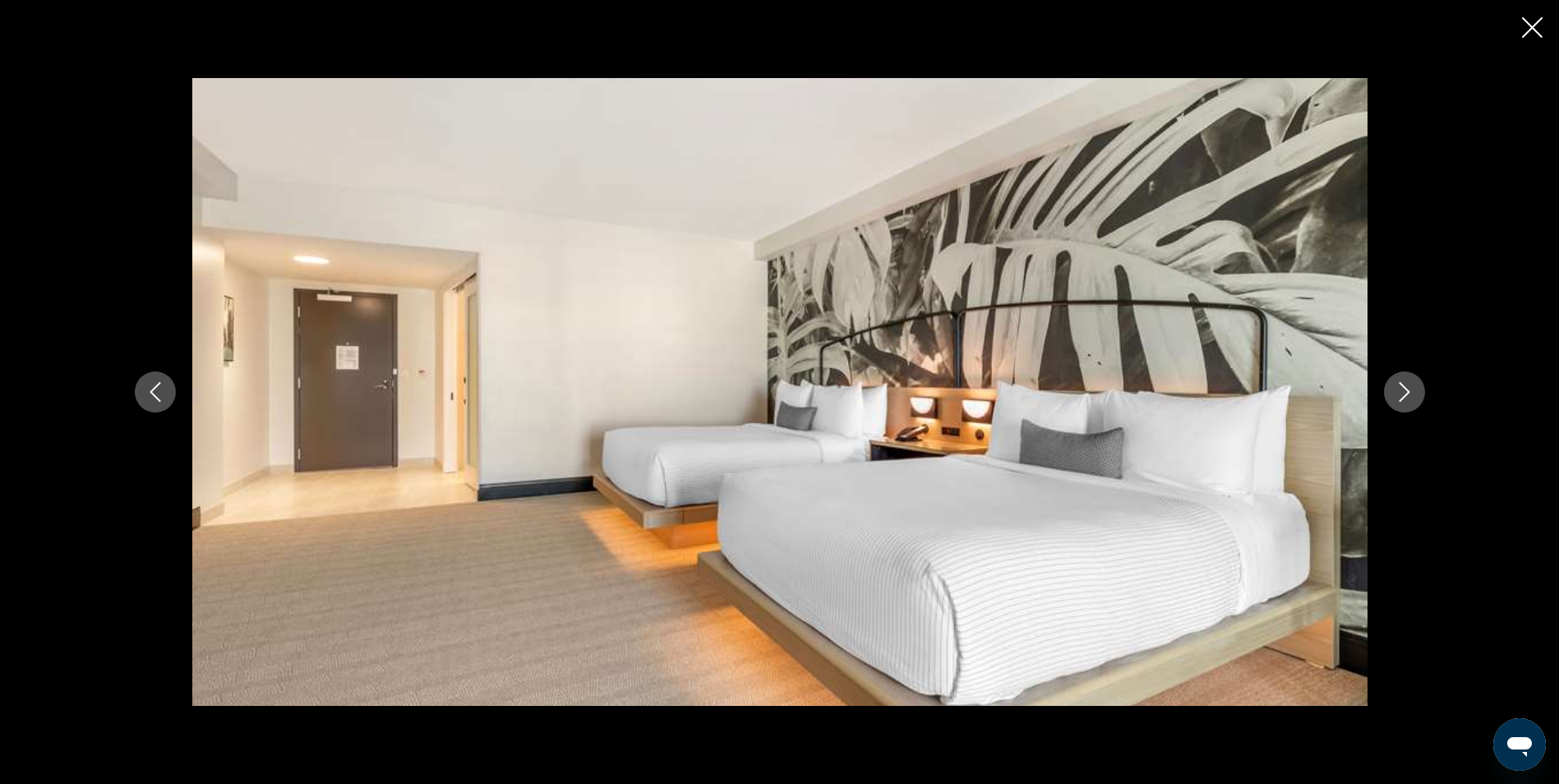
click at [1415, 390] on button "Next image" at bounding box center [1405, 392] width 42 height 41
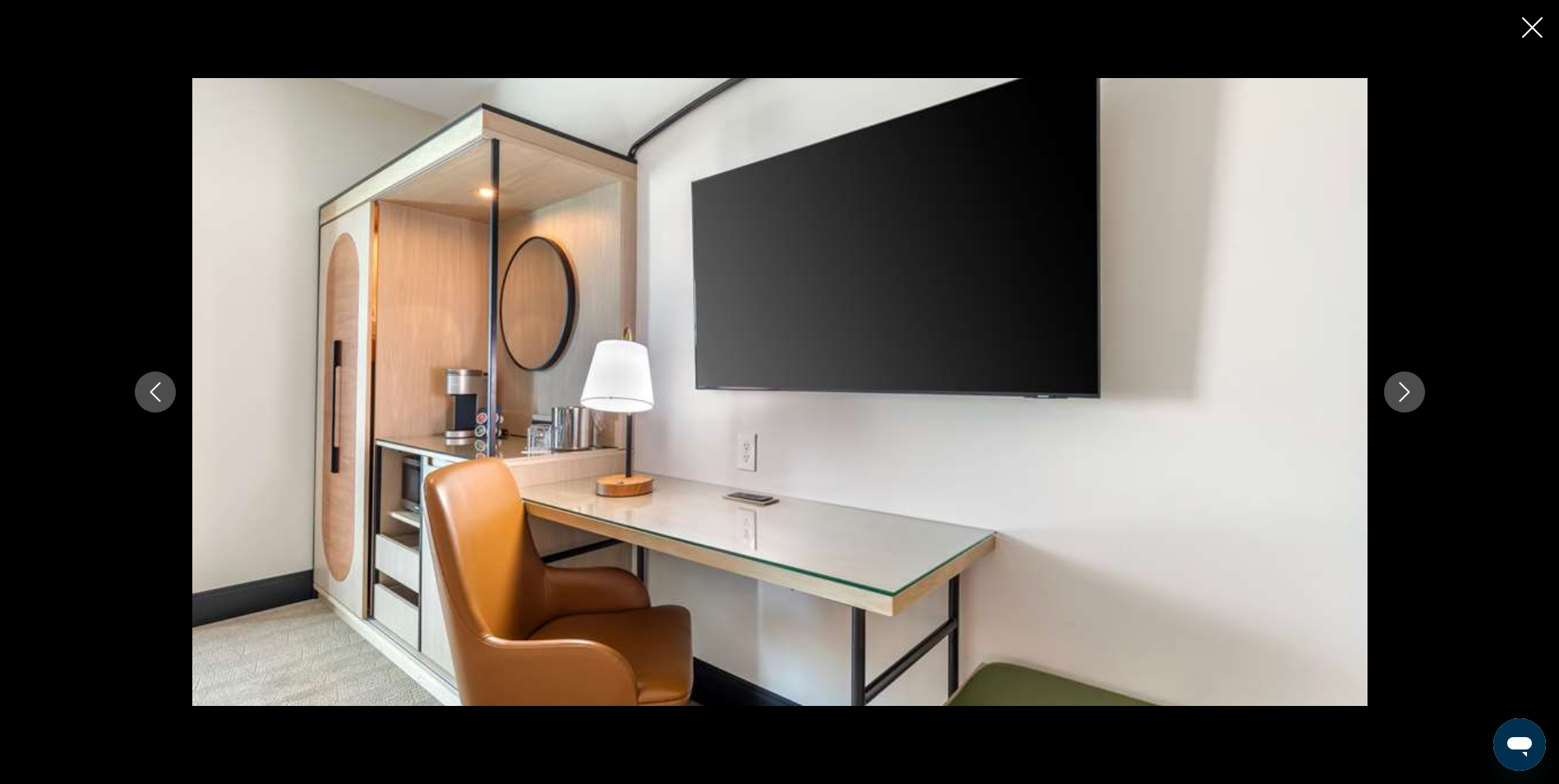
click at [1415, 390] on button "Next image" at bounding box center [1405, 392] width 42 height 41
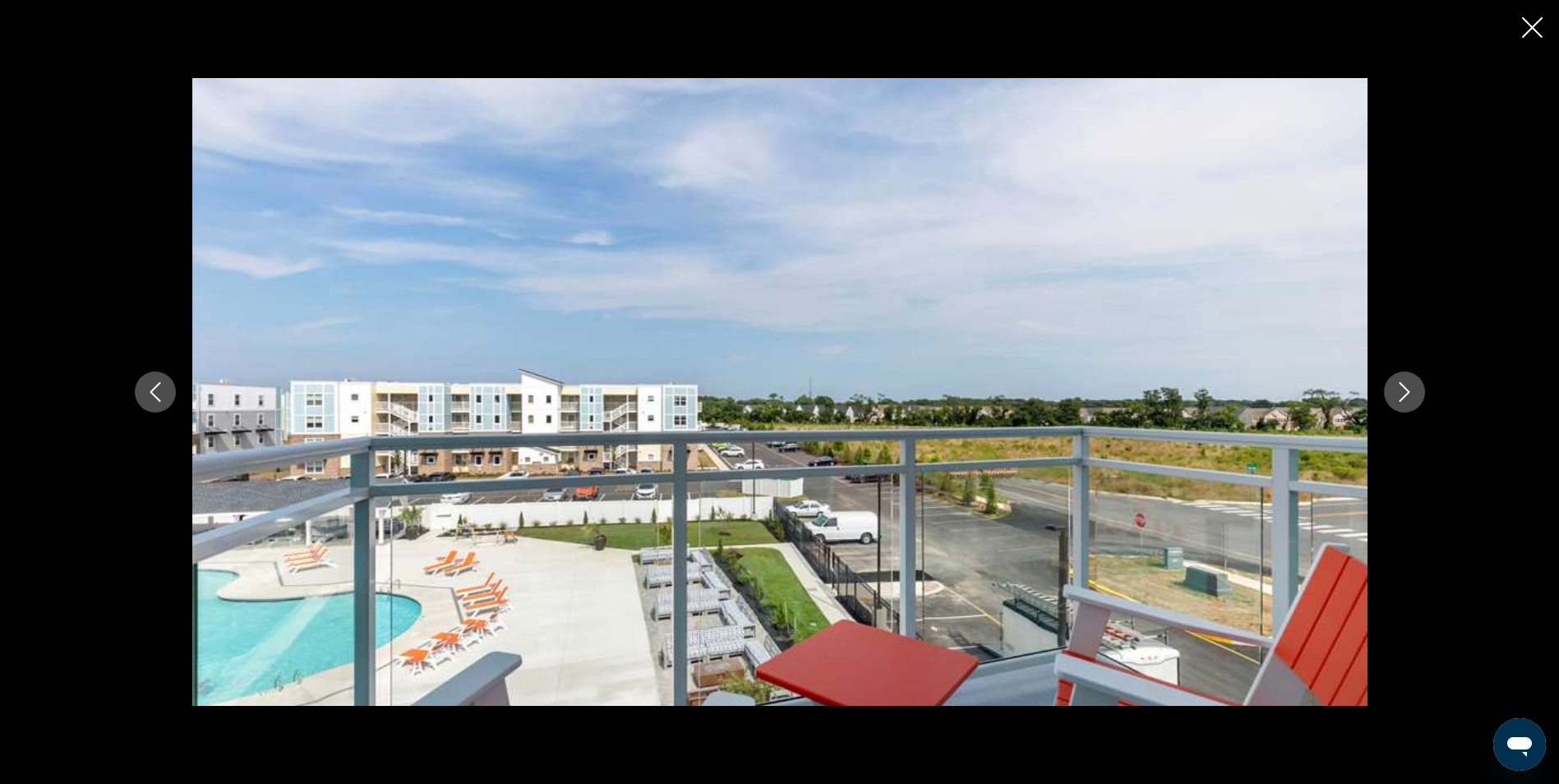
click at [1415, 390] on button "Next image" at bounding box center [1405, 392] width 42 height 41
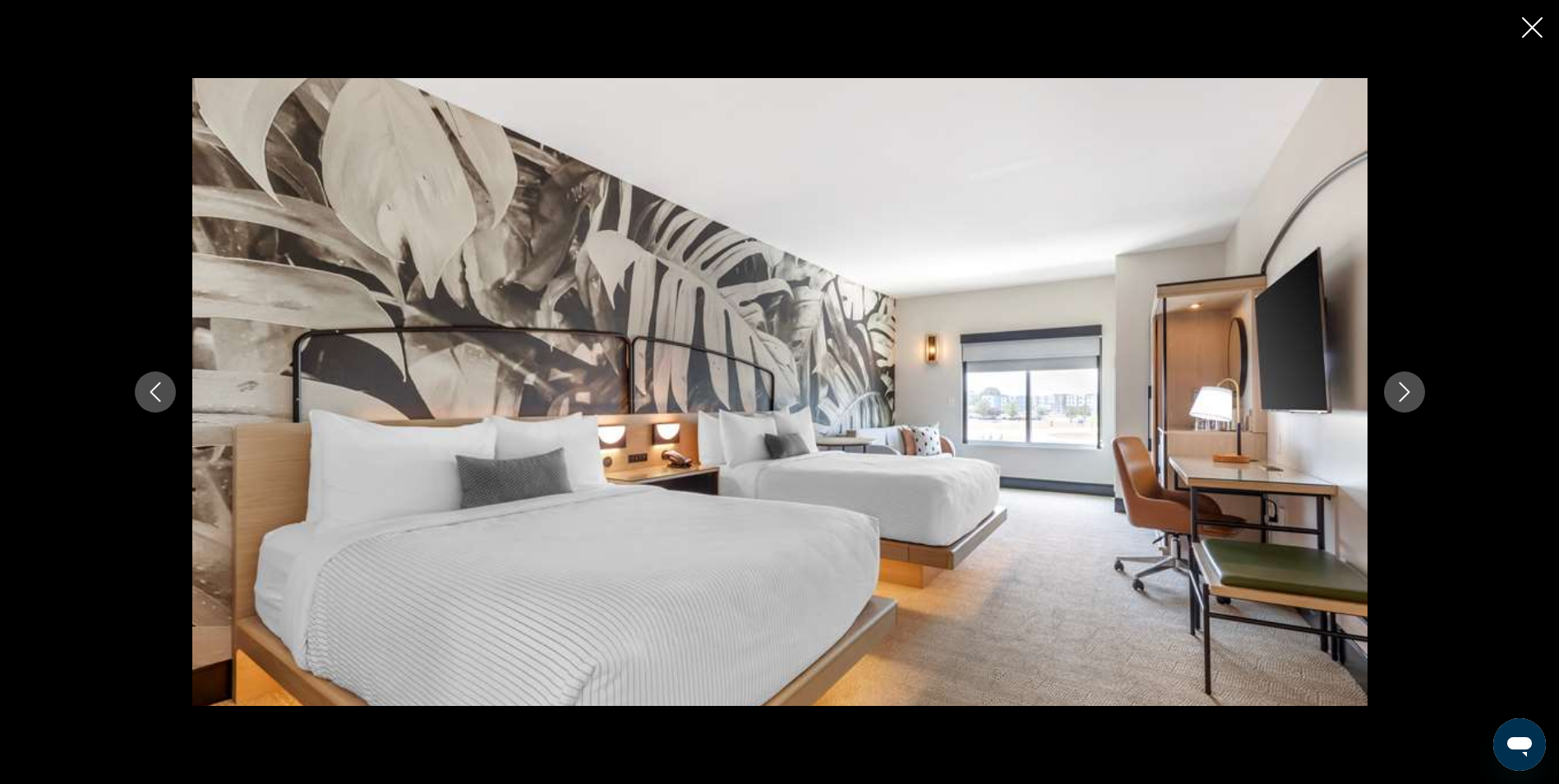
click at [1415, 390] on button "Next image" at bounding box center [1405, 392] width 42 height 41
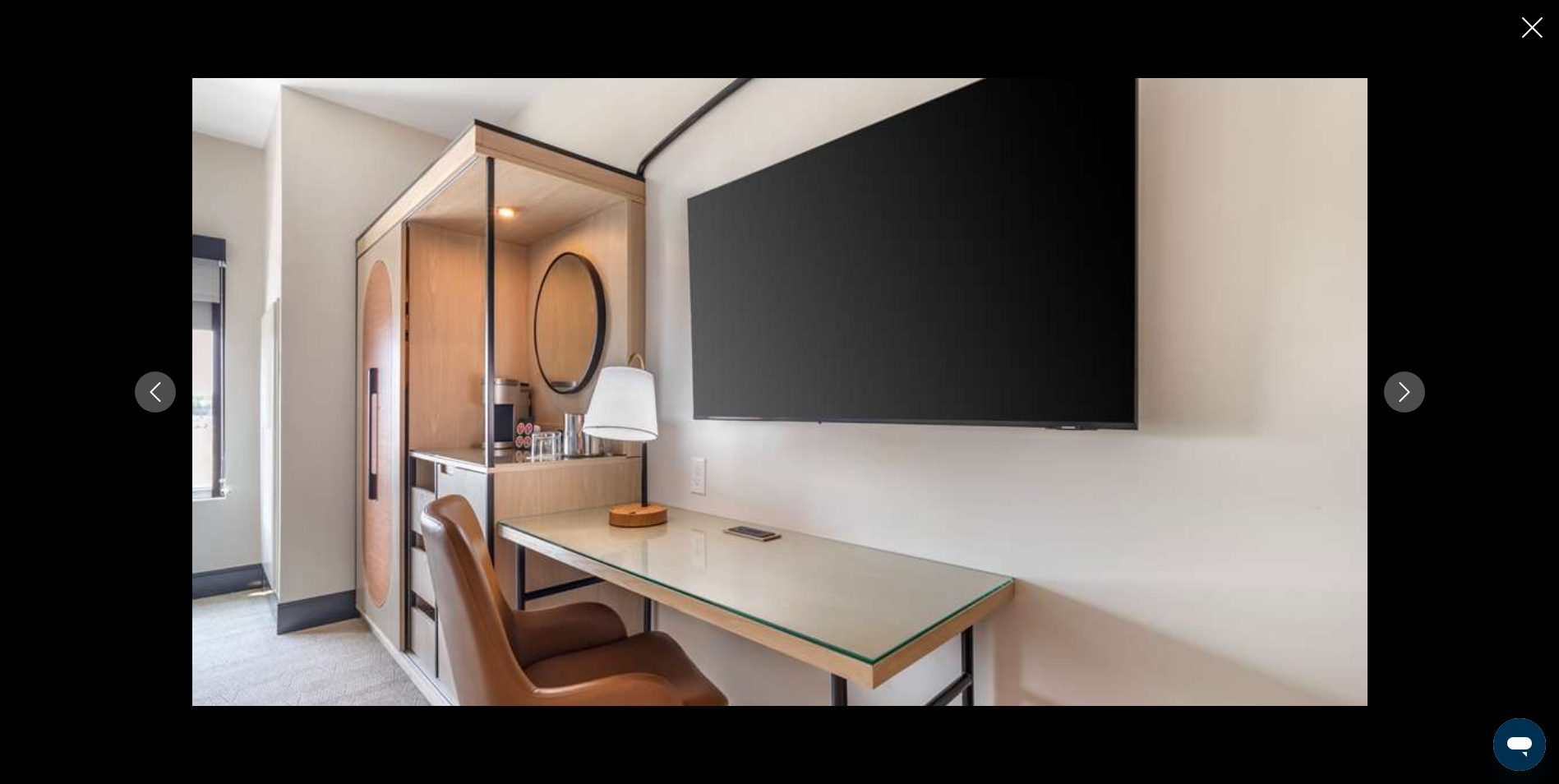
click at [1415, 390] on button "Next image" at bounding box center [1405, 392] width 42 height 41
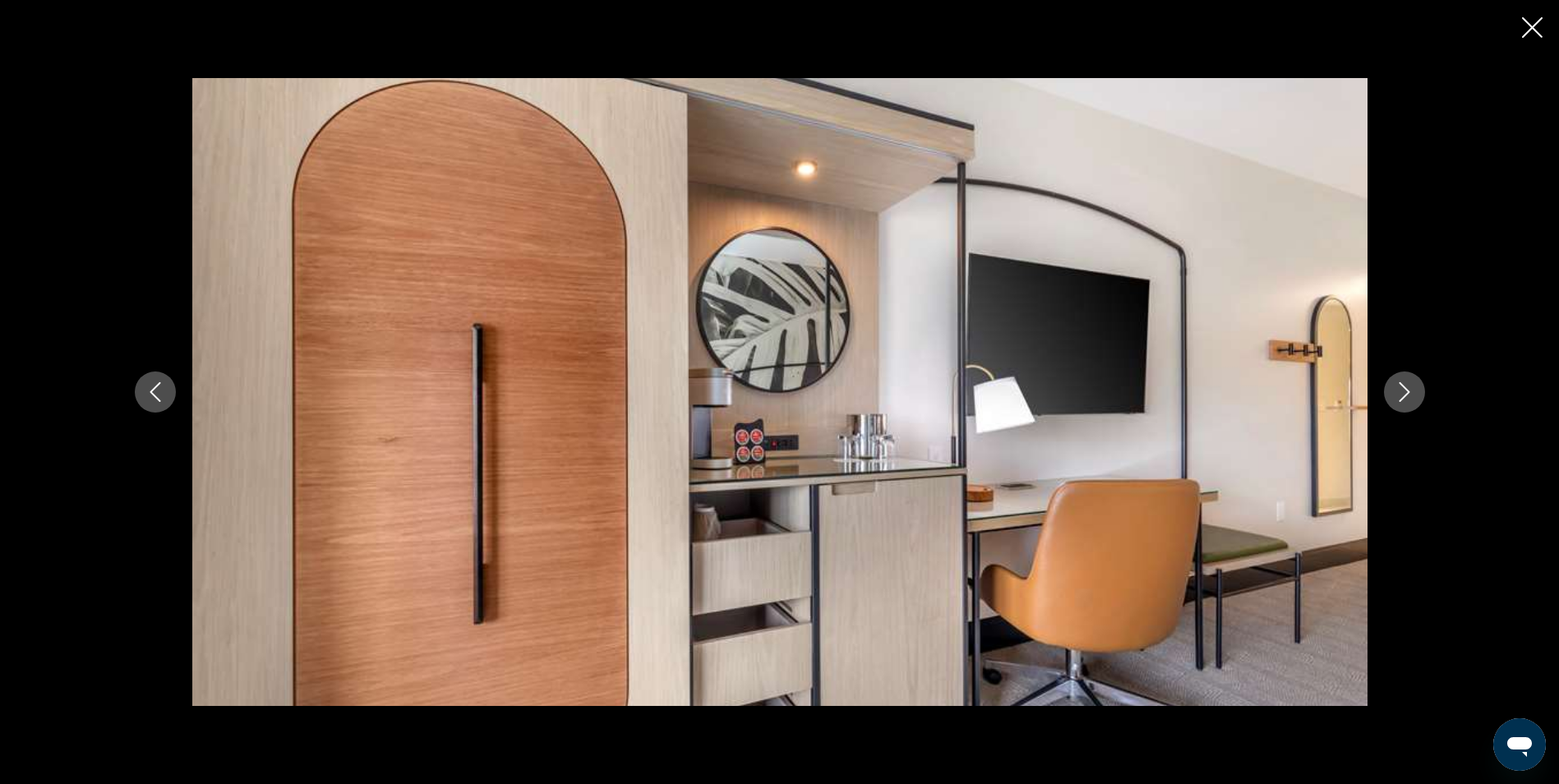
click at [1415, 390] on button "Next image" at bounding box center [1405, 392] width 42 height 41
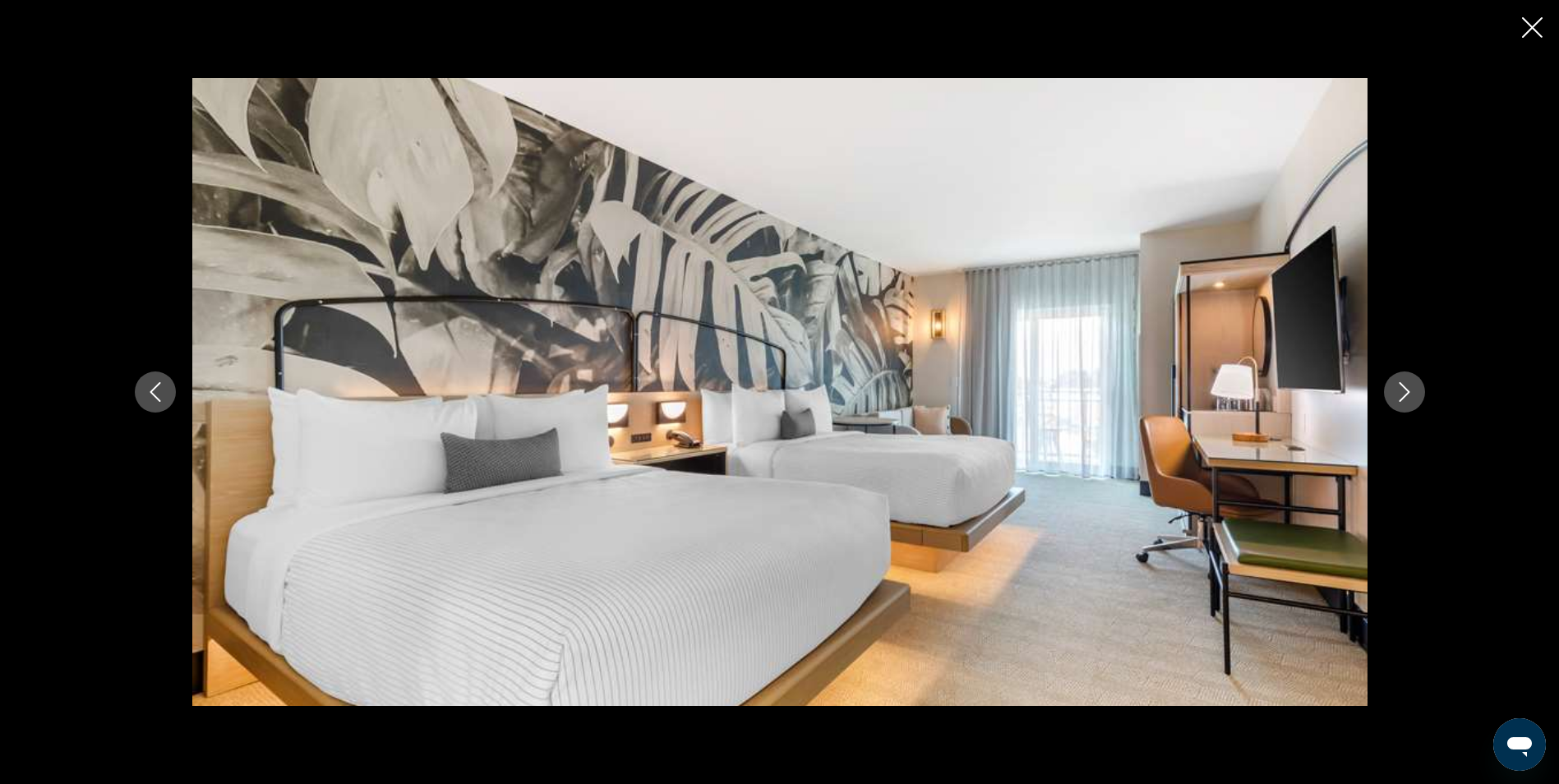
click at [1415, 390] on button "Next image" at bounding box center [1405, 392] width 42 height 41
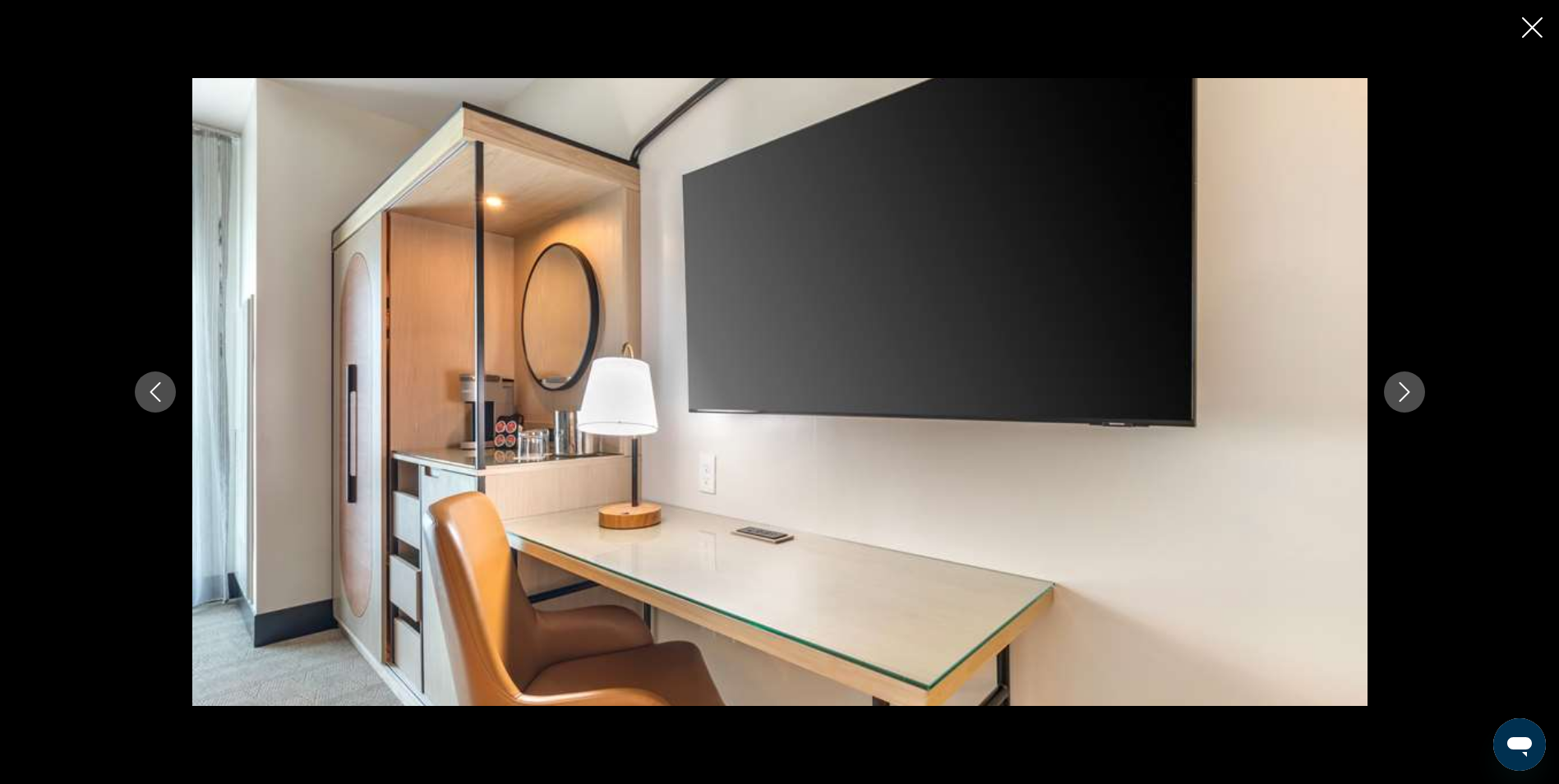
click at [1415, 390] on button "Next image" at bounding box center [1405, 392] width 42 height 41
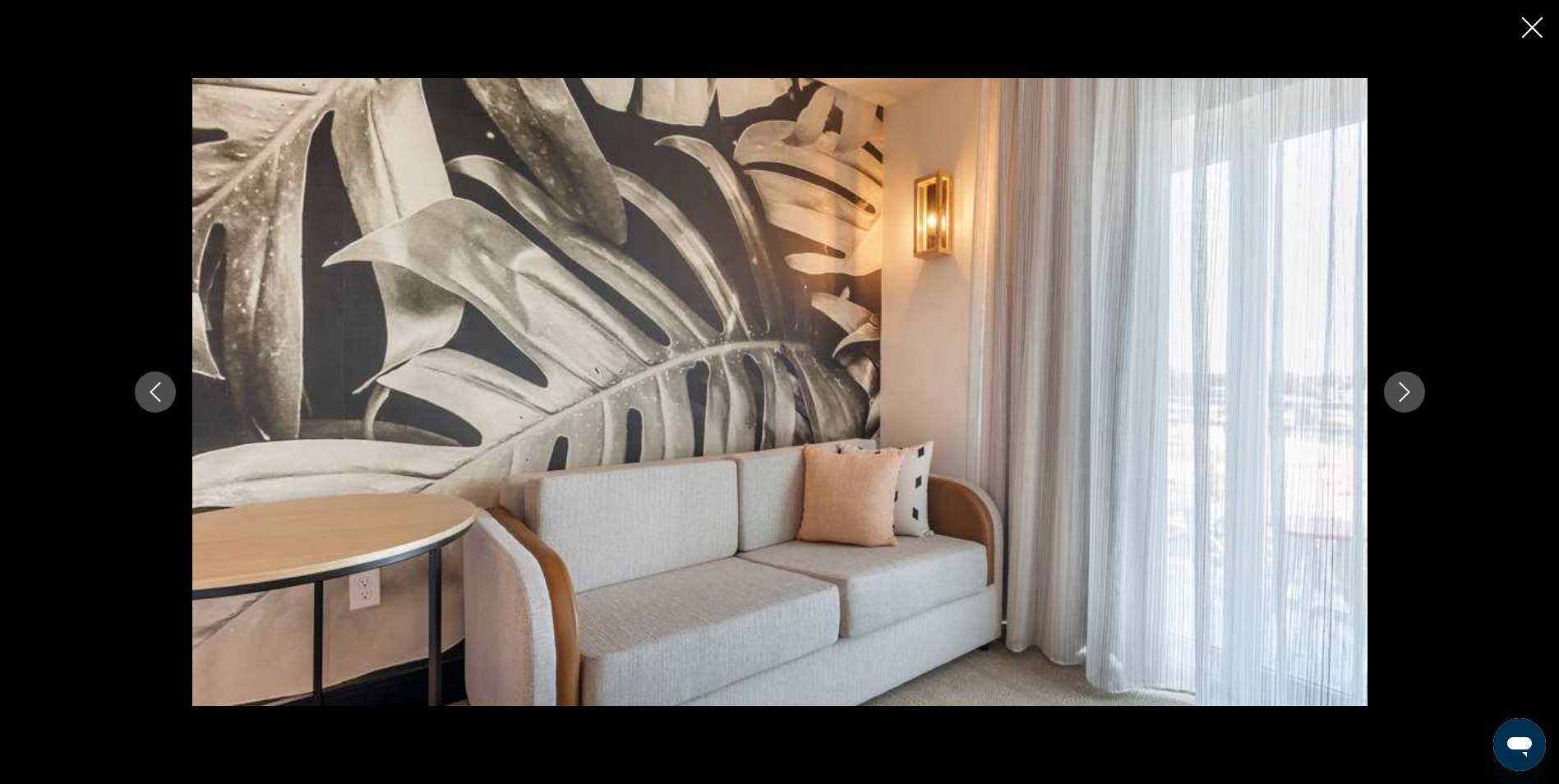
click at [1415, 390] on button "Next image" at bounding box center [1405, 392] width 42 height 41
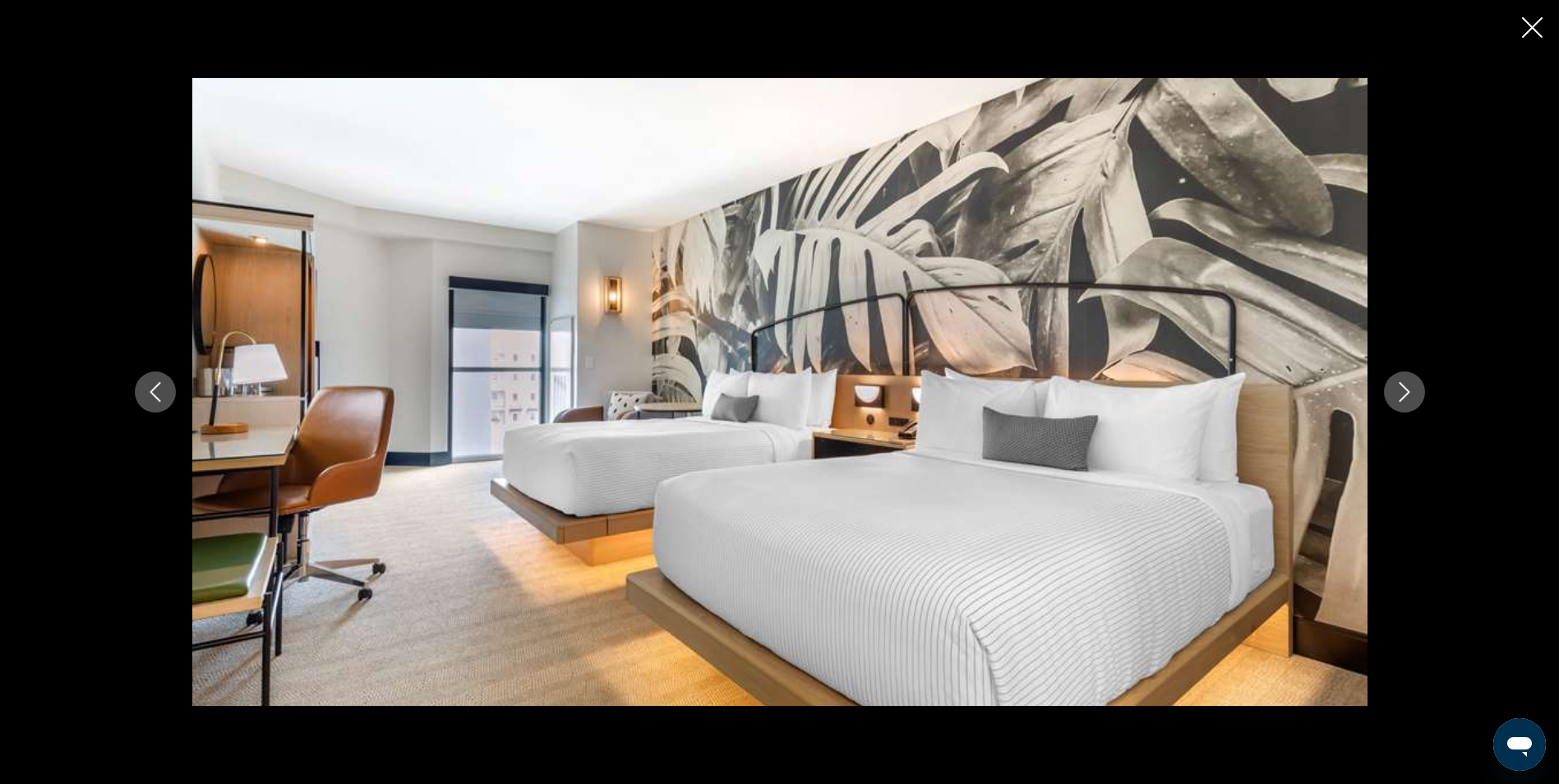
click at [1415, 390] on button "Next image" at bounding box center [1405, 392] width 42 height 41
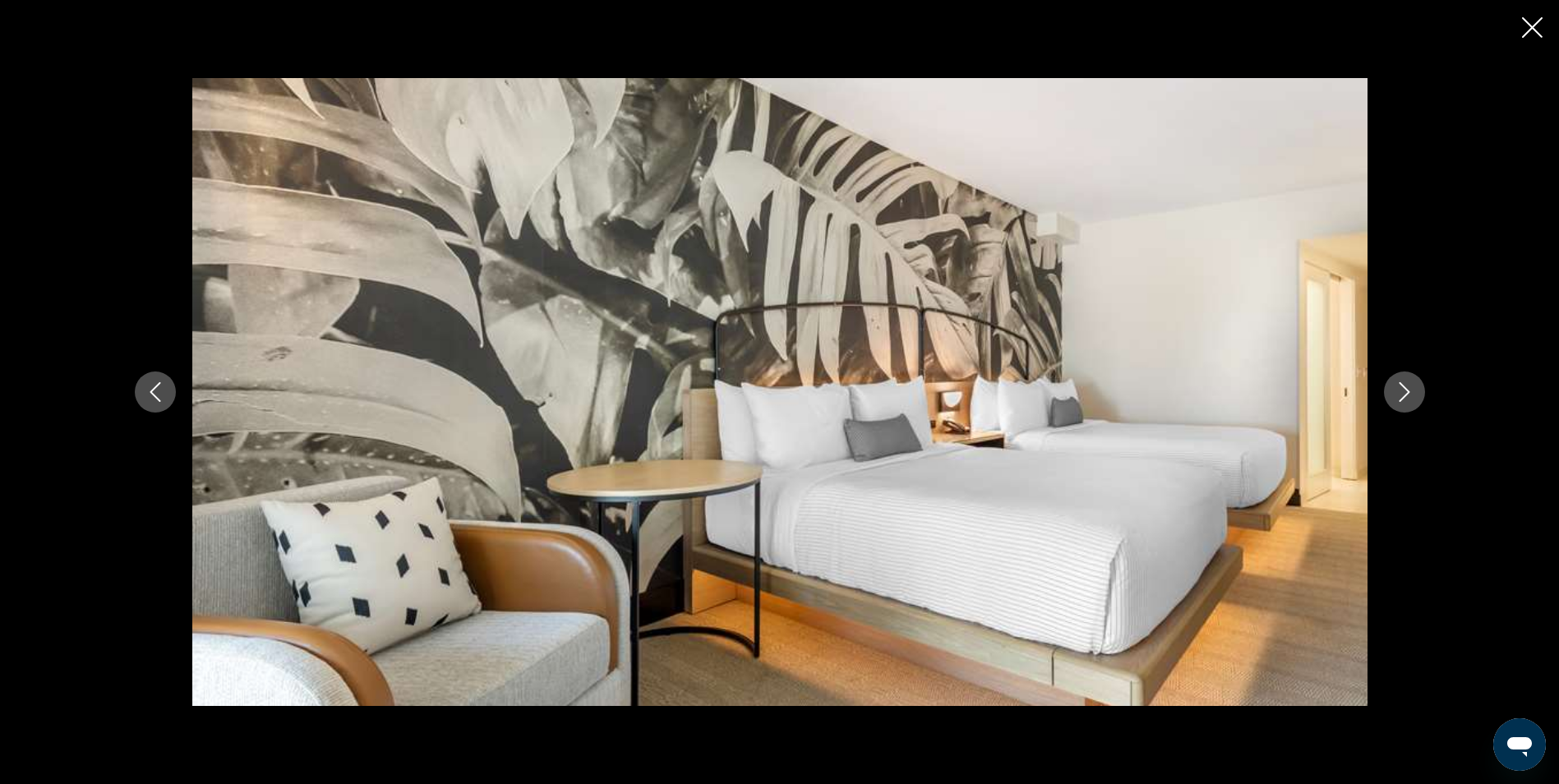
click at [1415, 390] on button "Next image" at bounding box center [1405, 392] width 42 height 41
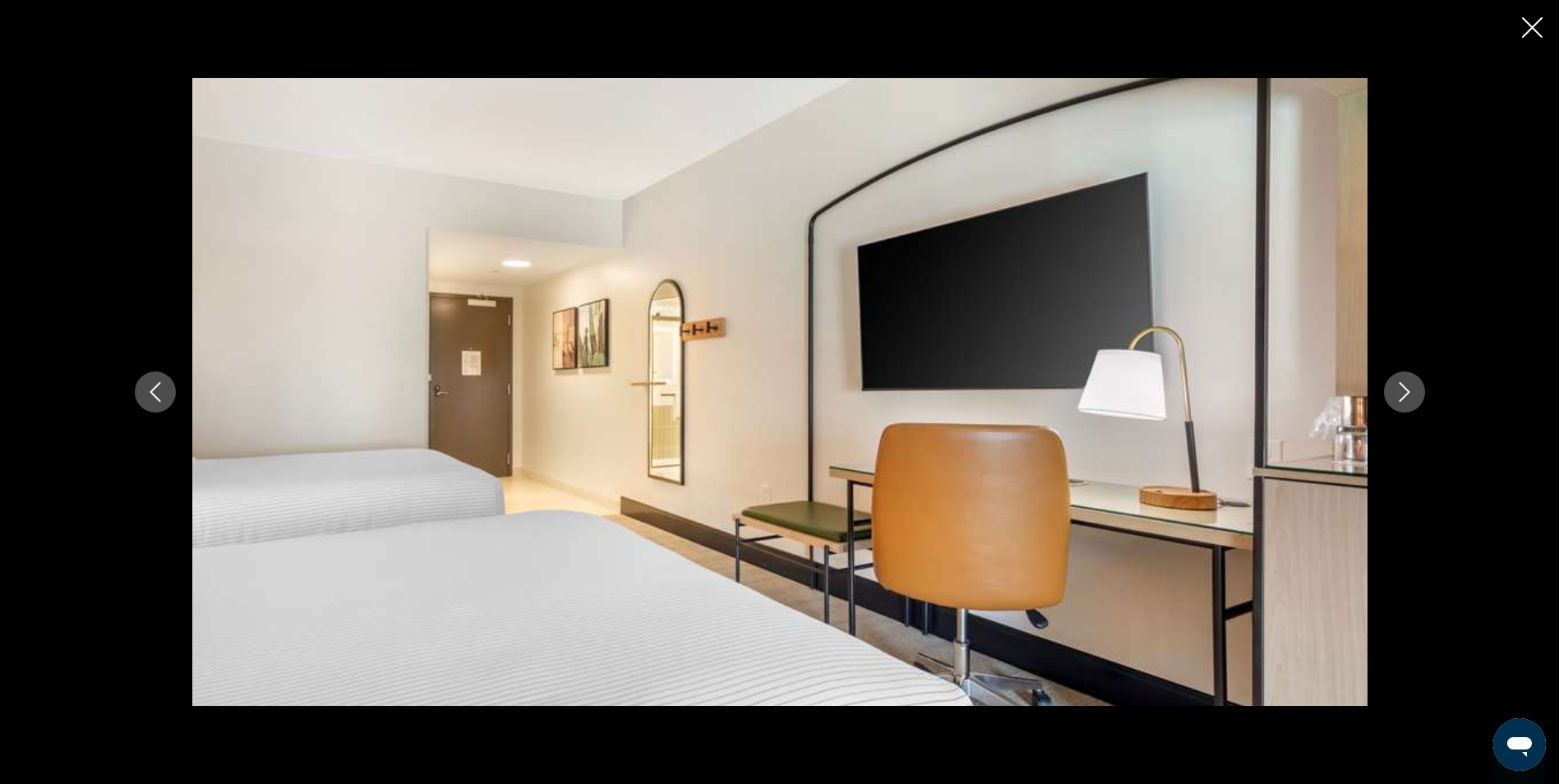
click at [1415, 390] on button "Next image" at bounding box center [1405, 392] width 42 height 41
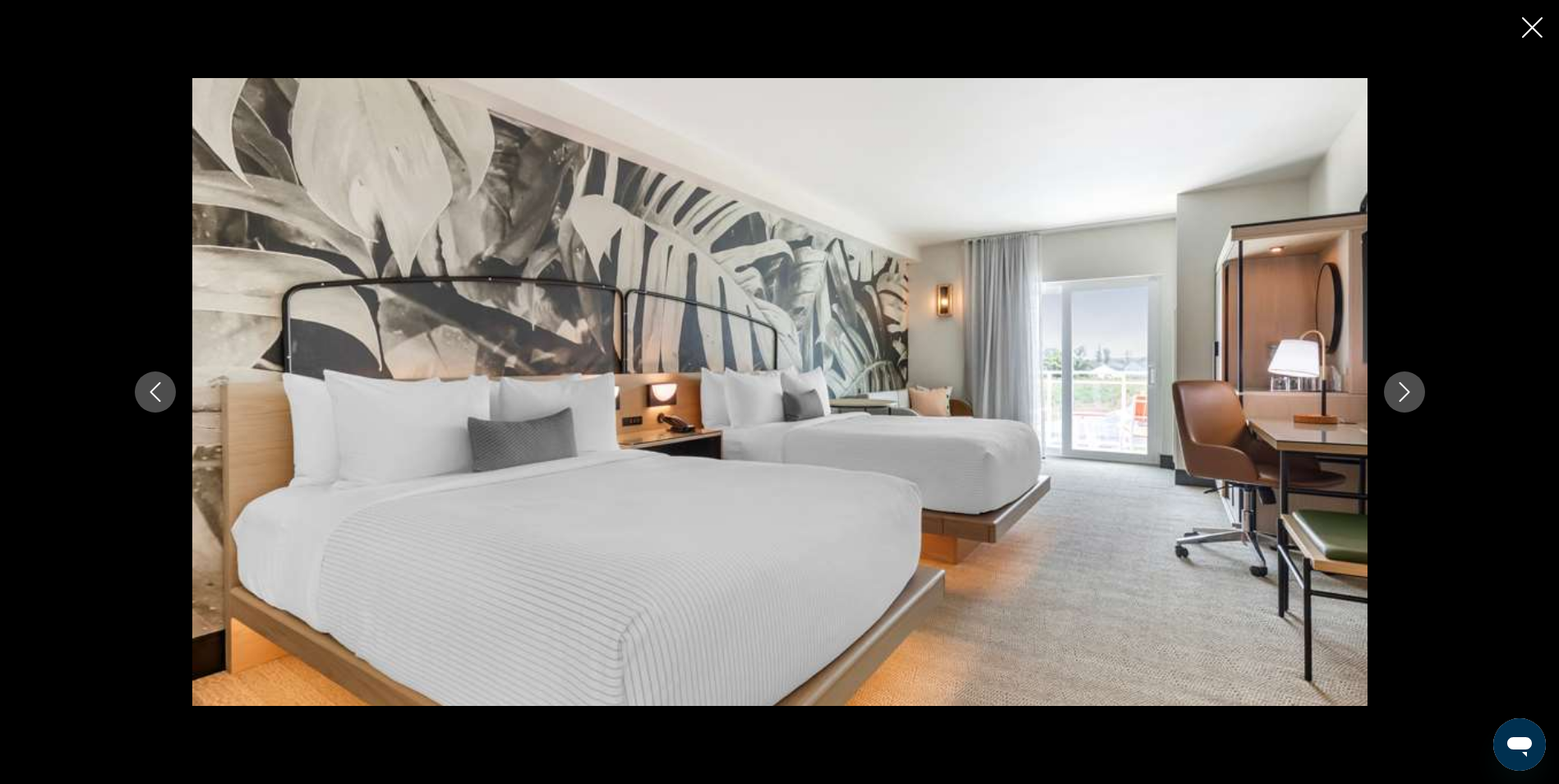
click at [1415, 390] on button "Next image" at bounding box center [1405, 392] width 42 height 41
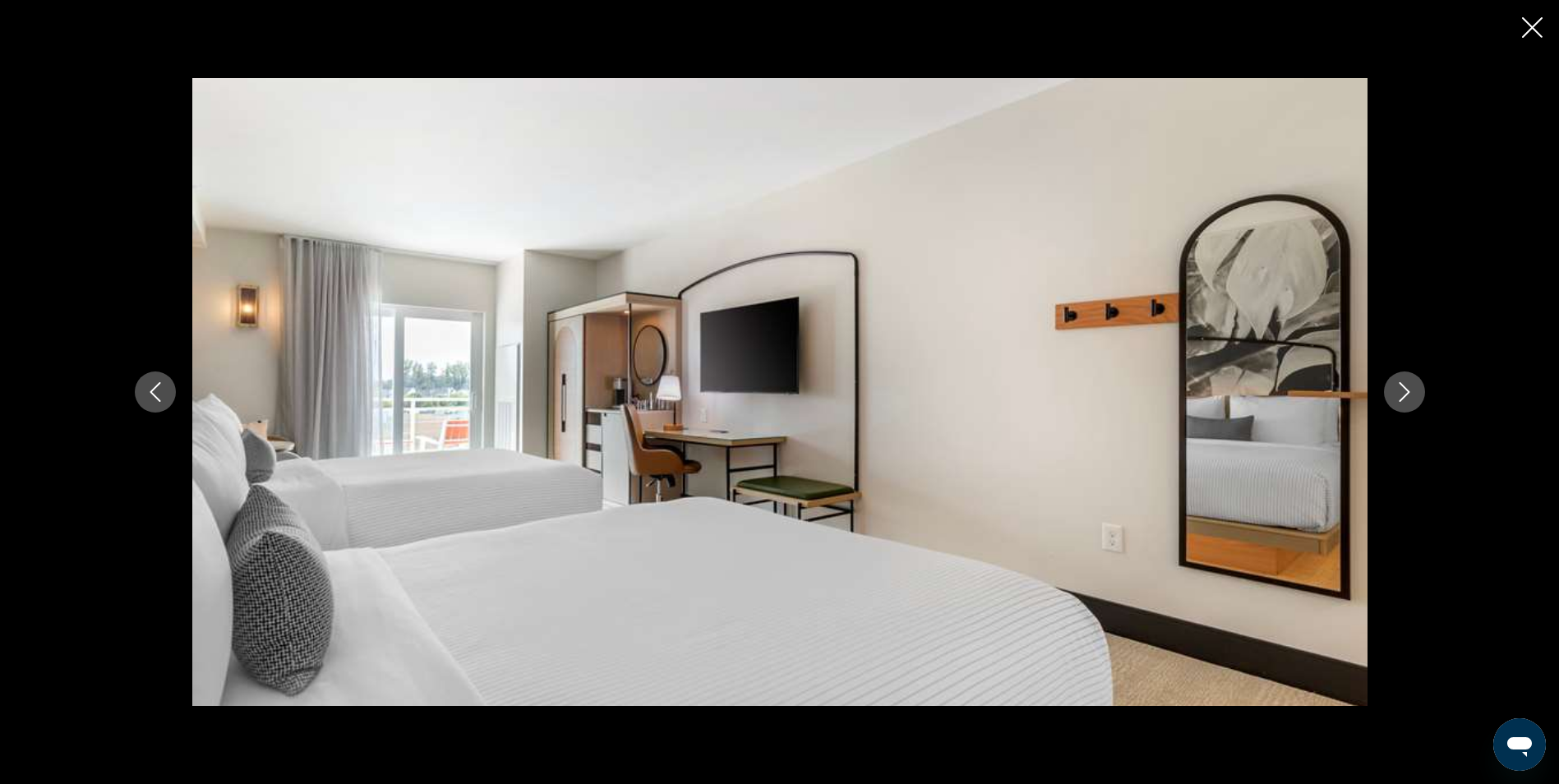
click at [1415, 390] on button "Next image" at bounding box center [1405, 392] width 42 height 41
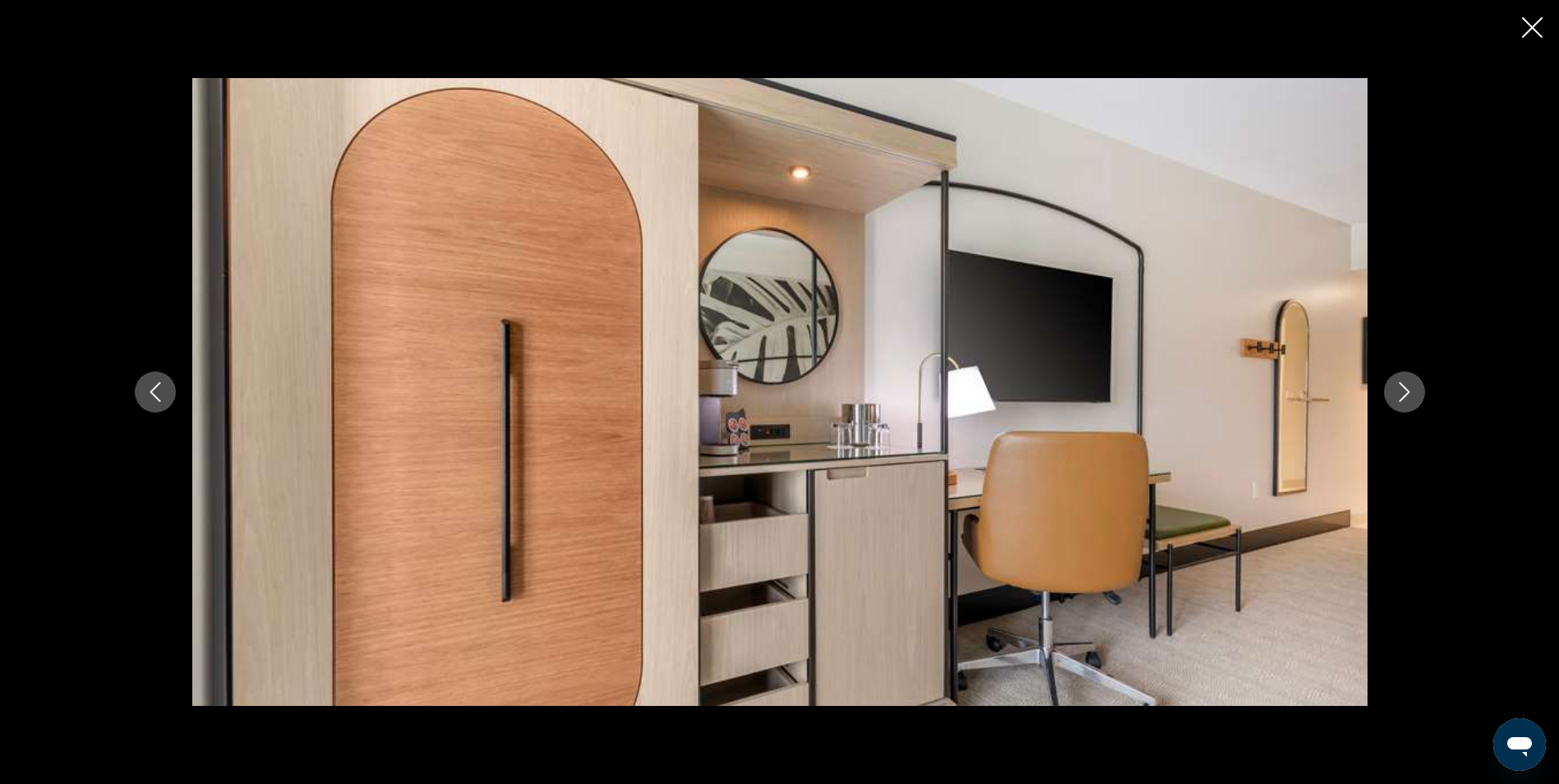
click at [1415, 390] on button "Next image" at bounding box center [1405, 392] width 42 height 41
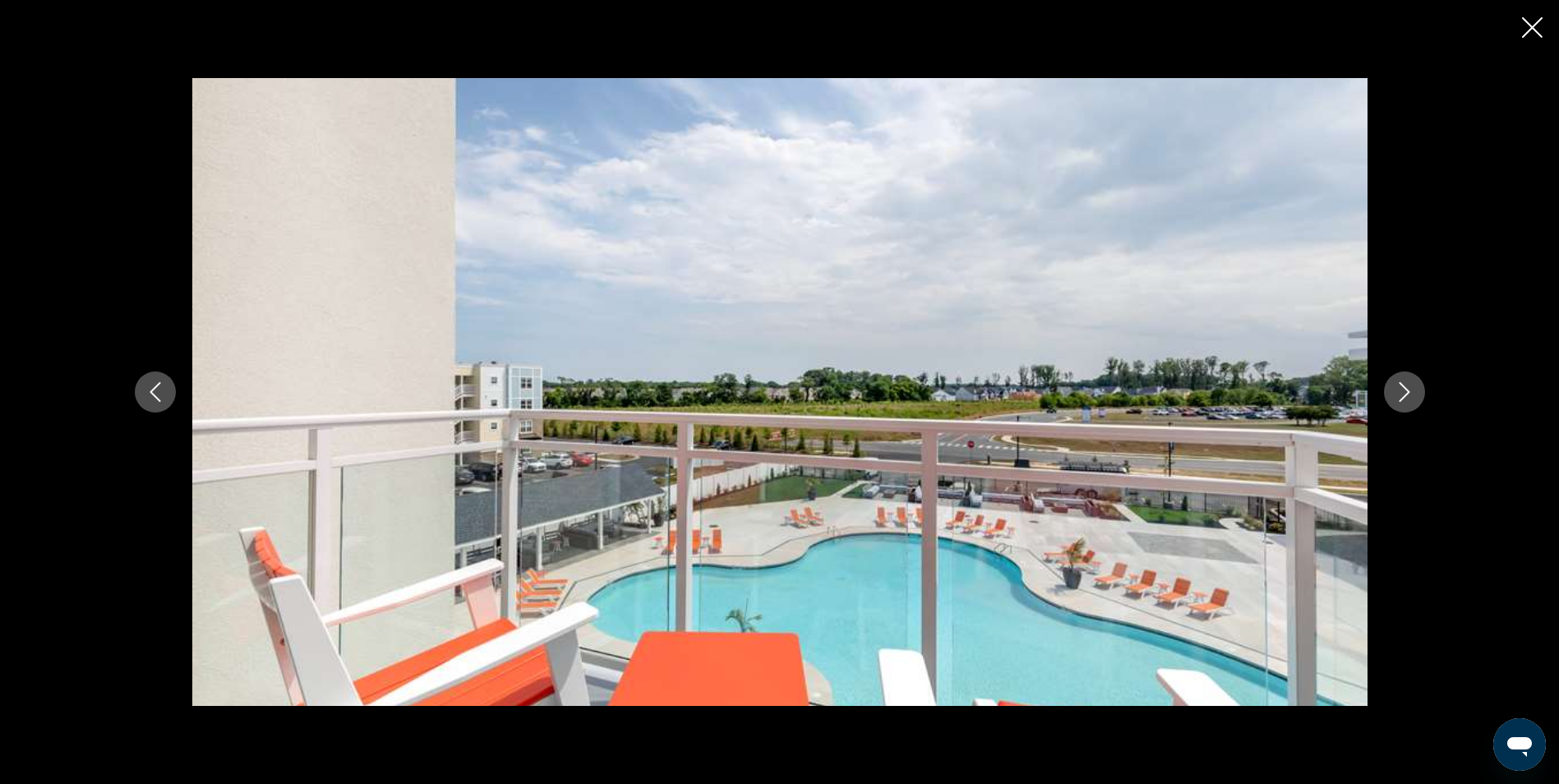
click at [1415, 390] on button "Next image" at bounding box center [1405, 392] width 42 height 41
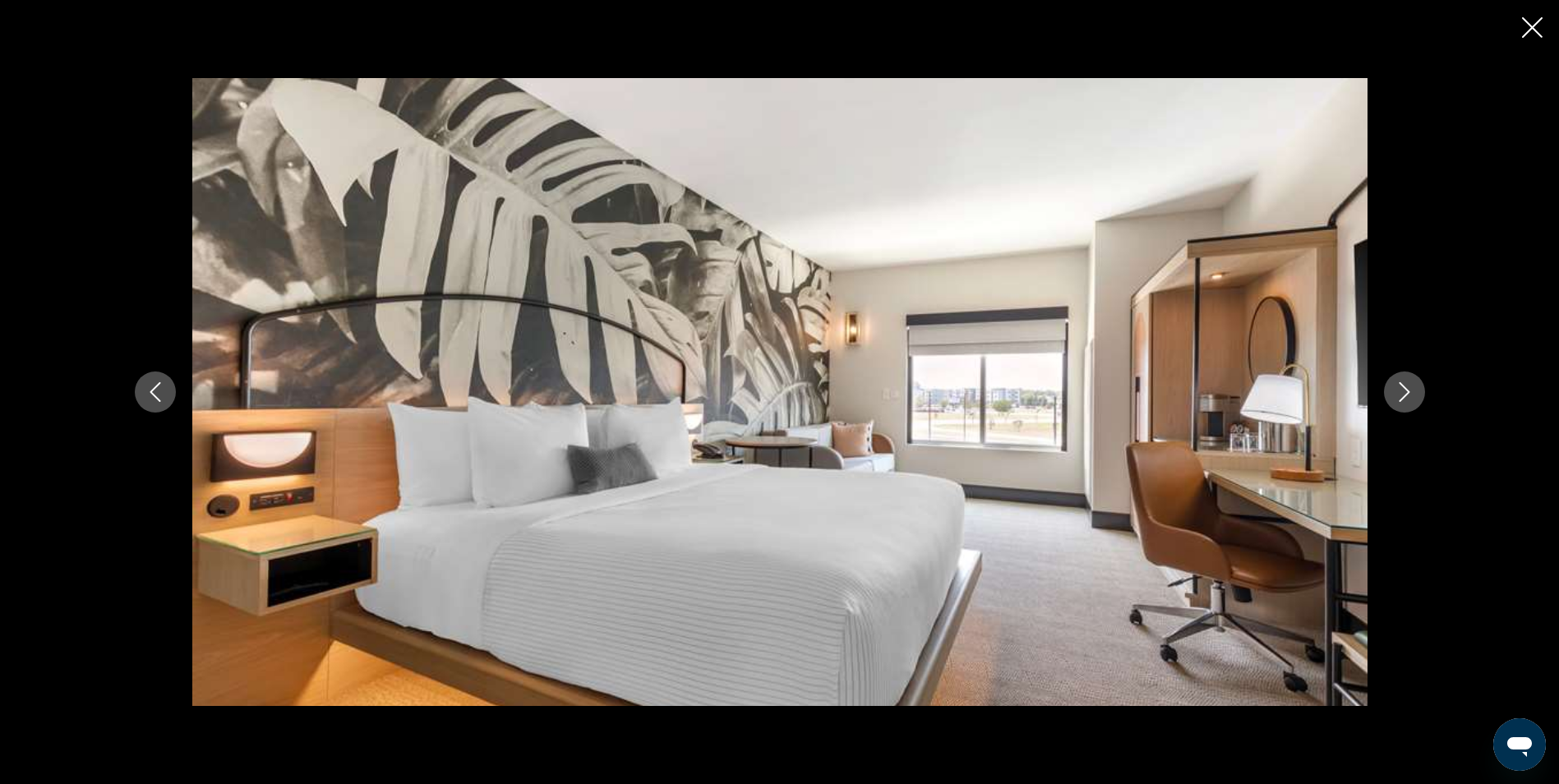
click at [1415, 390] on button "Next image" at bounding box center [1405, 392] width 42 height 41
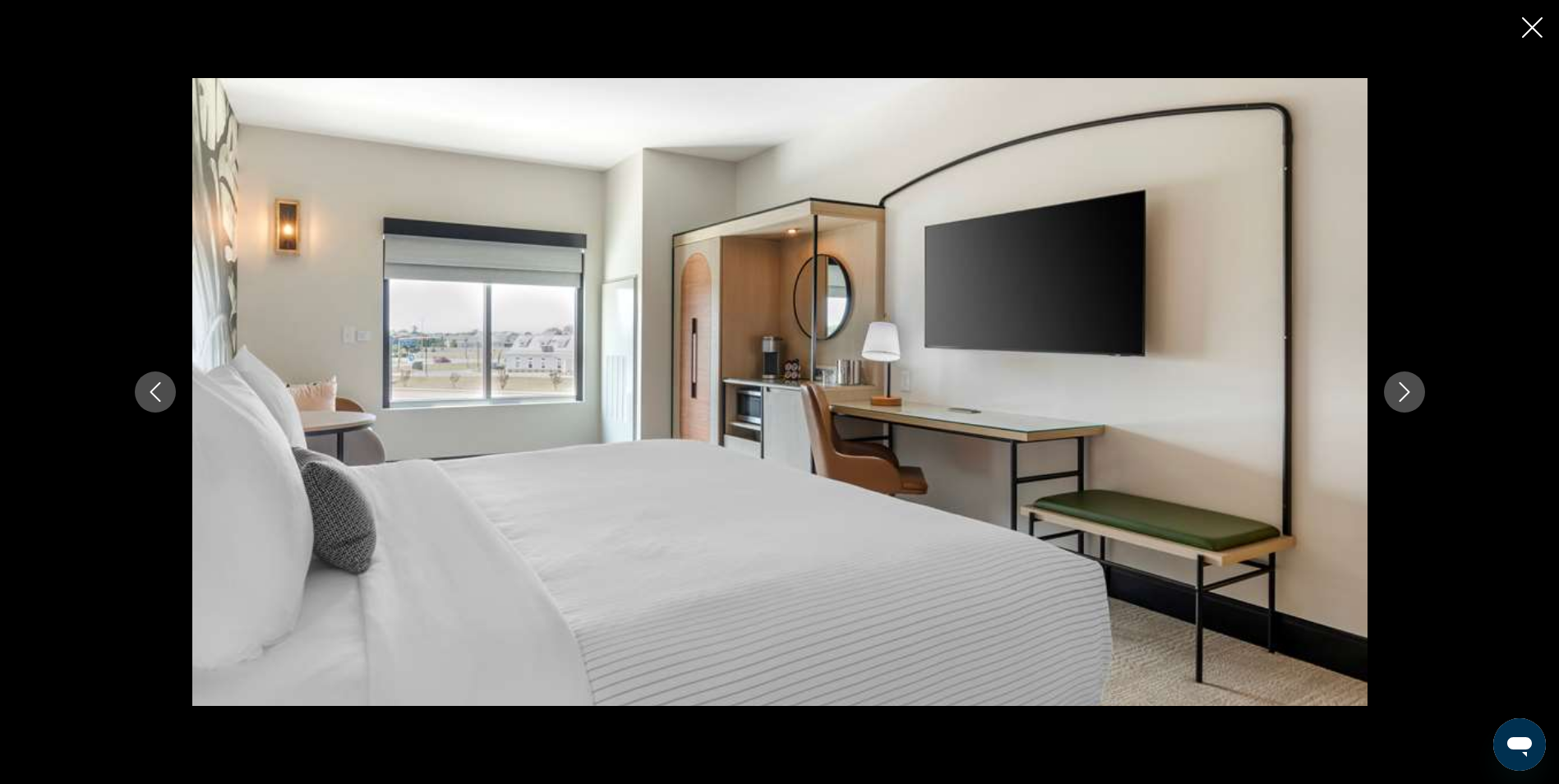
click at [1415, 390] on button "Next image" at bounding box center [1405, 392] width 42 height 41
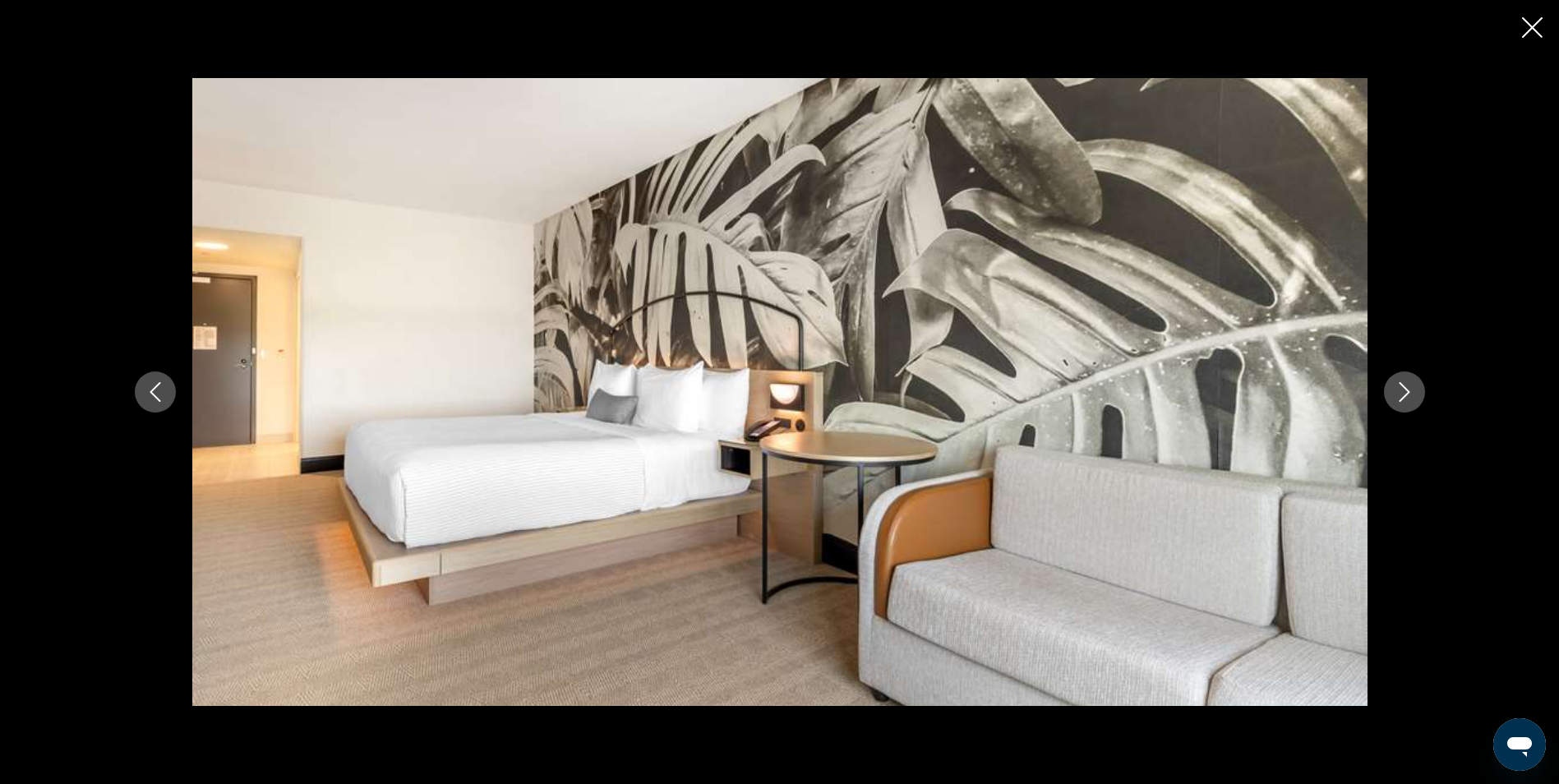
click at [1415, 390] on button "Next image" at bounding box center [1405, 392] width 42 height 41
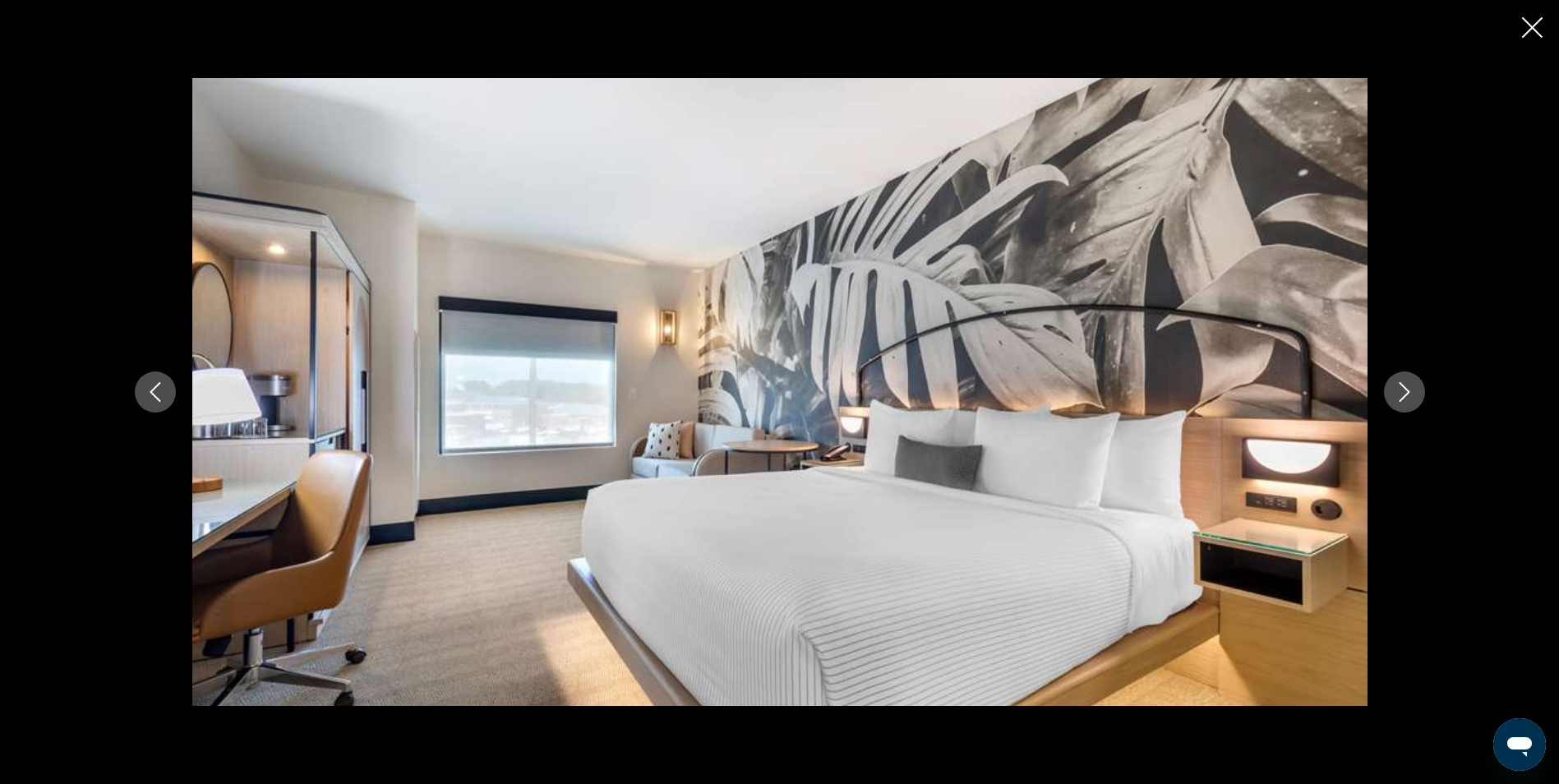
click at [1415, 390] on button "Next image" at bounding box center [1405, 392] width 42 height 41
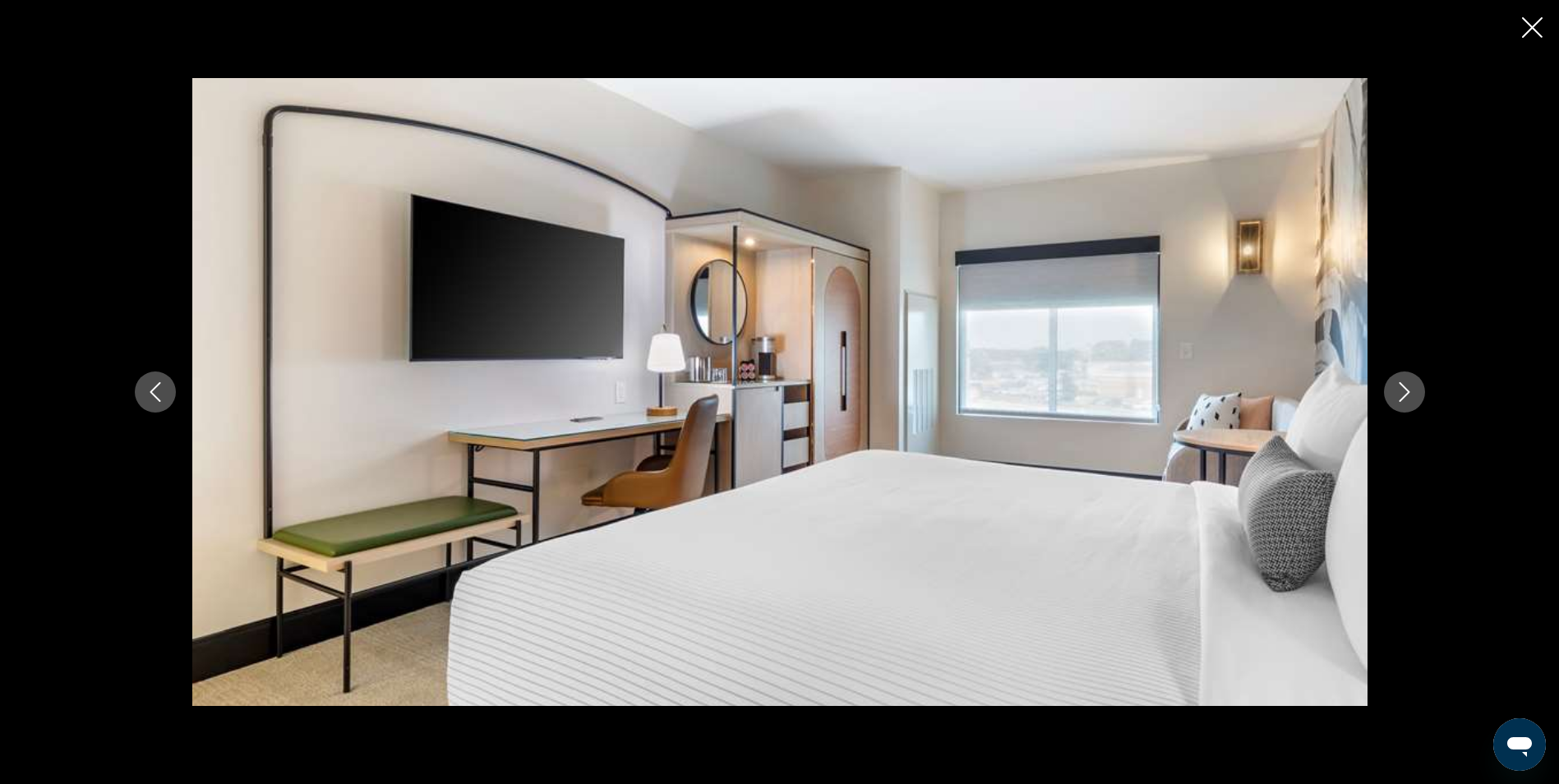
click at [1415, 390] on button "Next image" at bounding box center [1405, 392] width 42 height 41
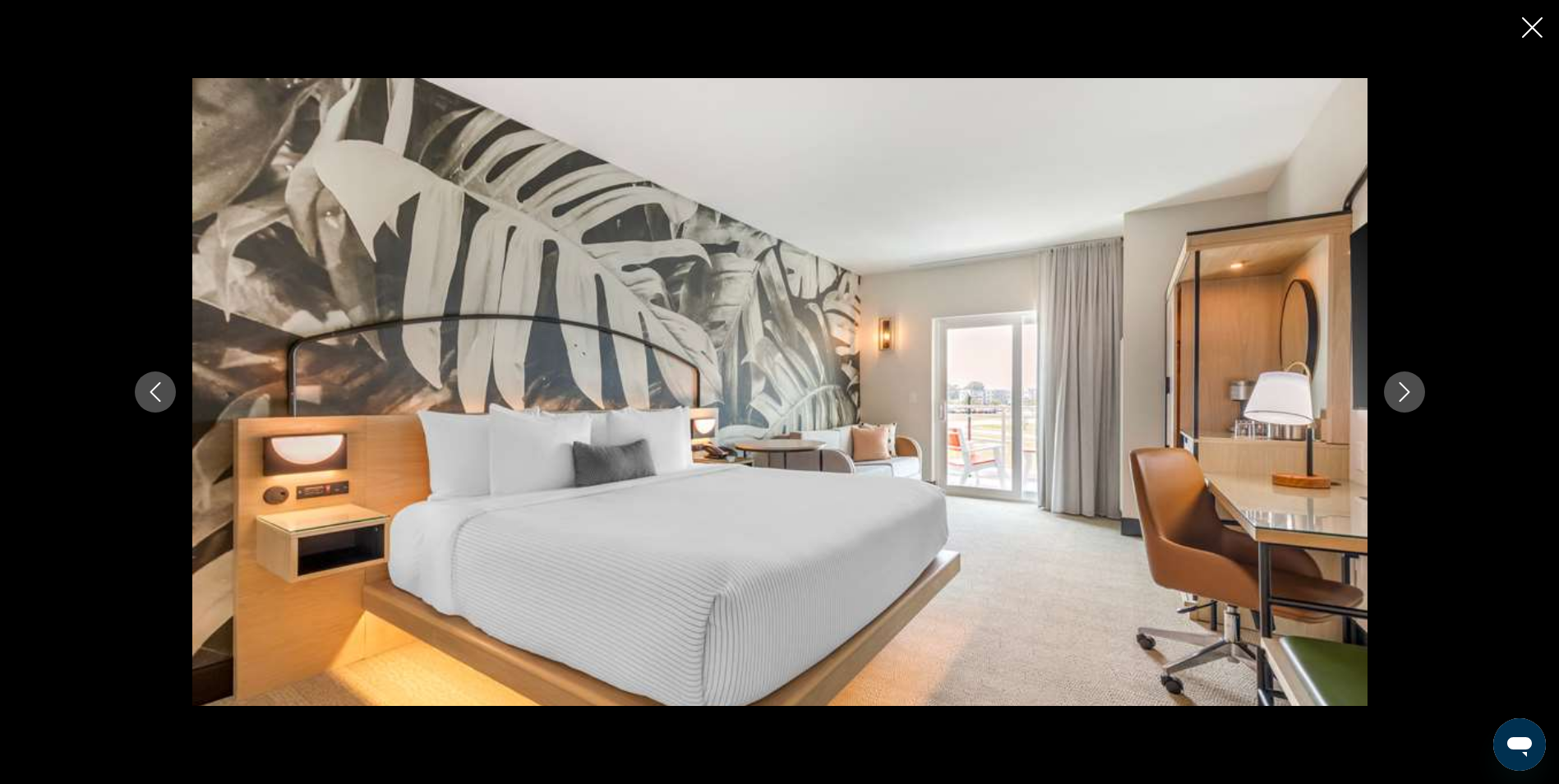
click at [1521, 29] on div "prev next" at bounding box center [780, 392] width 1559 height 784
click at [1526, 26] on icon "Close slideshow" at bounding box center [1532, 27] width 21 height 21
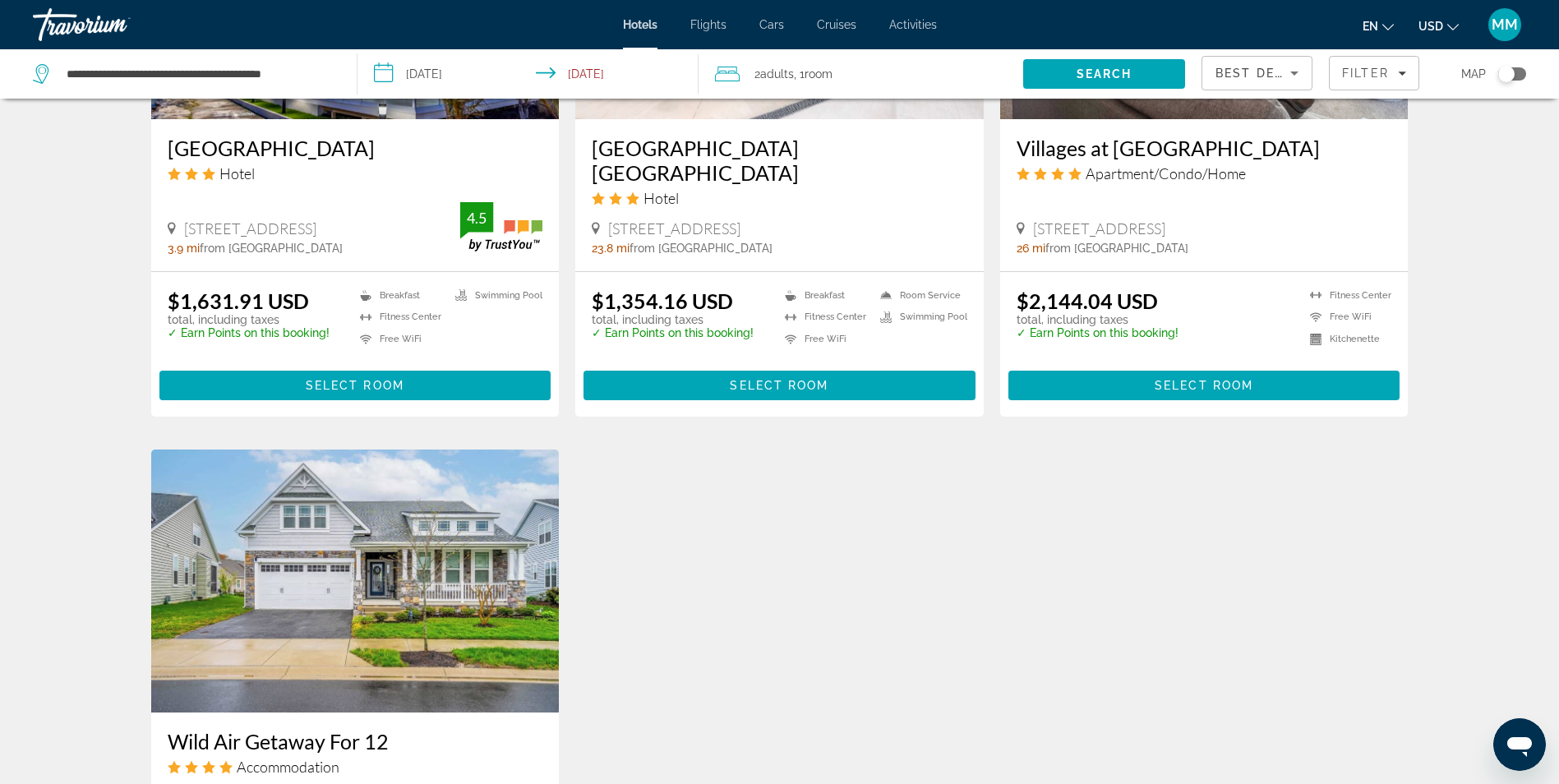
scroll to position [2013, 0]
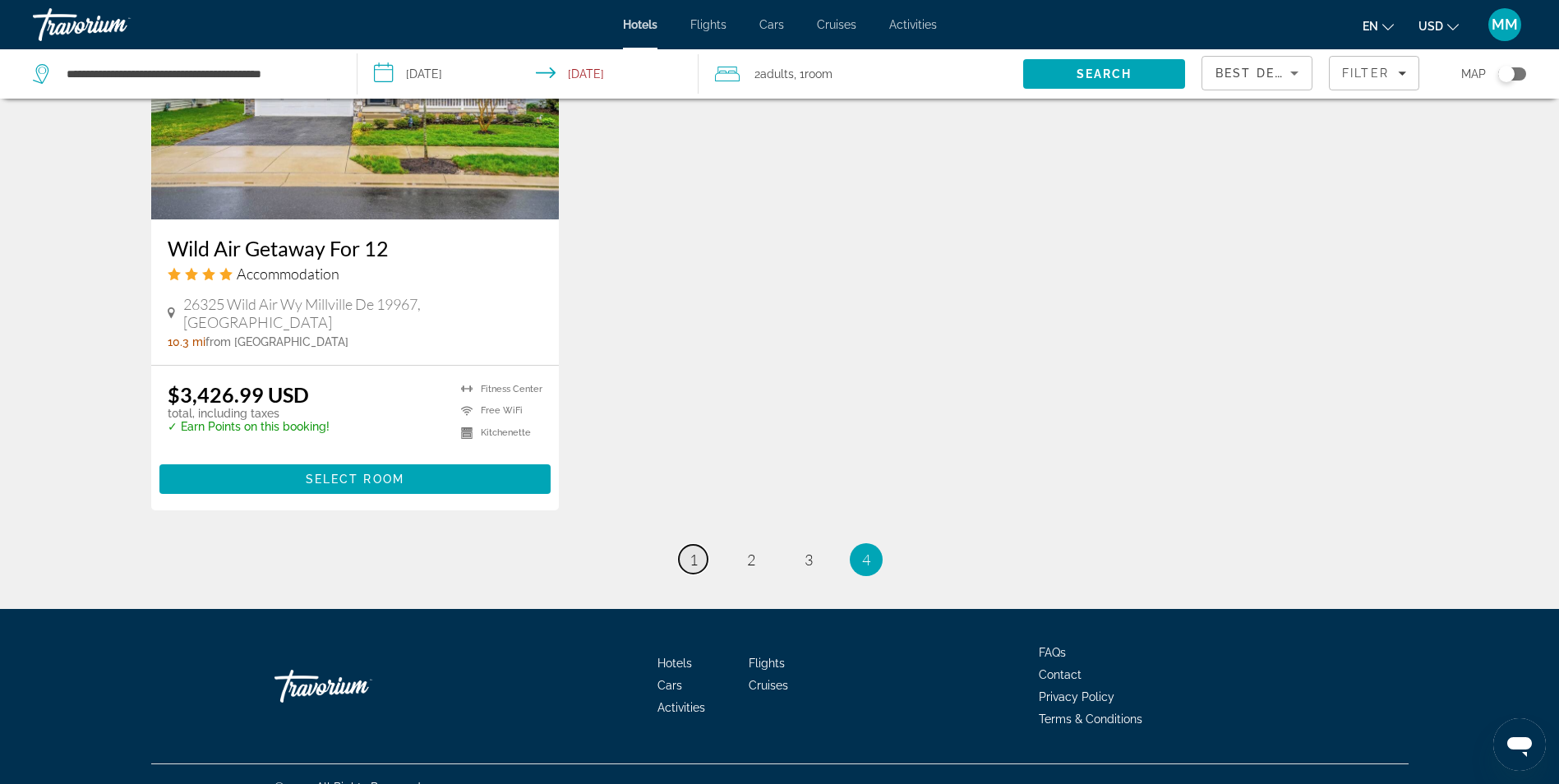
click at [696, 550] on span "1" at bounding box center [694, 559] width 8 height 18
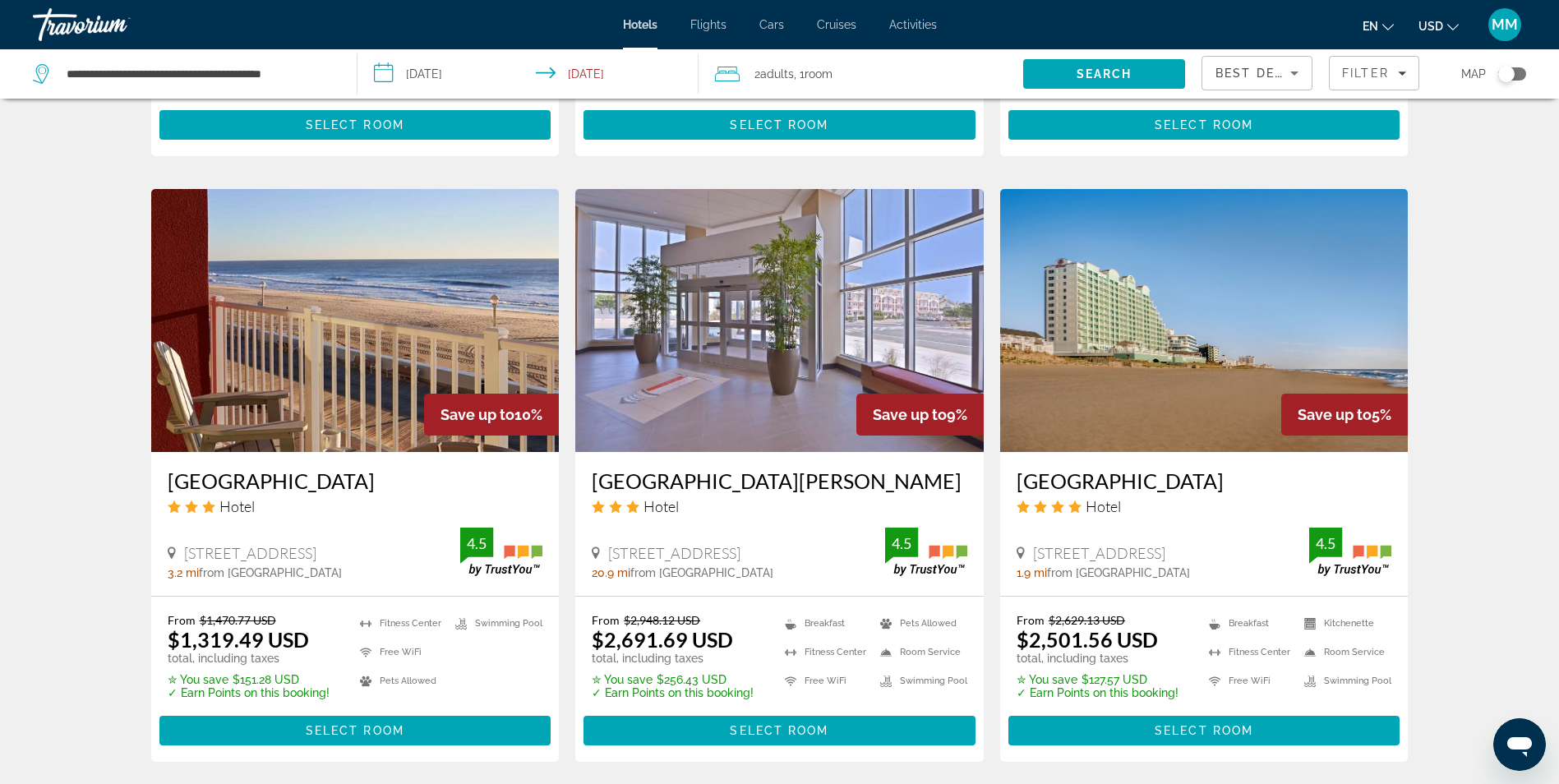
scroll to position [1232, 0]
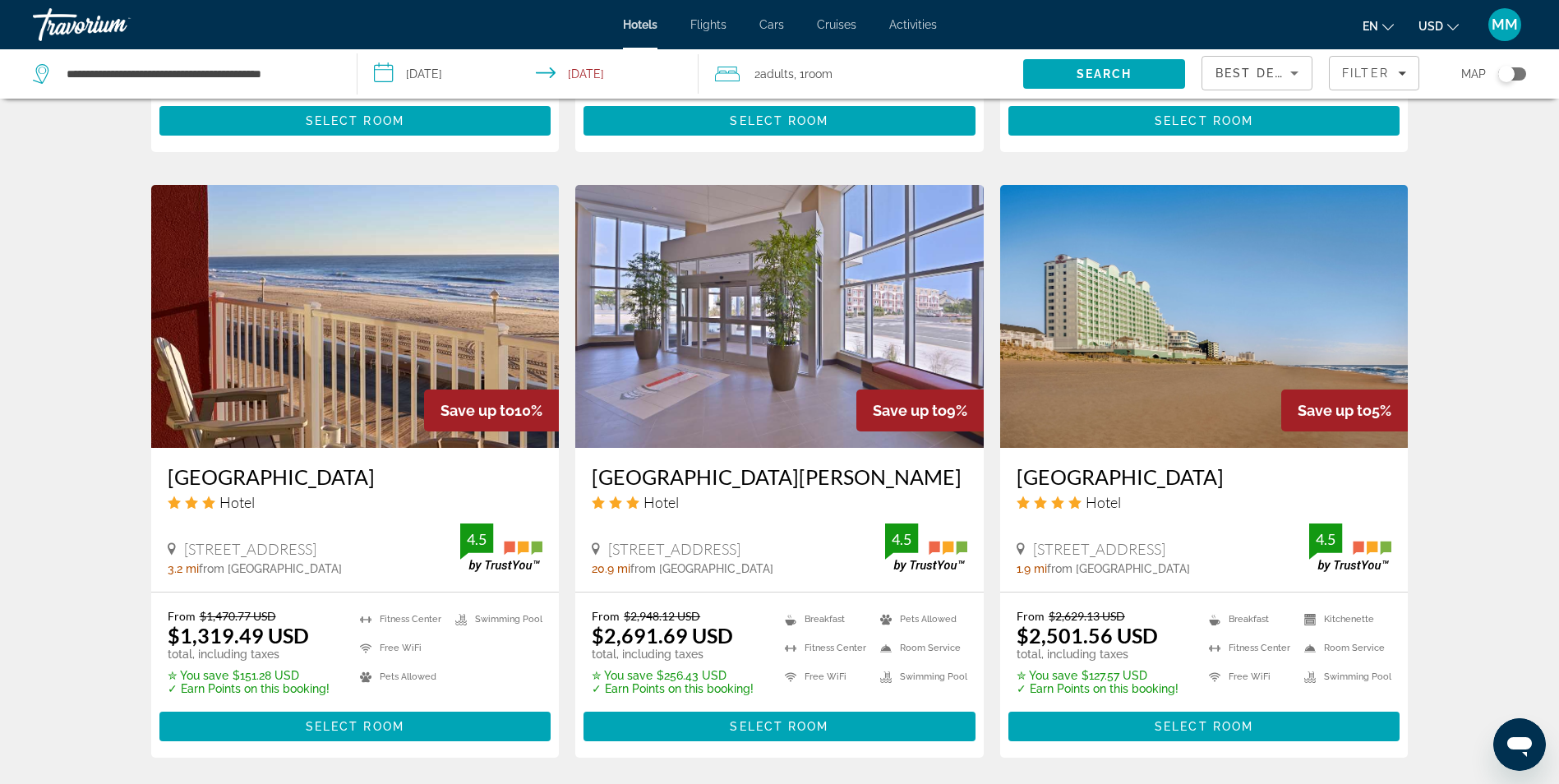
click at [374, 329] on img "Main content" at bounding box center [355, 316] width 408 height 263
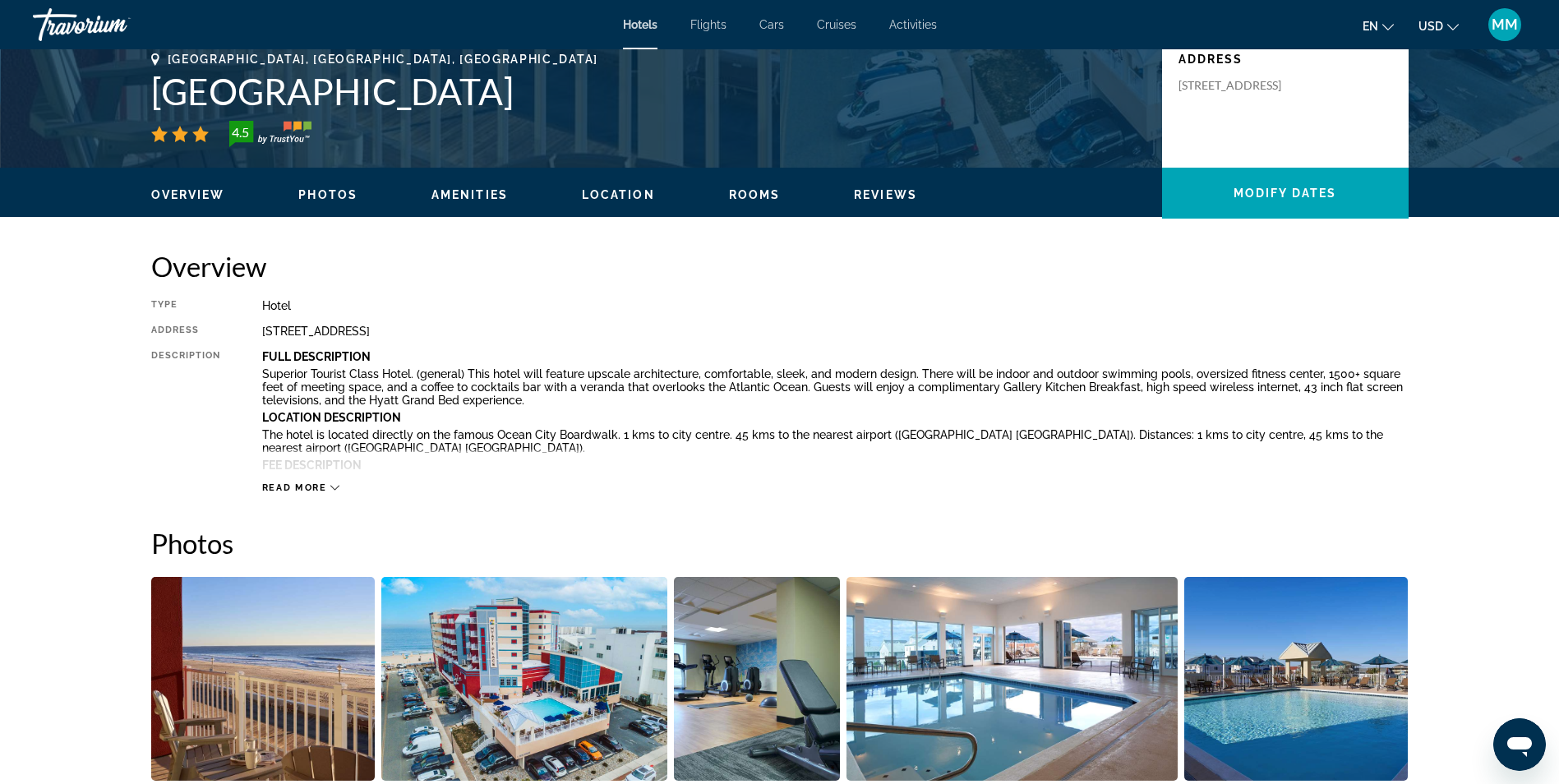
scroll to position [493, 0]
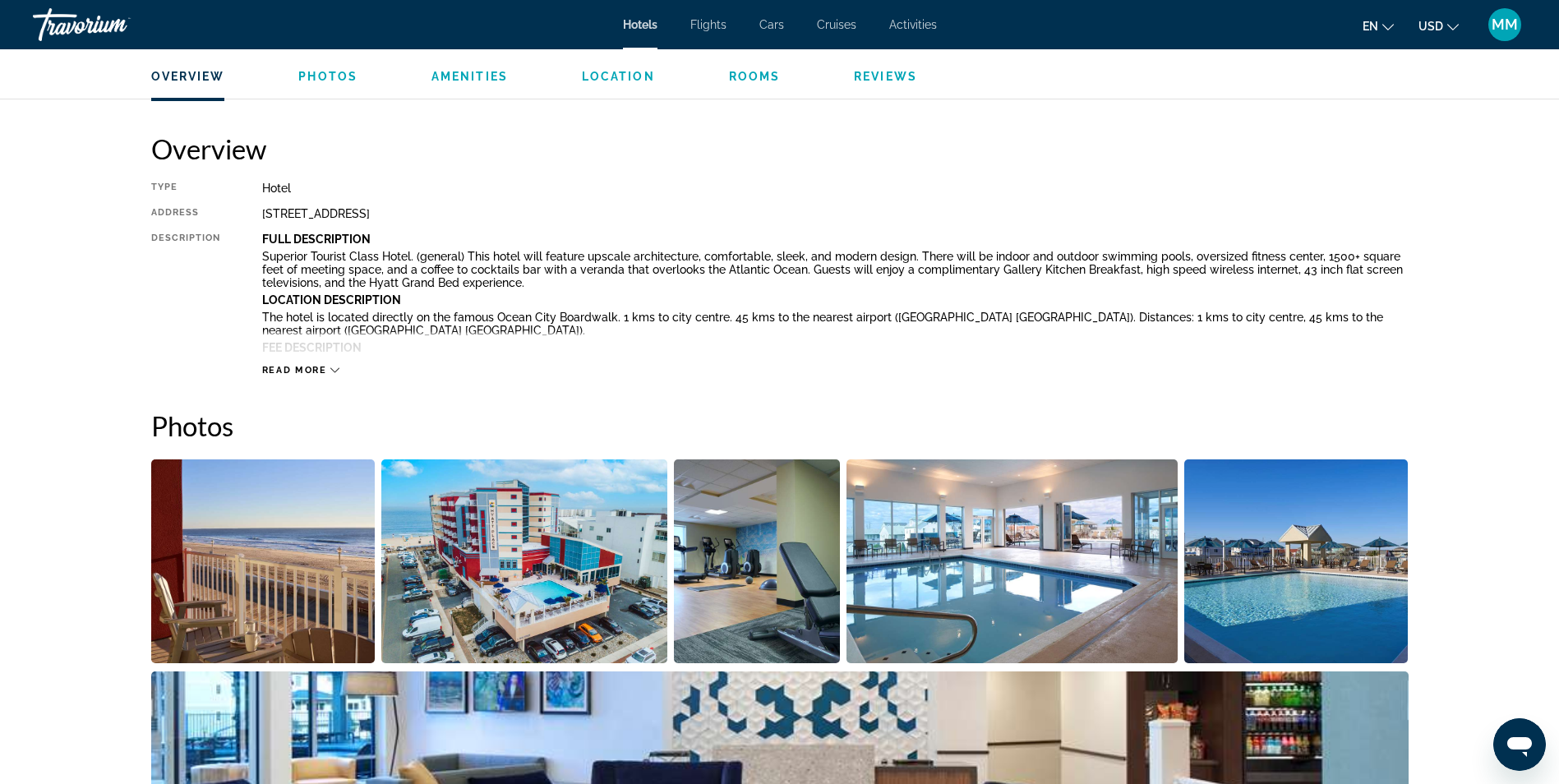
click at [317, 550] on img "Open full-screen image slider" at bounding box center [263, 562] width 224 height 204
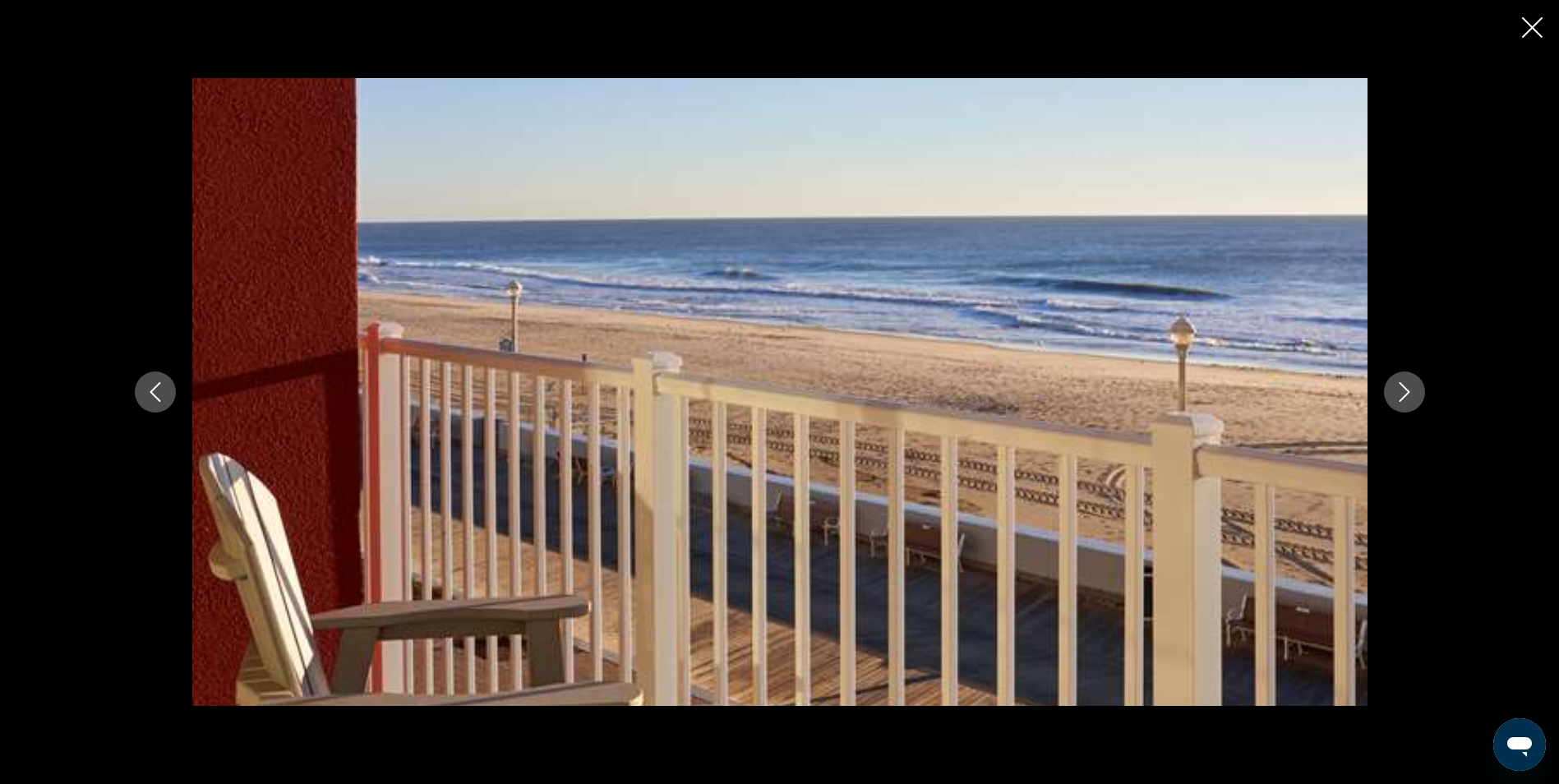
click at [1405, 392] on icon "Next image" at bounding box center [1405, 392] width 20 height 20
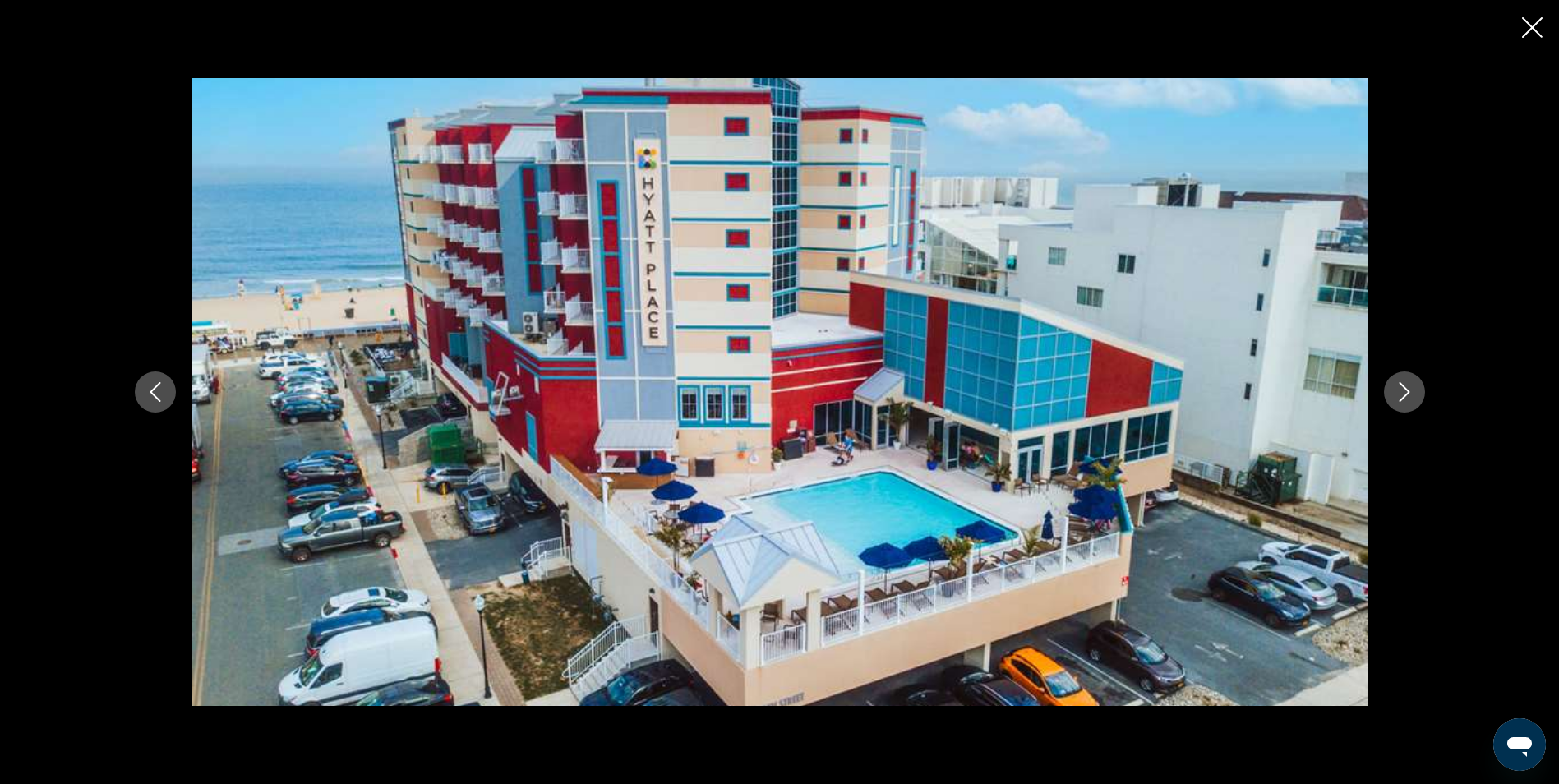
click at [1405, 392] on icon "Next image" at bounding box center [1405, 392] width 20 height 20
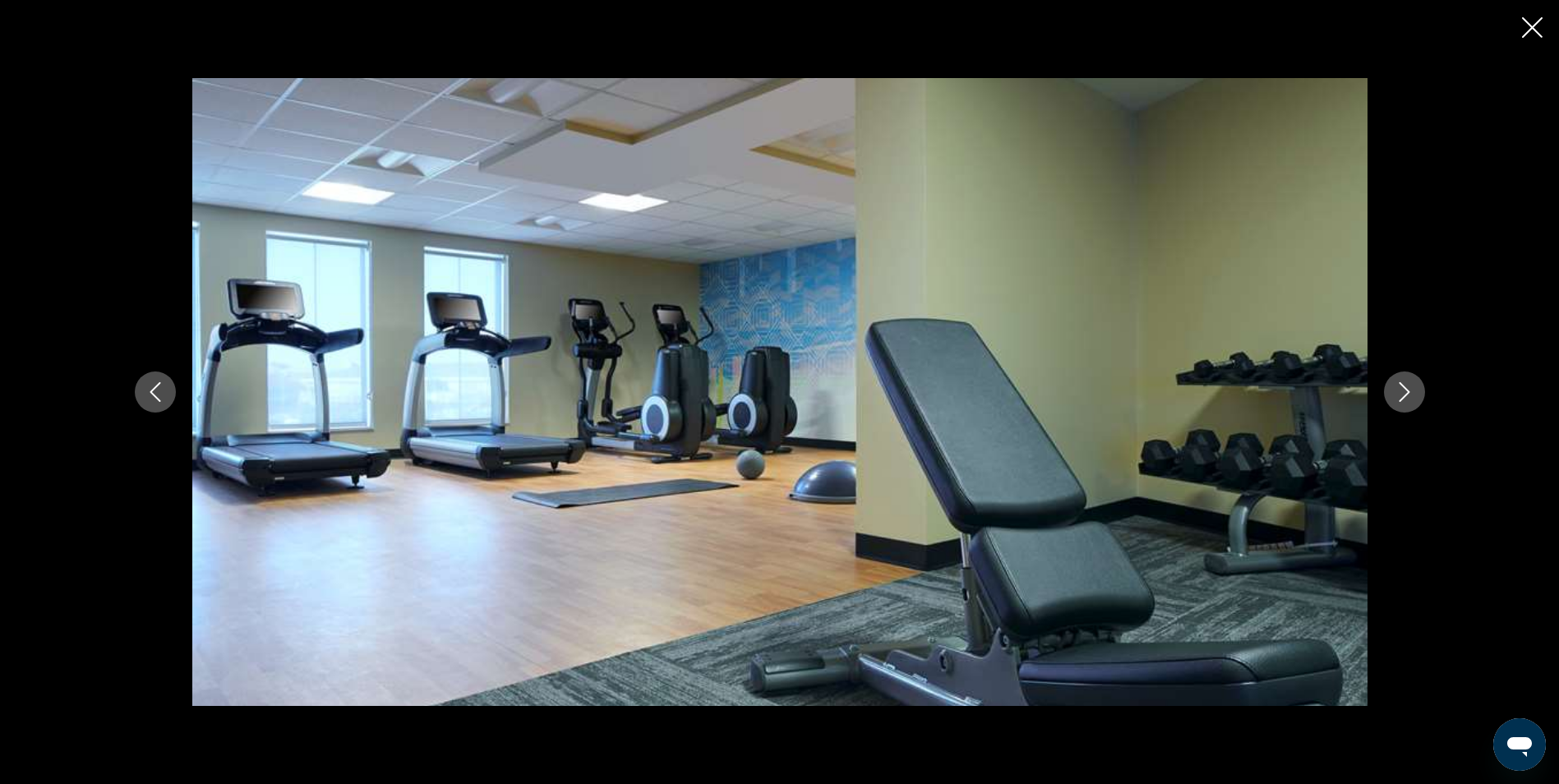
click at [1405, 392] on icon "Next image" at bounding box center [1405, 392] width 20 height 20
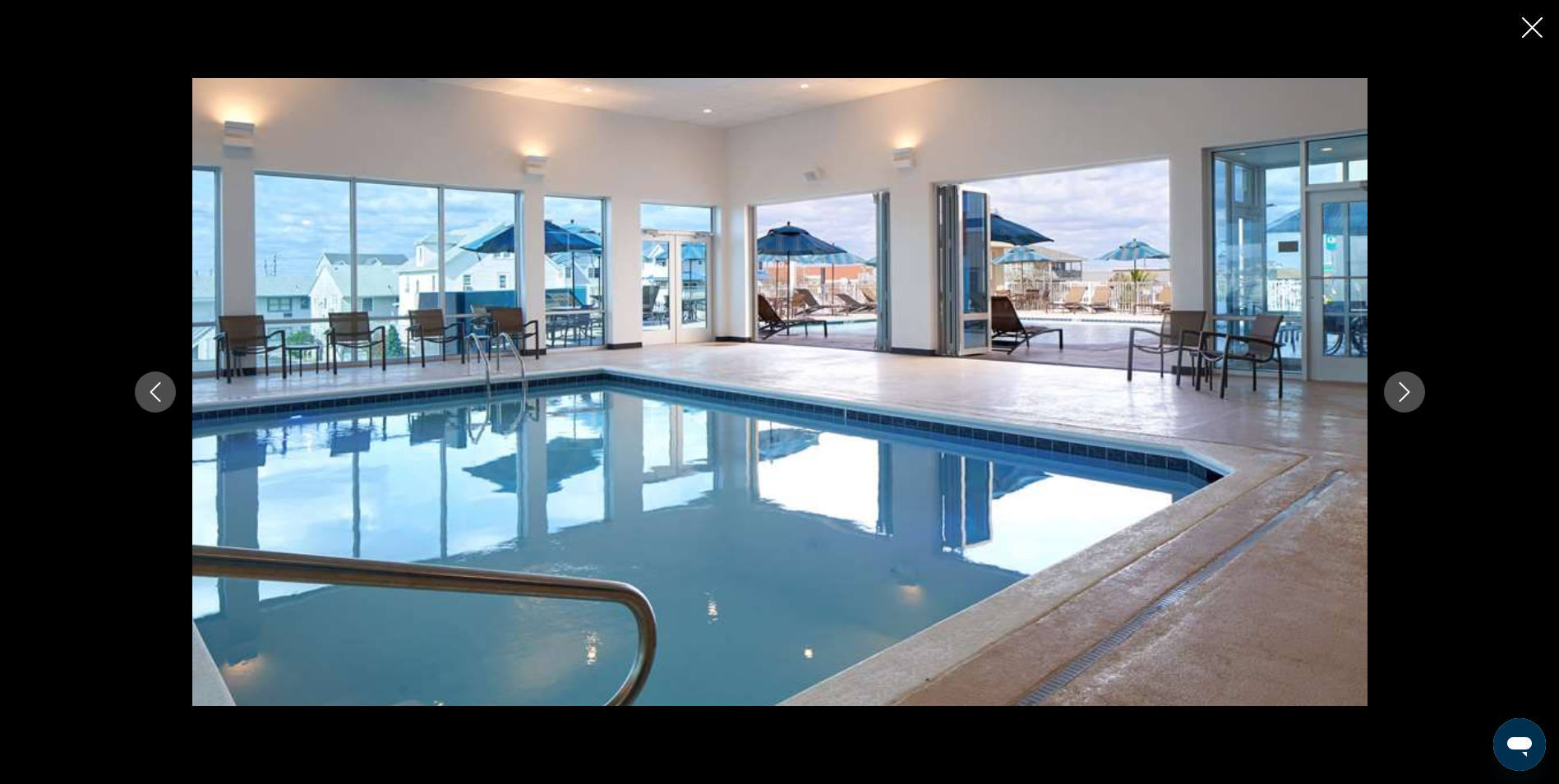
click at [1405, 392] on icon "Next image" at bounding box center [1405, 392] width 20 height 20
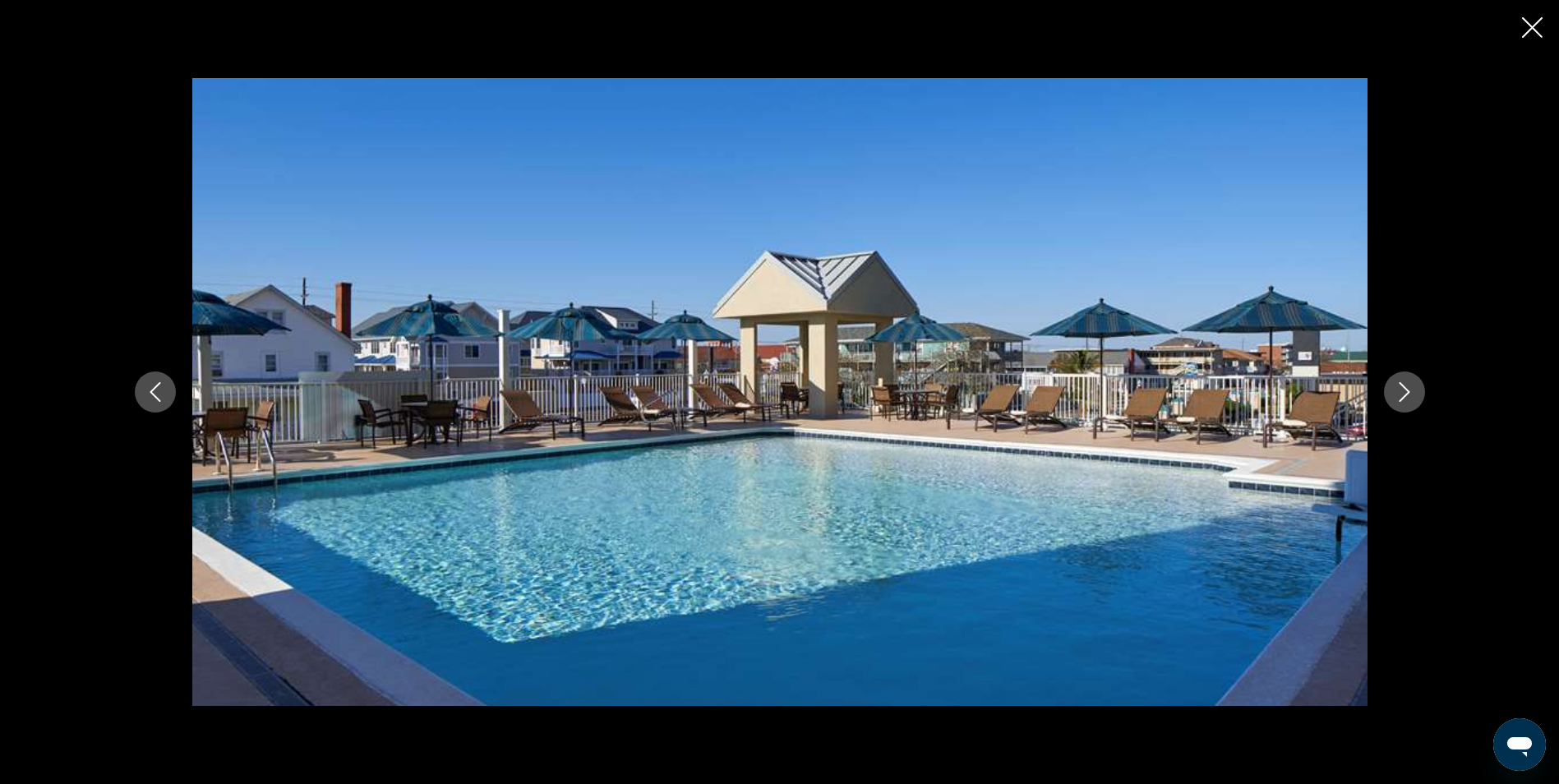
click at [1405, 392] on icon "Next image" at bounding box center [1405, 392] width 20 height 20
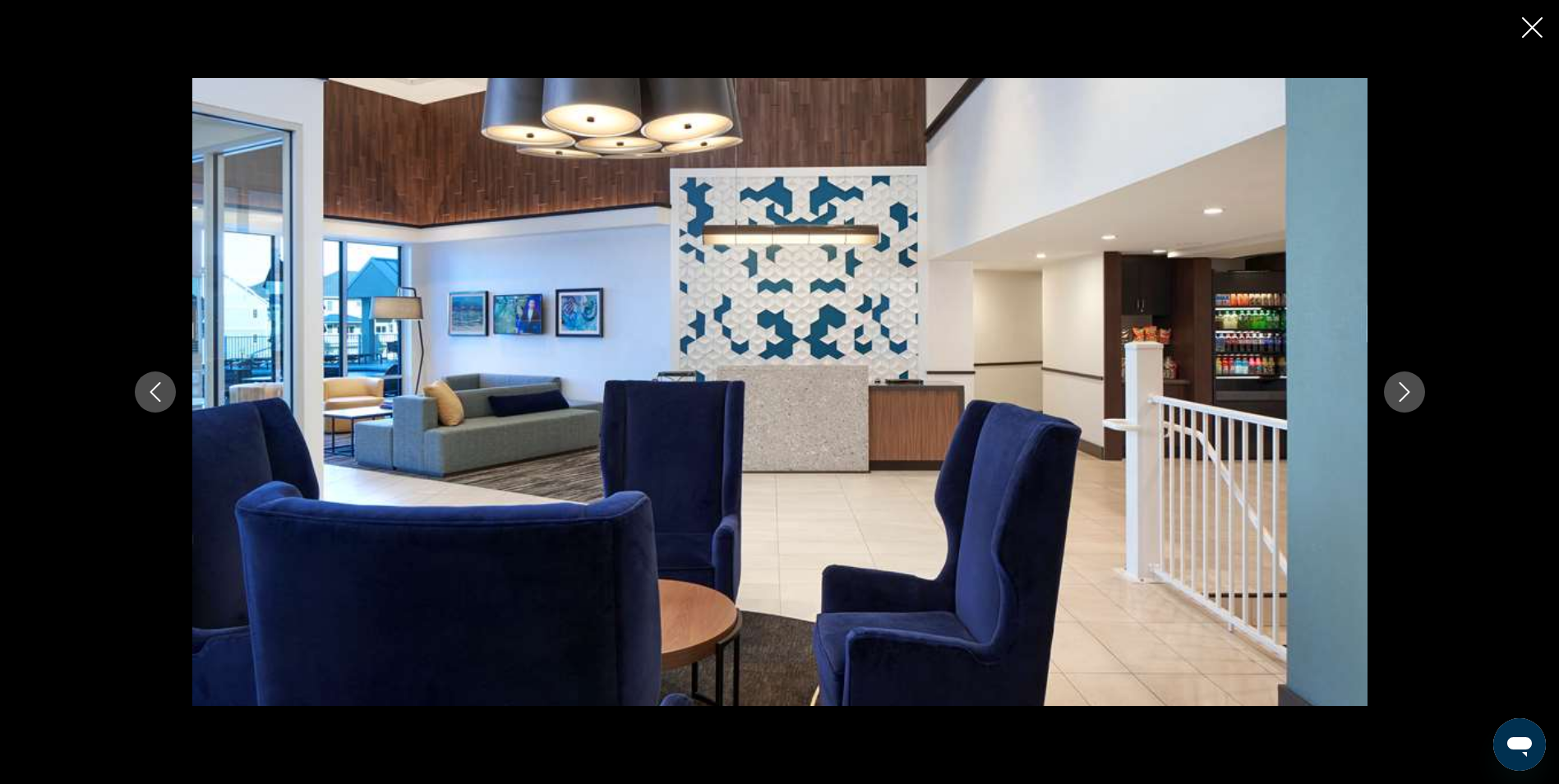
click at [1405, 392] on icon "Next image" at bounding box center [1405, 392] width 20 height 20
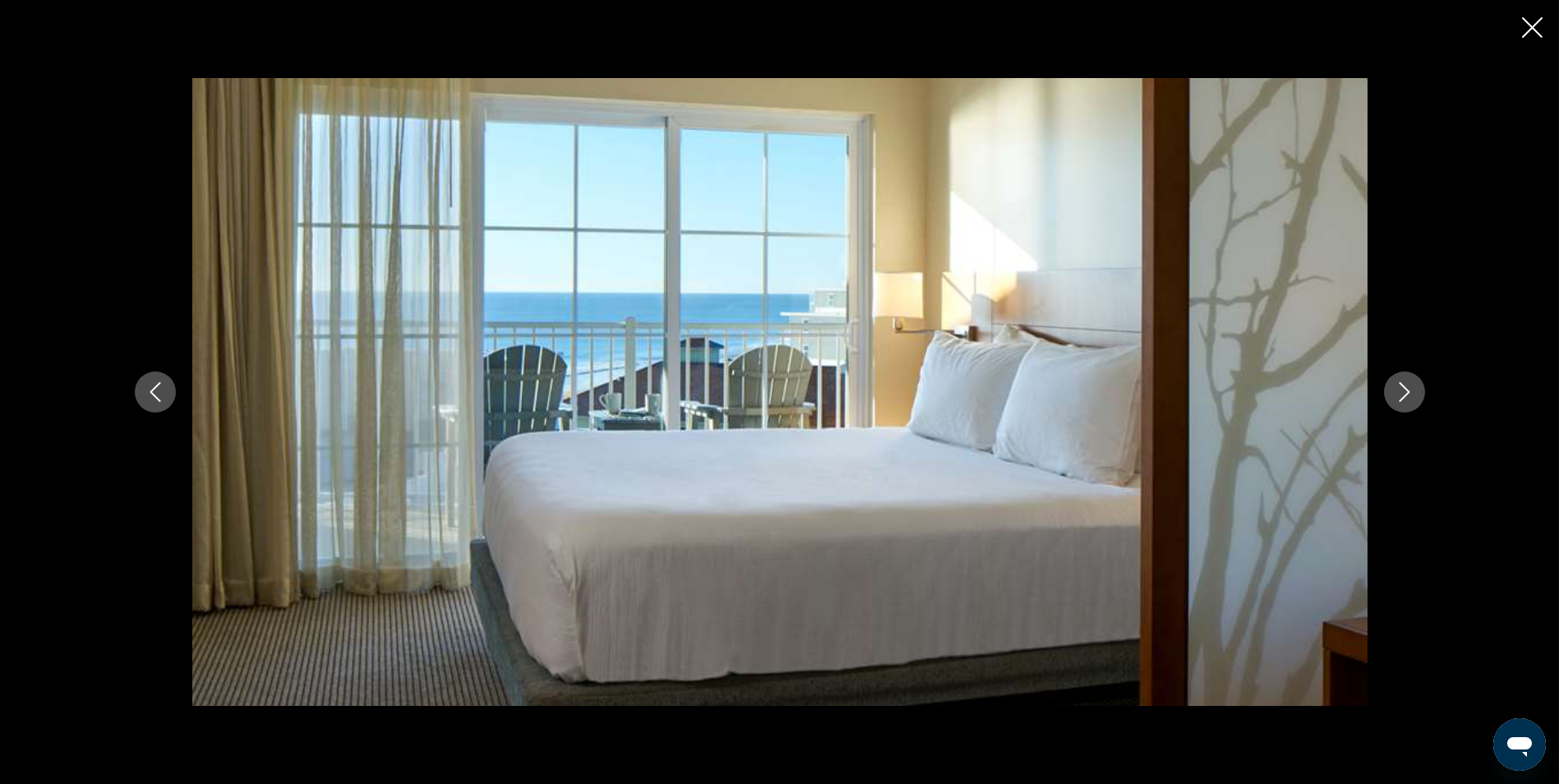
click at [1405, 392] on icon "Next image" at bounding box center [1405, 392] width 20 height 20
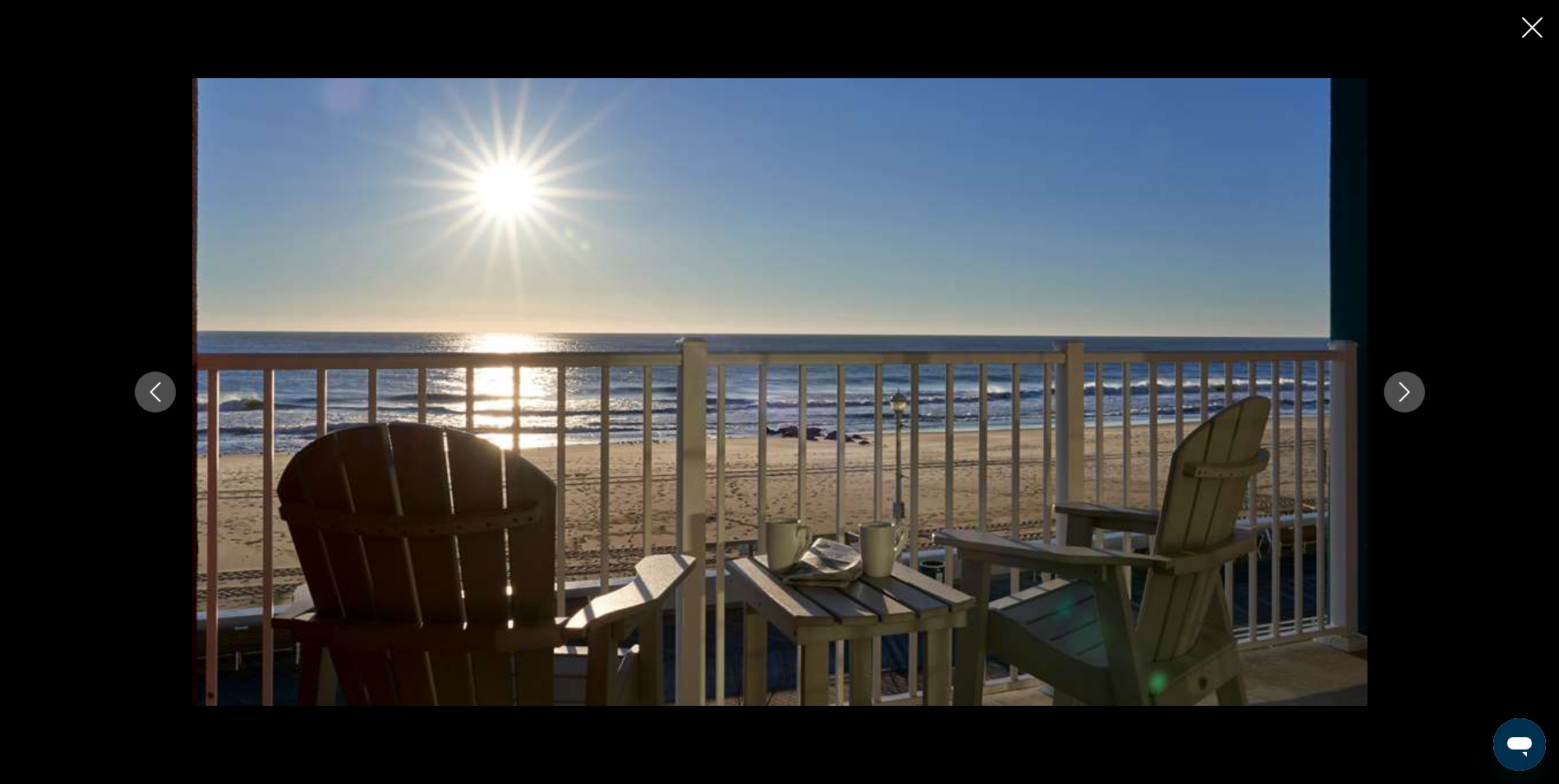
click at [1405, 392] on icon "Next image" at bounding box center [1405, 392] width 20 height 20
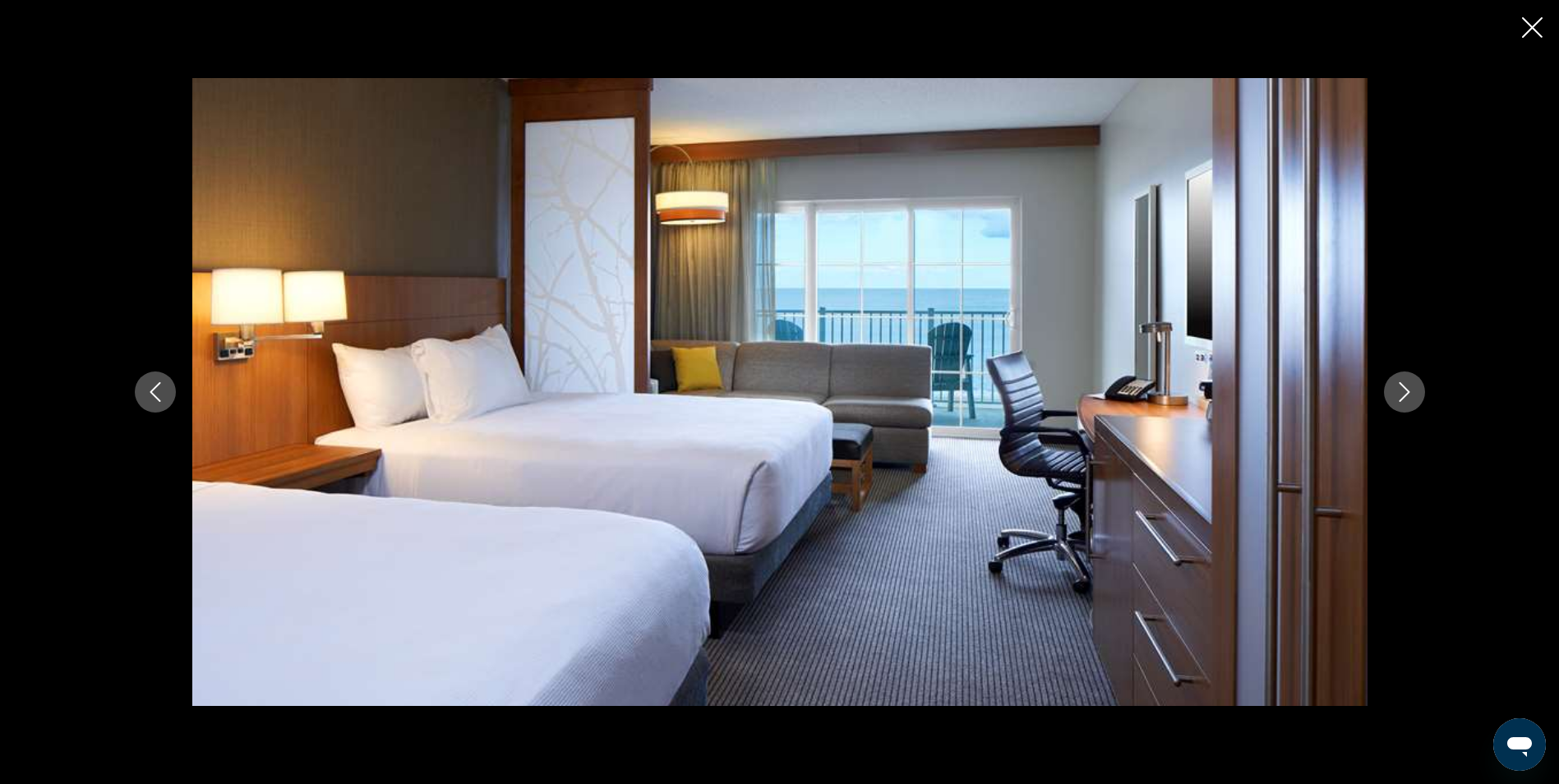
click at [1405, 392] on icon "Next image" at bounding box center [1405, 392] width 20 height 20
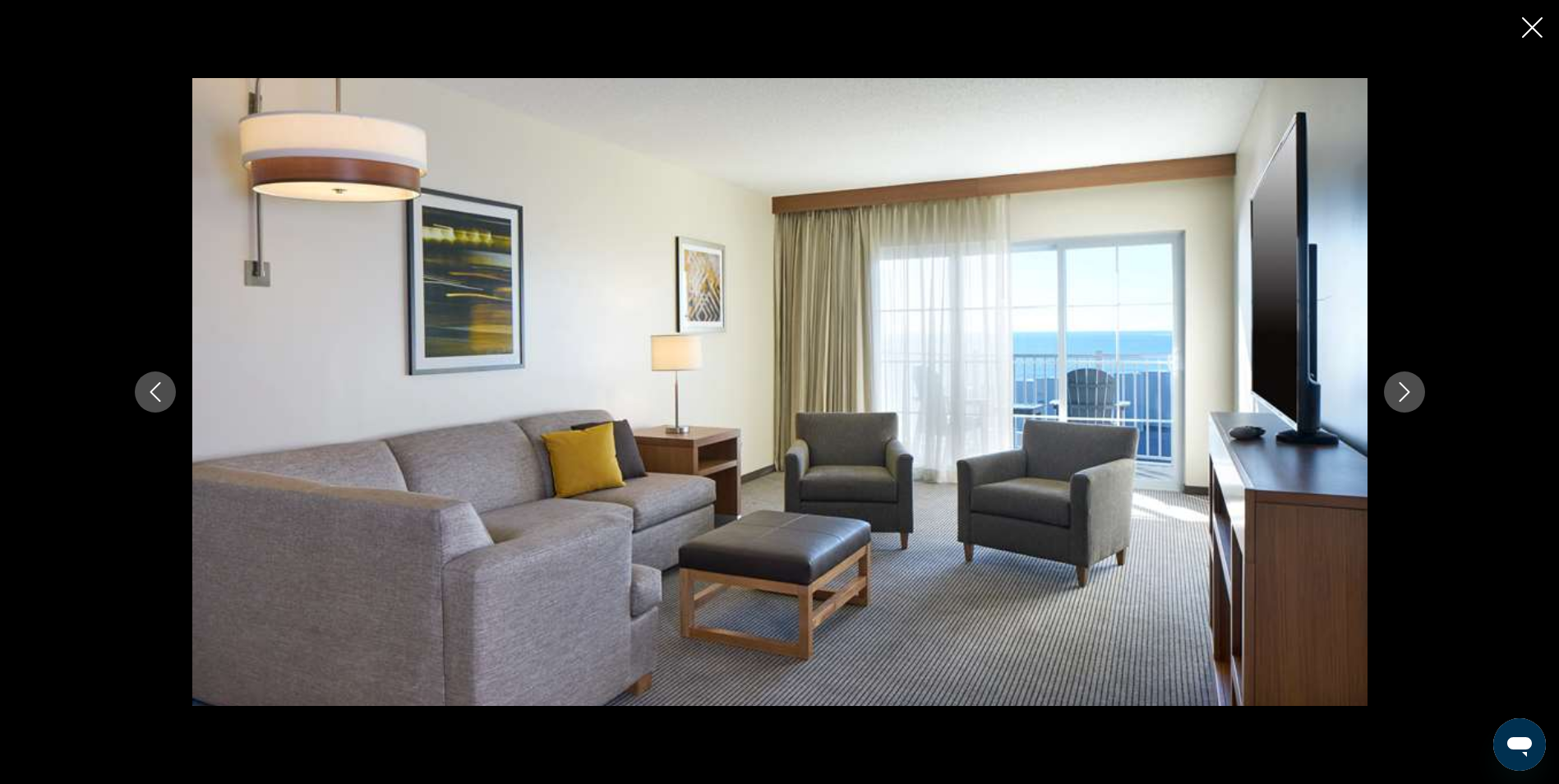
click at [1405, 392] on icon "Next image" at bounding box center [1405, 392] width 20 height 20
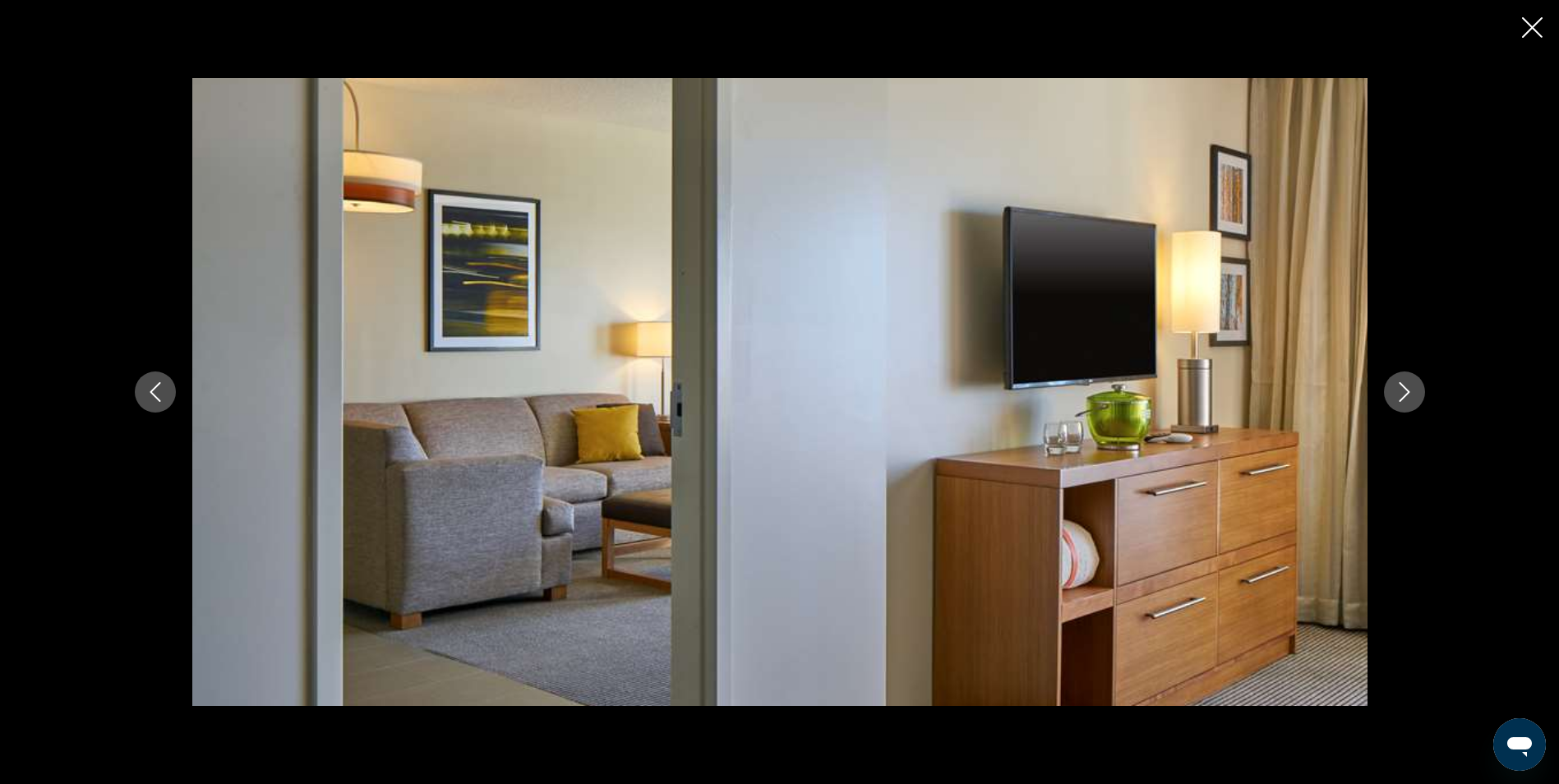
click at [1405, 392] on icon "Next image" at bounding box center [1405, 392] width 20 height 20
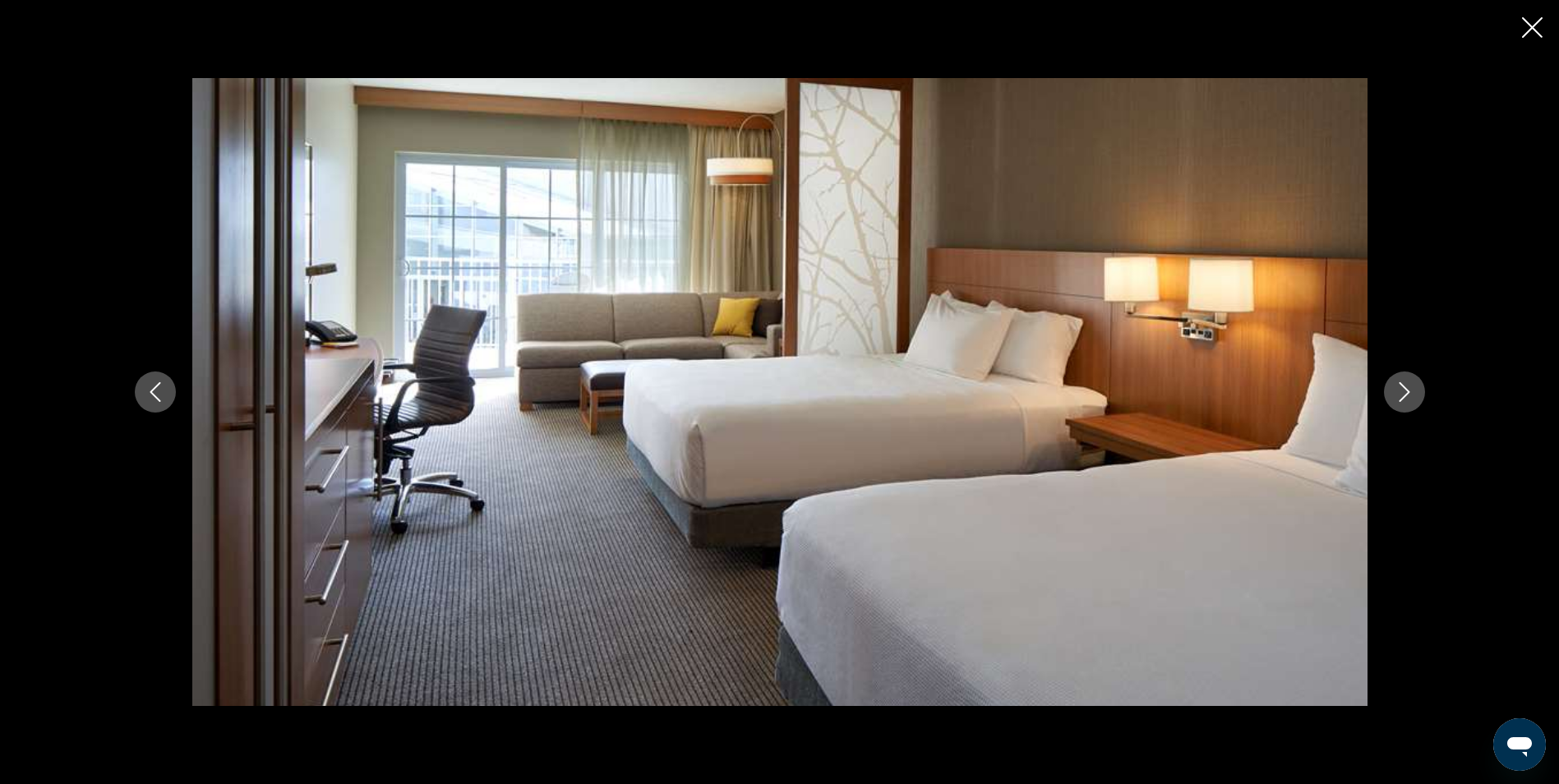
click at [1405, 392] on icon "Next image" at bounding box center [1405, 392] width 20 height 20
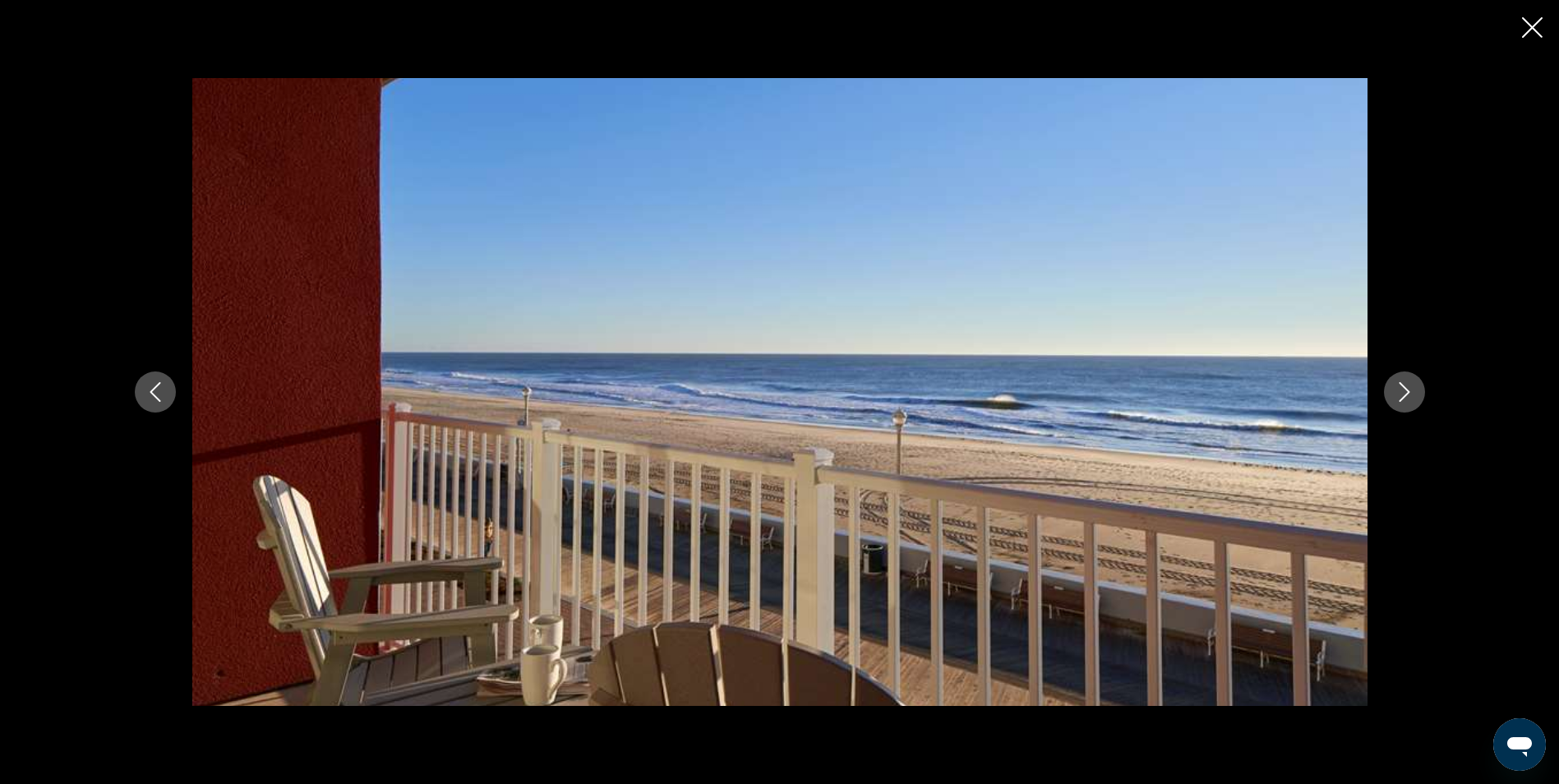
click at [1405, 392] on icon "Next image" at bounding box center [1405, 392] width 20 height 20
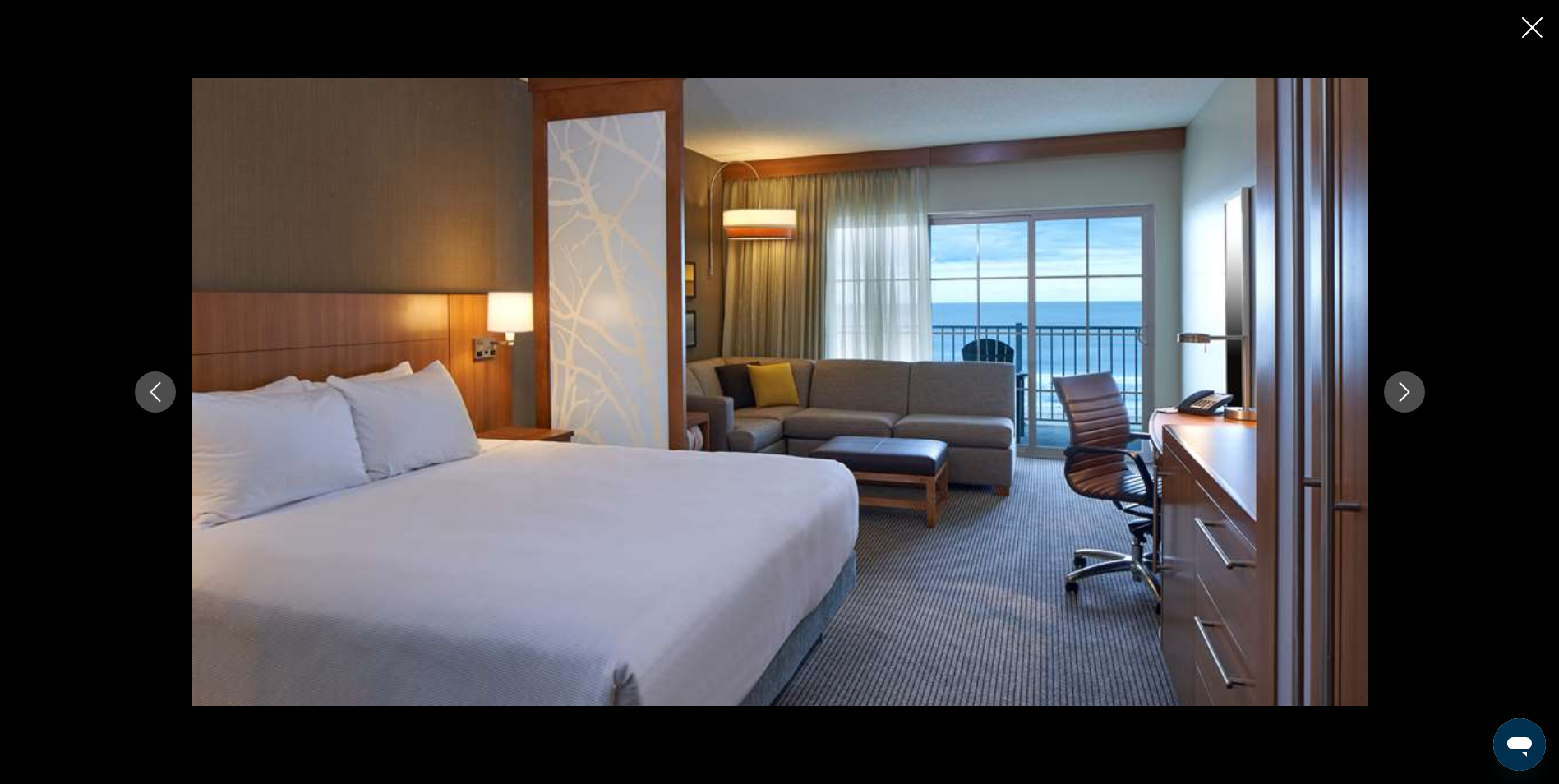
click at [1405, 392] on icon "Next image" at bounding box center [1405, 392] width 20 height 20
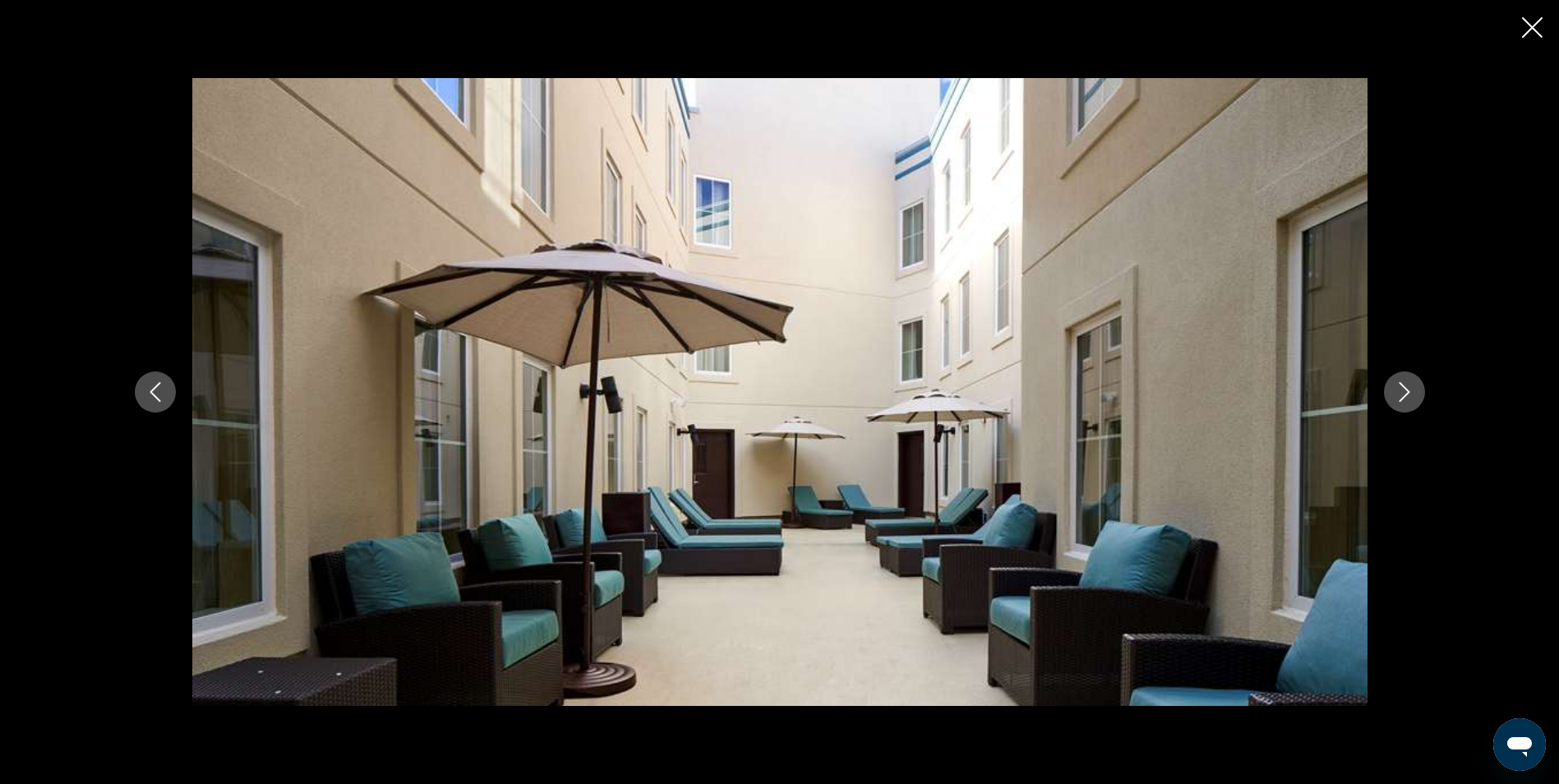
click at [1405, 392] on icon "Next image" at bounding box center [1405, 392] width 20 height 20
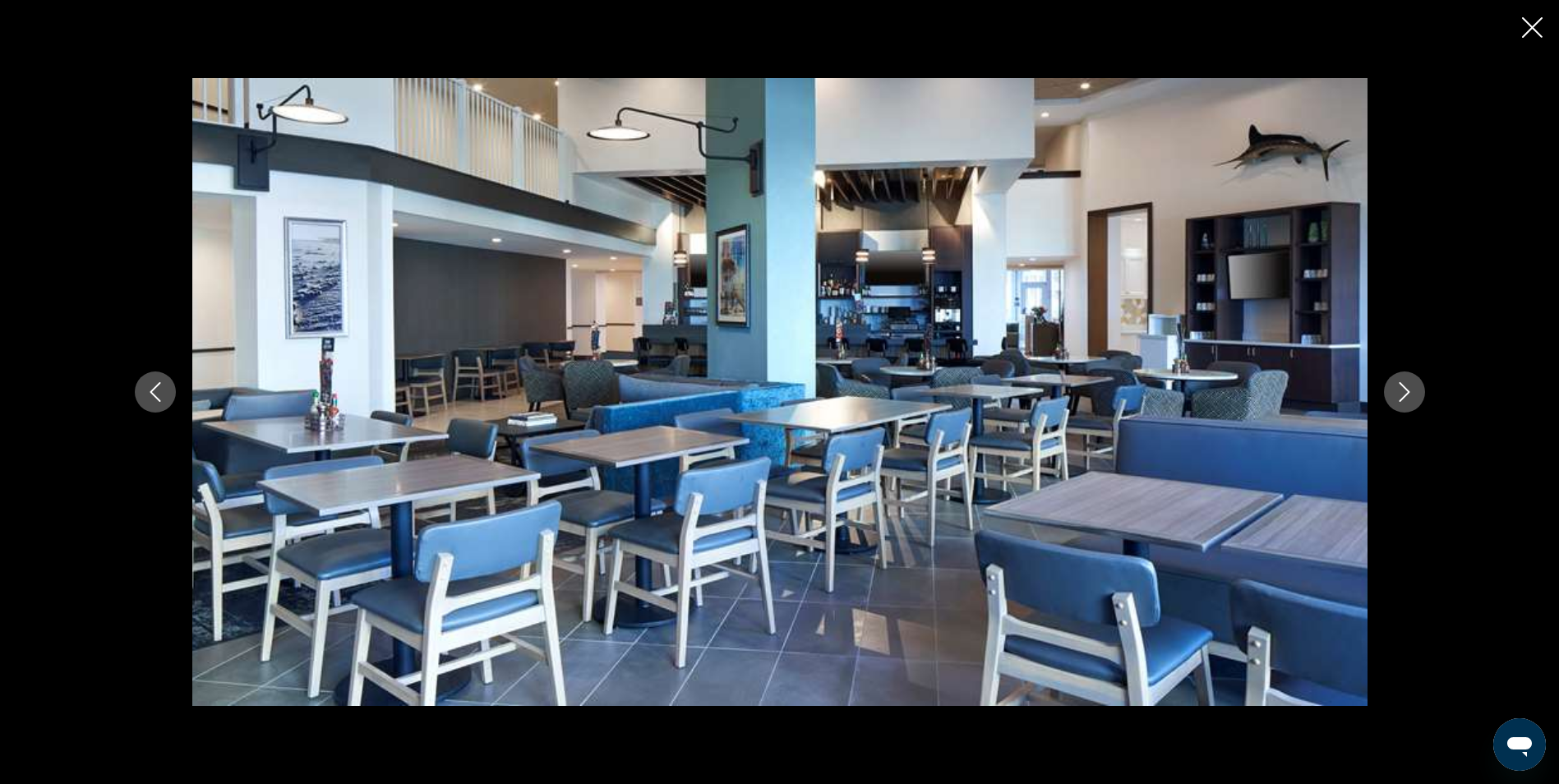
click at [1405, 392] on icon "Next image" at bounding box center [1405, 392] width 20 height 20
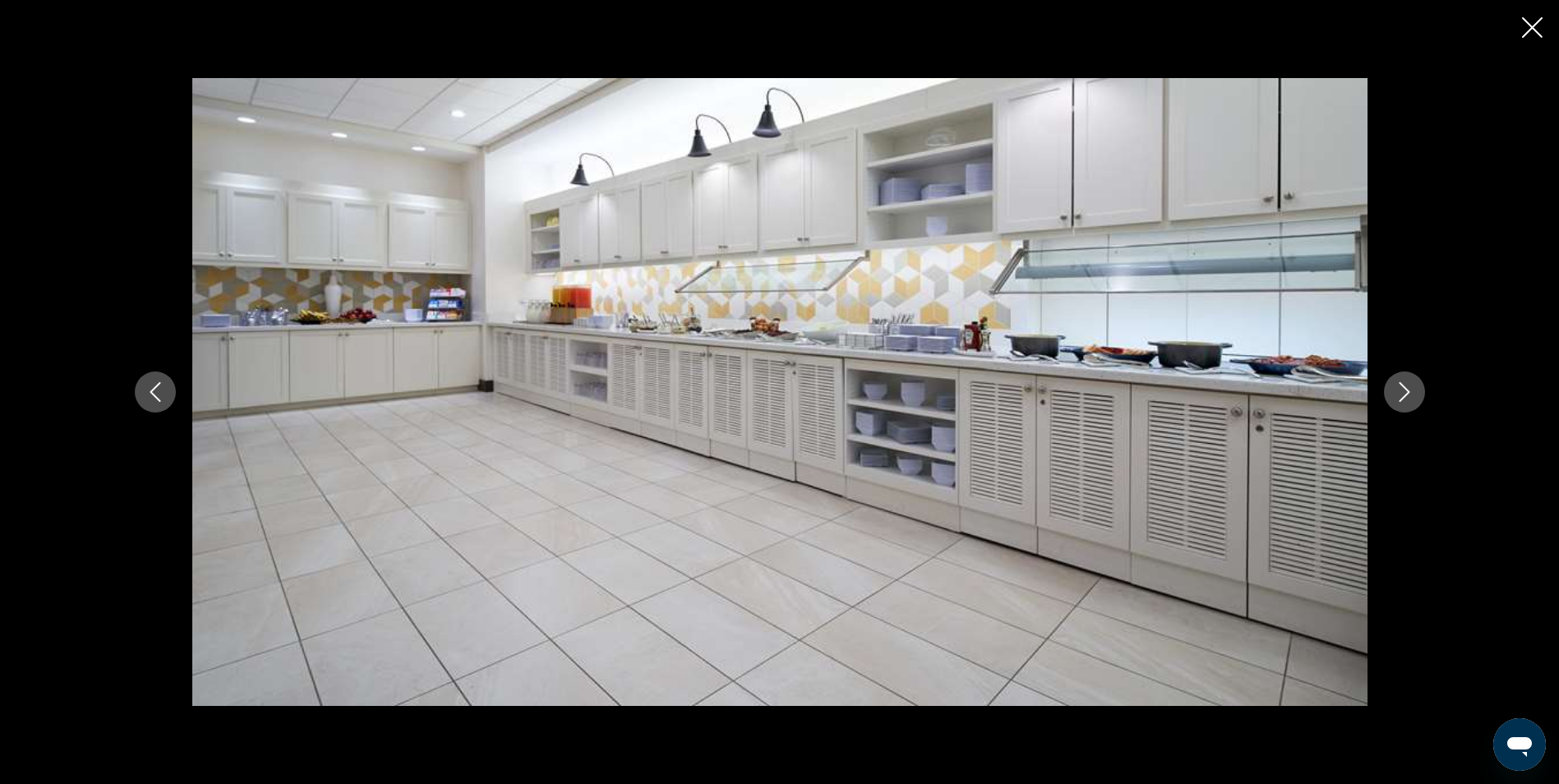
click at [1405, 392] on icon "Next image" at bounding box center [1405, 392] width 20 height 20
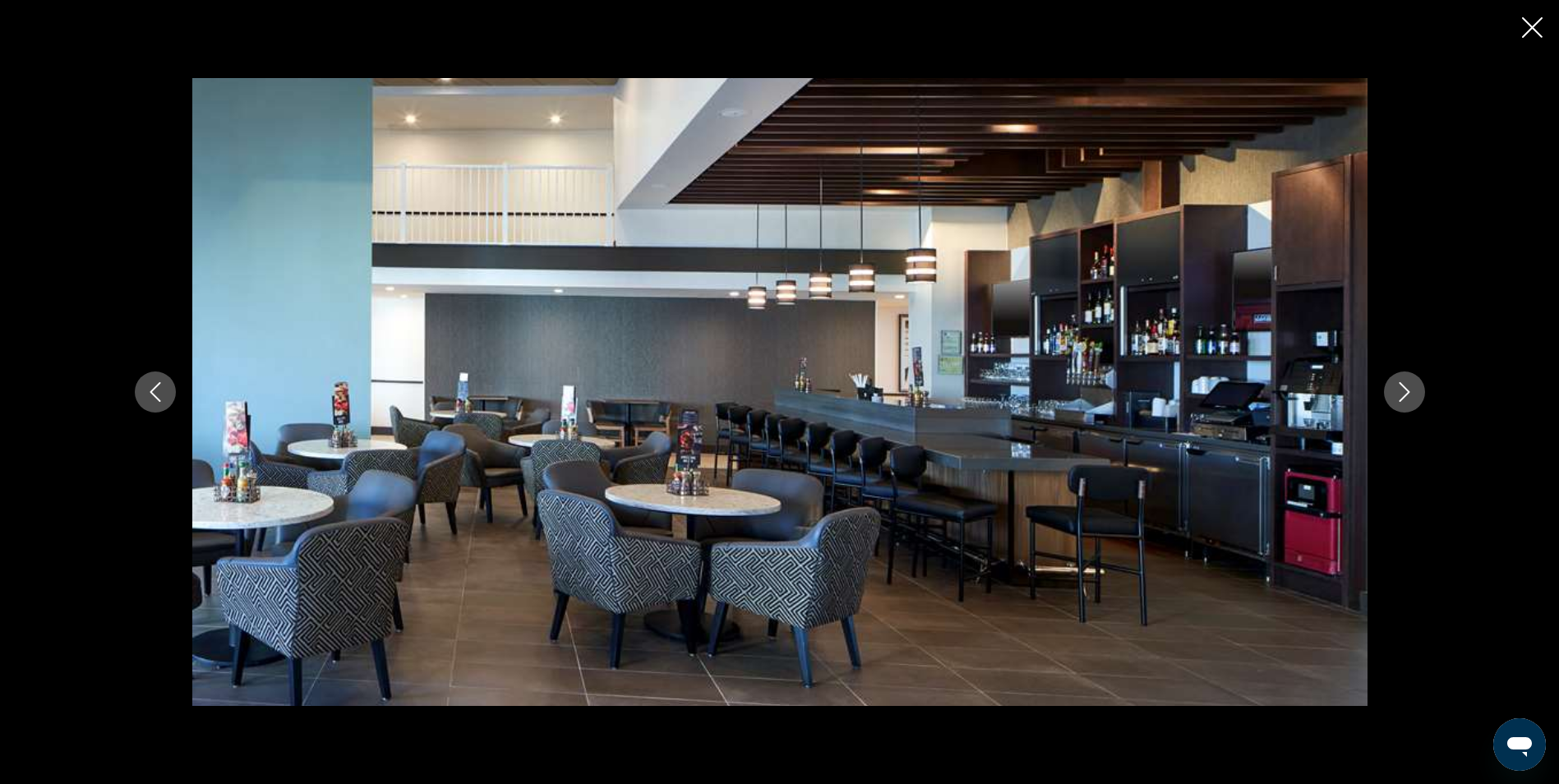
click at [1405, 392] on icon "Next image" at bounding box center [1405, 392] width 20 height 20
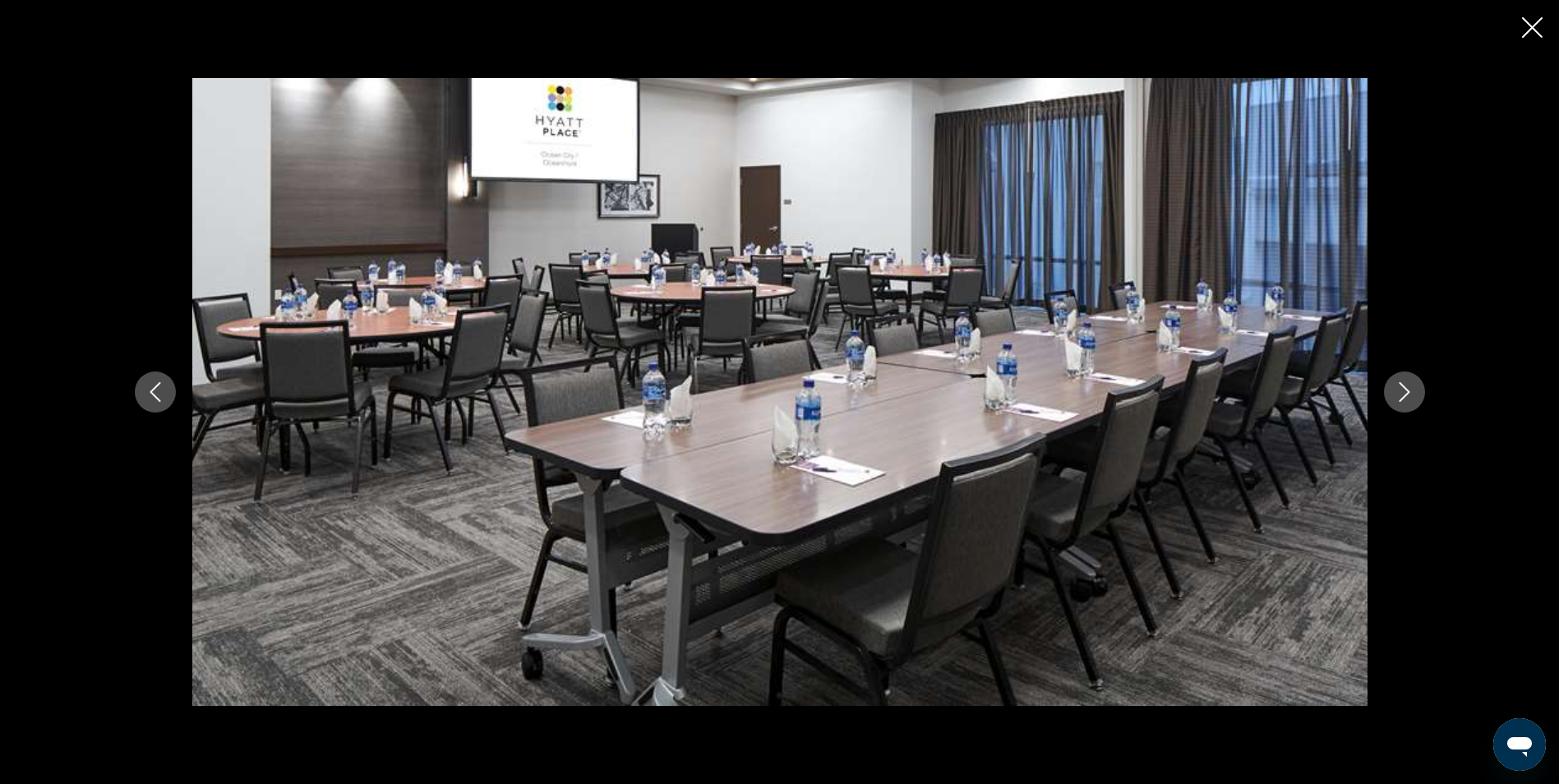
click at [1405, 392] on icon "Next image" at bounding box center [1405, 392] width 20 height 20
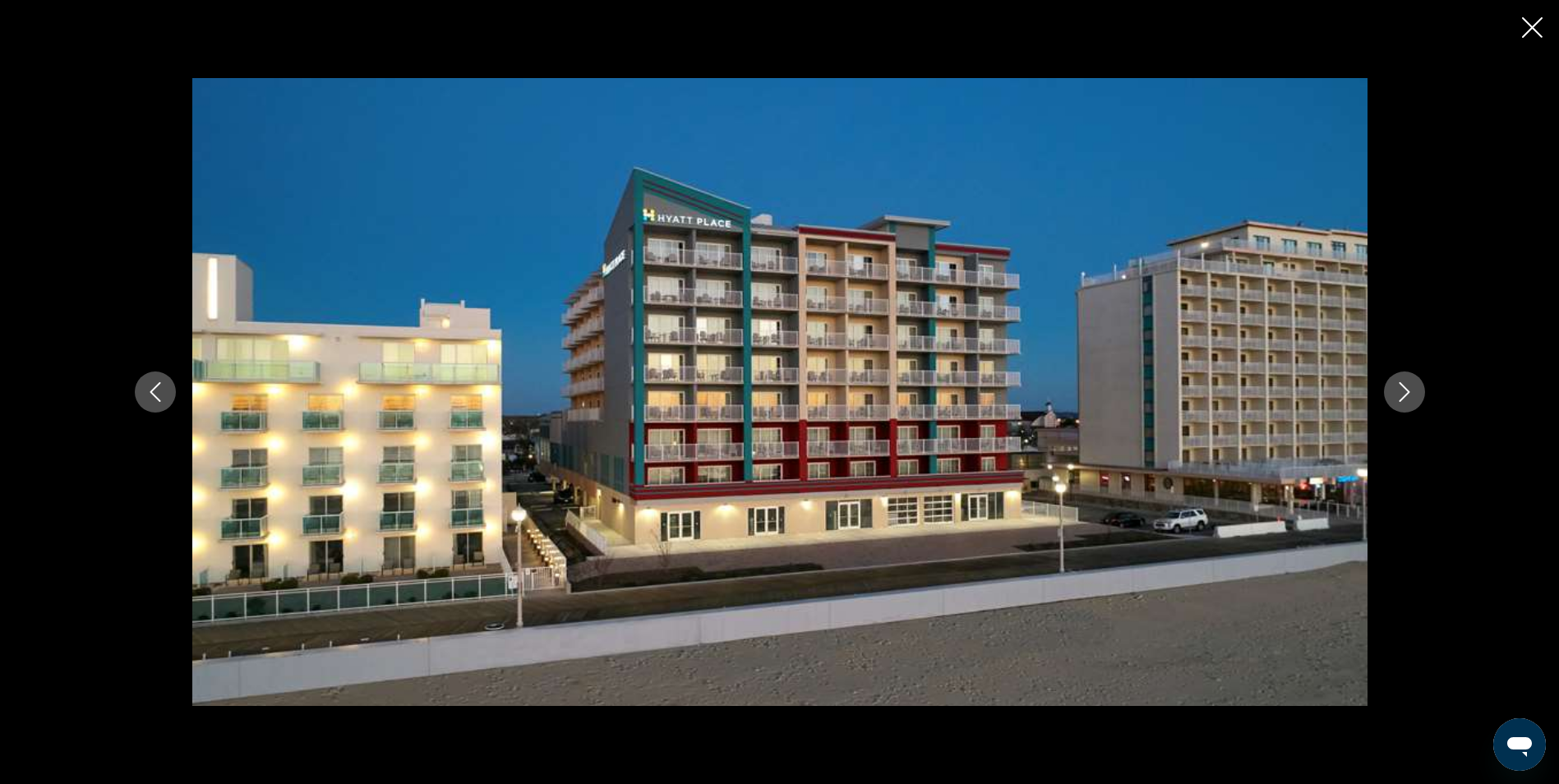
click at [1405, 392] on icon "Next image" at bounding box center [1405, 392] width 20 height 20
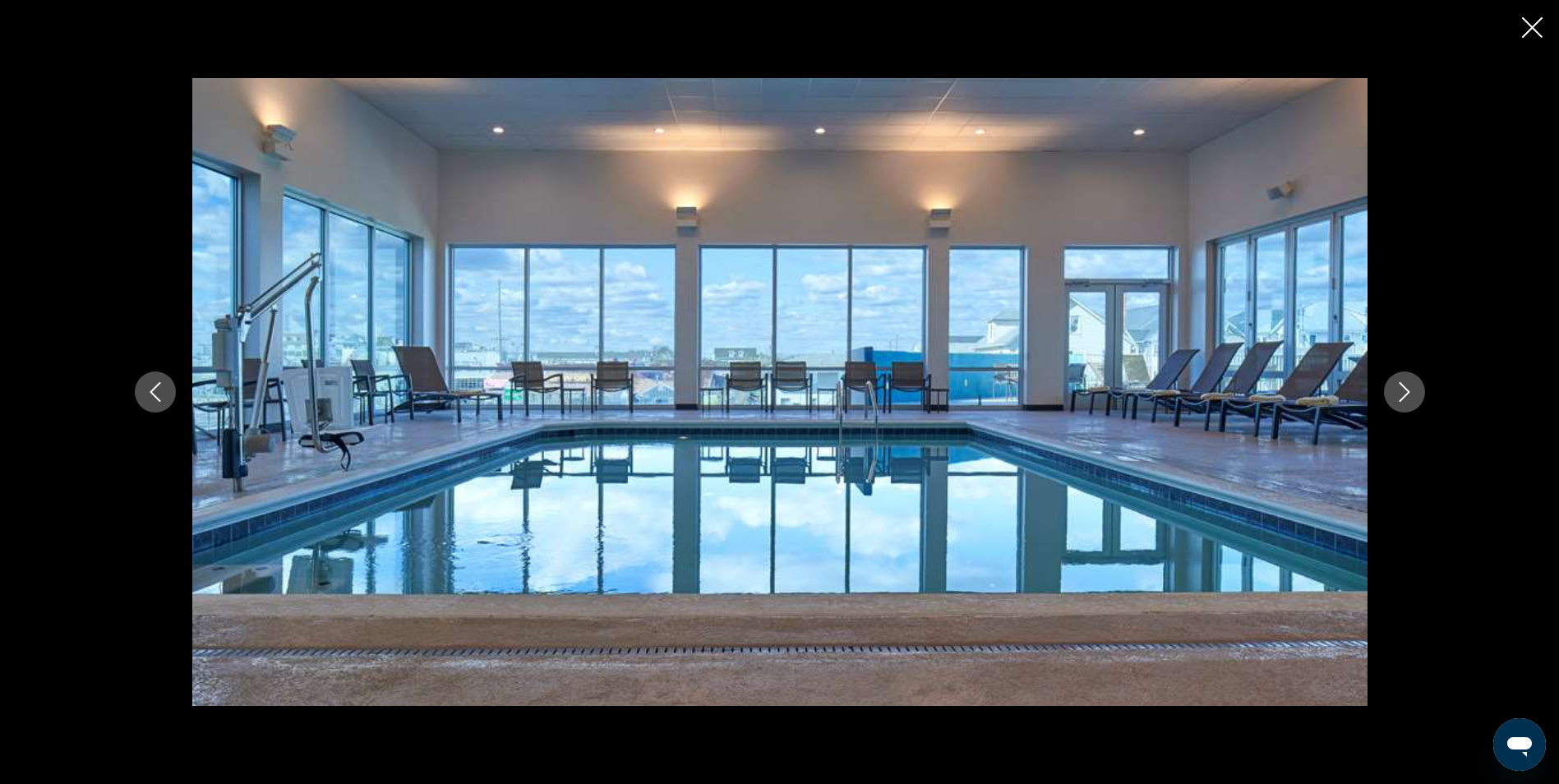
click at [1405, 392] on icon "Next image" at bounding box center [1405, 392] width 20 height 20
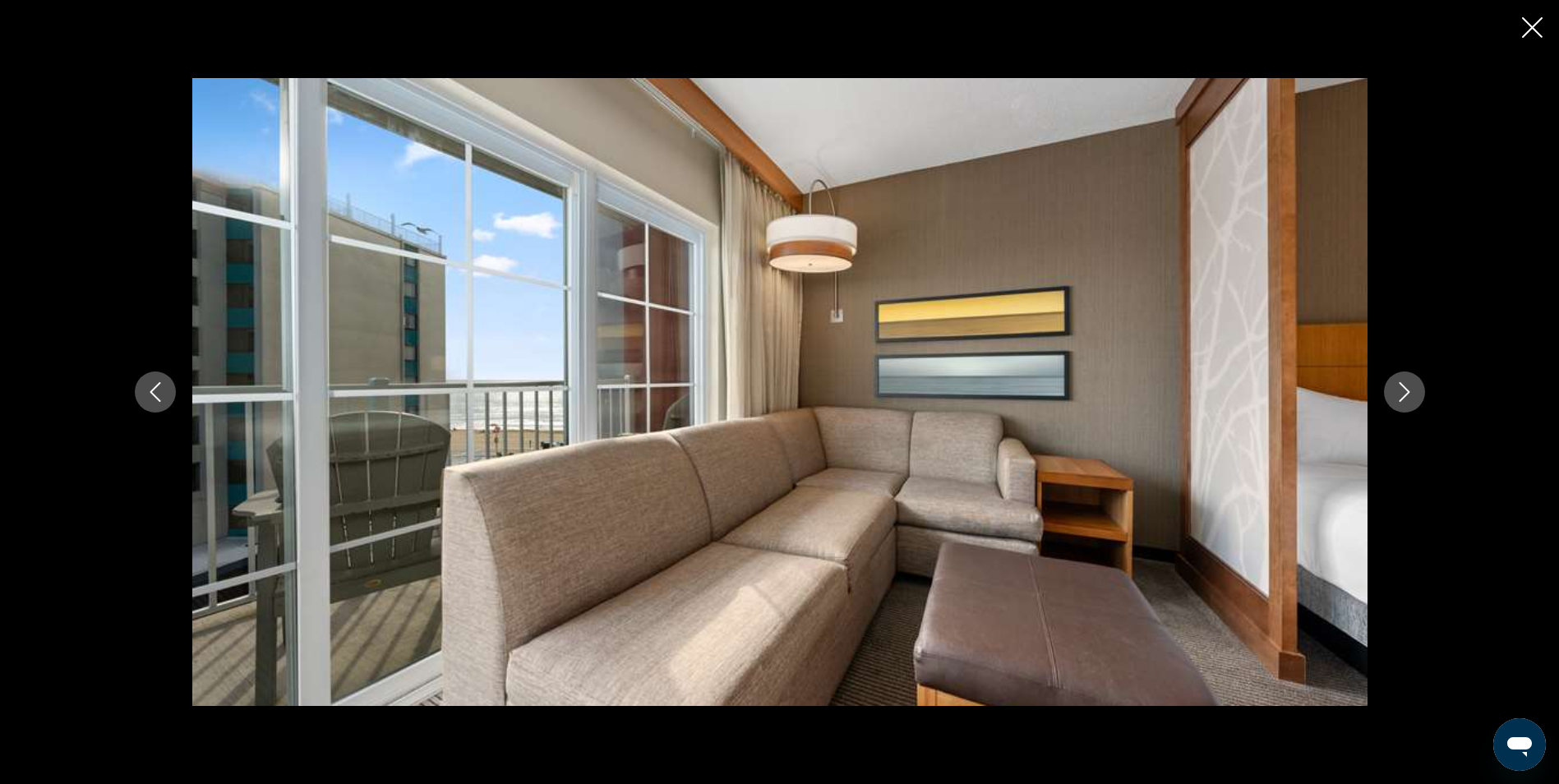
click at [1405, 392] on icon "Next image" at bounding box center [1405, 392] width 20 height 20
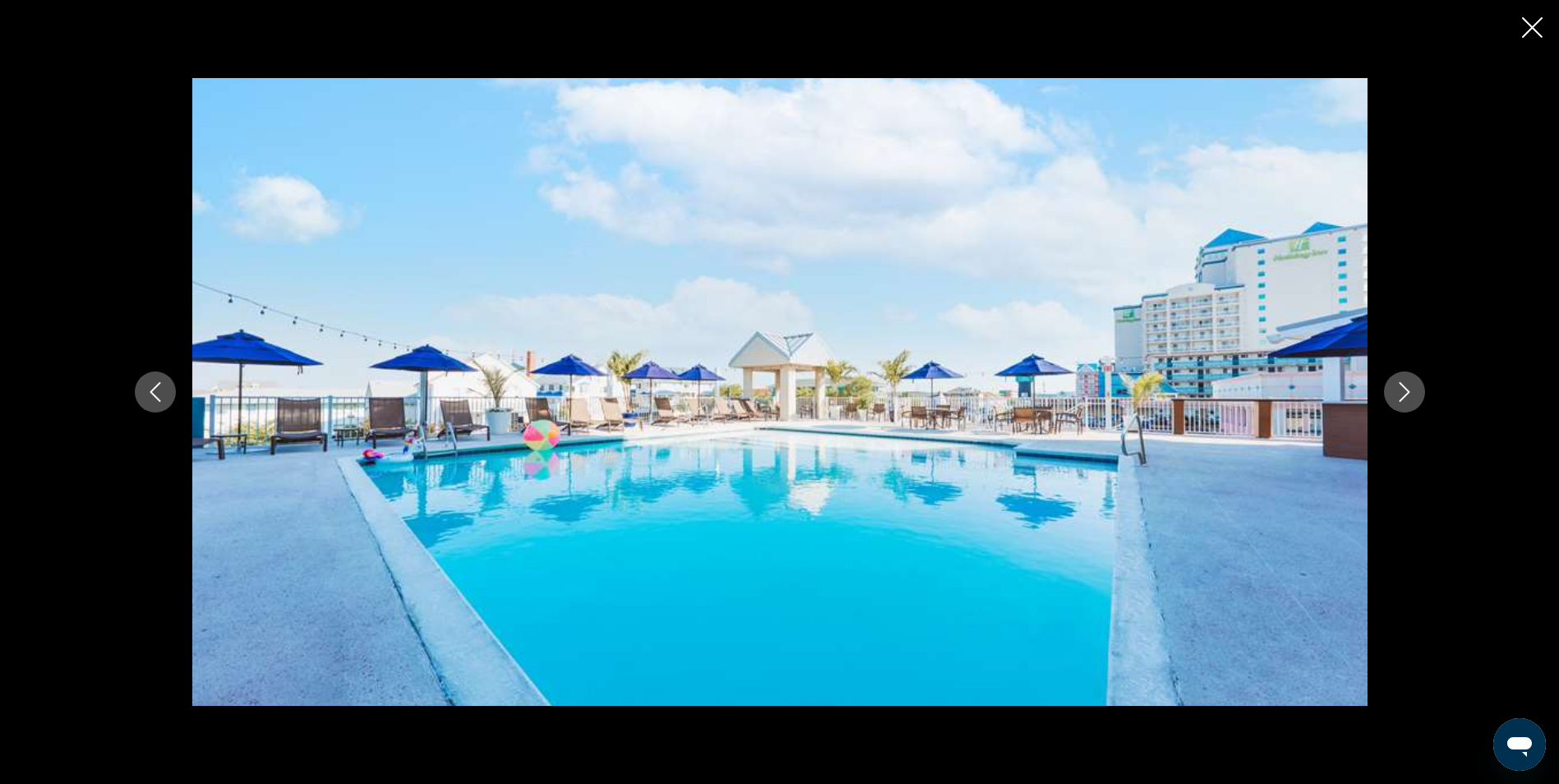
click at [1523, 22] on icon "Close slideshow" at bounding box center [1532, 27] width 21 height 21
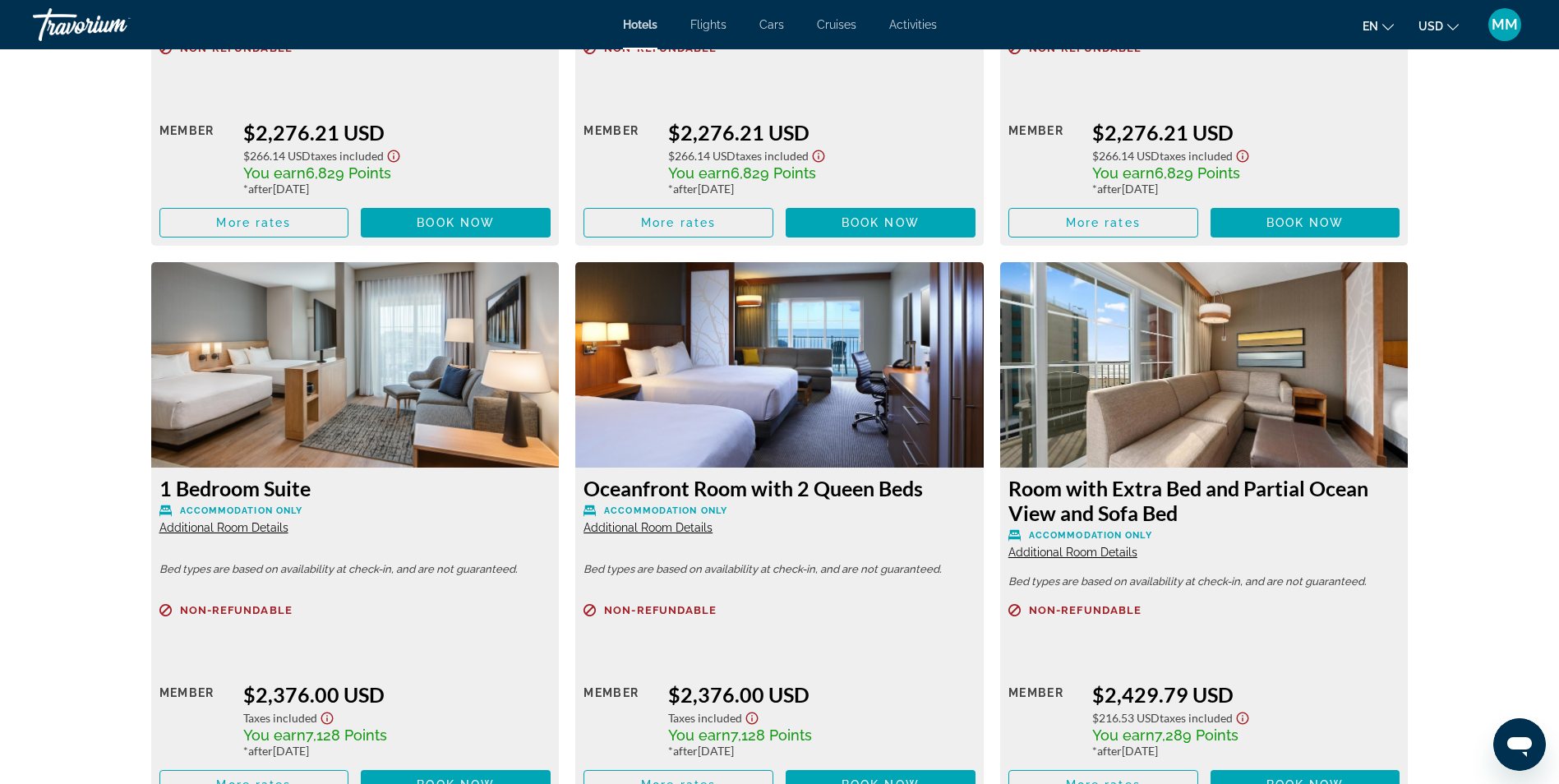
scroll to position [8379, 0]
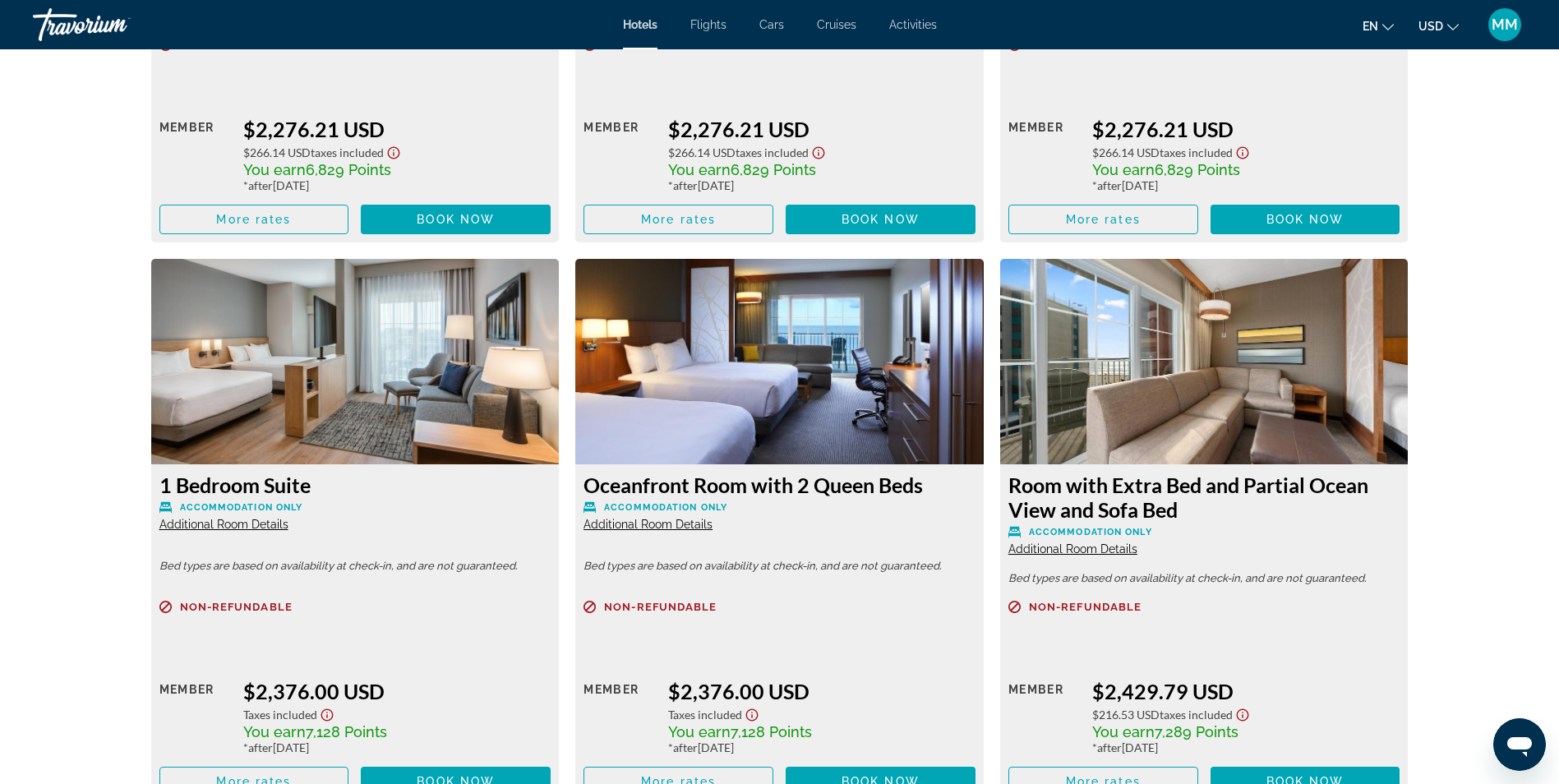
click at [234, 525] on span "Additional Room Details" at bounding box center [223, 524] width 129 height 13
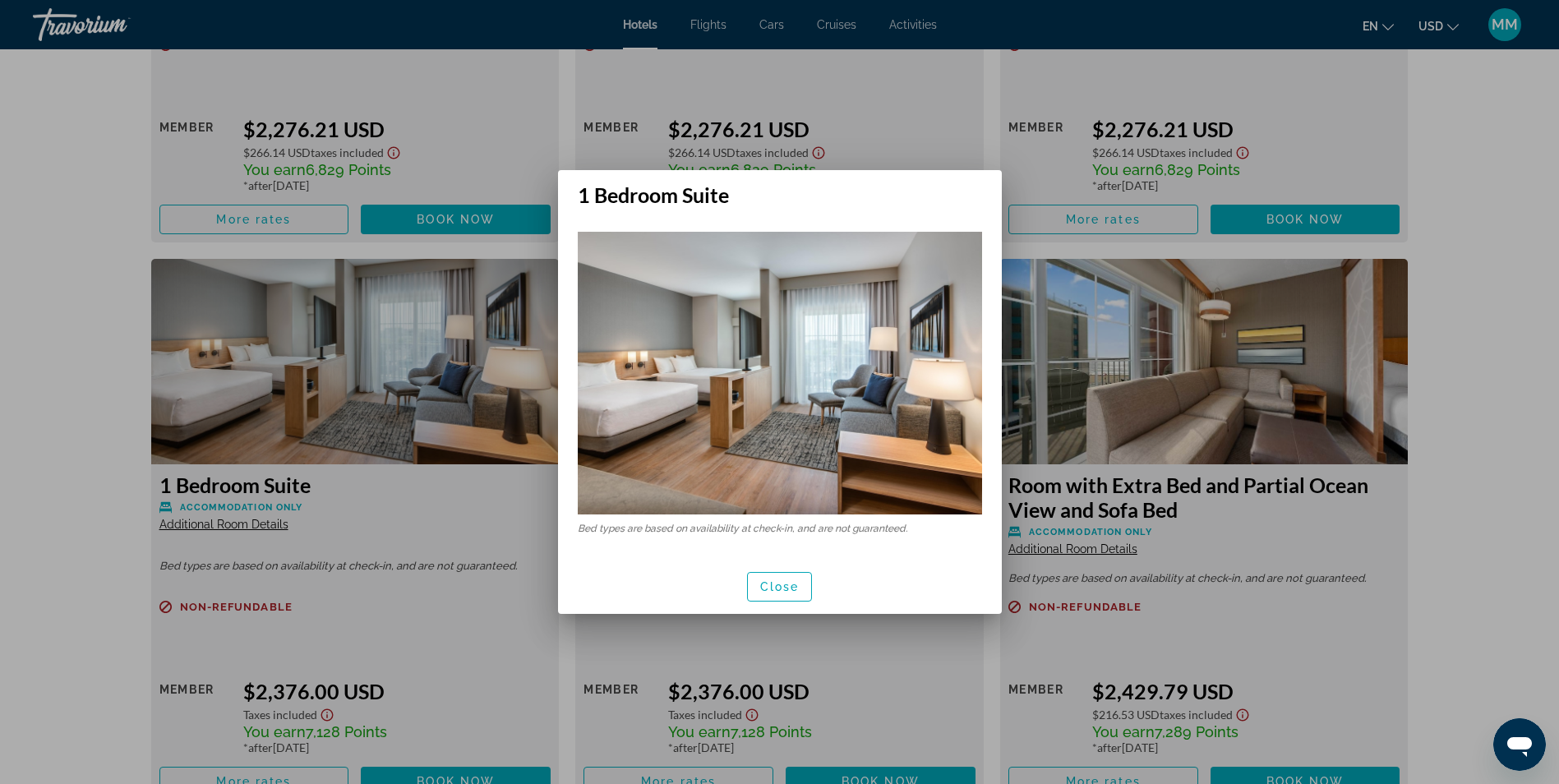
scroll to position [0, 0]
click at [408, 353] on div at bounding box center [780, 392] width 1559 height 784
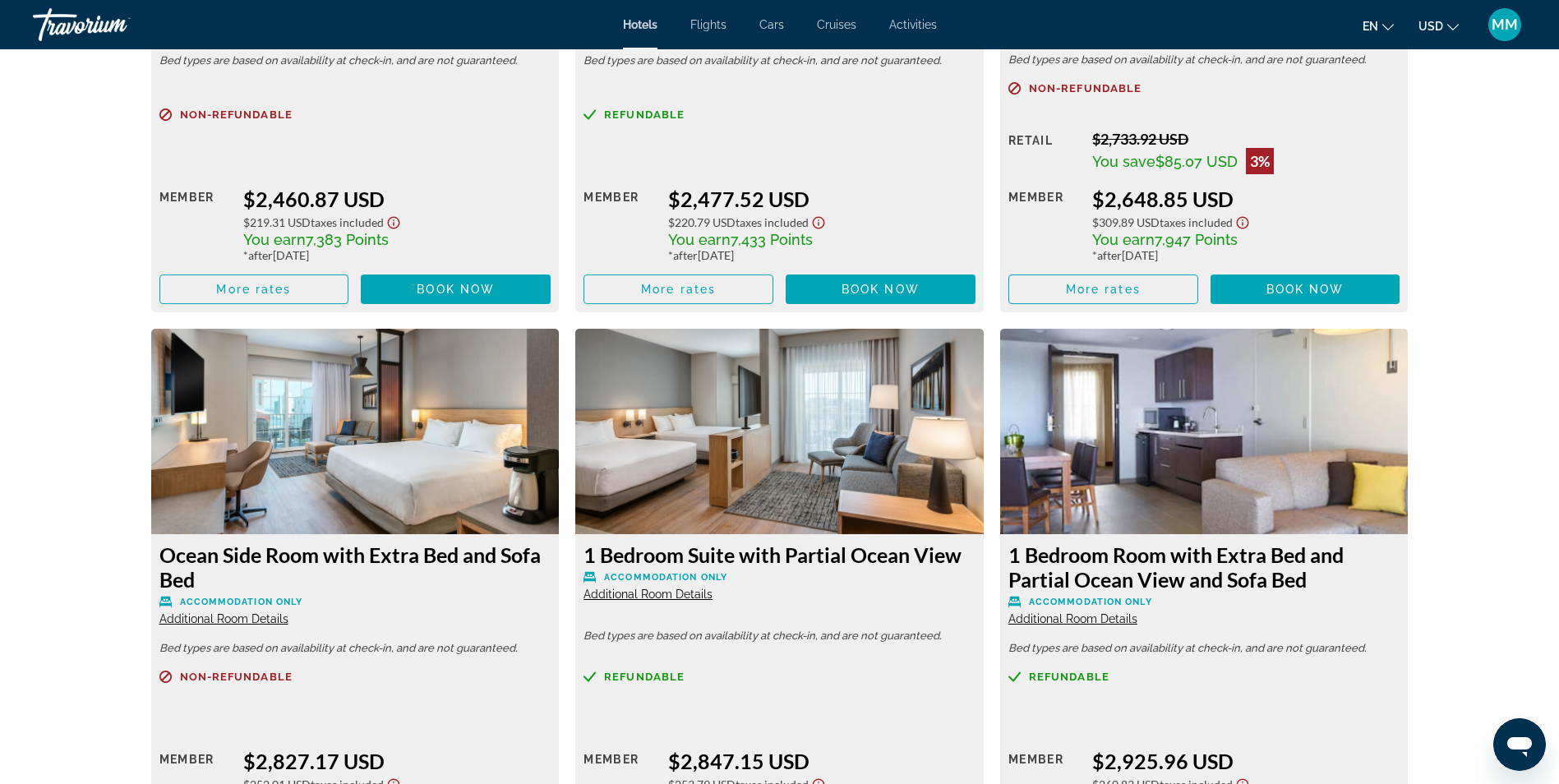
scroll to position [9447, 0]
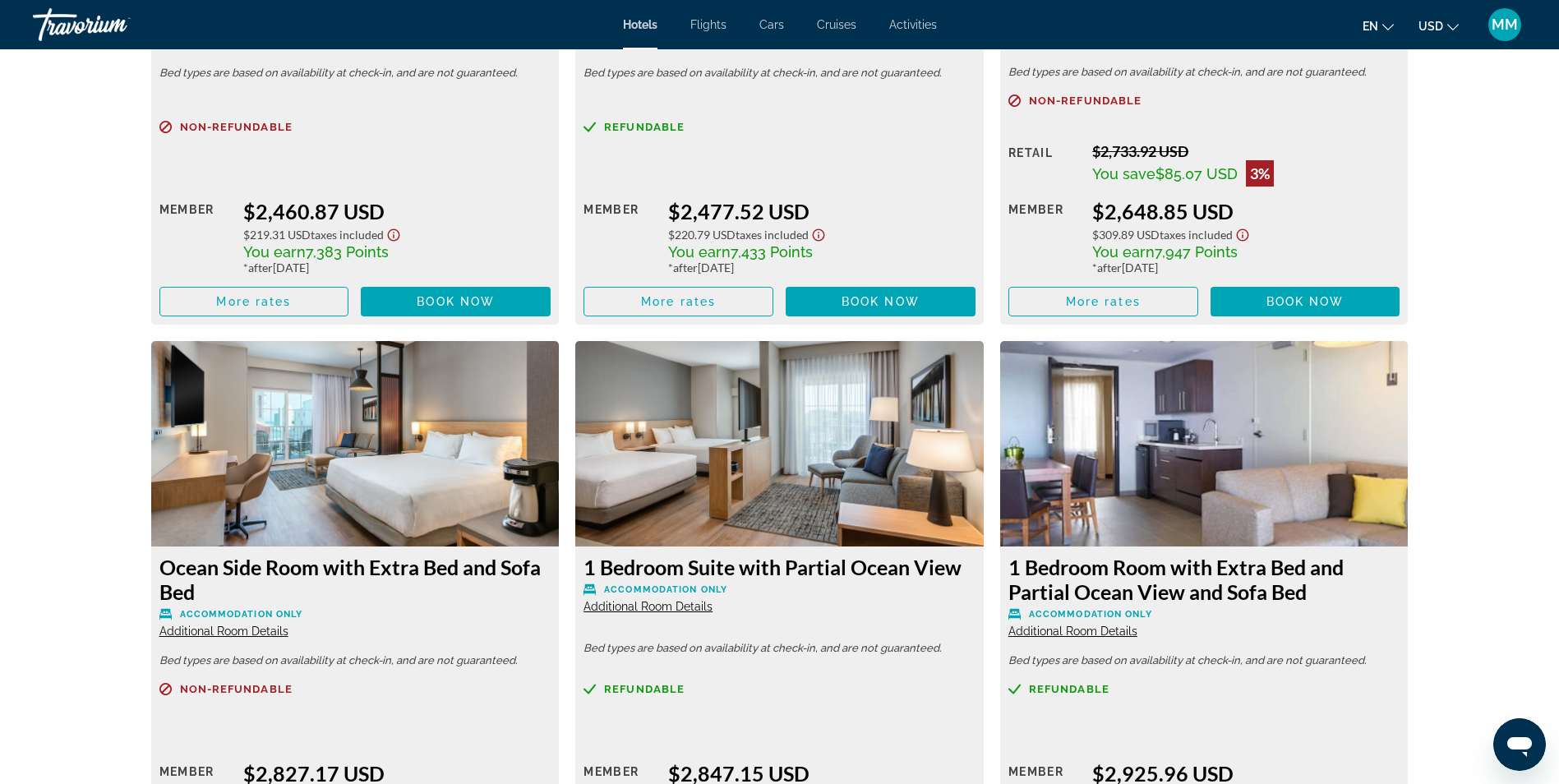
click at [652, 603] on span "Additional Room Details" at bounding box center [648, 606] width 129 height 13
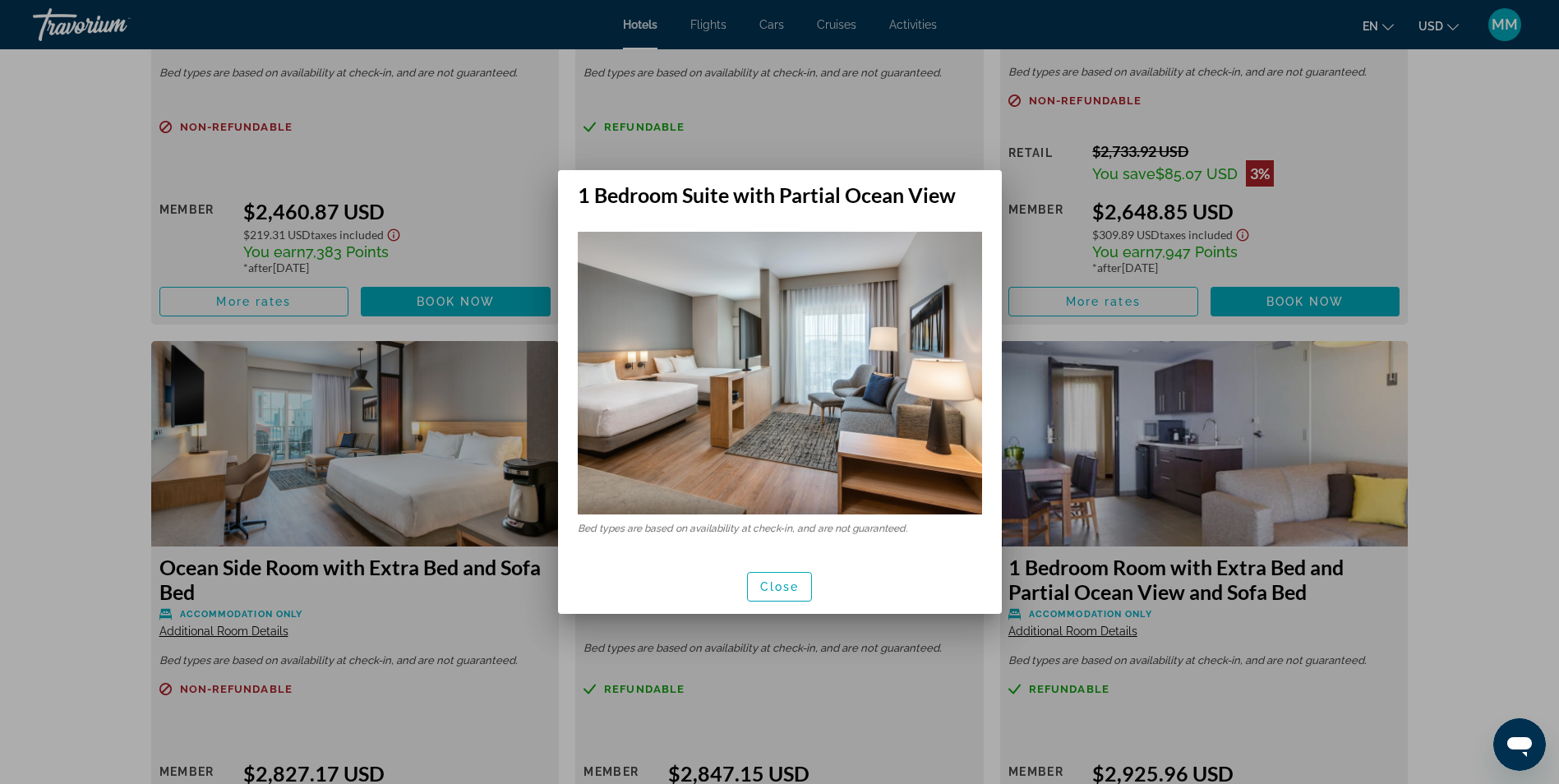
click at [1390, 224] on div at bounding box center [780, 392] width 1559 height 784
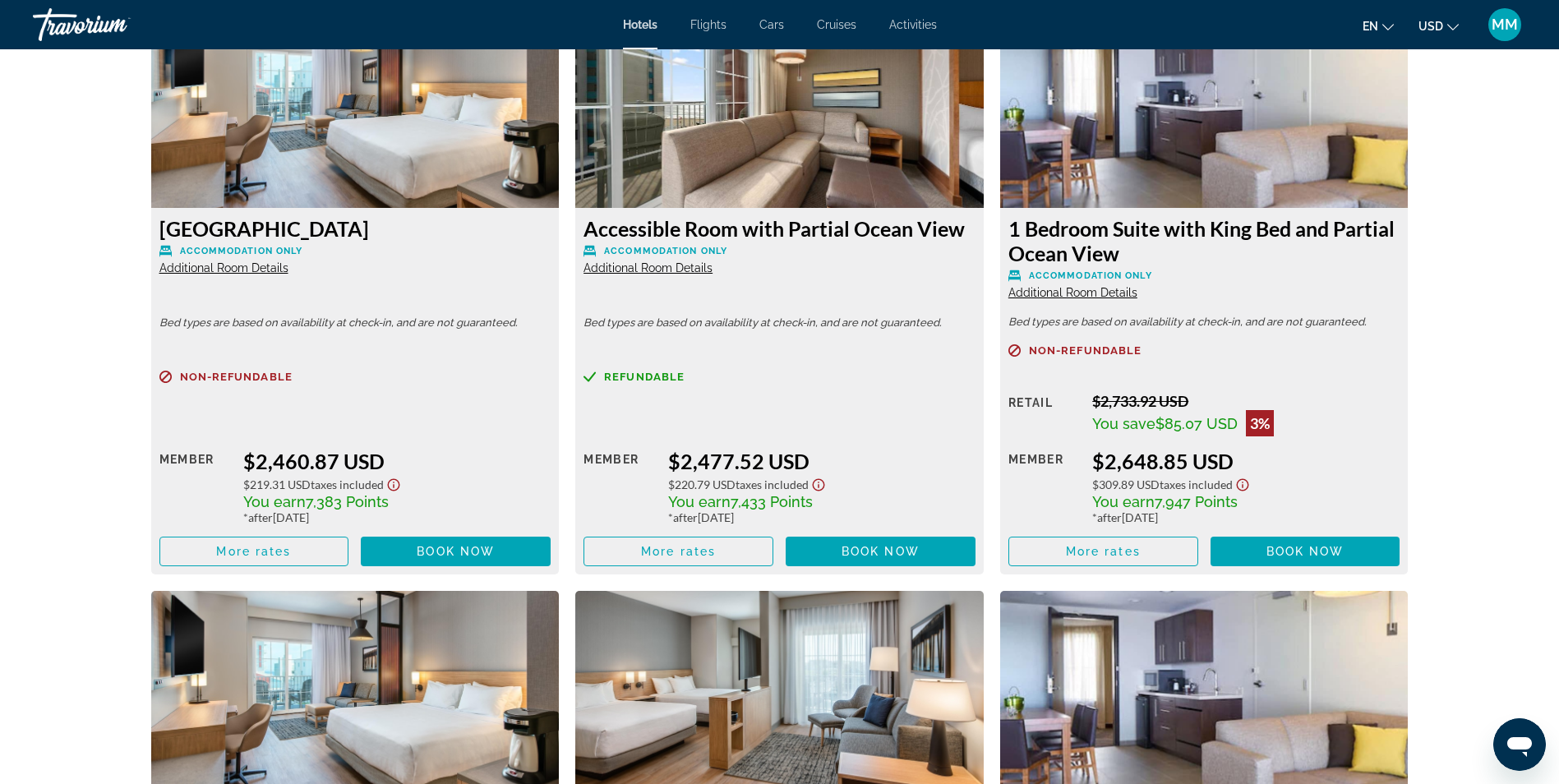
scroll to position [9201, 0]
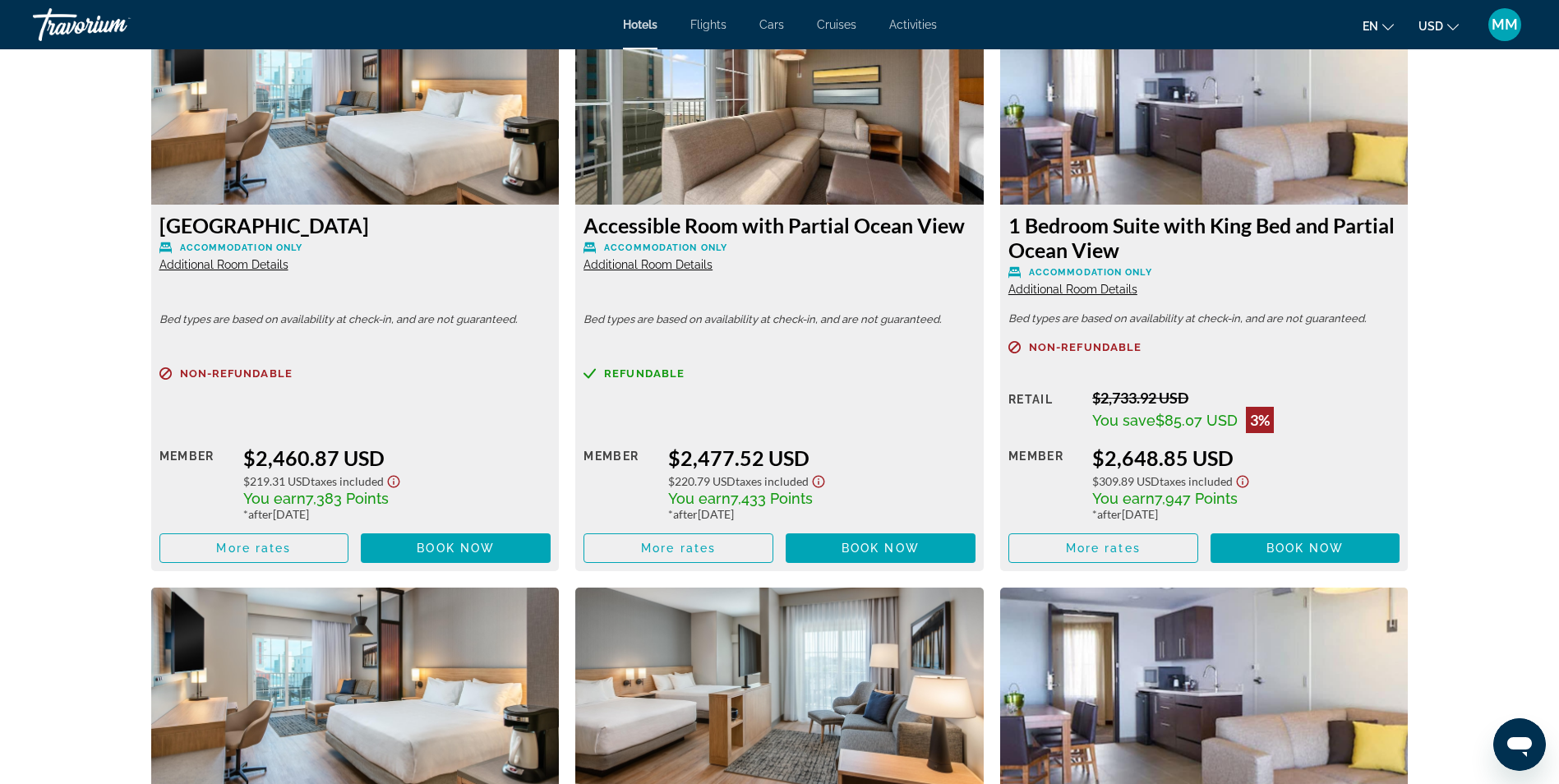
click at [1074, 290] on span "Additional Room Details" at bounding box center [1073, 290] width 129 height 13
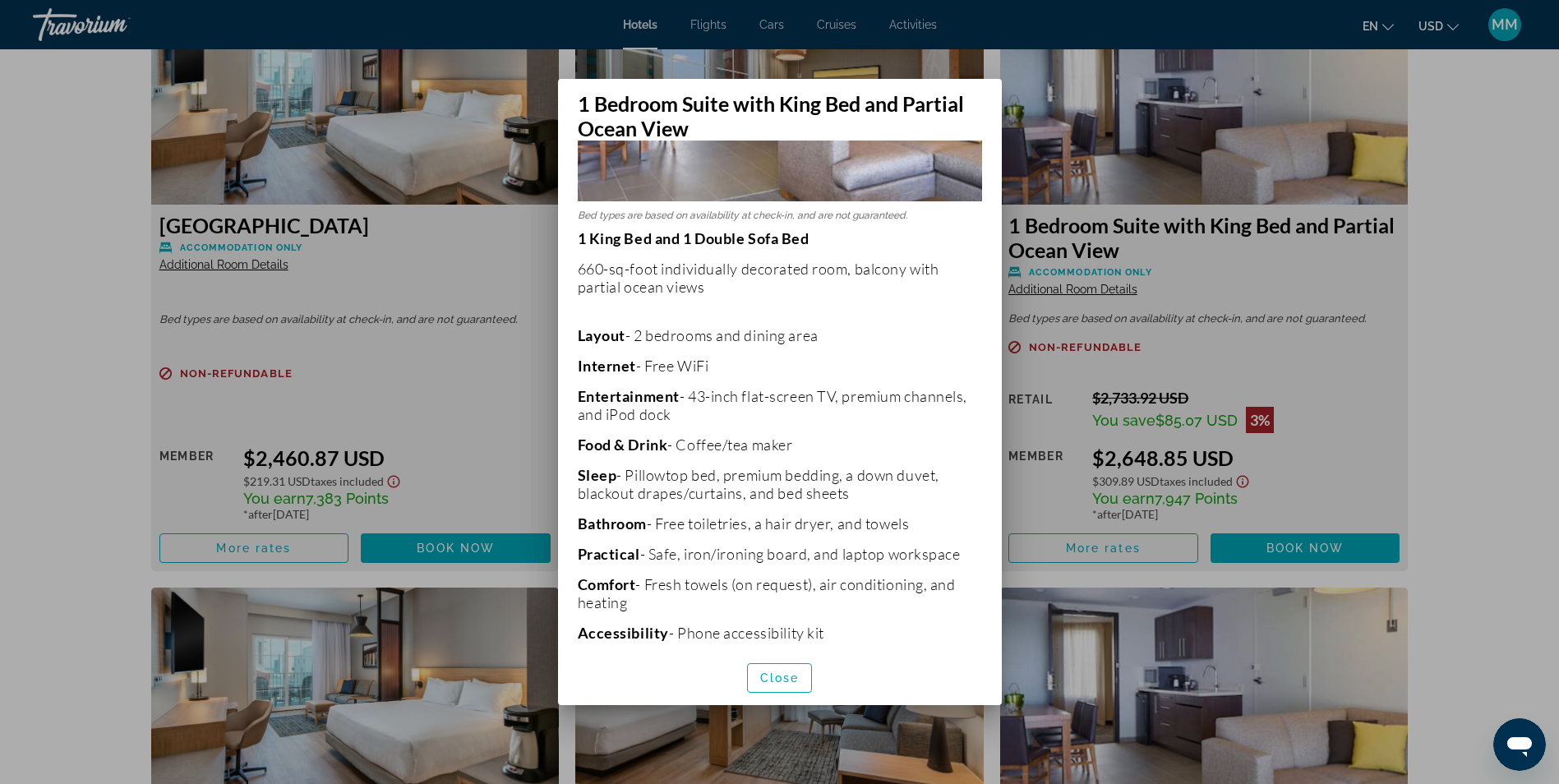
scroll to position [319, 0]
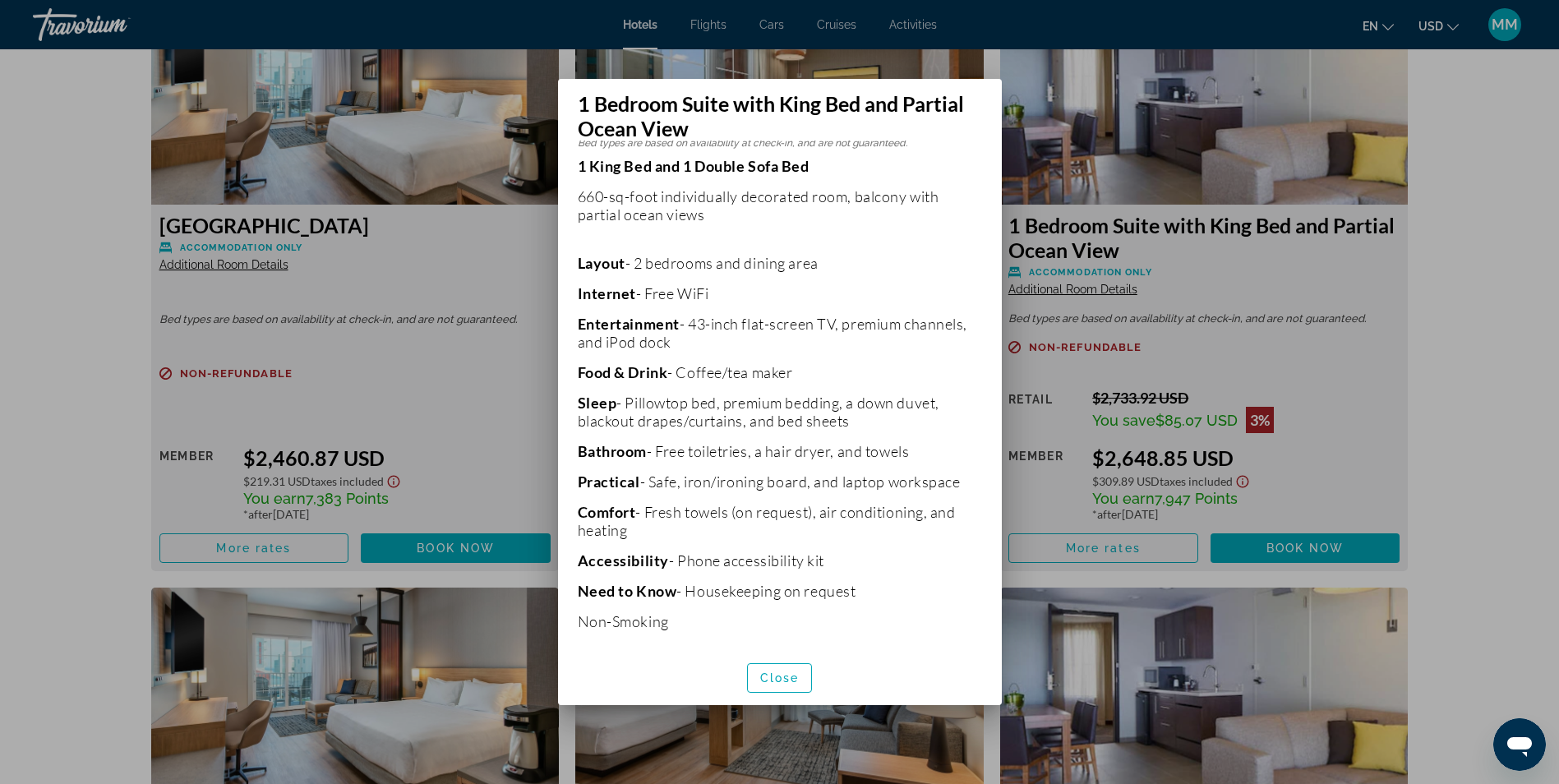
click at [1293, 397] on div at bounding box center [780, 392] width 1559 height 784
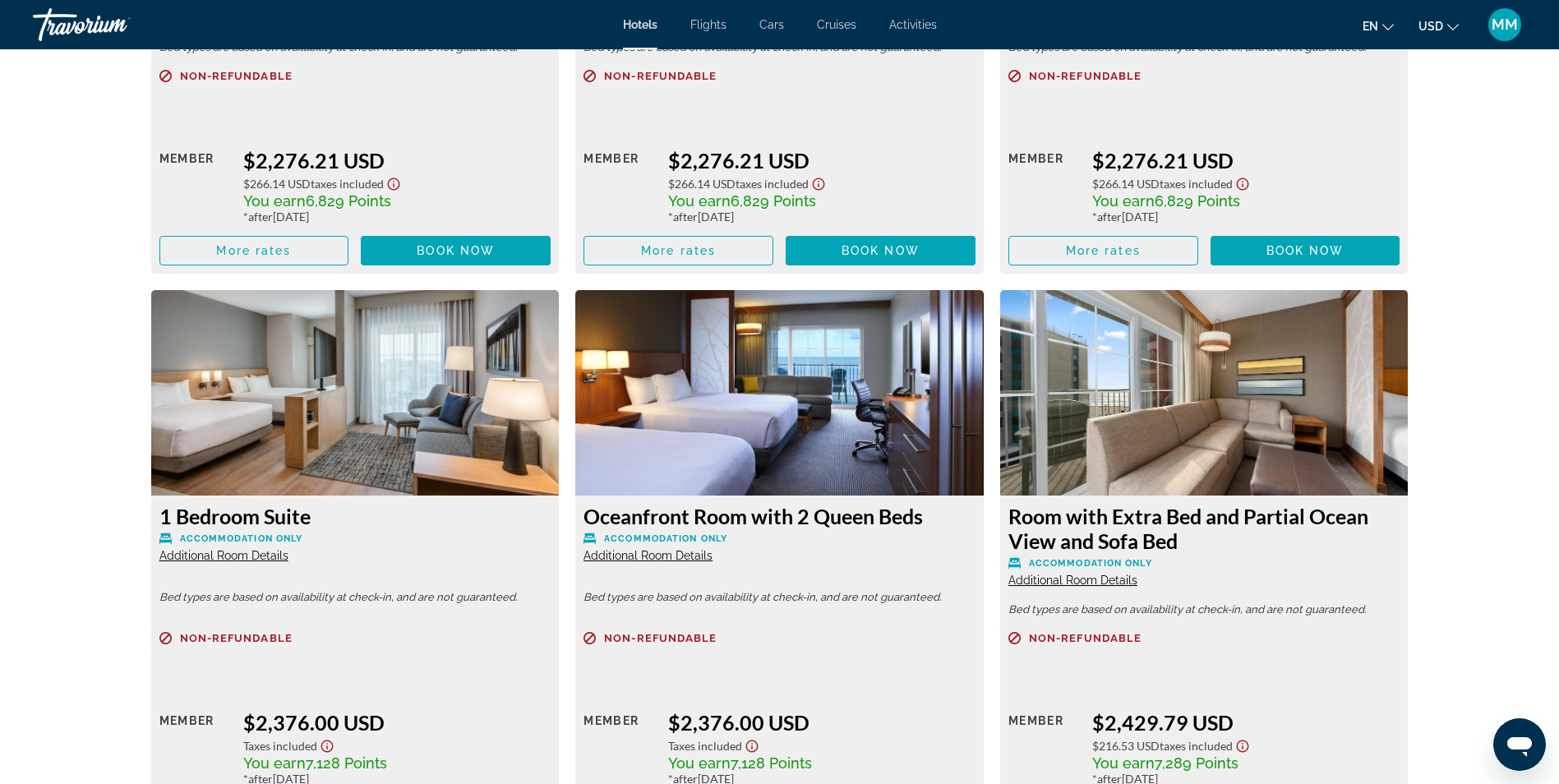
scroll to position [8379, 0]
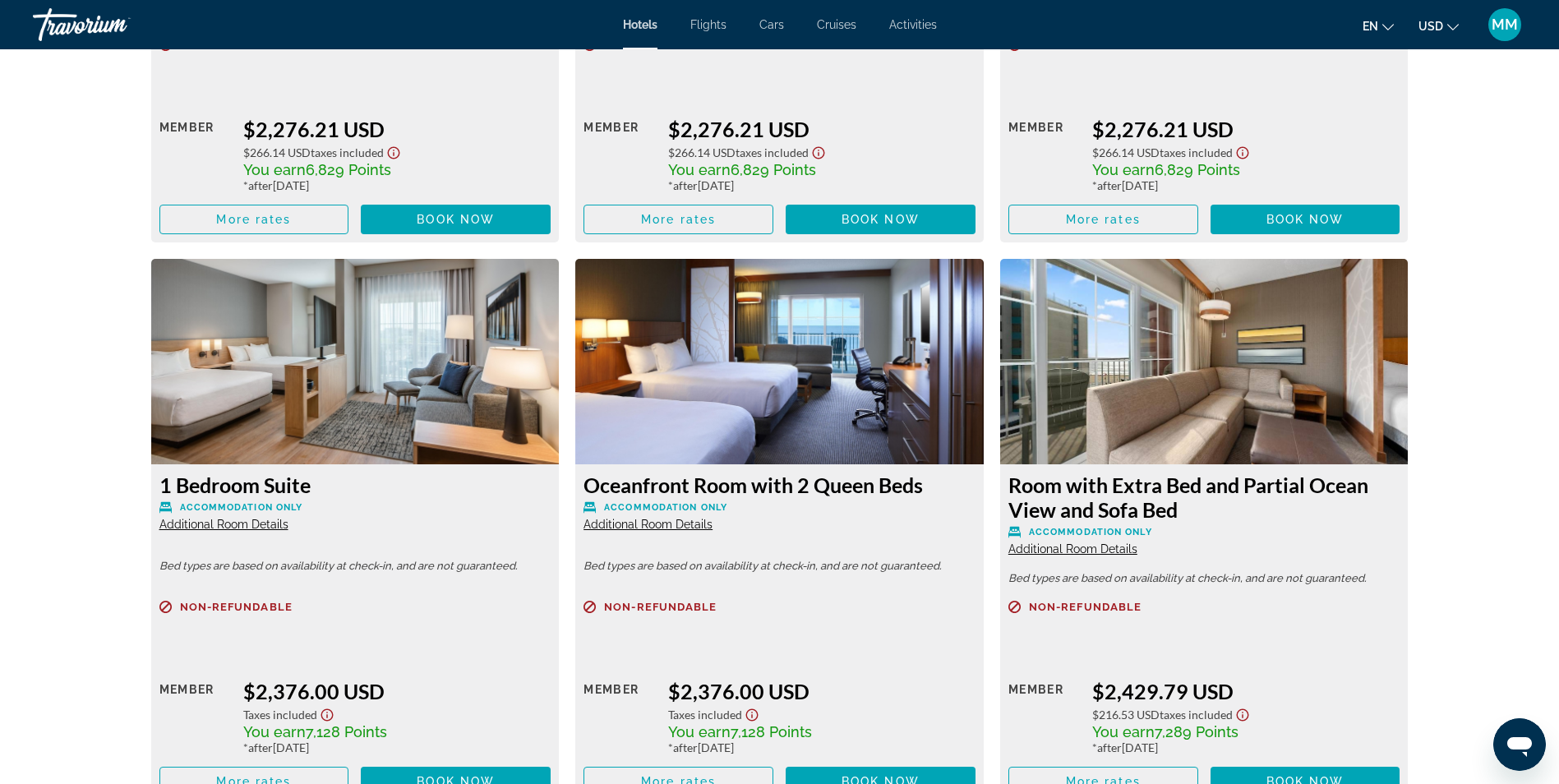
click at [260, 523] on span "Additional Room Details" at bounding box center [223, 524] width 129 height 13
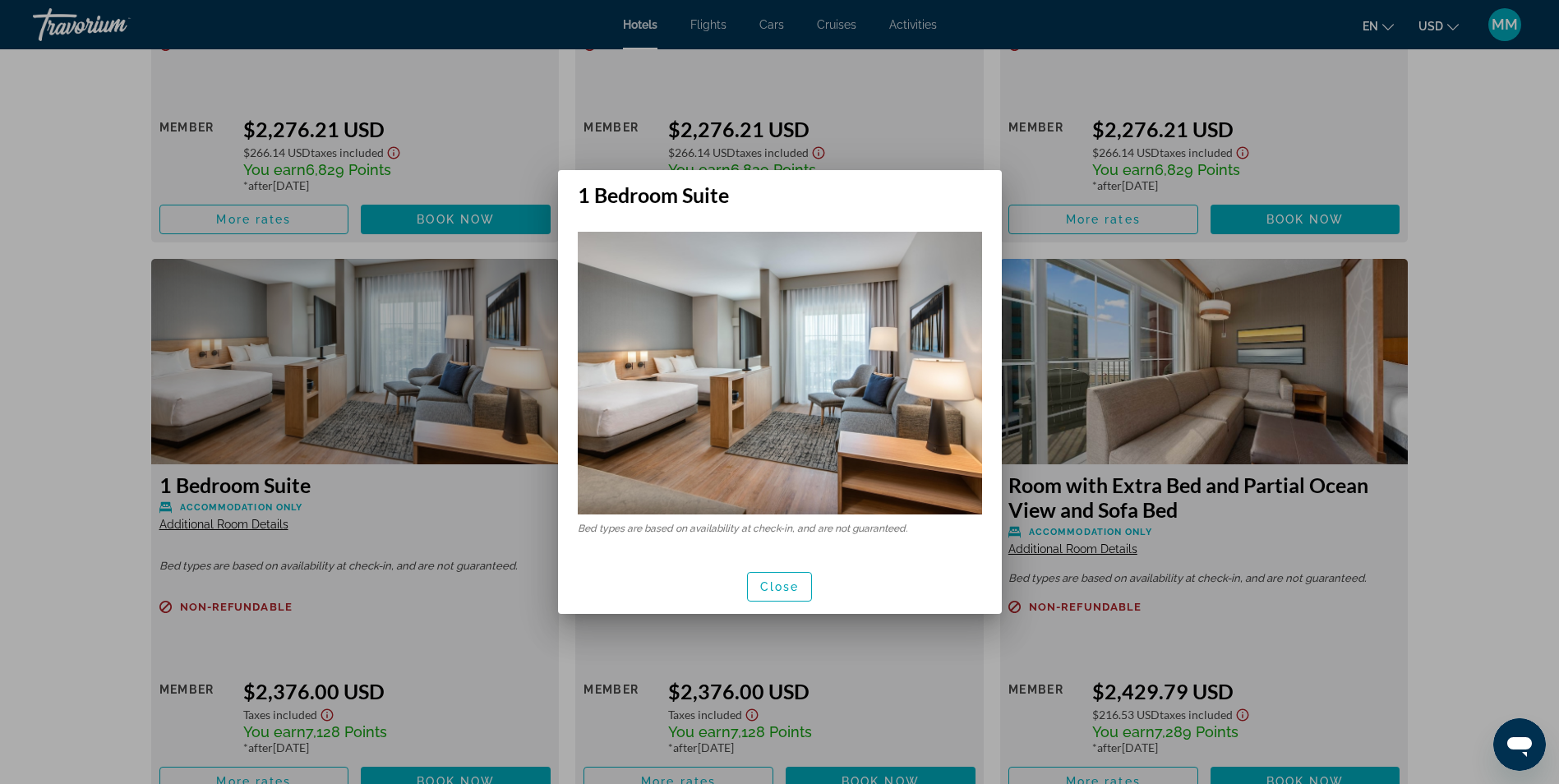
click at [1148, 454] on div at bounding box center [780, 392] width 1559 height 784
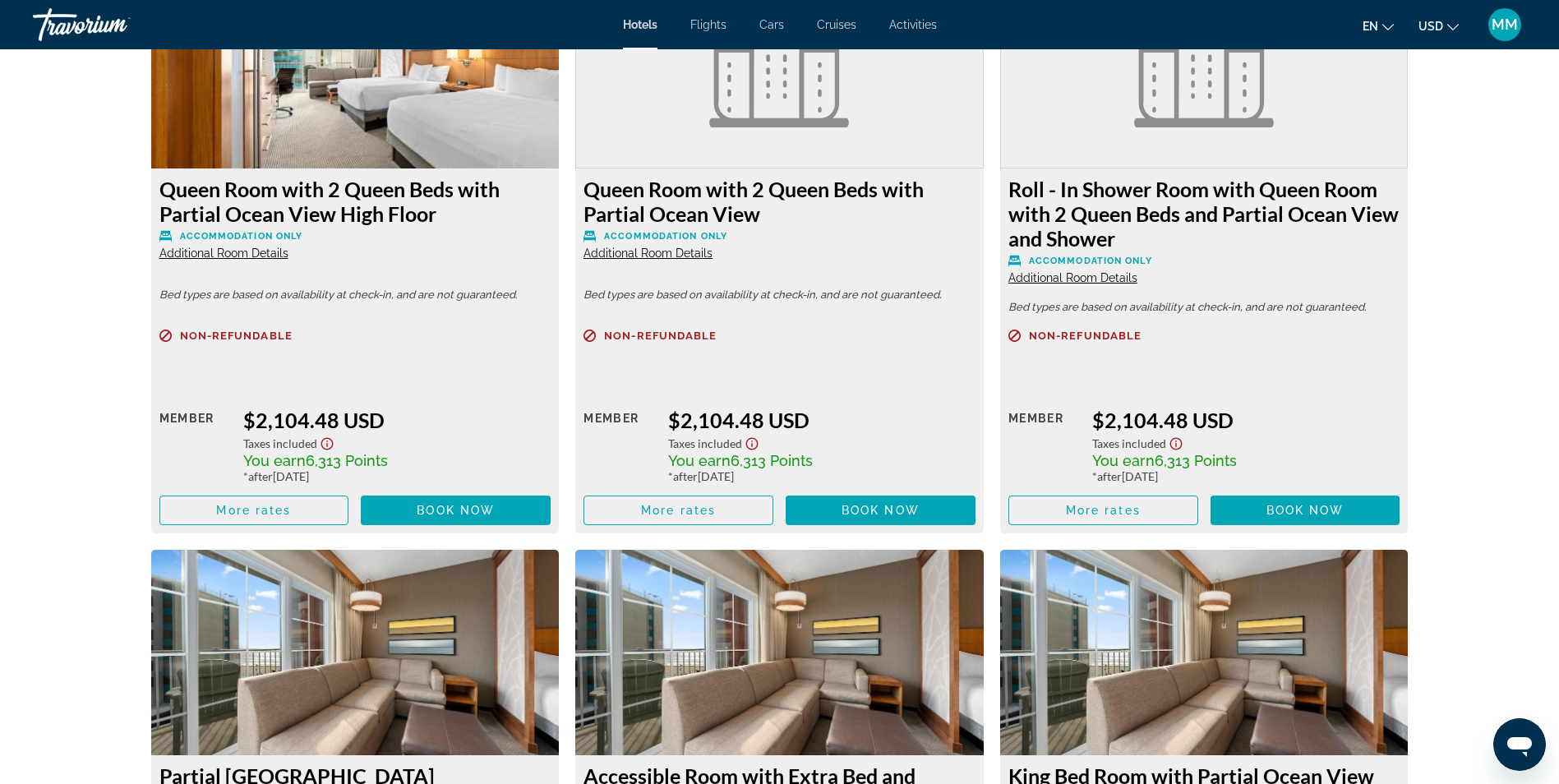
scroll to position [6736, 0]
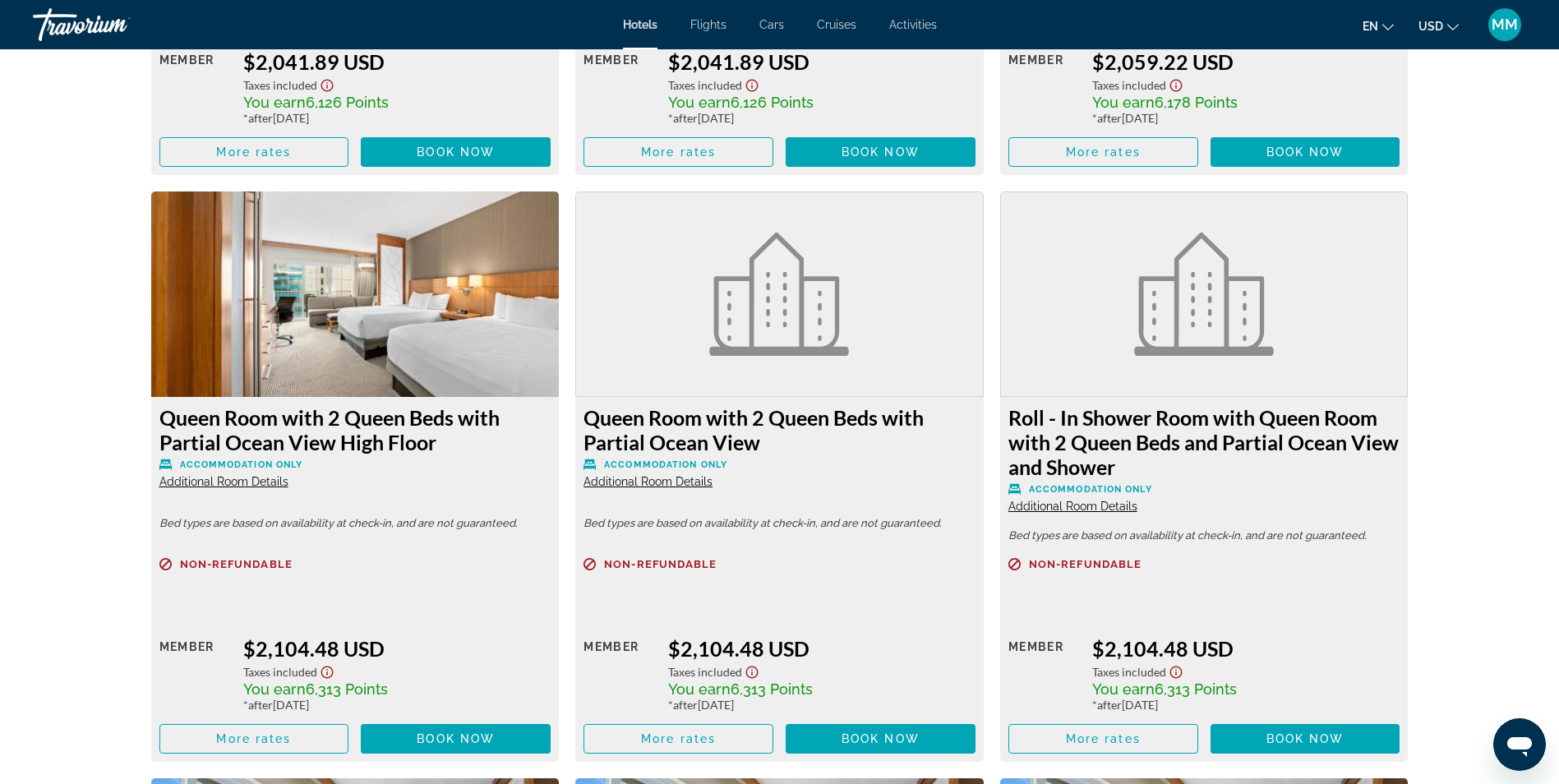
click at [242, 481] on span "Additional Room Details" at bounding box center [223, 481] width 129 height 13
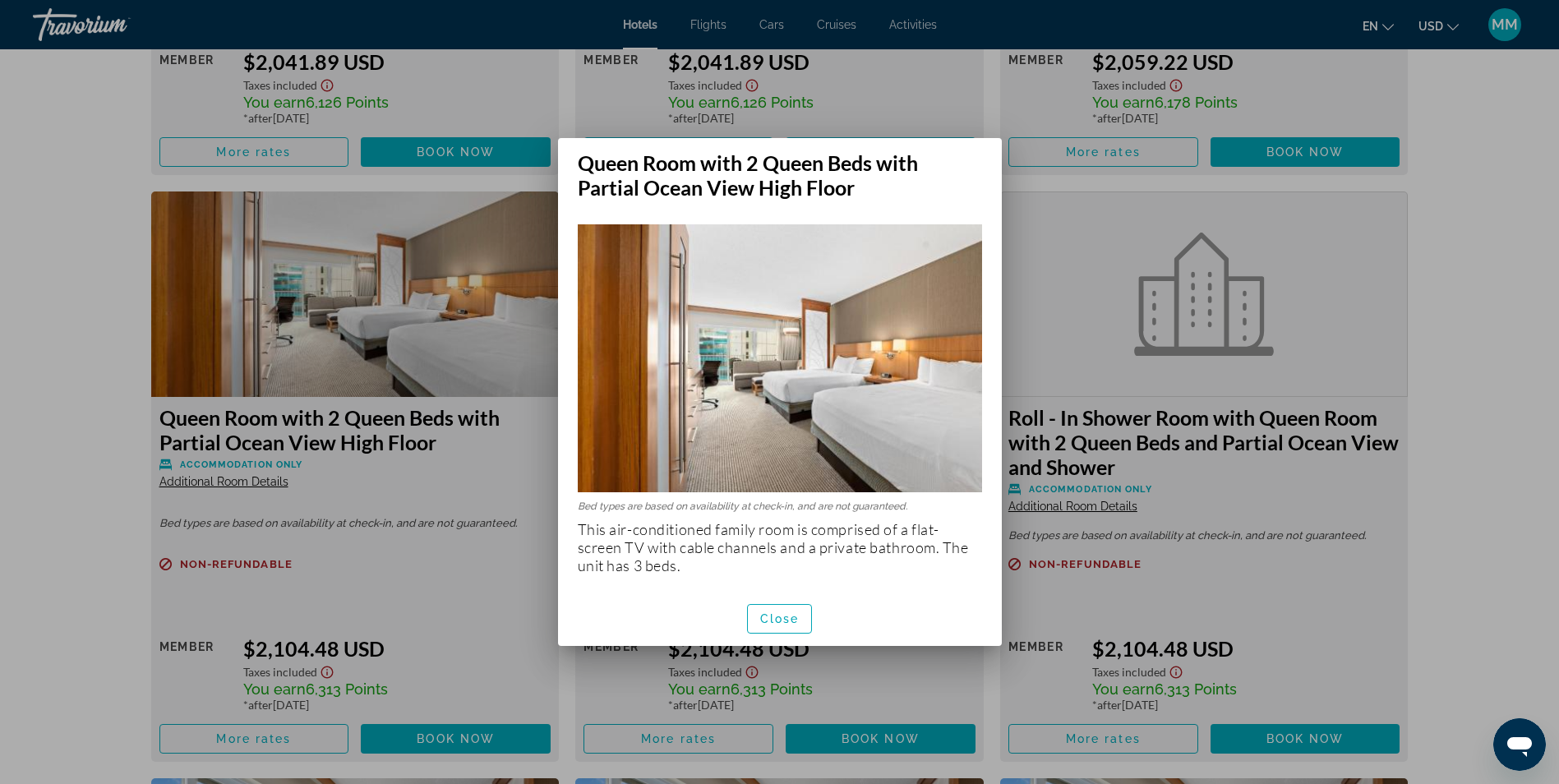
click at [1214, 400] on div at bounding box center [780, 392] width 1559 height 784
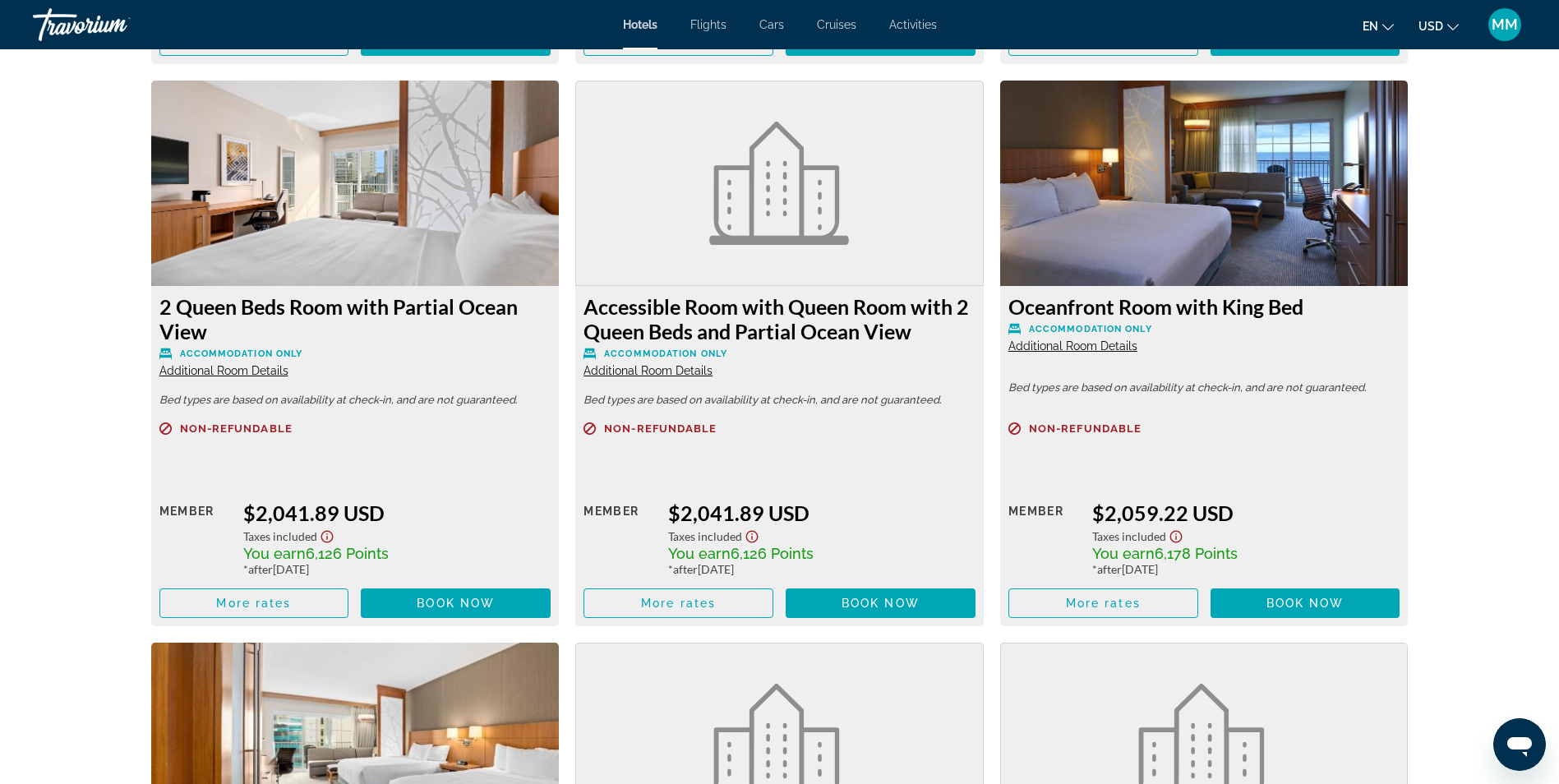
scroll to position [6243, 0]
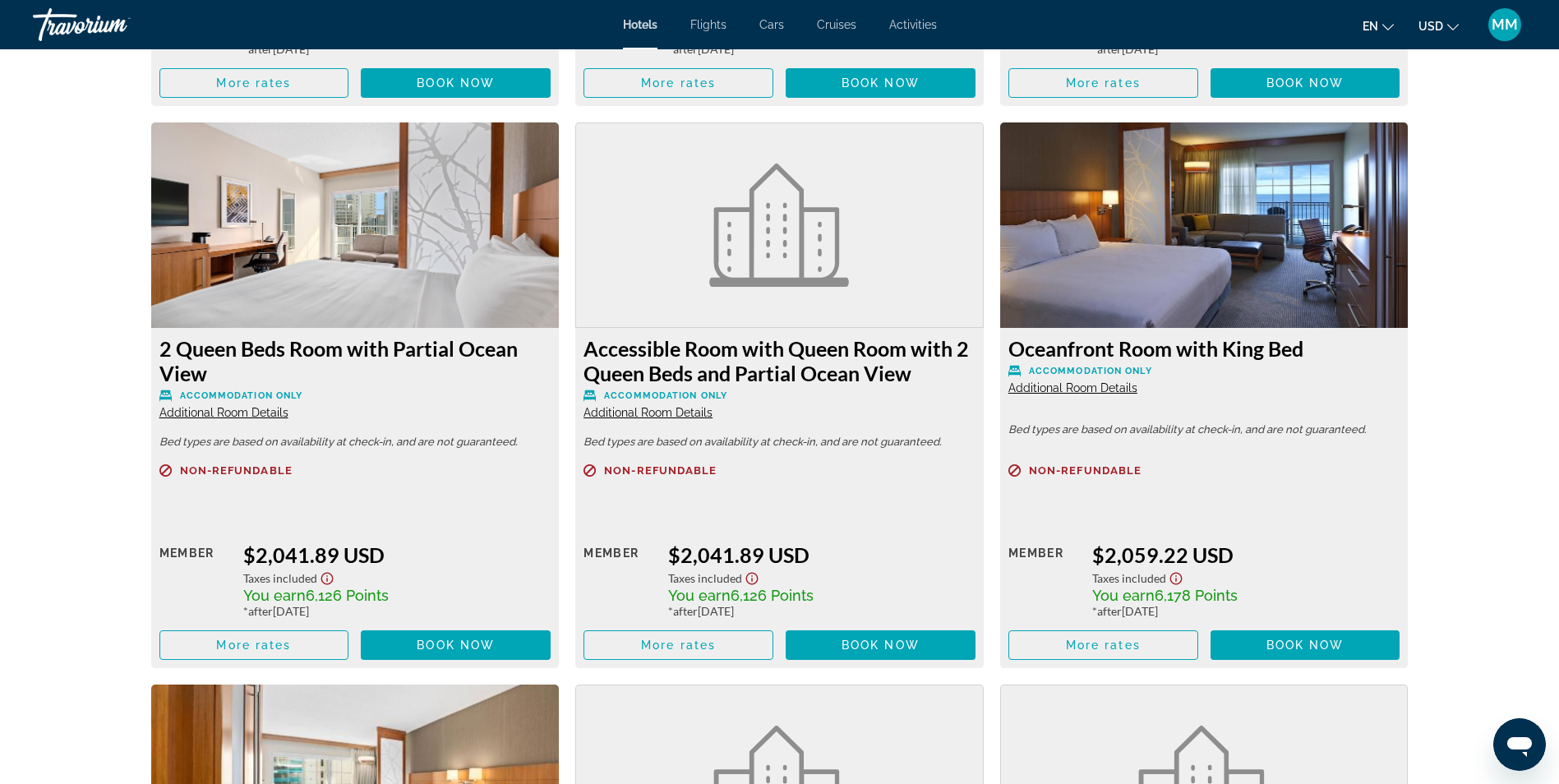
click at [1124, 392] on span "Additional Room Details" at bounding box center [1073, 387] width 129 height 13
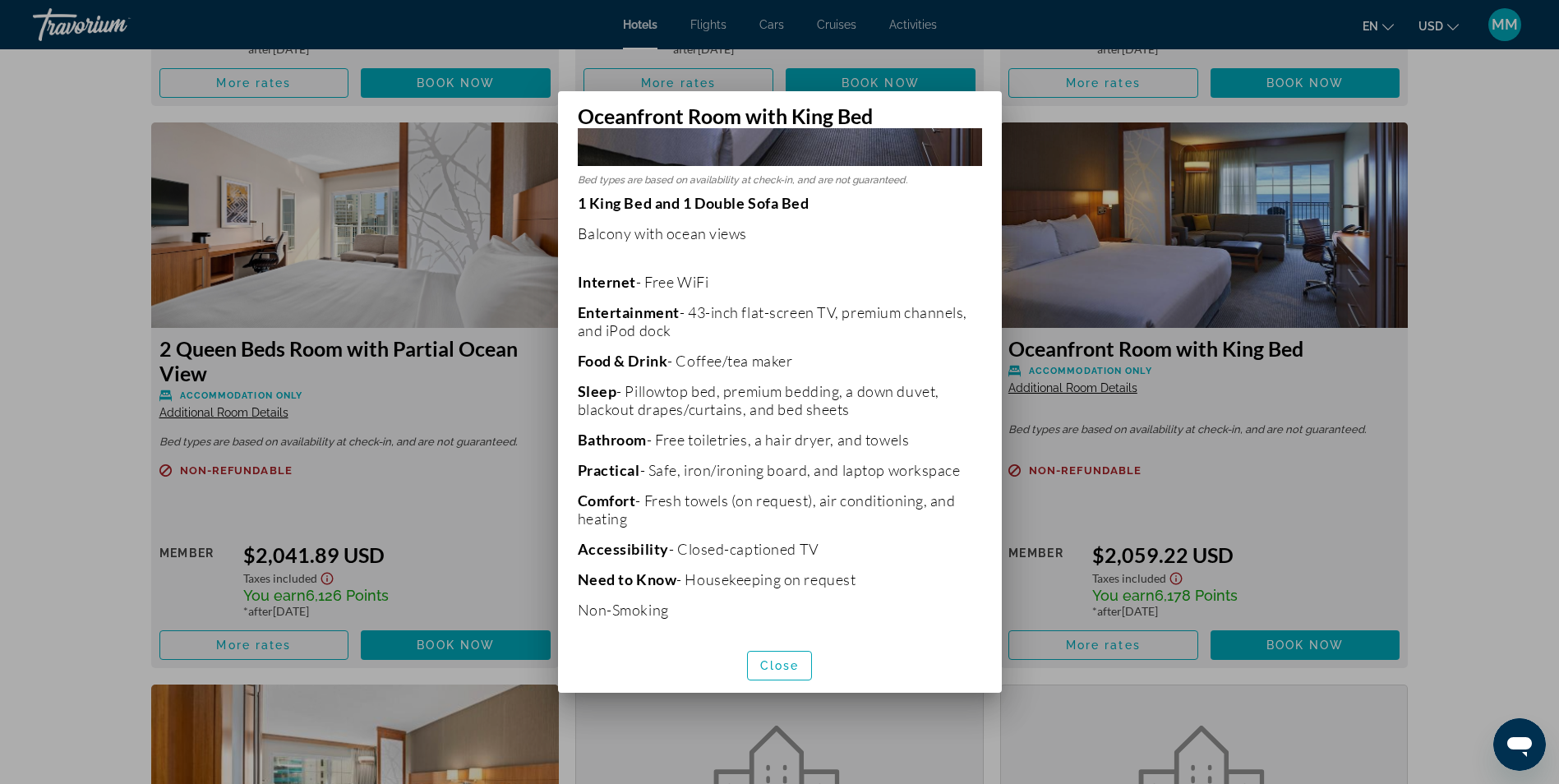
scroll to position [258, 0]
click at [1439, 402] on div at bounding box center [780, 392] width 1559 height 784
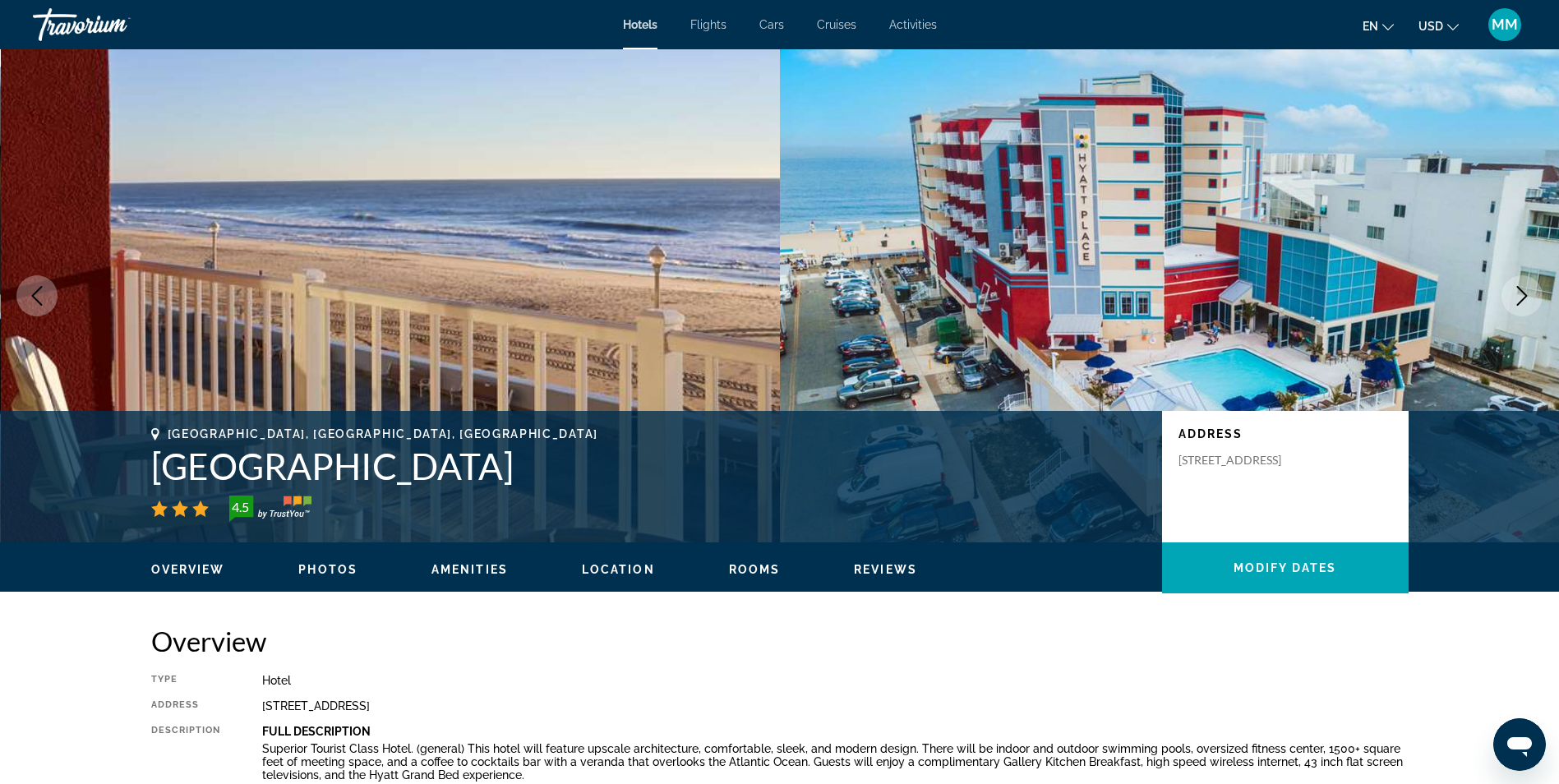
scroll to position [6243, 0]
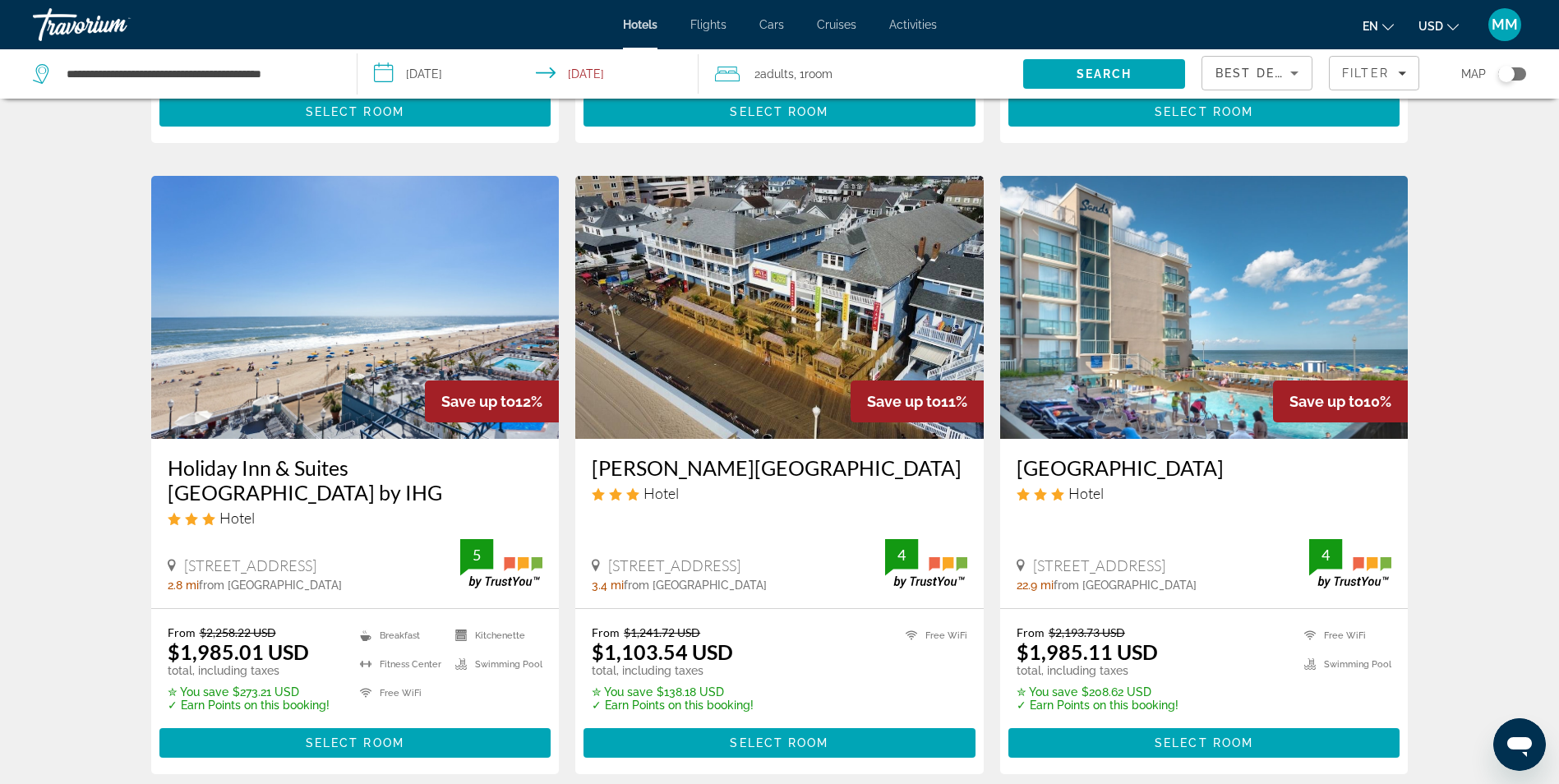
scroll to position [609, 0]
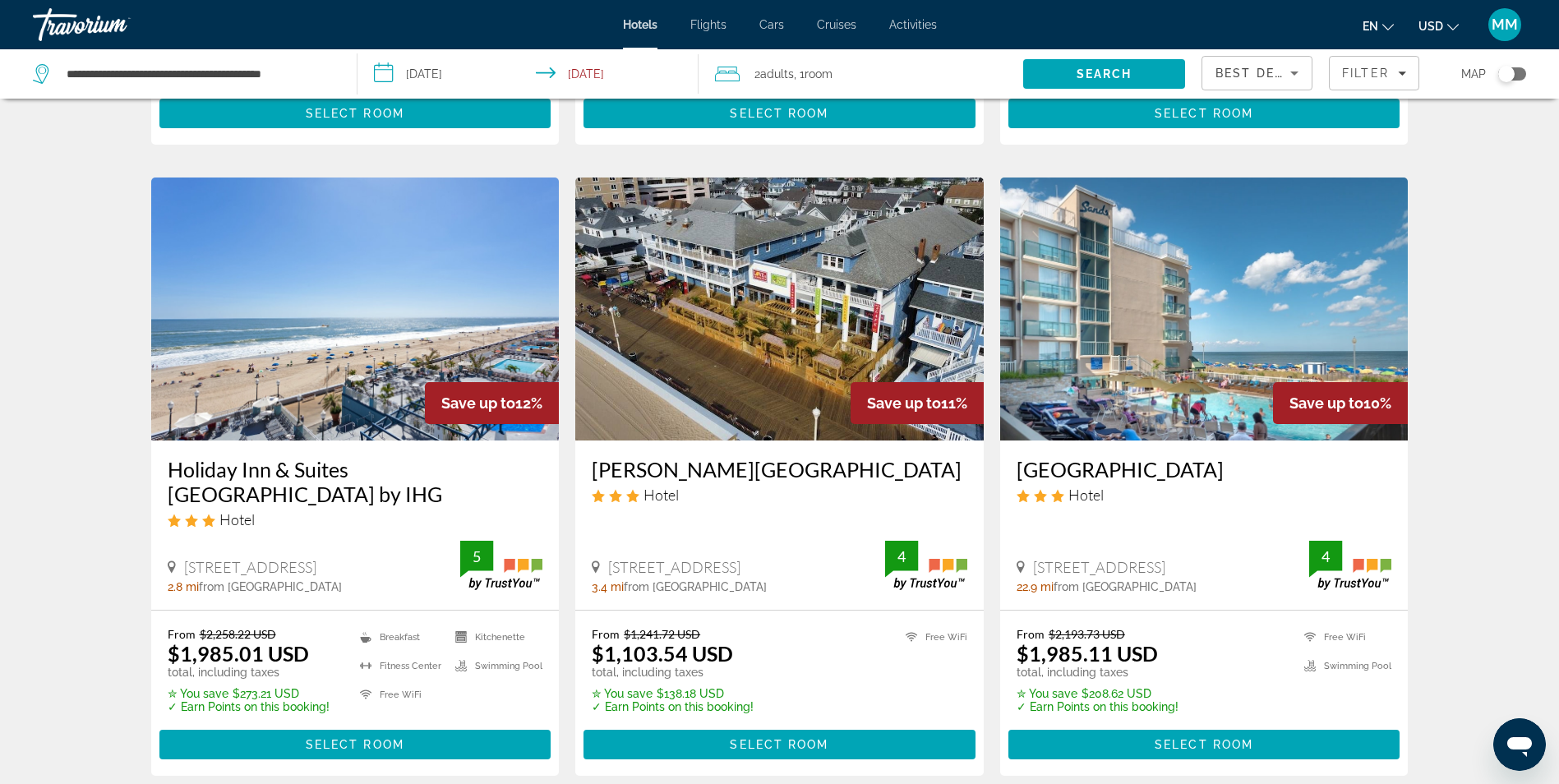
click at [1249, 313] on img "Main content" at bounding box center [1205, 309] width 408 height 263
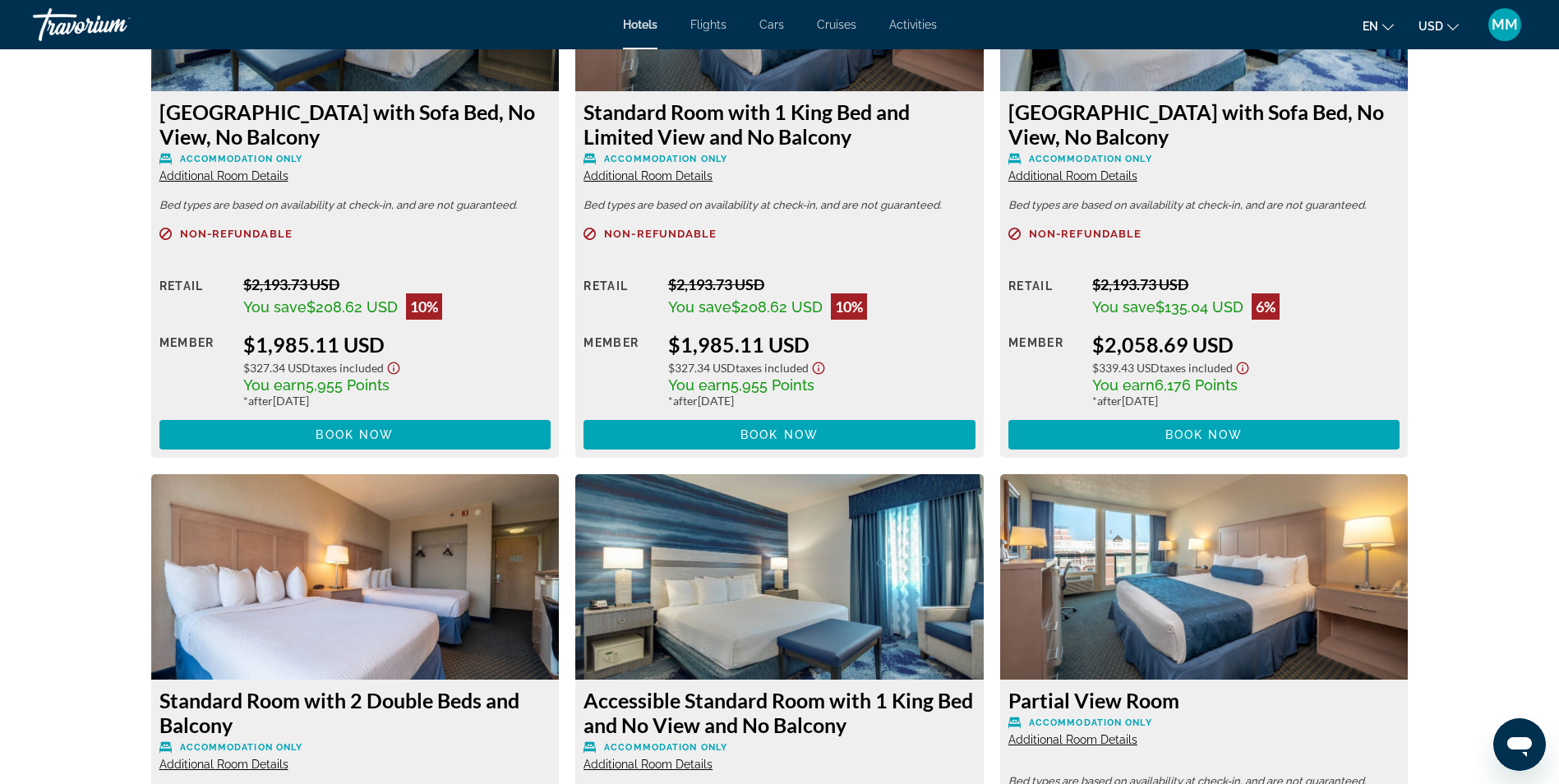
scroll to position [2547, 0]
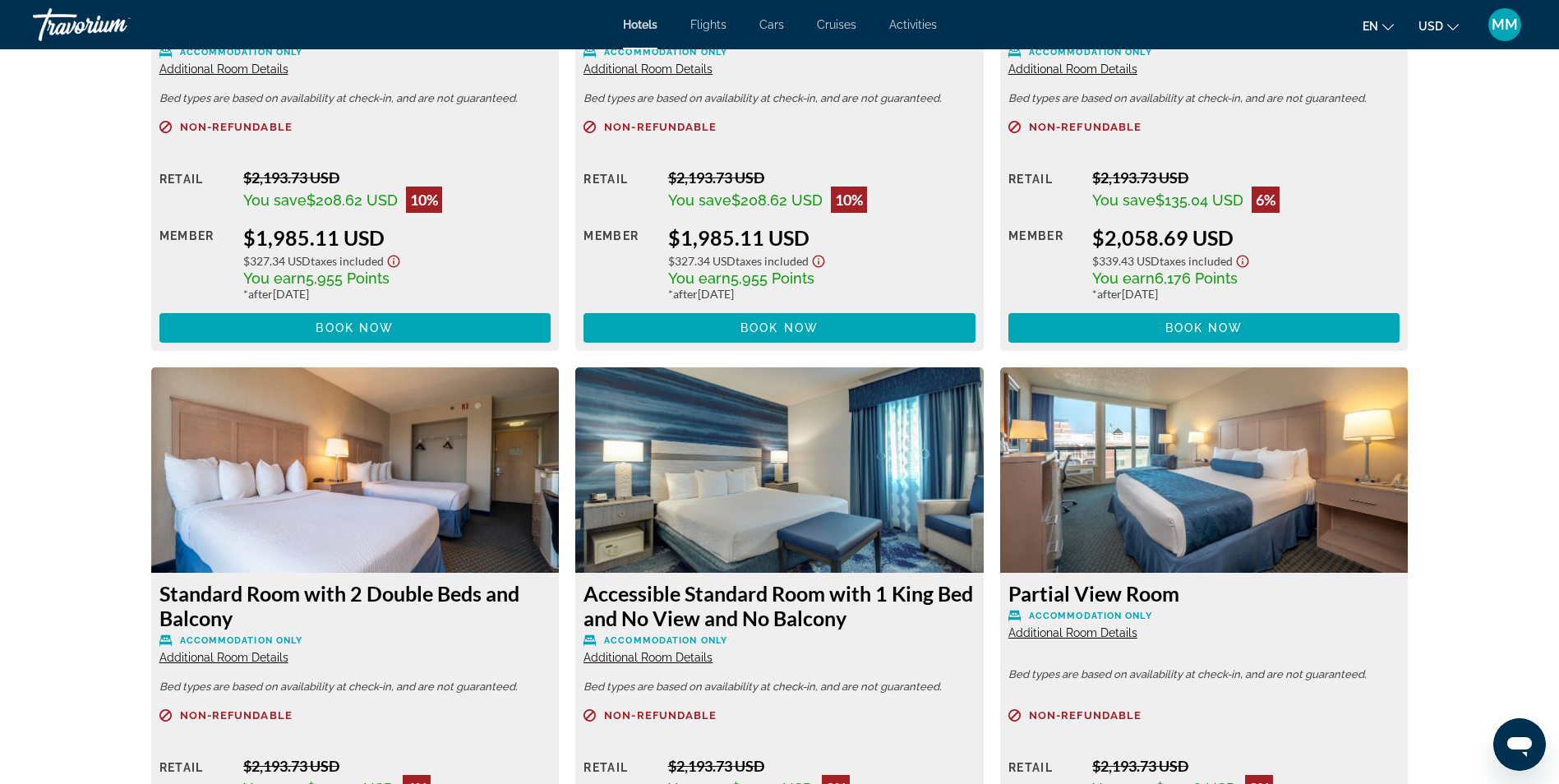
click at [1327, 237] on div "$2,058.69 USD" at bounding box center [1246, 237] width 307 height 25
